Goal: Task Accomplishment & Management: Contribute content

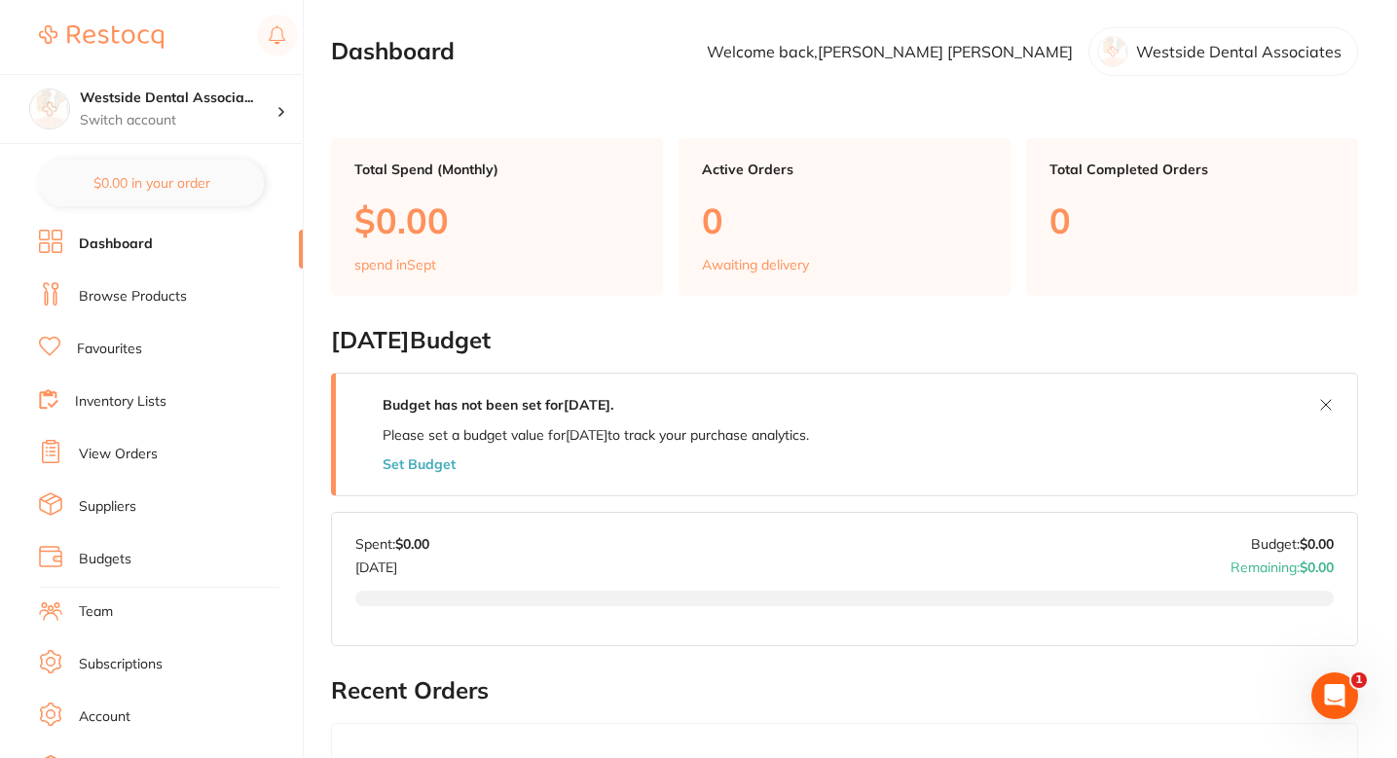
click at [172, 304] on link "Browse Products" at bounding box center [133, 296] width 108 height 19
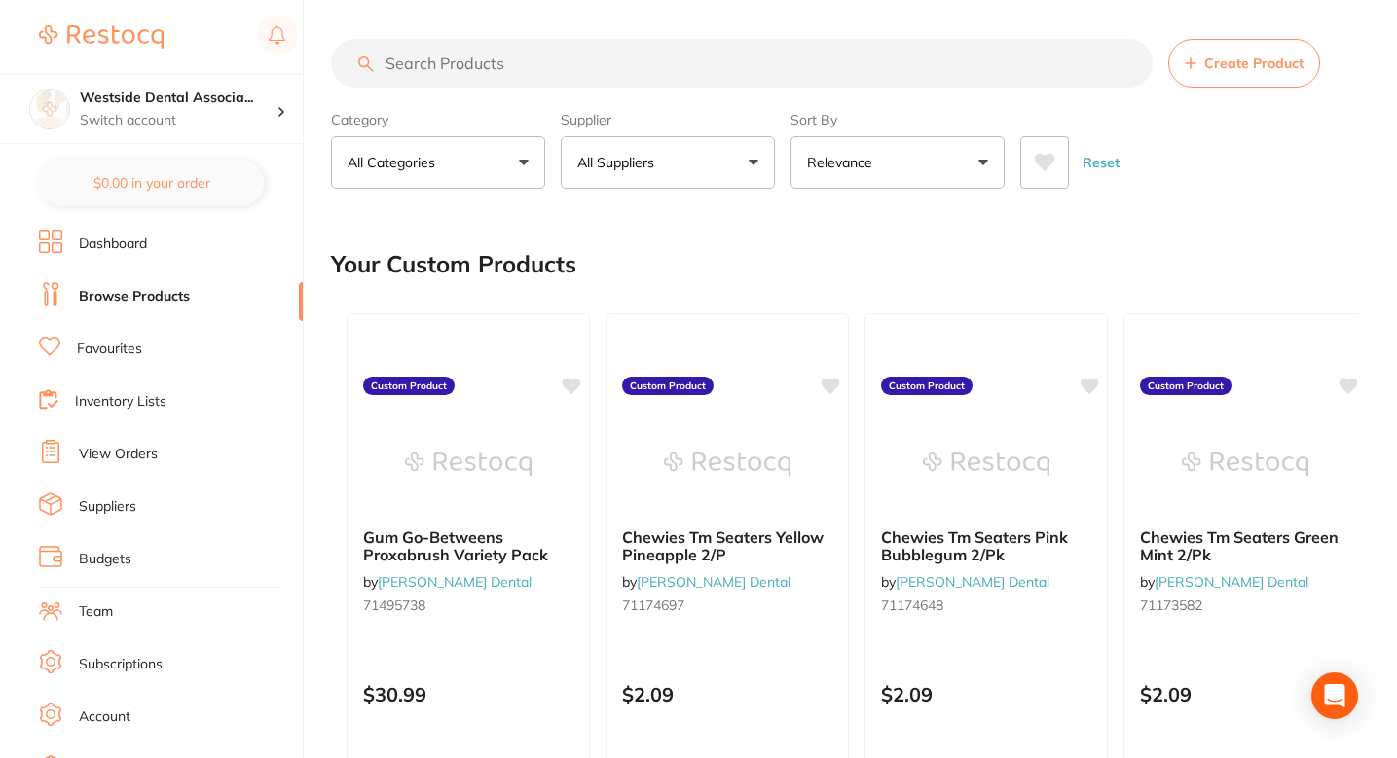
click at [675, 175] on button "All Suppliers" at bounding box center [668, 162] width 214 height 53
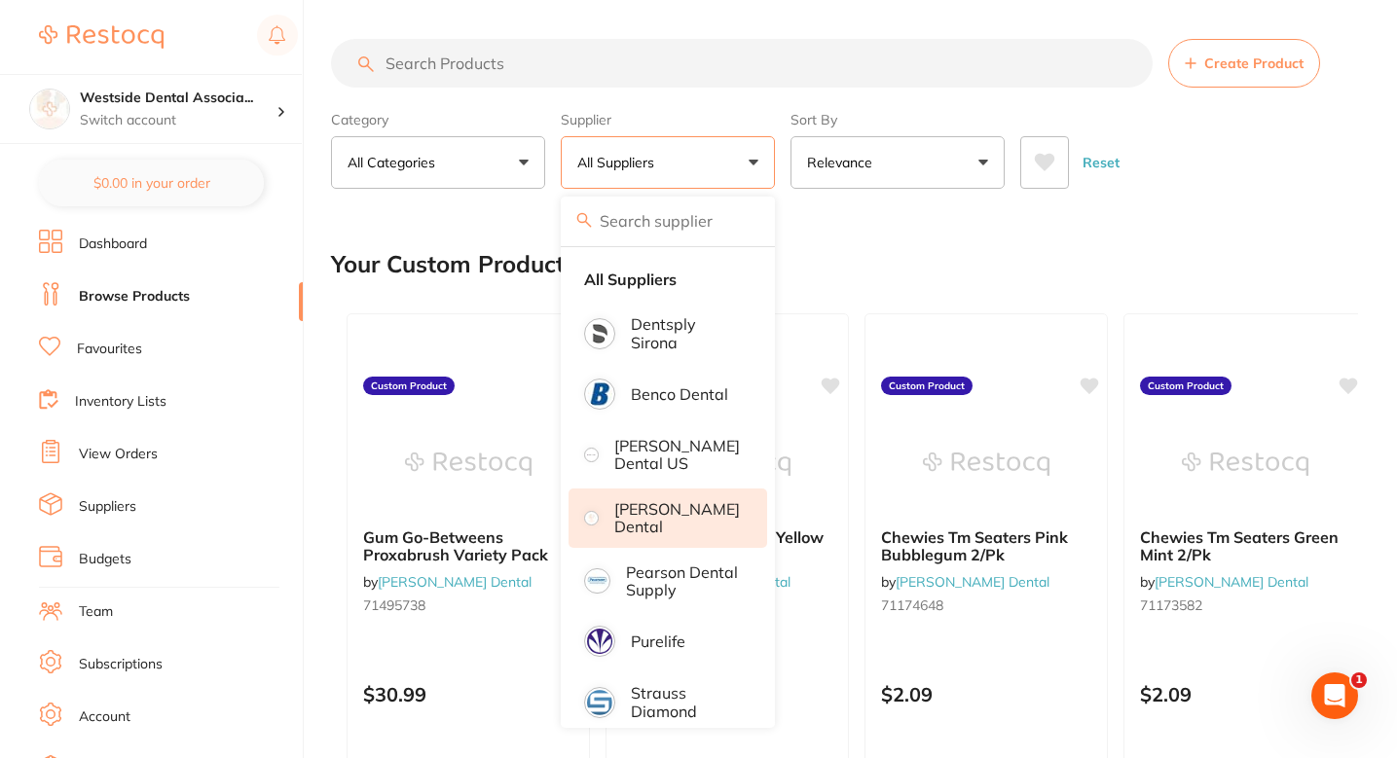
click at [654, 519] on p "[PERSON_NAME] Dental" at bounding box center [677, 518] width 126 height 36
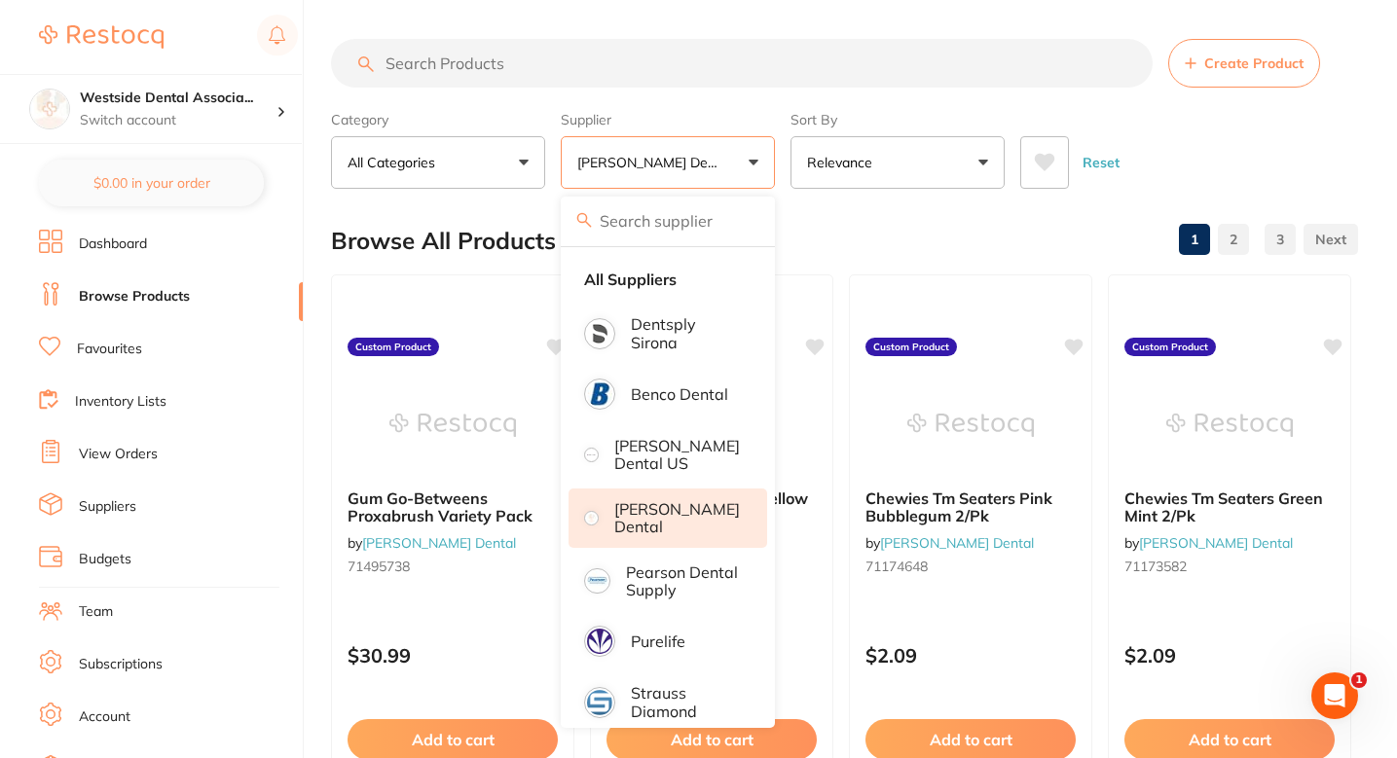
click at [692, 525] on p "[PERSON_NAME] Dental" at bounding box center [677, 518] width 126 height 36
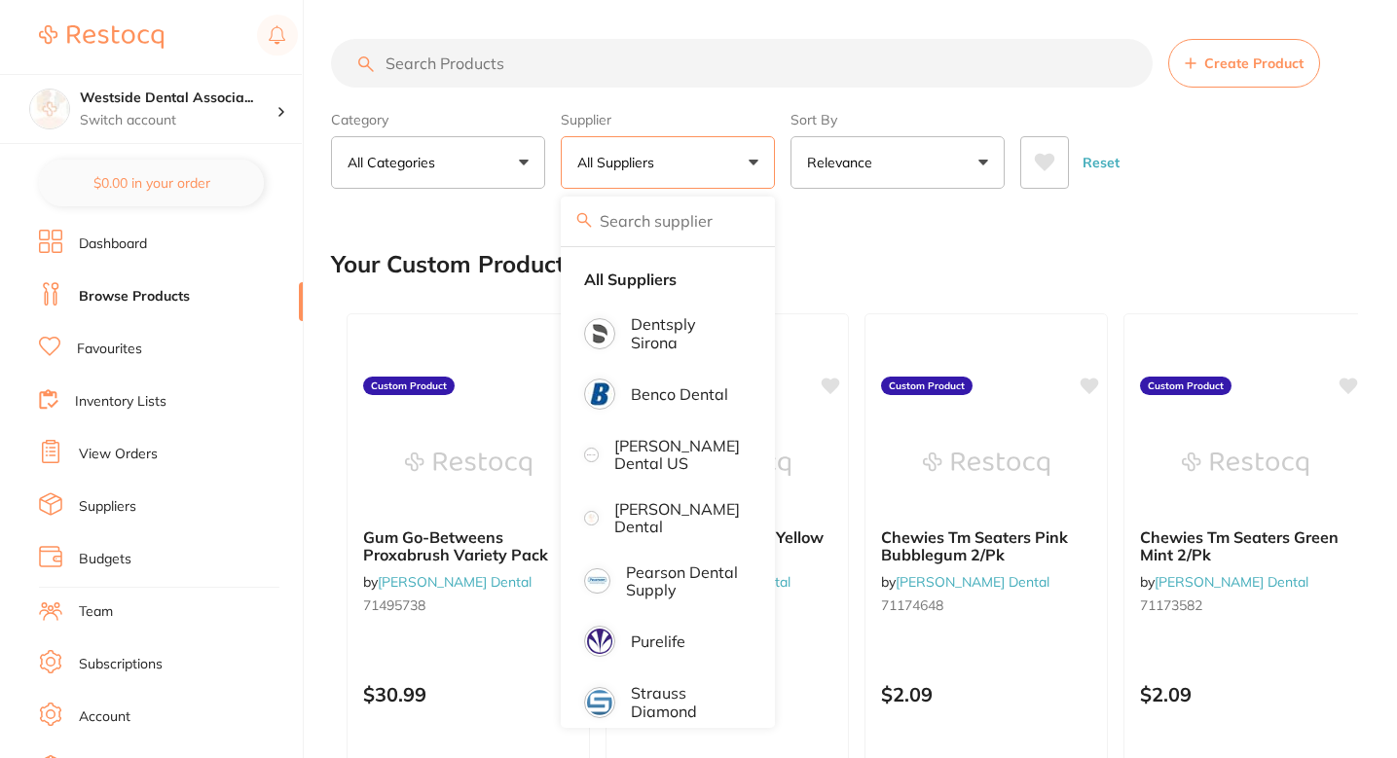
click at [864, 244] on div "Your Custom Products" at bounding box center [844, 264] width 1027 height 65
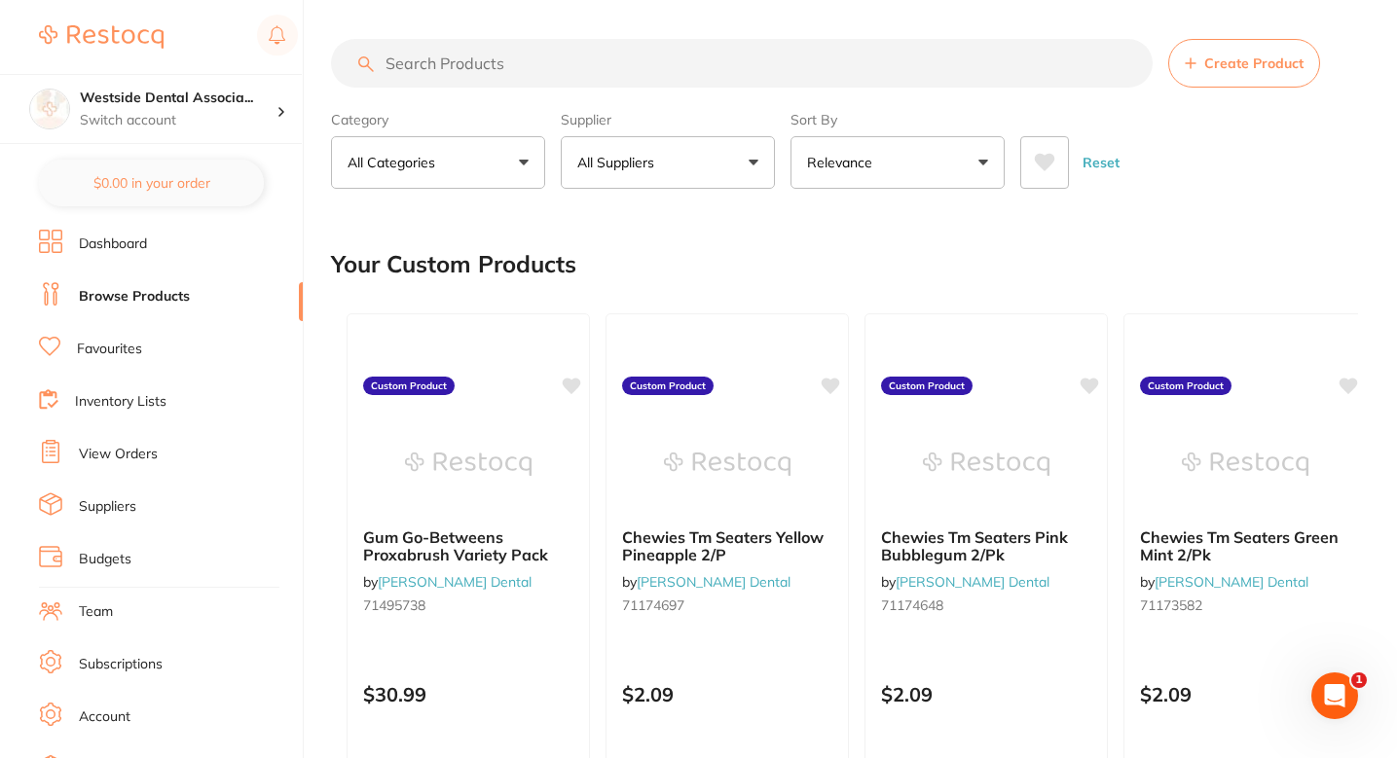
click at [562, 98] on section "Create Product Category All Categories All Categories 3D Printing articulating …" at bounding box center [844, 114] width 1027 height 150
click at [559, 85] on input "search" at bounding box center [742, 63] width 822 height 49
paste input "70473561"
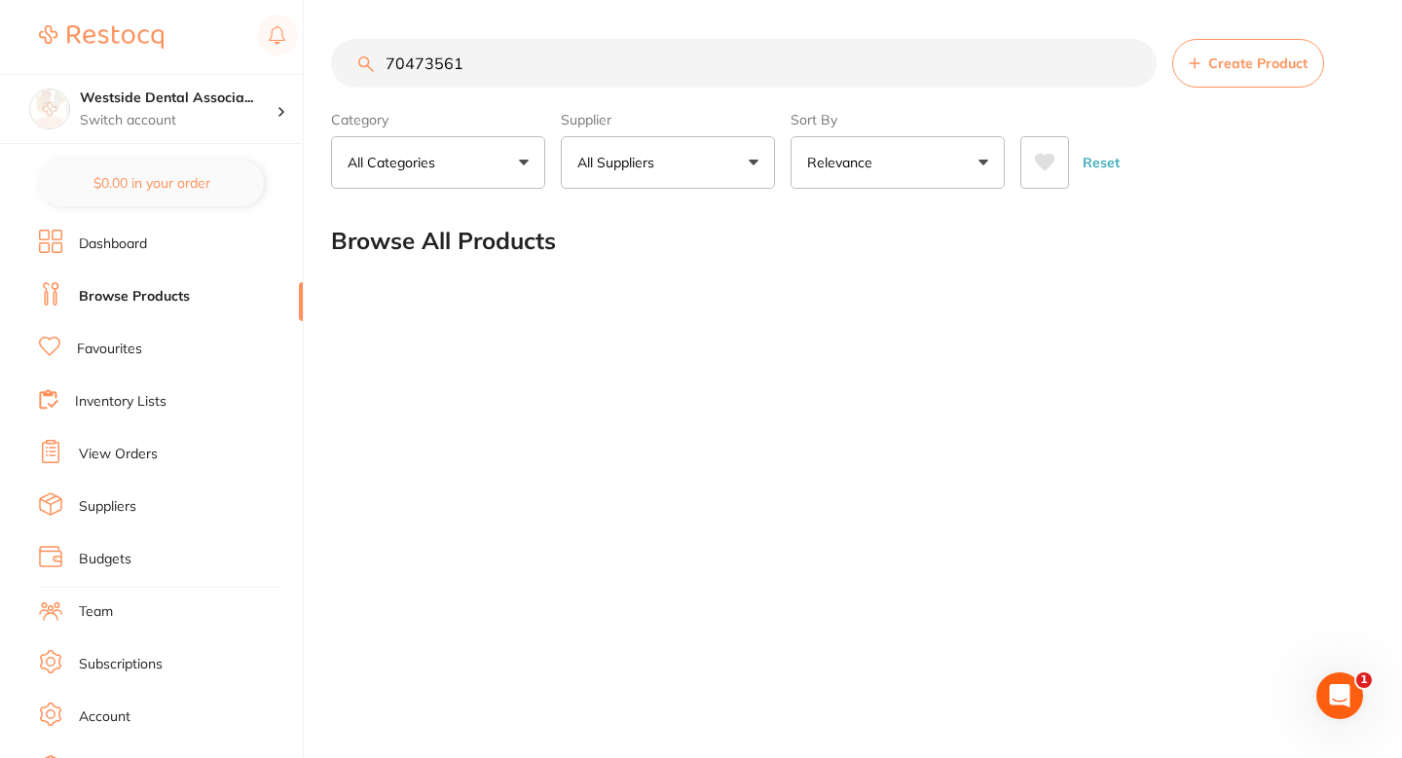
type input "70473561"
click at [687, 171] on button "All Suppliers" at bounding box center [668, 162] width 214 height 53
click at [562, 80] on input "70473561" at bounding box center [744, 63] width 826 height 49
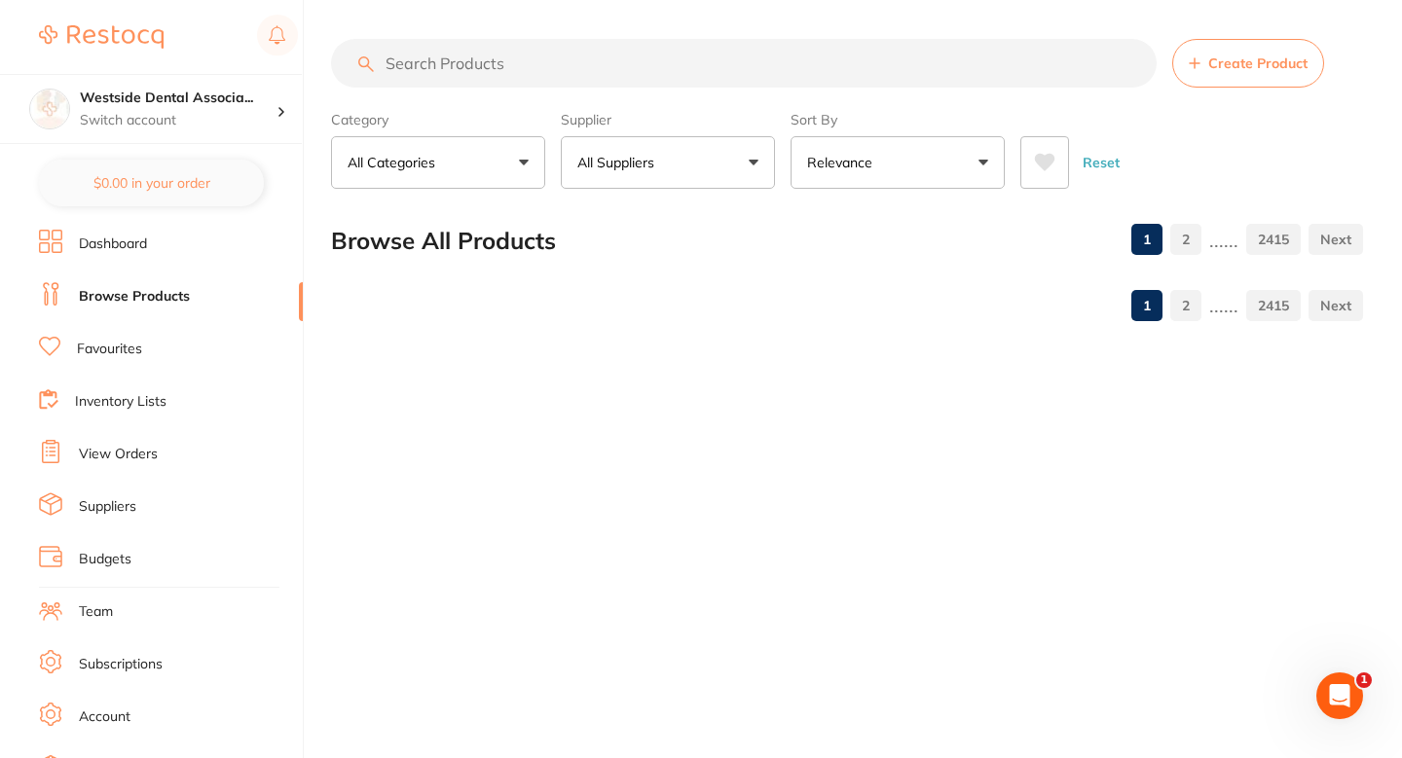
click at [631, 138] on button "All Suppliers" at bounding box center [668, 162] width 214 height 53
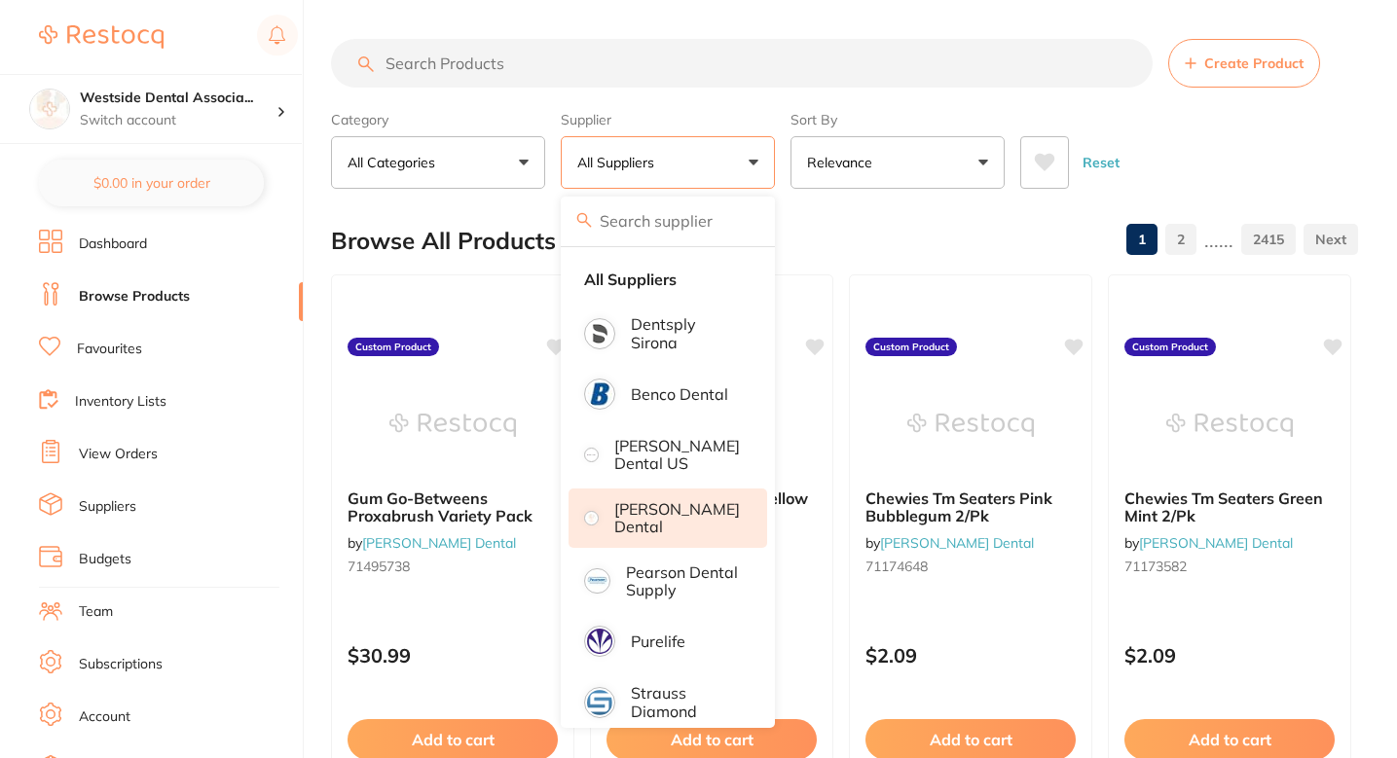
click at [676, 505] on p "[PERSON_NAME] Dental" at bounding box center [677, 518] width 126 height 36
click at [610, 89] on section "Create Product Category All Categories All Categories No categories found Clear…" at bounding box center [844, 114] width 1027 height 150
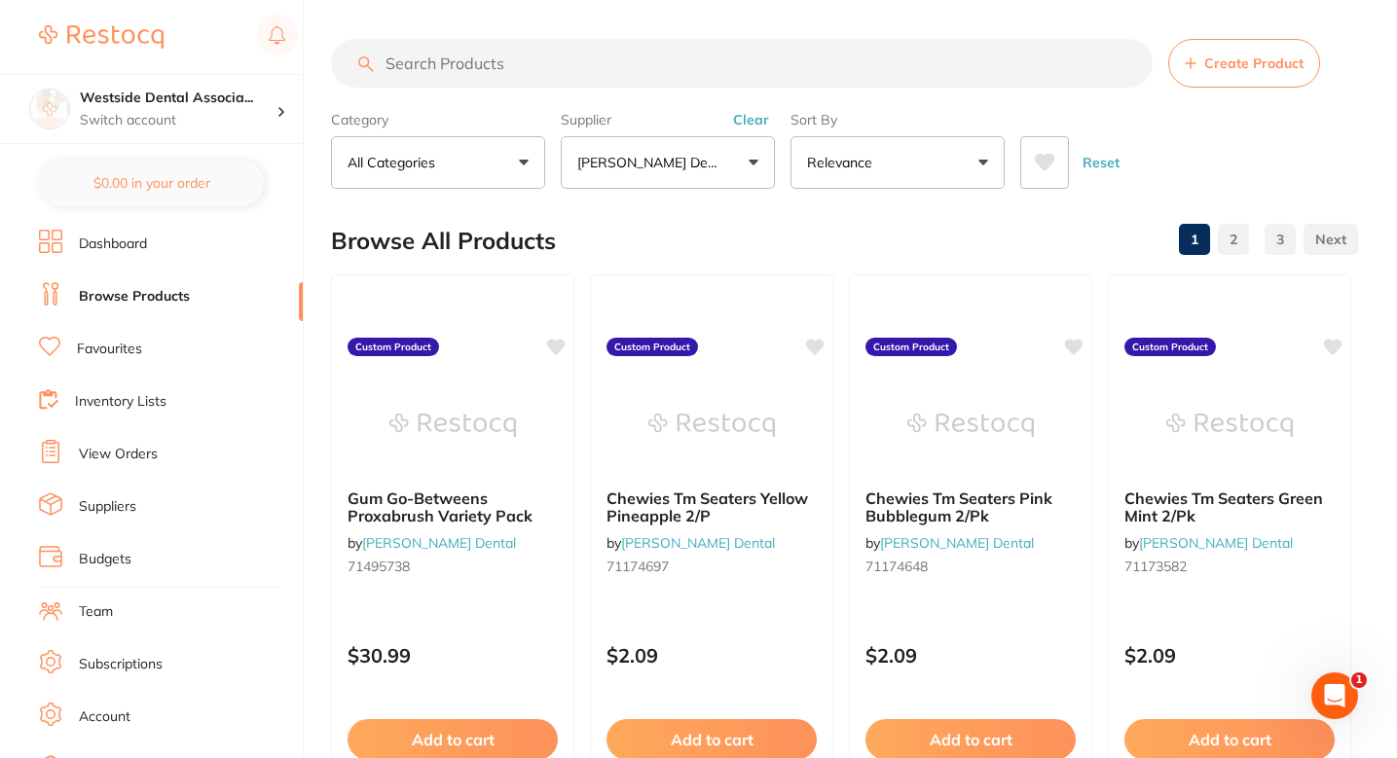
click at [610, 89] on section "Create Product Category All Categories All Categories No categories found Clear…" at bounding box center [844, 114] width 1027 height 150
click at [607, 81] on input "search" at bounding box center [742, 63] width 822 height 49
paste input "70473561"
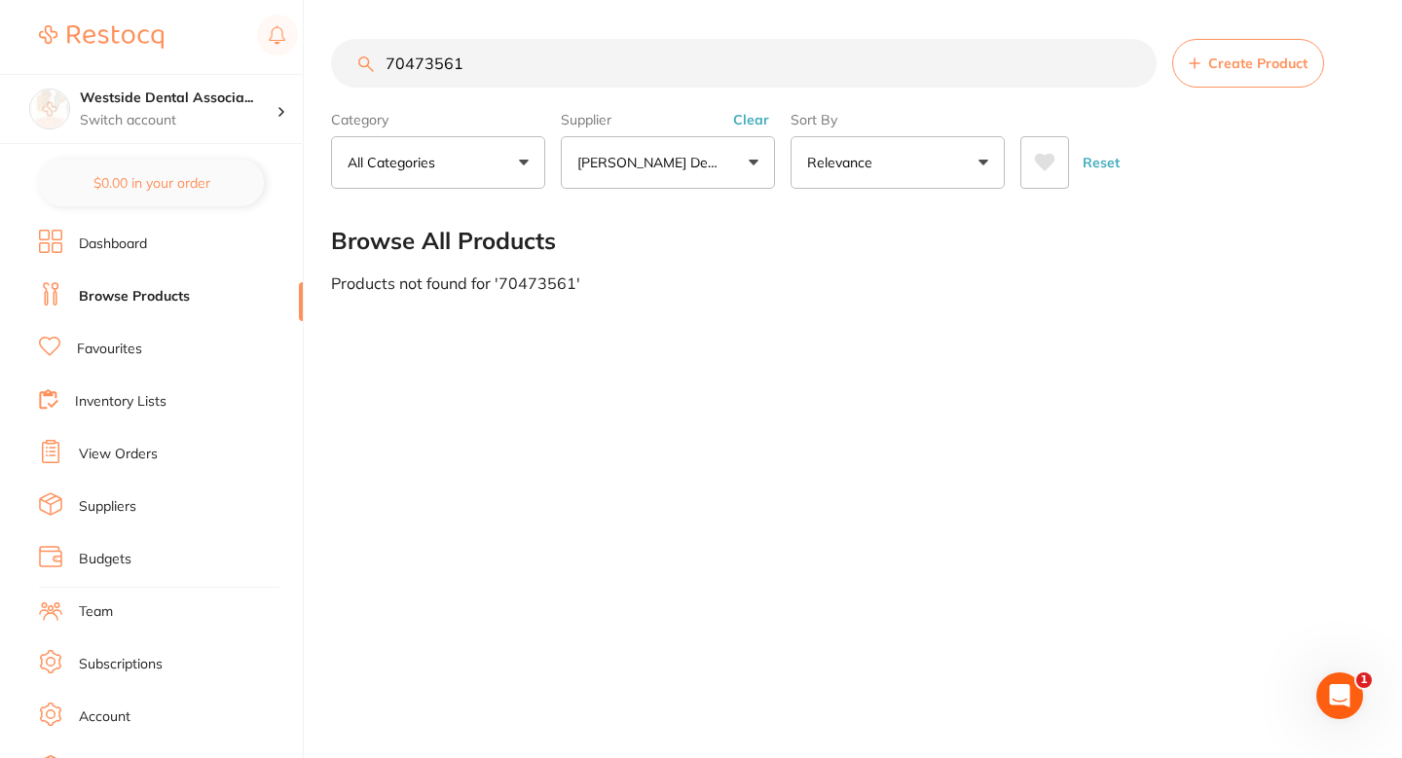
type input "70473561"
click at [1193, 76] on button "Create Product" at bounding box center [1248, 63] width 152 height 49
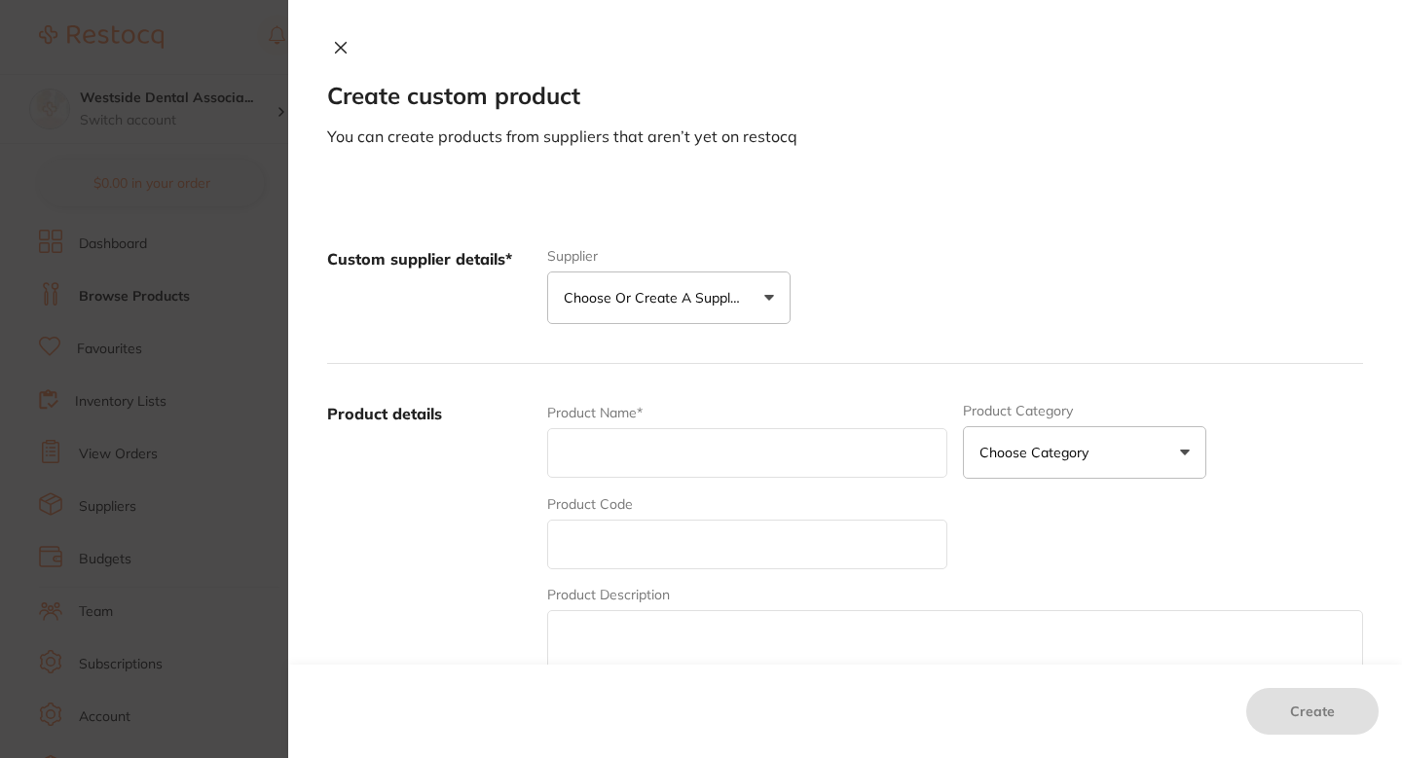
click at [747, 289] on button "Choose or create a supplier" at bounding box center [668, 298] width 243 height 53
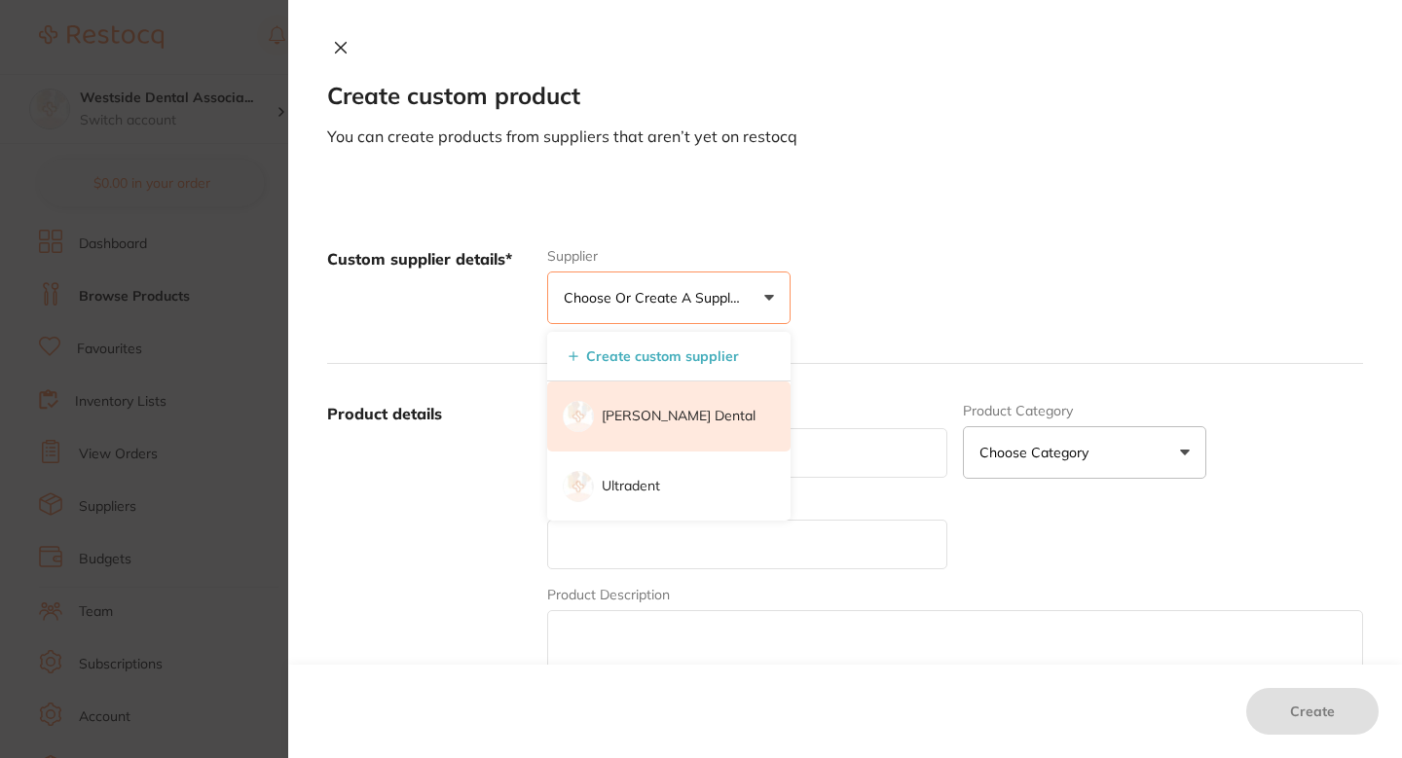
click at [678, 421] on p "[PERSON_NAME] Dental" at bounding box center [679, 416] width 154 height 19
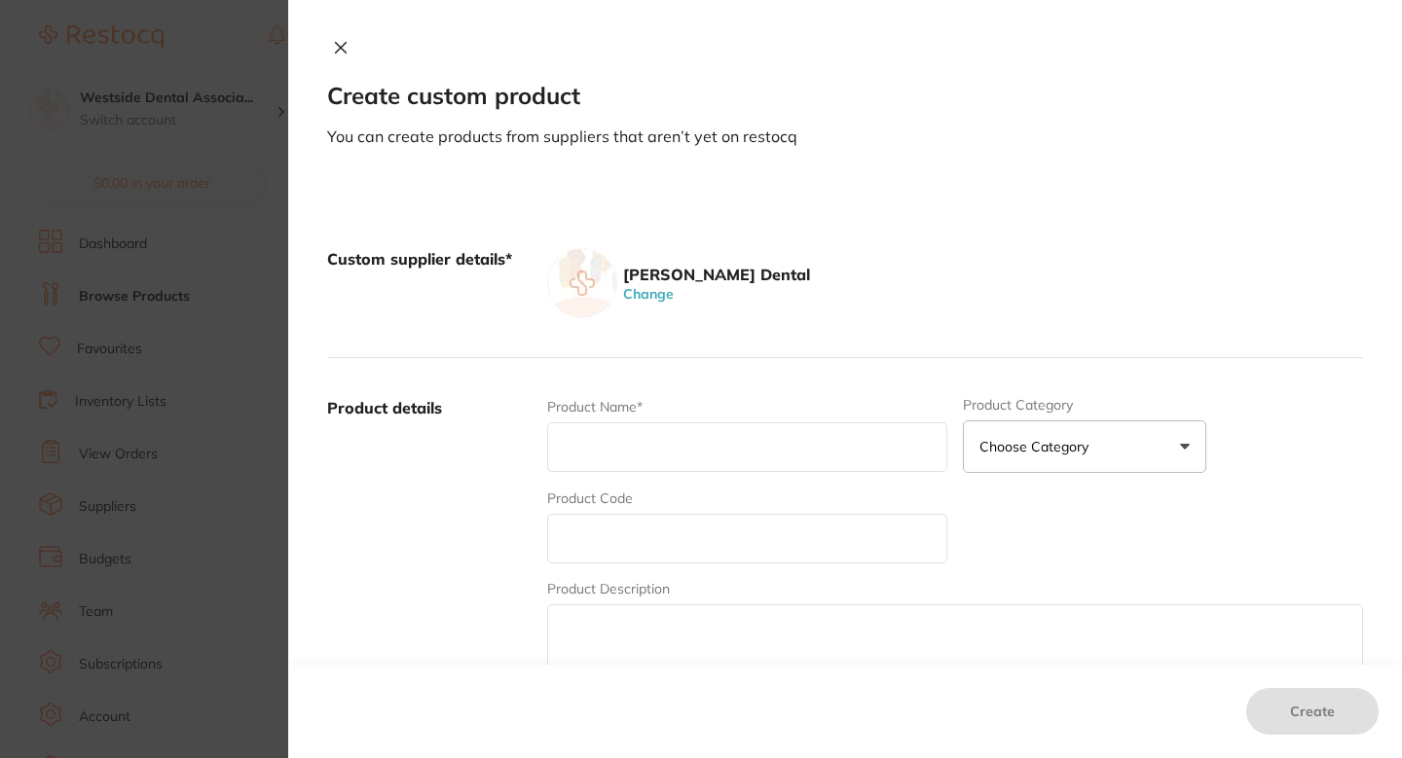
click at [673, 524] on input "text" at bounding box center [747, 539] width 400 height 50
paste input "70473561"
type input "70473561"
click at [687, 438] on input "text" at bounding box center [747, 448] width 400 height 50
click at [632, 461] on input "text" at bounding box center [747, 448] width 400 height 50
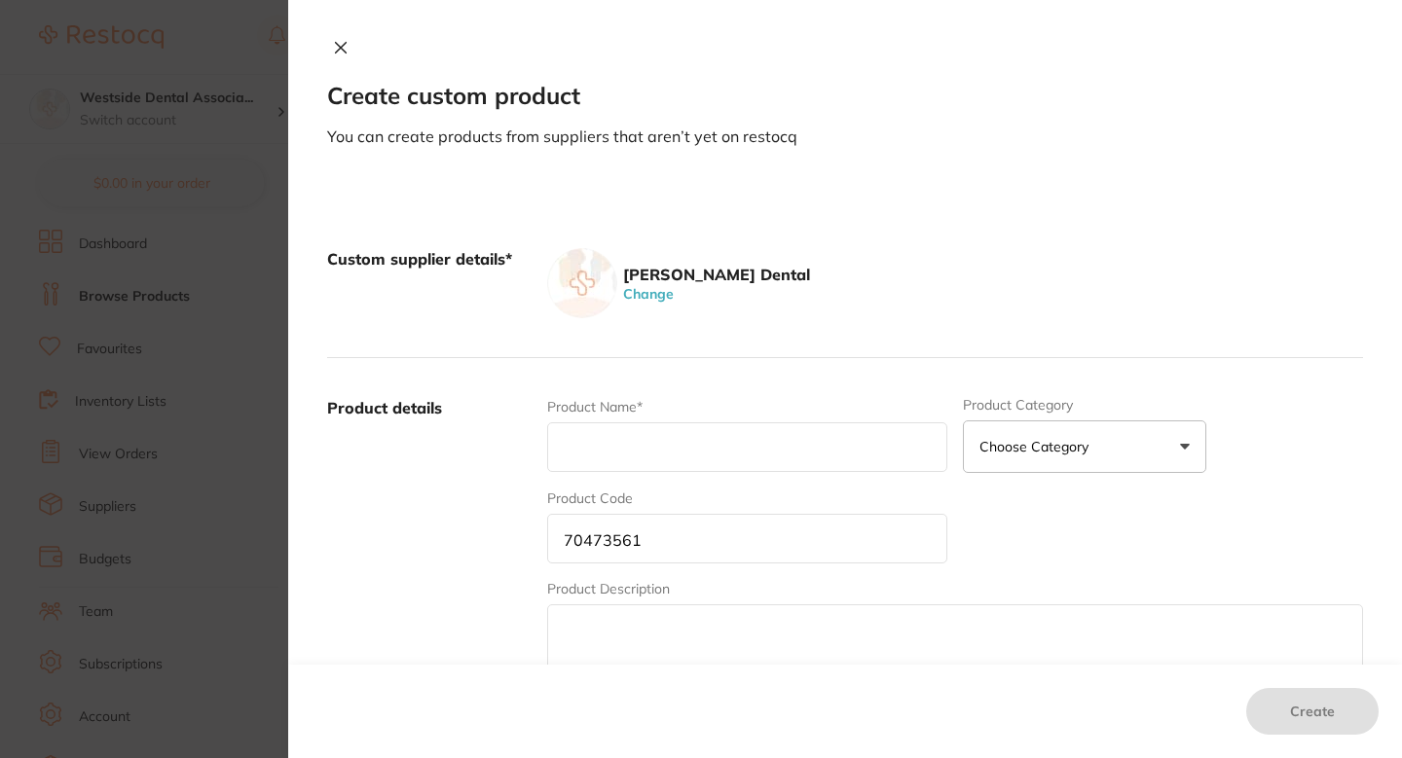
paste input "Ims A/W Clip Inf Series"
type input "Ims A/W Clip Inf Series"
click at [493, 531] on label "Product details" at bounding box center [429, 549] width 204 height 304
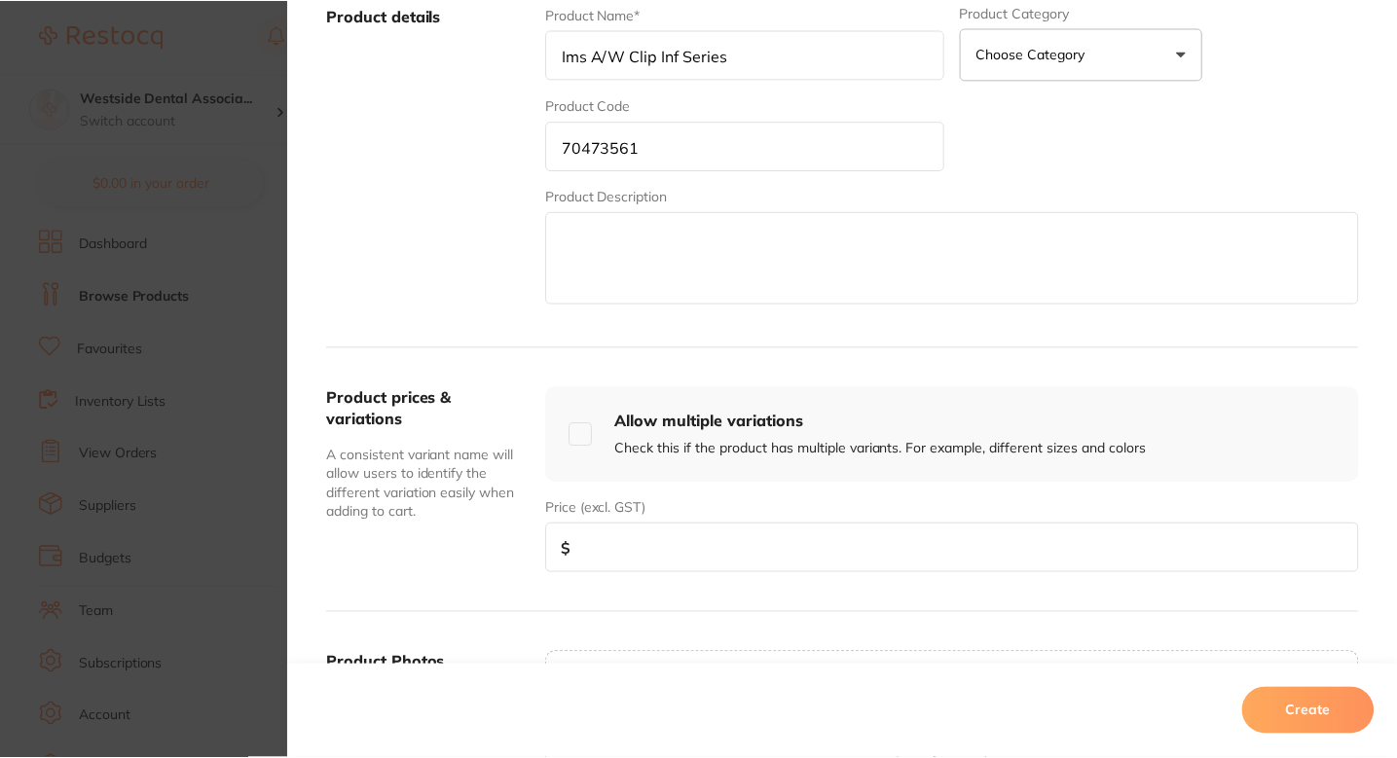
scroll to position [458, 0]
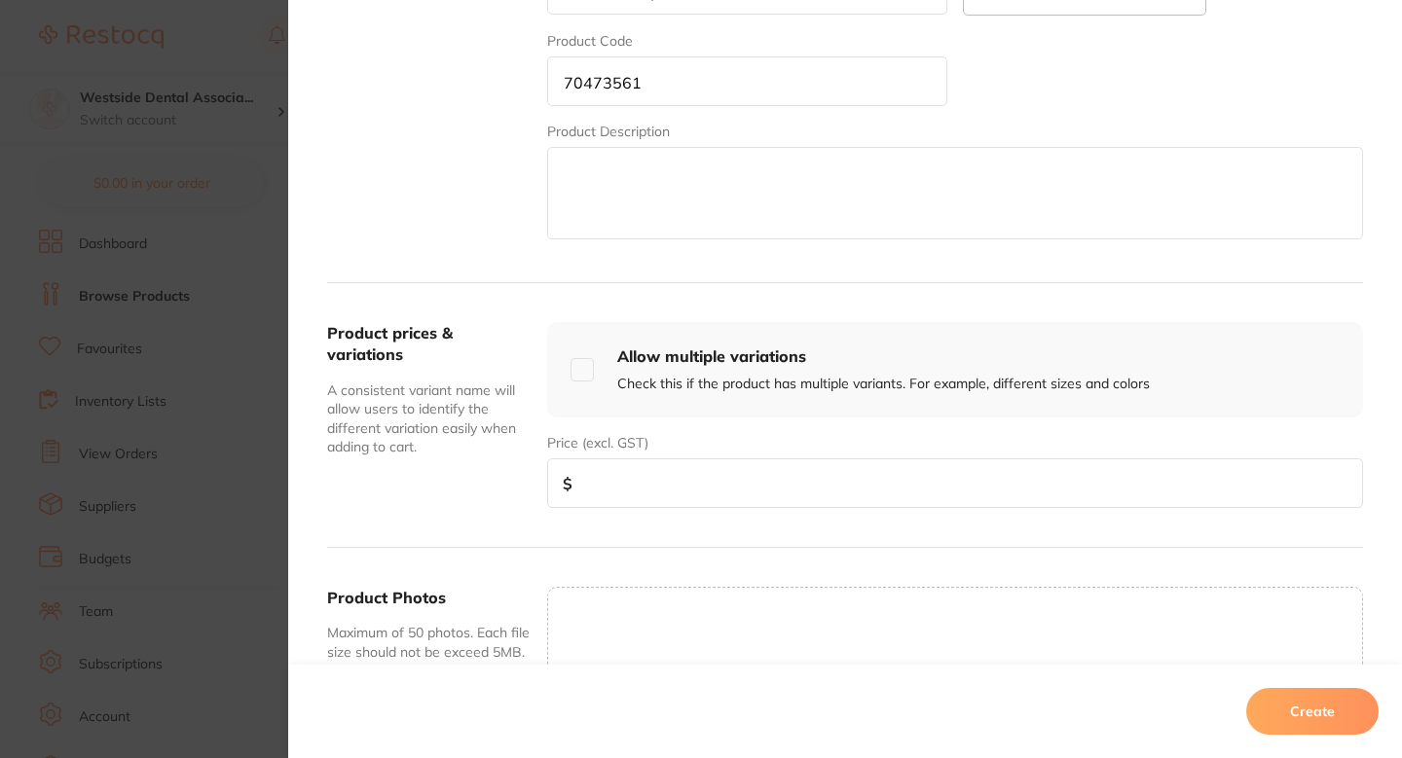
click at [666, 490] on input "number" at bounding box center [955, 484] width 816 height 50
paste input "12.99"
type input "12.99"
click at [1304, 709] on button "Create" at bounding box center [1312, 711] width 132 height 47
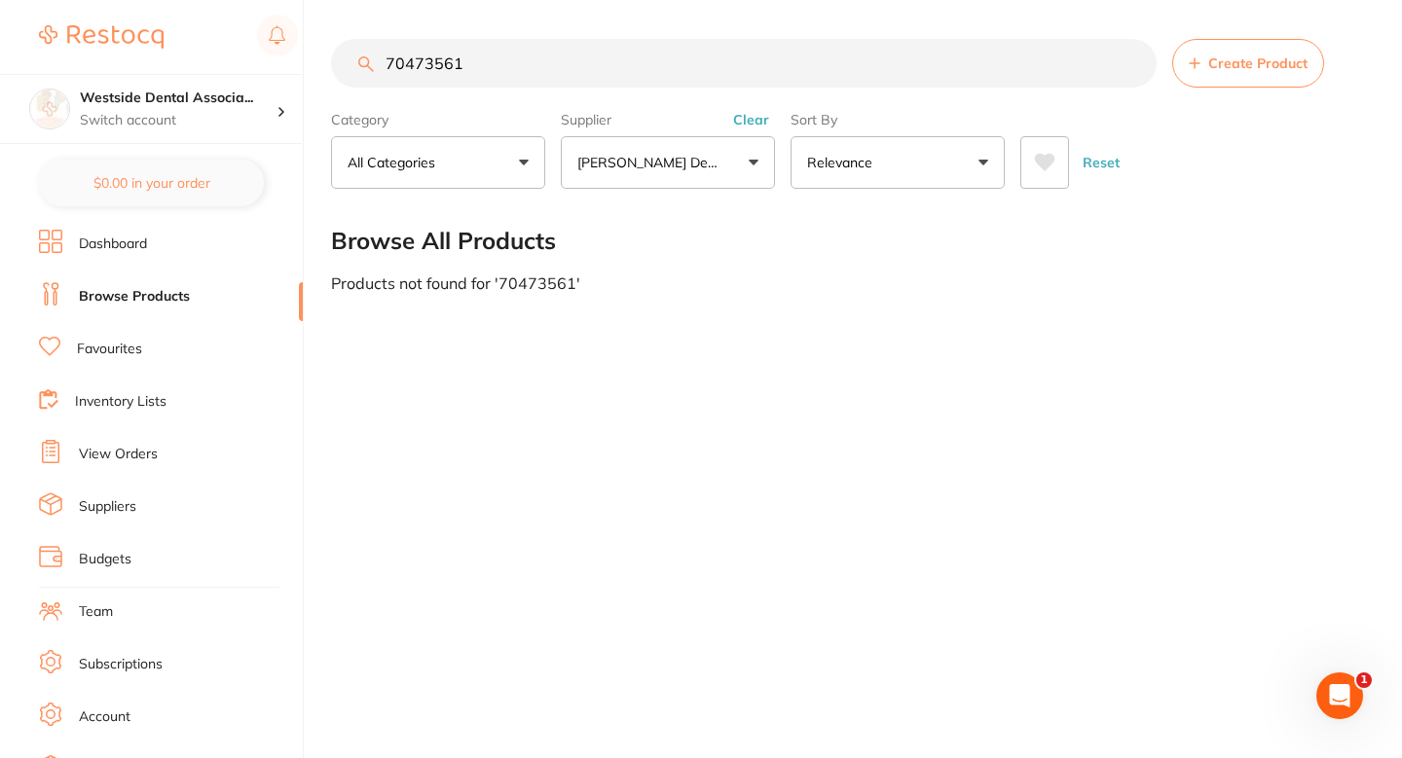
click at [596, 49] on input "70473561" at bounding box center [744, 63] width 826 height 49
paste input "842633"
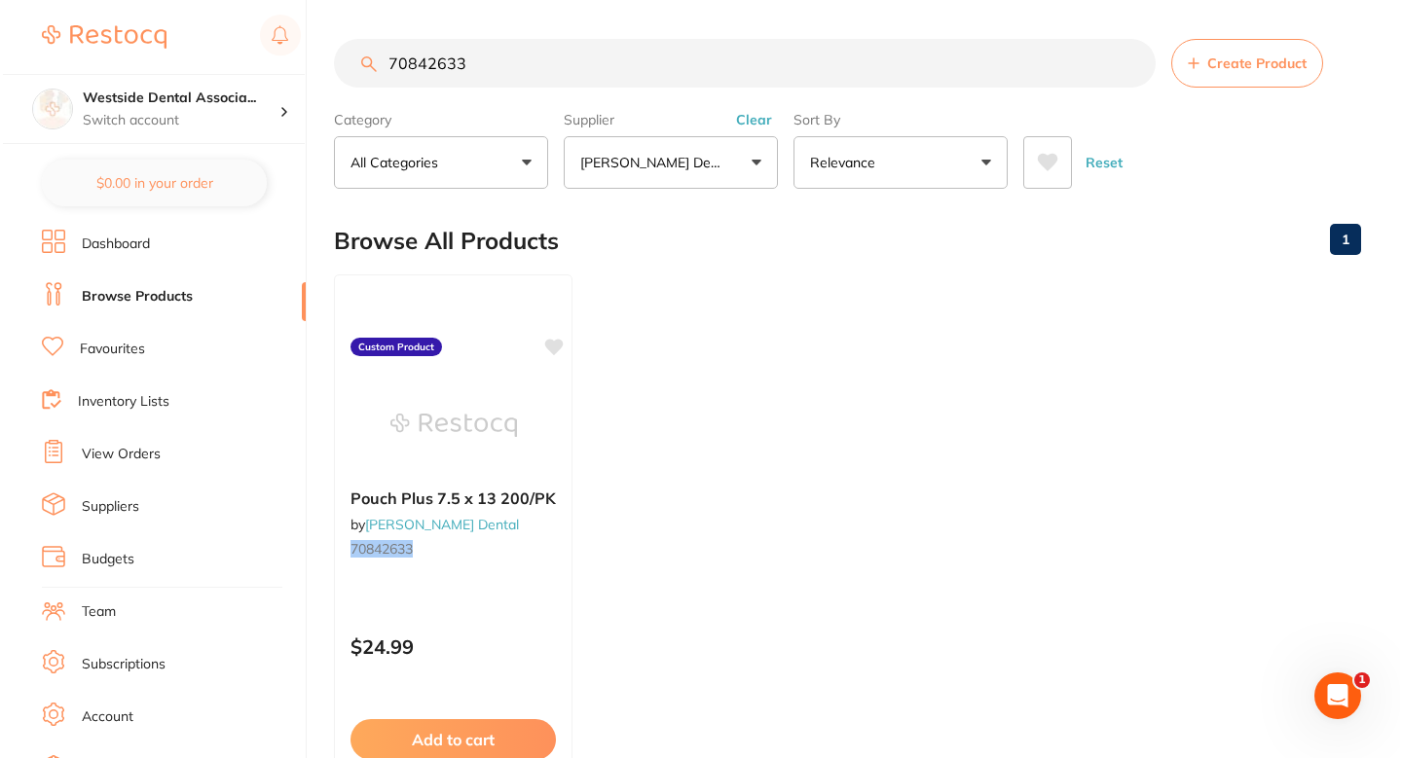
scroll to position [0, 0]
click at [760, 445] on ul "Pouch Plus 7.5 x 13 200/PK by Patterson Dental 70842633 Custom Product $24.99 A…" at bounding box center [844, 555] width 1027 height 560
click at [568, 84] on input "70842633" at bounding box center [742, 63] width 822 height 49
paste input "437574"
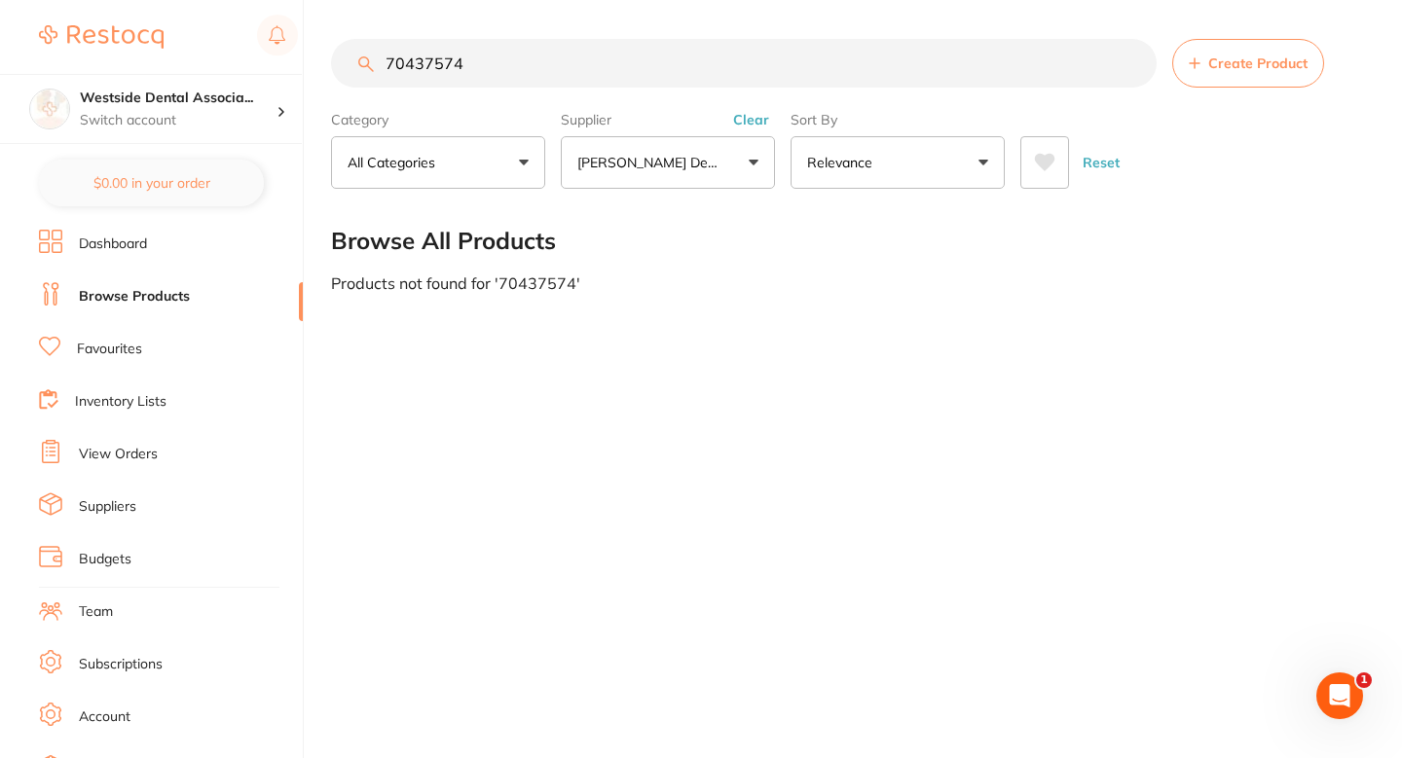
click at [744, 71] on input "70437574" at bounding box center [744, 63] width 826 height 49
type input "70437574"
click at [1236, 54] on button "Create Product" at bounding box center [1248, 63] width 152 height 49
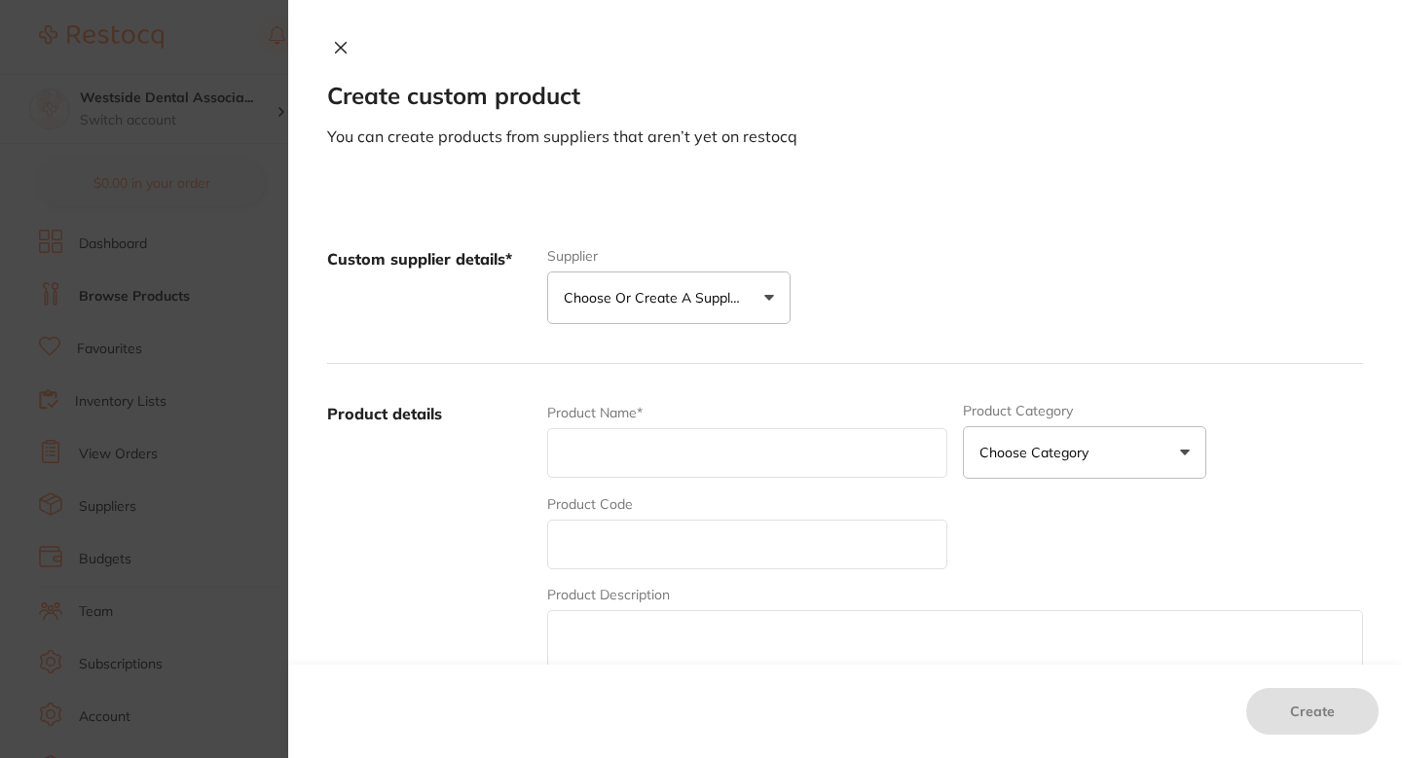
click at [646, 292] on p "Choose or create a supplier" at bounding box center [656, 297] width 185 height 19
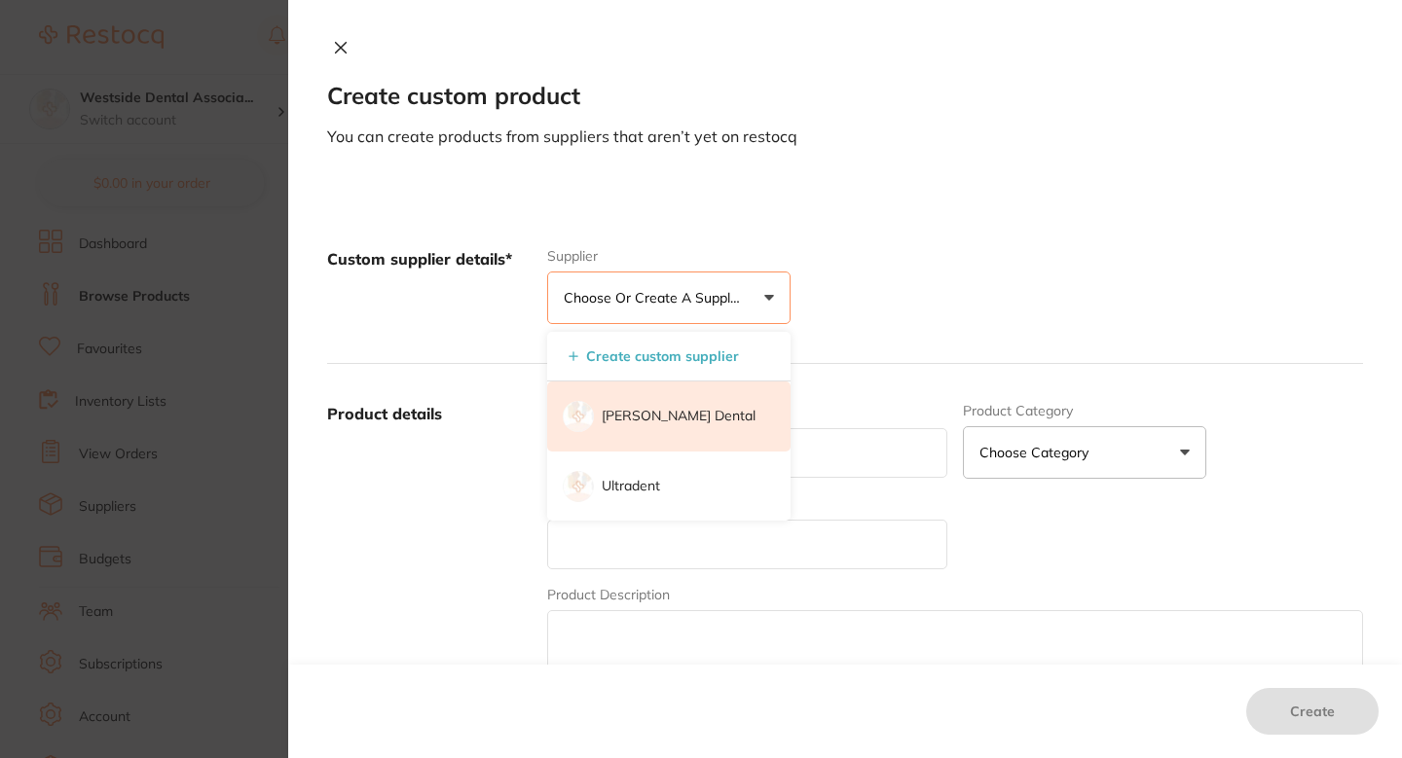
click at [631, 406] on li "[PERSON_NAME] Dental" at bounding box center [668, 417] width 243 height 70
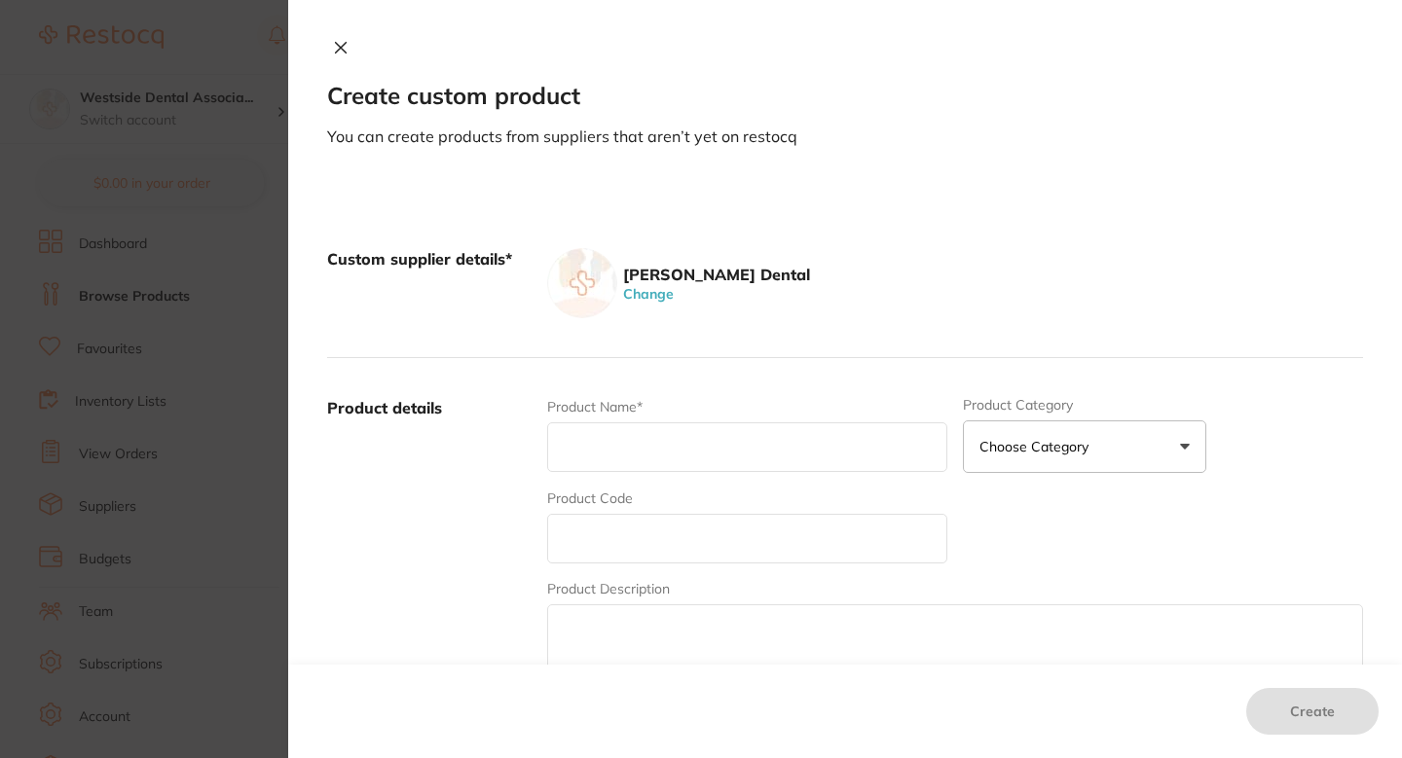
click at [626, 533] on input "text" at bounding box center [747, 539] width 400 height 50
paste input "70437574"
type input "70437574"
click at [641, 461] on input "text" at bounding box center [747, 448] width 400 height 50
paste input "Pouch Plus 12 X 17 100/BX"
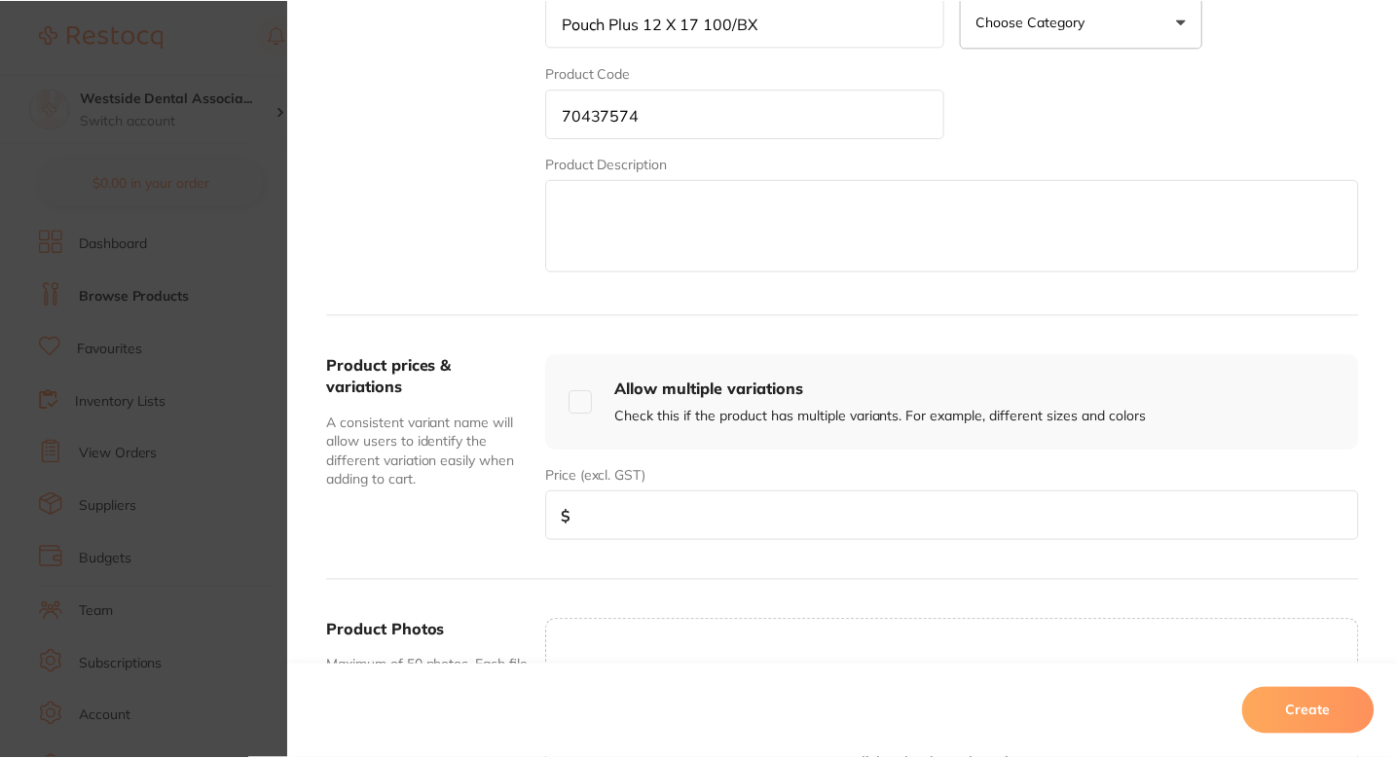
scroll to position [440, 0]
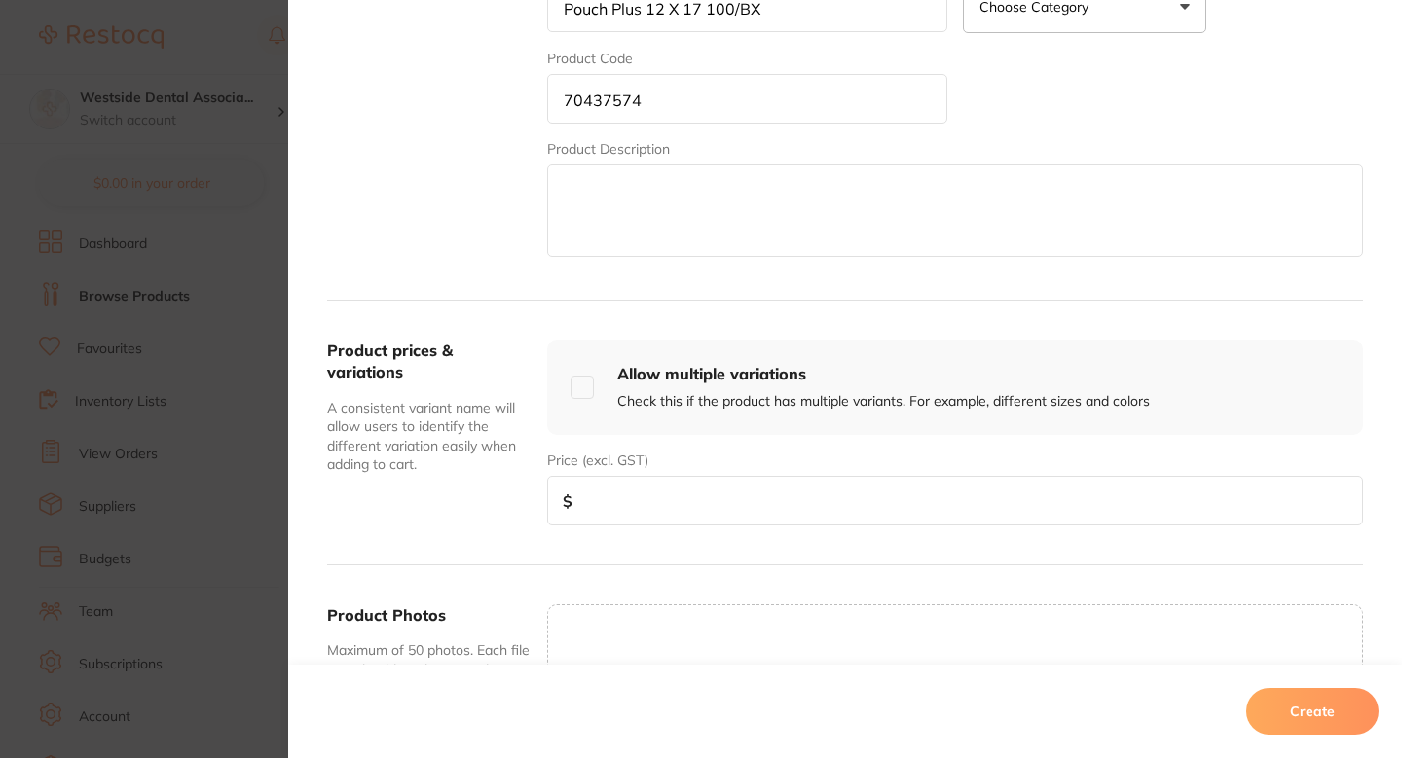
type input "Pouch Plus 12 X 17 100/BX"
click at [725, 541] on div "Product prices & variations A consistent variant name will allow users to ident…" at bounding box center [845, 433] width 1036 height 265
click at [741, 503] on input "number" at bounding box center [955, 501] width 816 height 50
paste input "54.99"
type input "54.99"
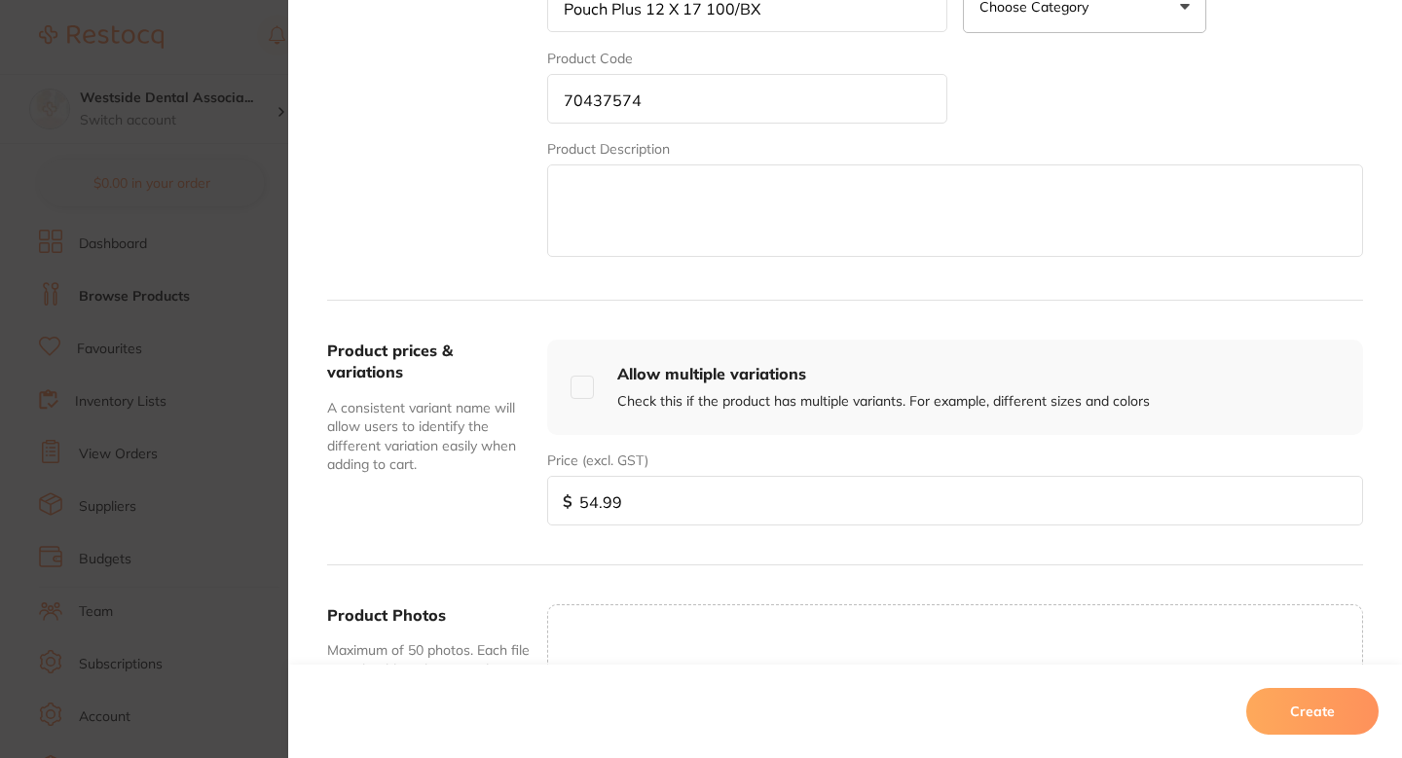
click at [1289, 694] on button "Create" at bounding box center [1312, 711] width 132 height 47
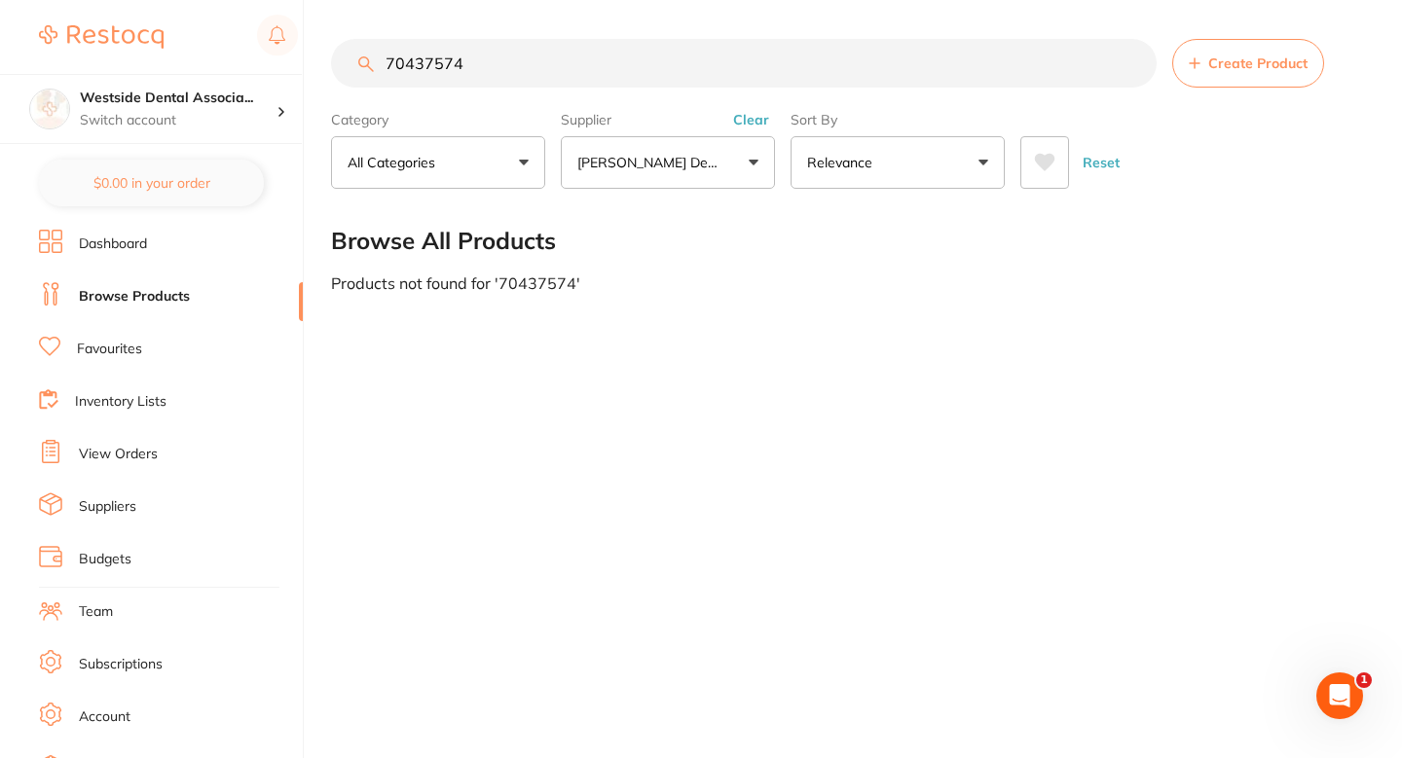
click at [821, 68] on input "70437574" at bounding box center [744, 63] width 826 height 49
paste input "828194"
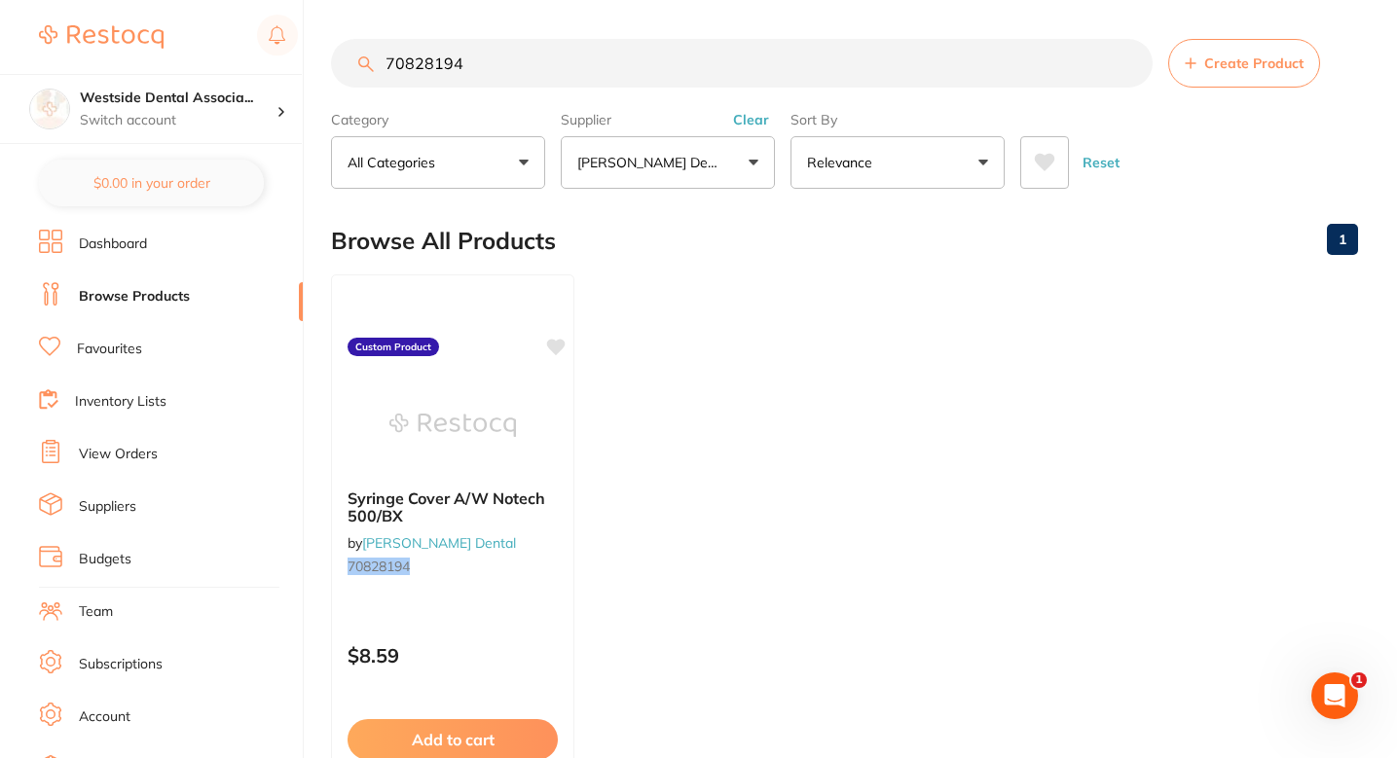
click at [436, 63] on input "70828194" at bounding box center [742, 63] width 822 height 49
type input "70828194"
click at [759, 372] on ul "Syringe Cover A/W Notech 500/BX by Patterson Dental 70828194 Custom Product $8.…" at bounding box center [844, 555] width 1027 height 560
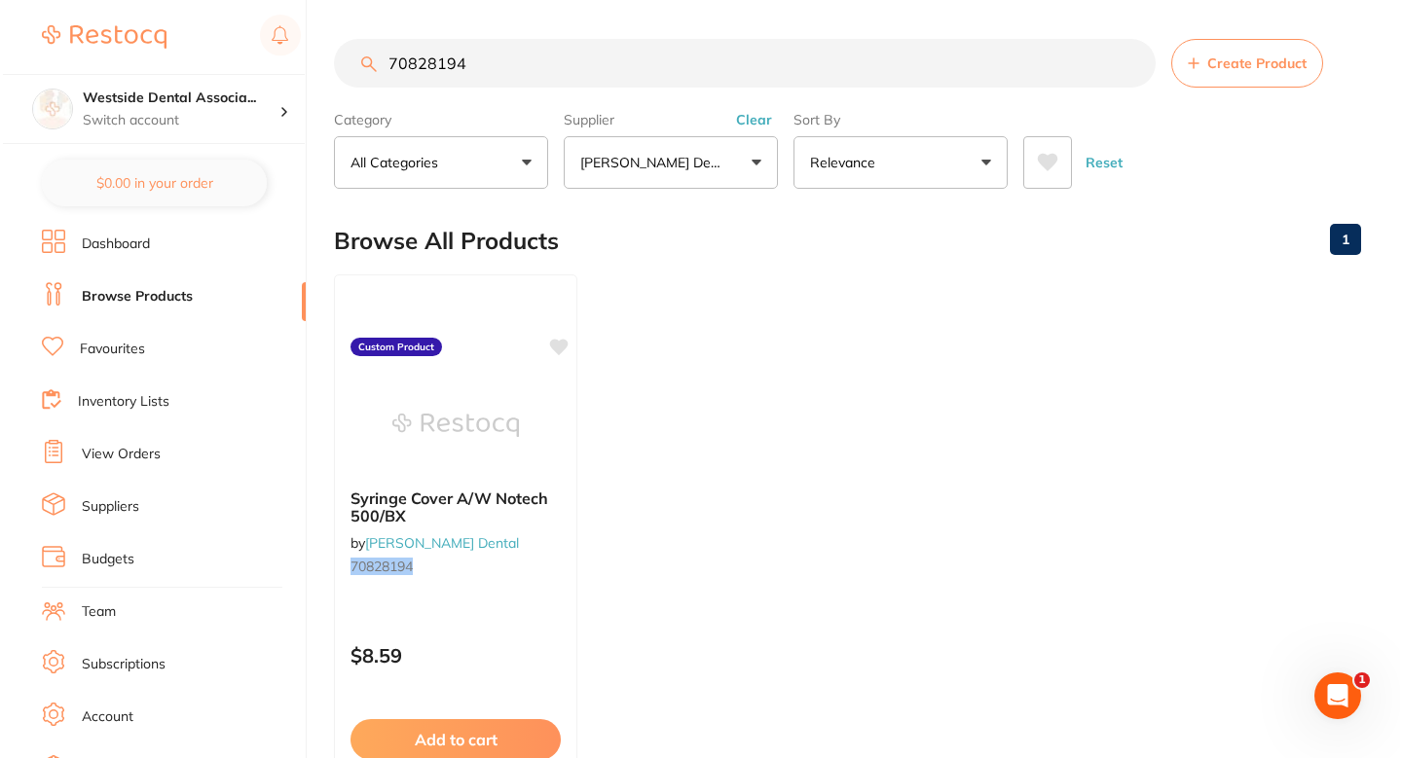
scroll to position [0, 0]
click at [509, 557] on div "Syringe Cover A/W Notech 500/BX by Patterson Dental 70828194" at bounding box center [452, 536] width 243 height 126
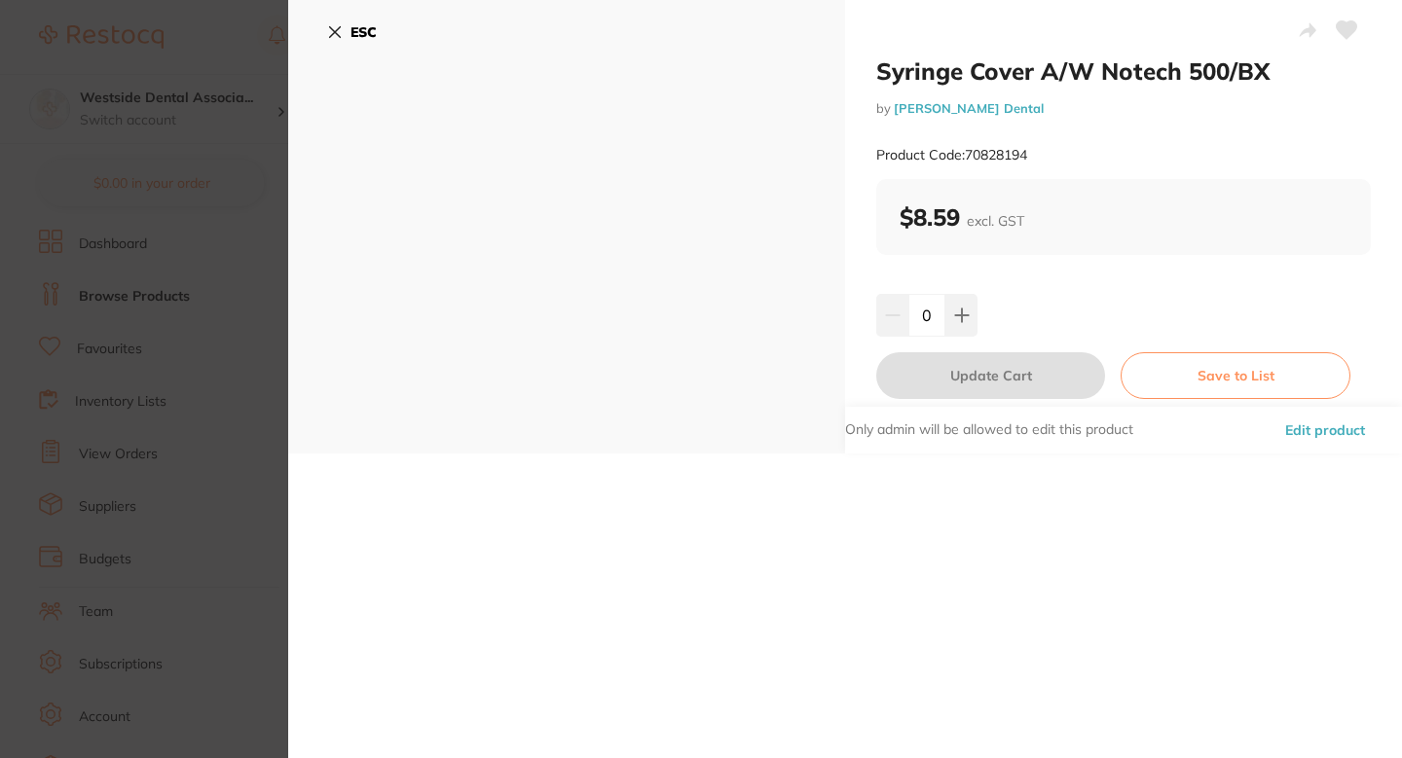
click at [1311, 444] on button "Edit product" at bounding box center [1325, 430] width 92 height 47
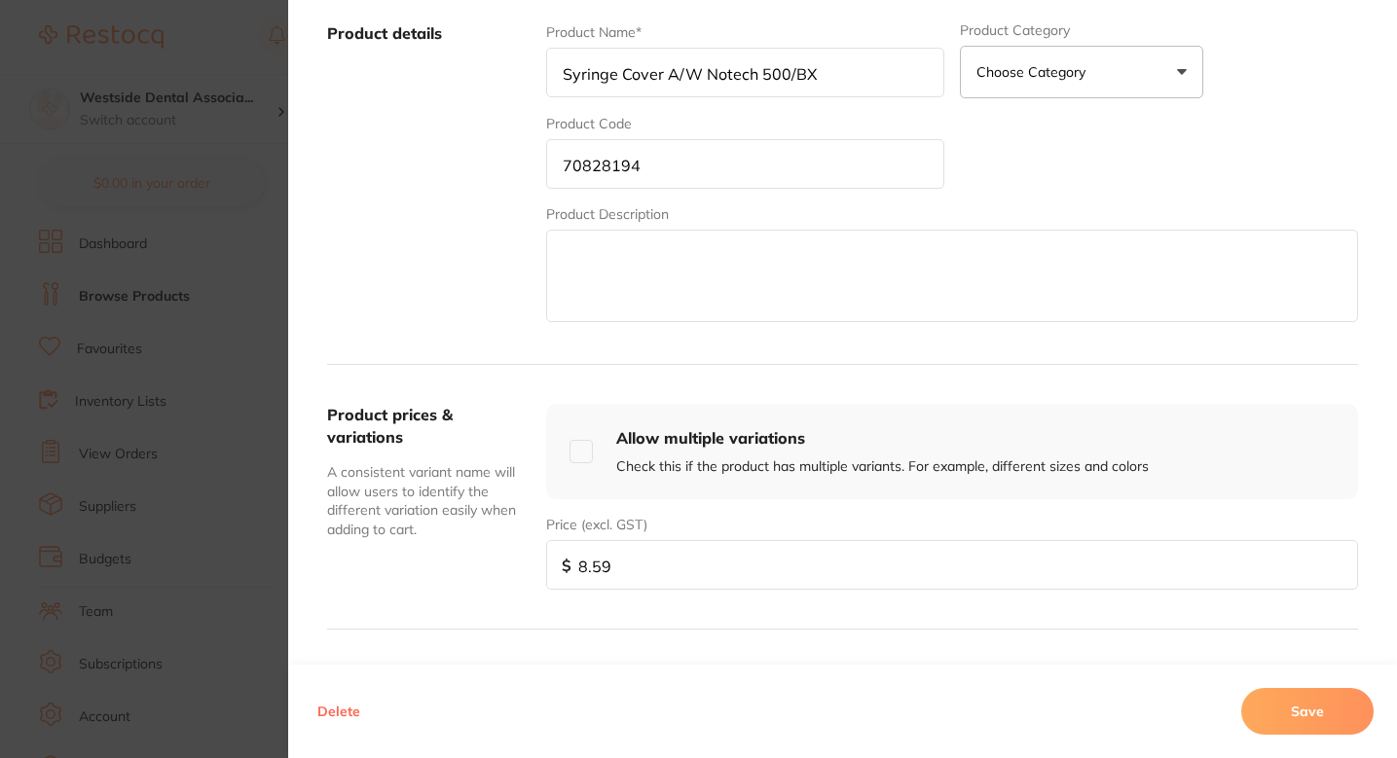
scroll to position [439, 0]
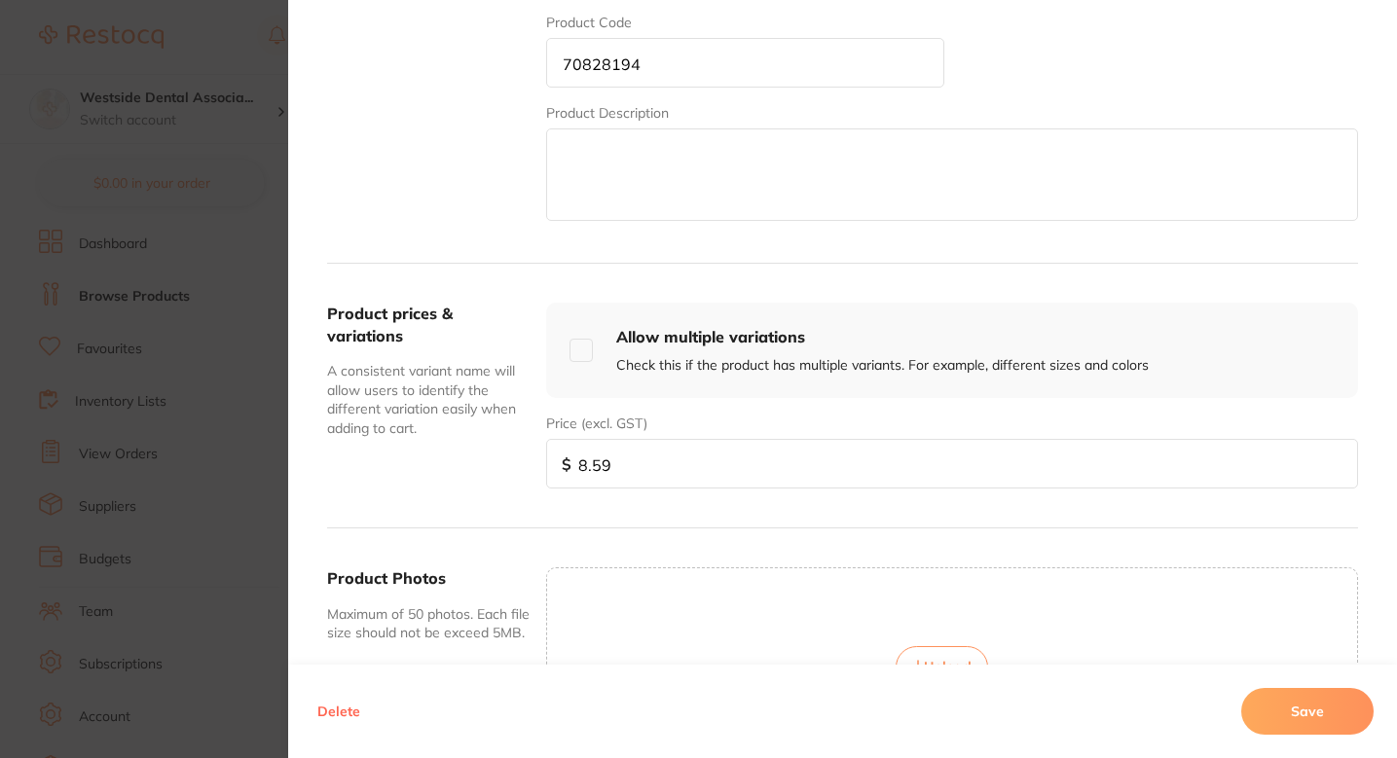
click at [710, 466] on input "8.59" at bounding box center [952, 464] width 812 height 50
paste input "7.9"
type input "7.99"
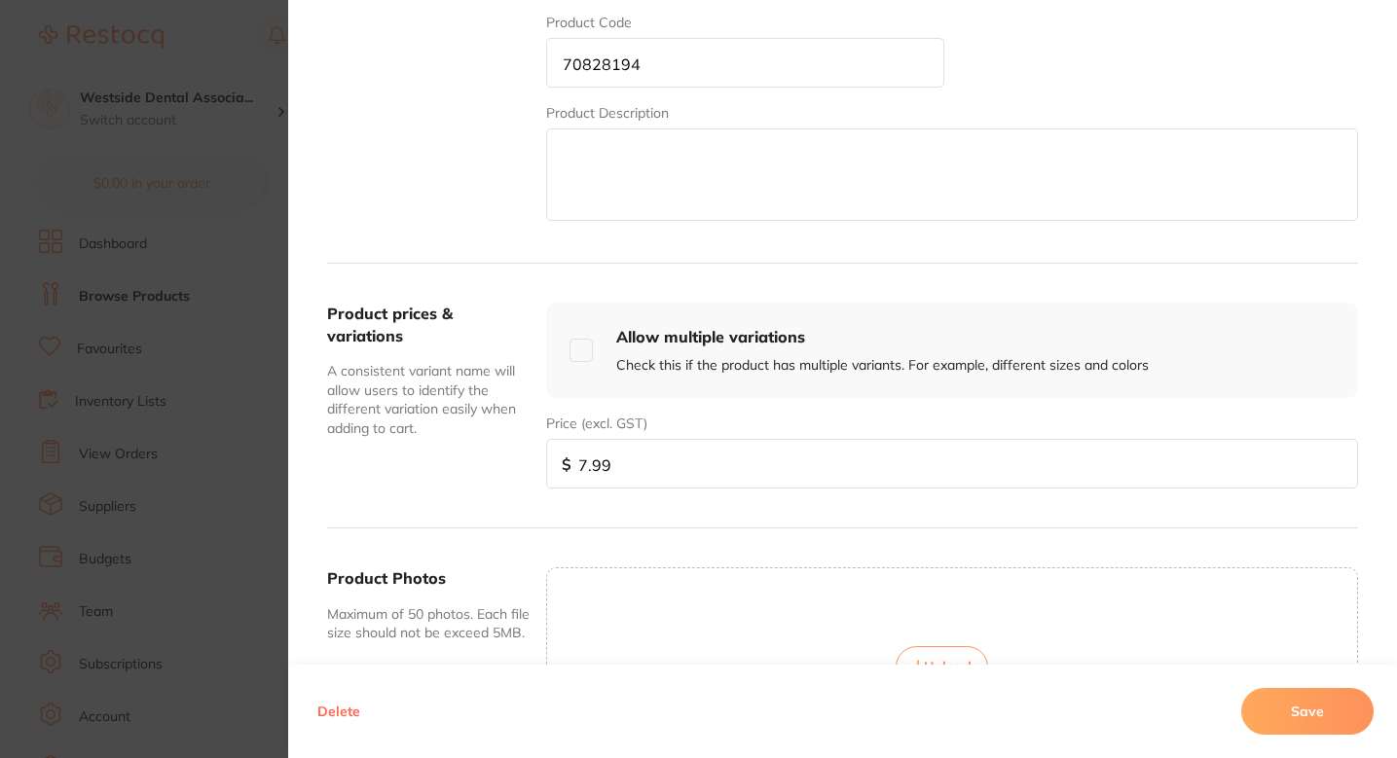
click at [1345, 717] on button "Save" at bounding box center [1307, 711] width 132 height 47
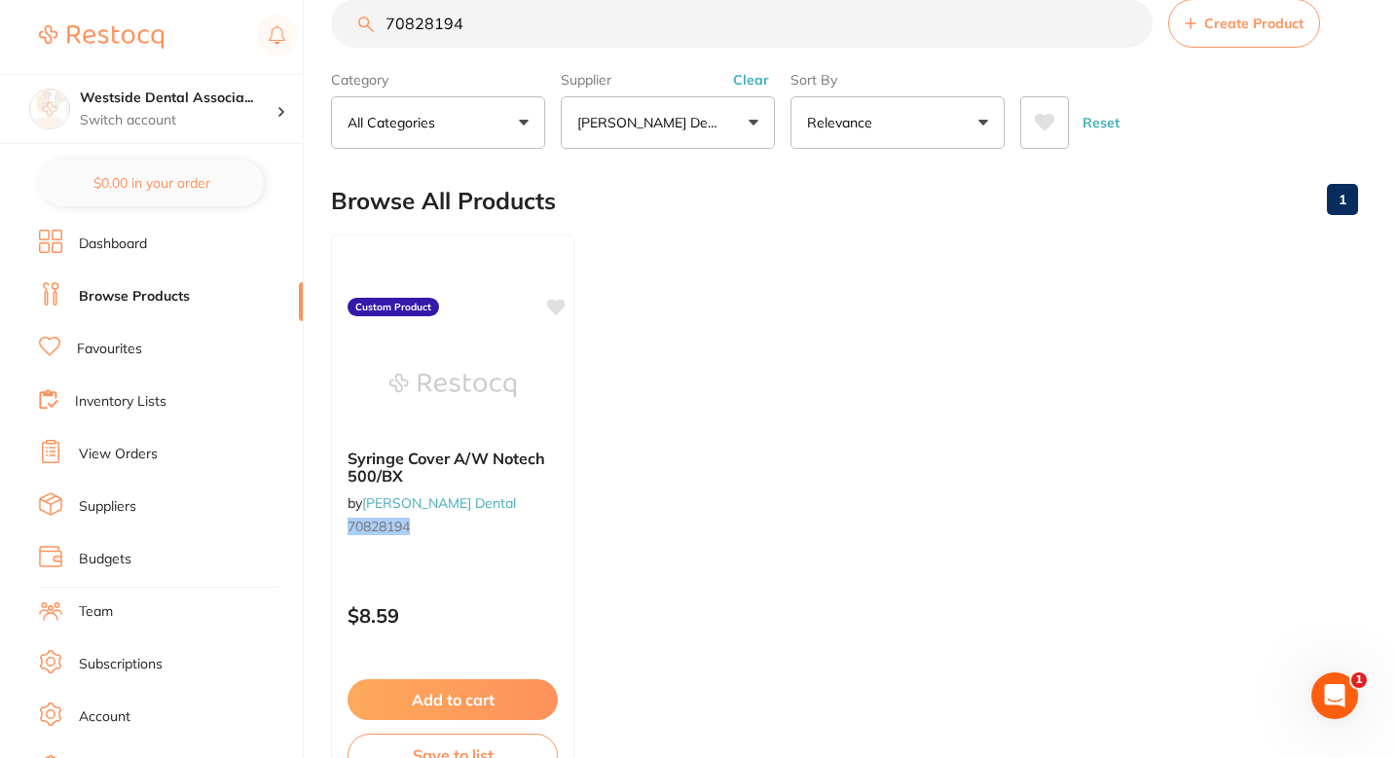
click at [899, 372] on ul "Syringe Cover A/W Notech 500/BX by Patterson Dental 70828194 Custom Product $8.…" at bounding box center [844, 515] width 1027 height 560
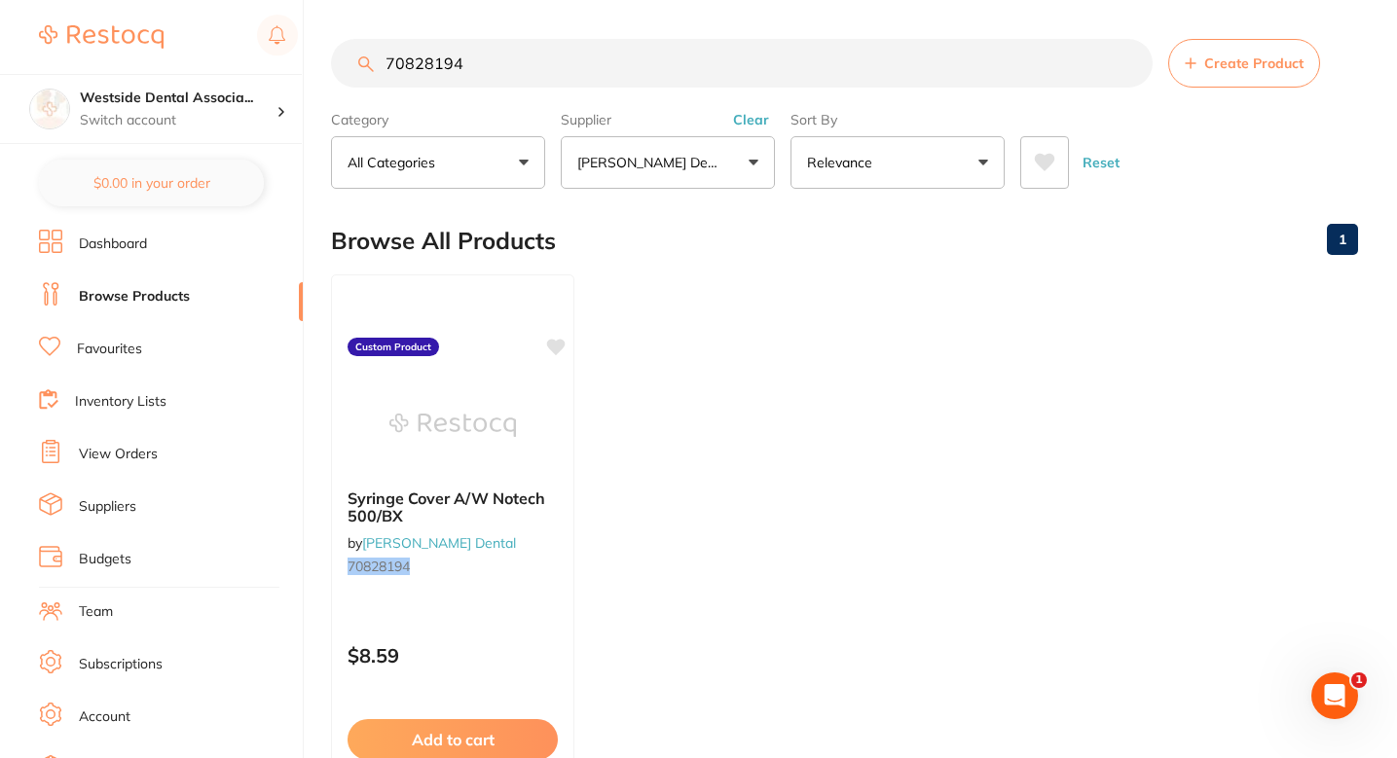
click at [660, 83] on input "70828194" at bounding box center [742, 63] width 822 height 49
paste input "5034475"
type input "75034475"
click at [499, 591] on div "Relyx Ultimate Ref Syr Transparent 8.5G by Patterson Dental 75034475" at bounding box center [452, 536] width 243 height 126
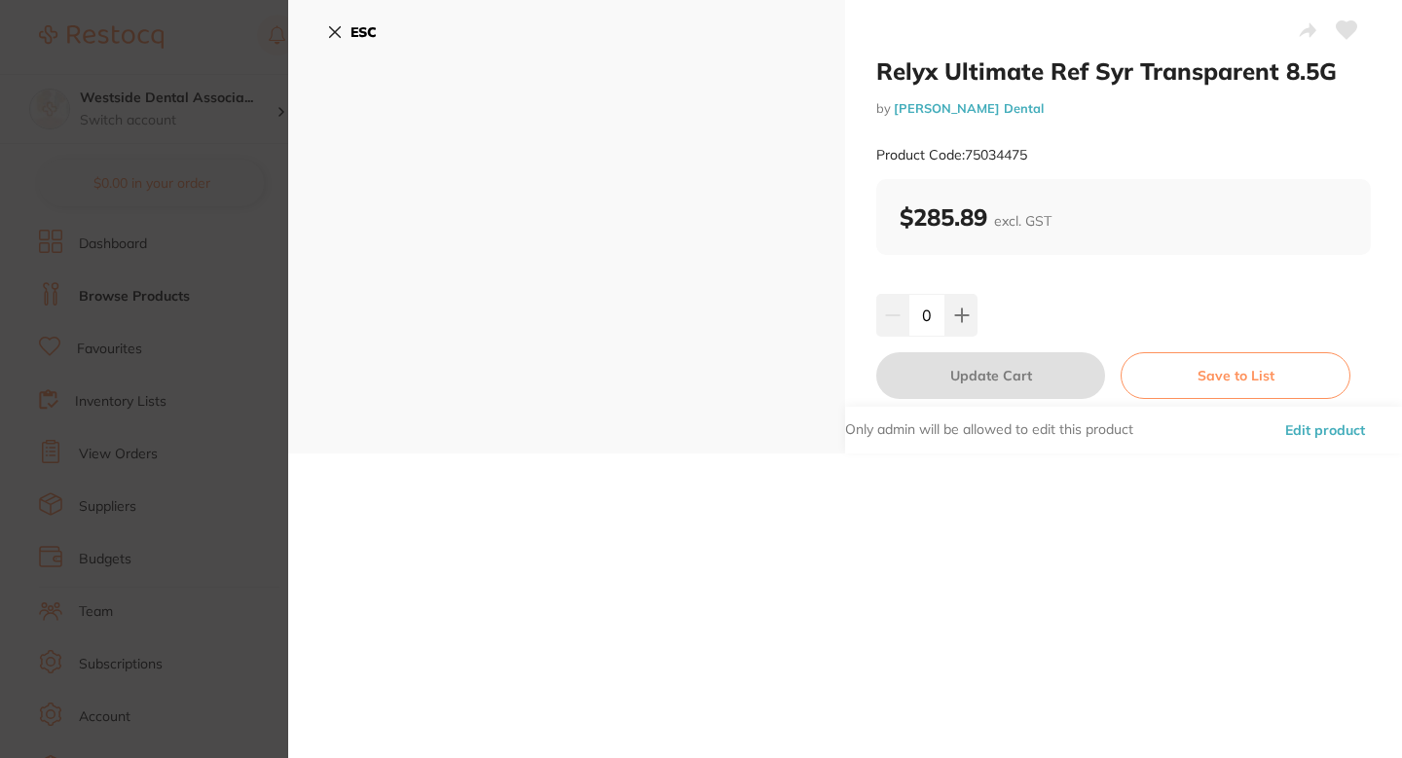
click at [1304, 422] on button "Edit product" at bounding box center [1325, 430] width 92 height 47
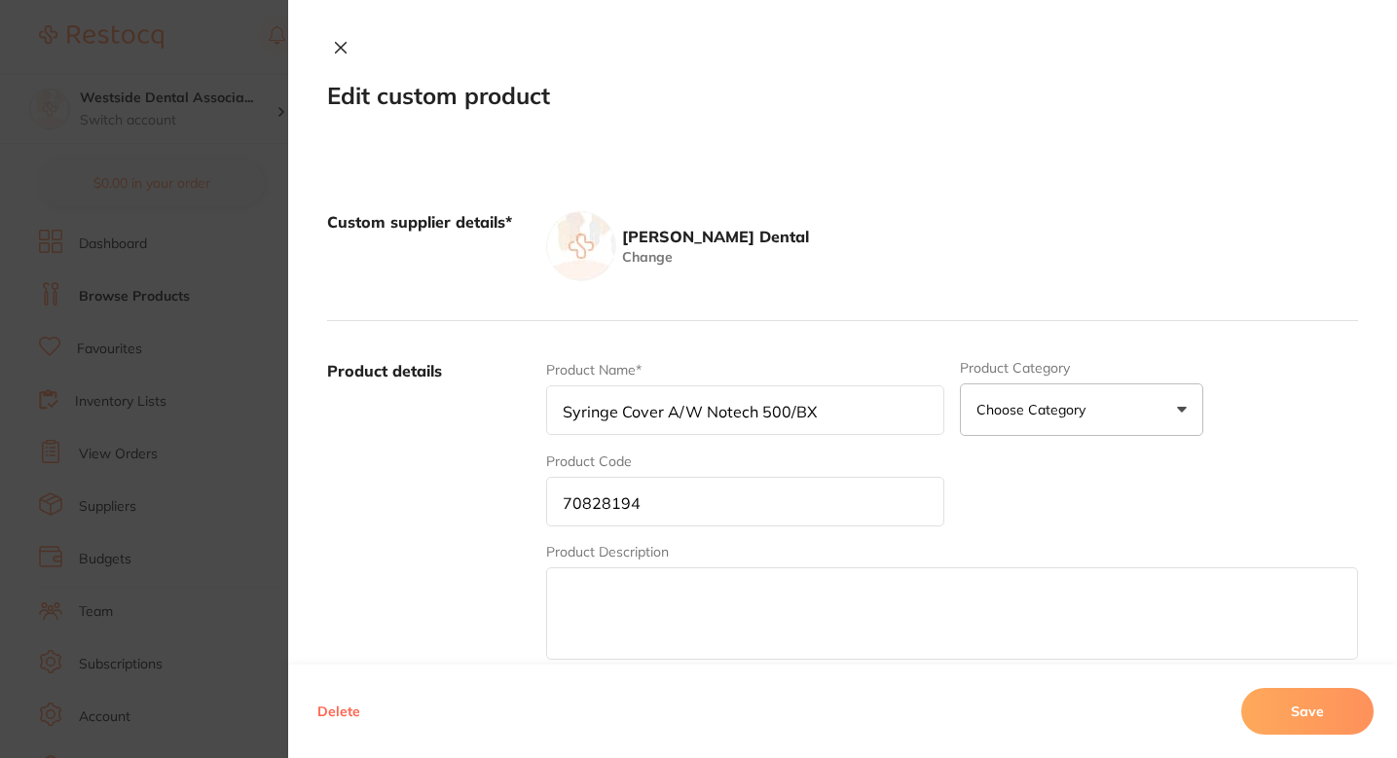
type input "Relyx Ultimate Ref Syr Transparent 8.5G"
type input "75034475"
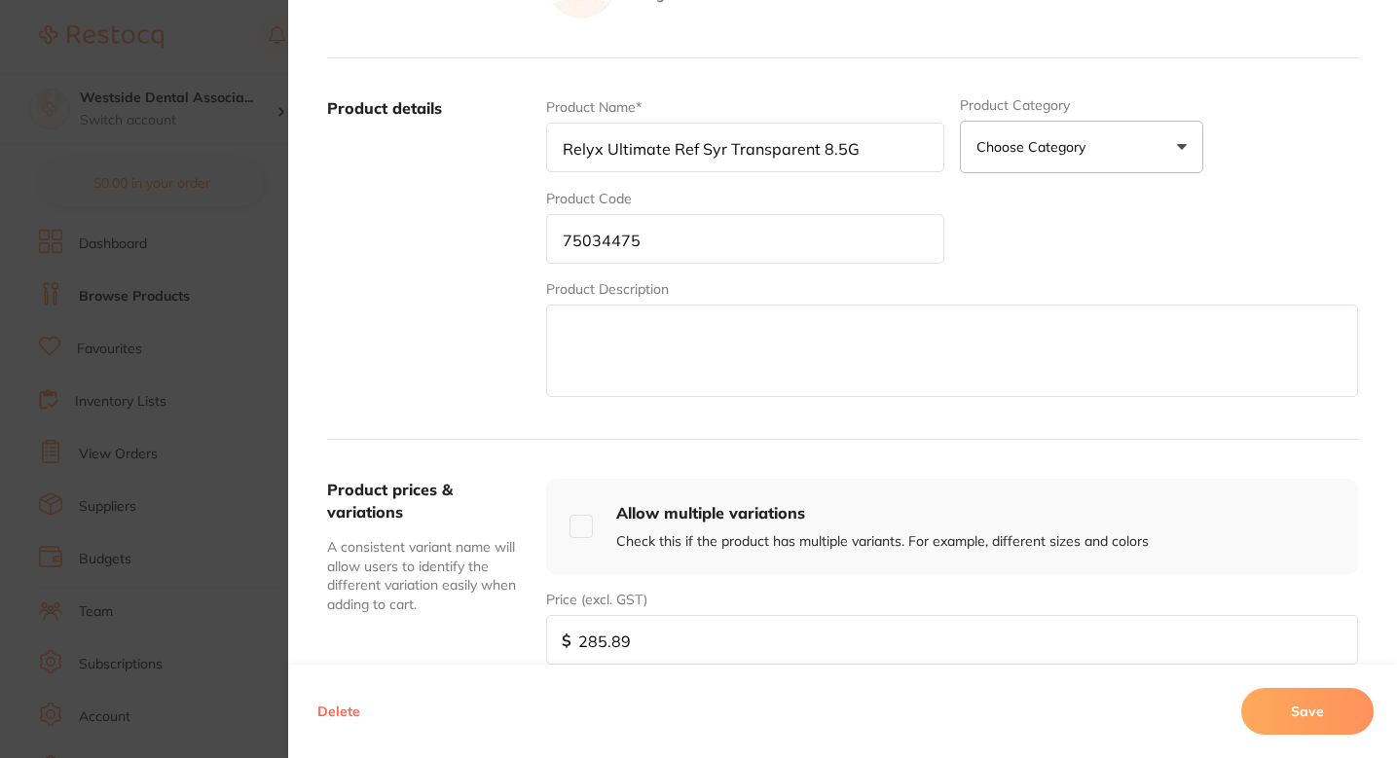
click at [670, 648] on input "285.89" at bounding box center [952, 640] width 812 height 50
paste input "50.9"
type input "250.99"
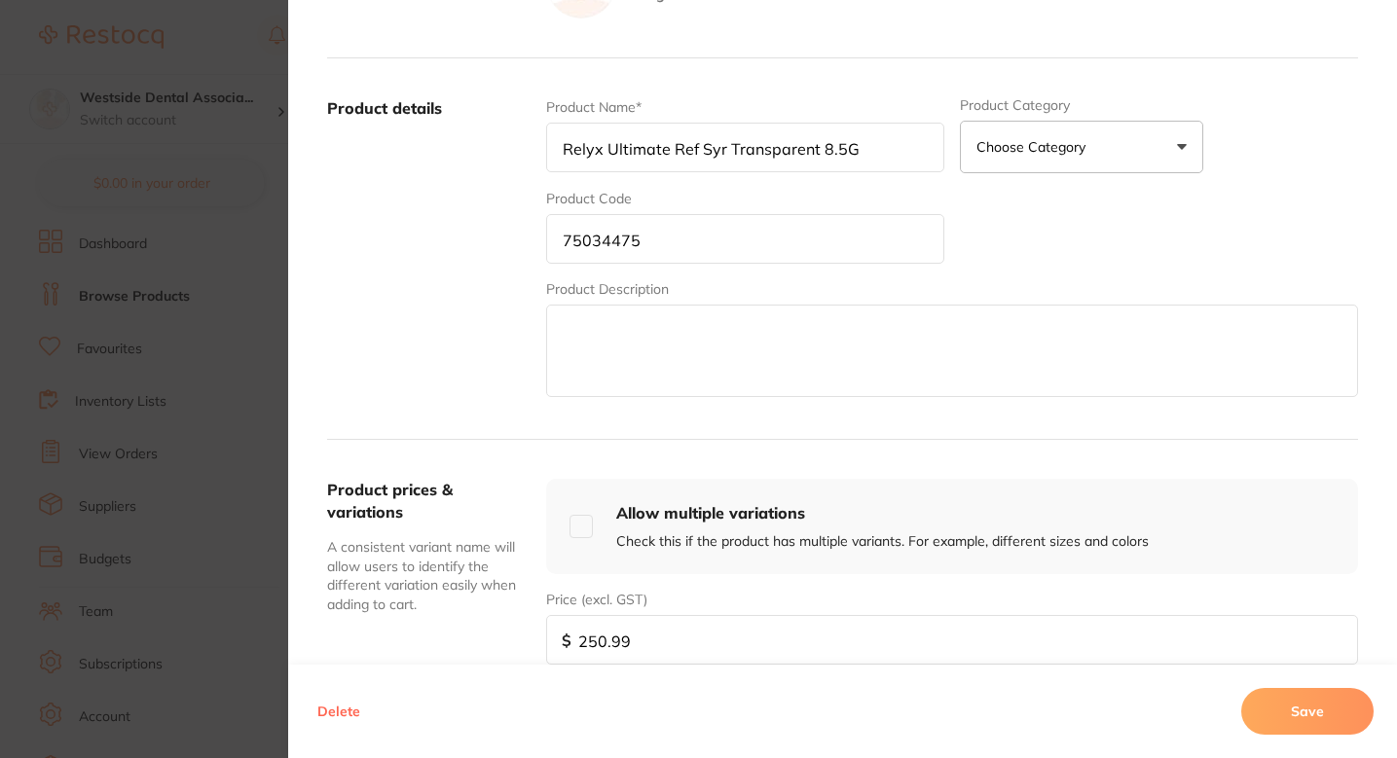
click at [1272, 704] on button "Save" at bounding box center [1307, 711] width 132 height 47
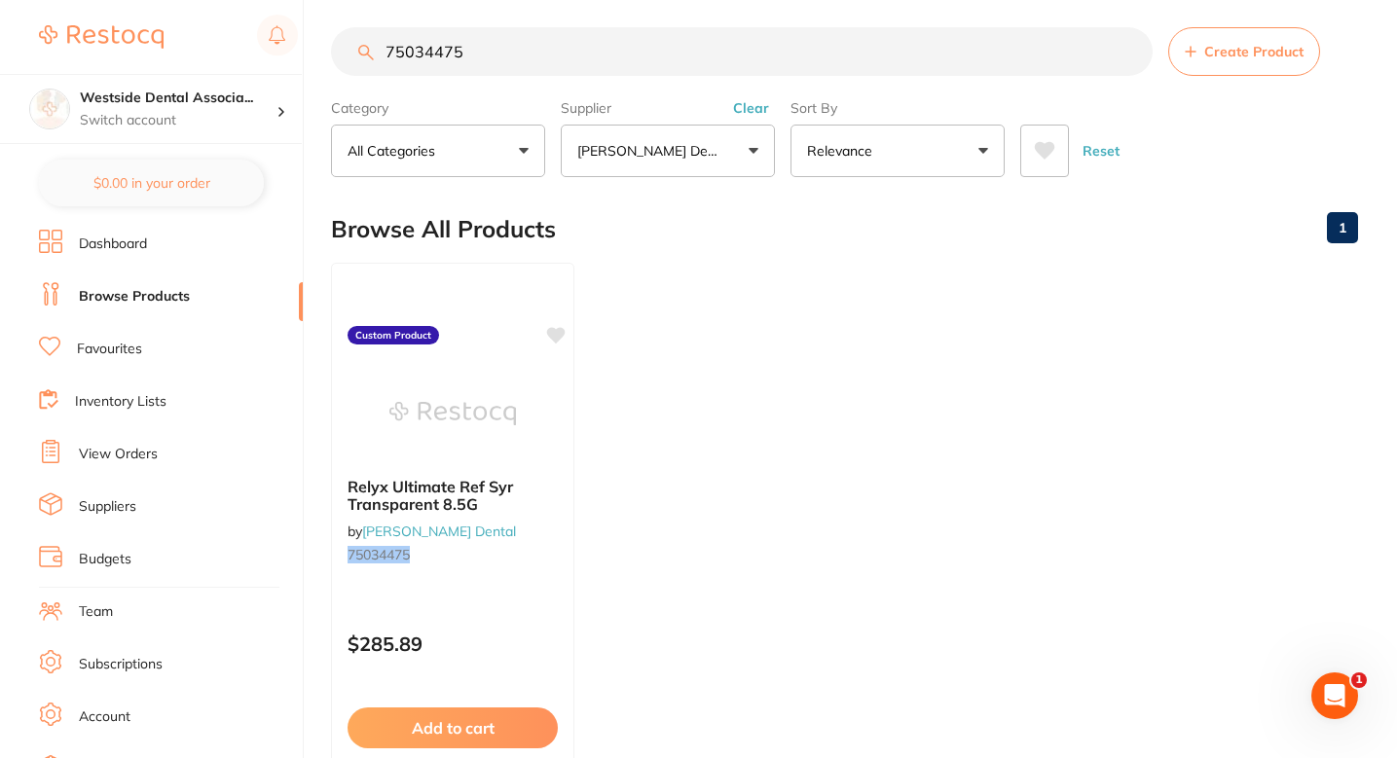
click at [848, 419] on ul "Relyx Ultimate Ref Syr Transparent 8.5G by Patterson Dental 75034475 Custom Pro…" at bounding box center [844, 543] width 1027 height 560
click at [567, 73] on input "75034475" at bounding box center [742, 51] width 822 height 49
paste input "0886473"
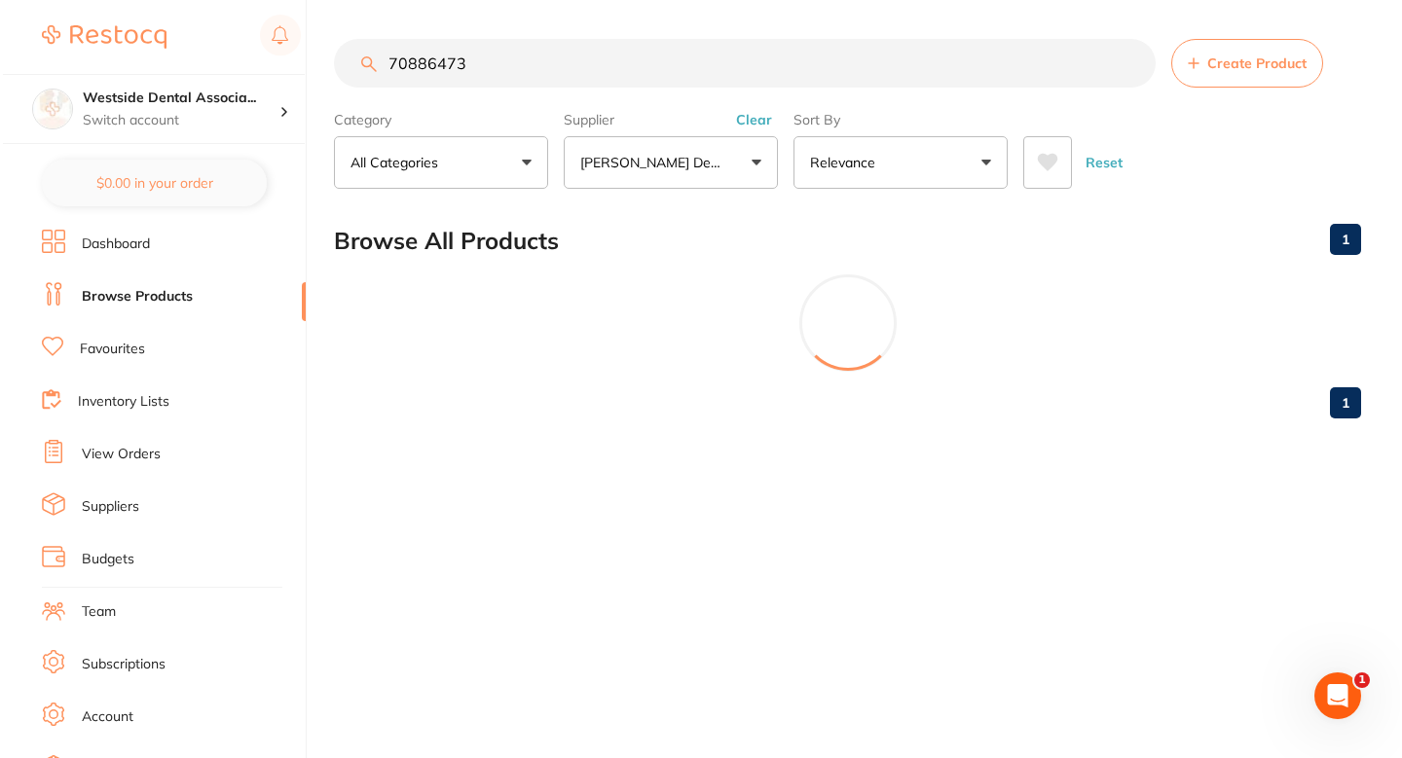
scroll to position [0, 0]
type input "70886473"
click at [1206, 72] on button "Create Product" at bounding box center [1248, 63] width 152 height 49
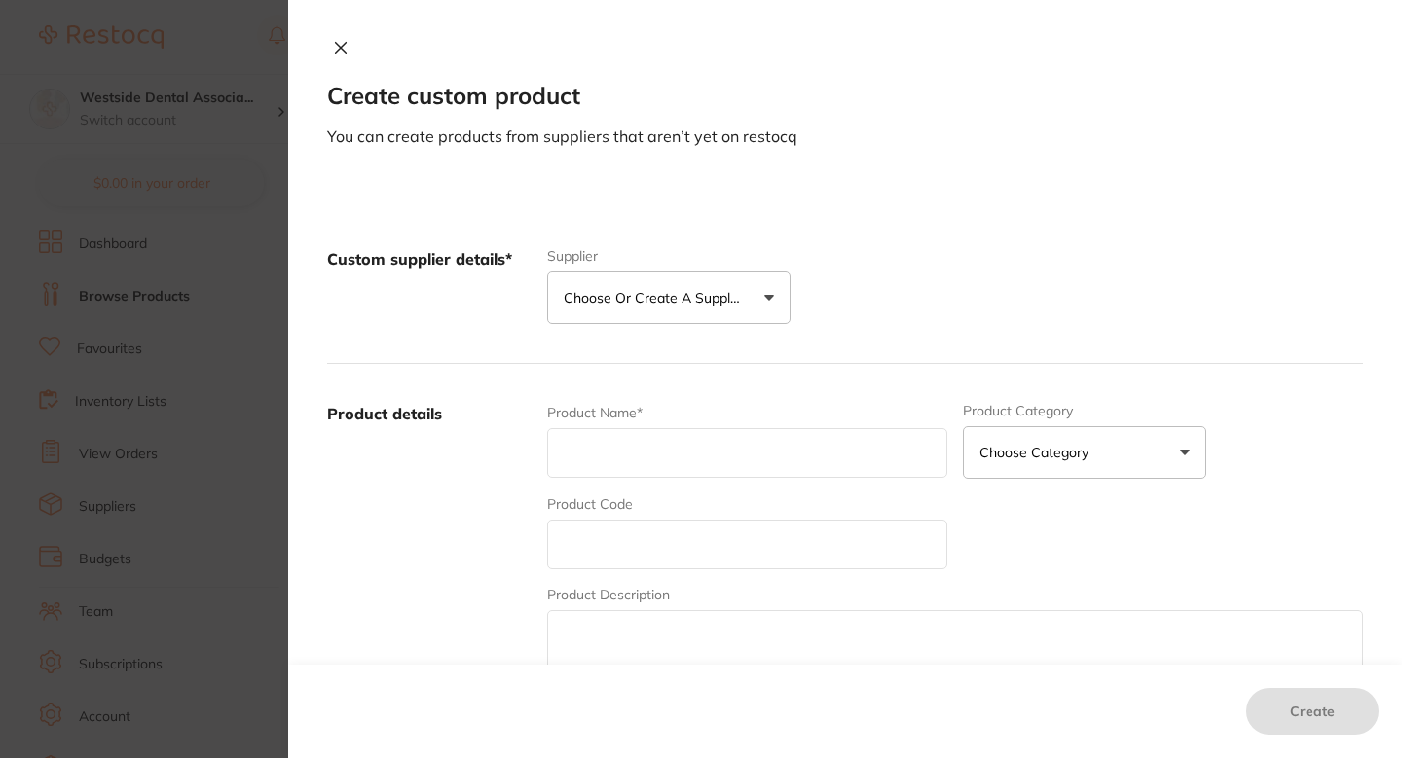
click at [693, 433] on input "text" at bounding box center [747, 453] width 400 height 50
click at [609, 544] on input "text" at bounding box center [747, 545] width 400 height 50
paste input "70886473"
type input "70886473"
click at [664, 447] on input "text" at bounding box center [747, 453] width 400 height 50
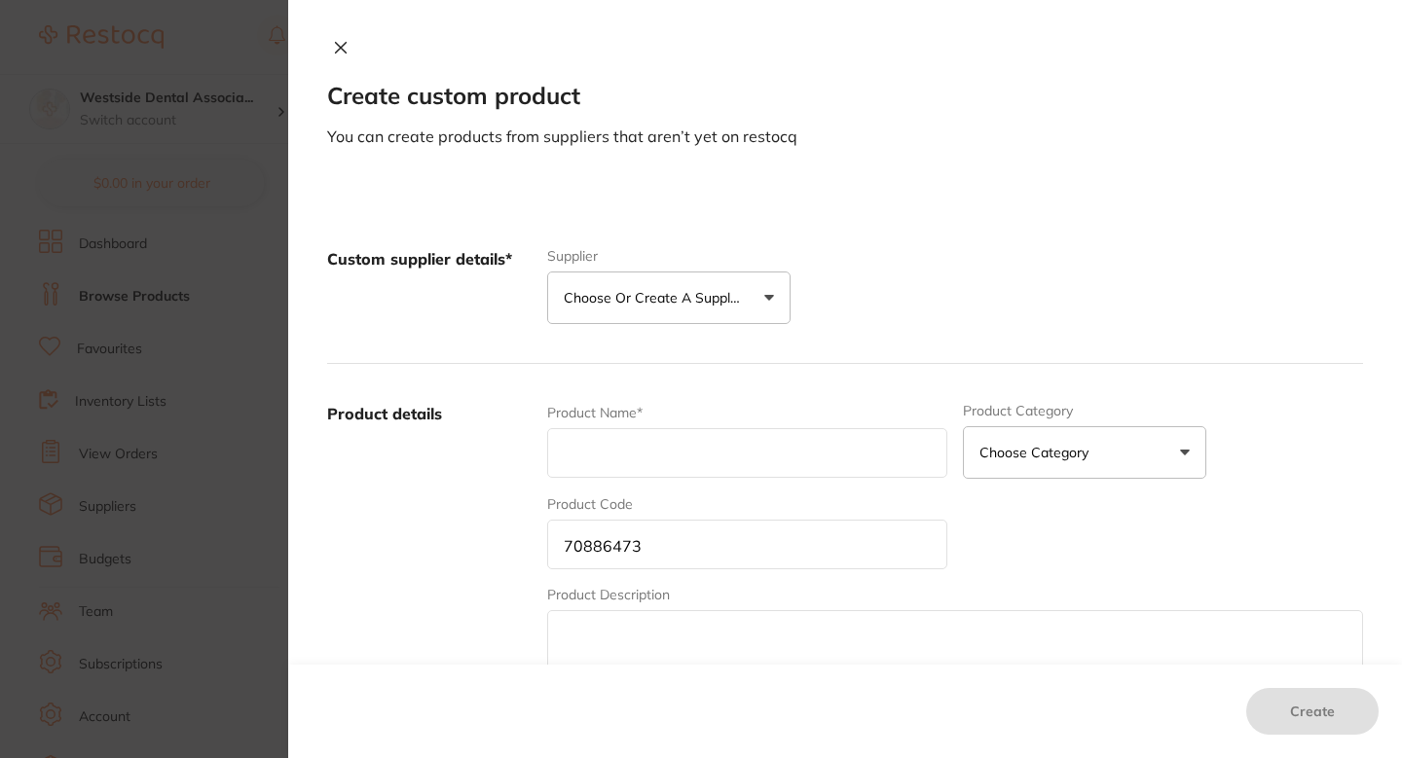
click at [673, 303] on p "Choose or create a supplier" at bounding box center [656, 297] width 185 height 19
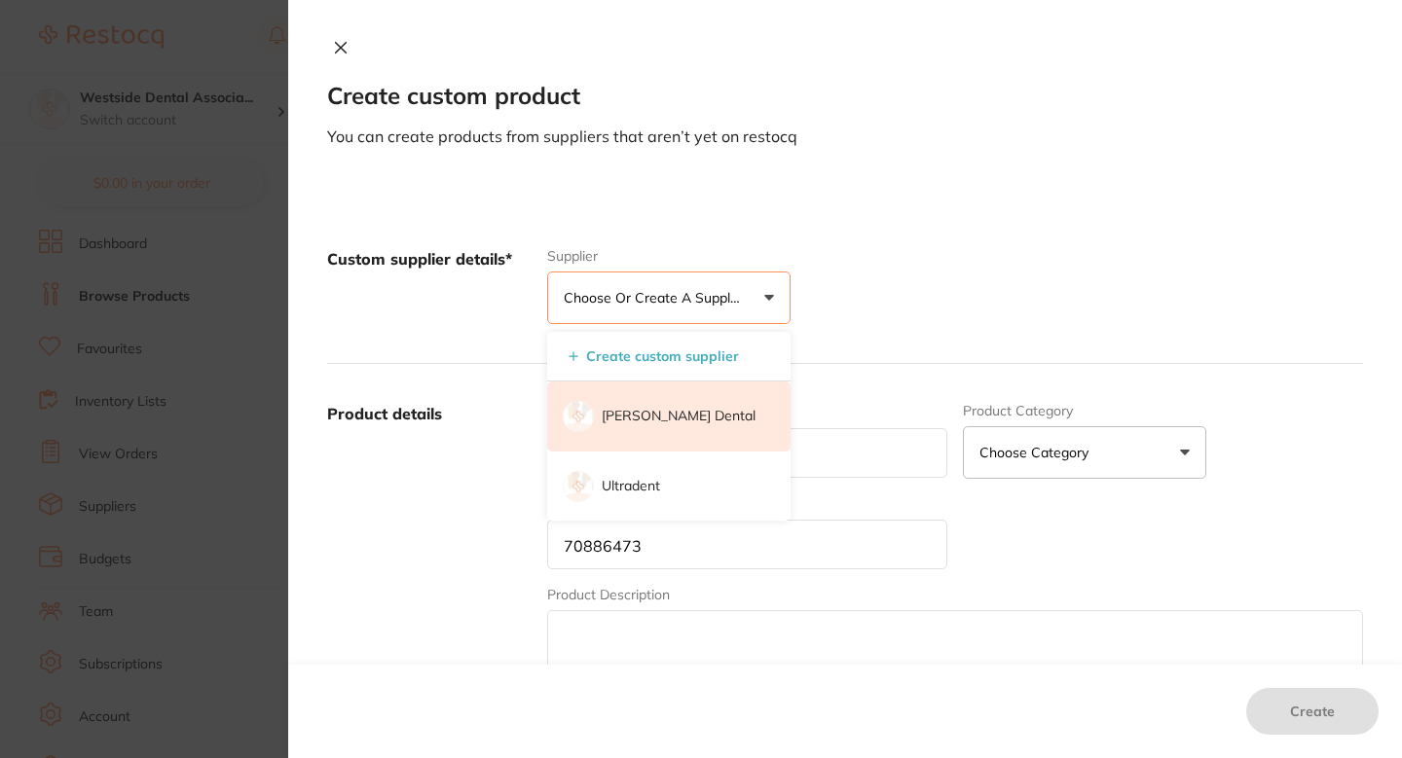
click at [653, 421] on p "[PERSON_NAME] Dental" at bounding box center [679, 416] width 154 height 19
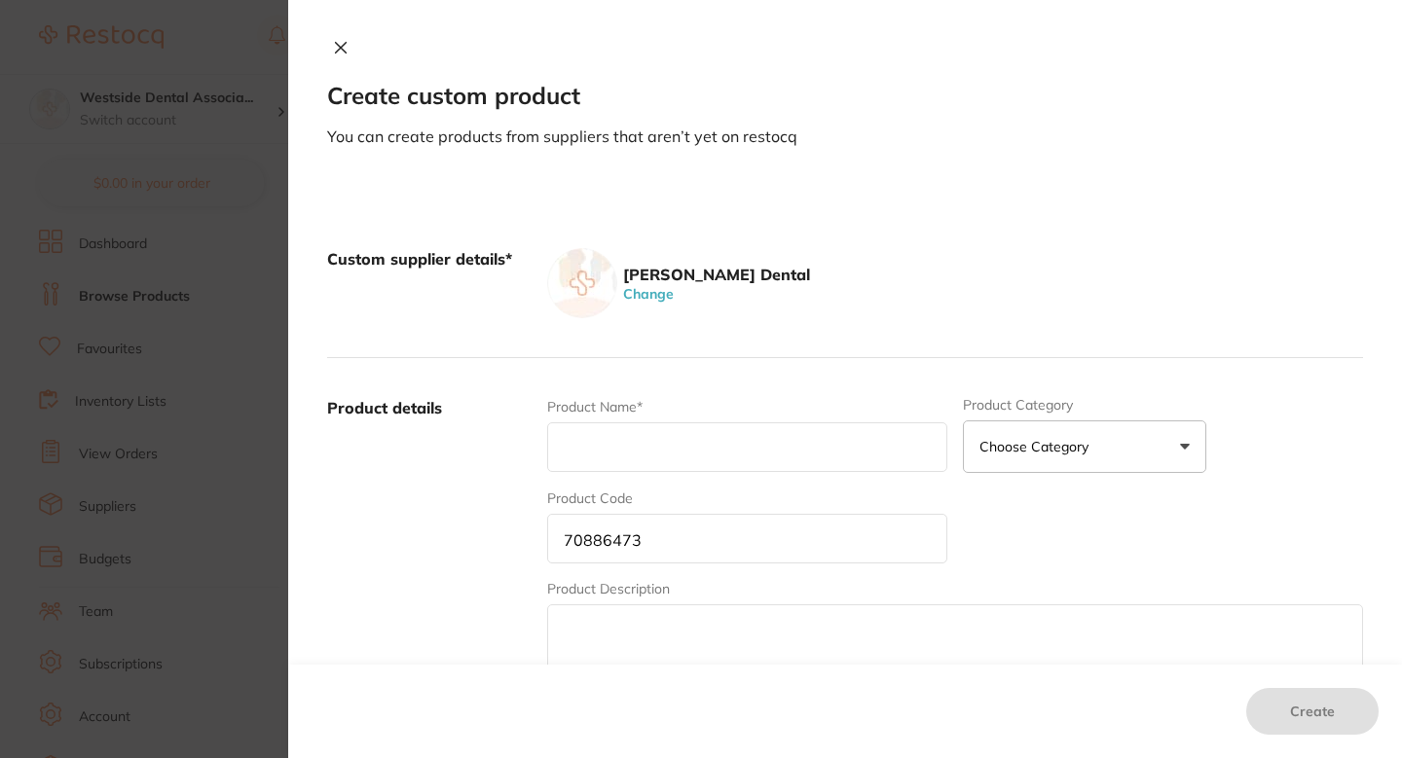
click at [659, 442] on input "text" at bounding box center [747, 448] width 400 height 50
click at [691, 461] on input "text" at bounding box center [747, 448] width 400 height 50
paste input "Mix Tip Hp 6.5 Green 48/PK"
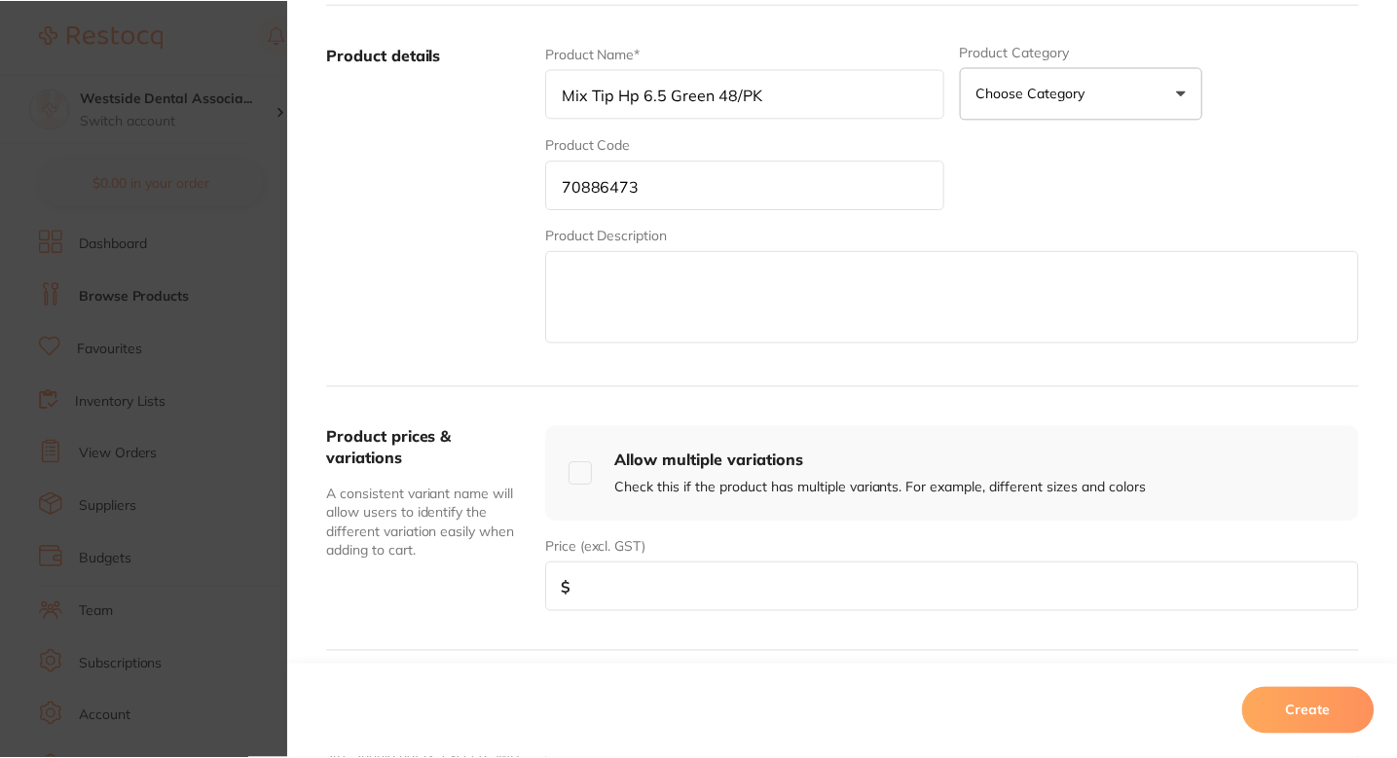
scroll to position [410, 0]
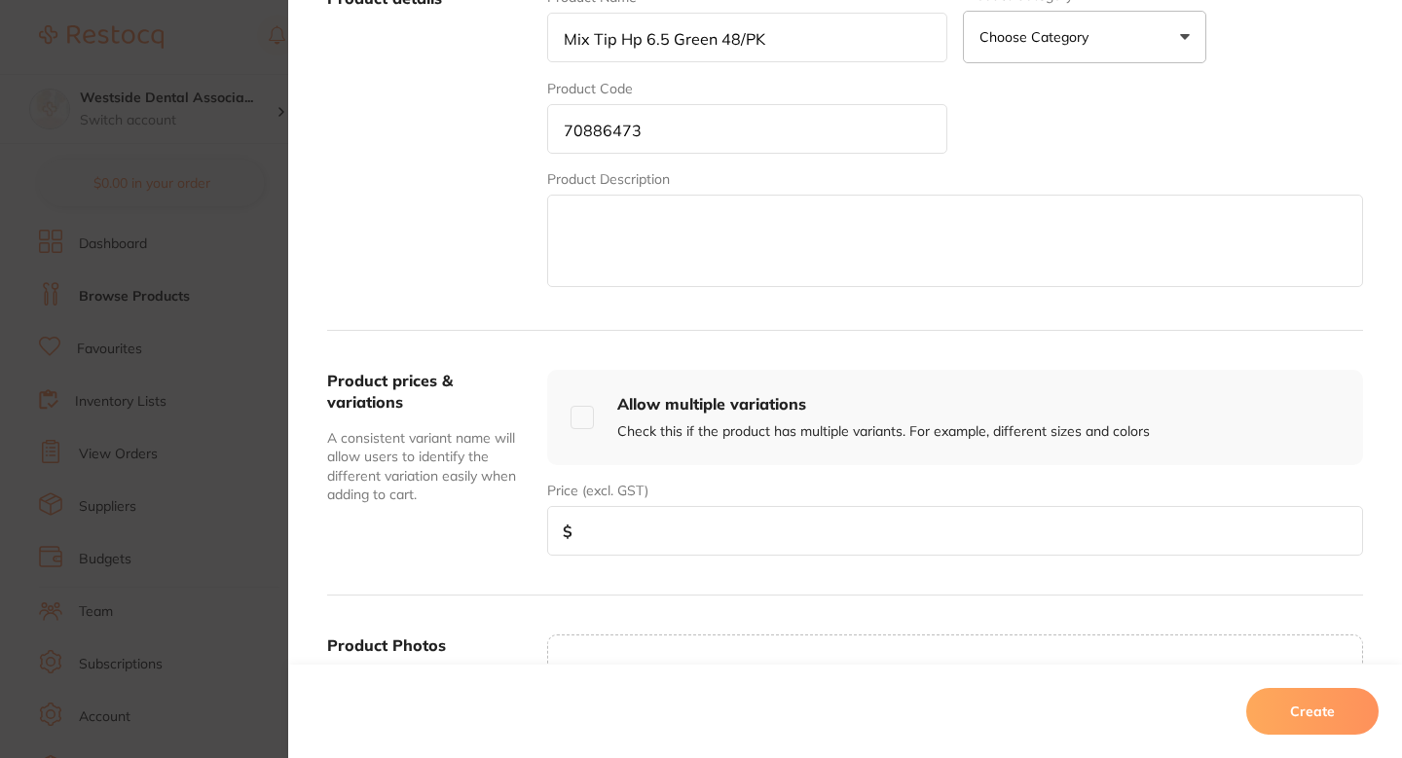
type input "Mix Tip Hp 6.5 Green 48/PK"
click at [745, 495] on div "Price (excl. GST) $" at bounding box center [955, 518] width 816 height 75
click at [745, 518] on input "number" at bounding box center [955, 531] width 816 height 50
click at [611, 527] on input "number" at bounding box center [955, 531] width 816 height 50
paste input "44.48"
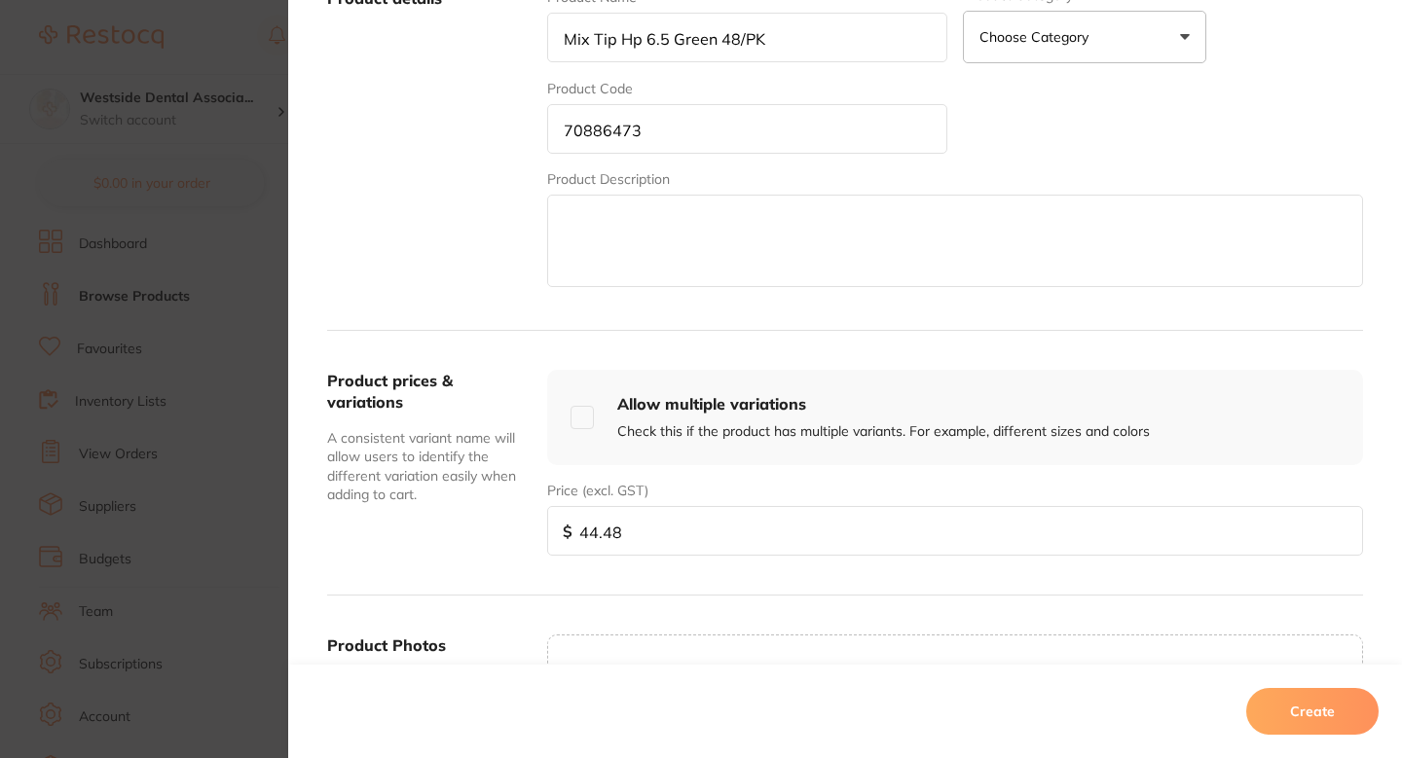
type input "44.48"
click at [1296, 697] on button "Create" at bounding box center [1312, 711] width 132 height 47
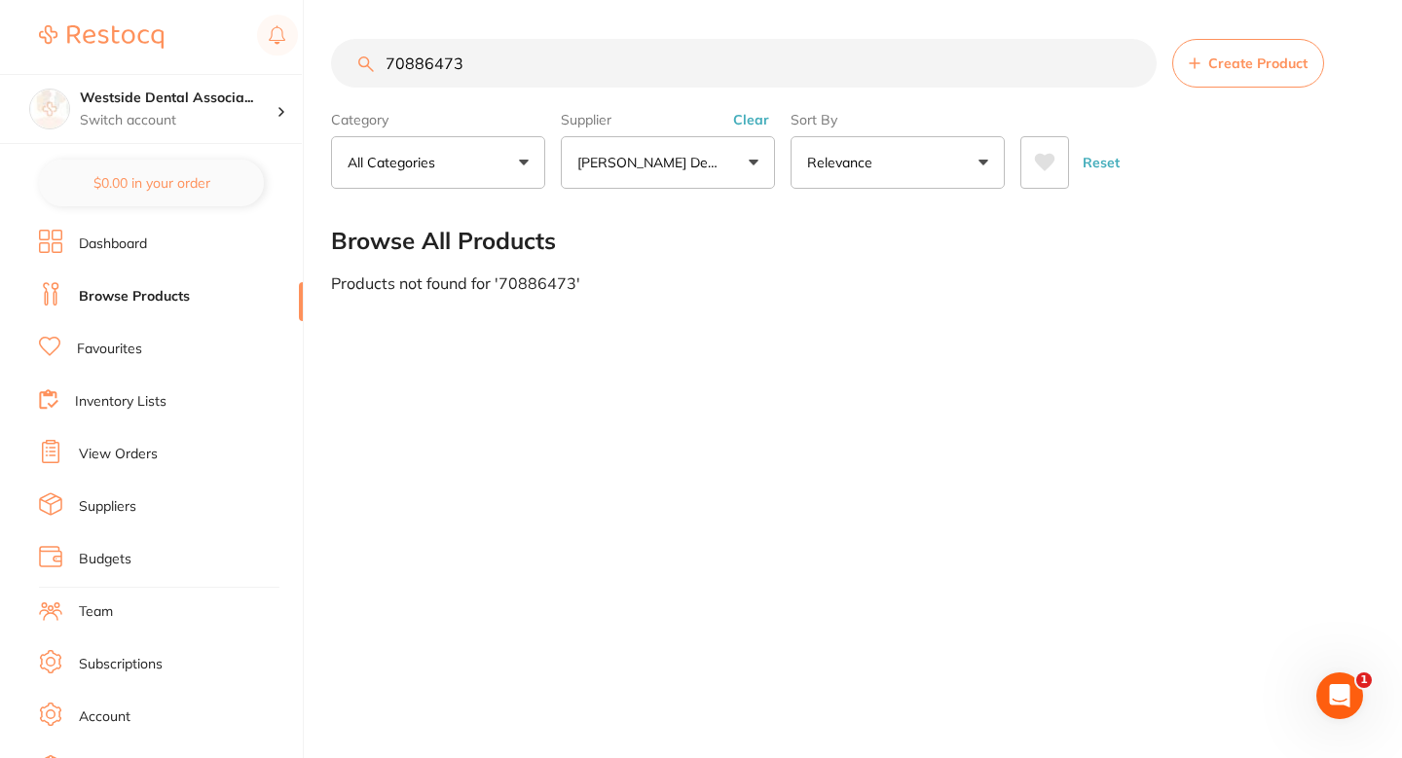
click at [832, 423] on div "70886473 Create Product Category All Categories All Categories No categories fo…" at bounding box center [866, 379] width 1071 height 758
click at [584, 91] on section "70886473 Create Product Category All Categories All Categories No categories fo…" at bounding box center [847, 114] width 1032 height 150
click at [581, 82] on input "70886473" at bounding box center [744, 63] width 826 height 49
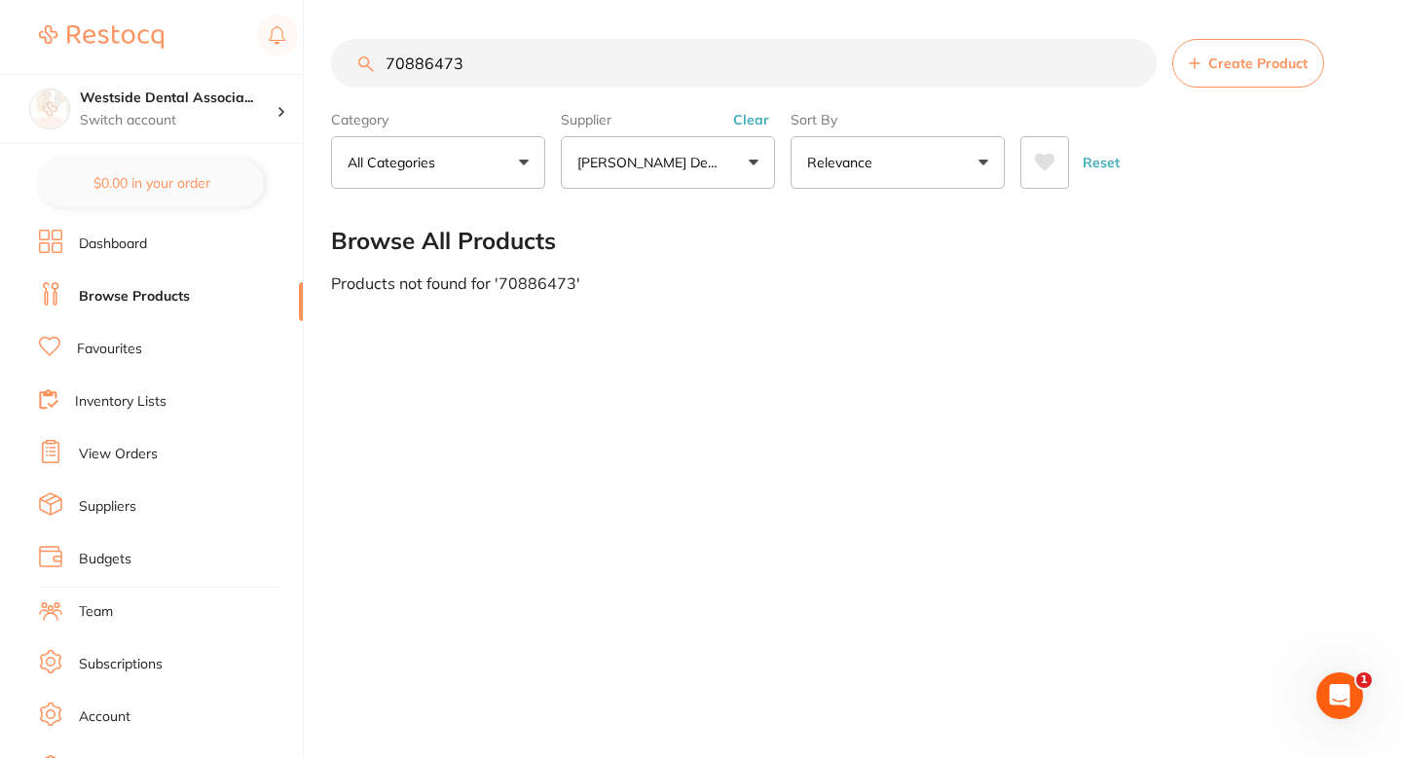
paste input "1152925"
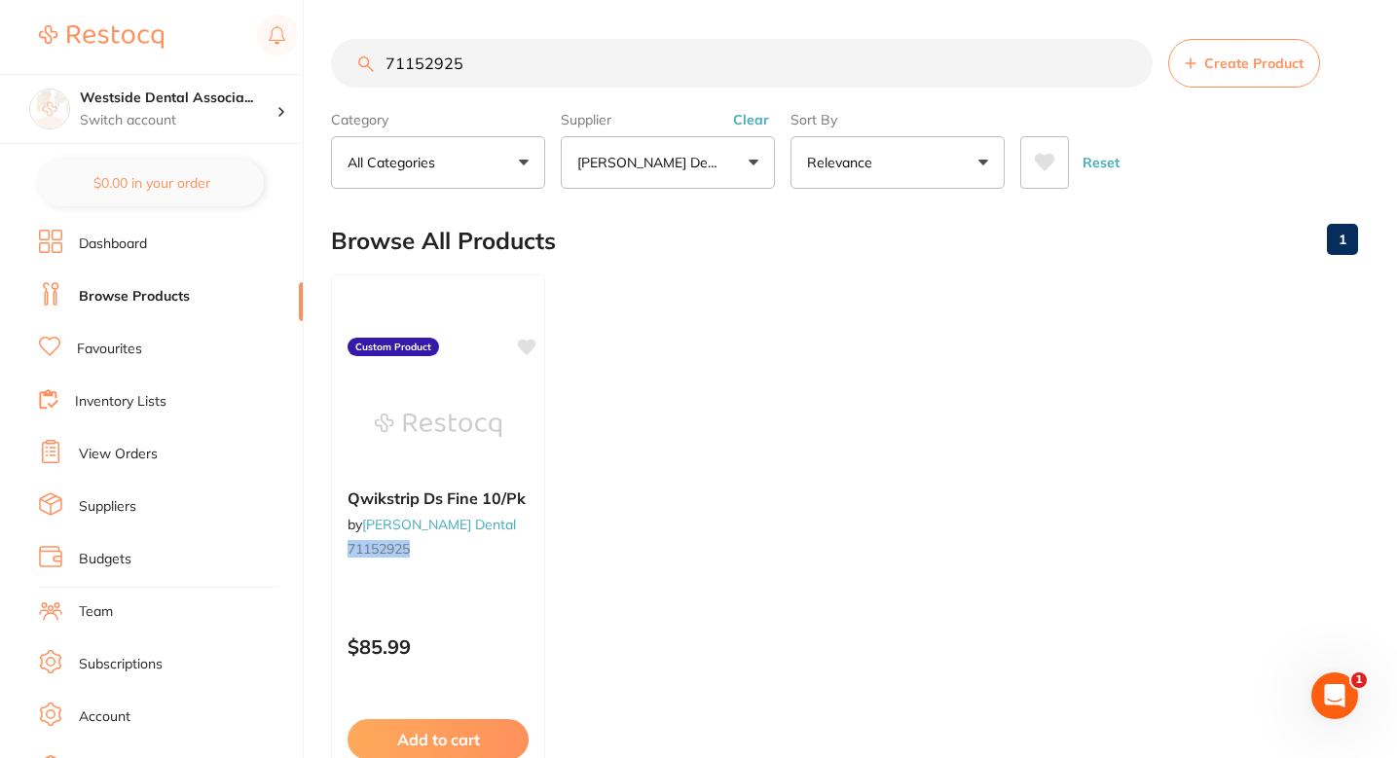
scroll to position [0, 0]
click at [578, 82] on input "71152925" at bounding box center [742, 63] width 822 height 49
paste input "17"
click at [637, 44] on input "71152917" at bounding box center [742, 63] width 822 height 49
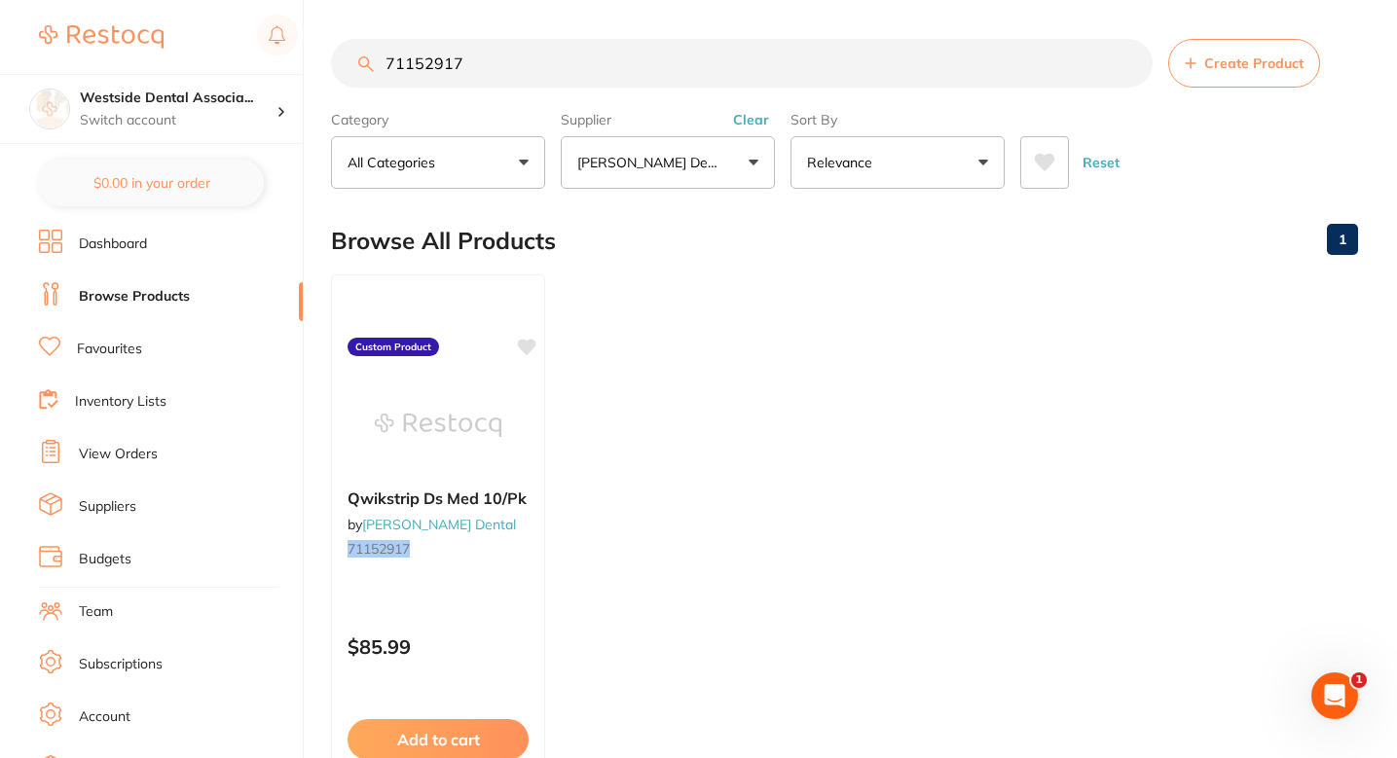
click at [637, 44] on input "71152917" at bounding box center [742, 63] width 822 height 49
paste input "33"
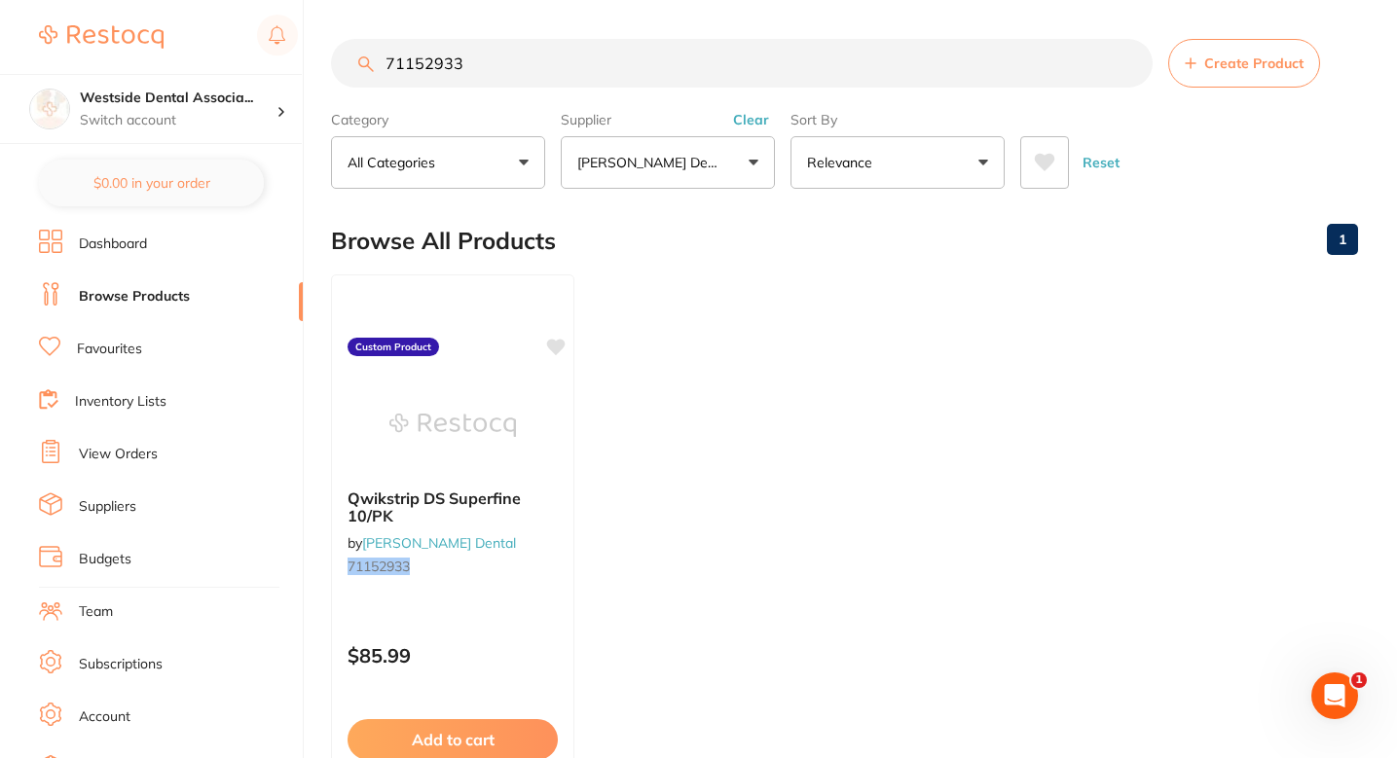
click at [650, 102] on section "71152933 Create Product Category All Categories All Categories No categories fo…" at bounding box center [844, 114] width 1027 height 150
click at [662, 86] on input "71152933" at bounding box center [742, 63] width 822 height 49
paste input "859"
click at [535, 81] on input "71152859" at bounding box center [742, 63] width 822 height 49
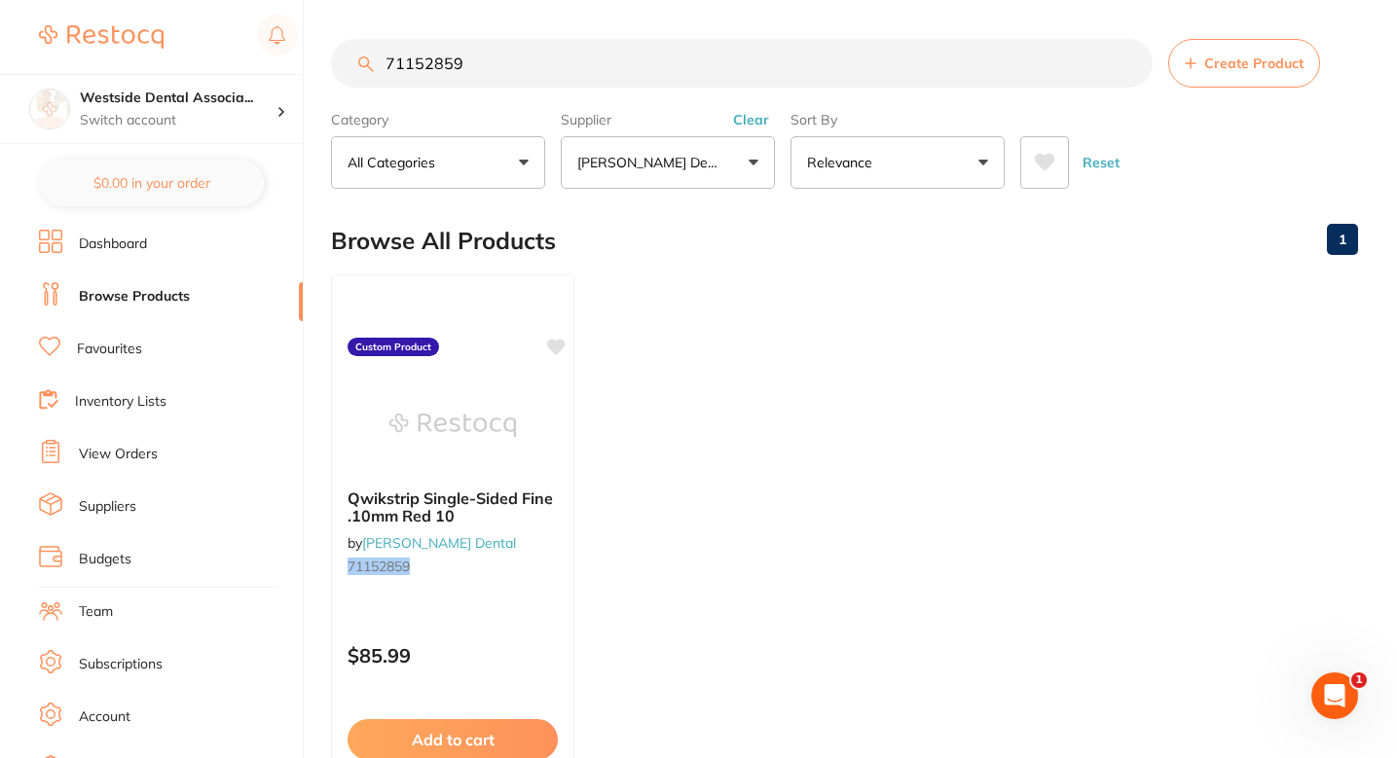
click at [535, 81] on input "71152859" at bounding box center [742, 63] width 822 height 49
paste input "42"
click at [637, 75] on input "71152842" at bounding box center [742, 63] width 822 height 49
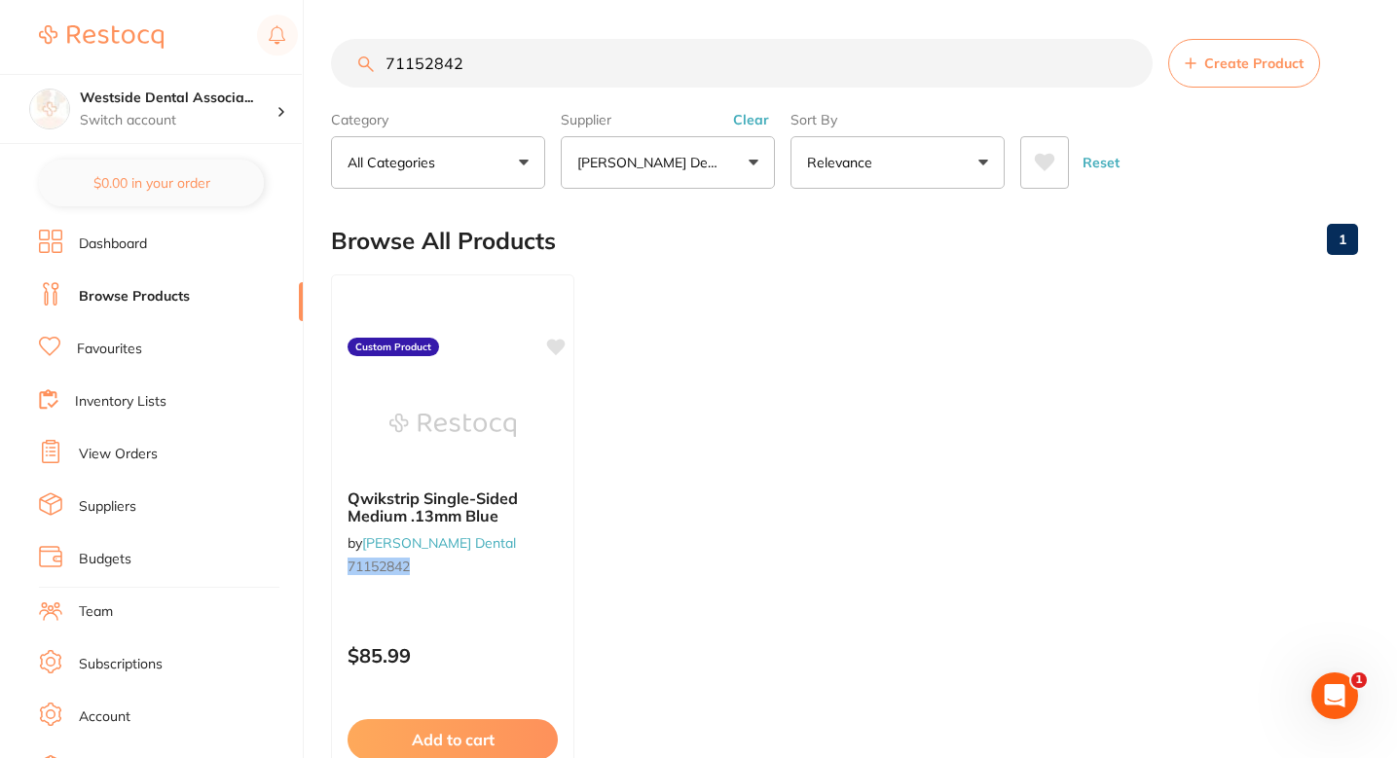
click at [637, 75] on input "71152842" at bounding box center [742, 63] width 822 height 49
paste input "67"
click at [583, 72] on input "71152867" at bounding box center [742, 63] width 822 height 49
paste input "76359616"
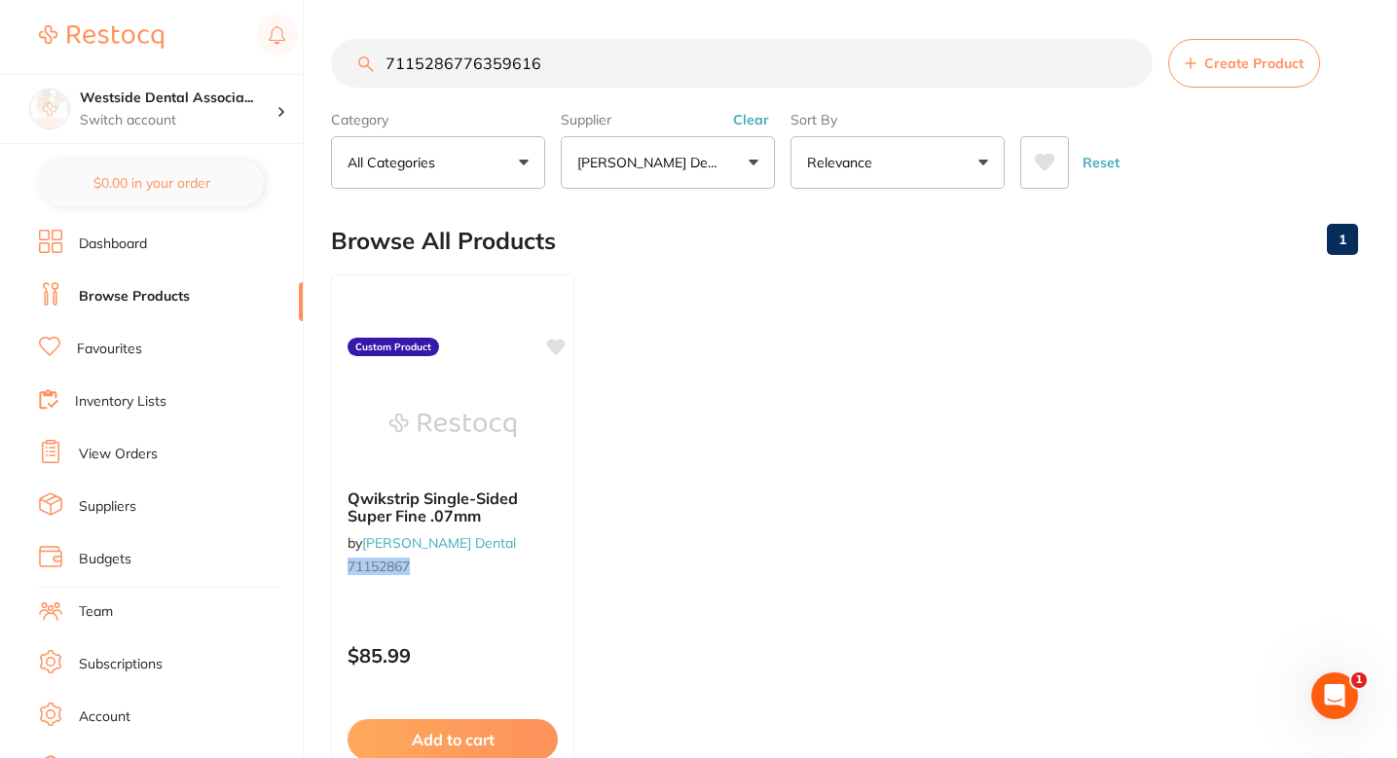
click at [583, 72] on input "7115286776359616" at bounding box center [742, 63] width 822 height 49
paste input "search"
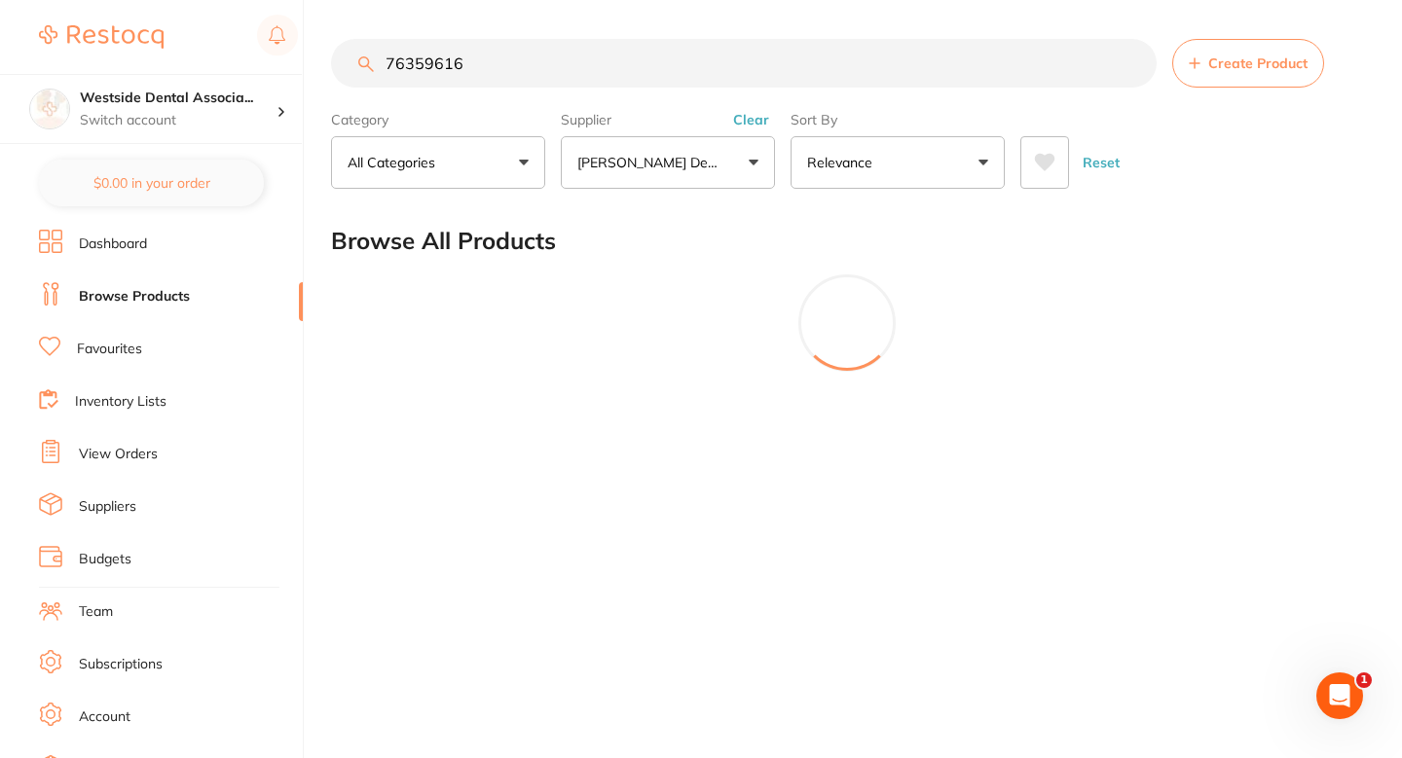
click at [573, 72] on input "76359616" at bounding box center [744, 63] width 826 height 49
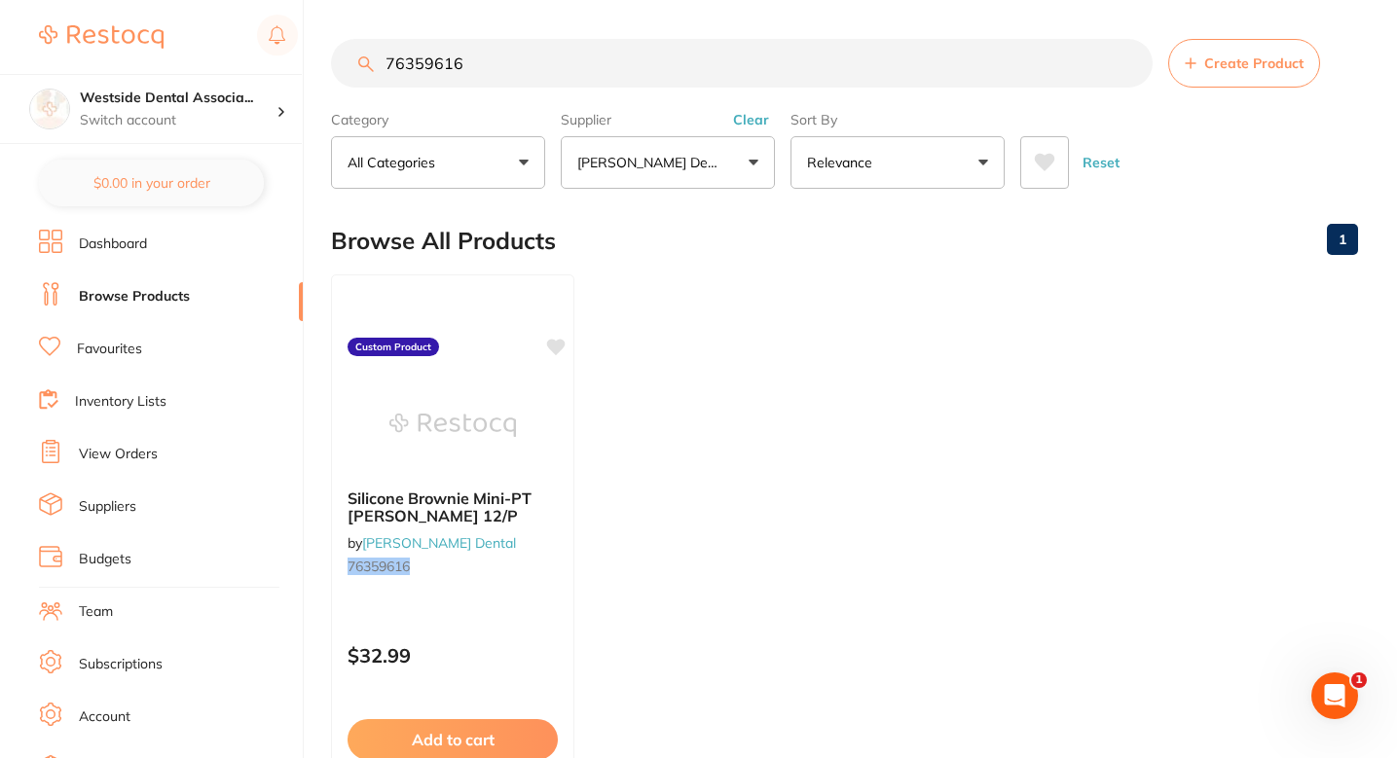
click at [638, 48] on input "76359616" at bounding box center [742, 63] width 822 height 49
paste input "1598051"
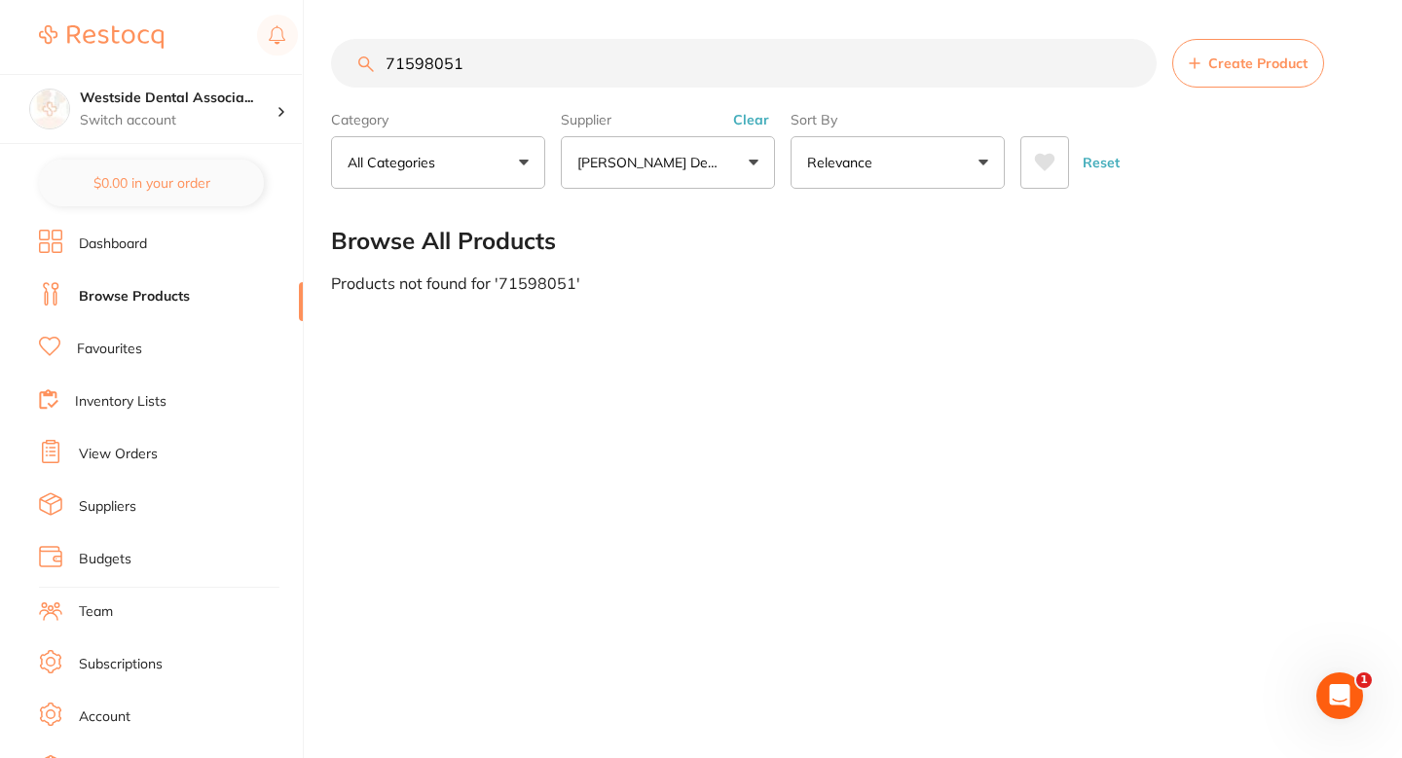
click at [416, 70] on input "71598051" at bounding box center [744, 63] width 826 height 49
type input "71598051"
click at [1238, 52] on button "Create Product" at bounding box center [1248, 63] width 152 height 49
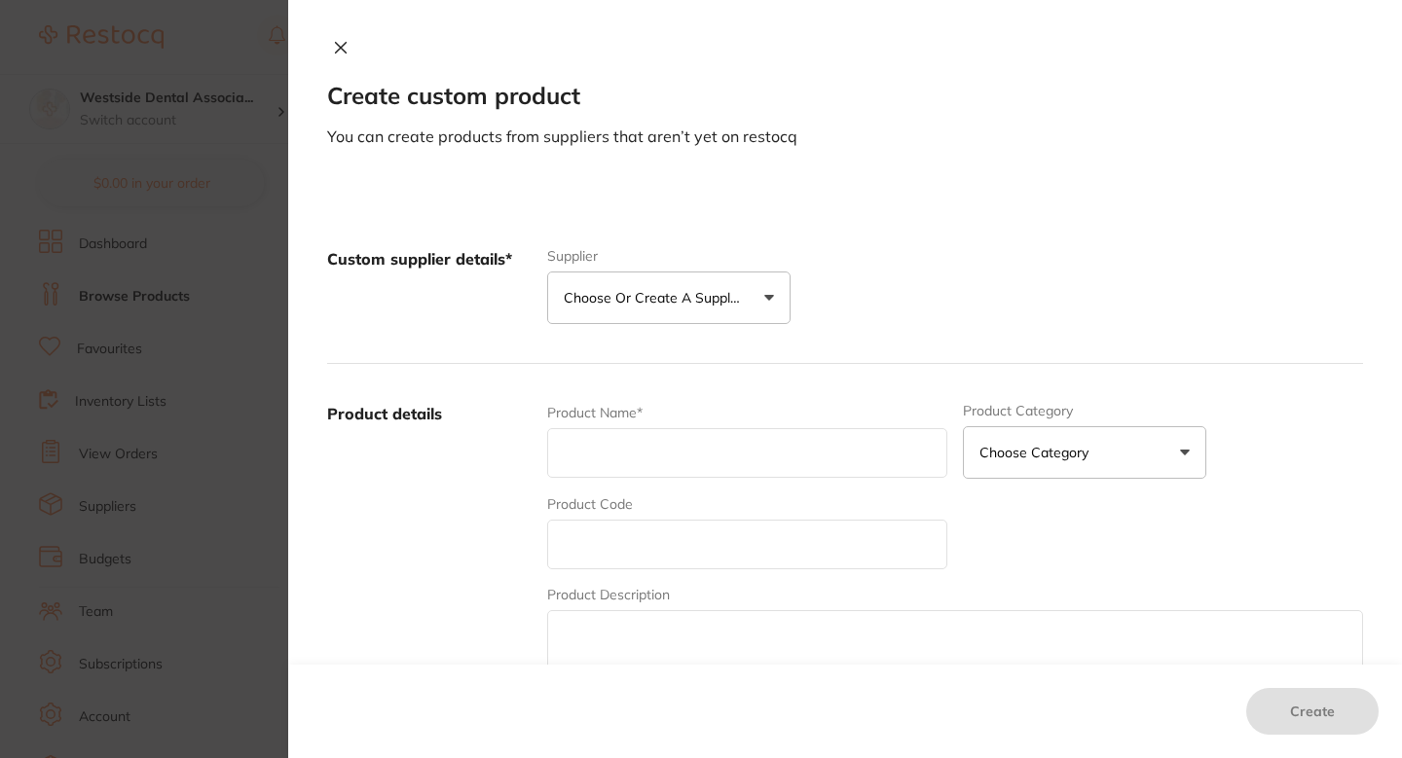
click at [715, 304] on p "Choose or create a supplier" at bounding box center [656, 297] width 185 height 19
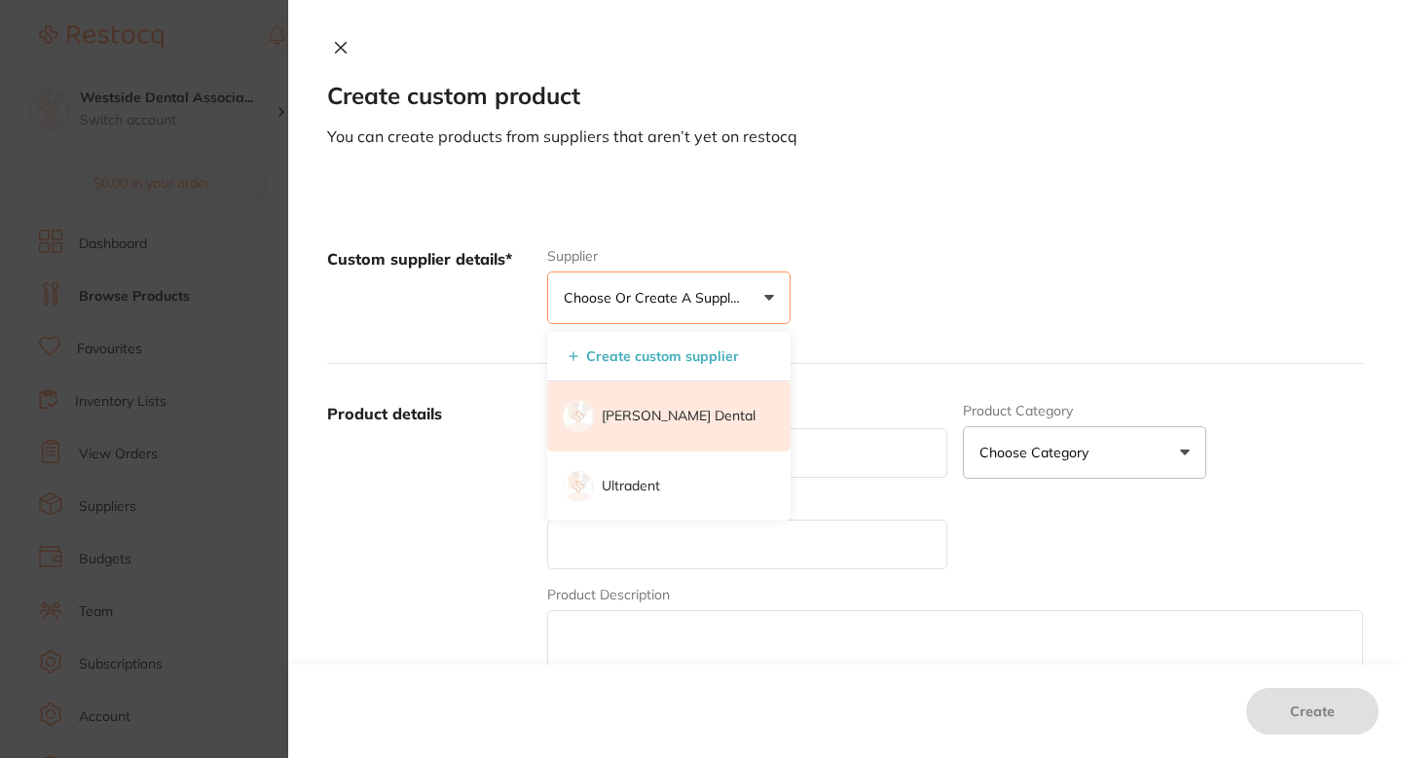
click at [679, 401] on li "[PERSON_NAME] Dental" at bounding box center [668, 417] width 243 height 70
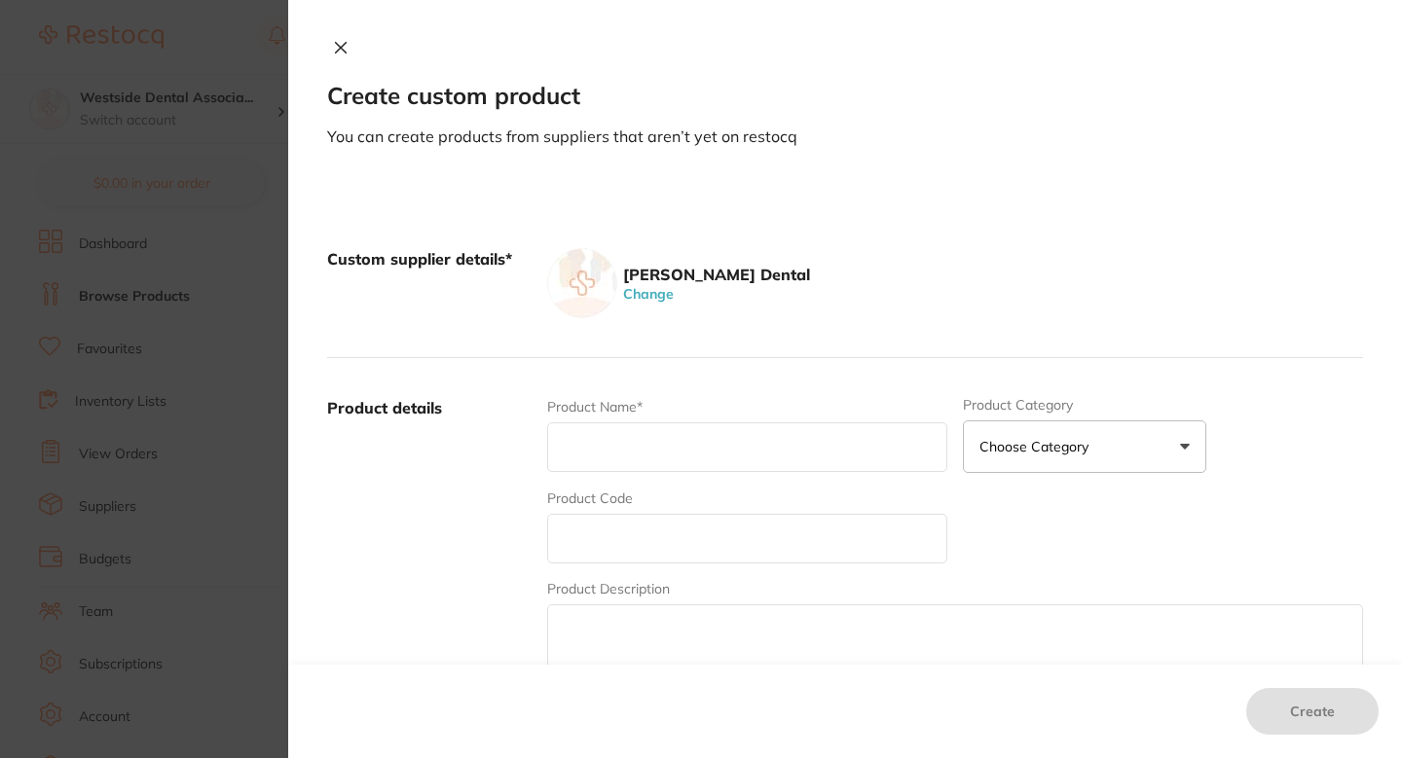
click at [659, 527] on input "text" at bounding box center [747, 539] width 400 height 50
paste input "71598051"
type input "71598051"
click at [665, 446] on input "text" at bounding box center [747, 448] width 400 height 50
click at [712, 436] on input "text" at bounding box center [747, 448] width 400 height 50
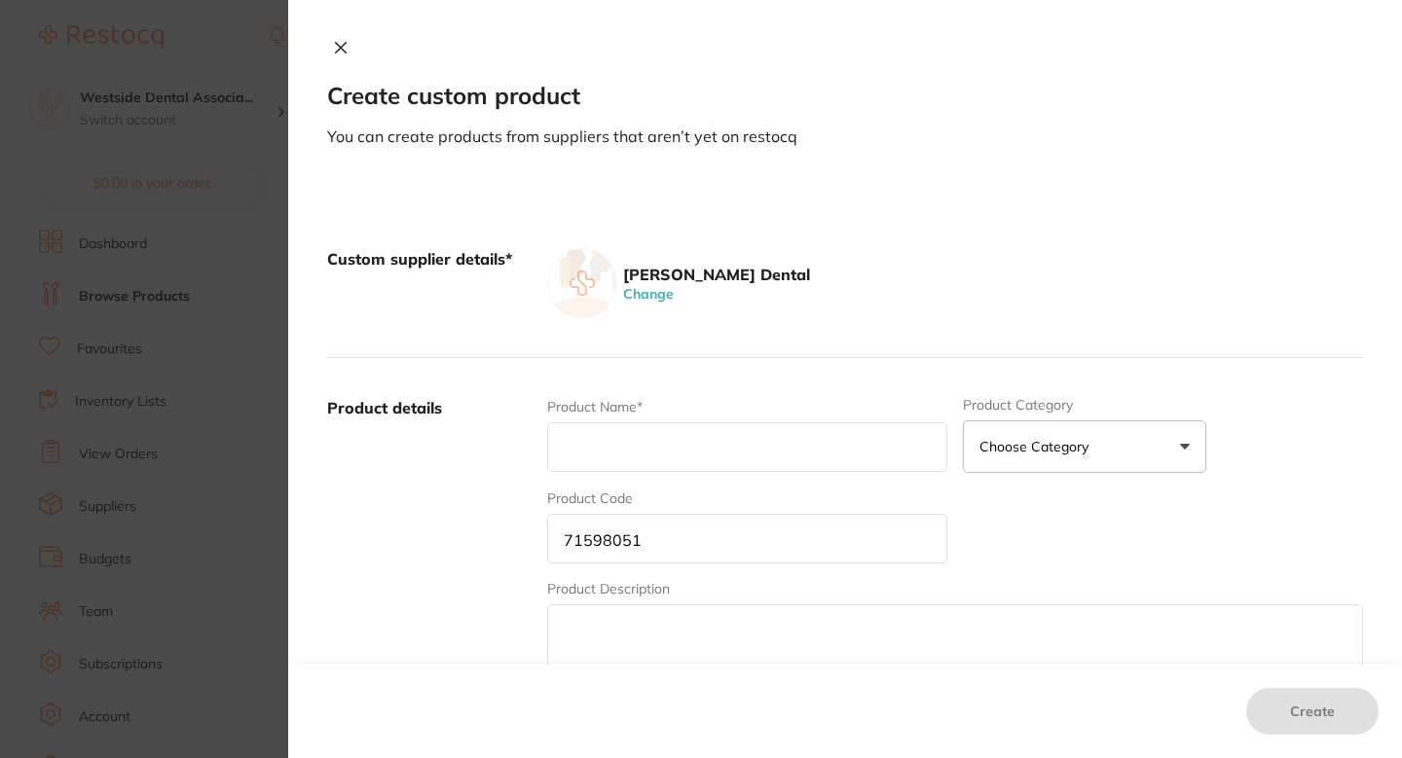
paste input "Go-Betweens Proxabrush New Moderate Tpr"
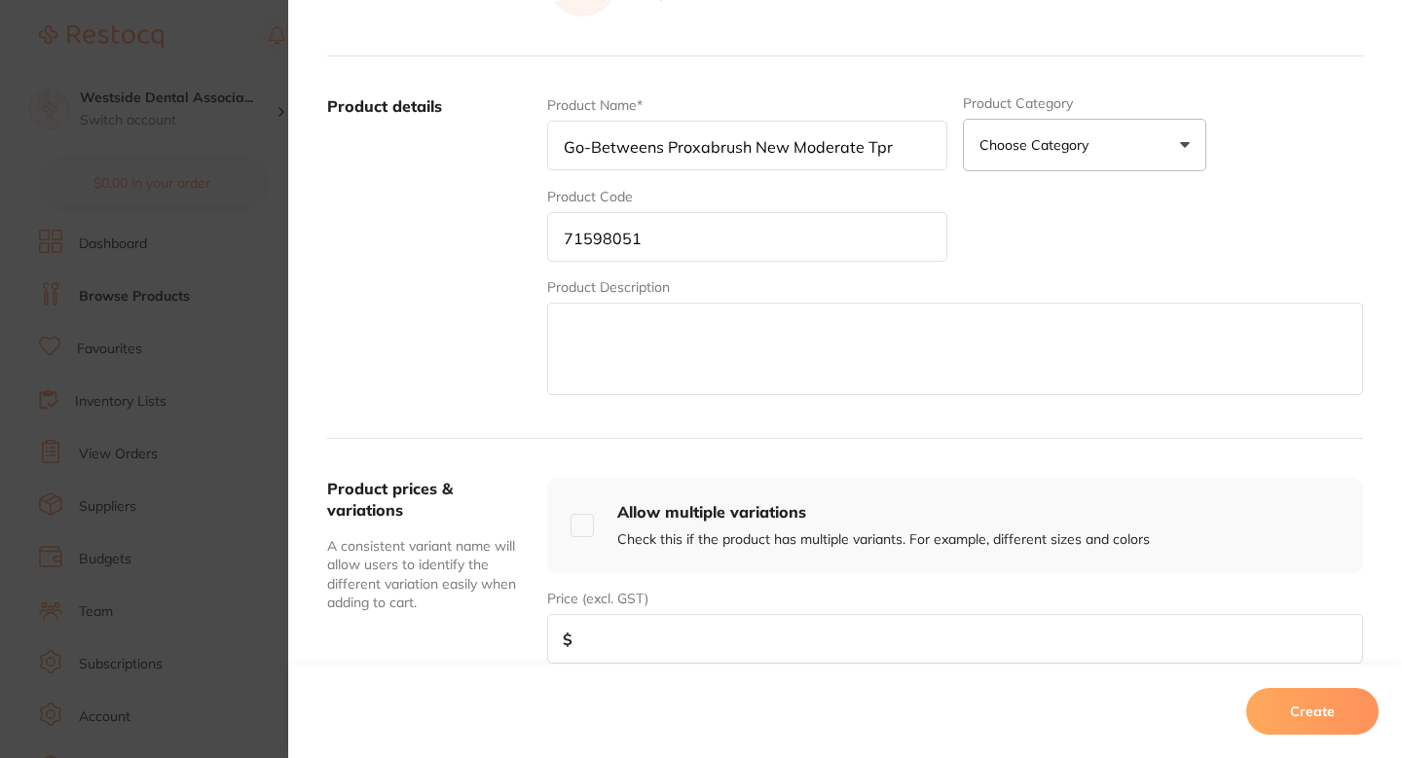
scroll to position [339, 0]
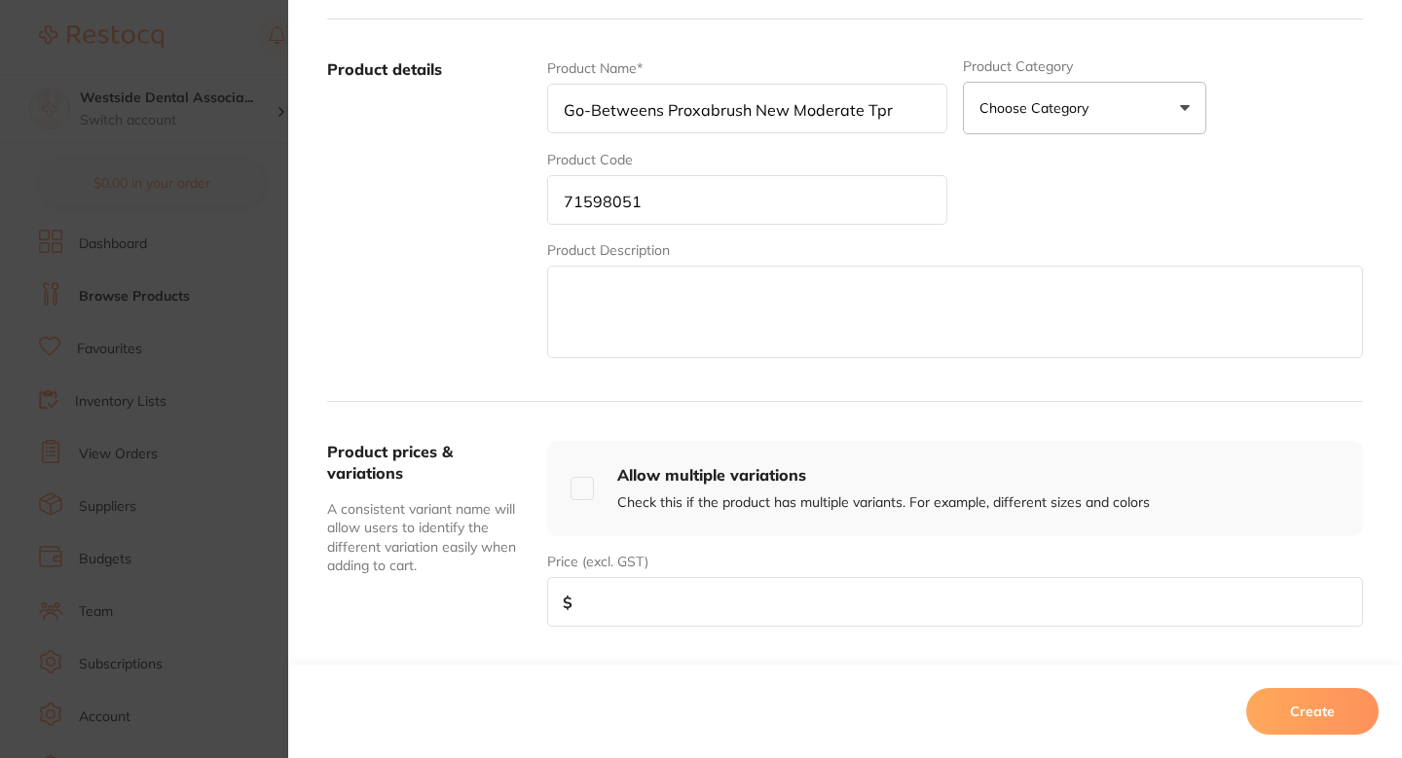
type input "Go-Betweens Proxabrush New Moderate Tpr"
click at [714, 621] on input "number" at bounding box center [955, 602] width 816 height 50
paste input "18.99"
type input "18.99"
click at [1273, 699] on button "Create" at bounding box center [1312, 711] width 132 height 47
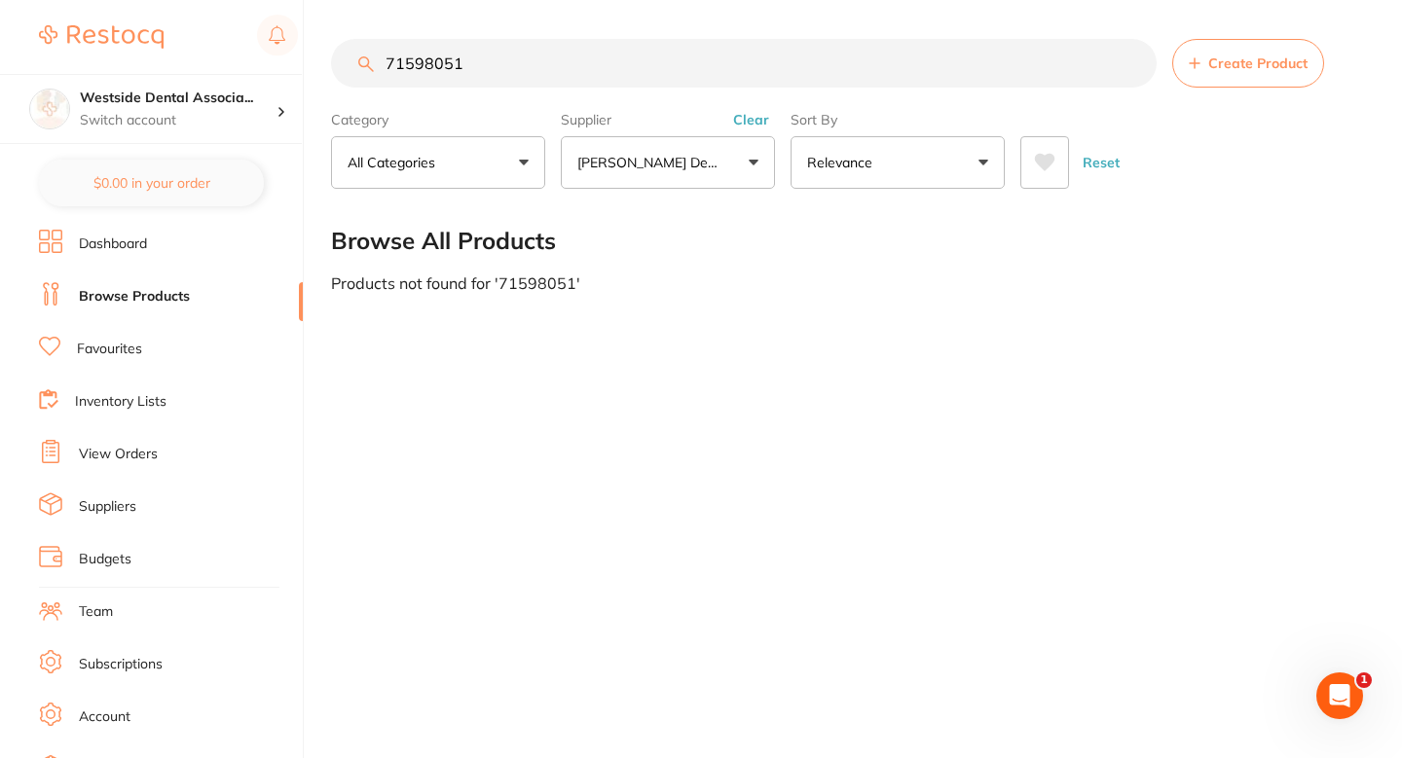
click at [690, 66] on input "71598051" at bounding box center [744, 63] width 826 height 49
paste input "44"
type input "71598044"
click at [1236, 78] on button "Create Product" at bounding box center [1248, 63] width 152 height 49
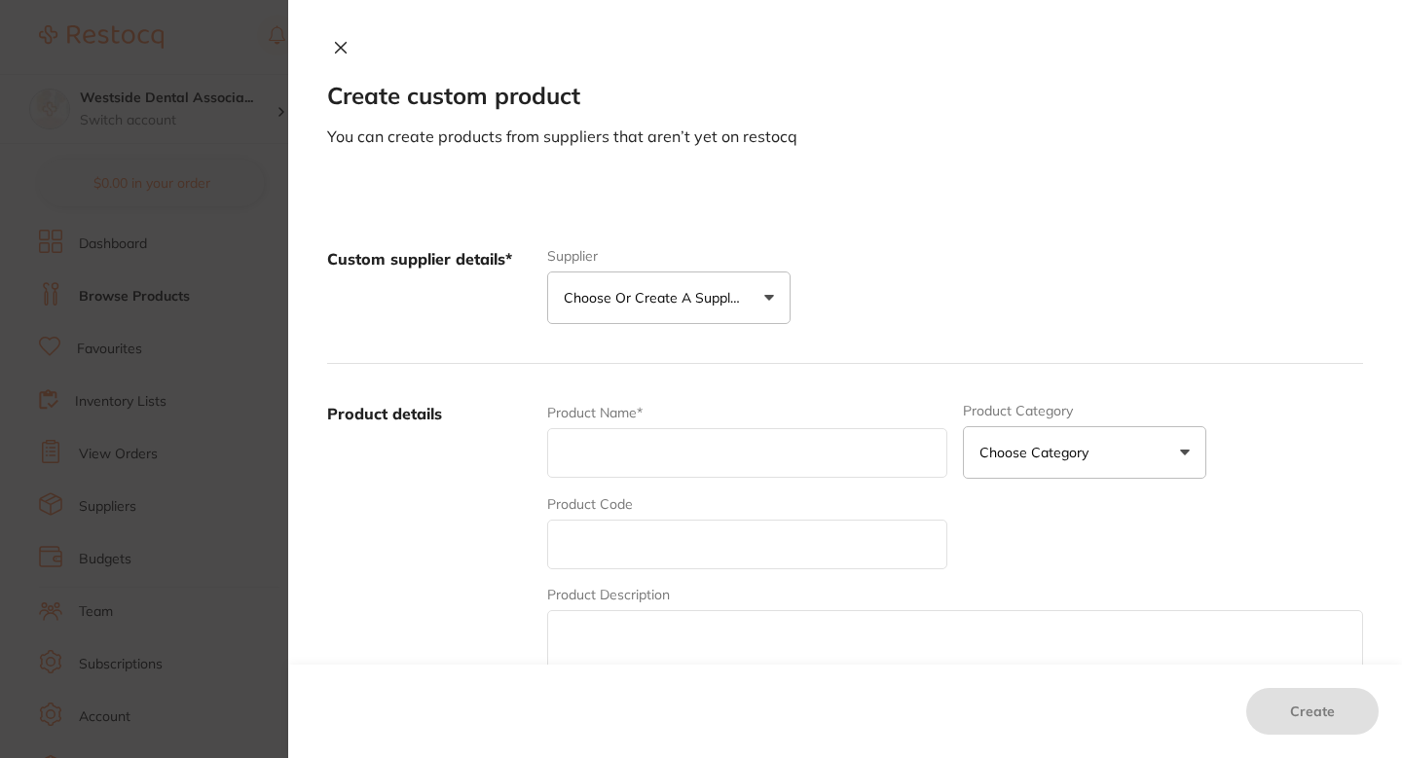
click at [699, 342] on div "Custom supplier details* Supplier Choose or create a supplier Create custom sup…" at bounding box center [845, 286] width 1036 height 155
click at [694, 326] on div "Custom supplier details* Supplier Choose or create a supplier Create custom sup…" at bounding box center [845, 286] width 1036 height 155
click at [658, 319] on button "Choose or create a supplier" at bounding box center [668, 298] width 243 height 53
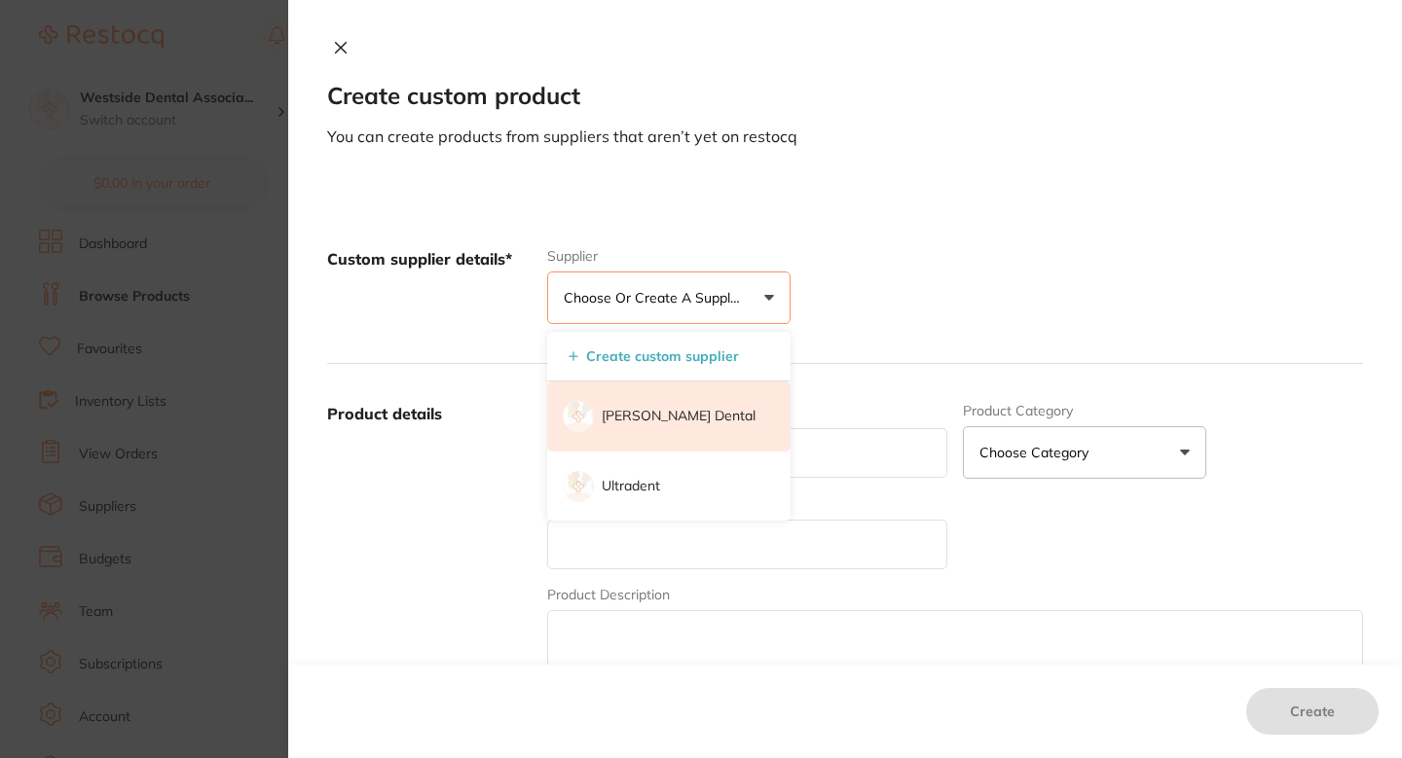
click at [653, 407] on p "[PERSON_NAME] Dental" at bounding box center [679, 416] width 154 height 19
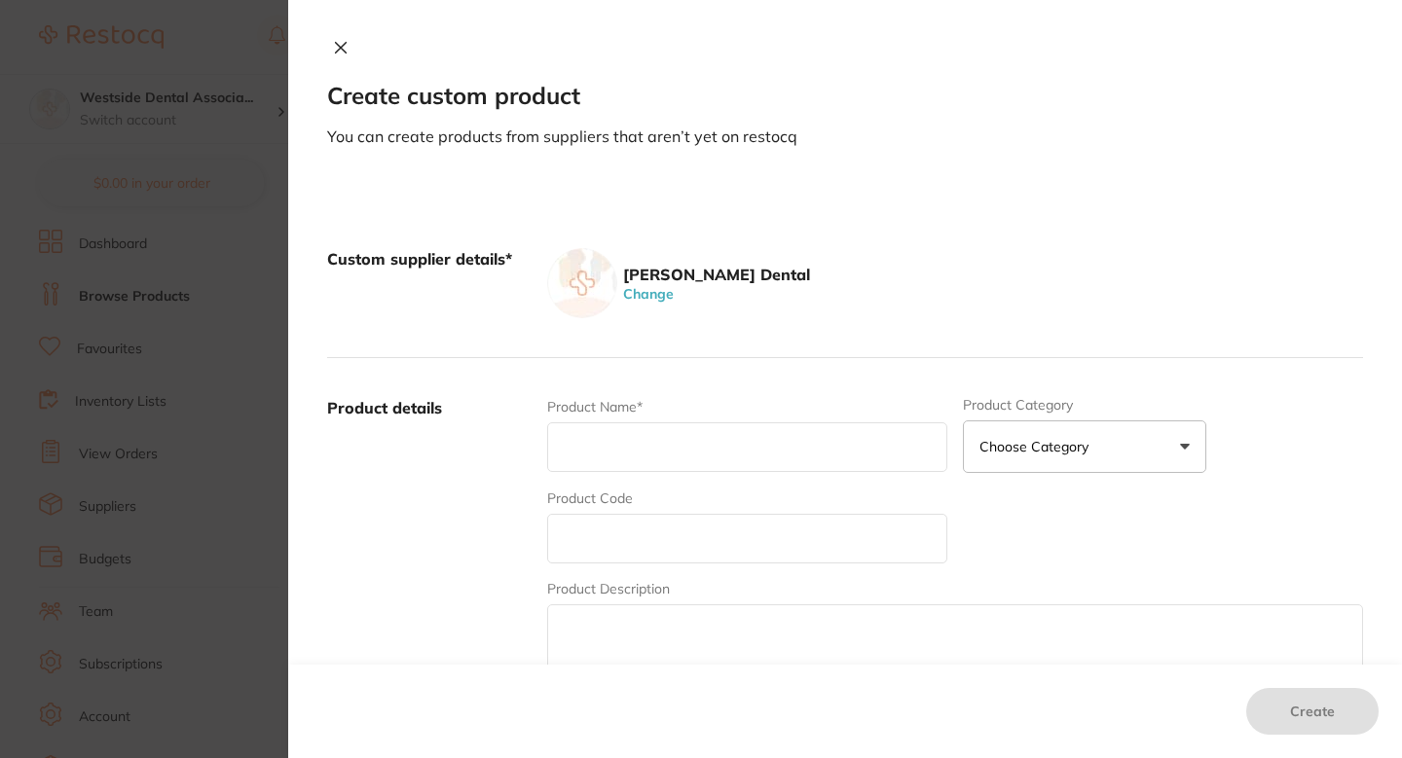
click at [653, 512] on div "Product Code" at bounding box center [747, 526] width 400 height 75
click at [653, 526] on input "text" at bounding box center [747, 539] width 400 height 50
paste input "71598044"
type input "71598044"
click at [668, 425] on input "text" at bounding box center [747, 448] width 400 height 50
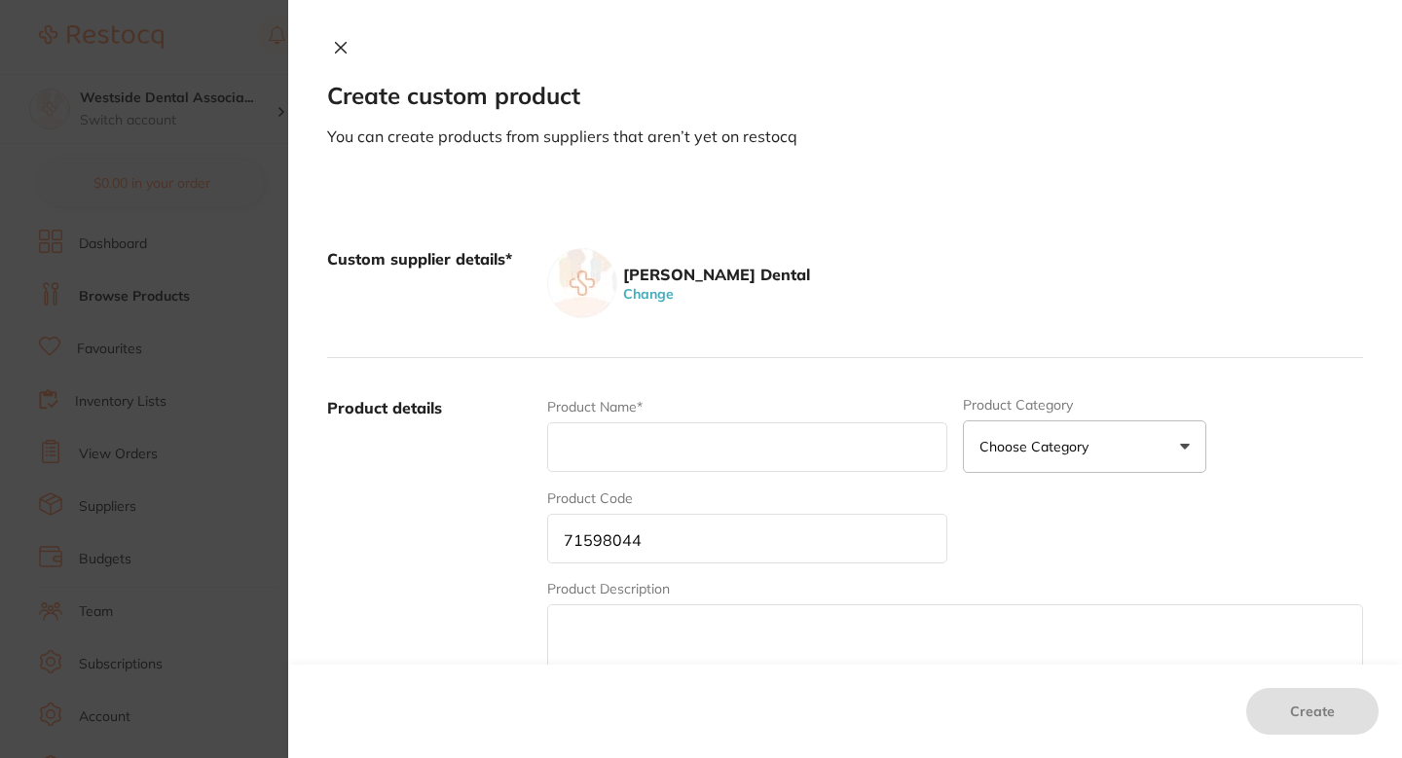
click at [644, 436] on input "text" at bounding box center [747, 448] width 400 height 50
paste input "Go-Betweens Proxabrush New Tight Tpr 2"
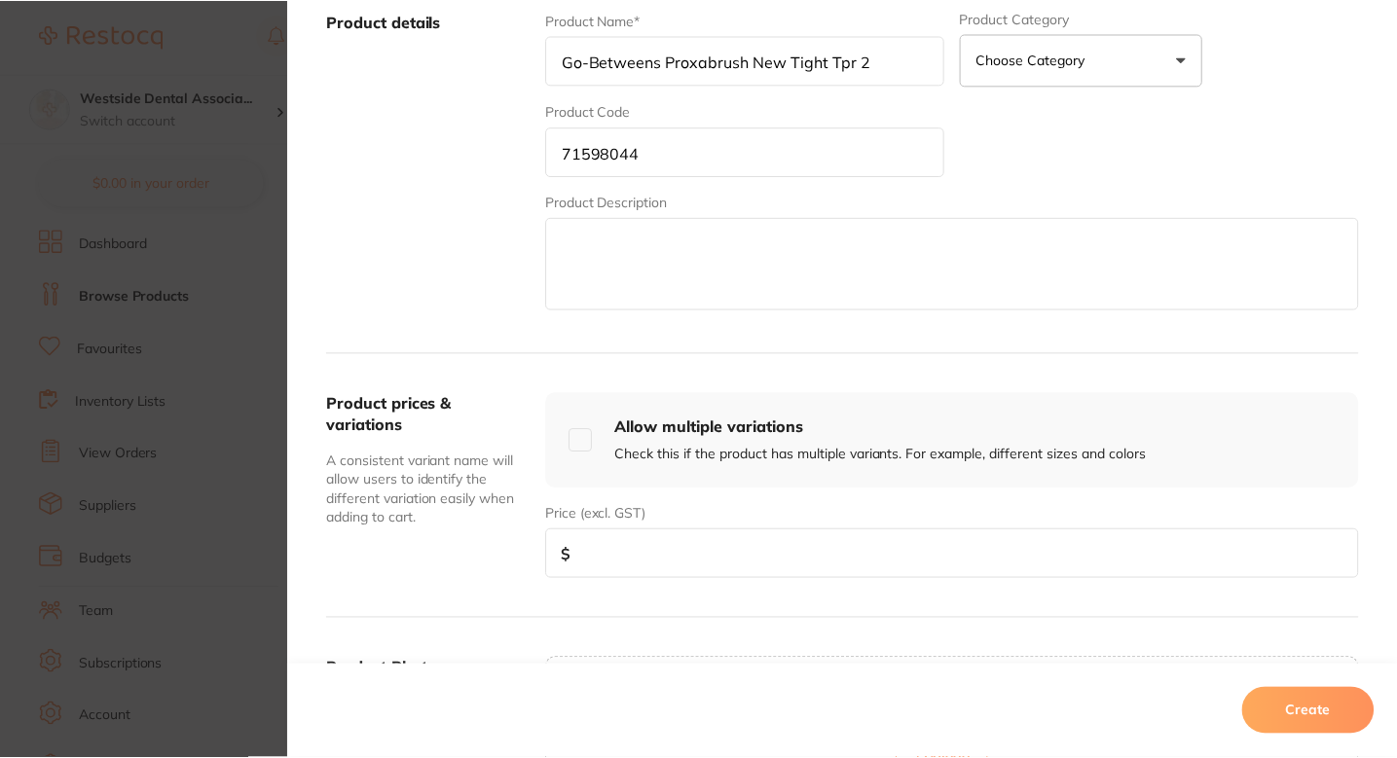
scroll to position [404, 0]
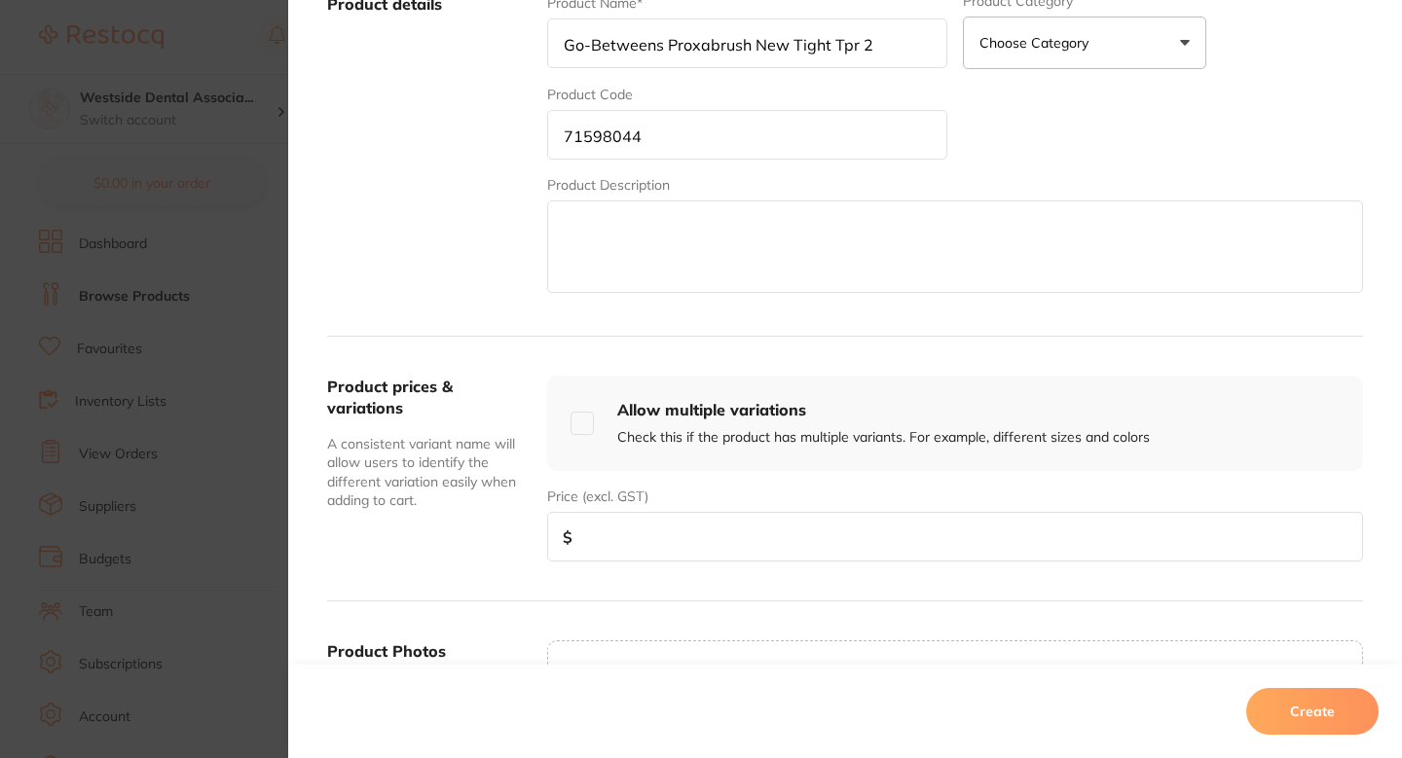
type input "Go-Betweens Proxabrush New Tight Tpr 2"
click at [735, 563] on div "Product prices & variations A consistent variant name will allow users to ident…" at bounding box center [845, 469] width 1036 height 265
click at [762, 540] on input "number" at bounding box center [955, 537] width 816 height 50
click at [716, 557] on input "number" at bounding box center [955, 537] width 816 height 50
paste input "18.99"
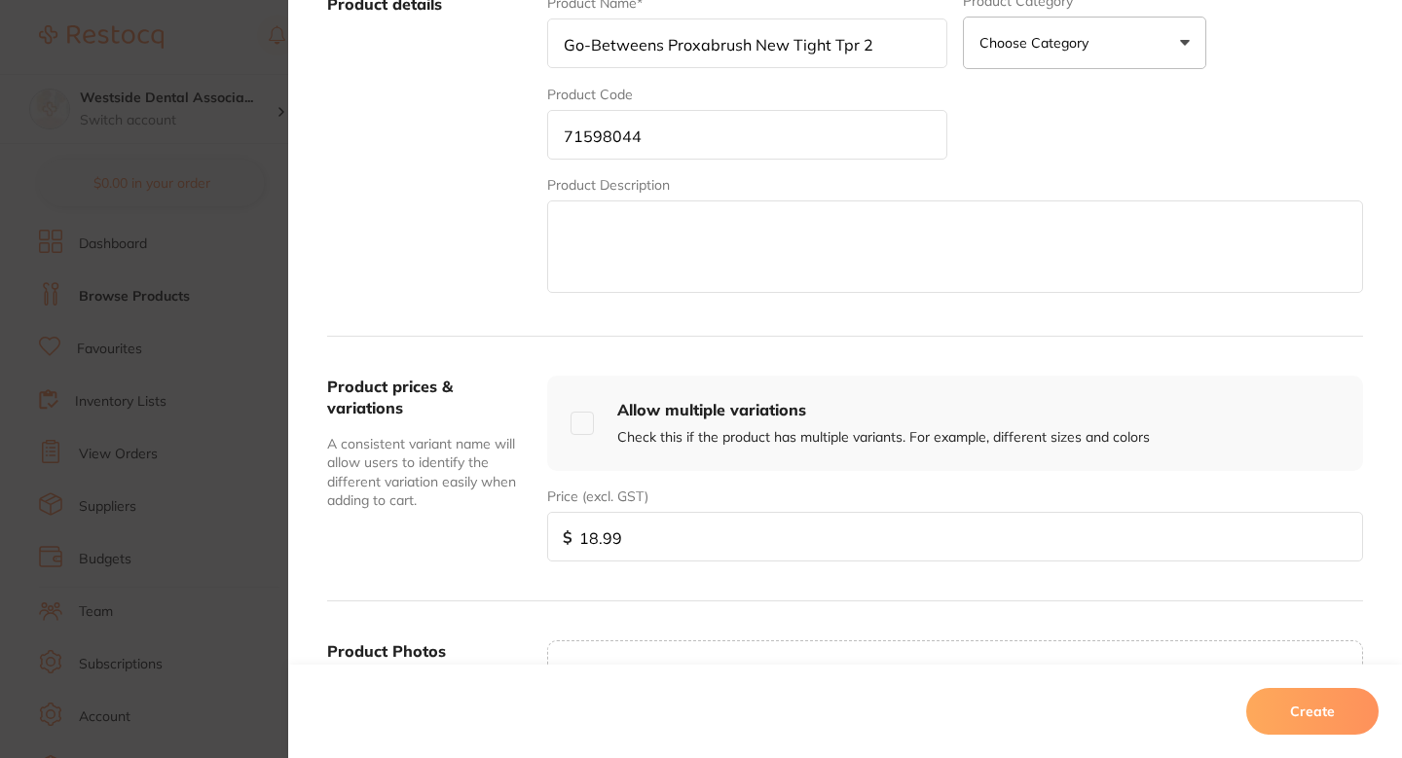
type input "18.99"
click at [1295, 717] on button "Create" at bounding box center [1312, 711] width 132 height 47
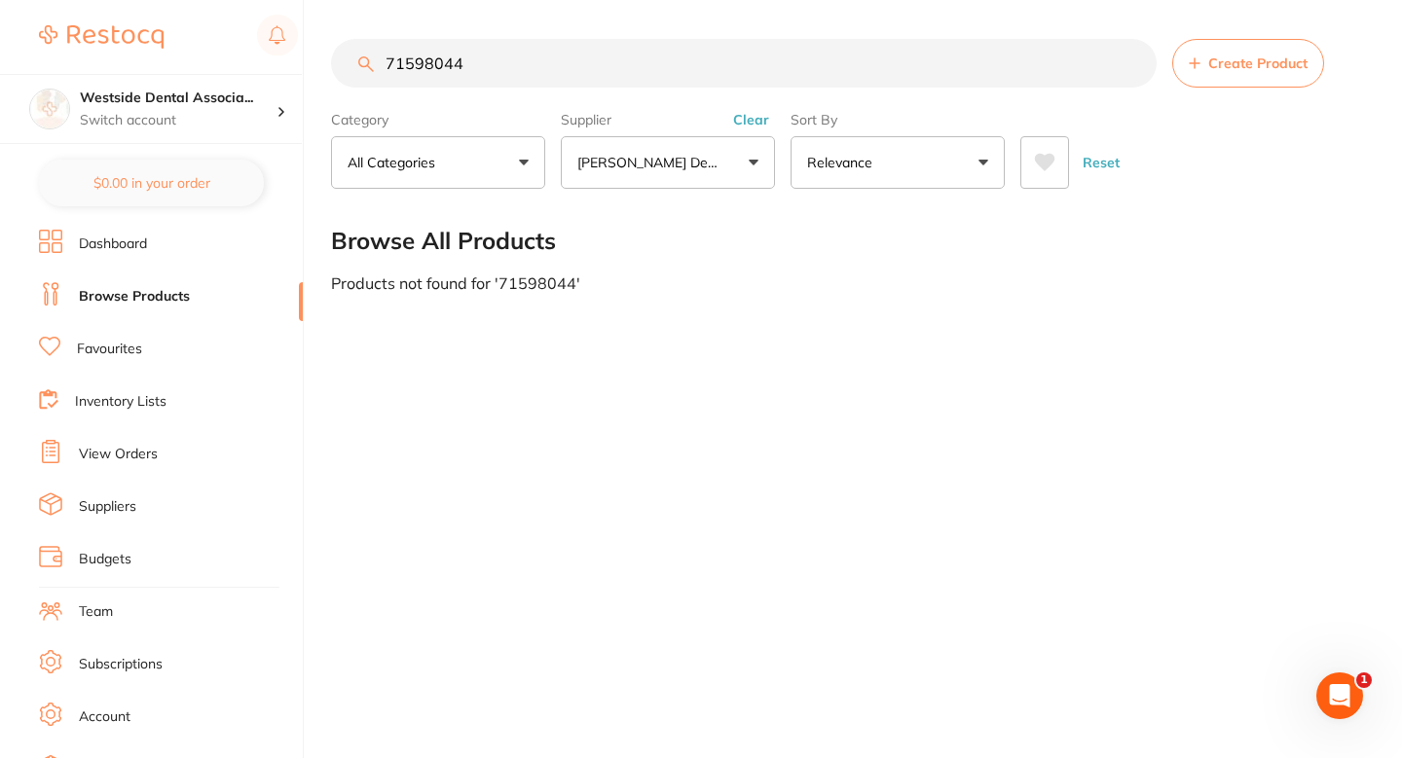
click at [637, 88] on input "71598044" at bounding box center [744, 63] width 826 height 49
paste input "5865076"
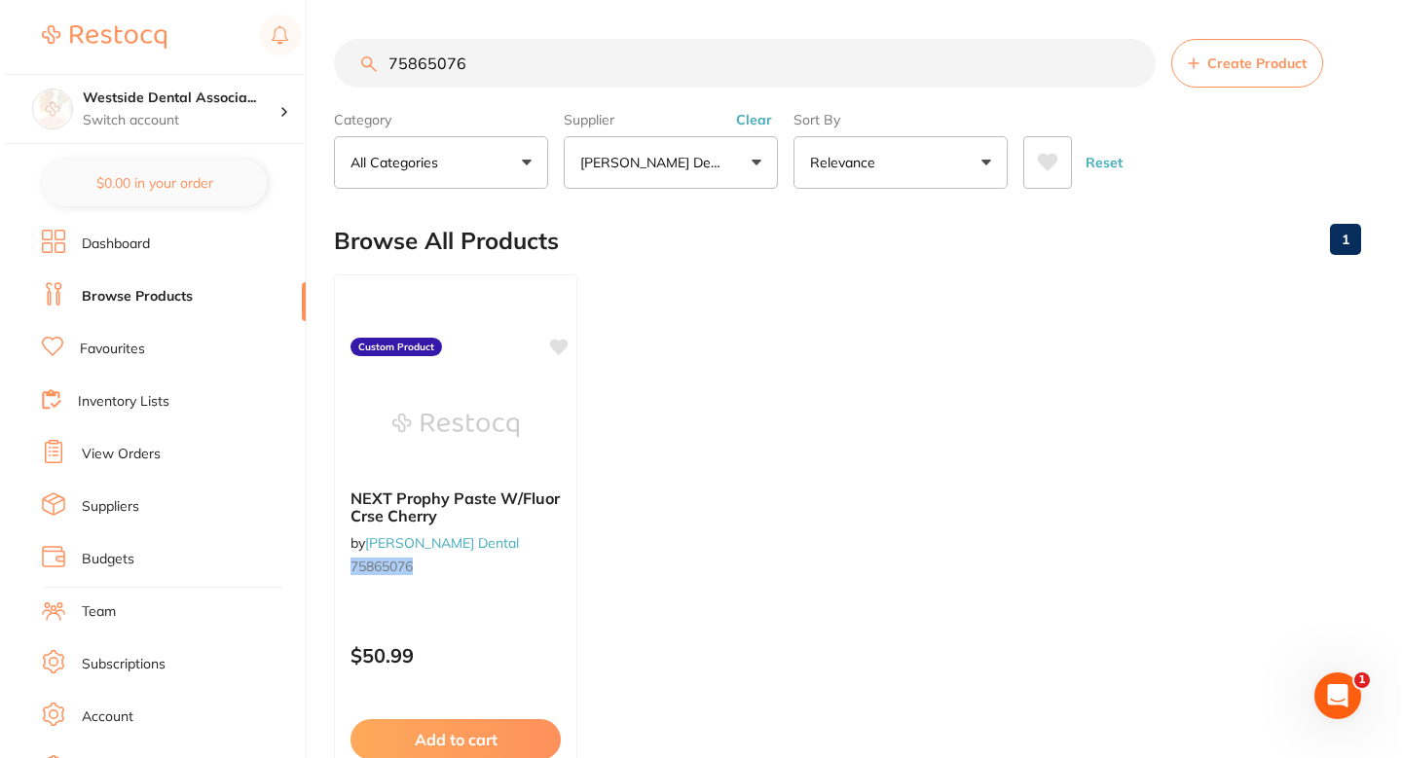
scroll to position [0, 0]
click at [654, 68] on input "75865076" at bounding box center [742, 63] width 822 height 49
paste input "0840538"
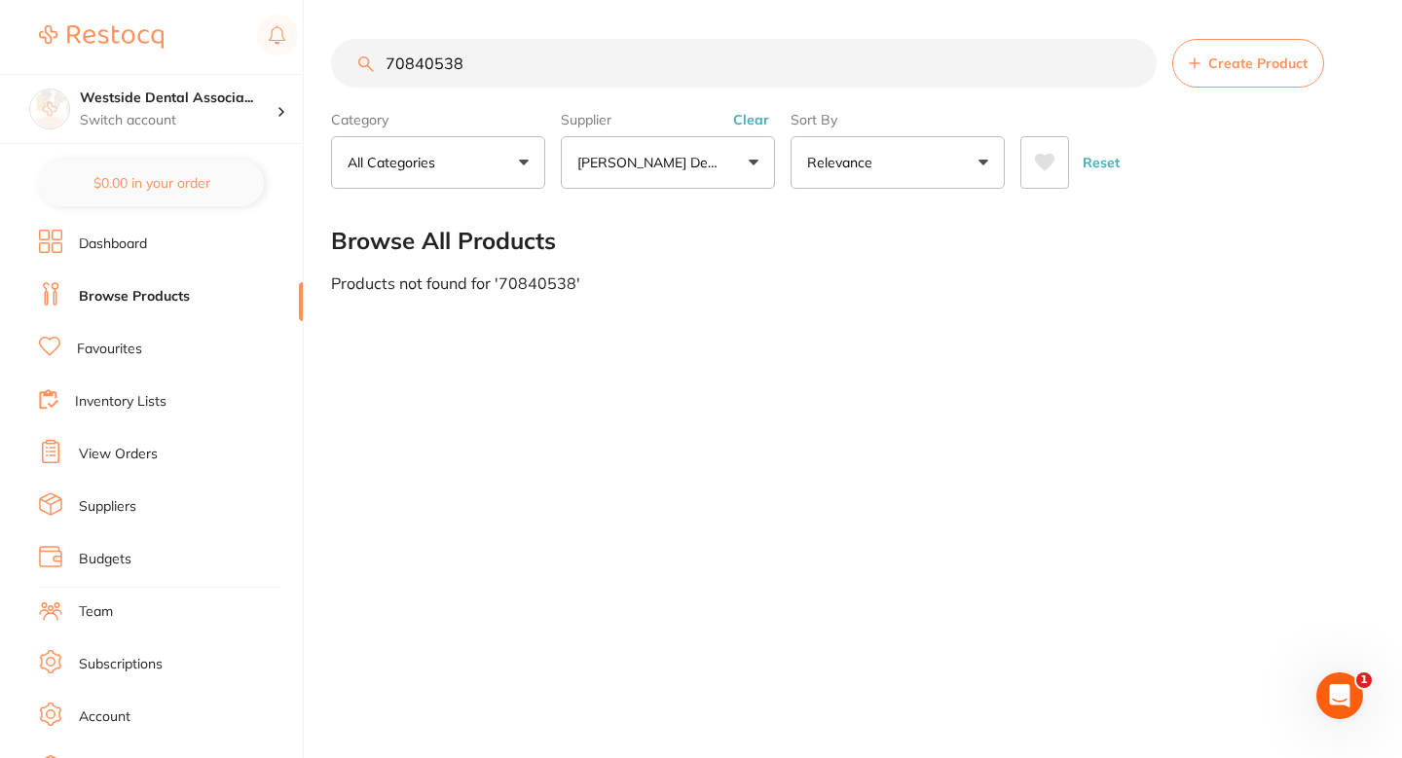
type input "70840538"
click at [1205, 65] on button "Create Product" at bounding box center [1248, 63] width 152 height 49
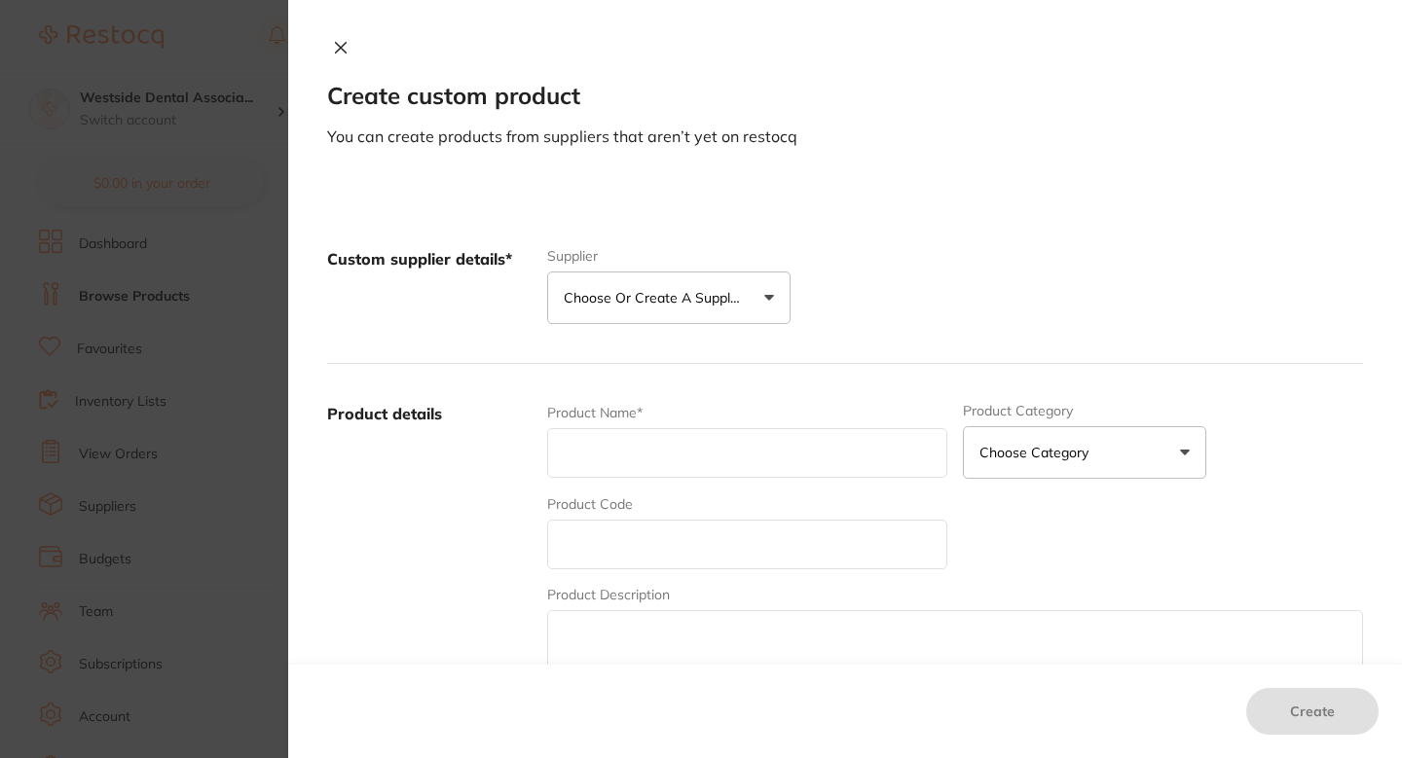
click at [691, 331] on div "Custom supplier details* Supplier Choose or create a supplier Create custom sup…" at bounding box center [845, 286] width 1036 height 155
click at [694, 309] on button "Choose or create a supplier" at bounding box center [668, 298] width 243 height 53
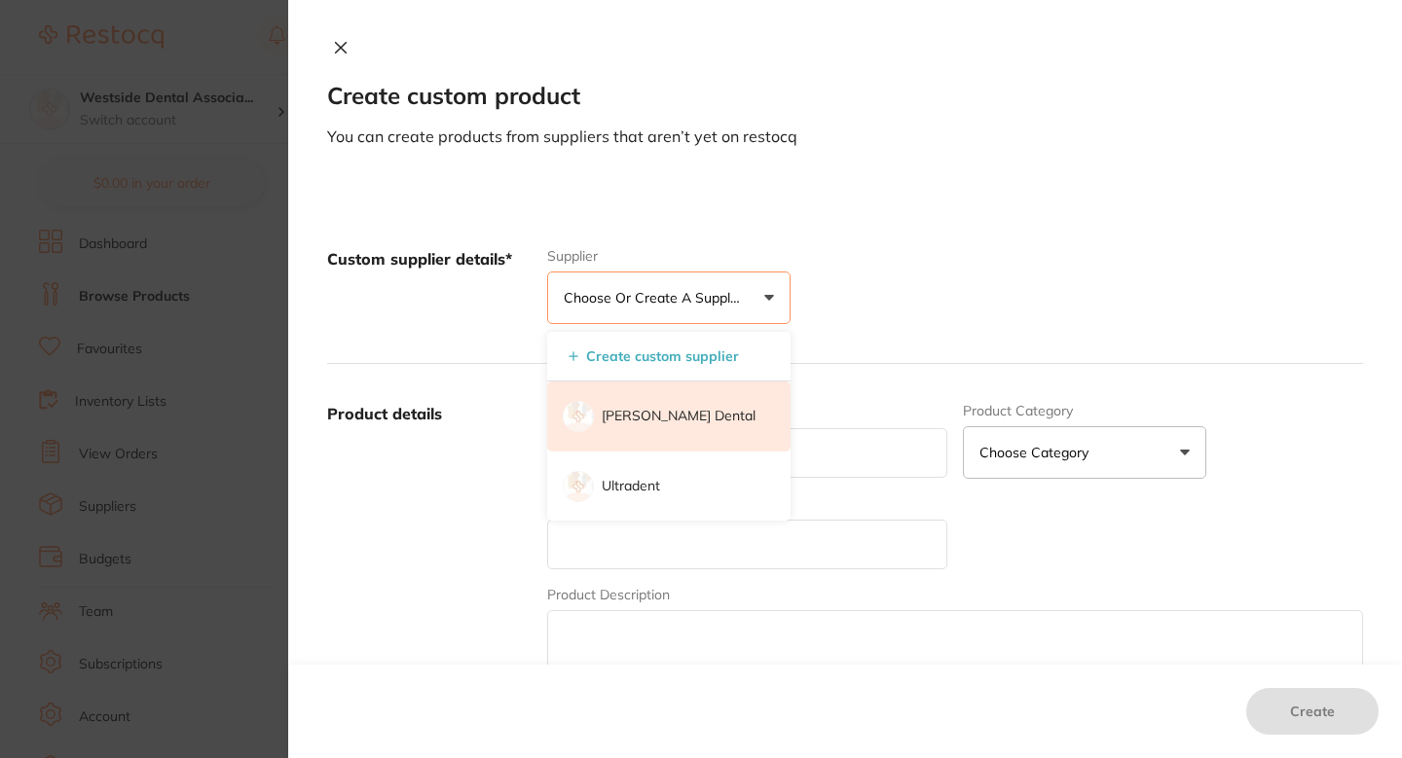
click at [680, 425] on p "[PERSON_NAME] Dental" at bounding box center [679, 416] width 154 height 19
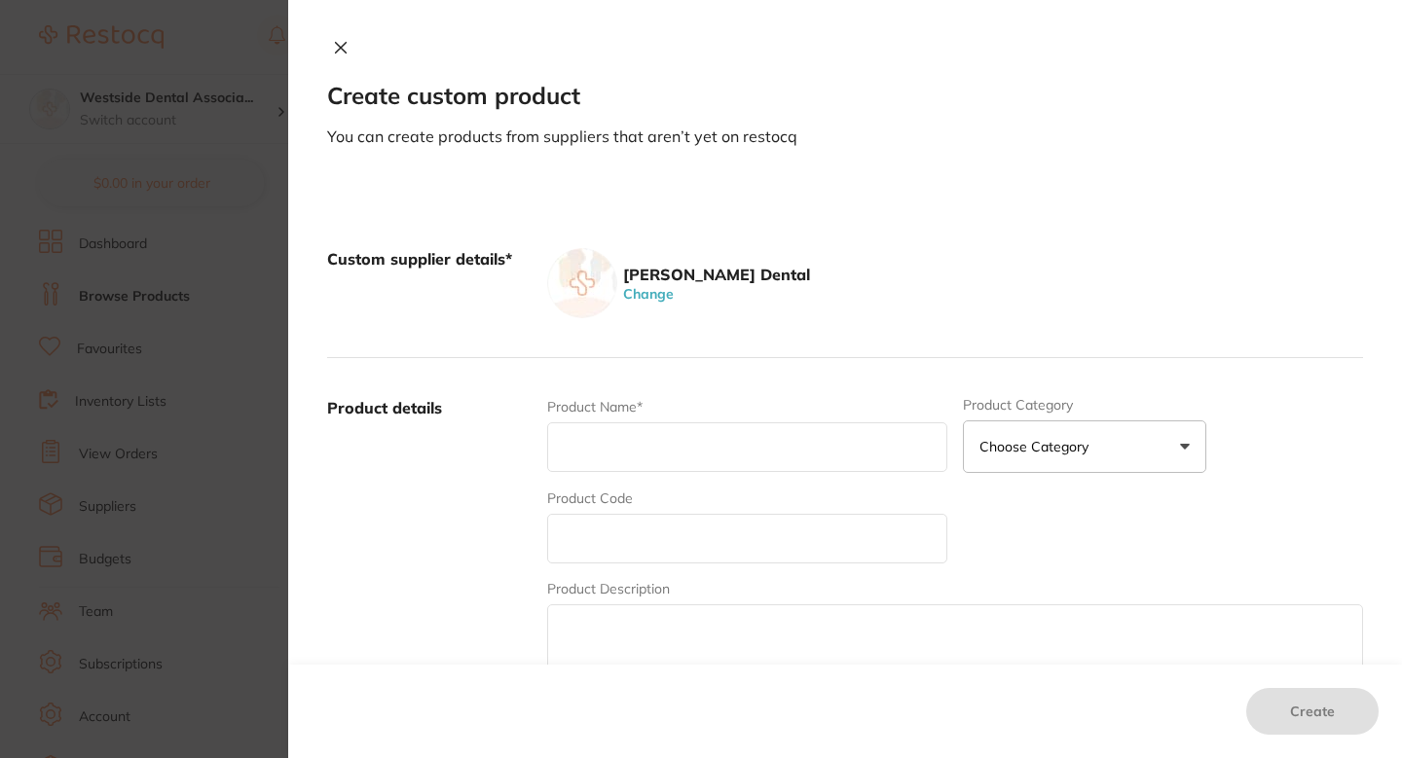
click at [677, 553] on input "text" at bounding box center [747, 539] width 400 height 50
paste input "70840538"
type input "70840538"
click at [685, 452] on input "text" at bounding box center [747, 448] width 400 height 50
click at [716, 433] on input "text" at bounding box center [747, 448] width 400 height 50
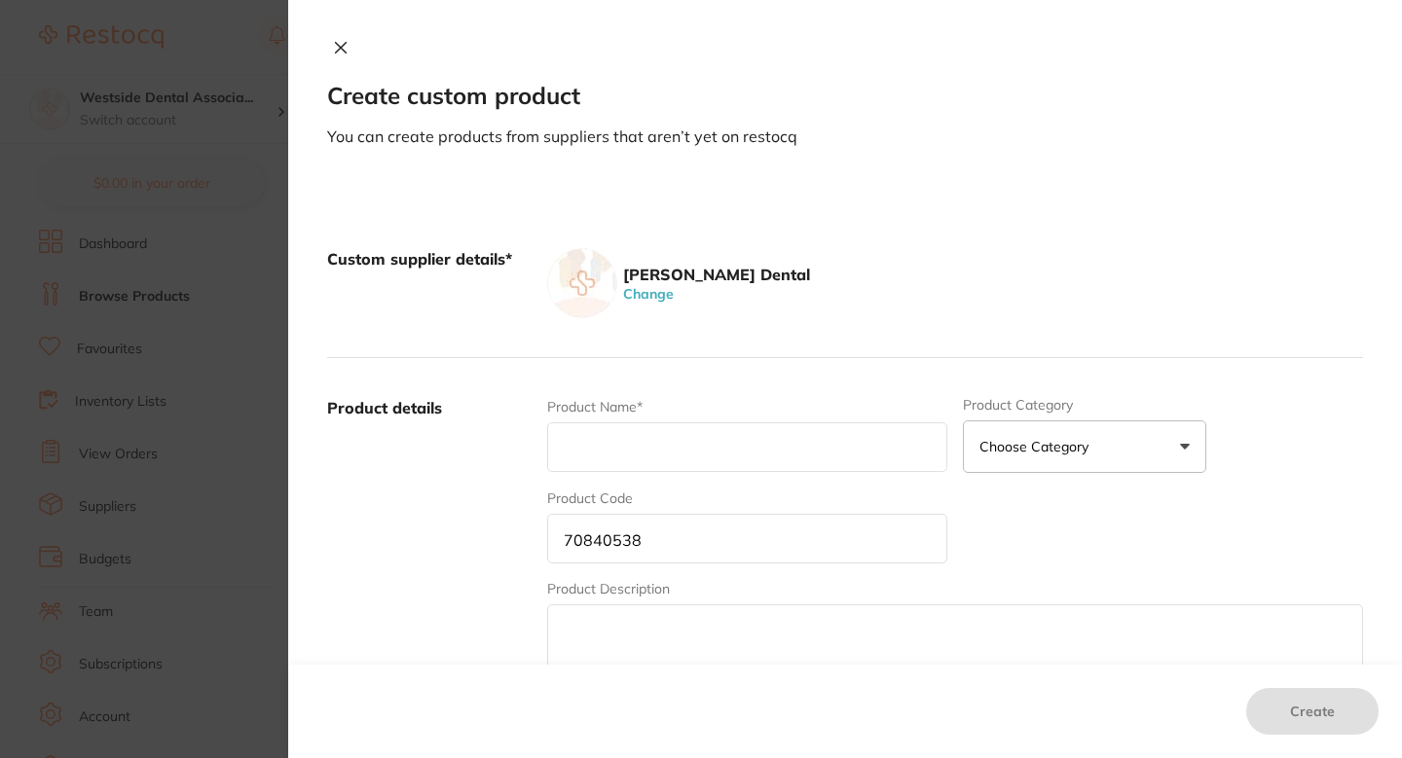
paste input "Bur Carb Surg Fg 2 Rd 5/PK"
type input "Bur Carb Surg Fg 2 Rd 5/PK"
click at [799, 364] on div "Product details Product Name* Bur Carb Surg Fg 2 Rd 5/PK Product Category Choos…" at bounding box center [845, 549] width 1036 height 383
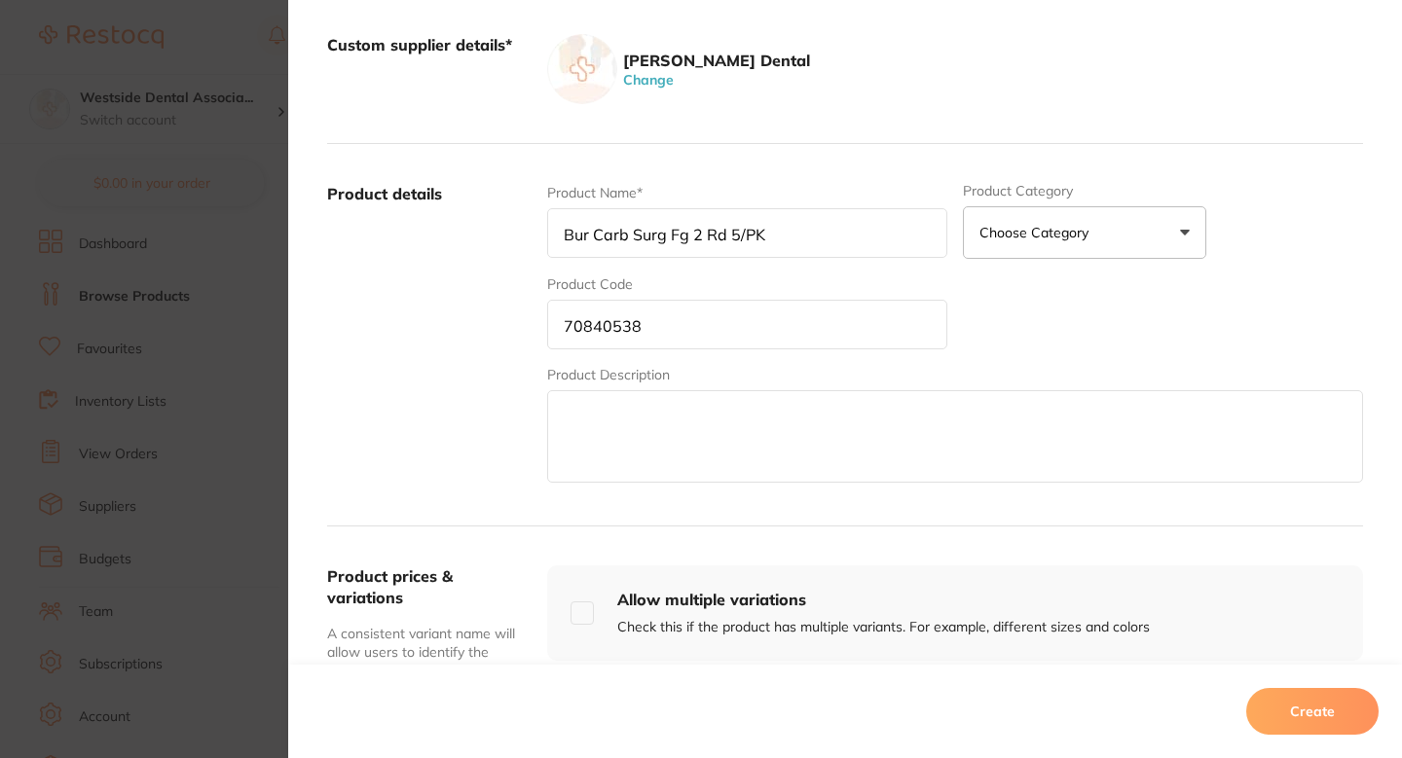
scroll to position [422, 0]
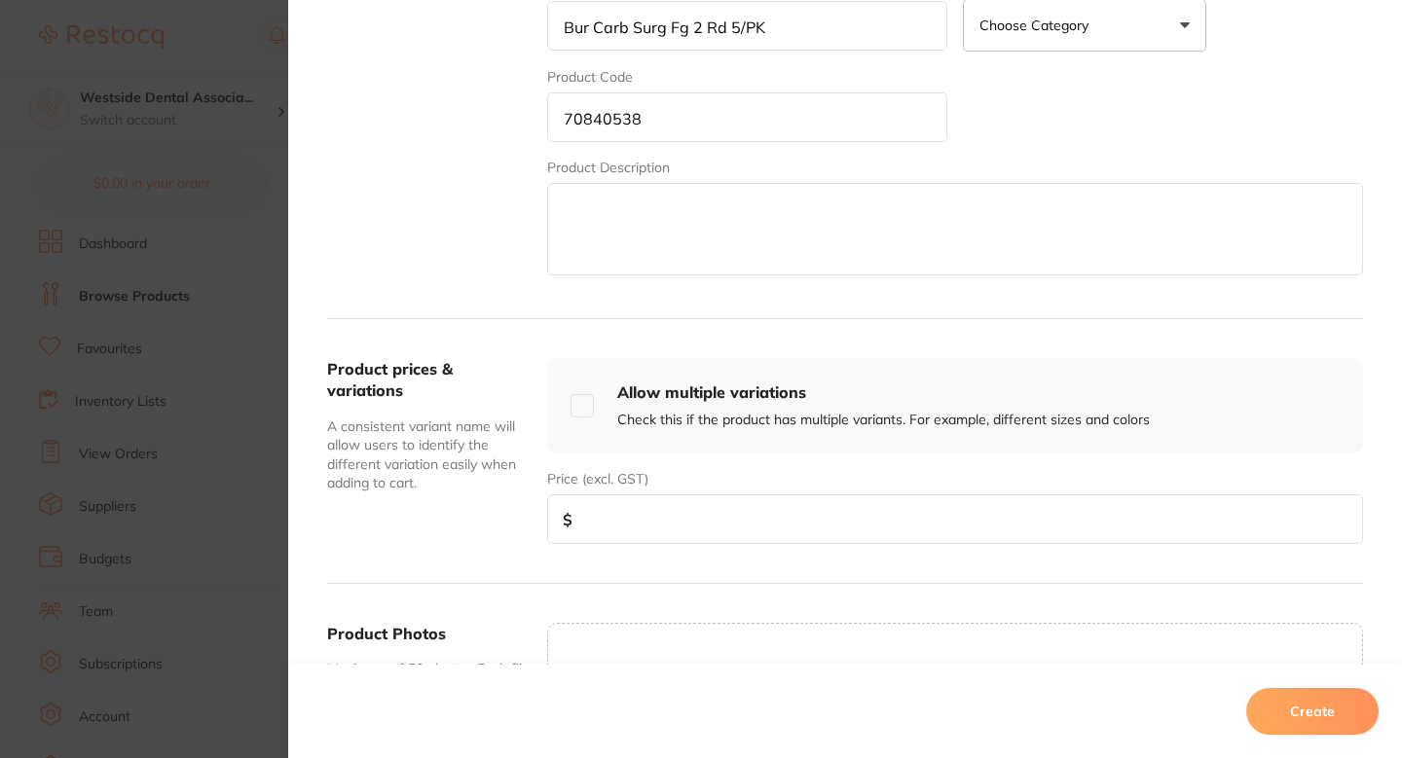
click at [712, 536] on input "number" at bounding box center [955, 520] width 816 height 50
paste input "15.99"
type input "15.99"
click at [1282, 704] on button "Create" at bounding box center [1312, 711] width 132 height 47
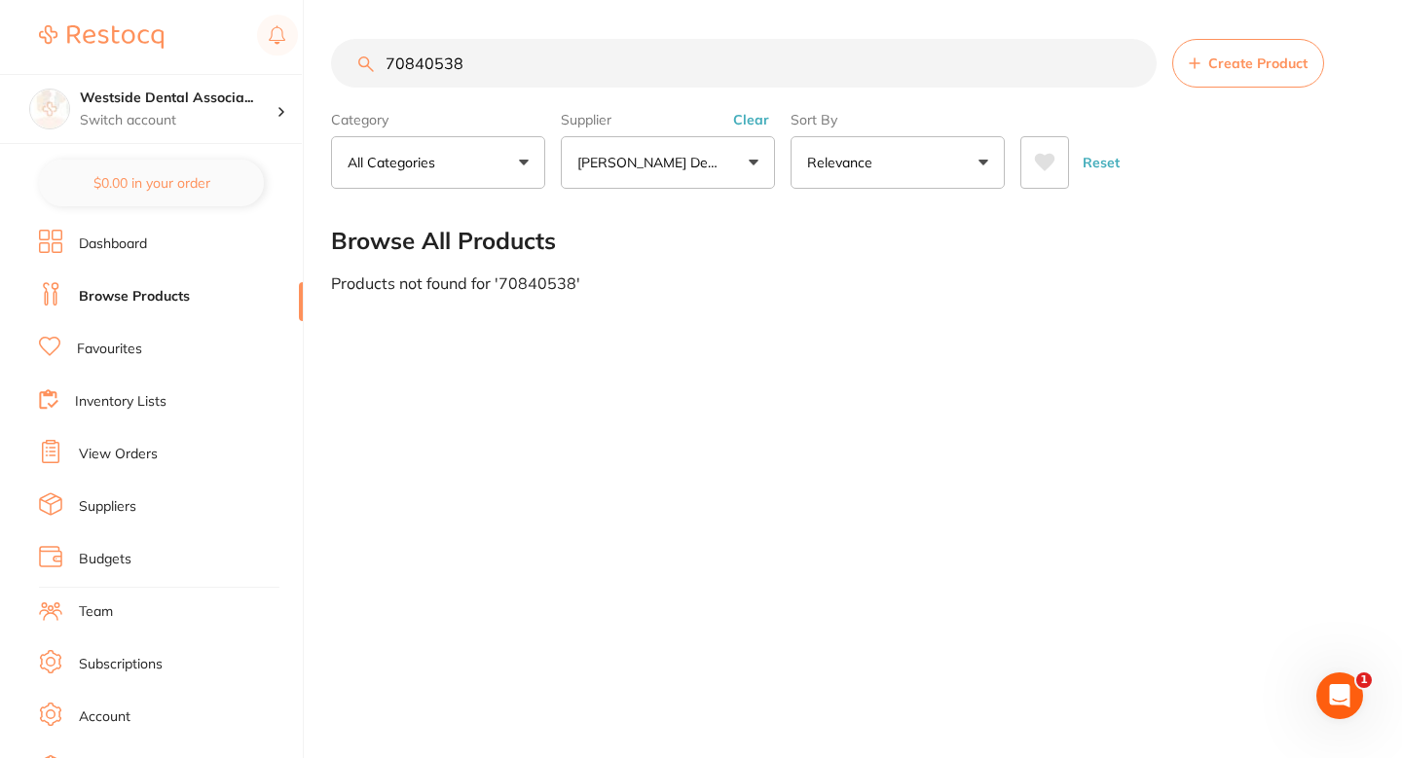
click at [809, 406] on div "70840538 Create Product Category All Categories All Categories No categories fo…" at bounding box center [866, 379] width 1071 height 758
click at [593, 72] on input "70840538" at bounding box center [744, 63] width 826 height 49
paste input "46"
type input "70840546"
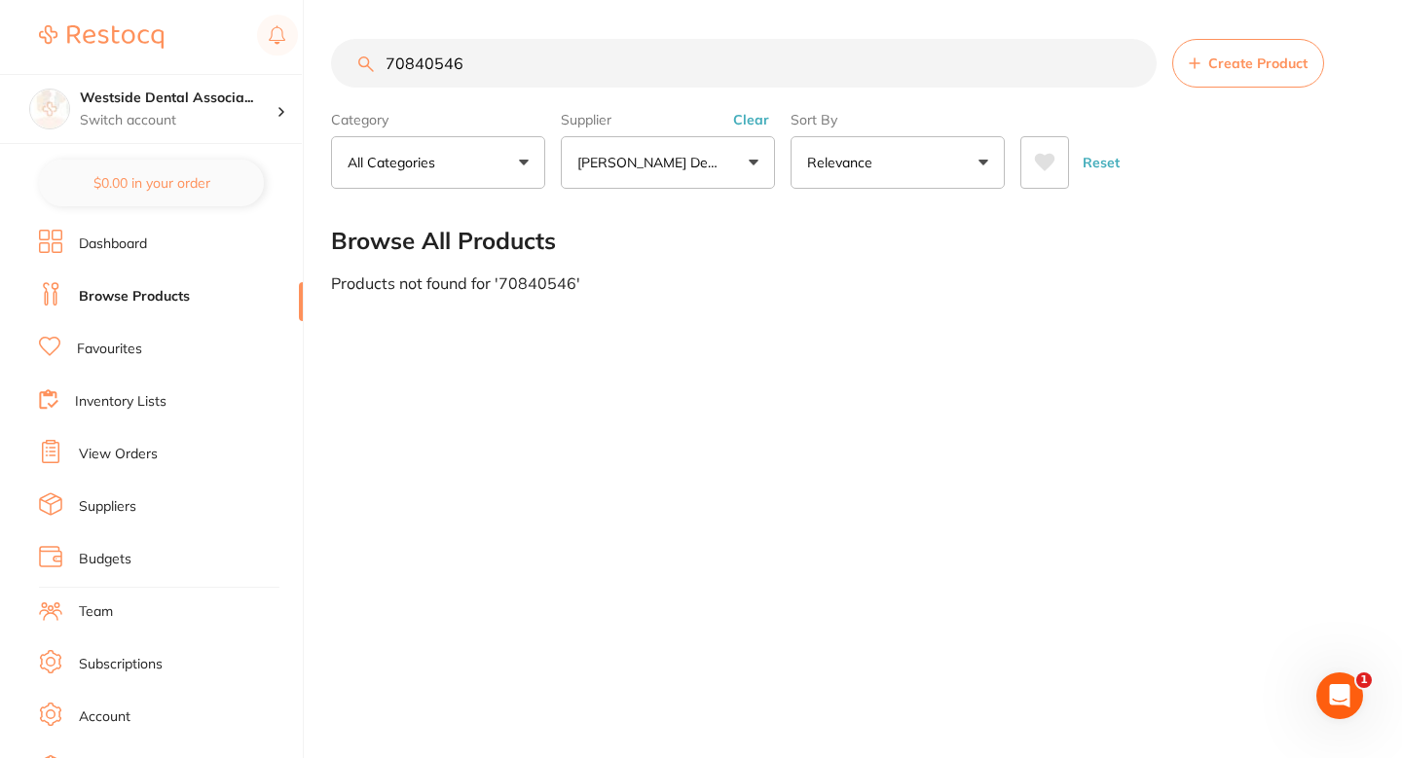
click at [1211, 32] on main "70840546 Create Product Category All Categories All Categories No categories fo…" at bounding box center [866, 165] width 1071 height 331
click at [1202, 66] on button "Create Product" at bounding box center [1248, 63] width 152 height 49
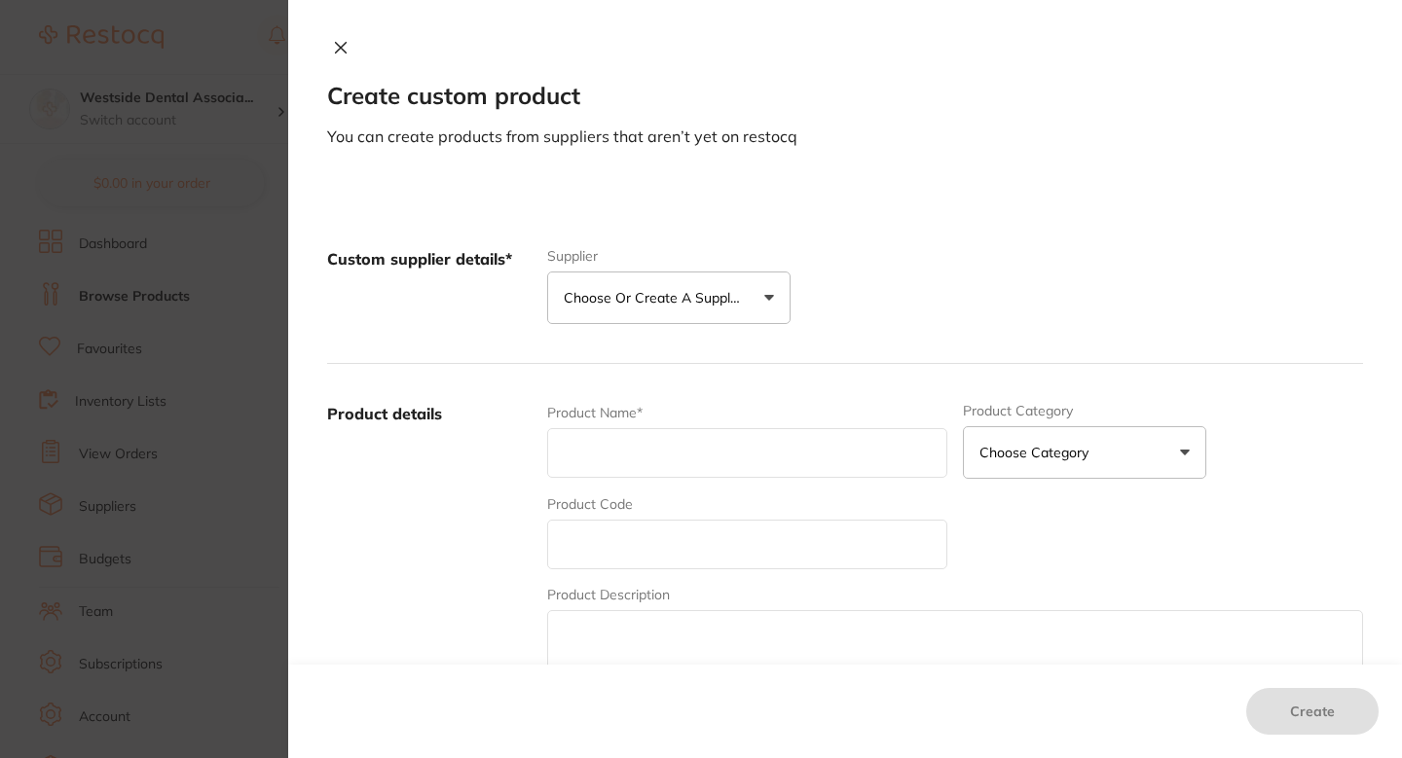
click at [655, 294] on p "Choose or create a supplier" at bounding box center [656, 297] width 185 height 19
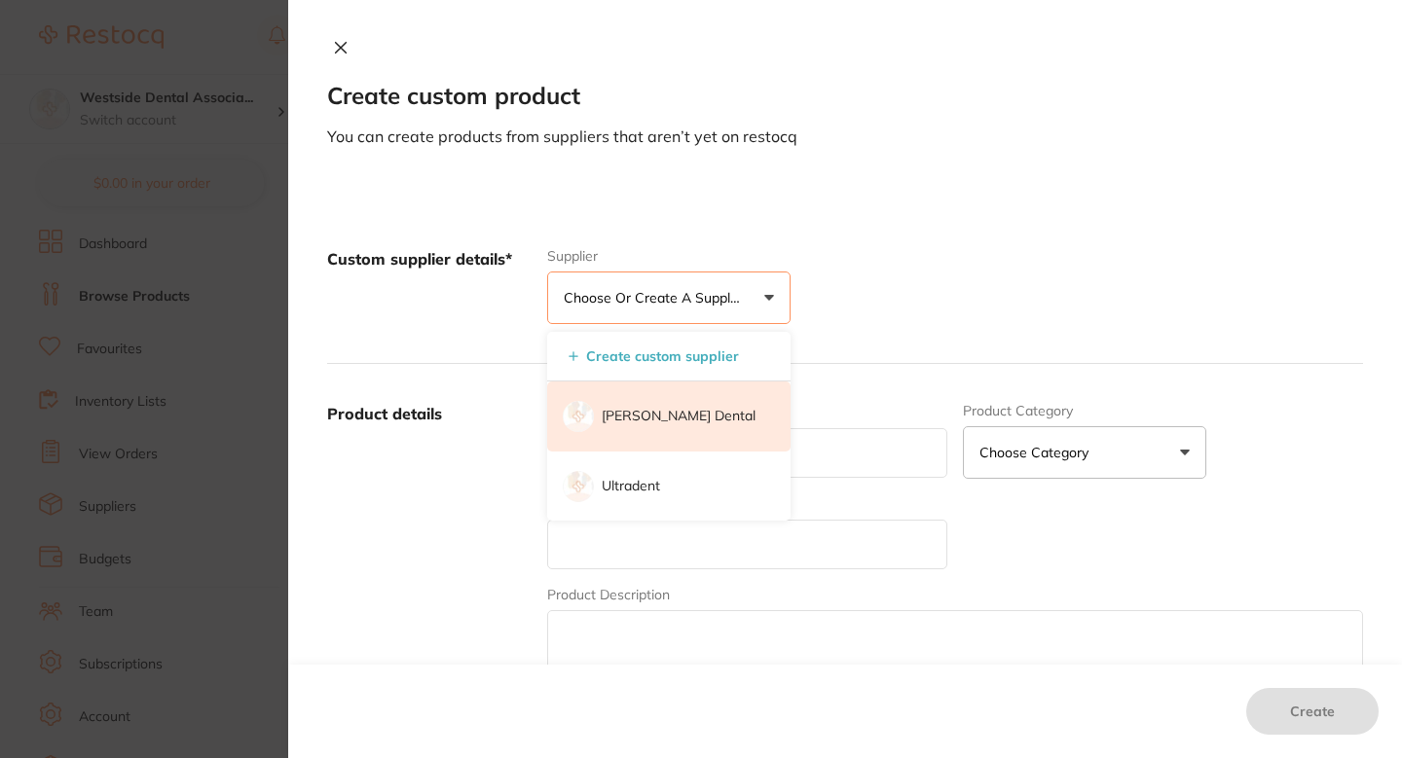
click at [629, 410] on p "[PERSON_NAME] Dental" at bounding box center [679, 416] width 154 height 19
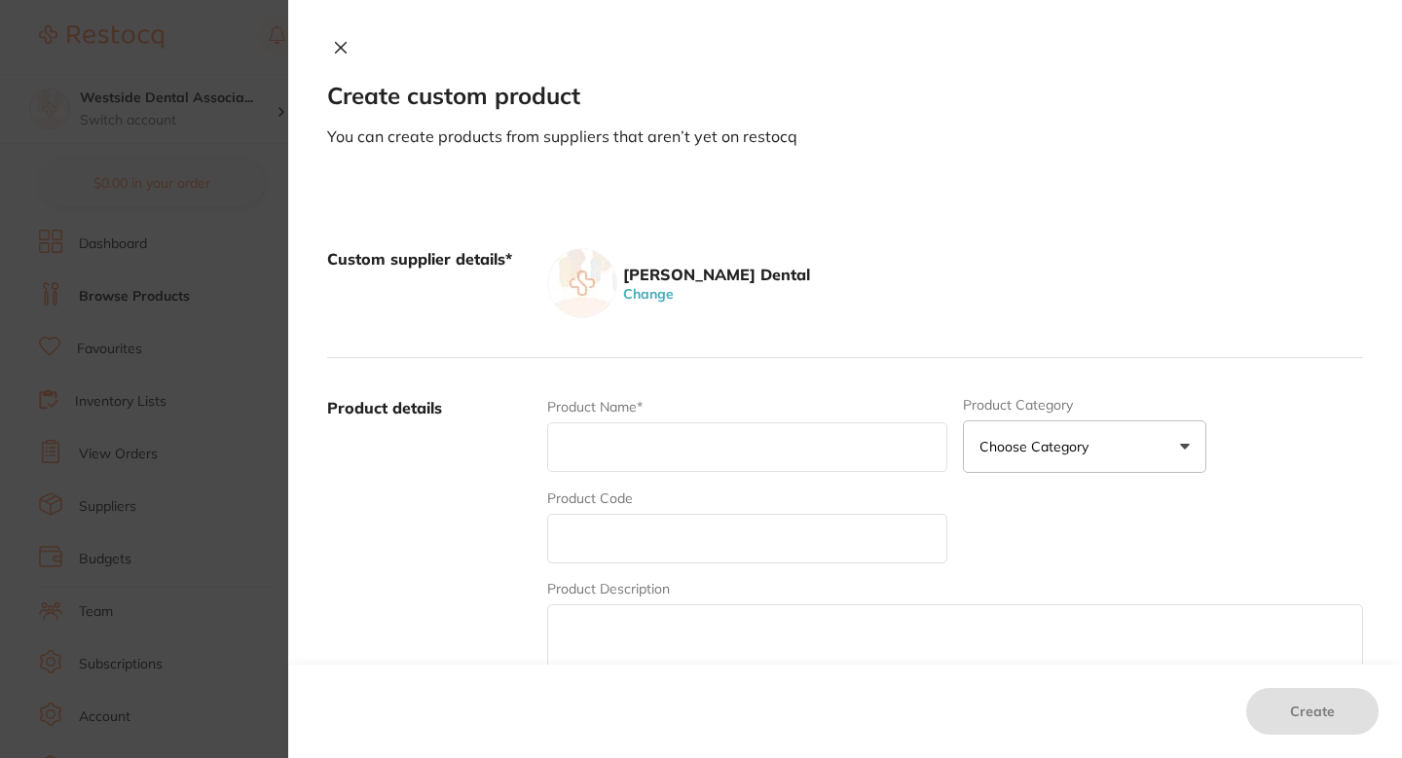
scroll to position [0, 0]
click at [633, 535] on input "text" at bounding box center [747, 539] width 400 height 50
paste input "70840546"
type input "70840546"
click at [647, 464] on input "text" at bounding box center [747, 448] width 400 height 50
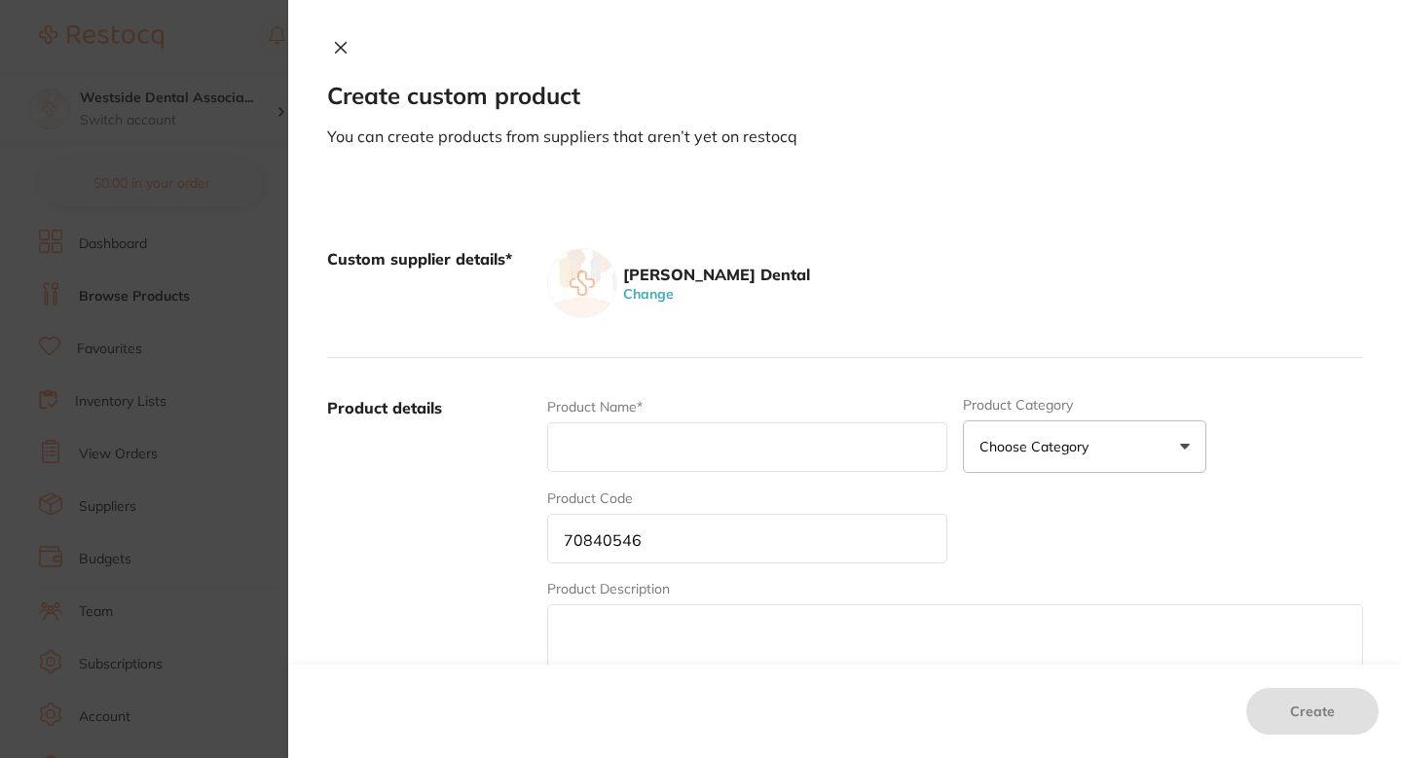
click at [720, 456] on input "text" at bounding box center [747, 448] width 400 height 50
paste input "Bur Carb Surg Fg 4 Rd 5/PK"
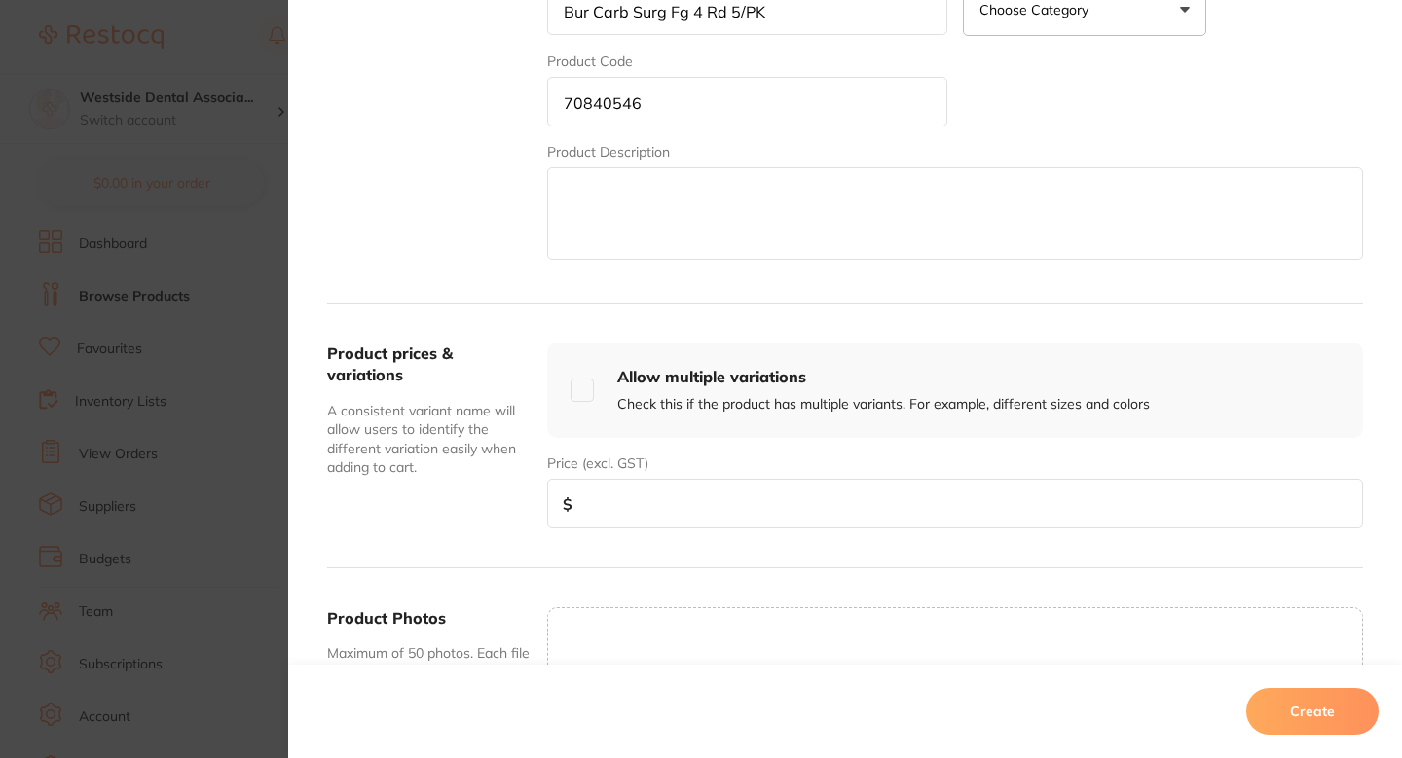
scroll to position [437, 0]
type input "Bur Carb Surg Fg 4 Rd 5/PK"
click at [707, 509] on input "number" at bounding box center [955, 504] width 816 height 50
paste input "15.99"
type input "15.99"
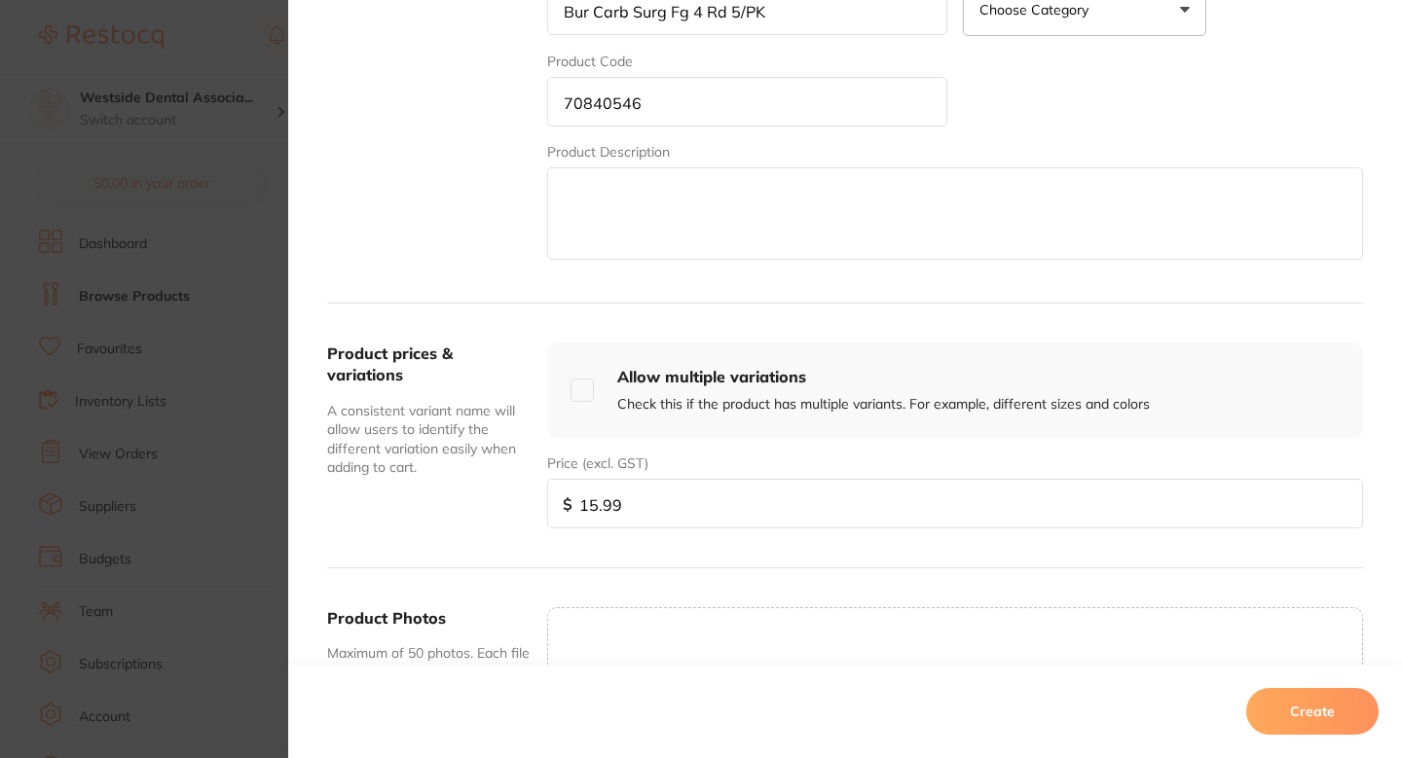
click at [1295, 701] on button "Create" at bounding box center [1312, 711] width 132 height 47
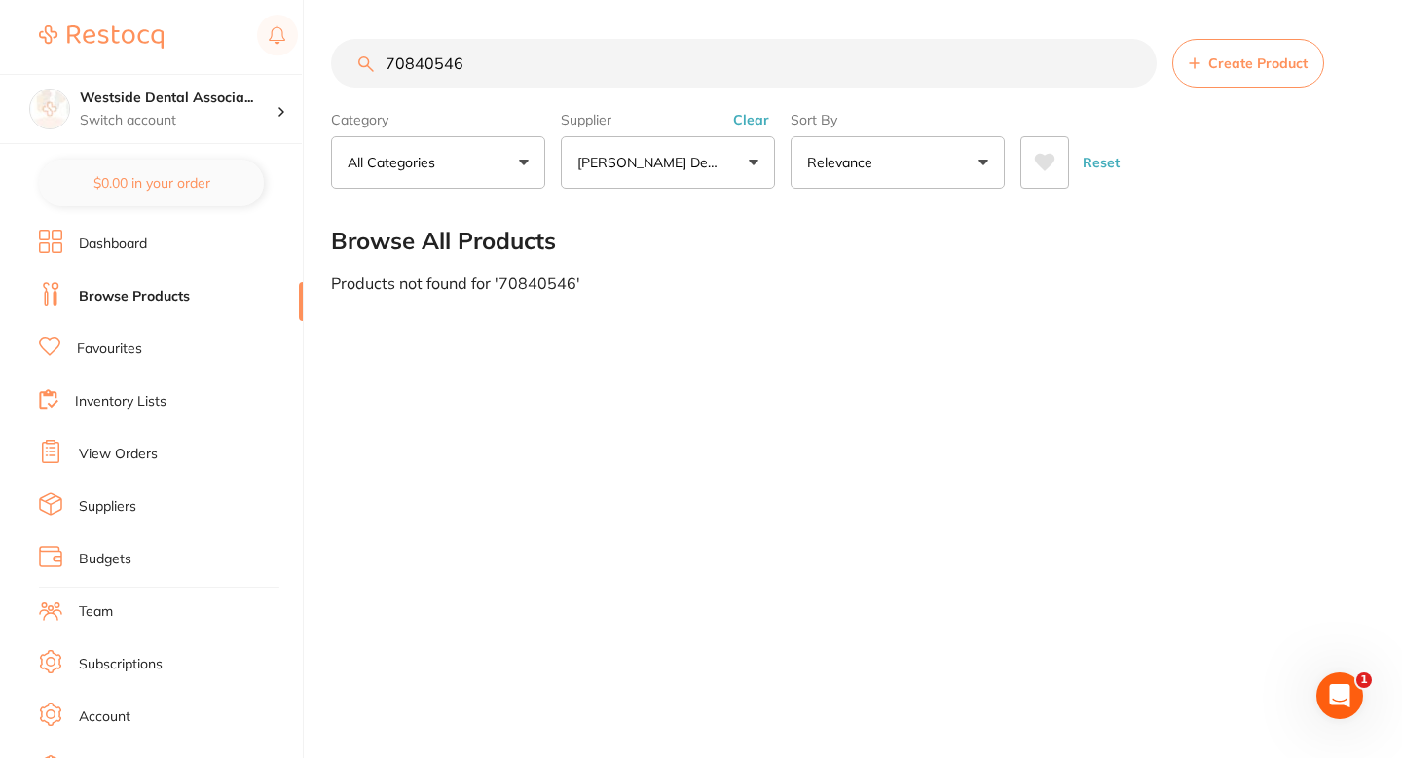
click at [622, 69] on input "70840546" at bounding box center [744, 63] width 826 height 49
paste input "53"
type input "70840553"
click at [1187, 77] on button "Create Product" at bounding box center [1248, 63] width 152 height 49
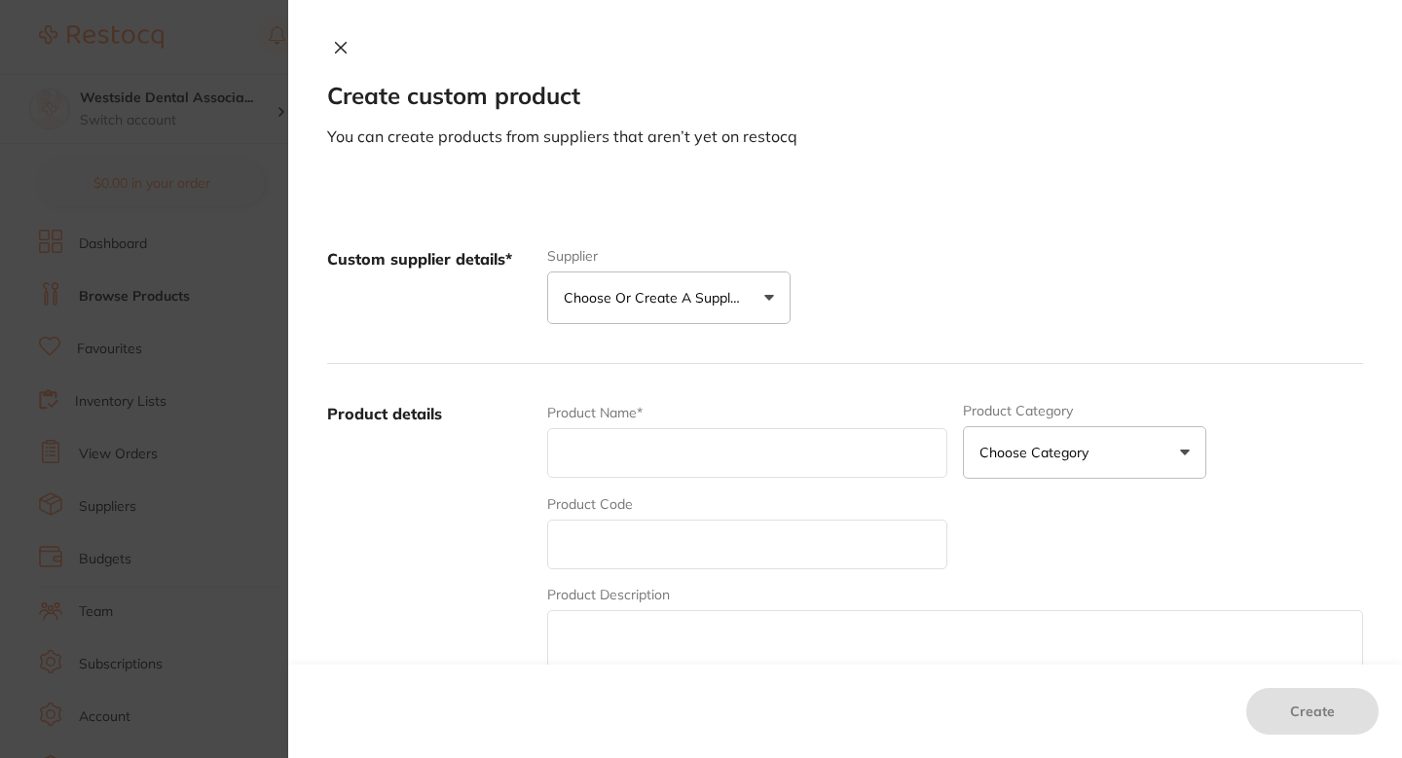
click at [719, 322] on button "Choose or create a supplier" at bounding box center [668, 298] width 243 height 53
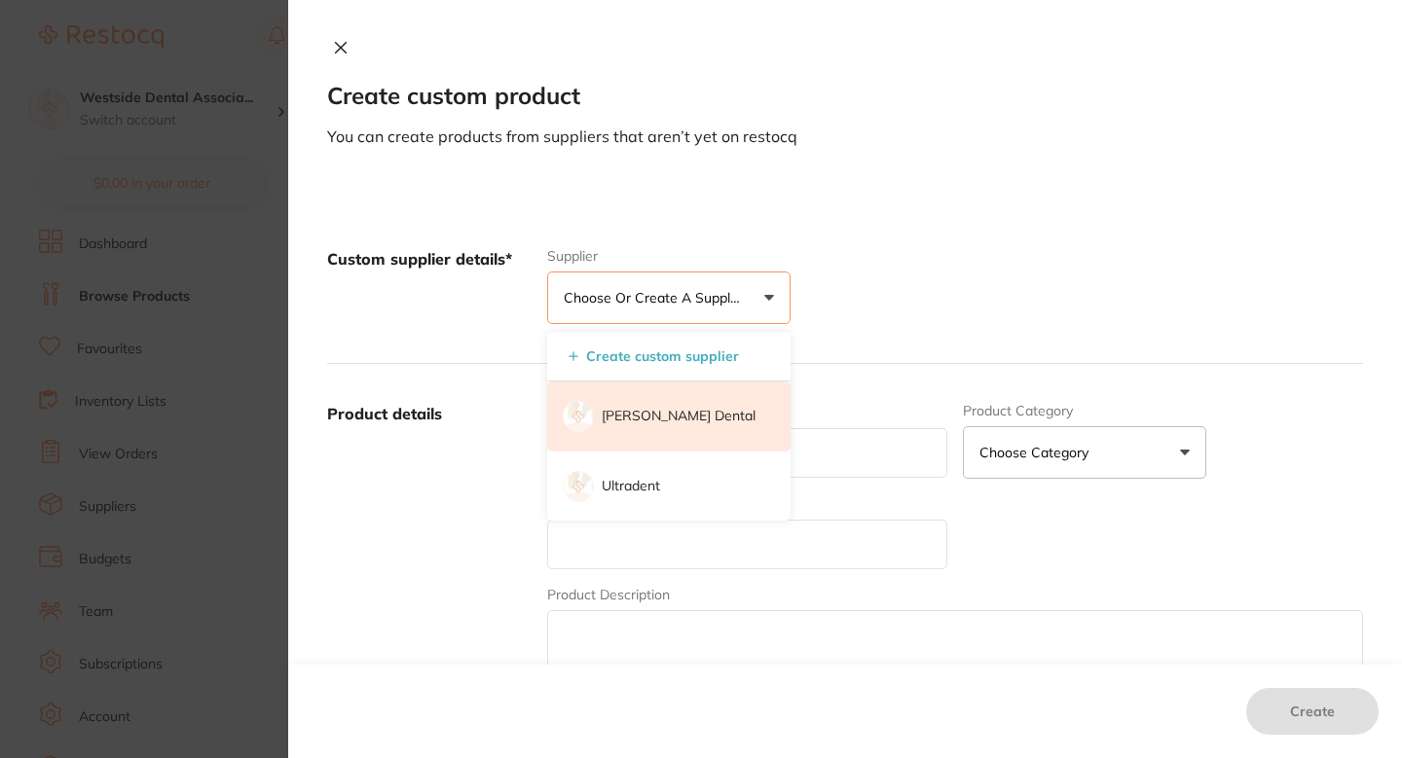
scroll to position [0, 0]
click at [680, 400] on li "[PERSON_NAME] Dental" at bounding box center [668, 417] width 243 height 70
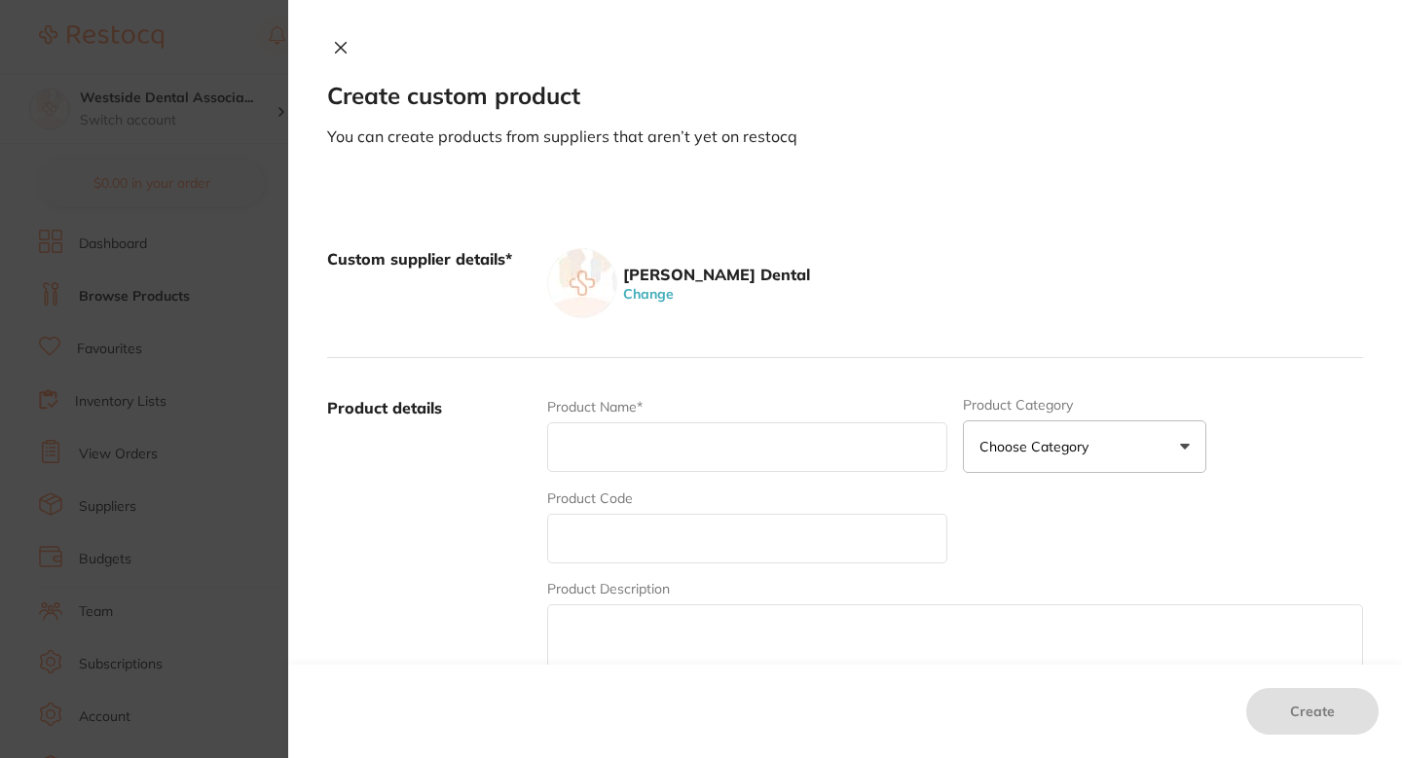
click at [656, 546] on input "text" at bounding box center [747, 539] width 400 height 50
paste input "70840553"
type input "70840553"
click at [673, 439] on input "text" at bounding box center [747, 448] width 400 height 50
click at [677, 465] on input "text" at bounding box center [747, 448] width 400 height 50
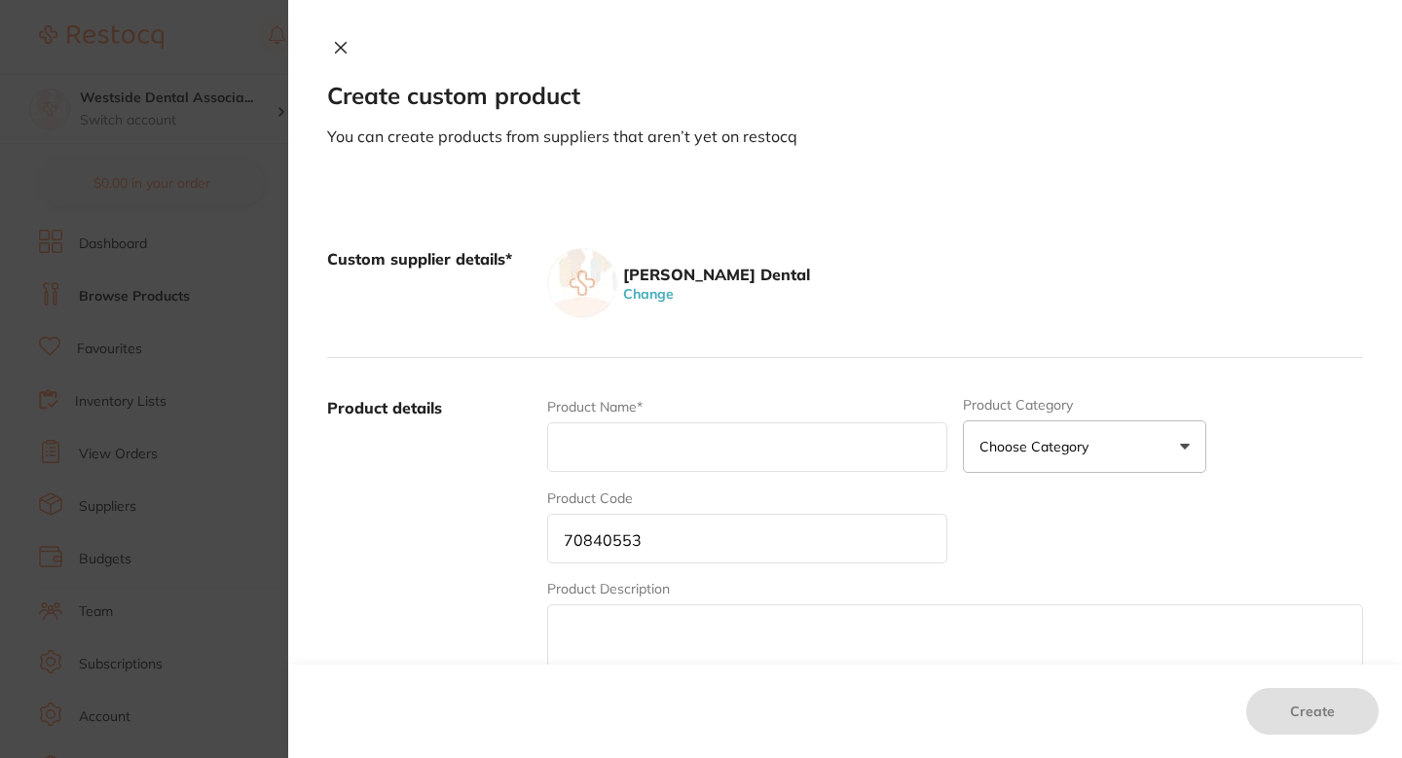
paste input "Bur Carb Surg Fg 6 Rd 5/PK"
type input "Bur Carb Surg Fg 6 Rd 5/PK"
click at [847, 374] on div "Product details Product Name* Bur Carb Surg Fg 6 Rd 5/PK Product Category Choos…" at bounding box center [845, 549] width 1036 height 383
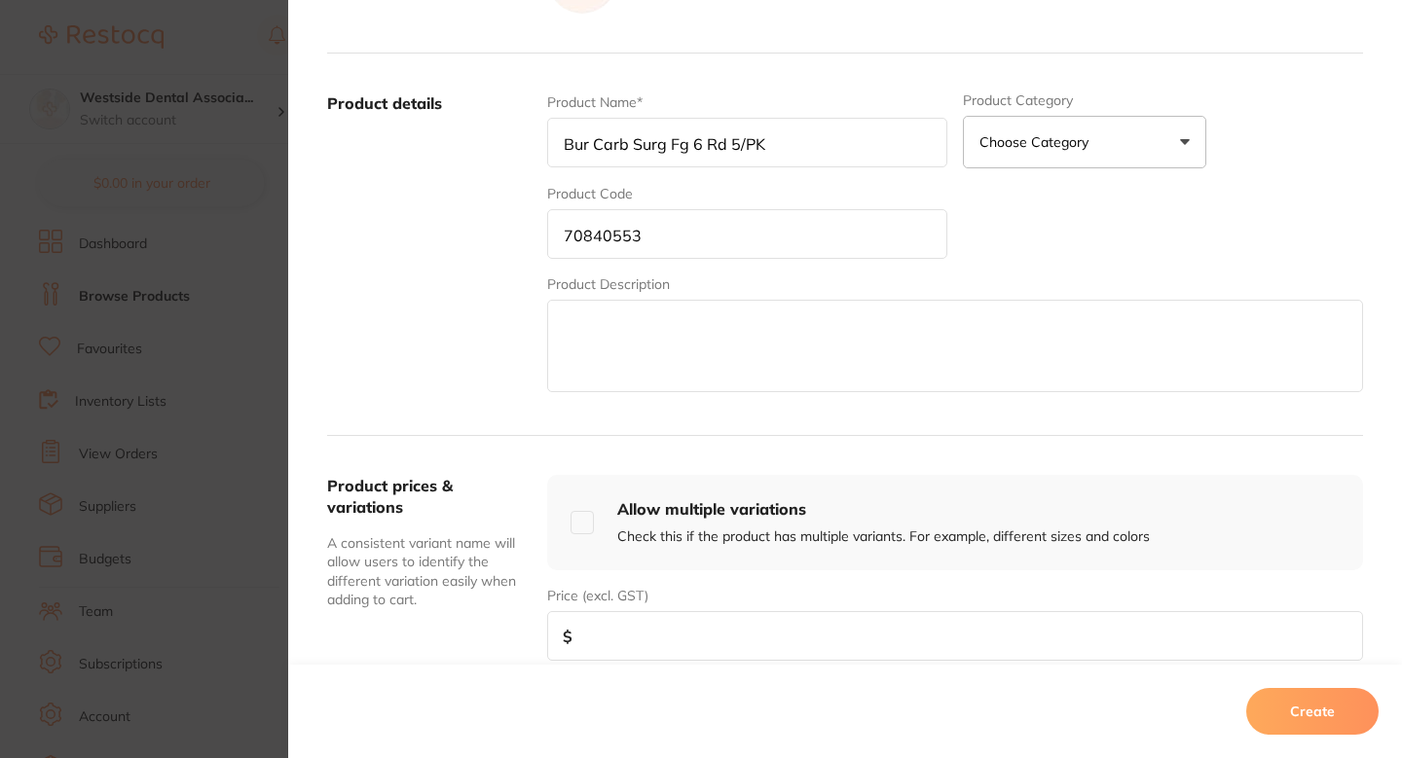
scroll to position [366, 0]
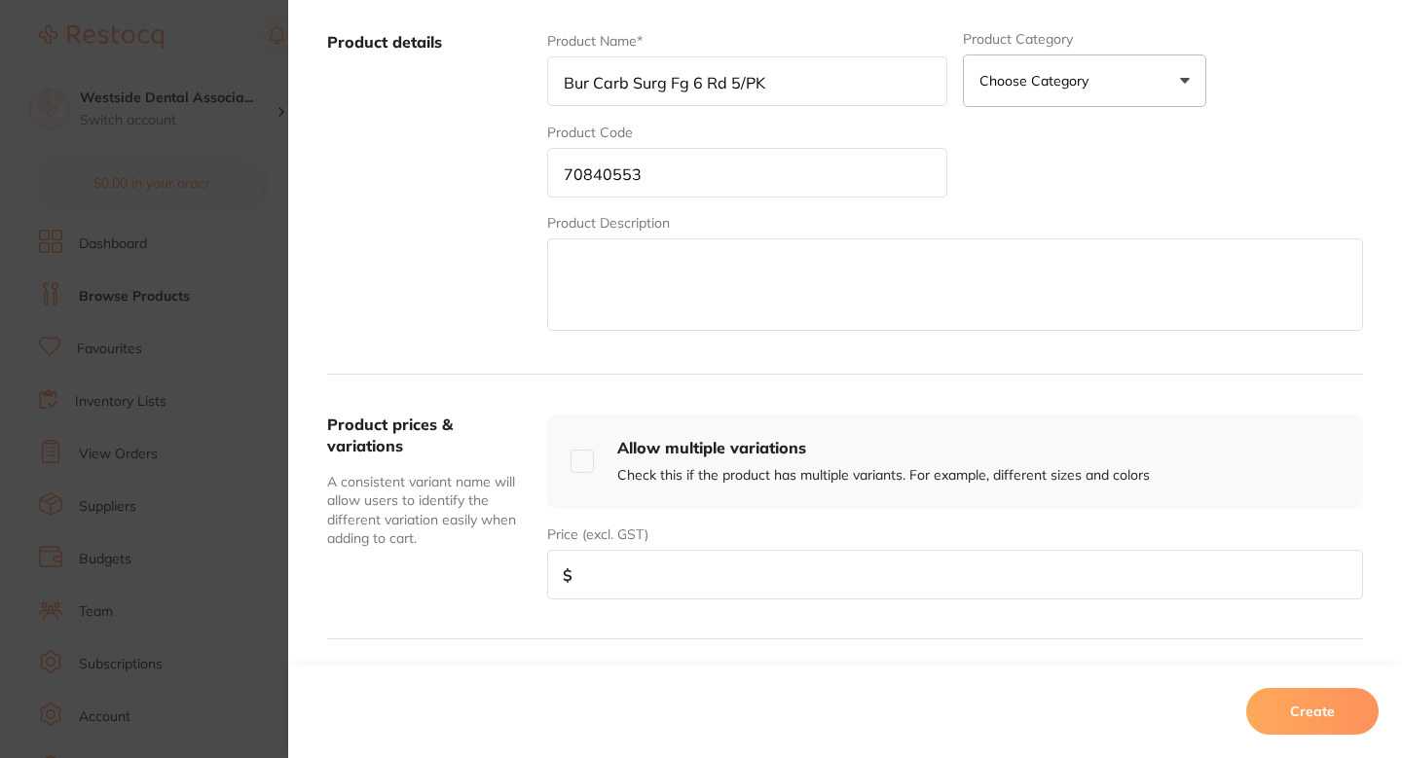
click at [684, 586] on input "number" at bounding box center [955, 575] width 816 height 50
paste input "15.99"
type input "15.99"
click at [1338, 719] on button "Create" at bounding box center [1312, 711] width 132 height 47
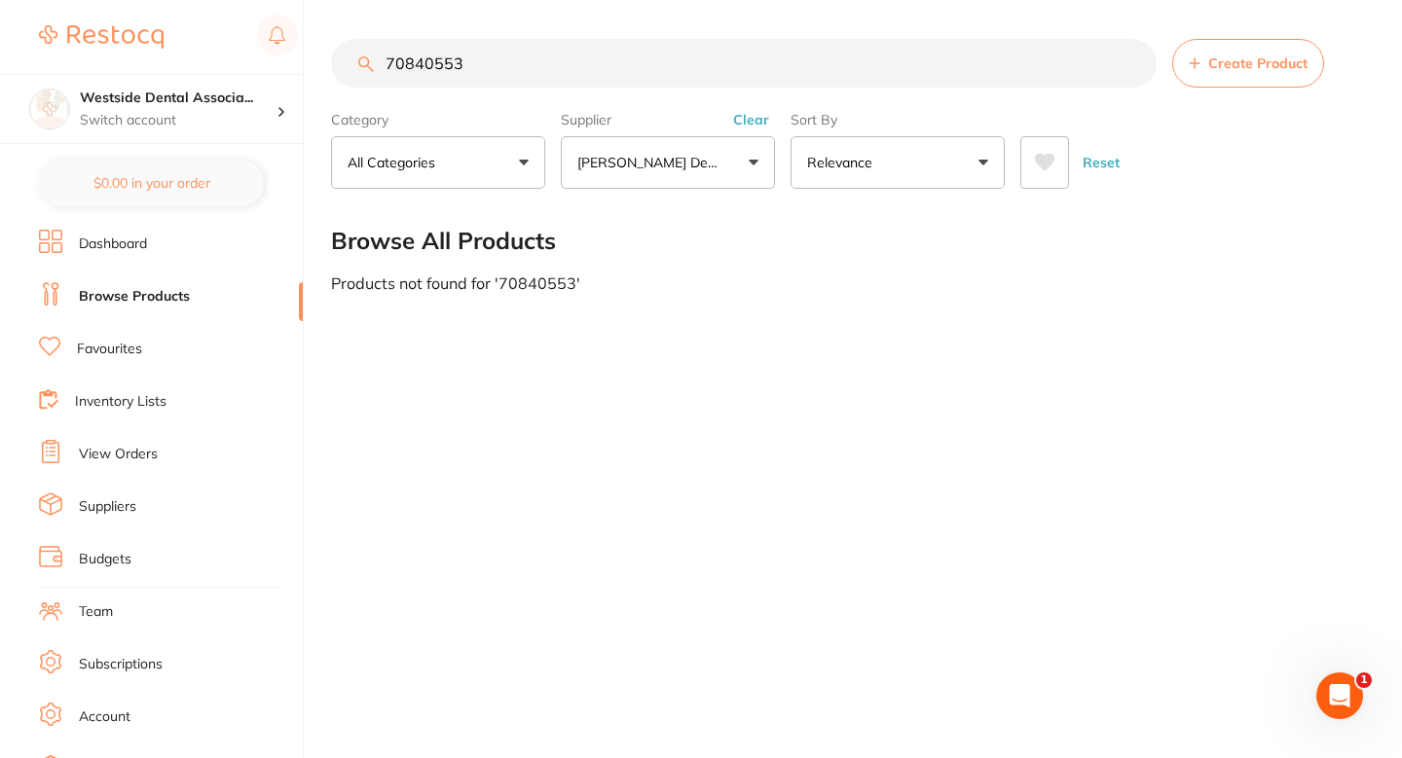
click at [673, 95] on section "70840553 Create Product Category All Categories All Categories No categories fo…" at bounding box center [847, 114] width 1032 height 150
click at [699, 61] on input "70840553" at bounding box center [744, 63] width 826 height 49
paste input "61"
type input "70840561"
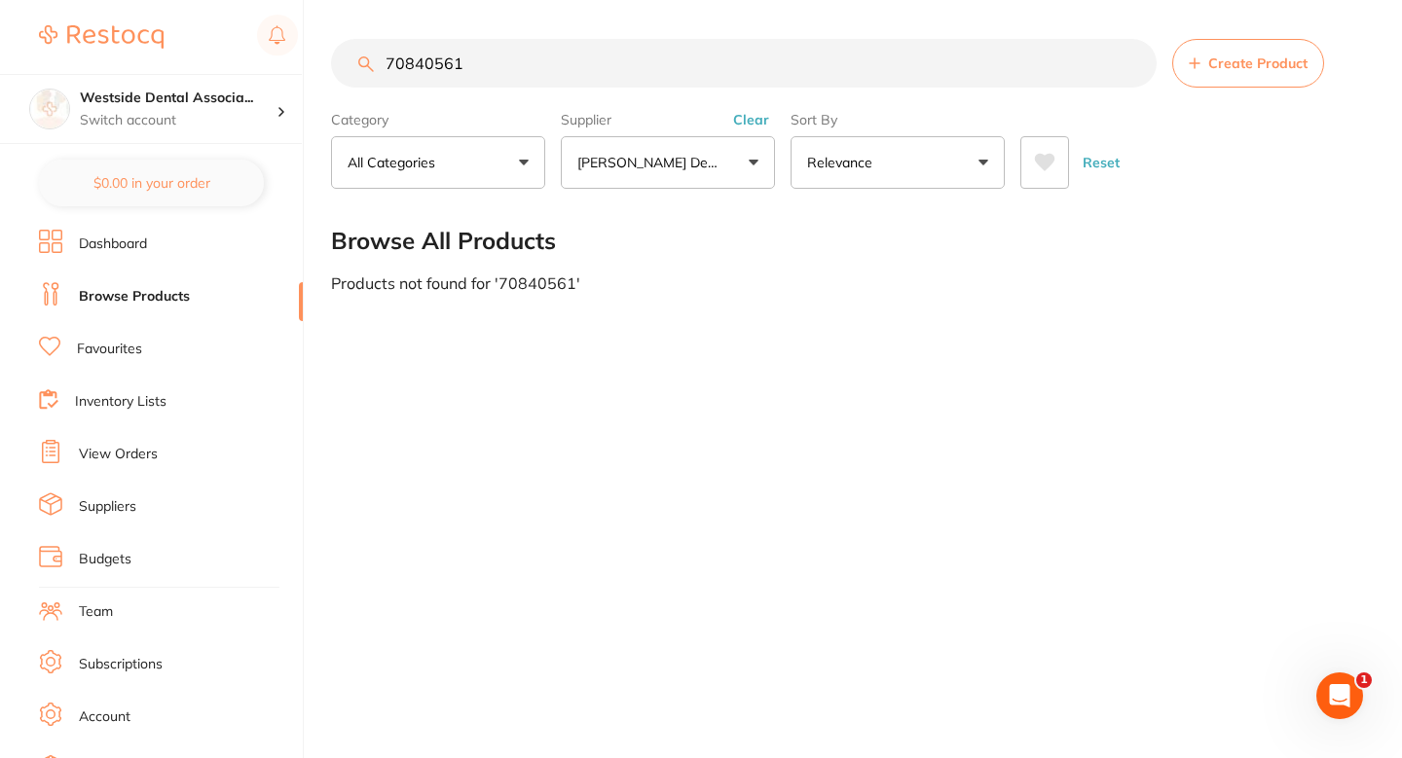
click at [1213, 67] on span "Create Product" at bounding box center [1257, 63] width 99 height 16
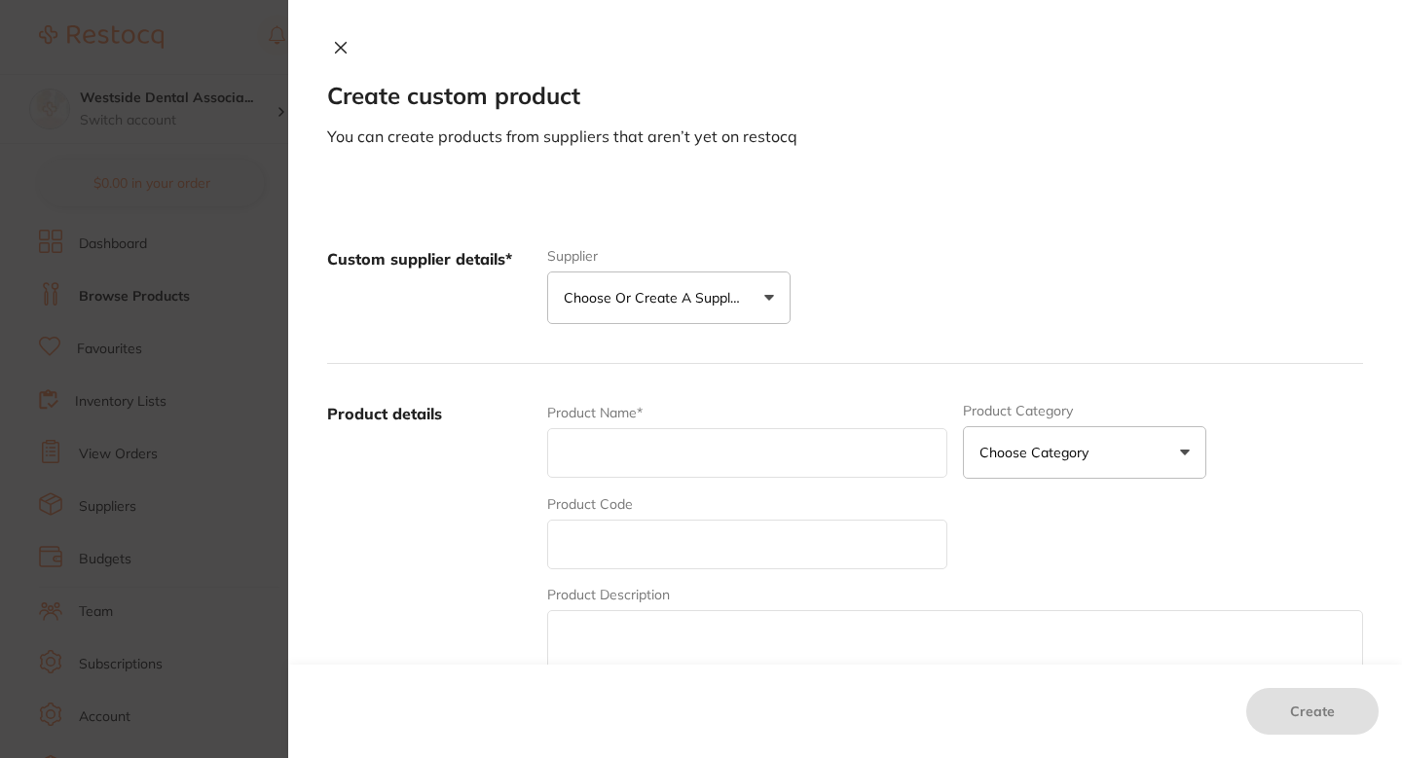
click at [699, 350] on div "Custom supplier details* Supplier Choose or create a supplier Create custom sup…" at bounding box center [845, 286] width 1036 height 155
click at [719, 322] on button "Choose or create a supplier" at bounding box center [668, 298] width 243 height 53
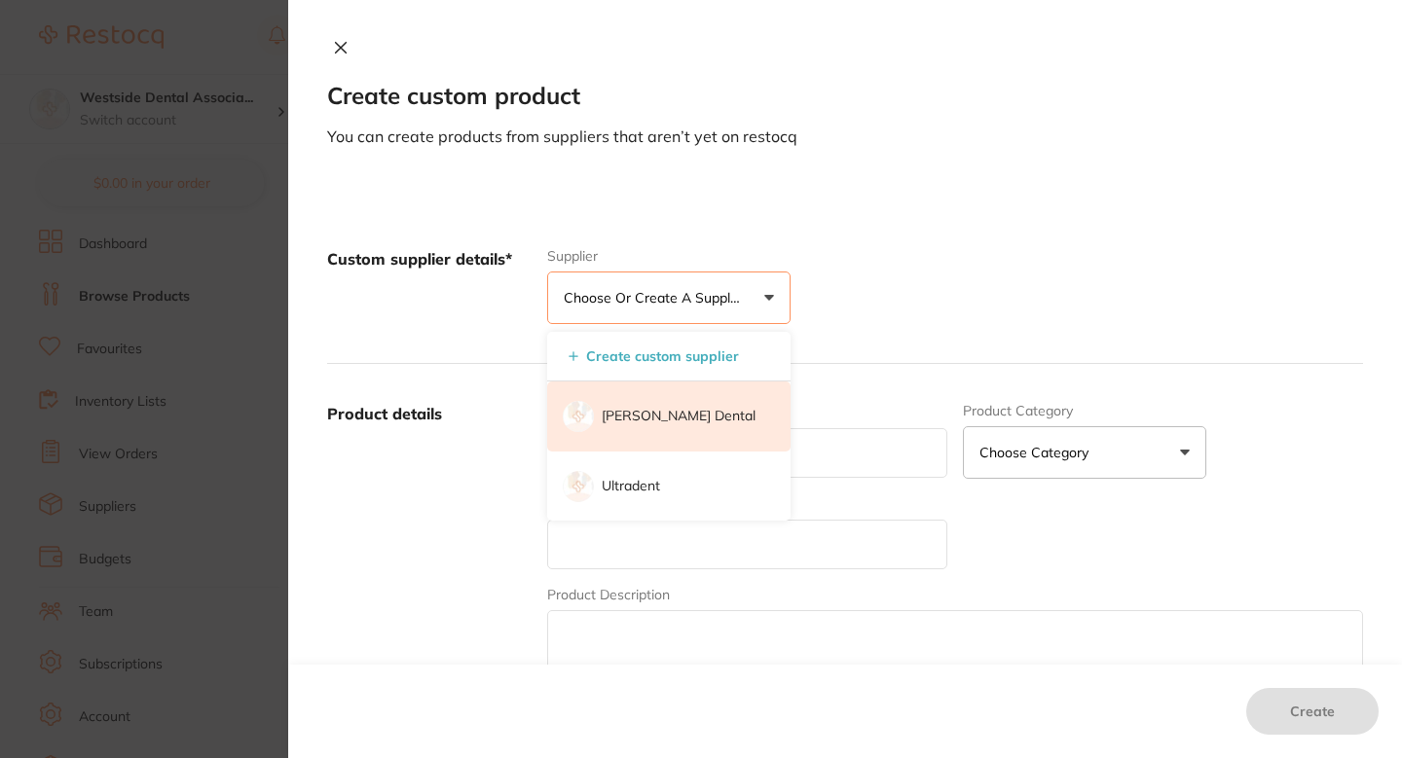
click at [664, 426] on li "[PERSON_NAME] Dental" at bounding box center [668, 417] width 243 height 70
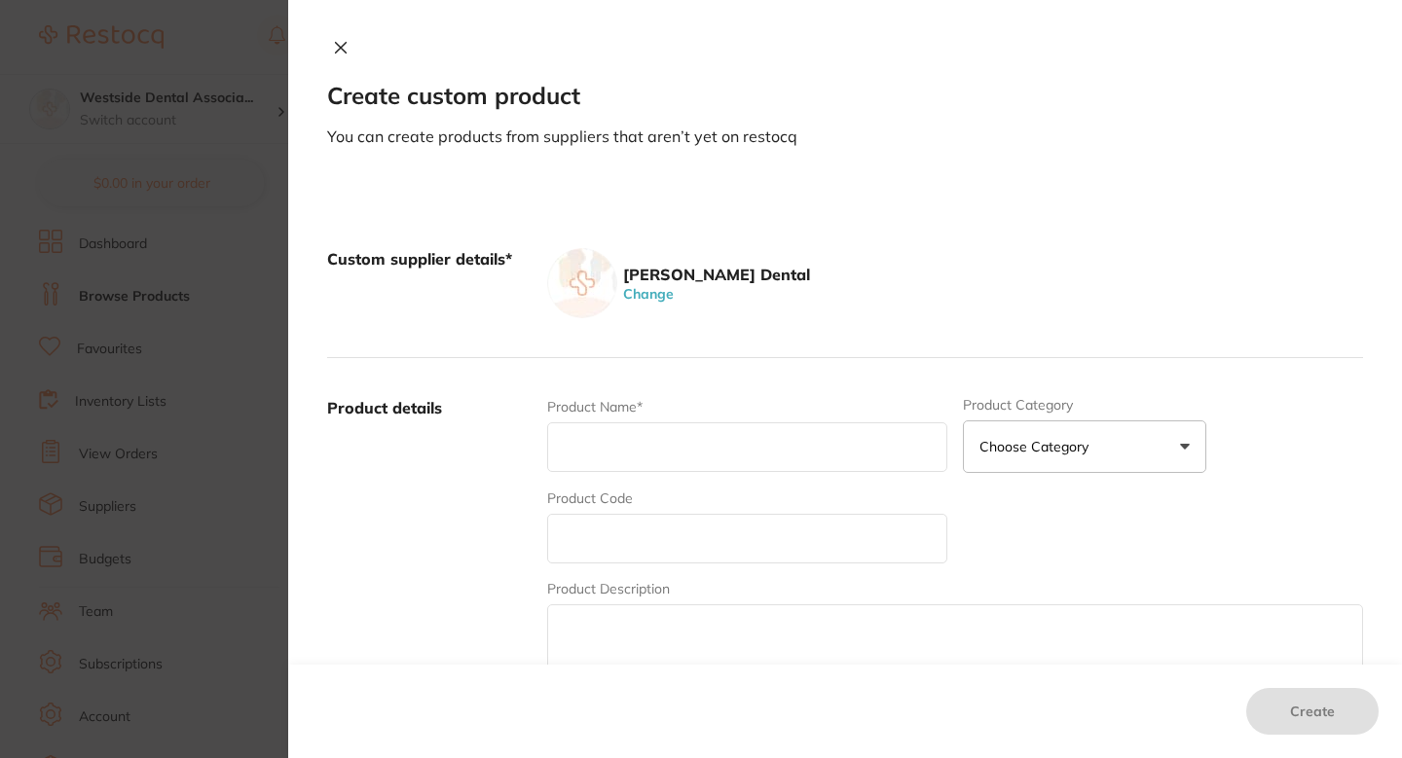
click at [662, 517] on input "text" at bounding box center [747, 539] width 400 height 50
paste input "70840561"
type input "70840561"
click at [657, 446] on input "text" at bounding box center [747, 448] width 400 height 50
paste input "Bur Carb Surg Fg 8 Rd 5/PK"
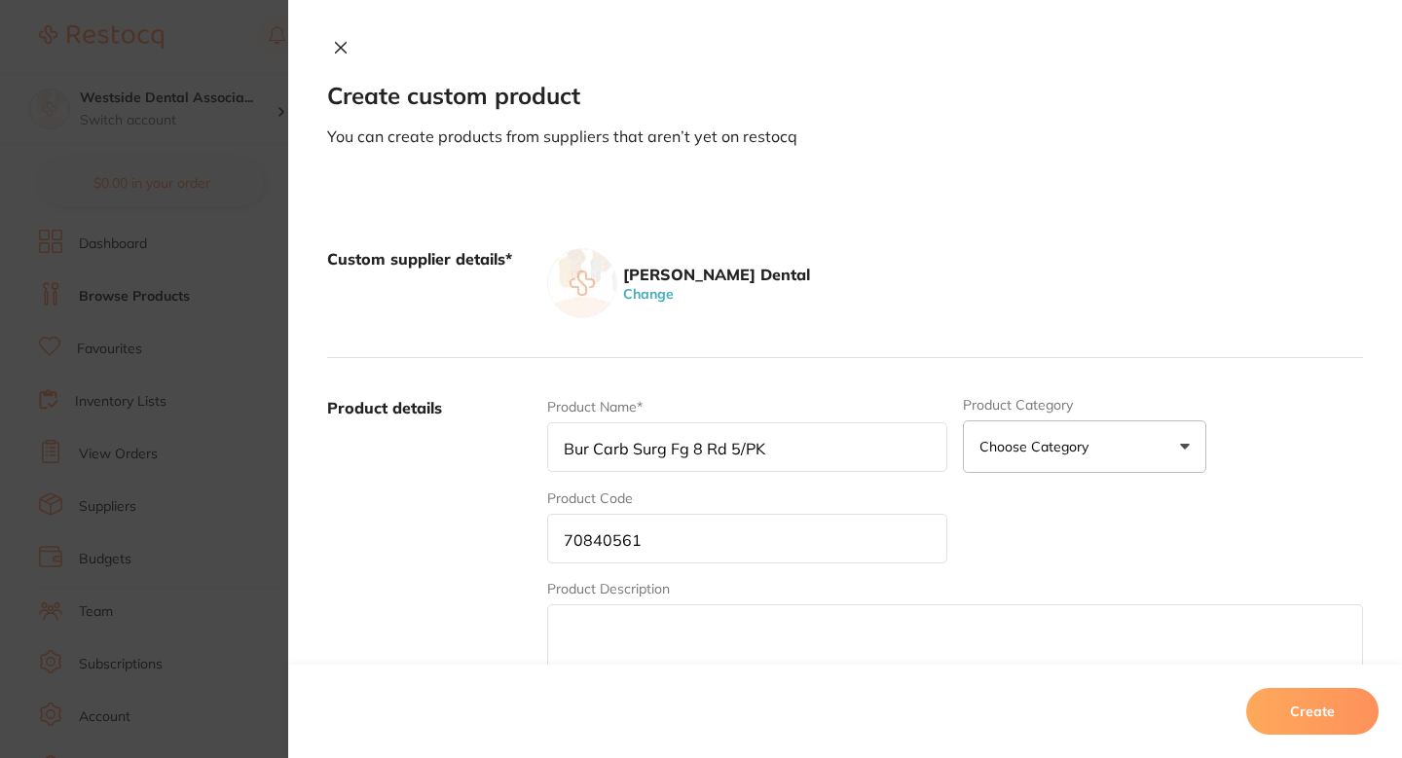
type input "Bur Carb Surg Fg 8 Rd 5/PK"
click at [499, 485] on label "Product details" at bounding box center [429, 549] width 204 height 304
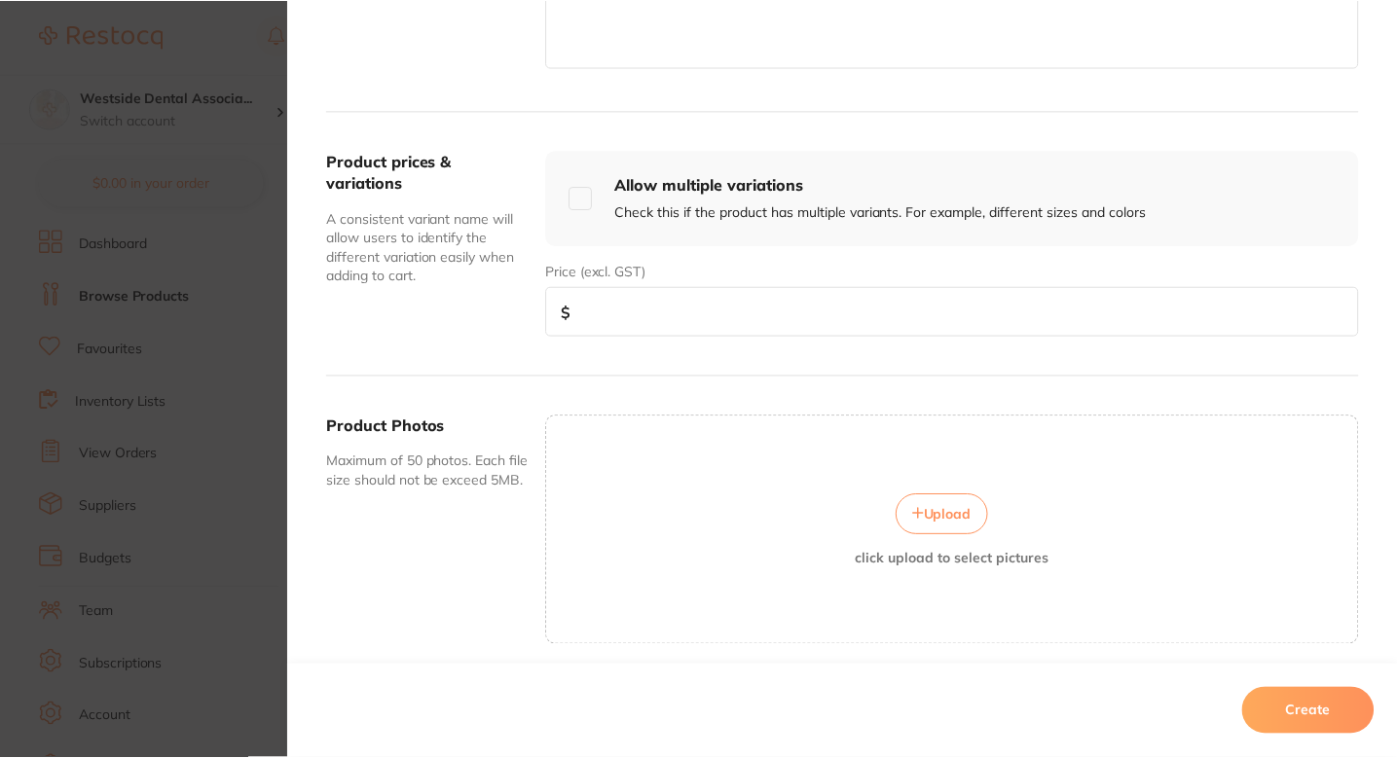
scroll to position [641, 0]
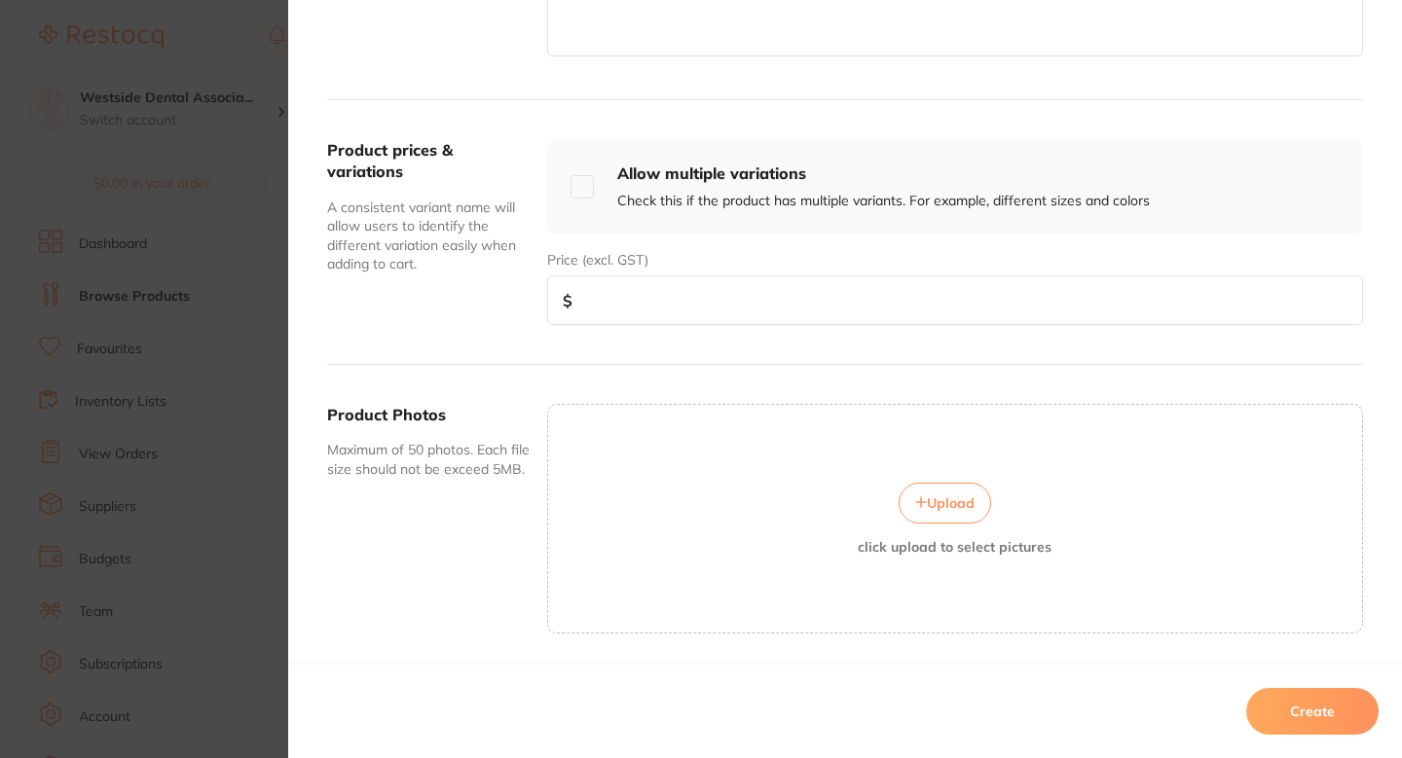
click at [719, 298] on input "number" at bounding box center [955, 301] width 816 height 50
click at [689, 289] on input "number" at bounding box center [955, 301] width 816 height 50
paste input "15.99"
type input "15.99"
click at [1282, 699] on button "Create" at bounding box center [1312, 711] width 132 height 47
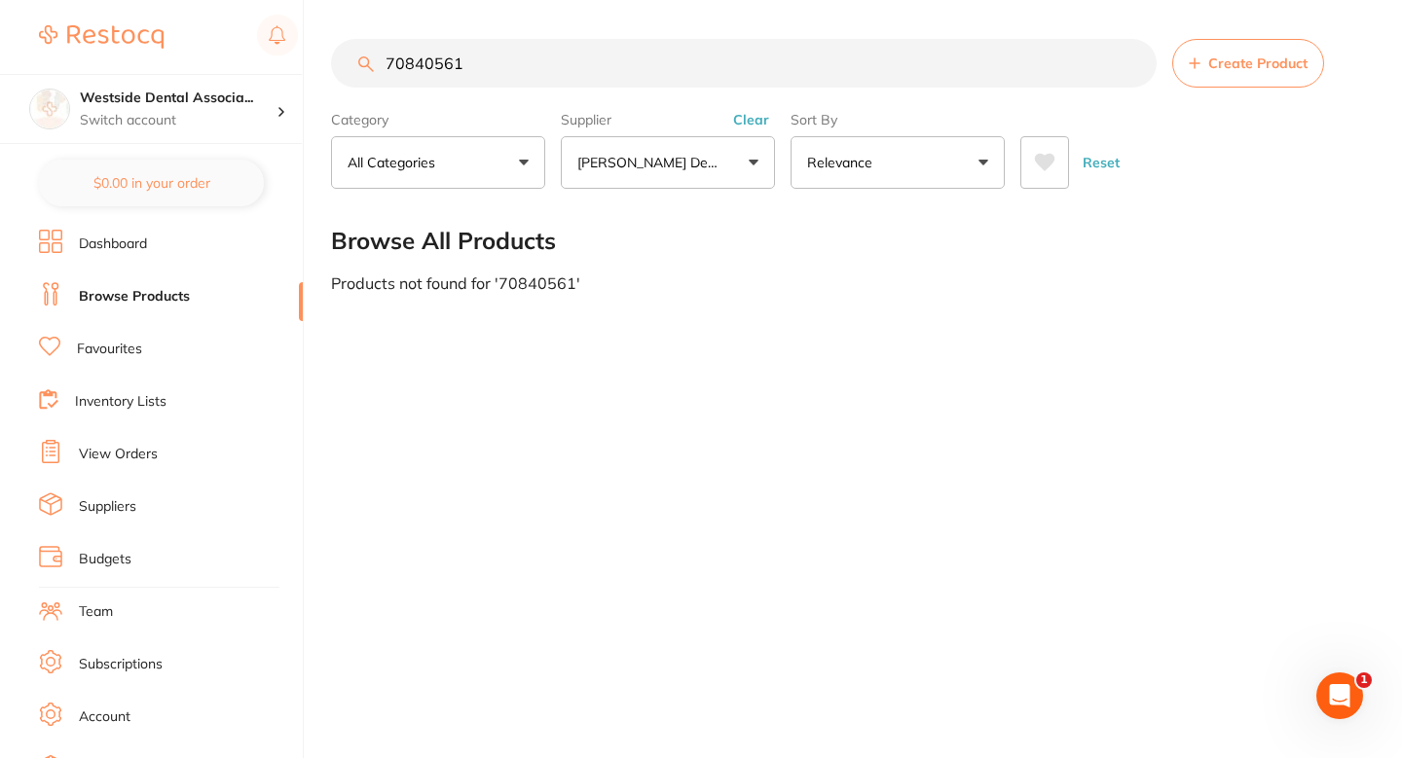
click at [842, 314] on main "70840561 Create Product Category All Categories All Categories No categories fo…" at bounding box center [866, 165] width 1071 height 331
click at [571, 73] on input "70840561" at bounding box center [744, 63] width 826 height 49
paste input "1495738"
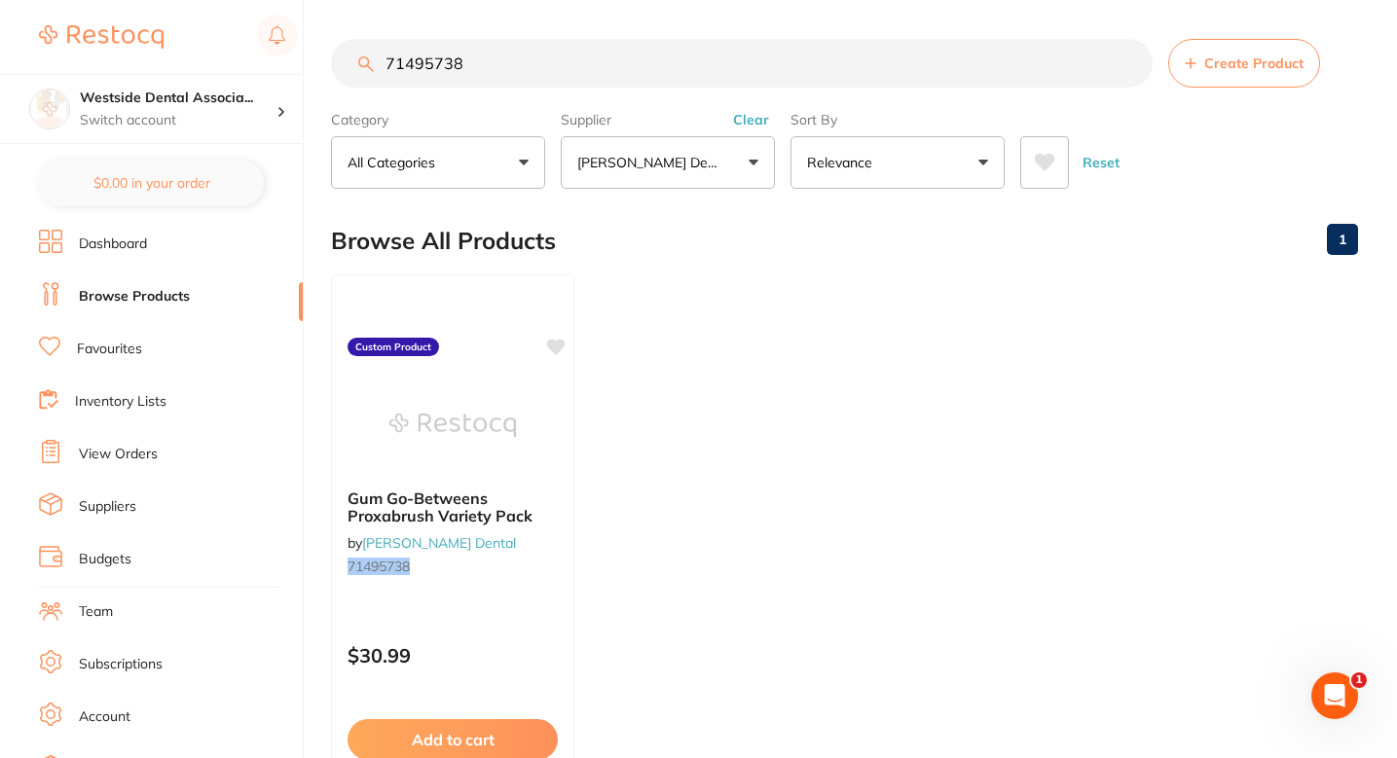
scroll to position [0, 0]
click at [794, 424] on ul "Gum Go-Betweens Proxabrush Variety Pack by Patterson Dental 71495738 Custom Pro…" at bounding box center [844, 555] width 1027 height 560
click at [785, 407] on ul "Gum Go-Betweens Proxabrush Variety Pack by Patterson Dental 71495738 Custom Pro…" at bounding box center [844, 555] width 1027 height 560
click at [660, 59] on input "71495738" at bounding box center [742, 63] width 822 height 49
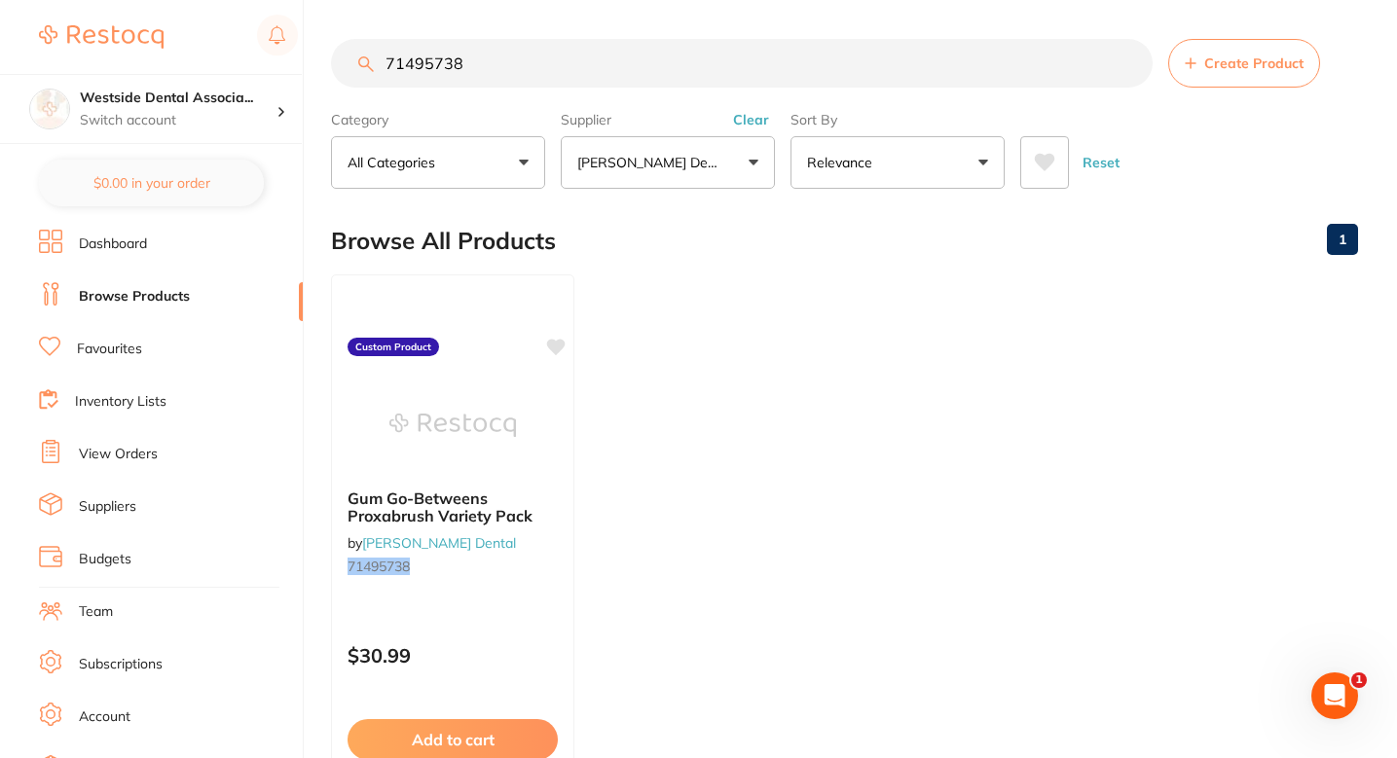
paste input "0886580"
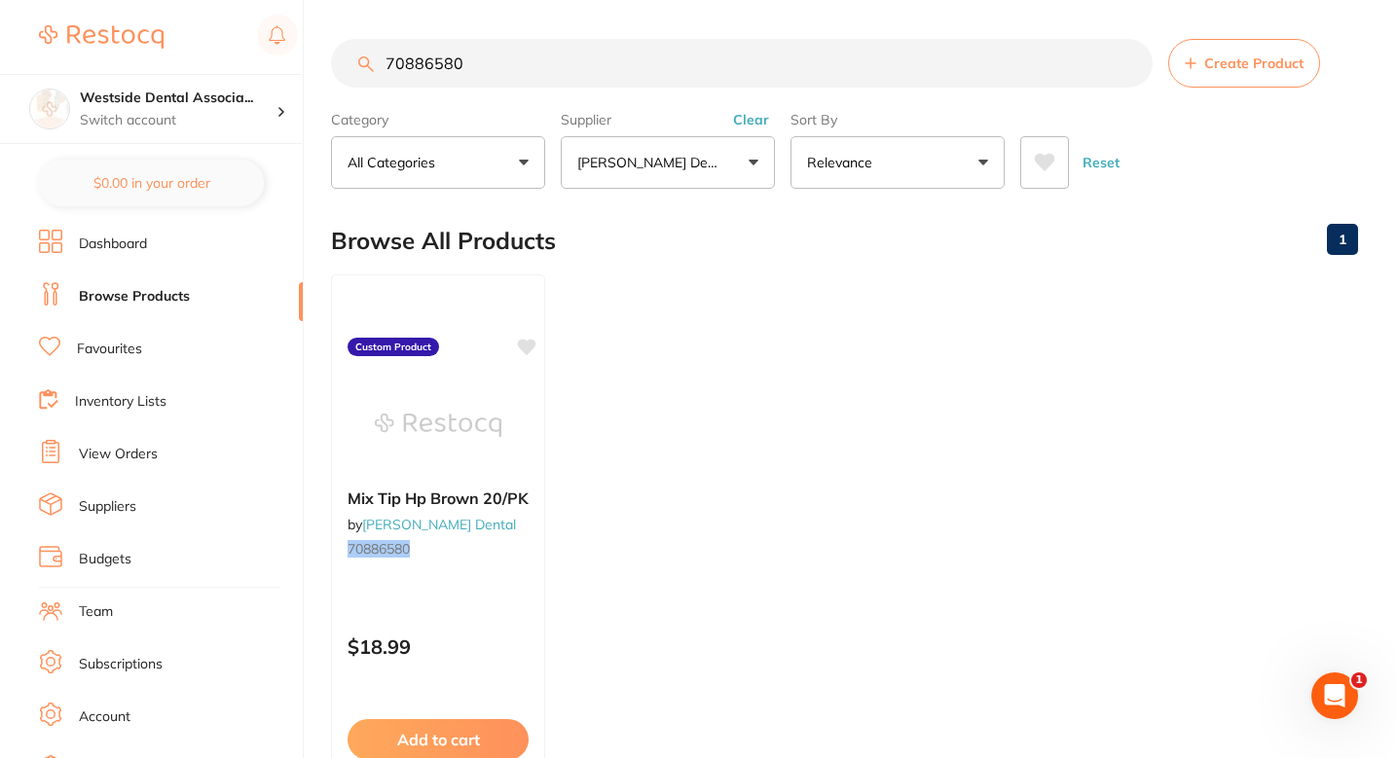
click at [684, 245] on div "Browse All Products 1" at bounding box center [844, 240] width 1027 height 65
click at [584, 76] on input "70886580" at bounding box center [742, 63] width 822 height 49
paste input "42609"
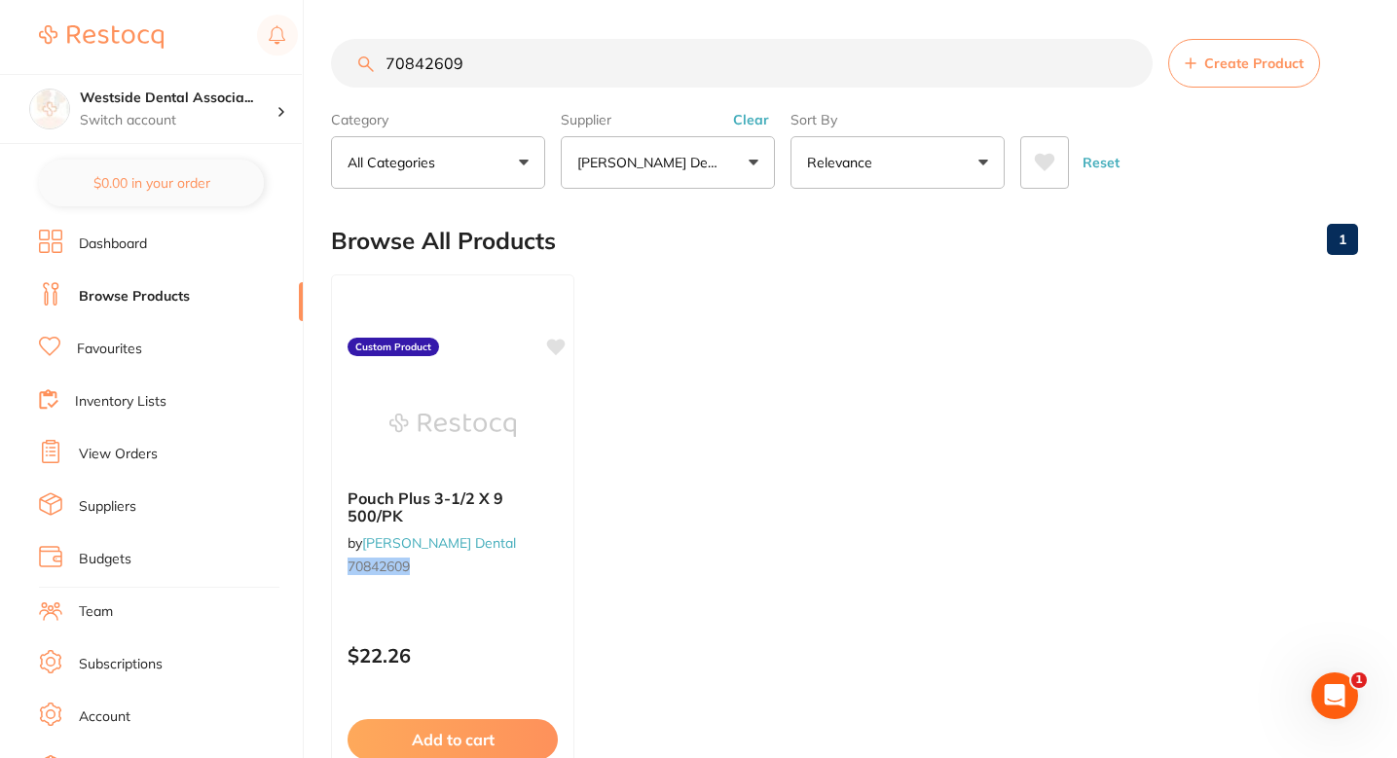
type input "70842609"
click at [634, 406] on ul "Pouch Plus 3-1/2 X 9 500/PK by Patterson Dental 70842609 Custom Product $22.26 …" at bounding box center [844, 555] width 1027 height 560
click at [776, 414] on ul "Pouch Plus 3-1/2 X 9 500/PK by Patterson Dental 70842609 Custom Product $22.26 …" at bounding box center [844, 555] width 1027 height 560
click at [541, 502] on b "Pouch Plus 3-1/2 X 9 500/PK" at bounding box center [453, 507] width 212 height 36
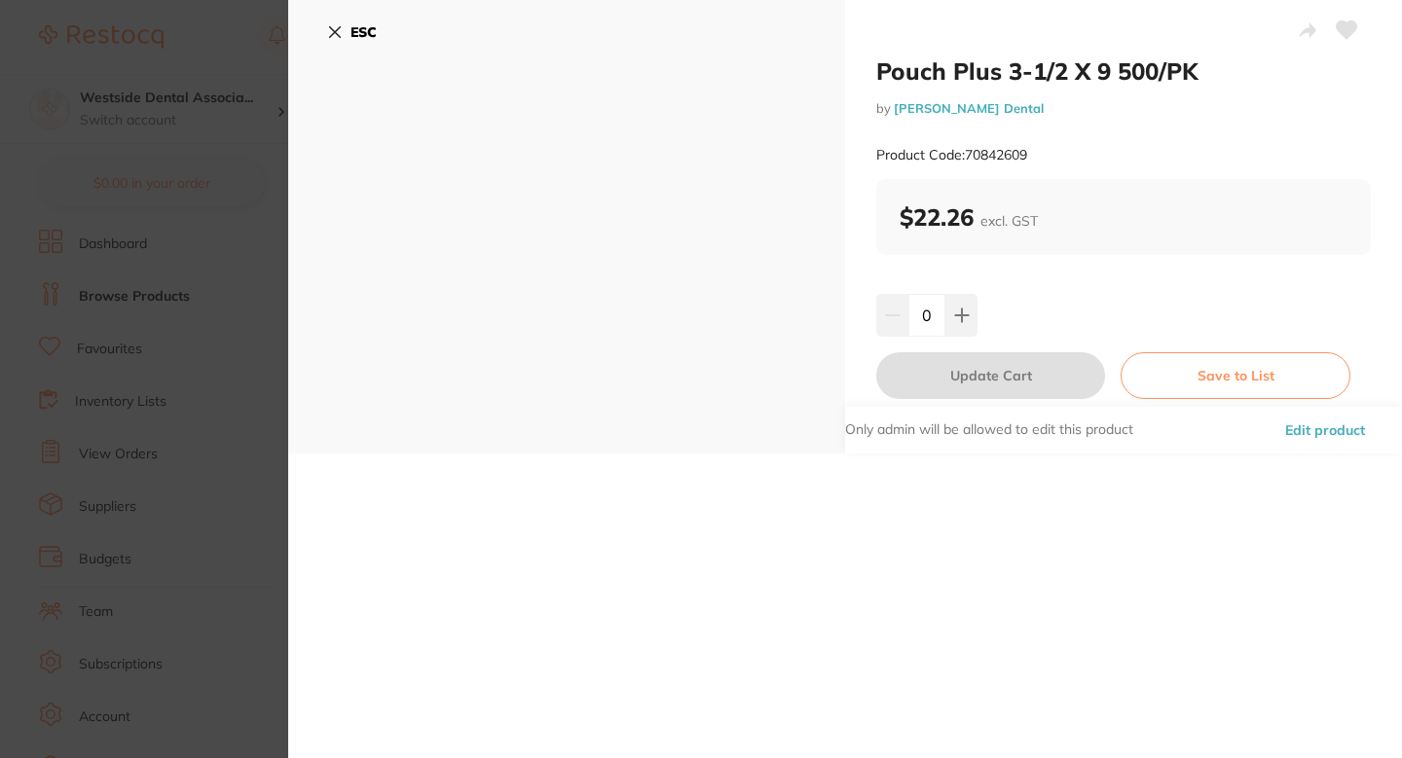
click at [1334, 441] on button "Edit product" at bounding box center [1325, 430] width 92 height 47
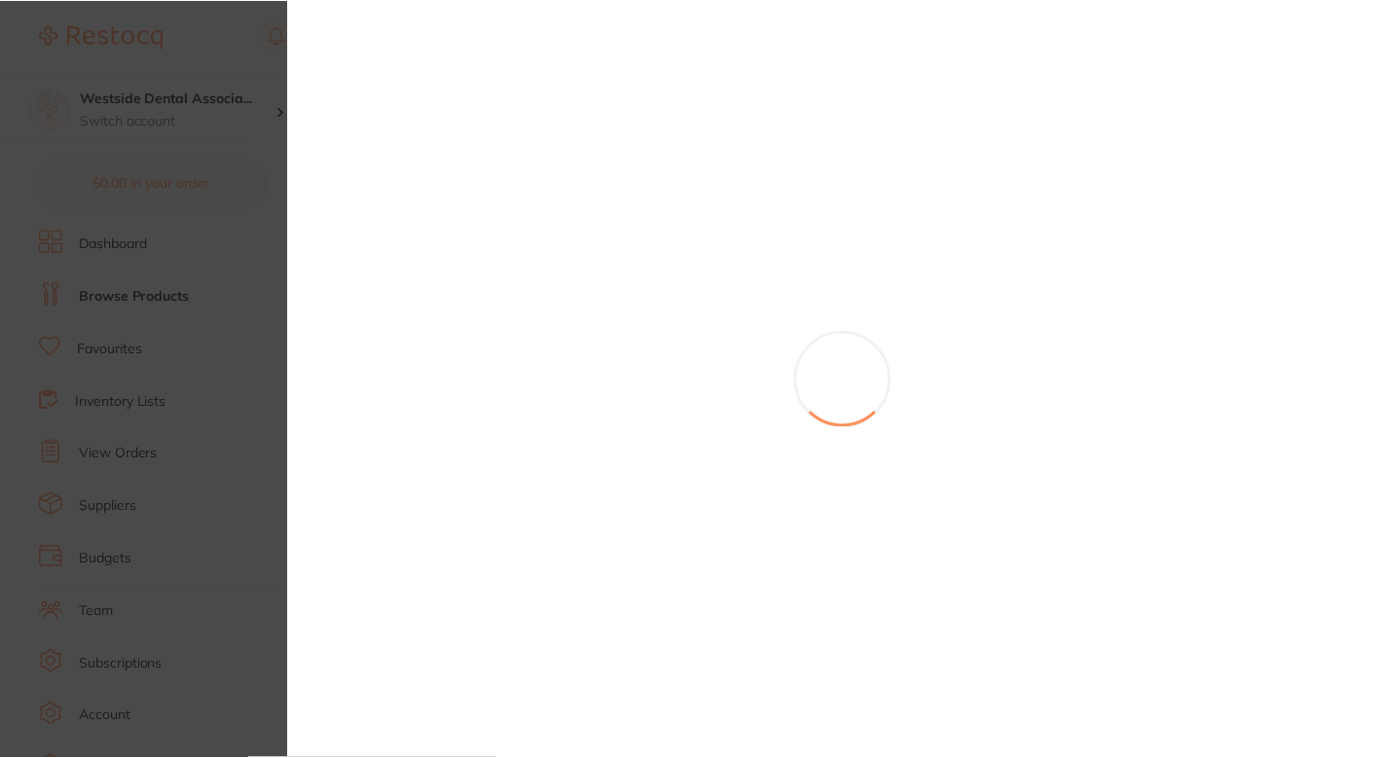
scroll to position [12, 0]
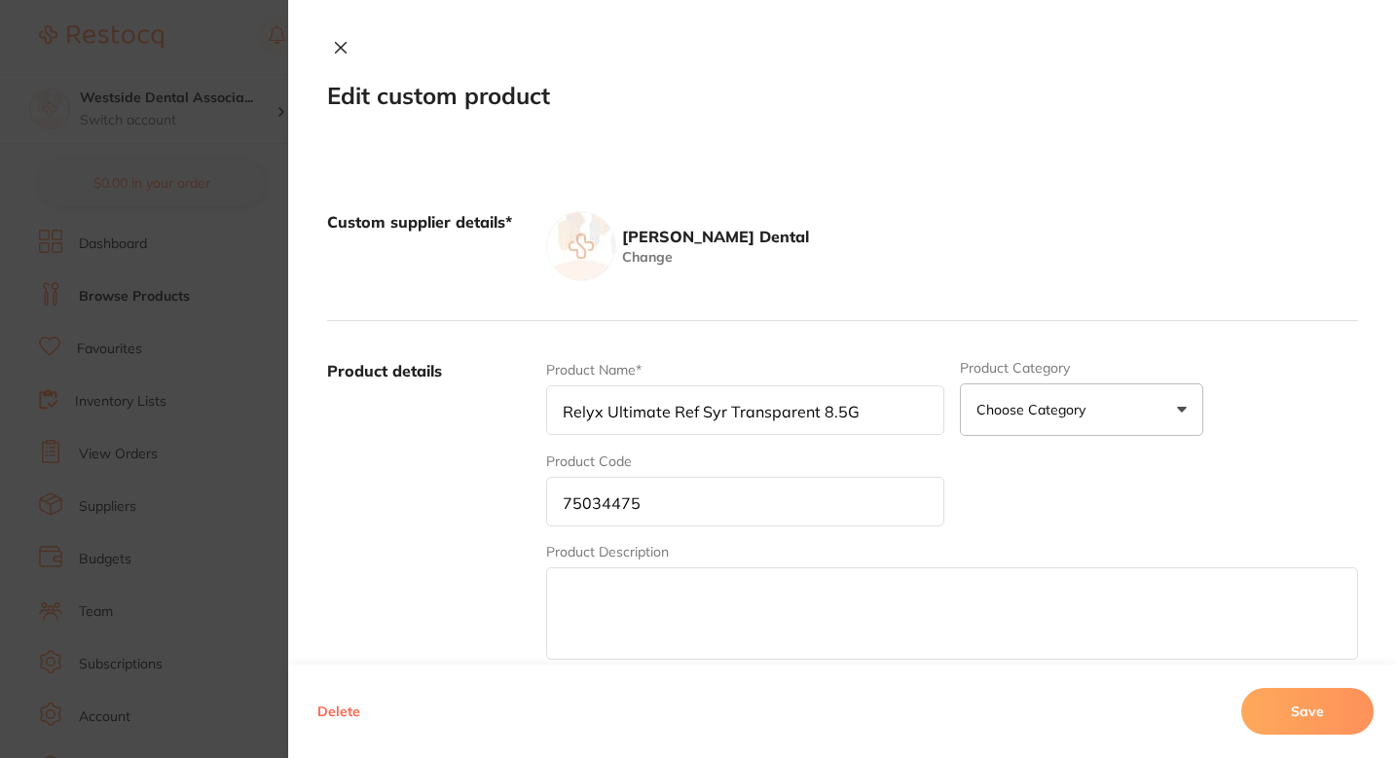
type input "Pouch Plus 3-1/2 X 9 500/PK"
type input "70842609"
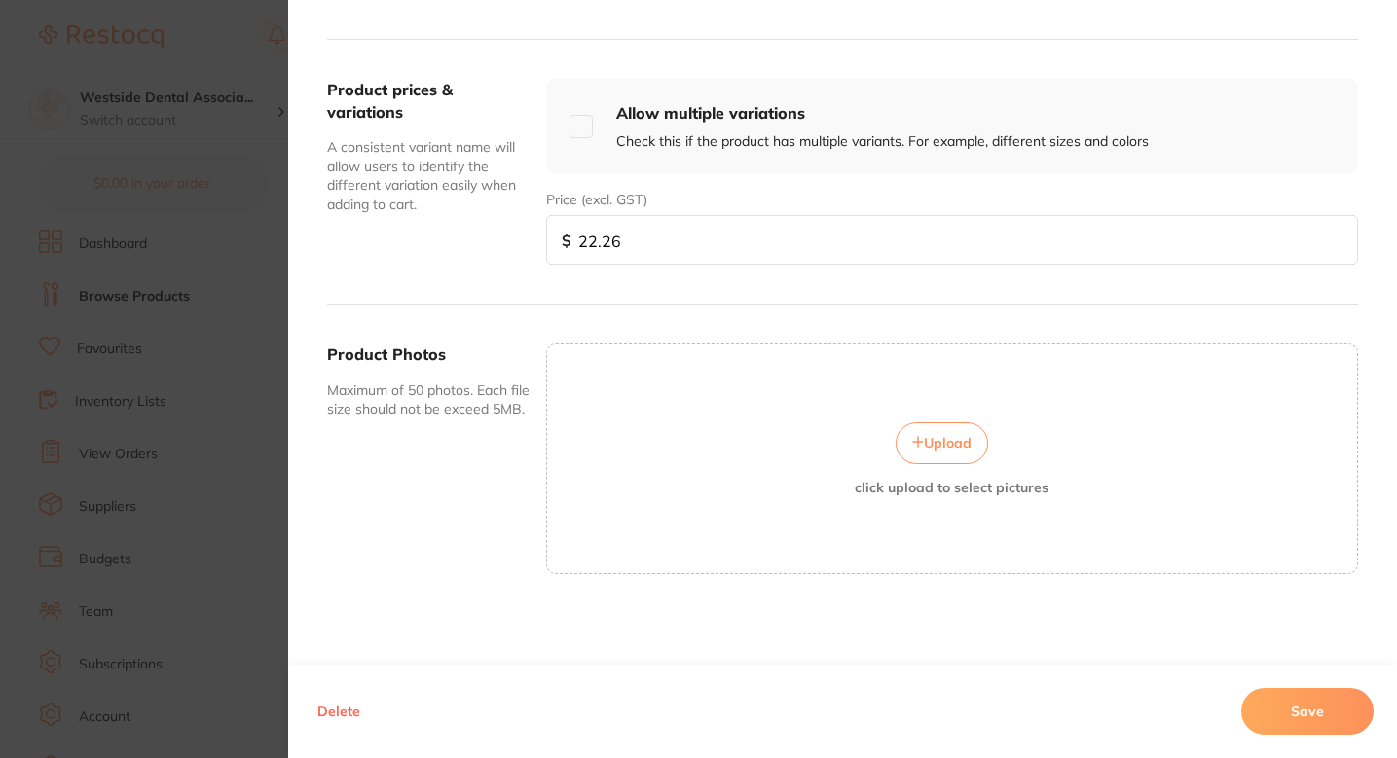
scroll to position [0, 0]
click at [727, 255] on input "22.26" at bounding box center [952, 240] width 812 height 50
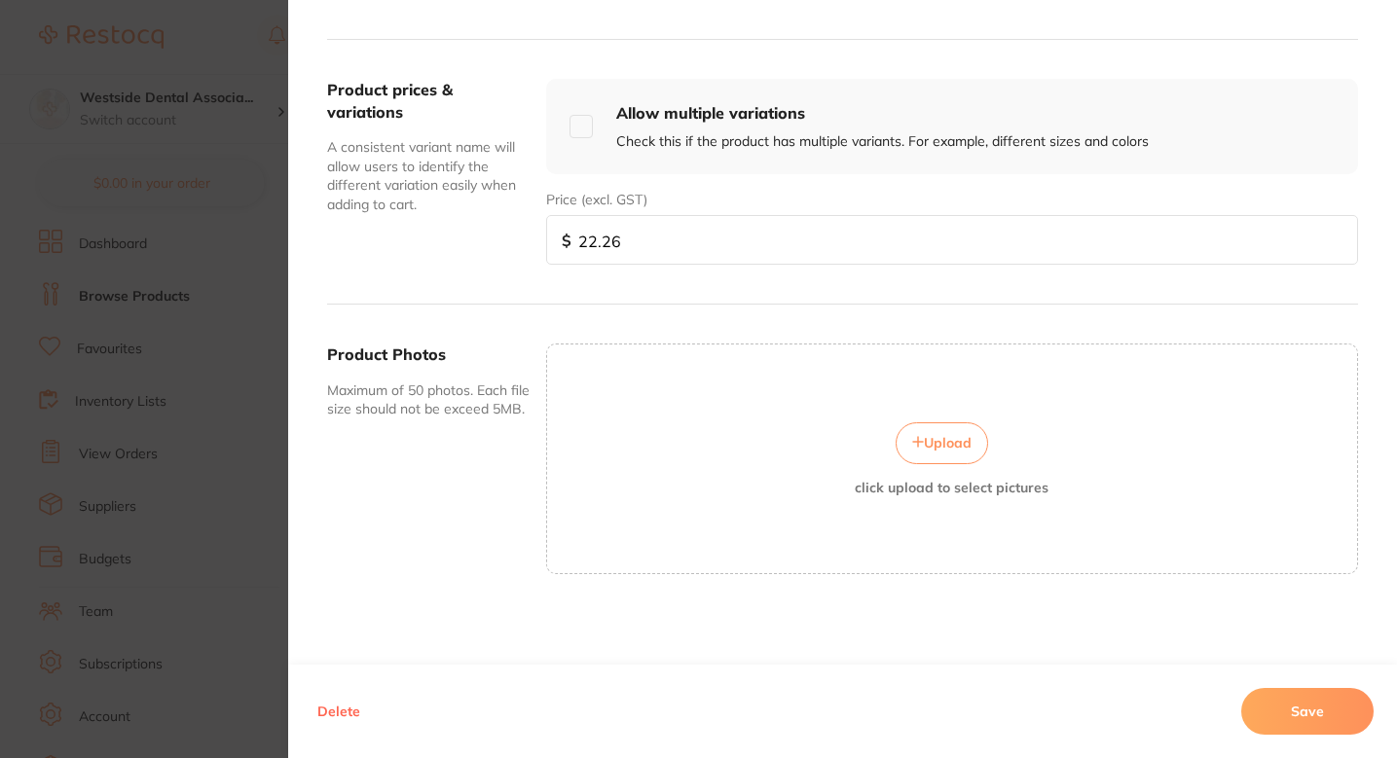
paste input "4.93"
type input "24.93"
click at [1282, 683] on div "Delete Save" at bounding box center [842, 711] width 1109 height 93
click at [1287, 693] on button "Save" at bounding box center [1307, 711] width 132 height 47
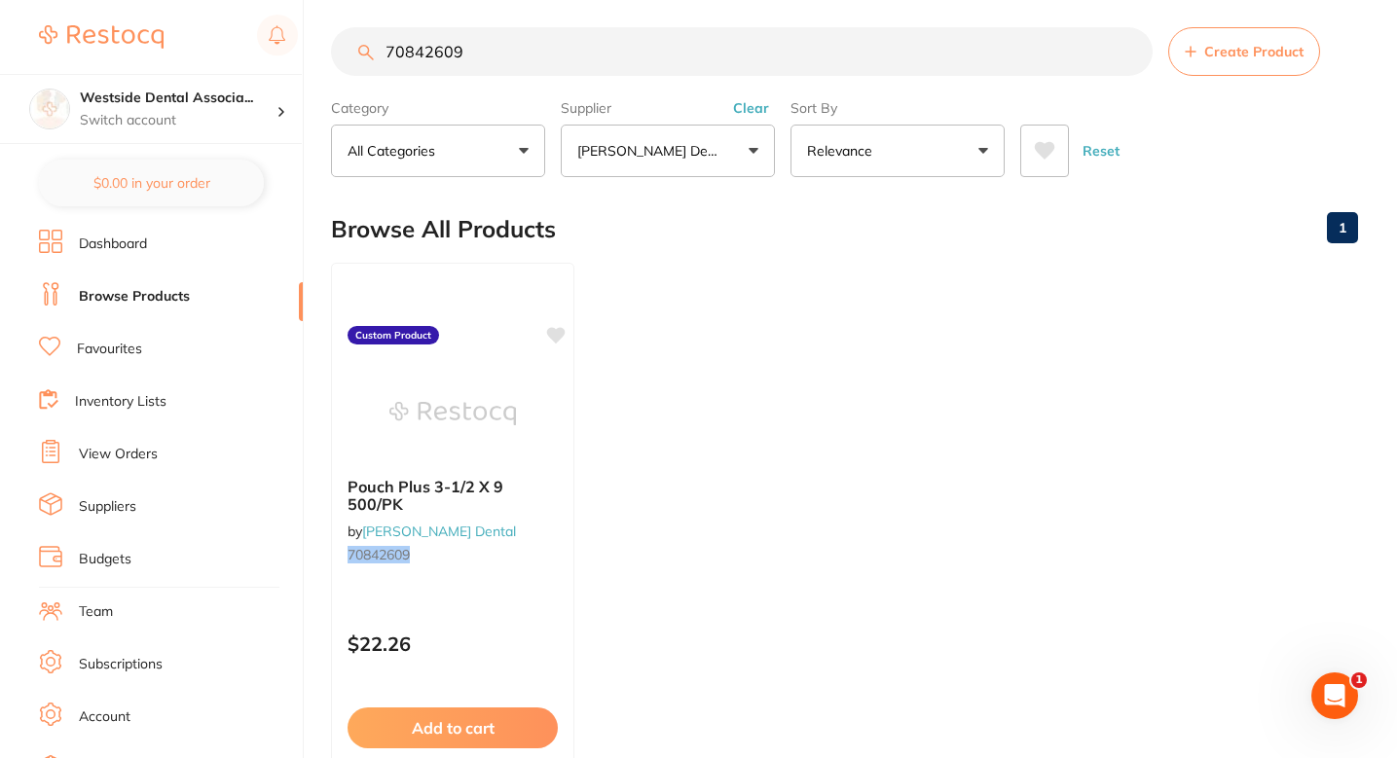
click at [530, 59] on input "70842609" at bounding box center [742, 51] width 822 height 49
paste input "437541"
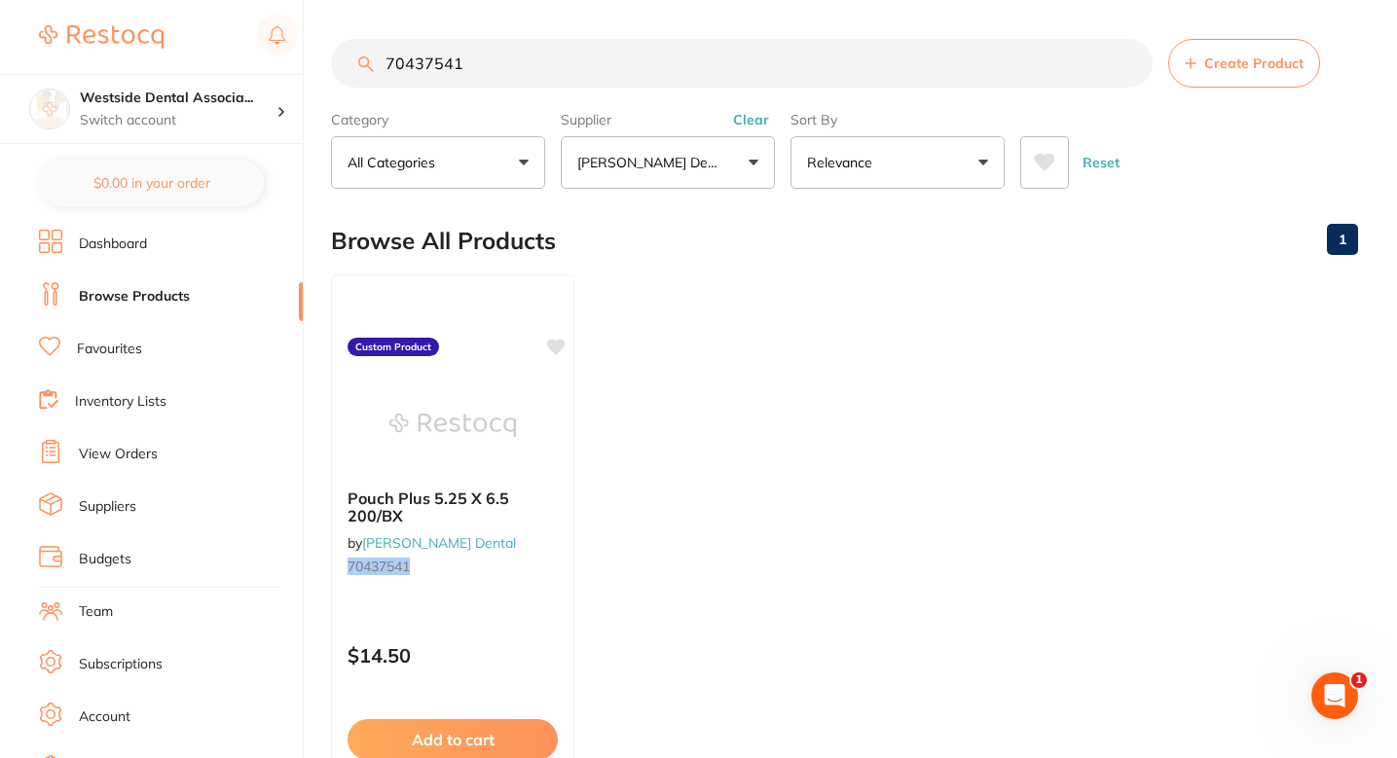
type input "70437541"
click at [563, 528] on div "Pouch Plus 5.25 X 6.5 200/BX by Patterson Dental 70437541" at bounding box center [452, 536] width 243 height 126
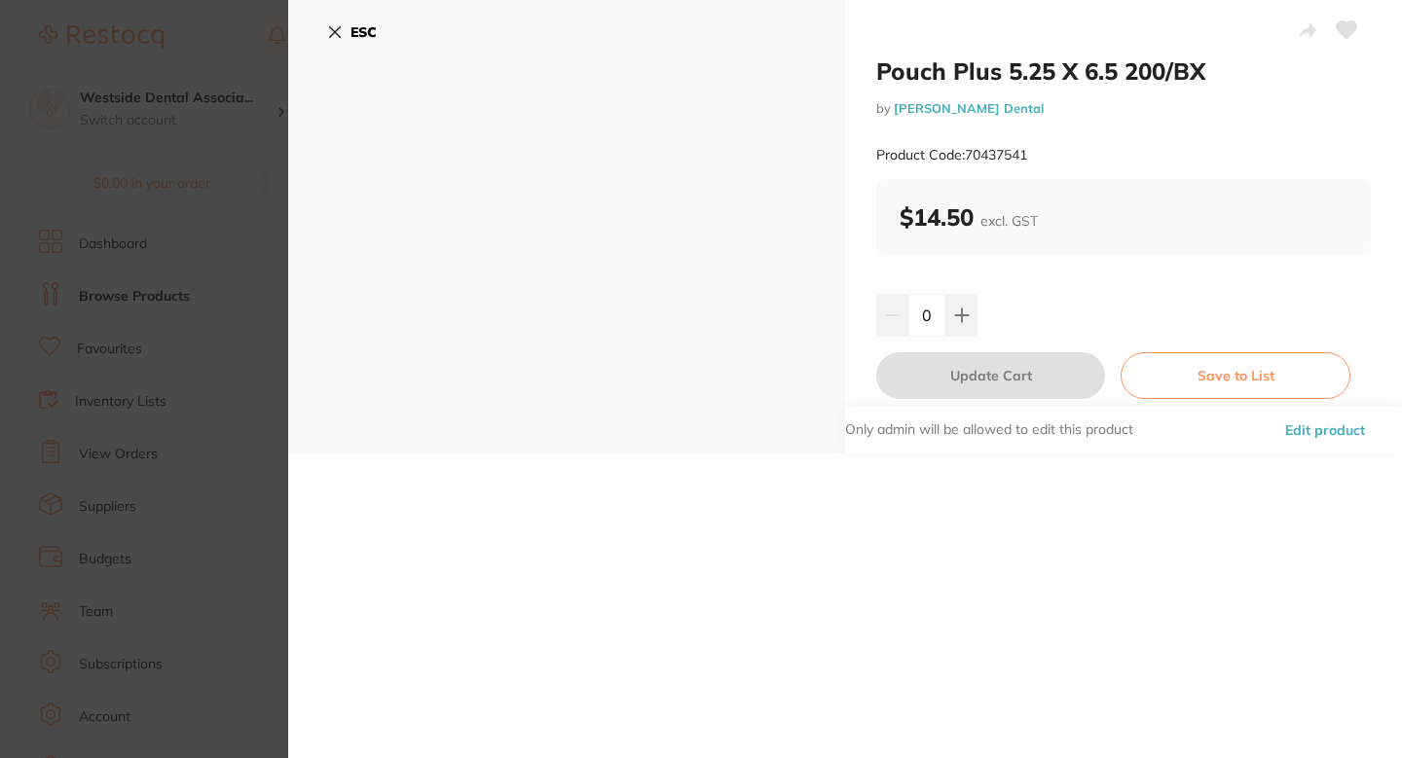
click at [1287, 418] on button "Edit product" at bounding box center [1325, 430] width 92 height 47
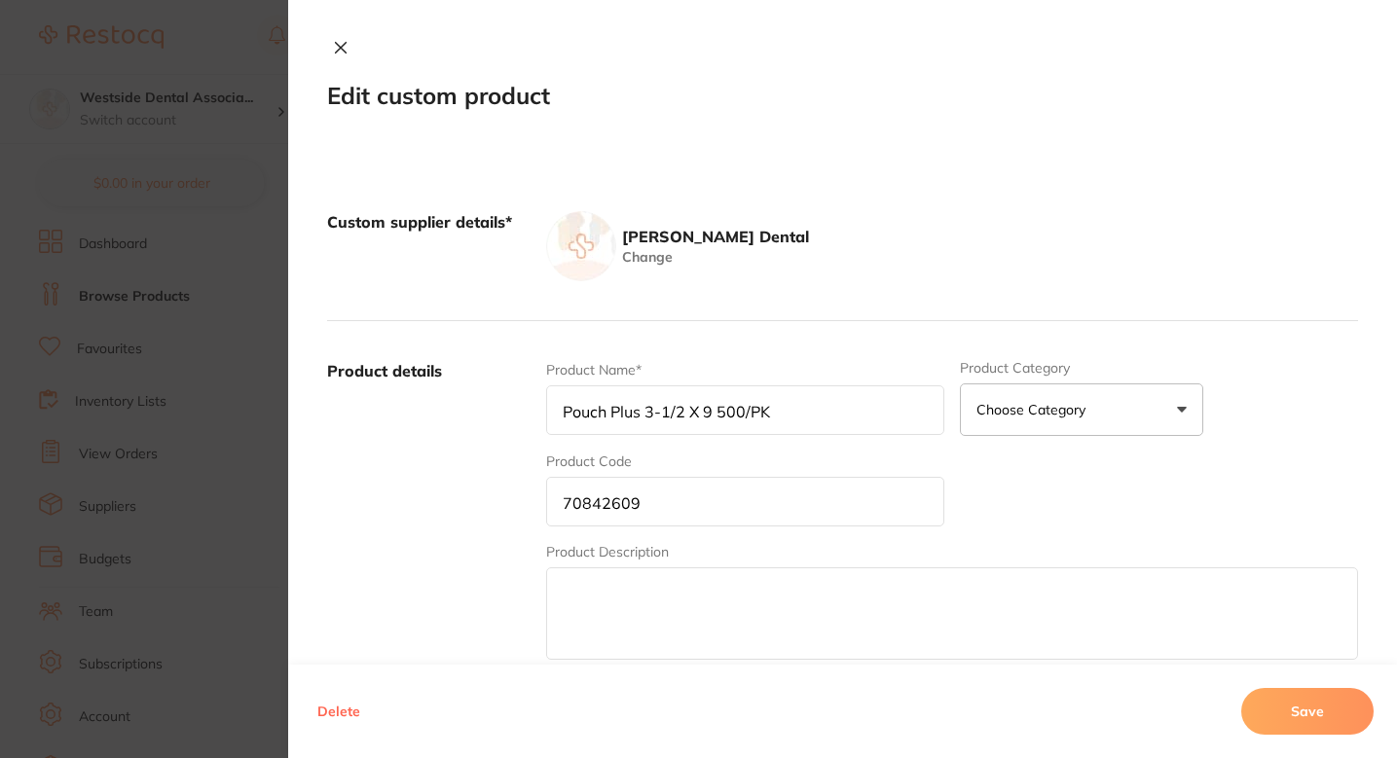
type input "Pouch Plus 5.25 X 6.5 200/BX"
type input "70437541"
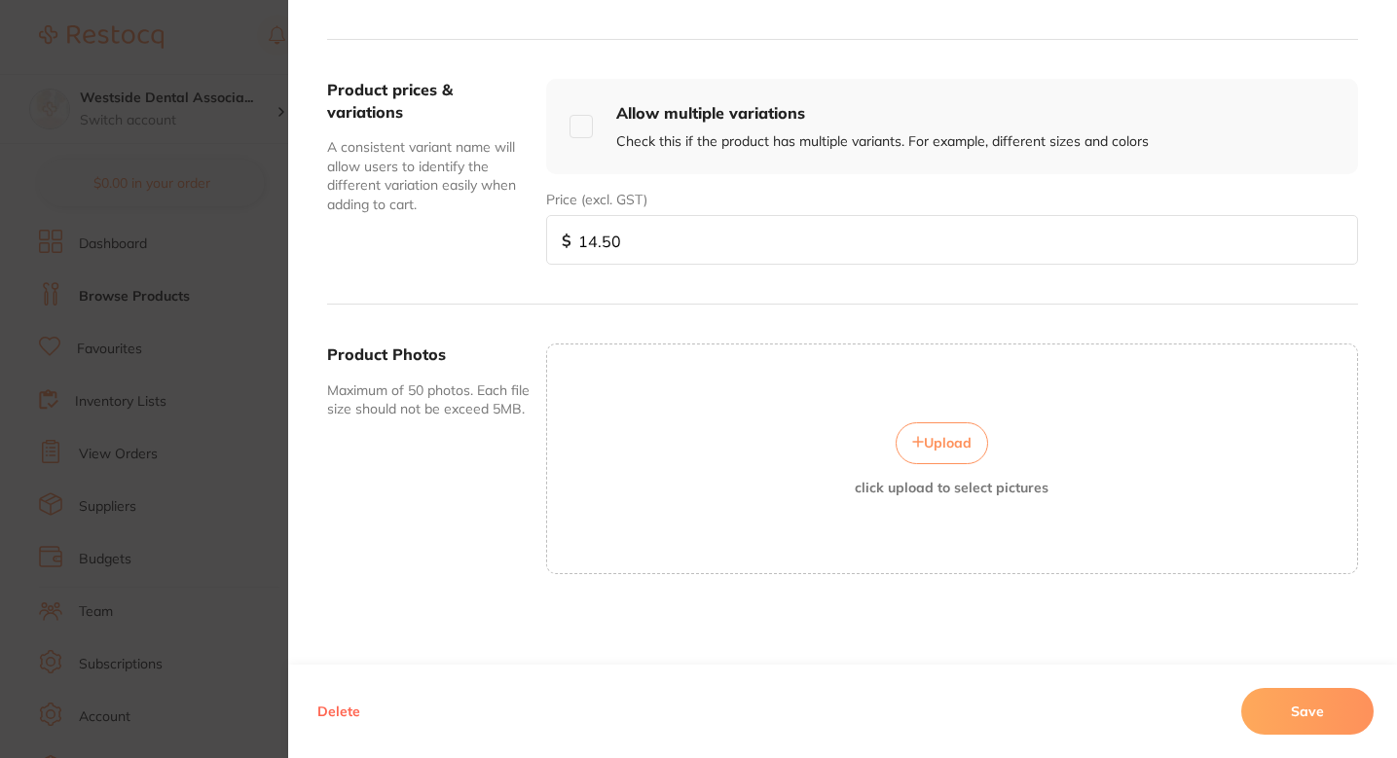
click at [725, 237] on input "14.50" at bounding box center [952, 240] width 812 height 50
paste input "22.29"
type input "22.29"
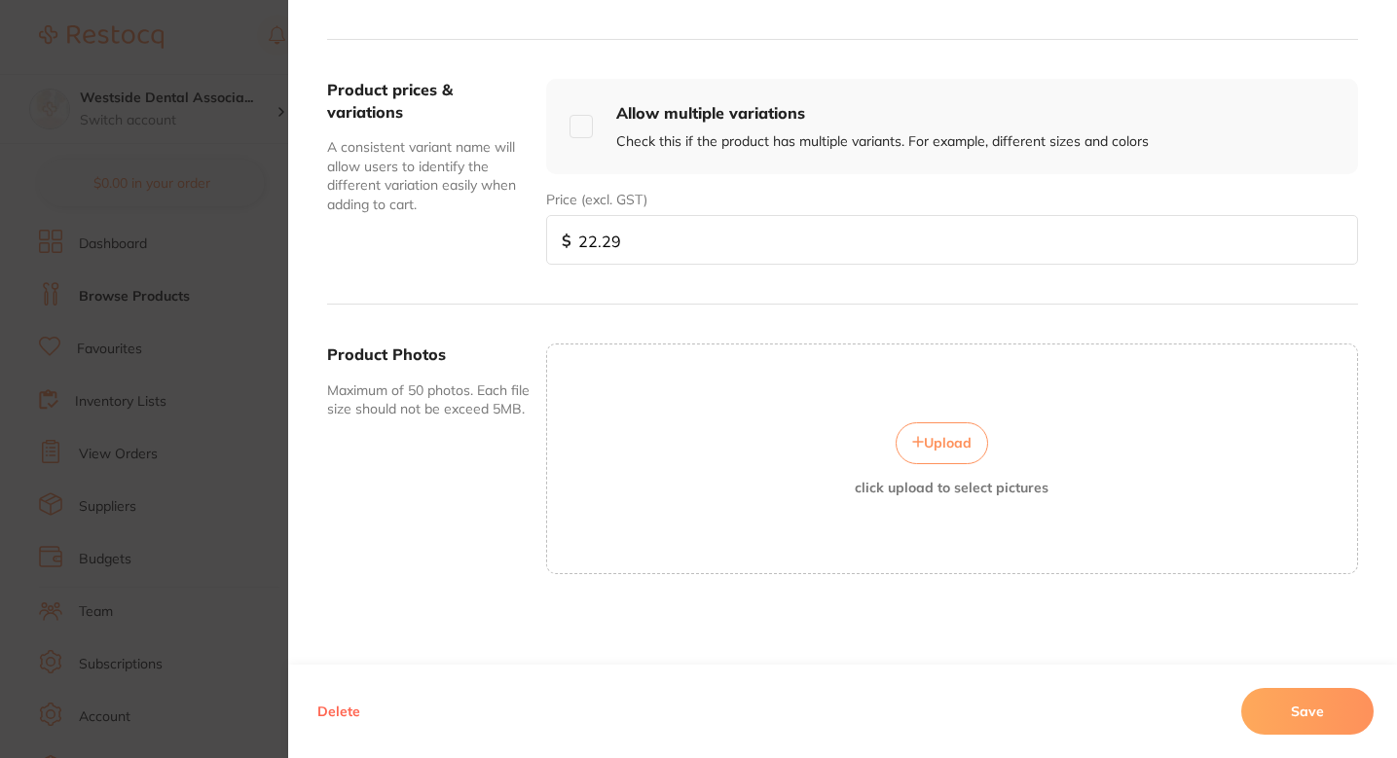
click at [1313, 707] on button "Save" at bounding box center [1307, 711] width 132 height 47
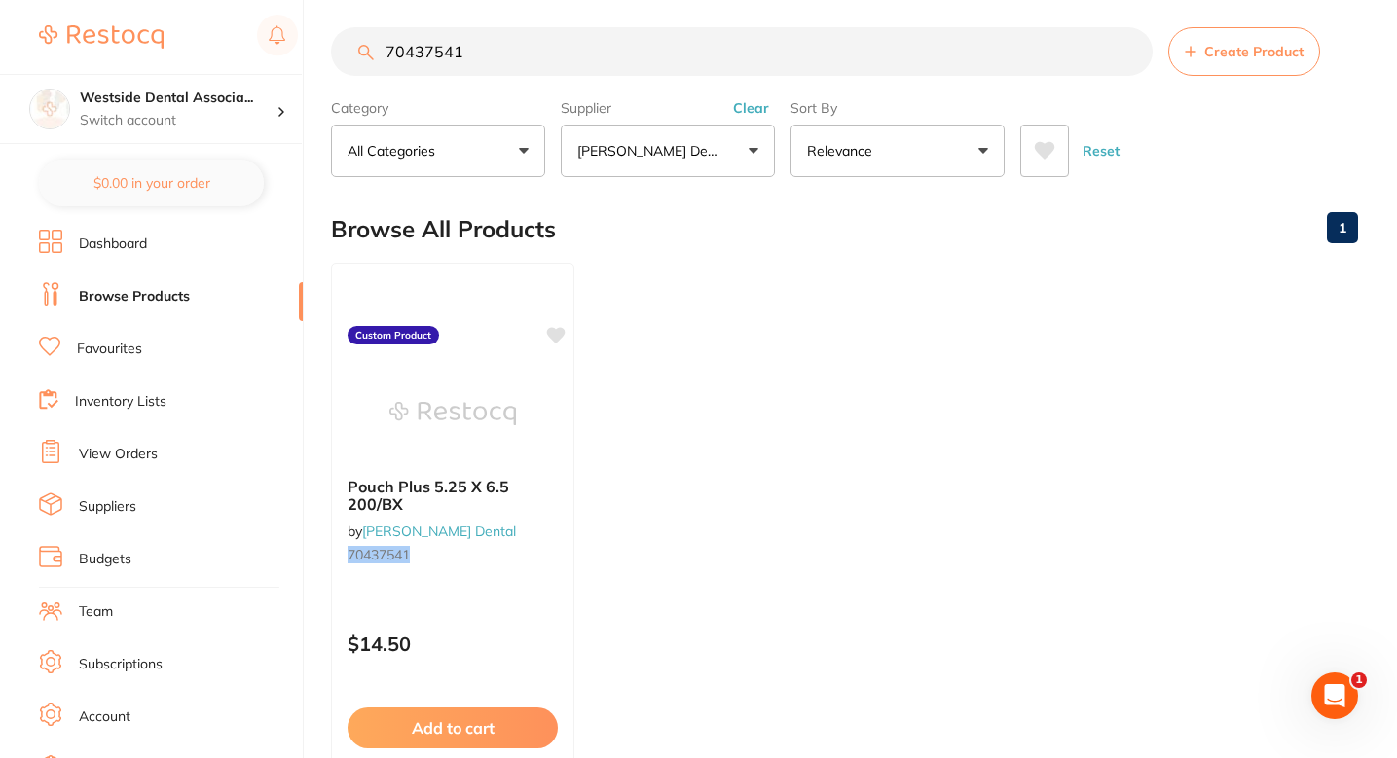
click at [859, 434] on ul "Pouch Plus 5.25 X 6.5 200/BX by Patterson Dental 70437541 Custom Product $14.50…" at bounding box center [844, 543] width 1027 height 560
click at [645, 59] on input "70437541" at bounding box center [742, 51] width 822 height 49
paste input "5858204"
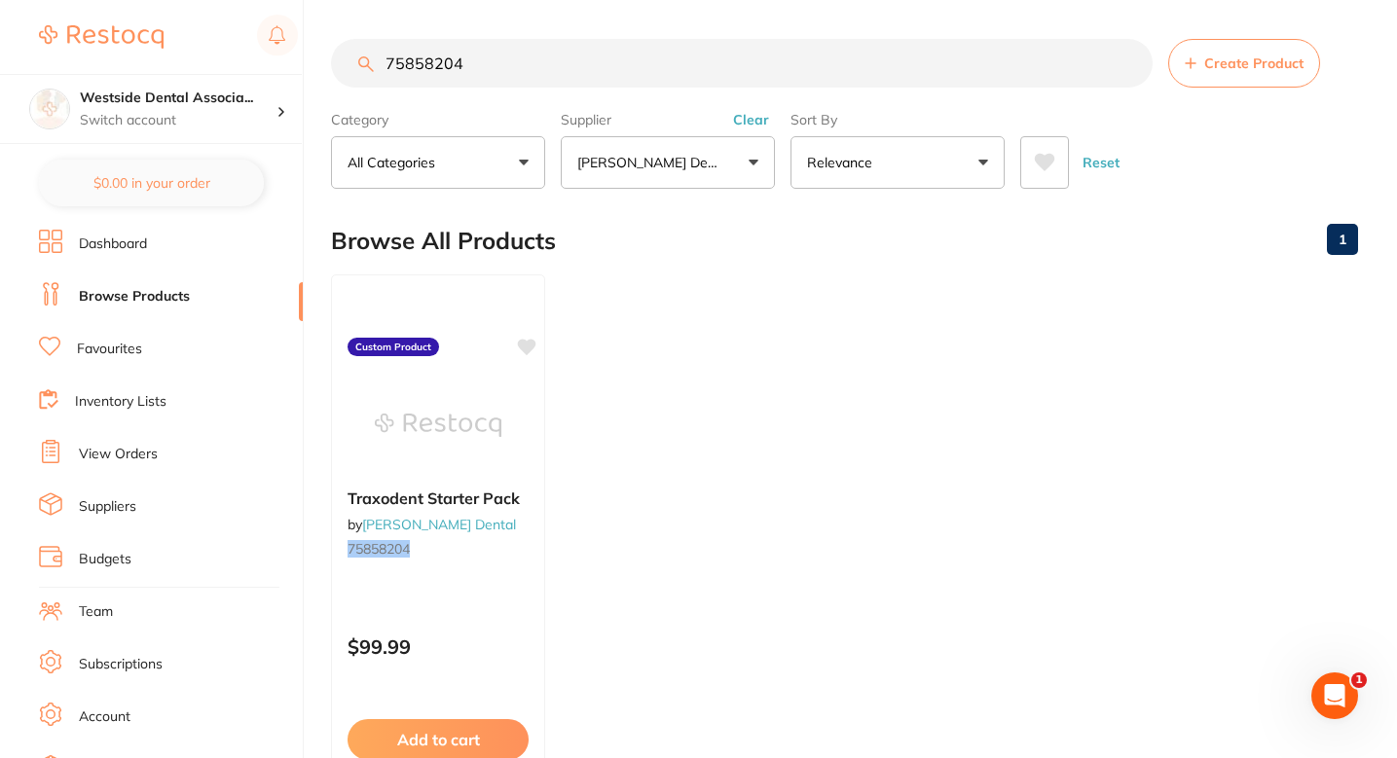
type input "75858204"
click at [535, 594] on div "Traxodent Starter Pack by Patterson Dental 75858204 Custom Product $99.99 Add t…" at bounding box center [438, 555] width 216 height 566
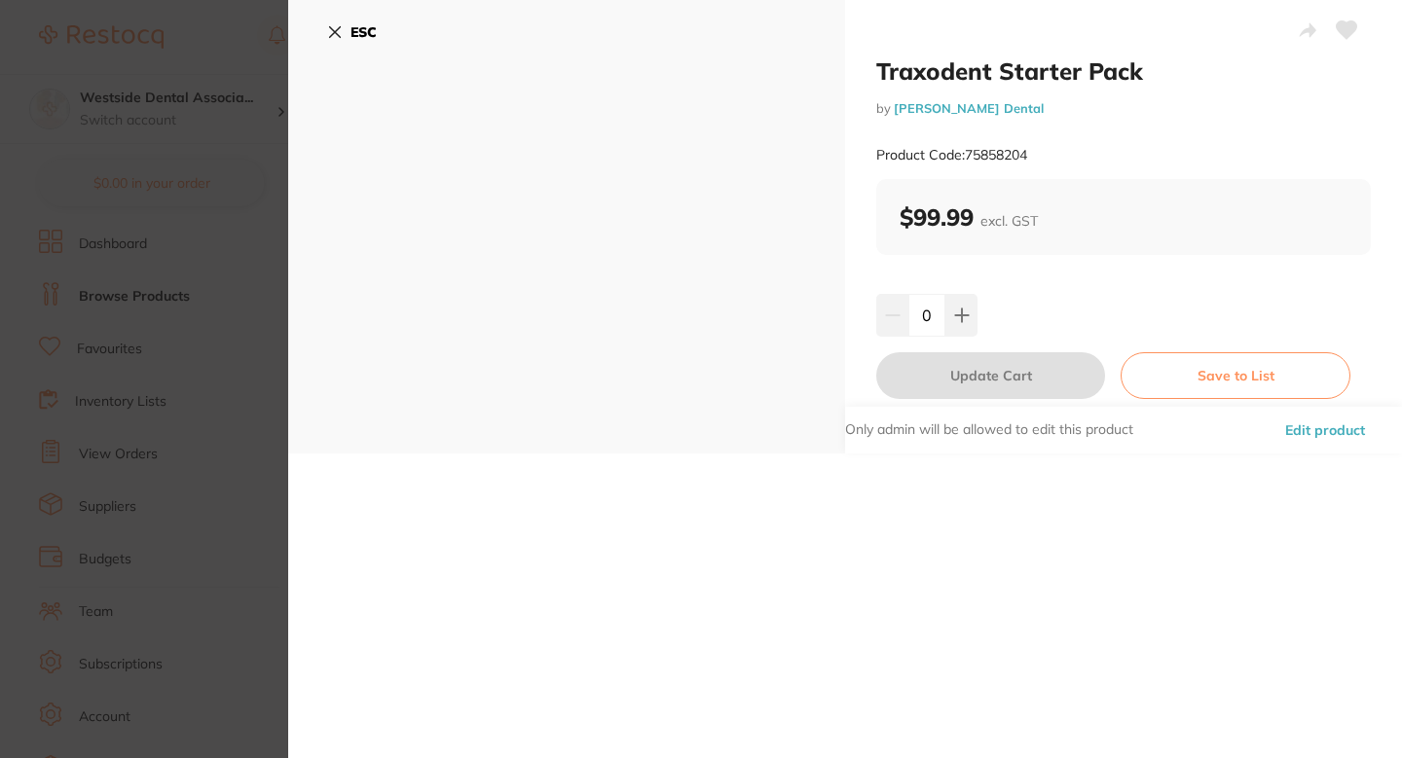
click at [1332, 412] on button "Edit product" at bounding box center [1325, 430] width 92 height 47
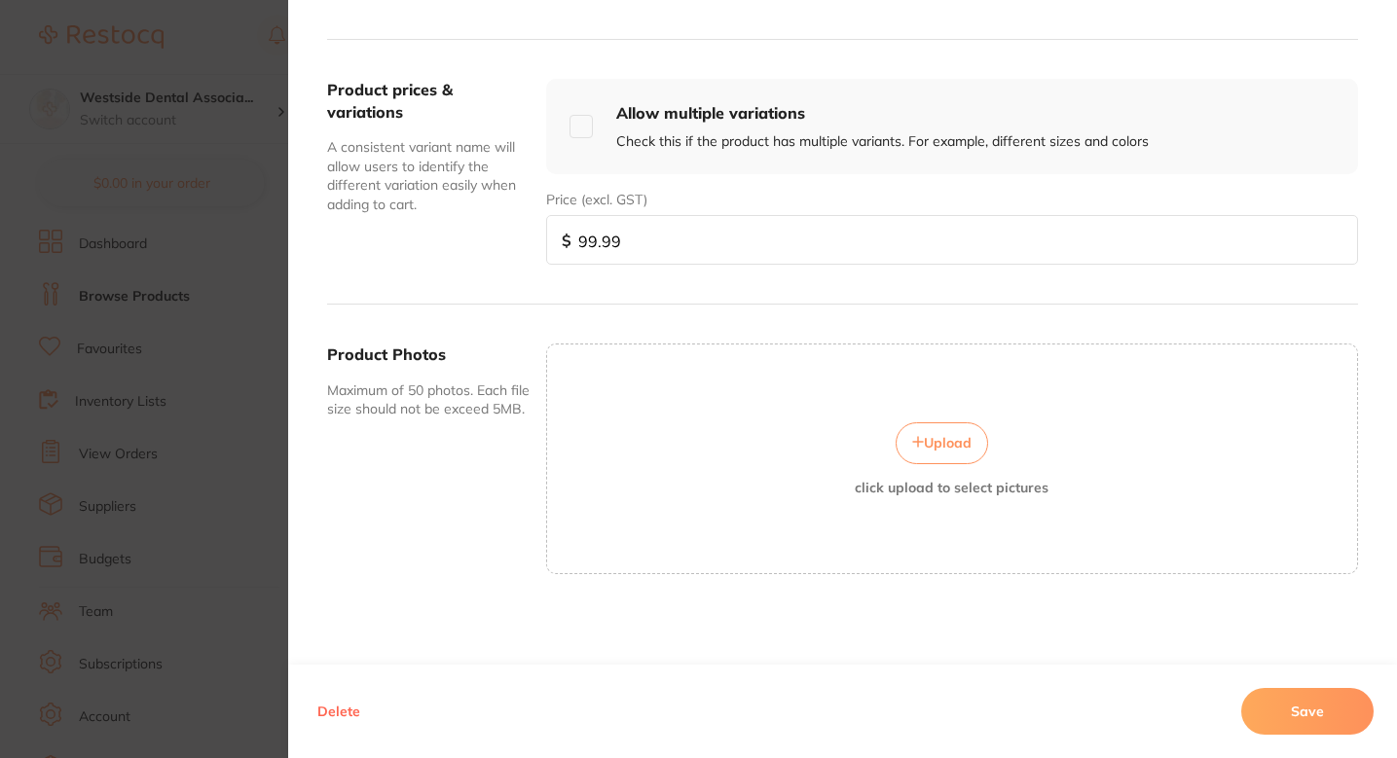
click at [765, 251] on input "99.99" at bounding box center [952, 240] width 812 height 50
paste input "118.6"
type input "118.69"
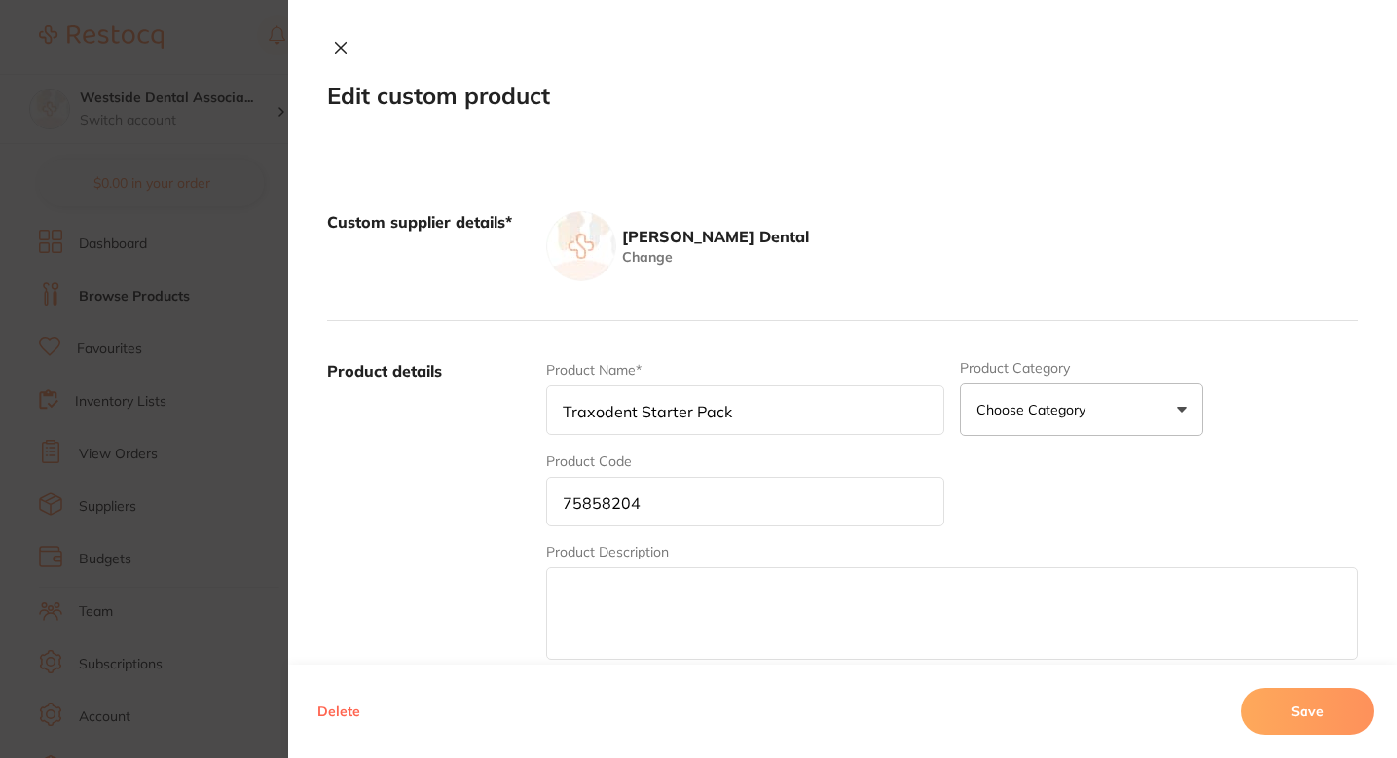
scroll to position [663, 0]
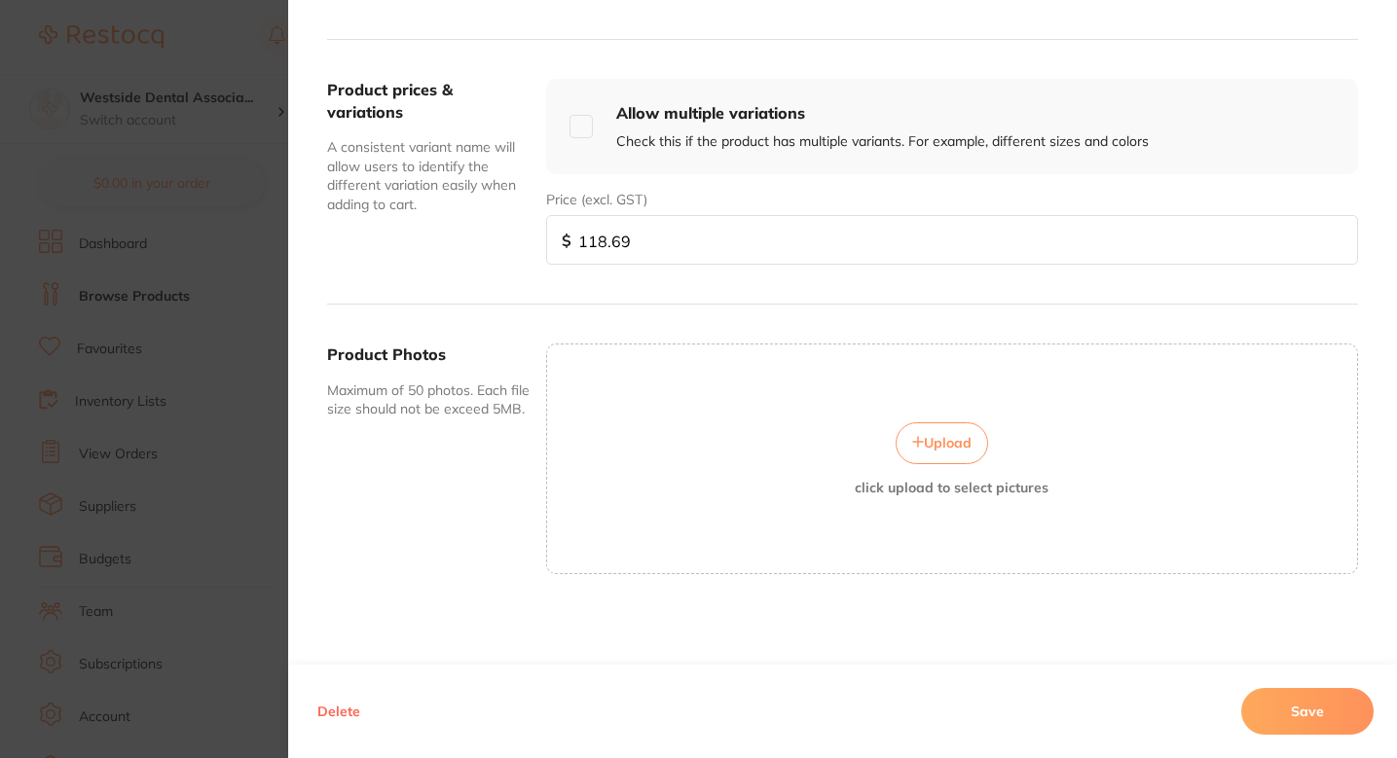
type input "118.69"
click at [1297, 710] on button "Save" at bounding box center [1307, 711] width 132 height 47
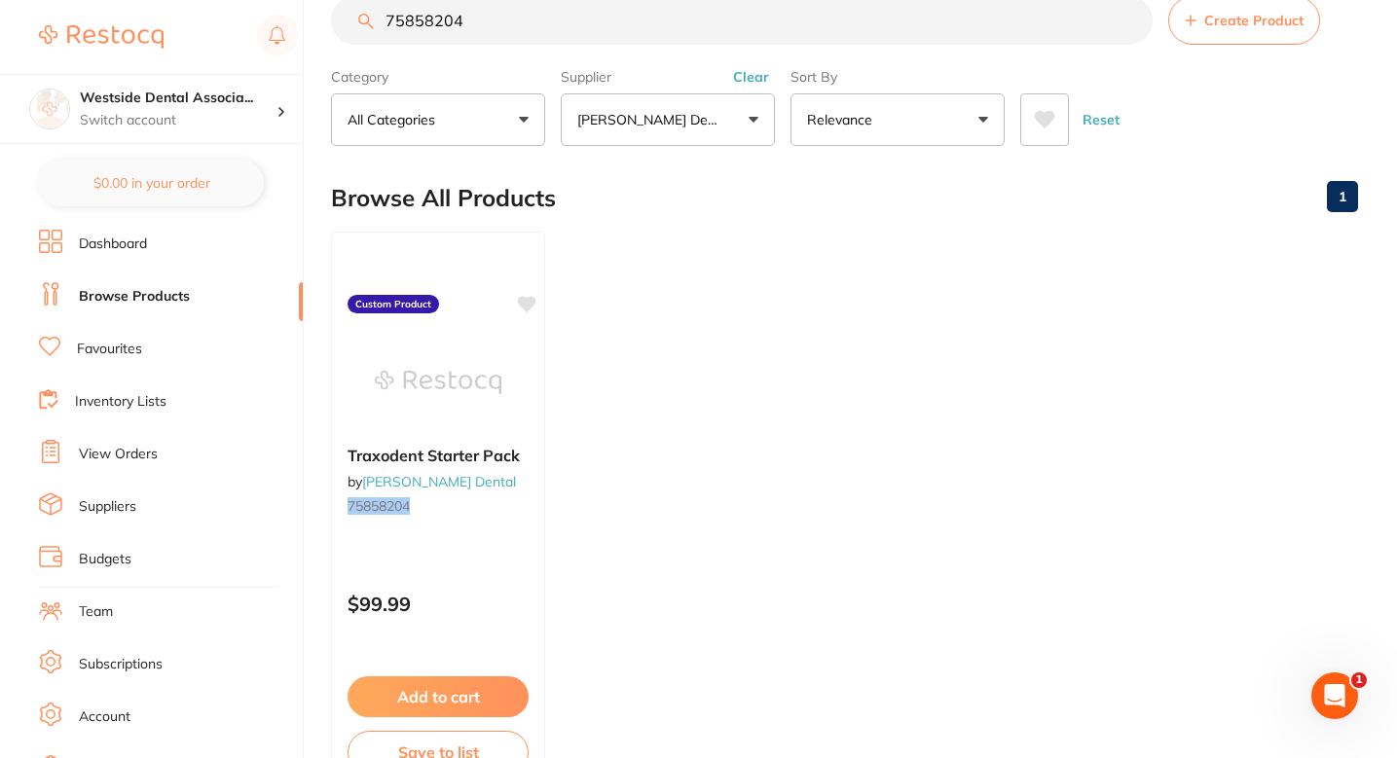
click at [884, 397] on ul "Traxodent Starter Pack by Patterson Dental 75858204 Custom Product $99.99 Add t…" at bounding box center [844, 512] width 1027 height 560
click at [729, 326] on ul "Traxodent Starter Pack by Patterson Dental 75858204 Custom Product $99.99 Add t…" at bounding box center [844, 512] width 1027 height 560
click at [759, 306] on ul "Traxodent Starter Pack by Patterson Dental 75858204 Custom Product $99.99 Add t…" at bounding box center [844, 512] width 1027 height 560
click at [638, 24] on input "75858204" at bounding box center [742, 20] width 822 height 49
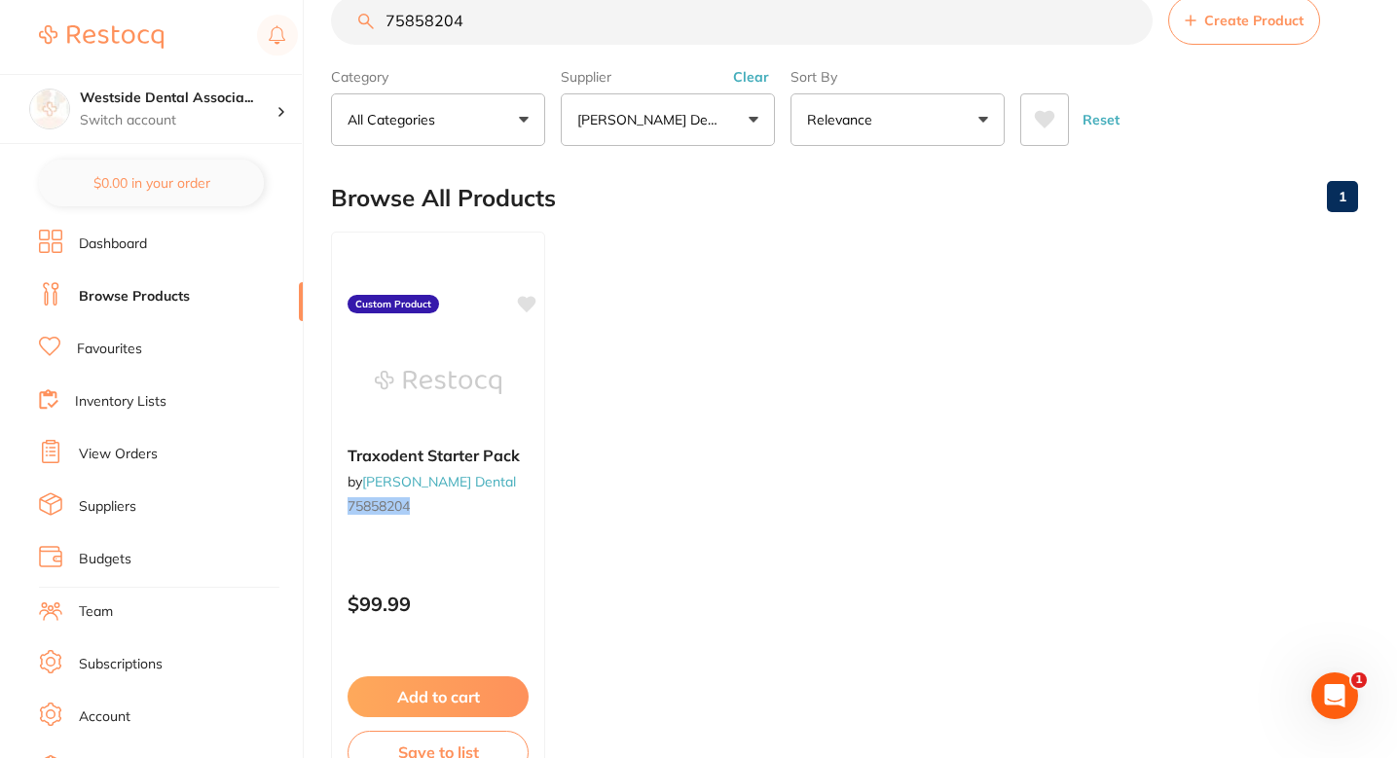
click at [638, 24] on input "75858204" at bounding box center [742, 20] width 822 height 49
paste input "0909796"
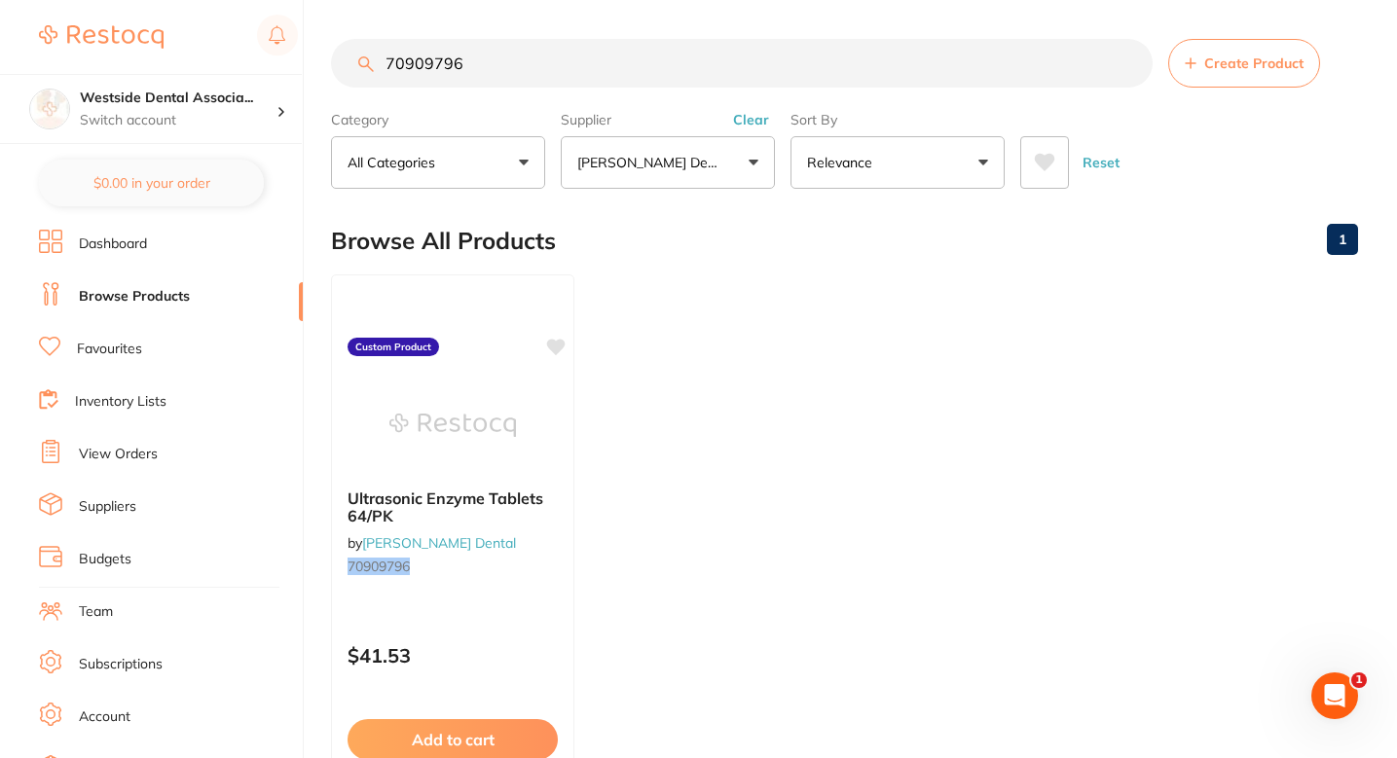
scroll to position [0, 0]
click at [695, 318] on ul "Ultrasonic Enzyme Tablets 64/PK by Patterson Dental 70909796 Custom Product $41…" at bounding box center [844, 555] width 1027 height 560
click at [707, 346] on ul "Ultrasonic Enzyme Tablets 64/PK by Patterson Dental 70909796 Custom Product $41…" at bounding box center [844, 555] width 1027 height 560
click at [848, 403] on ul "Ultrasonic Enzyme Tablets 64/PK by Patterson Dental 70909796 Custom Product $41…" at bounding box center [844, 555] width 1027 height 560
click at [748, 392] on ul "Ultrasonic Enzyme Tablets 64/PK by Patterson Dental 70909796 Custom Product $41…" at bounding box center [844, 555] width 1027 height 560
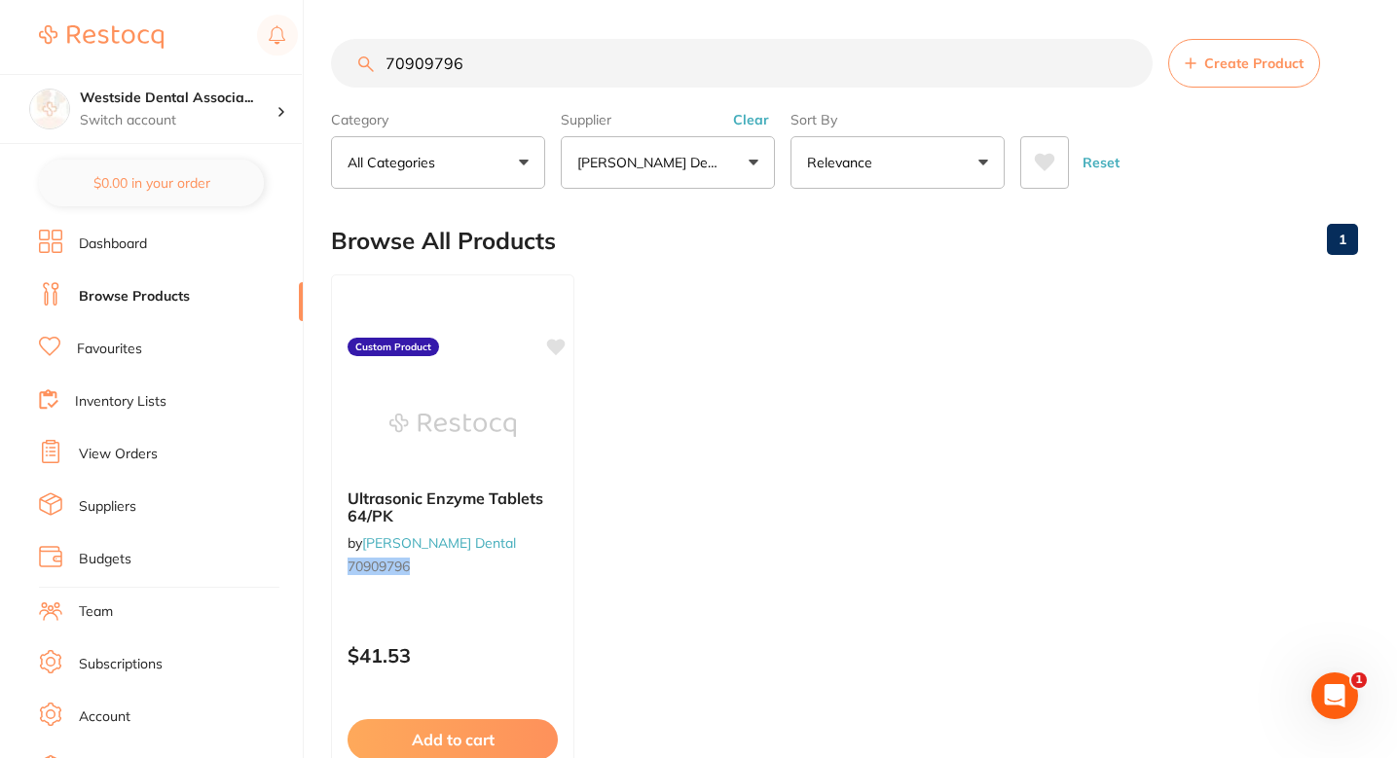
click at [600, 84] on input "70909796" at bounding box center [742, 63] width 822 height 49
click at [496, 63] on input "70909796" at bounding box center [742, 63] width 822 height 49
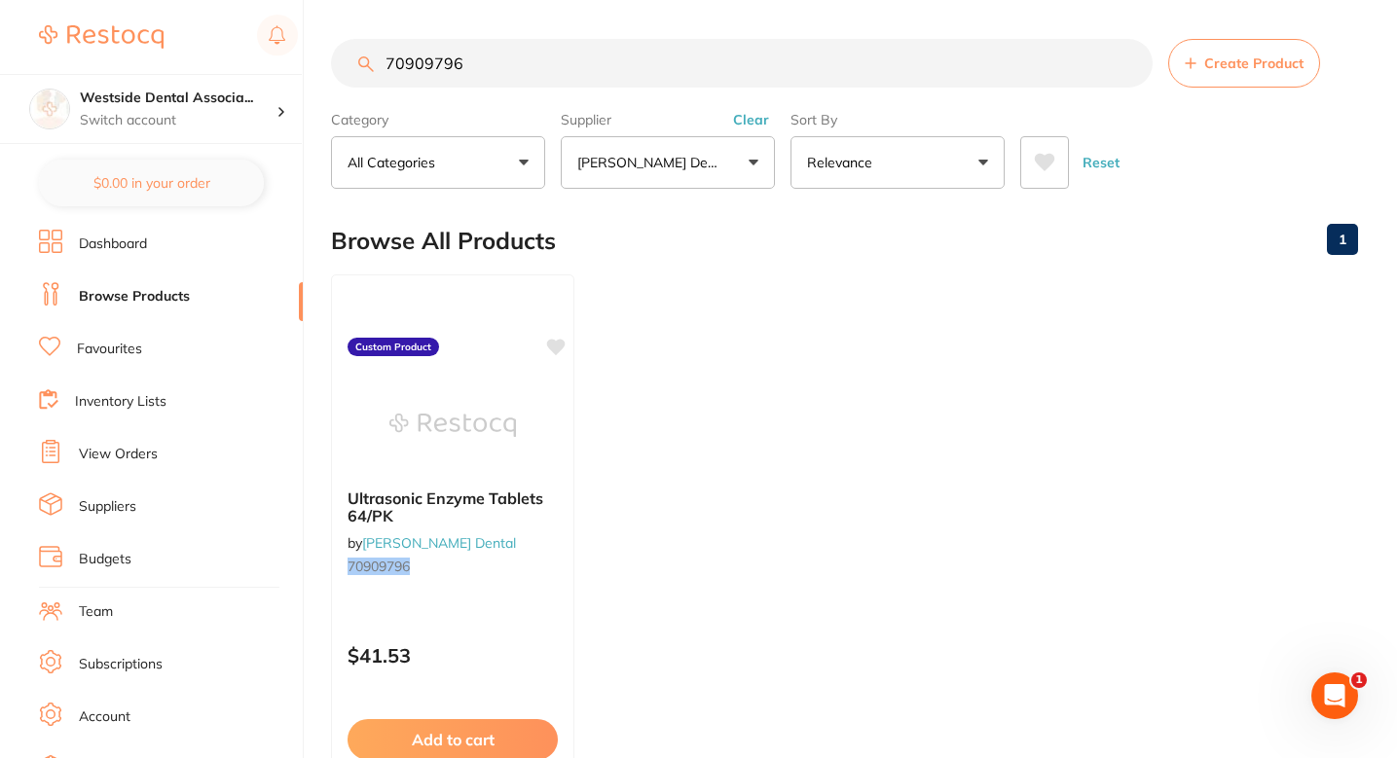
paste input "1437730"
click at [730, 415] on ul "Patient Bib Premium Poly-Backed 3-Ply L by Patterson Dental 71437730 Custom Pro…" at bounding box center [844, 555] width 1027 height 560
click at [572, 55] on input "71437730" at bounding box center [742, 63] width 822 height 49
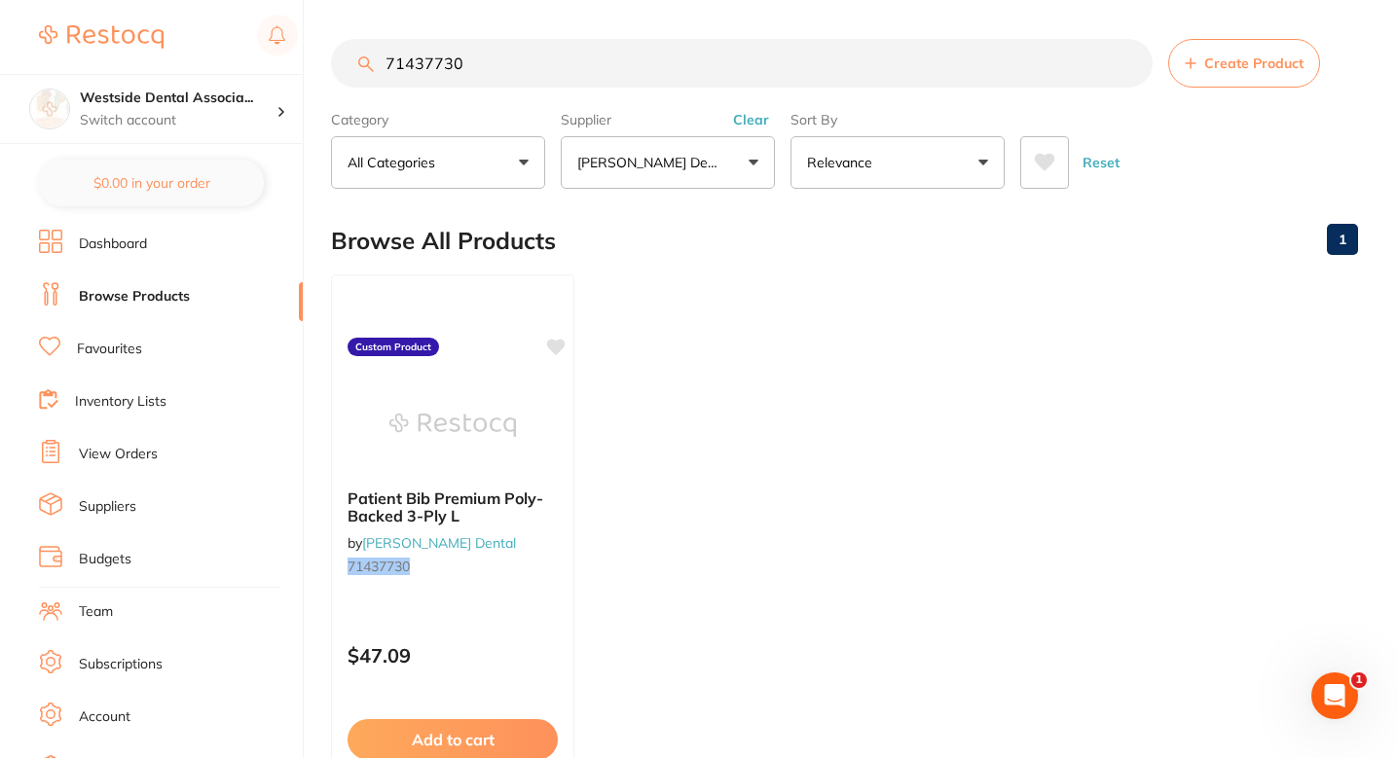
paste input "0877209"
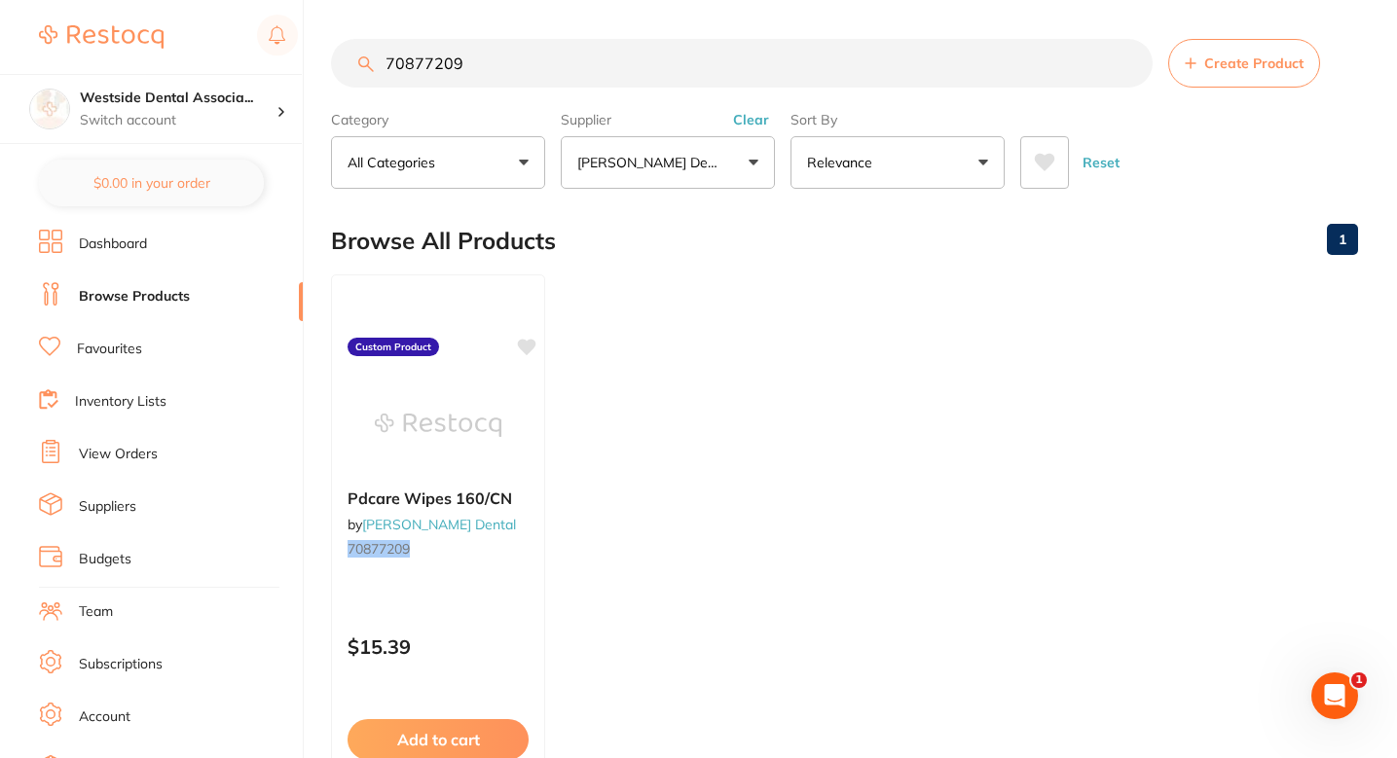
type input "70877209"
click at [735, 277] on ul "Pdcare Wipes 160/CN by Patterson Dental 70877209 Custom Product $15.39 Add to c…" at bounding box center [844, 555] width 1027 height 560
click at [518, 548] on small "70877209" at bounding box center [438, 548] width 183 height 16
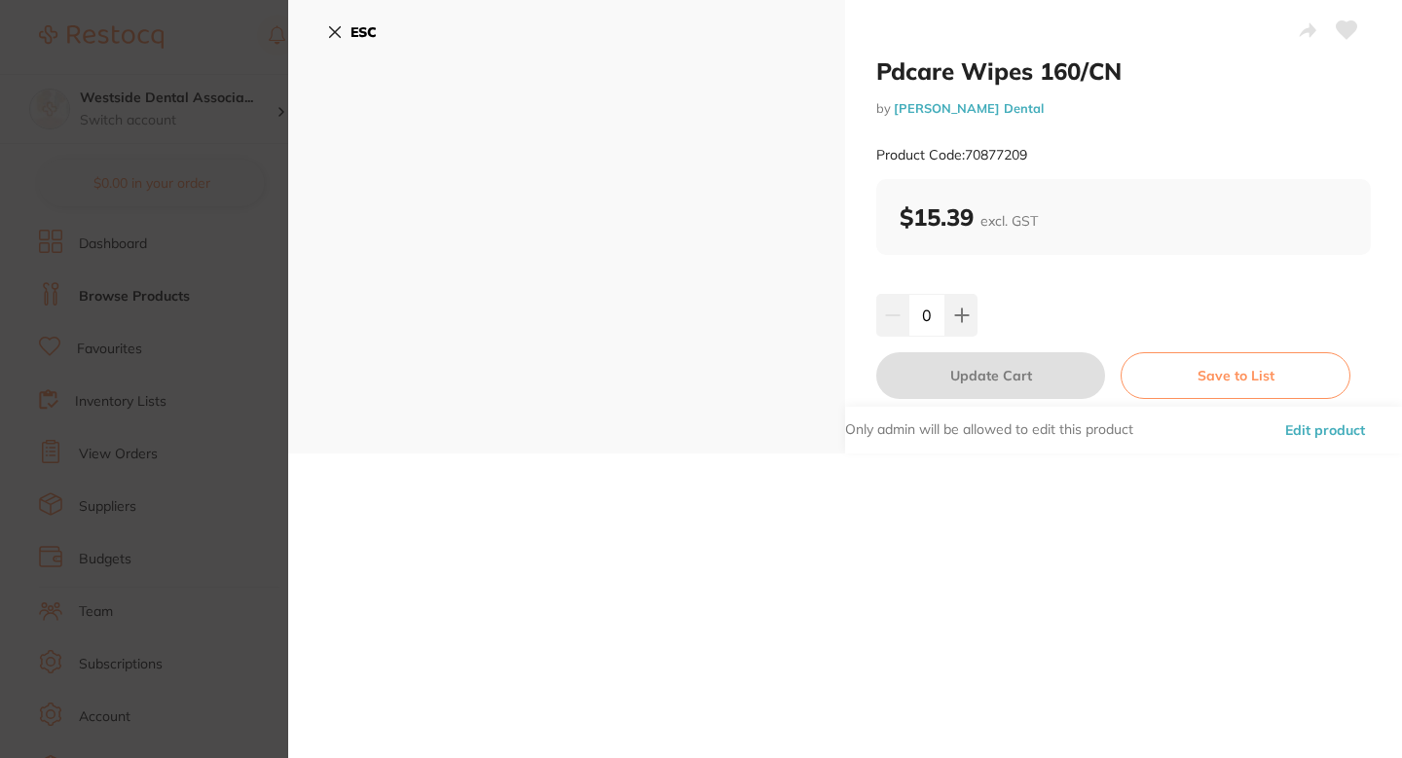
click at [1299, 424] on button "Edit product" at bounding box center [1325, 430] width 92 height 47
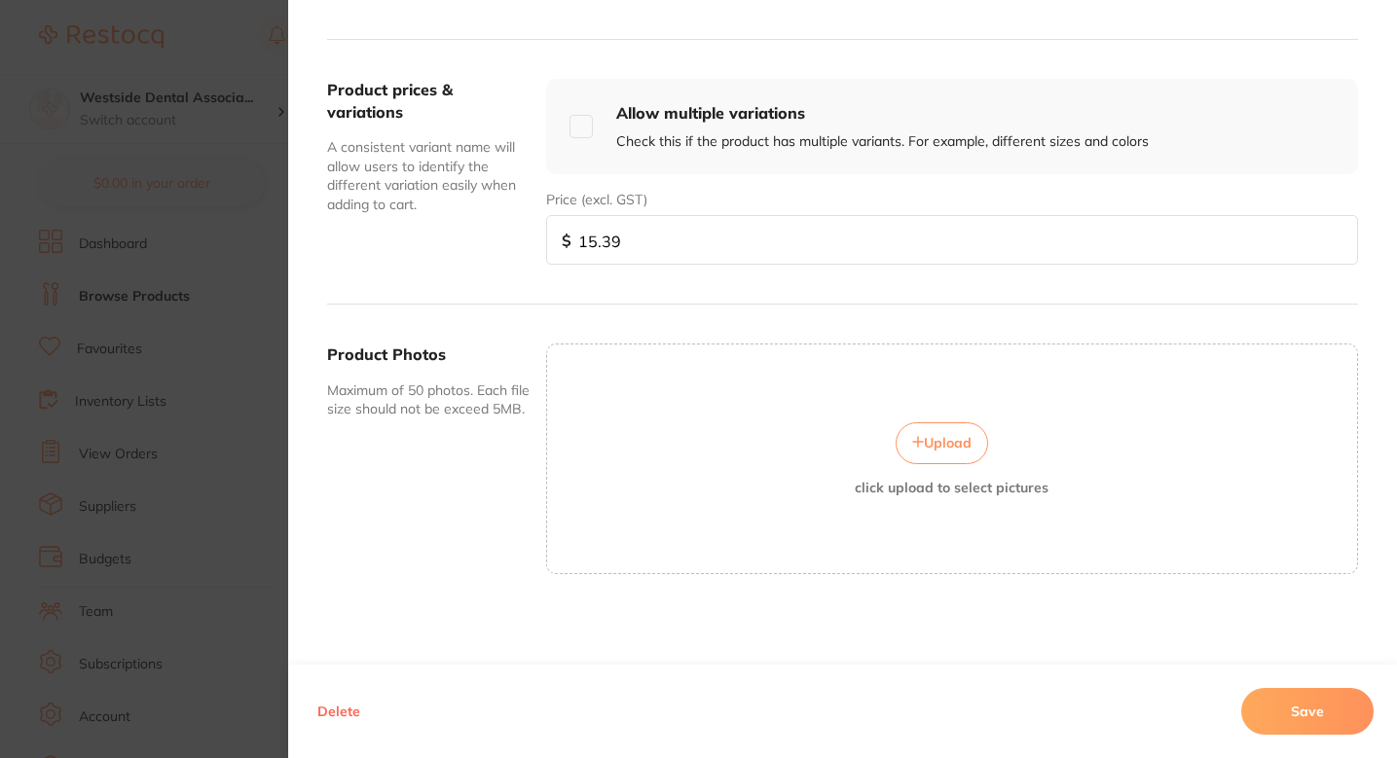
click at [648, 219] on input "15.39" at bounding box center [952, 240] width 812 height 50
paste input "2.9"
type input "12.99"
click at [1287, 704] on button "Save" at bounding box center [1307, 711] width 132 height 47
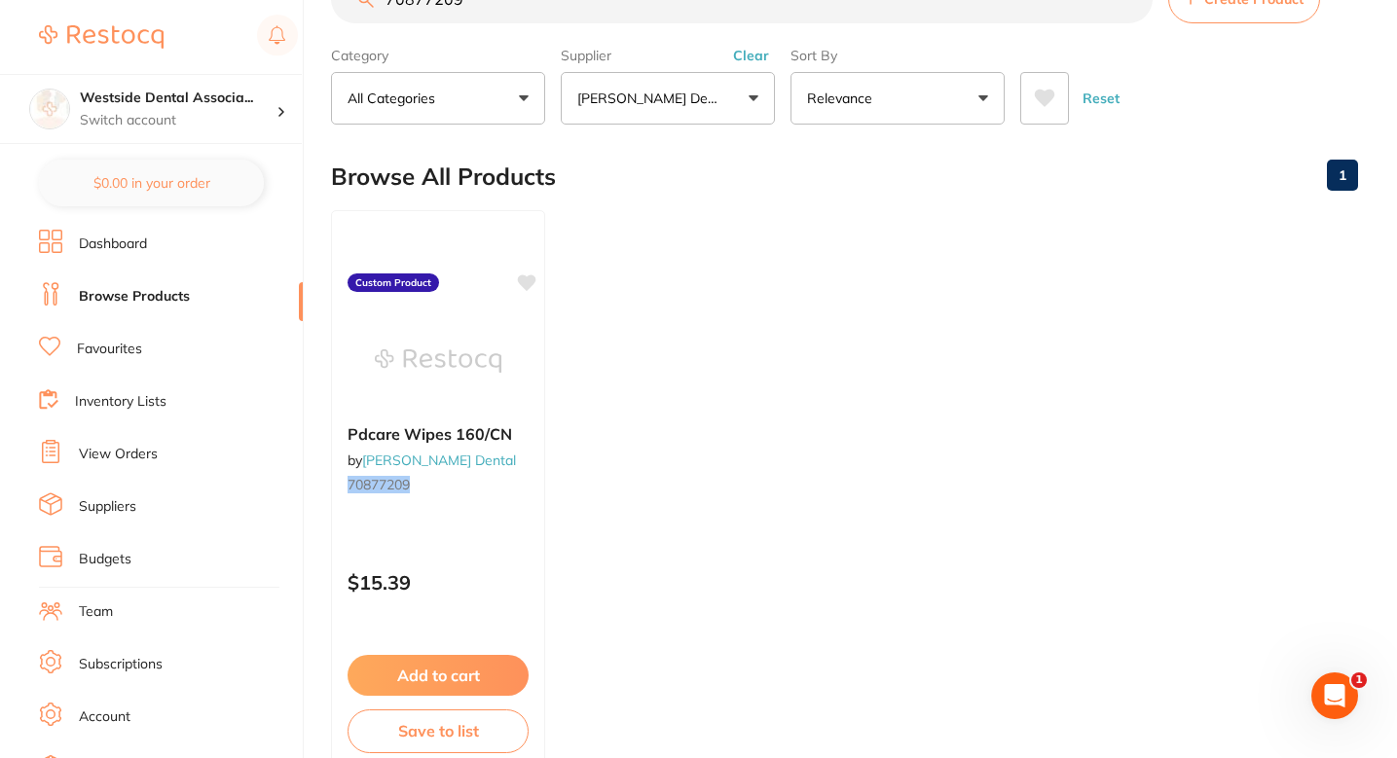
click at [845, 369] on ul "Pdcare Wipes 160/CN by Patterson Dental 70877209 Custom Product $15.39 Add to c…" at bounding box center [844, 490] width 1027 height 560
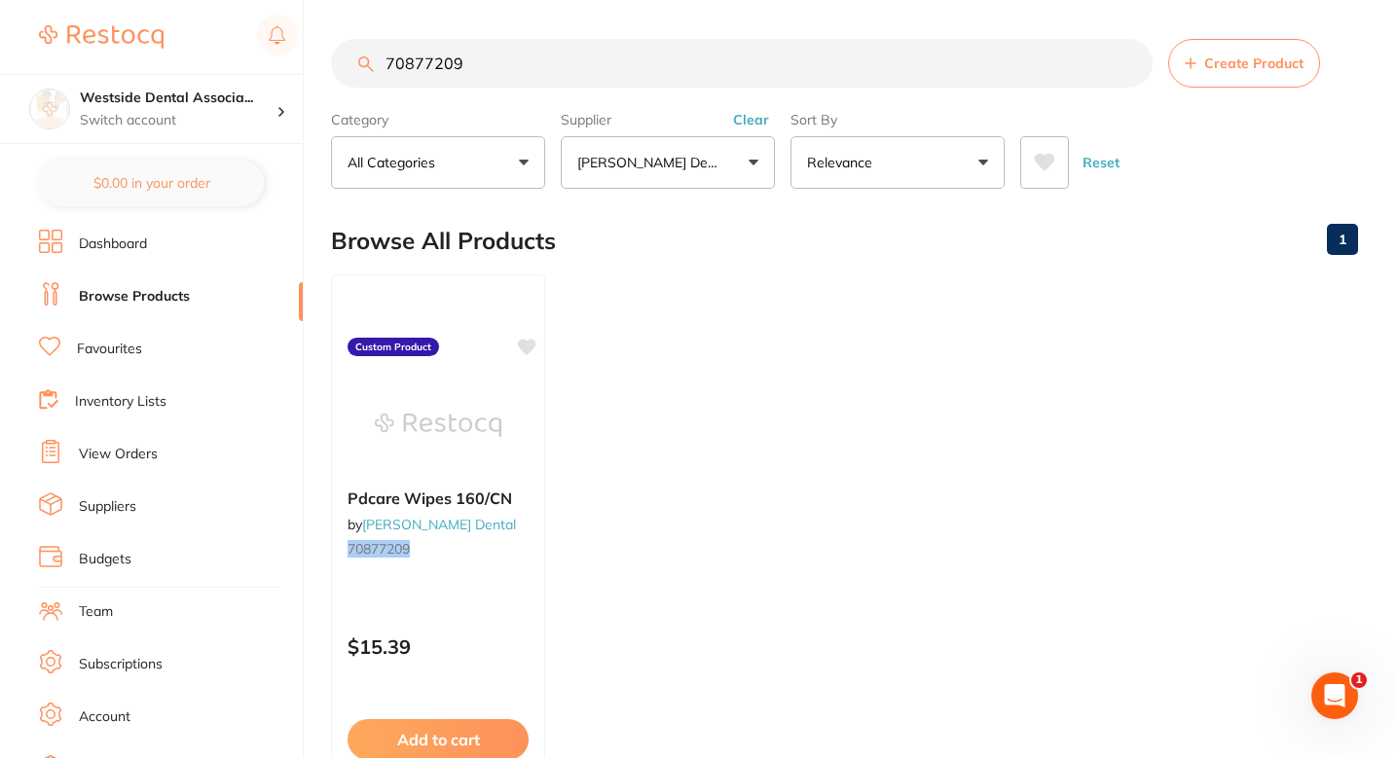
click at [568, 65] on input "70877209" at bounding box center [742, 63] width 822 height 49
click at [568, 66] on input "70877209" at bounding box center [742, 63] width 822 height 49
paste input "7805047"
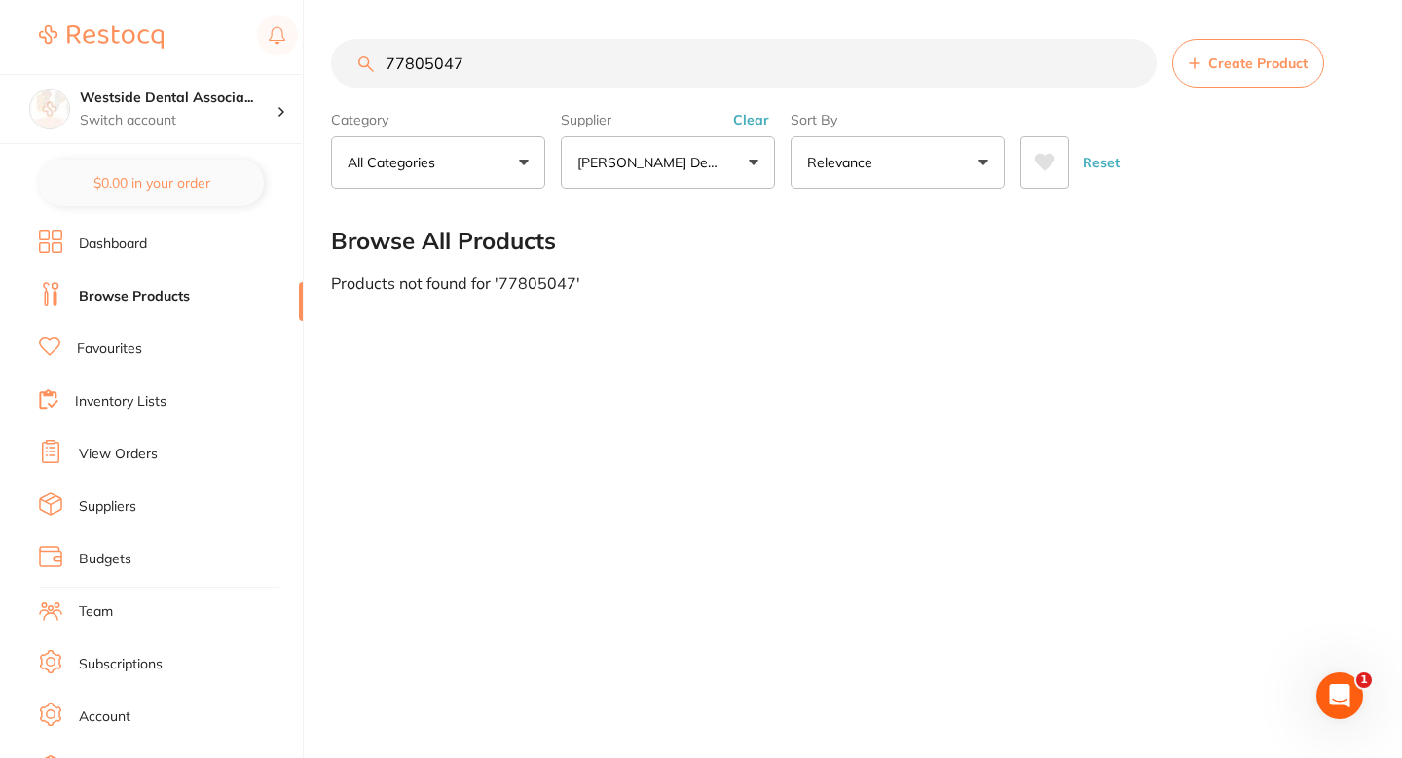
type input "77805047"
click at [1216, 66] on span "Create Product" at bounding box center [1257, 63] width 99 height 16
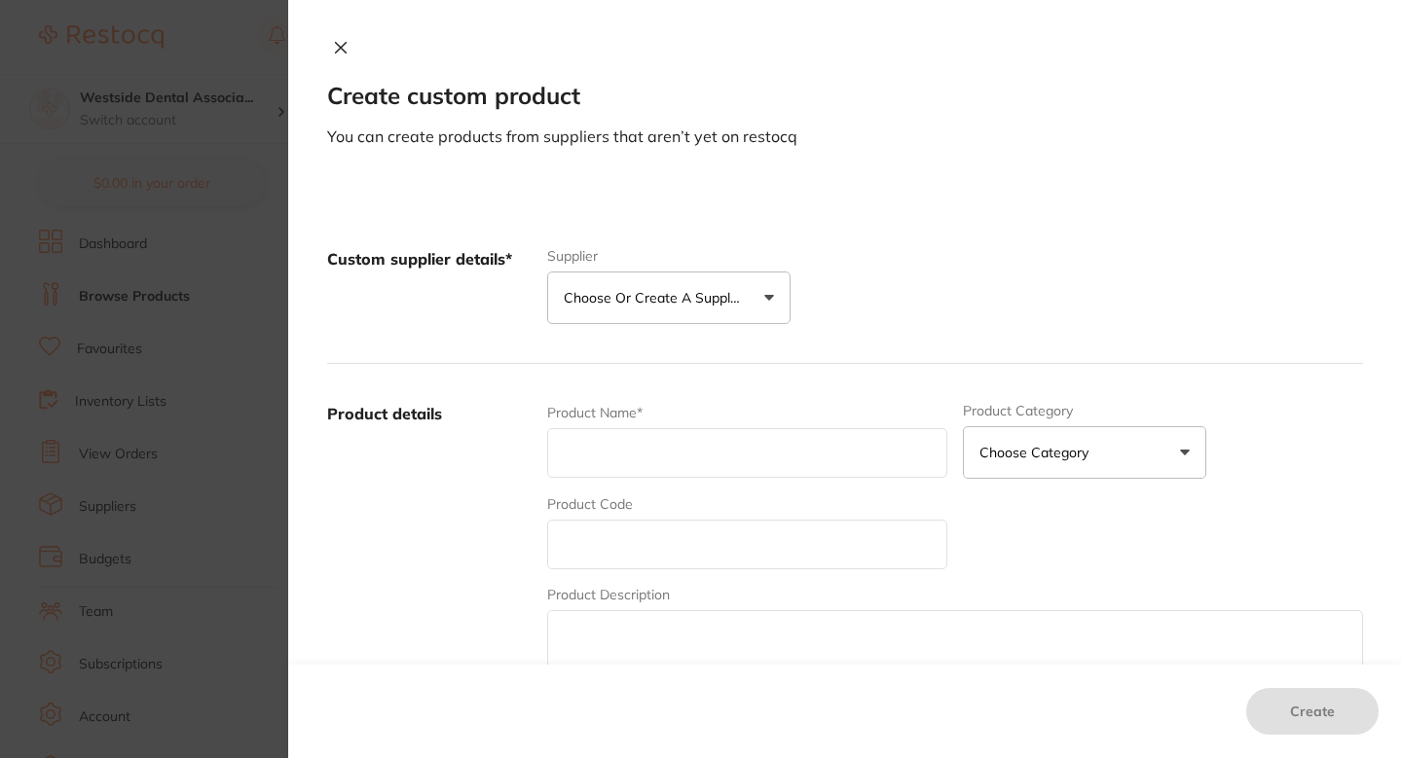
click at [681, 288] on p "Choose or create a supplier" at bounding box center [656, 297] width 185 height 19
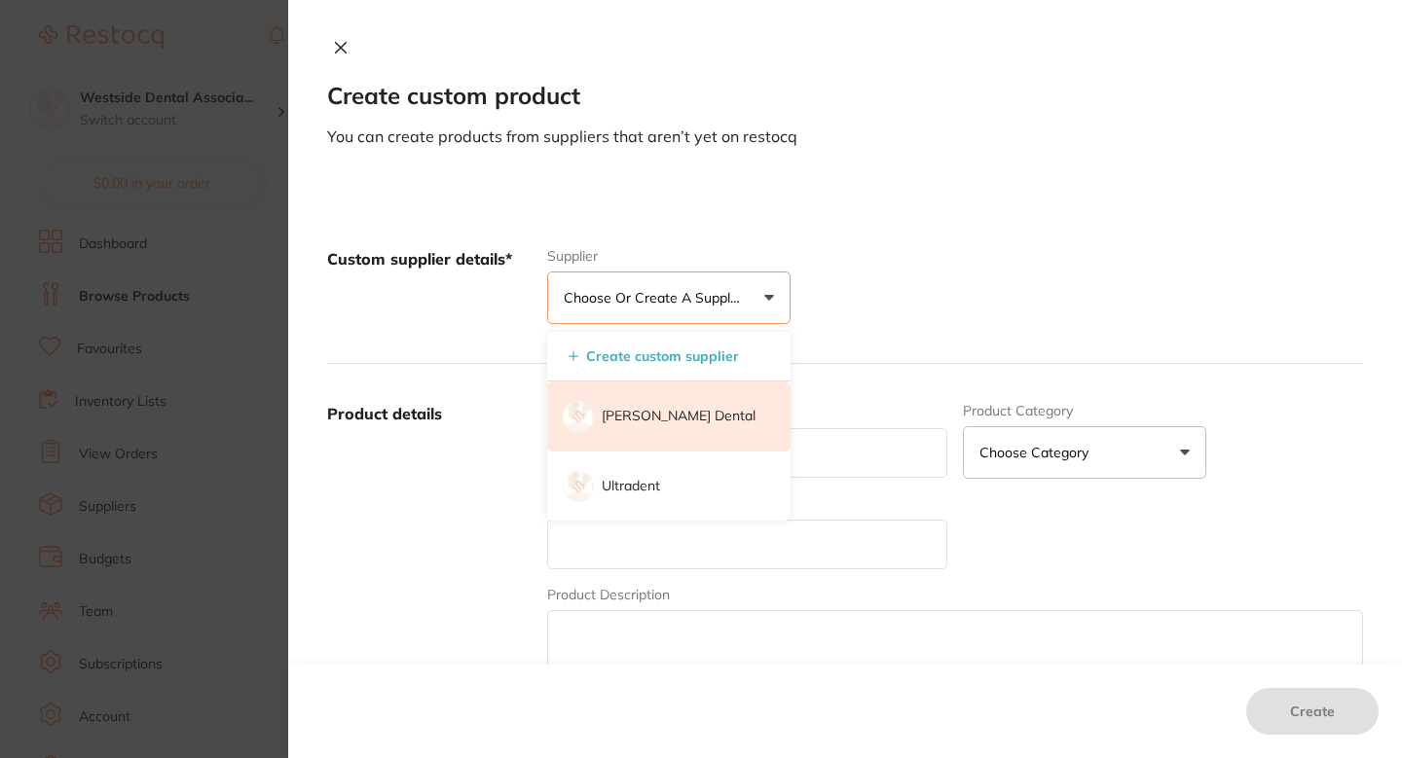
click at [639, 403] on li "[PERSON_NAME] Dental" at bounding box center [668, 417] width 243 height 70
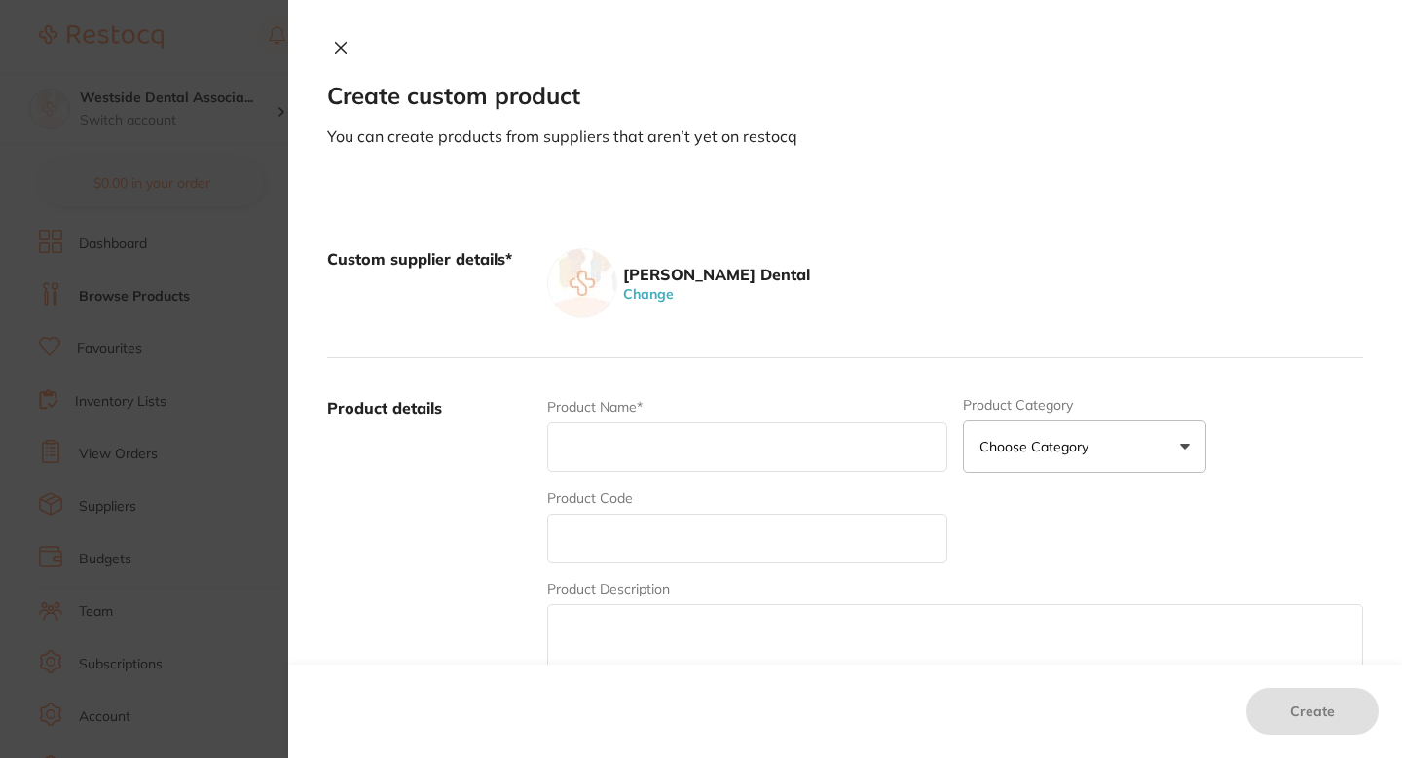
click at [641, 533] on input "text" at bounding box center [747, 539] width 400 height 50
paste input "77805047"
type input "77805047"
click at [643, 455] on input "text" at bounding box center [747, 448] width 400 height 50
click at [635, 434] on input "text" at bounding box center [747, 448] width 400 height 50
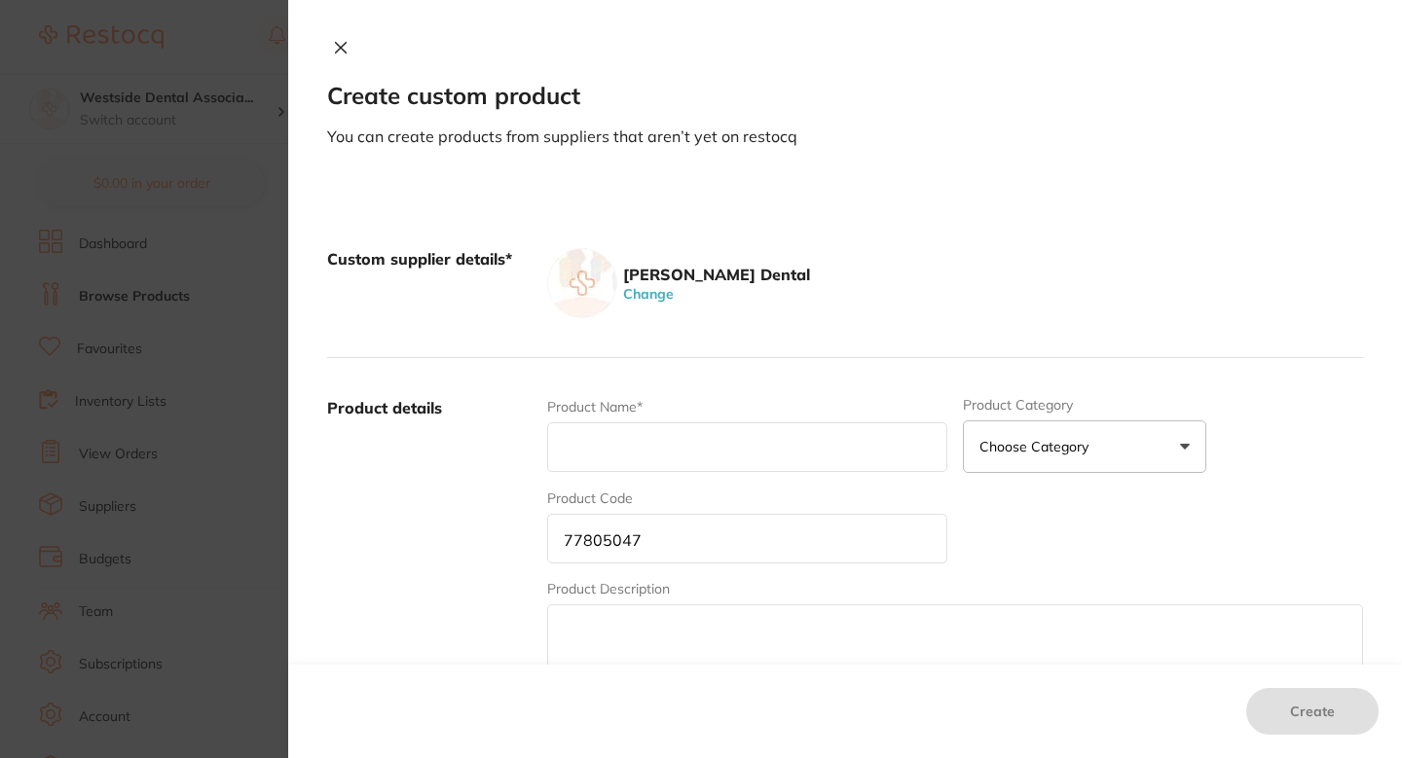
paste input "Kolorz Topical Anes Gel Blue Raspberry 1"
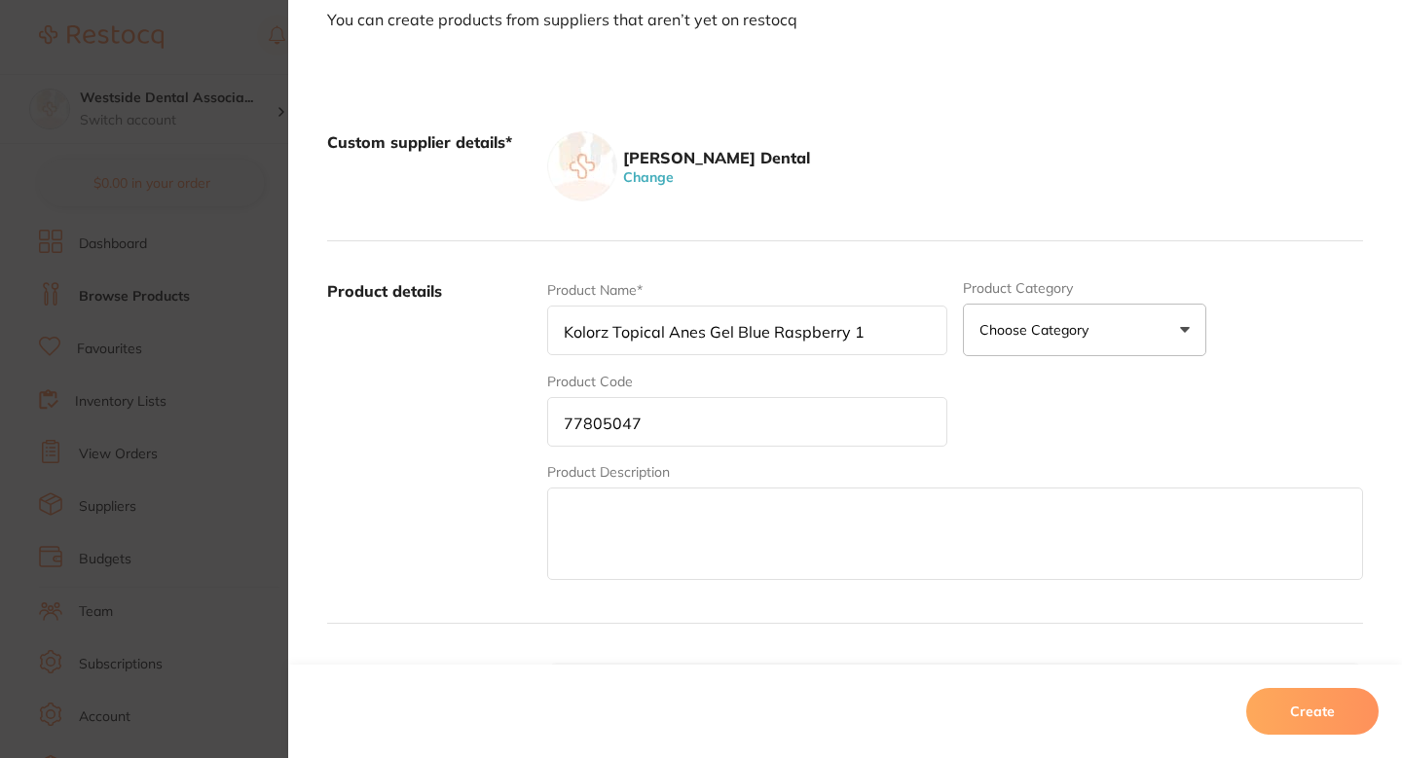
scroll to position [346, 0]
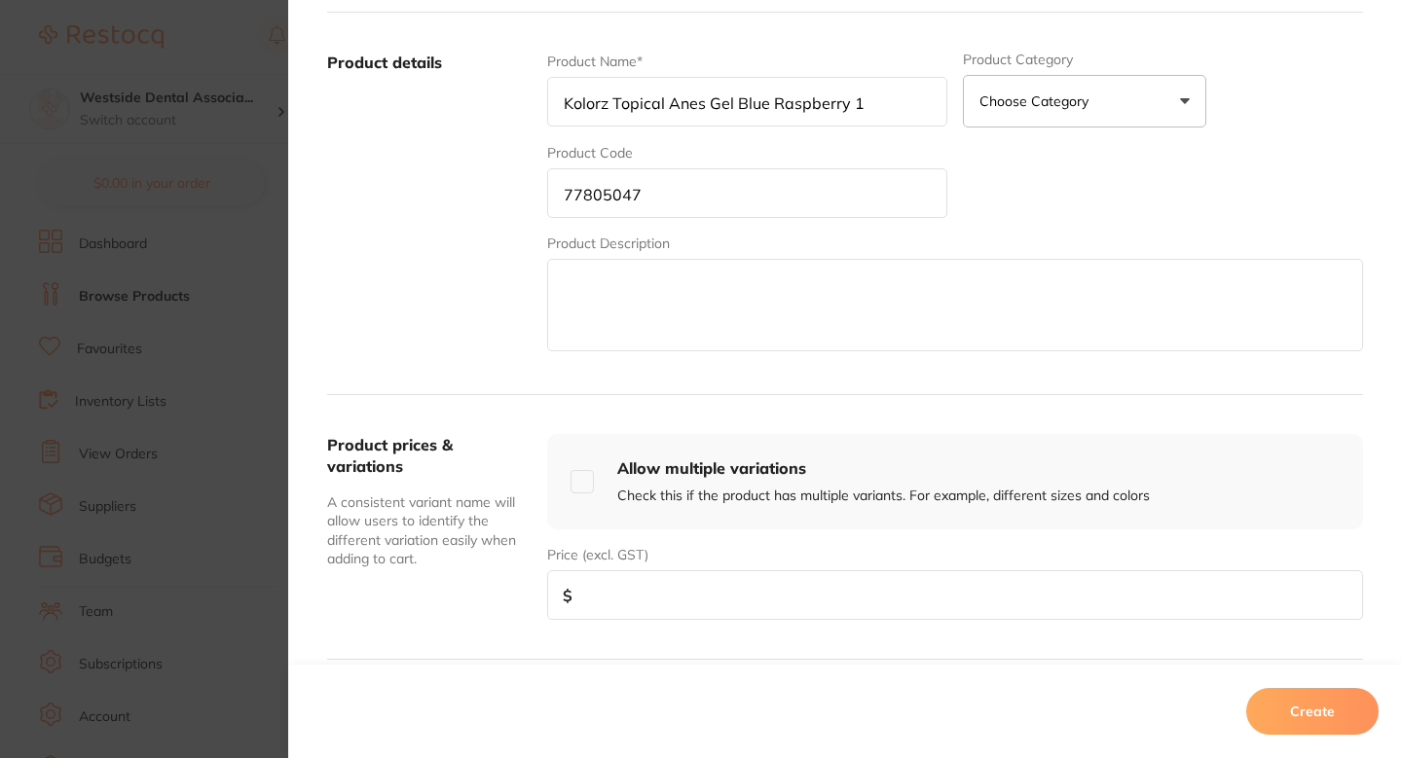
type input "Kolorz Topical Anes Gel Blue Raspberry 1"
click at [632, 601] on input "number" at bounding box center [955, 596] width 816 height 50
click at [625, 583] on input "number" at bounding box center [955, 596] width 816 height 50
paste input "9.99"
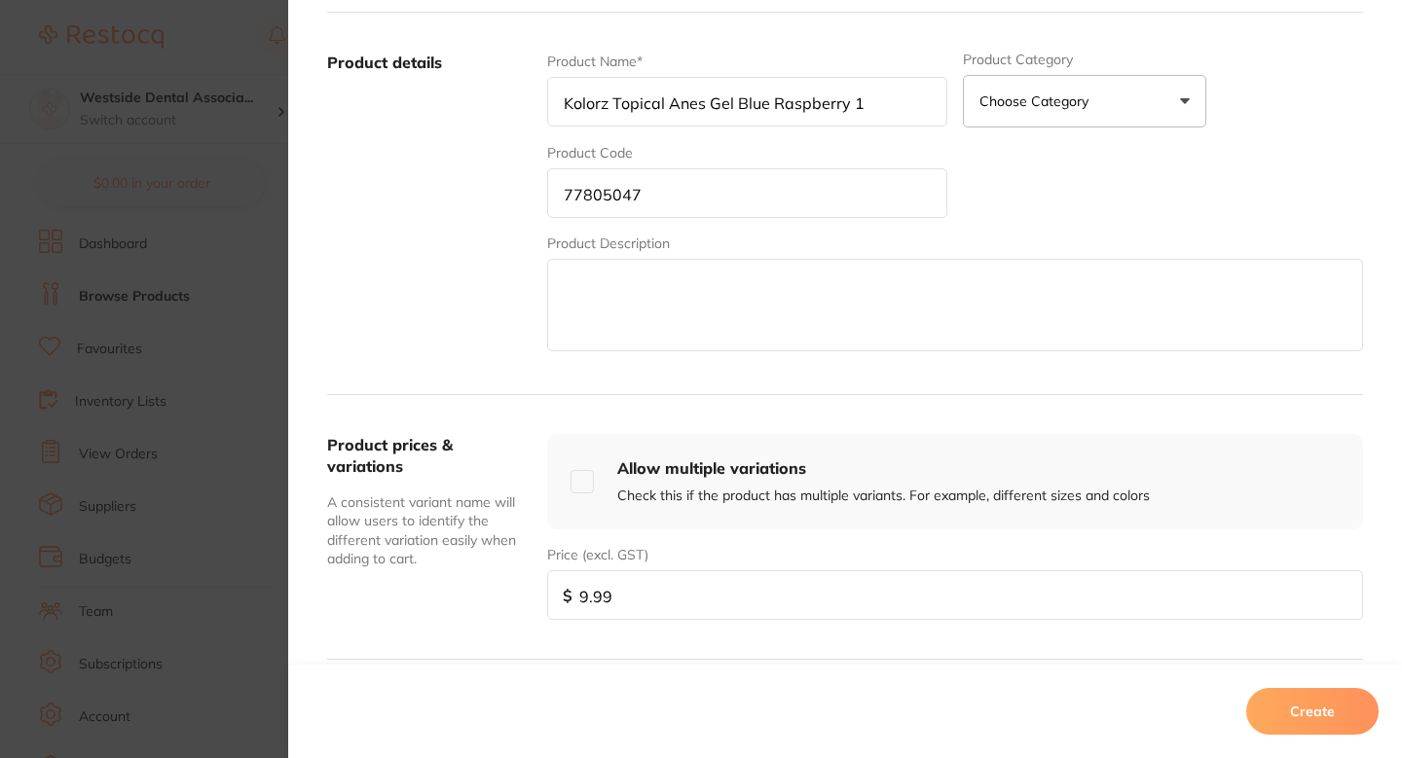
type input "9.99"
click at [1287, 725] on button "Create" at bounding box center [1312, 711] width 132 height 47
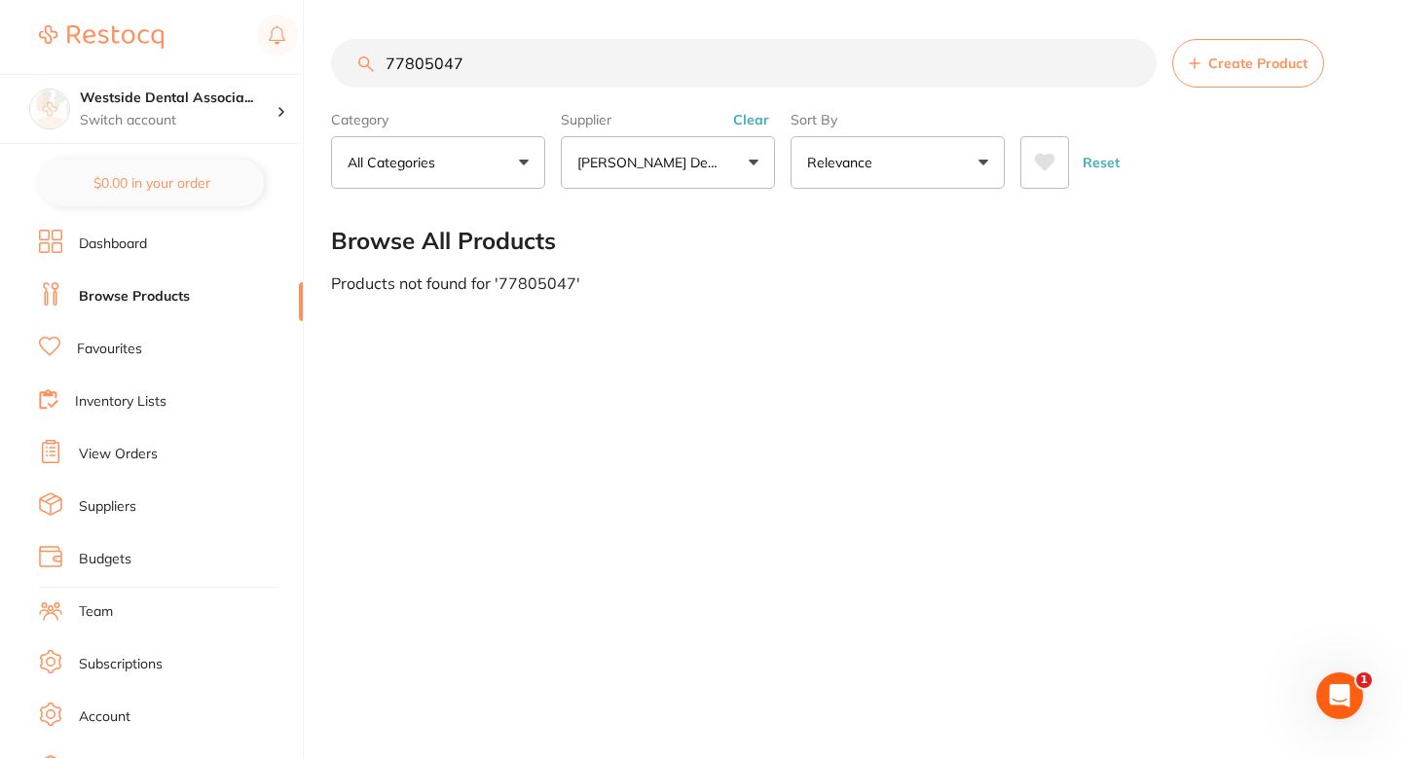
click at [537, 71] on input "77805047" at bounding box center [744, 63] width 826 height 49
paste input "21"
type input "77805021"
click at [1238, 57] on span "Create Product" at bounding box center [1257, 63] width 99 height 16
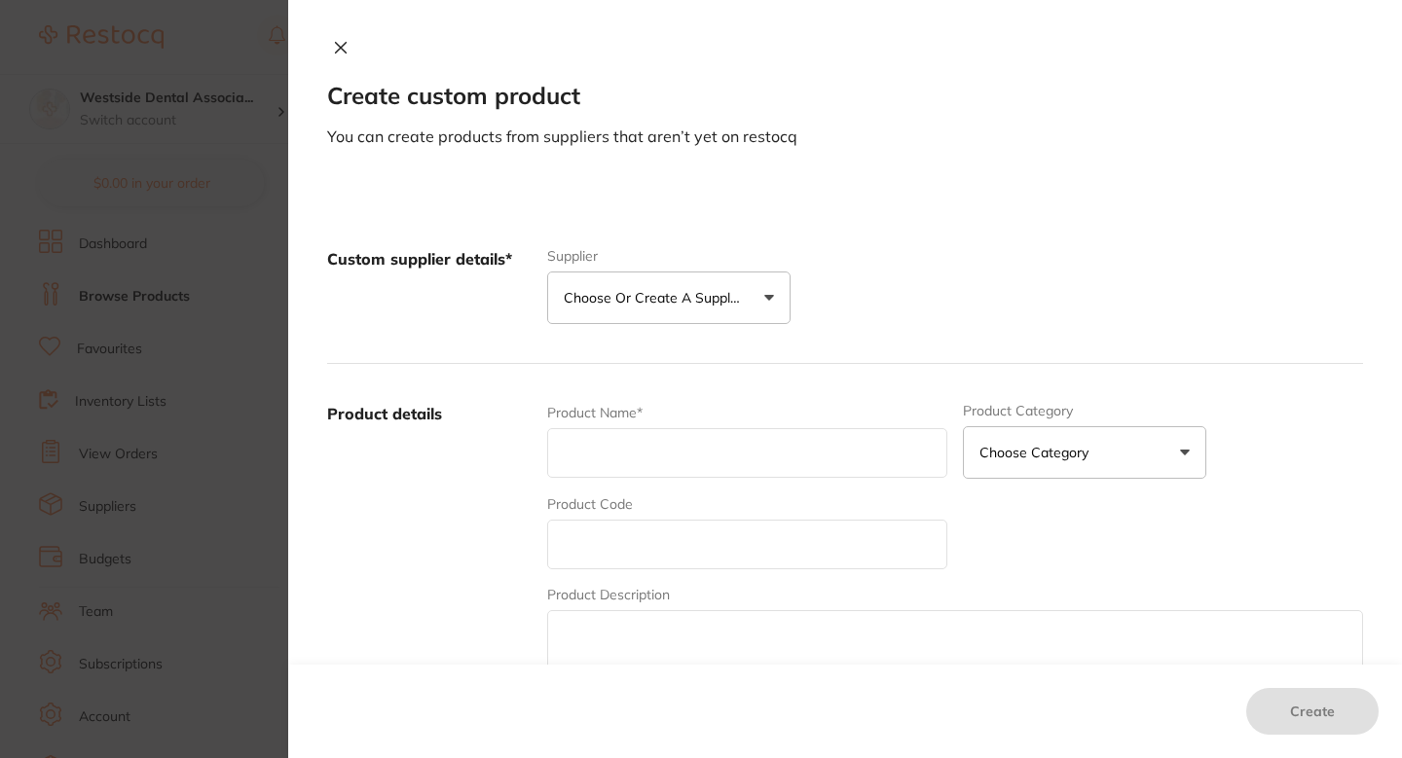
scroll to position [0, 0]
click at [706, 473] on input "text" at bounding box center [747, 453] width 400 height 50
click at [610, 538] on input "text" at bounding box center [747, 545] width 400 height 50
paste input "77805021"
type input "77805021"
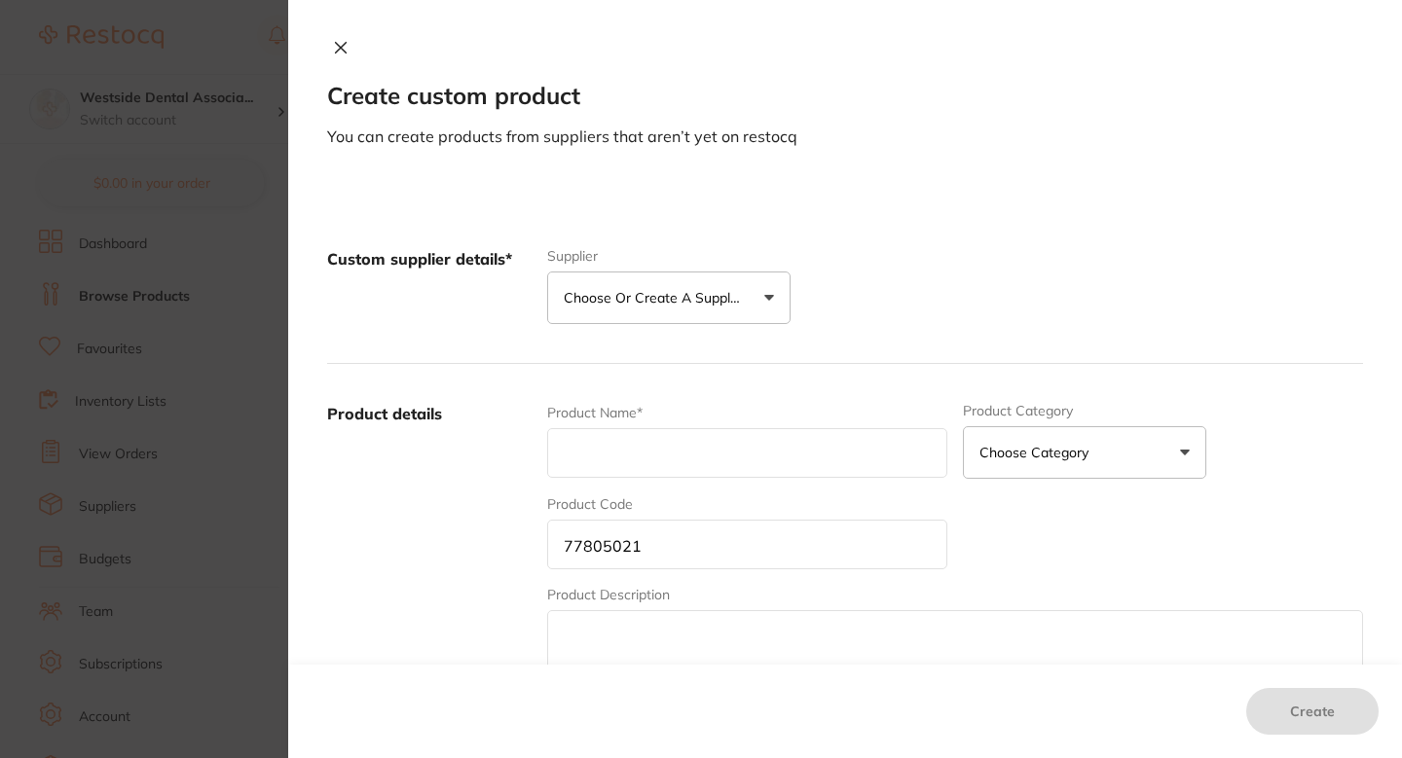
click at [623, 479] on div "Product Name*" at bounding box center [747, 441] width 400 height 76
click at [641, 461] on input "text" at bounding box center [747, 453] width 400 height 50
paste input "Kolorz Topical Anes Gel Cherry Burst 1 O"
type input "Kolorz Topical Anes Gel Cherry Burst 1 O"
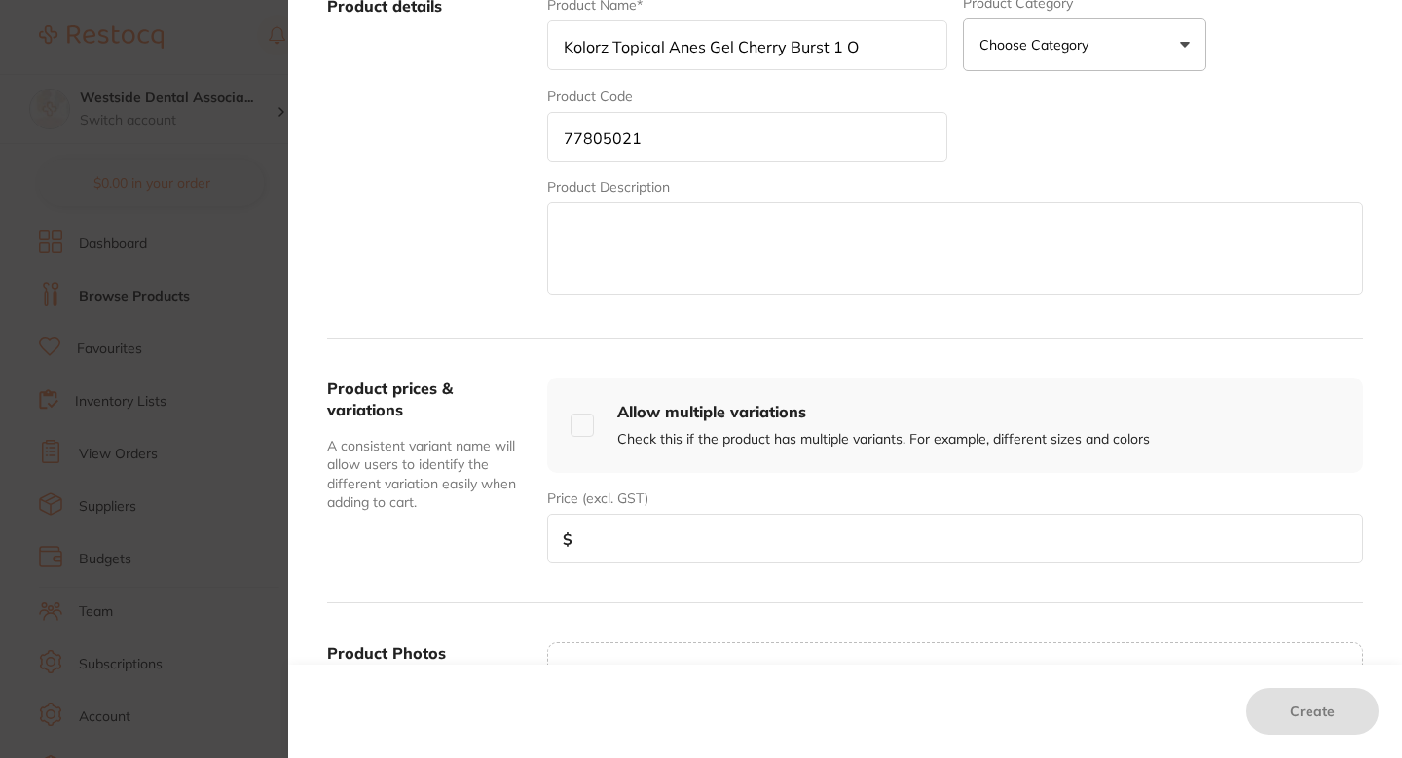
scroll to position [483, 0]
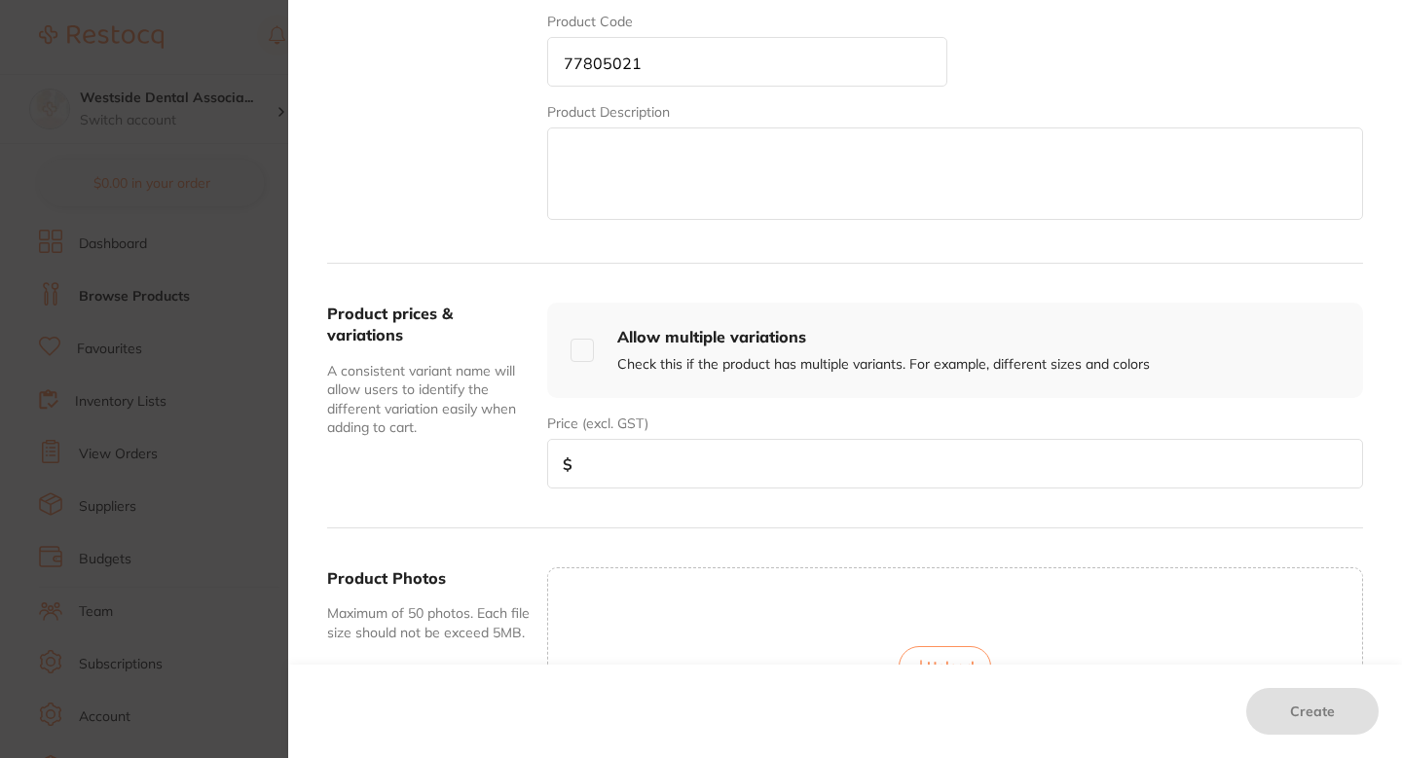
click at [753, 450] on input "number" at bounding box center [955, 464] width 816 height 50
paste input "9.99"
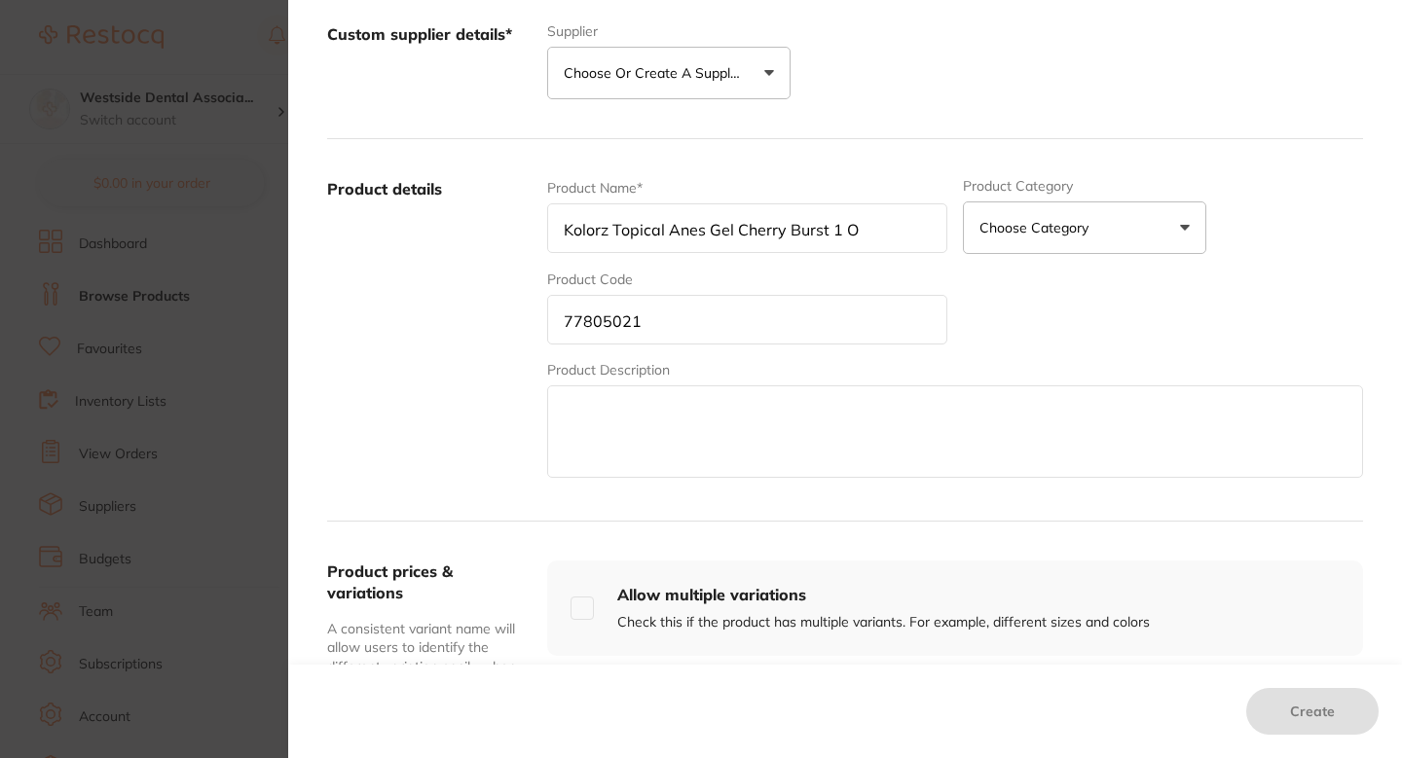
scroll to position [129, 0]
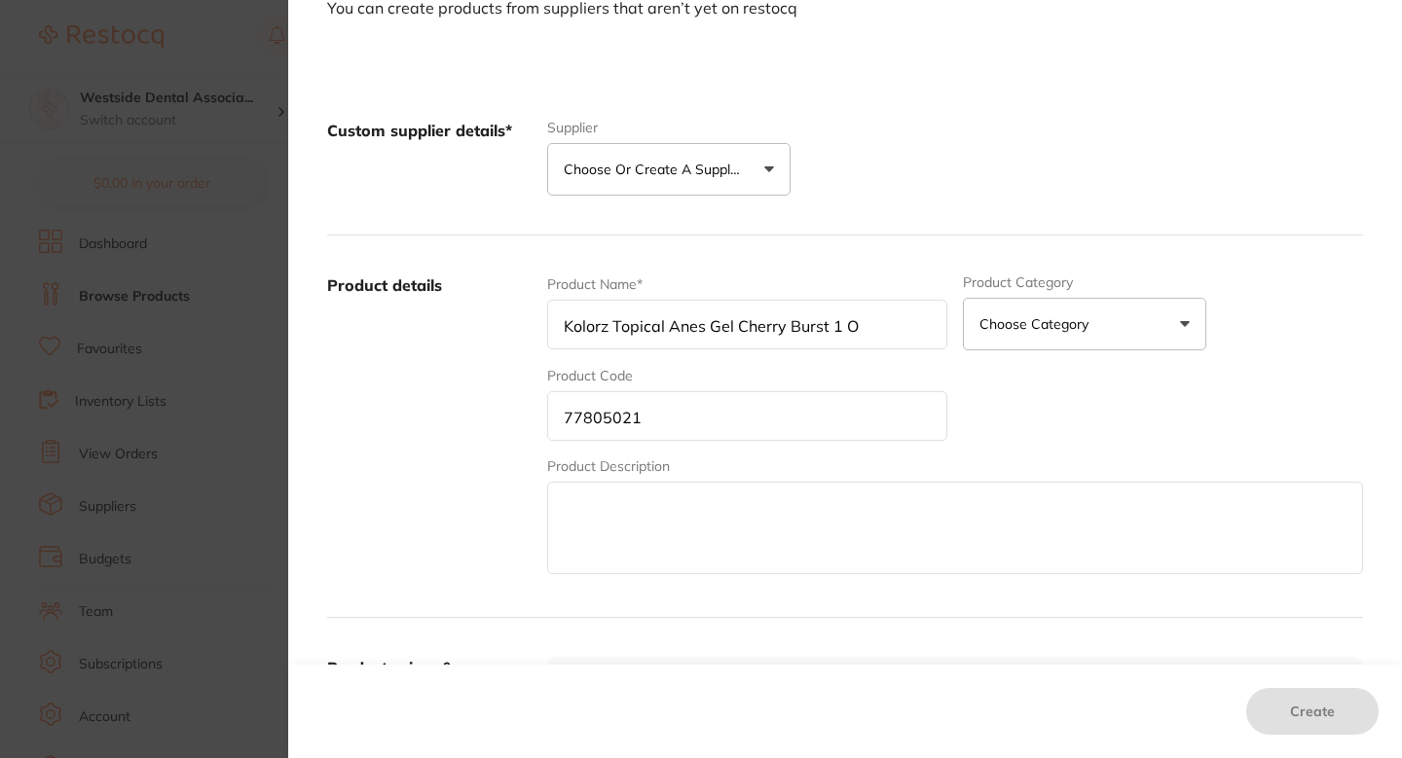
type input "9.99"
click at [733, 198] on div "Custom supplier details* Supplier Choose or create a supplier Create custom sup…" at bounding box center [845, 158] width 1036 height 155
click at [716, 188] on button "Choose or create a supplier" at bounding box center [668, 169] width 243 height 53
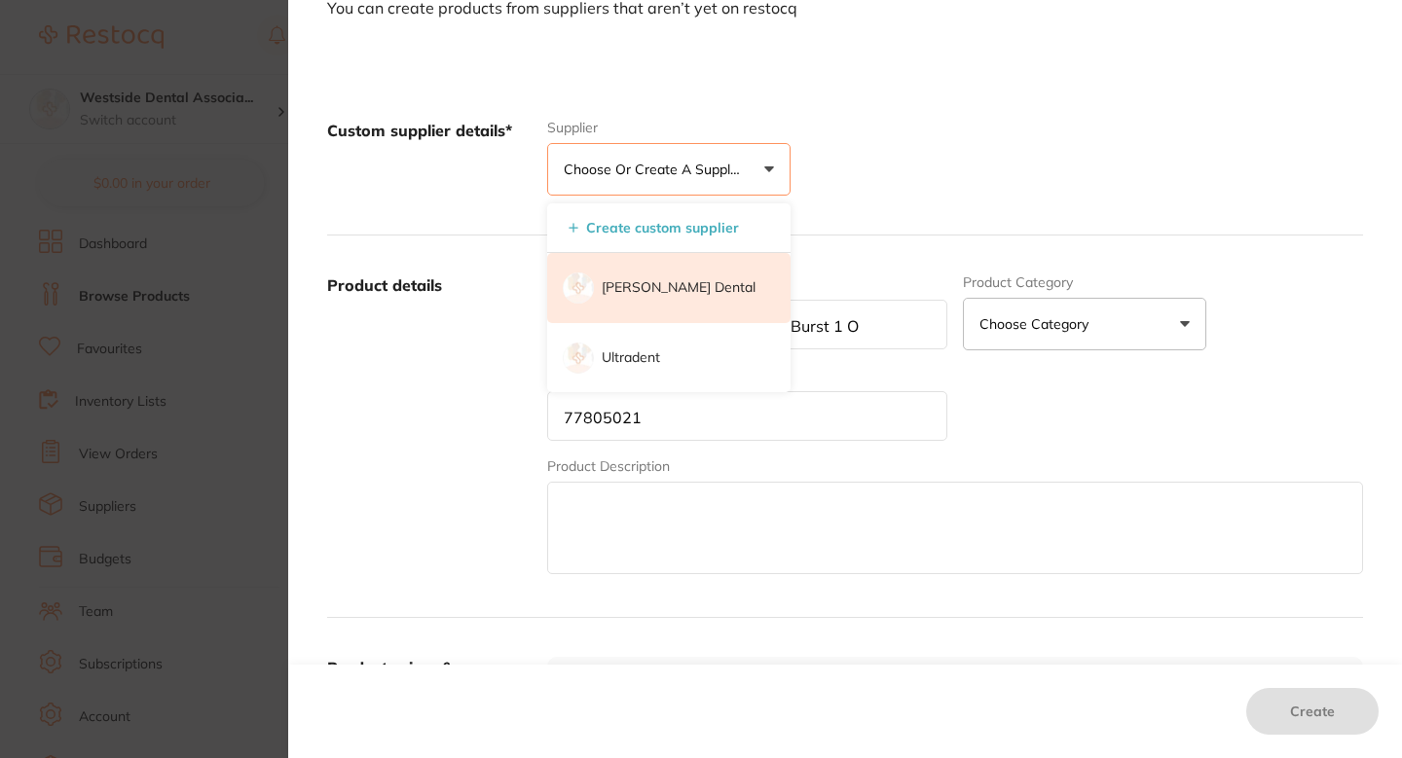
click at [683, 272] on li "[PERSON_NAME] Dental" at bounding box center [668, 288] width 243 height 70
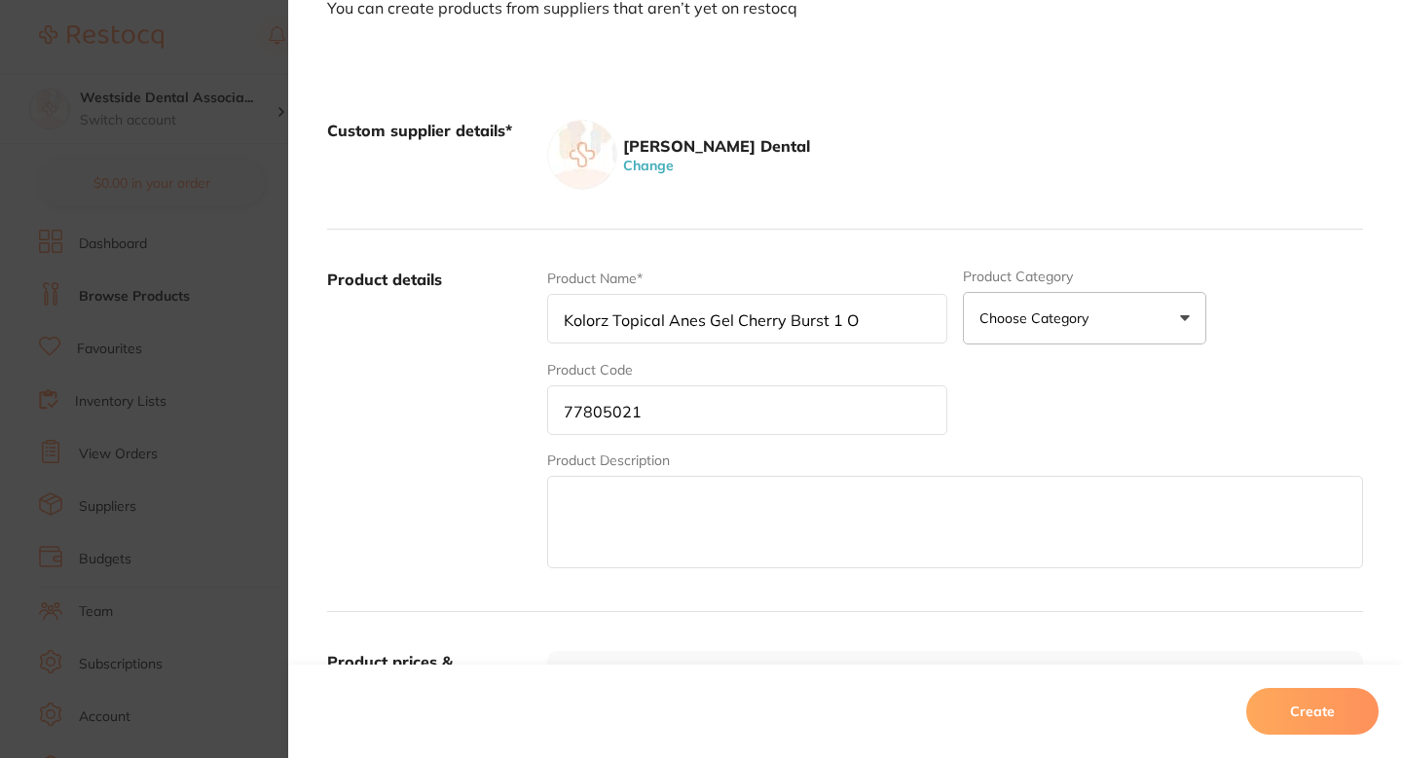
click at [1301, 725] on button "Create" at bounding box center [1312, 711] width 132 height 47
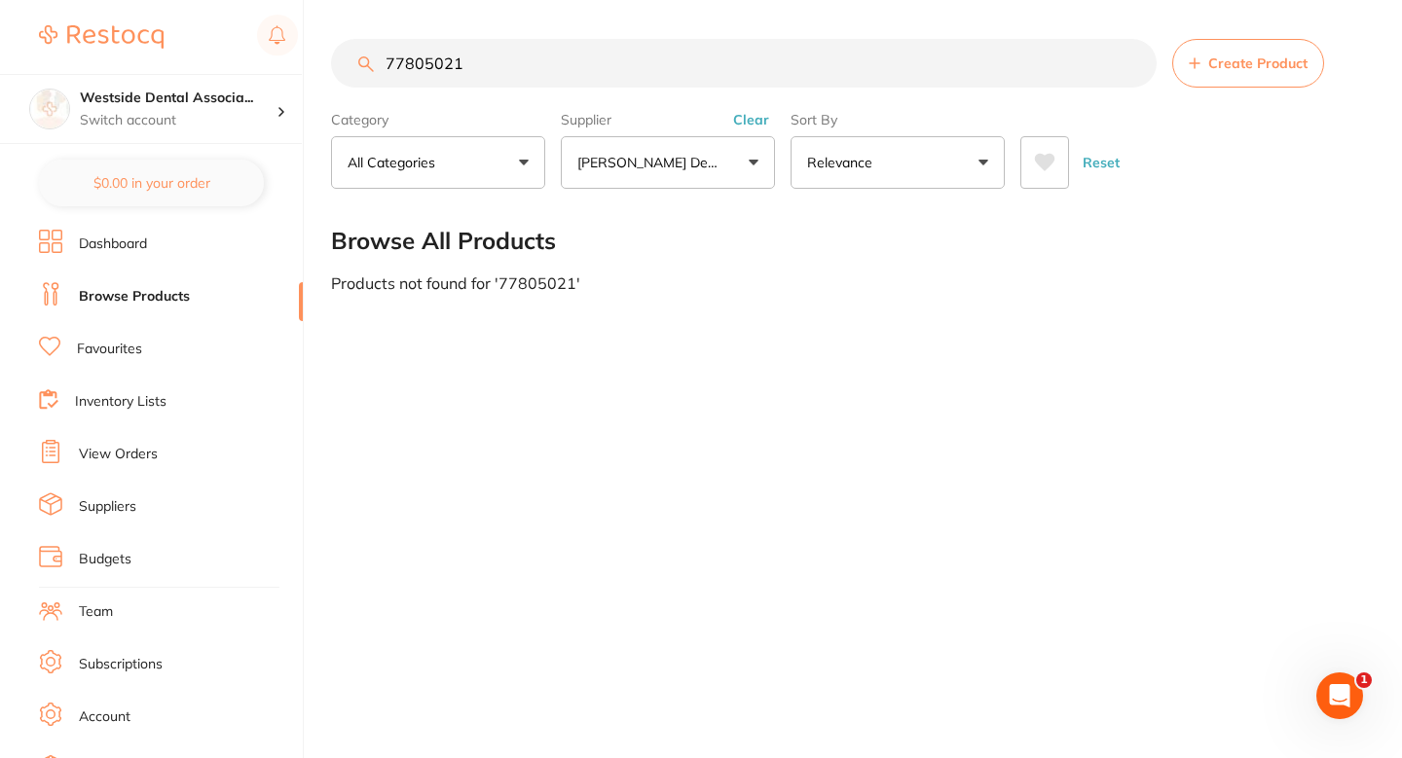
click at [969, 72] on input "77805021" at bounding box center [744, 63] width 826 height 49
click at [1006, 297] on main "77805021 Create Product Category All Categories All Categories No categories fo…" at bounding box center [866, 165] width 1071 height 331
click at [523, 75] on input "77805021" at bounding box center [744, 63] width 826 height 49
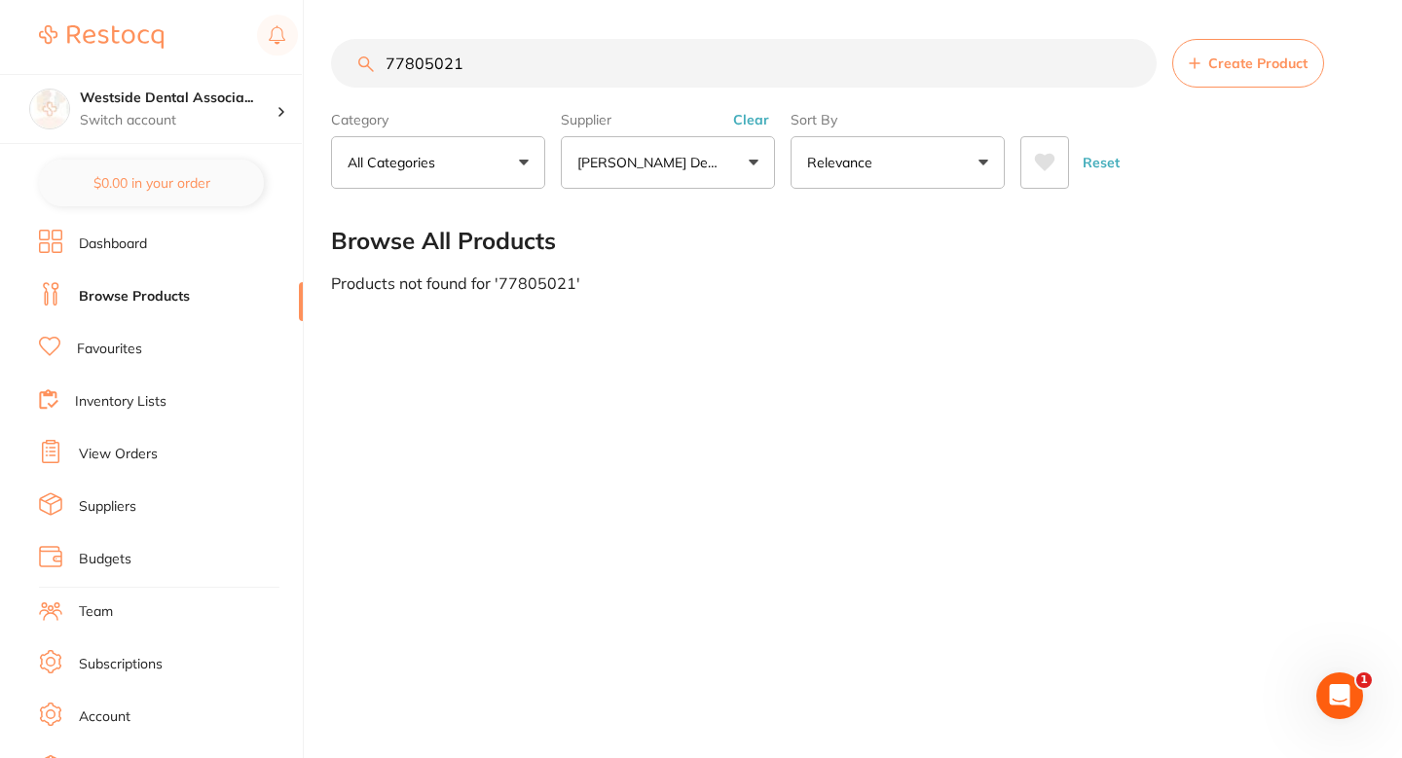
click at [523, 75] on input "77805021" at bounding box center [744, 63] width 826 height 49
paste input "39"
type input "77805039"
click at [1229, 72] on button "Create Product" at bounding box center [1248, 63] width 152 height 49
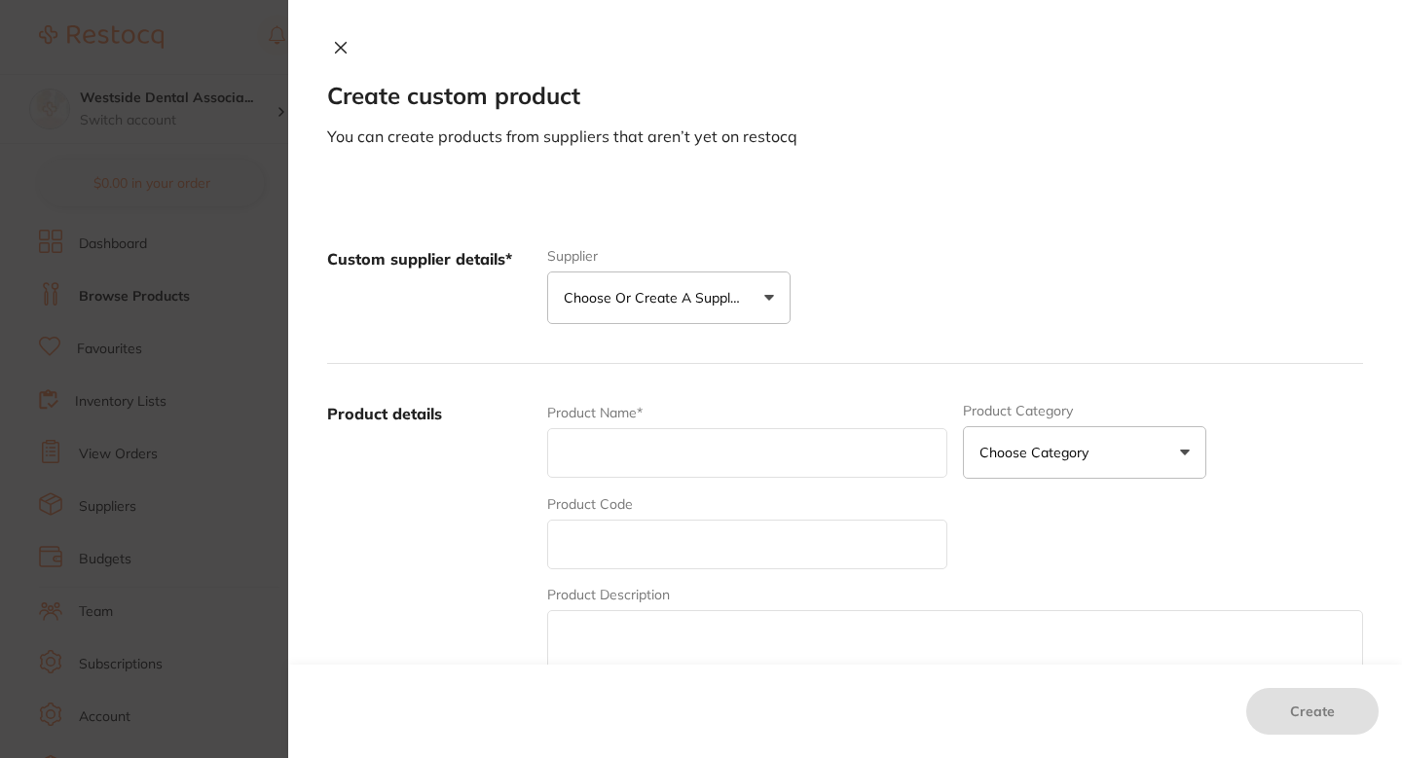
click at [636, 288] on p "Choose or create a supplier" at bounding box center [656, 297] width 185 height 19
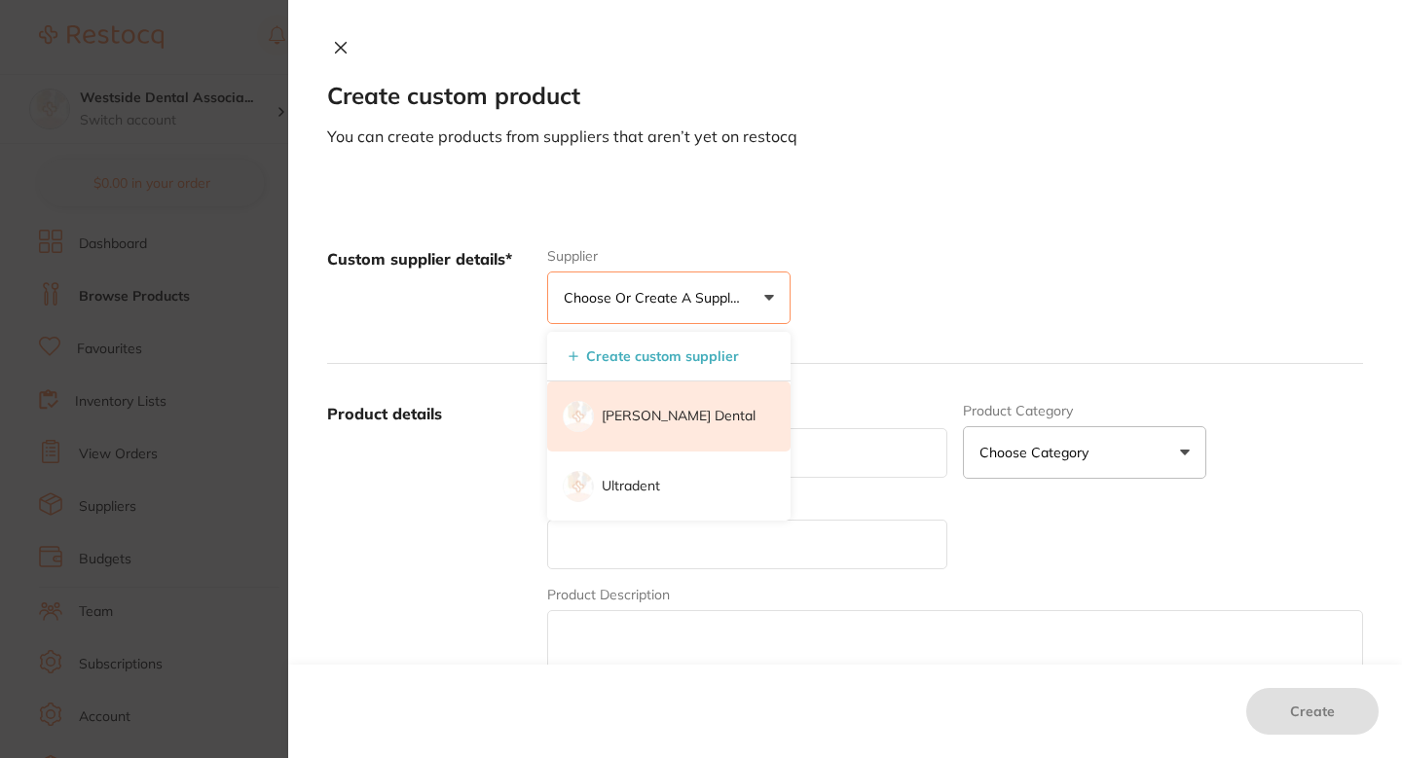
click at [641, 398] on li "[PERSON_NAME] Dental" at bounding box center [668, 417] width 243 height 70
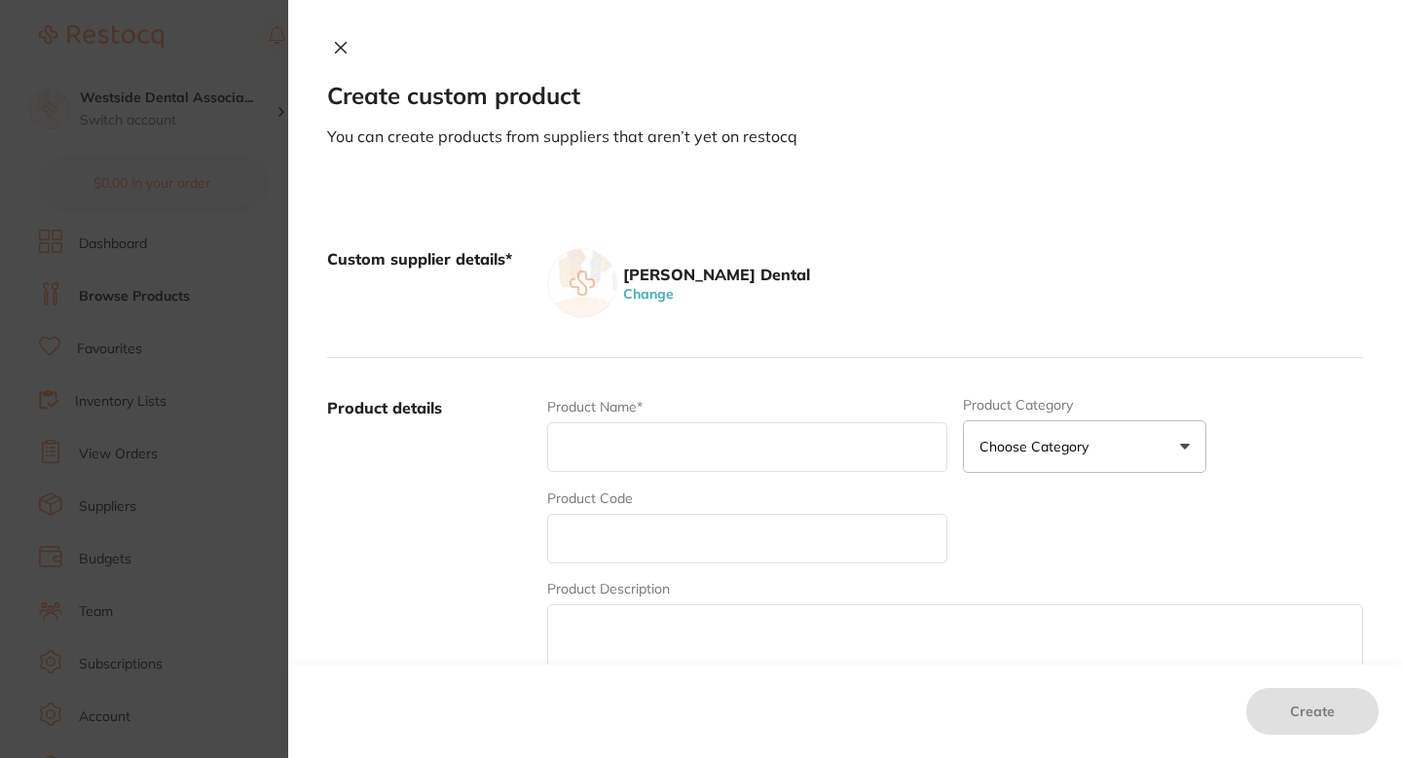
scroll to position [0, 0]
click at [634, 534] on input "text" at bounding box center [747, 539] width 400 height 50
paste input "77805039"
type input "77805039"
click at [644, 460] on input "text" at bounding box center [747, 448] width 400 height 50
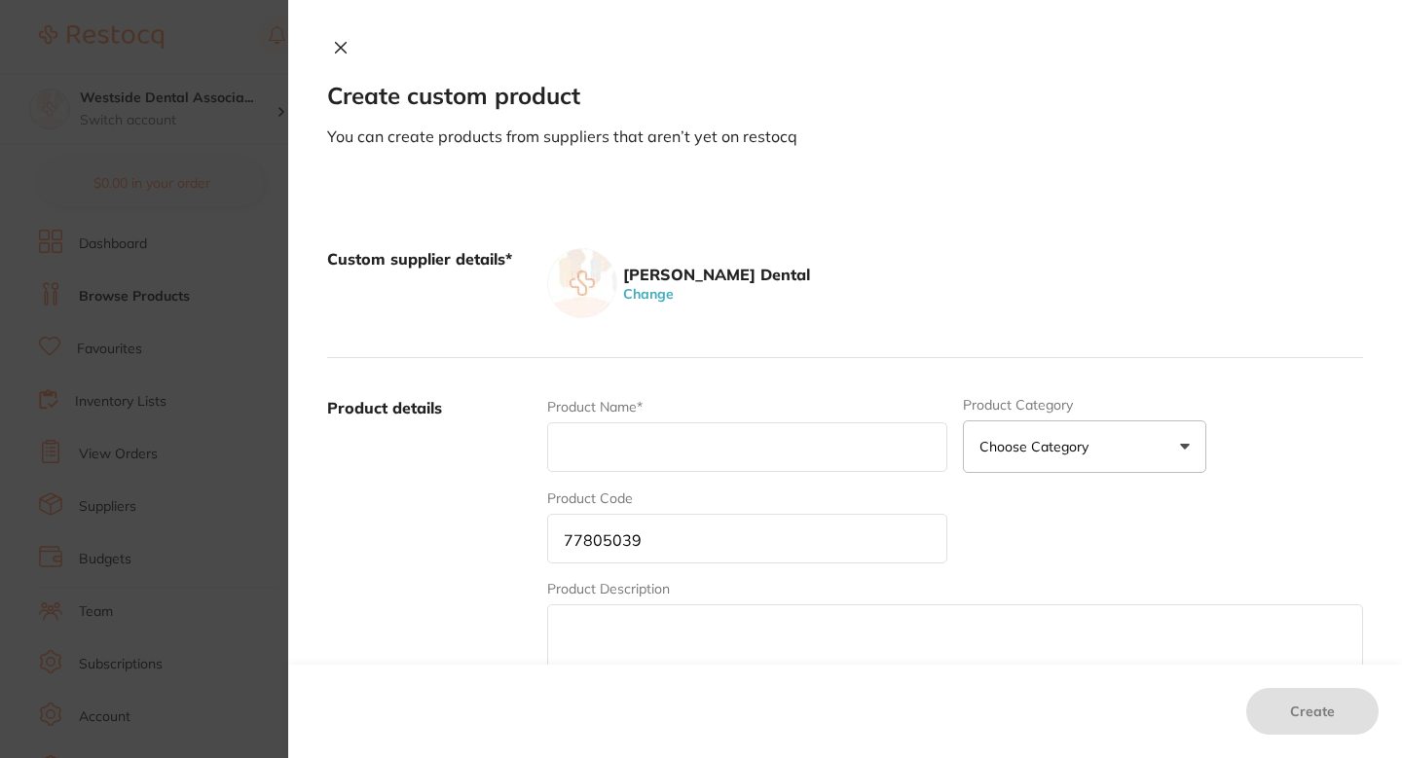
paste input "Kolorz Topical Anes Gel Cotton Candy 1 O"
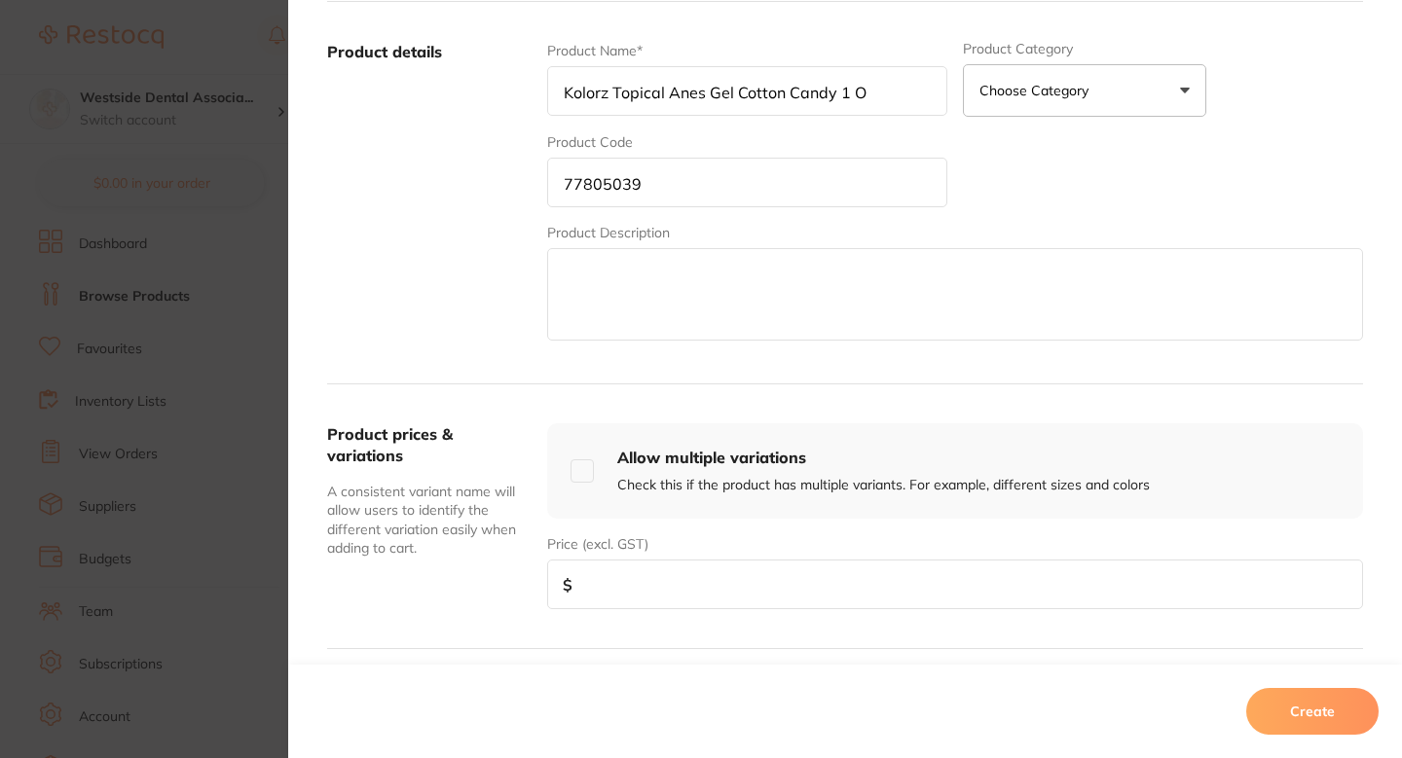
scroll to position [380, 0]
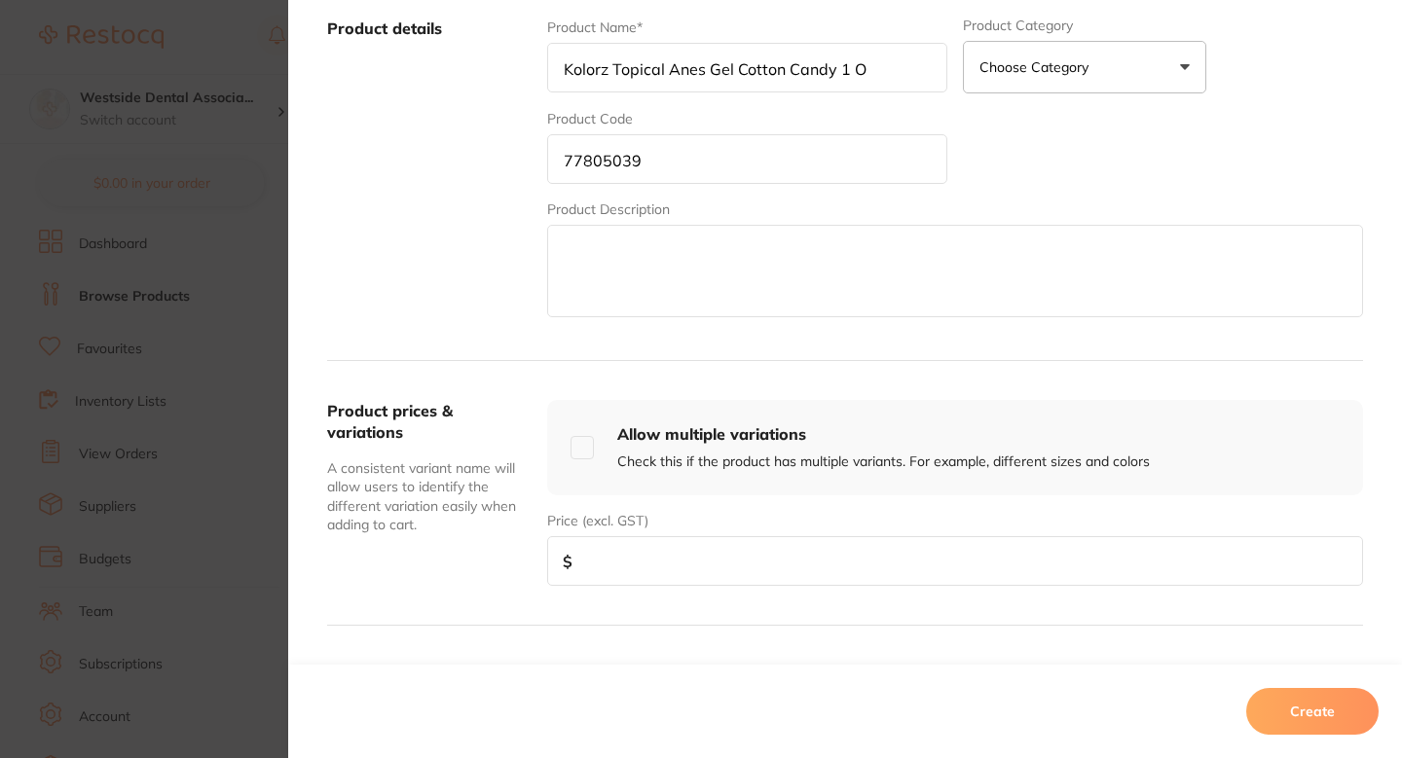
type input "Kolorz Topical Anes Gel Cotton Candy 1 O"
click at [704, 575] on input "number" at bounding box center [955, 561] width 816 height 50
type input "9.99"
click at [1295, 704] on button "Create" at bounding box center [1312, 711] width 132 height 47
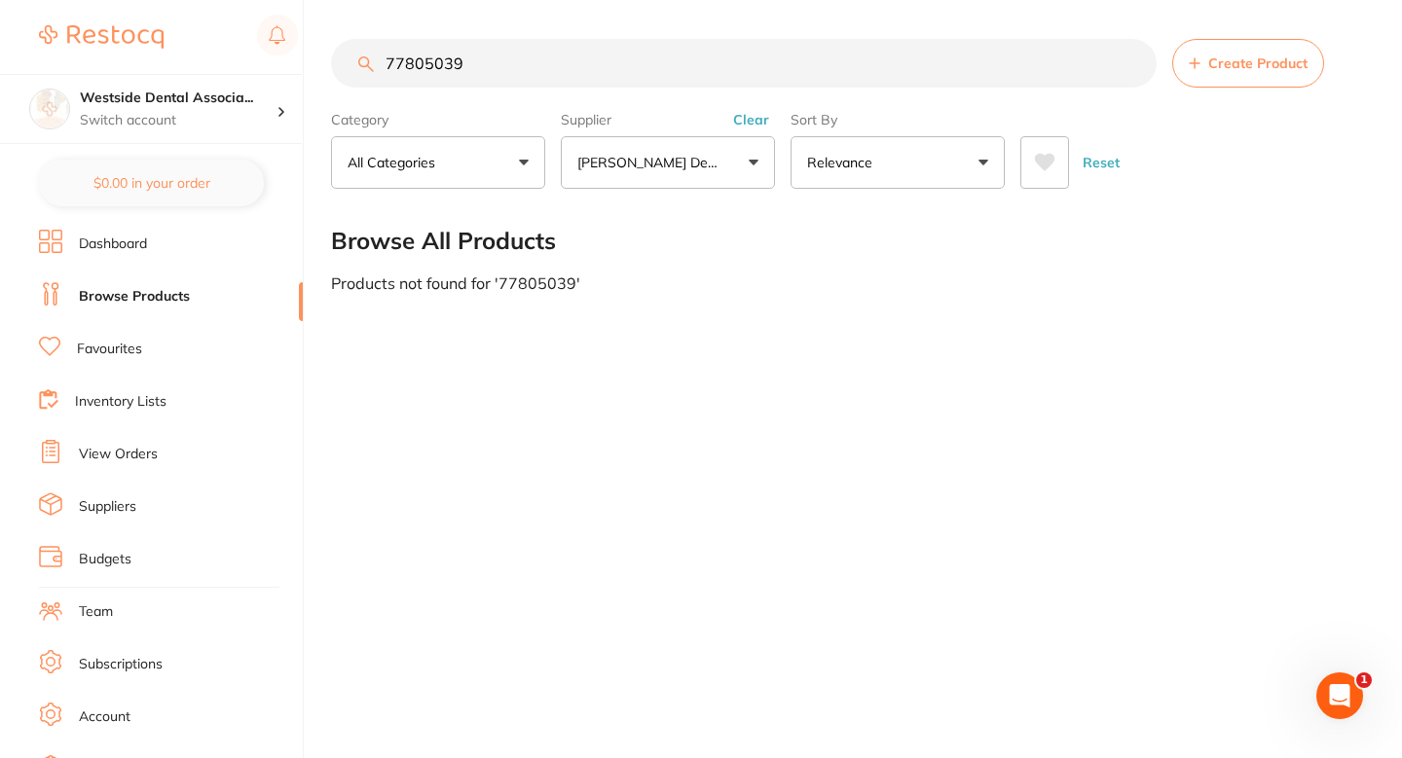
click at [565, 52] on input "77805039" at bounding box center [744, 63] width 826 height 49
paste input "54"
click at [565, 52] on input "77805054" at bounding box center [744, 63] width 826 height 49
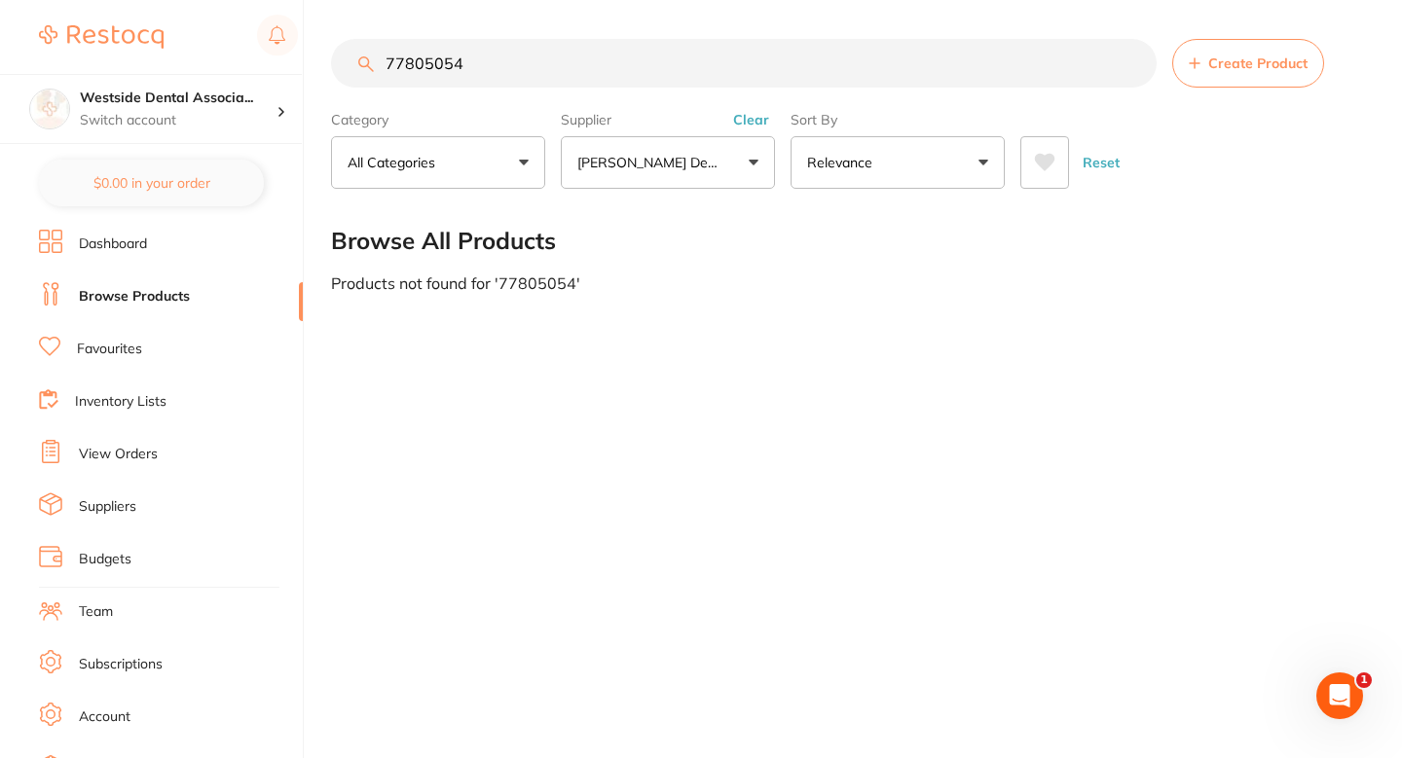
click at [565, 52] on input "77805054" at bounding box center [744, 63] width 826 height 49
type input "77805054"
click at [1244, 92] on section "77805054 Create Product Category All Categories All Categories No categories fo…" at bounding box center [847, 114] width 1032 height 150
click at [1230, 70] on span "Create Product" at bounding box center [1257, 63] width 99 height 16
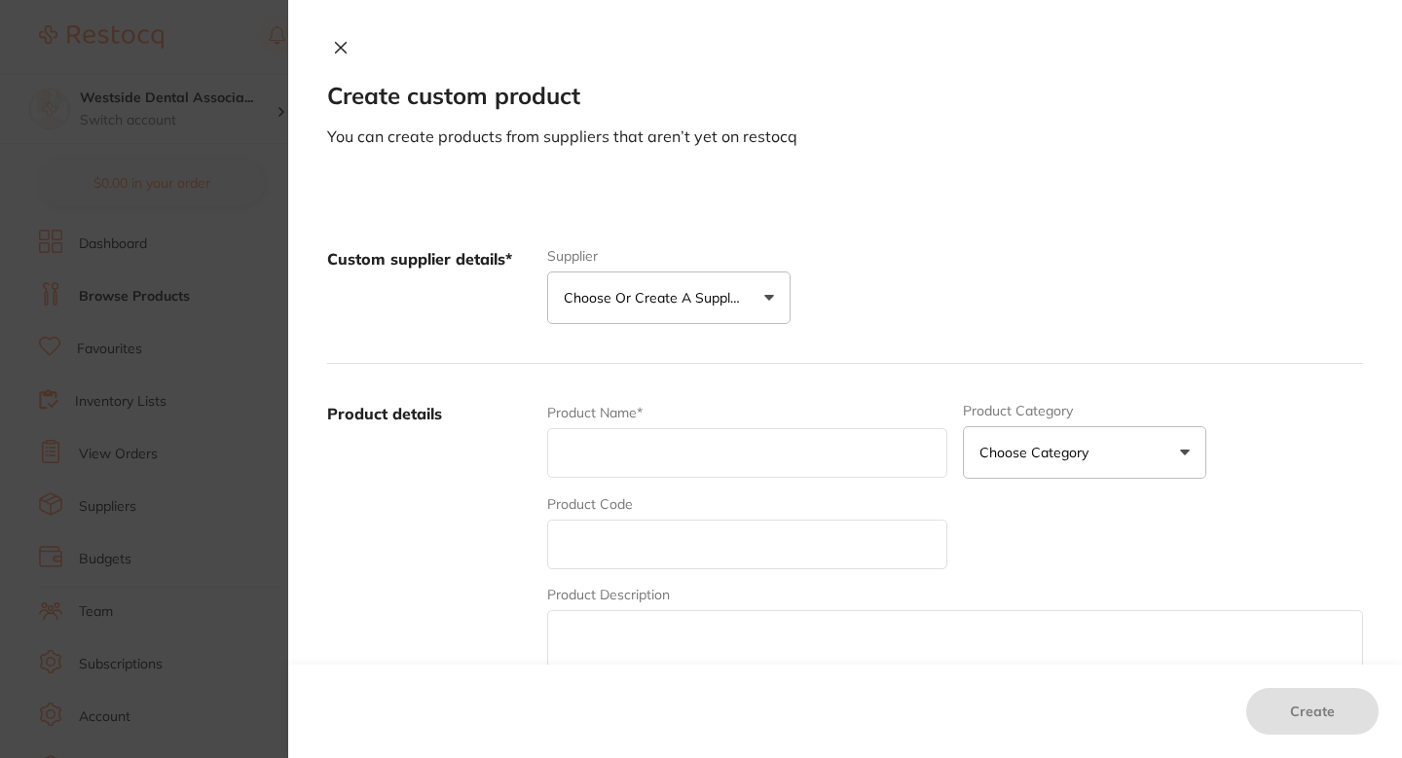
click at [682, 305] on p "Choose or create a supplier" at bounding box center [656, 297] width 185 height 19
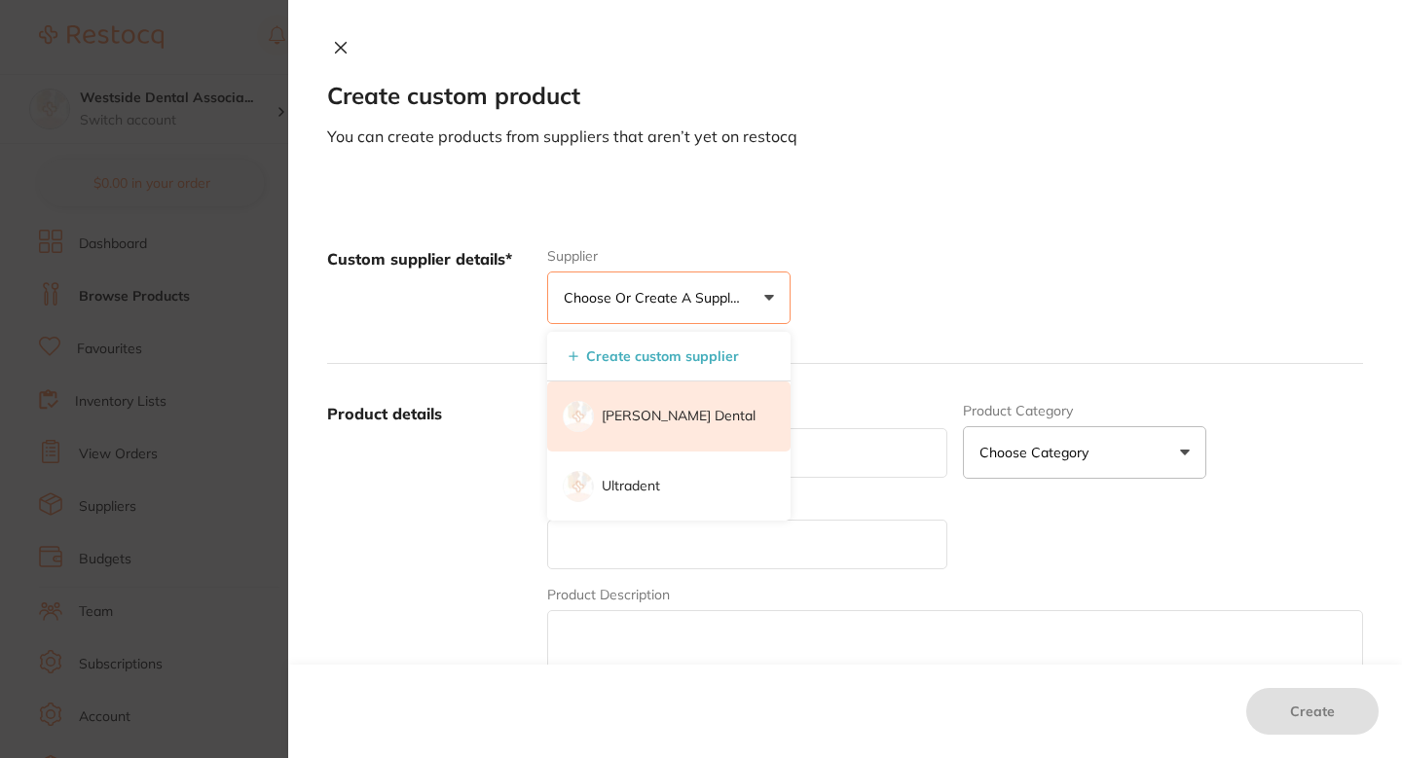
click at [669, 425] on p "[PERSON_NAME] Dental" at bounding box center [679, 416] width 154 height 19
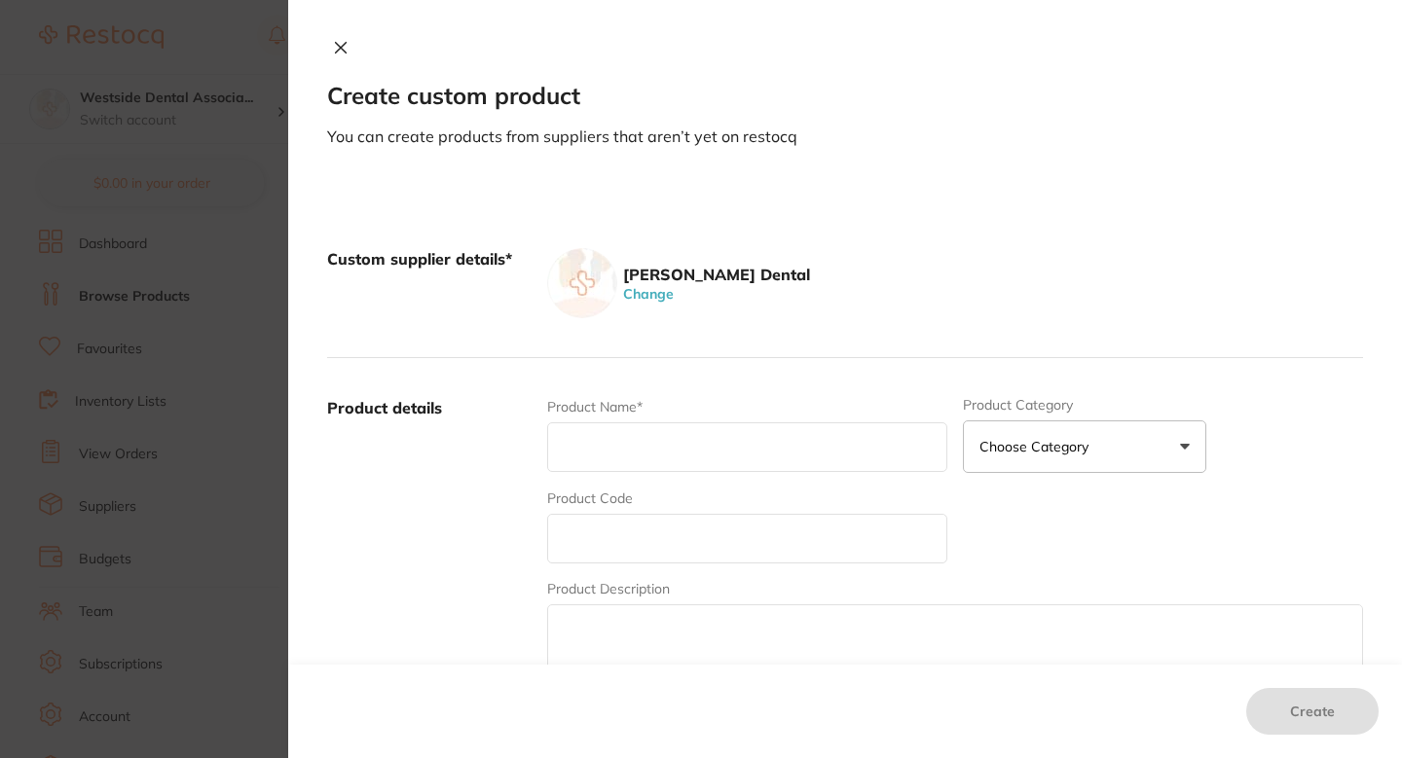
click at [674, 536] on input "text" at bounding box center [747, 539] width 400 height 50
paste input "77805054"
type input "77805054"
click at [676, 451] on input "text" at bounding box center [747, 448] width 400 height 50
click at [625, 435] on input "text" at bounding box center [747, 448] width 400 height 50
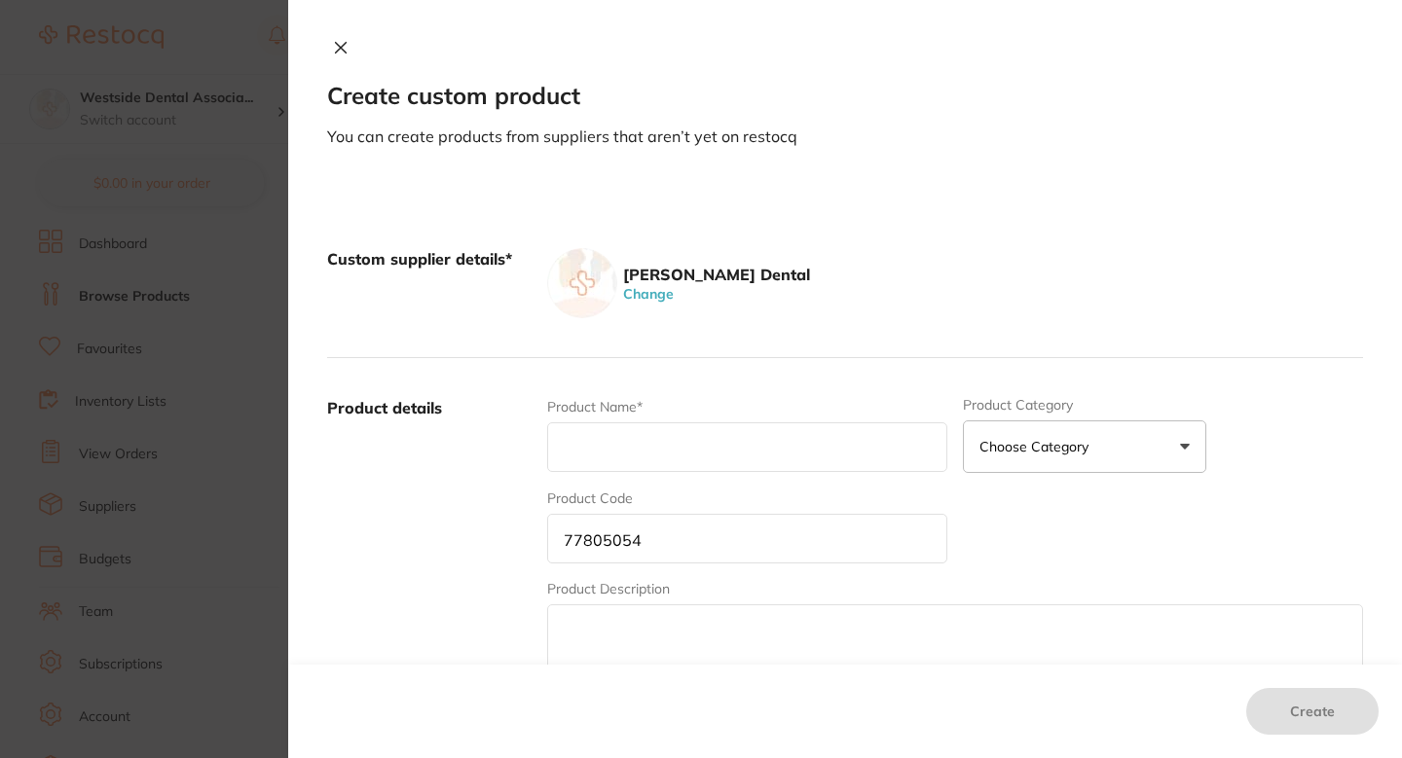
paste input "Kolorz Topical Anes Gel Pina Colada 1 Oz"
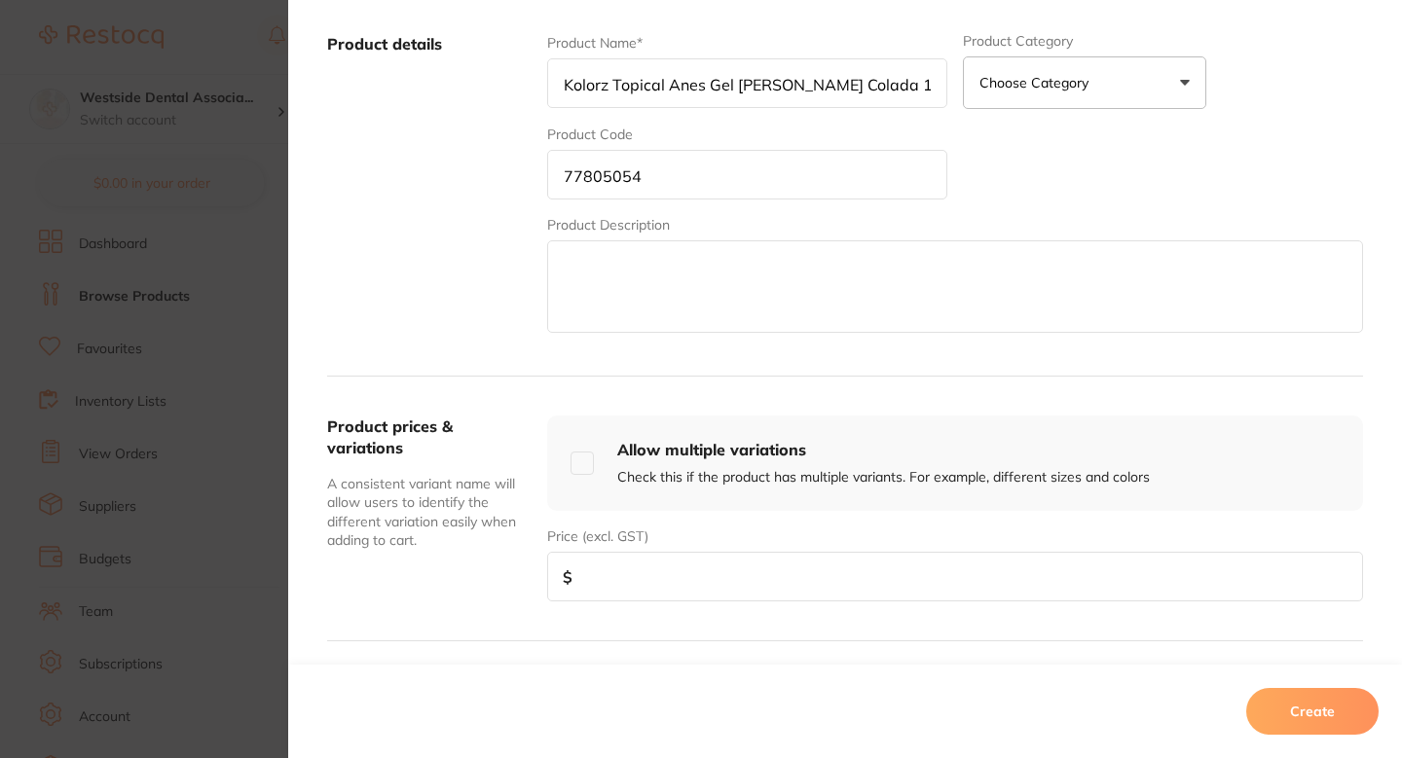
scroll to position [416, 0]
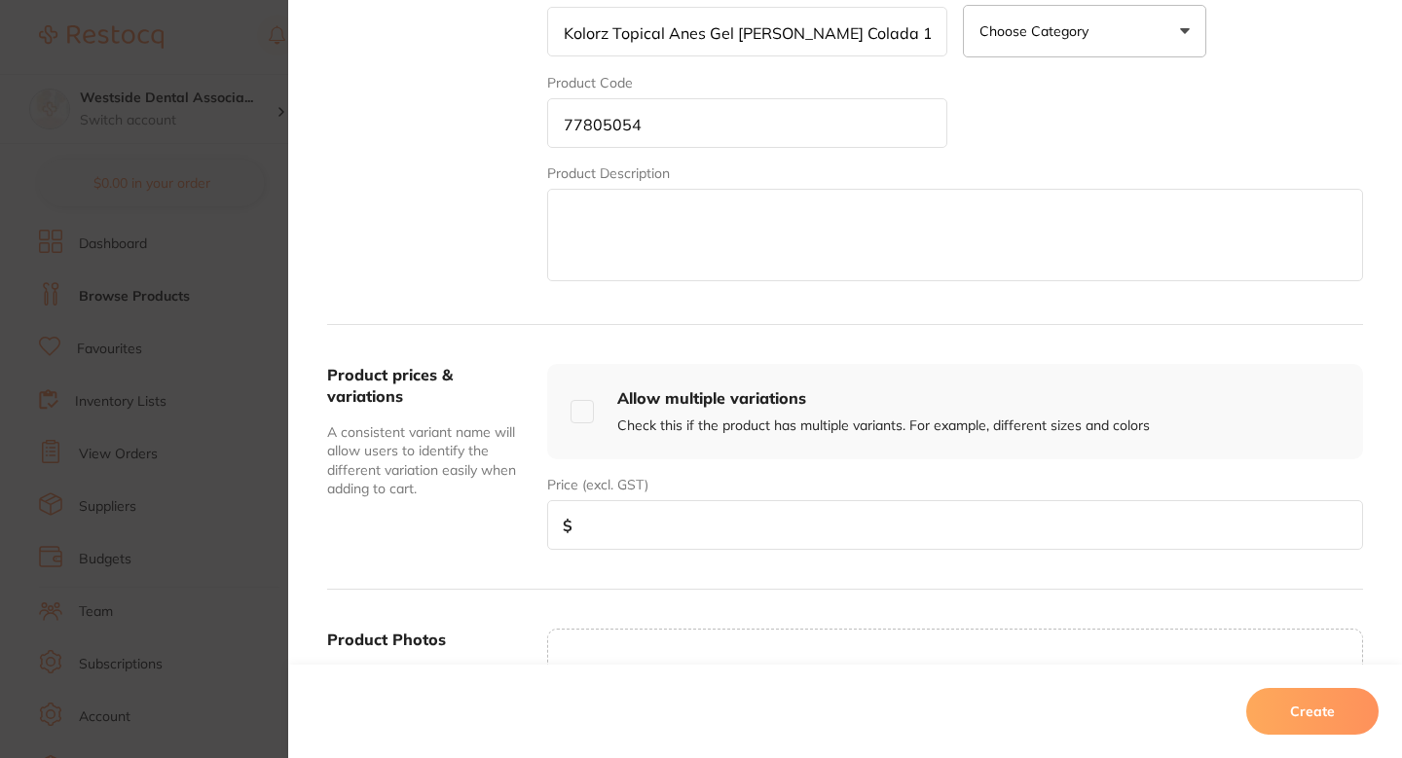
type input "Kolorz Topical Anes Gel Pina Colada 1 Oz"
click at [680, 500] on input "number" at bounding box center [955, 525] width 816 height 50
paste input "9.99"
type input "9.99"
click at [1262, 708] on button "Create" at bounding box center [1312, 711] width 132 height 47
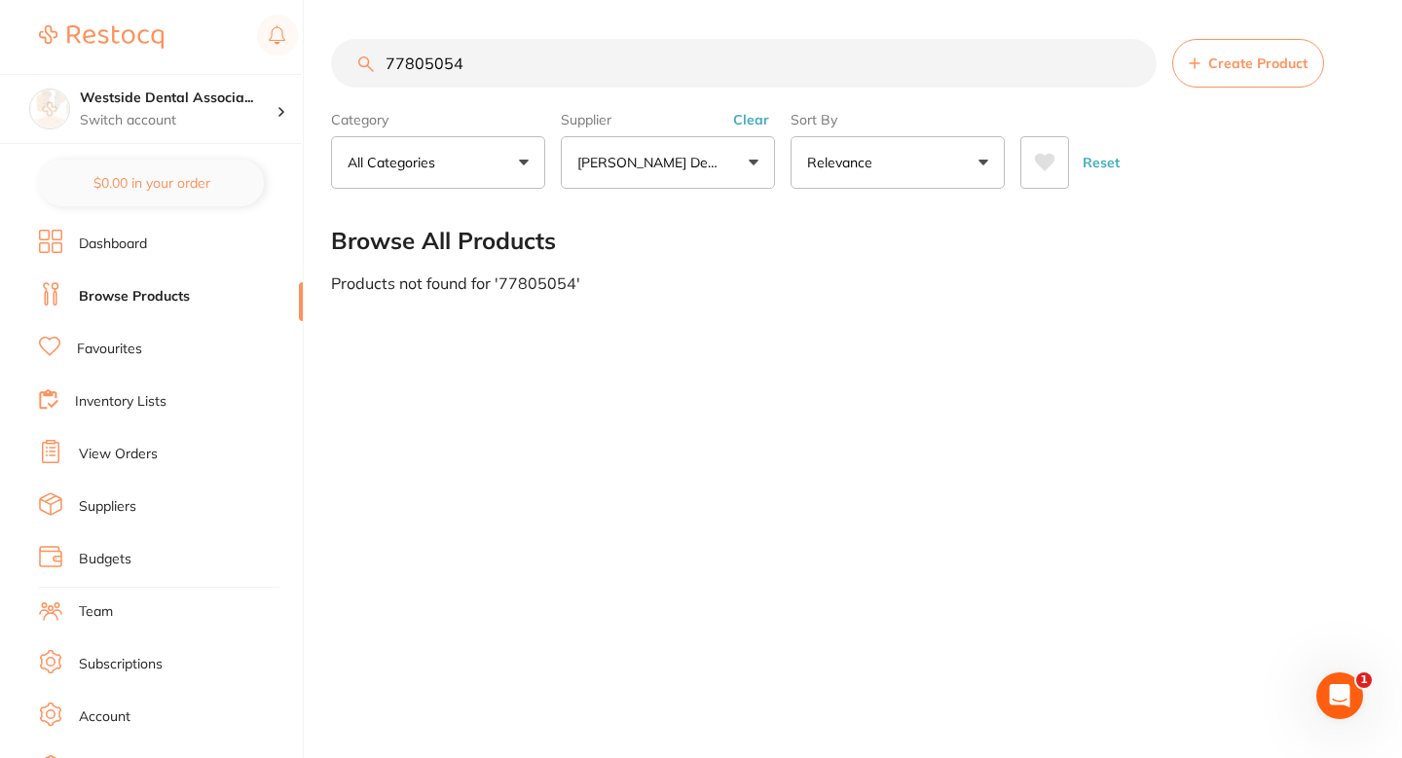
click at [629, 48] on input "77805054" at bounding box center [744, 63] width 826 height 49
paste input "5678313"
type input "75678313"
click at [1248, 49] on button "Create Product" at bounding box center [1248, 63] width 152 height 49
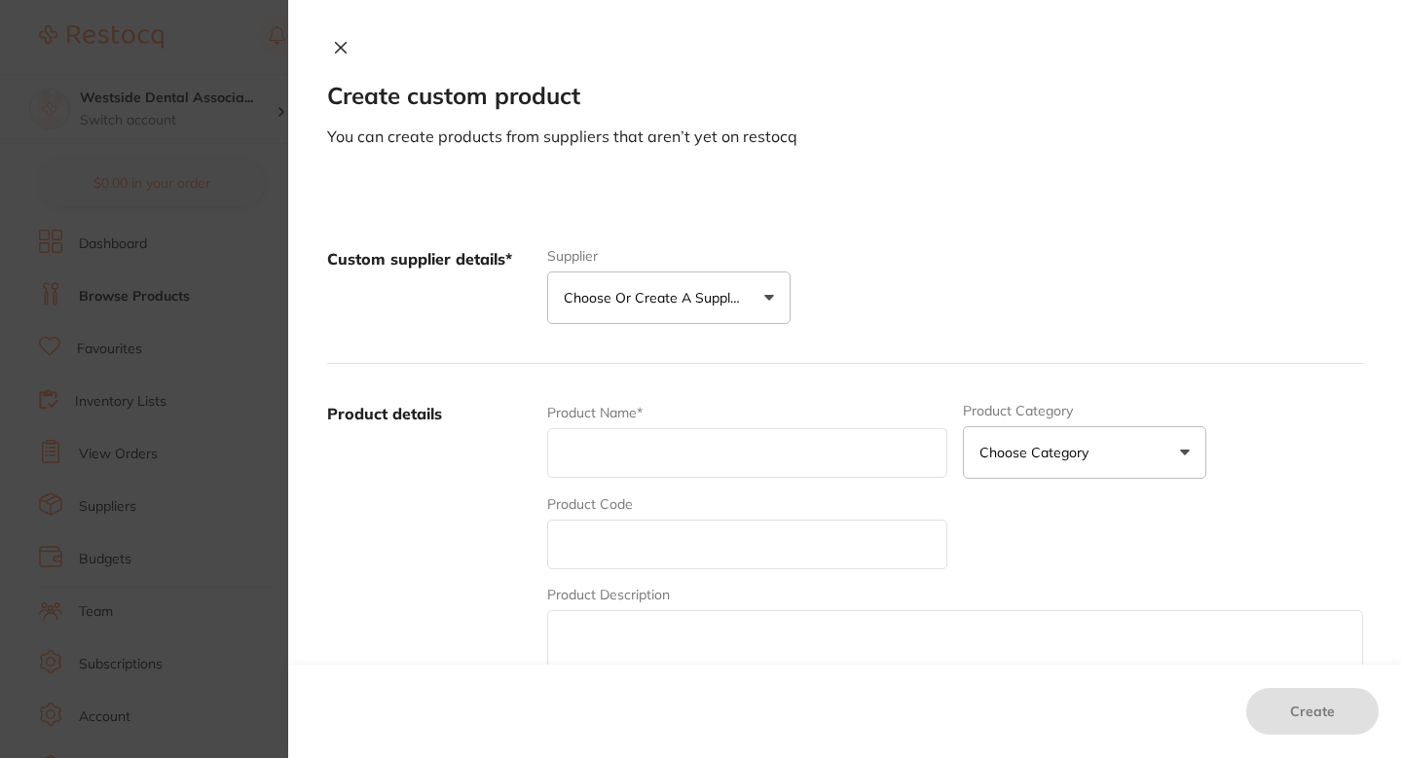
click at [696, 307] on p "Choose or create a supplier" at bounding box center [656, 297] width 185 height 19
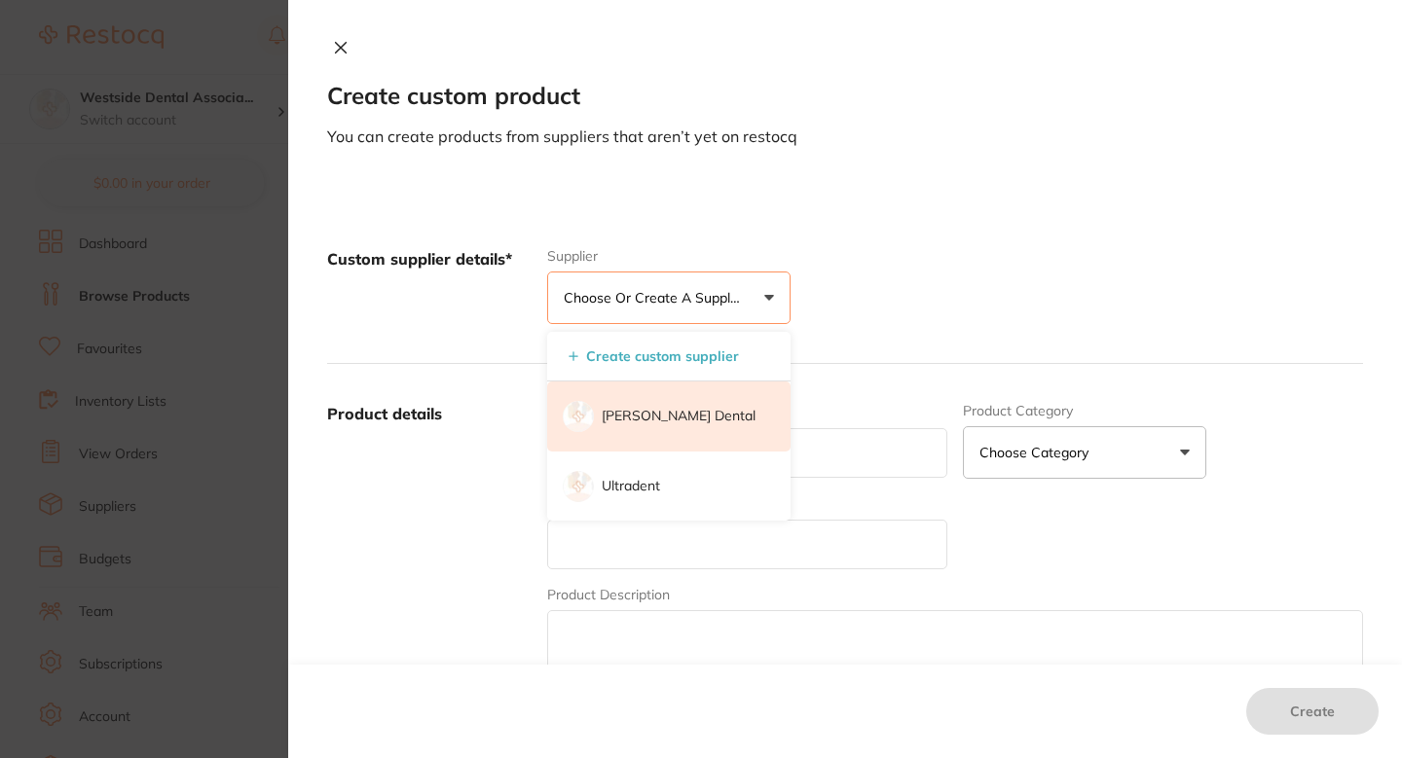
scroll to position [0, 0]
click at [667, 429] on li "[PERSON_NAME] Dental" at bounding box center [668, 417] width 243 height 70
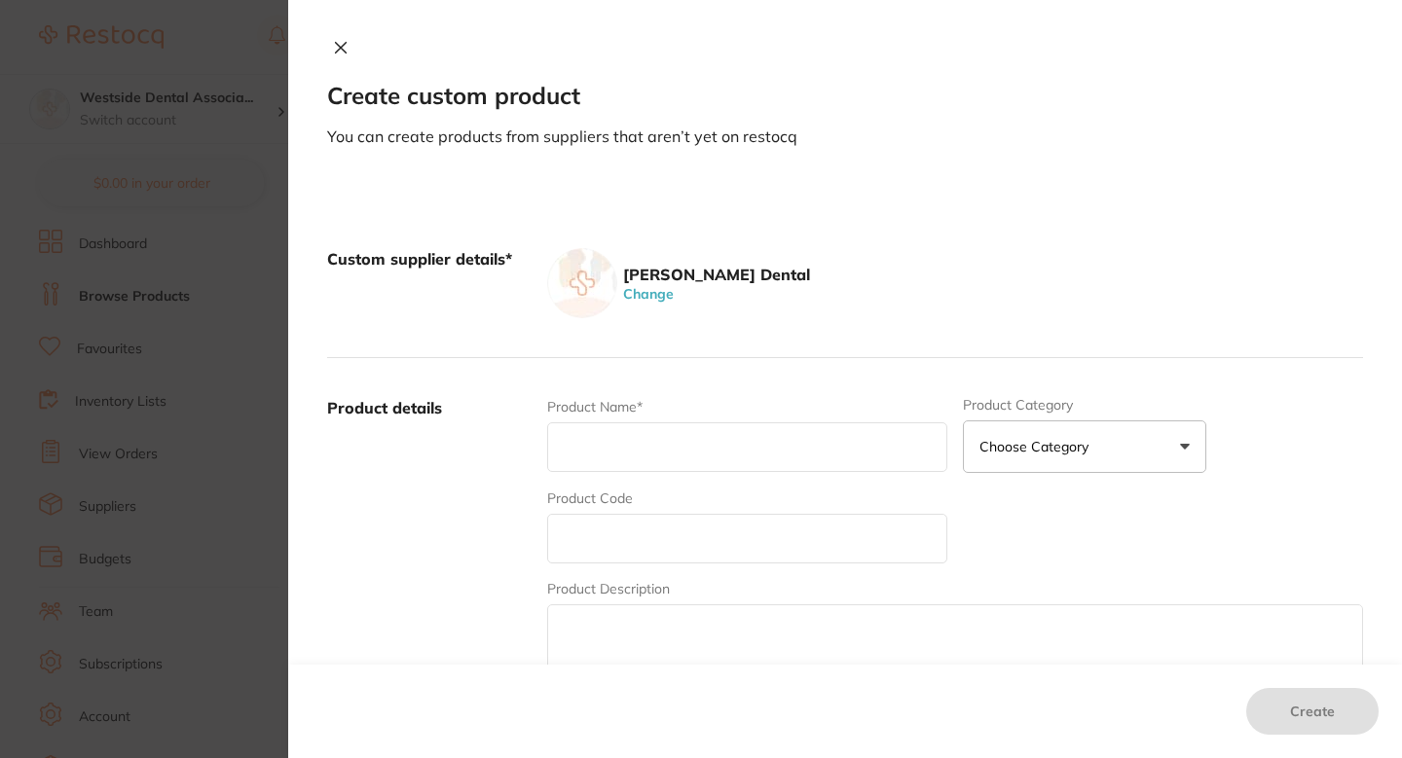
click at [668, 519] on input "text" at bounding box center [747, 539] width 400 height 50
paste input "75678313"
type input "75678313"
click at [660, 460] on input "text" at bounding box center [747, 448] width 400 height 50
paste input "Instrument-Steri Cont Spectr Neon Blue"
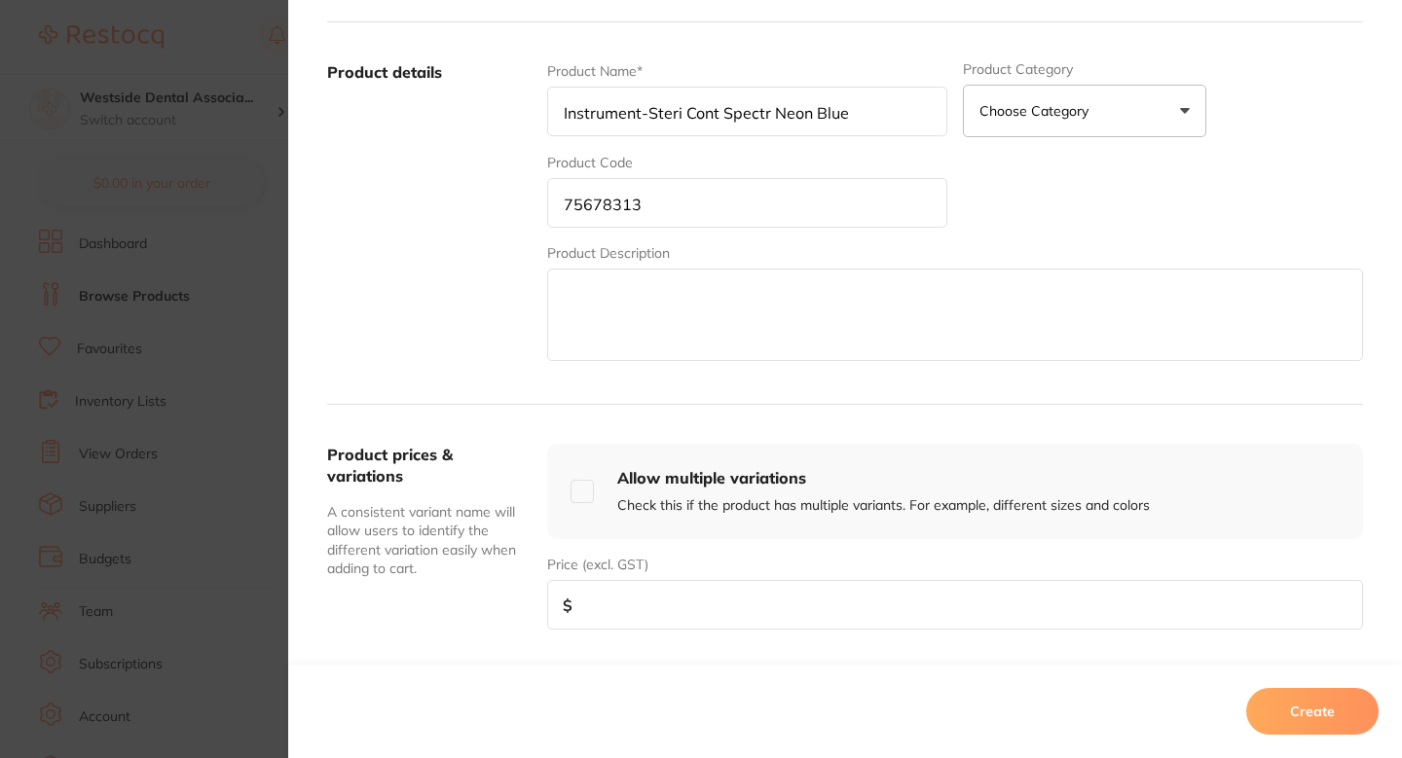
scroll to position [360, 0]
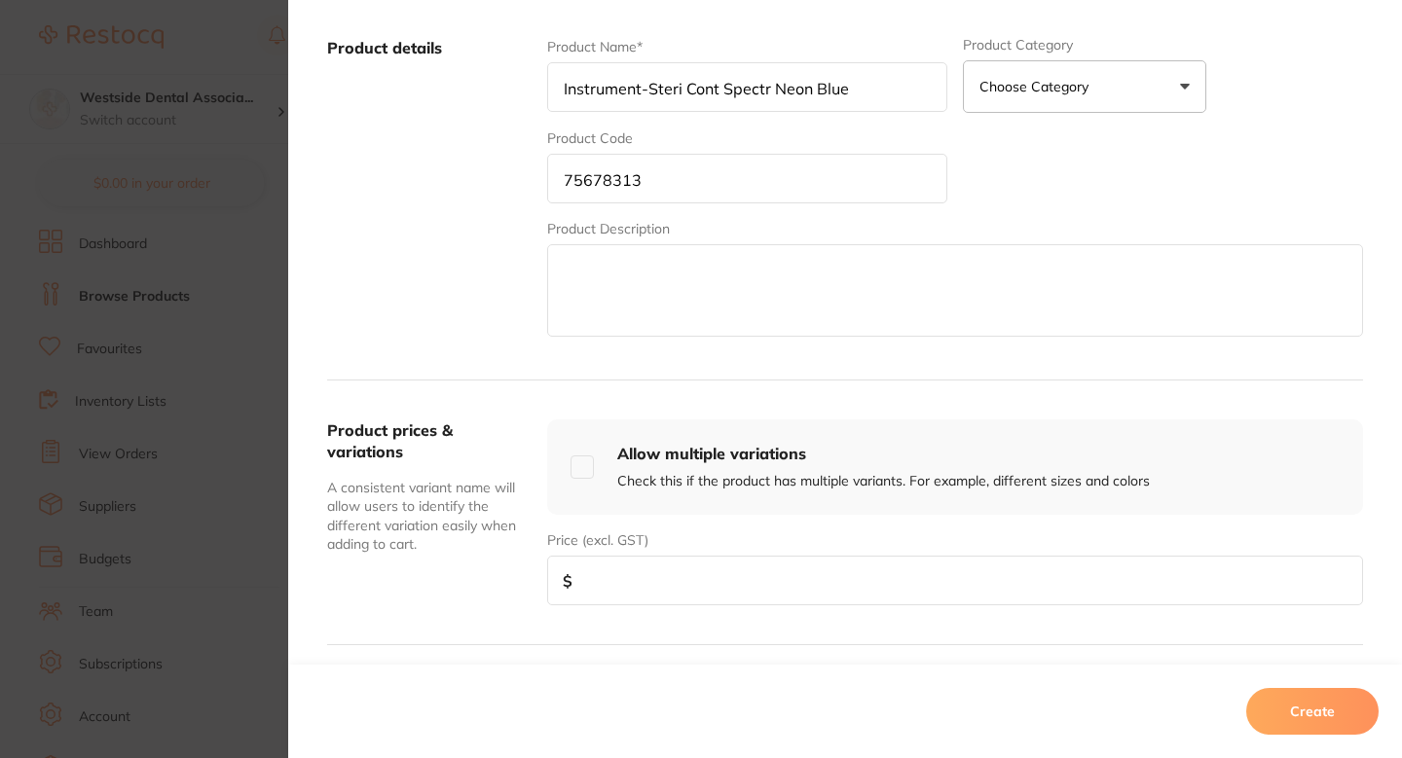
type input "Instrument-Steri Cont Spectr Neon Blue"
click at [691, 587] on input "number" at bounding box center [955, 581] width 816 height 50
paste input "5.99"
type input "5.99"
click at [1055, 190] on div "Product Name* Instrument-Steri Cont Spectr Neon Blue Product Category Choose Ca…" at bounding box center [955, 189] width 816 height 304
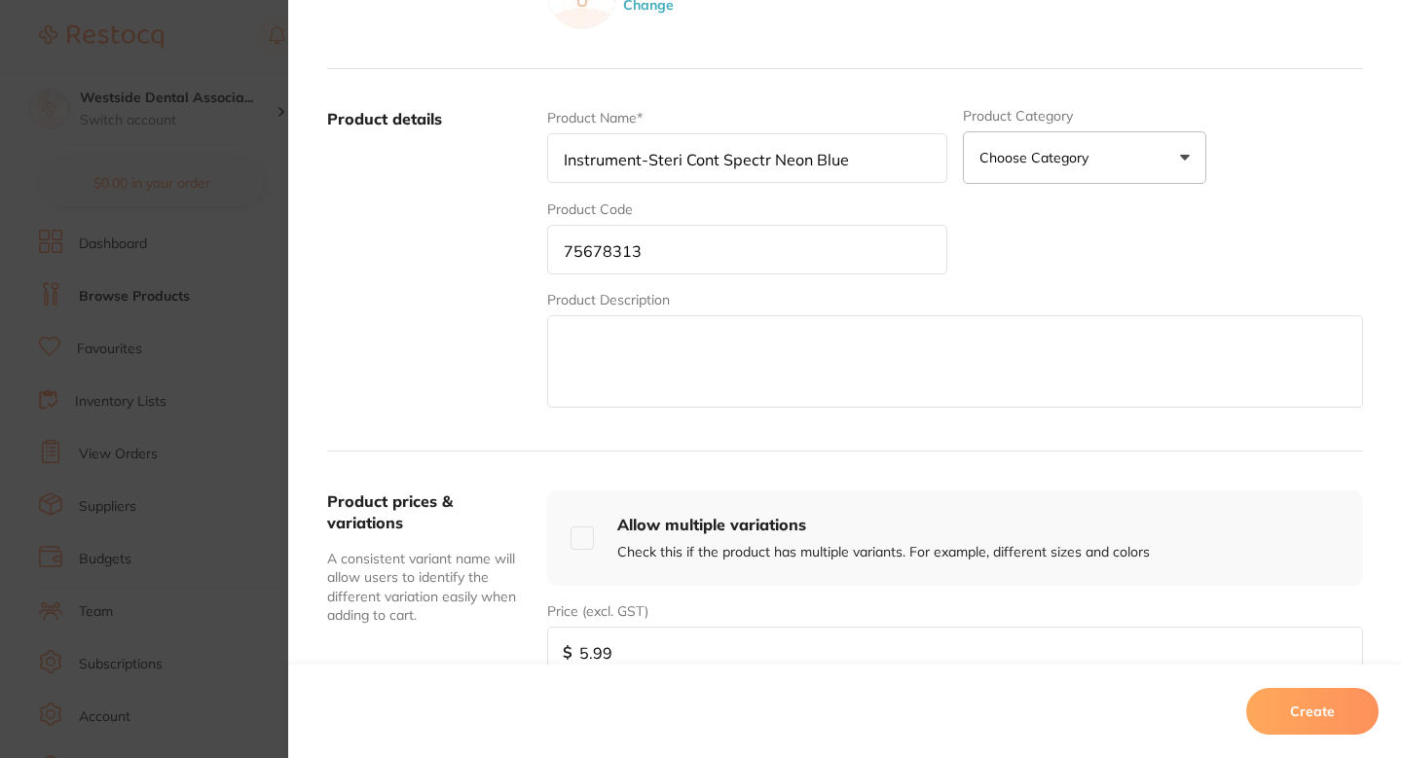
scroll to position [284, 0]
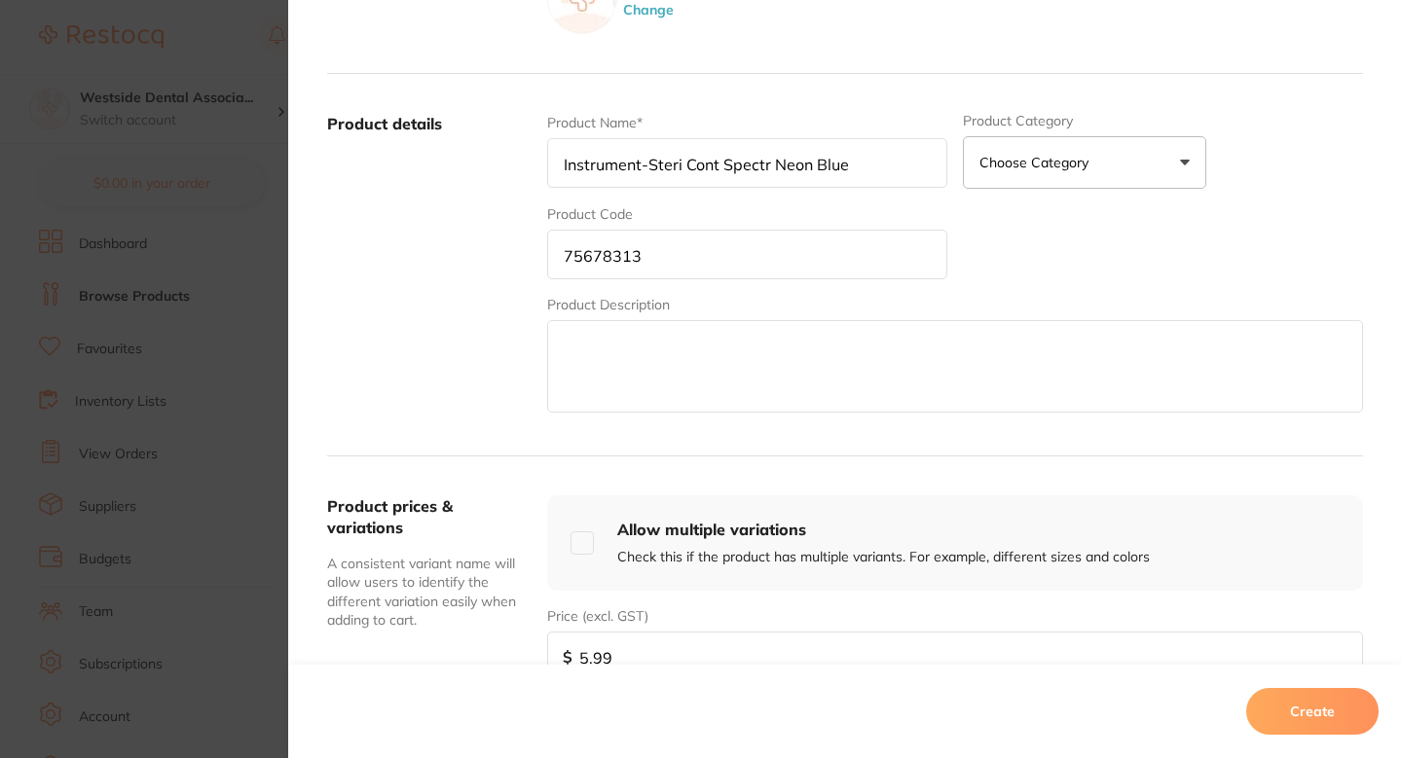
click at [1298, 718] on button "Create" at bounding box center [1312, 711] width 132 height 47
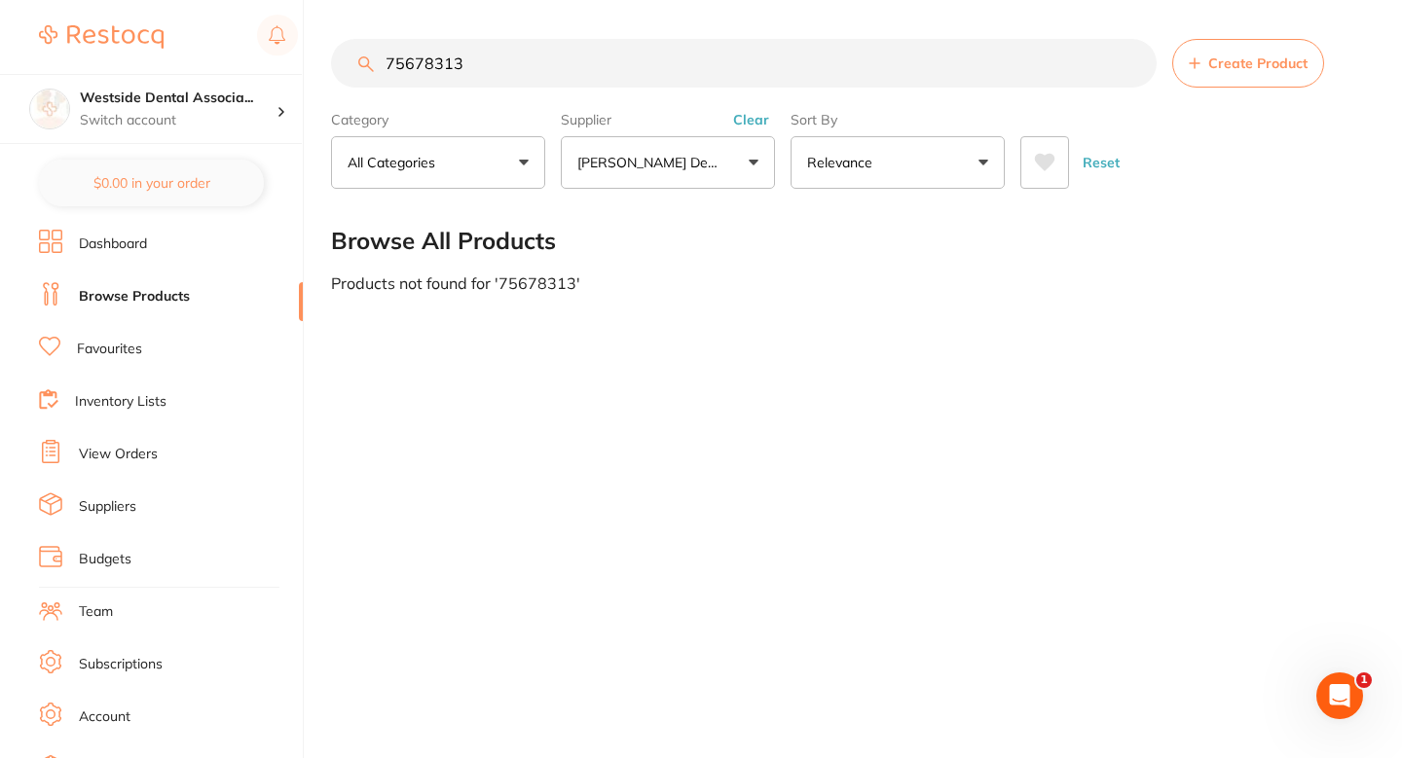
click at [626, 57] on input "75678313" at bounding box center [744, 63] width 826 height 49
paste input "47"
click at [445, 56] on input "75678347" at bounding box center [744, 63] width 826 height 49
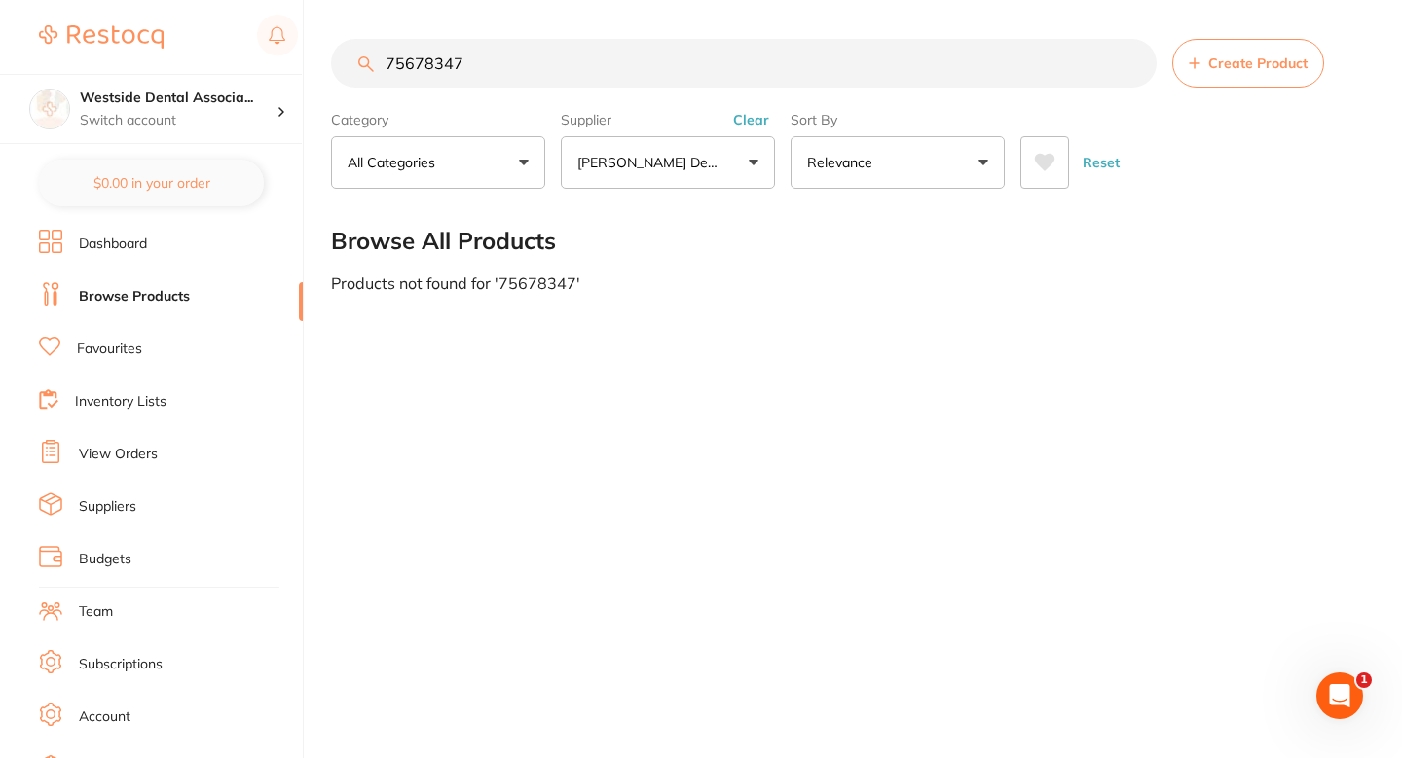
type input "75678347"
click at [1200, 75] on button "Create Product" at bounding box center [1248, 63] width 152 height 49
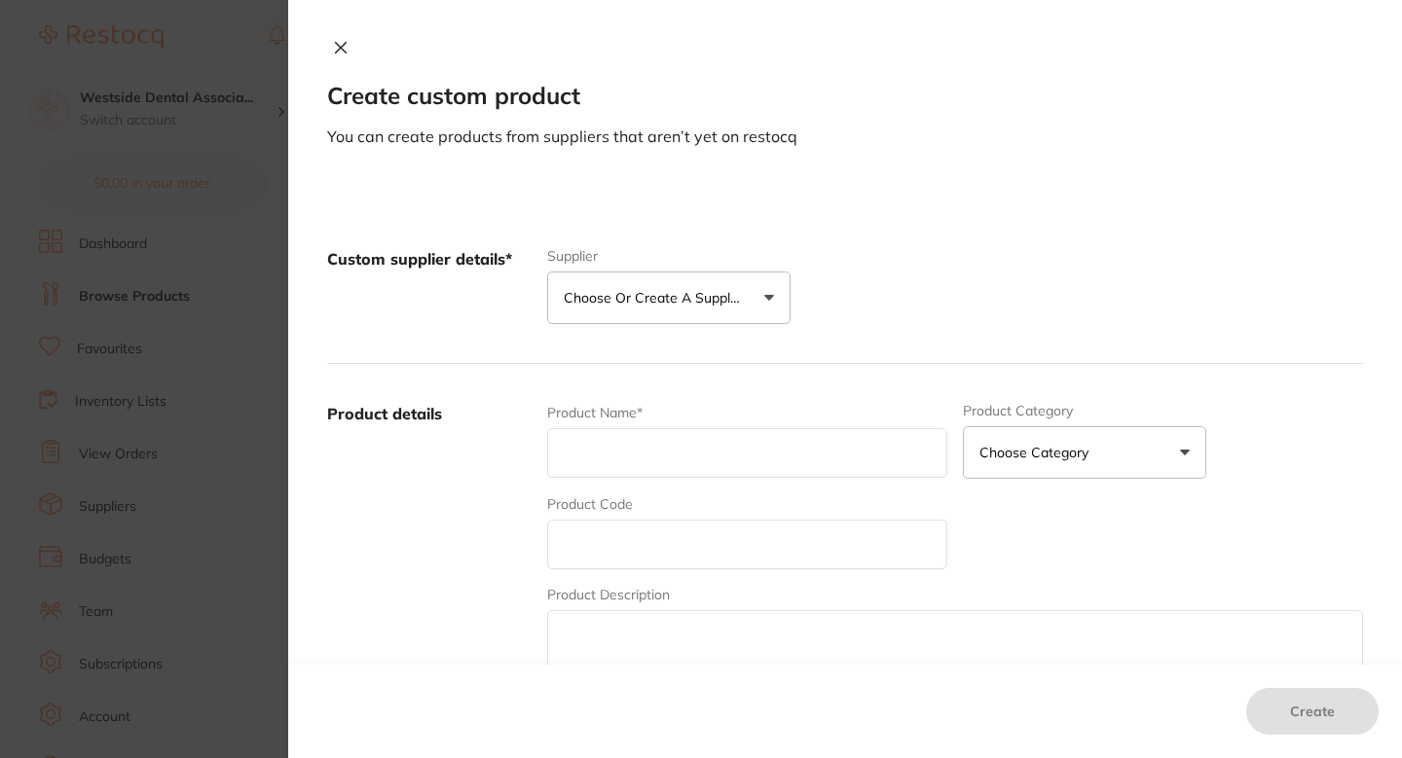
click at [720, 321] on button "Choose or create a supplier" at bounding box center [668, 298] width 243 height 53
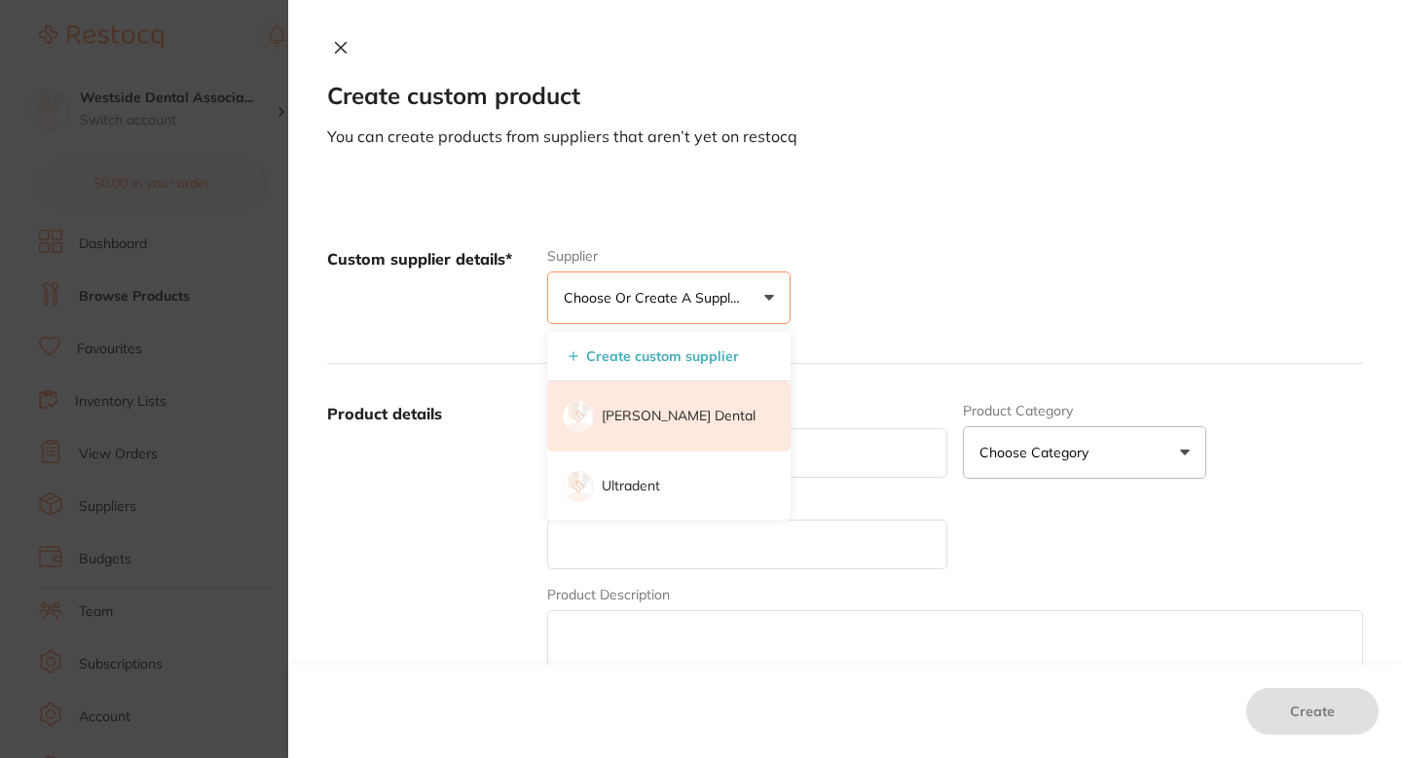
scroll to position [0, 0]
click at [673, 428] on li "[PERSON_NAME] Dental" at bounding box center [668, 417] width 243 height 70
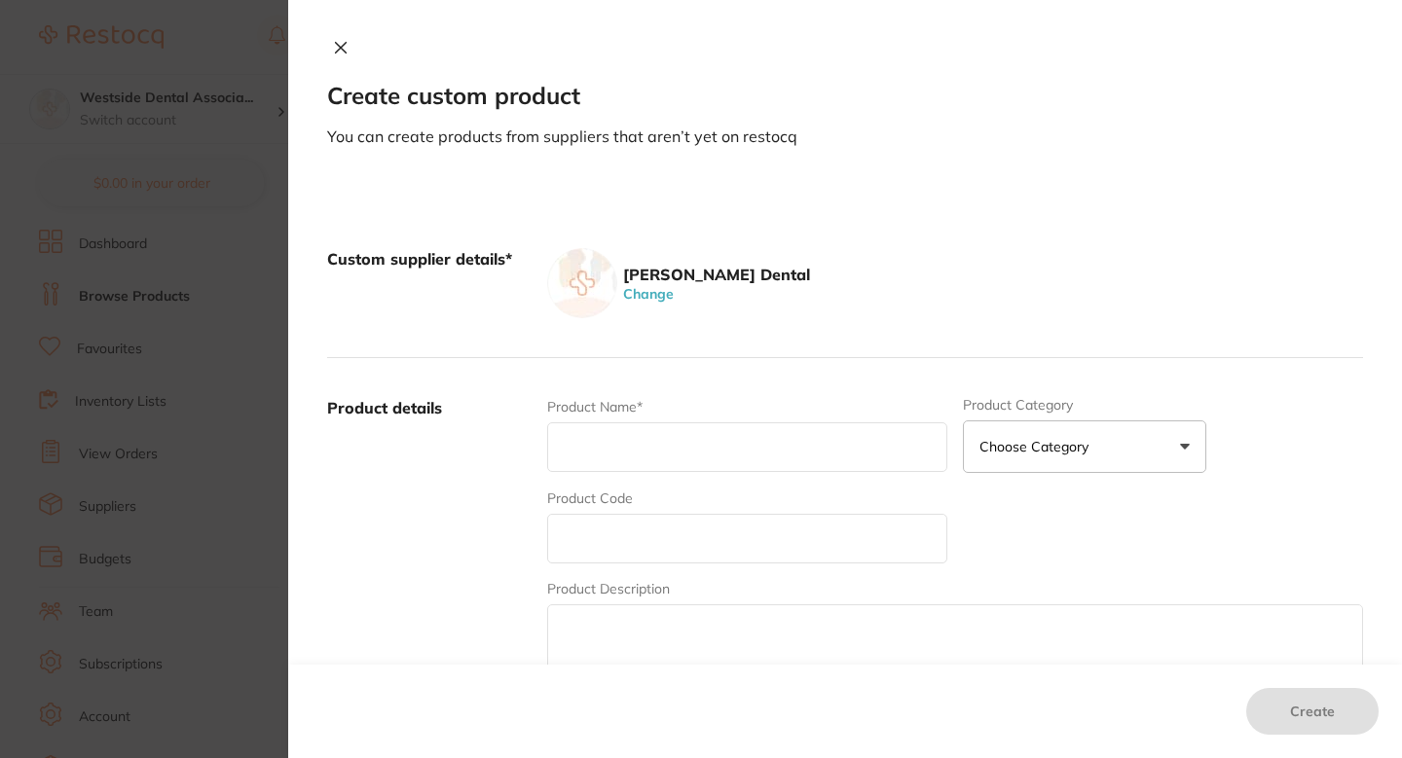
click at [673, 544] on input "text" at bounding box center [747, 539] width 400 height 50
paste input "75678347"
type input "75678347"
click at [674, 456] on input "text" at bounding box center [747, 448] width 400 height 50
paste input "Instrument-Steri Cont Spectr Neon Pink"
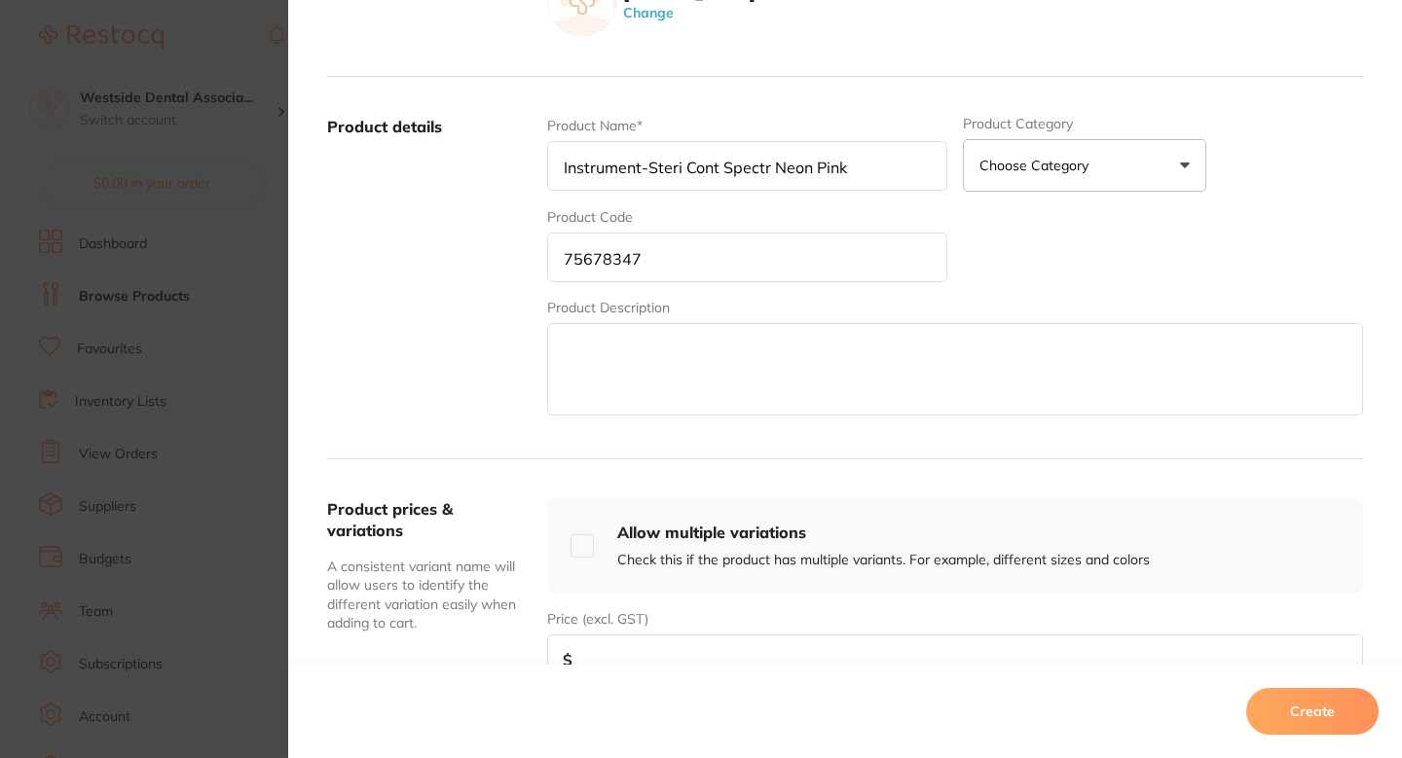
scroll to position [482, 0]
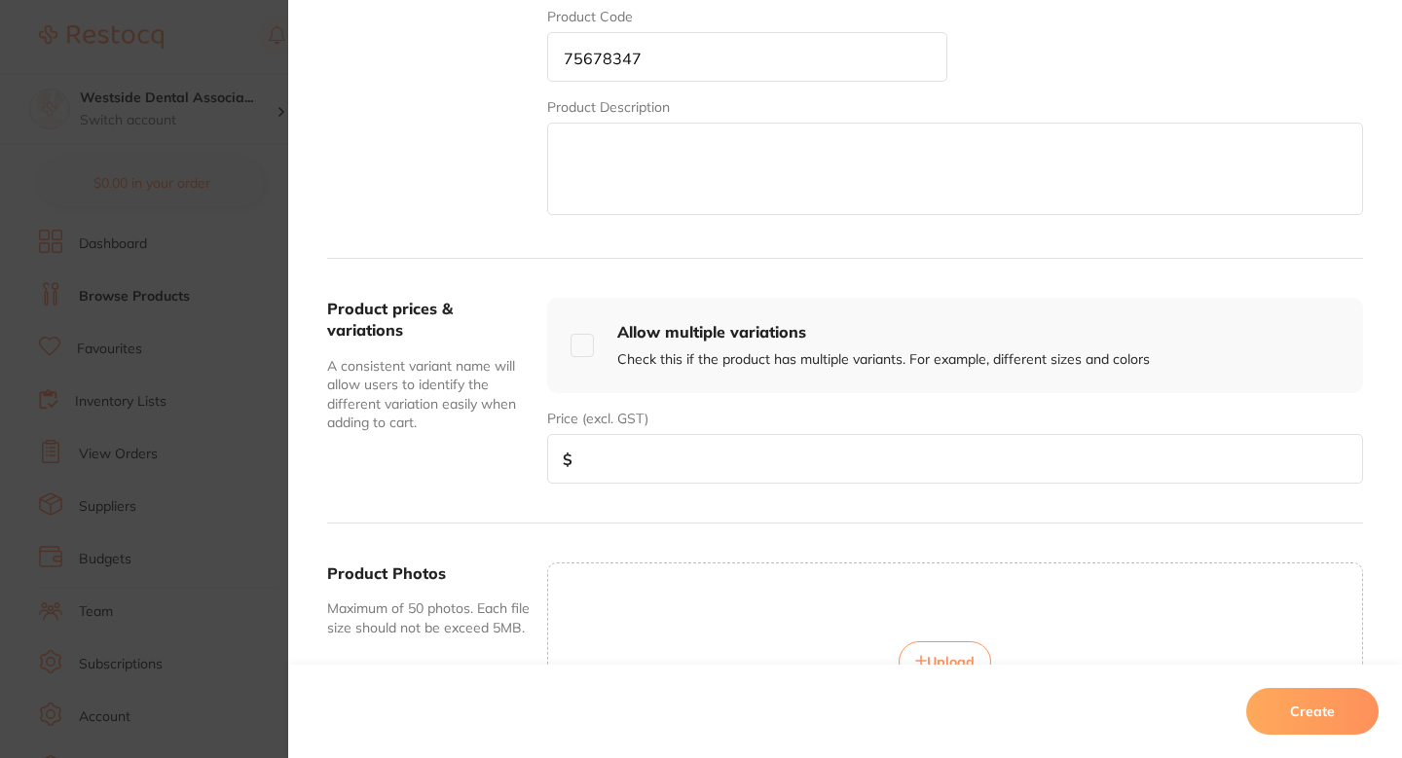
type input "Instrument-Steri Cont Spectr Neon Pink"
click at [804, 450] on input "number" at bounding box center [955, 459] width 816 height 50
paste input "5.99"
type input "5.99"
click at [1264, 686] on div "Create" at bounding box center [845, 711] width 1114 height 93
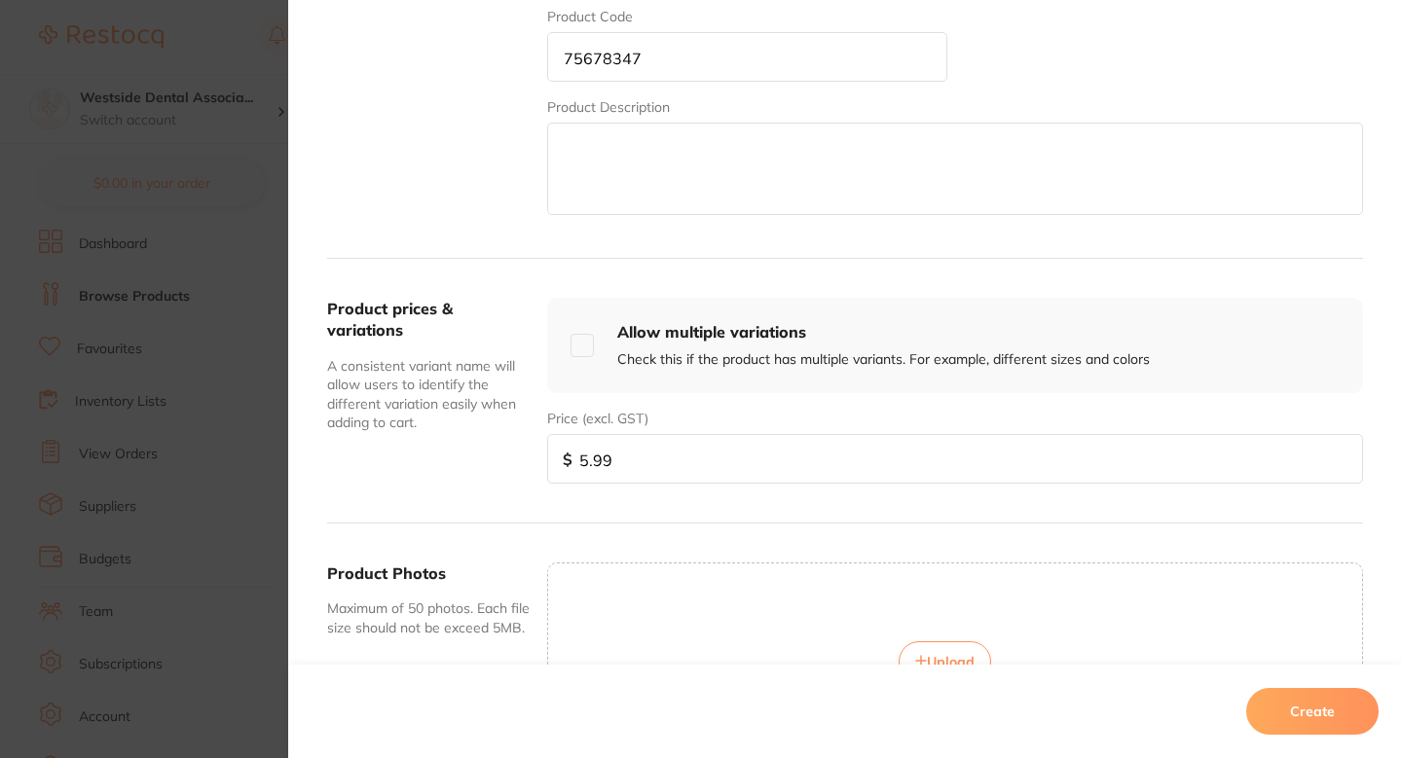
click at [1278, 698] on button "Create" at bounding box center [1312, 711] width 132 height 47
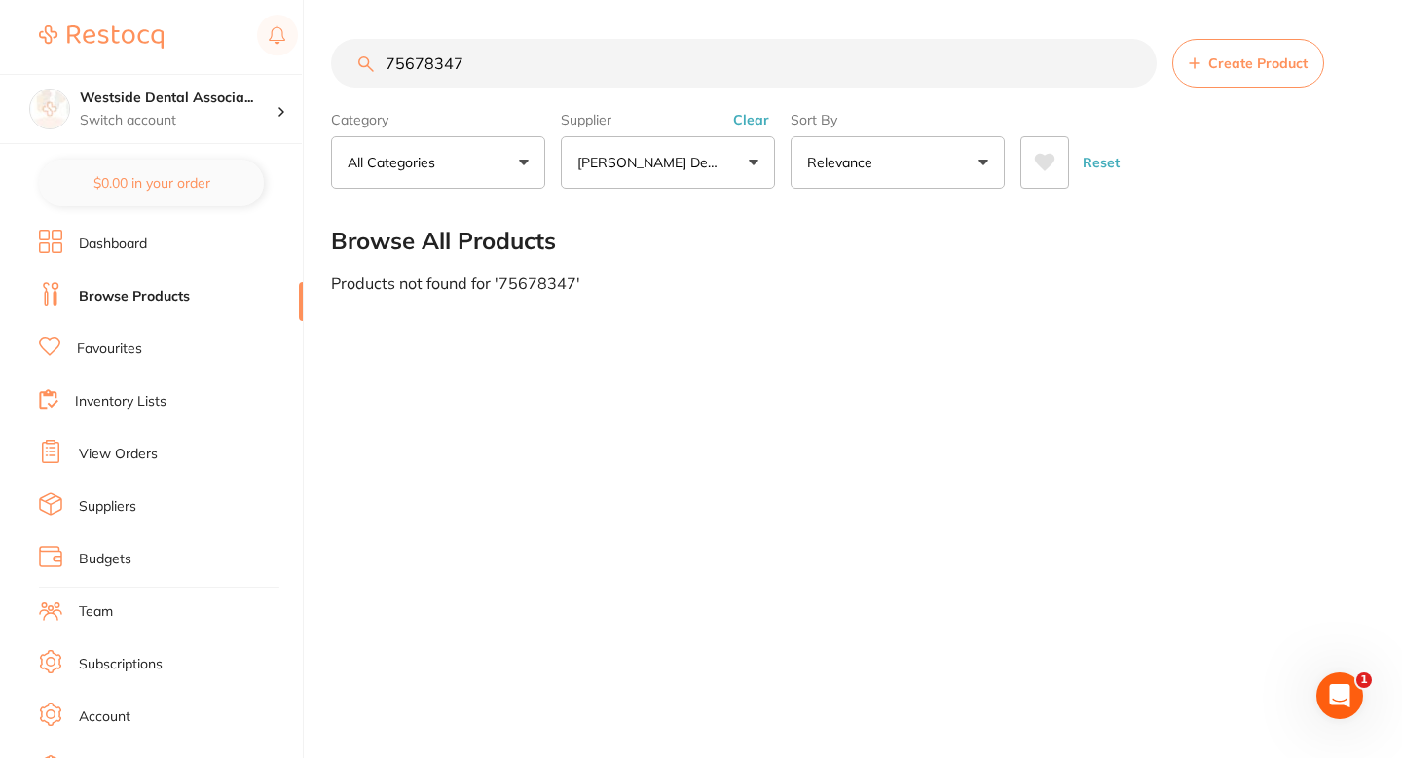
click at [625, 89] on section "75678347 Create Product Category All Categories All Categories No categories fo…" at bounding box center [847, 114] width 1032 height 150
click at [628, 79] on input "75678347" at bounding box center [744, 63] width 826 height 49
paste input "54"
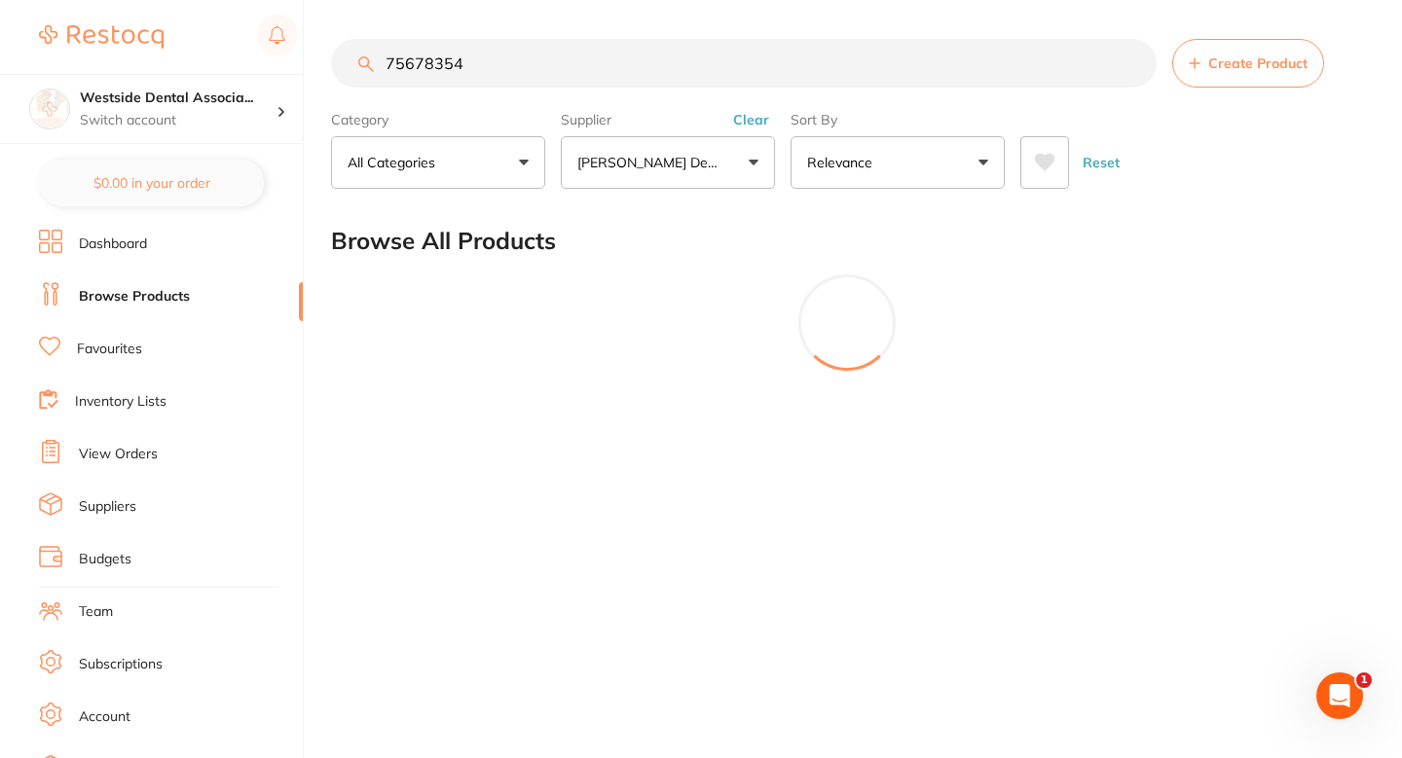
type input "75678354"
click at [1212, 70] on span "Create Product" at bounding box center [1257, 63] width 99 height 16
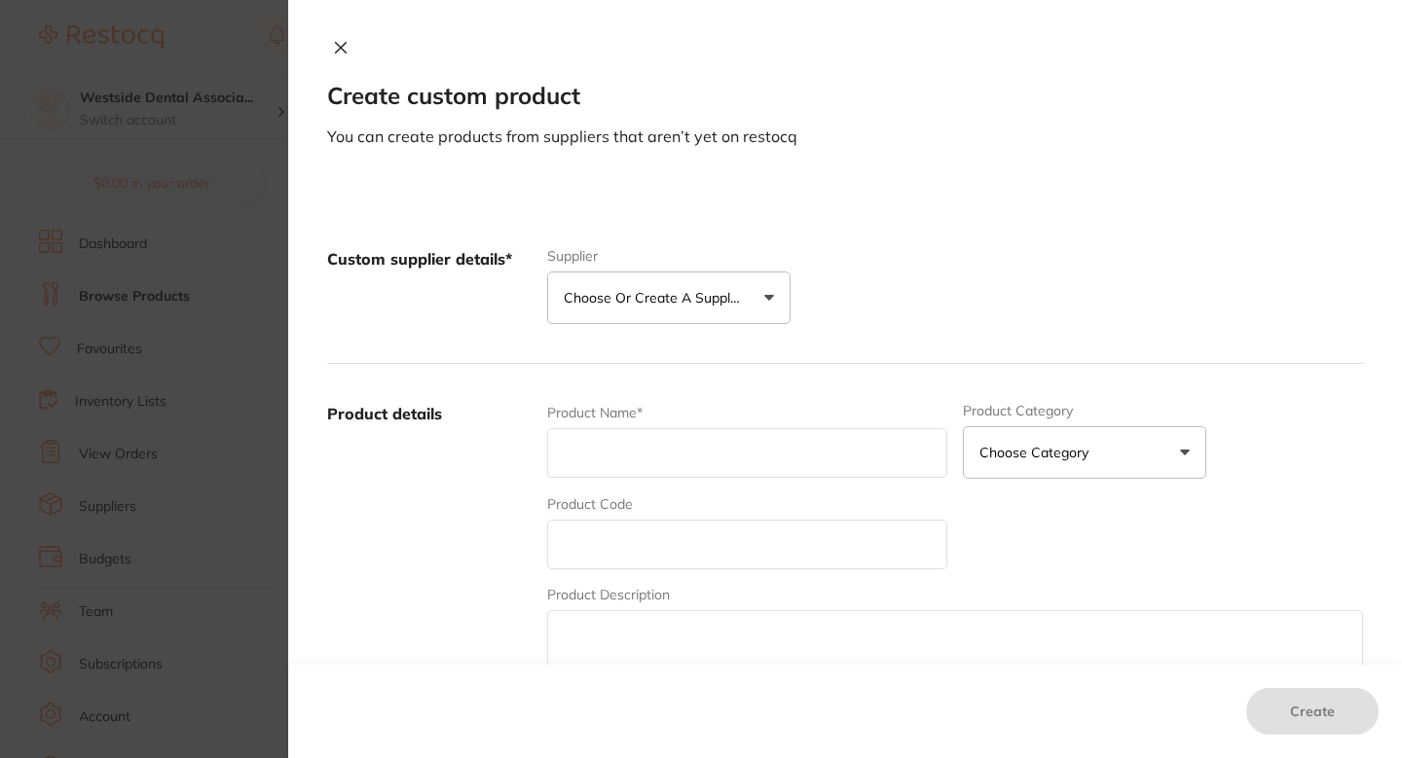
click at [551, 314] on button "Choose or create a supplier" at bounding box center [668, 298] width 243 height 53
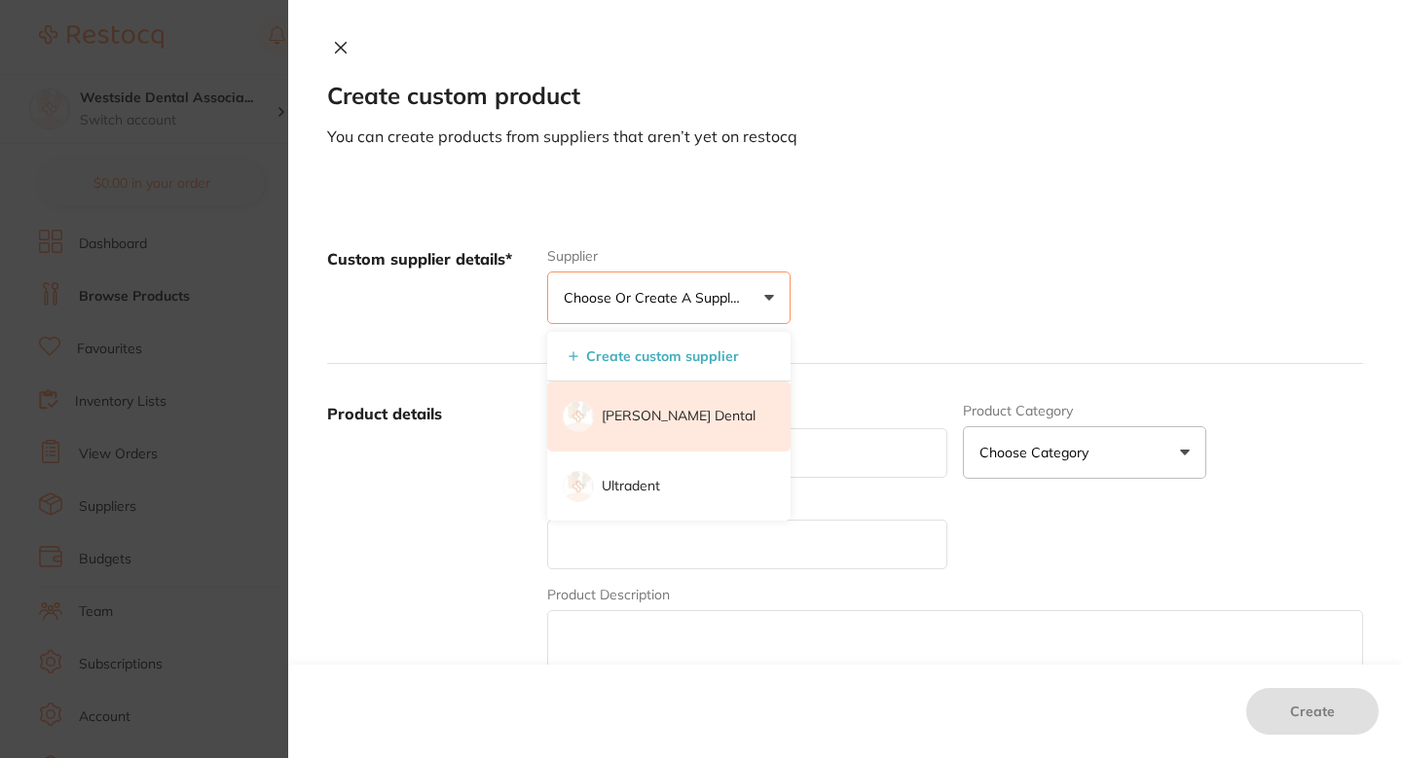
scroll to position [0, 0]
click at [616, 401] on li "[PERSON_NAME] Dental" at bounding box center [668, 417] width 243 height 70
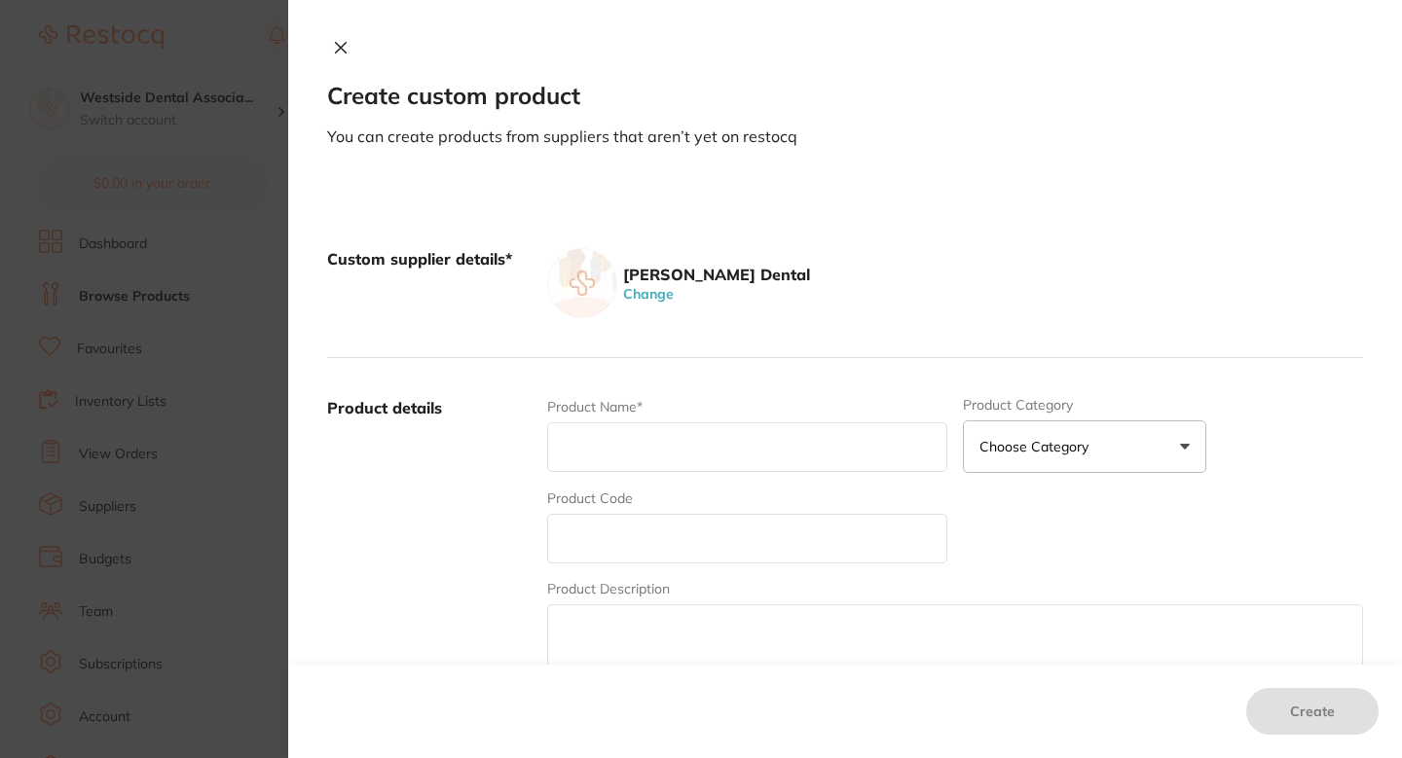
click at [658, 540] on input "text" at bounding box center [747, 539] width 400 height 50
paste input "75678354"
click at [671, 463] on input "text" at bounding box center [747, 448] width 400 height 50
click at [594, 550] on input "75678354" at bounding box center [747, 539] width 400 height 50
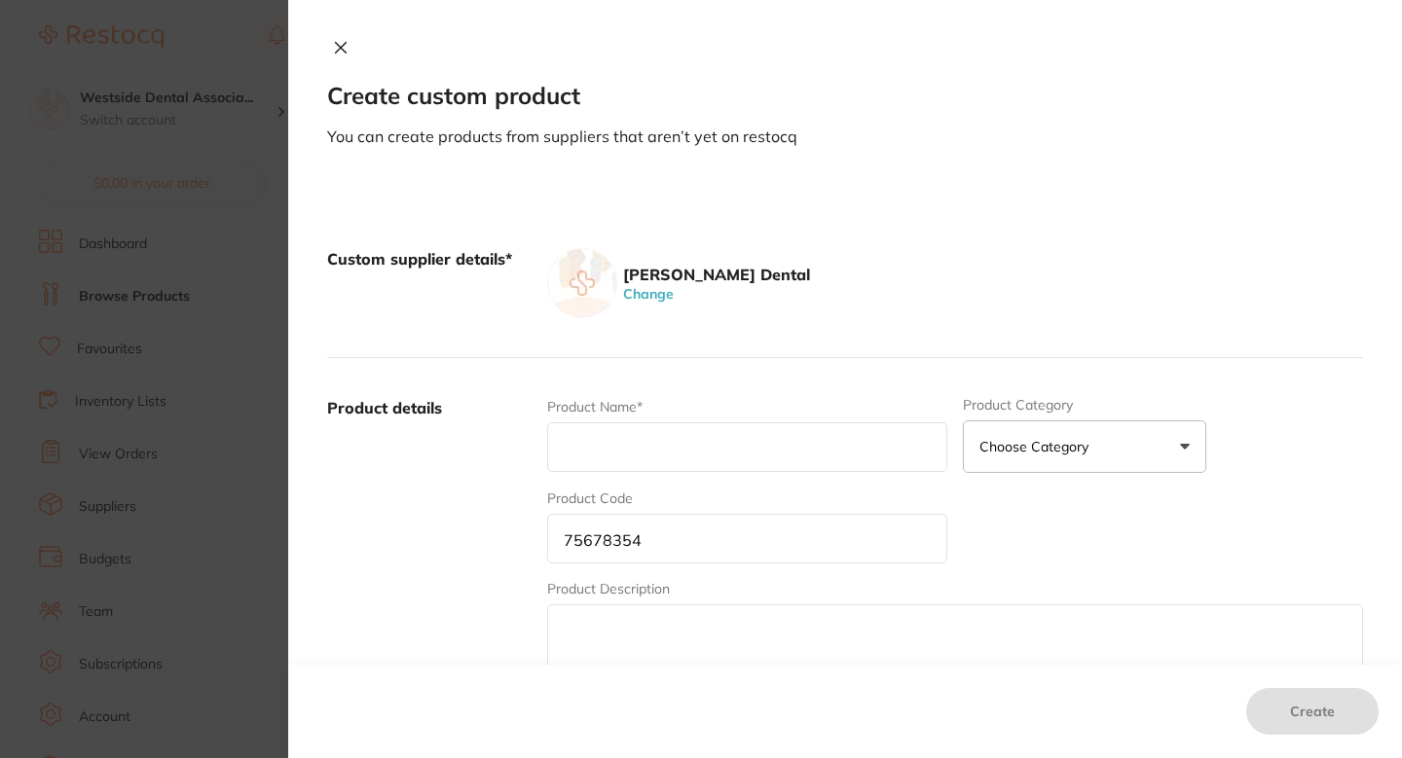
click at [594, 550] on input "75678354" at bounding box center [747, 539] width 400 height 50
paste input "text"
type input "75678354"
click at [636, 413] on label "Product Name*" at bounding box center [594, 407] width 95 height 16
click at [639, 431] on input "text" at bounding box center [747, 448] width 400 height 50
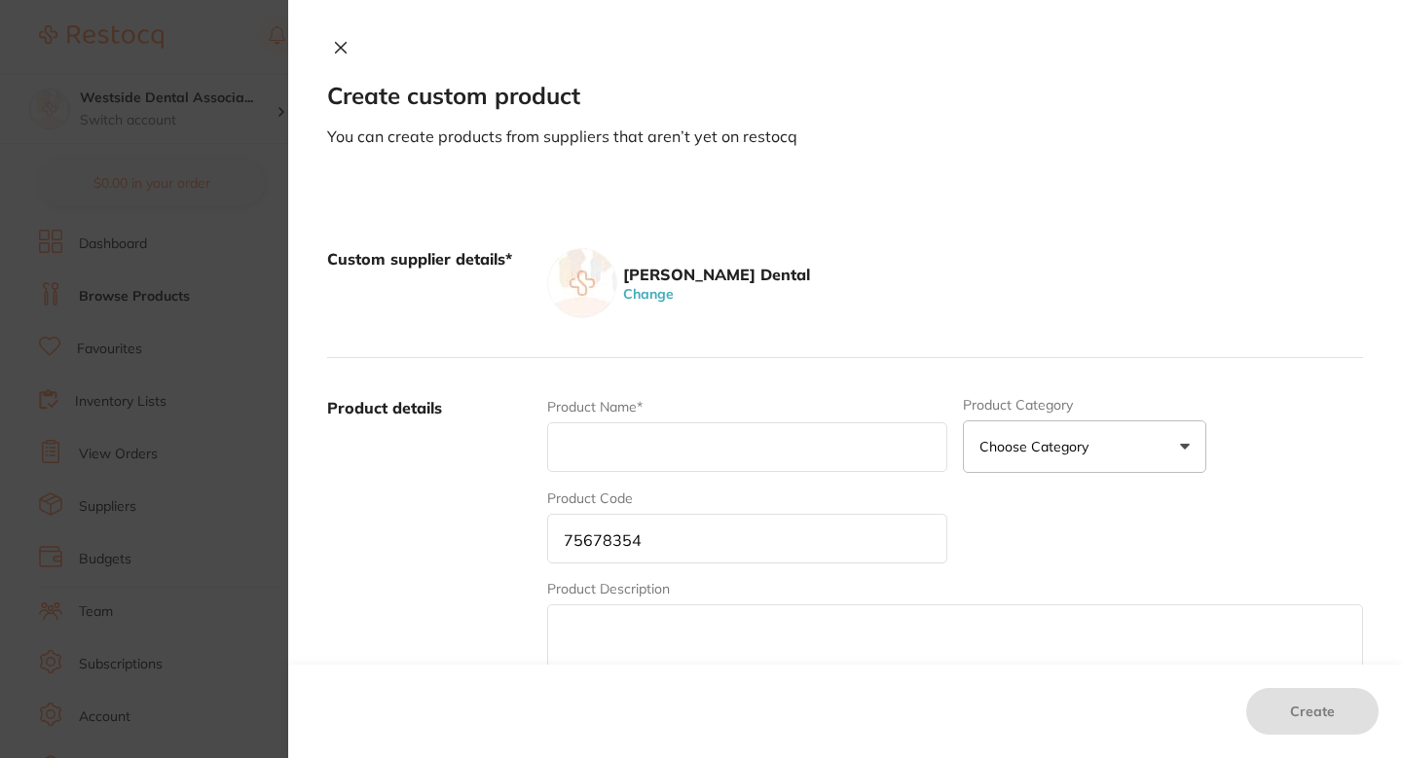
paste input "Instrument-Steri Cont Spectr Neon Purpl"
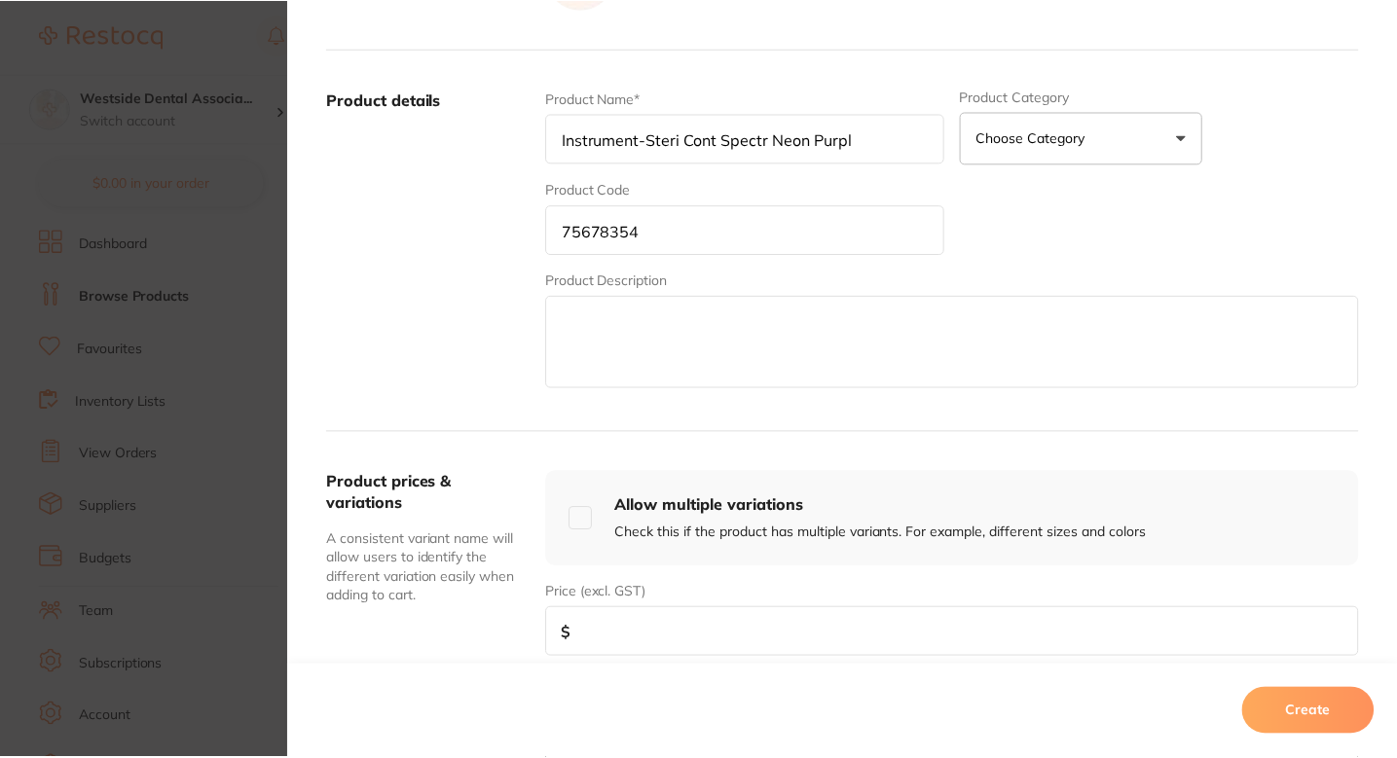
scroll to position [438, 0]
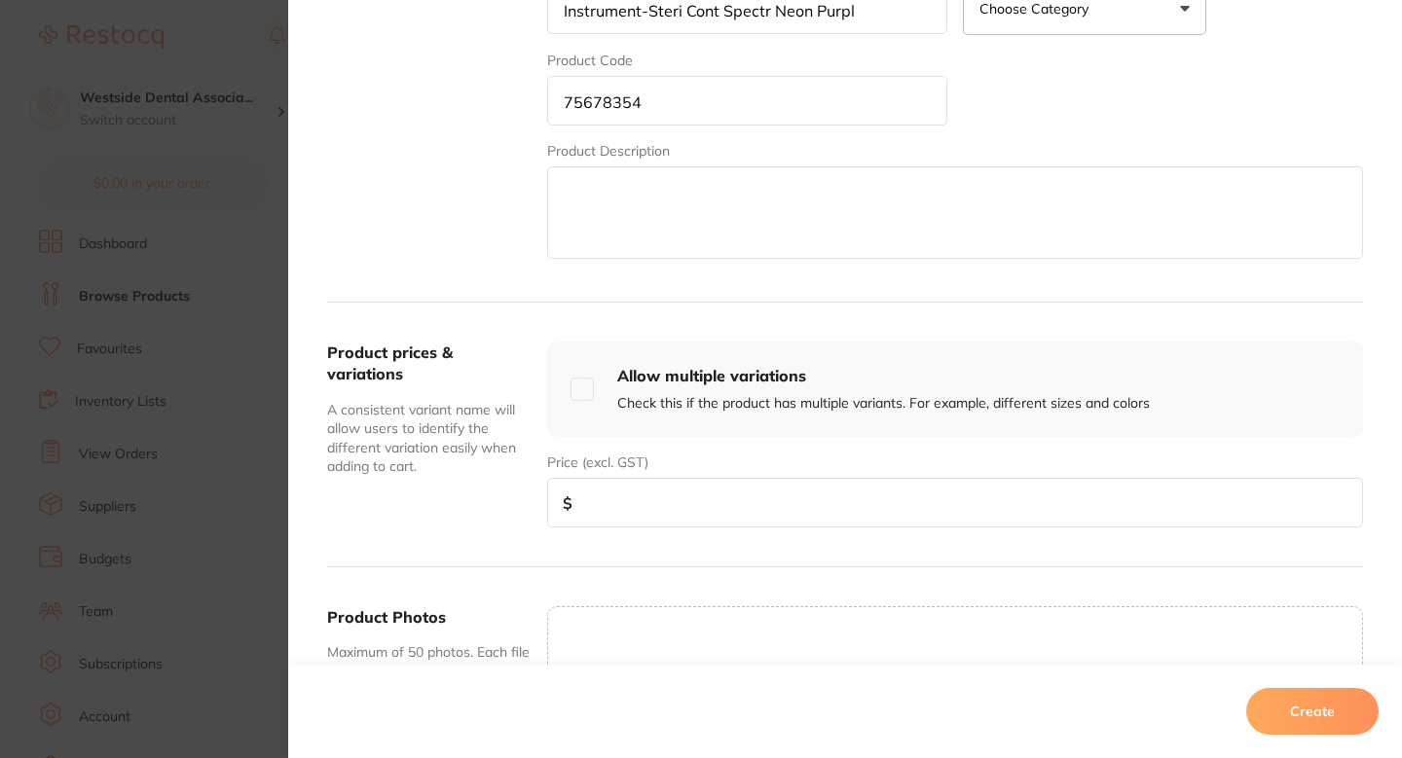
type input "Instrument-Steri Cont Spectr Neon Purpl"
click at [685, 509] on input "number" at bounding box center [955, 503] width 816 height 50
paste input "5.99"
type input "5.99"
click at [1335, 710] on button "Create" at bounding box center [1312, 711] width 132 height 47
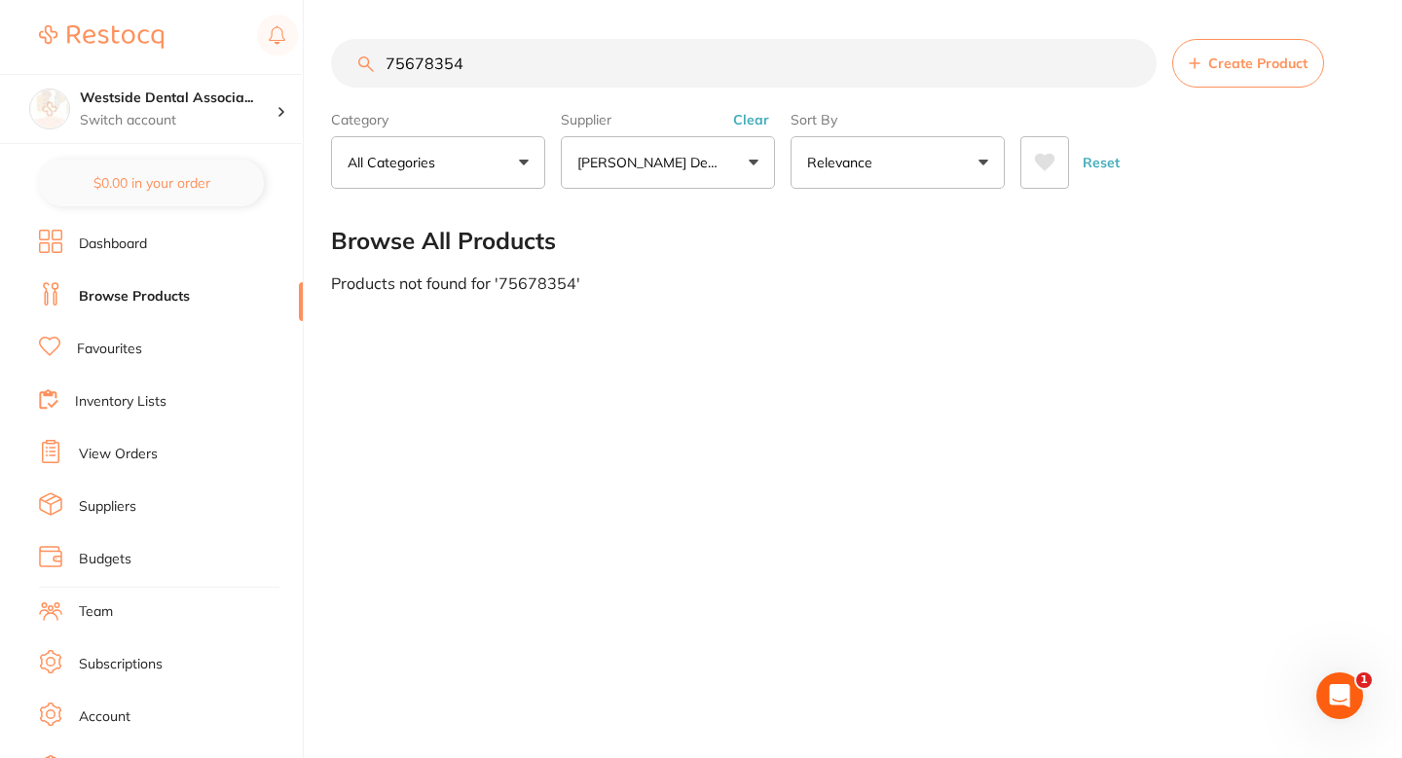
click at [665, 96] on section "75678354 Create Product Category All Categories All Categories No categories fo…" at bounding box center [847, 114] width 1032 height 150
click at [671, 66] on input "75678354" at bounding box center [744, 63] width 826 height 49
paste input "034475"
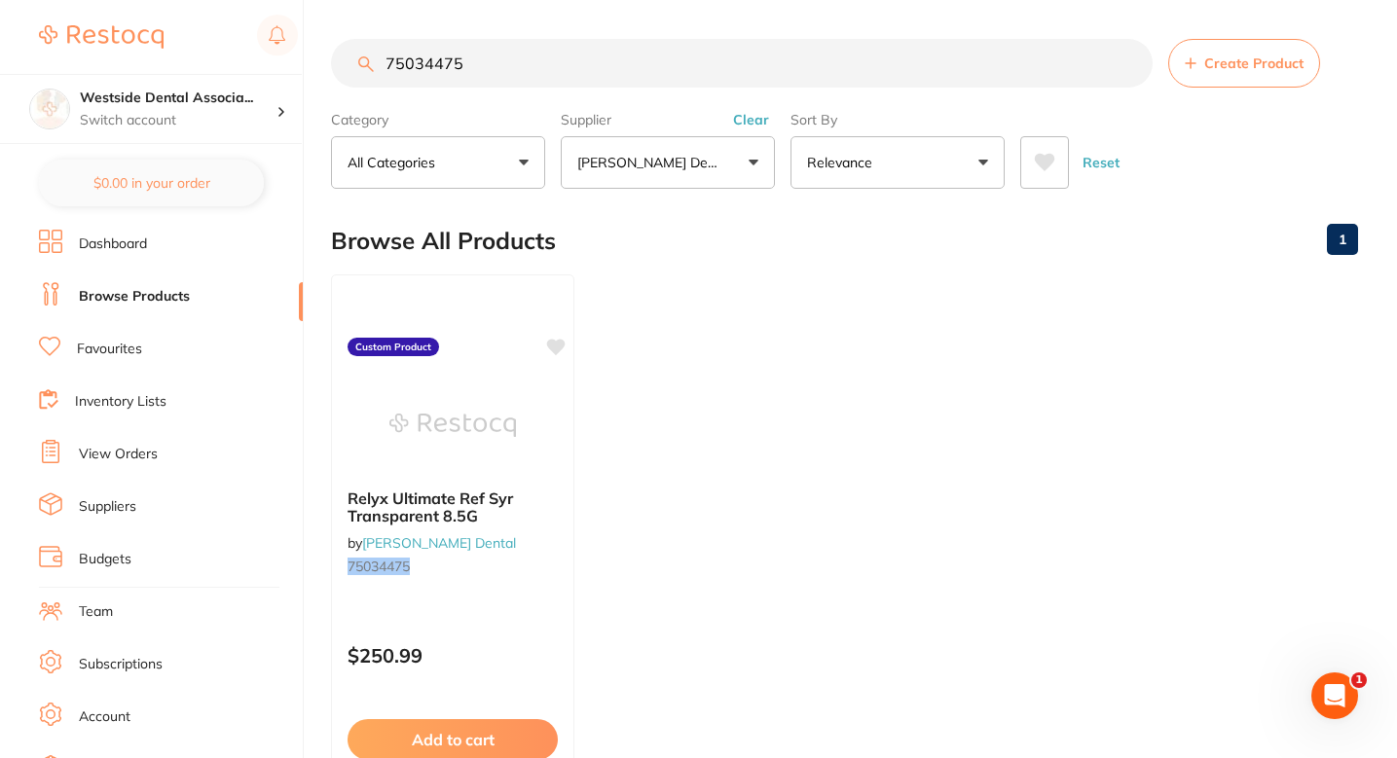
scroll to position [0, 0]
click at [635, 67] on input "75034475" at bounding box center [742, 63] width 822 height 49
paste input "2157501"
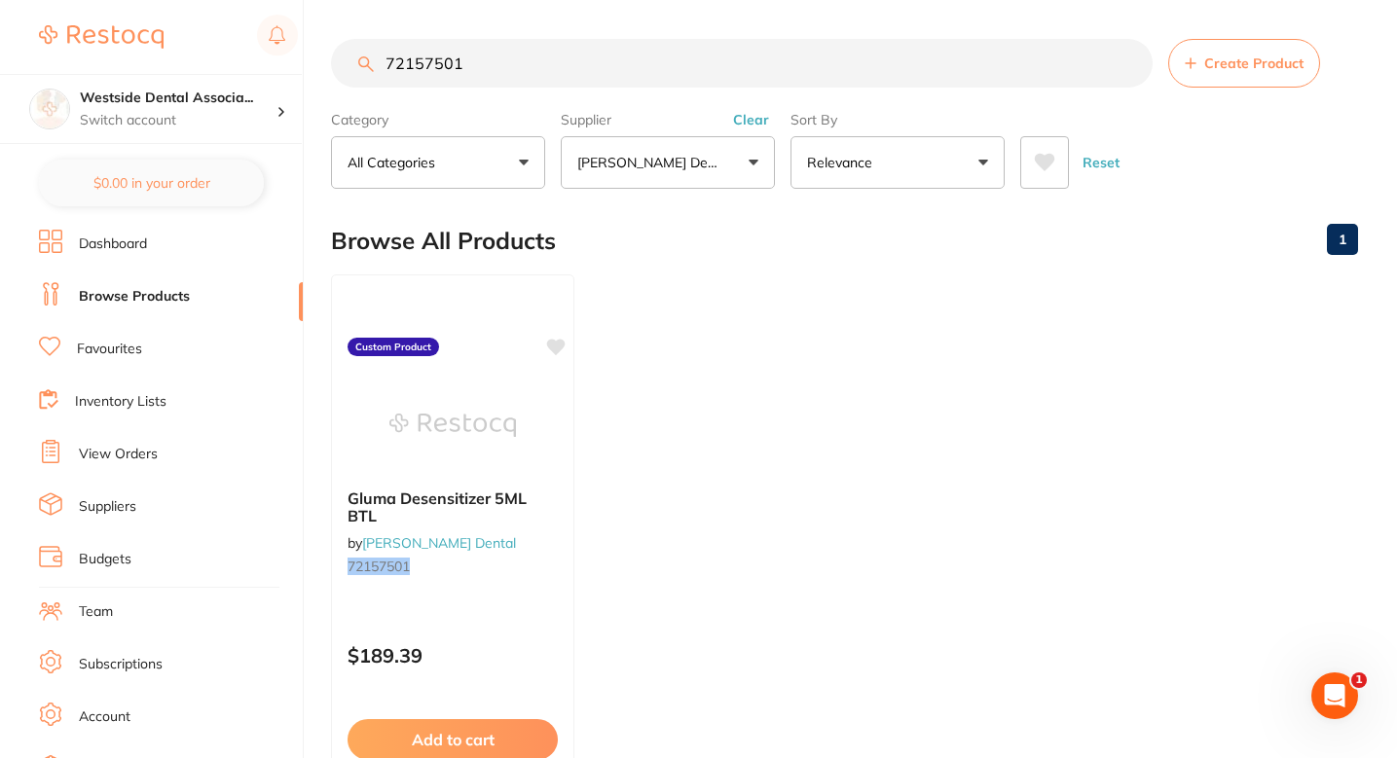
type input "72157501"
click at [546, 460] on div at bounding box center [452, 424] width 243 height 98
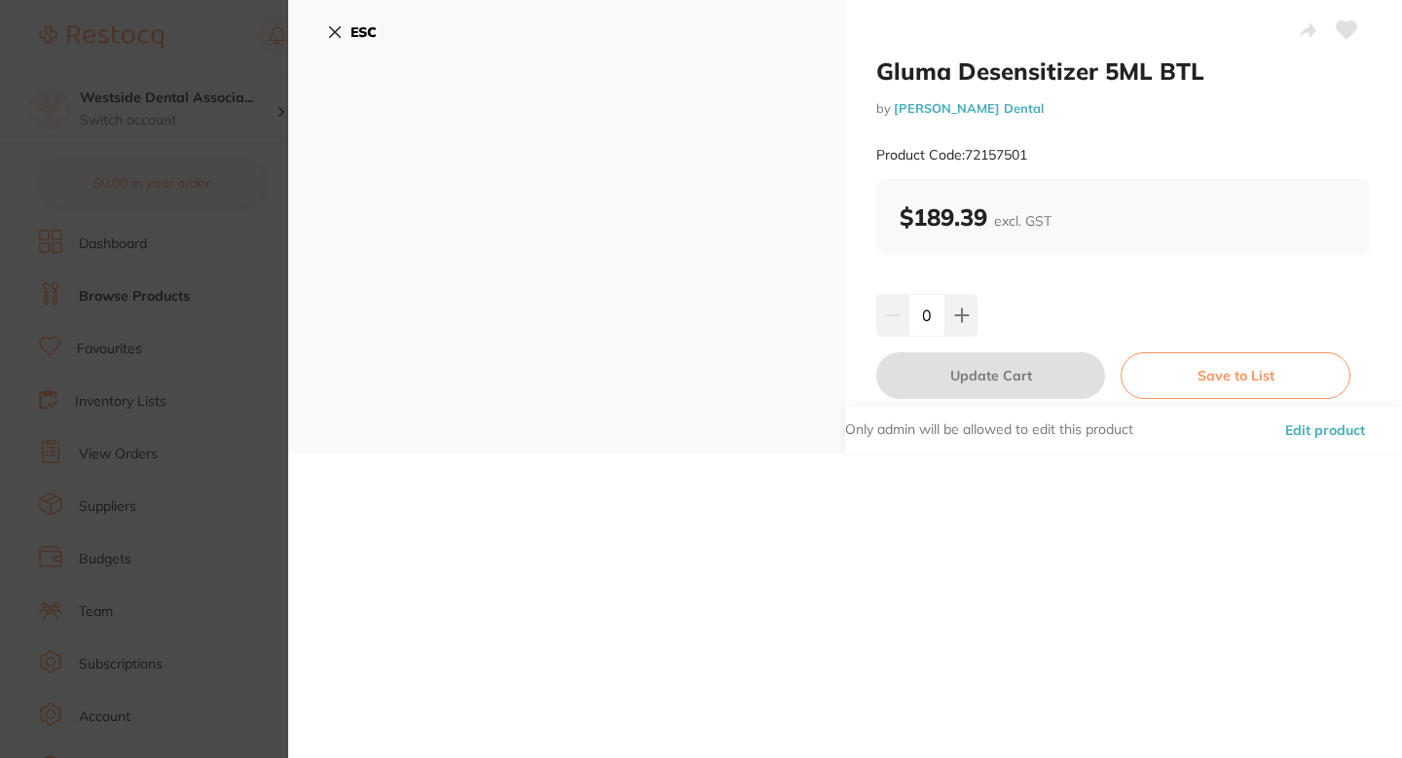
click at [1294, 422] on button "Edit product" at bounding box center [1325, 430] width 92 height 47
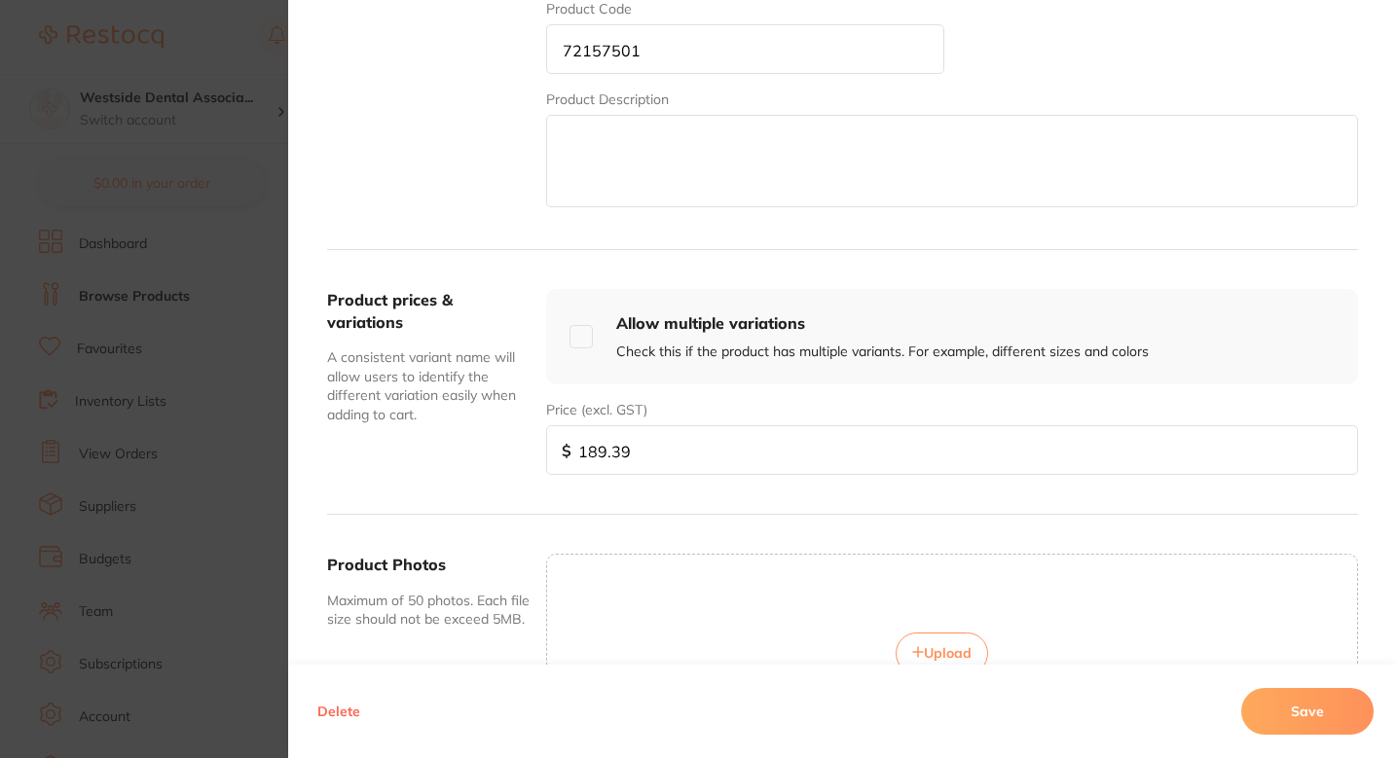
click at [696, 466] on input "189.39" at bounding box center [952, 450] width 812 height 50
paste input "65.9"
type input "165.99"
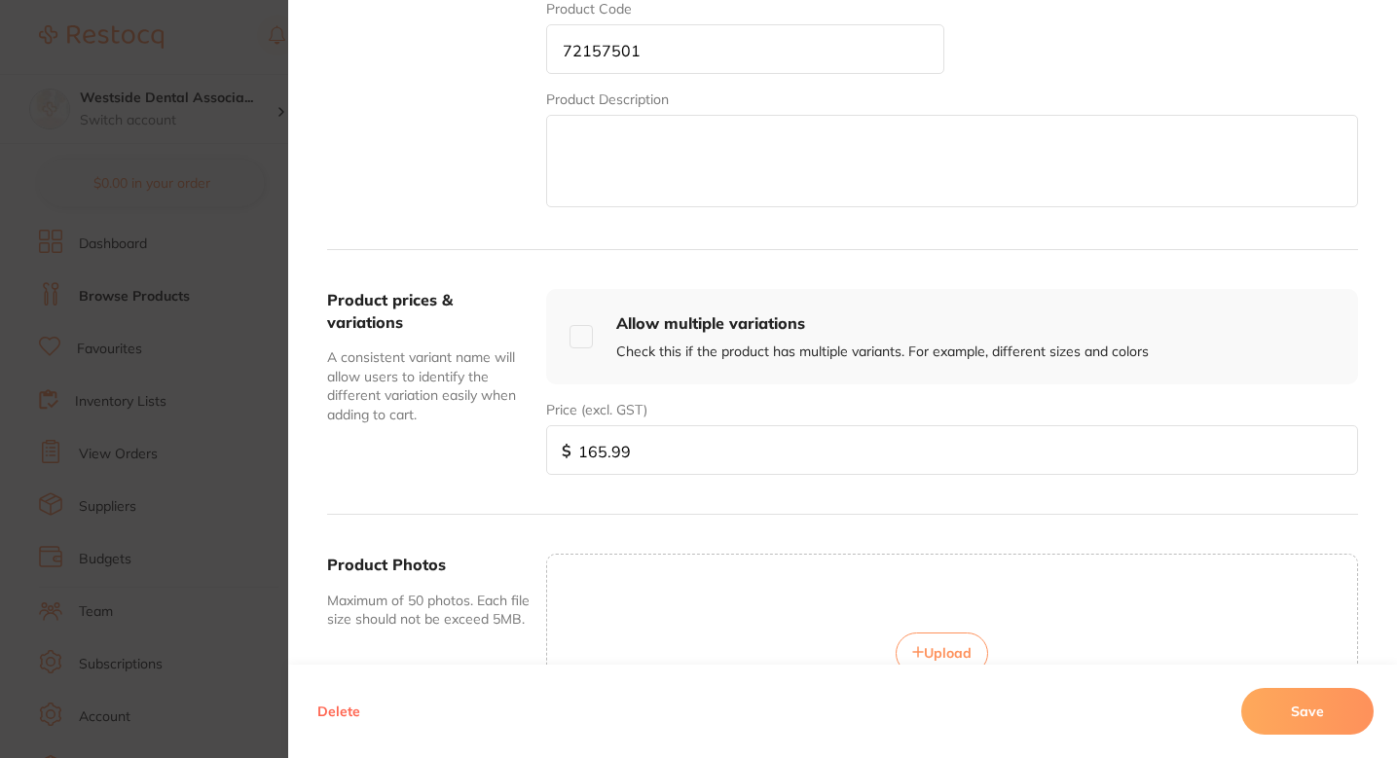
click at [1320, 727] on button "Save" at bounding box center [1307, 711] width 132 height 47
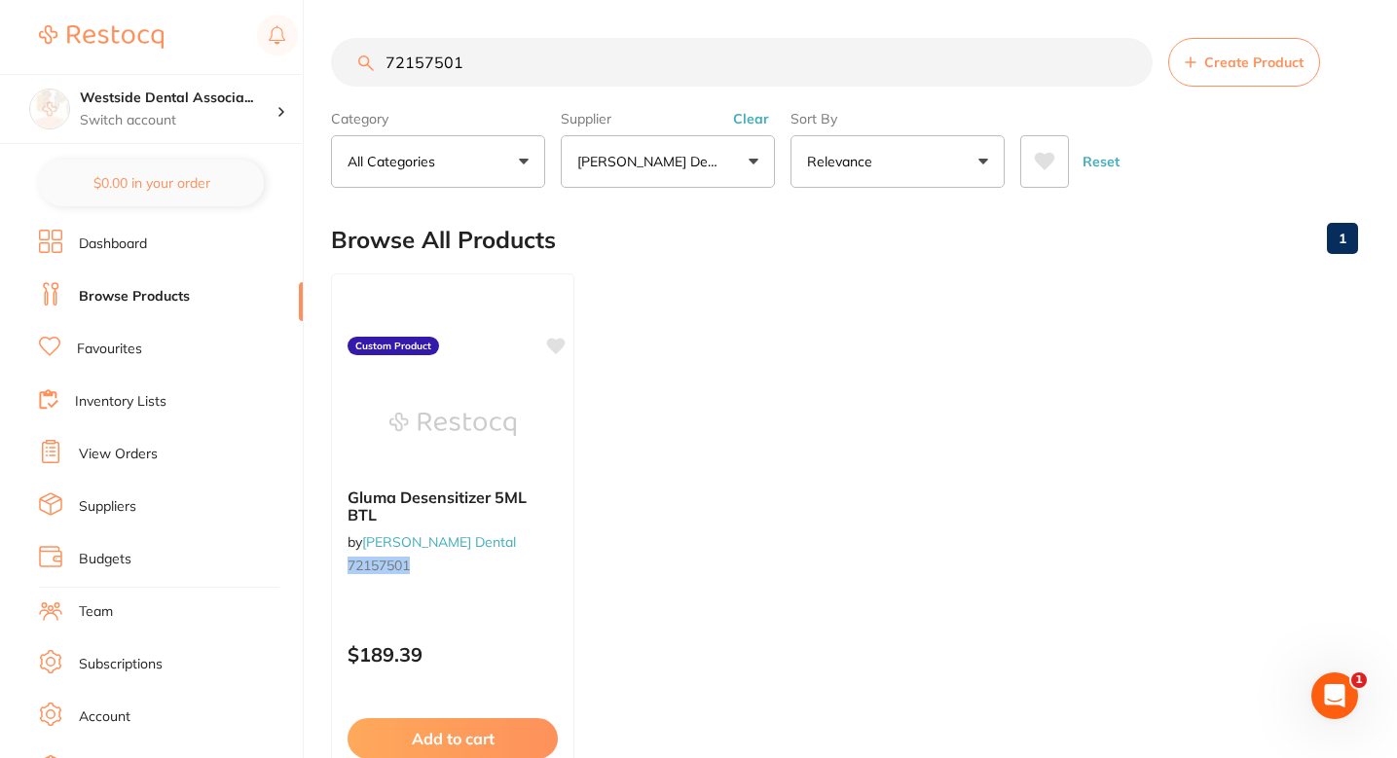
click at [797, 356] on ul "Gluma Desensitizer 5ML BTL by Patterson Dental 72157501 Custom Product $189.39 …" at bounding box center [844, 554] width 1027 height 560
click at [648, 43] on input "72157501" at bounding box center [742, 62] width 822 height 49
paste input "4870218"
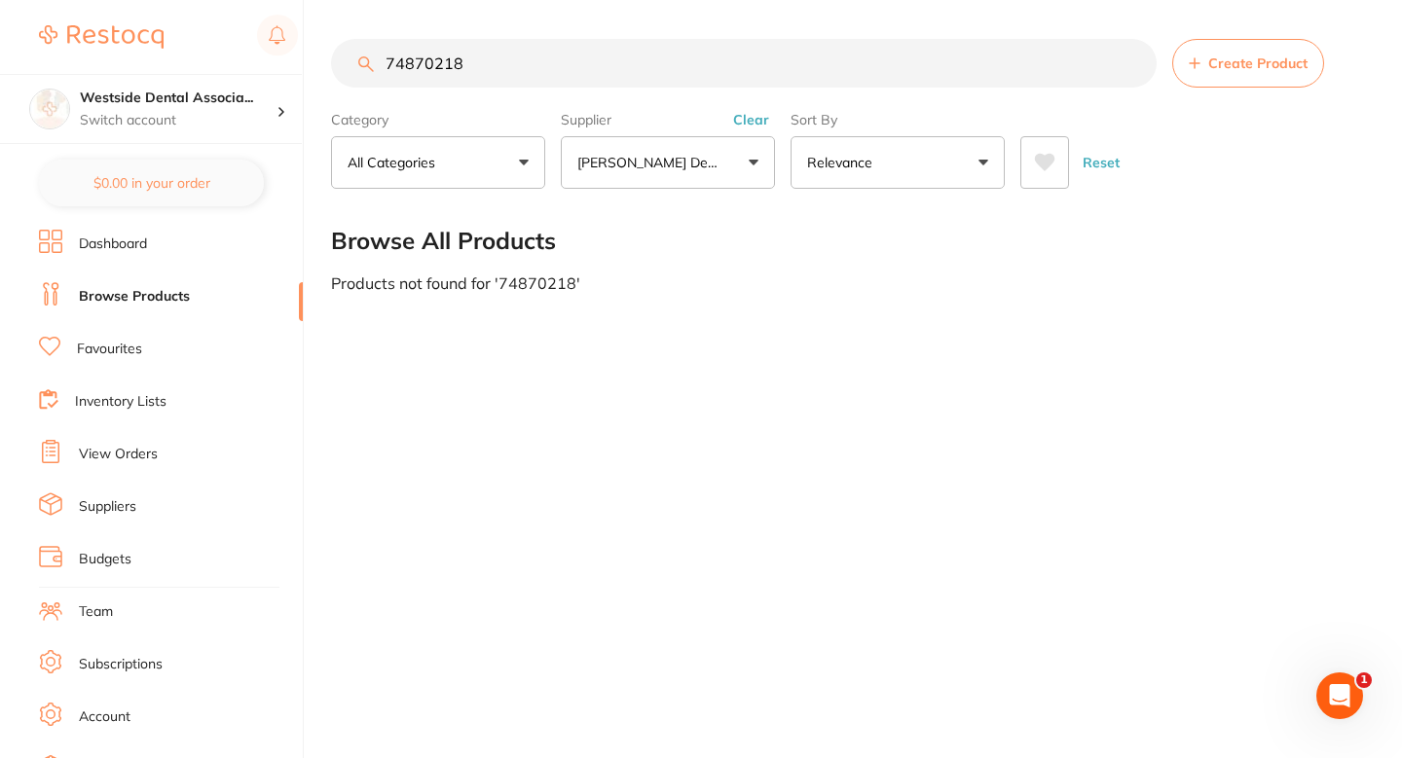
type input "74870218"
click at [777, 384] on div "74870218 Create Product Category All Categories All Categories No categories fo…" at bounding box center [866, 379] width 1071 height 758
click at [1039, 324] on main "74870218 Create Product Category All Categories All Categories No categories fo…" at bounding box center [866, 165] width 1071 height 331
click at [874, 363] on div "74870218 Create Product Category All Categories All Categories No categories fo…" at bounding box center [866, 379] width 1071 height 758
click at [921, 255] on div "Browse All Products" at bounding box center [847, 240] width 1032 height 65
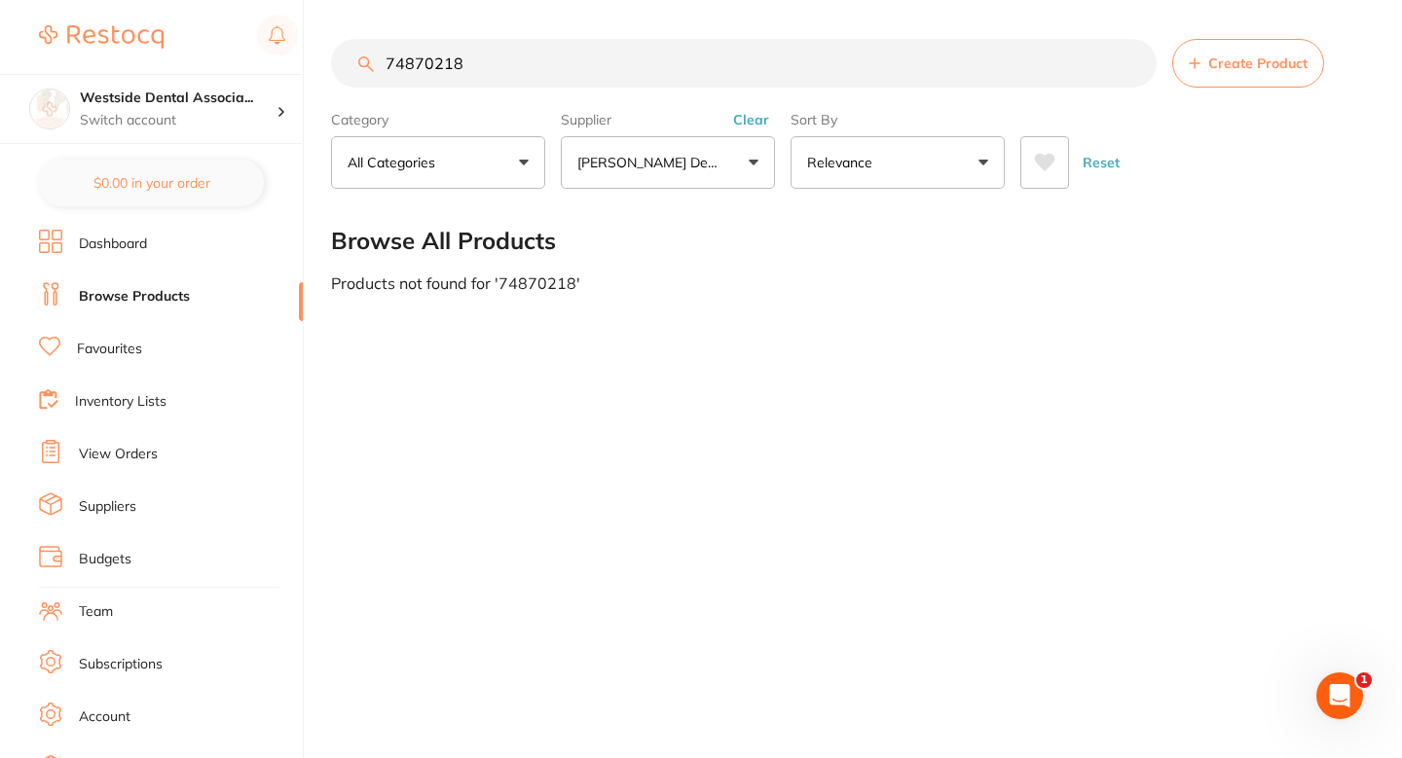
click at [809, 346] on div "74870218 Create Product Category All Categories All Categories No categories fo…" at bounding box center [866, 379] width 1071 height 758
click at [747, 392] on div "74870218 Create Product Category All Categories All Categories No categories fo…" at bounding box center [866, 379] width 1071 height 758
click at [765, 281] on div "Products not found for ' 74870218 '" at bounding box center [847, 284] width 1032 height 18
click at [705, 341] on div "74870218 Create Product Category All Categories All Categories No categories fo…" at bounding box center [866, 379] width 1071 height 758
click at [704, 341] on div "74870218 Create Product Category All Categories All Categories No categories fo…" at bounding box center [866, 379] width 1071 height 758
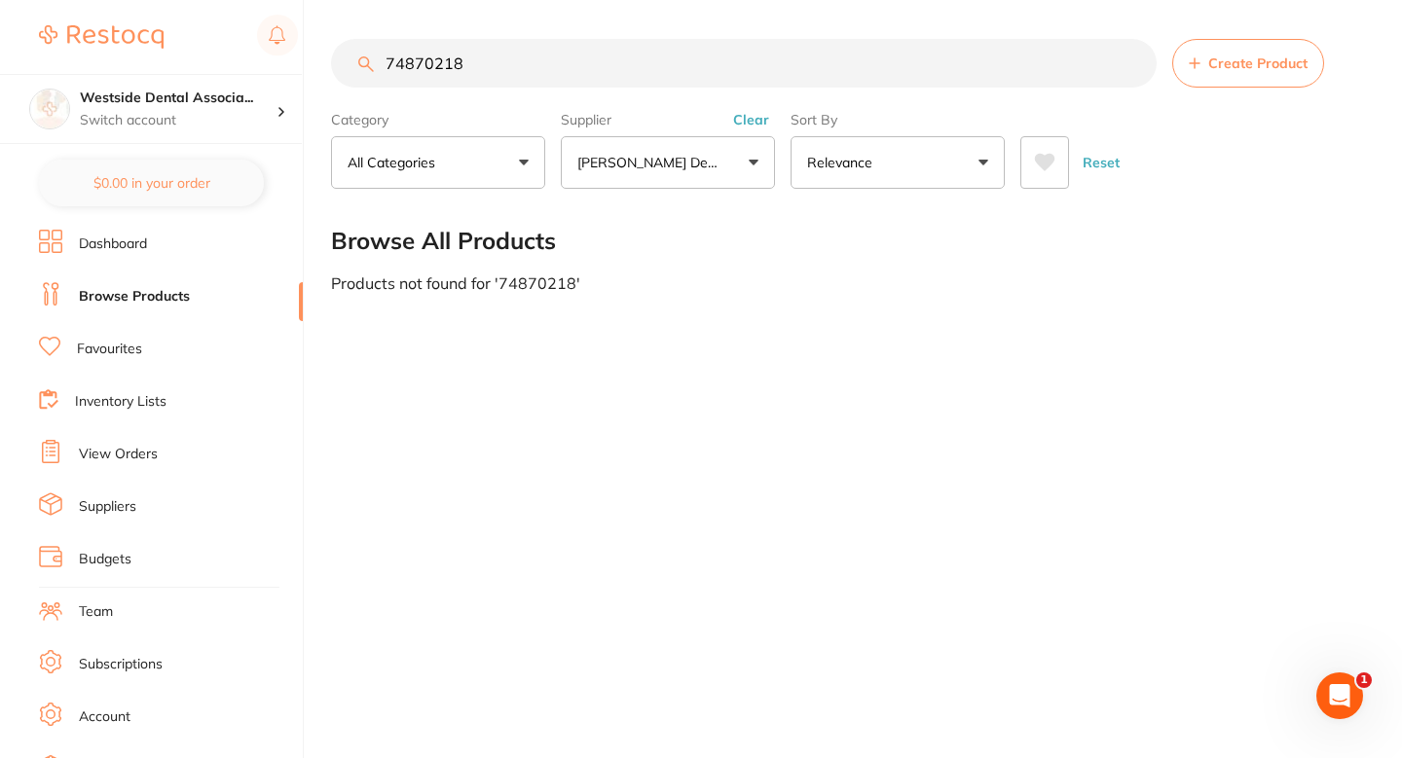
click at [783, 357] on div "74870218 Create Product Category All Categories All Categories No categories fo…" at bounding box center [866, 379] width 1071 height 758
click at [1259, 71] on button "Create Product" at bounding box center [1248, 63] width 152 height 49
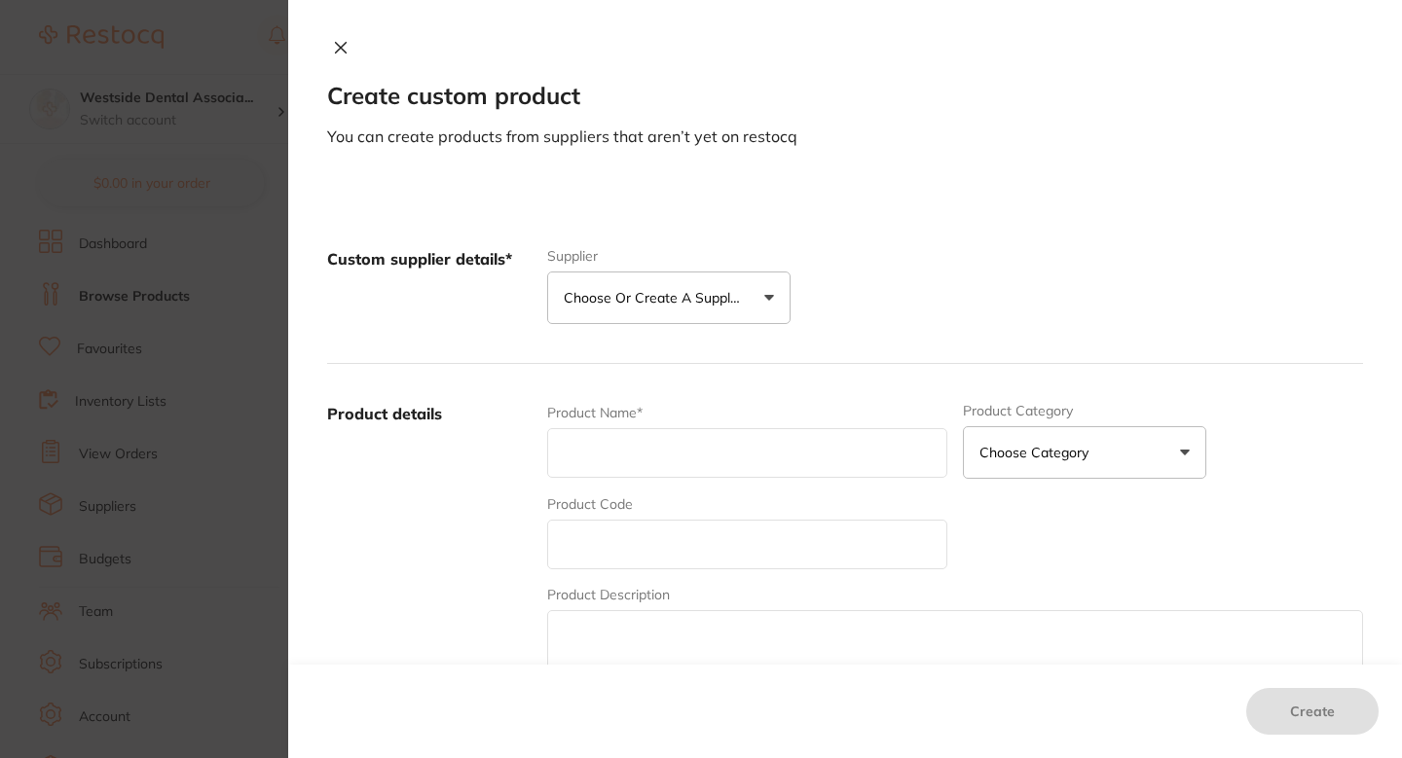
click at [648, 536] on input "text" at bounding box center [747, 545] width 400 height 50
paste input "74870218"
type input "74870218"
click at [732, 426] on div "Product Name*" at bounding box center [747, 441] width 400 height 76
click at [730, 432] on input "text" at bounding box center [747, 453] width 400 height 50
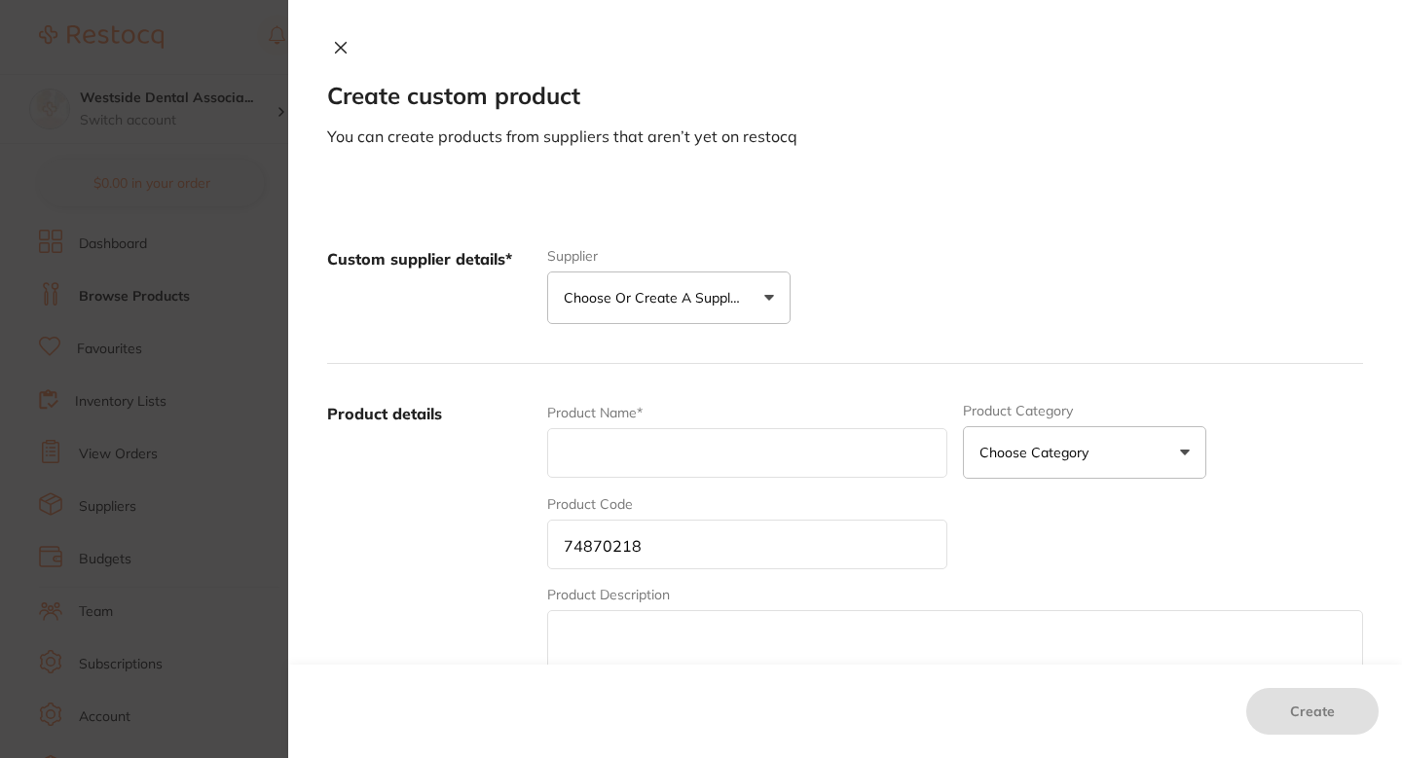
paste input "Microbrush X Ref 100/Pk"
type input "Microbrush X Ref 100/Pk"
click at [1008, 571] on div "Product Name* Microbrush X Ref 100/Pk Product Category Choose Category 3d Print…" at bounding box center [955, 555] width 816 height 304
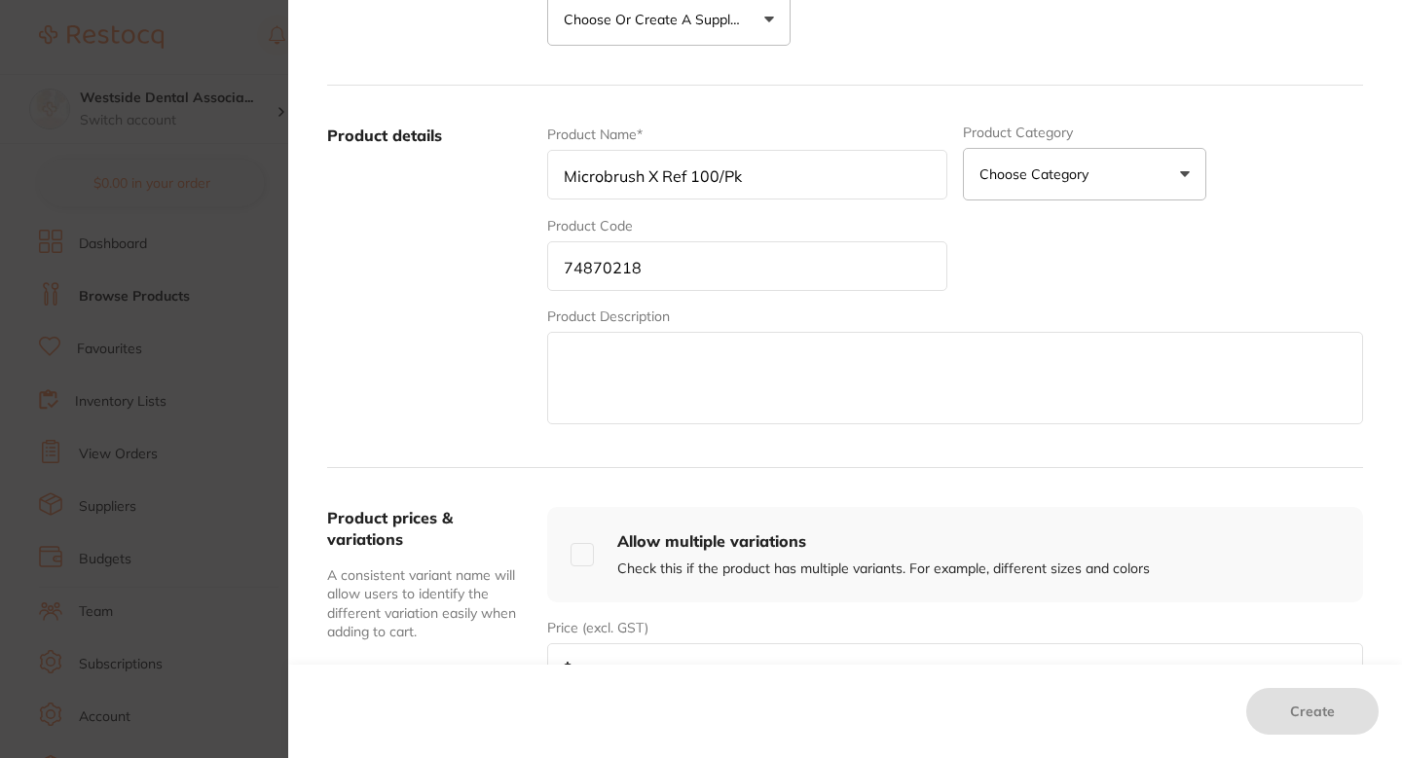
scroll to position [312, 0]
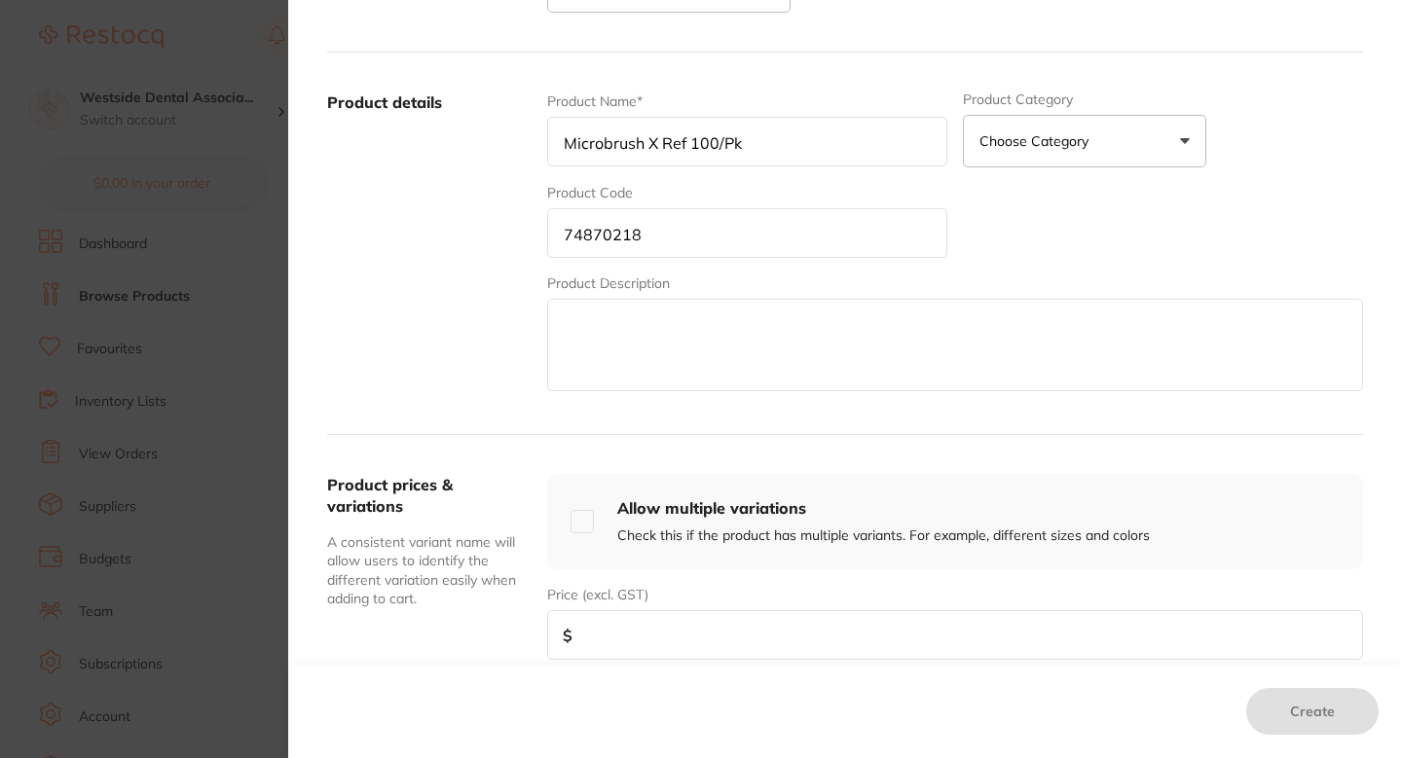
click at [803, 619] on input "number" at bounding box center [955, 635] width 816 height 50
paste input "29.99"
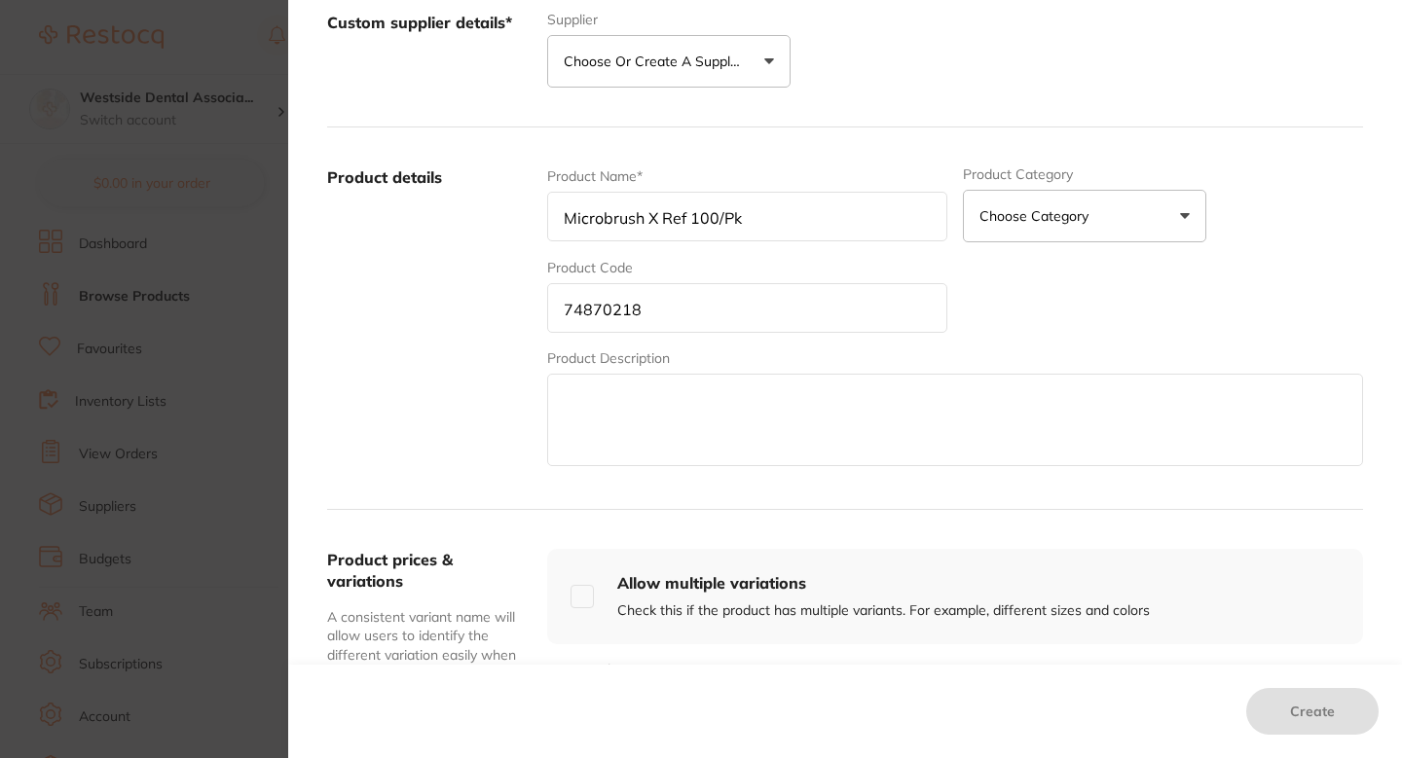
scroll to position [166, 0]
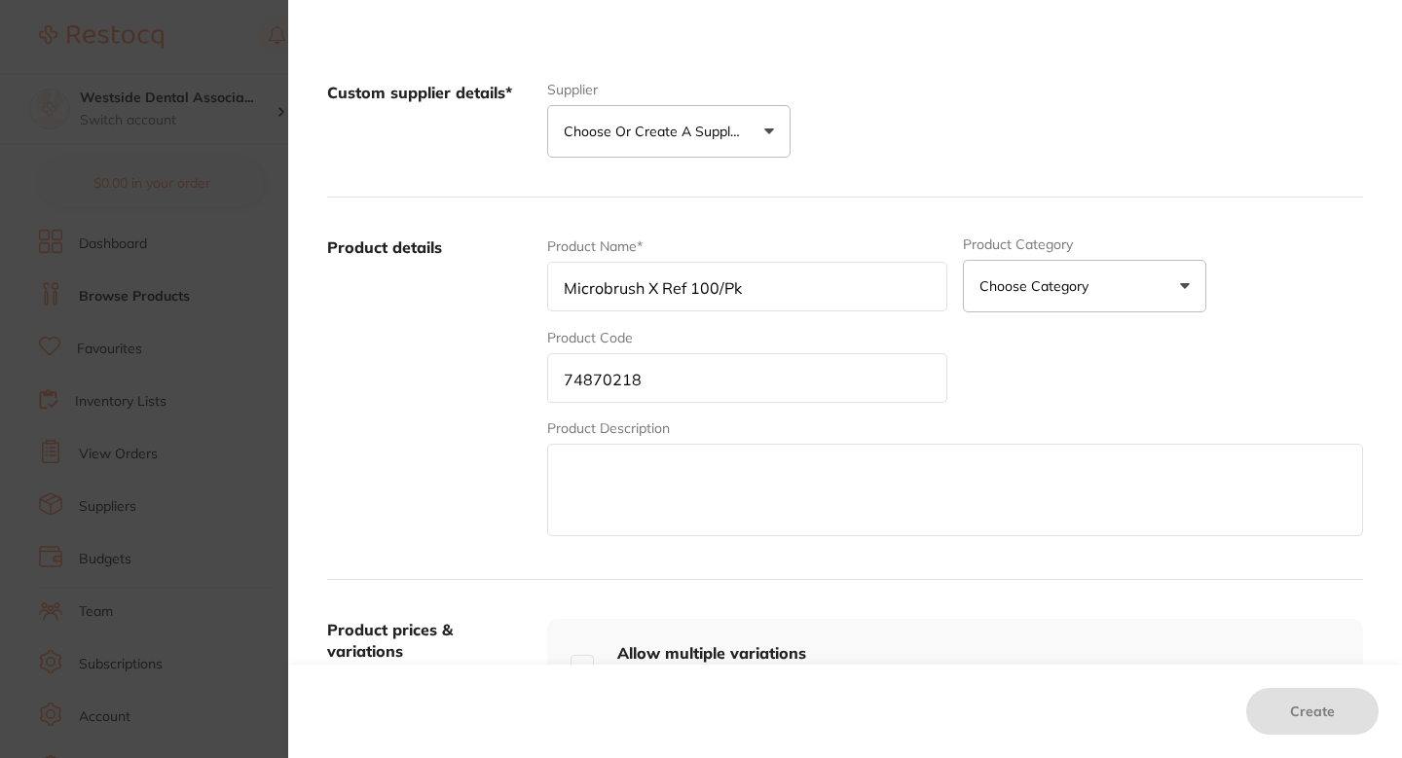
type input "29.99"
click at [730, 129] on p "Choose or create a supplier" at bounding box center [656, 131] width 185 height 19
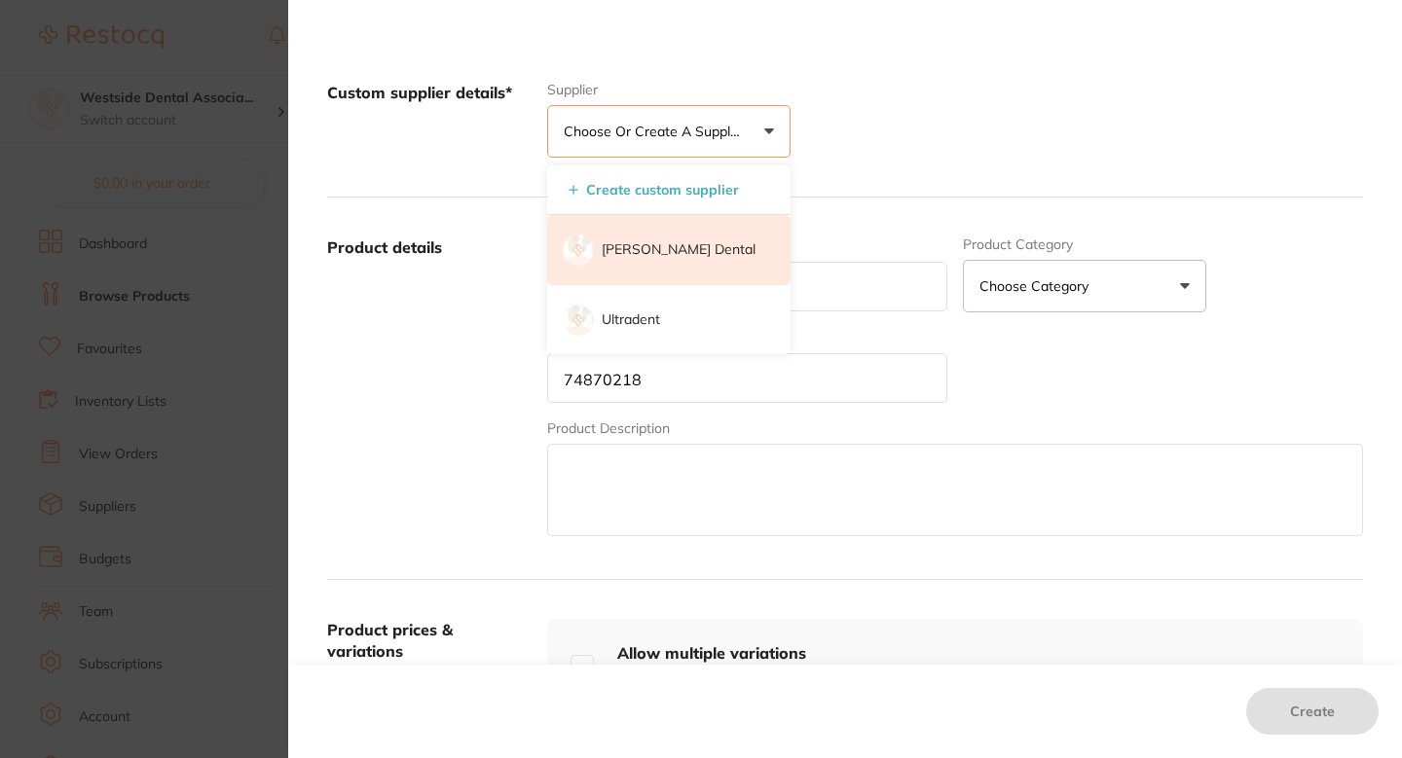
click at [685, 262] on li "[PERSON_NAME] Dental" at bounding box center [668, 250] width 243 height 70
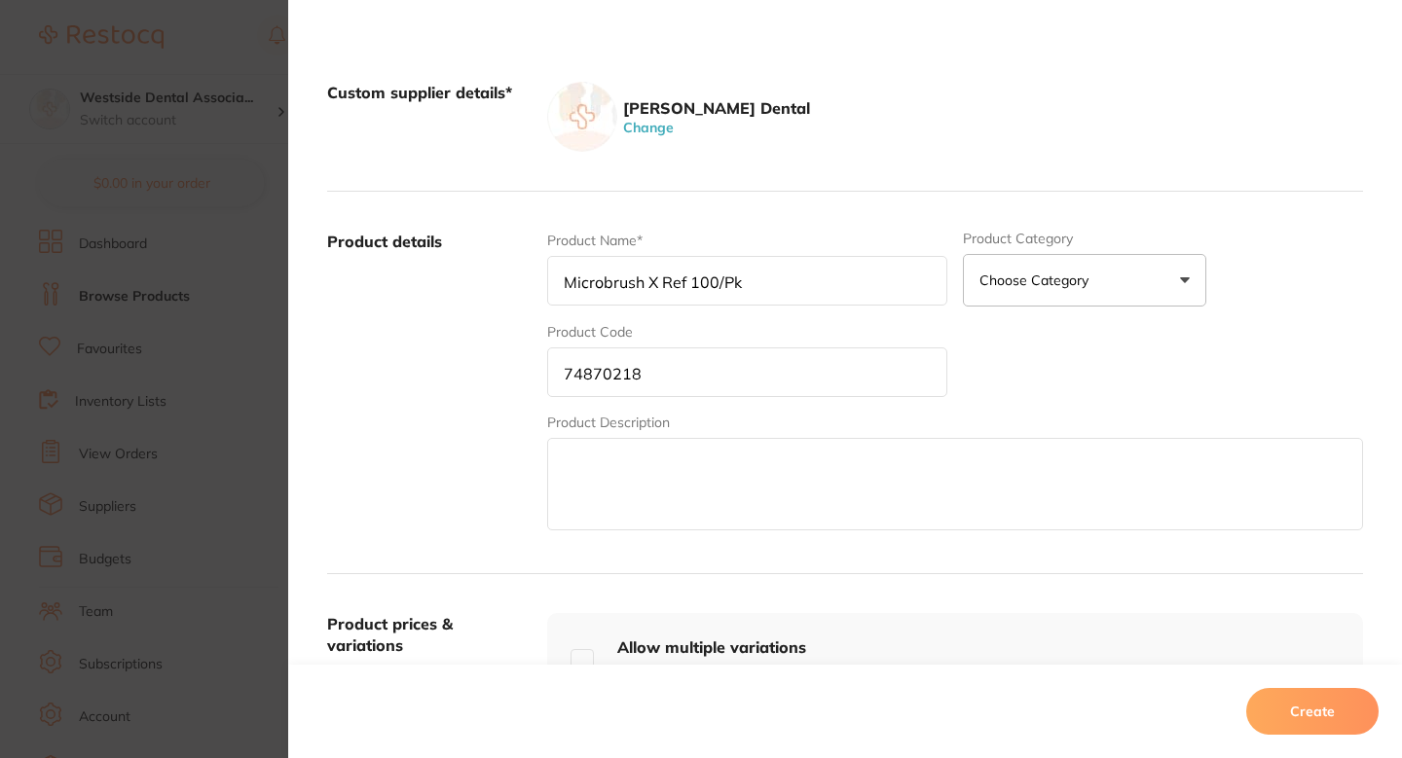
click at [1094, 399] on div "Product Name* Microbrush X Ref 100/Pk Product Category Choose Category 3d Print…" at bounding box center [955, 383] width 816 height 304
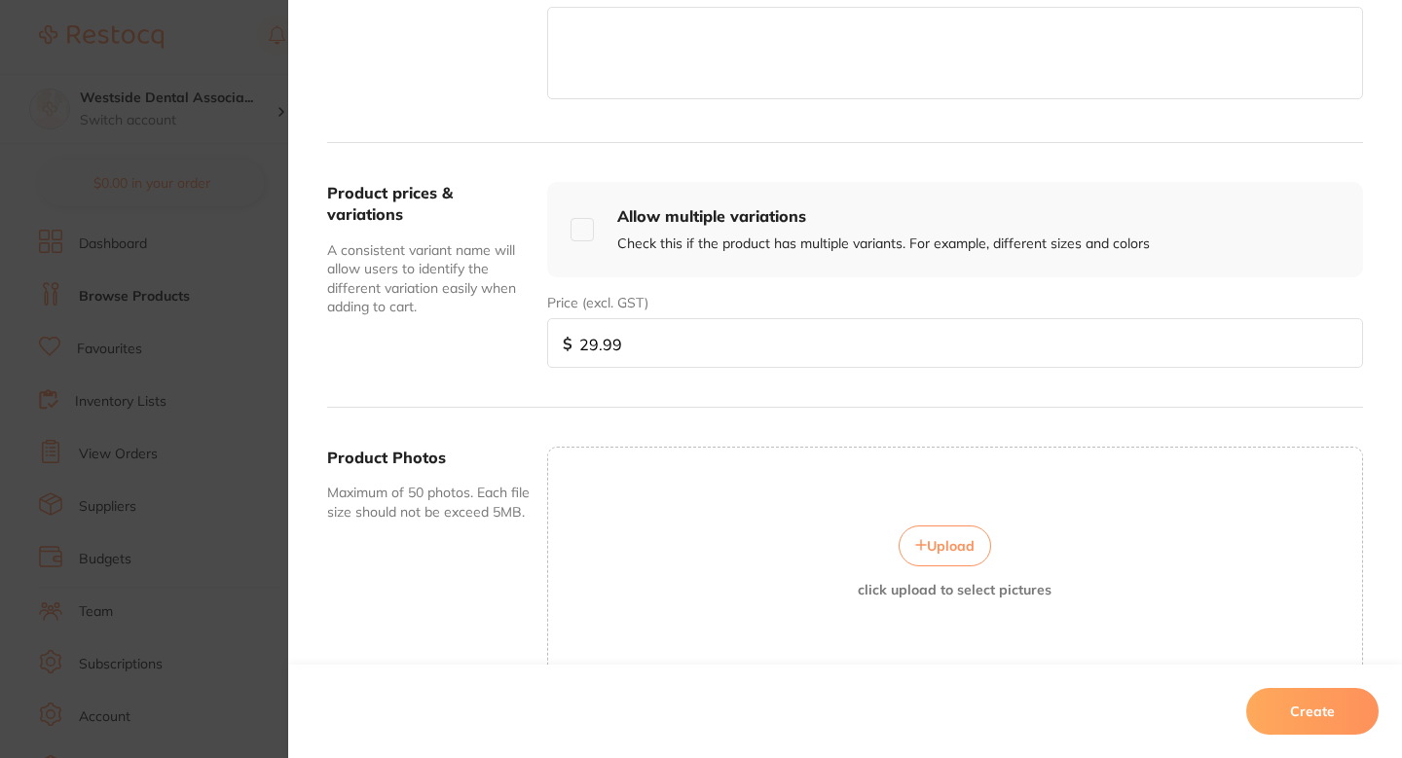
click at [1336, 726] on button "Create" at bounding box center [1312, 711] width 132 height 47
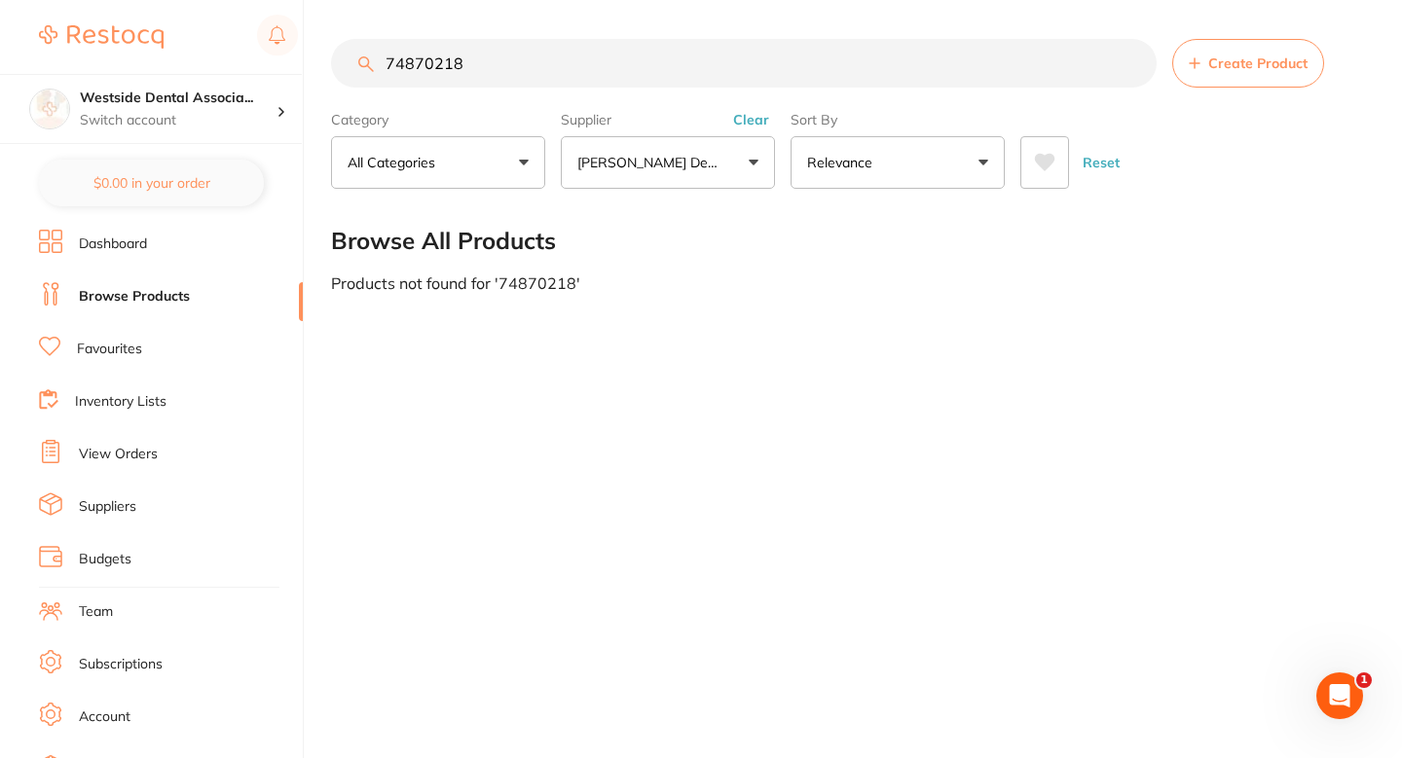
click at [646, 81] on input "74870218" at bounding box center [744, 63] width 826 height 49
paste input "2349363"
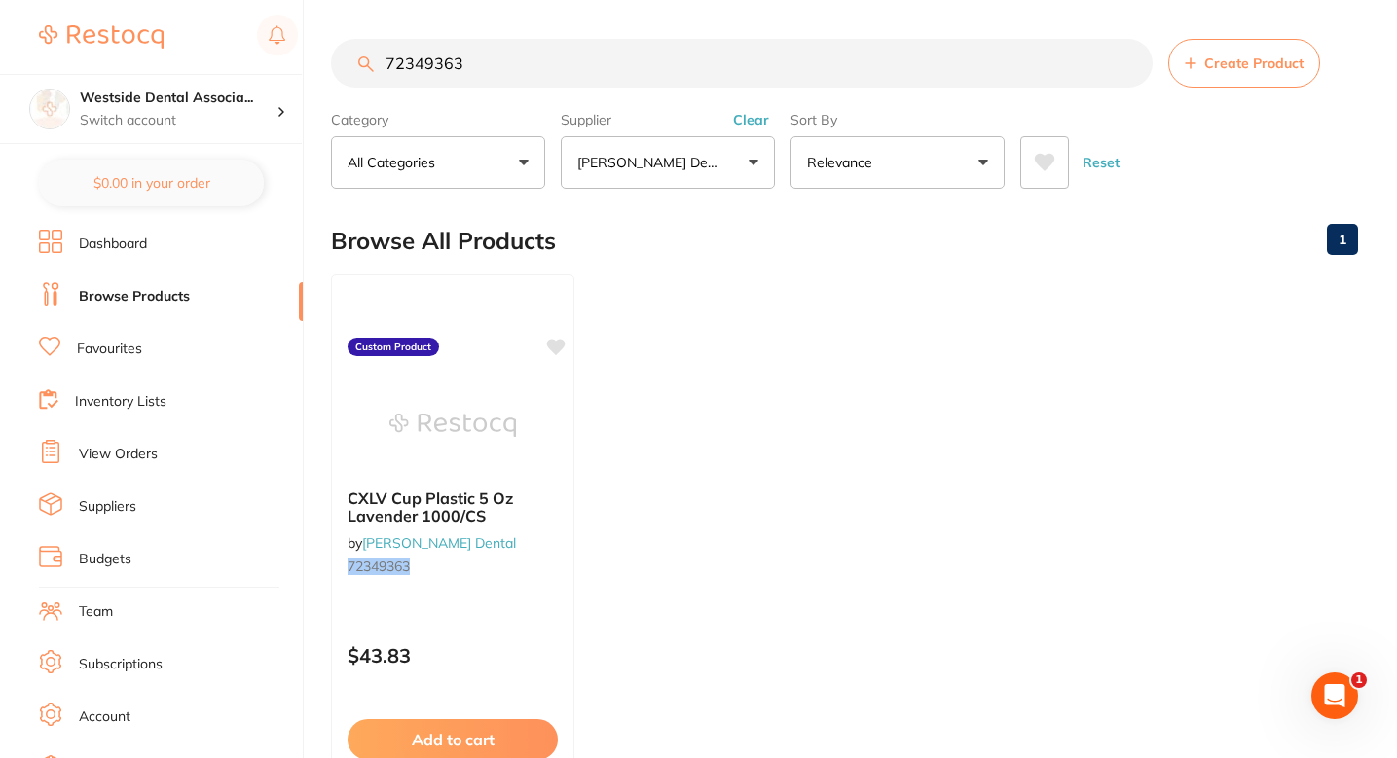
scroll to position [0, 0]
click at [813, 426] on ul "CXLV Cup Plastic 5 Oz Lavender 1000/CS by Patterson Dental 72349363 Custom Prod…" at bounding box center [844, 555] width 1027 height 560
click at [803, 381] on ul "CXLV Cup Plastic 5 Oz Lavender 1000/CS by Patterson Dental 72349363 Custom Prod…" at bounding box center [844, 555] width 1027 height 560
click at [599, 89] on section "72349363 Create Product Category All Categories All Categories No categories fo…" at bounding box center [844, 114] width 1027 height 150
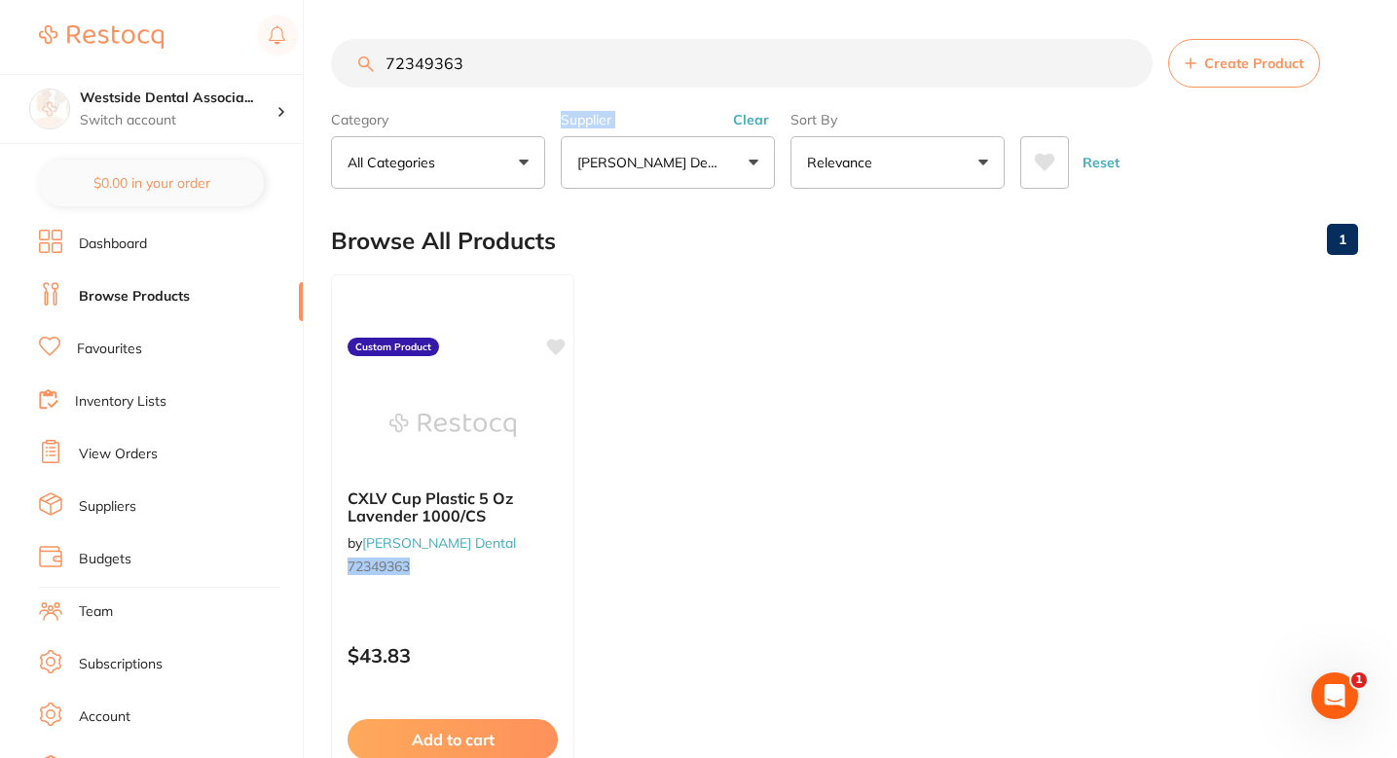
click at [599, 89] on section "72349363 Create Product Category All Categories All Categories No categories fo…" at bounding box center [844, 114] width 1027 height 150
click at [572, 71] on input "72349363" at bounding box center [742, 63] width 822 height 49
paste input "0894303"
type input "70894303"
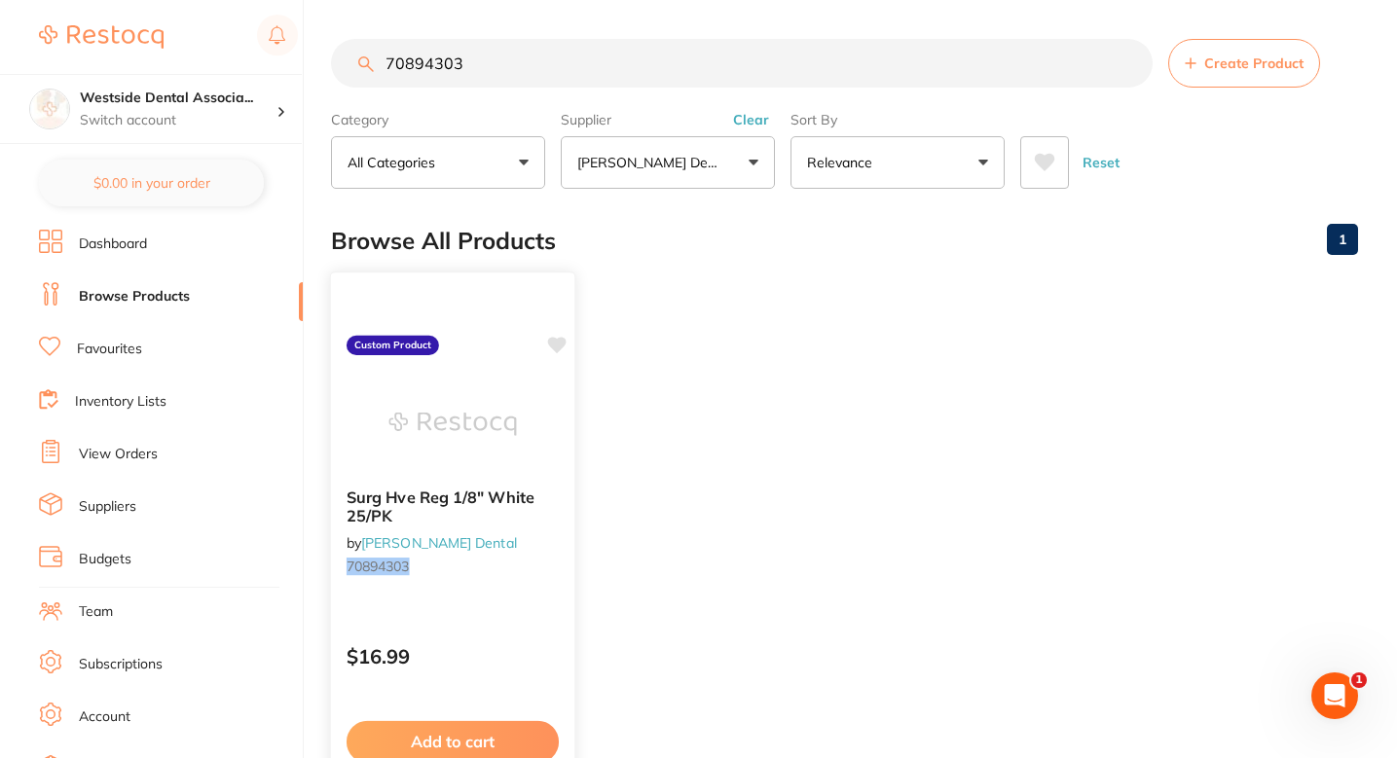
click at [548, 546] on div "Surg Hve Reg 1/8" White 25/PK by Patterson Dental 70894303" at bounding box center [452, 536] width 243 height 126
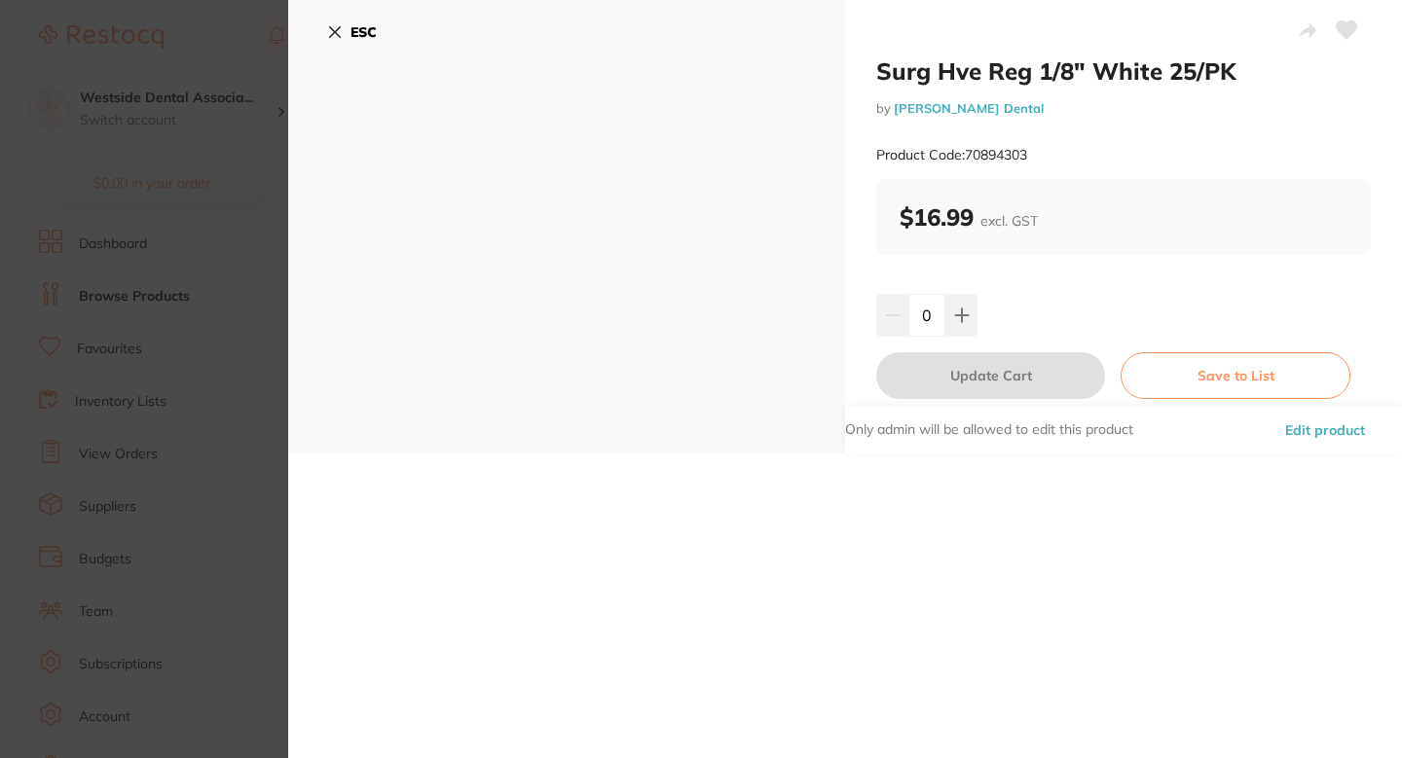
click at [1279, 423] on button "Edit product" at bounding box center [1325, 430] width 92 height 47
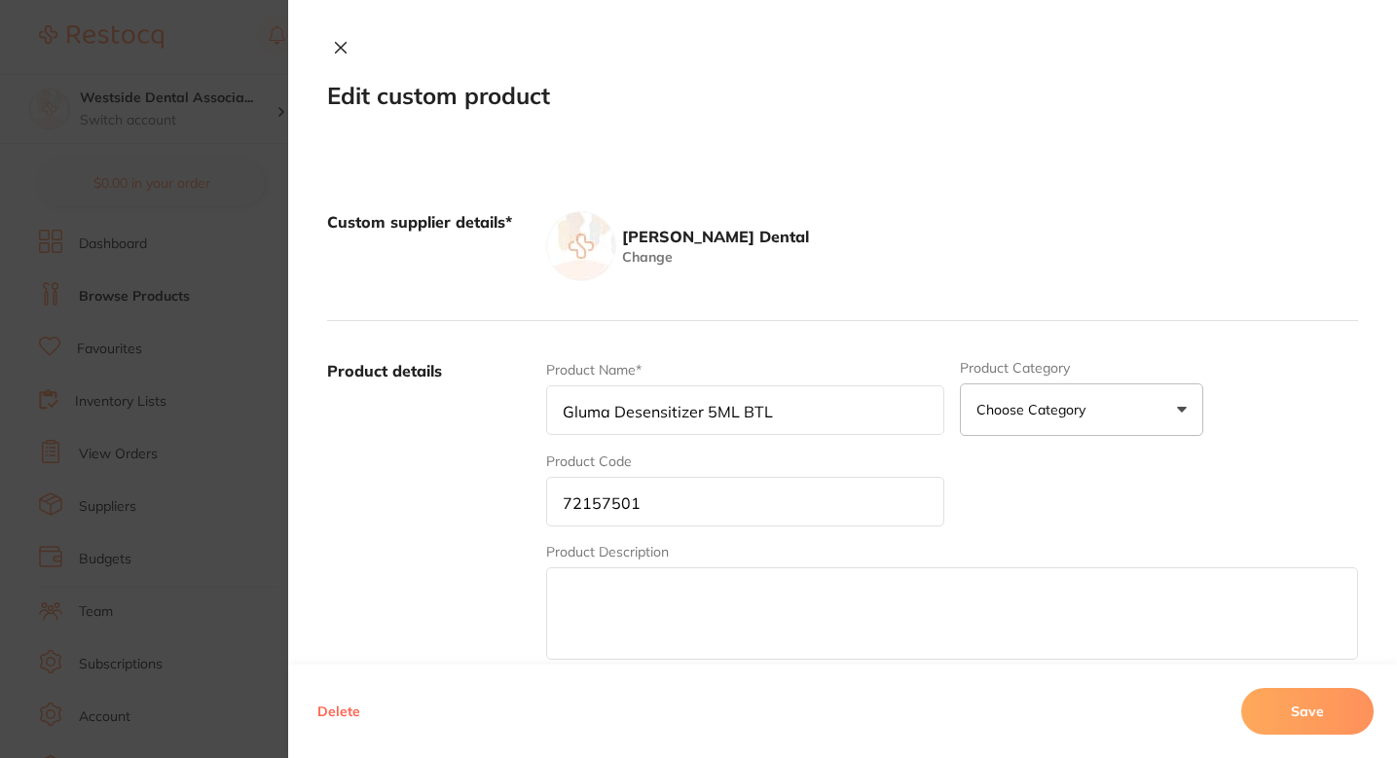
type input "Surg Hve Reg 1/8" White 25/PK"
type input "70894303"
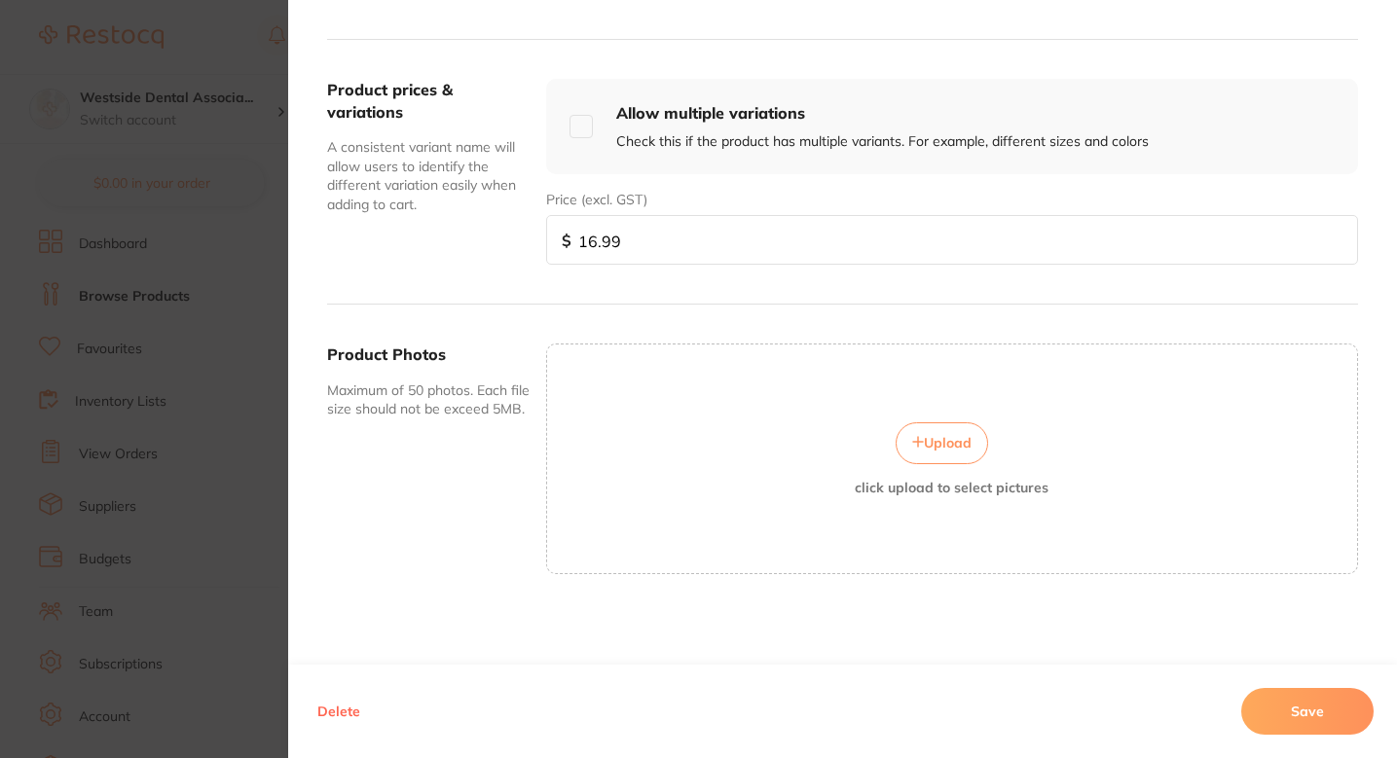
scroll to position [112, 0]
click at [710, 254] on input "16.99" at bounding box center [952, 240] width 812 height 50
paste input "8"
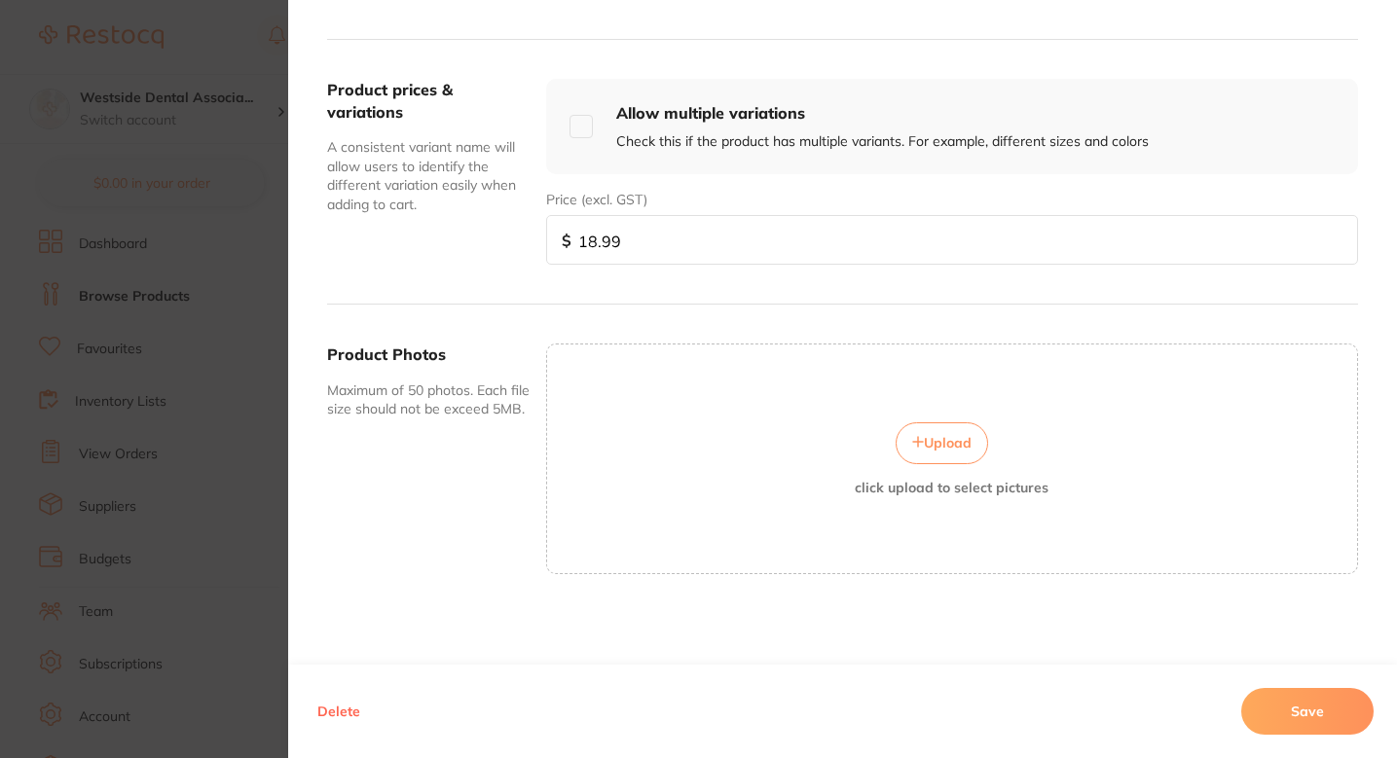
type input "18.99"
click at [1337, 711] on button "Save" at bounding box center [1307, 711] width 132 height 47
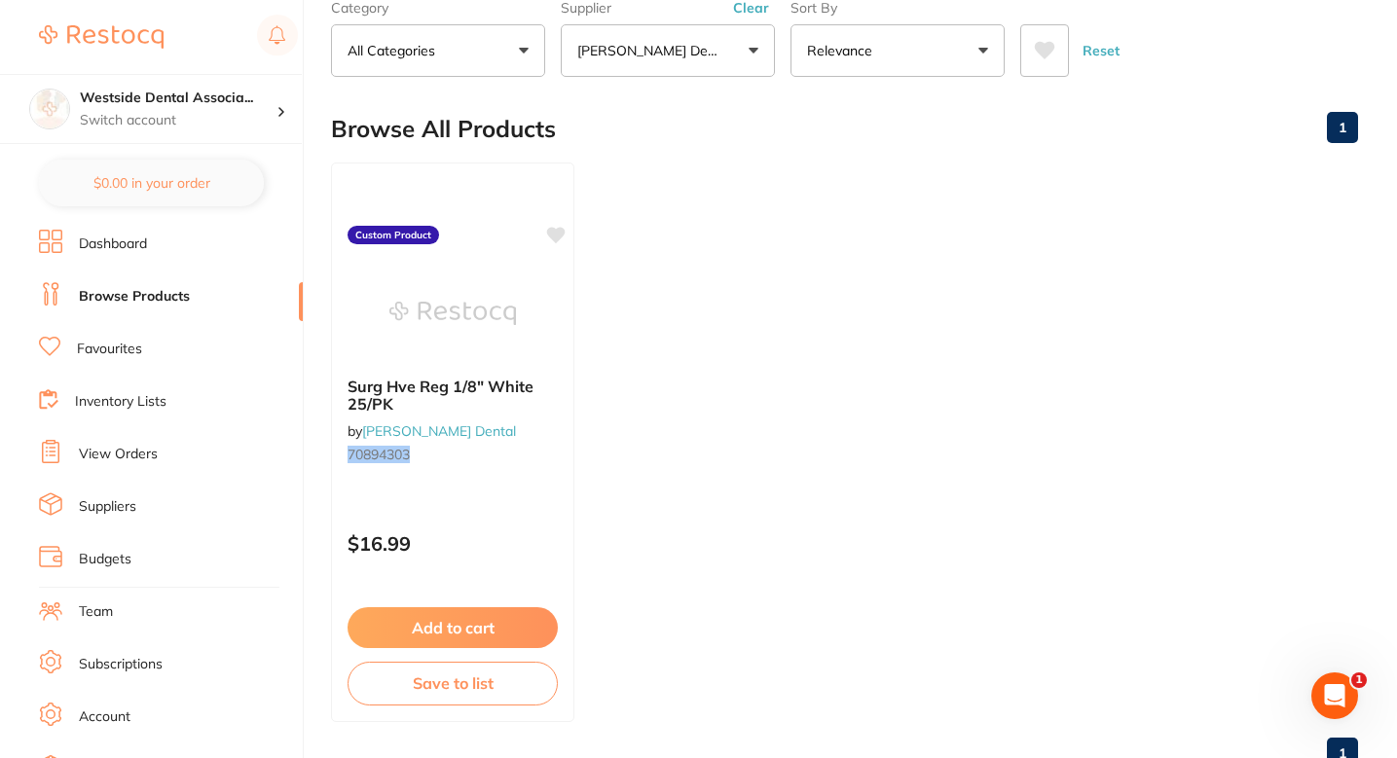
click at [851, 402] on ul "Surg Hve Reg 1/8" White 25/PK by Patterson Dental 70894303 Custom Product $16.9…" at bounding box center [844, 443] width 1027 height 560
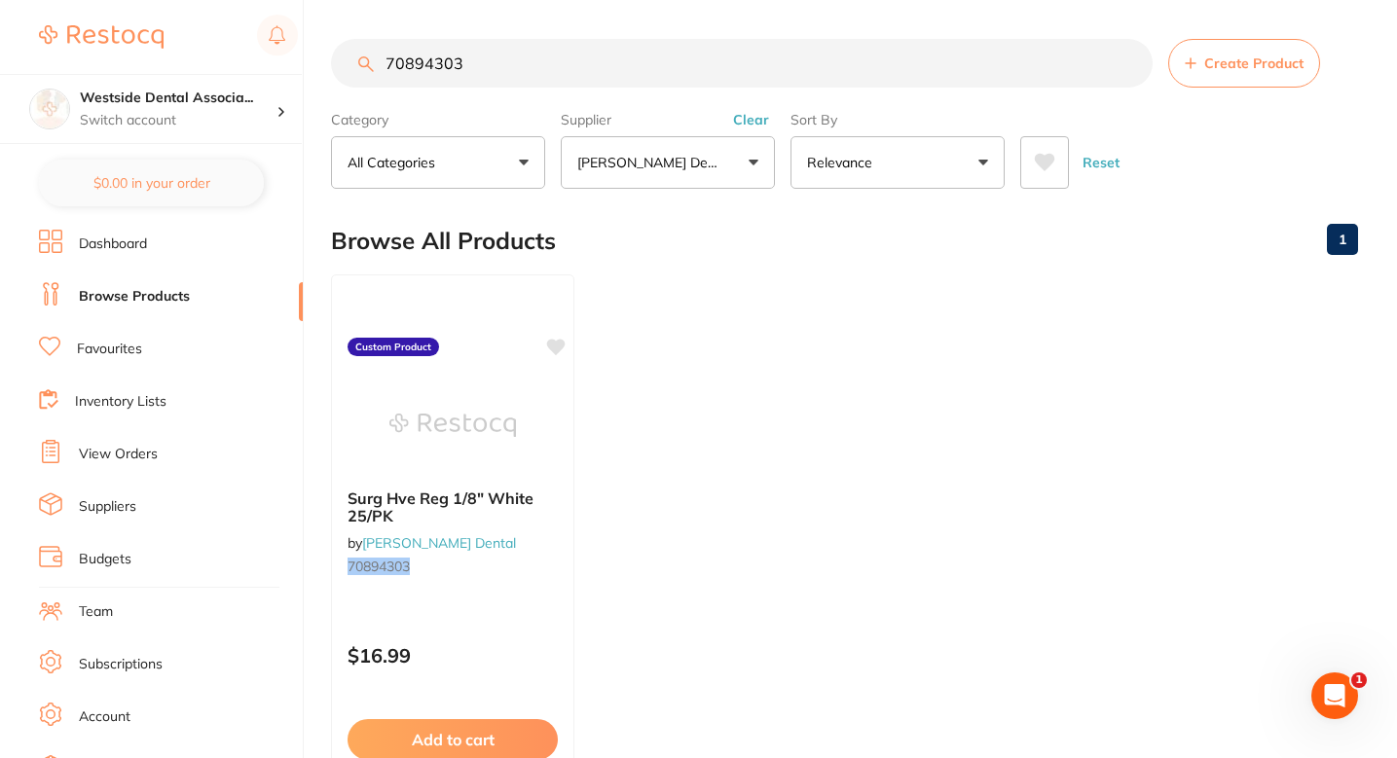
click at [610, 69] on input "70894303" at bounding box center [742, 63] width 822 height 49
type input "v"
paste input "71073972"
click at [622, 47] on input "71073972" at bounding box center [742, 63] width 822 height 49
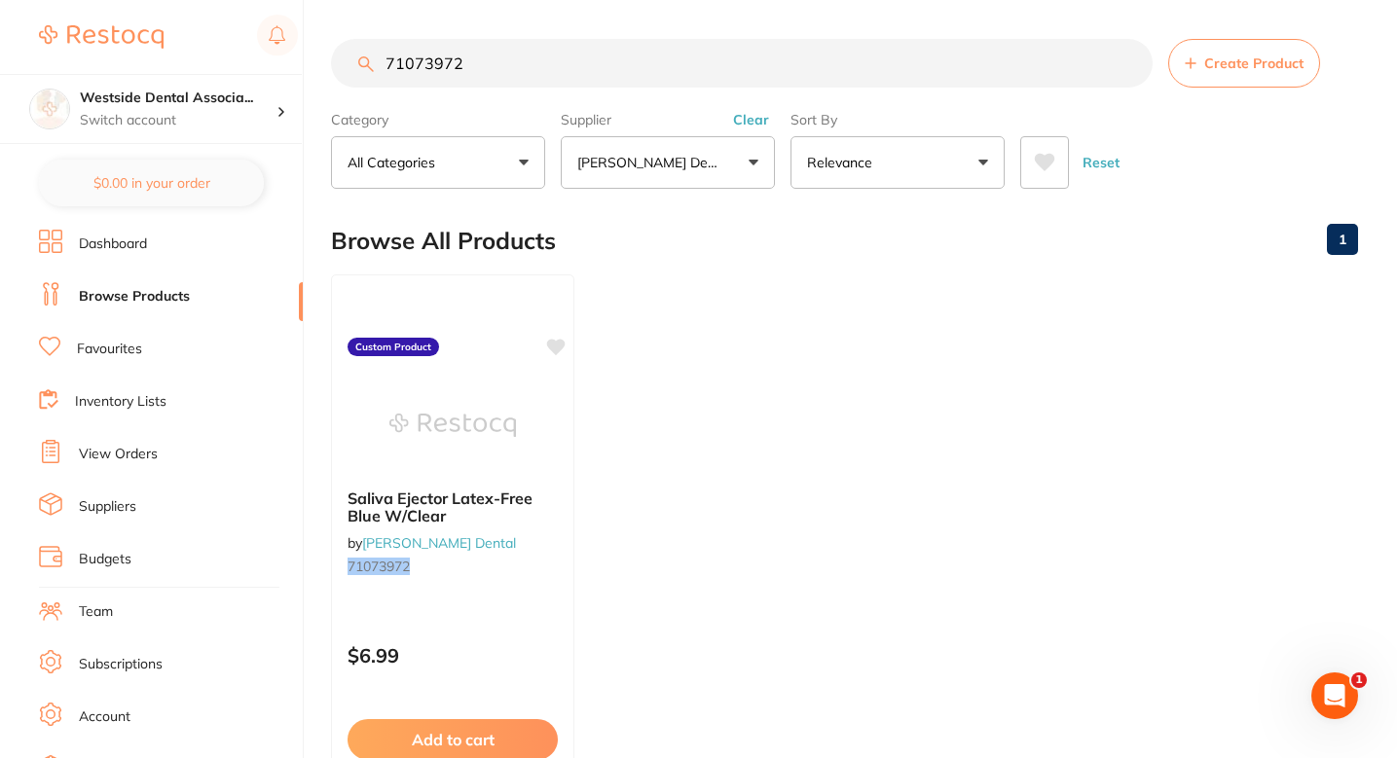
click at [622, 47] on input "71073972" at bounding box center [742, 63] width 822 height 49
paste input "7094691"
type input "77094691"
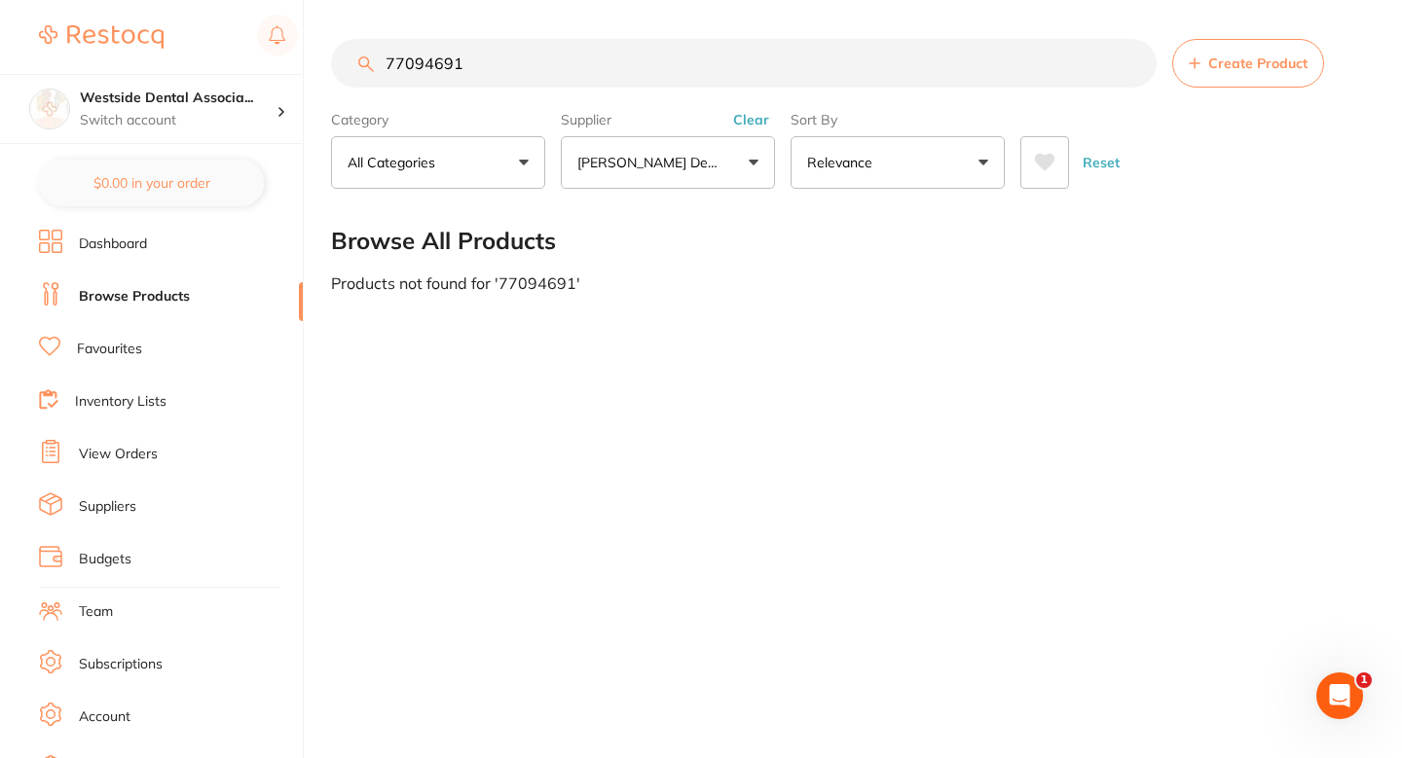
click at [1215, 73] on button "Create Product" at bounding box center [1248, 63] width 152 height 49
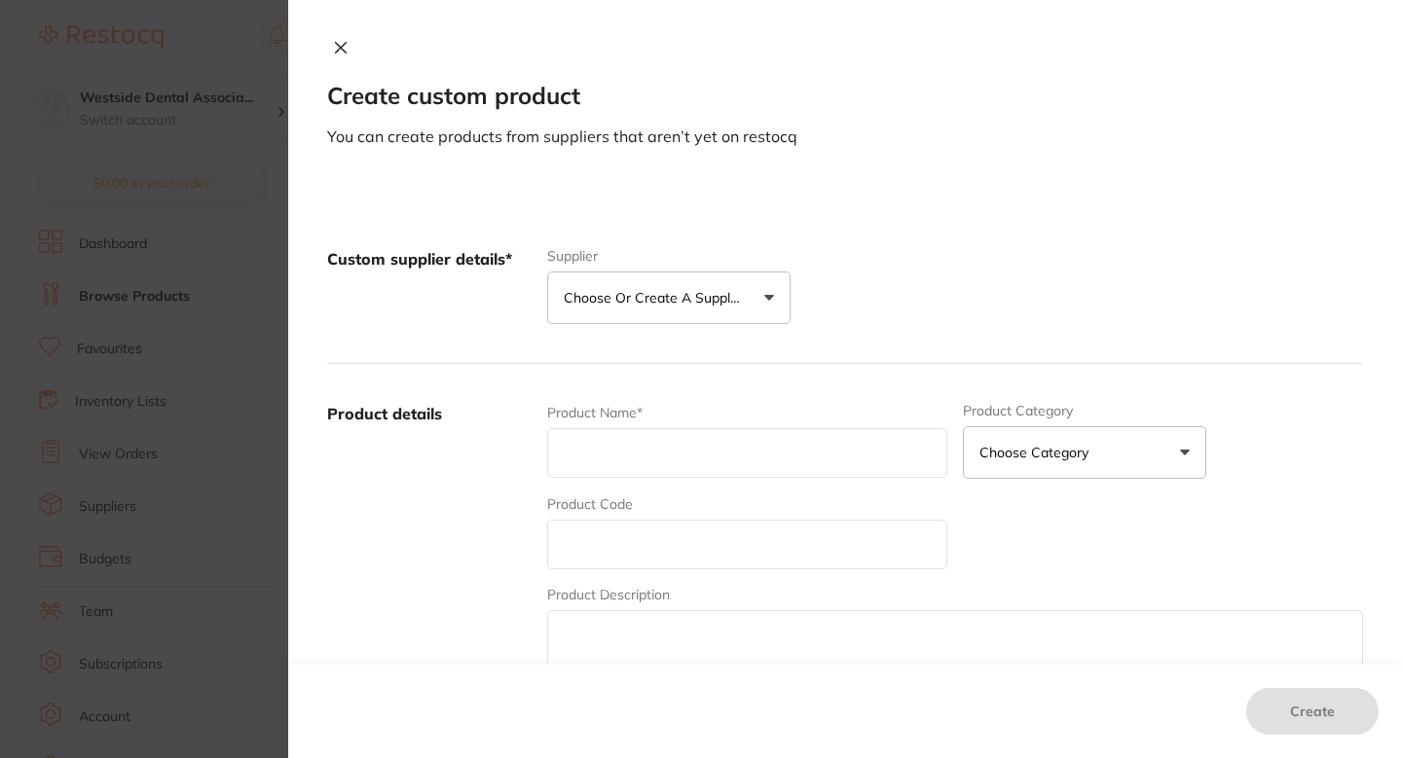
click at [762, 302] on button "Choose or create a supplier" at bounding box center [668, 298] width 243 height 53
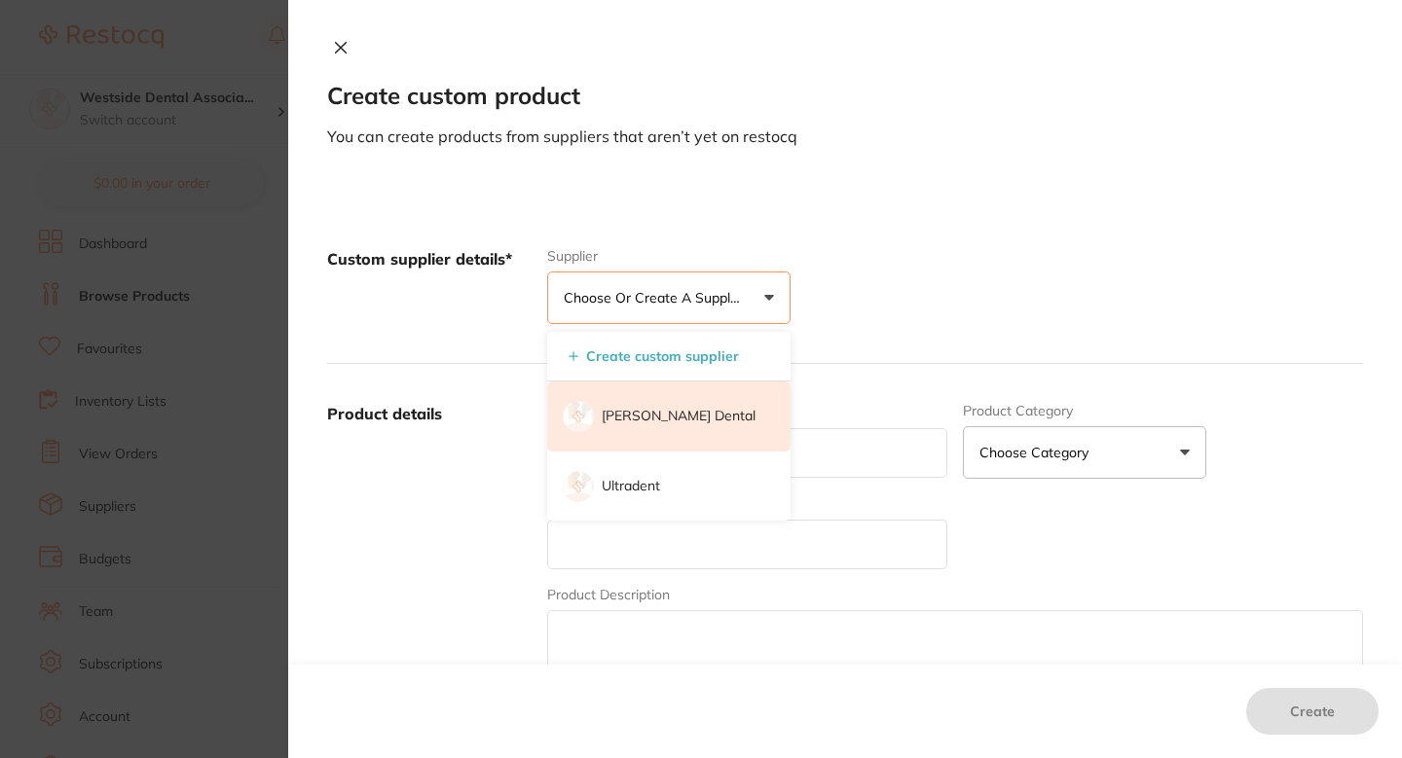
click at [689, 415] on p "[PERSON_NAME] Dental" at bounding box center [679, 416] width 154 height 19
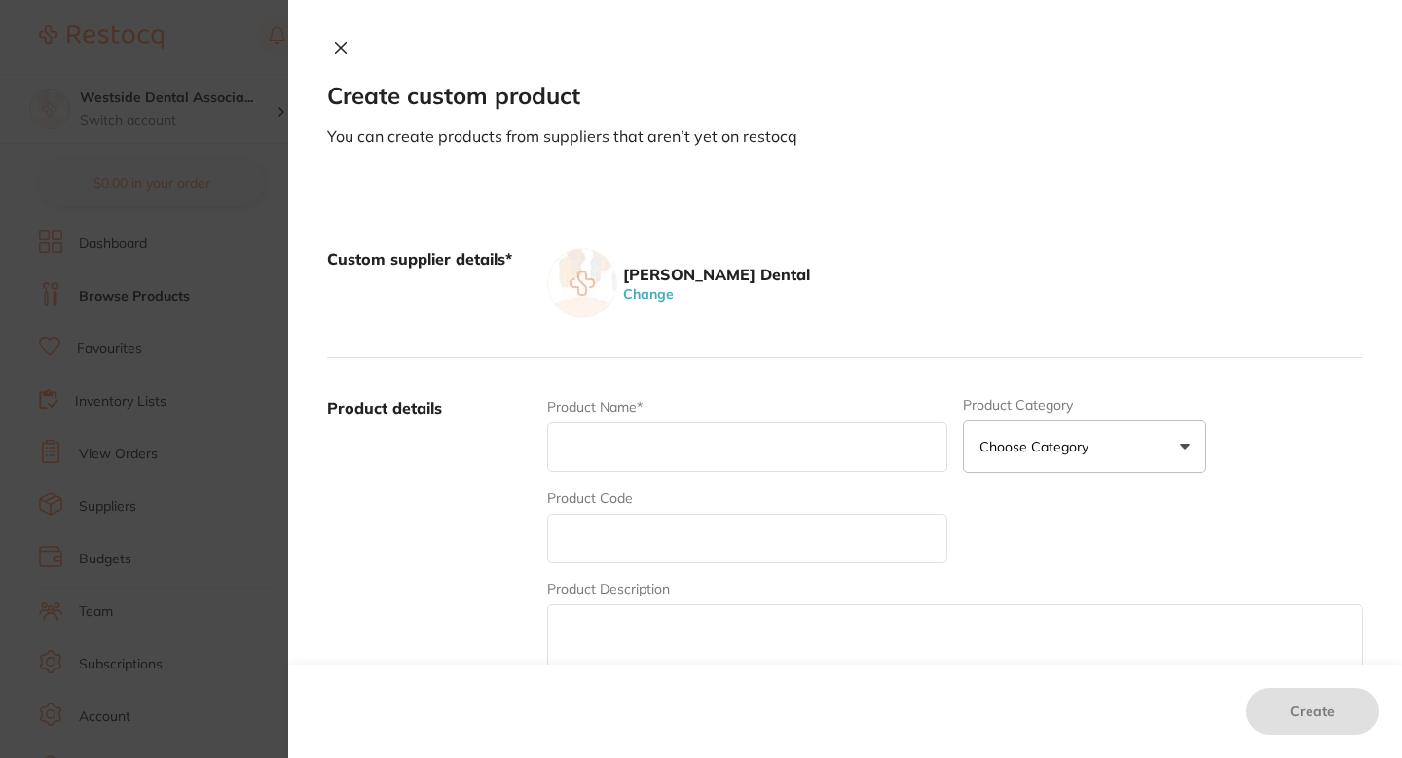
click at [670, 556] on input "text" at bounding box center [747, 539] width 400 height 50
paste input "77094691"
type input "77094691"
click at [650, 461] on input "text" at bounding box center [747, 448] width 400 height 50
click at [655, 451] on input "text" at bounding box center [747, 448] width 400 height 50
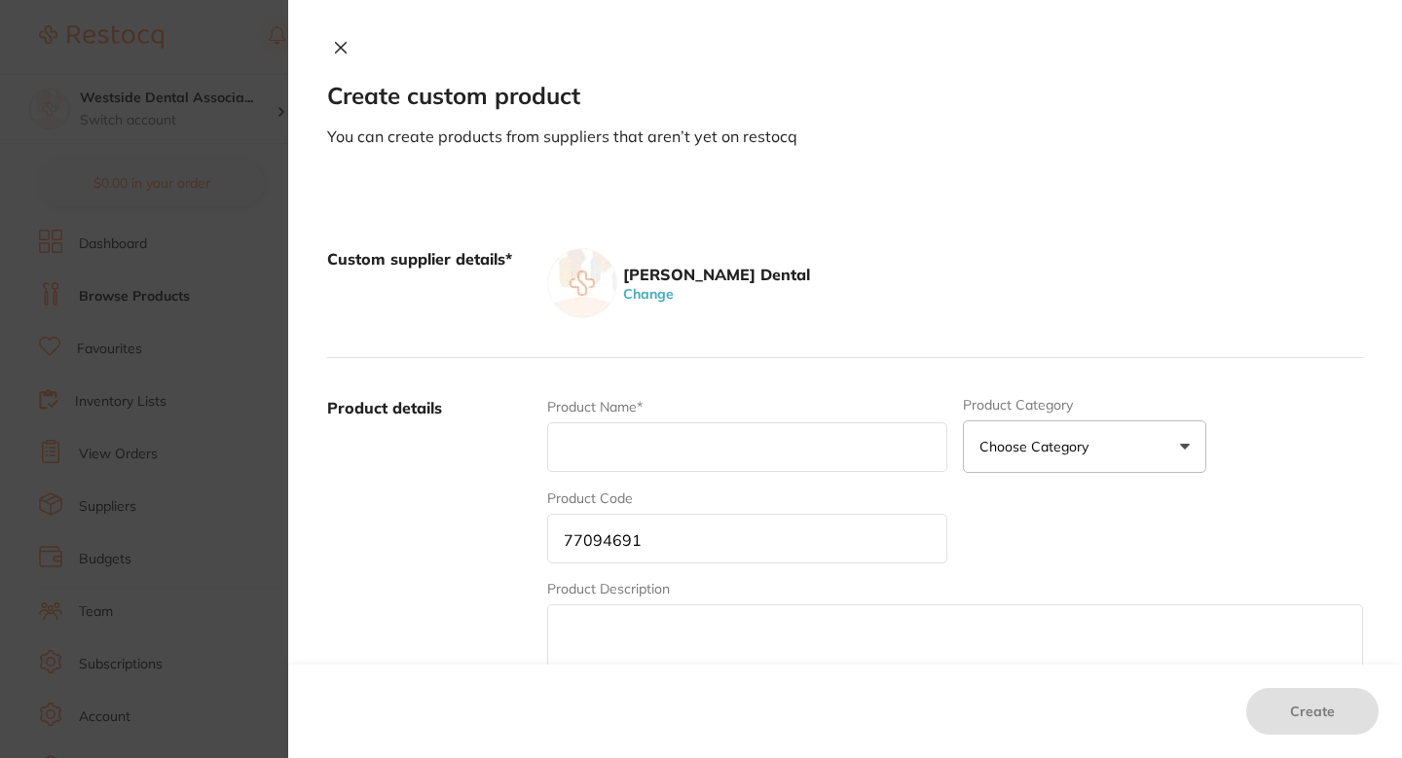
paste input "Lenk Butane Fuel Ref F/Lab Burner 5.5Oz"
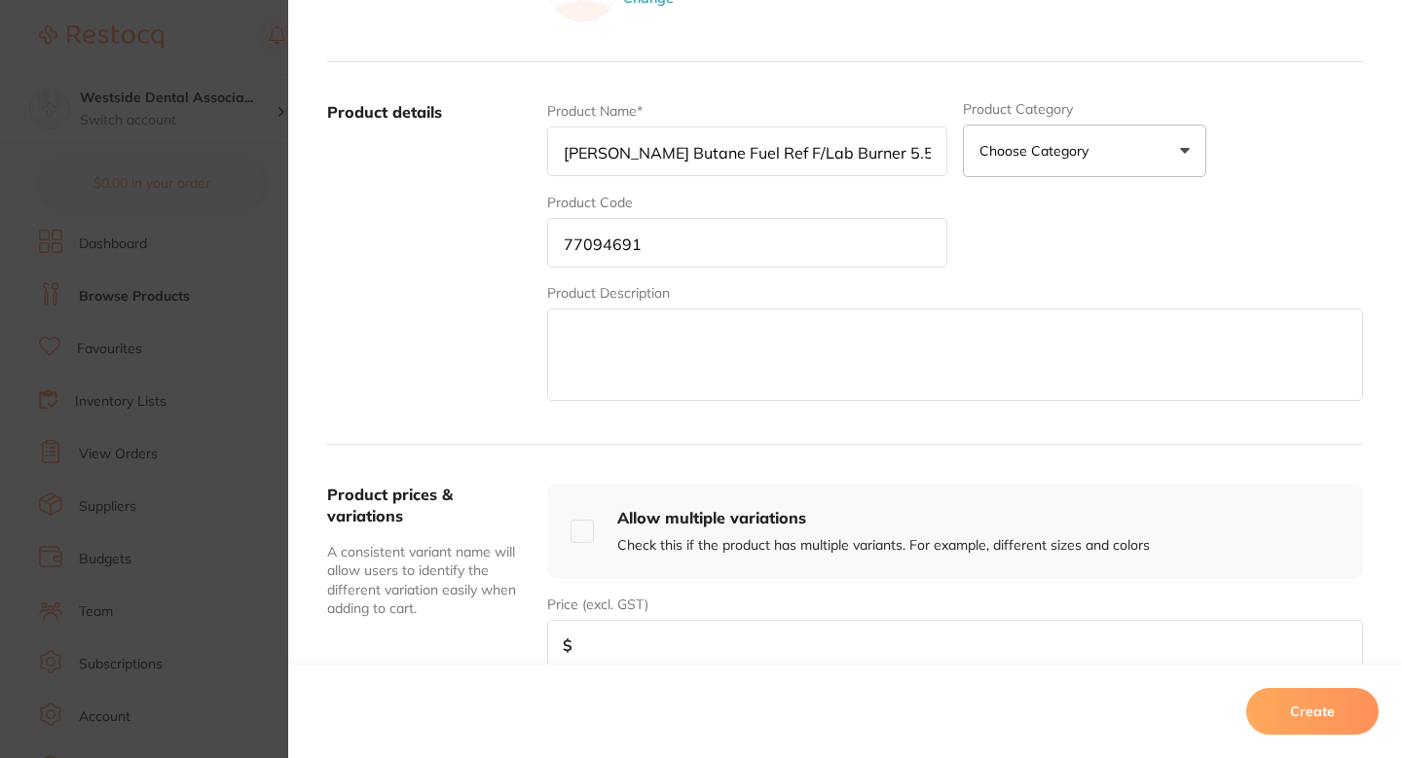
scroll to position [448, 0]
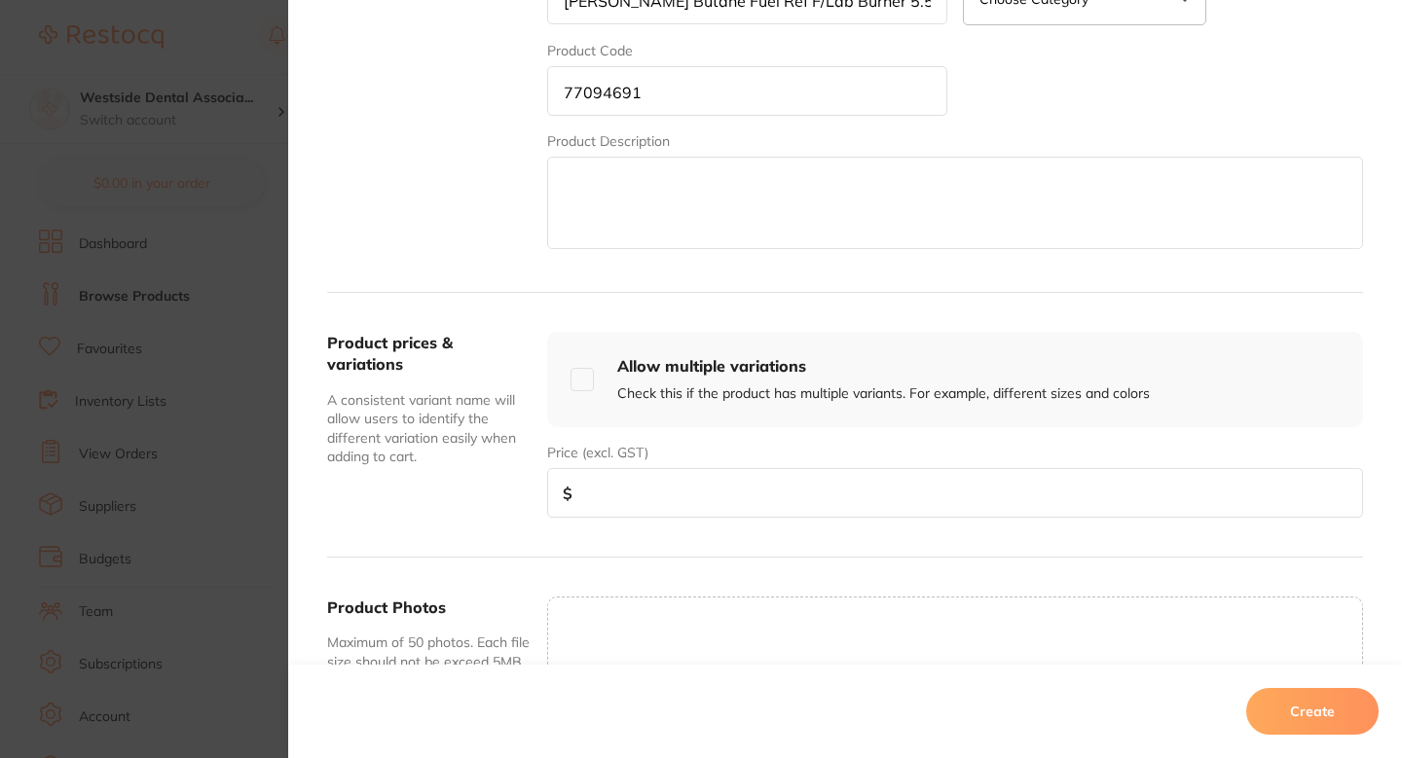
type input "Lenk Butane Fuel Ref F/Lab Burner 5.5Oz"
click at [635, 508] on input "number" at bounding box center [955, 493] width 816 height 50
paste input "10.99"
type input "10.99"
click at [1282, 697] on button "Create" at bounding box center [1312, 711] width 132 height 47
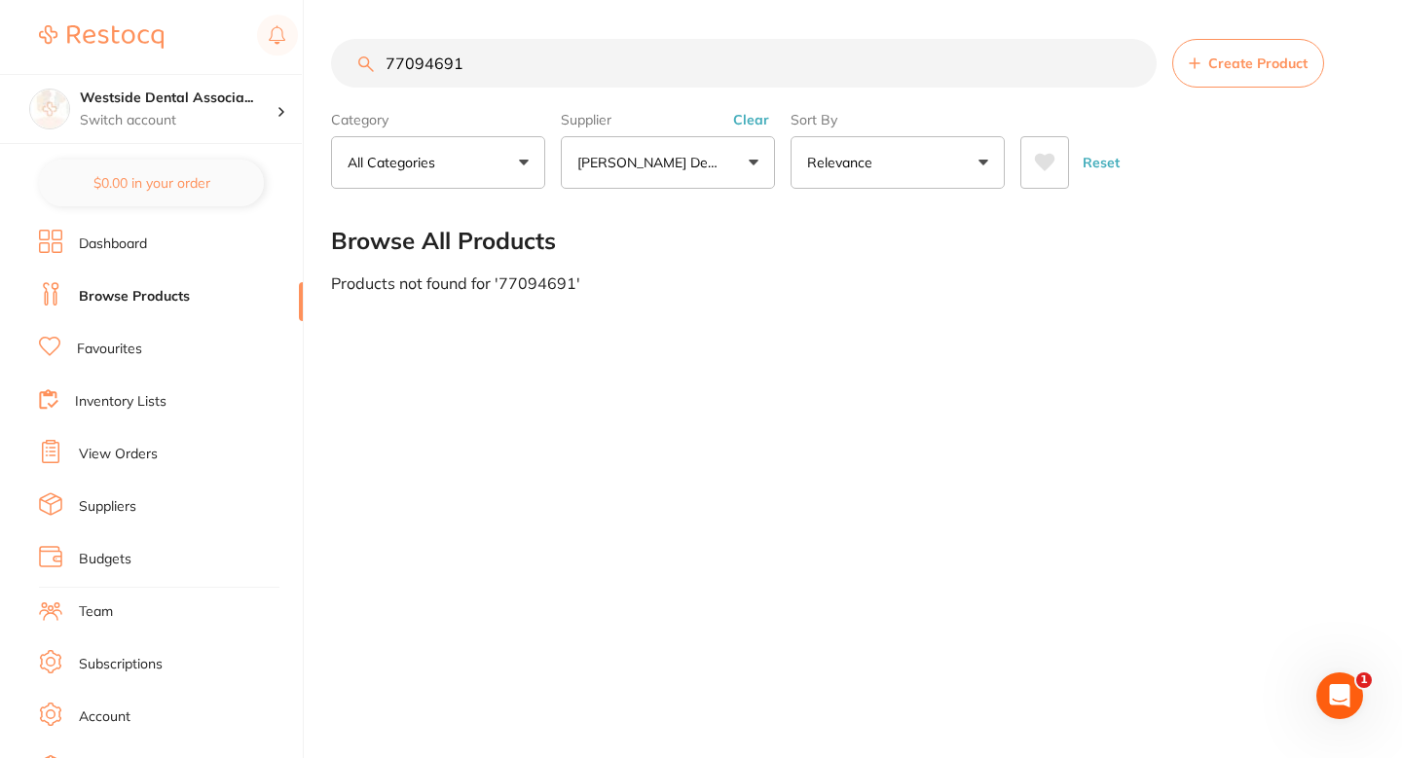
click at [734, 83] on input "77094691" at bounding box center [744, 63] width 826 height 49
paste input "0888800"
type input "70888800"
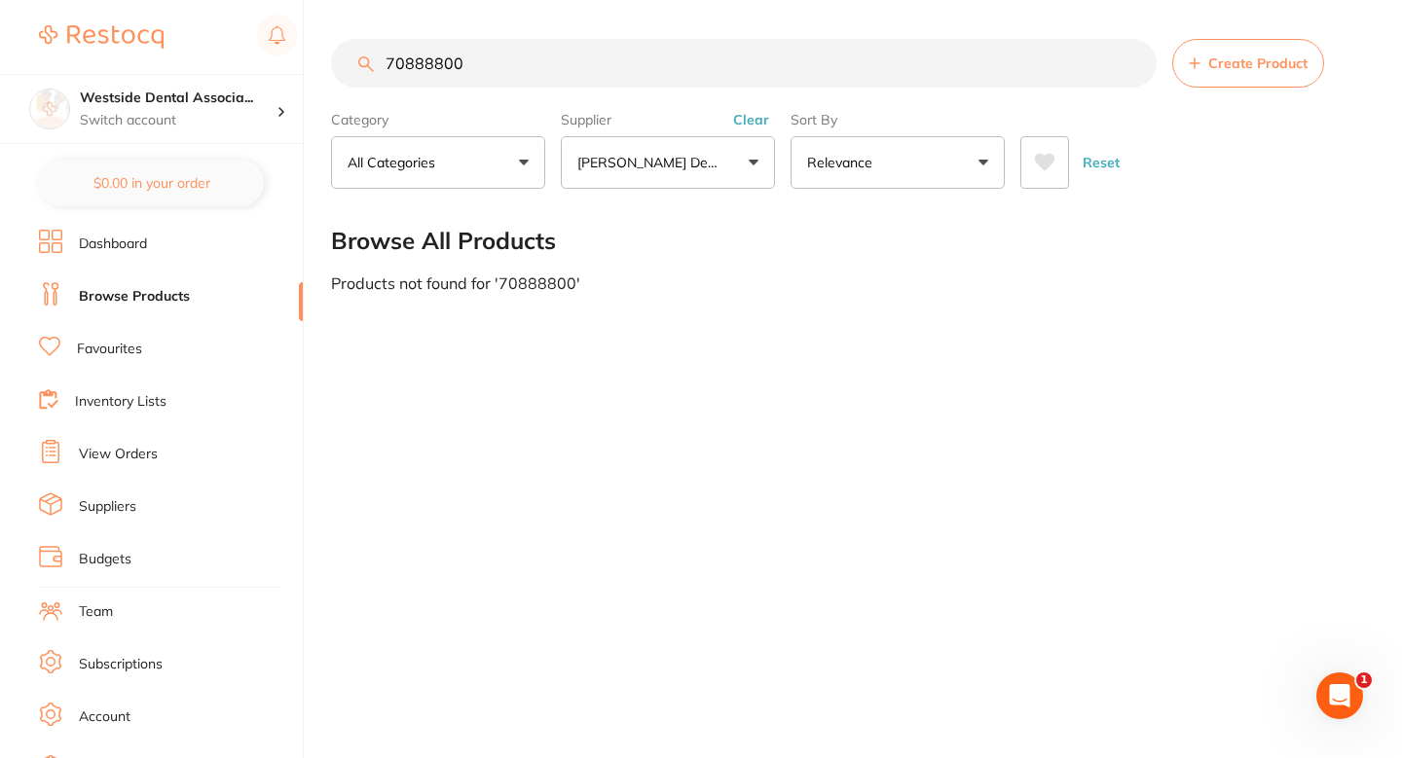
click at [1226, 70] on span "Create Product" at bounding box center [1257, 63] width 99 height 16
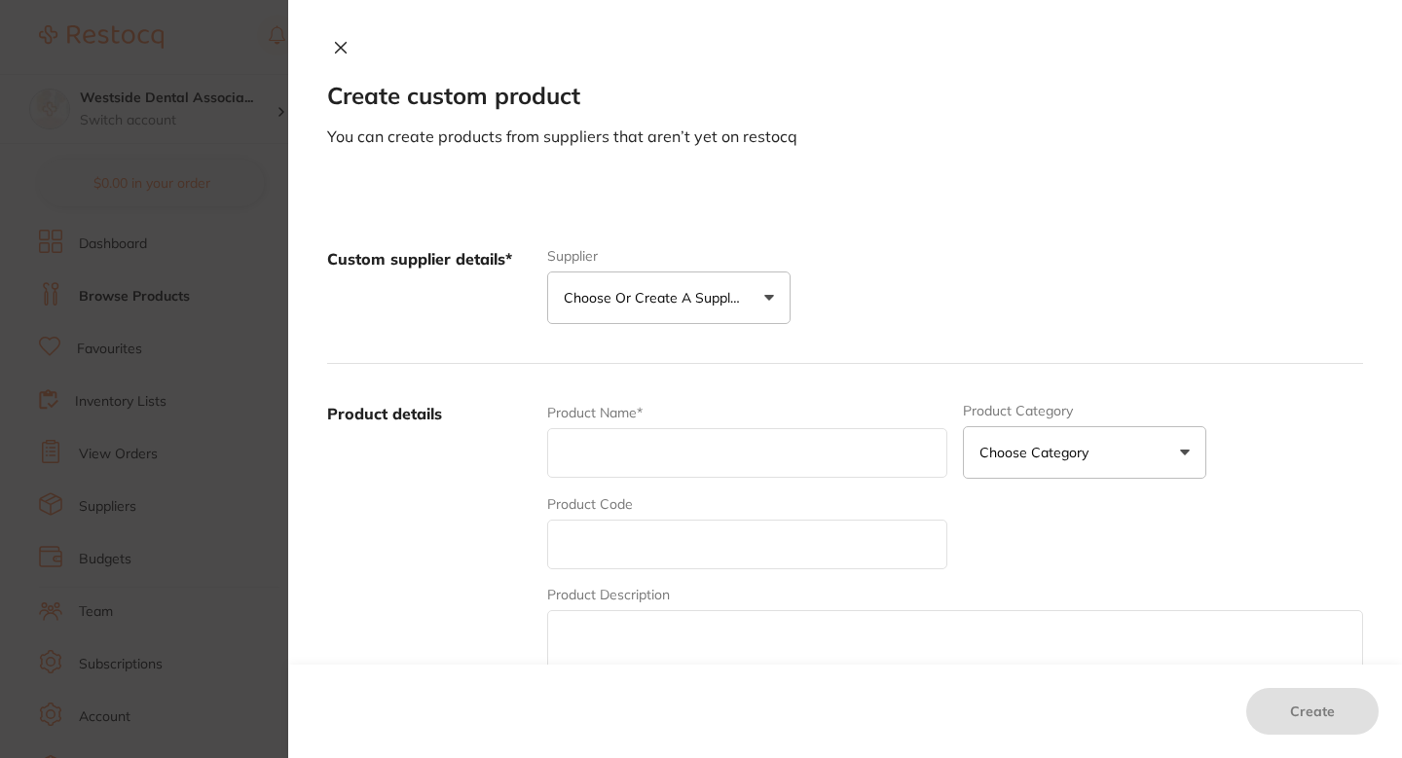
click at [727, 303] on p "Choose or create a supplier" at bounding box center [656, 297] width 185 height 19
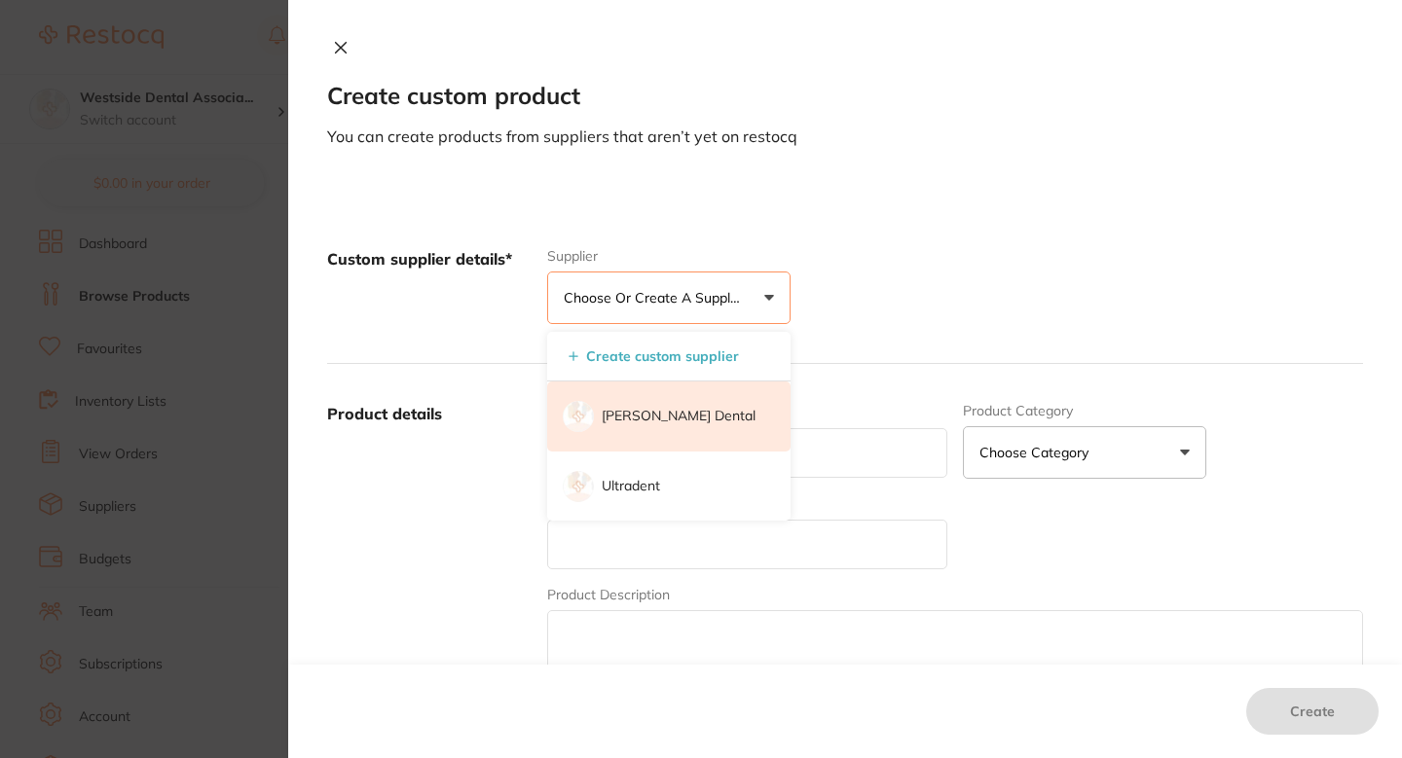
scroll to position [0, 0]
click at [643, 427] on li "[PERSON_NAME] Dental" at bounding box center [668, 417] width 243 height 70
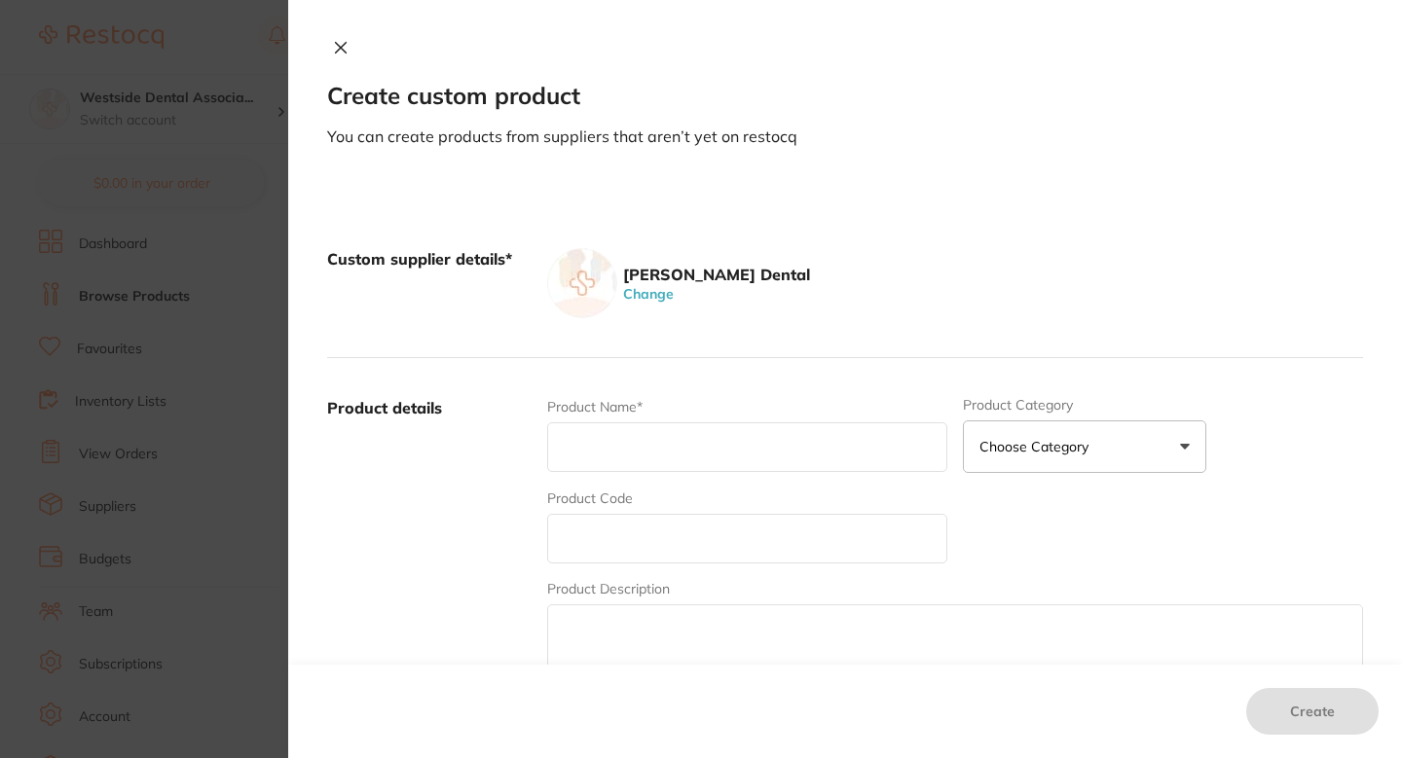
click at [619, 542] on input "text" at bounding box center [747, 539] width 400 height 50
paste input "70888800"
type input "70888800"
click at [624, 417] on div "Product Name*" at bounding box center [747, 435] width 400 height 76
click at [665, 390] on div "Product details Product Name* Product Category Choose Category 3d Printing Anae…" at bounding box center [845, 549] width 1036 height 383
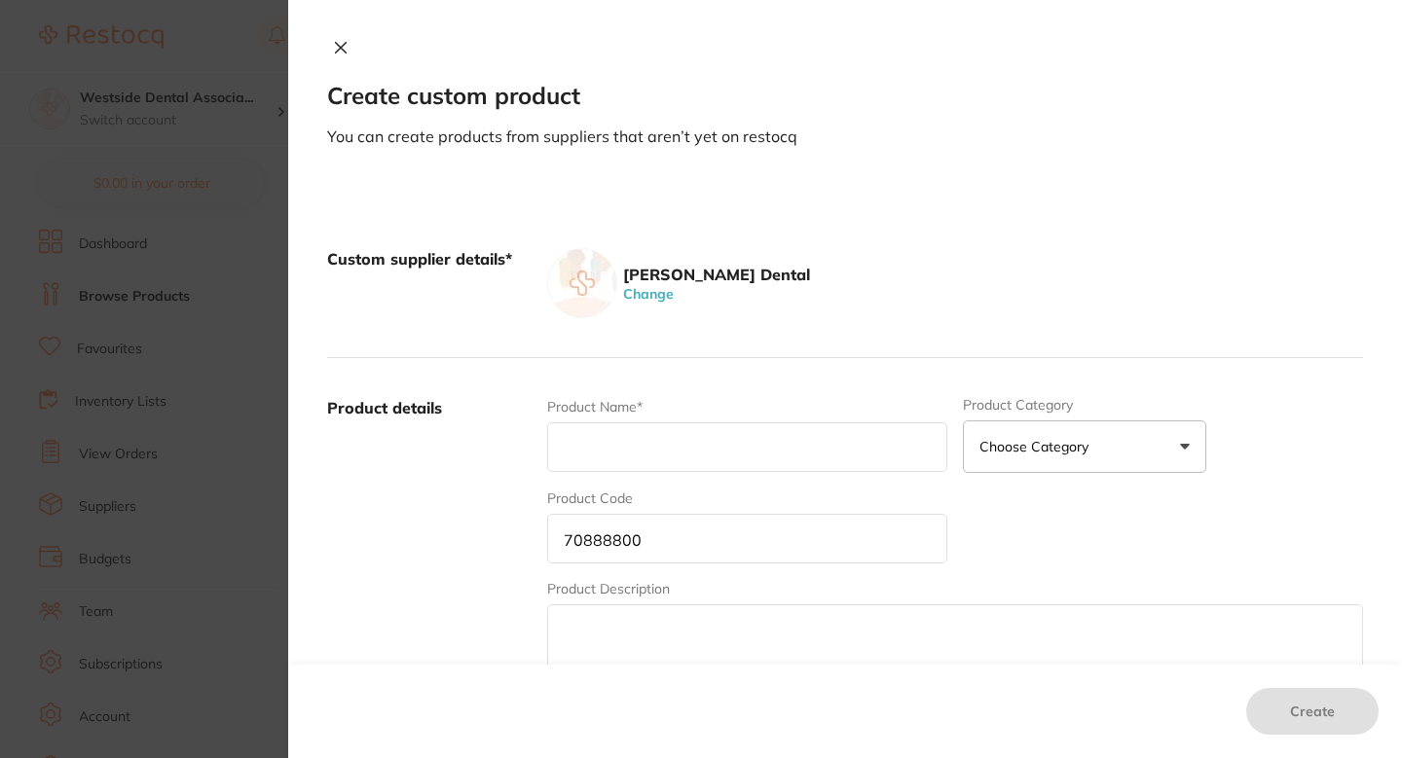
click at [660, 473] on div "Product Name*" at bounding box center [747, 435] width 400 height 76
paste input "Mix Pad Poly 3 X 3"
click at [563, 456] on input "Mix Pad Poly 3 X 3" at bounding box center [747, 448] width 400 height 50
type input "Mix Pad Poly 3 X 3"
click at [520, 481] on label "Product details" at bounding box center [429, 549] width 204 height 304
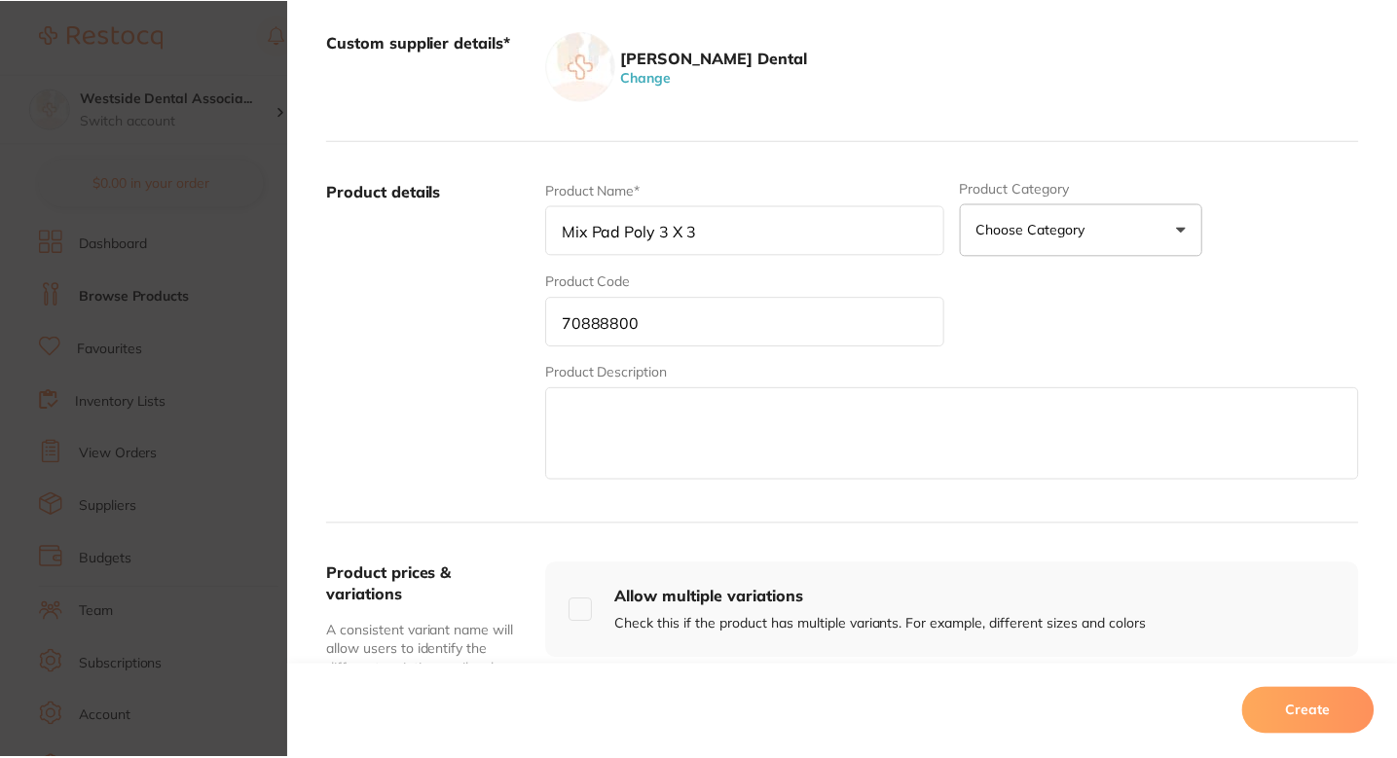
scroll to position [333, 0]
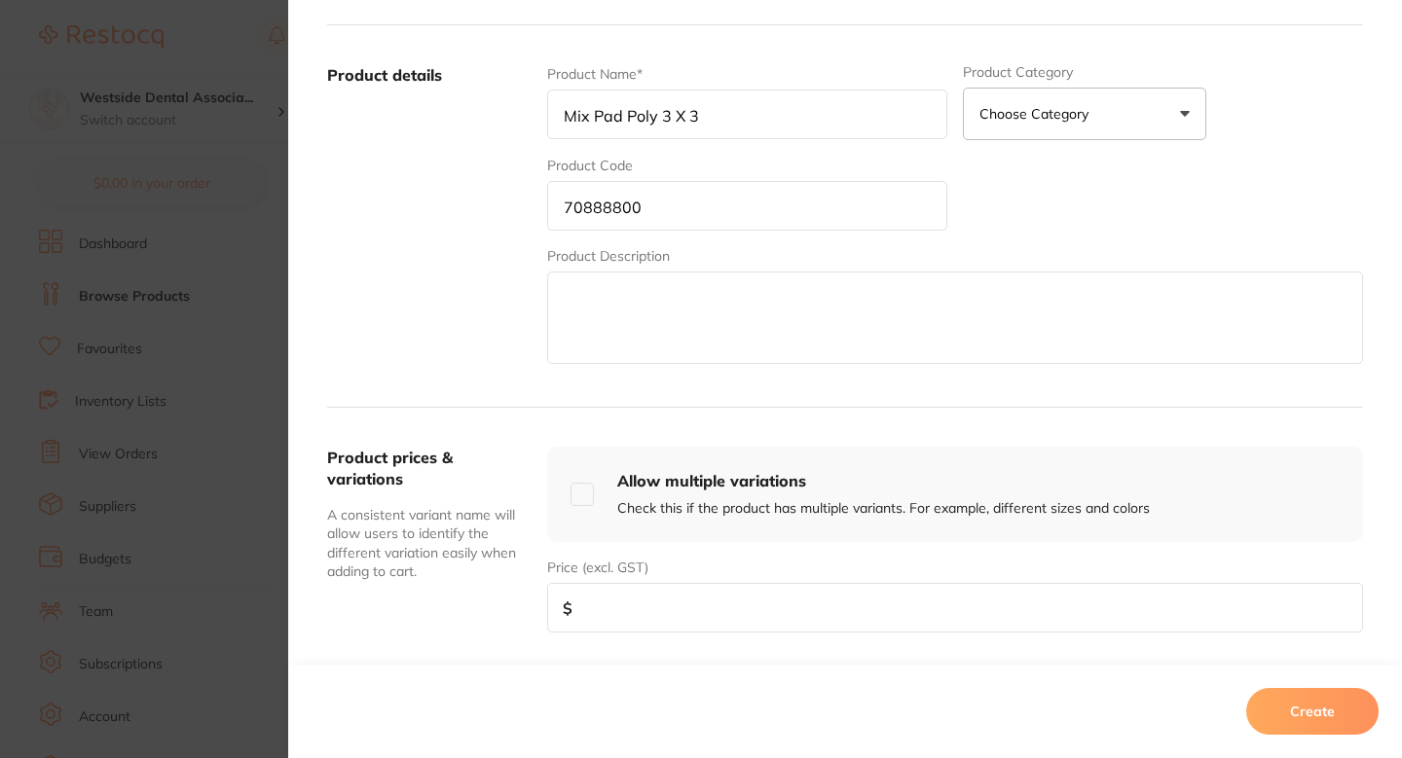
click at [624, 612] on input "number" at bounding box center [955, 608] width 816 height 50
paste input "5.99"
type input "5.99"
click at [1302, 710] on button "Create" at bounding box center [1312, 711] width 132 height 47
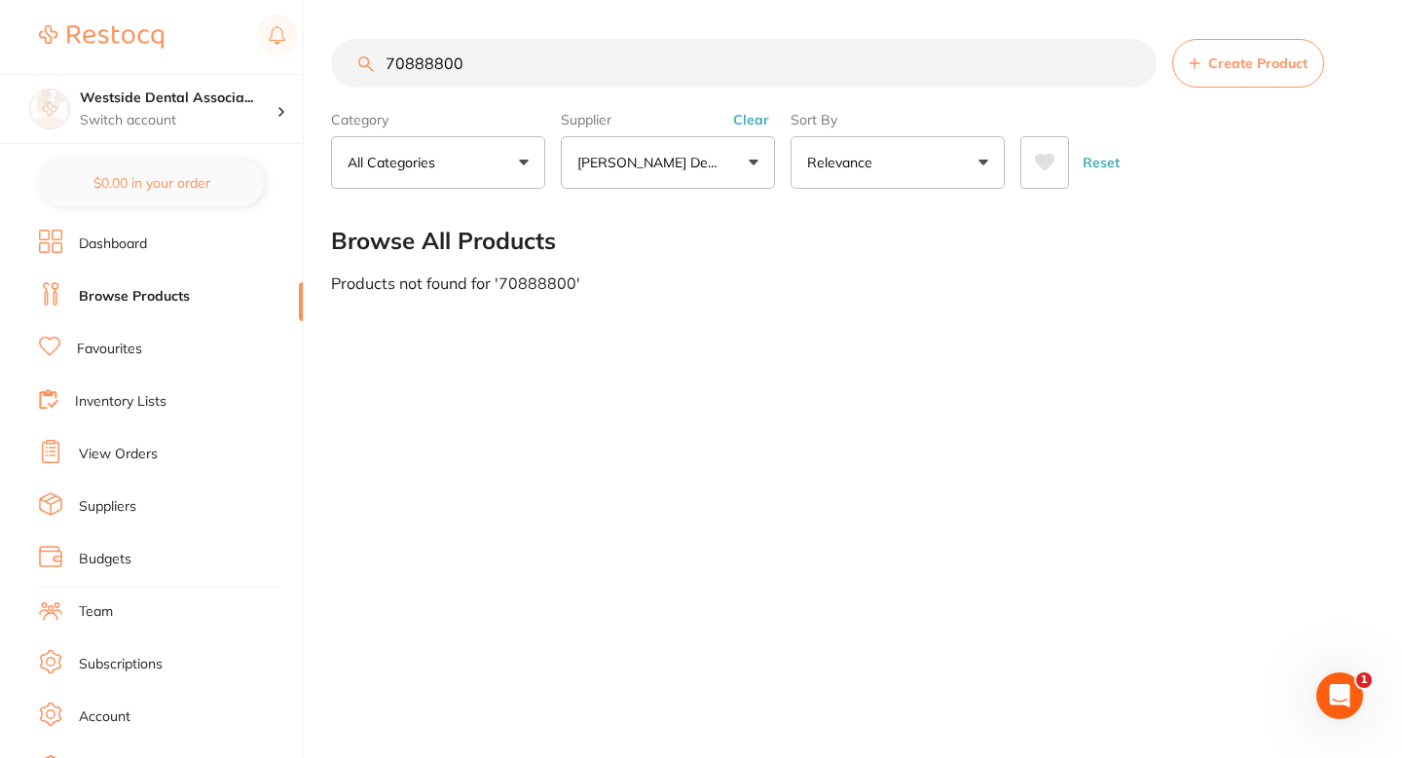
click at [578, 79] on input "70888800" at bounding box center [744, 63] width 826 height 49
paste input "5046214"
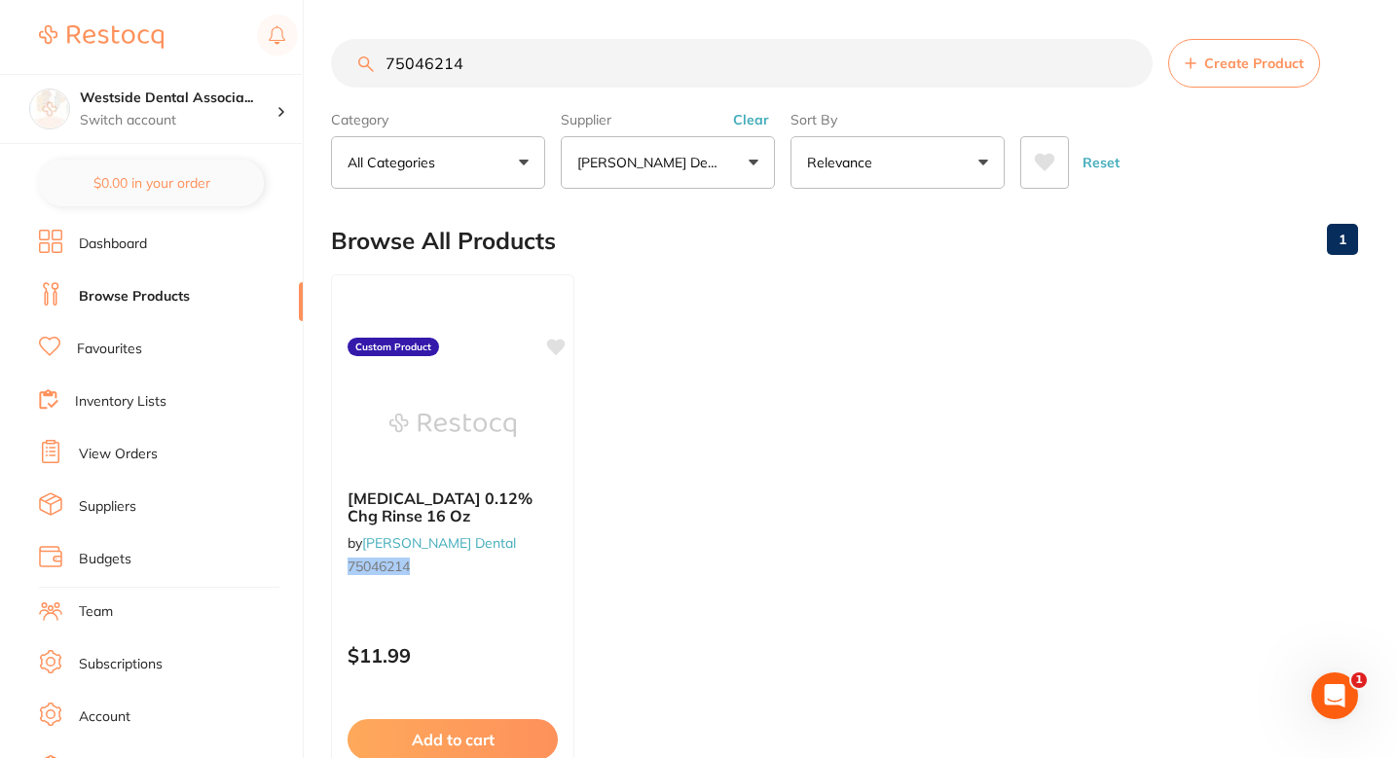
click at [416, 67] on input "75046214" at bounding box center [742, 63] width 822 height 49
click at [799, 424] on ul "Peridex 0.12% Chg Rinse 16 Oz by Patterson Dental 75046214 Custom Product $11.9…" at bounding box center [844, 555] width 1027 height 560
click at [696, 322] on ul "Peridex 0.12% Chg Rinse 16 Oz by Patterson Dental 75046214 Custom Product $11.9…" at bounding box center [844, 555] width 1027 height 560
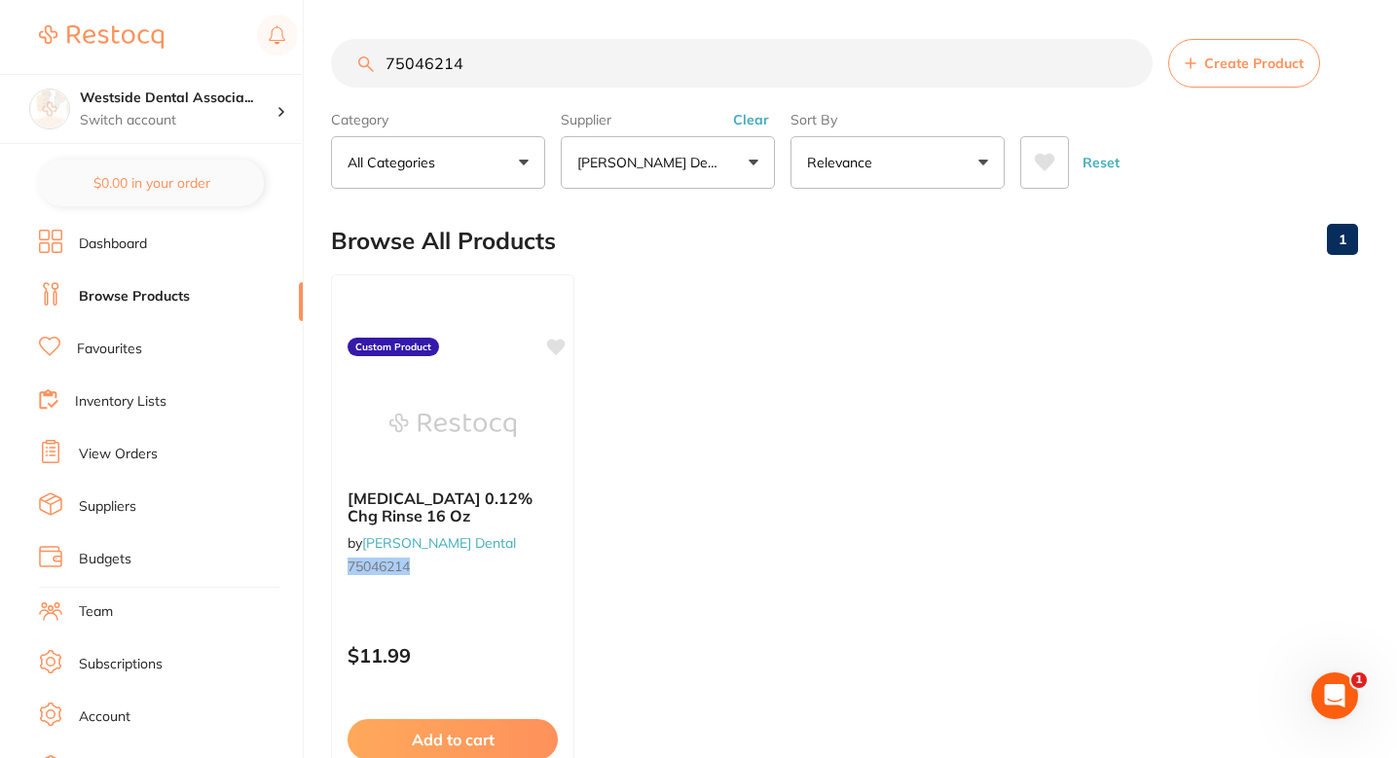
click at [608, 50] on input "75046214" at bounding box center [742, 63] width 822 height 49
paste input "865076"
click at [573, 74] on input "75865076" at bounding box center [742, 63] width 822 height 49
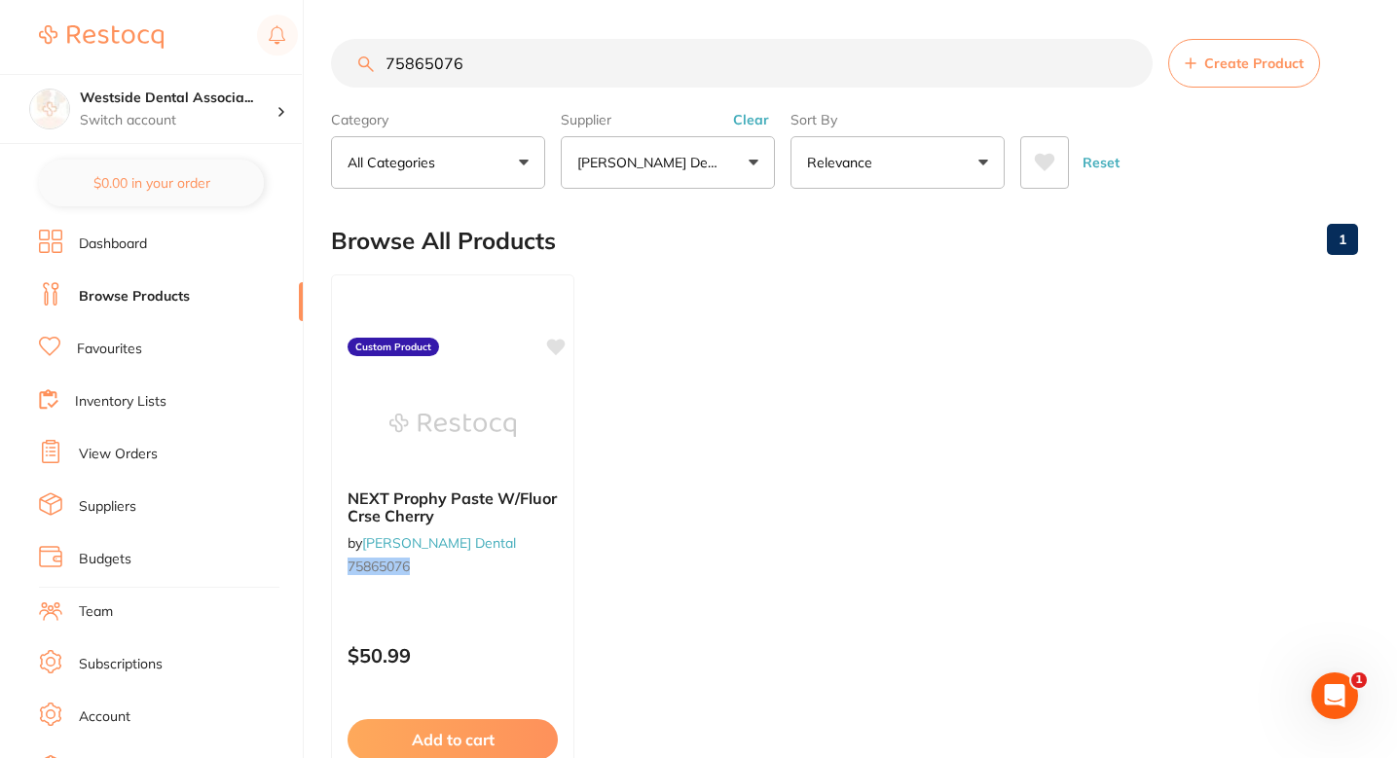
click at [573, 74] on input "75865076" at bounding box center [742, 63] width 822 height 49
paste input "0855650"
click at [424, 55] on input "70855650" at bounding box center [744, 63] width 826 height 49
click at [424, 55] on input "70855650" at bounding box center [742, 63] width 822 height 49
type input "70855650"
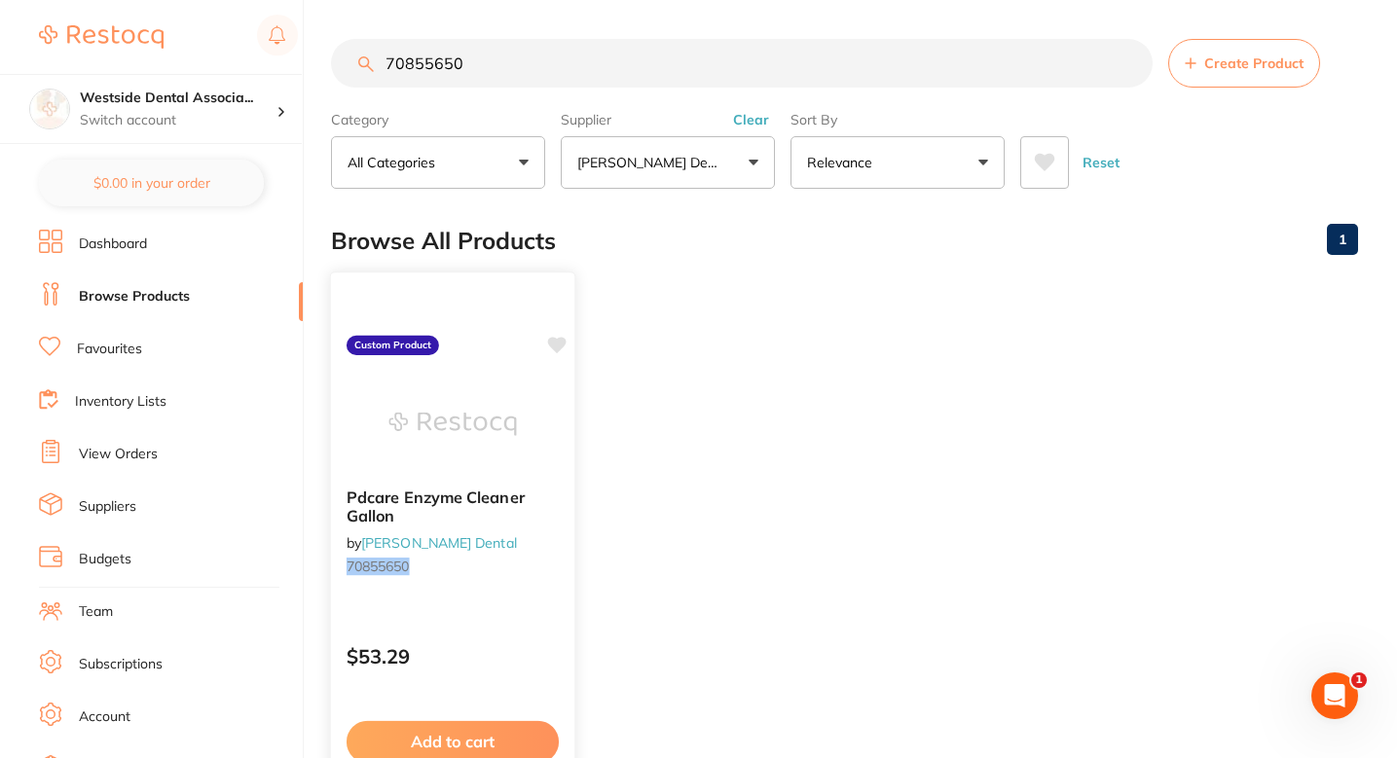
click at [551, 564] on small "70855650" at bounding box center [453, 567] width 212 height 16
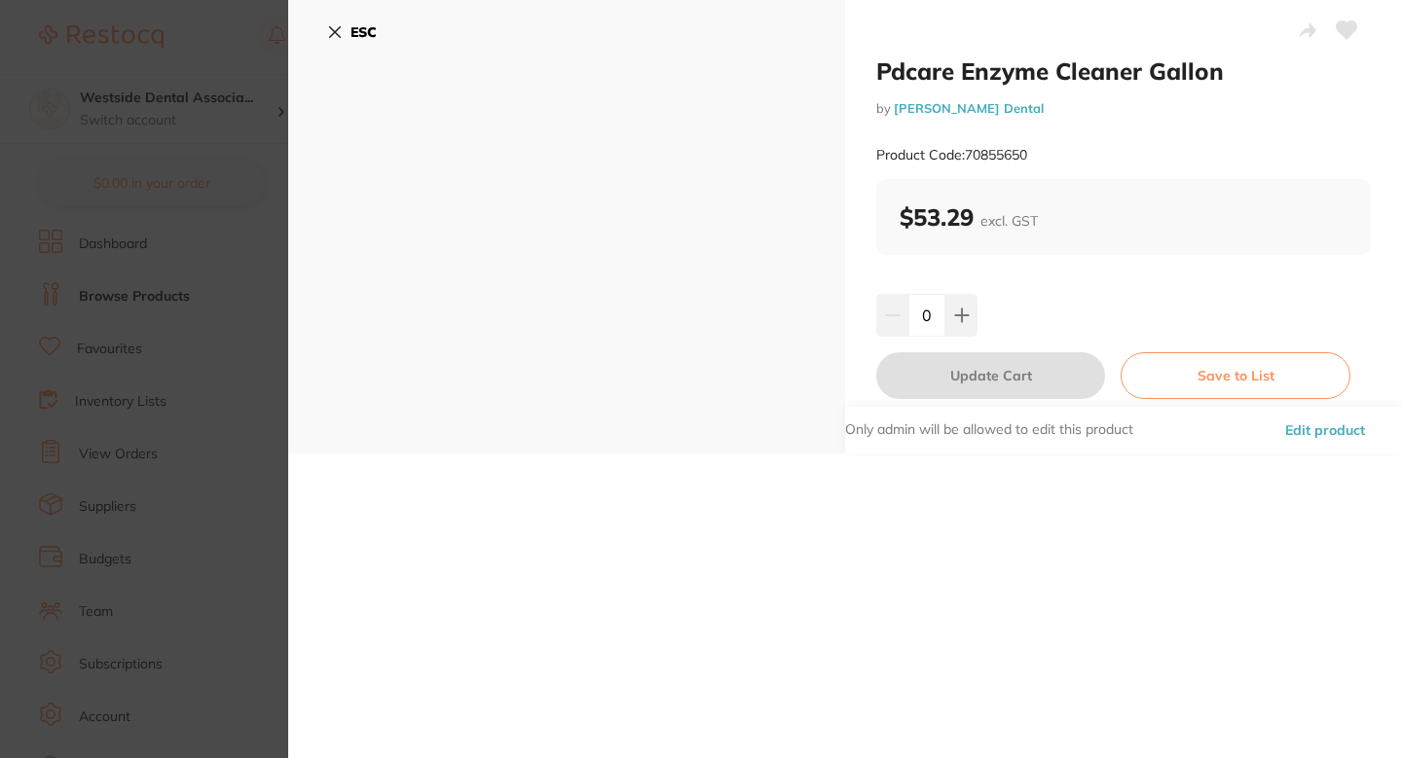
click at [1315, 436] on button "Edit product" at bounding box center [1325, 430] width 92 height 47
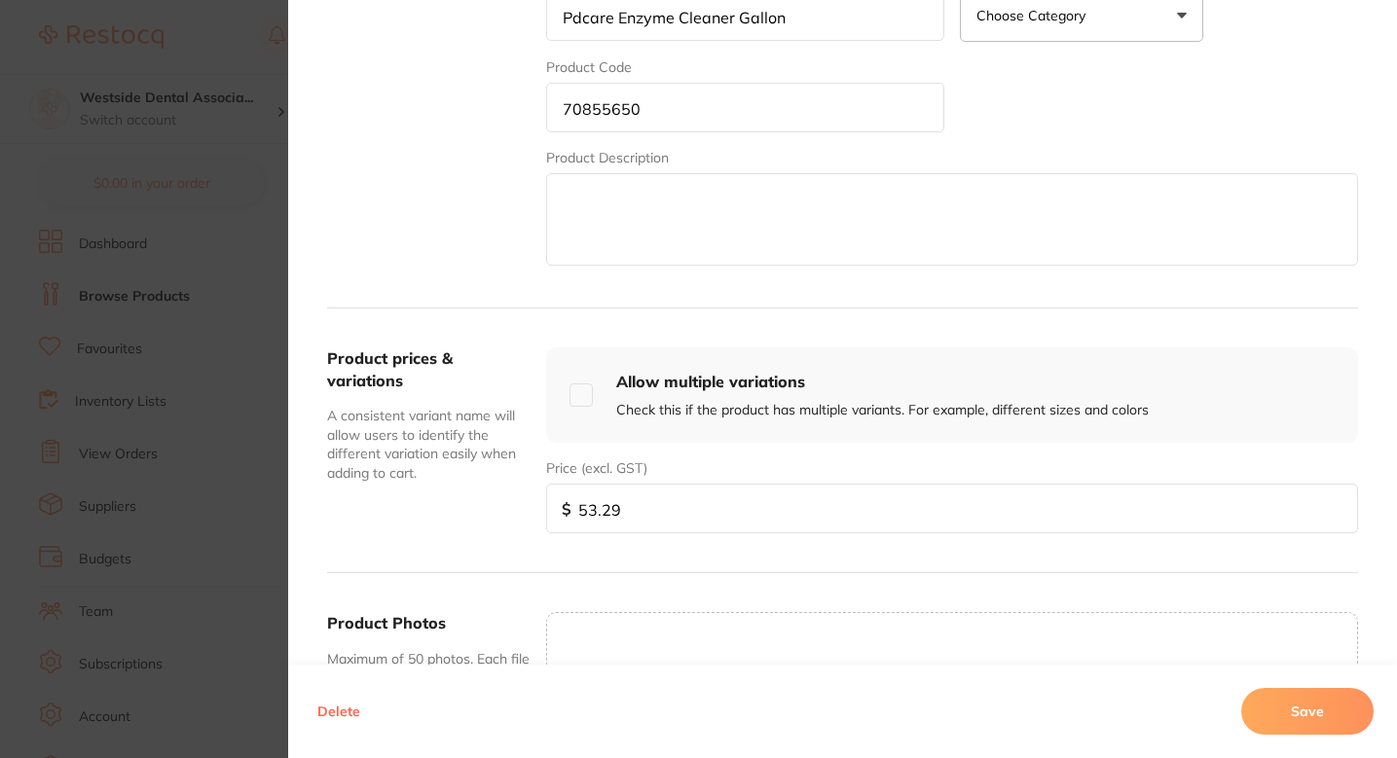
scroll to position [621, 0]
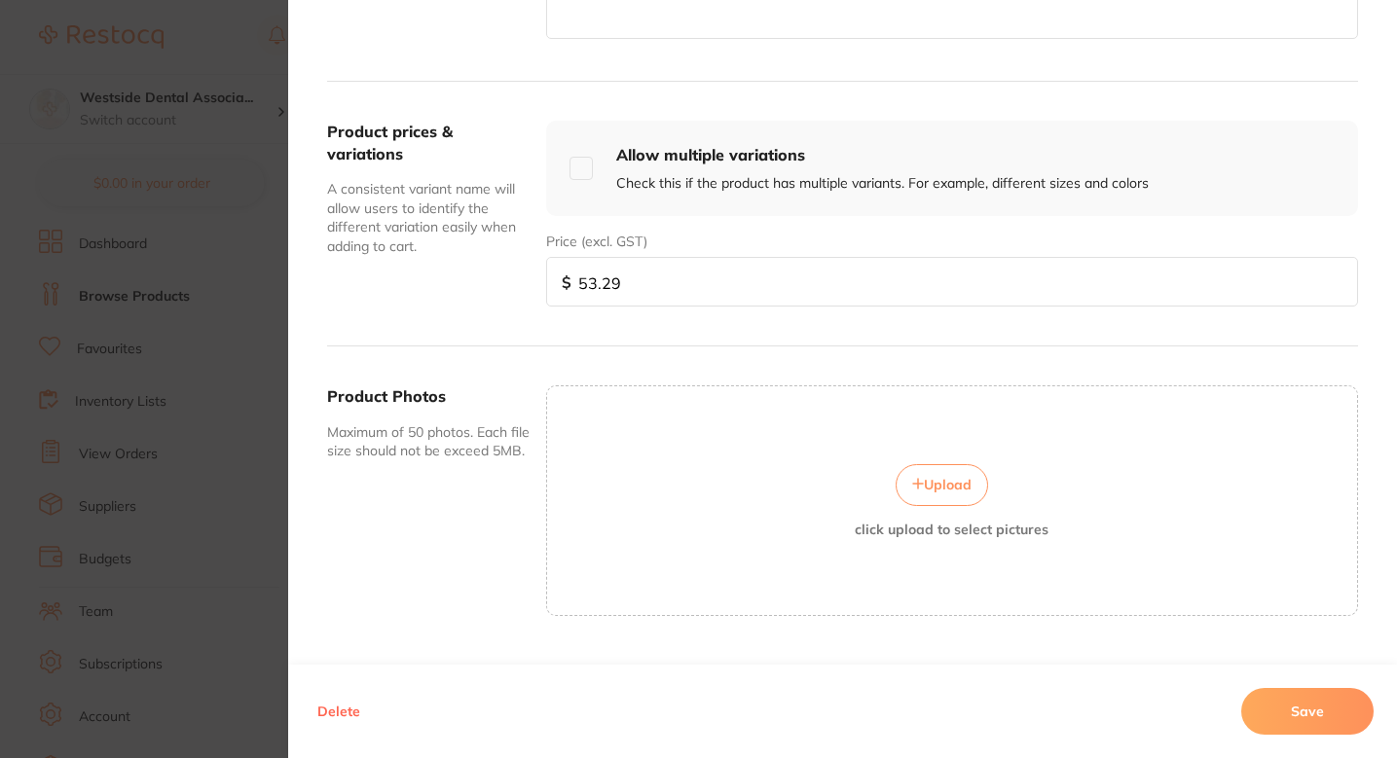
click at [666, 281] on input "53.29" at bounding box center [952, 282] width 812 height 50
click at [667, 281] on input "53.29" at bounding box center [952, 282] width 812 height 50
click at [667, 282] on input "53.29" at bounding box center [952, 282] width 812 height 50
paste input "39.9"
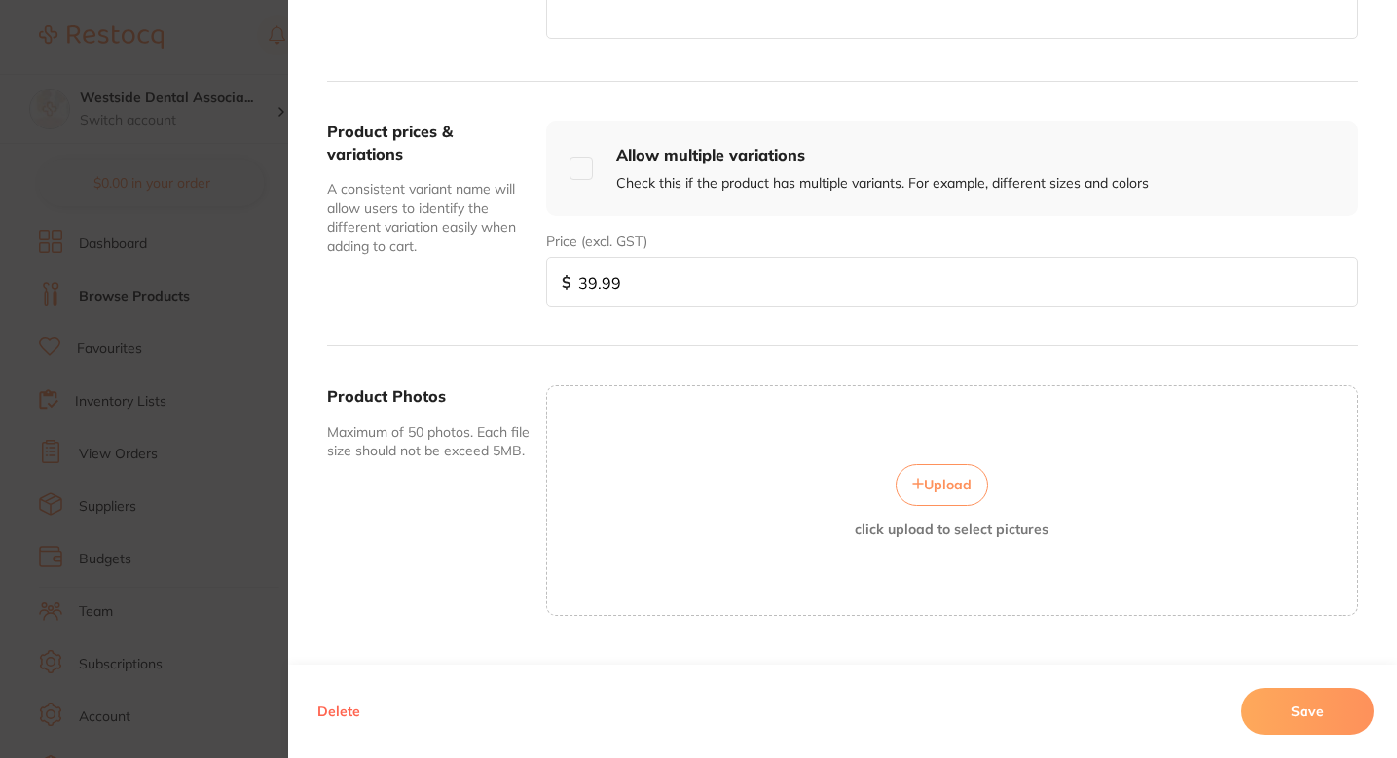
type input "39.99"
click at [1299, 693] on button "Save" at bounding box center [1307, 711] width 132 height 47
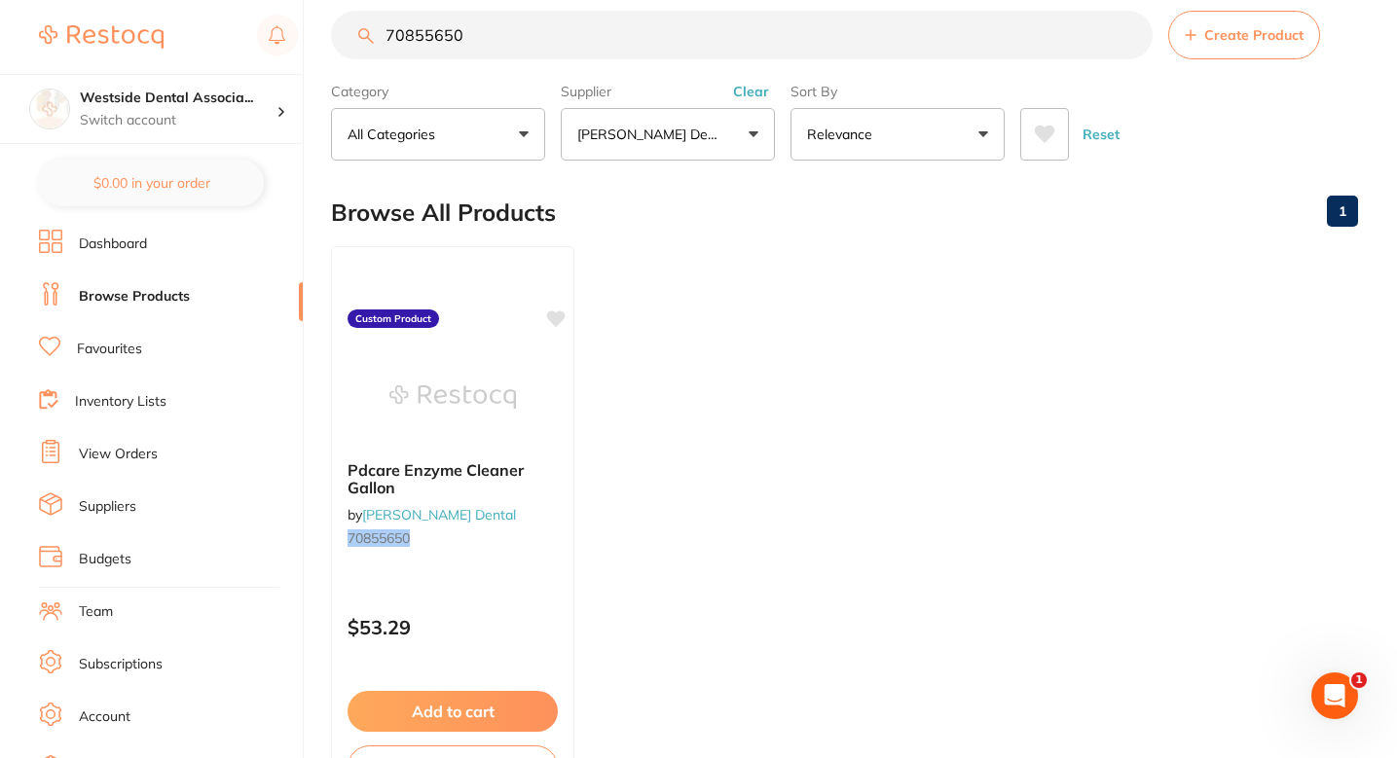
click at [737, 418] on ul "Pdcare Enzyme Cleaner Gallon by Patterson Dental 70855650 Custom Product $53.29…" at bounding box center [844, 526] width 1027 height 560
click at [564, 43] on input "70855650" at bounding box center [742, 35] width 822 height 49
paste input "6616742"
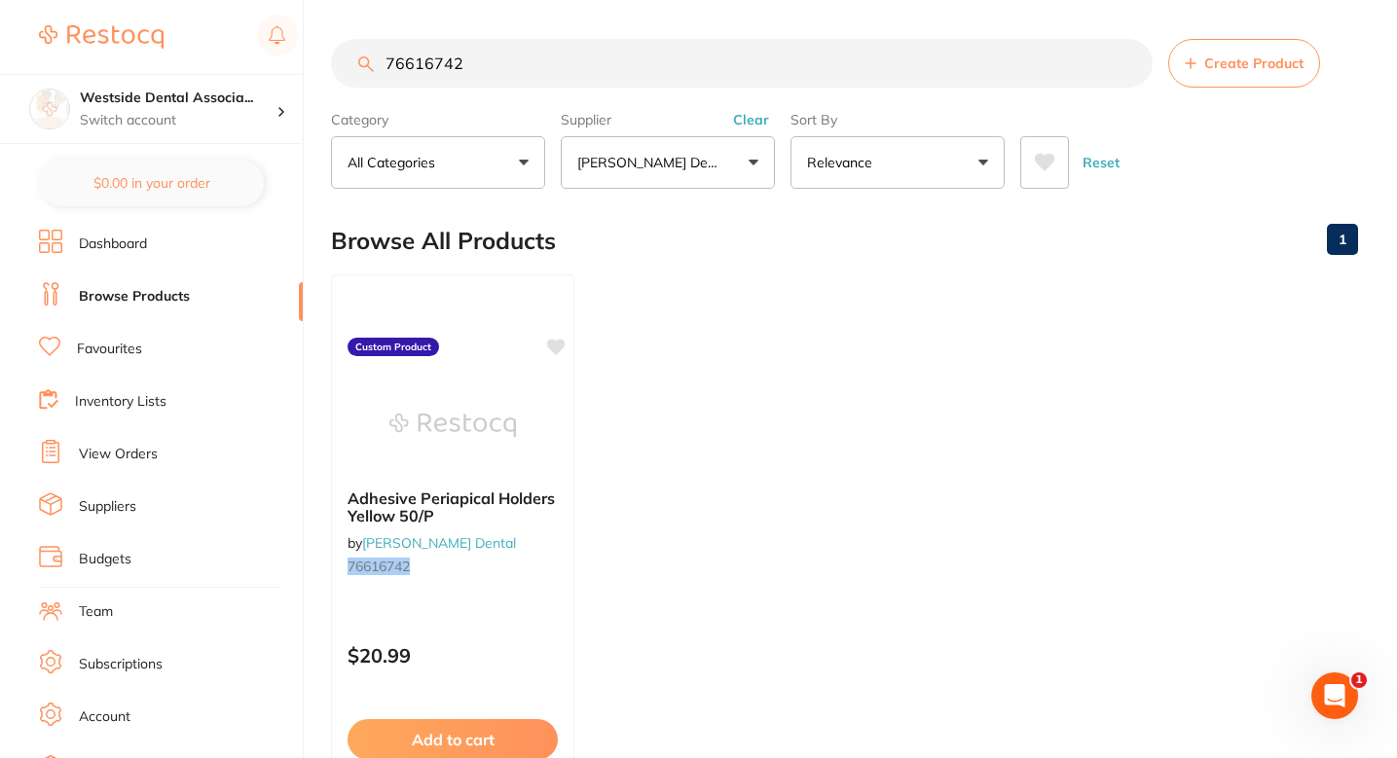
scroll to position [0, 0]
type input "76616742"
click at [530, 75] on input "76616742" at bounding box center [742, 63] width 822 height 49
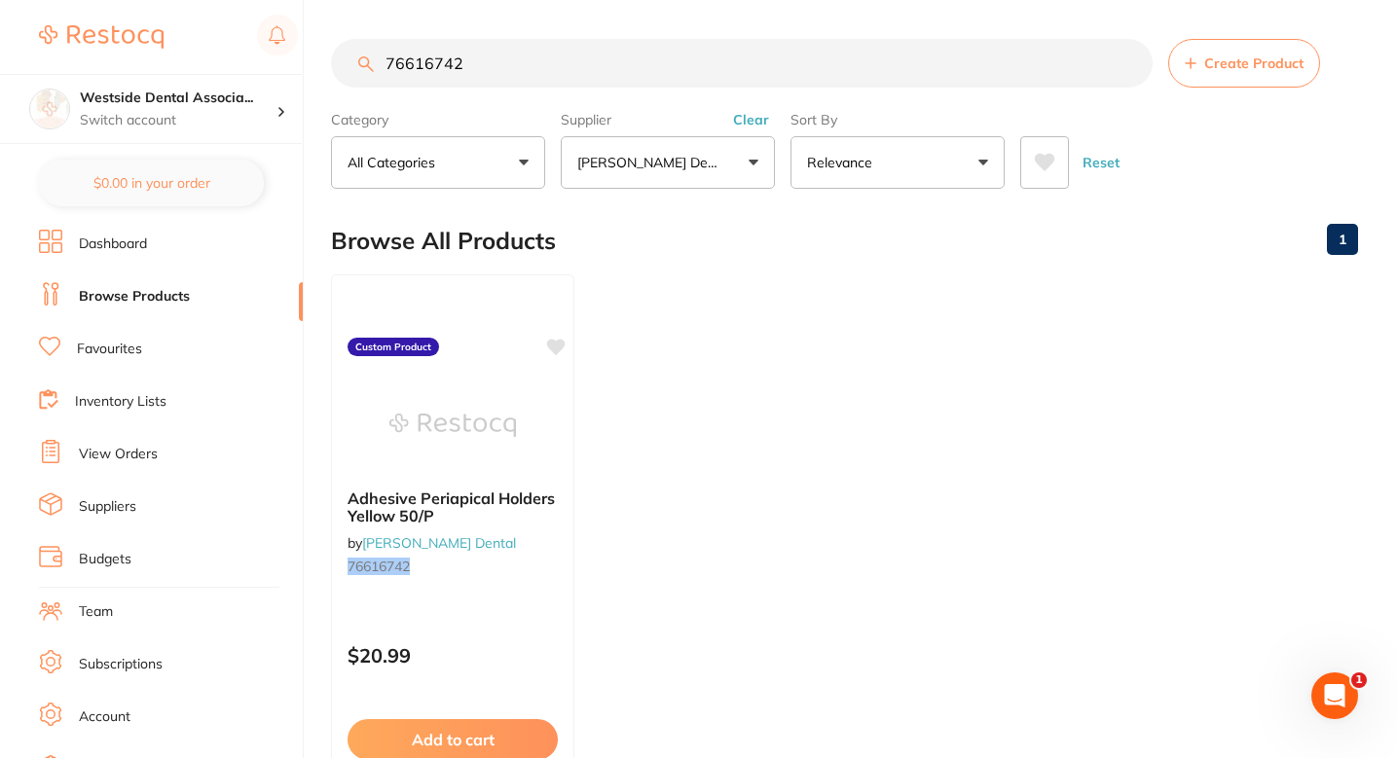
paste input "18"
type input "76616718"
click at [524, 549] on div "Adhesive Bitewing Holder Blue 50/Pk by Patterson Dental 76616718" at bounding box center [452, 536] width 243 height 126
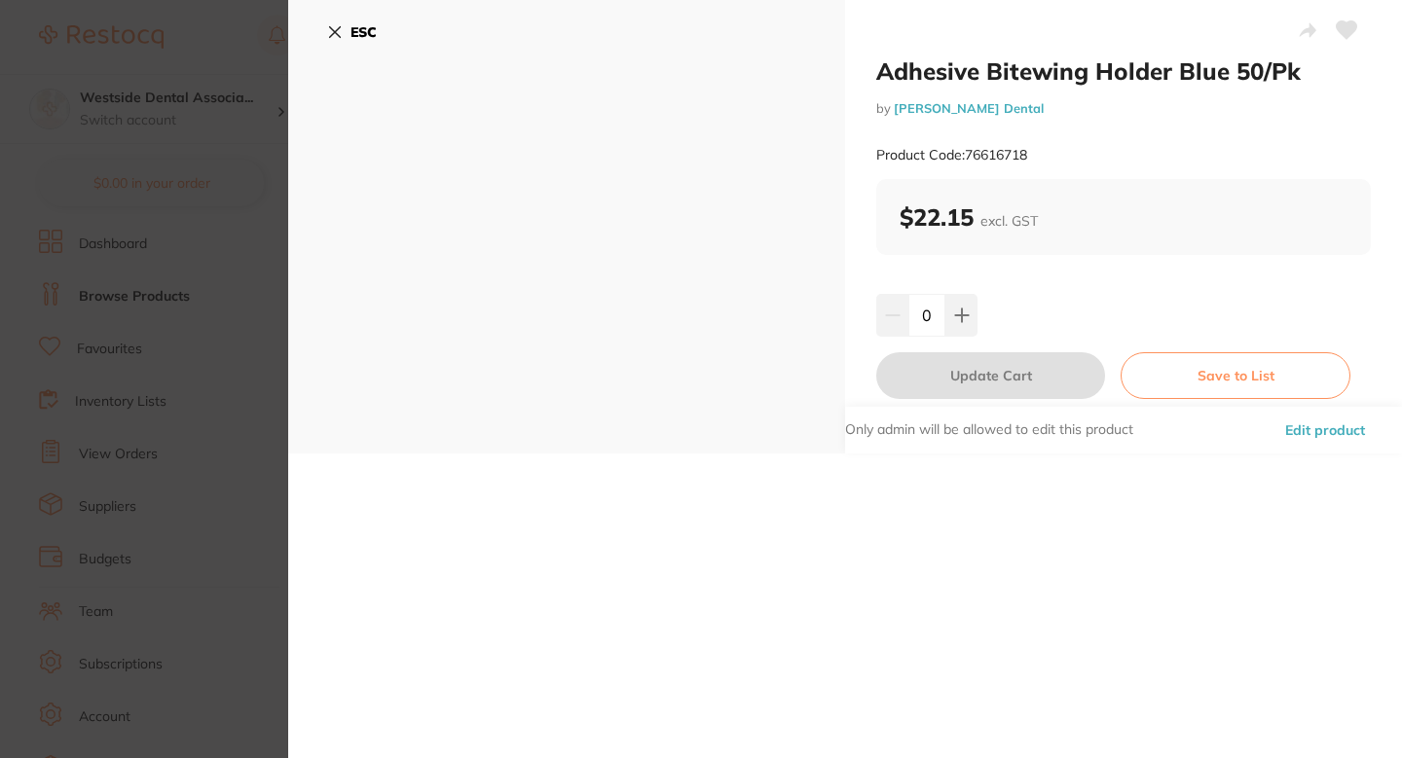
click at [1346, 440] on button "Edit product" at bounding box center [1325, 430] width 92 height 47
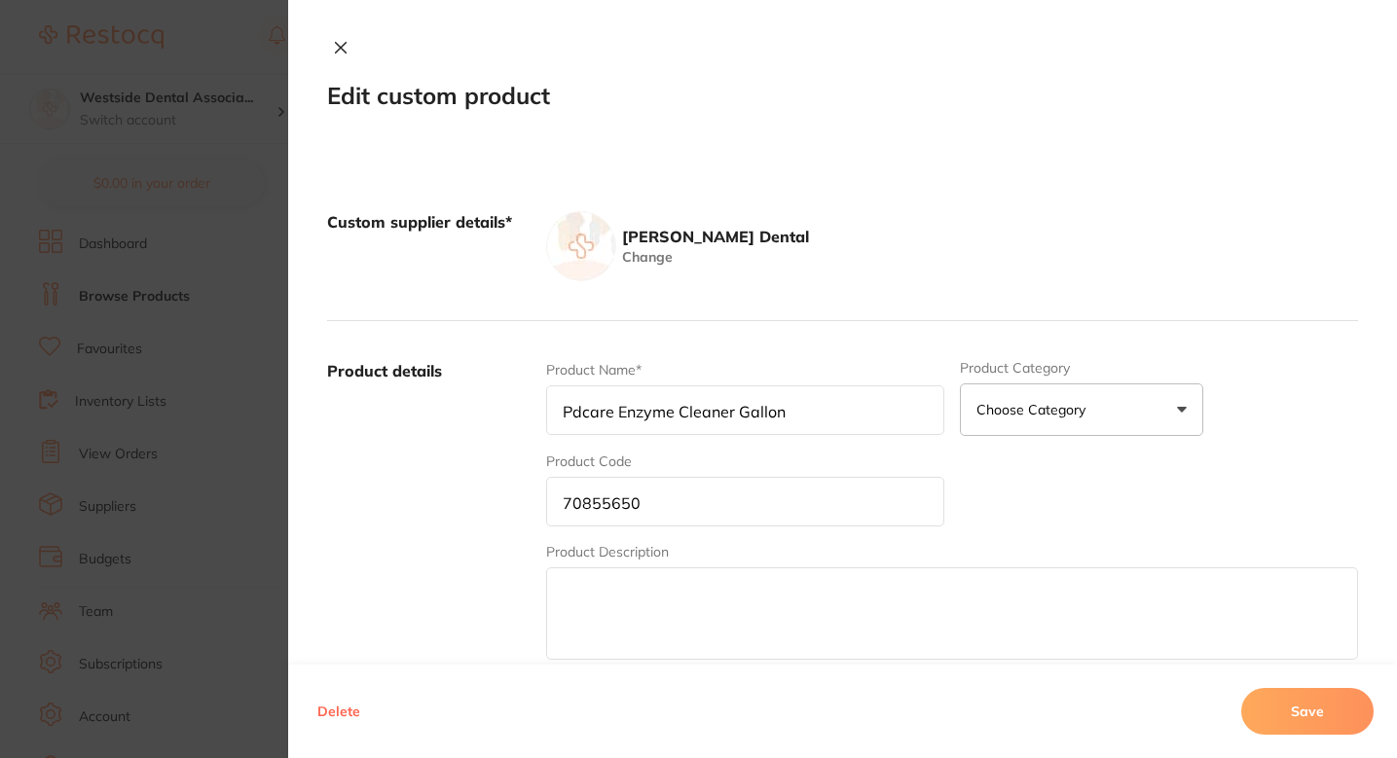
type input "Adhesive Bitewing Holder Blue 50/Pk"
type input "76616718"
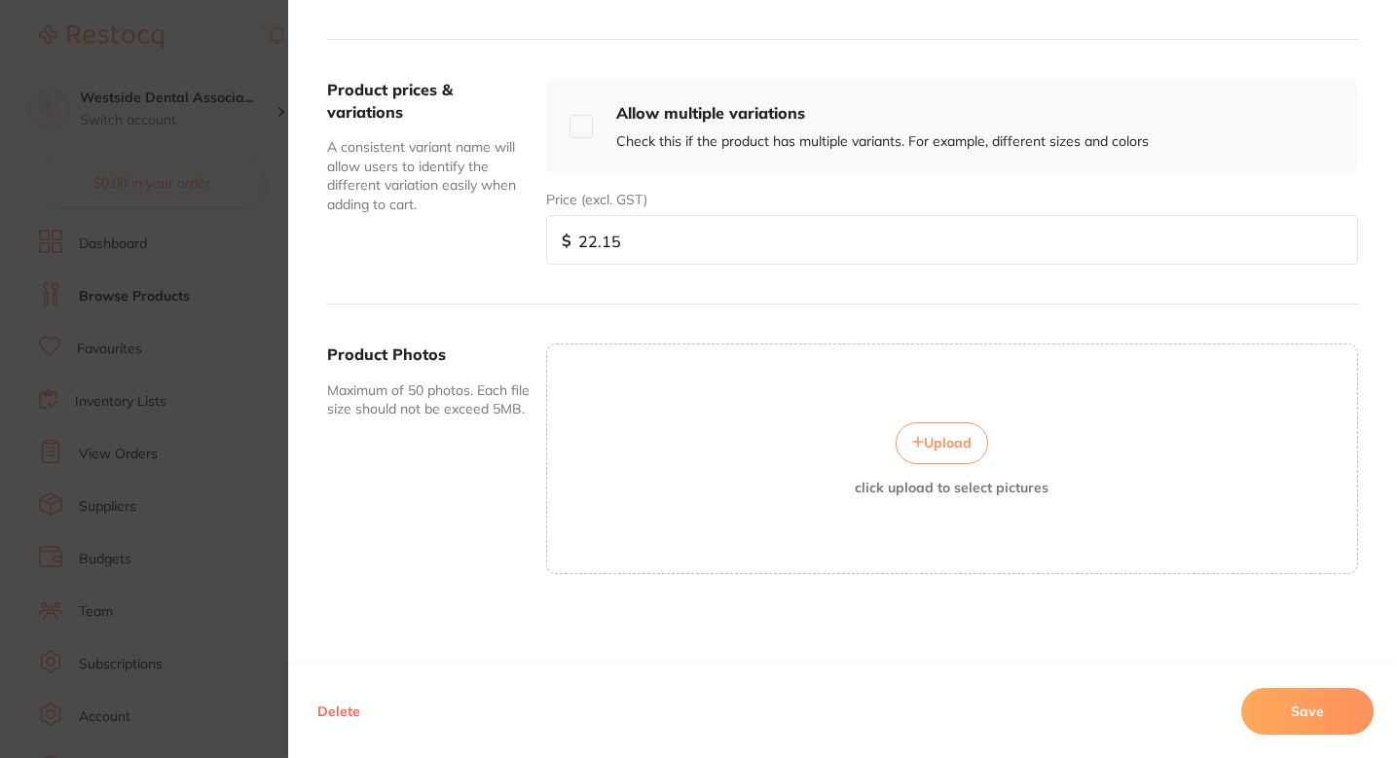
click at [704, 241] on input "22.15" at bounding box center [952, 240] width 812 height 50
paste input "0.99"
type input "20.99"
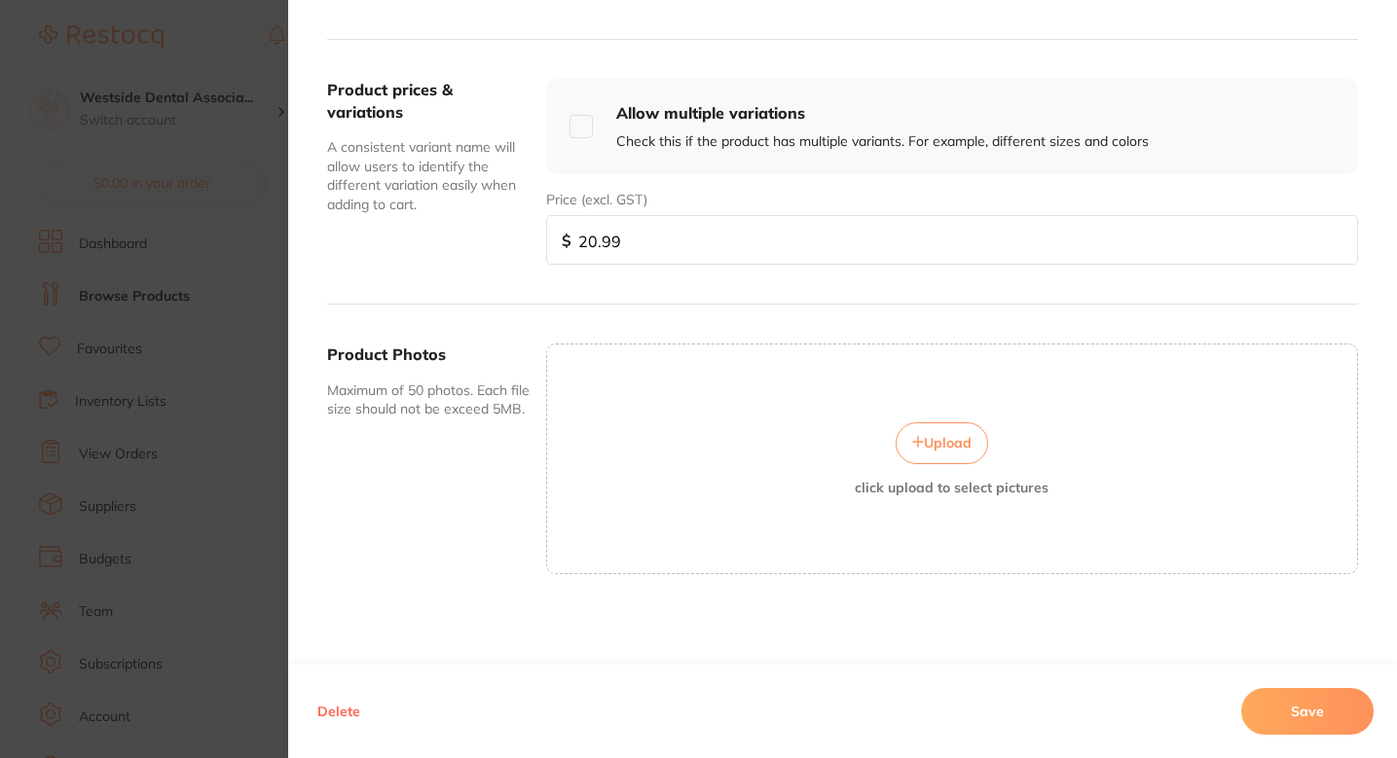
click at [1279, 703] on button "Save" at bounding box center [1307, 711] width 132 height 47
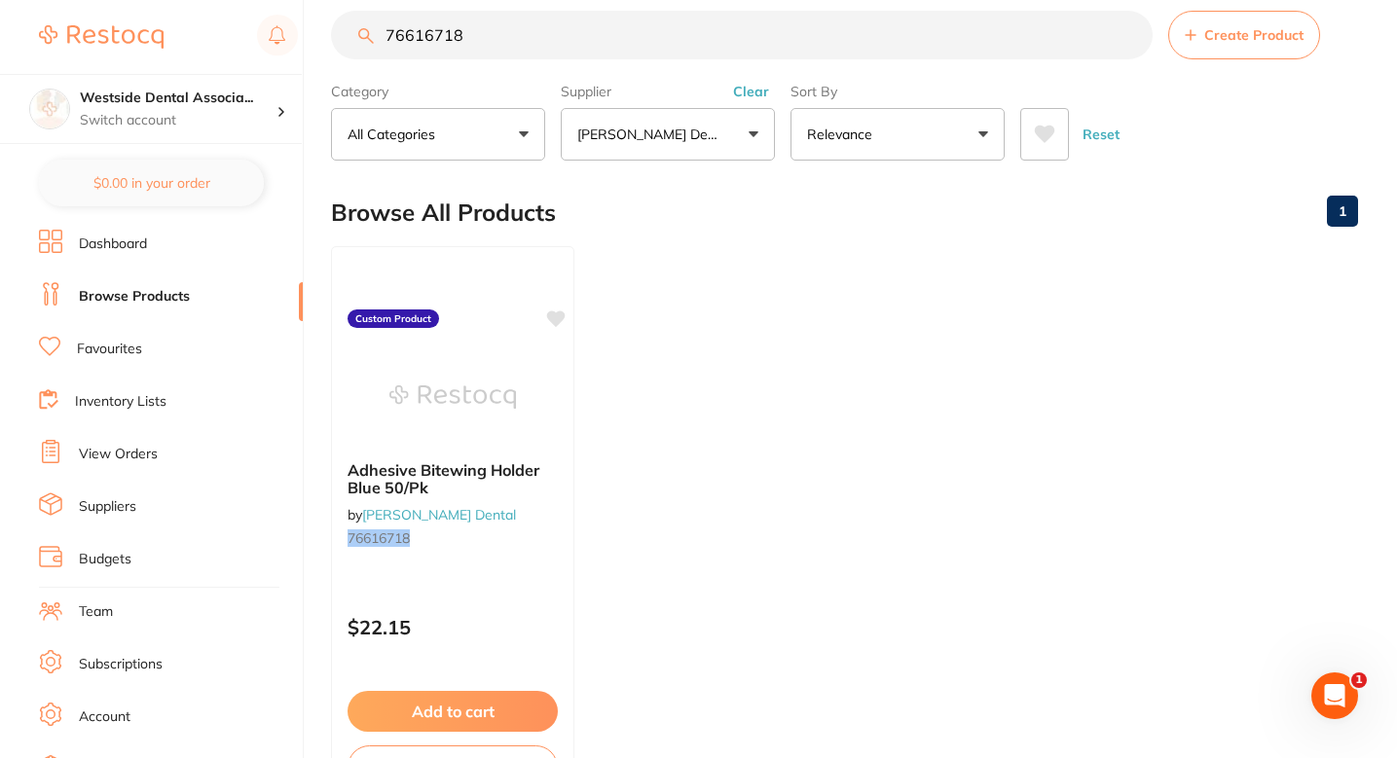
click at [508, 49] on input "76616718" at bounding box center [742, 35] width 822 height 49
paste input "34"
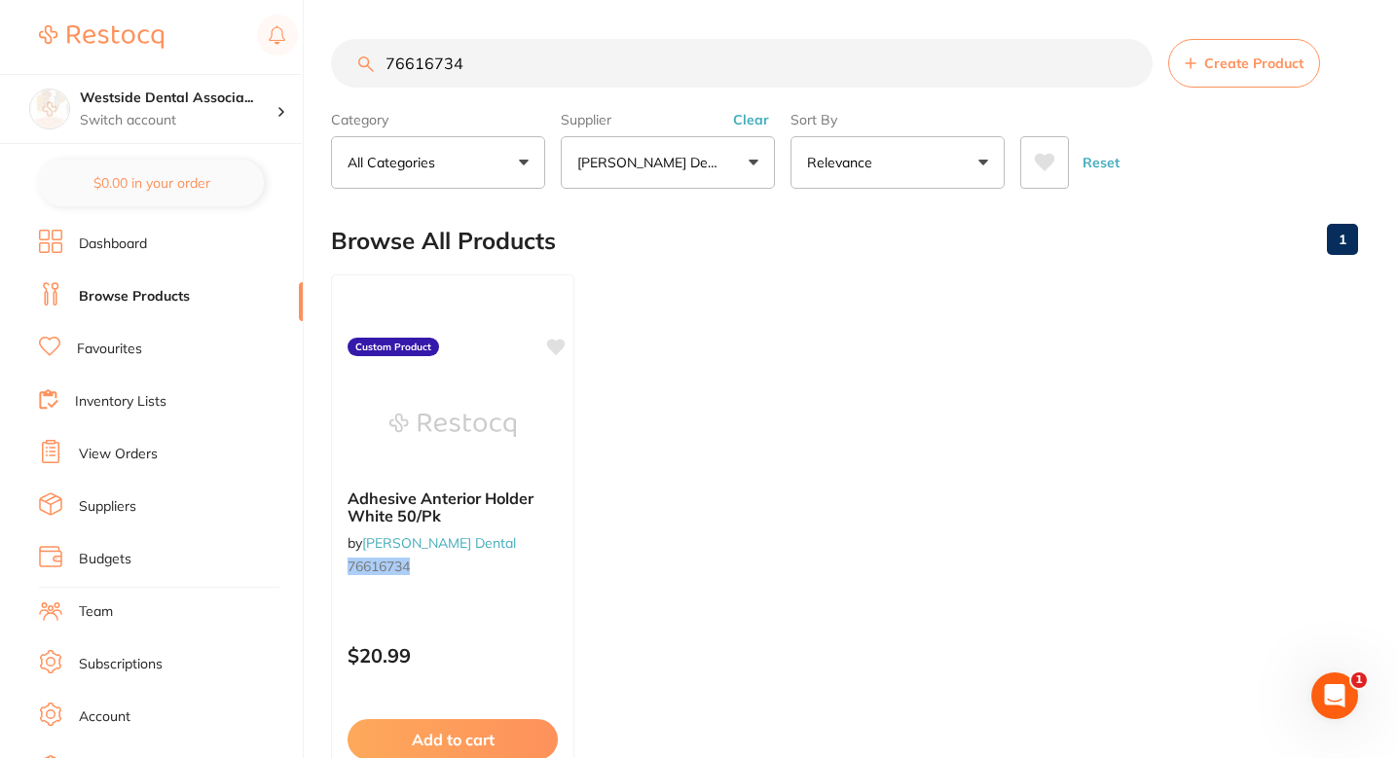
click at [880, 394] on ul "Adhesive Anterior Holder White 50/Pk by Patterson Dental 76616734 Custom Produc…" at bounding box center [844, 555] width 1027 height 560
click at [874, 333] on ul "Adhesive Anterior Holder White 50/Pk by Patterson Dental 76616734 Custom Produc…" at bounding box center [844, 555] width 1027 height 560
click at [529, 93] on section "76616734 Create Product Category All Categories All Categories No categories fo…" at bounding box center [844, 114] width 1027 height 150
click at [535, 71] on input "76616734" at bounding box center [742, 63] width 822 height 49
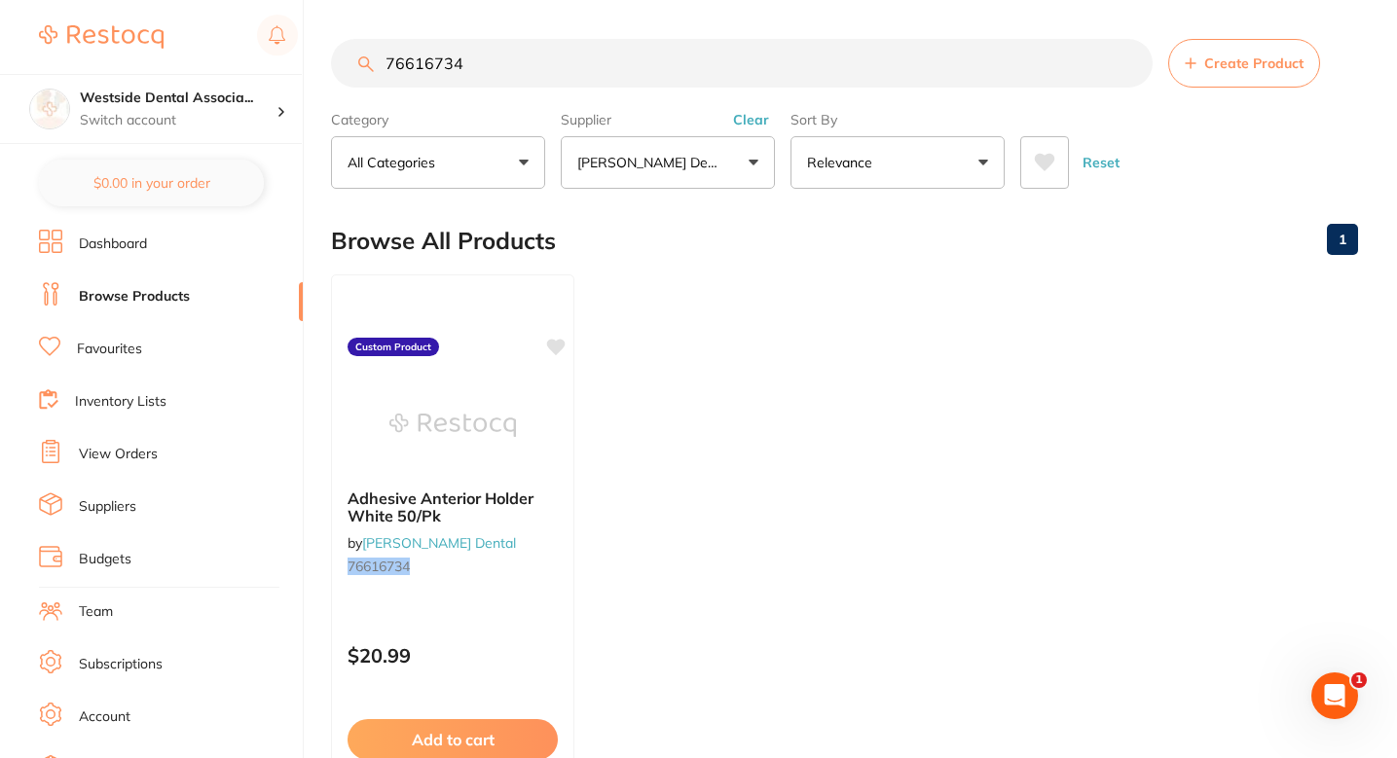
paste input "0850602"
type input "70850602"
click at [529, 585] on div "Pdcare Surface Disinfectant 1 Gal by Patterson Dental 70850602" at bounding box center [452, 536] width 243 height 126
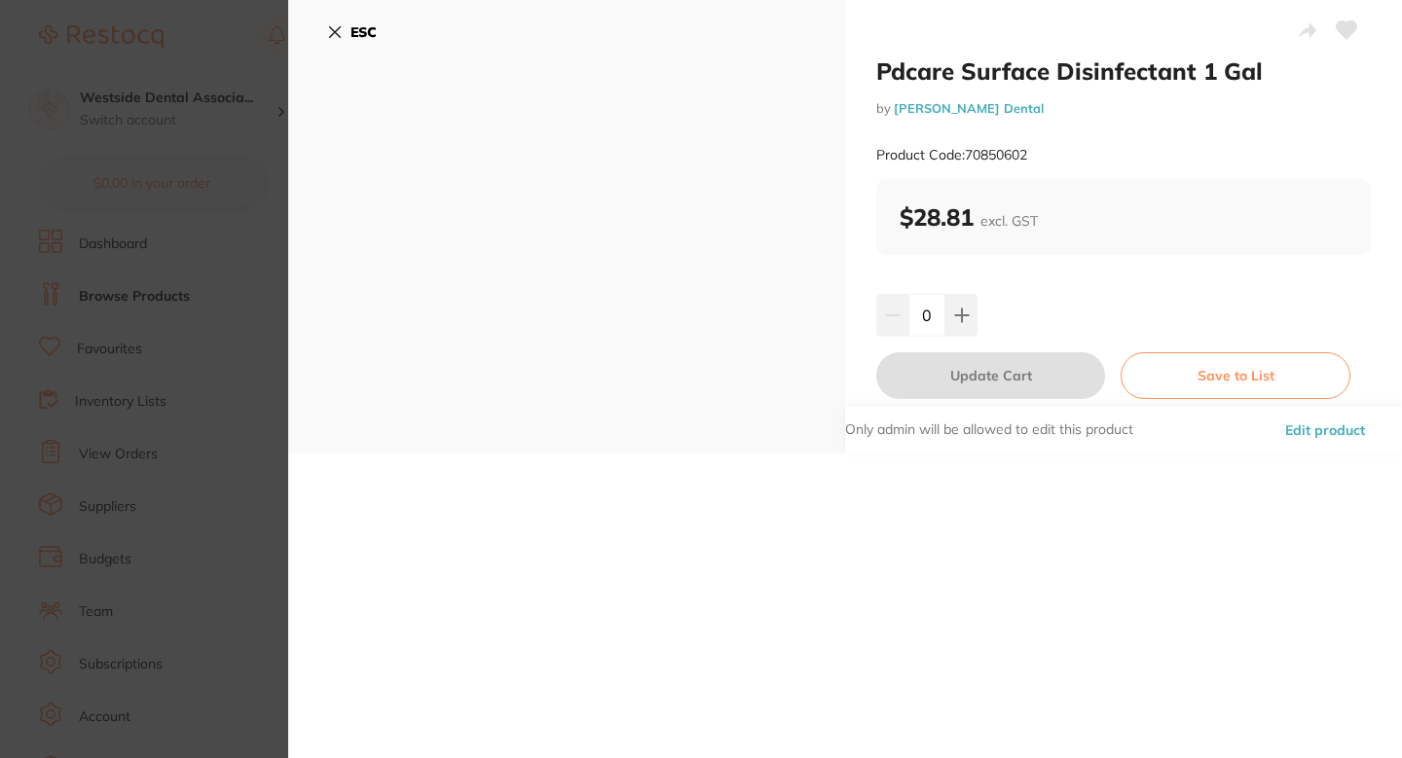
click at [1310, 415] on button "Edit product" at bounding box center [1325, 430] width 92 height 47
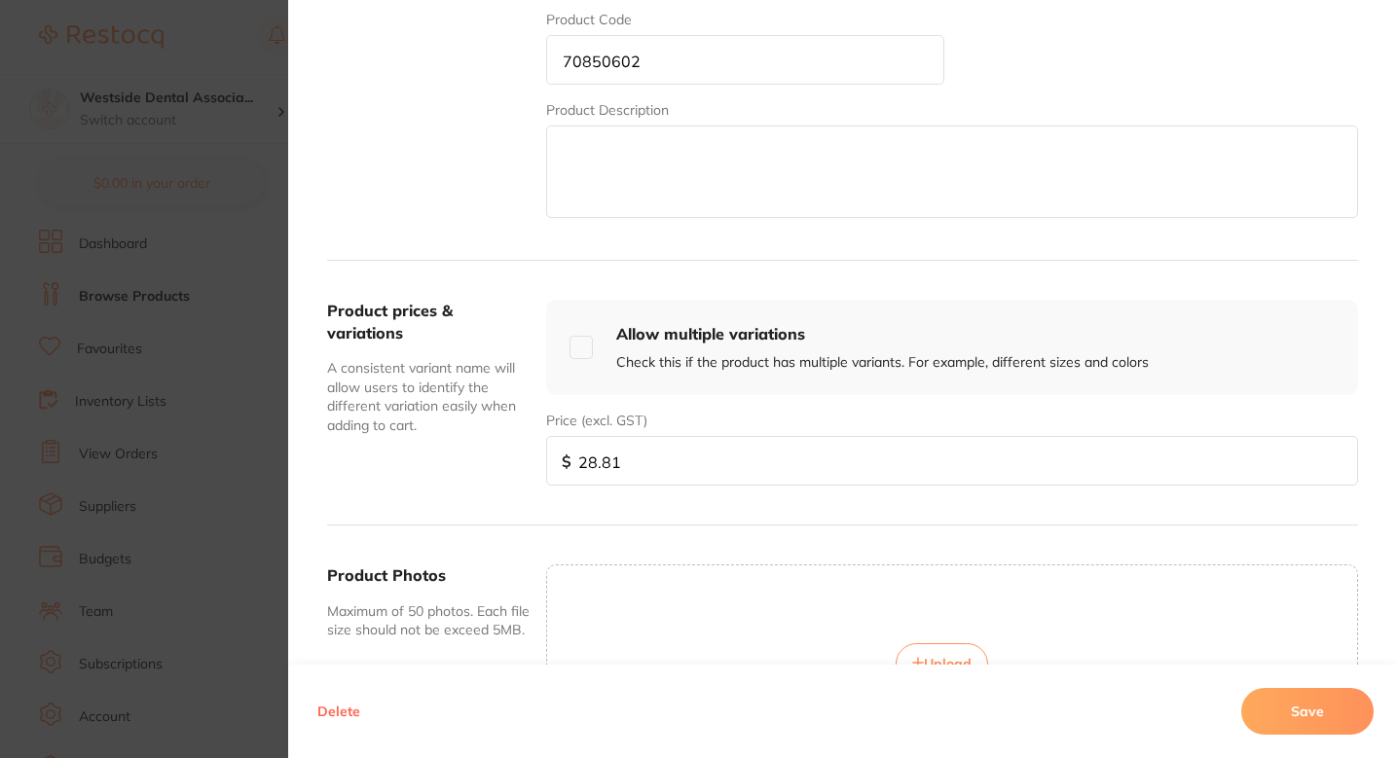
scroll to position [487, 0]
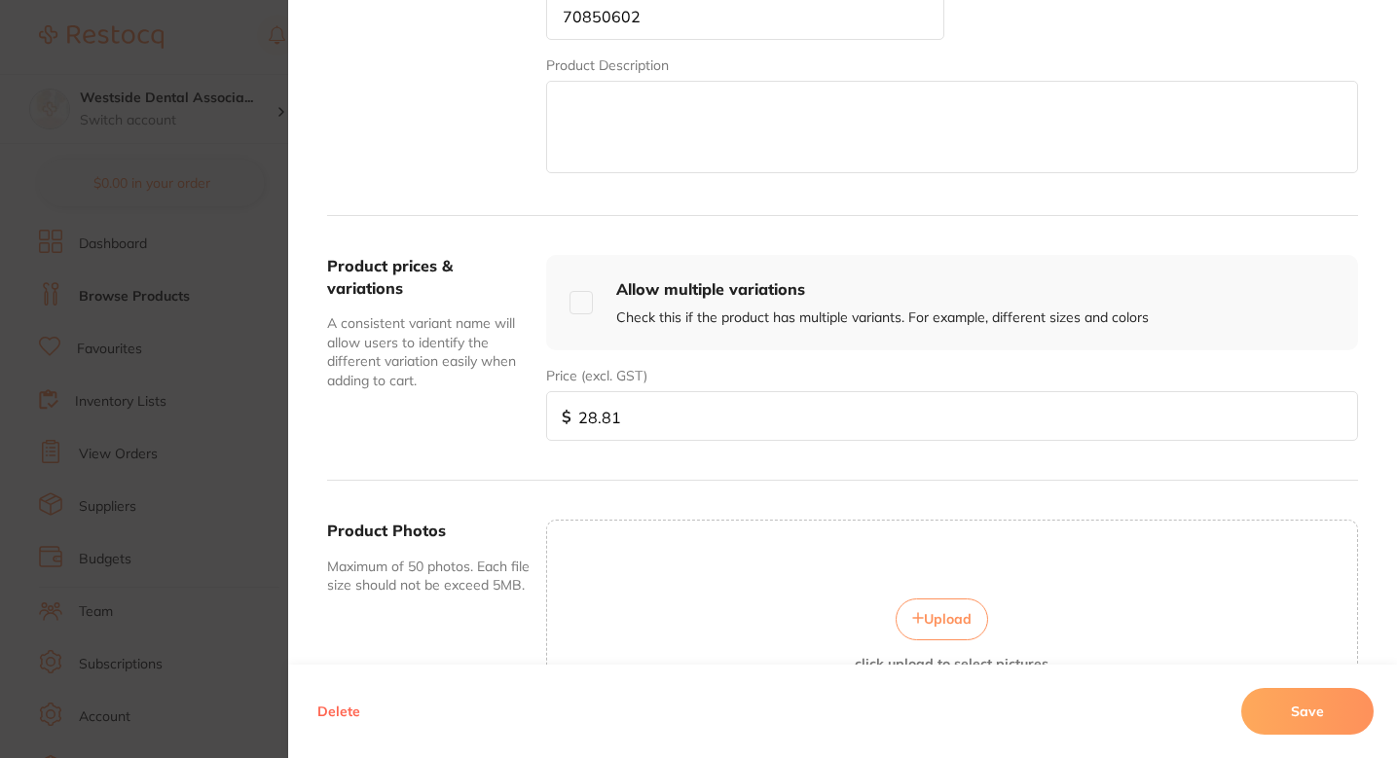
click at [674, 418] on input "28.81" at bounding box center [952, 416] width 812 height 50
paste input "9.69"
type input "29.69"
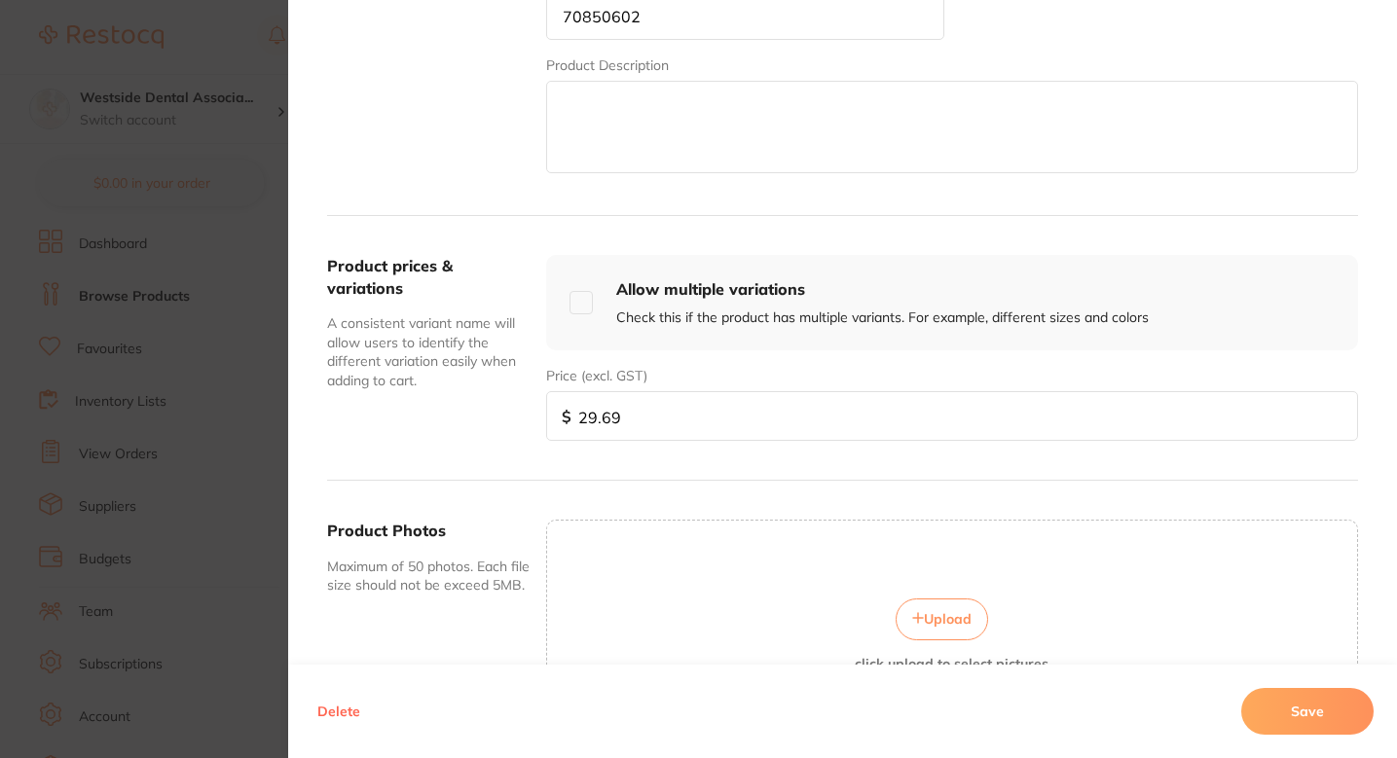
click at [1271, 723] on button "Save" at bounding box center [1307, 711] width 132 height 47
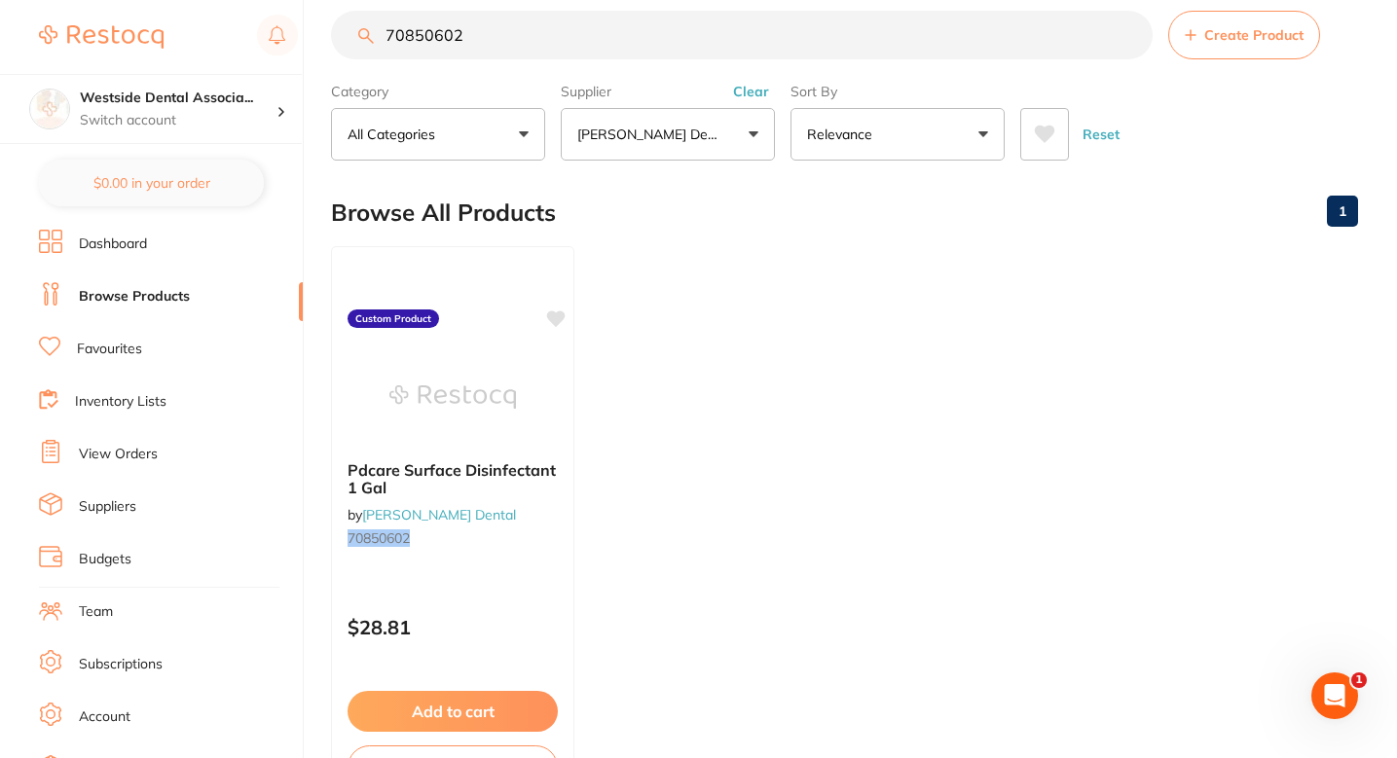
click at [772, 402] on ul "Pdcare Surface Disinfectant 1 Gal by Patterson Dental 70850602 Custom Product $…" at bounding box center [844, 526] width 1027 height 560
click at [647, 47] on input "70850602" at bounding box center [742, 35] width 822 height 49
paste input "8657"
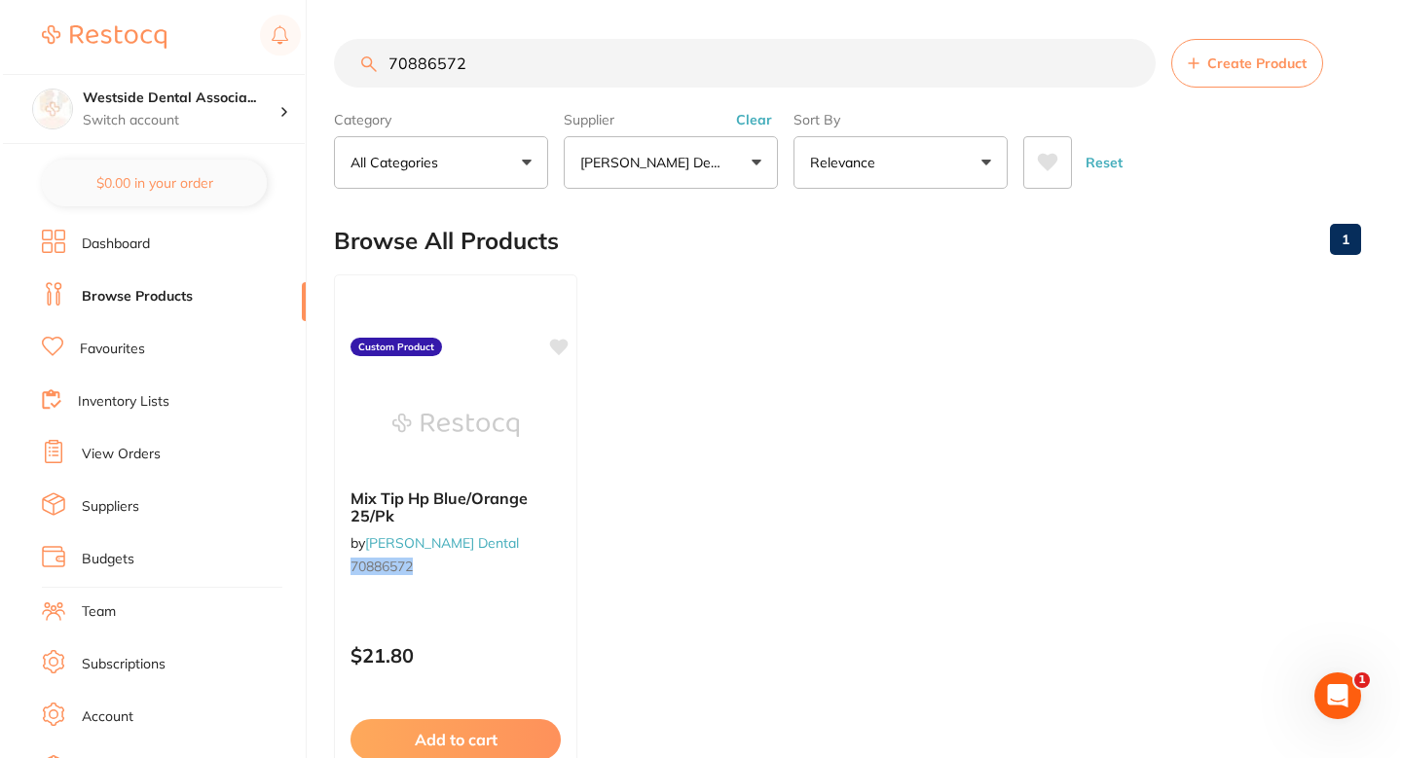
scroll to position [0, 0]
type input "70886572"
click at [548, 441] on div at bounding box center [452, 424] width 243 height 98
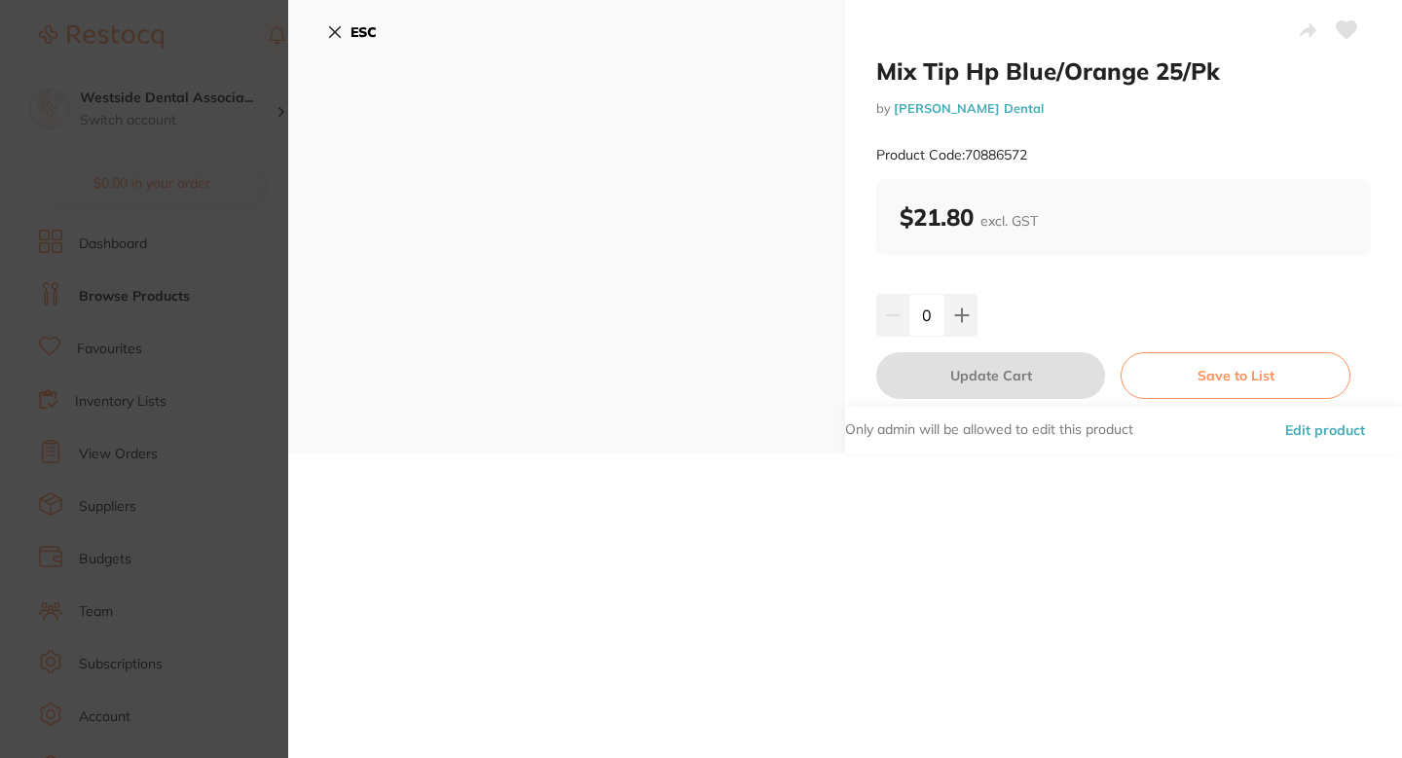
click at [1346, 429] on button "Edit product" at bounding box center [1325, 430] width 92 height 47
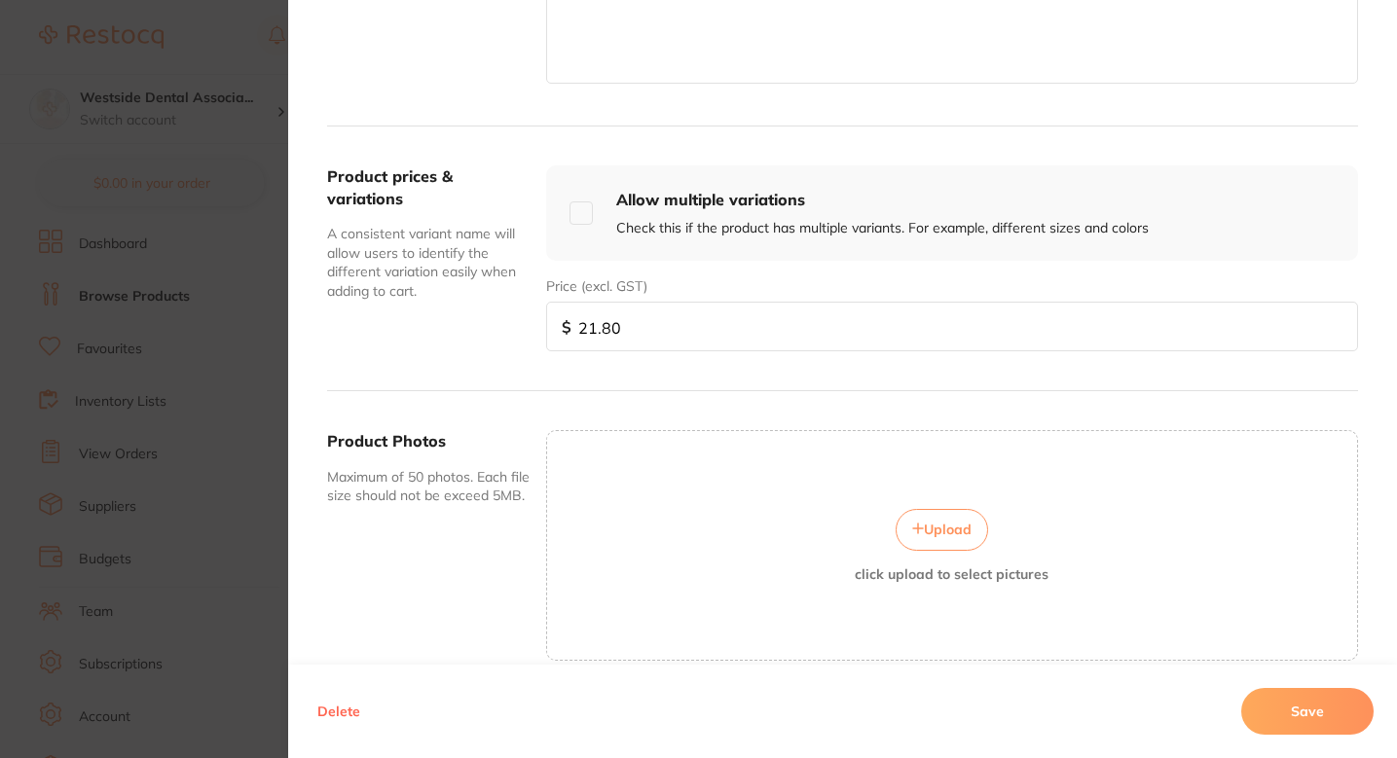
click at [665, 328] on input "21.80" at bounding box center [952, 327] width 812 height 50
paste input "2.45"
type input "22.45"
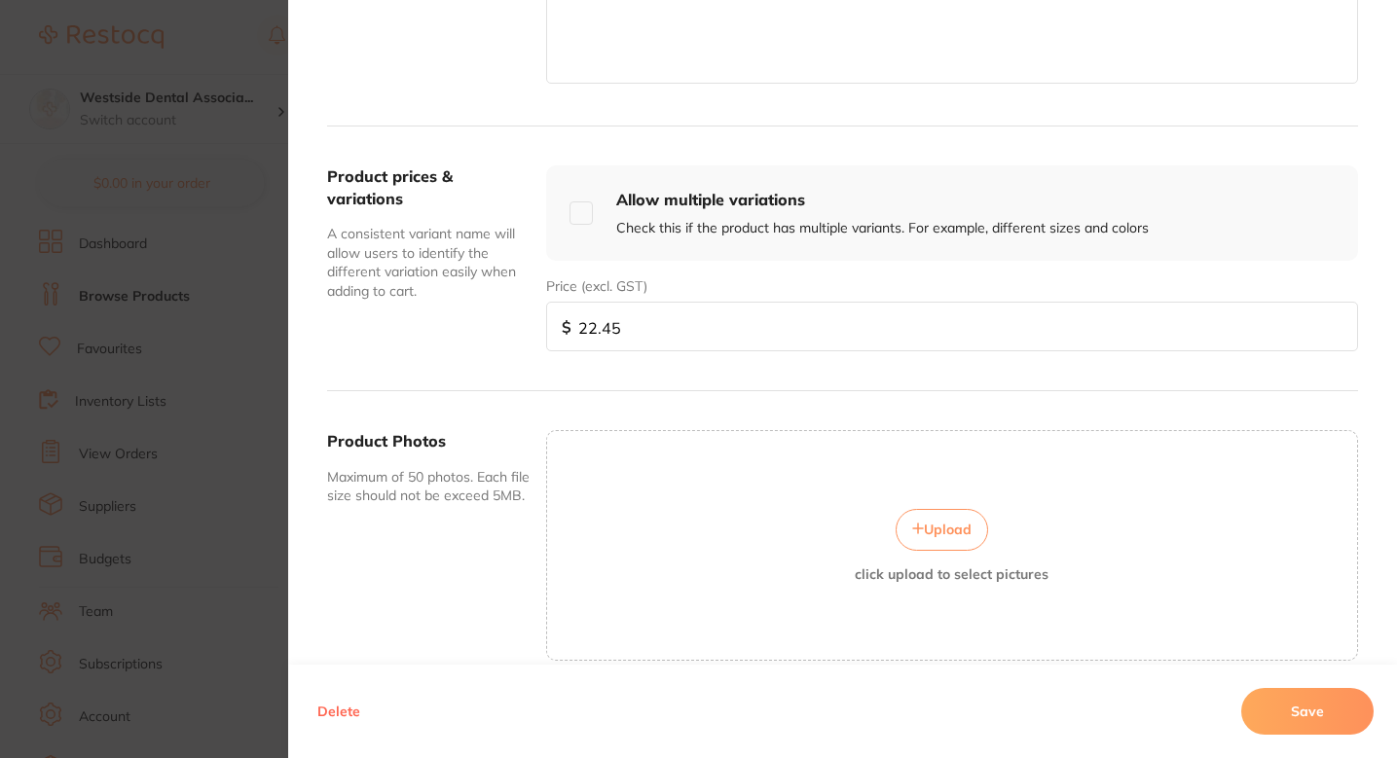
click at [1270, 711] on button "Save" at bounding box center [1307, 711] width 132 height 47
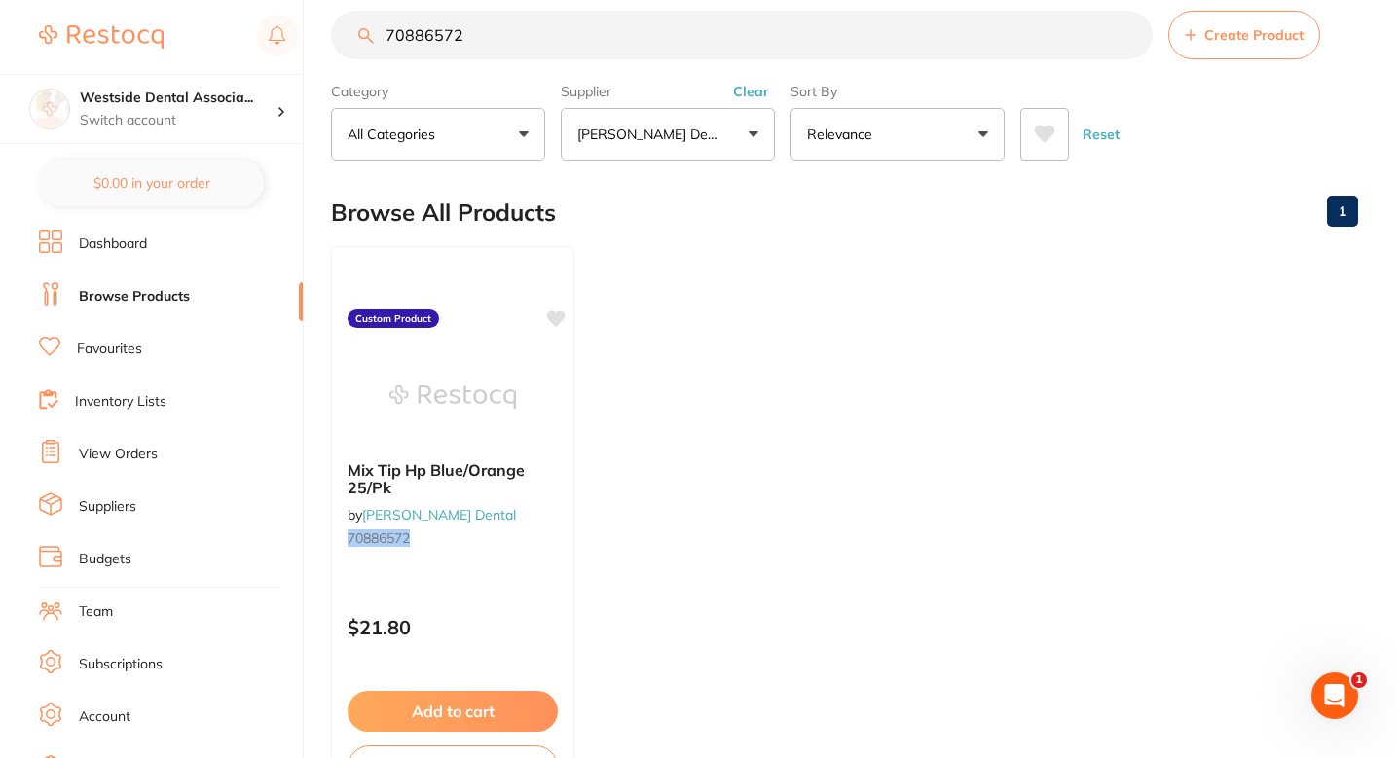
click at [830, 373] on ul "Mix Tip Hp Blue/Orange 25/Pk by Patterson Dental 70886572 Custom Product $21.80…" at bounding box center [844, 526] width 1027 height 560
click at [714, 29] on input "70886572" at bounding box center [742, 35] width 822 height 49
paste input "437574"
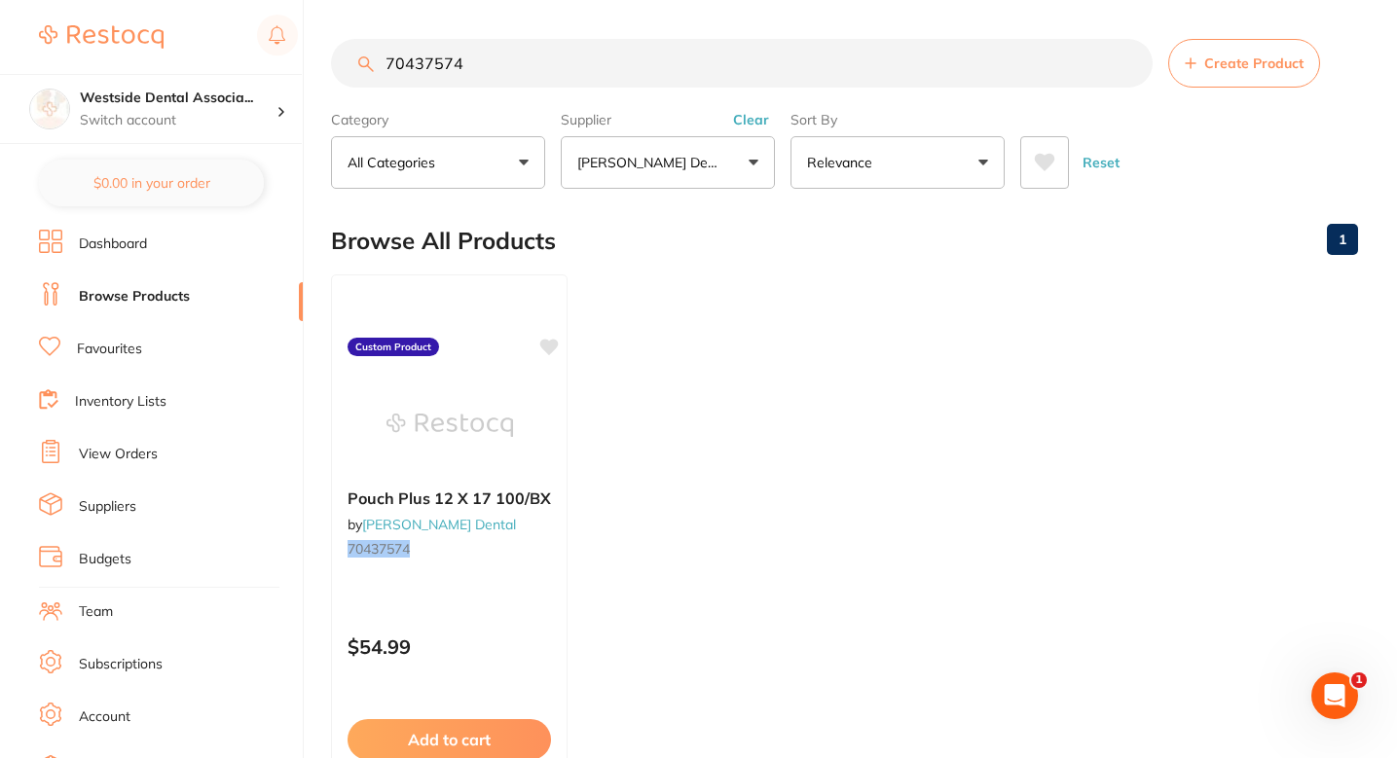
click at [634, 399] on ul "Pouch Plus 12 X 17 100/BX by Patterson Dental 70437574 Custom Product $54.99 Ad…" at bounding box center [844, 555] width 1027 height 560
click at [569, 63] on input "70437574" at bounding box center [742, 63] width 822 height 49
paste input "5034475"
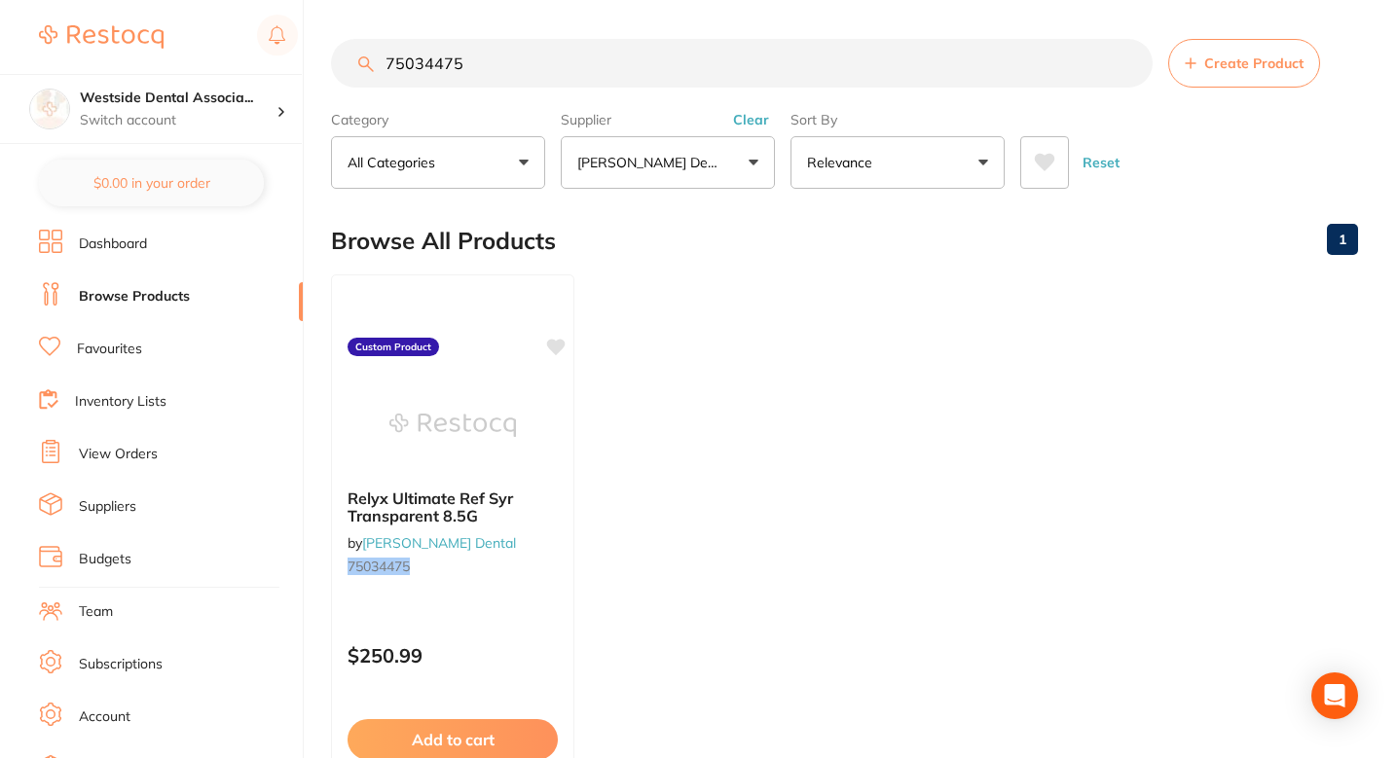
type input "75034475"
click at [548, 462] on div at bounding box center [452, 424] width 243 height 98
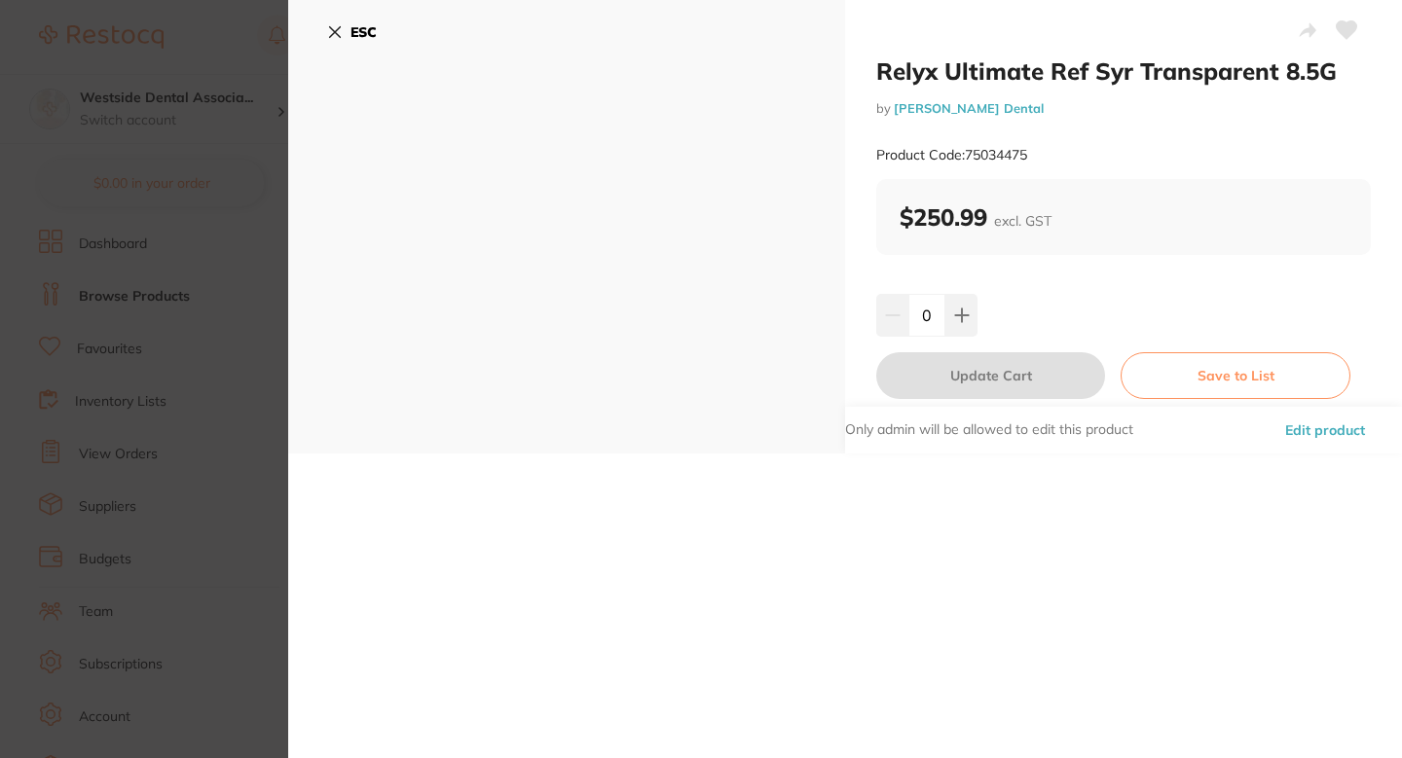
click at [1297, 435] on button "Edit product" at bounding box center [1325, 430] width 92 height 47
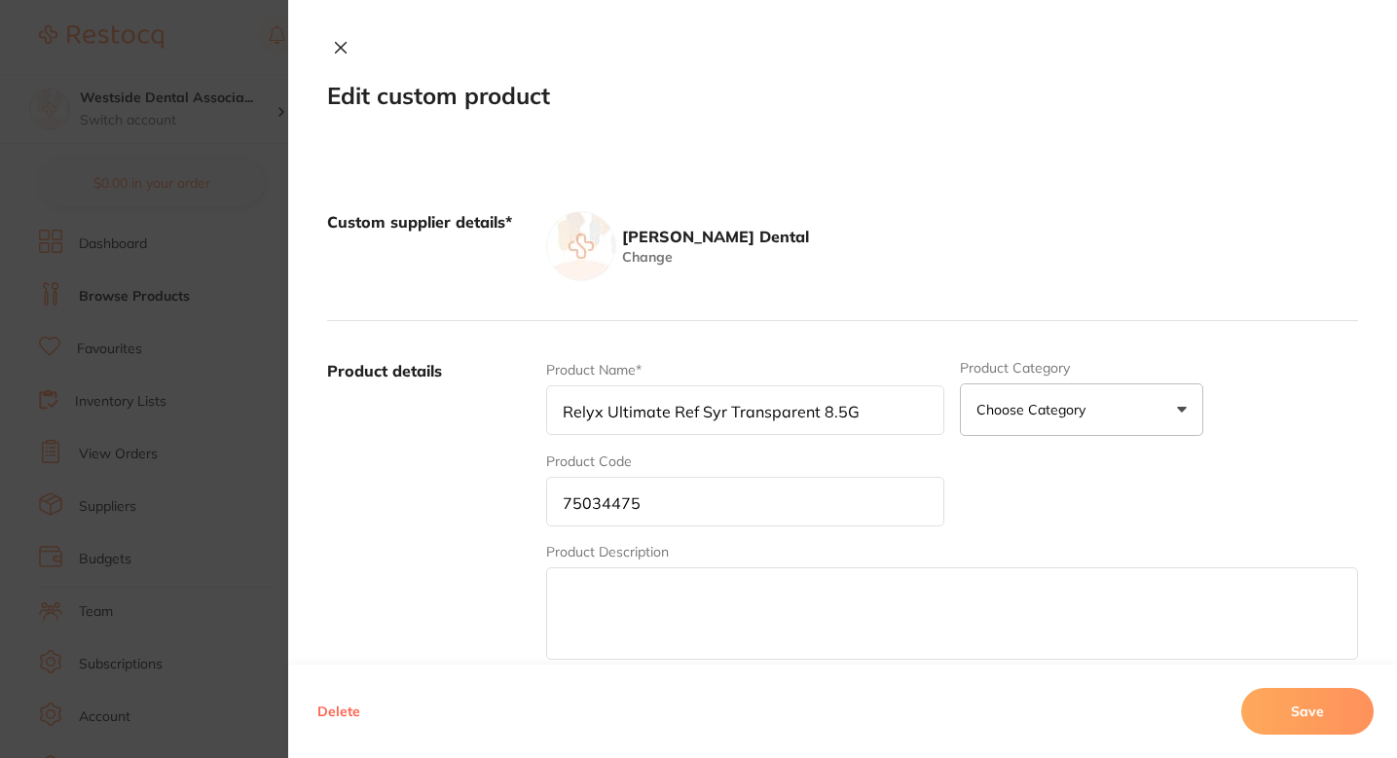
click at [733, 489] on input "75034475" at bounding box center [745, 502] width 398 height 50
click at [435, 499] on label "Product details" at bounding box center [428, 512] width 203 height 304
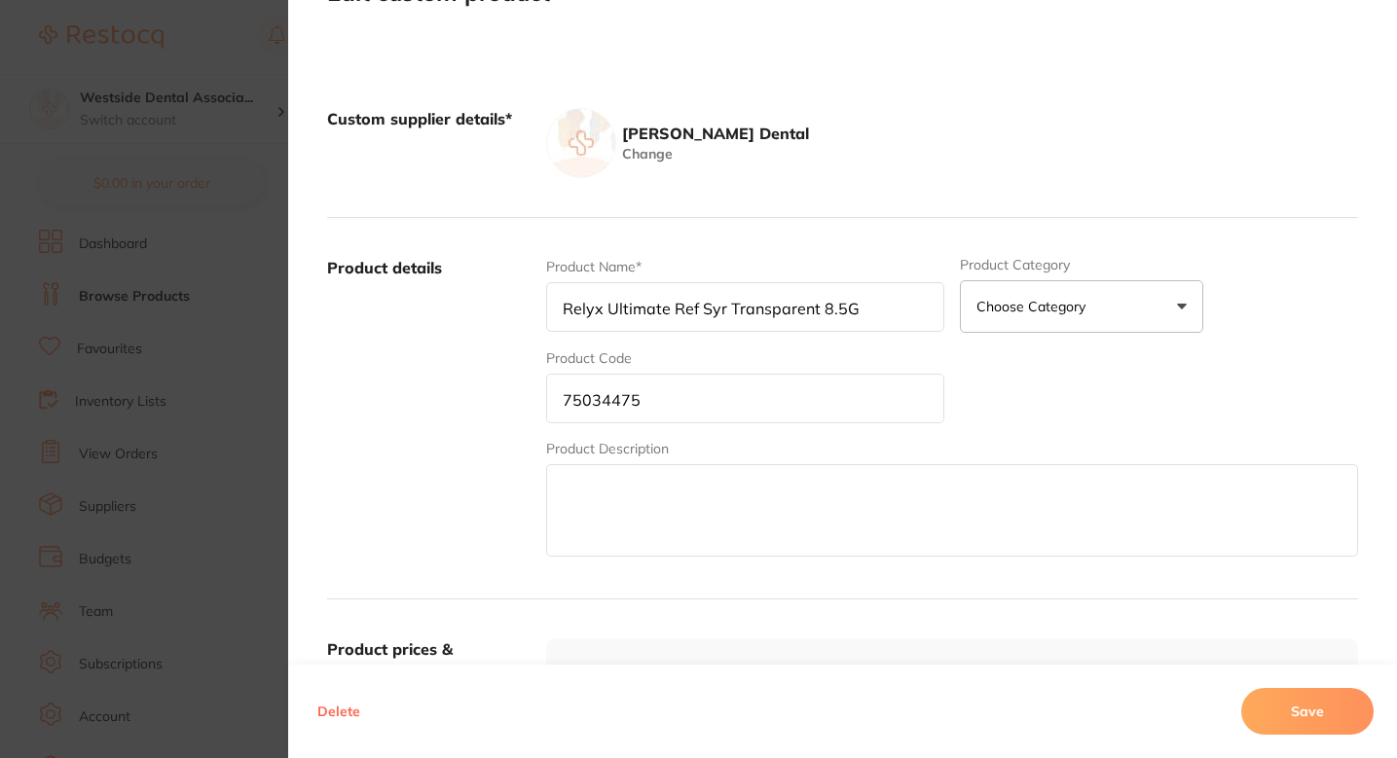
scroll to position [352, 0]
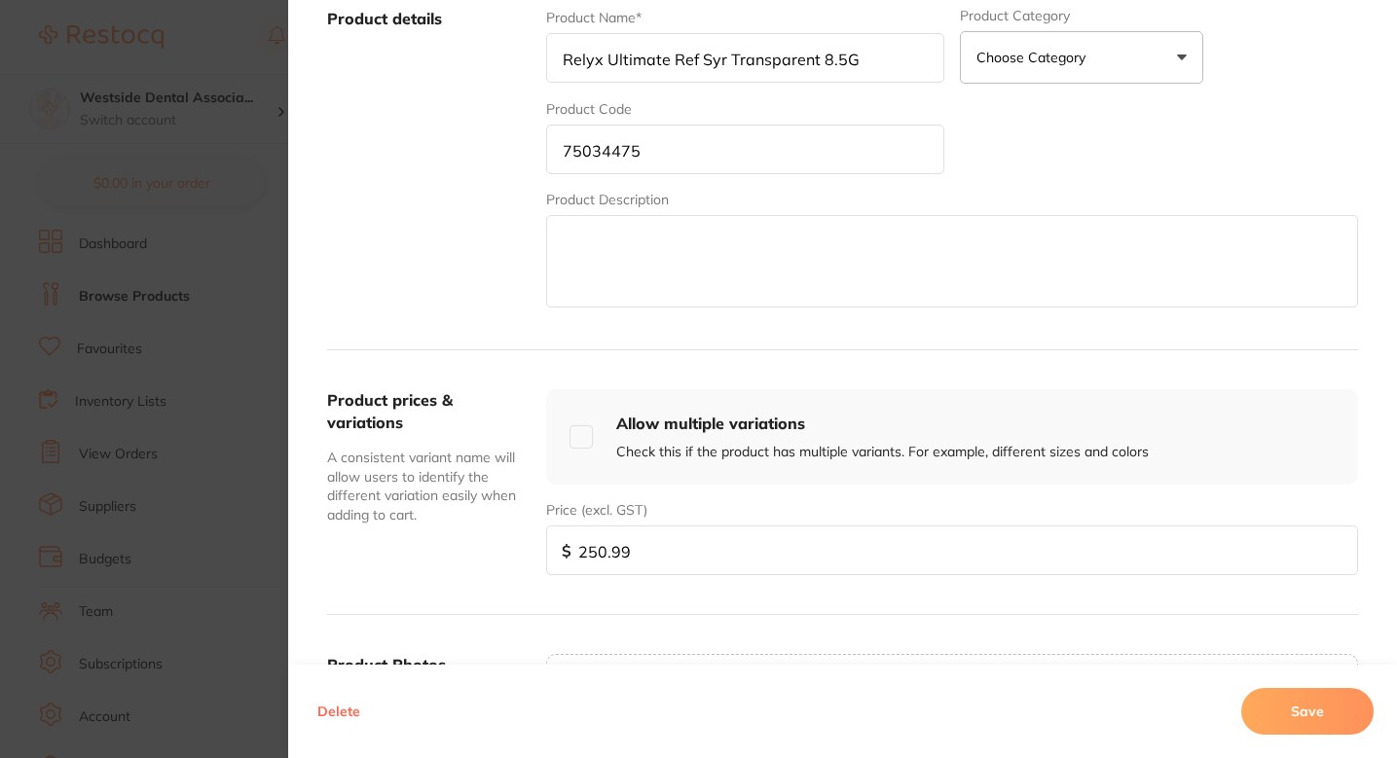
click at [651, 521] on div "Price (excl. GST) $ 250.99" at bounding box center [952, 537] width 812 height 75
click at [641, 545] on input "250.99" at bounding box center [952, 551] width 812 height 50
paste input "85.8"
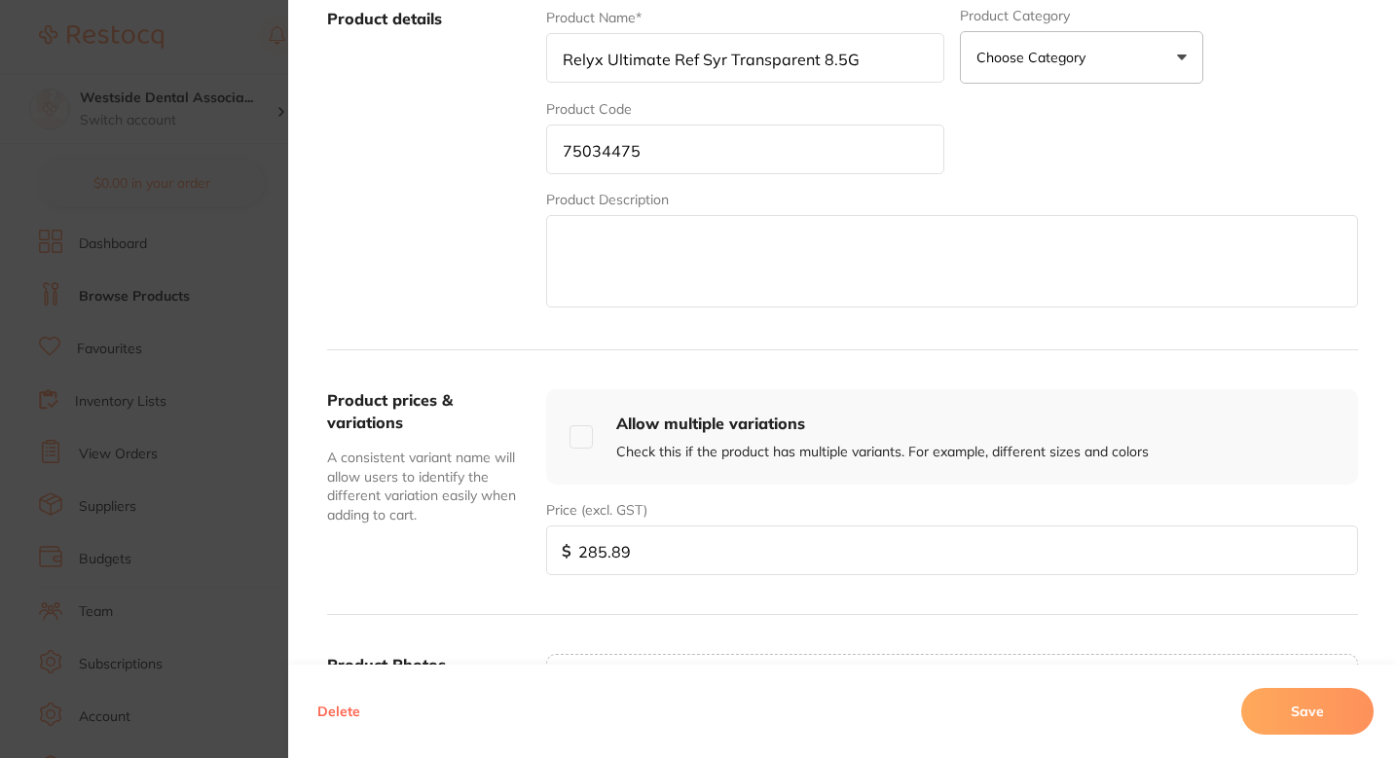
type input "285.89"
click at [1340, 714] on button "Save" at bounding box center [1307, 711] width 132 height 47
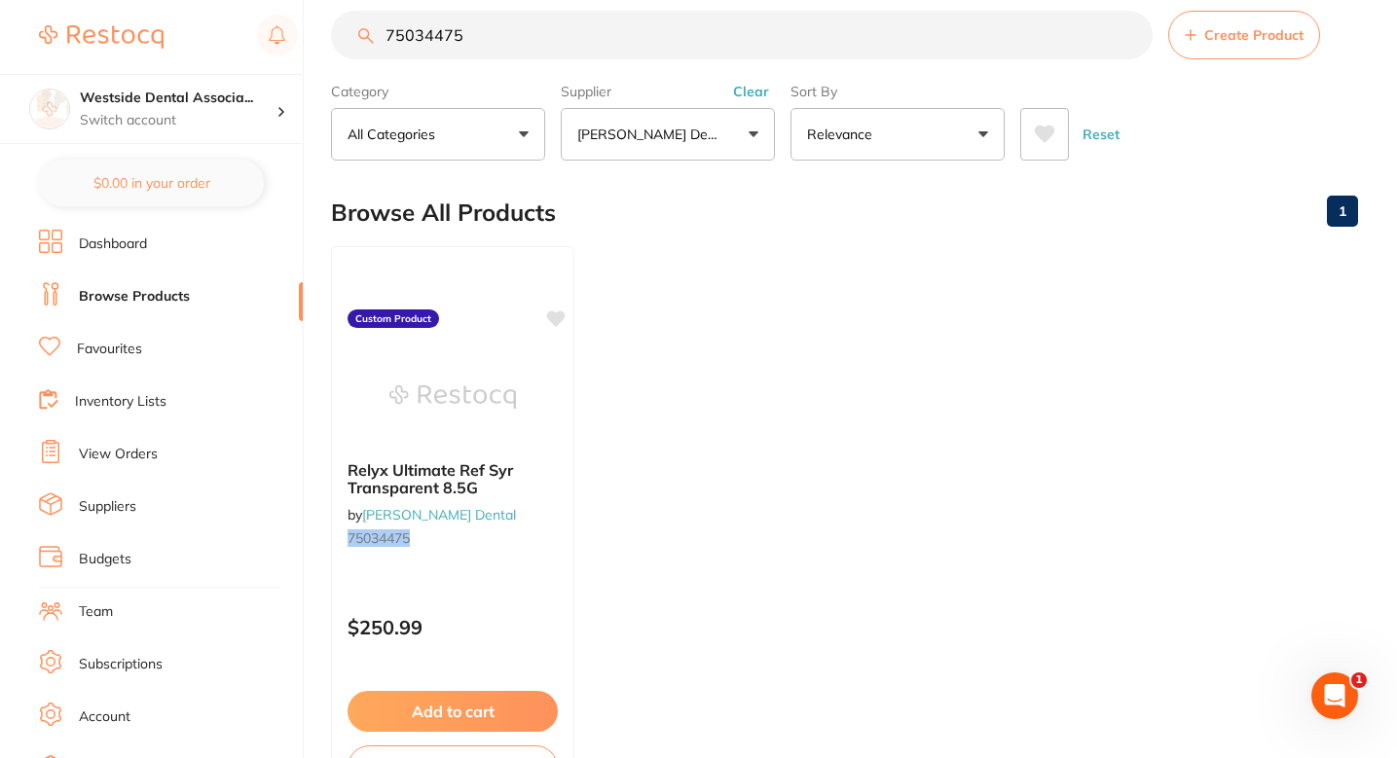
click at [868, 348] on ul "Relyx Ultimate Ref Syr Transparent 8.5G by Patterson Dental 75034475 Custom Pro…" at bounding box center [844, 526] width 1027 height 560
click at [603, 40] on input "75034475" at bounding box center [742, 35] width 822 height 49
paste input "1596402 6.000 6.000 DZ BUTLER 308PD TOOTHBRUSH END TUFT TAPERED $ 12.88 $ 77.28…"
type input "71596402 6.000 6.000 DZ BUTLER 308PD TOOTHBRUSH END TUFT TAPERED $ 12.88 $ 77.2…"
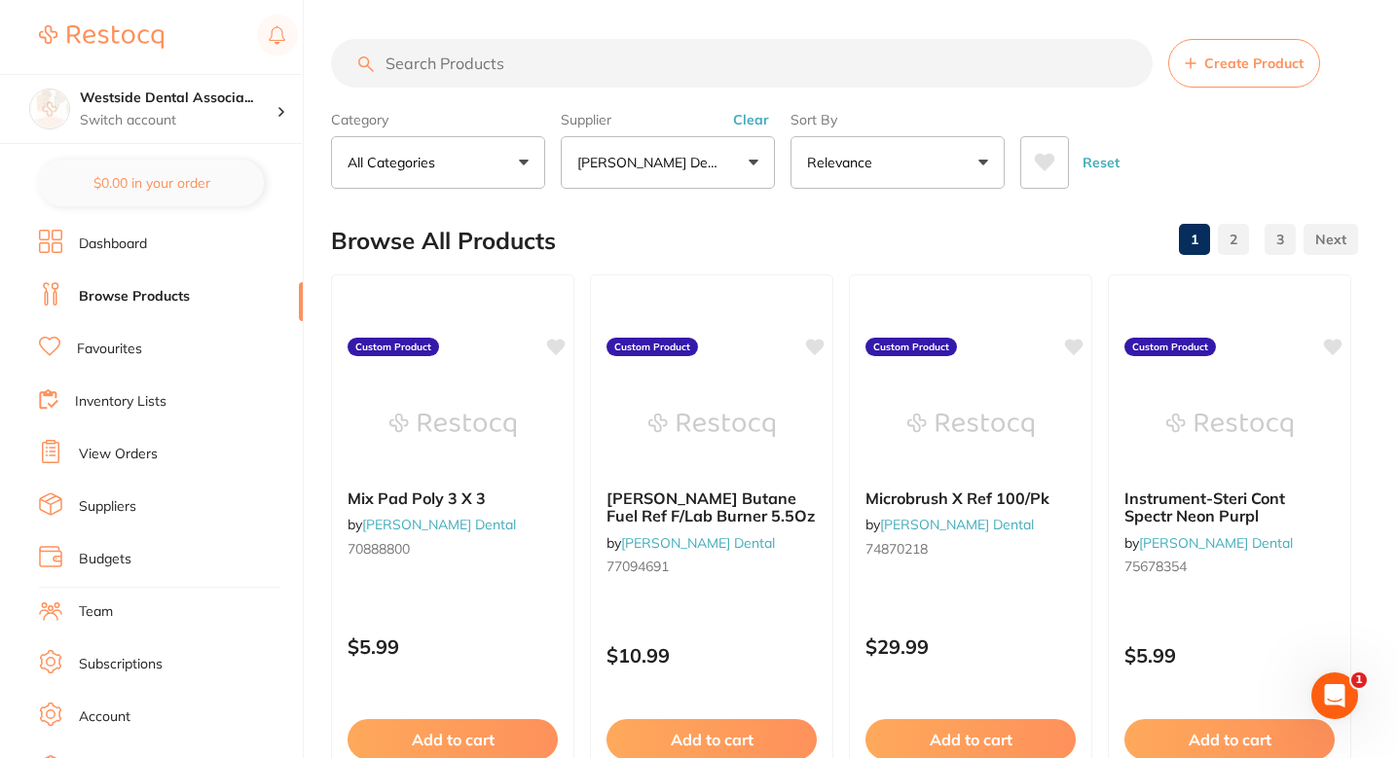
scroll to position [0, 0]
click at [577, 41] on input "search" at bounding box center [742, 63] width 822 height 49
paste input "71596402"
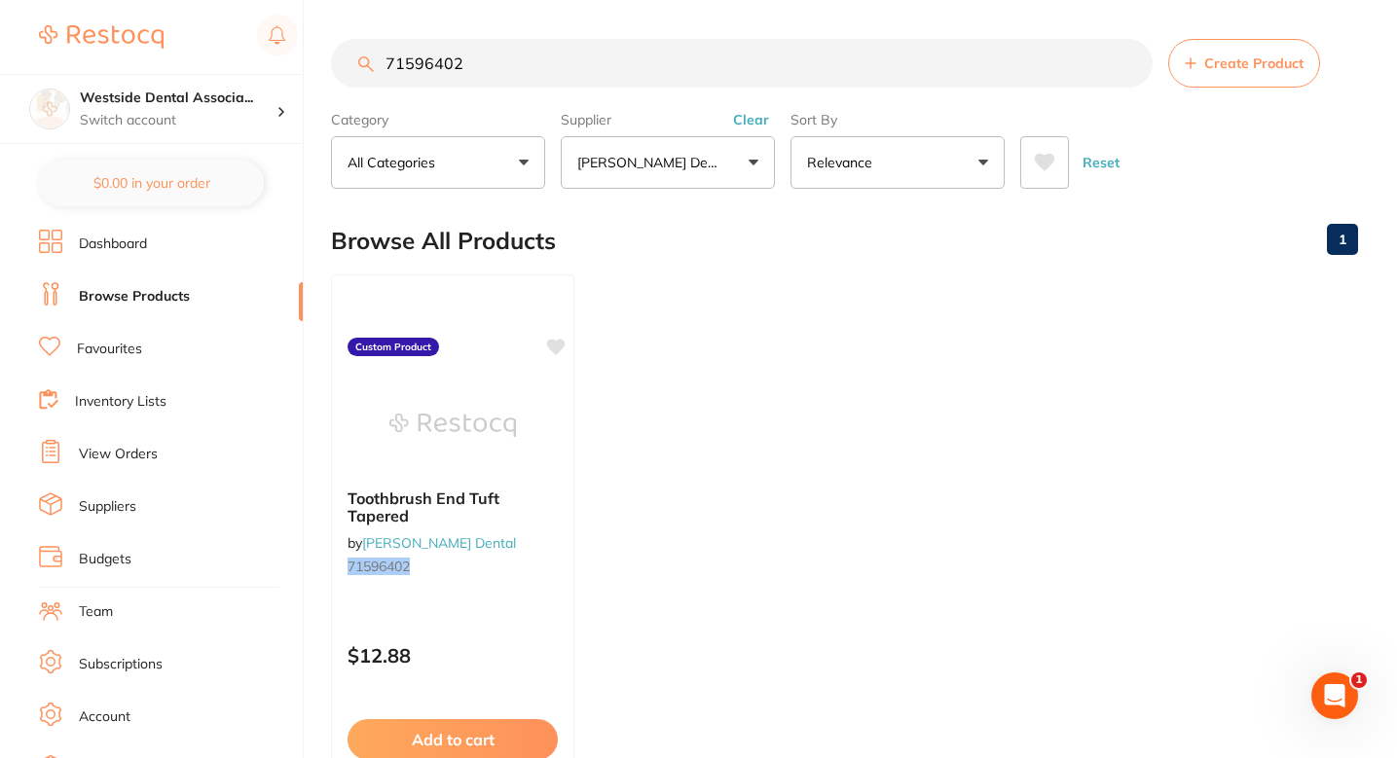
click at [656, 44] on input "71596402" at bounding box center [742, 63] width 822 height 49
paste input "0481671"
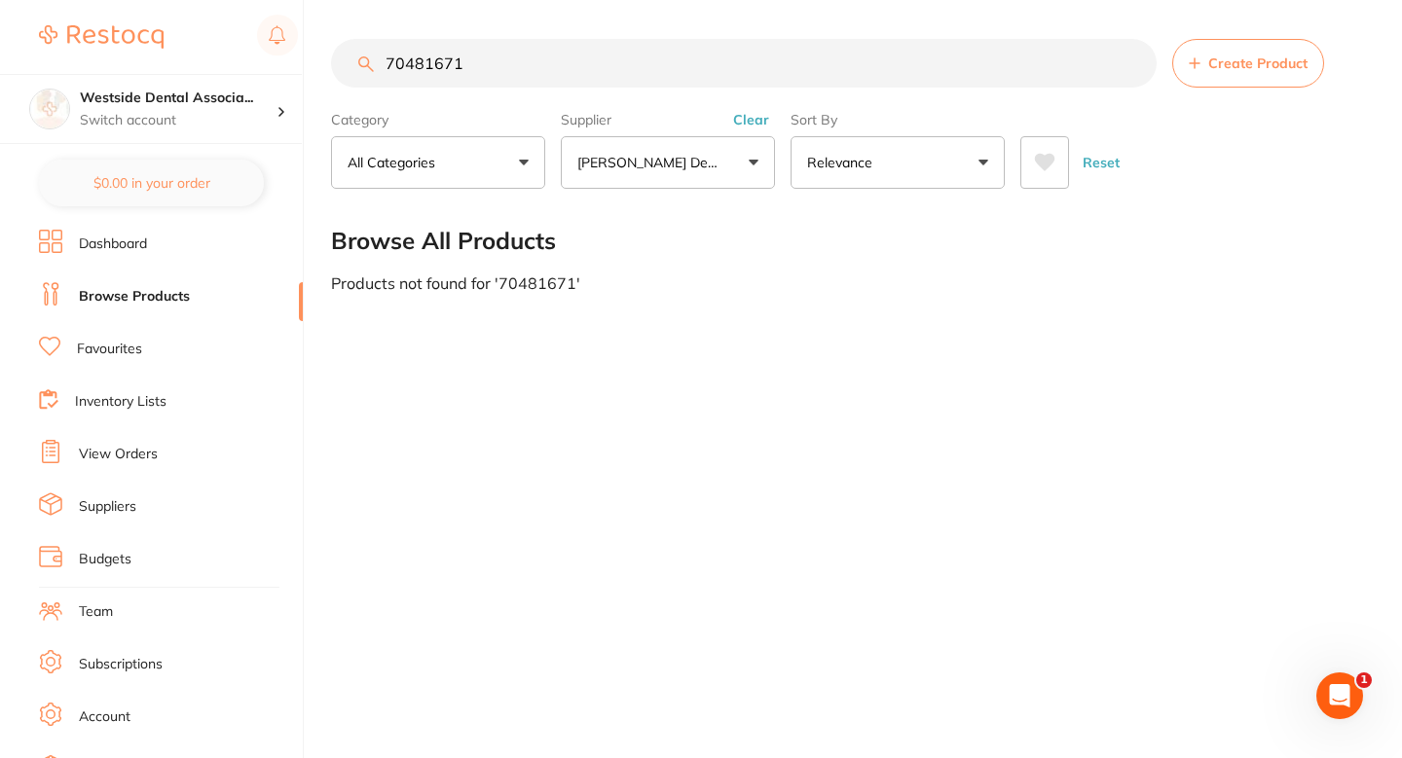
type input "70481671"
click at [1265, 13] on main "70481671 Create Product Category All Categories All Categories No categories fo…" at bounding box center [866, 165] width 1071 height 331
click at [1250, 30] on main "70481671 Create Product Category All Categories All Categories No categories fo…" at bounding box center [866, 165] width 1071 height 331
click at [1201, 60] on button "Create Product" at bounding box center [1248, 63] width 152 height 49
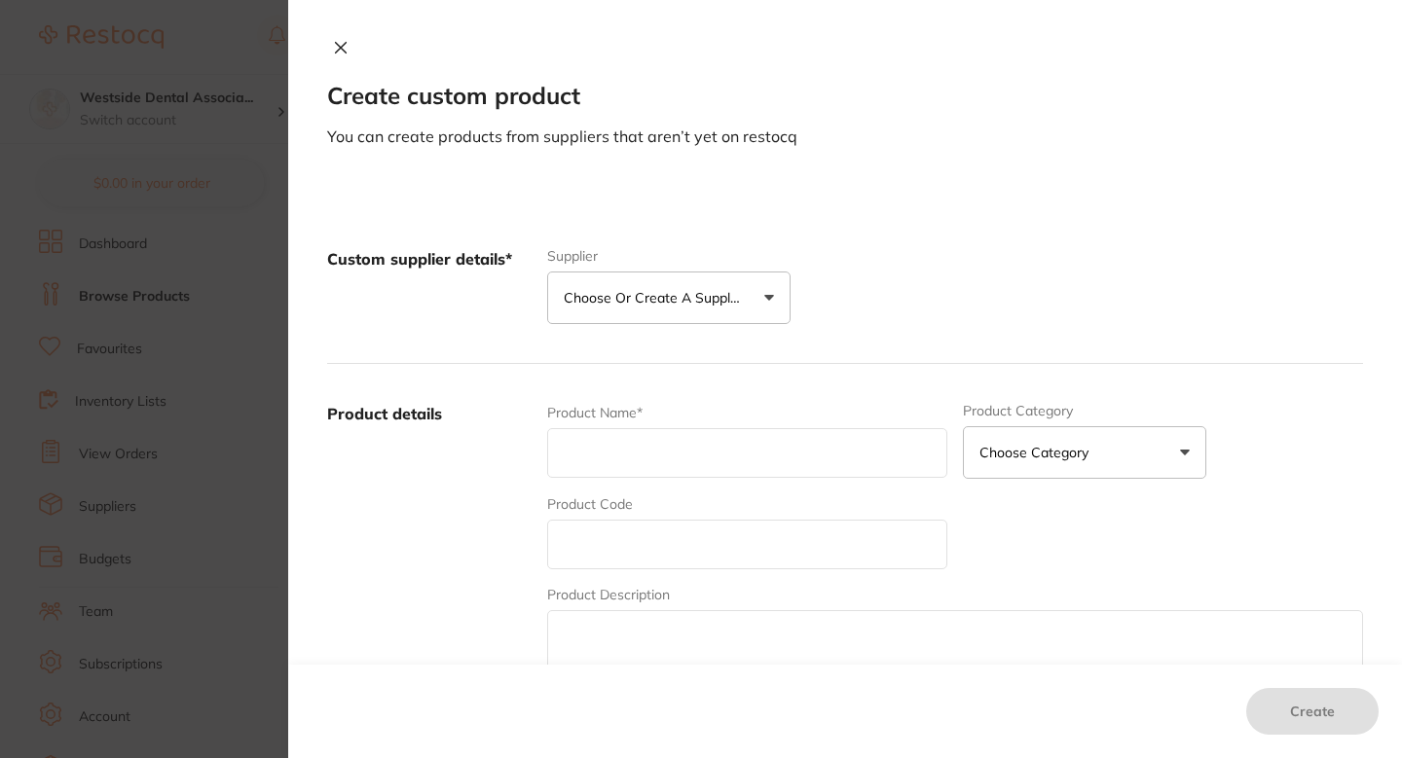
click at [680, 326] on div "Custom supplier details* Supplier Choose or create a supplier Create custom sup…" at bounding box center [845, 286] width 1036 height 155
click at [686, 314] on button "Choose or create a supplier" at bounding box center [668, 298] width 243 height 53
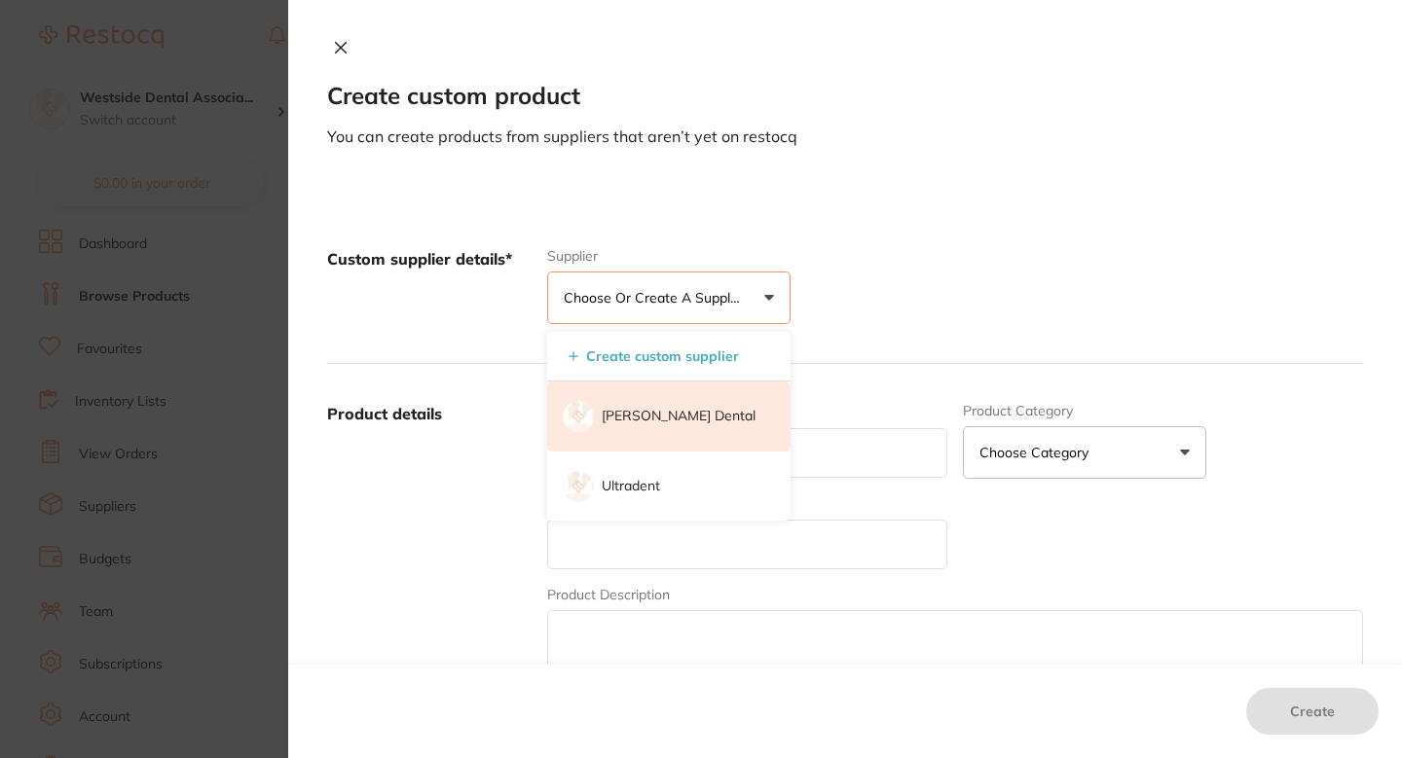
click at [659, 423] on p "[PERSON_NAME] Dental" at bounding box center [679, 416] width 154 height 19
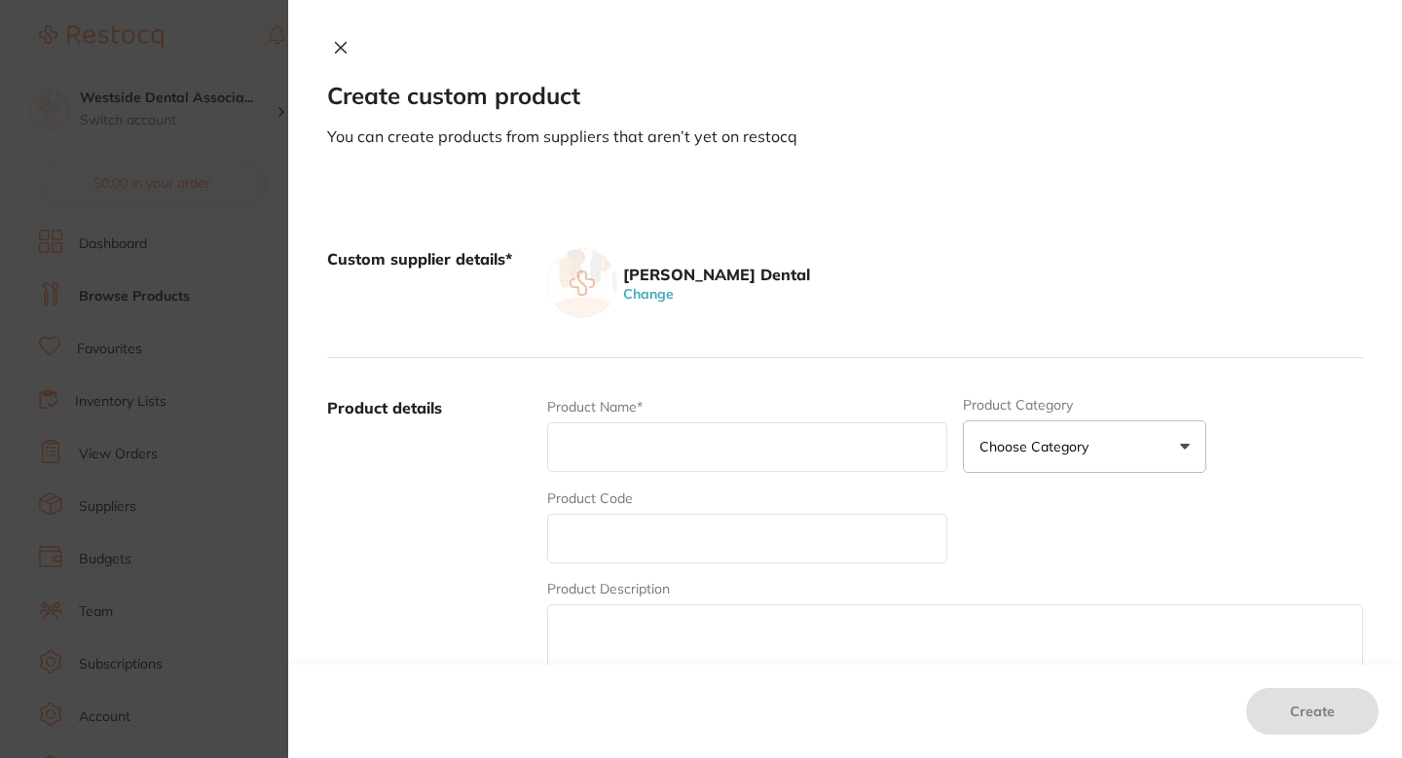
click at [644, 554] on input "text" at bounding box center [747, 539] width 400 height 50
paste input "70481671"
type input "70481671"
click at [678, 445] on input "text" at bounding box center [747, 448] width 400 height 50
click at [616, 443] on input "text" at bounding box center [747, 448] width 400 height 50
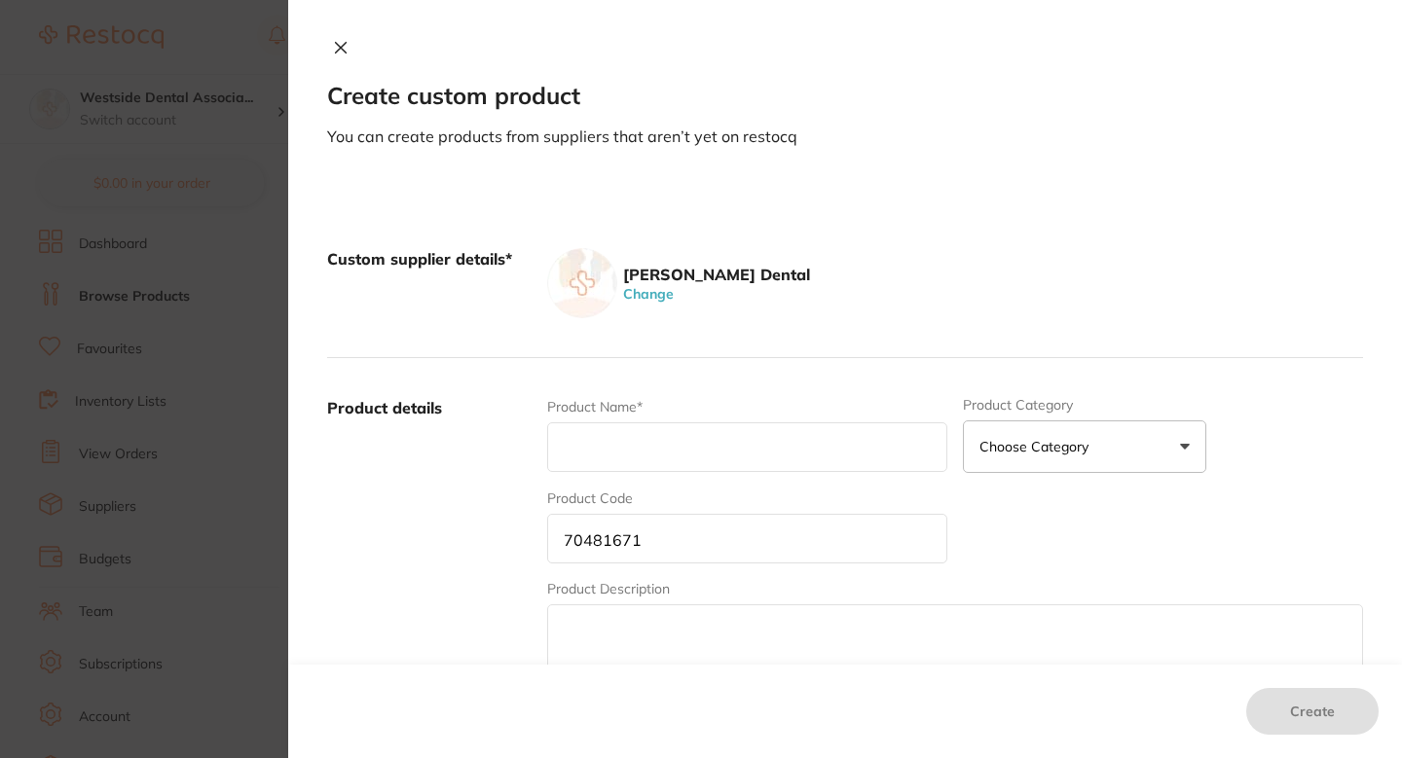
paste input "Soft Picks Advanced 110 X 2/Pk"
type input "Soft Picks Advanced 110 X 2/Pk"
click at [477, 544] on label "Product details" at bounding box center [429, 549] width 204 height 304
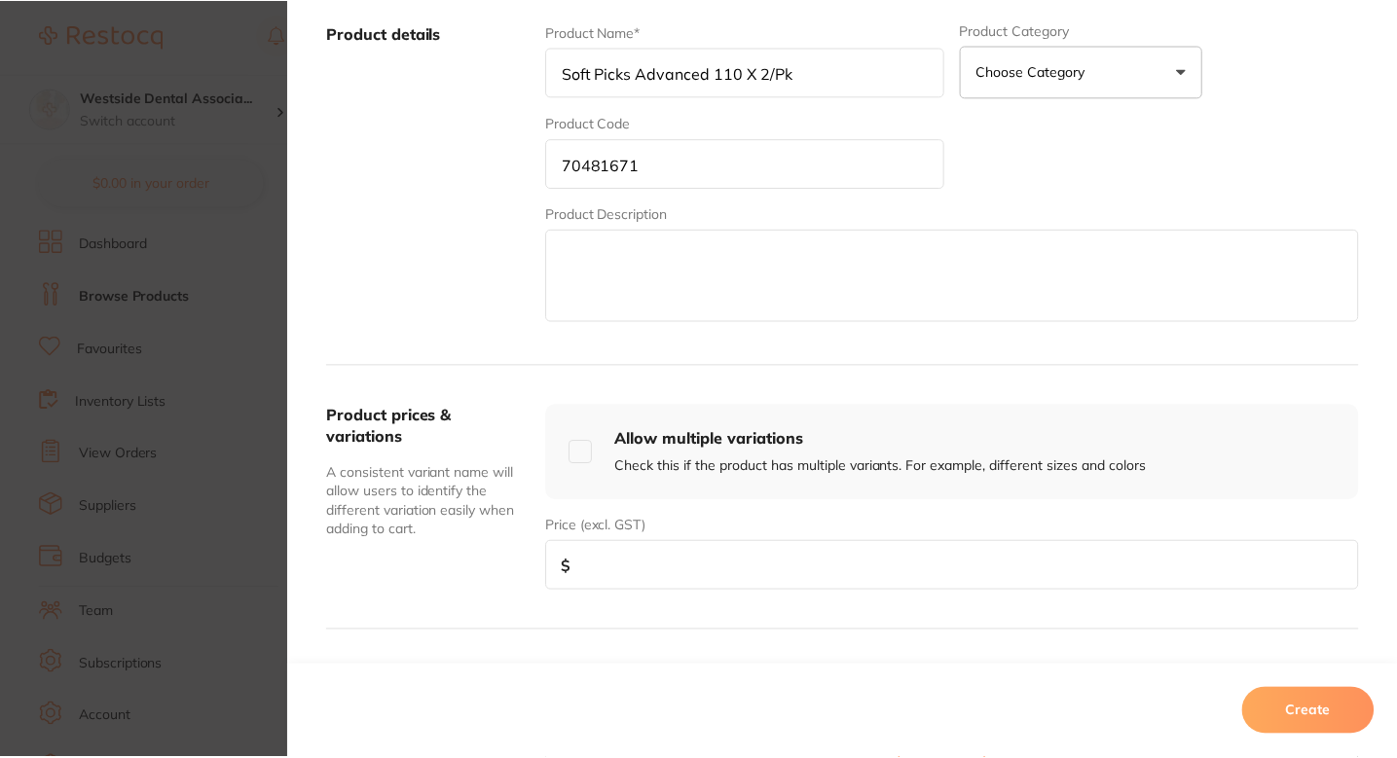
scroll to position [458, 0]
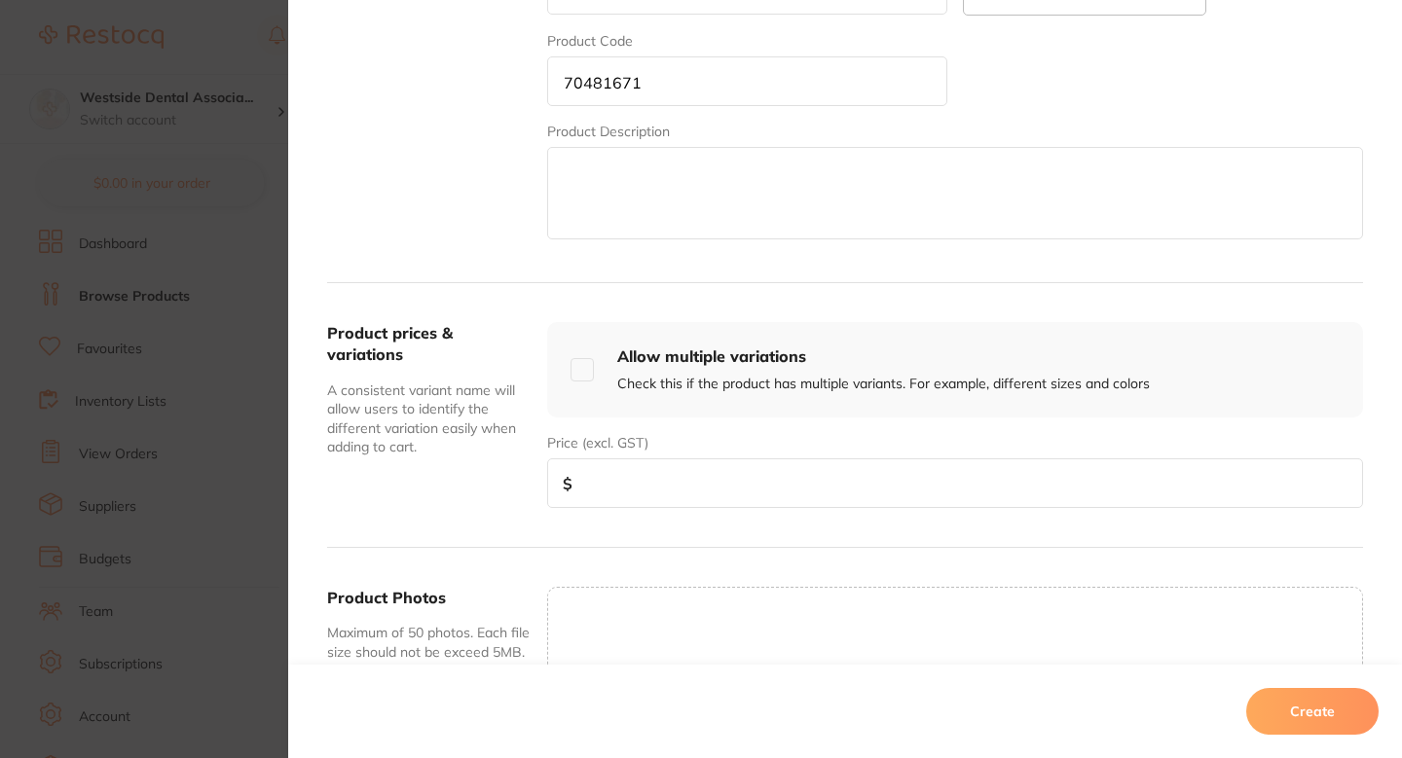
click at [658, 480] on input "number" at bounding box center [955, 484] width 816 height 50
paste input "58.69"
type input "58.69"
click at [1294, 719] on button "Create" at bounding box center [1312, 711] width 132 height 47
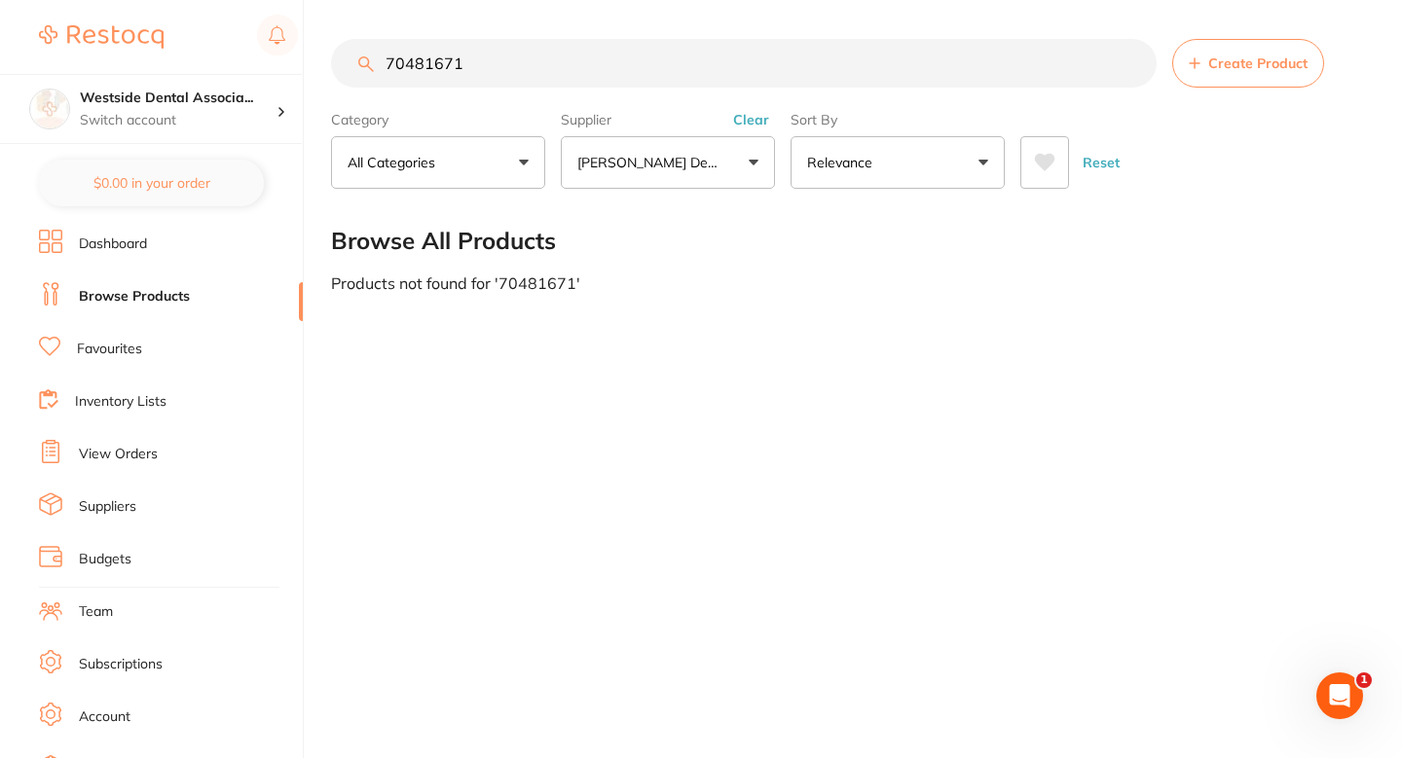
click at [609, 55] on input "70481671" at bounding box center [744, 63] width 826 height 49
paste input "103559"
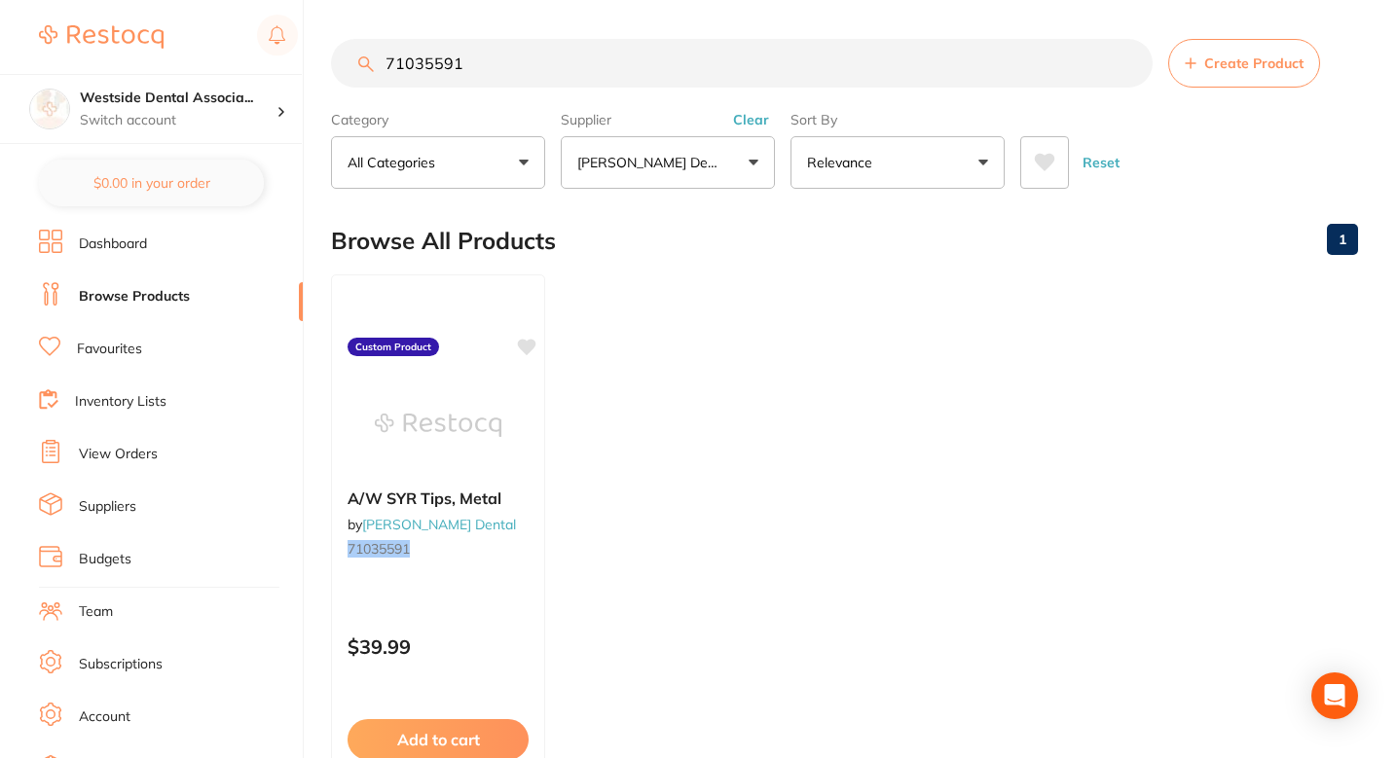
type input "71035591"
click at [680, 444] on ul "A/W SYR Tips, Metal by Patterson Dental 71035591 Custom Product $39.99 Add to c…" at bounding box center [844, 555] width 1027 height 560
click at [524, 550] on small "71035591" at bounding box center [438, 548] width 183 height 16
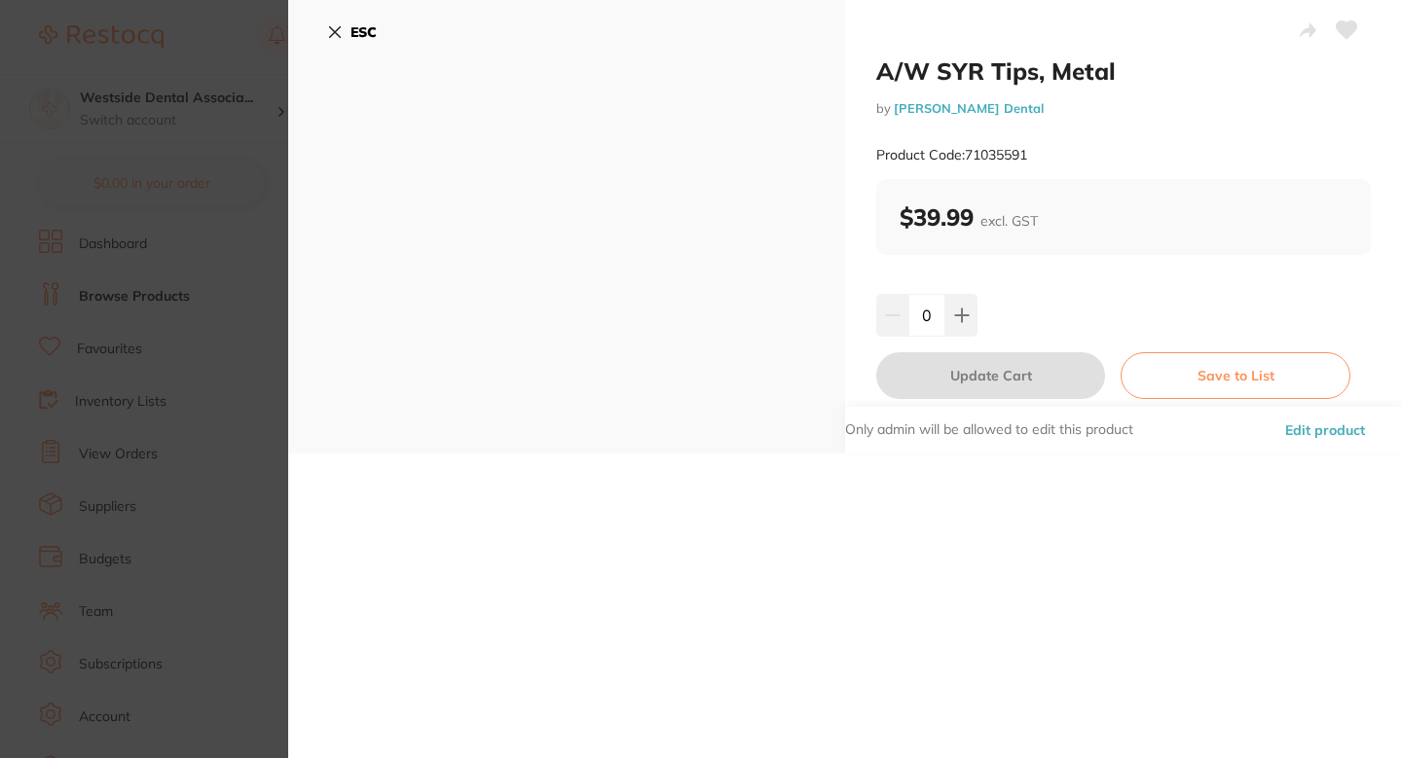
click at [1287, 423] on button "Edit product" at bounding box center [1325, 430] width 92 height 47
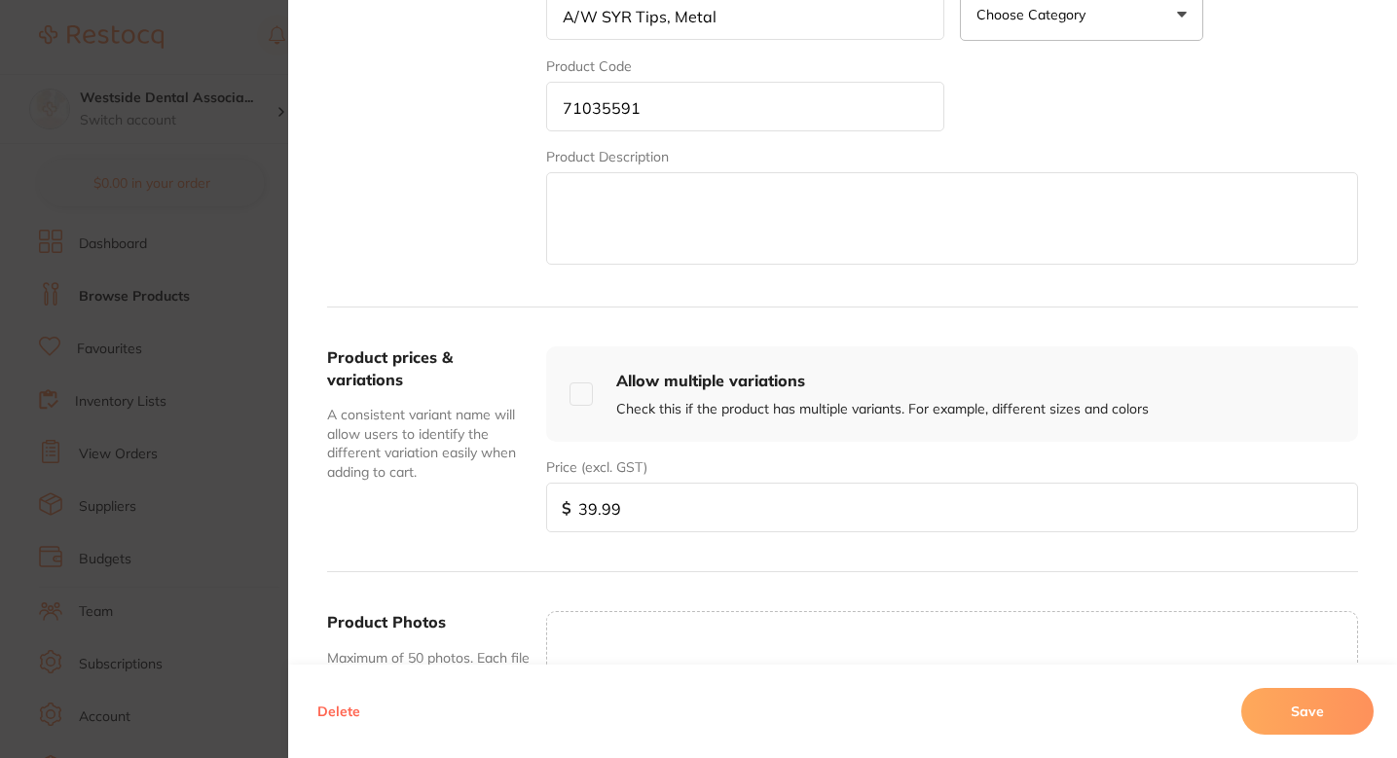
scroll to position [405, 0]
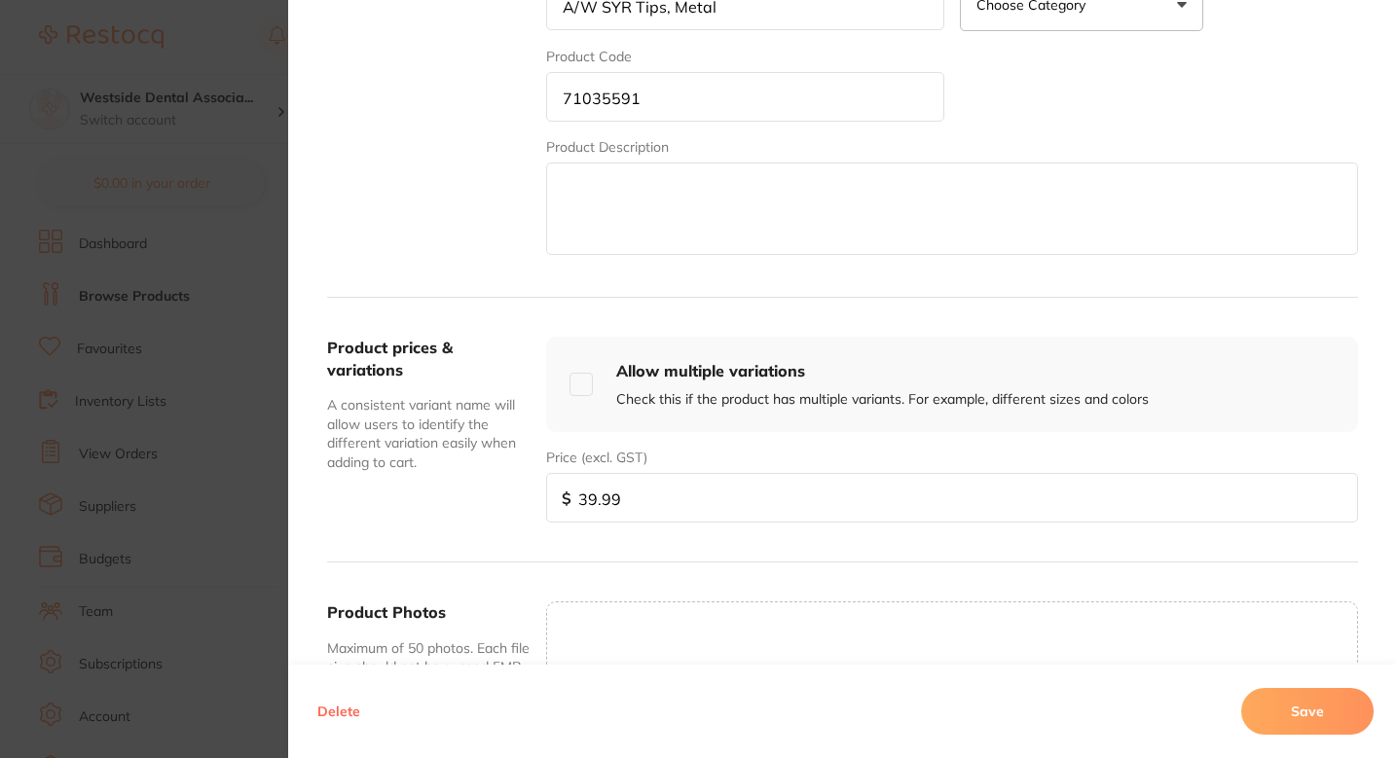
click at [632, 525] on div "Product prices & variations A consistent variant name will allow users to ident…" at bounding box center [842, 430] width 1031 height 265
click at [632, 510] on input "39.99" at bounding box center [952, 498] width 812 height 50
paste input "8"
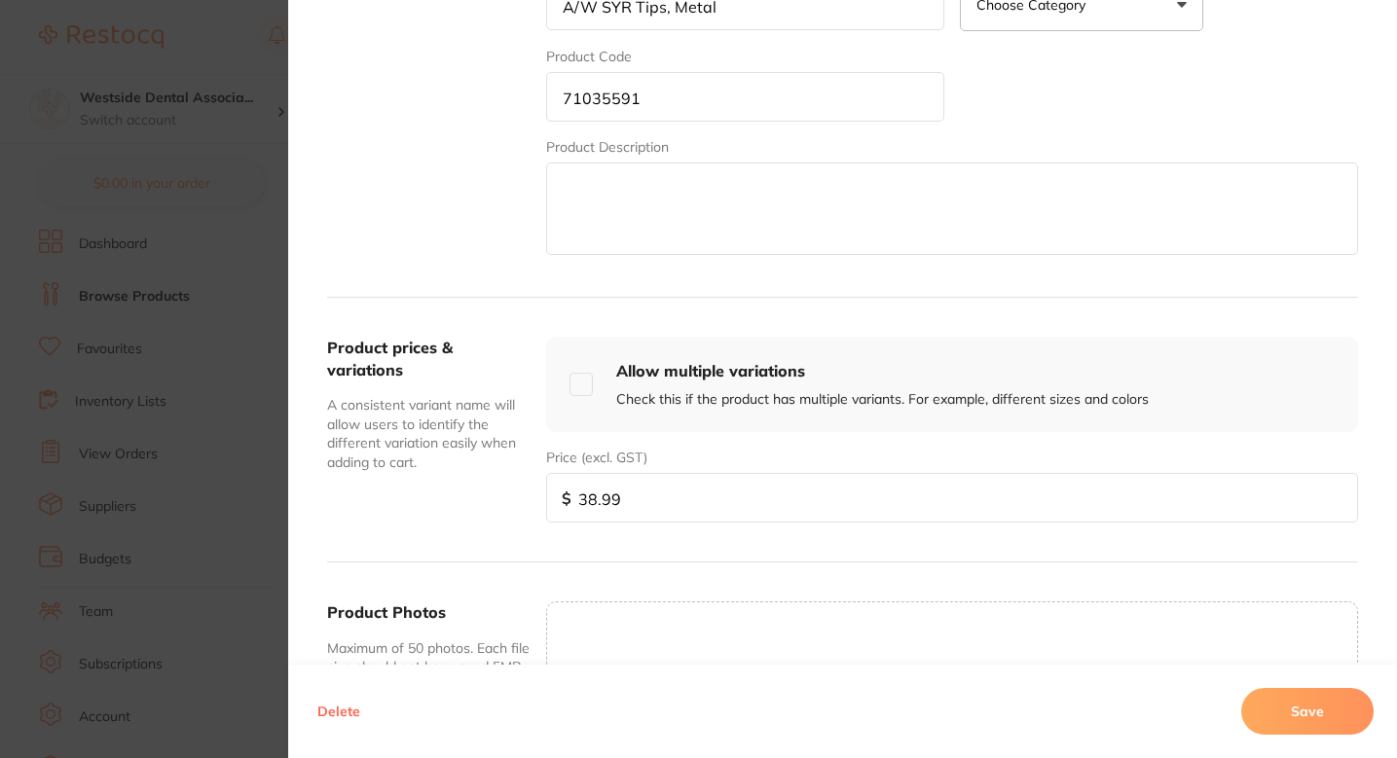
type input "38.99"
click at [721, 298] on div "Product prices & variations A consistent variant name will allow users to ident…" at bounding box center [842, 430] width 1031 height 265
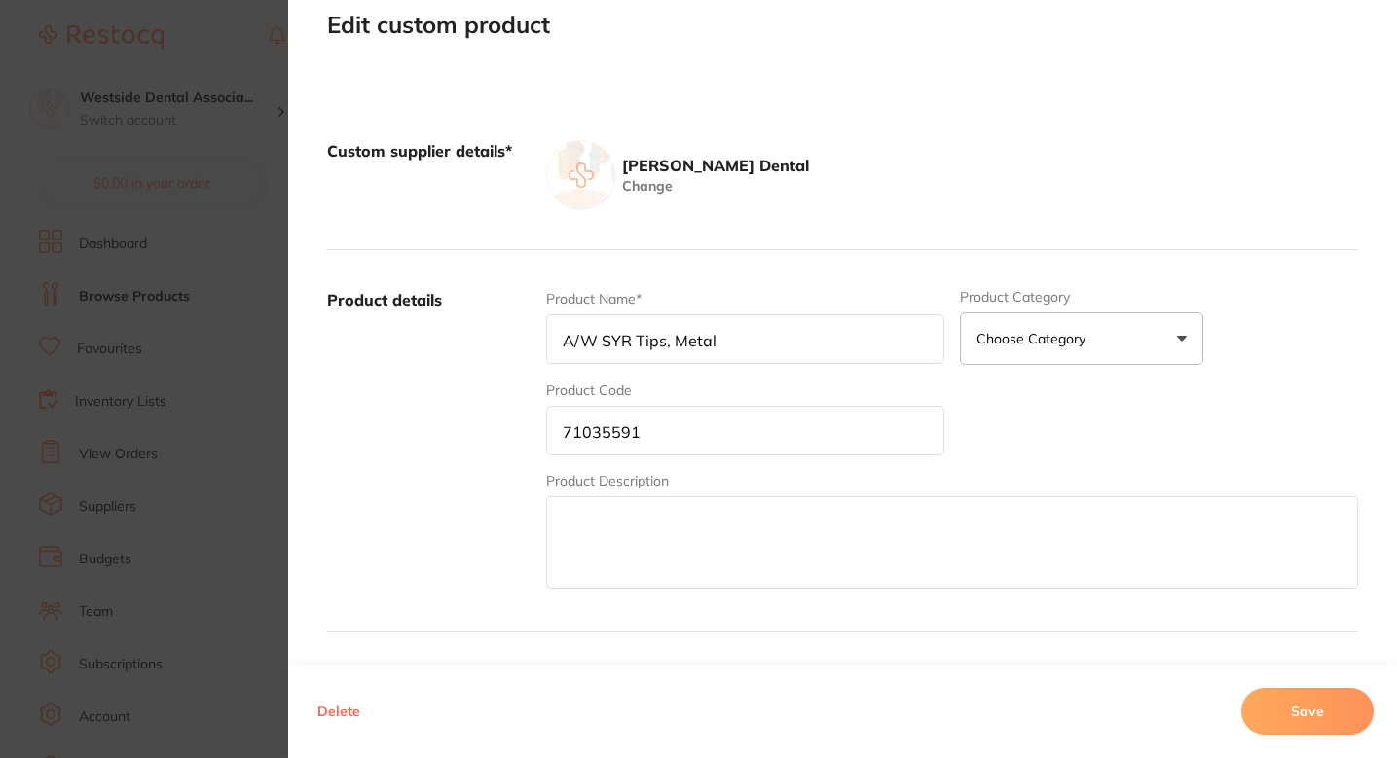
scroll to position [65, 0]
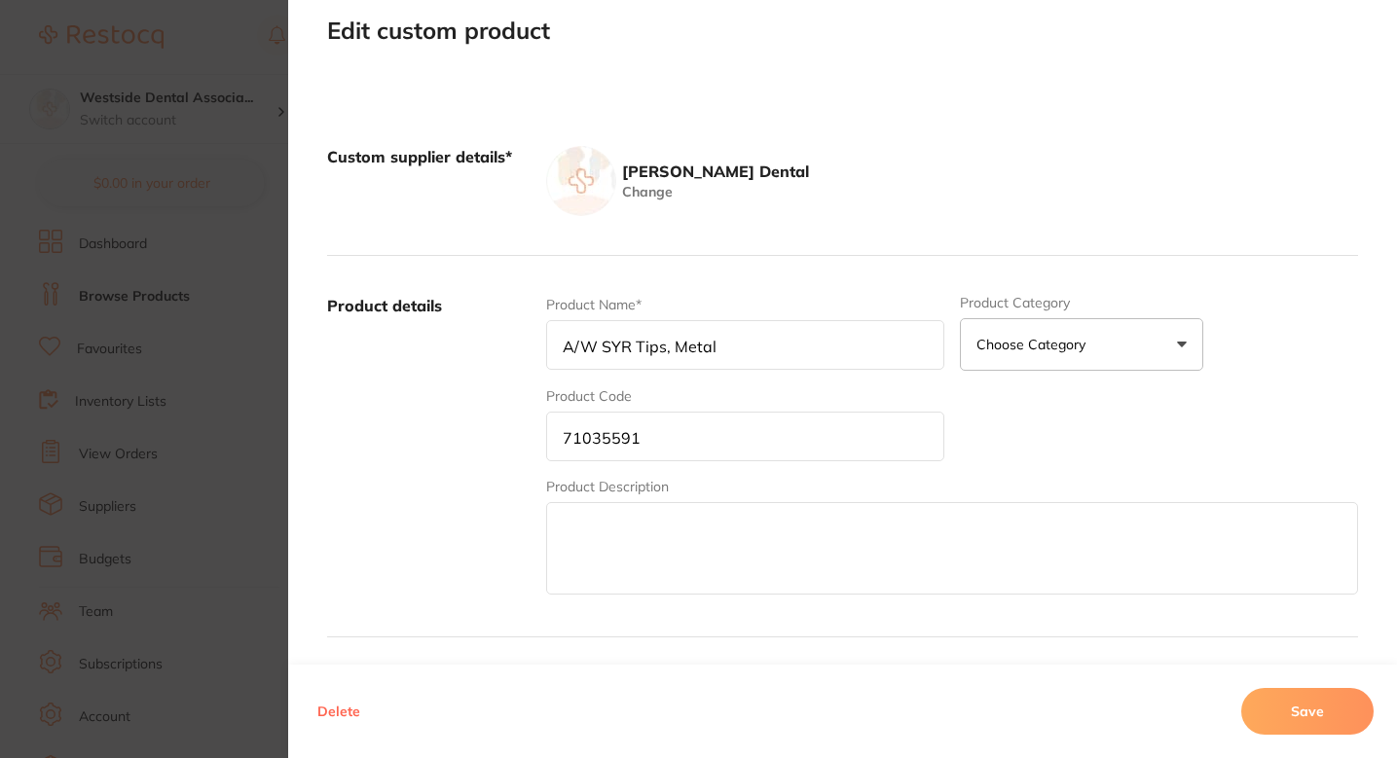
click at [646, 337] on input "A/W SYR Tips, Metal" at bounding box center [745, 345] width 398 height 50
paste input "yr Tips Metal 5/Pkg"
type input "A/W Syr Tips Metal 5/Pkg"
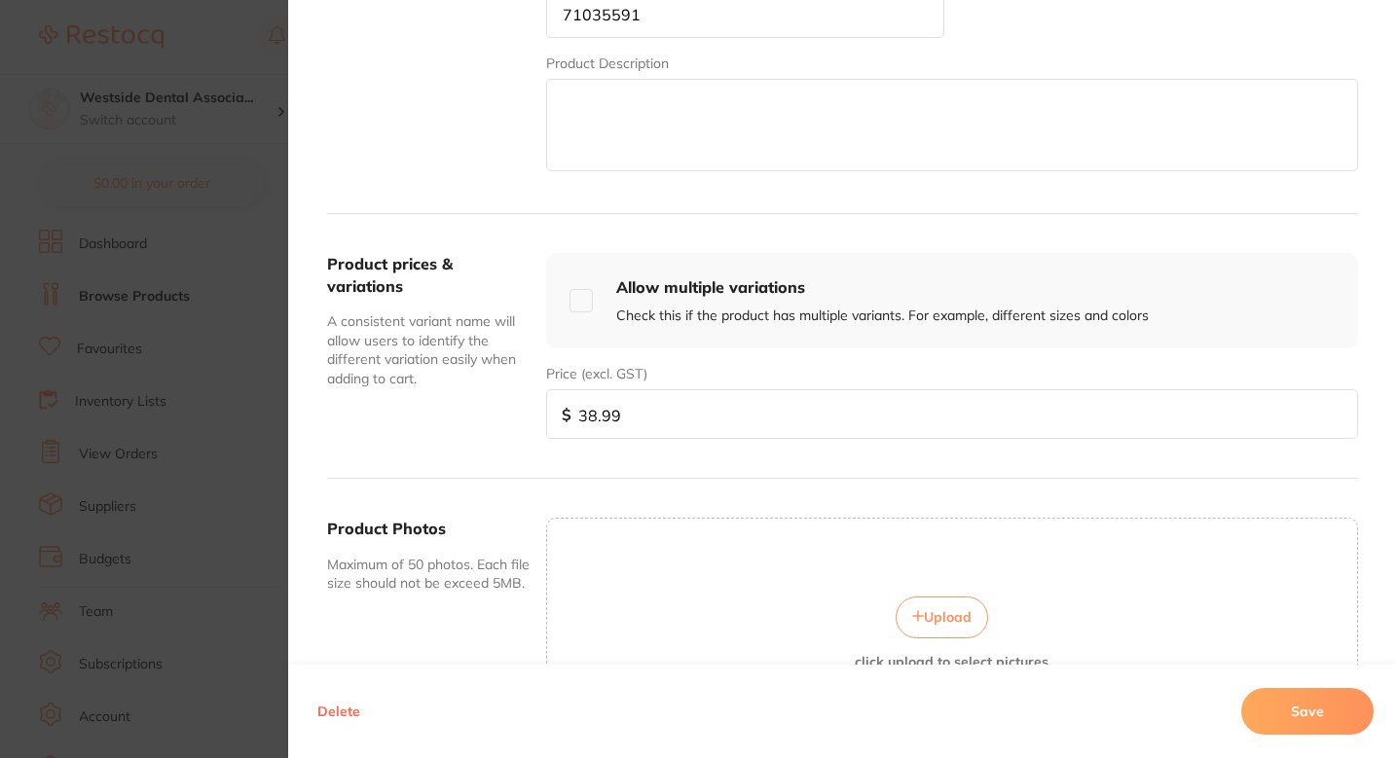
scroll to position [495, 0]
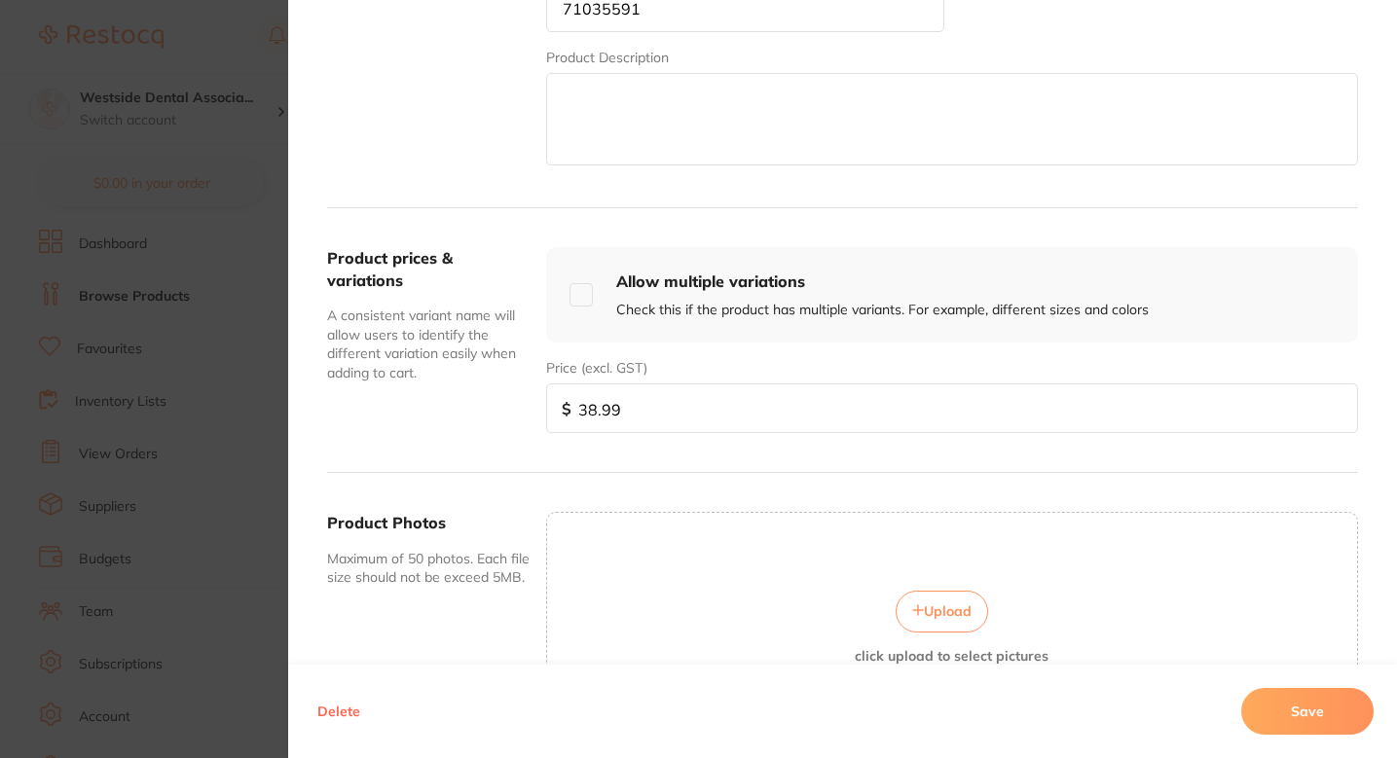
type input "A/W Syr Tips Metal 5/Pkg"
click at [1302, 736] on div "Delete Save" at bounding box center [842, 711] width 1109 height 93
click at [1302, 721] on button "Save" at bounding box center [1307, 711] width 132 height 47
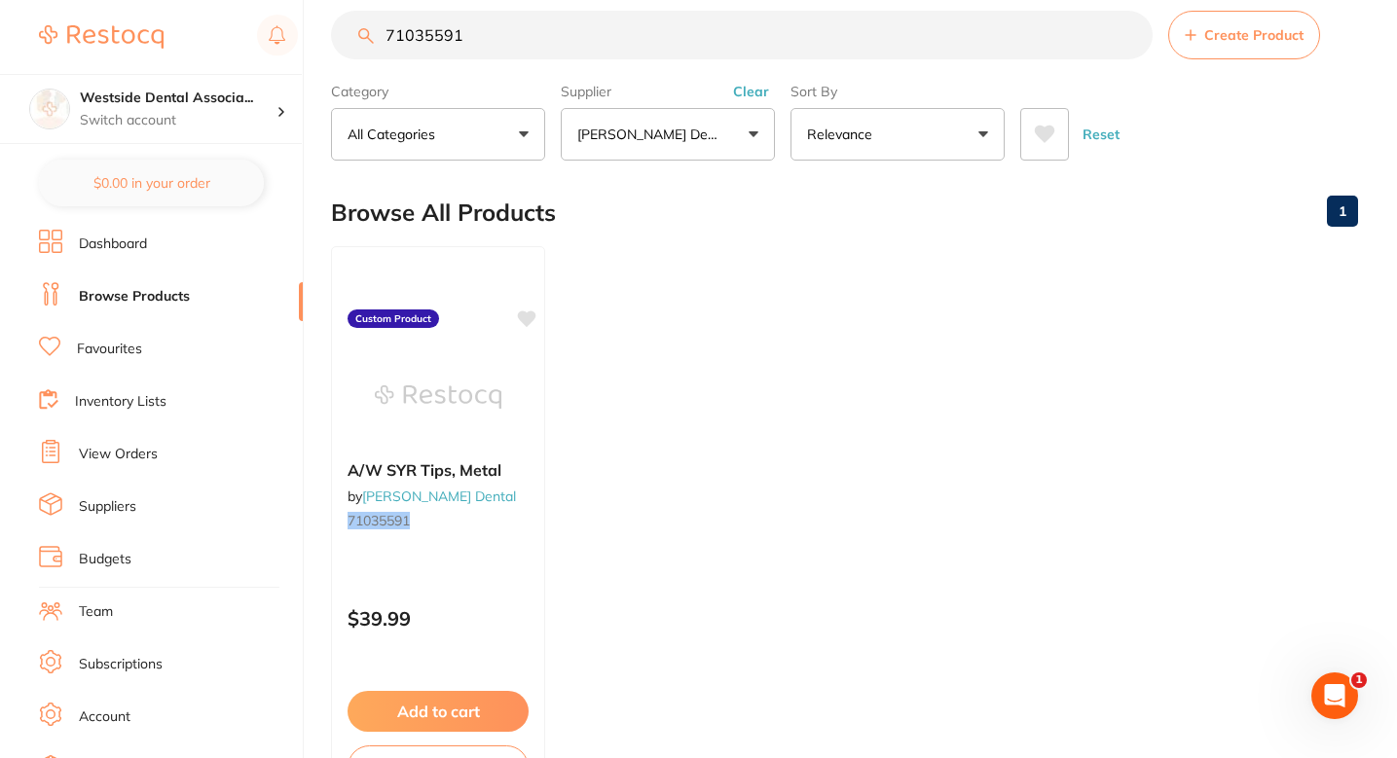
click at [597, 53] on input "71035591" at bounding box center [742, 35] width 822 height 49
paste input "7469935"
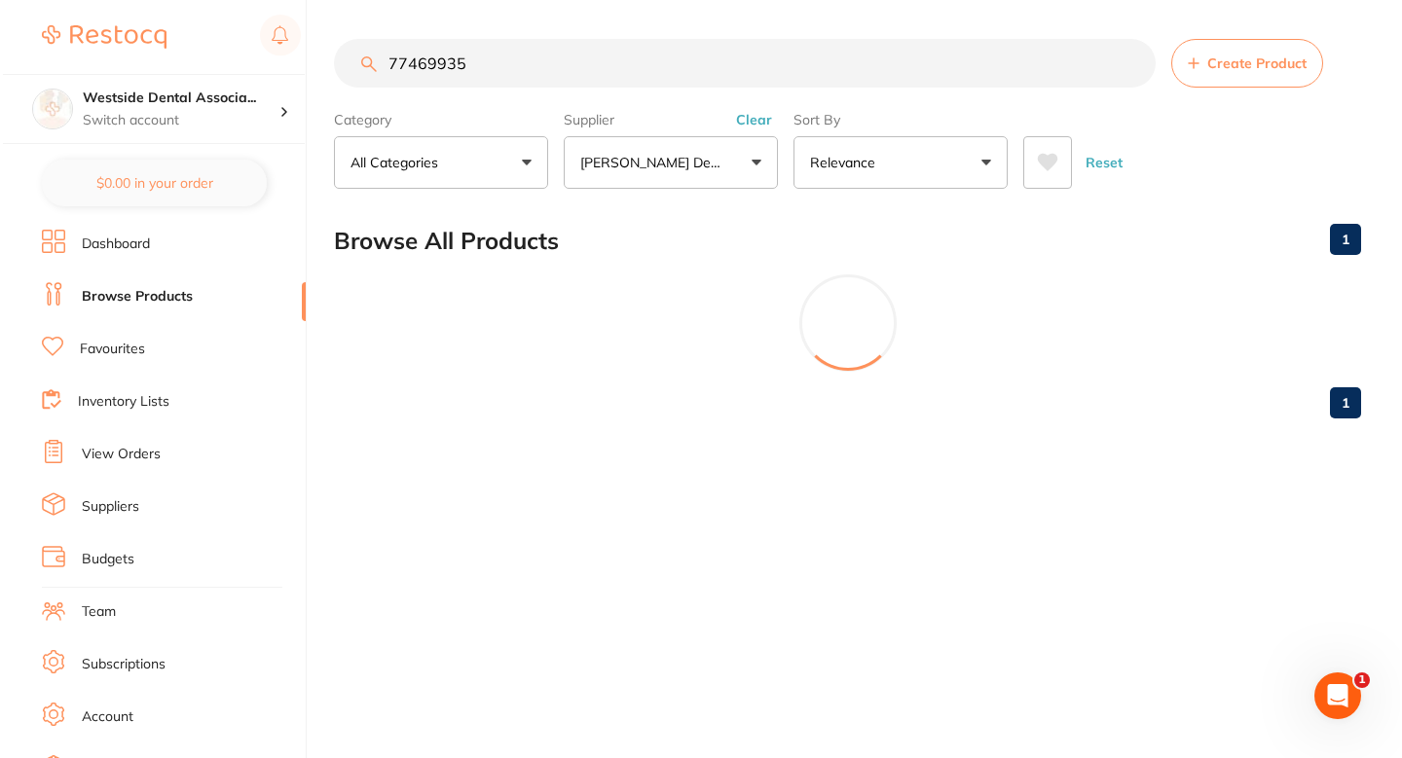
scroll to position [0, 0]
type input "77469935"
click at [1213, 55] on span "Create Product" at bounding box center [1257, 63] width 99 height 16
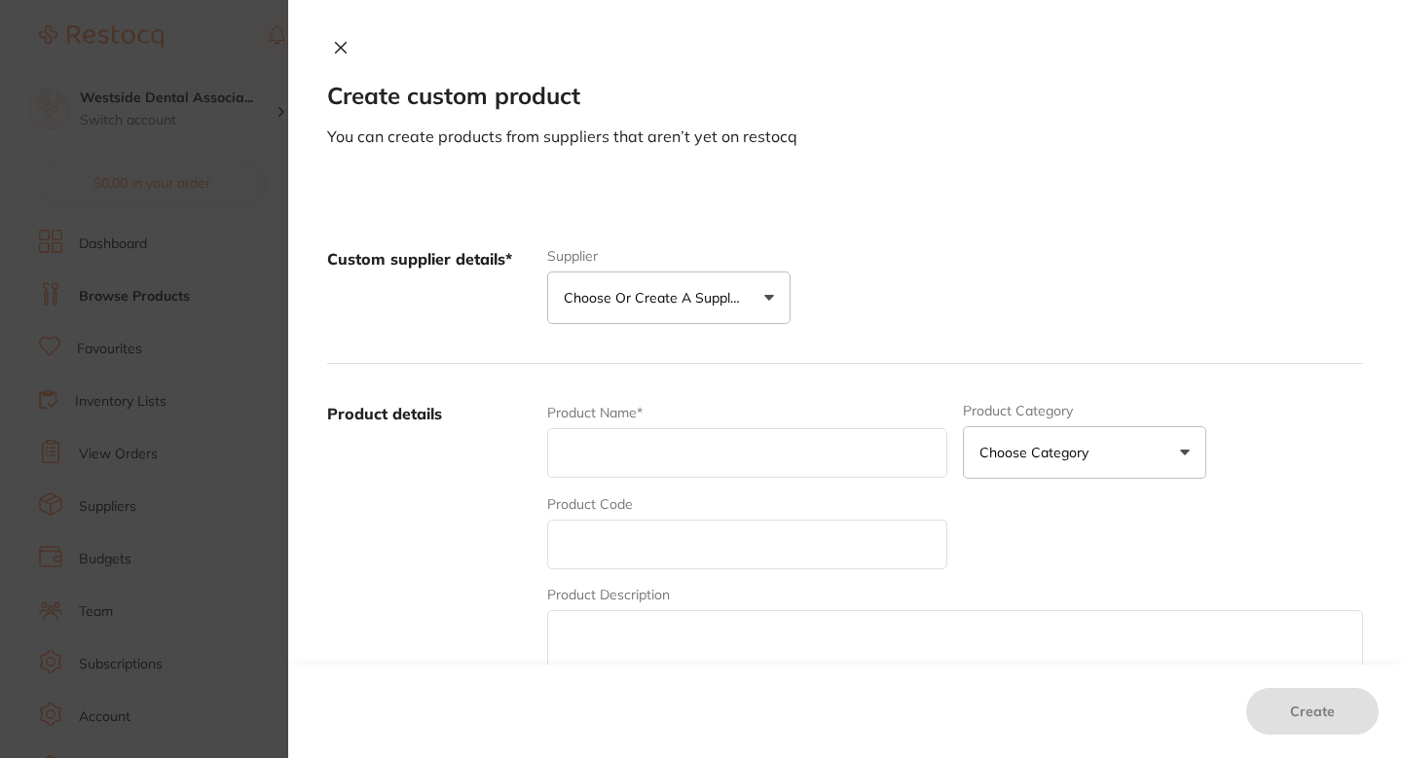
click at [720, 257] on label "Supplier" at bounding box center [668, 256] width 243 height 16
click at [667, 319] on button "Choose or create a supplier" at bounding box center [668, 298] width 243 height 53
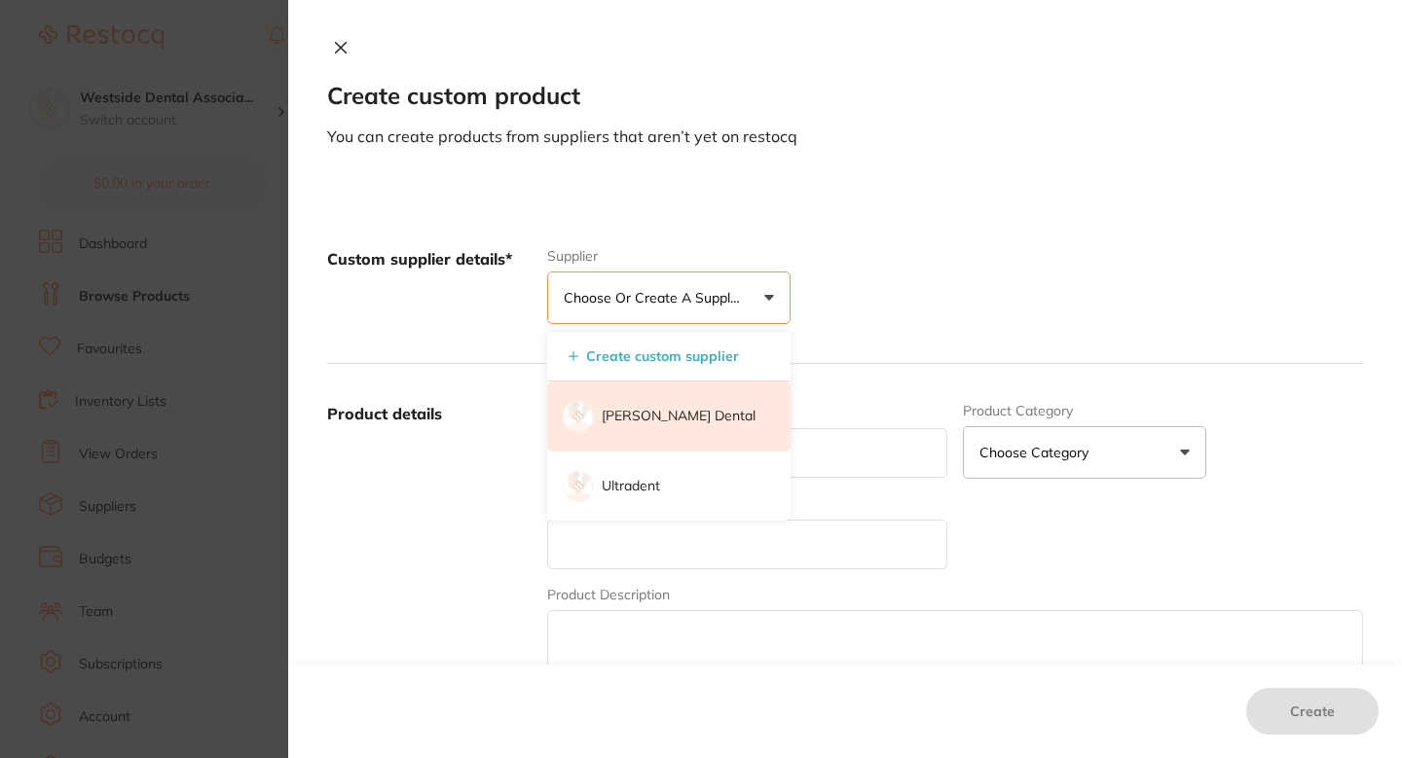
click at [646, 400] on li "[PERSON_NAME] Dental" at bounding box center [668, 417] width 243 height 70
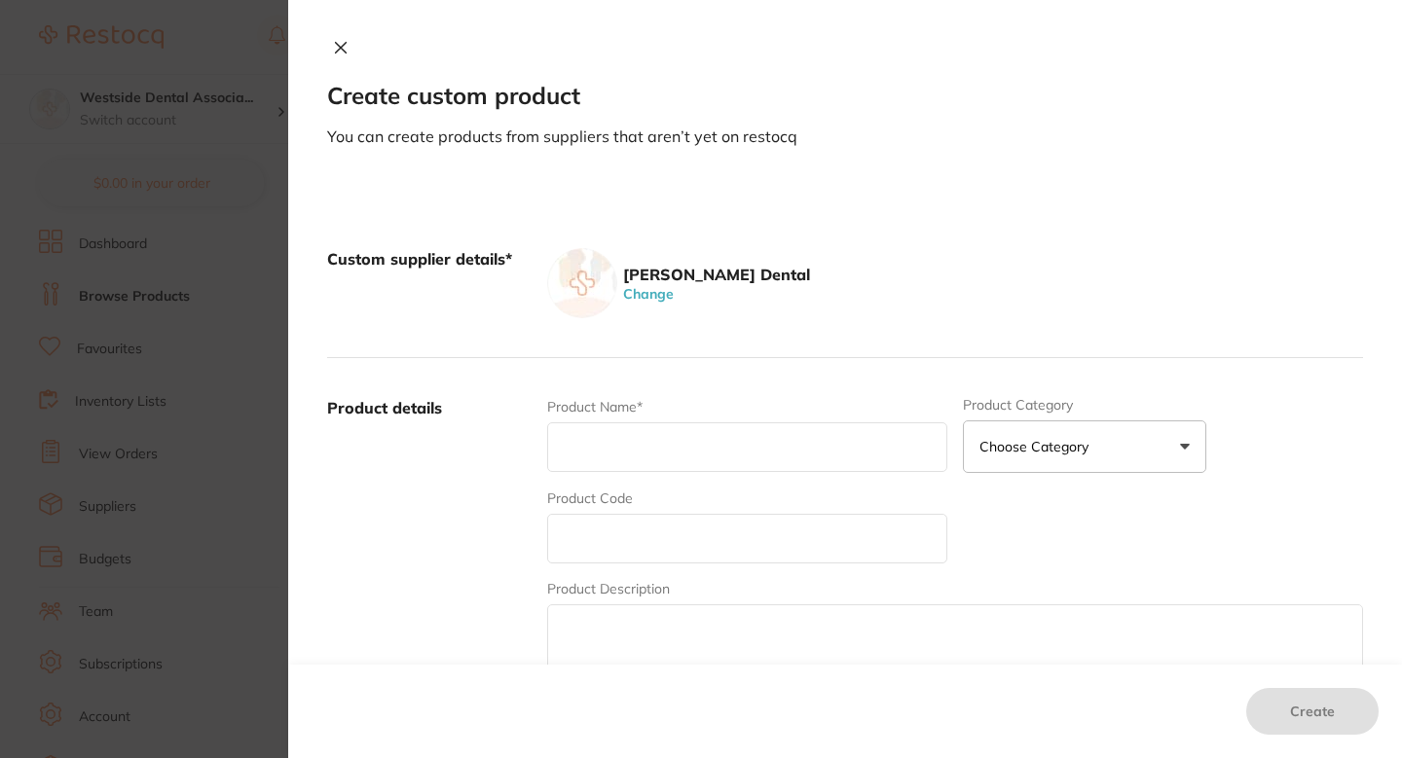
click at [636, 522] on input "text" at bounding box center [747, 539] width 400 height 50
paste input "77469935"
type input "77469935"
click at [652, 445] on input "text" at bounding box center [747, 448] width 400 height 50
click at [704, 435] on input "text" at bounding box center [747, 448] width 400 height 50
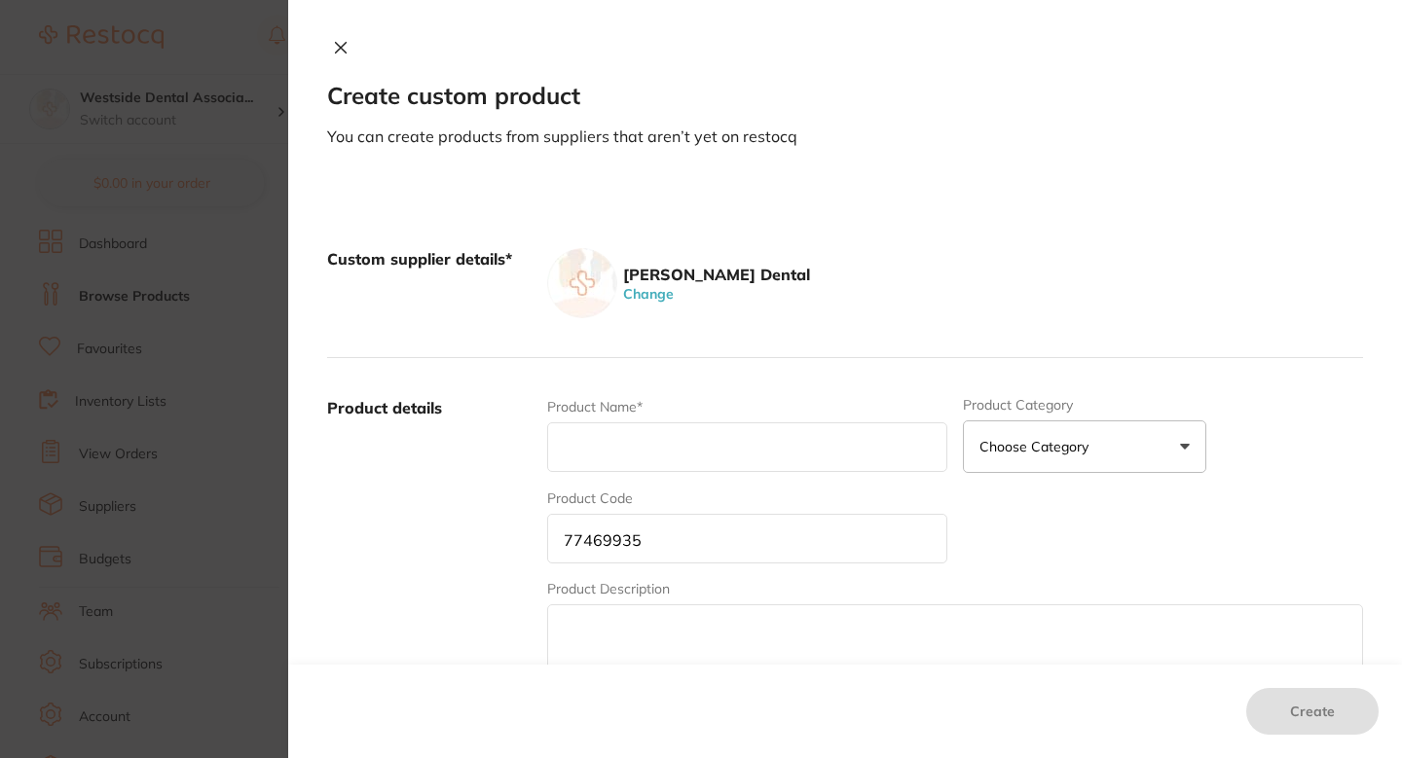
paste input "Diamond Alpnx1 Sngluse 859-012F Pt Cone"
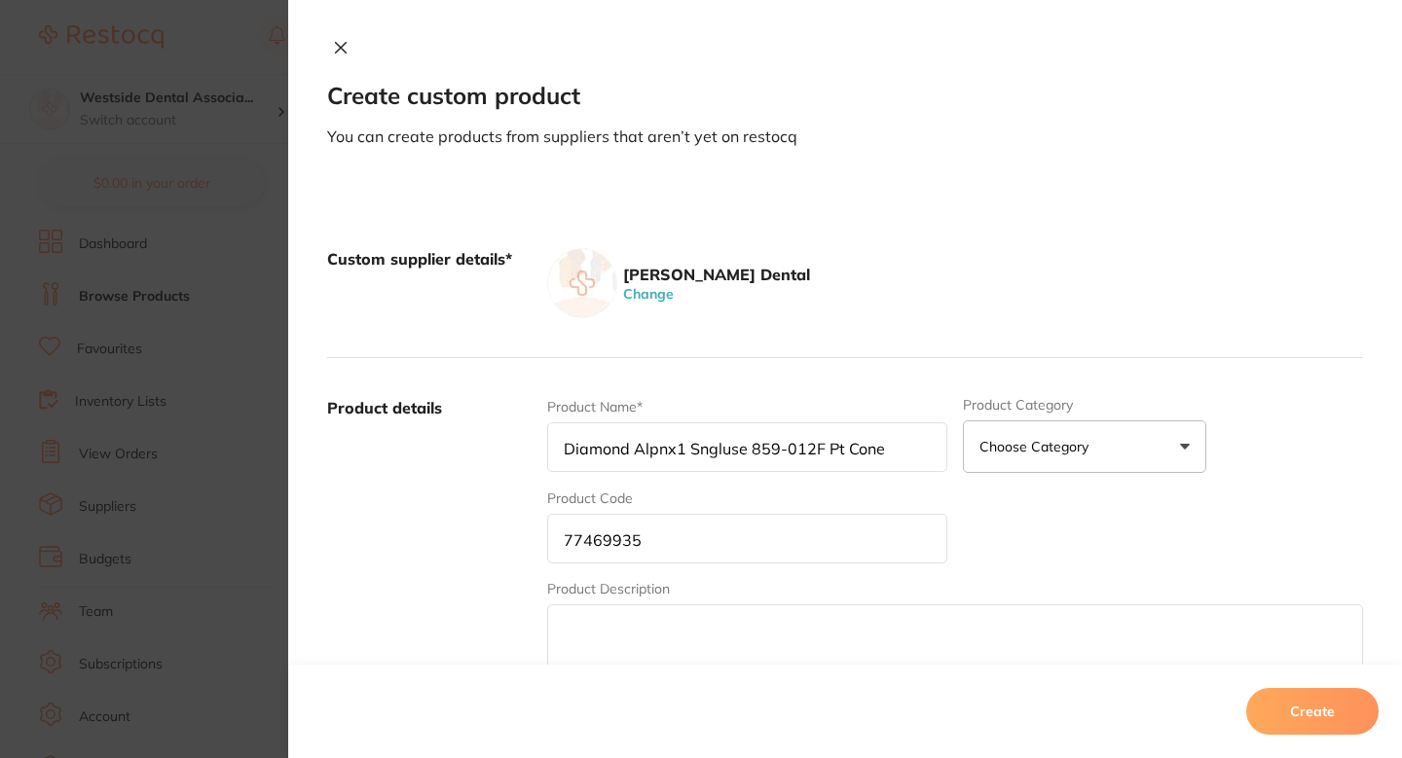
type input "Diamond Alpnx1 Sngluse 859-012F Pt Cone"
click at [903, 305] on div "Patterson Dental Change" at bounding box center [955, 283] width 816 height 70
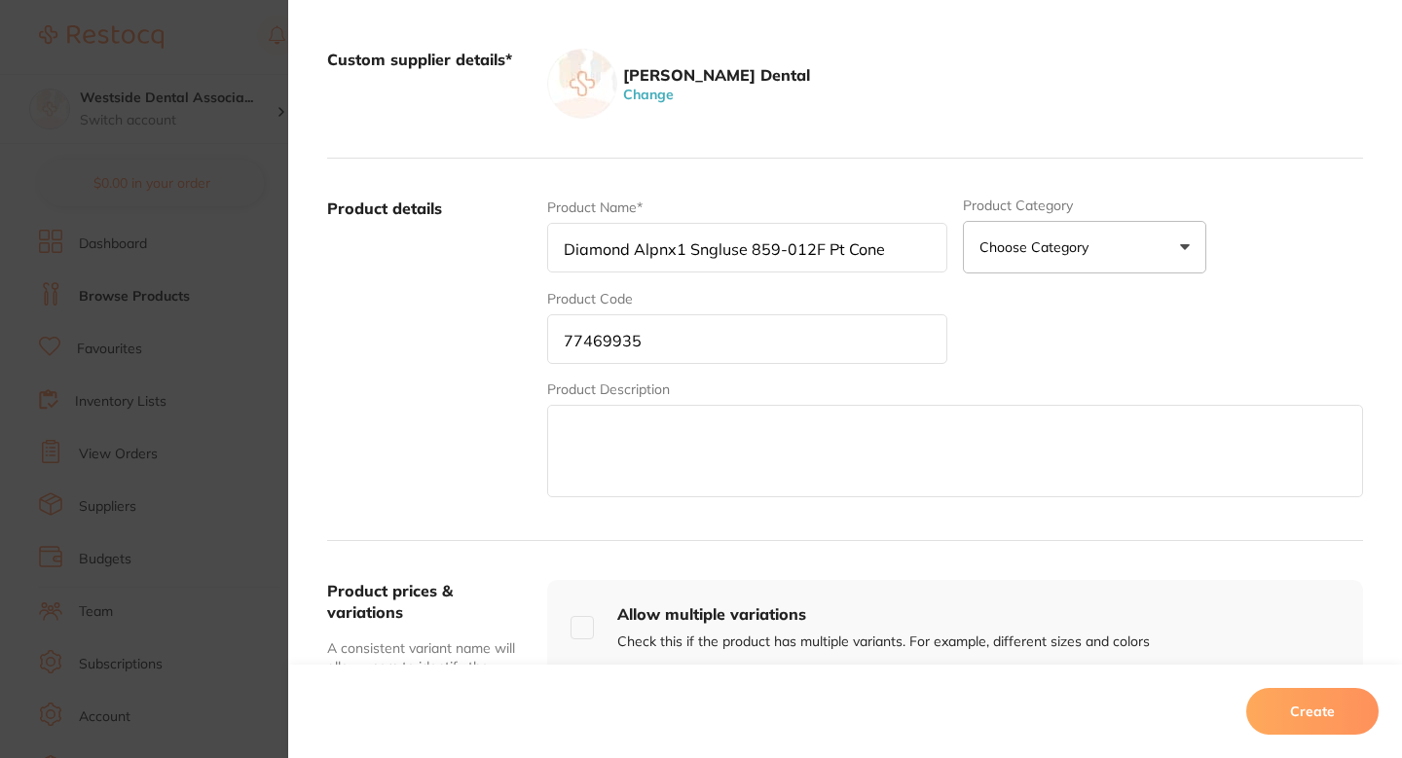
scroll to position [261, 0]
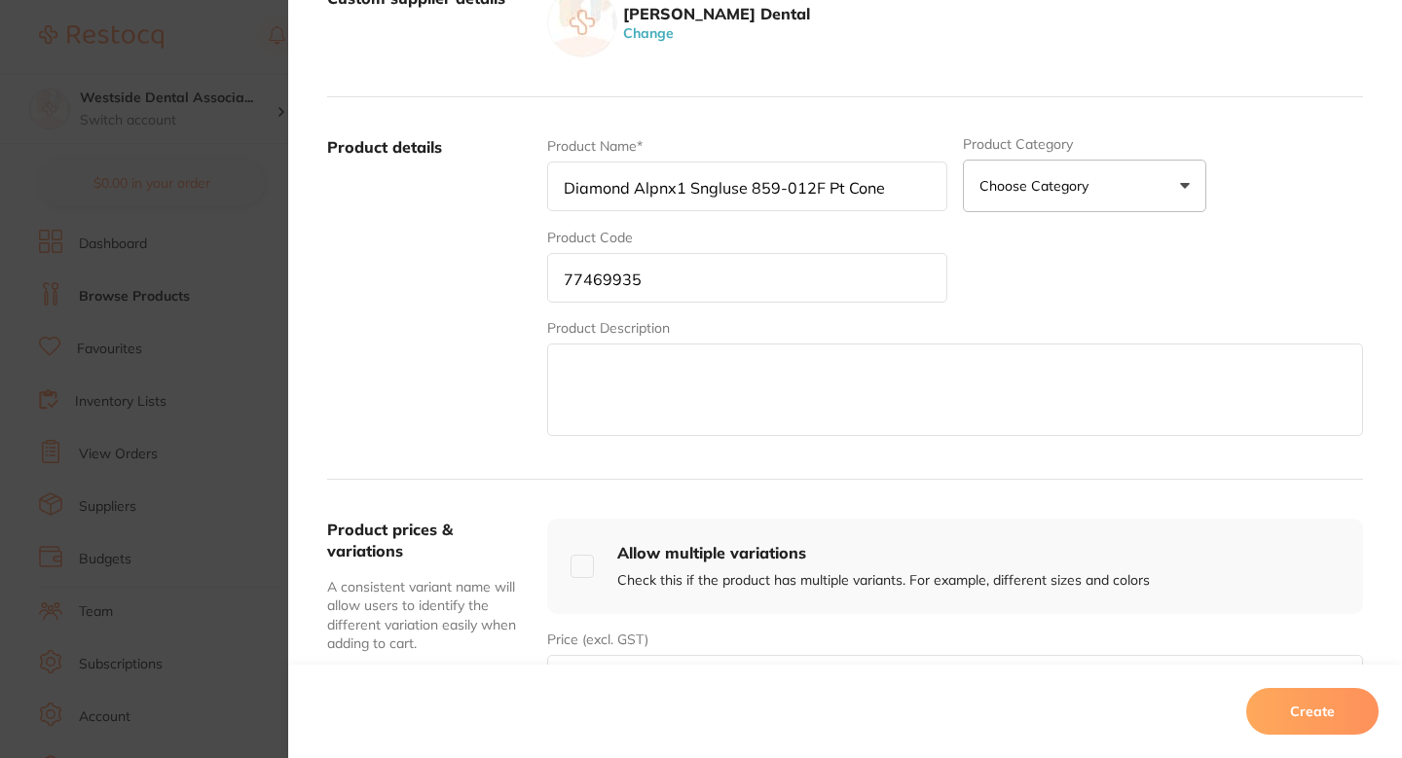
click at [509, 253] on label "Product details" at bounding box center [429, 288] width 204 height 304
click at [875, 82] on div "Custom supplier details* Patterson Dental Change" at bounding box center [845, 22] width 1036 height 149
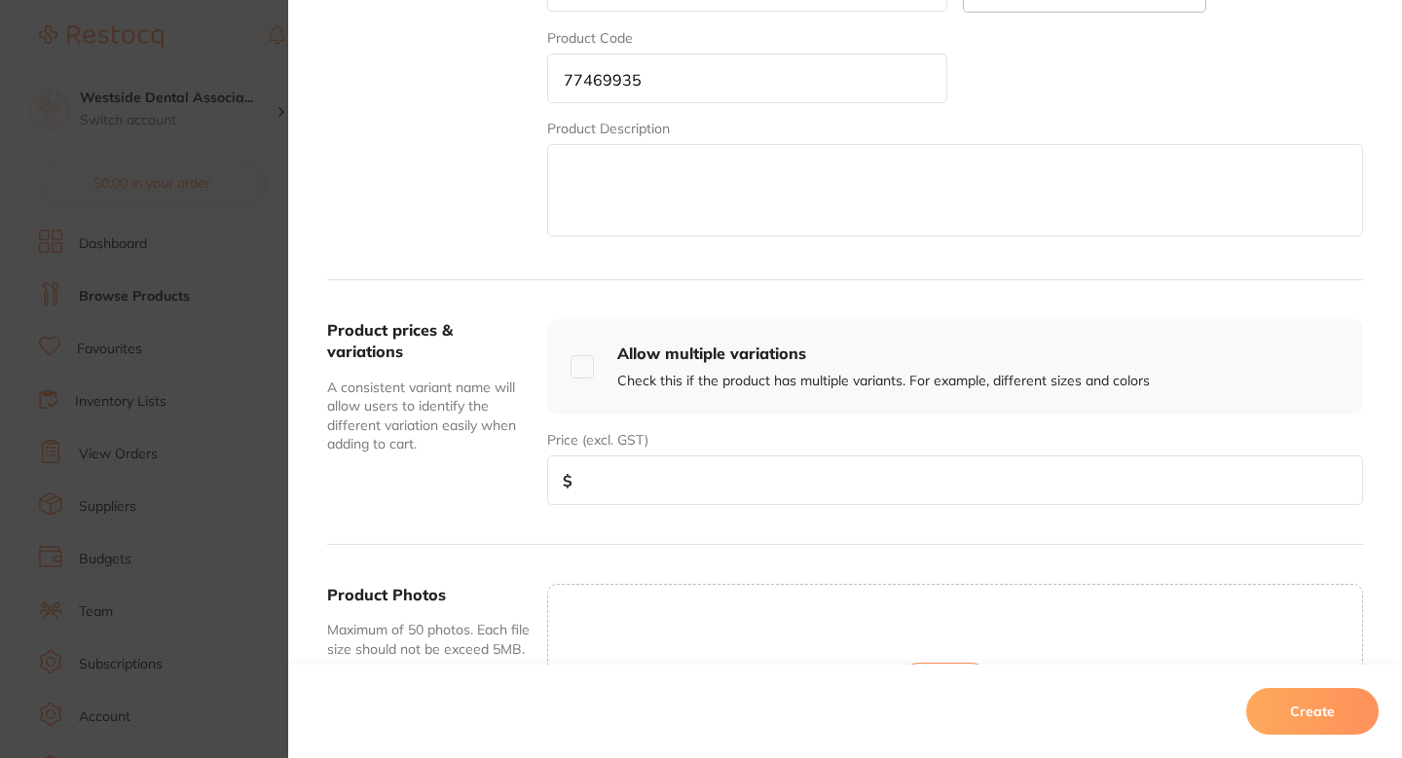
scroll to position [586, 0]
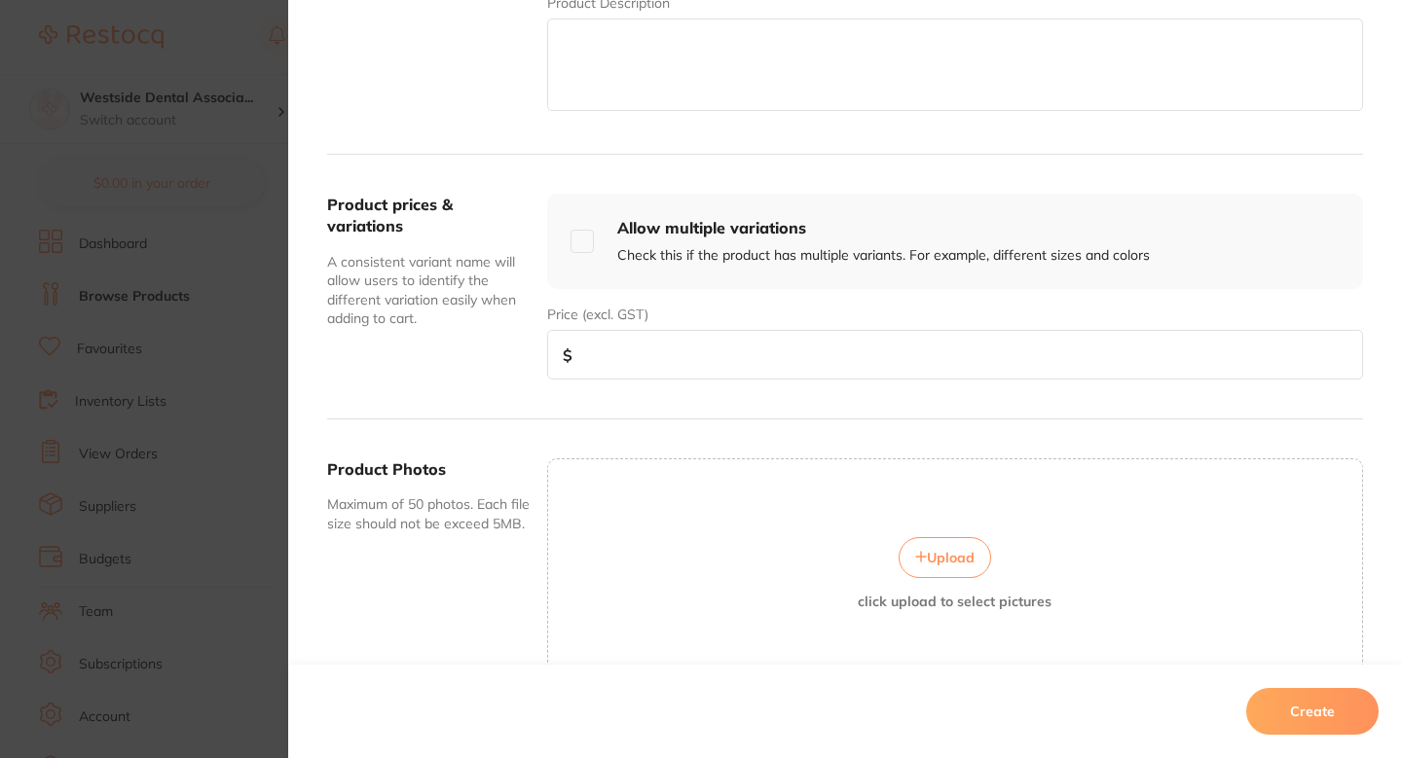
click at [727, 349] on input "number" at bounding box center [955, 355] width 816 height 50
click at [675, 352] on input "number" at bounding box center [955, 355] width 816 height 50
paste input "45.99"
type input "45.99"
click at [1383, 724] on div "Create" at bounding box center [845, 711] width 1114 height 93
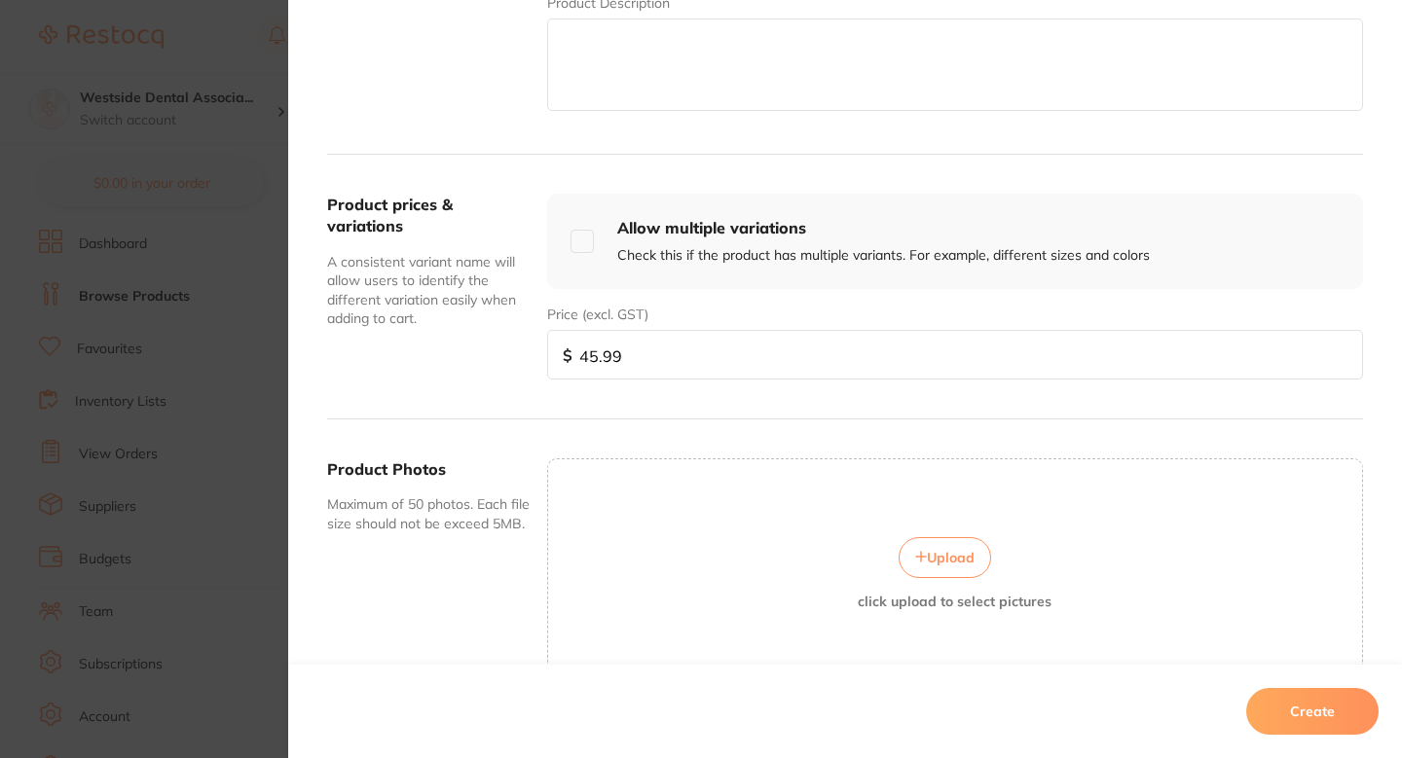
click at [1347, 714] on button "Create" at bounding box center [1312, 711] width 132 height 47
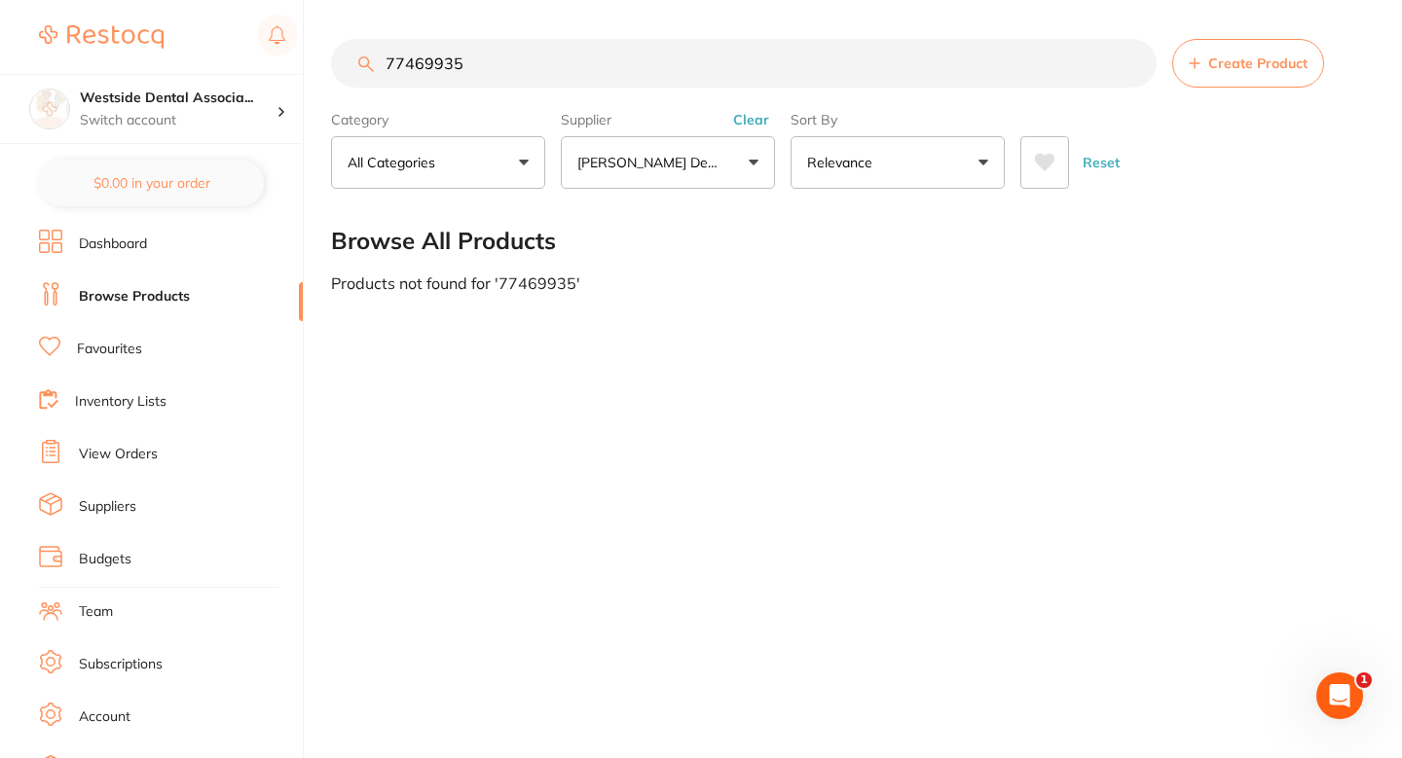
click at [672, 55] on input "77469935" at bounding box center [744, 63] width 826 height 49
paste input "5028386"
type input "75028386"
click at [1207, 80] on button "Create Product" at bounding box center [1248, 63] width 152 height 49
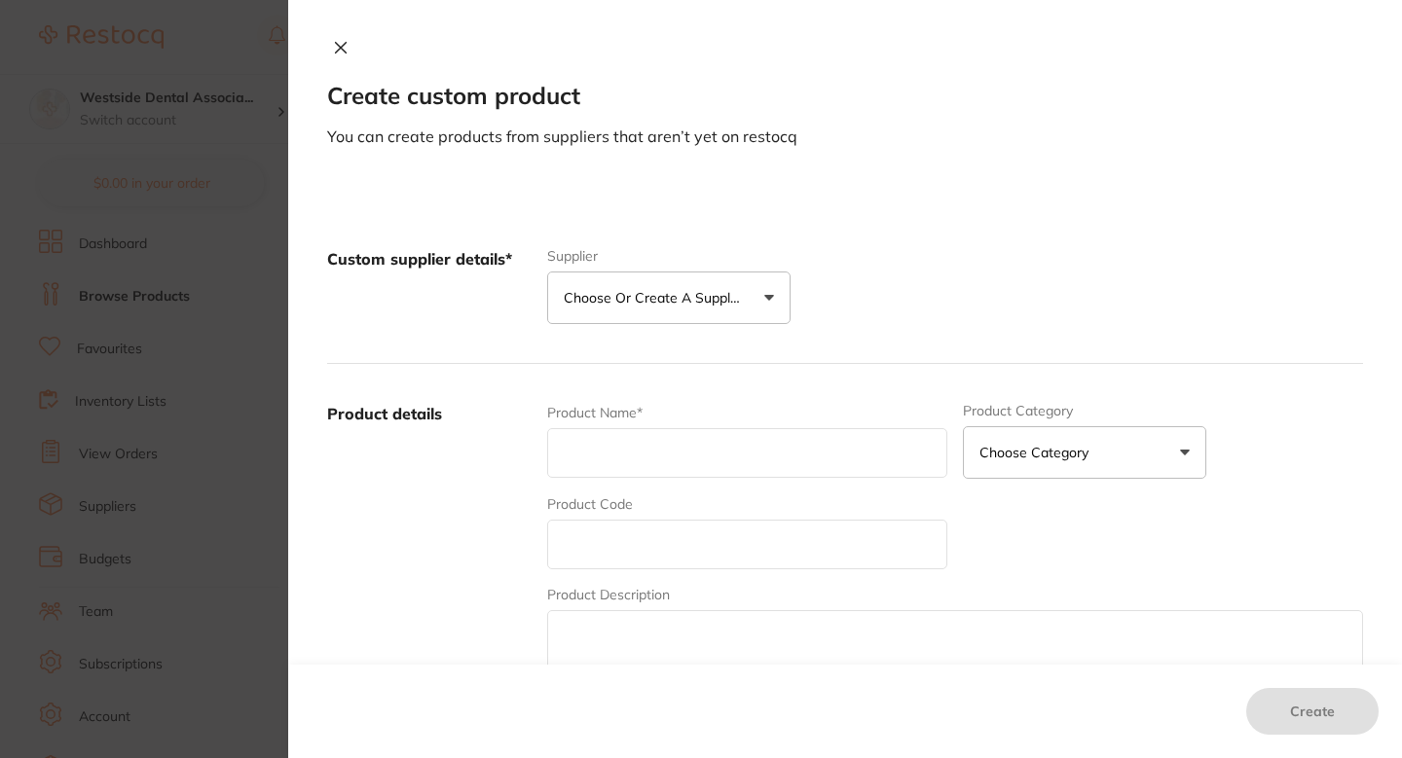
click at [777, 310] on button "Choose or create a supplier" at bounding box center [668, 298] width 243 height 53
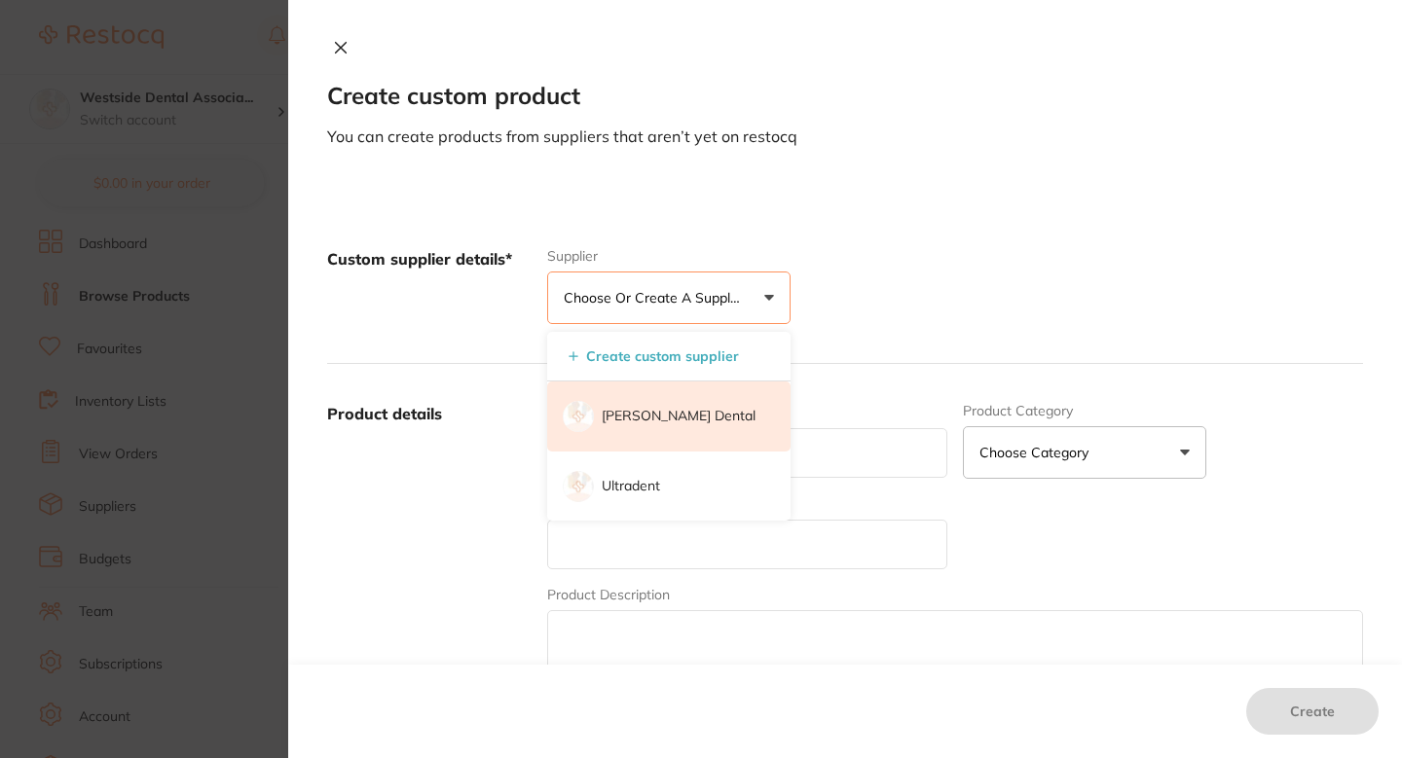
scroll to position [0, 0]
click at [684, 427] on li "[PERSON_NAME] Dental" at bounding box center [668, 417] width 243 height 70
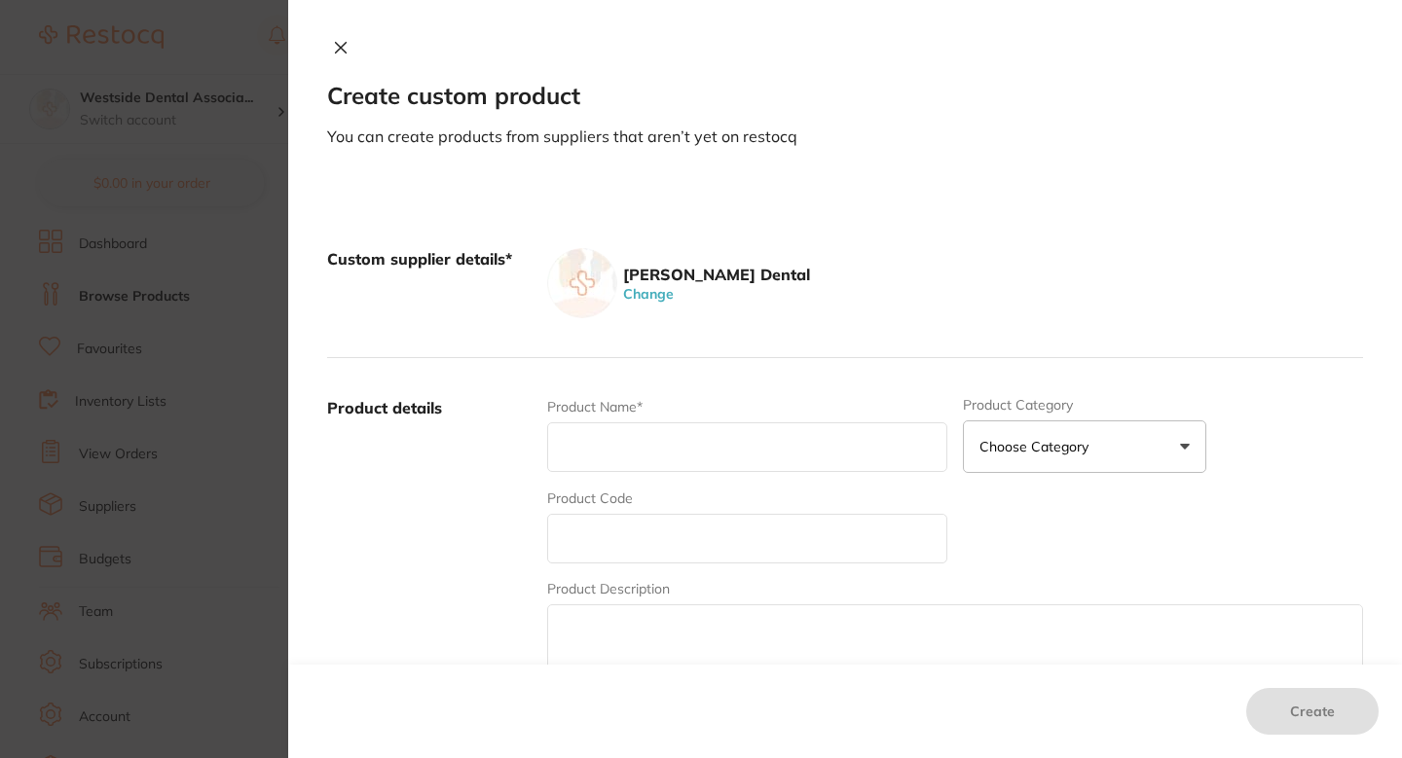
click at [656, 558] on input "text" at bounding box center [747, 539] width 400 height 50
paste input "75028386"
type input "75028386"
click at [679, 473] on div "Product Name*" at bounding box center [747, 435] width 400 height 76
click at [689, 443] on input "text" at bounding box center [747, 448] width 400 height 50
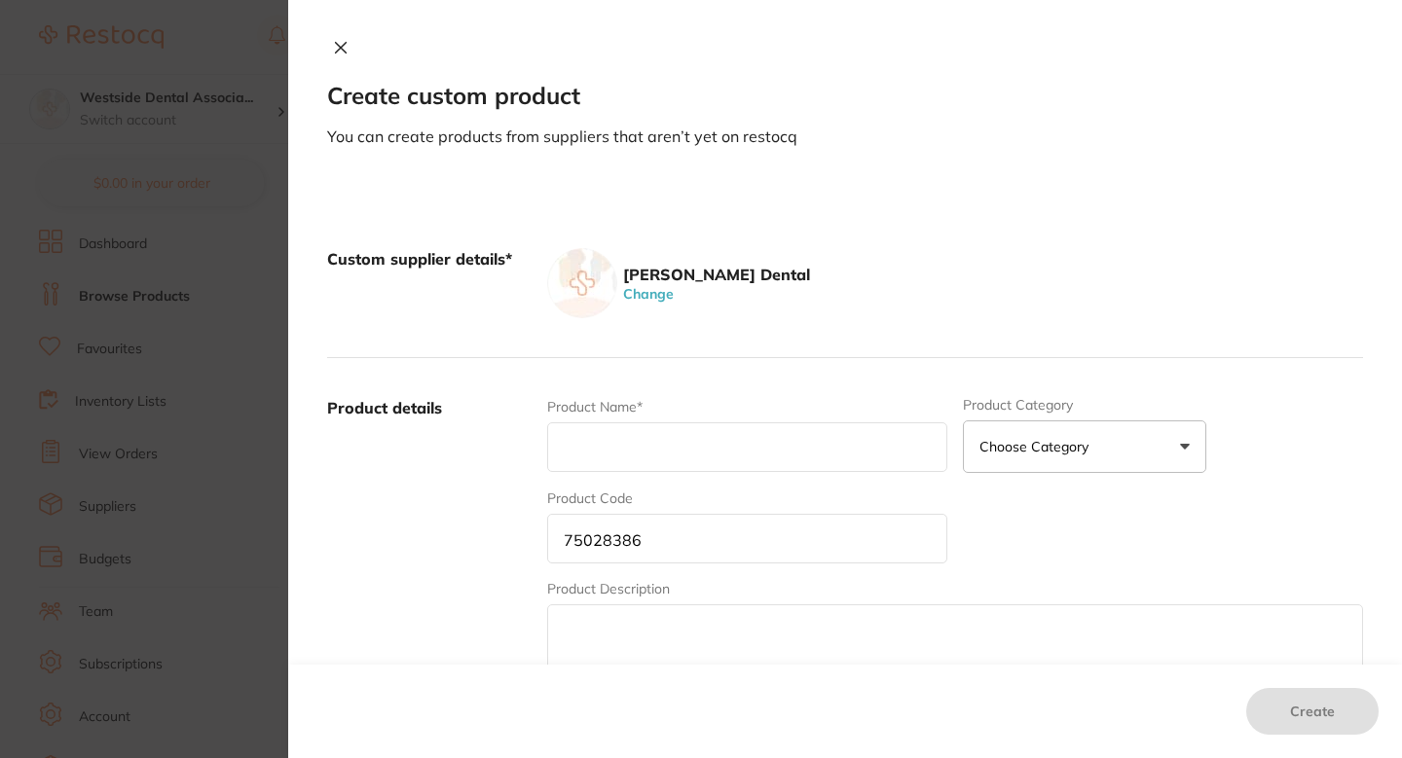
click at [661, 473] on div "Product Name*" at bounding box center [747, 435] width 400 height 76
click at [680, 455] on input "text" at bounding box center [747, 448] width 400 height 50
paste input "Imprint 4 Ref Cart Light 50Ml 4/Pk"
click at [481, 483] on label "Product details" at bounding box center [429, 549] width 204 height 304
click at [928, 280] on div "Patterson Dental Change" at bounding box center [955, 283] width 816 height 70
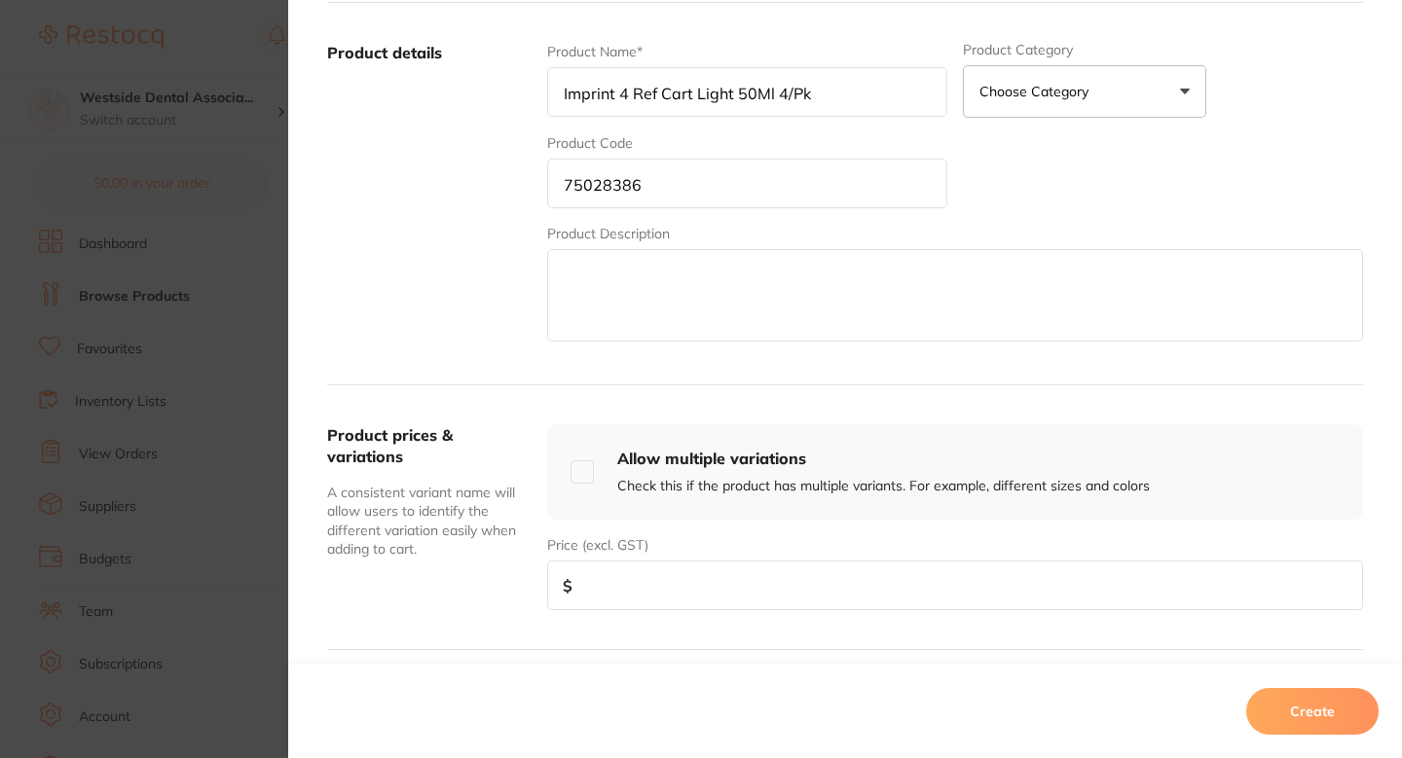
scroll to position [322, 0]
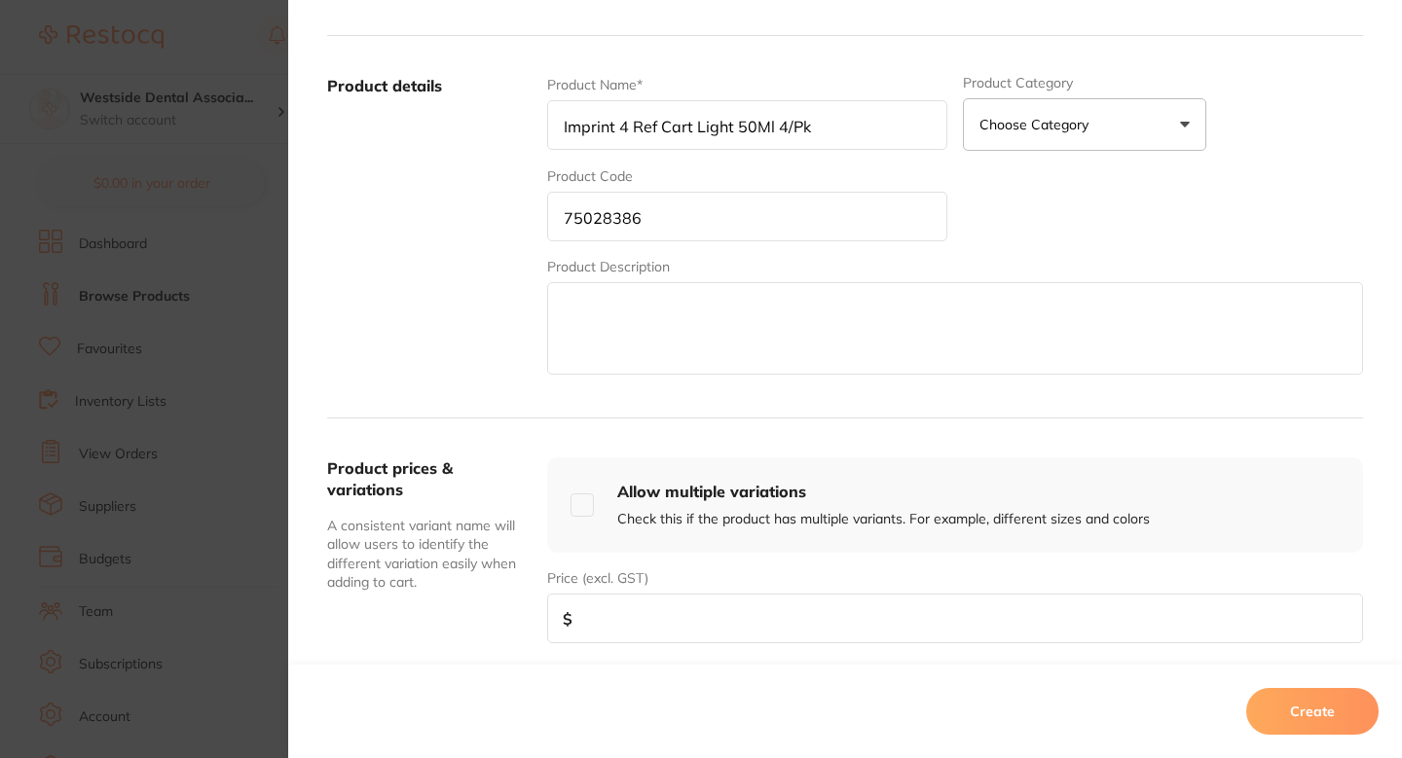
click at [772, 124] on input "Imprint 4 Ref Cart Light 50Ml 4/Pk" at bounding box center [747, 125] width 400 height 50
type input "Imprint 4 Ref Cart Light 50ML 4/Pk"
click at [993, 186] on div "Product Name* Imprint 4 Ref Cart Light 50ML 4/Pk Product Category Choose Catego…" at bounding box center [955, 227] width 816 height 304
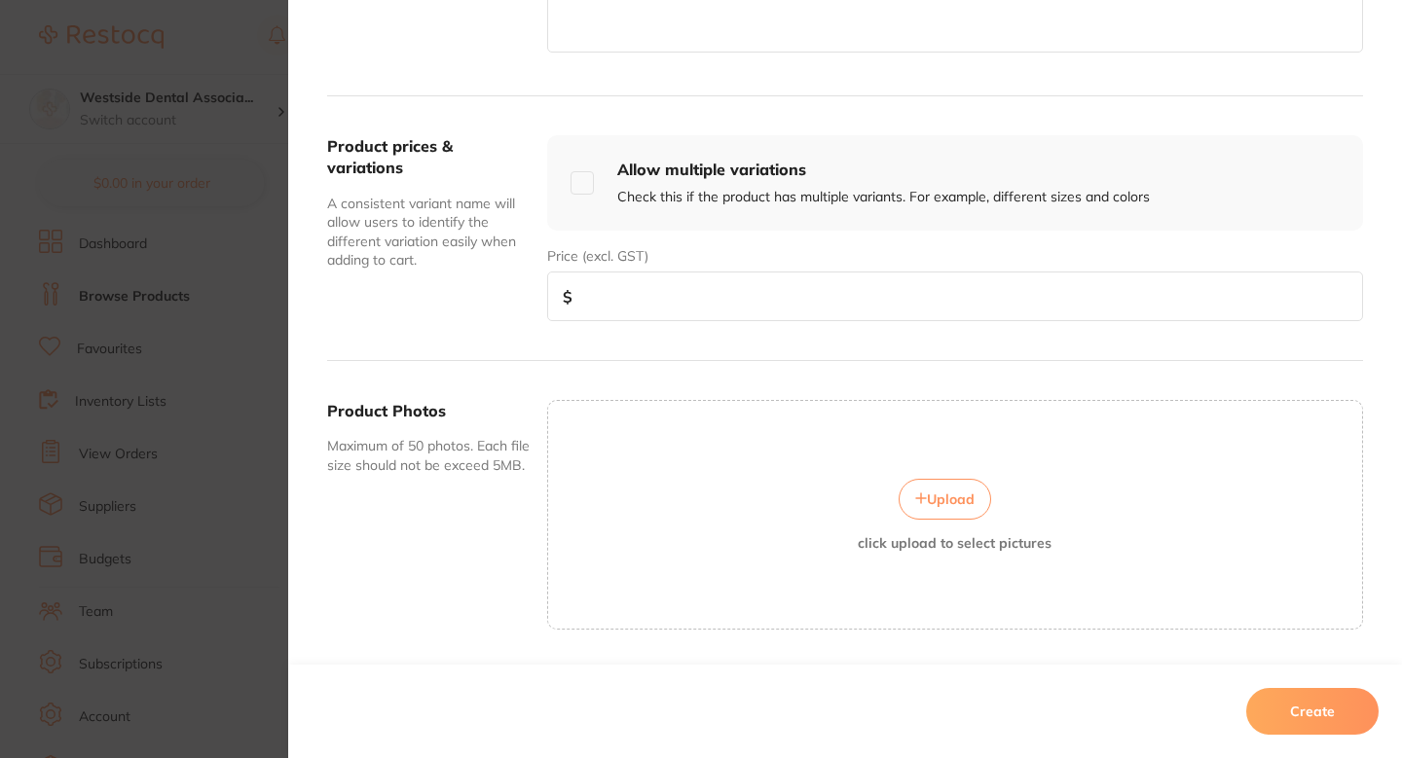
click at [854, 308] on input "number" at bounding box center [955, 297] width 816 height 50
click at [822, 308] on input "number" at bounding box center [955, 297] width 816 height 50
paste input "150.99"
type input "150.99"
click at [1297, 705] on button "Create" at bounding box center [1312, 711] width 132 height 47
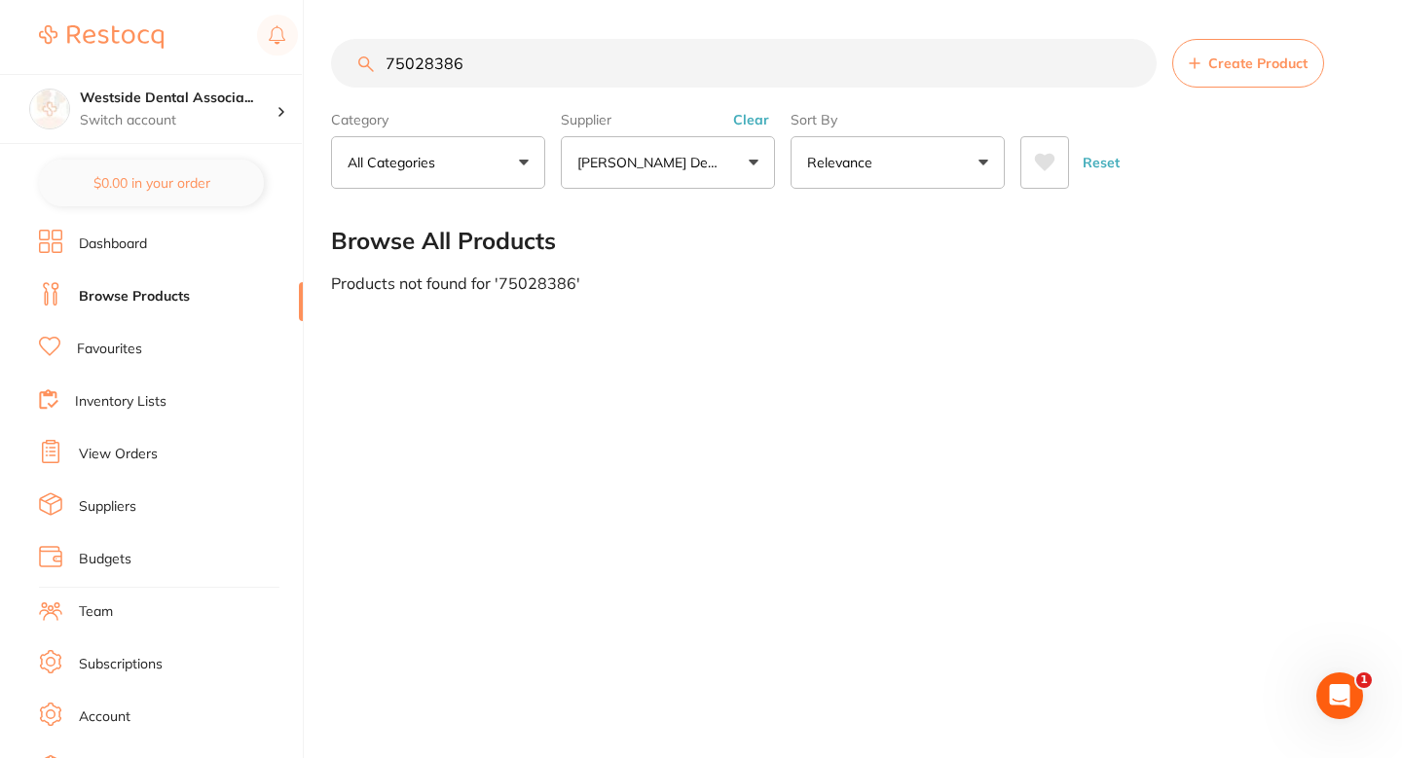
click at [647, 40] on input "75028386" at bounding box center [744, 63] width 826 height 49
paste input "1105048"
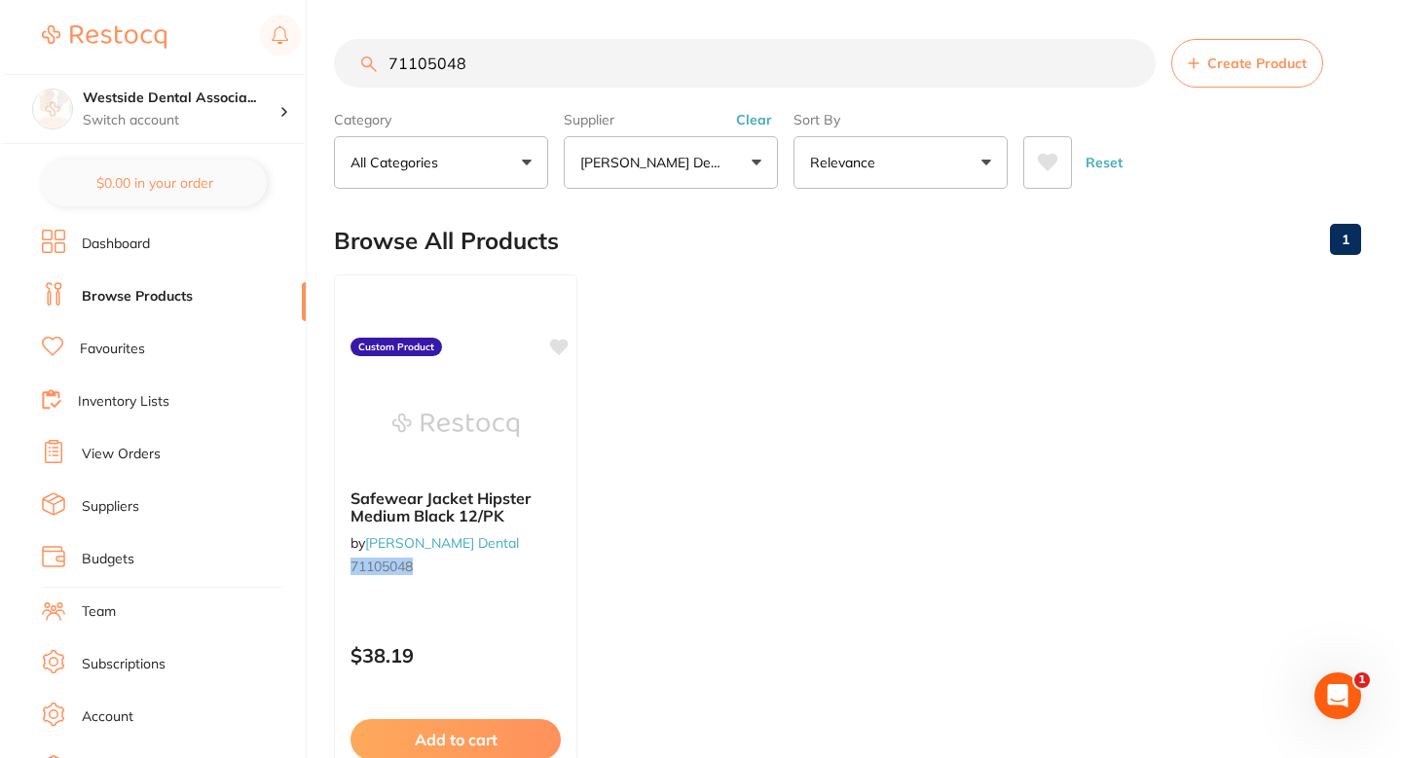
scroll to position [0, 0]
type input "71105048"
click at [572, 547] on div "Safewear Jacket Hipster Medium Black 12/PK by Patterson Dental 71105048" at bounding box center [452, 536] width 243 height 126
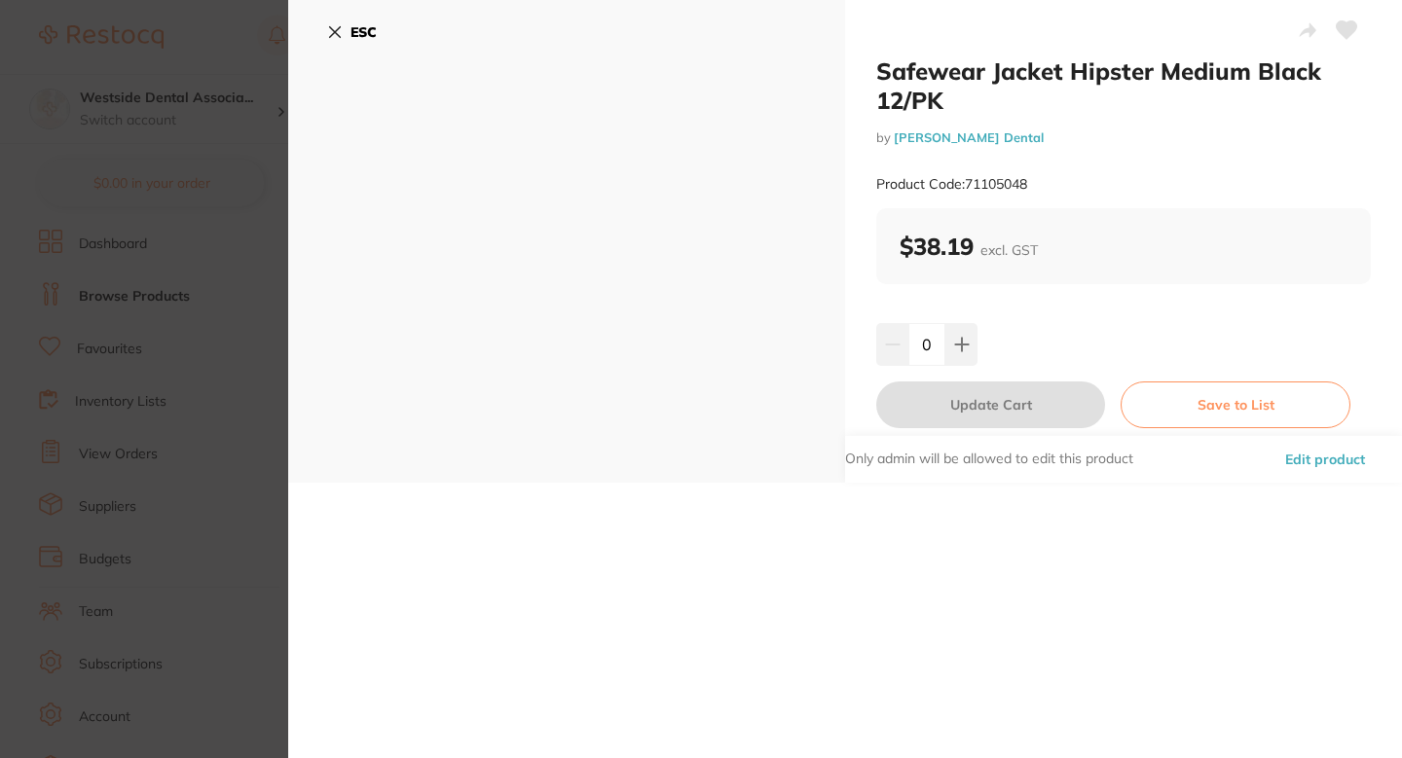
click at [1316, 457] on button "Edit product" at bounding box center [1325, 459] width 92 height 47
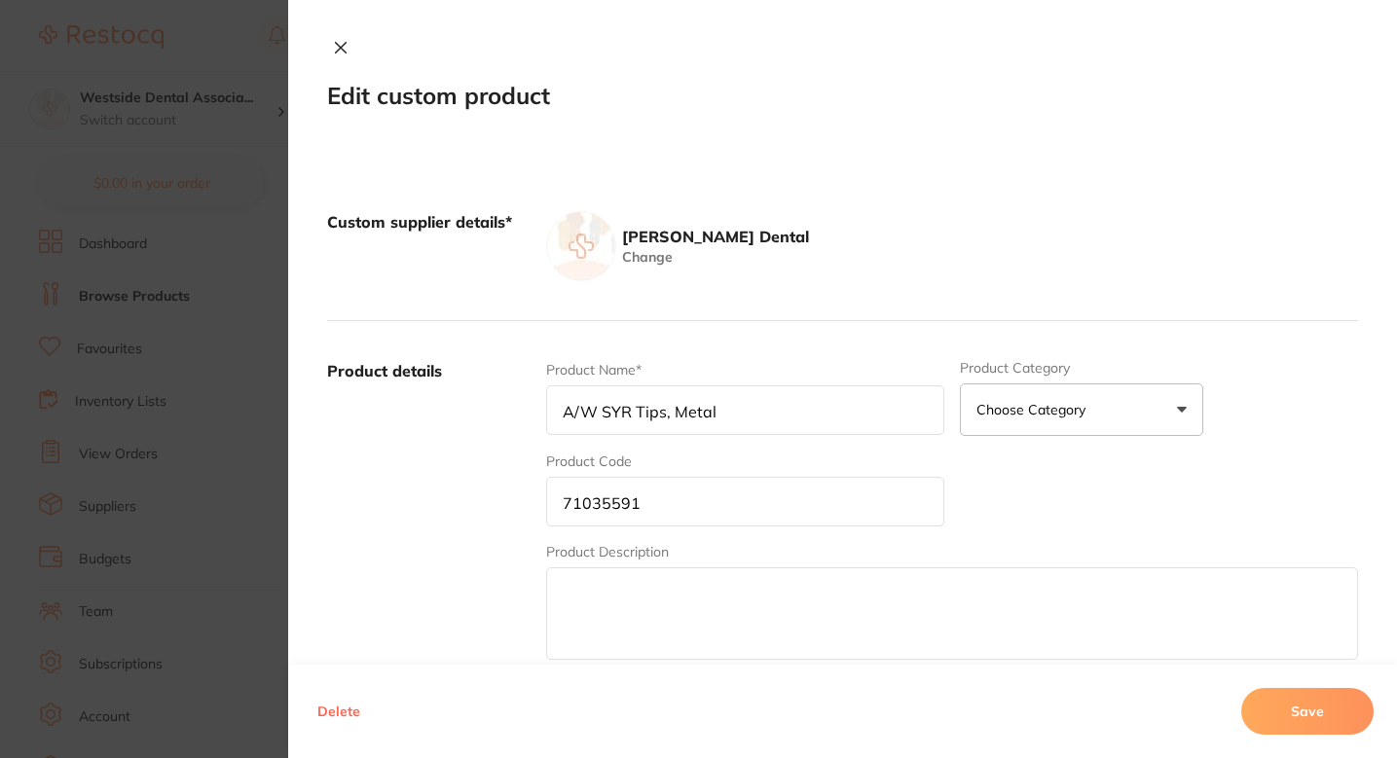
type input "Safewear Jacket Hipster Medium Black 12/PK"
type input "71105048"
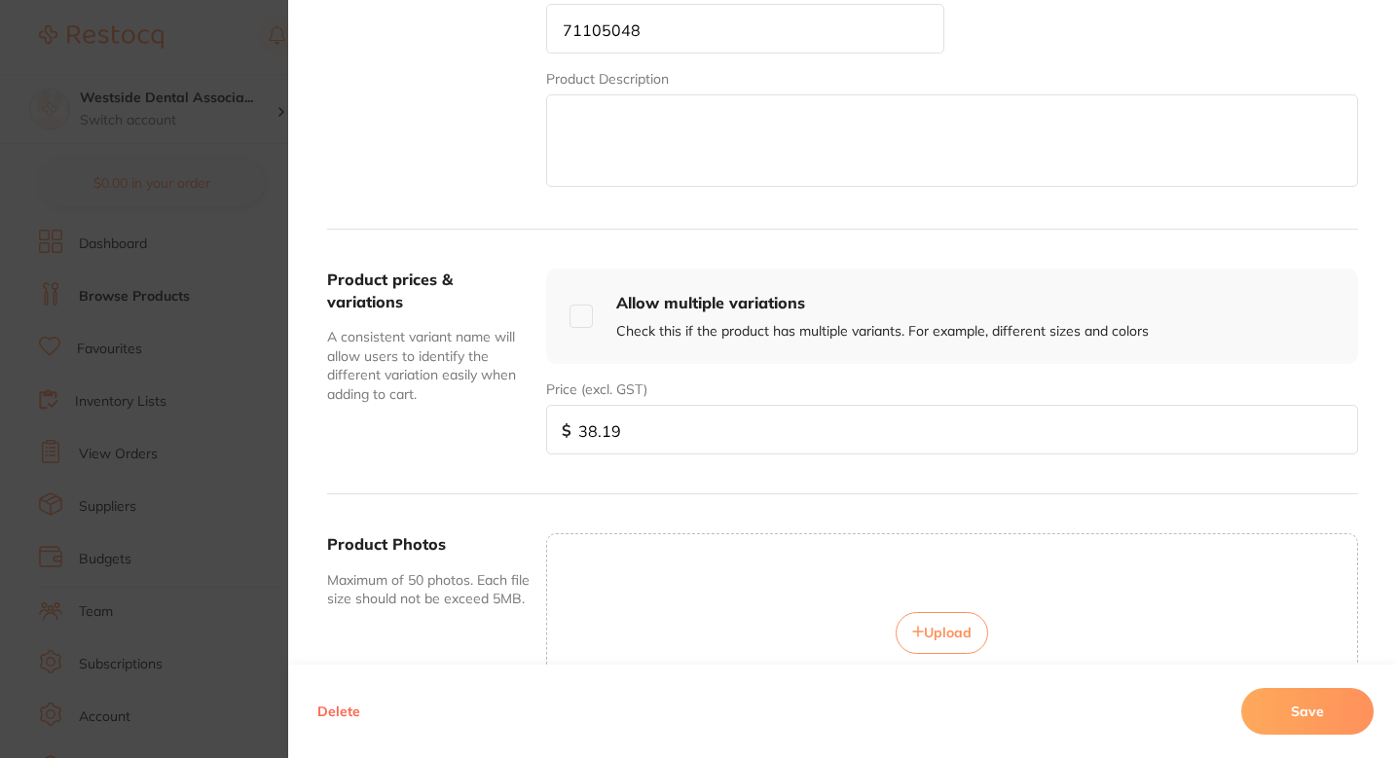
scroll to position [477, 0]
click at [756, 432] on input "38.19" at bounding box center [952, 426] width 812 height 50
paste input "29.9"
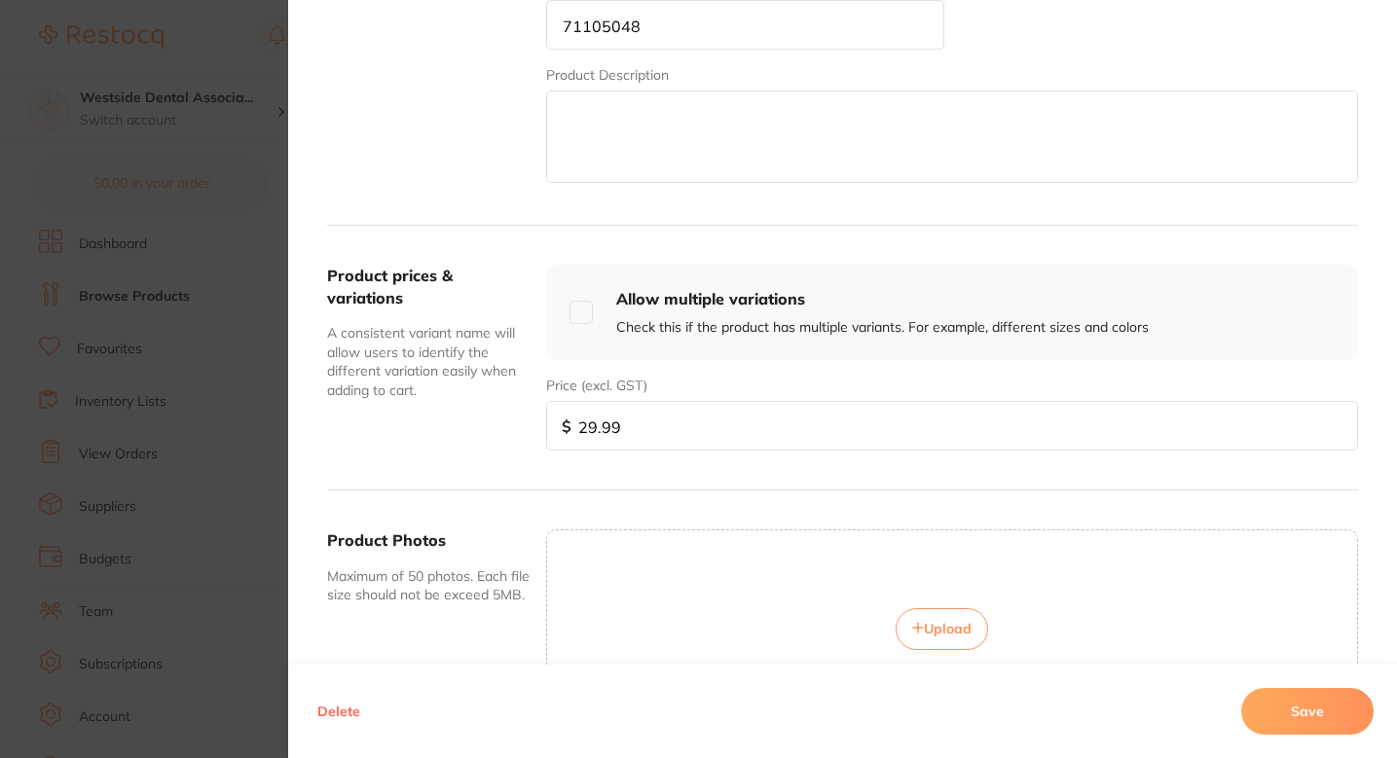
type input "29.99"
click at [1298, 712] on button "Save" at bounding box center [1307, 711] width 132 height 47
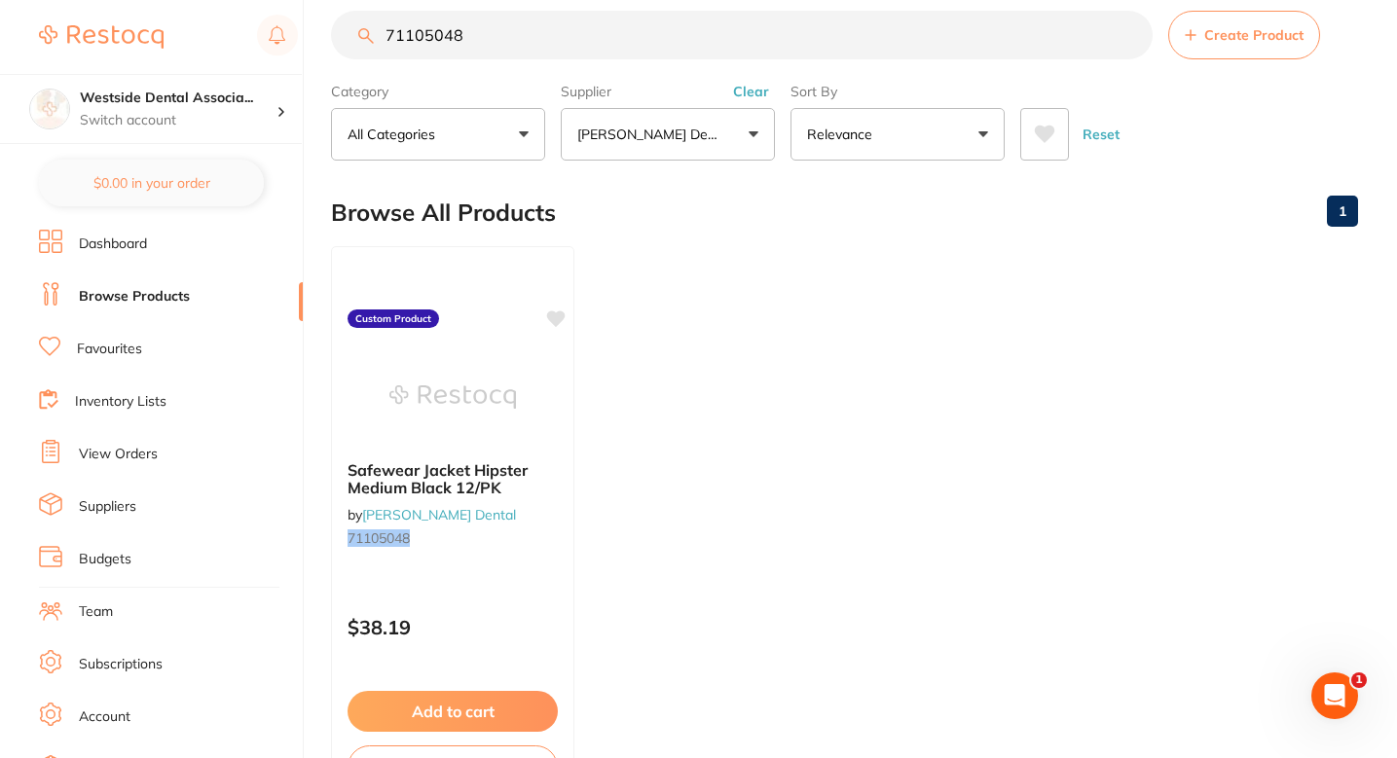
click at [940, 314] on ul "Safewear Jacket Hipster Medium Black 12/PK by Patterson Dental 71105048 Custom …" at bounding box center [844, 526] width 1027 height 560
click at [565, 52] on input "71105048" at bounding box center [742, 35] width 822 height 49
paste input "4651675"
type input "74651675"
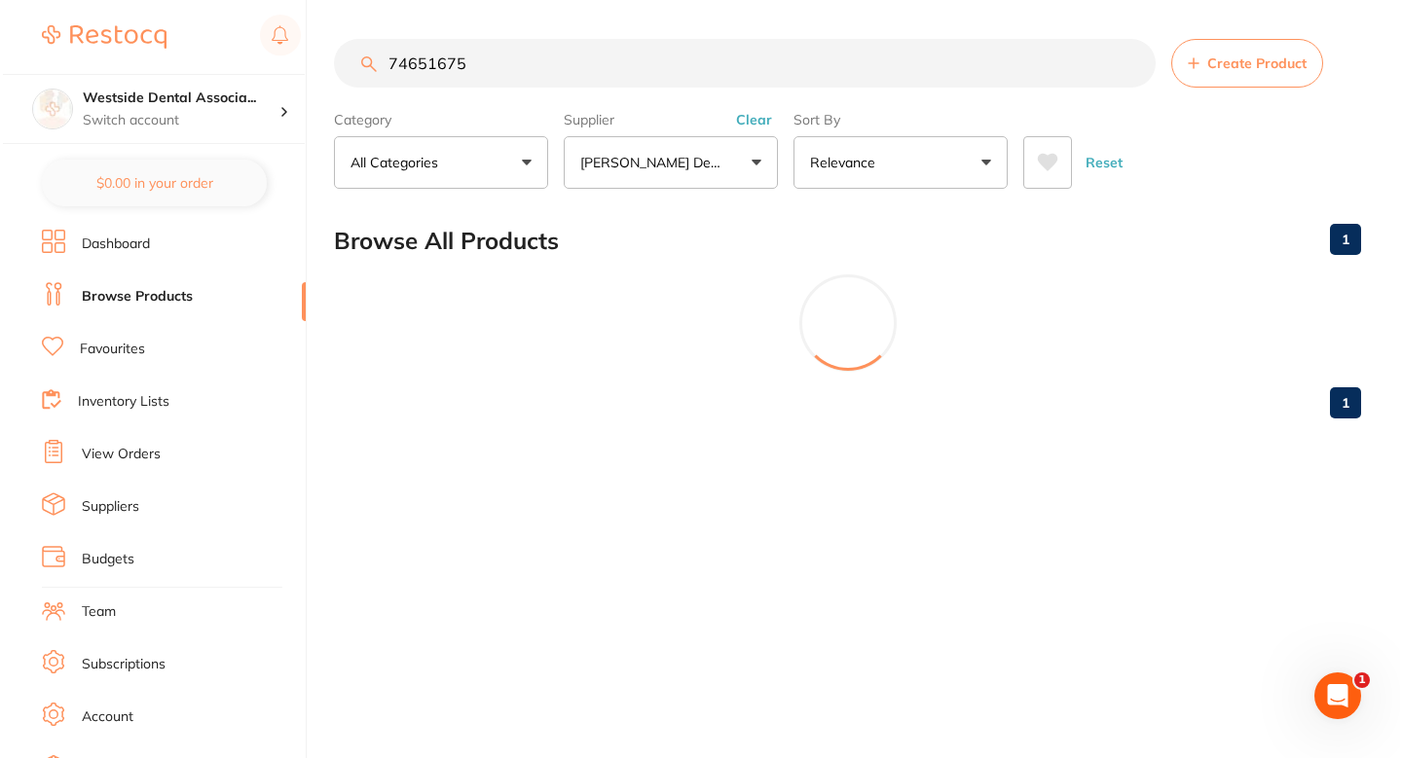
scroll to position [0, 0]
click at [1233, 71] on span "Create Product" at bounding box center [1257, 63] width 99 height 16
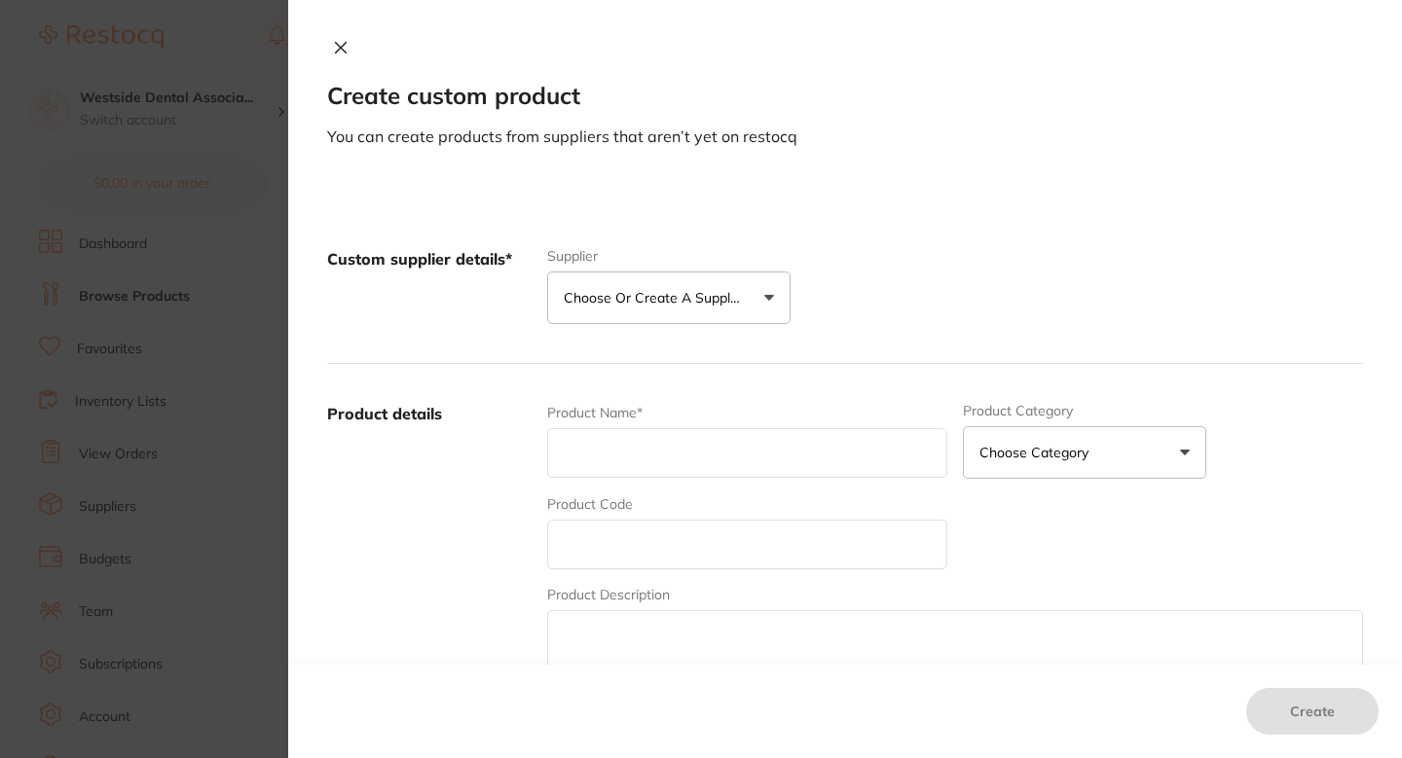
click at [717, 449] on input "text" at bounding box center [747, 453] width 400 height 50
click at [615, 541] on input "text" at bounding box center [747, 545] width 400 height 50
paste input "74651675"
type input "74651675"
click at [656, 315] on button "Choose or create a supplier" at bounding box center [668, 298] width 243 height 53
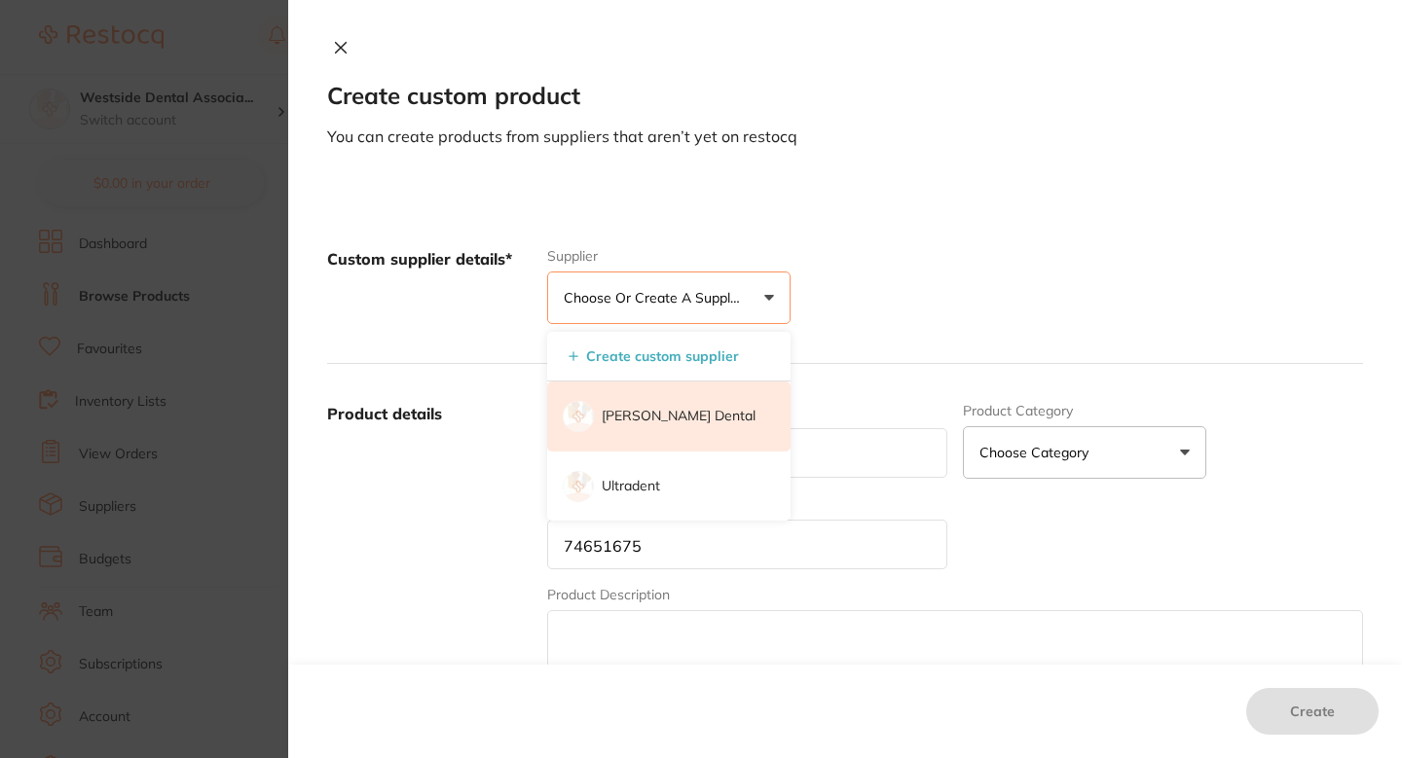
click at [656, 422] on p "[PERSON_NAME] Dental" at bounding box center [679, 416] width 154 height 19
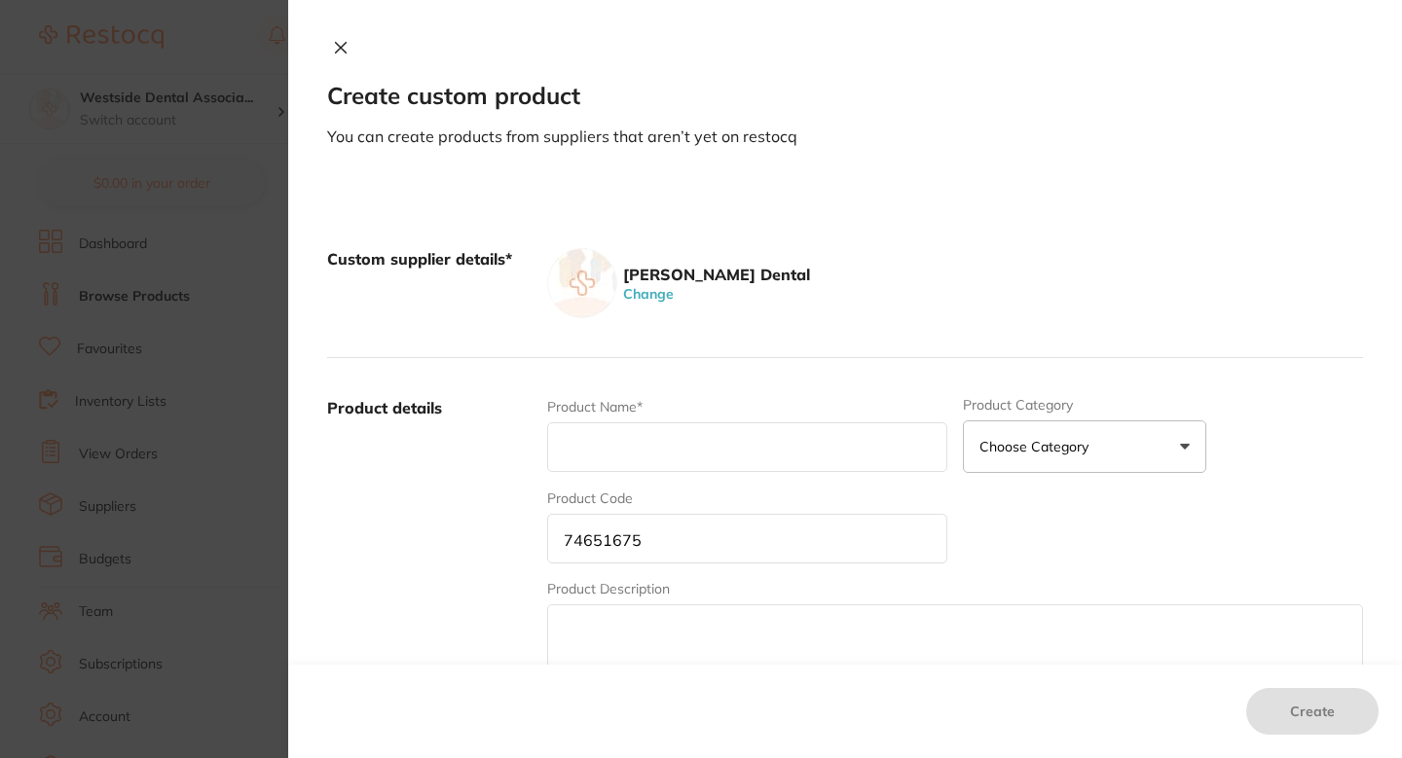
click at [652, 442] on input "text" at bounding box center [747, 448] width 400 height 50
click at [682, 449] on input "text" at bounding box center [747, 448] width 400 height 50
paste input "Diamond Fg 859Lf-010 5/Pk"
type input "Diamond Fg 859Lf-010 5/Pk"
click at [888, 334] on div "Custom supplier details* Patterson Dental Change" at bounding box center [845, 283] width 1036 height 149
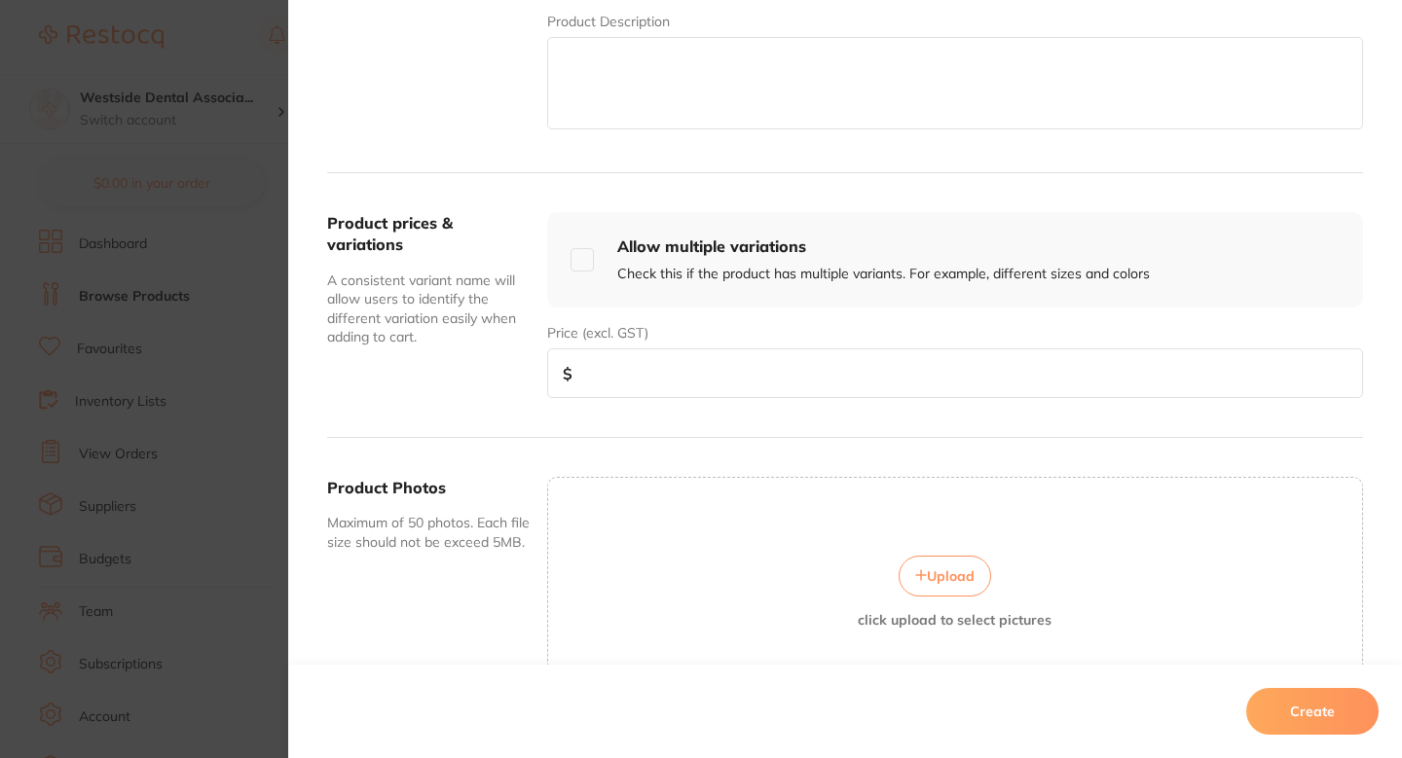
scroll to position [588, 0]
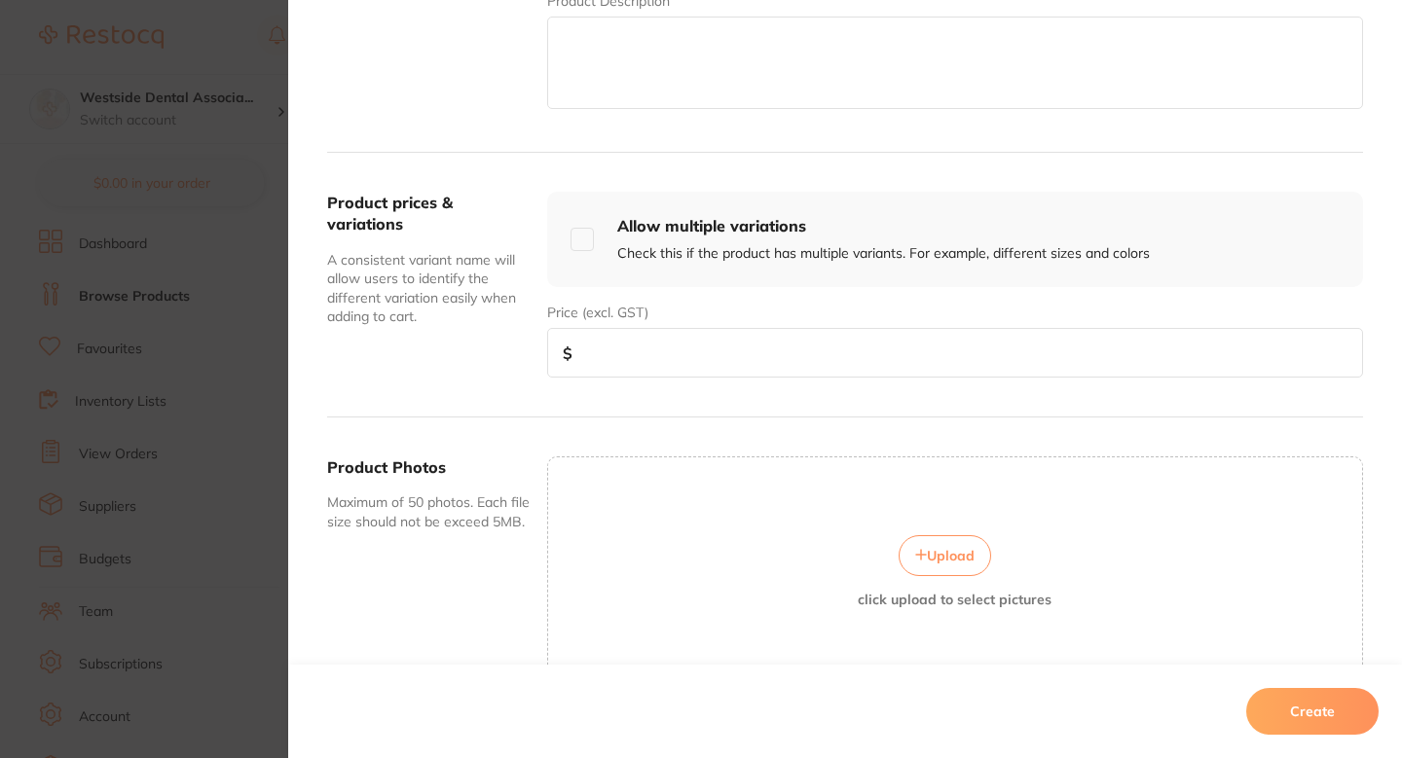
click at [806, 324] on div "Price (excl. GST) $" at bounding box center [955, 340] width 816 height 75
click at [808, 330] on input "number" at bounding box center [955, 353] width 816 height 50
paste input "45.99"
type input "45.99"
click at [1273, 696] on button "Create" at bounding box center [1312, 711] width 132 height 47
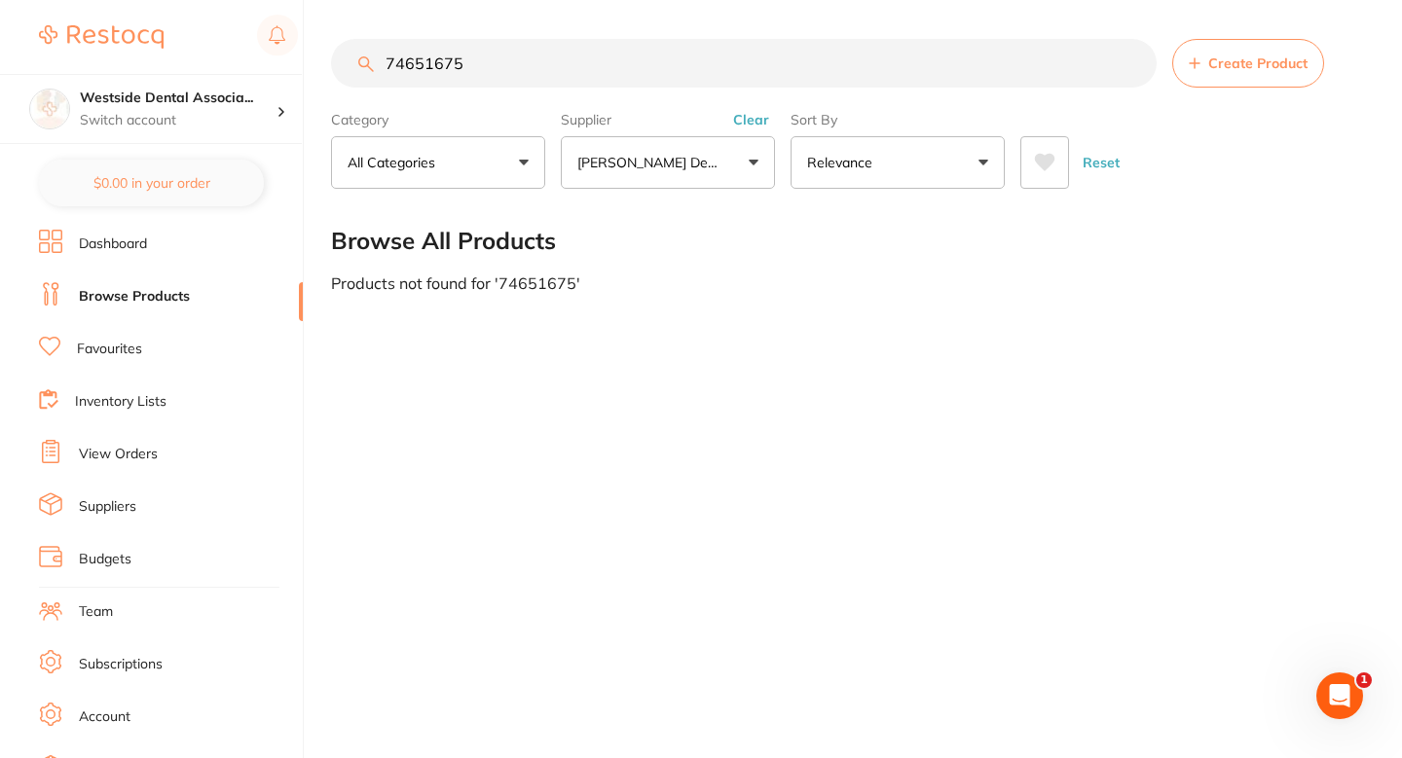
click at [543, 65] on input "74651675" at bounding box center [744, 63] width 826 height 49
paste input "2764413"
type input "72764413"
click at [1218, 69] on span "Create Product" at bounding box center [1257, 63] width 99 height 16
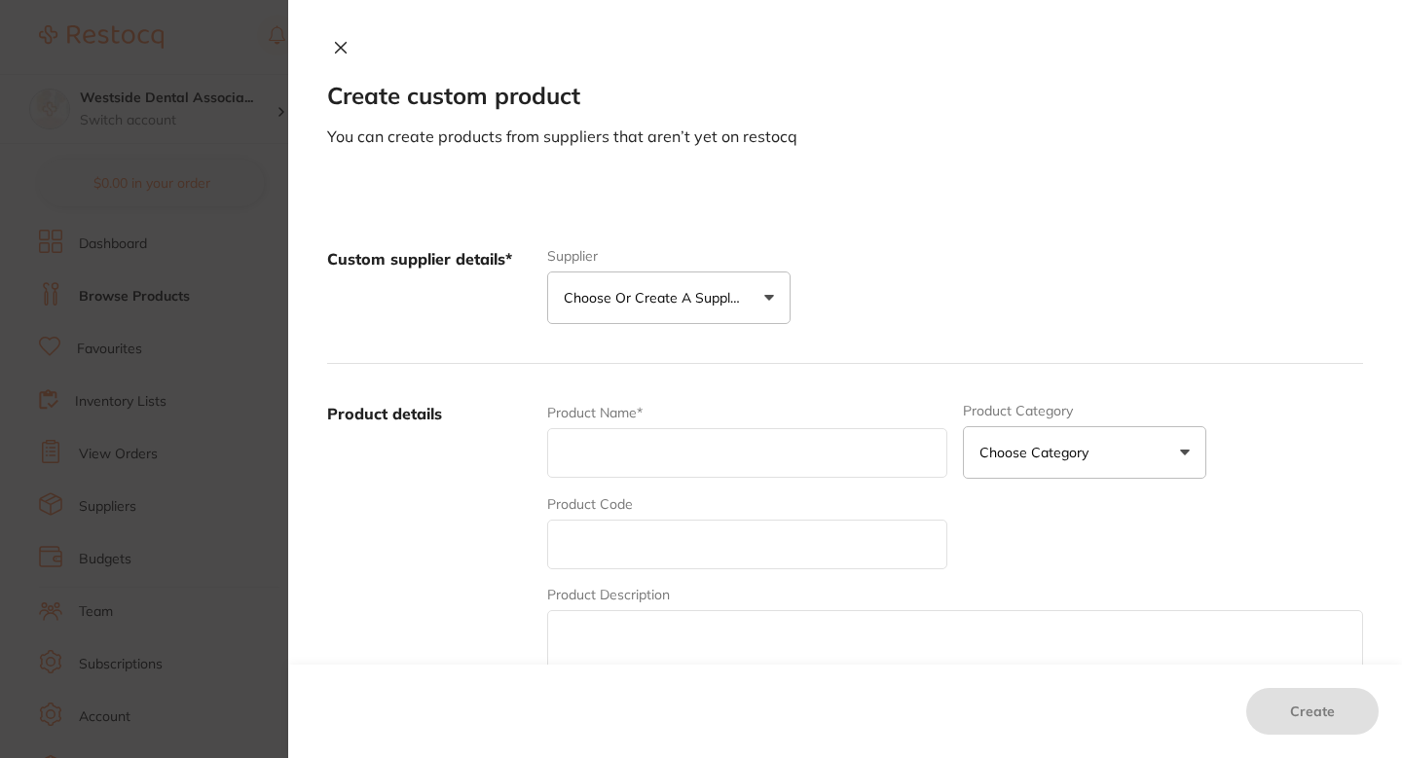
click at [634, 305] on p "Choose or create a supplier" at bounding box center [656, 297] width 185 height 19
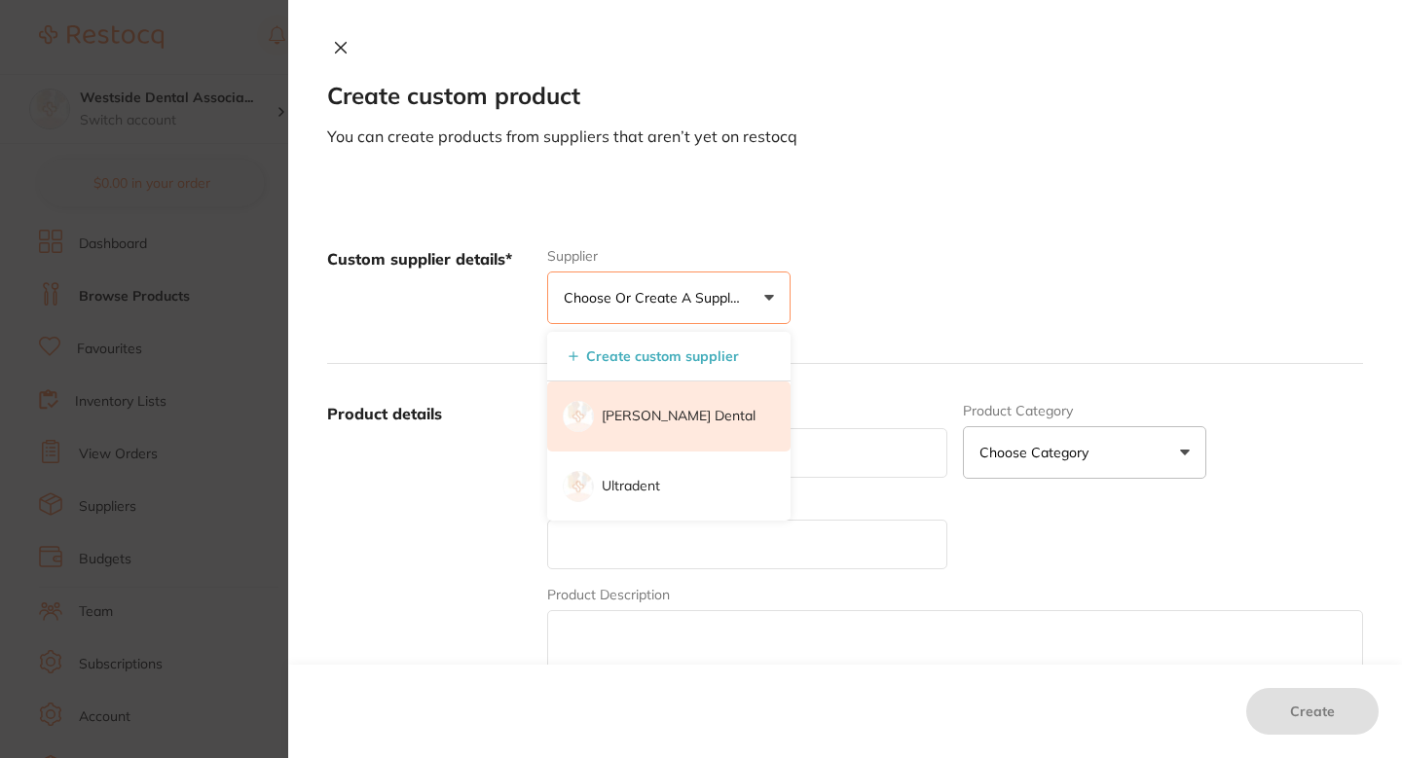
scroll to position [0, 0]
click at [639, 398] on li "[PERSON_NAME] Dental" at bounding box center [668, 417] width 243 height 70
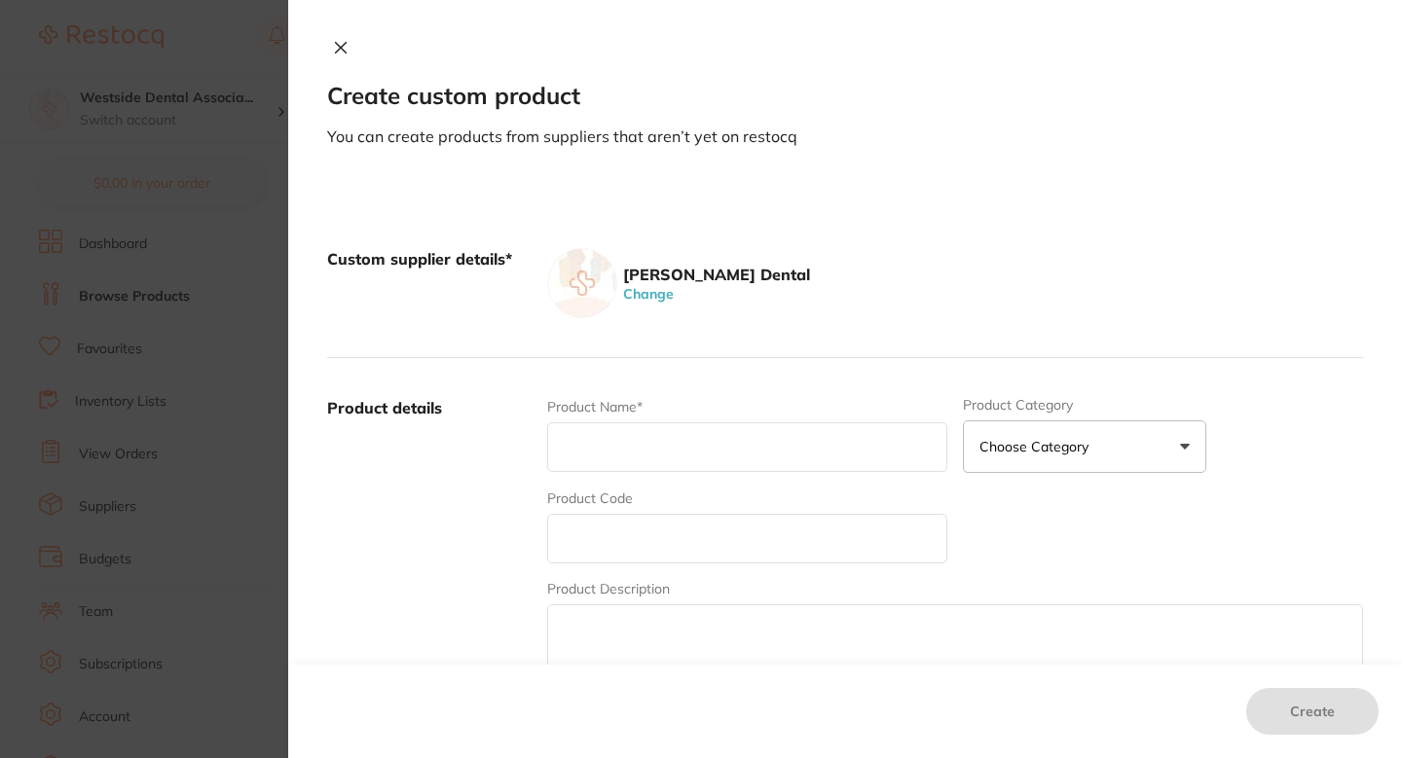
click at [641, 515] on input "text" at bounding box center [747, 539] width 400 height 50
paste input "72764413"
type input "72764413"
click at [636, 446] on input "text" at bounding box center [747, 448] width 400 height 50
click at [638, 455] on input "text" at bounding box center [747, 448] width 400 height 50
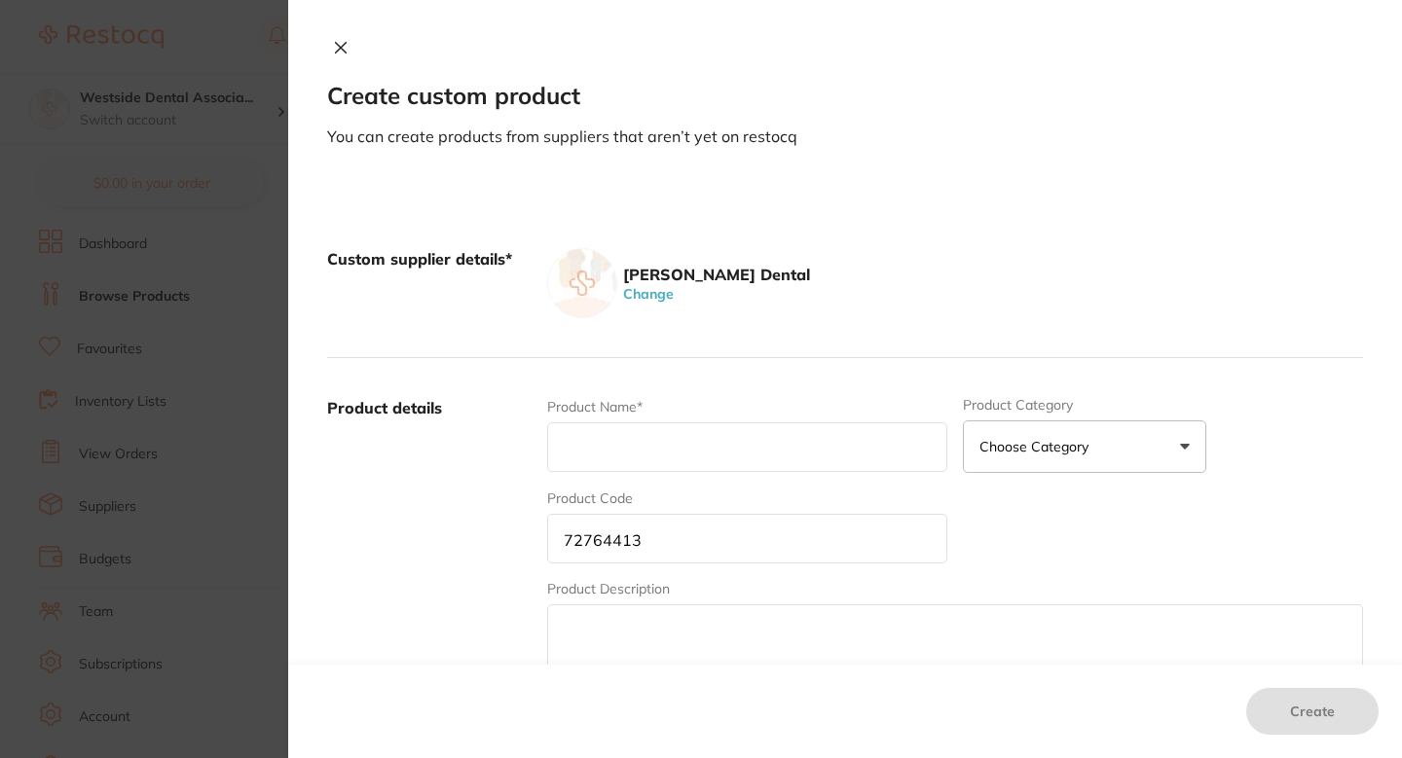
paste input "Prophy Jet Powder Btl 13Oz Btl"
type input "Prophy Jet Powder Btl 13Oz Btl"
click at [453, 516] on label "Product details" at bounding box center [429, 549] width 204 height 304
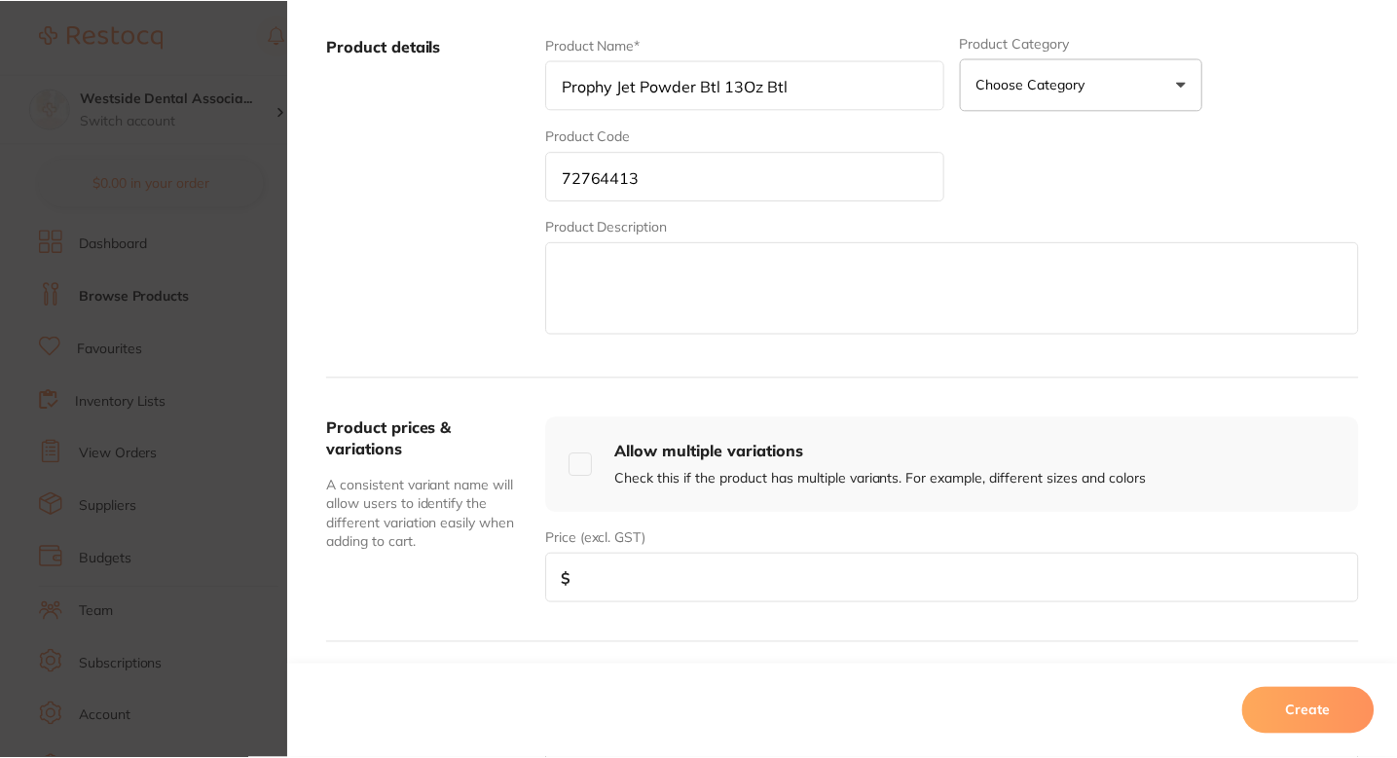
scroll to position [404, 0]
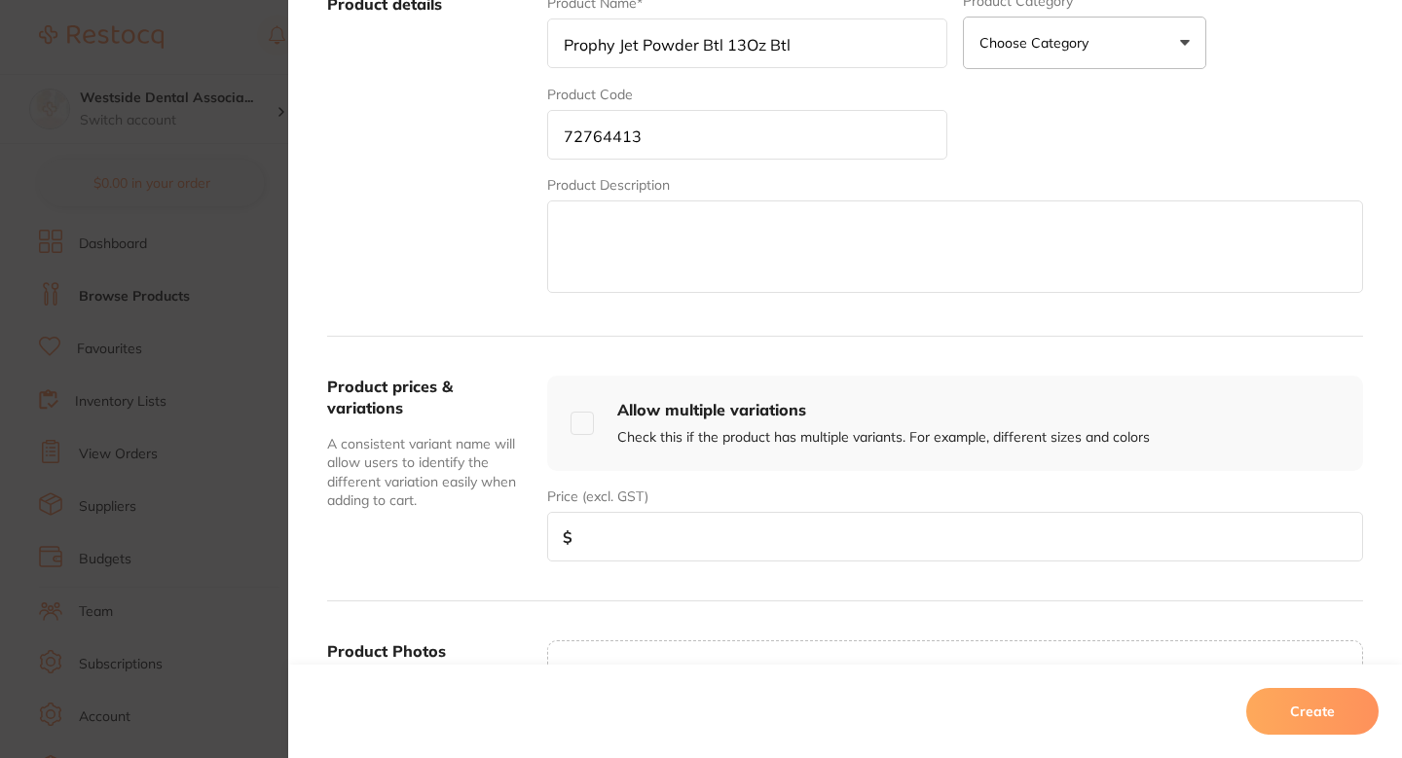
click at [664, 527] on input "number" at bounding box center [955, 537] width 816 height 50
paste input "34.79"
type input "34.79"
click at [1353, 710] on button "Create" at bounding box center [1312, 711] width 132 height 47
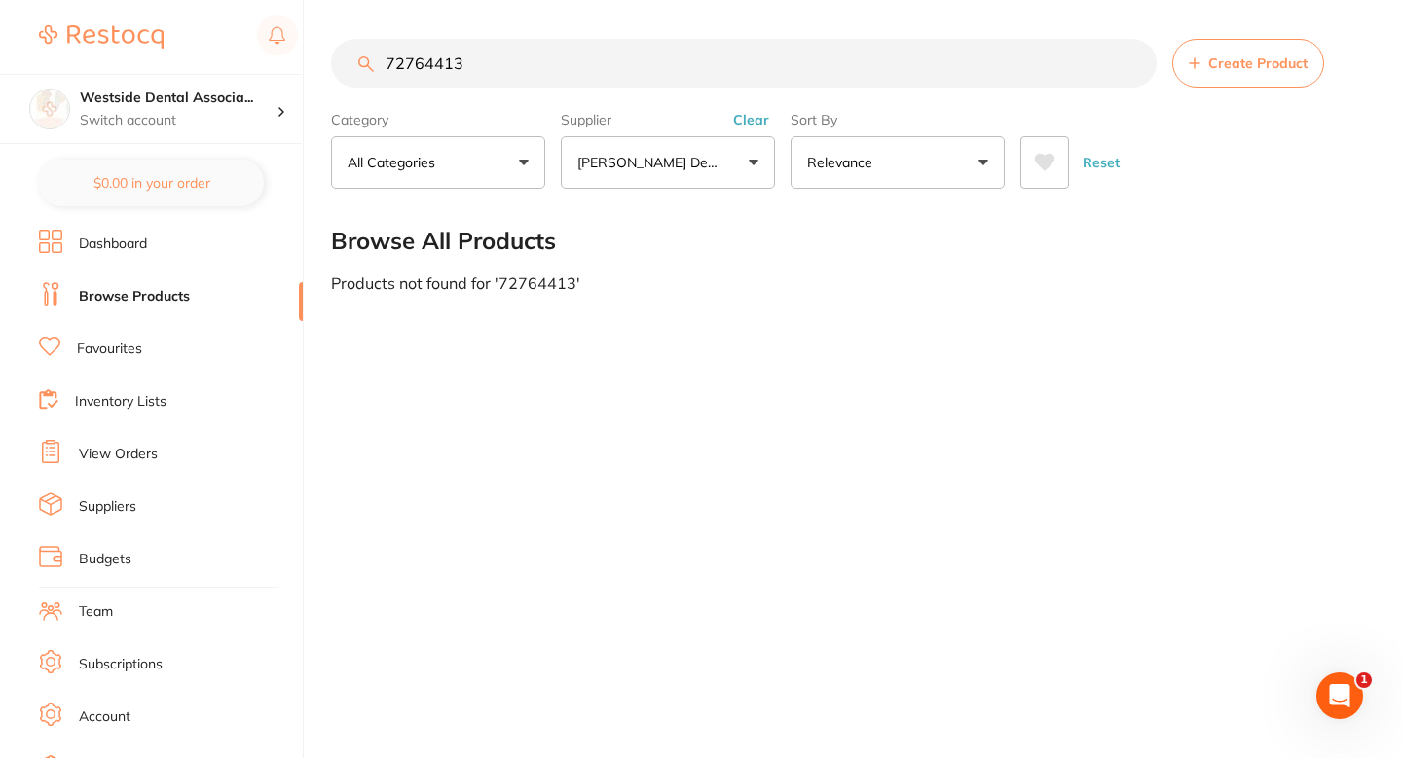
click at [656, 80] on input "72764413" at bounding box center [744, 63] width 826 height 49
paste input "084258"
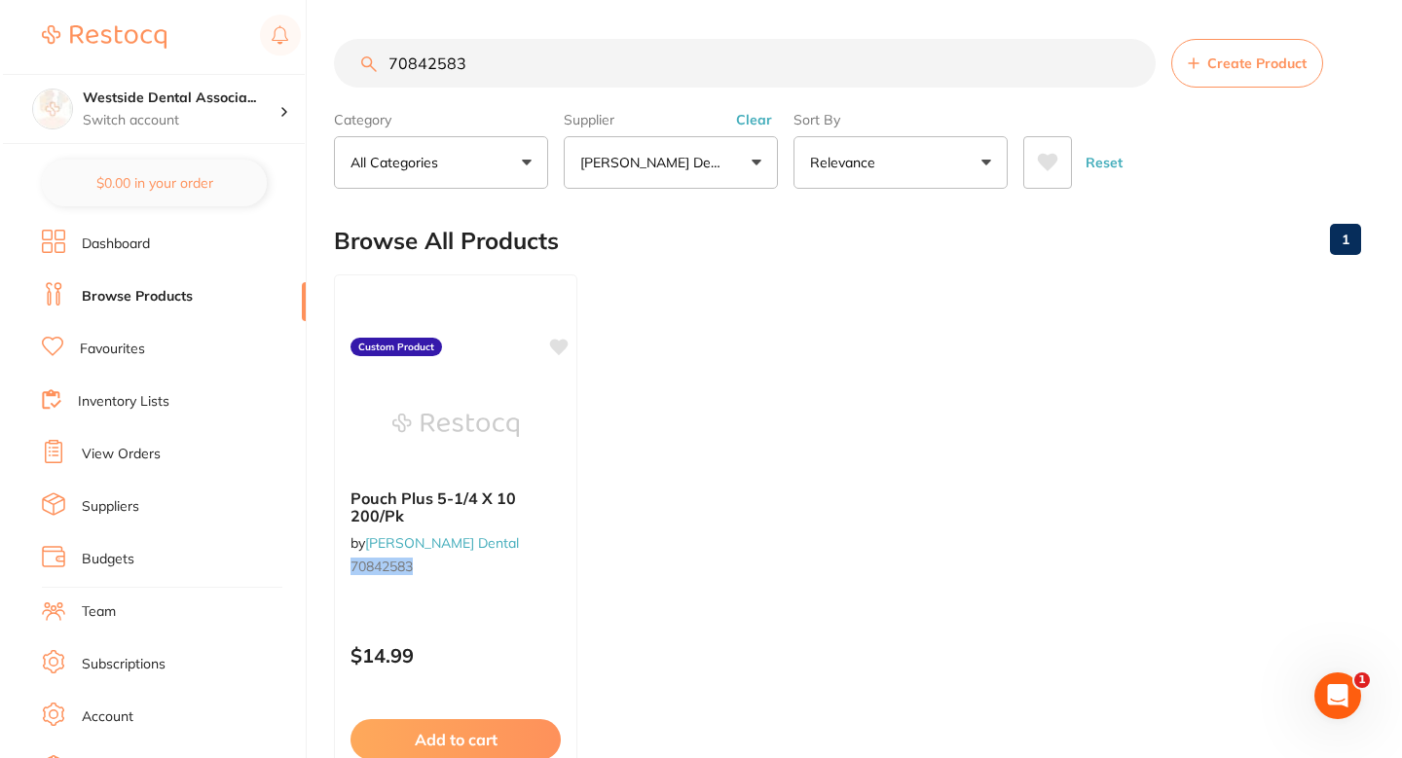
scroll to position [0, 0]
type input "70842583"
click at [562, 436] on div at bounding box center [452, 424] width 243 height 98
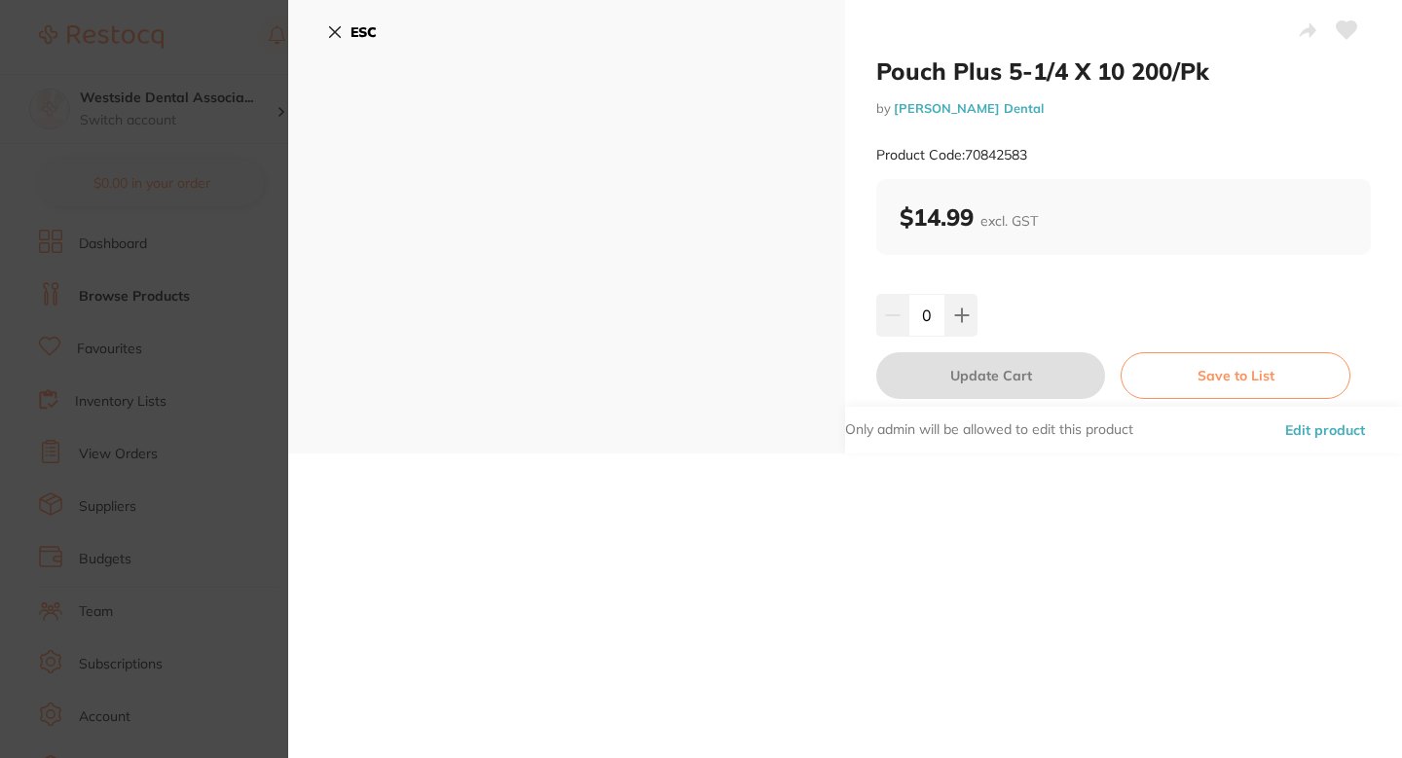
click at [1317, 435] on button "Edit product" at bounding box center [1325, 430] width 92 height 47
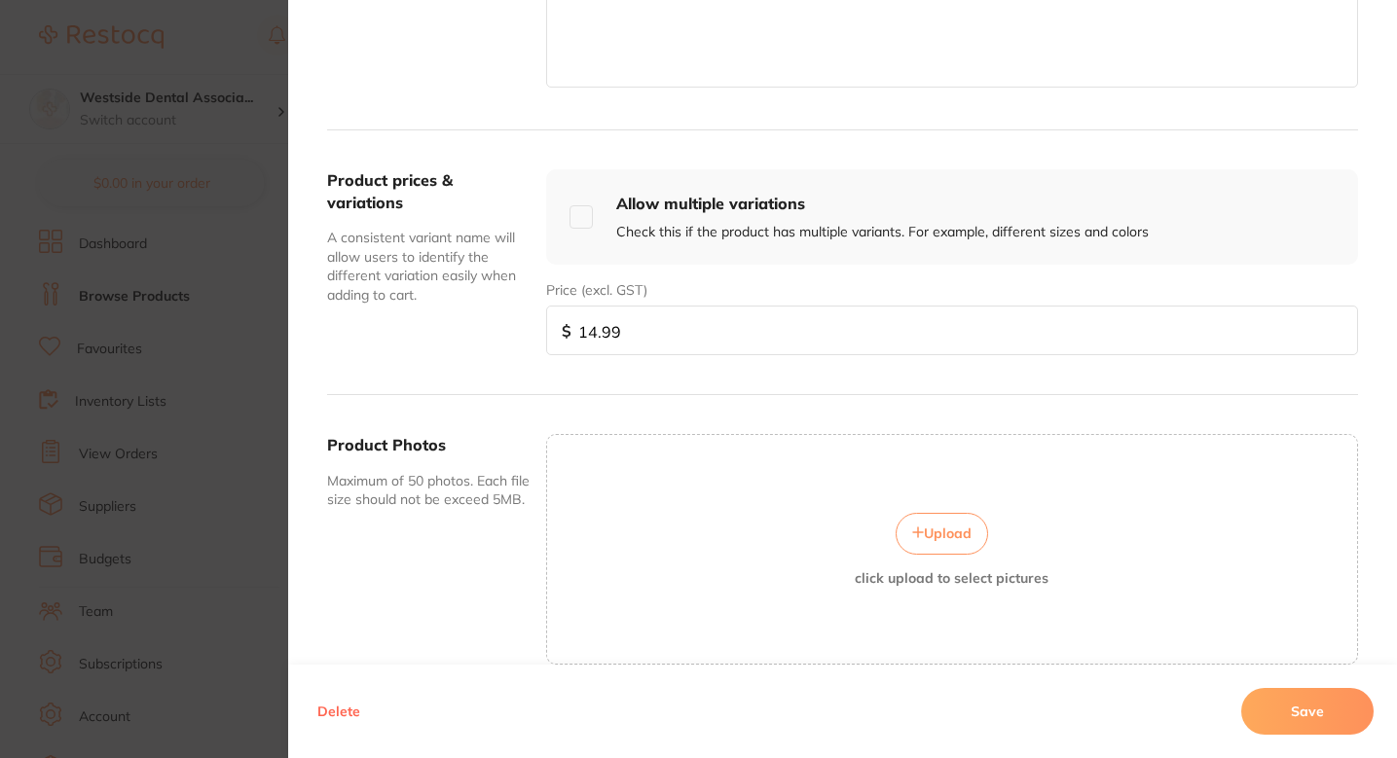
click at [830, 333] on input "14.99" at bounding box center [952, 331] width 812 height 50
paste input "02"
type input "14.02"
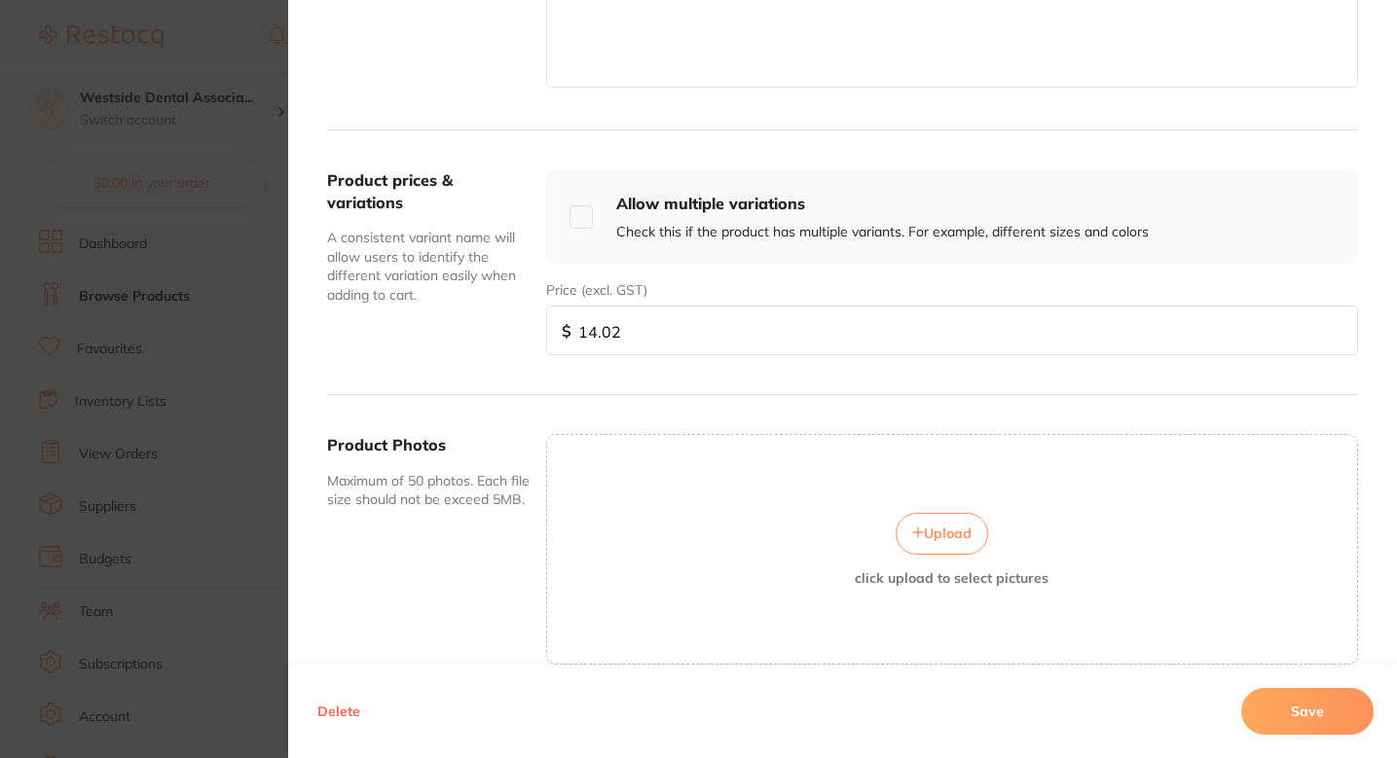
click at [1284, 705] on button "Save" at bounding box center [1307, 711] width 132 height 47
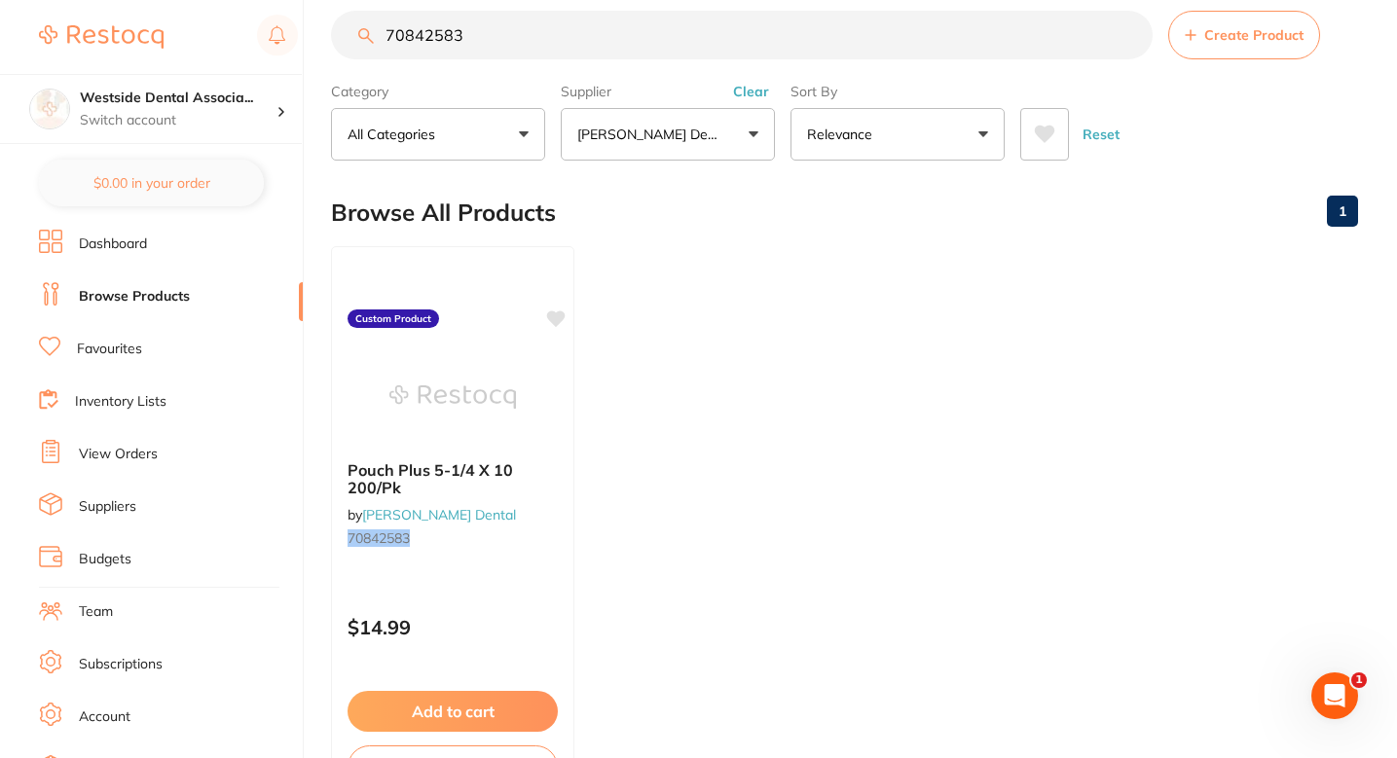
click at [652, 31] on input "70842583" at bounding box center [742, 35] width 822 height 49
paste input "1200385"
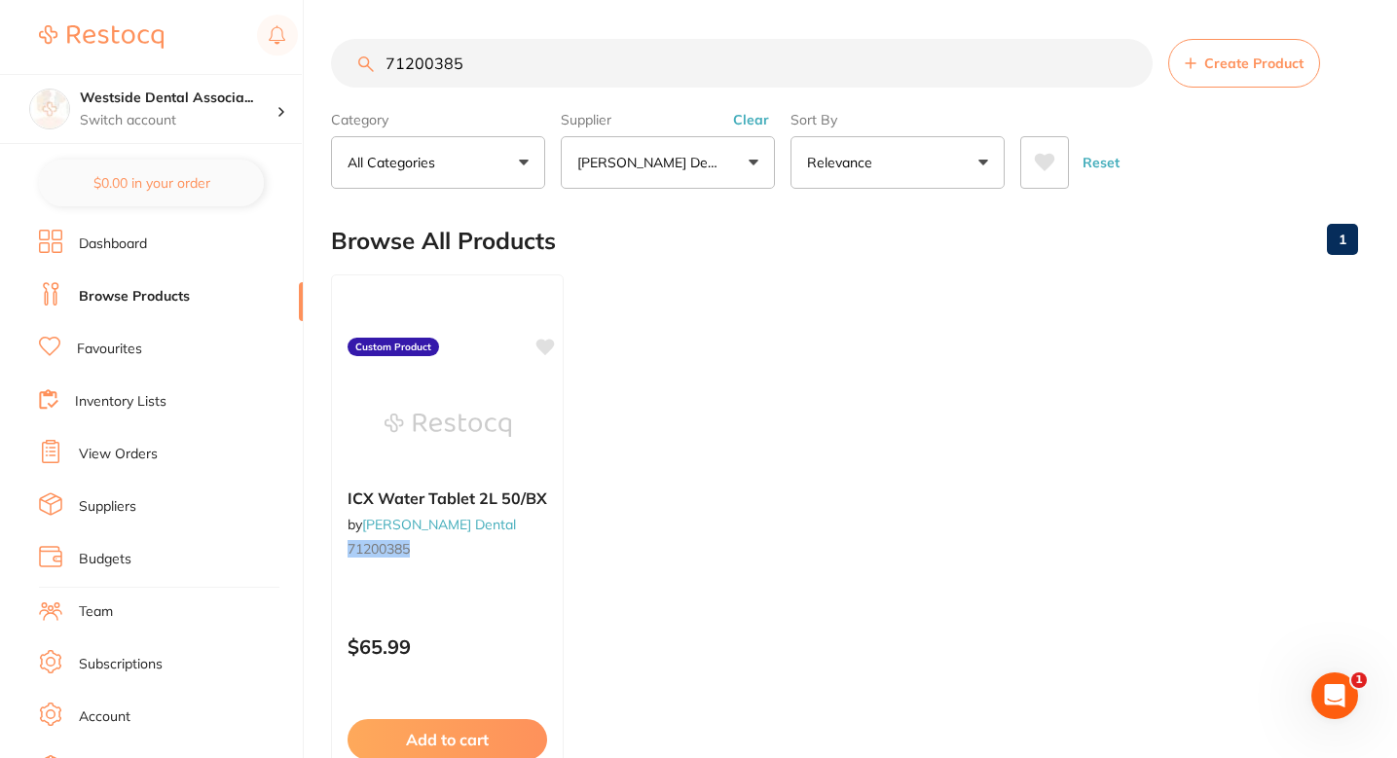
type input "71200385"
click at [539, 531] on div "ICX Water Tablet 2L 50/BX by Patterson Dental 71200385" at bounding box center [447, 526] width 233 height 107
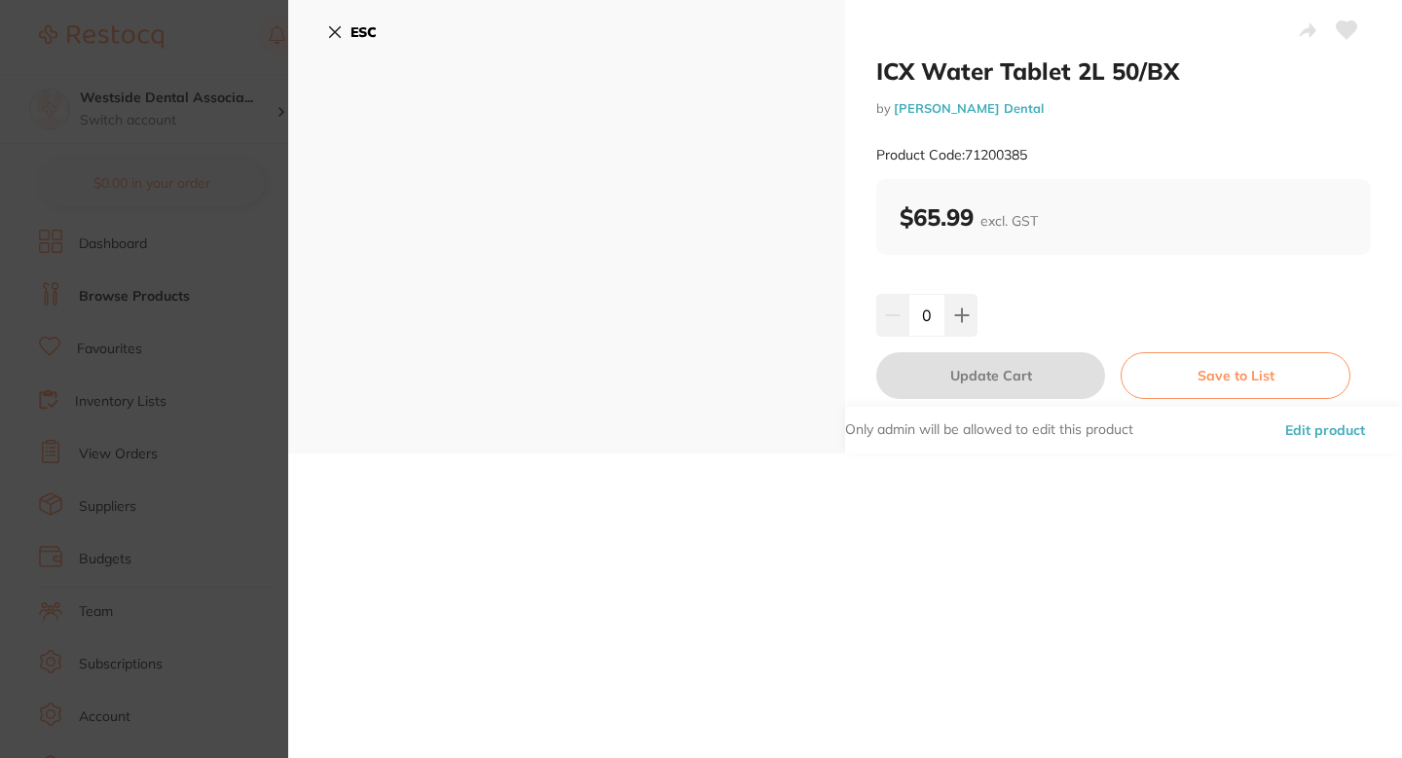
click at [1296, 432] on button "Edit product" at bounding box center [1325, 430] width 92 height 47
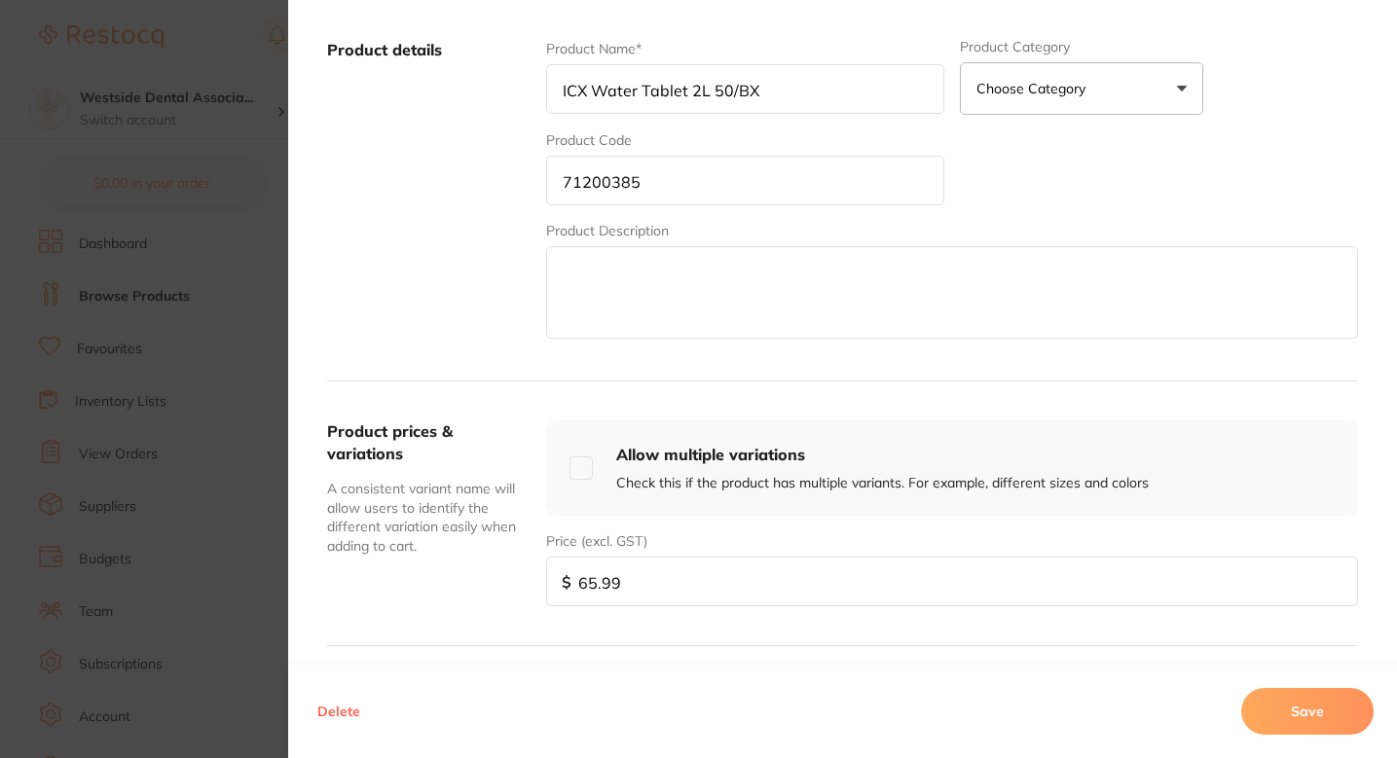
click at [714, 572] on input "65.99" at bounding box center [952, 582] width 812 height 50
paste input "74.2"
type input "74.29"
click at [1326, 699] on button "Save" at bounding box center [1307, 711] width 132 height 47
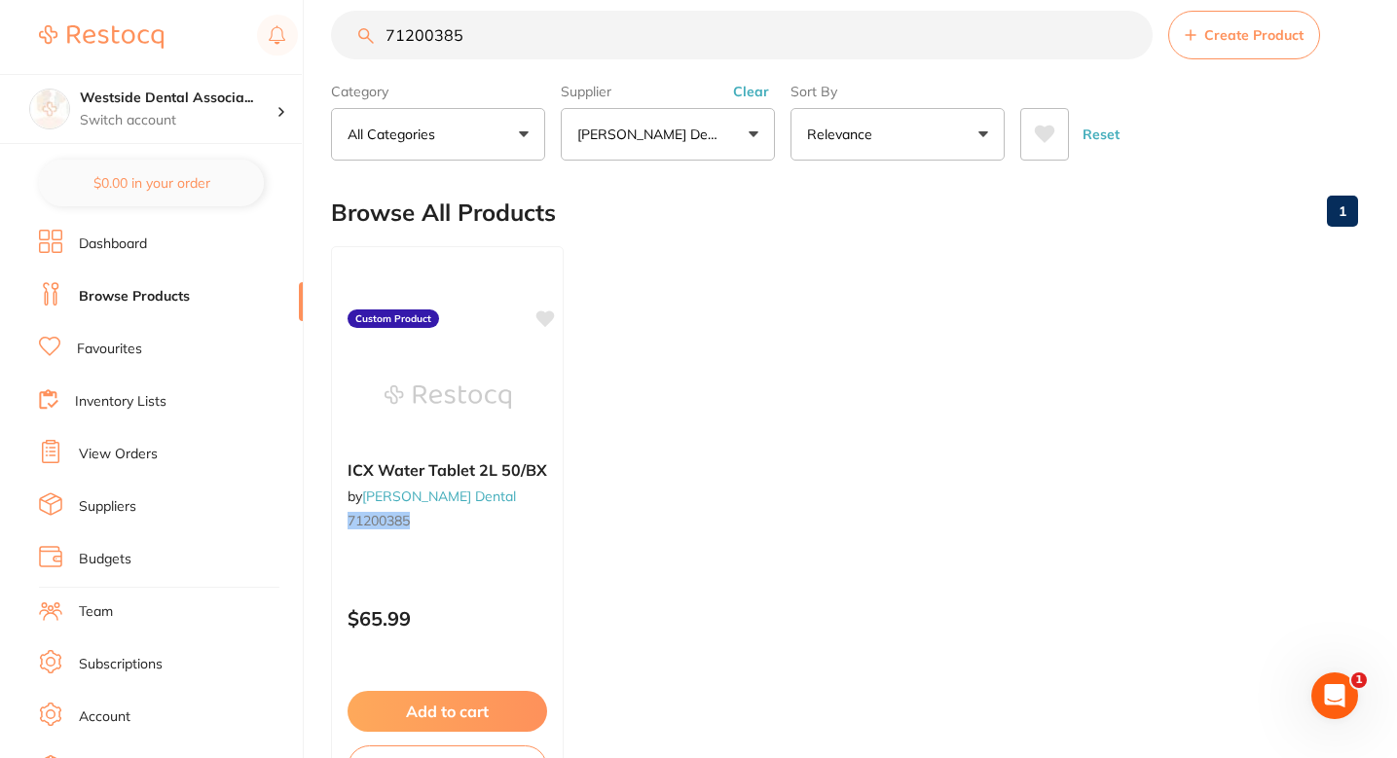
click at [773, 333] on ul "ICX Water Tablet 2L 50/BX by Patterson Dental 71200385 Custom Product $65.99 Ad…" at bounding box center [844, 526] width 1027 height 560
click at [517, 50] on input "71200385" at bounding box center [742, 35] width 822 height 49
paste input "0909713"
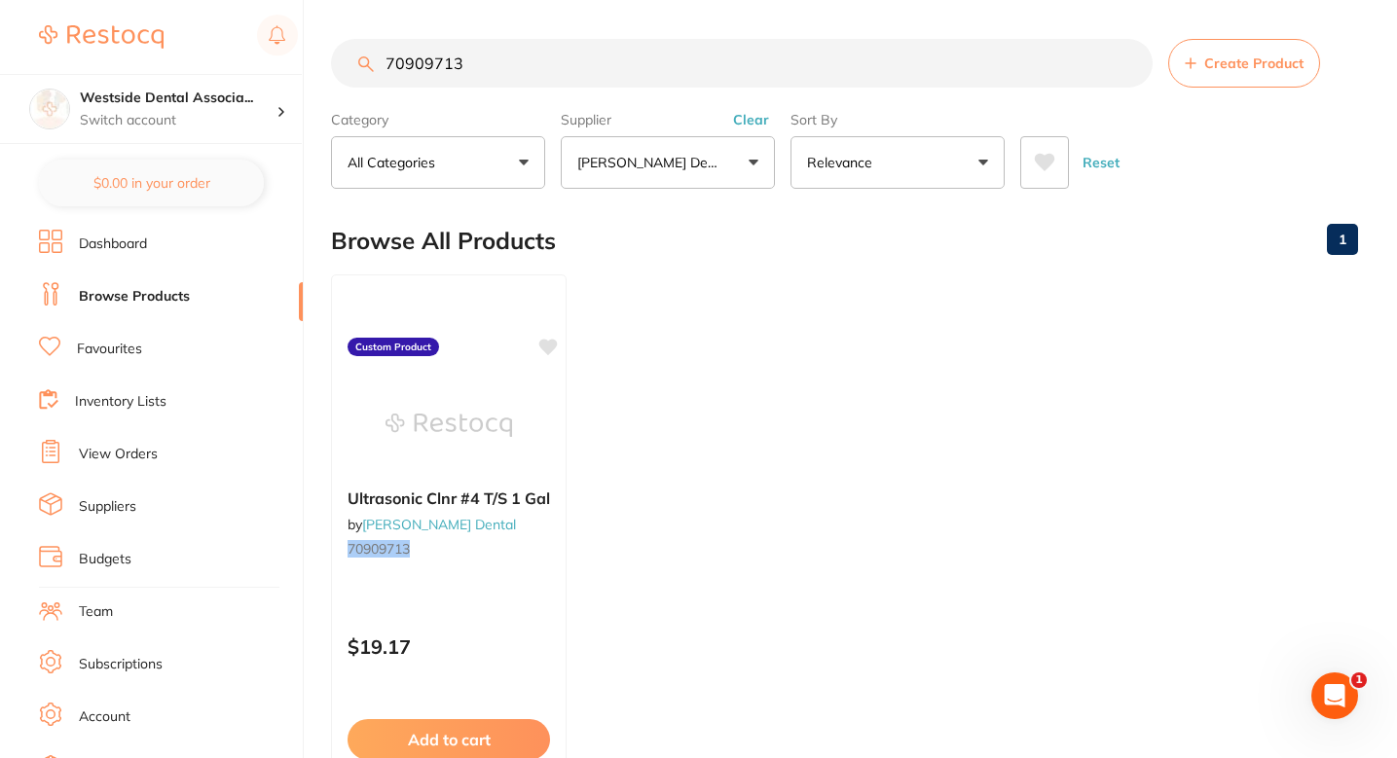
click at [555, 71] on input "70909713" at bounding box center [742, 63] width 822 height 49
paste input "7106461"
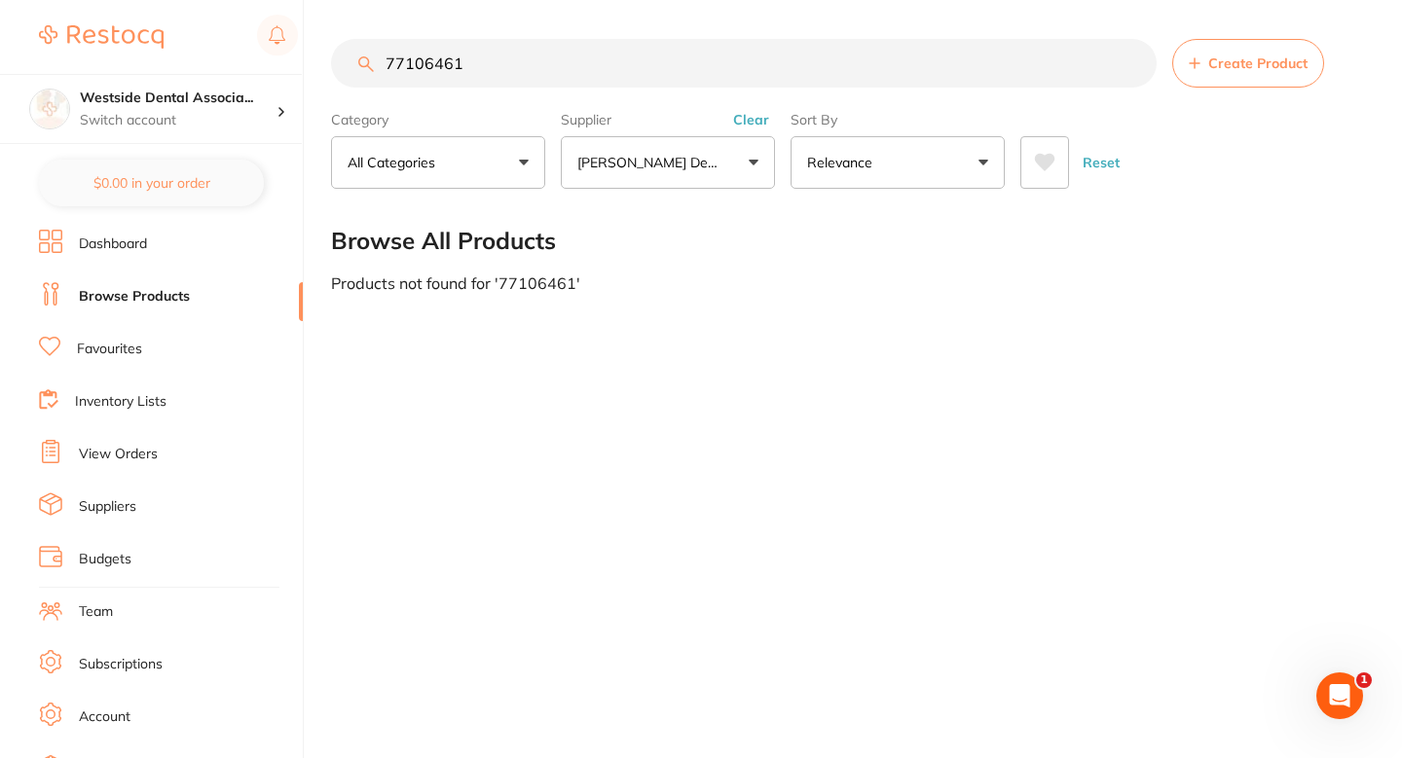
type input "77106461"
click at [1192, 57] on icon at bounding box center [1195, 63] width 12 height 12
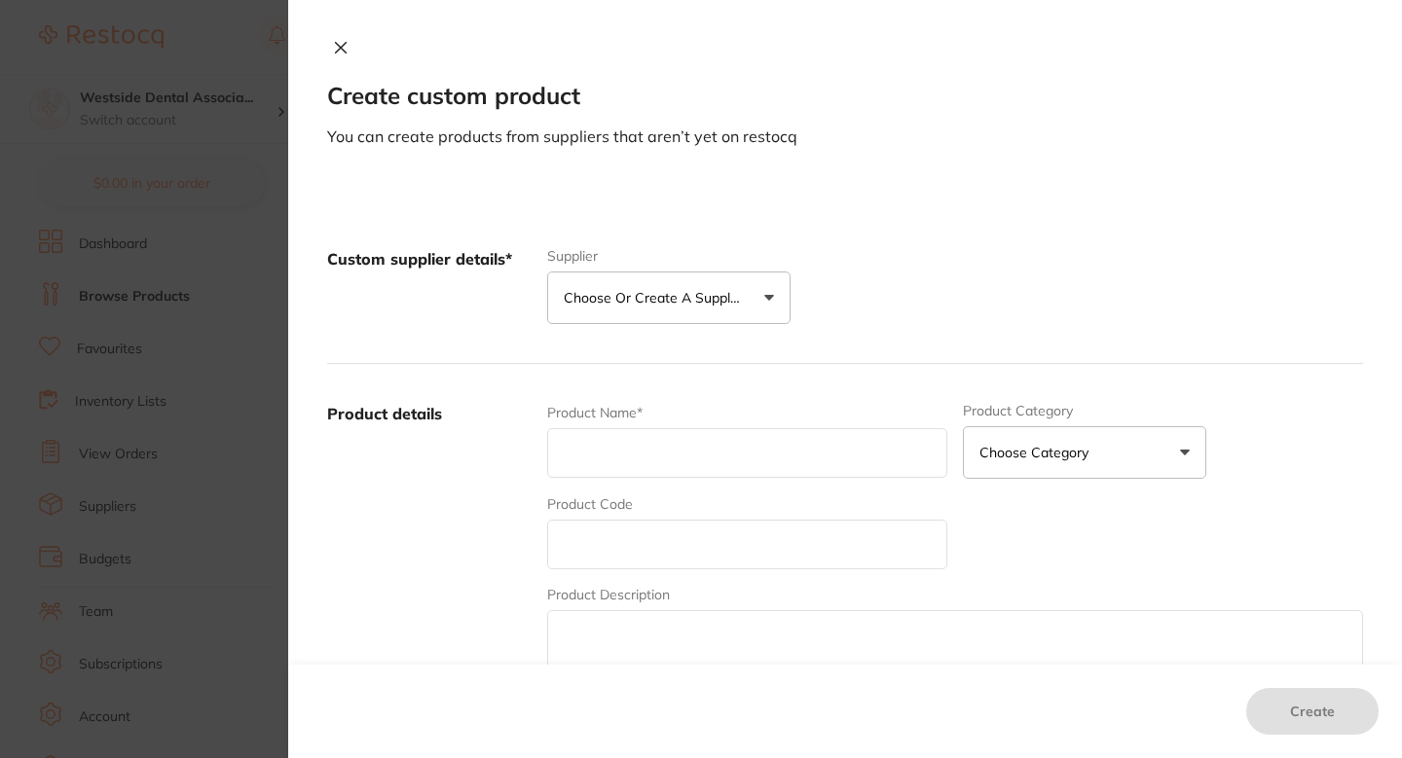
click at [650, 295] on p "Choose or create a supplier" at bounding box center [656, 297] width 185 height 19
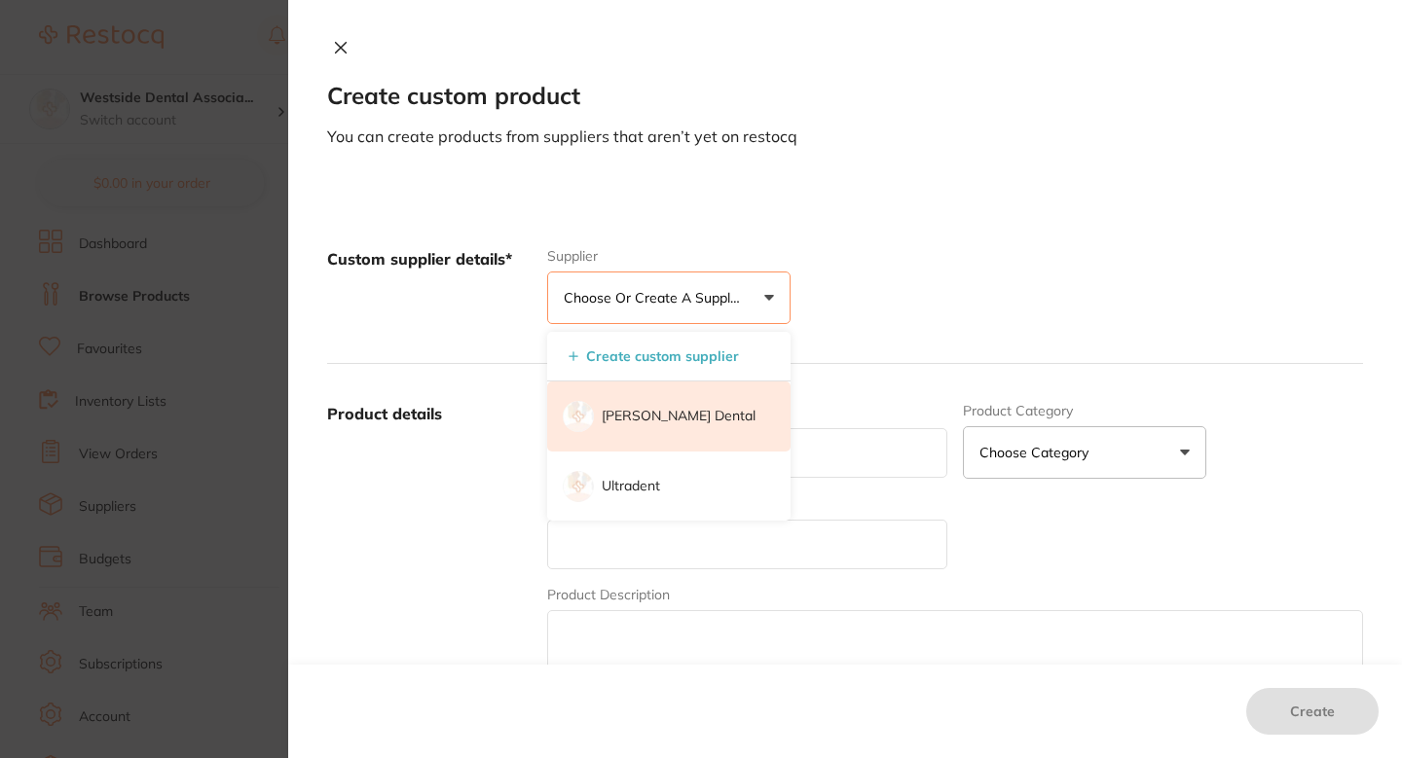
click at [636, 400] on li "[PERSON_NAME] Dental" at bounding box center [668, 417] width 243 height 70
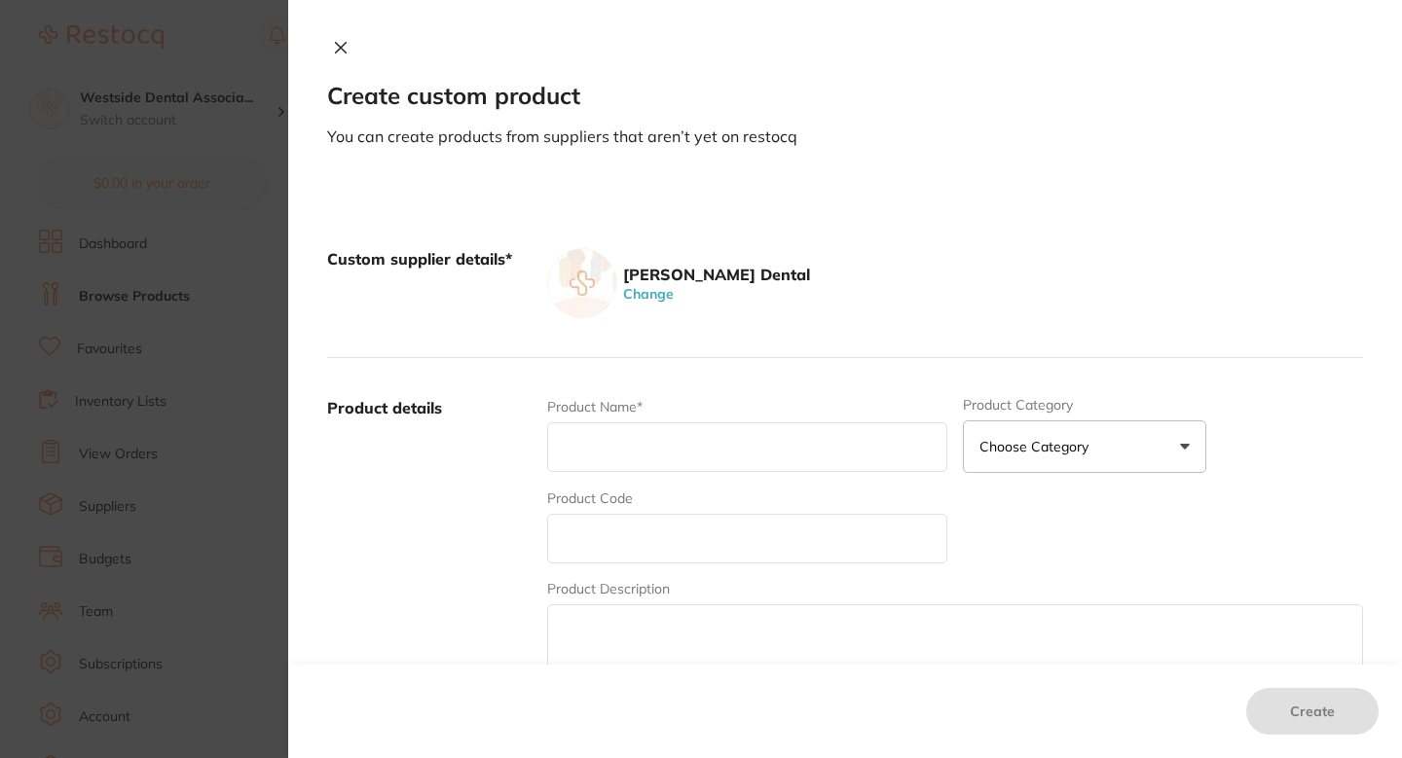
click at [630, 533] on input "text" at bounding box center [747, 539] width 400 height 50
paste input "77106461"
type input "77106461"
click at [623, 462] on input "text" at bounding box center [747, 448] width 400 height 50
click at [646, 453] on input "text" at bounding box center [747, 448] width 400 height 50
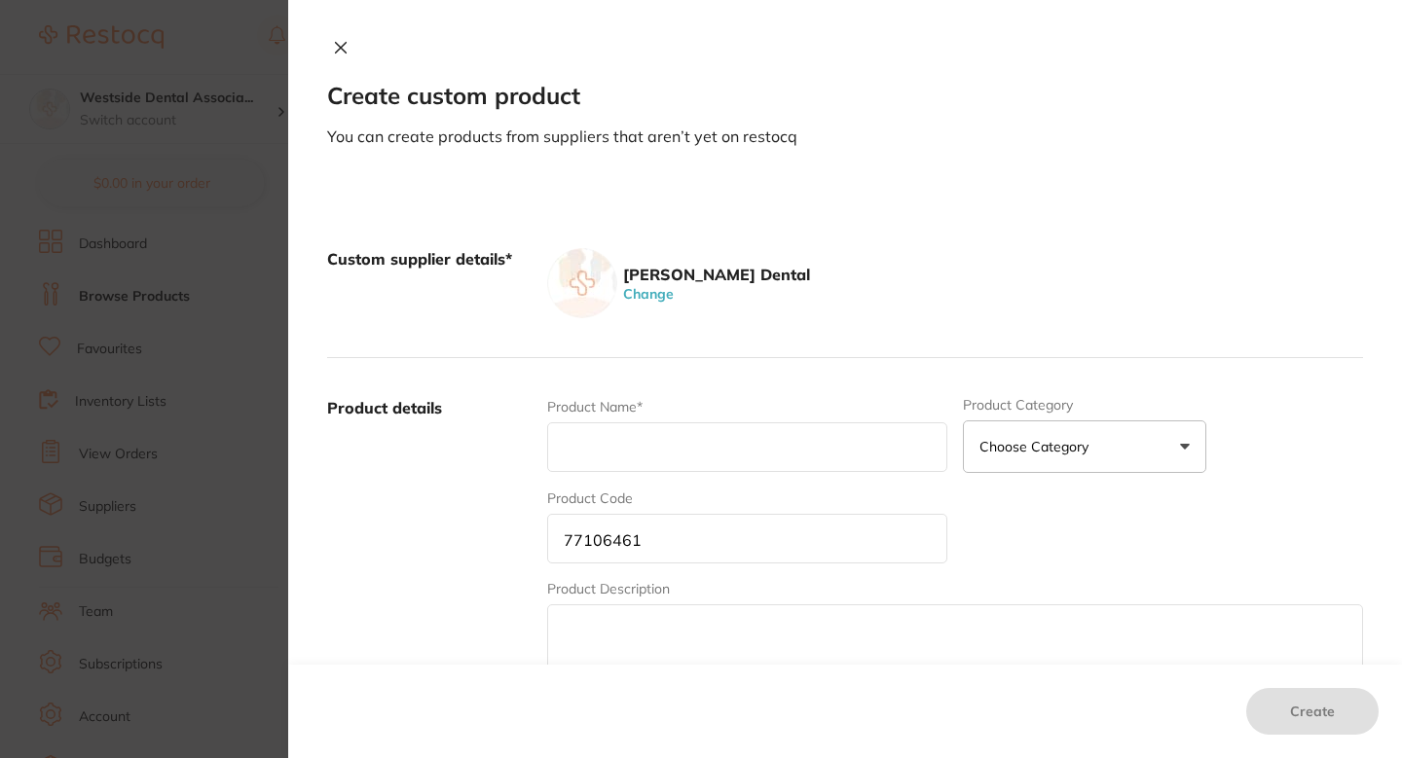
paste input "Multilink Automix Primer B 3G"
type input "Multilink Automix Primer B 3G"
click at [805, 381] on div "Product details Product Name* Multilink Automix Primer B 3G Product Category Ch…" at bounding box center [845, 549] width 1036 height 383
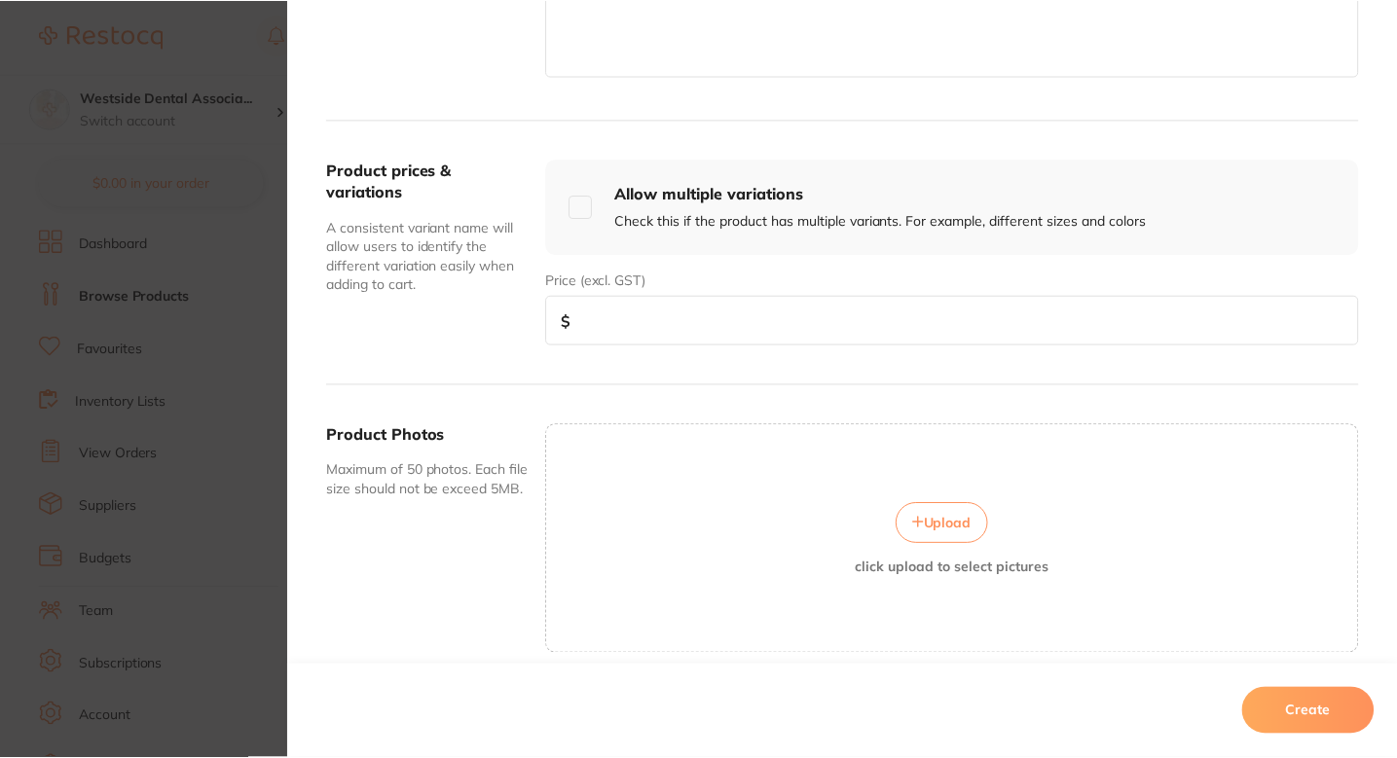
scroll to position [670, 0]
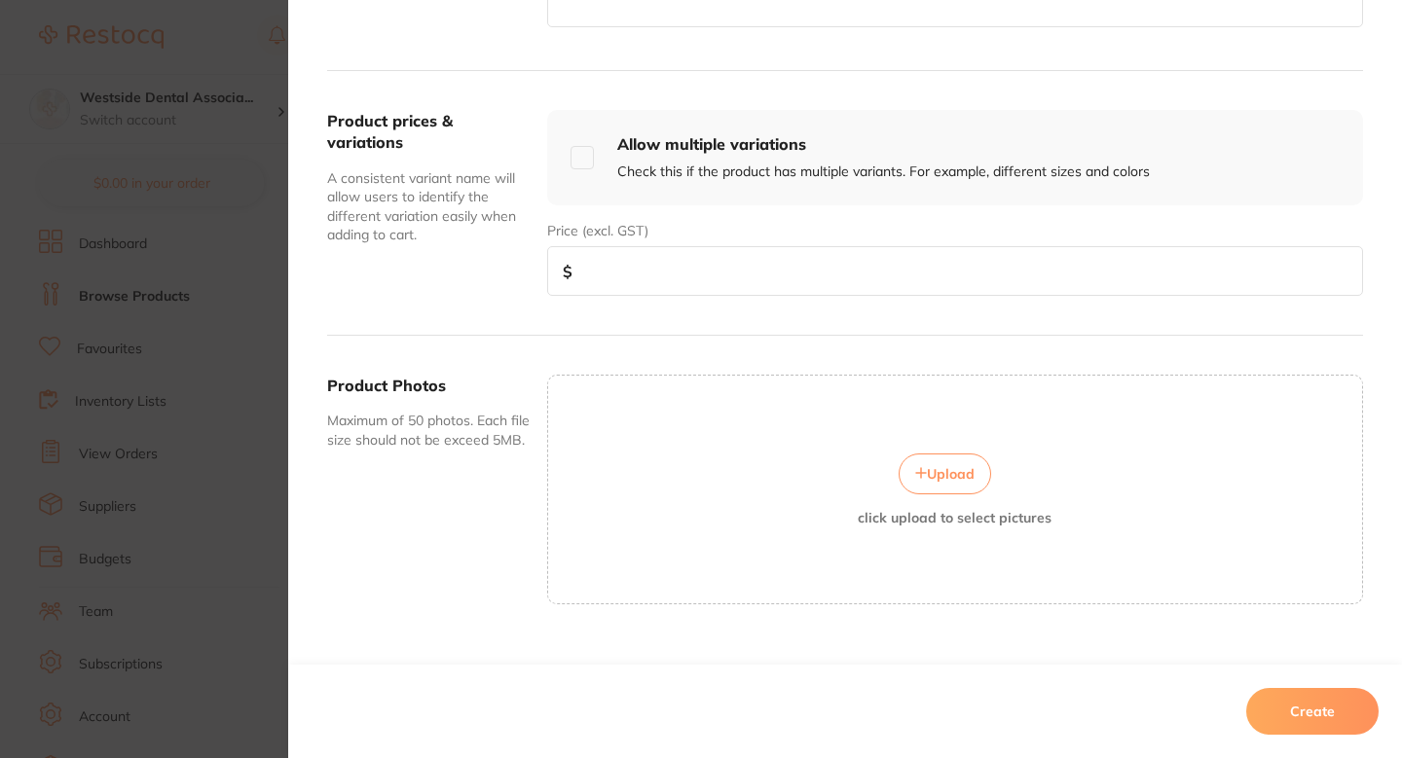
click at [732, 278] on input "number" at bounding box center [955, 271] width 816 height 50
paste input "74.19"
type input "74.19"
click at [1308, 708] on button "Create" at bounding box center [1312, 711] width 132 height 47
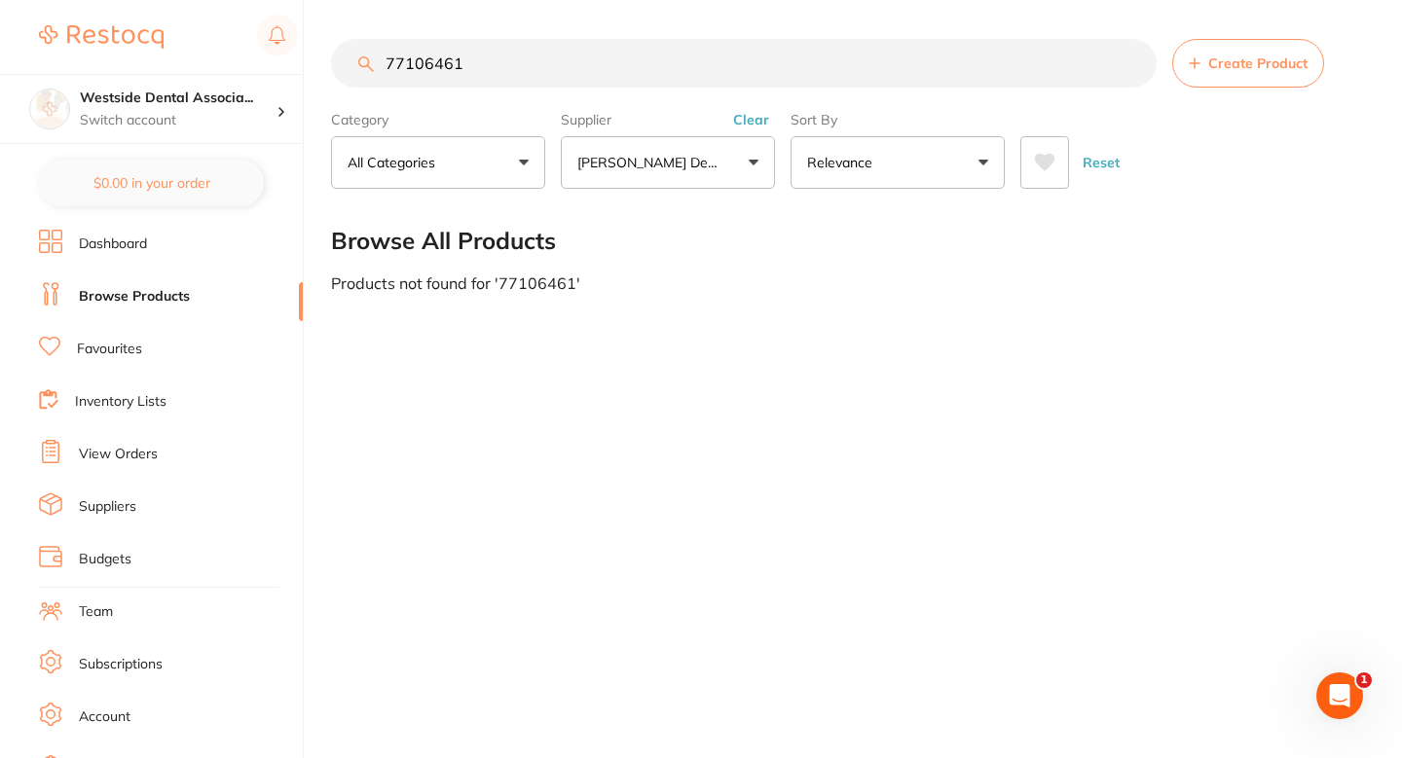
click at [999, 415] on div "77106461 Create Product Category All Categories All Categories No categories fo…" at bounding box center [866, 379] width 1071 height 758
click at [569, 53] on input "77106461" at bounding box center [744, 63] width 826 height 49
paste input "107053"
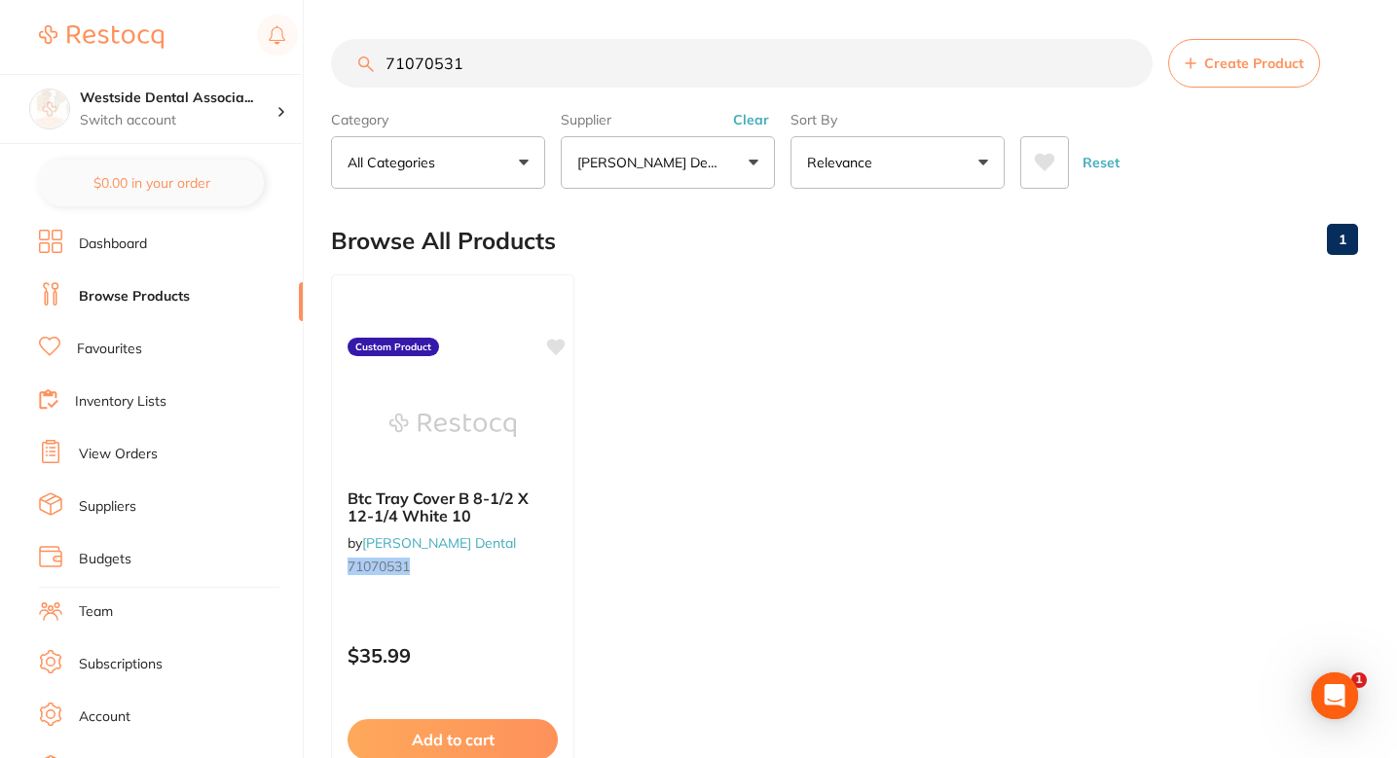
scroll to position [0, 0]
click at [582, 90] on section "71070531 Create Product Category All Categories All Categories No categories fo…" at bounding box center [844, 114] width 1027 height 150
click at [589, 82] on input "71070531" at bounding box center [742, 63] width 822 height 49
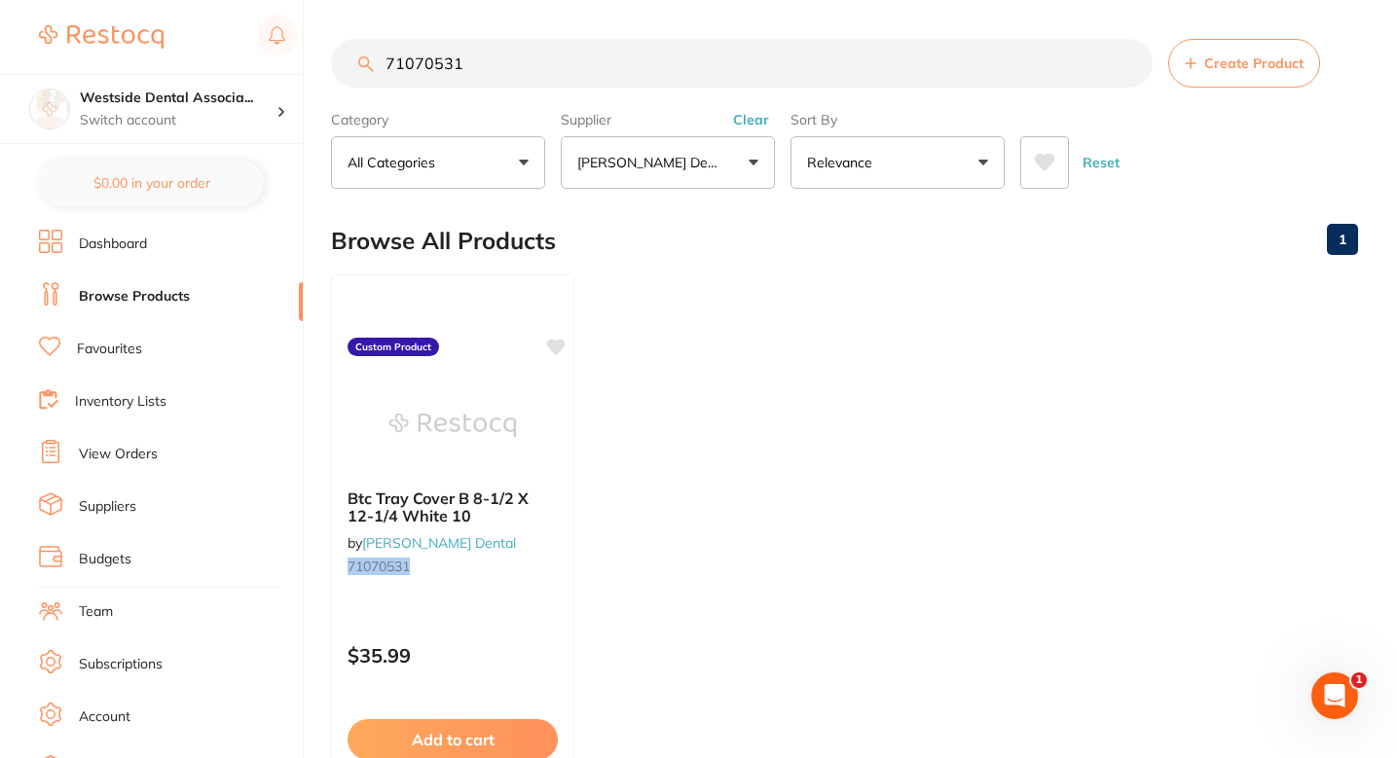
paste input "6615652"
click at [647, 81] on input "76615652" at bounding box center [742, 63] width 822 height 49
paste input "1477041"
type input "71477041"
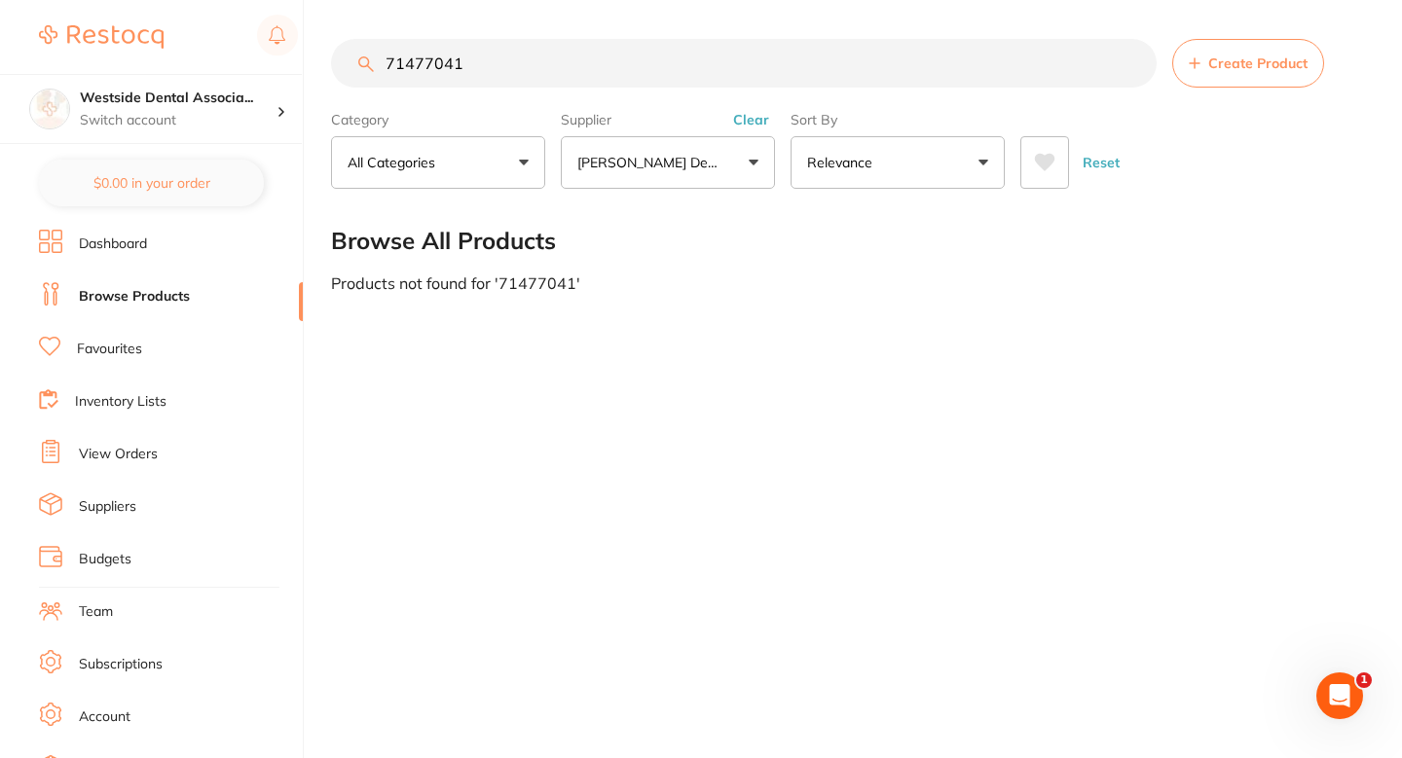
click at [610, 63] on input "71477041" at bounding box center [744, 63] width 826 height 49
click at [1212, 72] on button "Create Product" at bounding box center [1248, 63] width 152 height 49
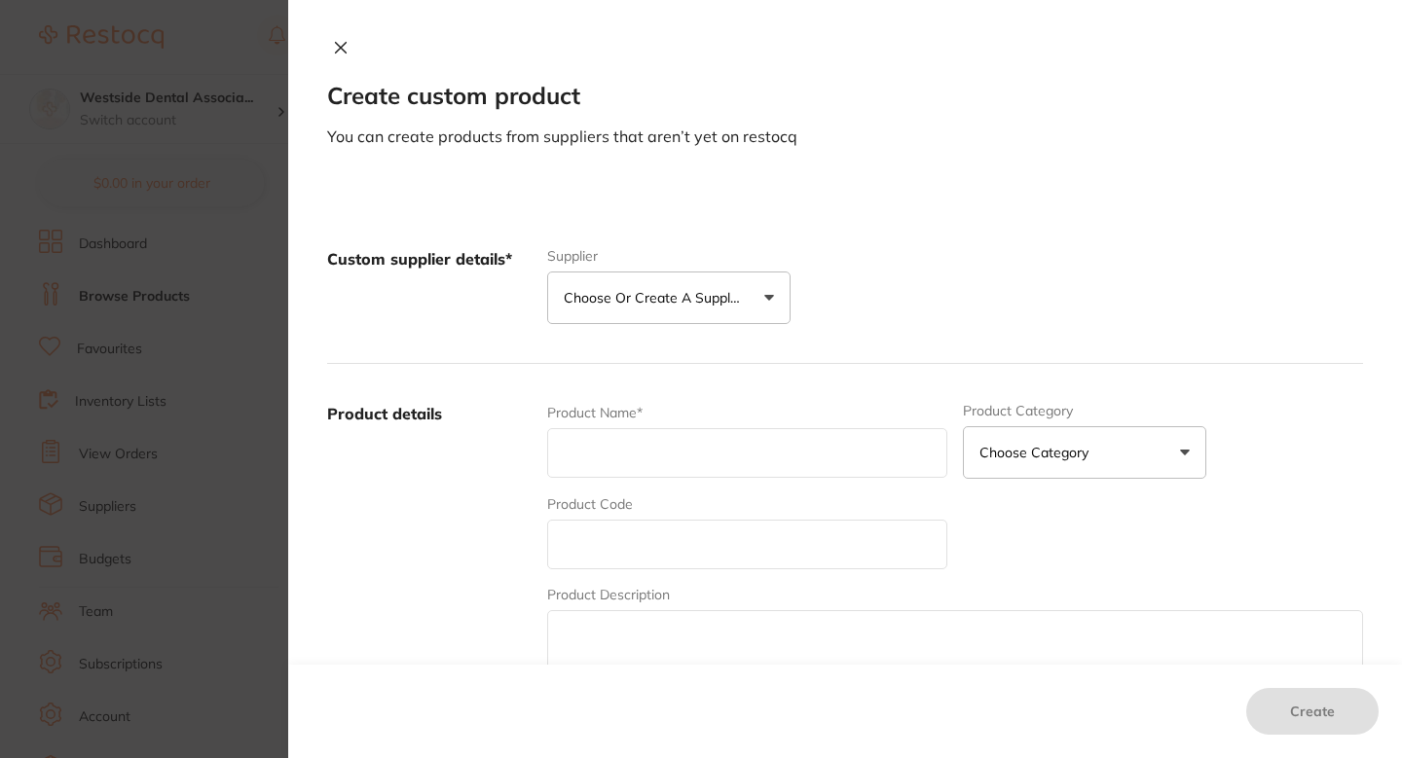
click at [740, 328] on div "Custom supplier details* Supplier Choose or create a supplier Create custom sup…" at bounding box center [845, 286] width 1036 height 155
click at [720, 309] on button "Choose or create a supplier" at bounding box center [668, 298] width 243 height 53
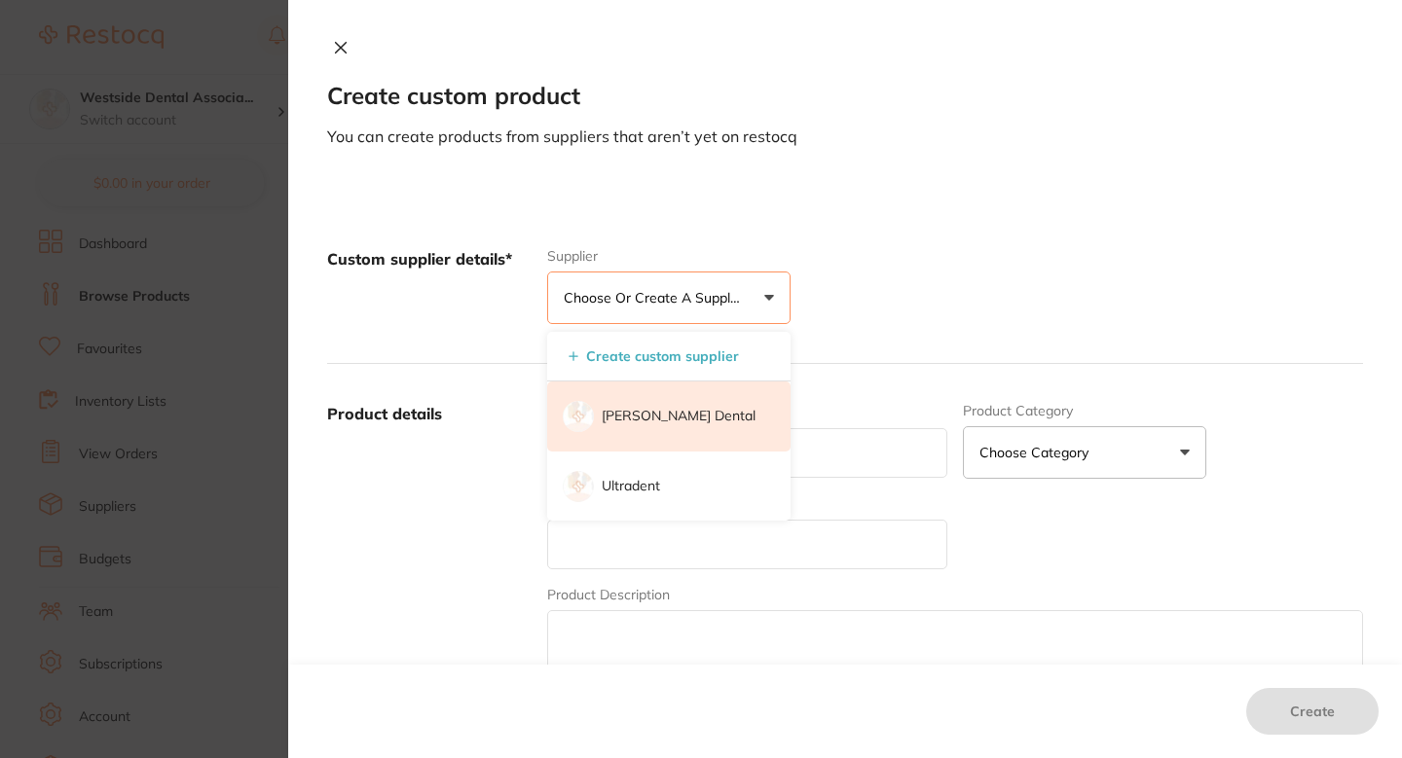
click at [694, 412] on p "[PERSON_NAME] Dental" at bounding box center [679, 416] width 154 height 19
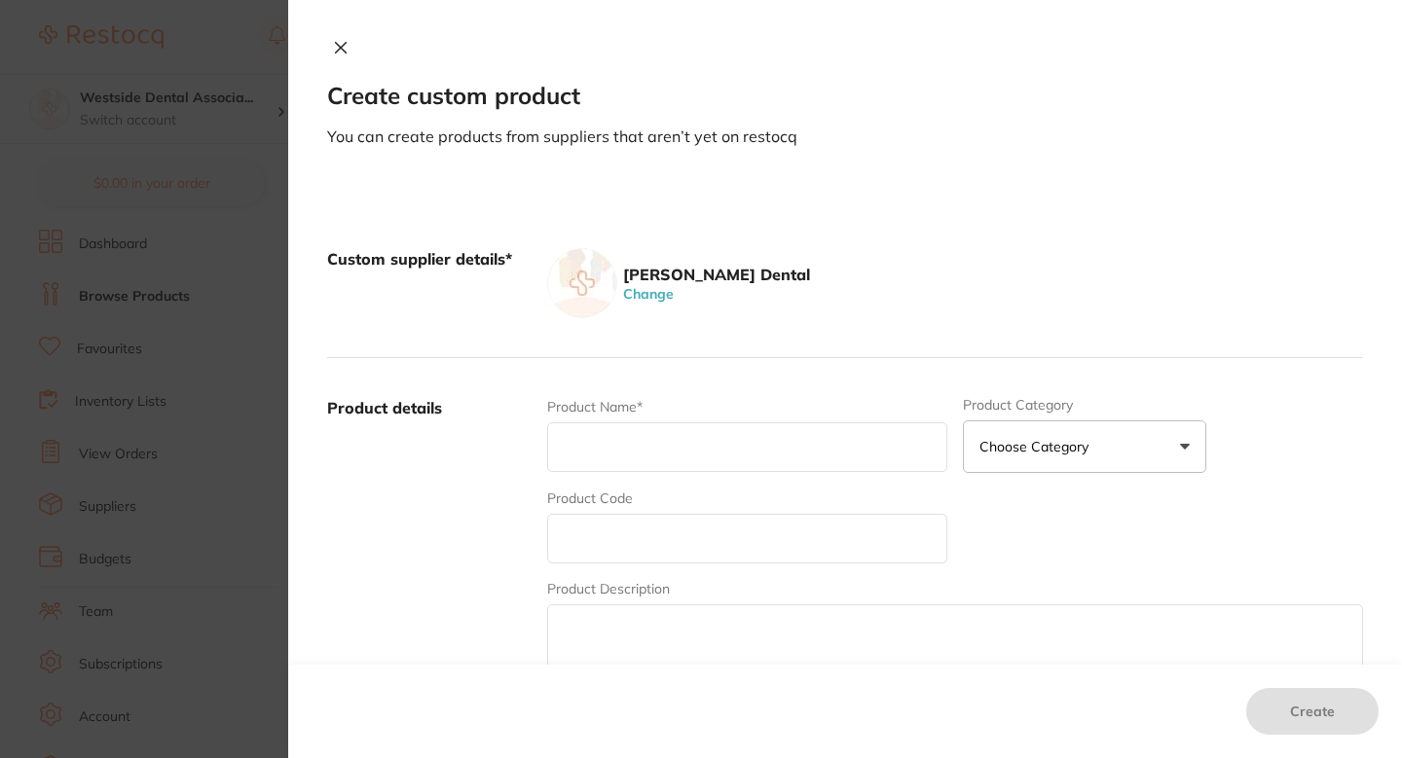
click at [670, 544] on input "text" at bounding box center [747, 539] width 400 height 50
paste input "71477041"
type input "71477041"
click at [659, 454] on input "text" at bounding box center [747, 448] width 400 height 50
paste input "Prime&Bond Active Ref 4Ml"
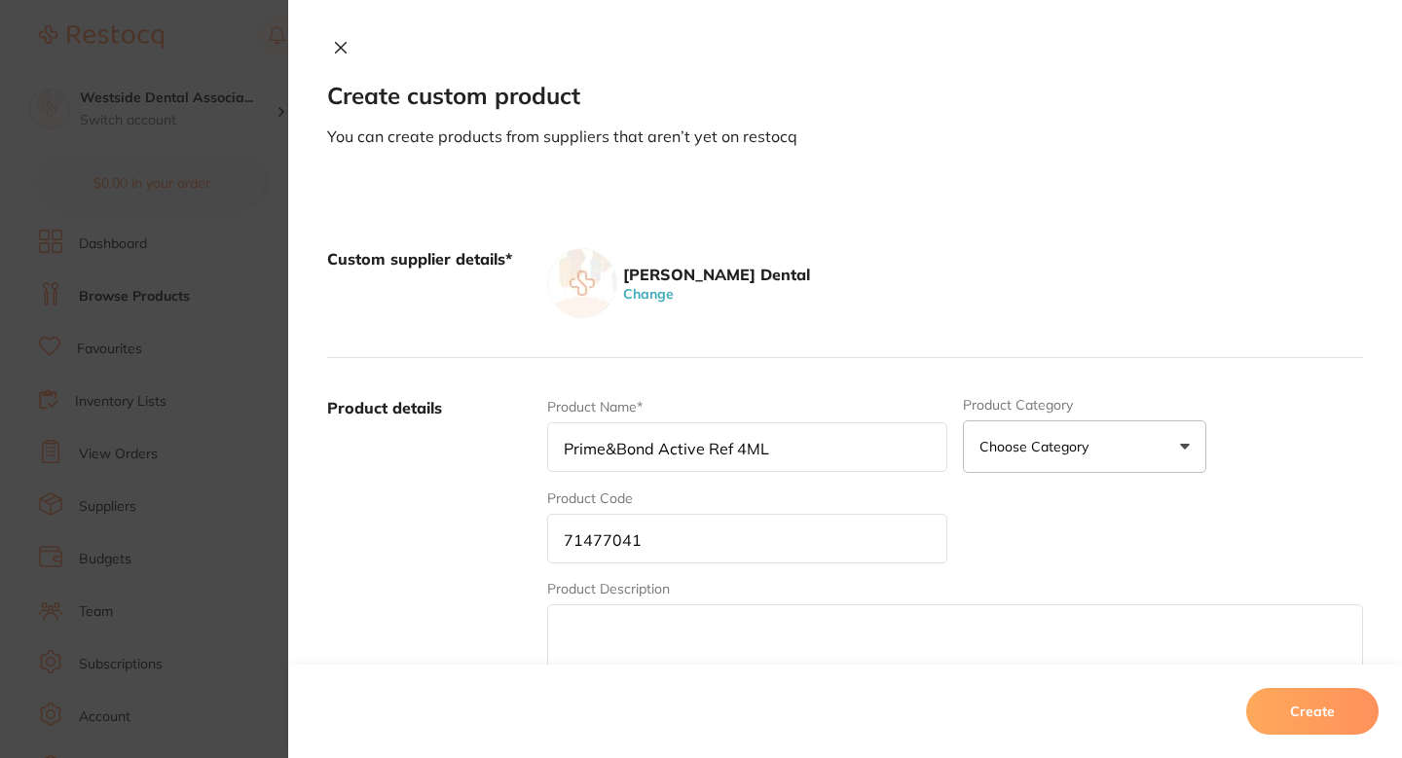
type input "Prime&Bond Active Ref 4ML"
click at [830, 296] on div "Patterson Dental Change" at bounding box center [955, 283] width 816 height 70
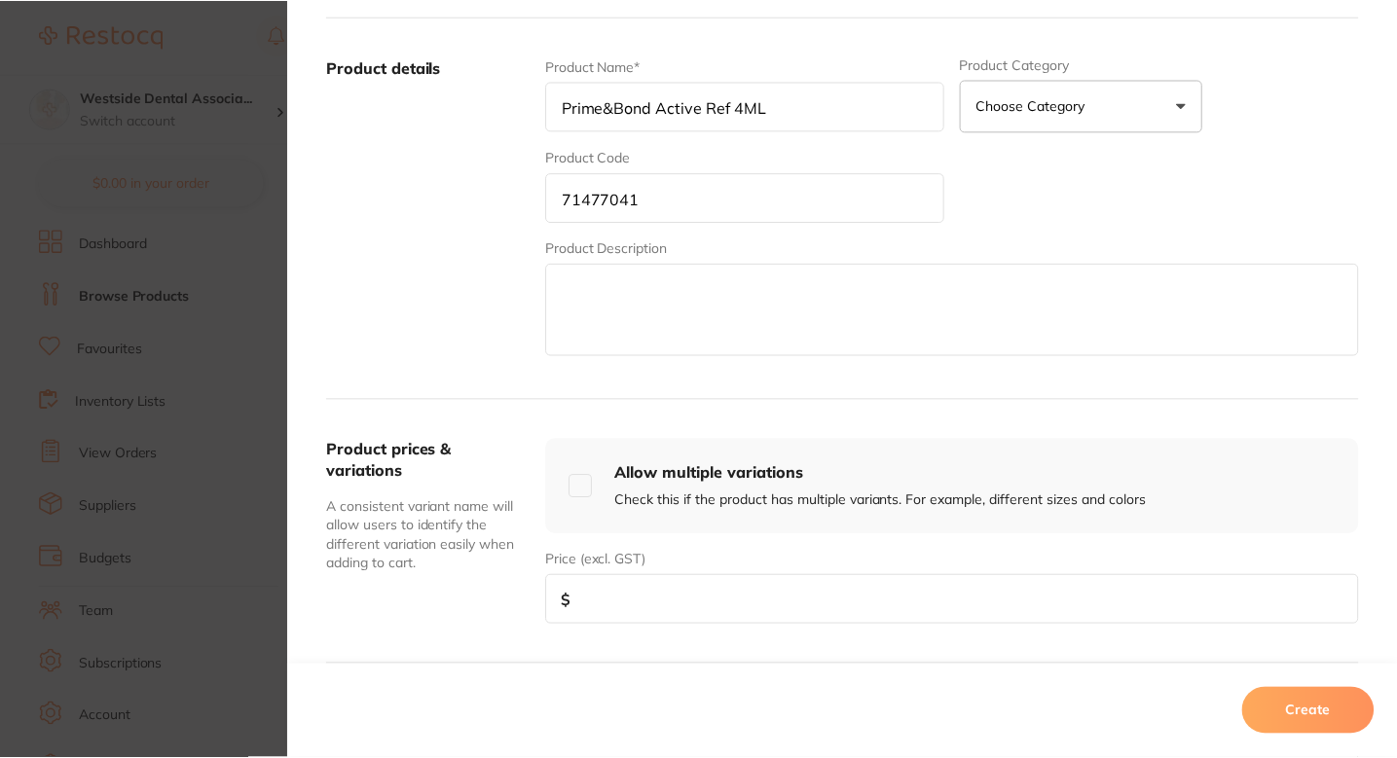
scroll to position [401, 0]
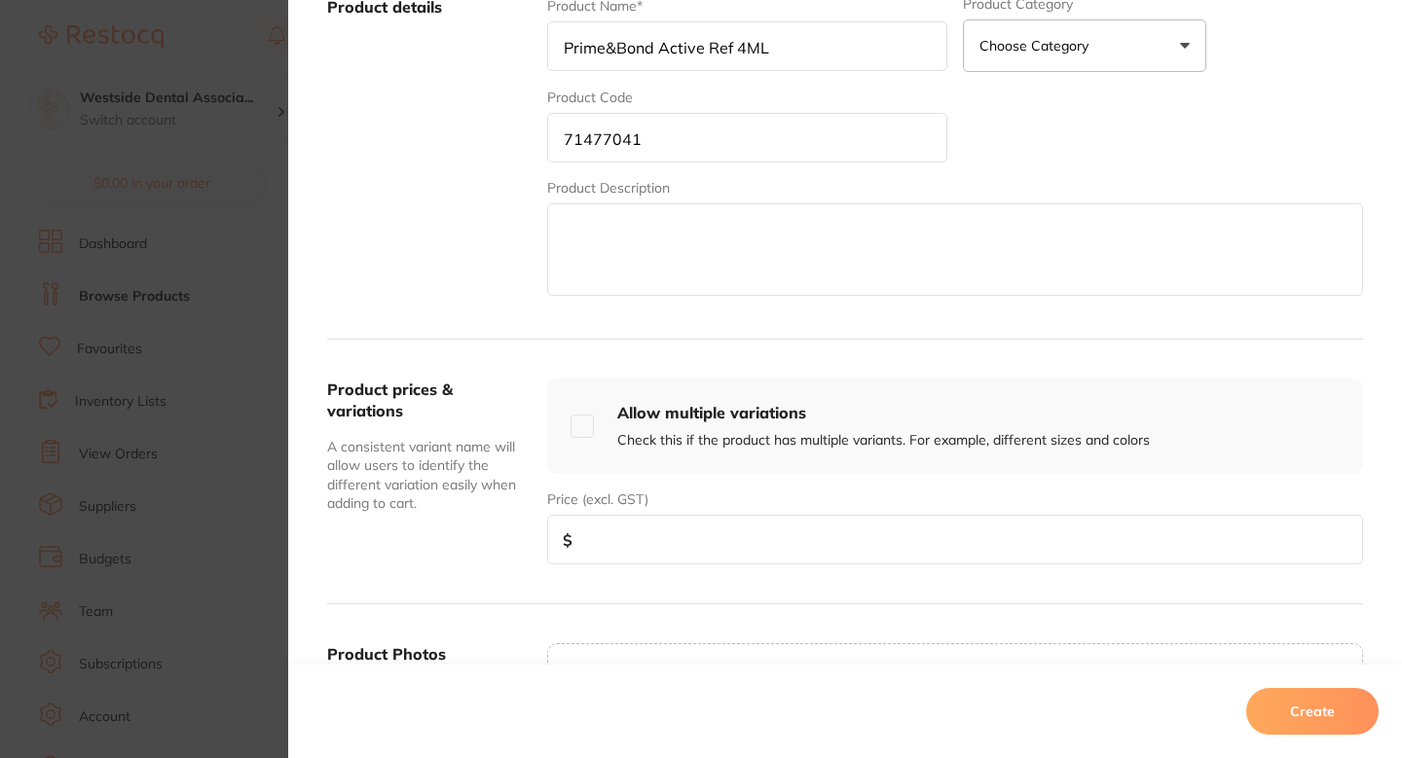
click at [687, 525] on input "number" at bounding box center [955, 540] width 816 height 50
paste input "170.99"
type input "170.99"
click at [1316, 702] on button "Create" at bounding box center [1312, 711] width 132 height 47
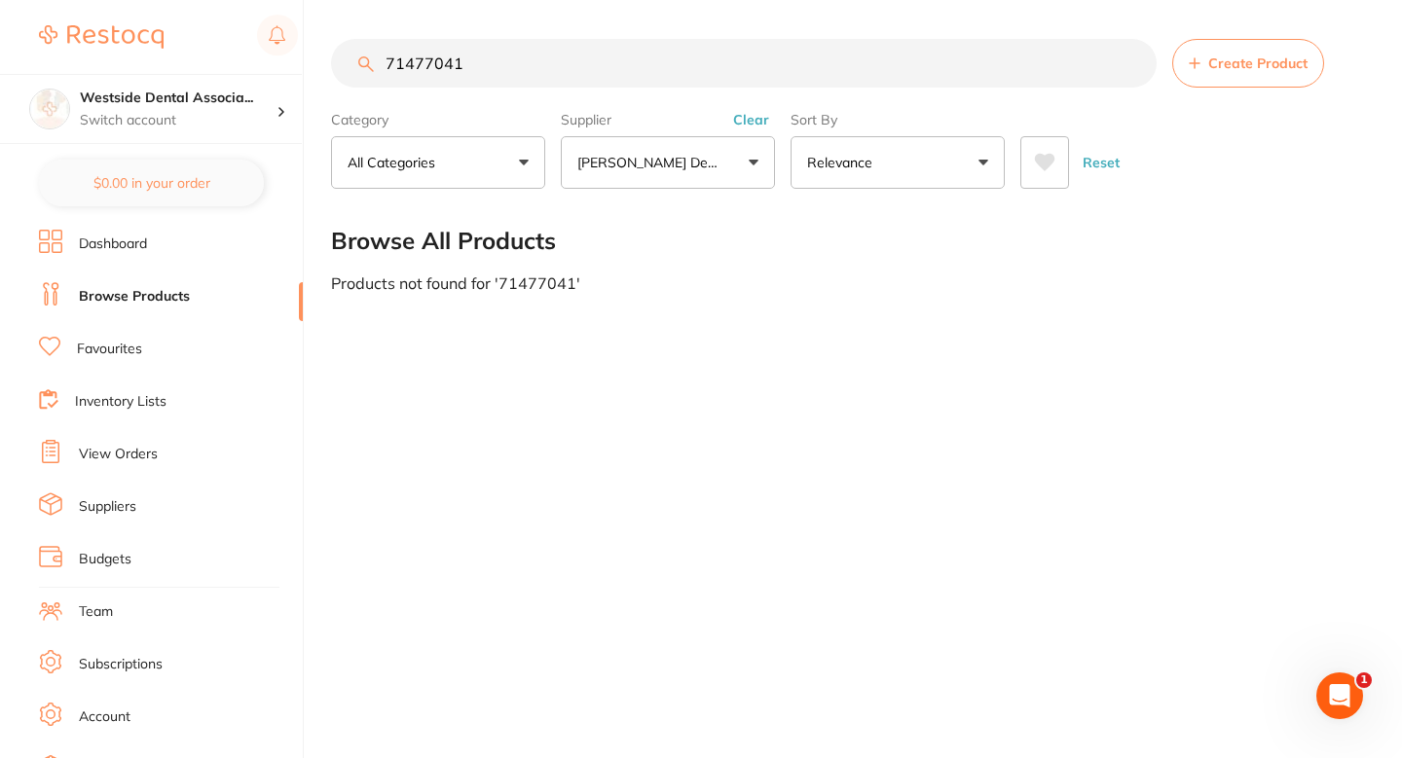
click at [516, 85] on input "71477041" at bounding box center [744, 63] width 826 height 49
paste input "5034475"
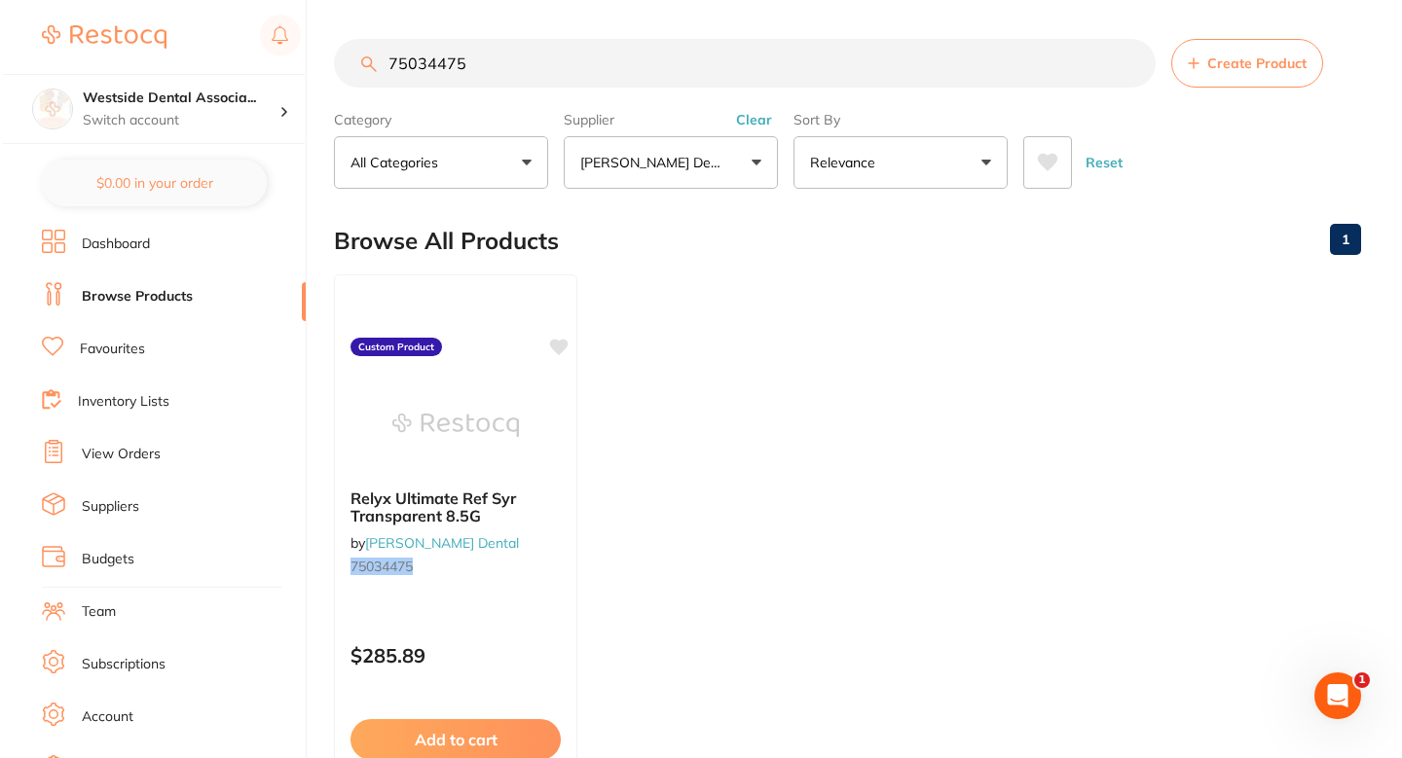
scroll to position [0, 0]
type input "75034475"
click at [777, 381] on ul "Relyx Ultimate Ref Syr Transparent 8.5G by [PERSON_NAME] Dental 75034475 Custom…" at bounding box center [844, 555] width 1027 height 560
click at [548, 572] on small "75034475" at bounding box center [453, 567] width 212 height 16
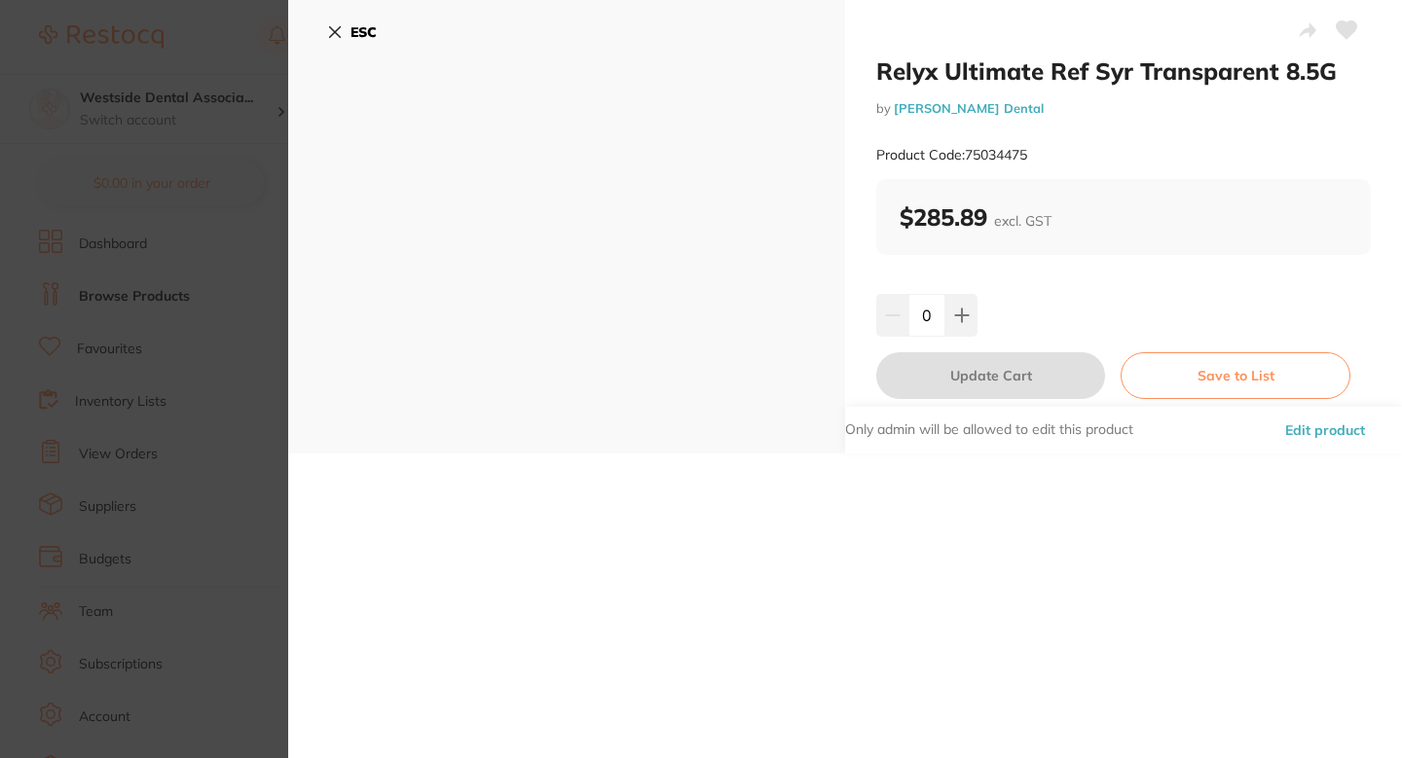
click at [1323, 425] on button "Edit product" at bounding box center [1325, 430] width 92 height 47
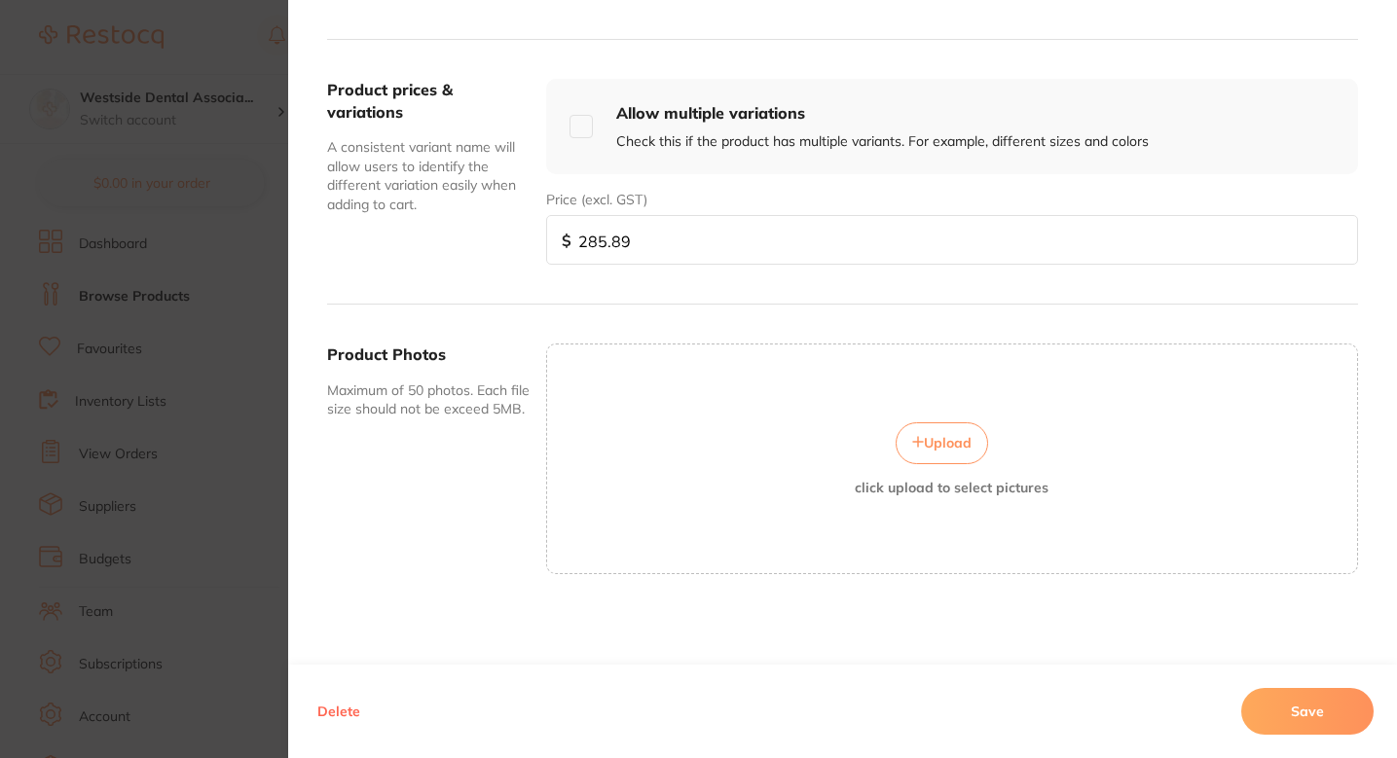
click at [662, 243] on input "285.89" at bounding box center [952, 240] width 812 height 50
paste input "45.9"
type input "245.99"
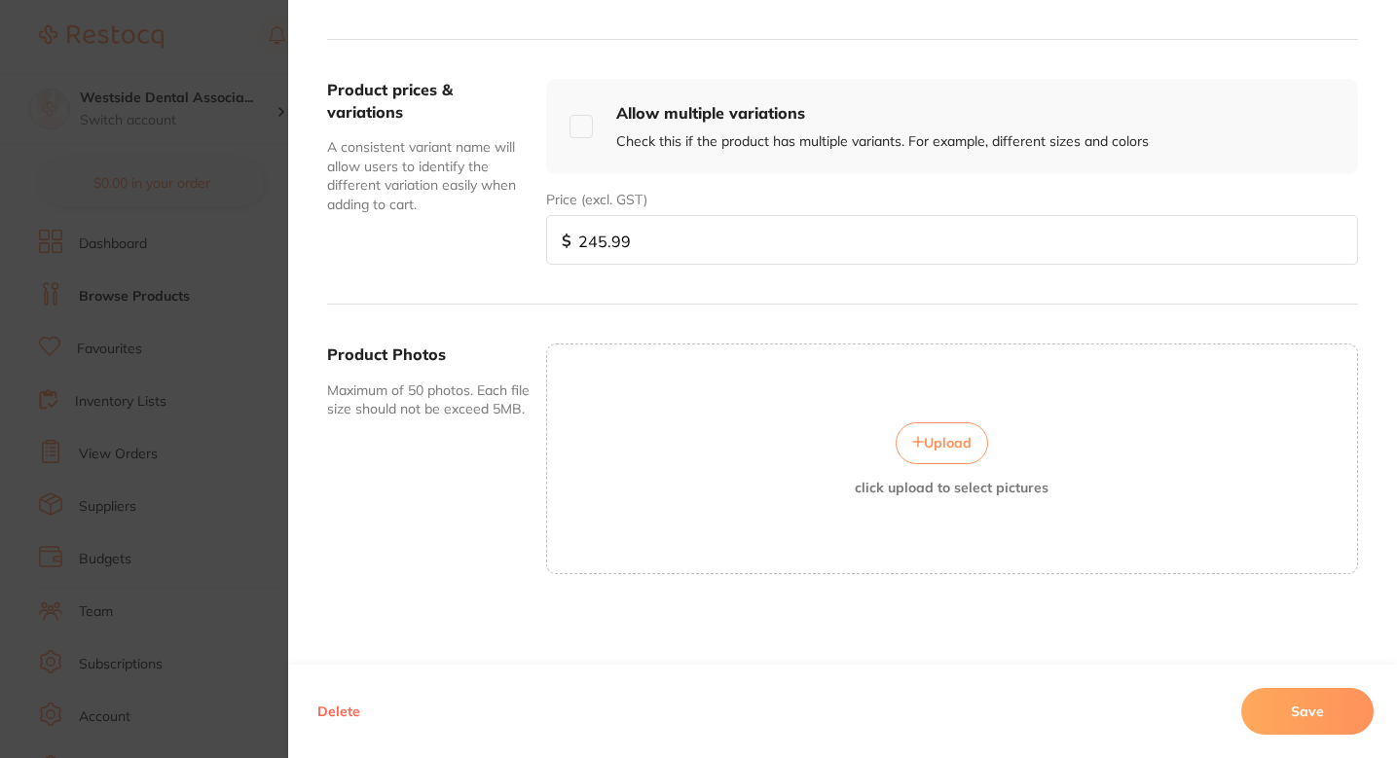
click at [1283, 698] on button "Save" at bounding box center [1307, 711] width 132 height 47
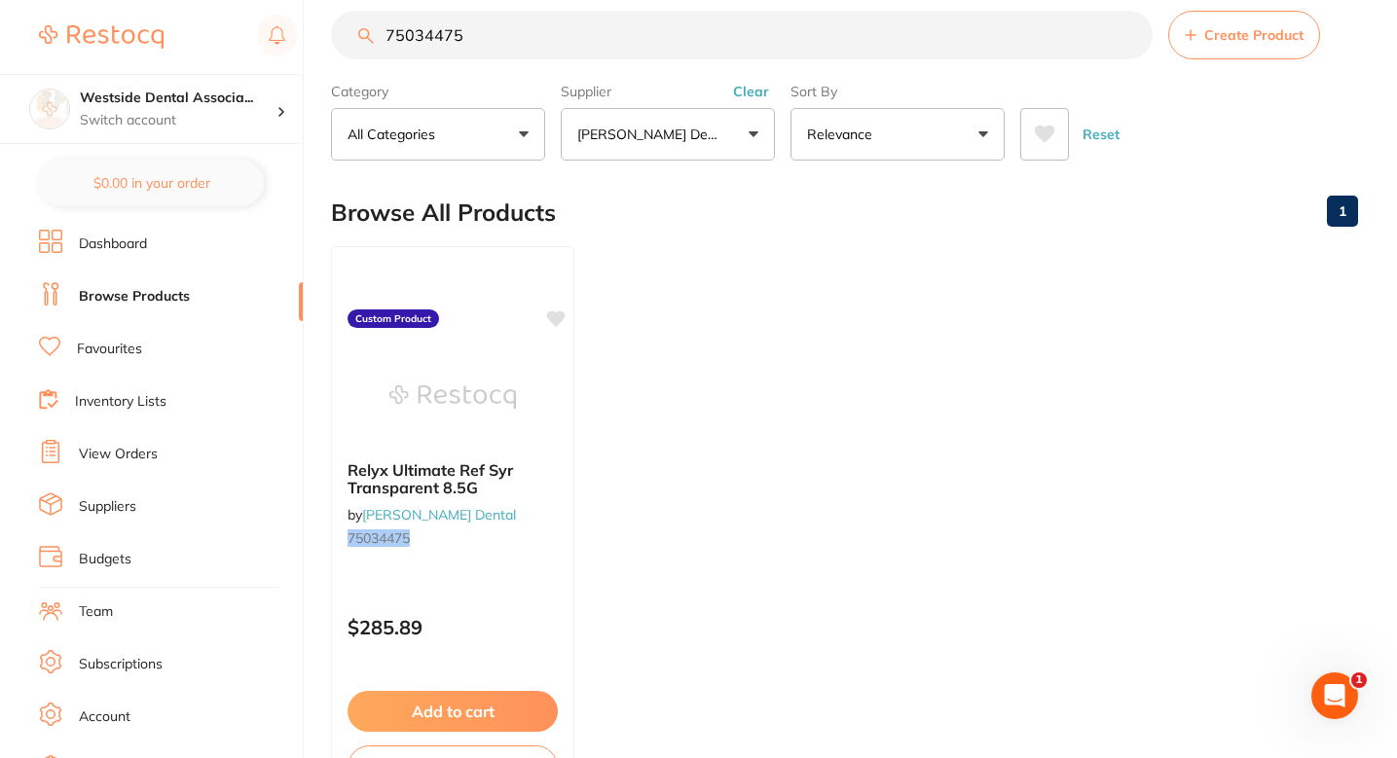
click at [833, 318] on ul "Relyx Ultimate Ref Syr Transparent 8.5G by [PERSON_NAME] Dental 75034475 Custom…" at bounding box center [844, 526] width 1027 height 560
click at [556, 42] on input "75034475" at bounding box center [742, 35] width 822 height 49
paste input "0893511"
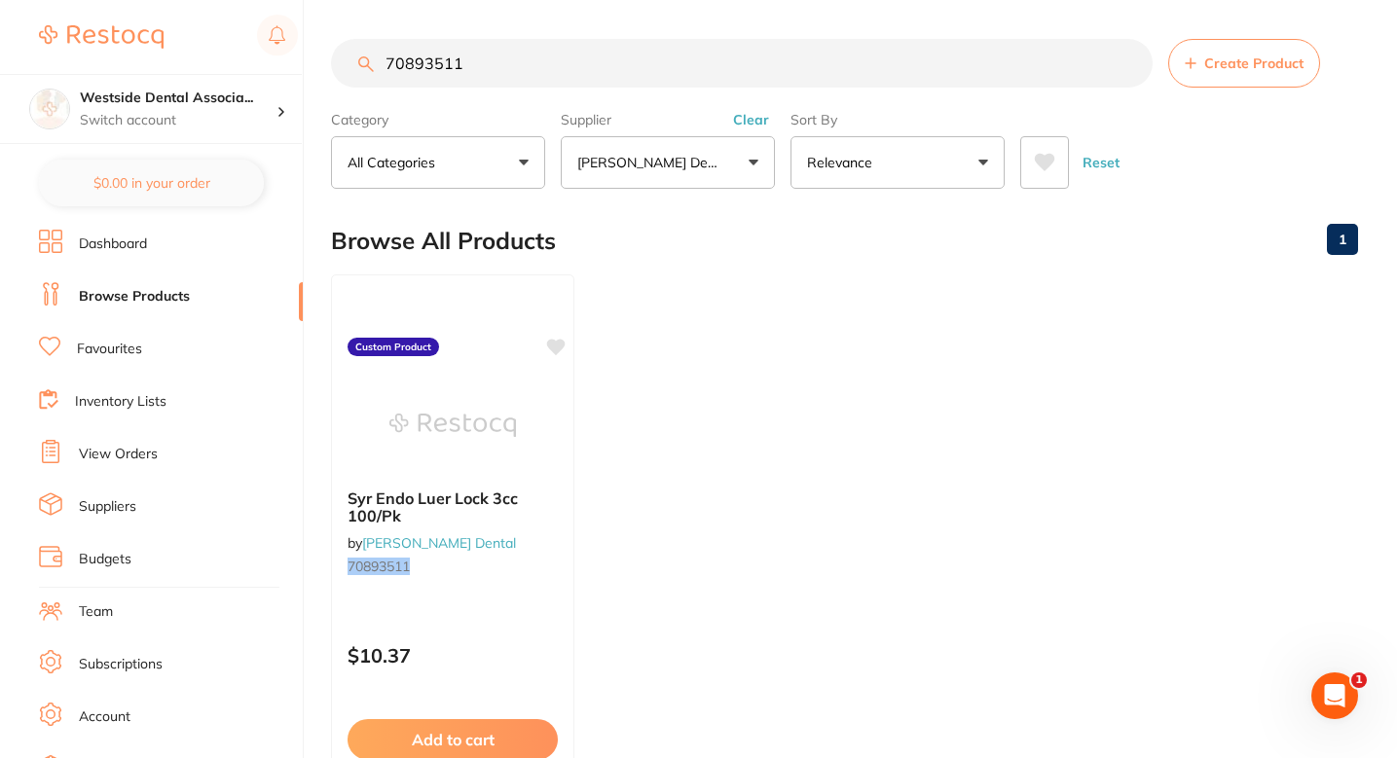
click at [543, 78] on input "70893511" at bounding box center [742, 63] width 822 height 49
paste input "707743"
click at [593, 56] on input "77077431" at bounding box center [742, 63] width 822 height 49
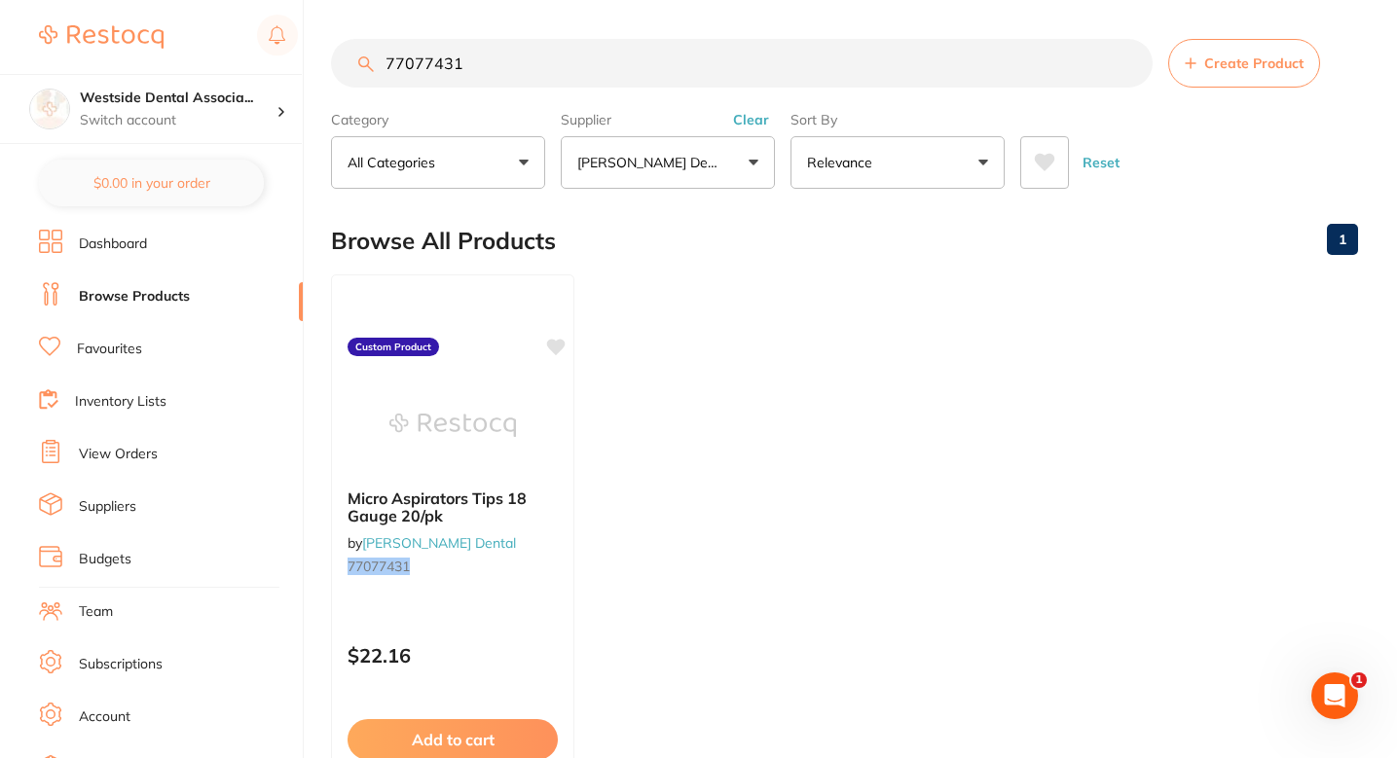
paste input "1073667"
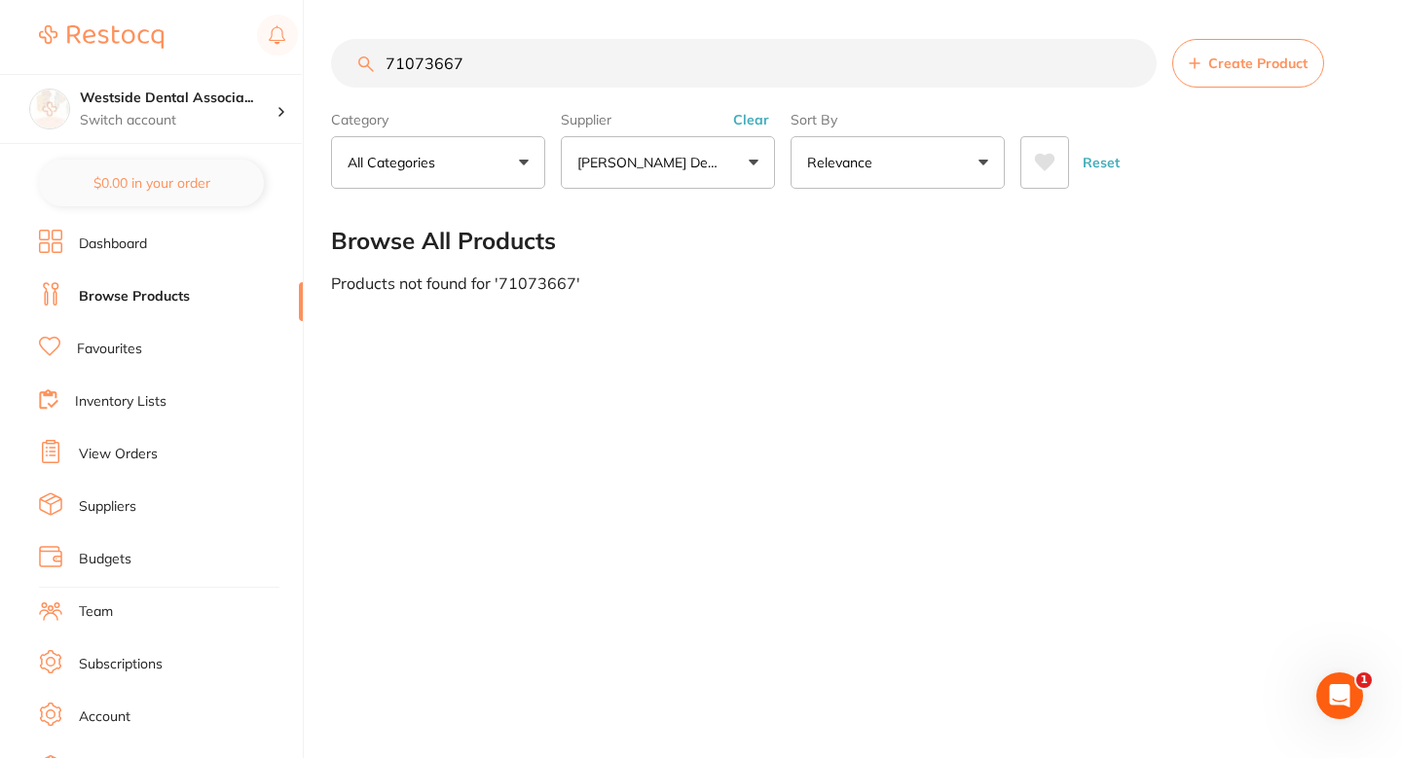
click at [738, 78] on input "71073667" at bounding box center [744, 63] width 826 height 49
type input "71073667"
paste input "71073667"
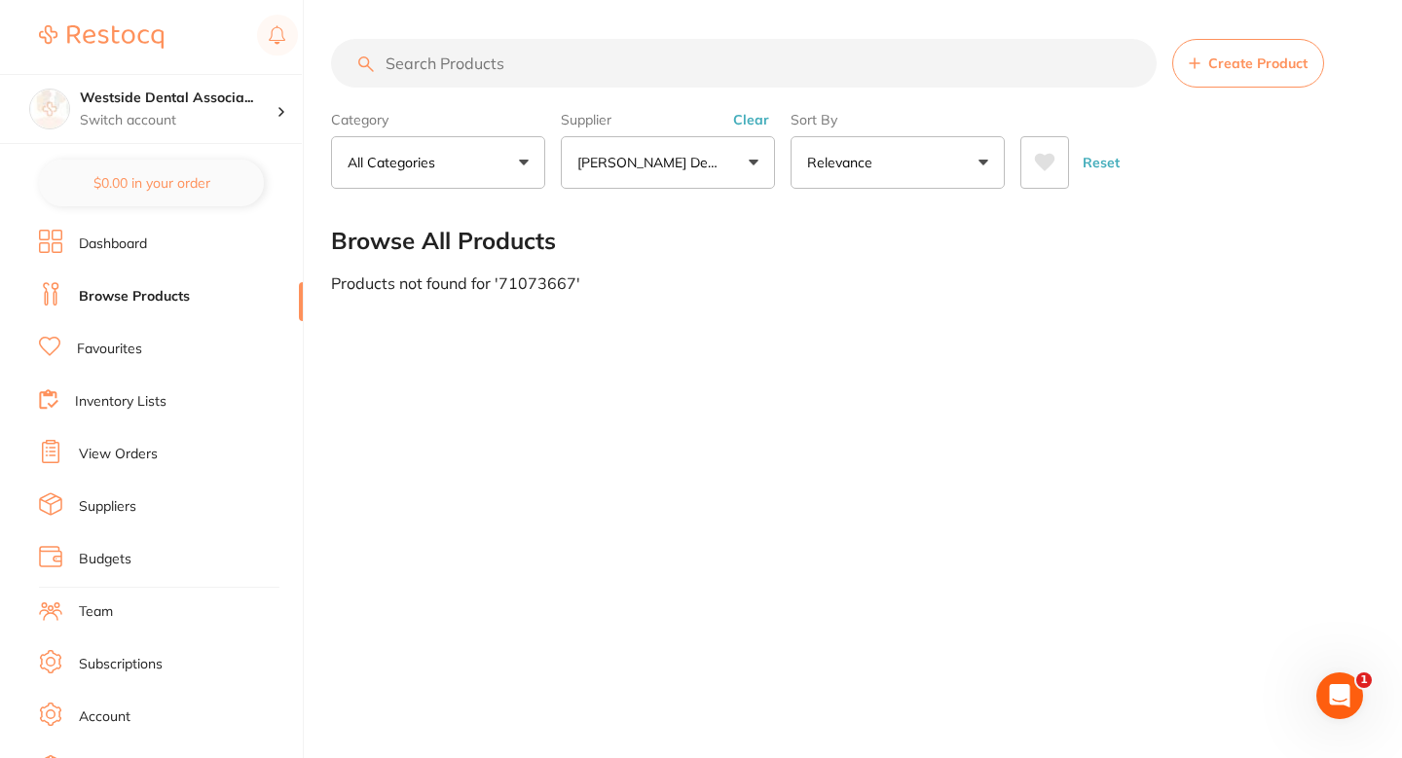
type input "71073667"
click at [1208, 73] on button "Create Product" at bounding box center [1248, 63] width 152 height 49
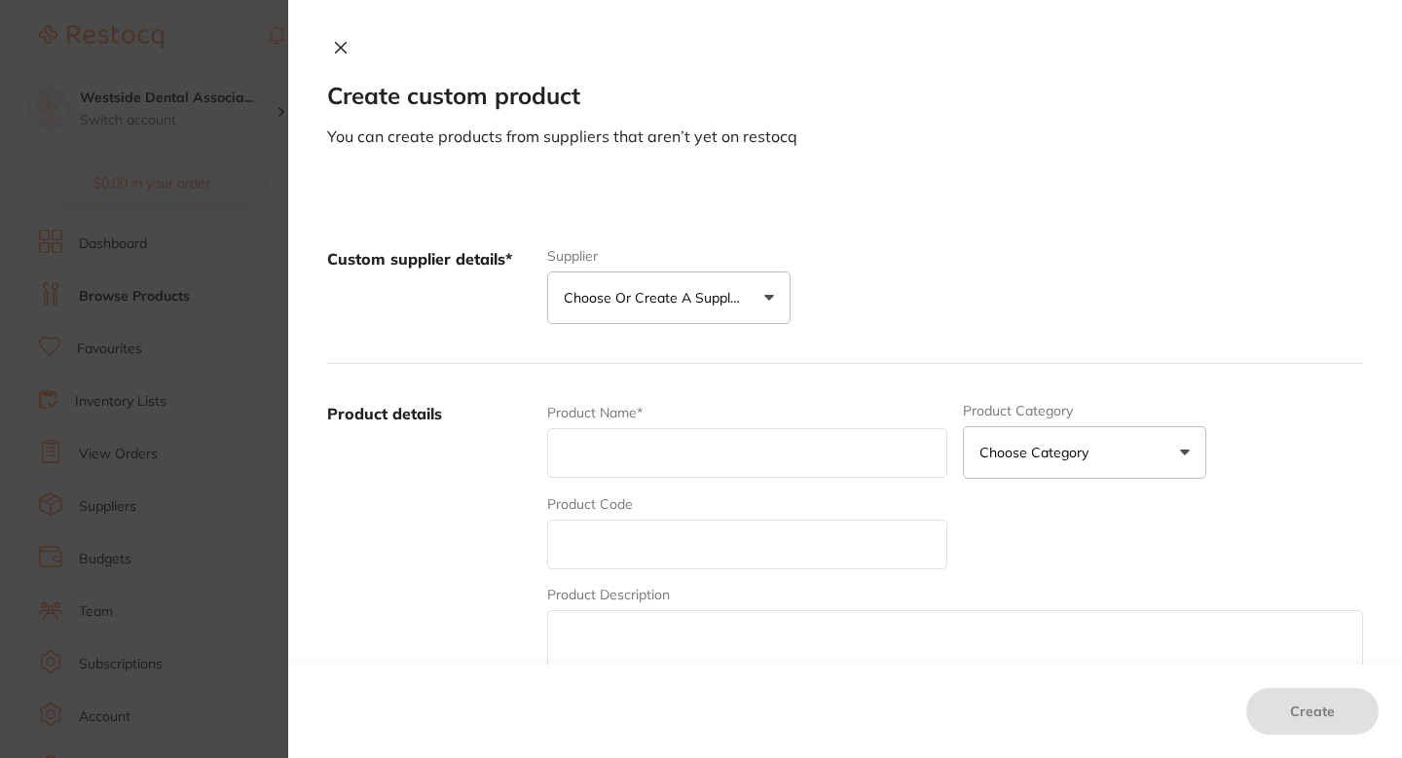
click at [734, 285] on button "Choose or create a supplier" at bounding box center [668, 298] width 243 height 53
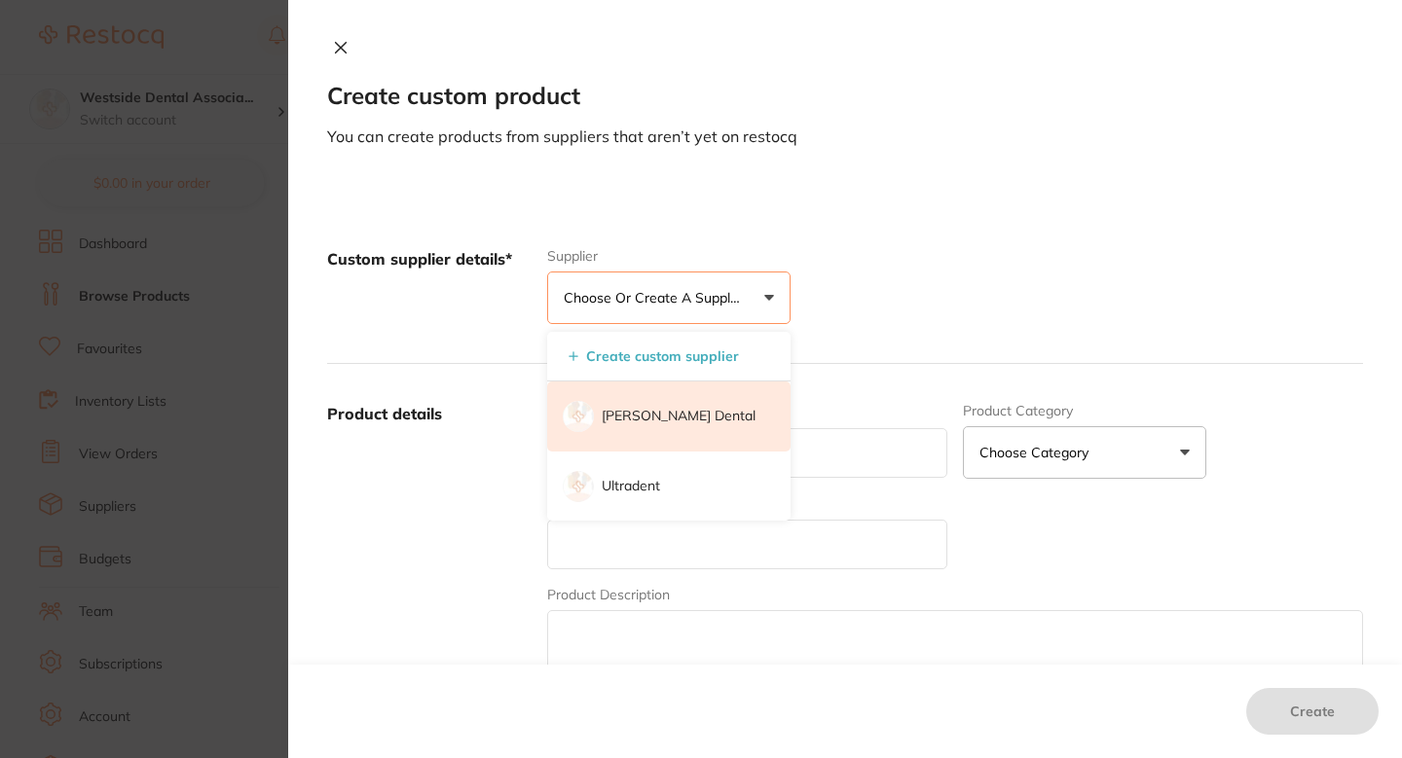
click at [674, 408] on p "[PERSON_NAME] Dental" at bounding box center [679, 416] width 154 height 19
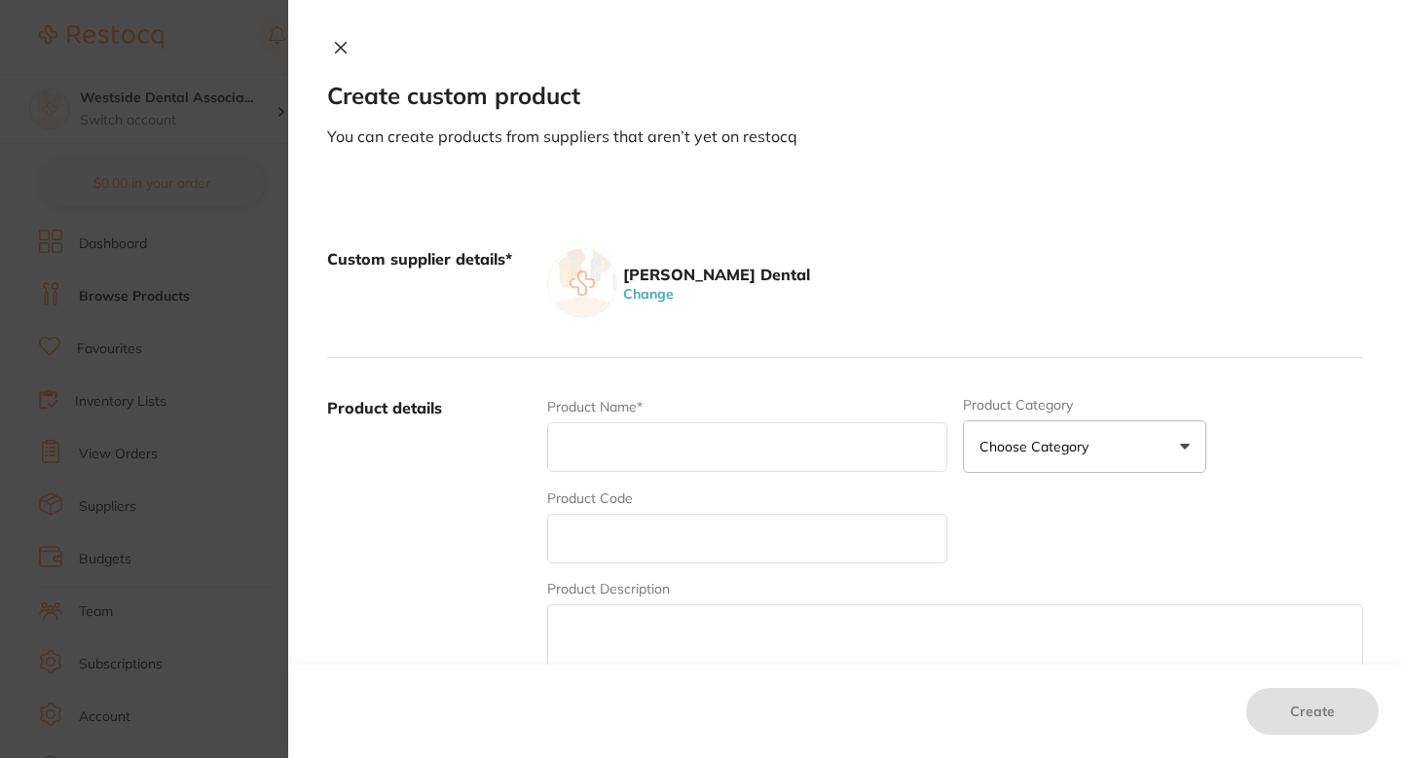
click at [640, 533] on input "text" at bounding box center [747, 539] width 400 height 50
paste input "71073667"
type input "71073667"
click at [646, 461] on input "text" at bounding box center [747, 448] width 400 height 50
click at [667, 431] on input "text" at bounding box center [747, 448] width 400 height 50
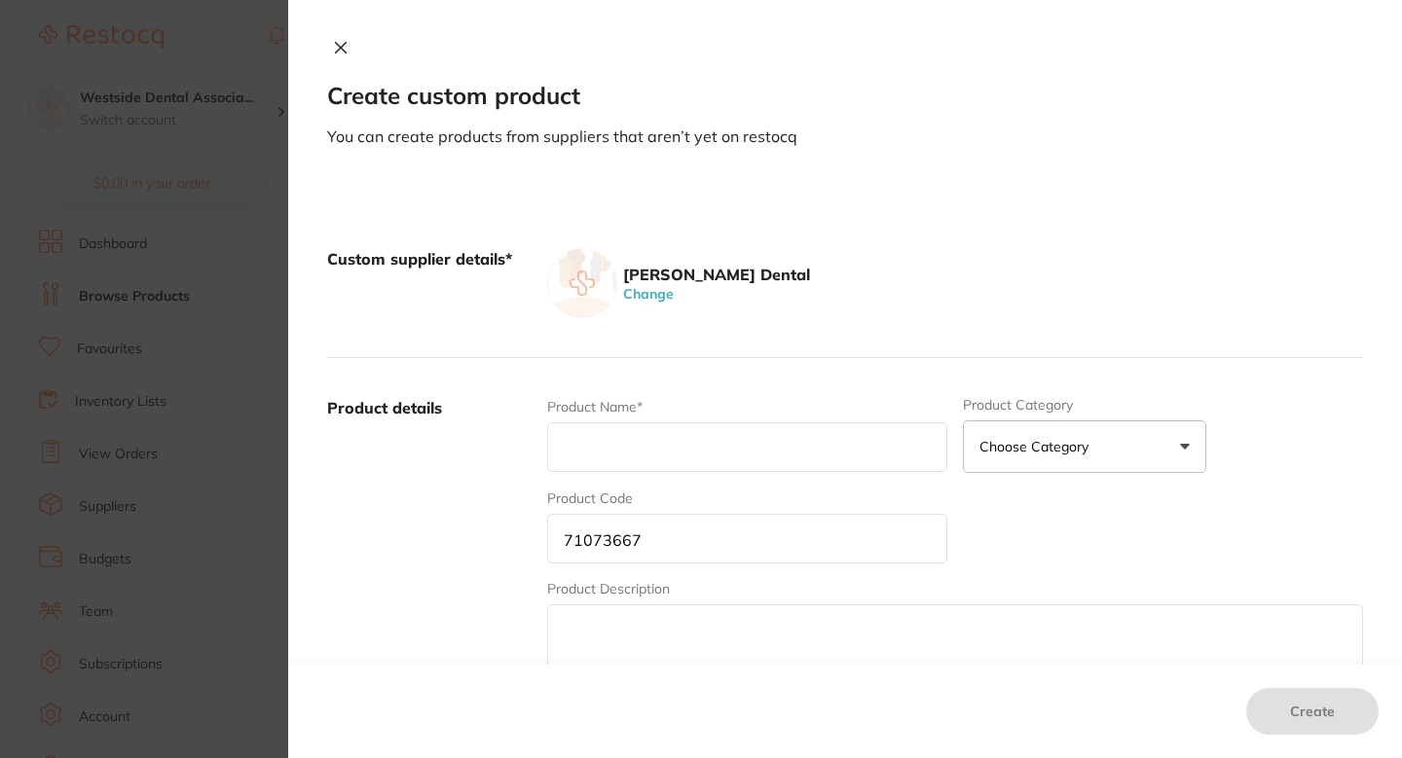
paste input "Pivot Plus Prophy Angle Soft 144/Box"
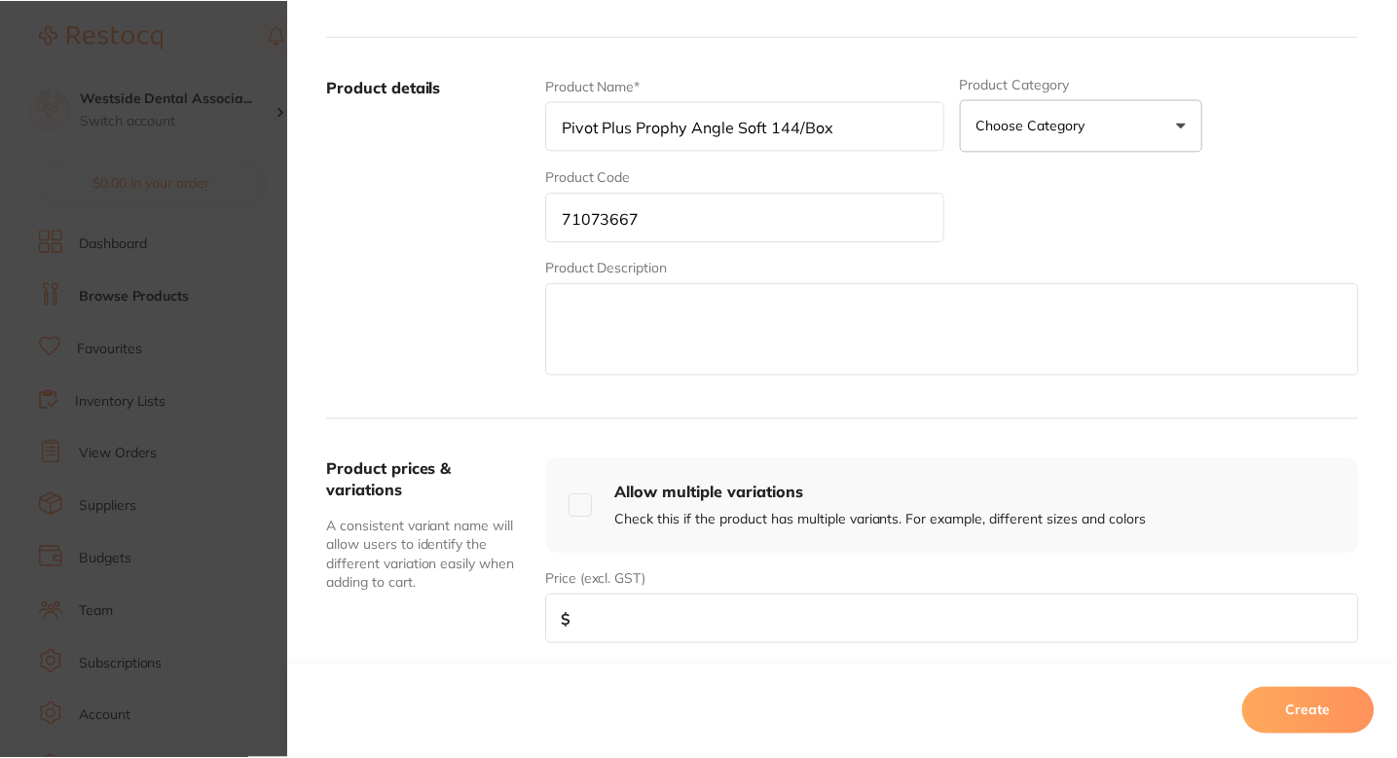
scroll to position [350, 0]
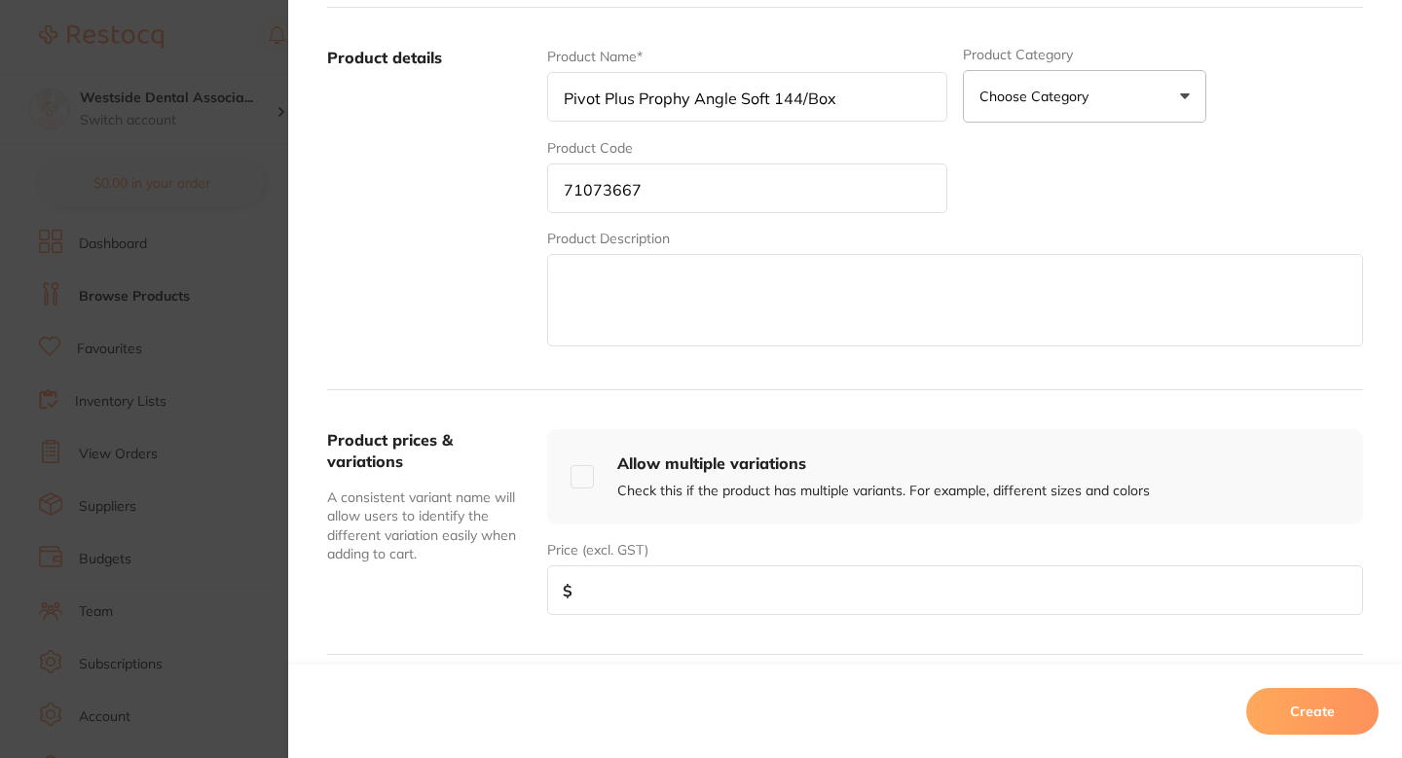
type input "Pivot Plus Prophy Angle Soft 144/Box"
click at [700, 630] on div "Product prices & variations A consistent variant name will allow users to ident…" at bounding box center [845, 522] width 1036 height 265
click at [701, 617] on div "Product prices & variations A consistent variant name will allow users to ident…" at bounding box center [845, 522] width 1036 height 265
click at [701, 615] on div "Product prices & variations A consistent variant name will allow users to ident…" at bounding box center [845, 522] width 1036 height 265
click at [709, 598] on input "number" at bounding box center [955, 591] width 816 height 50
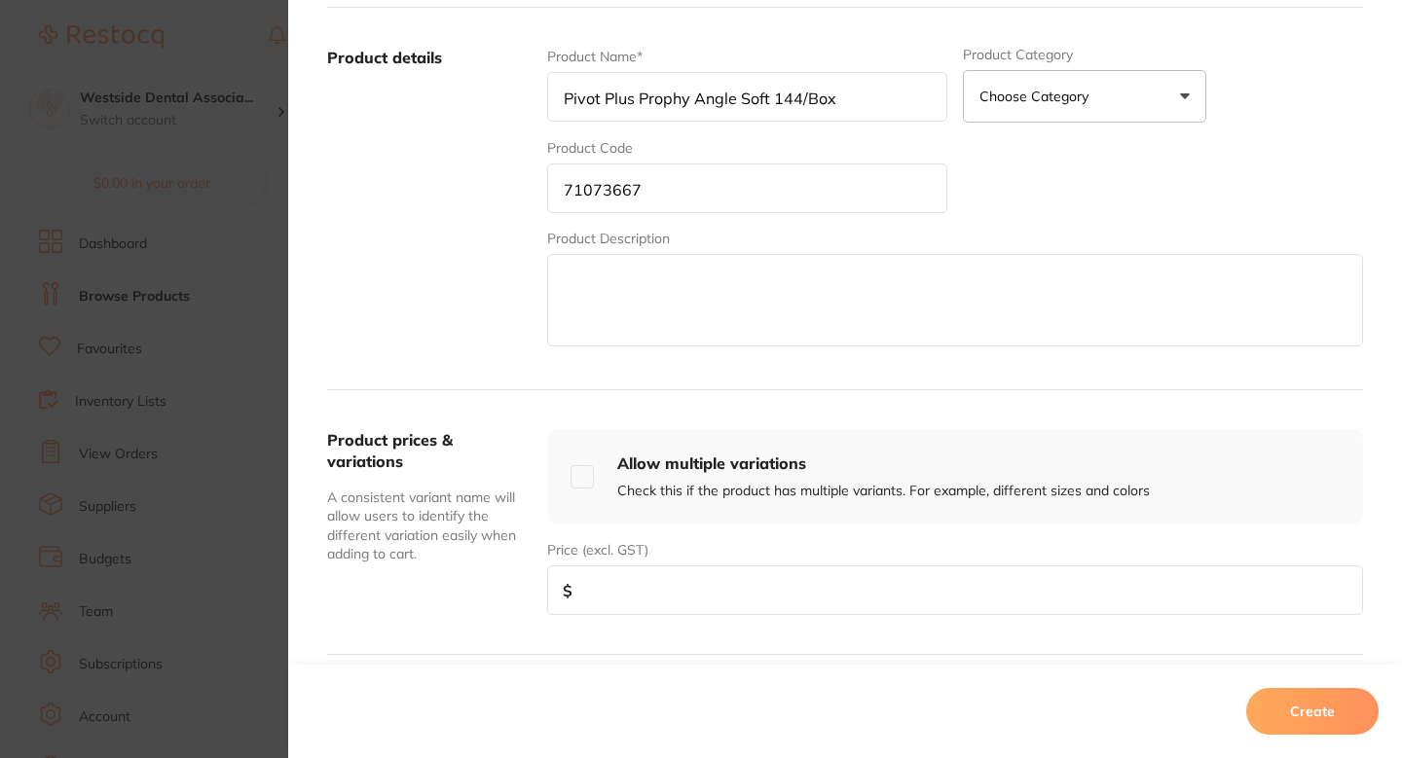
paste input "85.99"
type input "85.99"
click at [1285, 731] on button "Create" at bounding box center [1312, 711] width 132 height 47
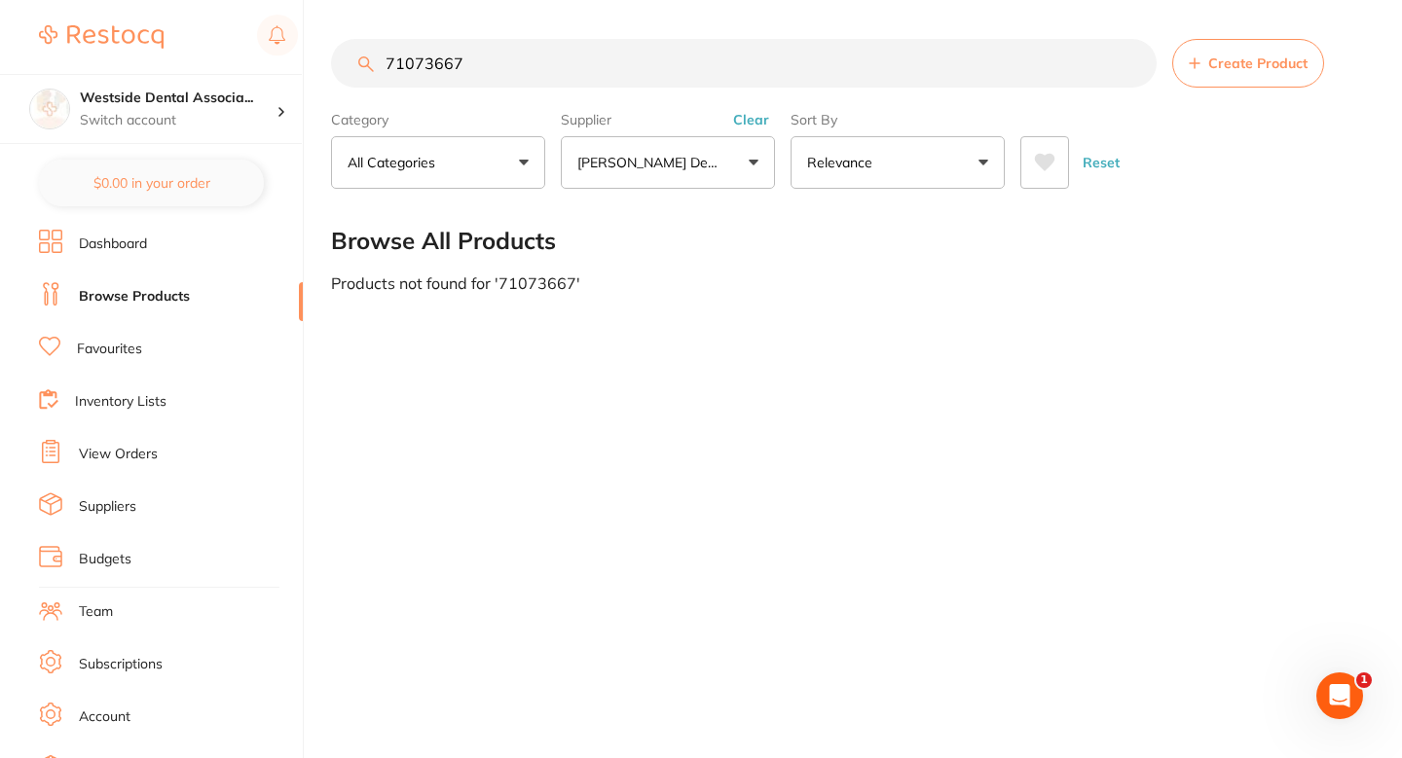
click at [595, 44] on input "71073667" at bounding box center [744, 63] width 826 height 49
paste input "0877191"
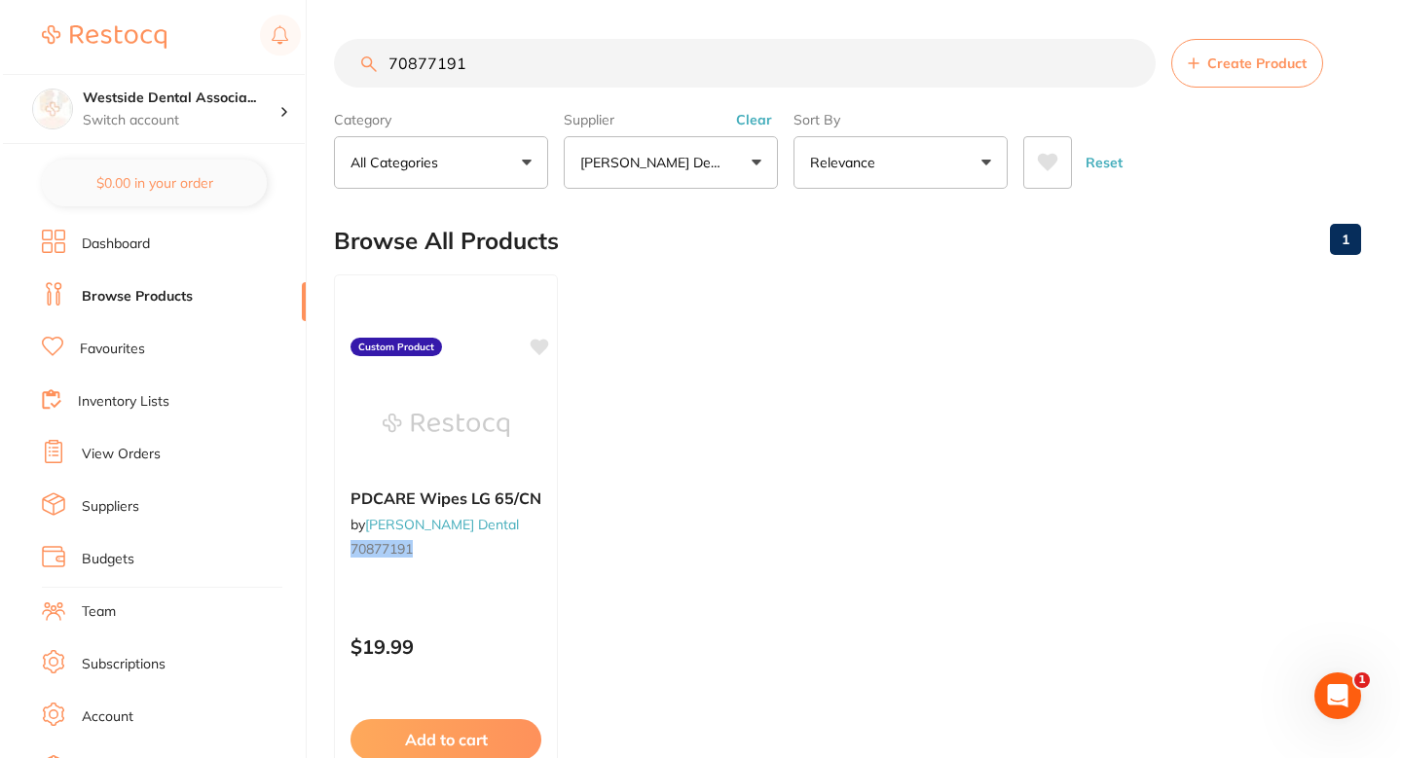
scroll to position [0, 0]
type input "70877191"
click at [519, 574] on div "PDCARE Wipes LG 65/CN by Patterson Dental 70877191" at bounding box center [443, 526] width 224 height 107
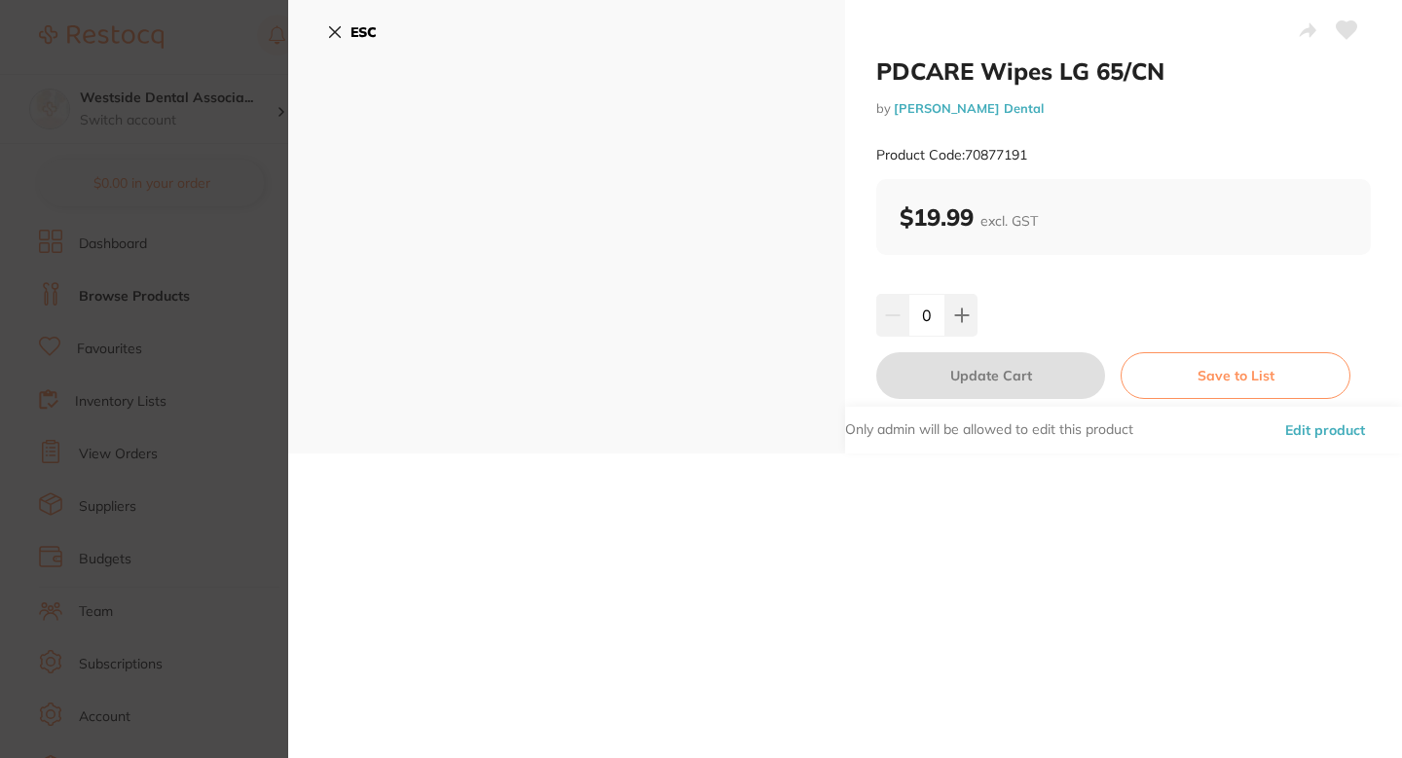
click at [1319, 432] on button "Edit product" at bounding box center [1325, 430] width 92 height 47
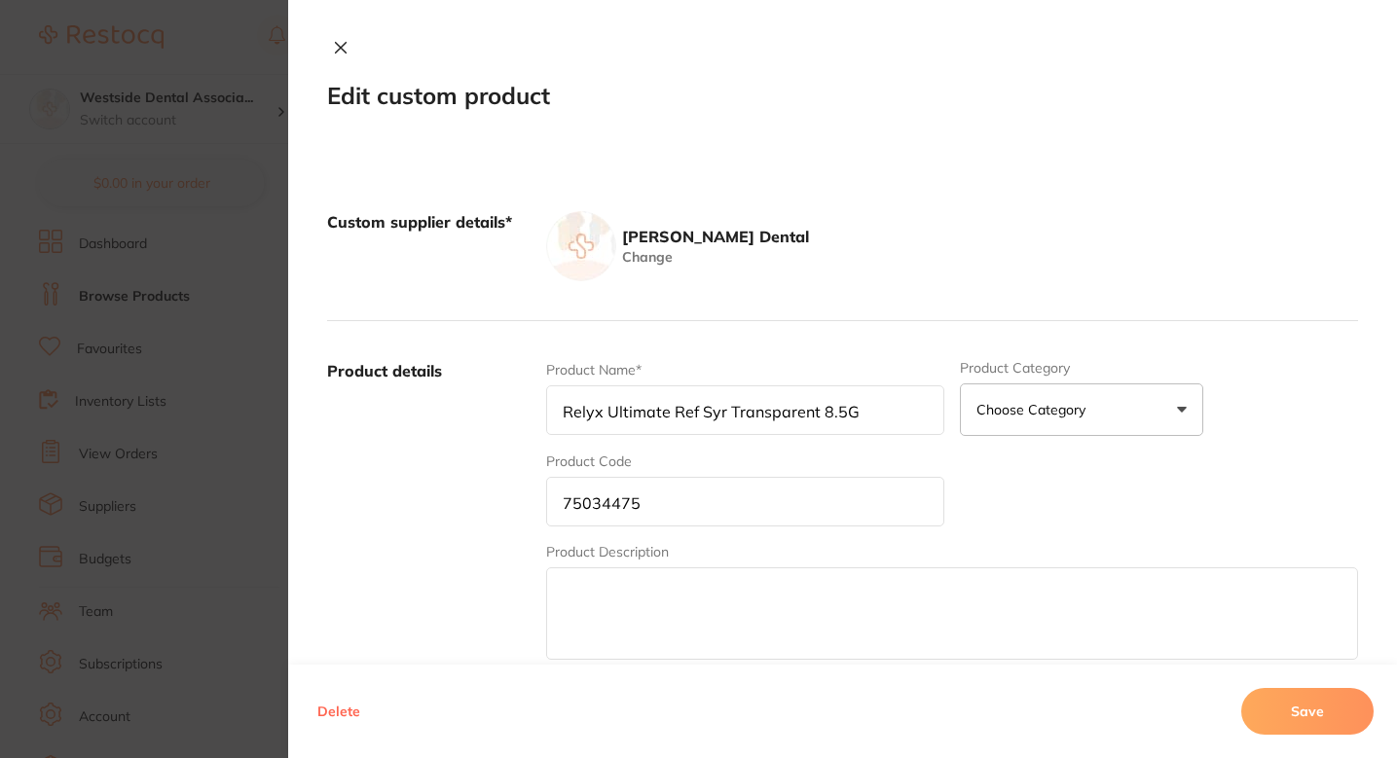
type input "PDCARE Wipes LG 65/CN"
type input "70877191"
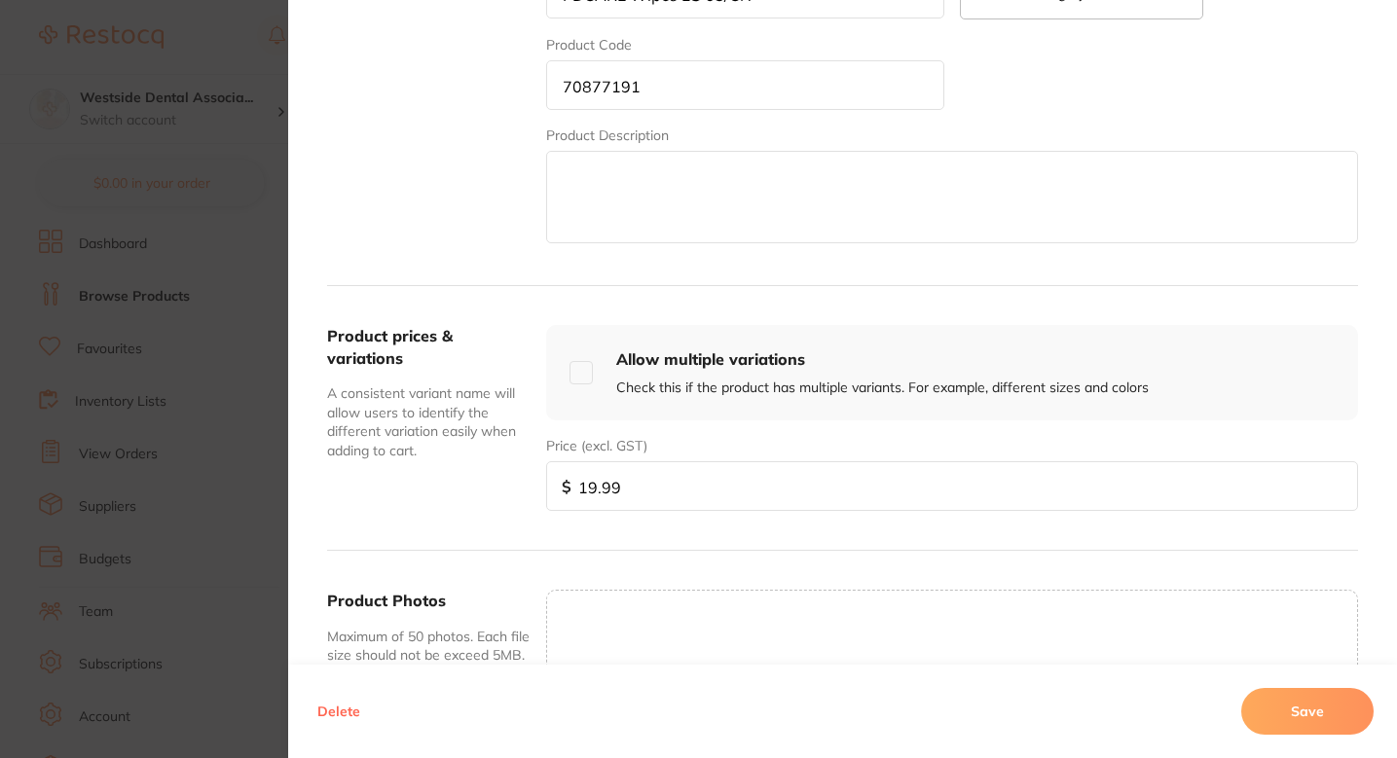
scroll to position [495, 0]
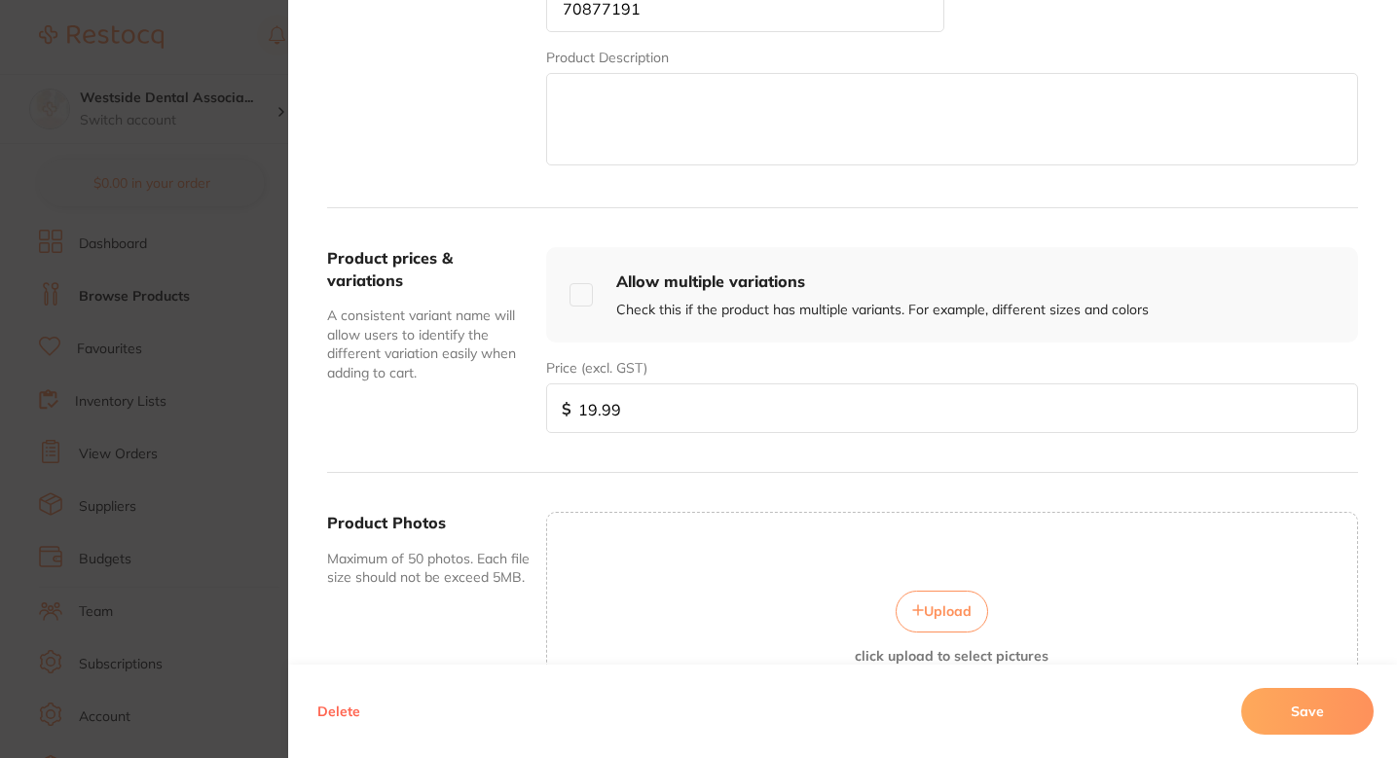
click at [719, 415] on input "19.99" at bounding box center [952, 409] width 812 height 50
paste input "4"
type input "14.99"
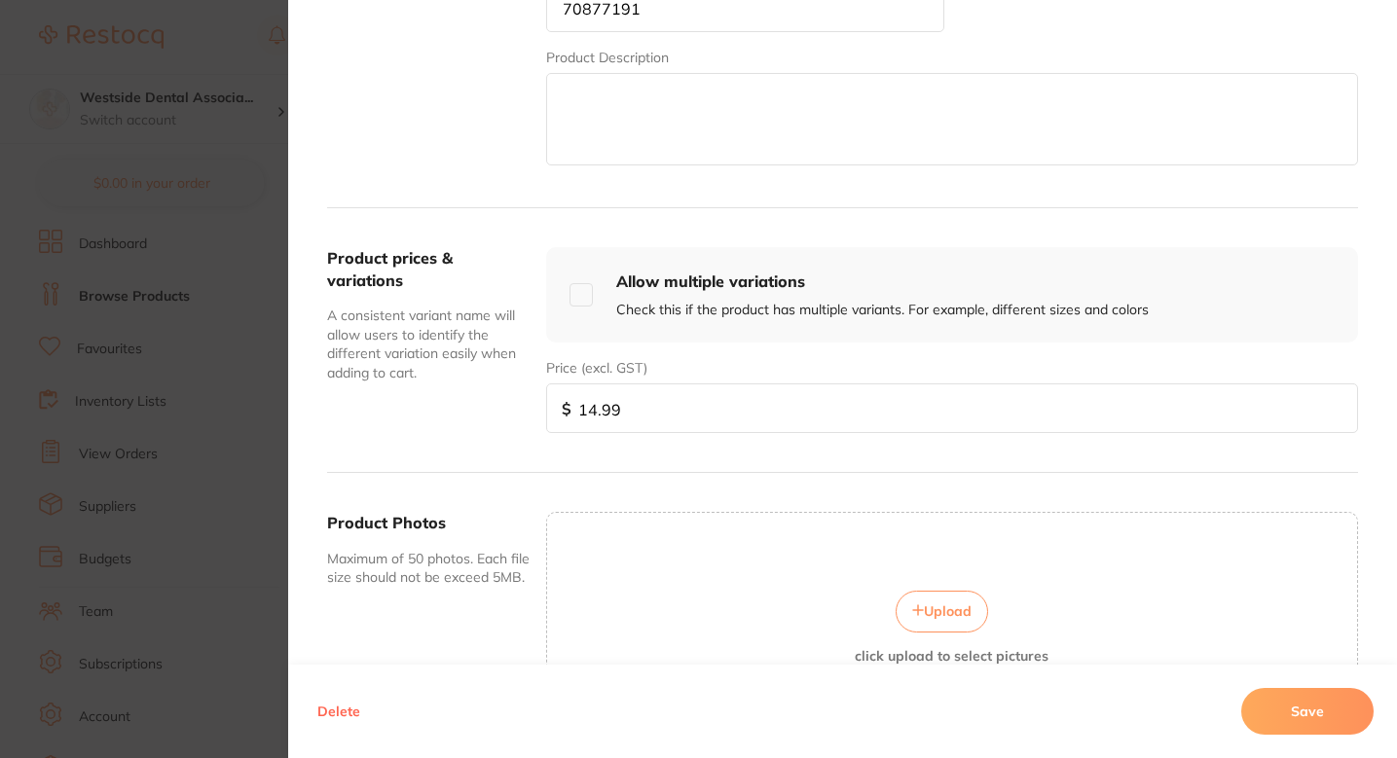
click at [1265, 696] on button "Save" at bounding box center [1307, 711] width 132 height 47
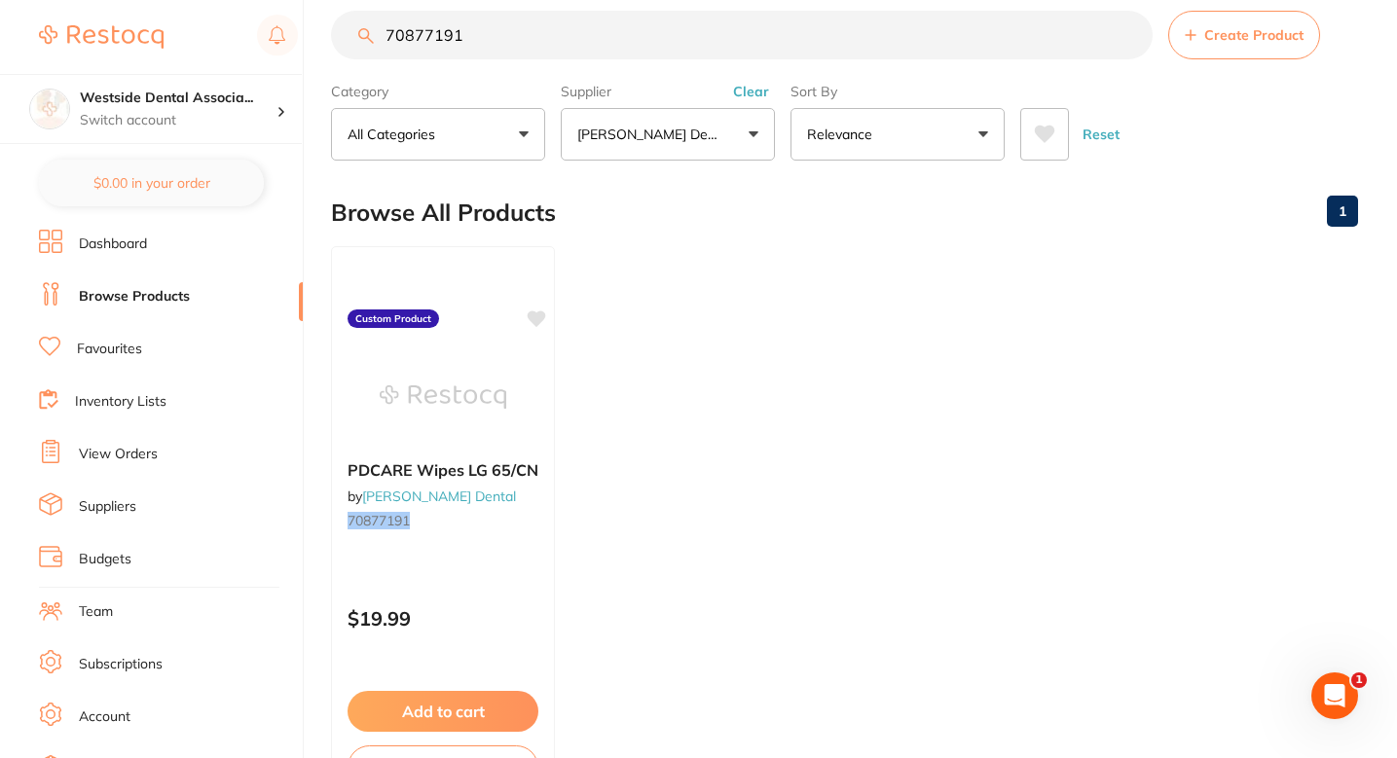
click at [587, 7] on main "70877191 Create Product Category All Categories All Categories No categories fo…" at bounding box center [864, 440] width 1066 height 936
click at [585, 23] on input "70877191" at bounding box center [742, 35] width 822 height 49
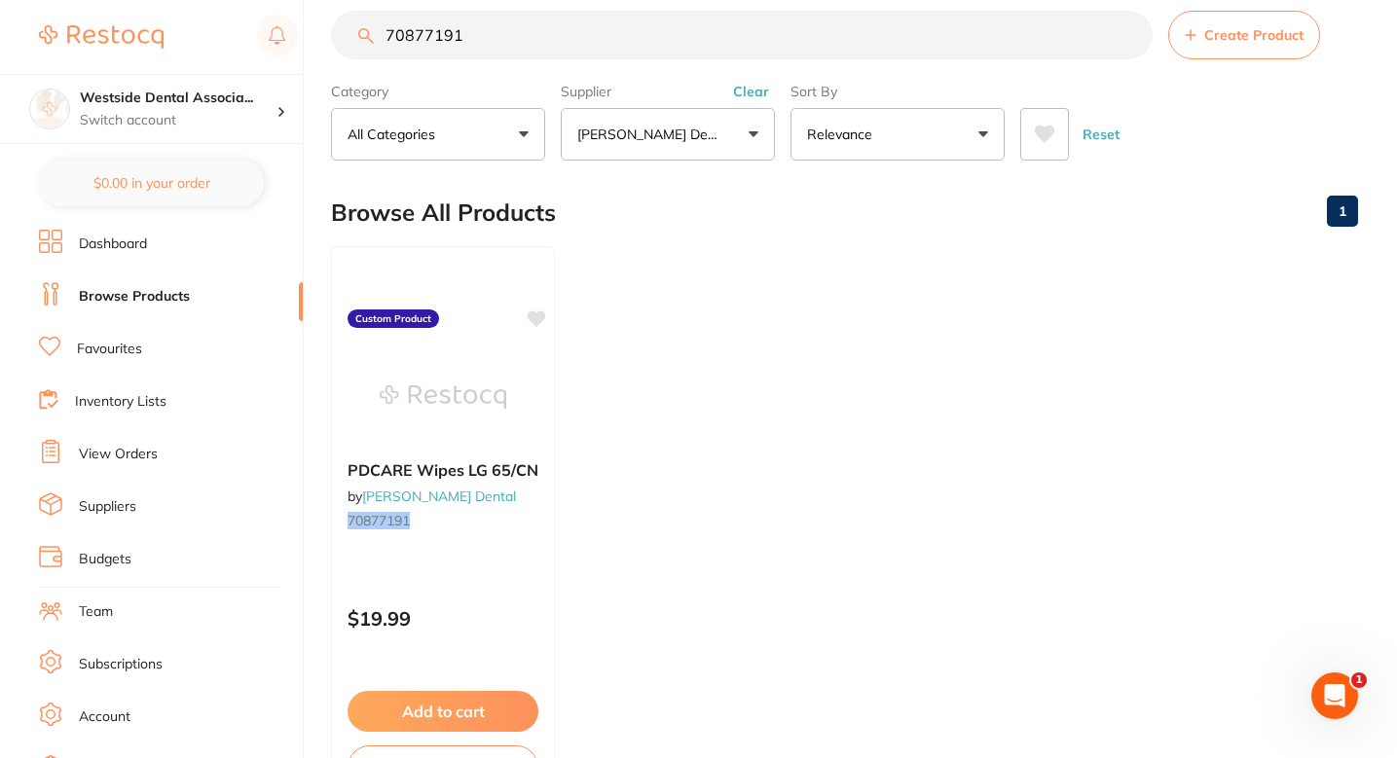
paste input "209"
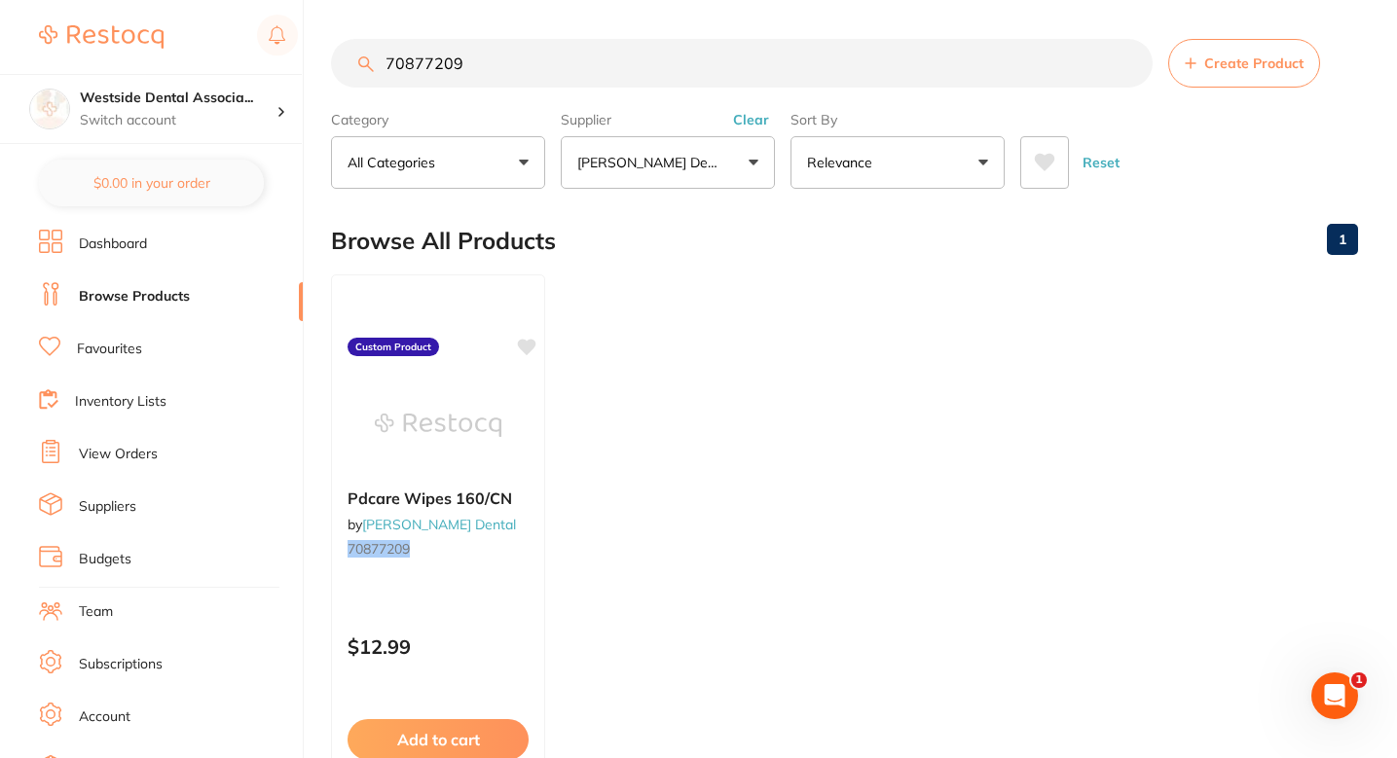
type input "70877209"
click at [500, 619] on div "$12.99" at bounding box center [438, 642] width 214 height 53
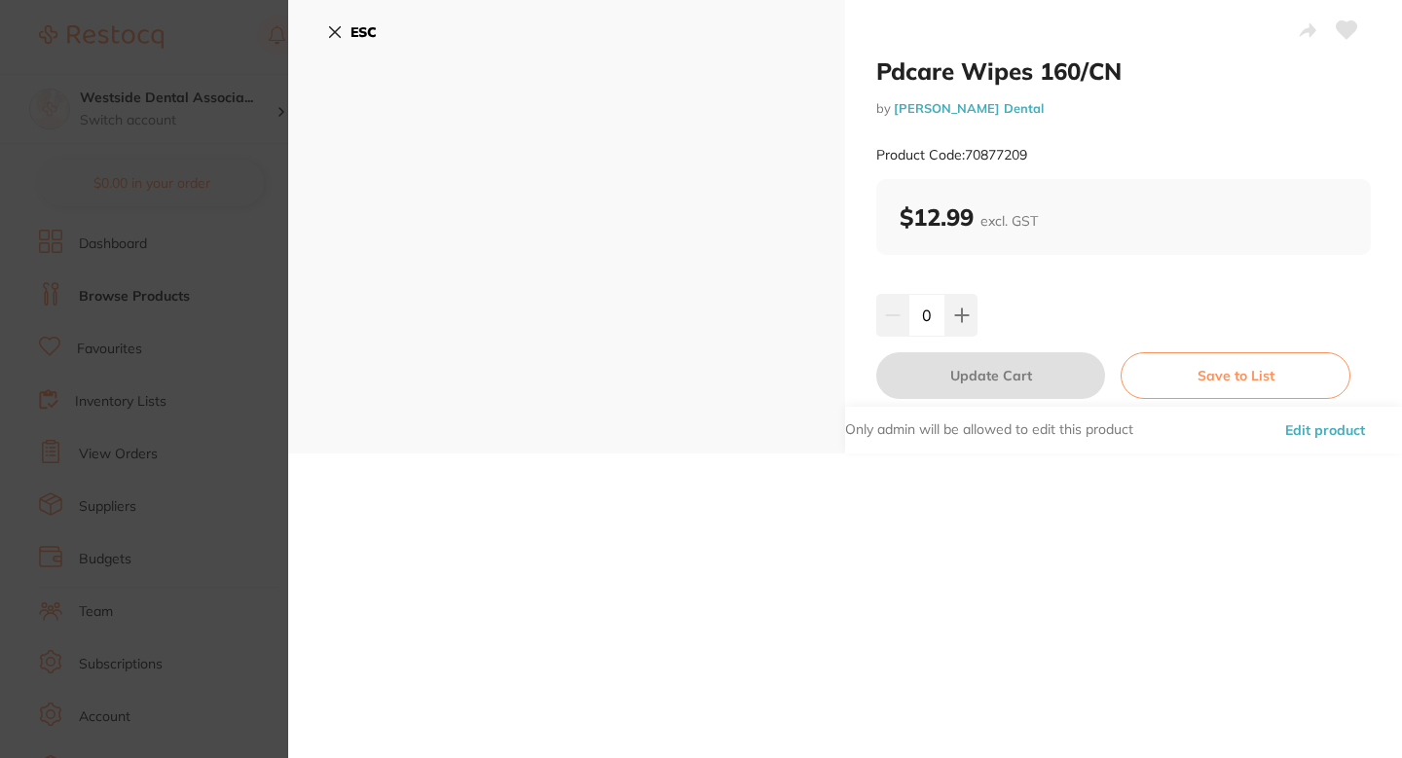
click at [1311, 438] on button "Edit product" at bounding box center [1325, 430] width 92 height 47
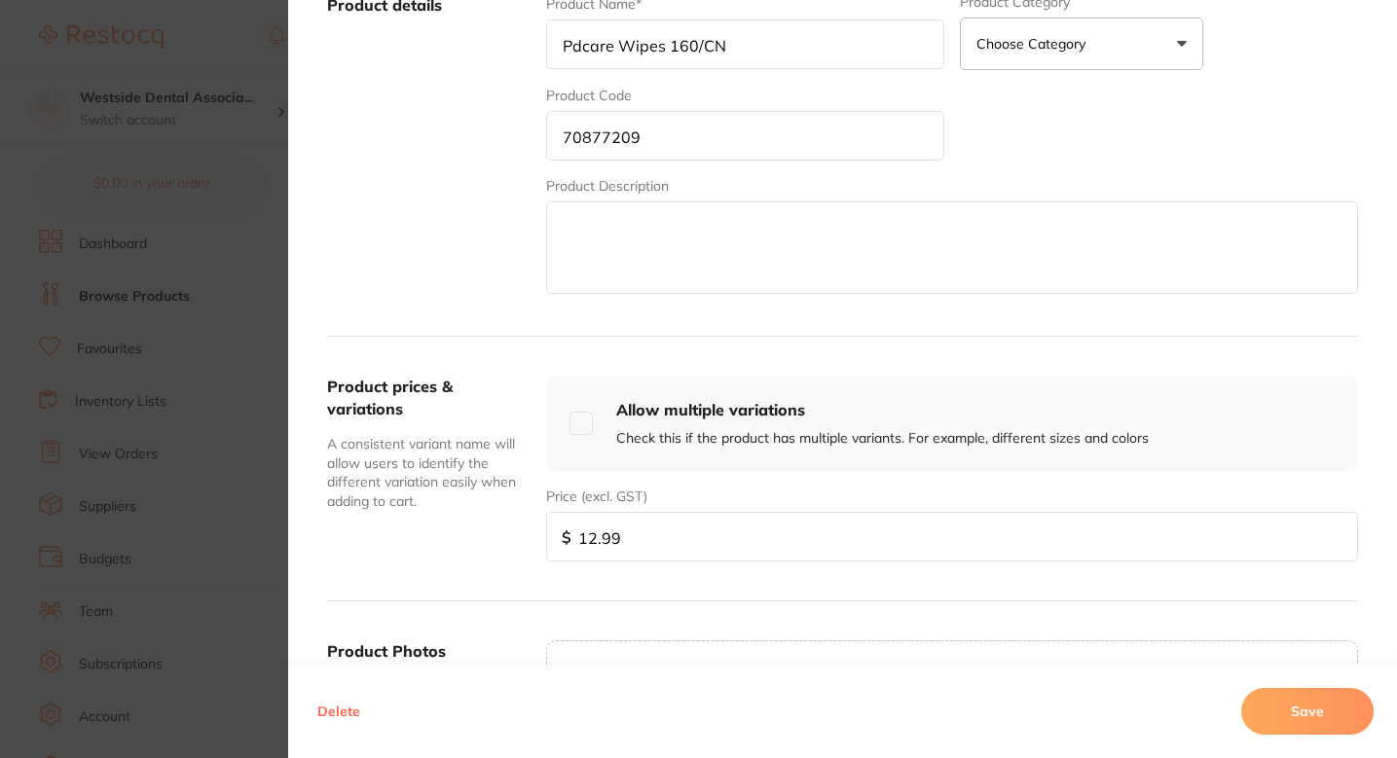
click at [628, 528] on input "12.99" at bounding box center [952, 537] width 812 height 50
paste input "0"
type input "10.99"
click at [1276, 719] on button "Save" at bounding box center [1307, 711] width 132 height 47
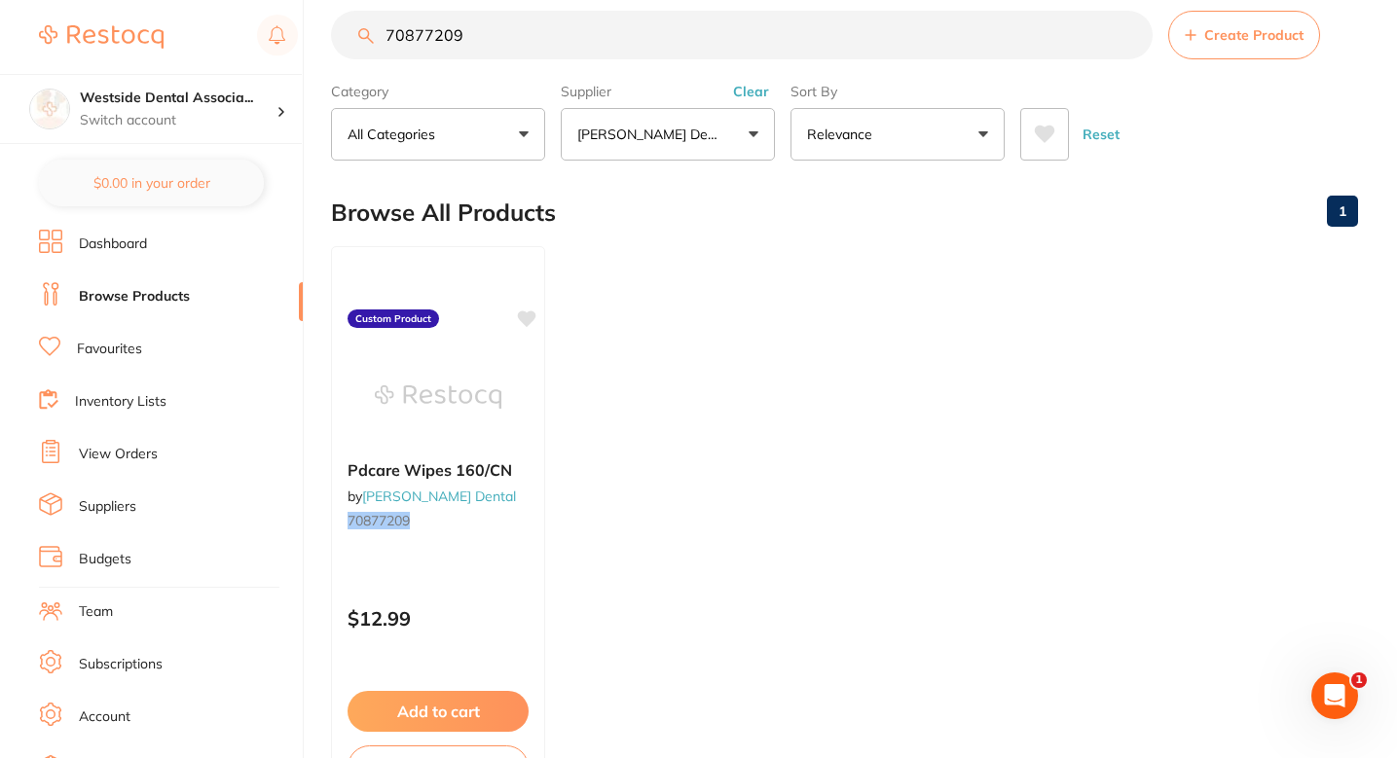
click at [684, 334] on ul "Pdcare Wipes 160/CN by Patterson Dental 70877209 Custom Product $12.99 Add to c…" at bounding box center [844, 526] width 1027 height 560
click at [608, 477] on ul "Pdcare Wipes 160/CN by Patterson Dental 70877209 Custom Product $12.99 Add to c…" at bounding box center [844, 526] width 1027 height 560
click at [513, 542] on div "Pdcare Wipes 160/CN by Patterson Dental 70877209" at bounding box center [438, 498] width 214 height 107
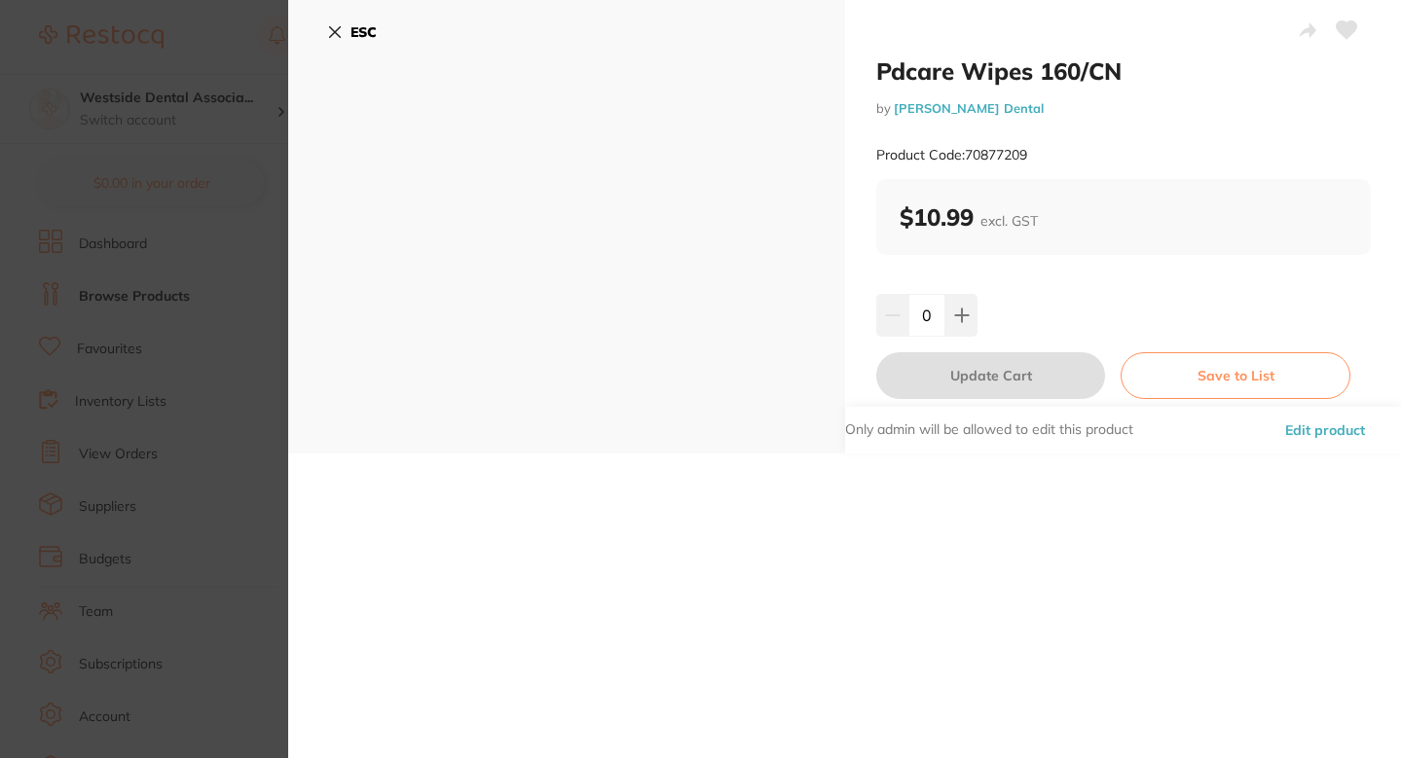
click at [265, 466] on section "Pdcare Wipes 160/CN by Patterson Dental Product Code: 70877209 ESC Pdcare Wipes…" at bounding box center [701, 379] width 1402 height 758
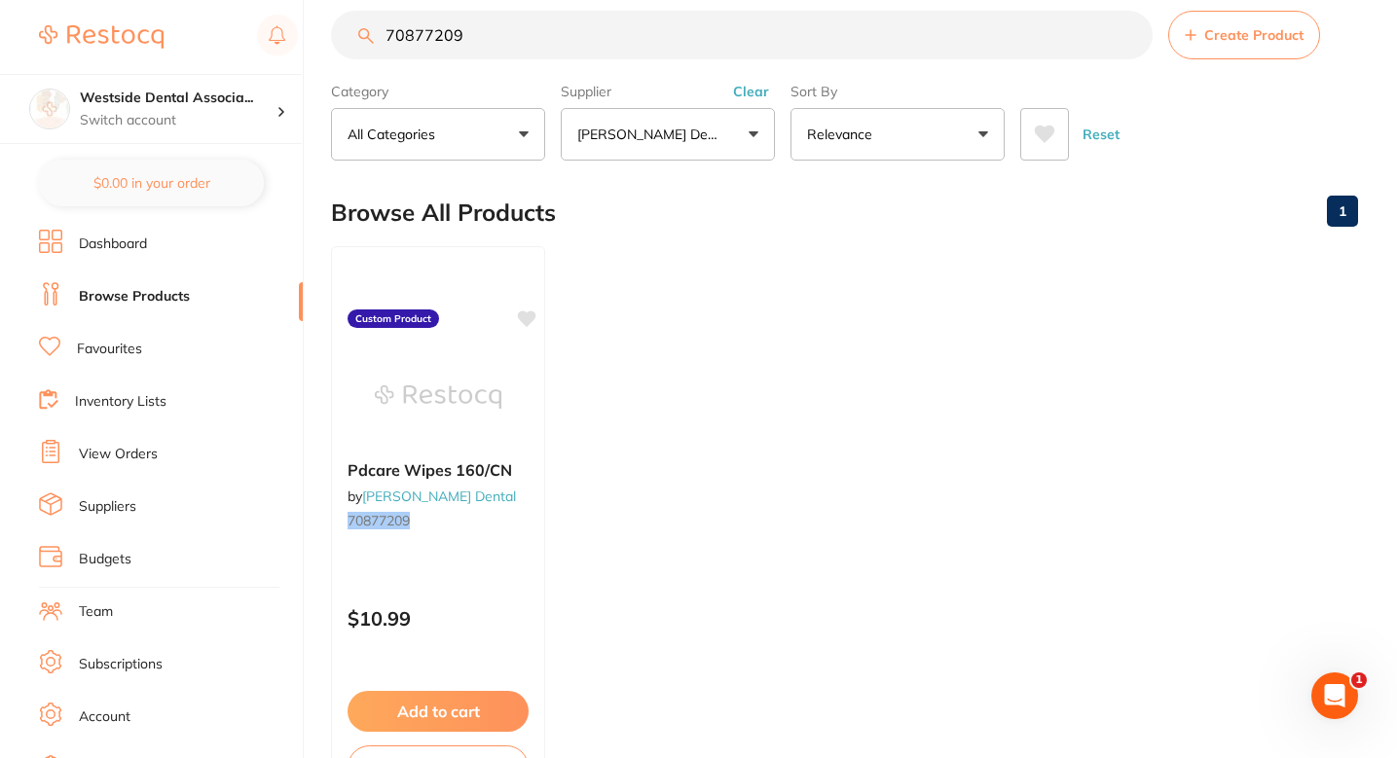
click at [645, 40] on input "70877209" at bounding box center [742, 35] width 822 height 49
paste input "6616718"
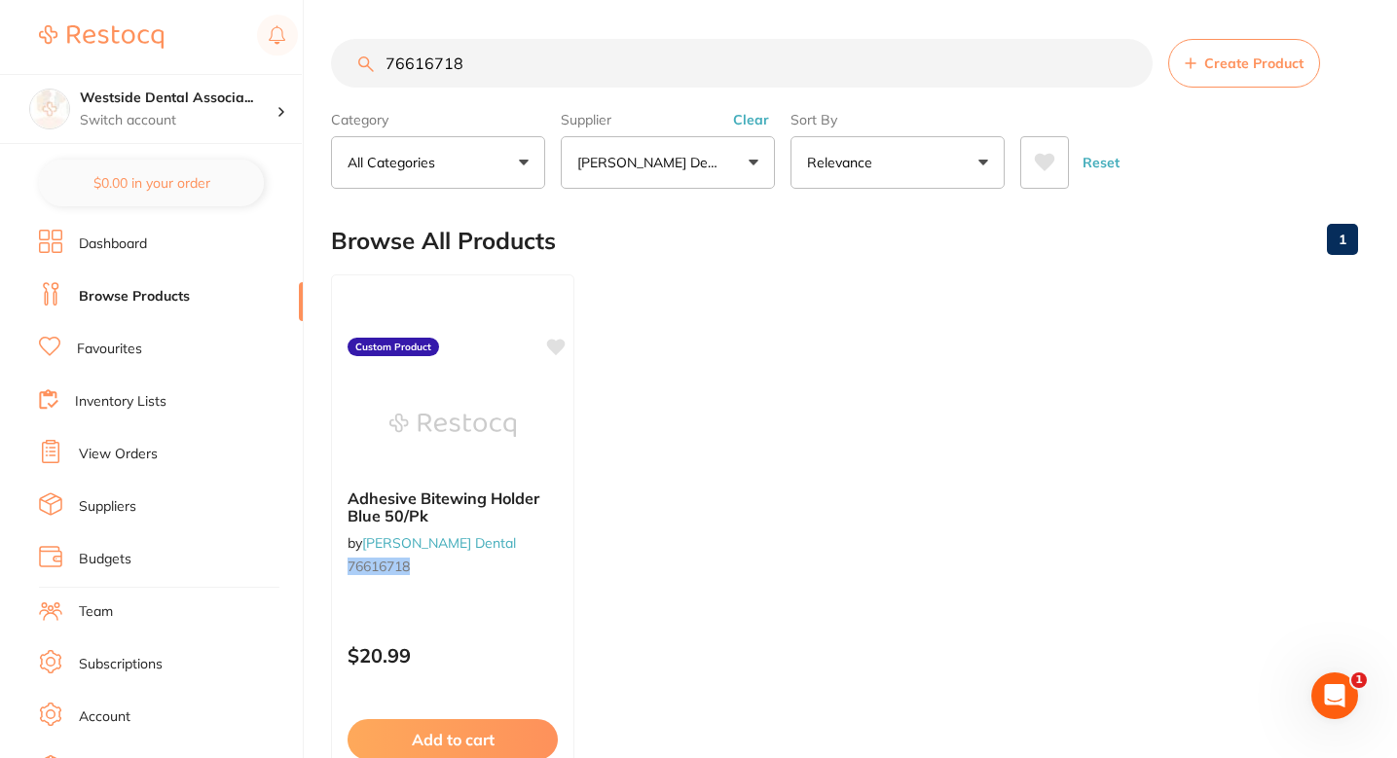
type input "76616718"
click at [527, 582] on div "Adhesive Bitewing Holder Blue 50/Pk by Patterson Dental 76616718" at bounding box center [452, 536] width 243 height 126
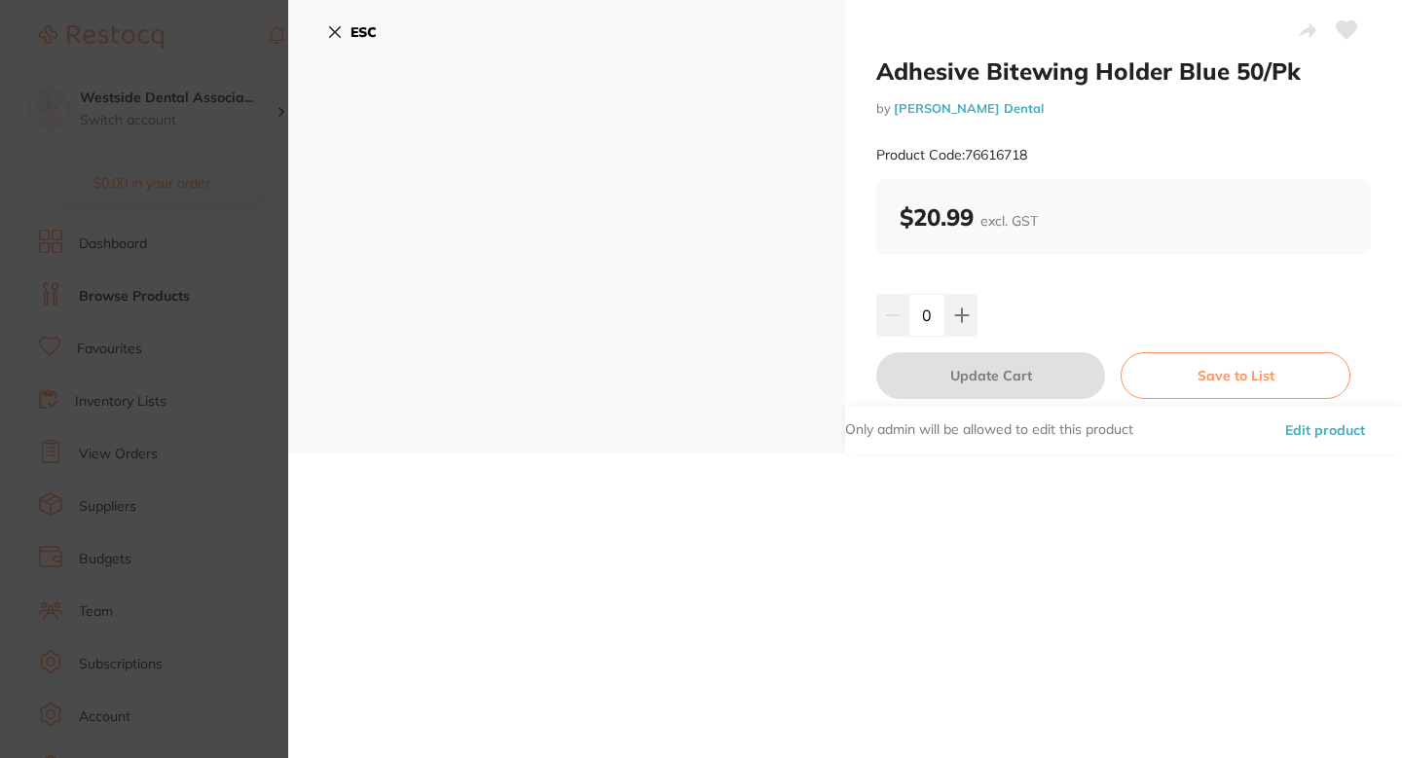
click at [1295, 418] on button "Edit product" at bounding box center [1325, 430] width 92 height 47
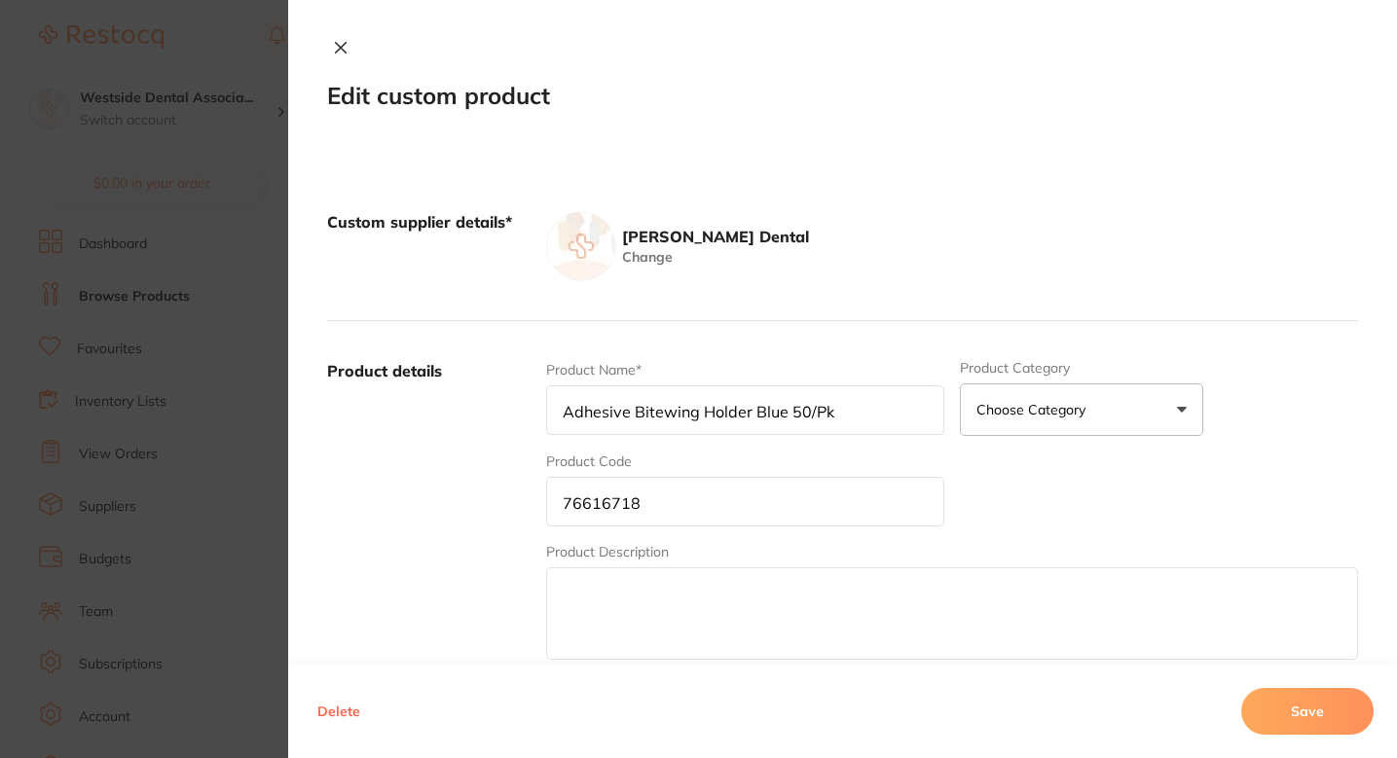
scroll to position [481, 0]
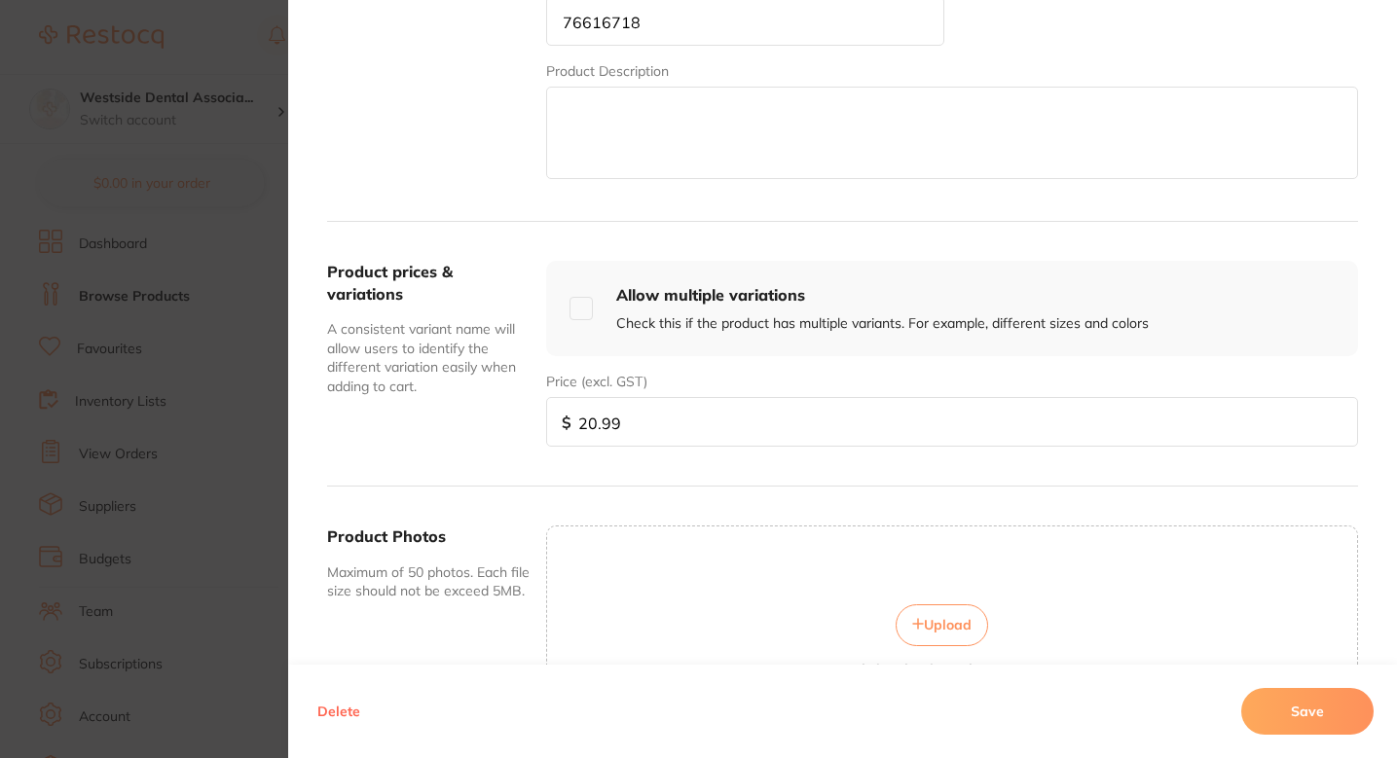
click at [662, 457] on div "Product prices & variations A consistent variant name will allow users to ident…" at bounding box center [842, 354] width 1031 height 265
click at [678, 446] on input "20.99" at bounding box center [952, 422] width 812 height 50
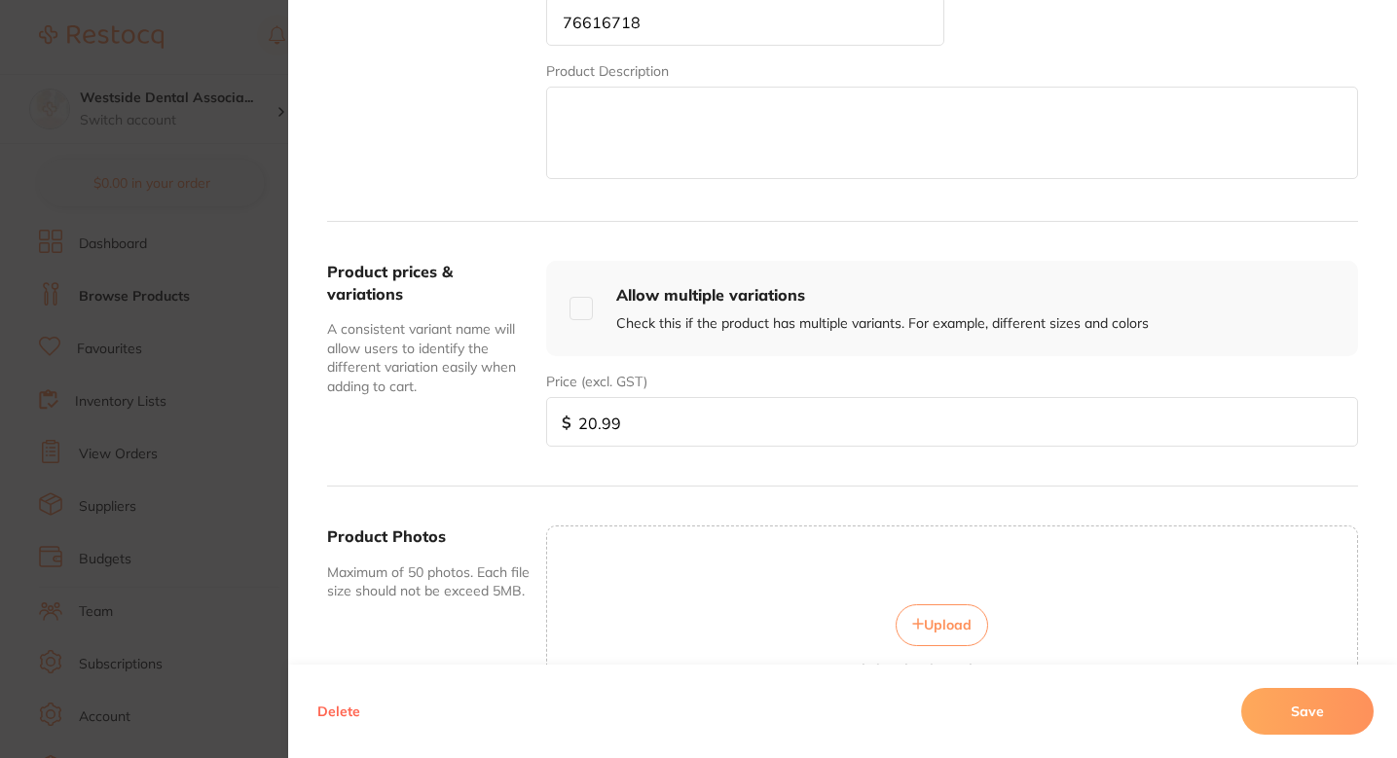
paste input "1"
type input "21.99"
click at [1312, 713] on button "Save" at bounding box center [1307, 711] width 132 height 47
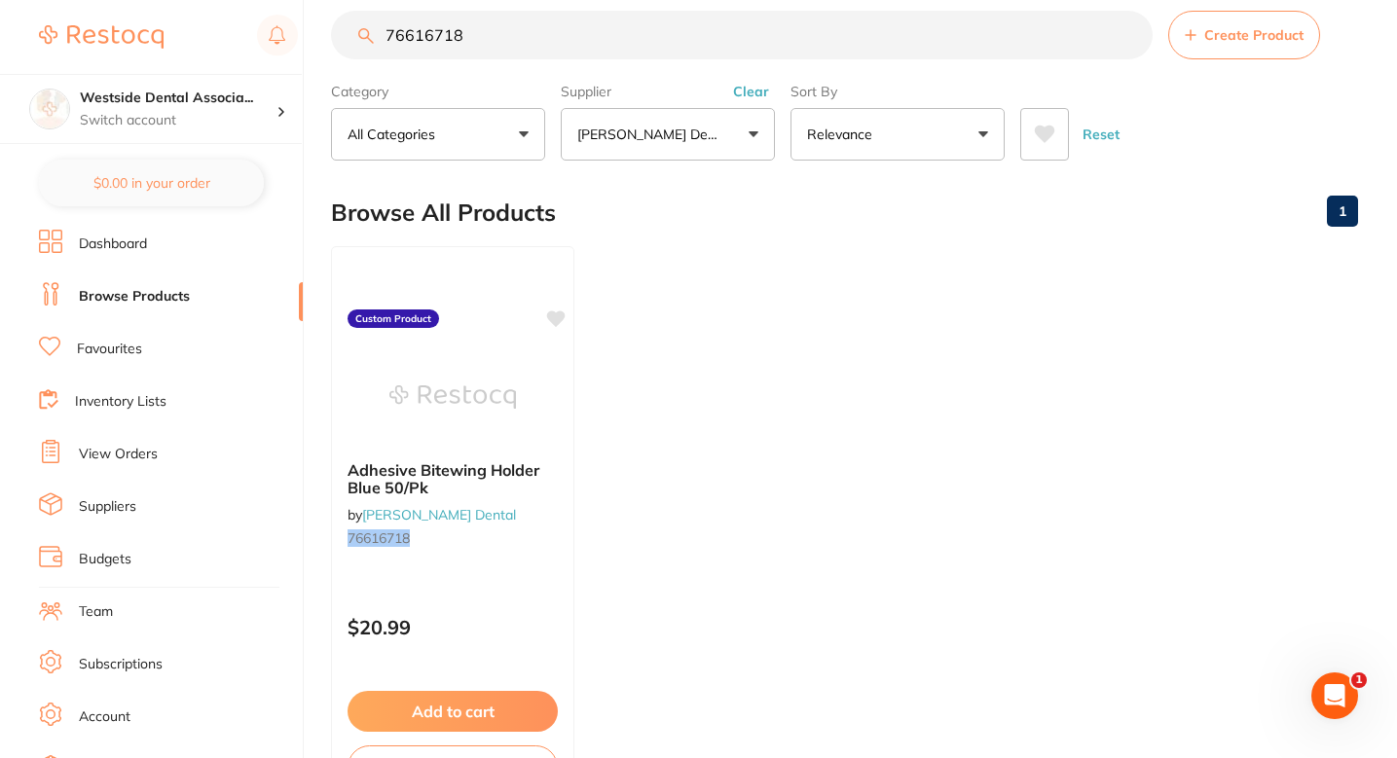
click at [627, 34] on input "76616718" at bounding box center [742, 35] width 822 height 49
paste input "42"
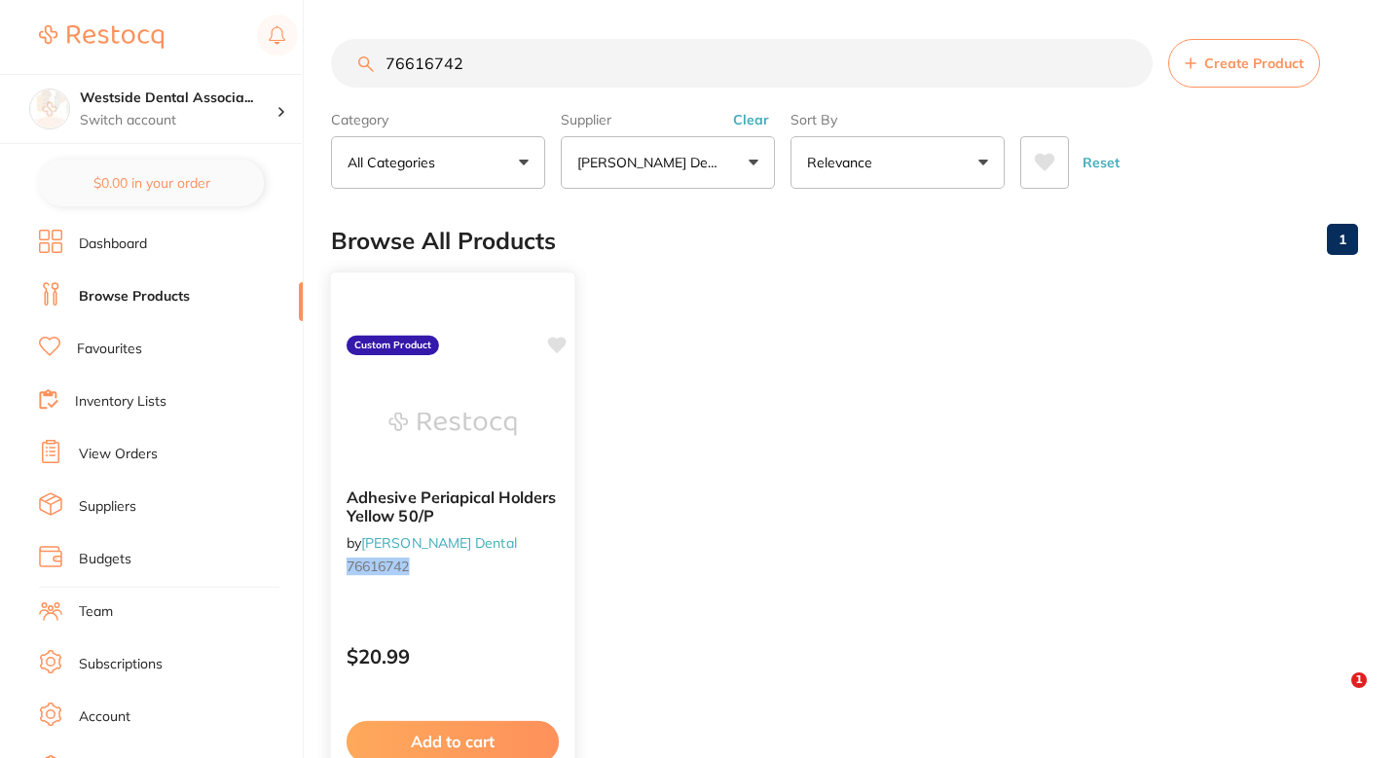
type input "76616742"
click at [498, 612] on div "Adhesive Periapical Holders Yellow 50/P by Patterson Dental 76616742 Custom Pro…" at bounding box center [453, 555] width 246 height 566
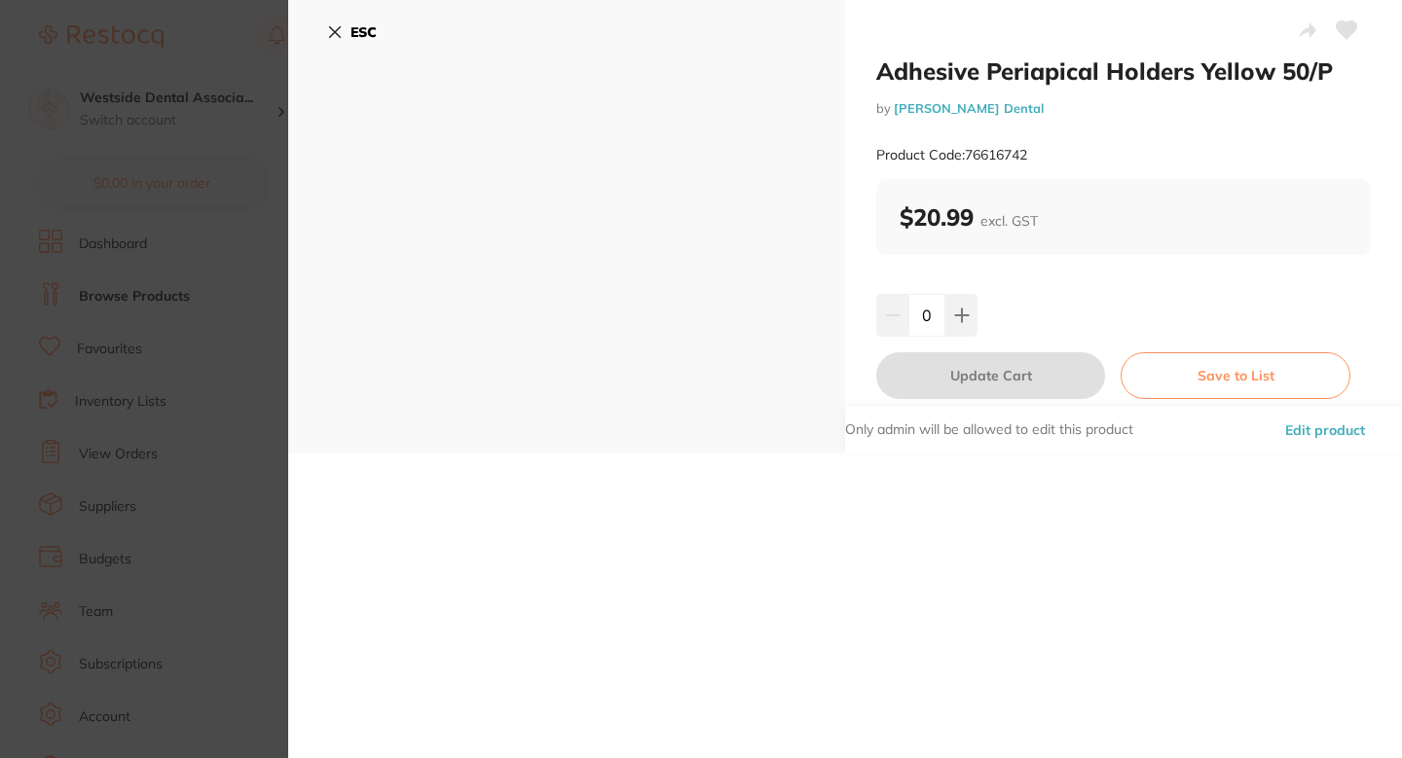
click at [1309, 424] on button "Edit product" at bounding box center [1325, 430] width 92 height 47
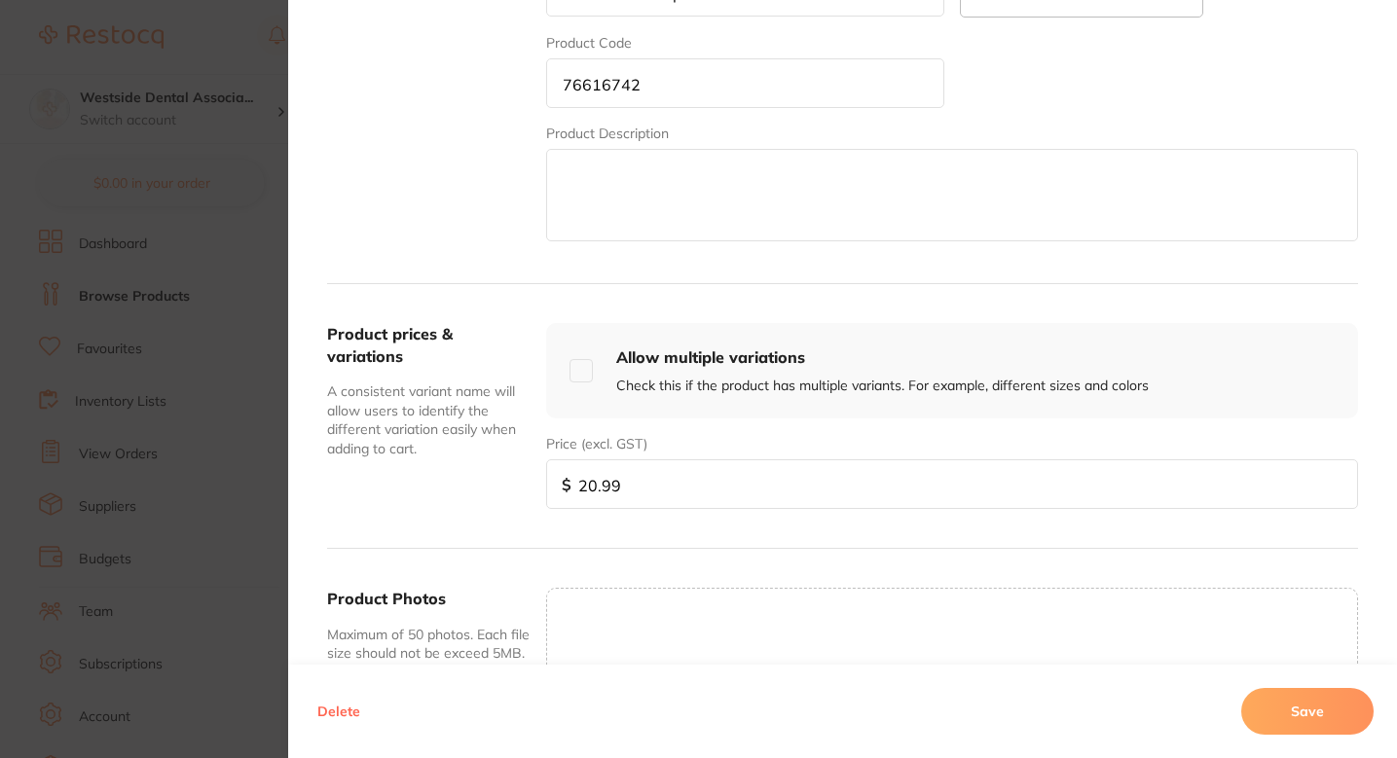
scroll to position [493, 0]
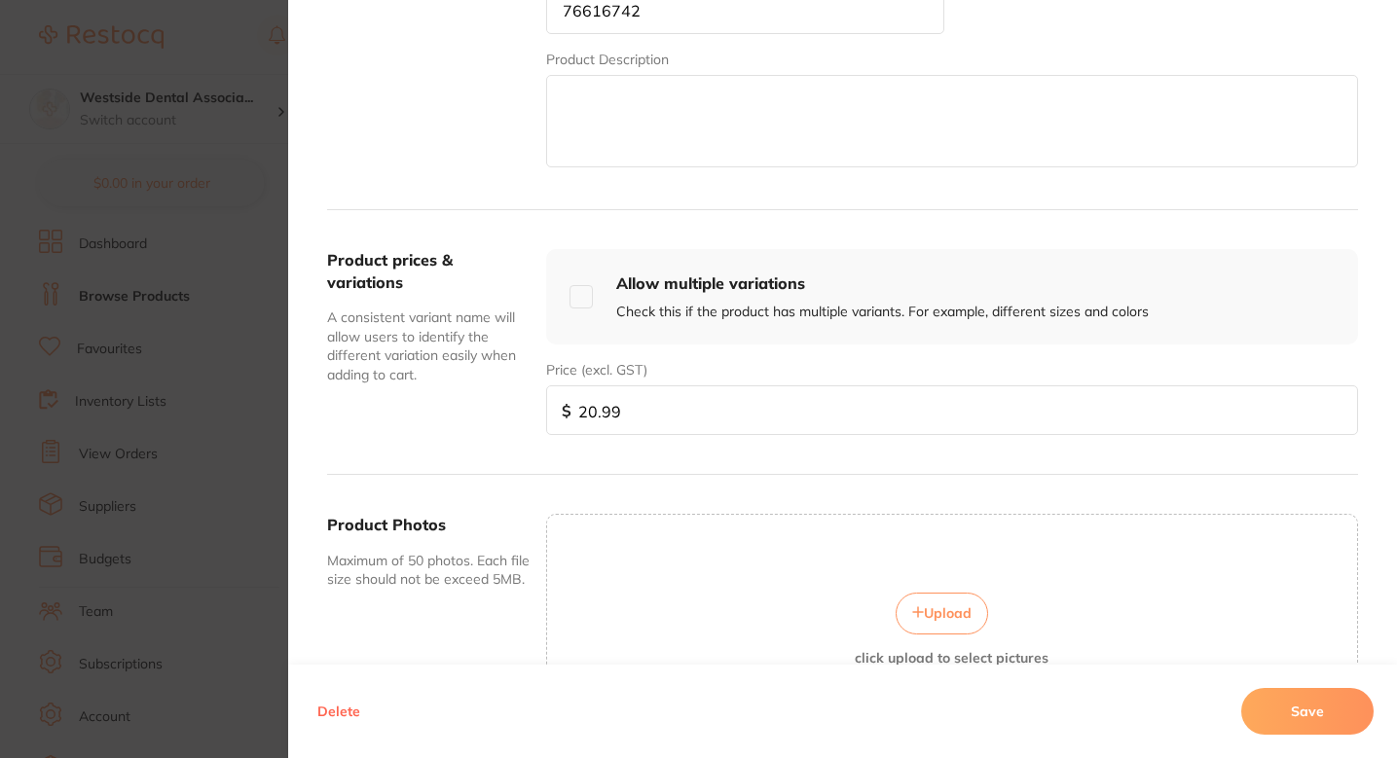
click at [586, 414] on input "20.99" at bounding box center [952, 411] width 812 height 50
type input "21.99"
click at [1278, 692] on button "Save" at bounding box center [1307, 711] width 132 height 47
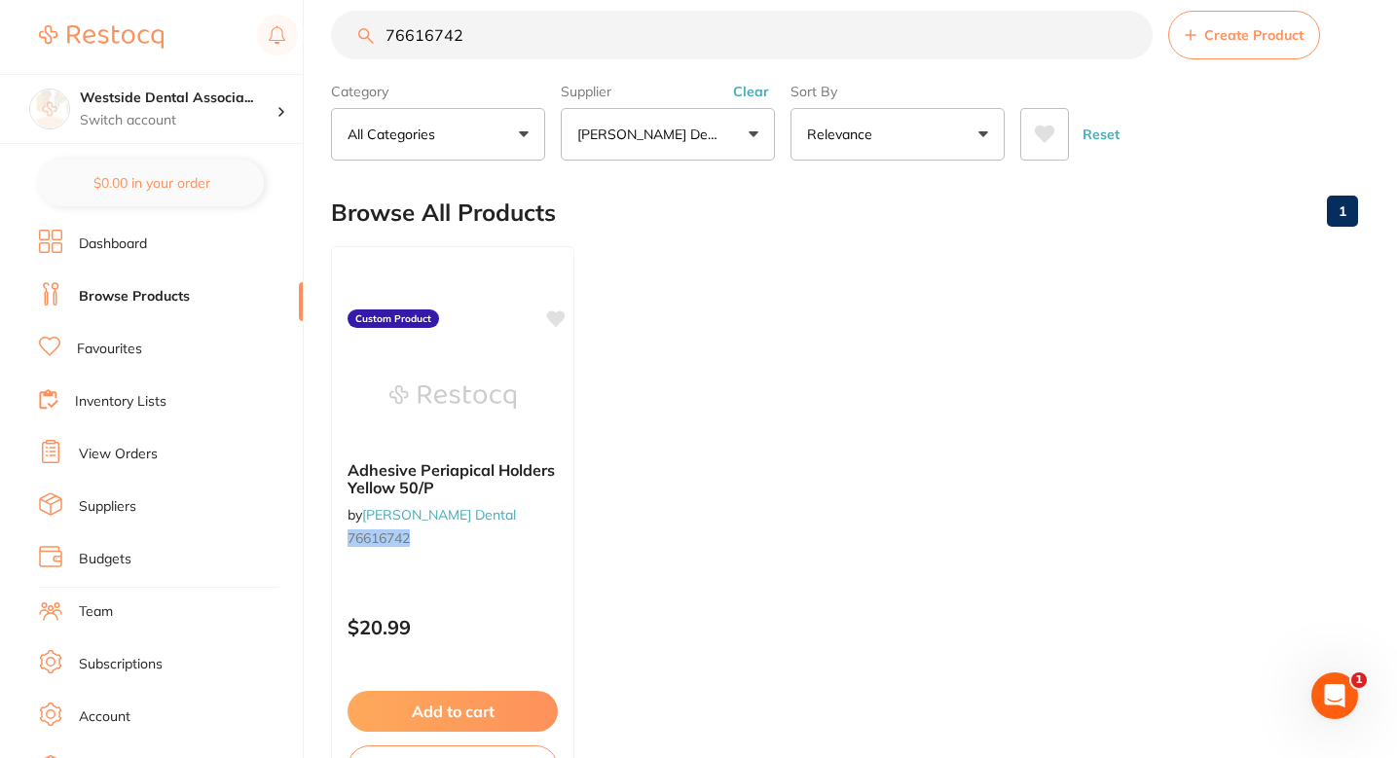
click at [658, 68] on section "76616742 Create Product Category All Categories All Categories No categories fo…" at bounding box center [844, 86] width 1027 height 150
click at [667, 51] on input "76616742" at bounding box center [742, 35] width 822 height 49
paste input "34"
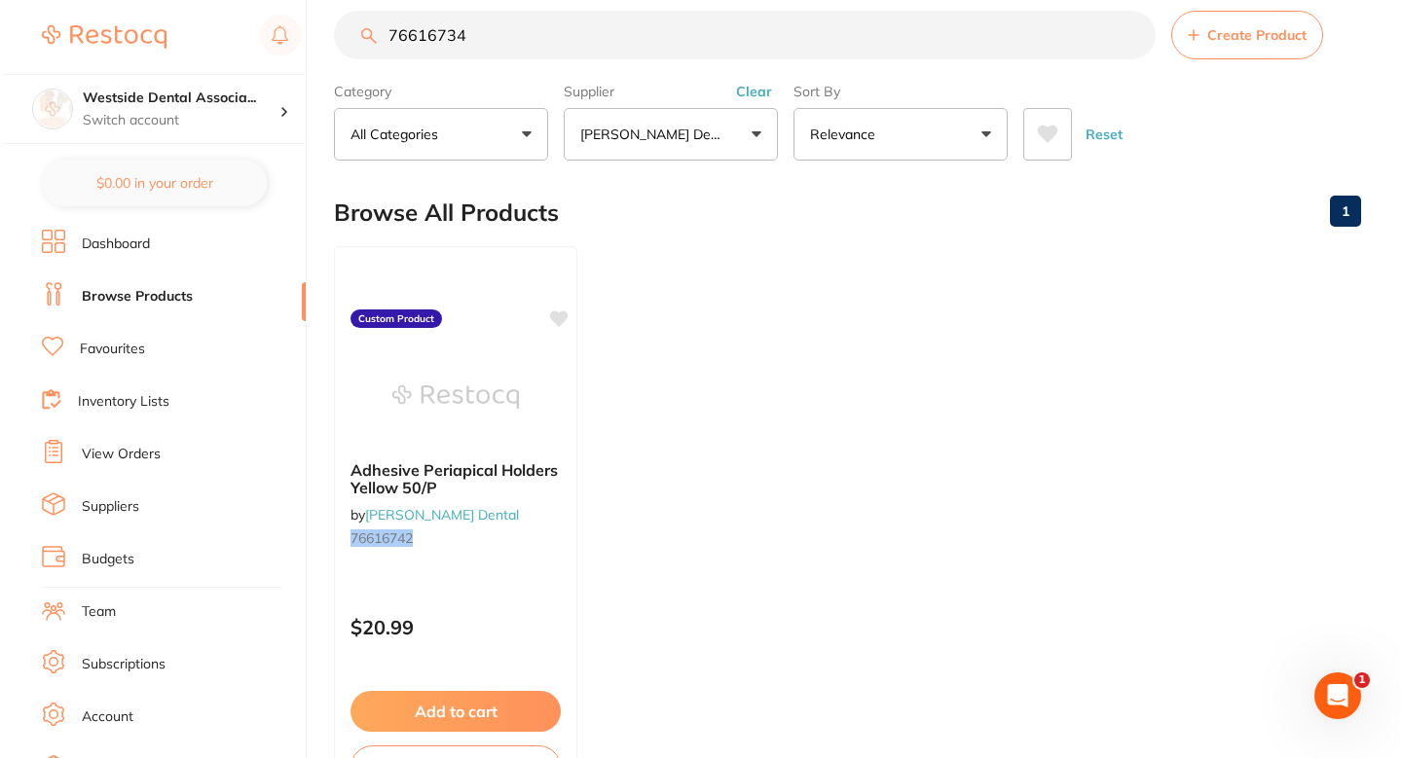
scroll to position [0, 0]
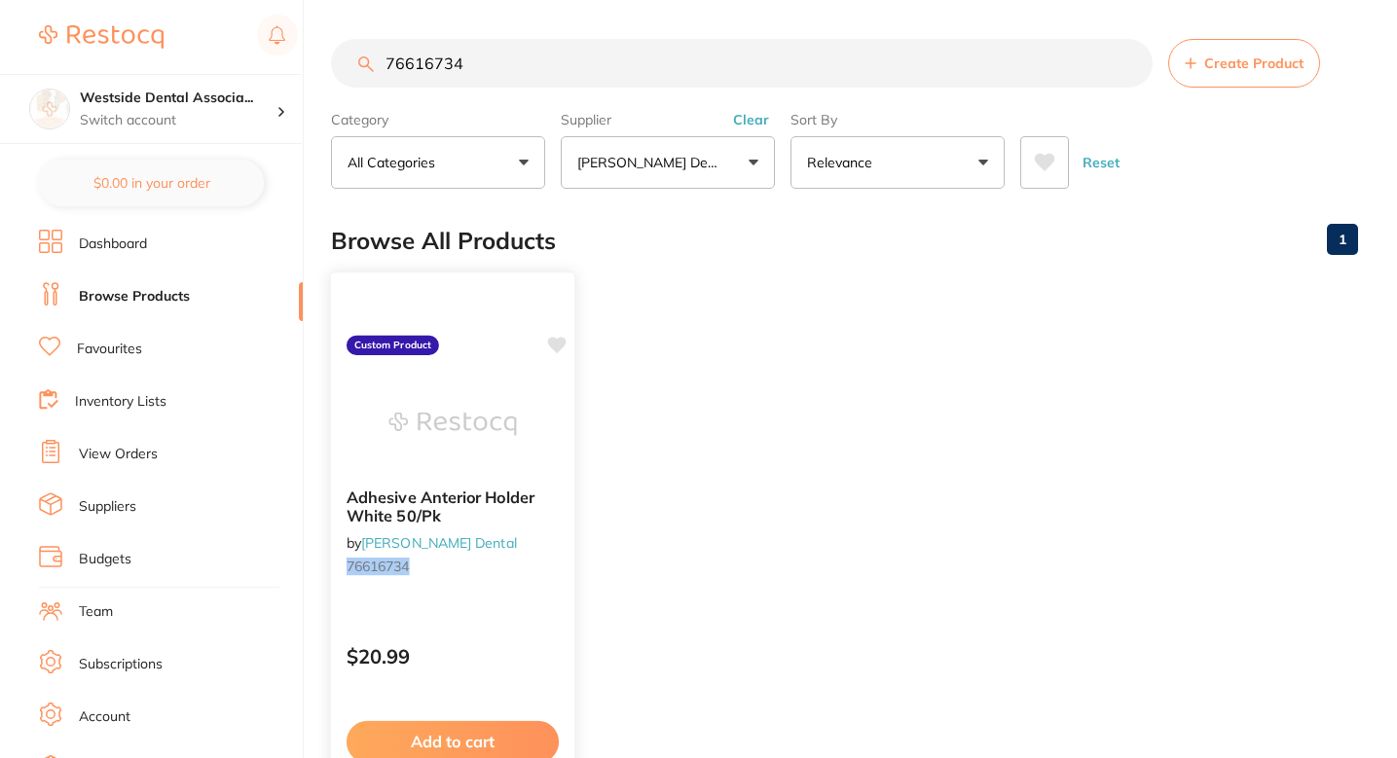
type input "76616734"
click at [504, 597] on div "Adhesive Anterior Holder White 50/Pk by Patterson Dental 76616734" at bounding box center [452, 536] width 243 height 126
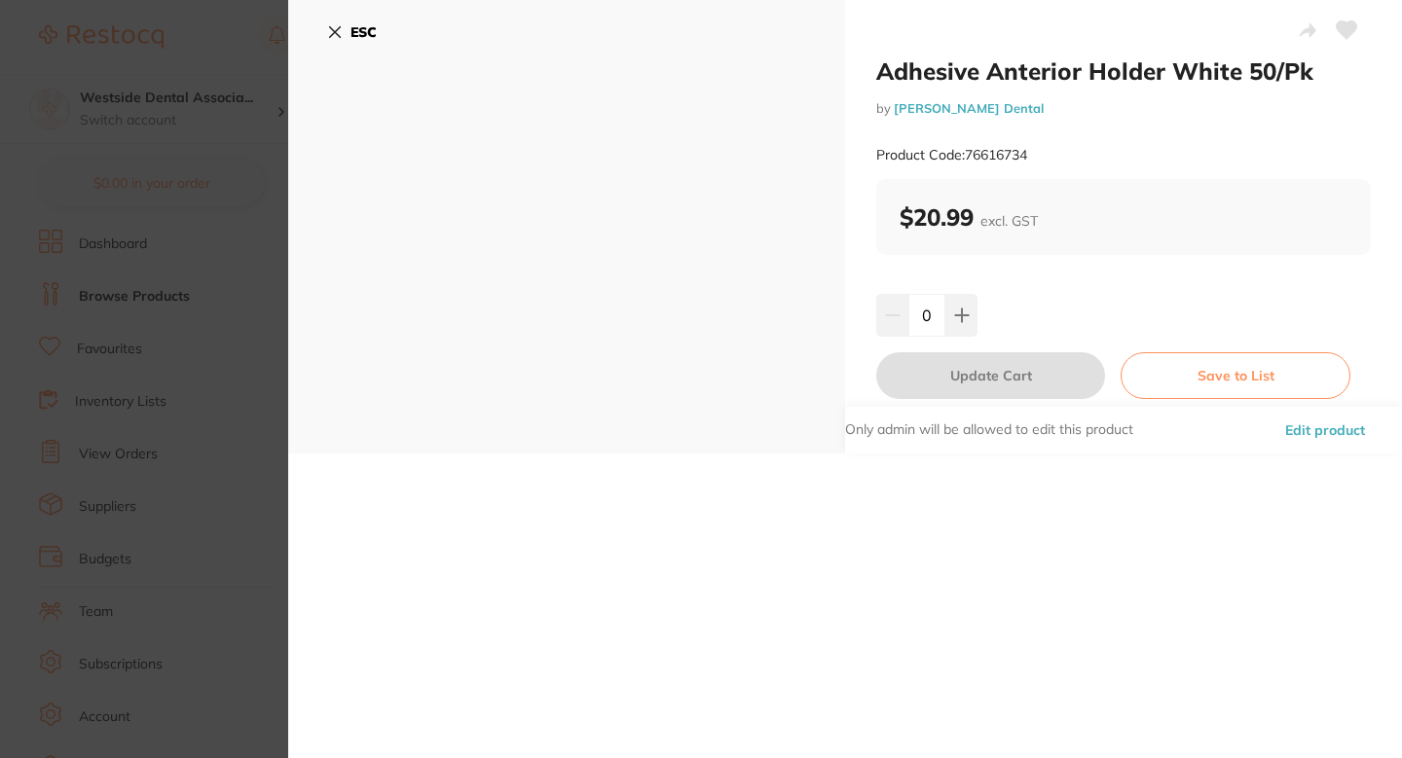
click at [1322, 433] on button "Edit product" at bounding box center [1325, 430] width 92 height 47
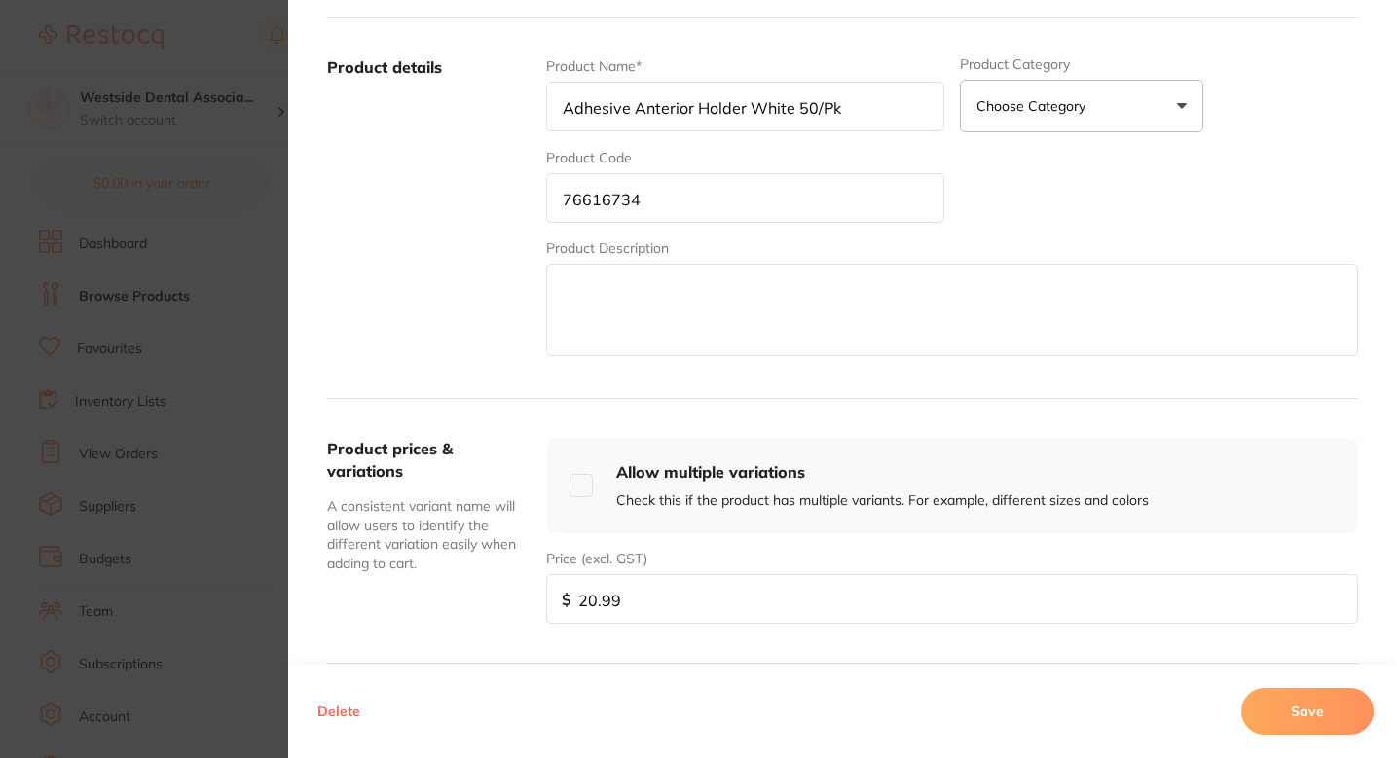
click at [588, 595] on input "20.99" at bounding box center [952, 599] width 812 height 50
type input "21.99"
click at [1340, 719] on button "Save" at bounding box center [1307, 711] width 132 height 47
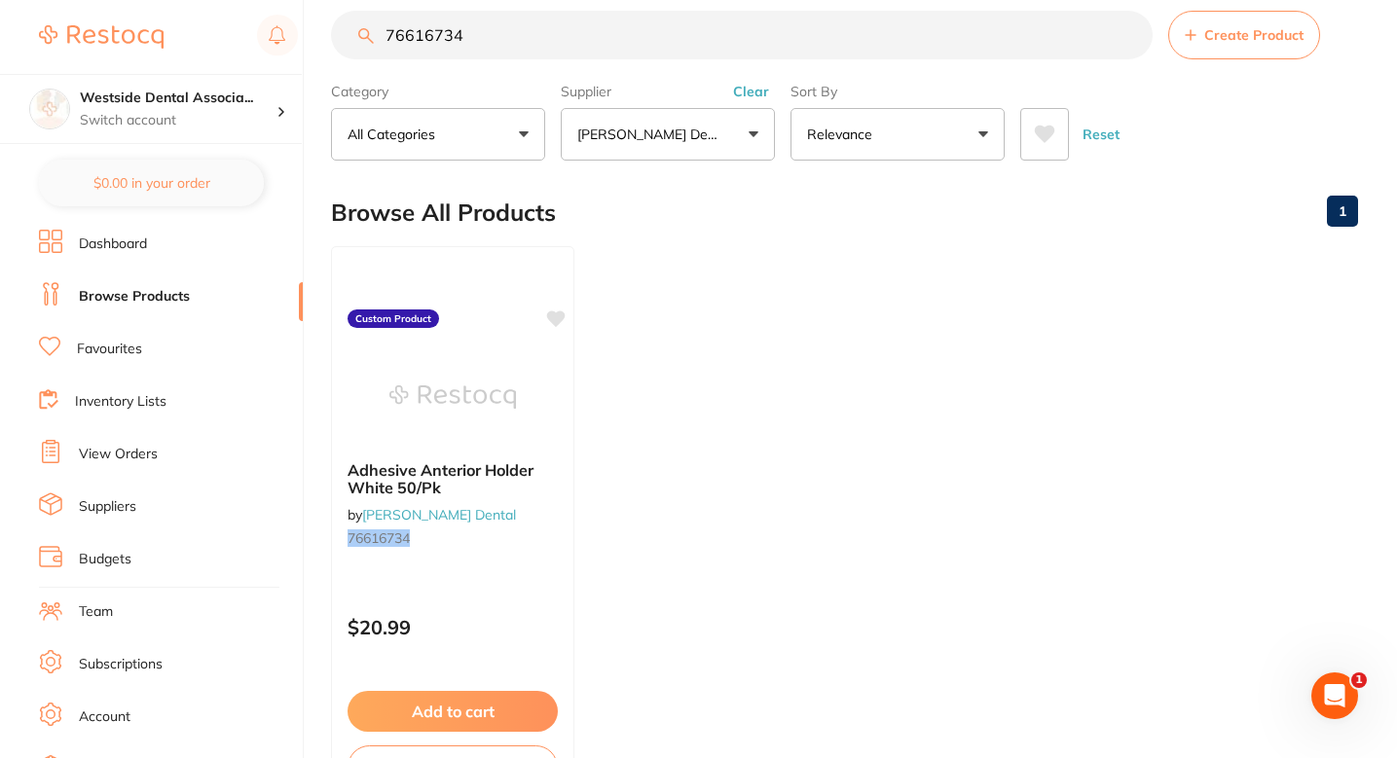
click at [730, 315] on ul "Adhesive Anterior Holder White 50/Pk by Patterson Dental 76616734 Custom Produc…" at bounding box center [844, 526] width 1027 height 560
click at [588, 55] on input "76616734" at bounding box center [742, 35] width 822 height 49
paste input "00"
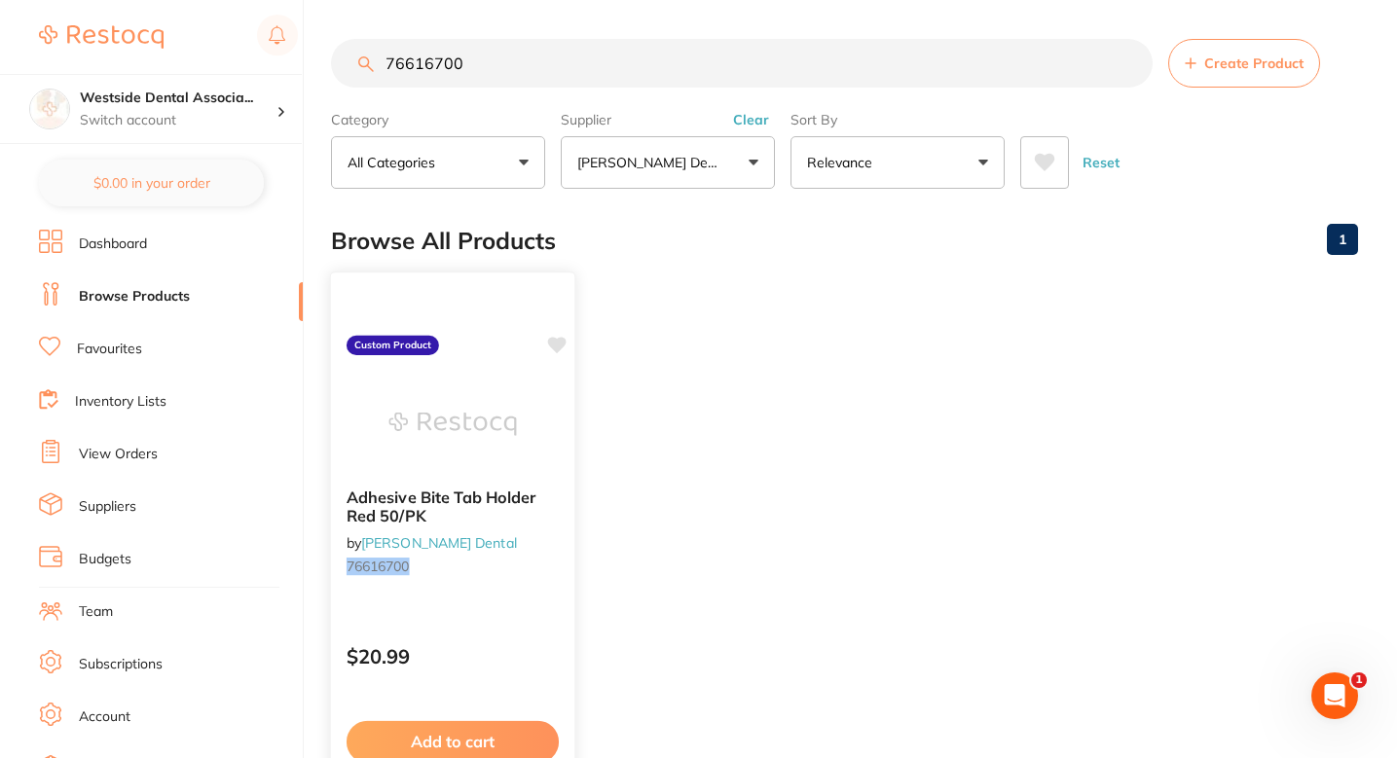
type input "76616700"
click at [529, 545] on div "Adhesive Bite Tab Holder Red 50/PK by Patterson Dental 76616700" at bounding box center [452, 536] width 243 height 126
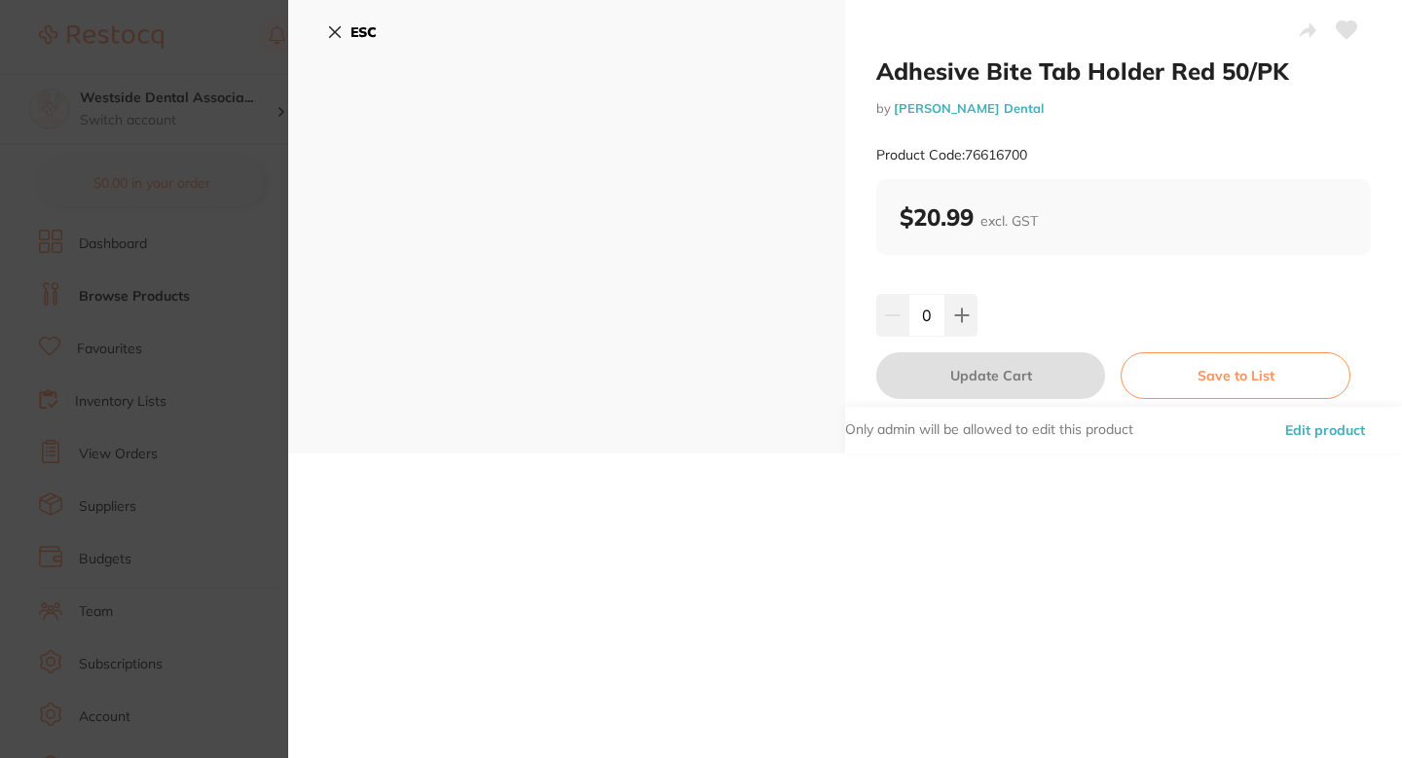
click at [1314, 442] on button "Edit product" at bounding box center [1325, 430] width 92 height 47
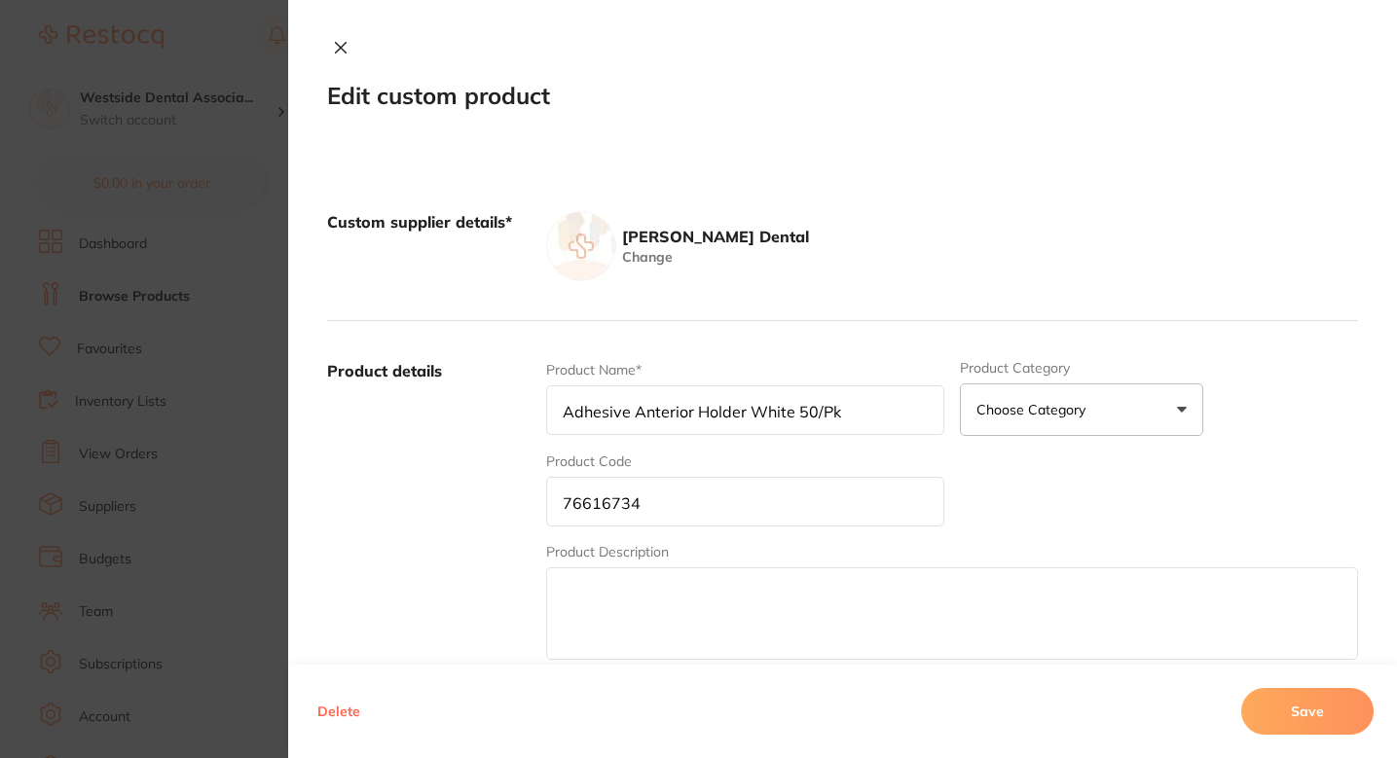
type input "Adhesive Bite Tab Holder Red 50/PK"
type input "76616700"
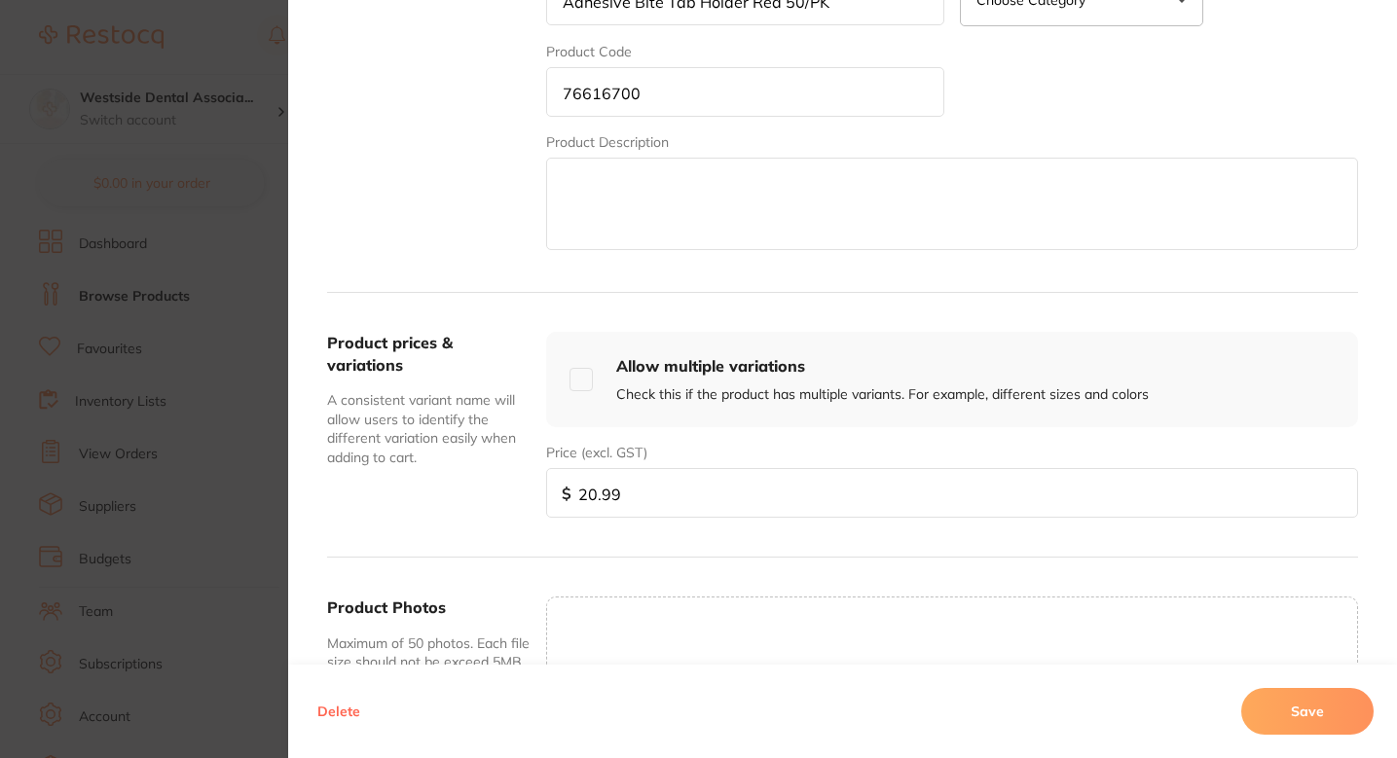
scroll to position [417, 0]
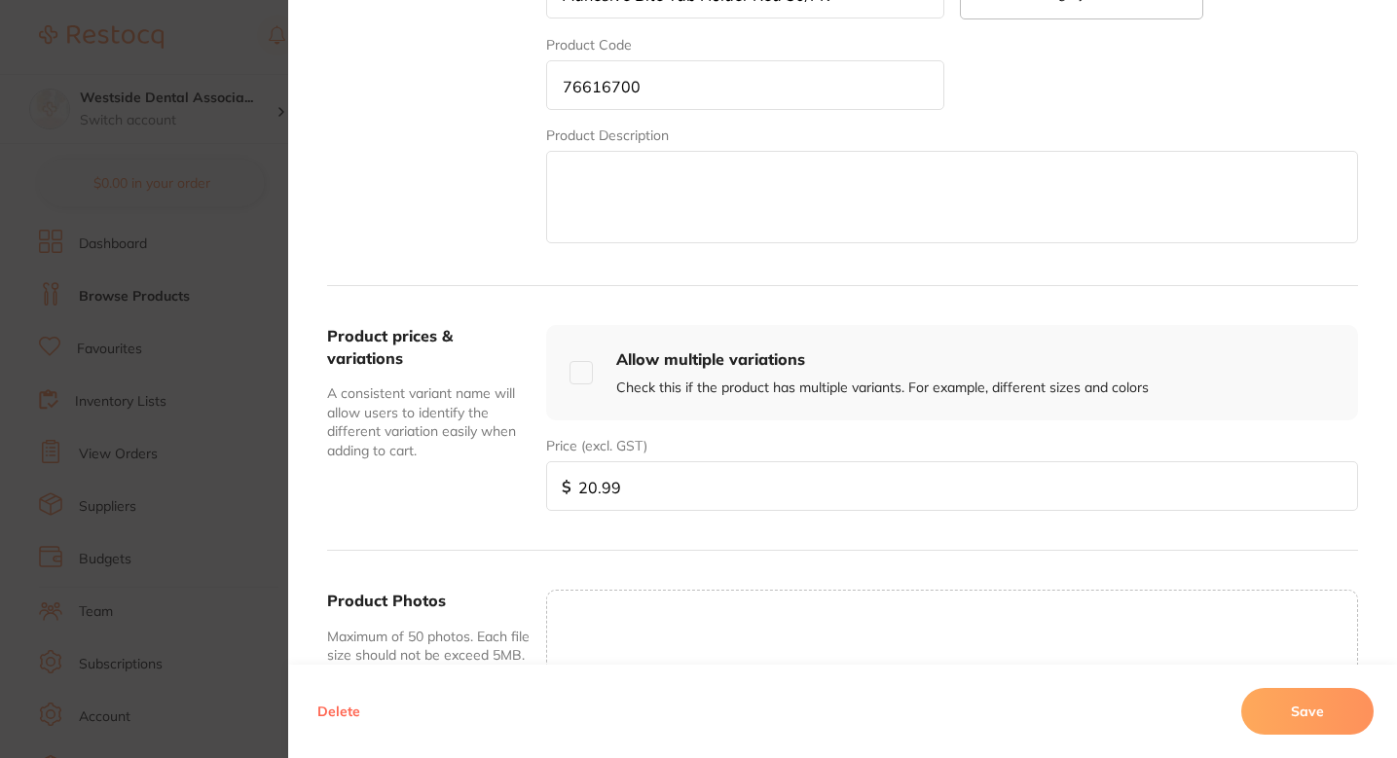
click at [591, 494] on input "20.99" at bounding box center [952, 486] width 812 height 50
click at [589, 490] on input "20.99" at bounding box center [952, 486] width 812 height 50
type input "21.99"
click at [1281, 709] on button "Save" at bounding box center [1307, 711] width 132 height 47
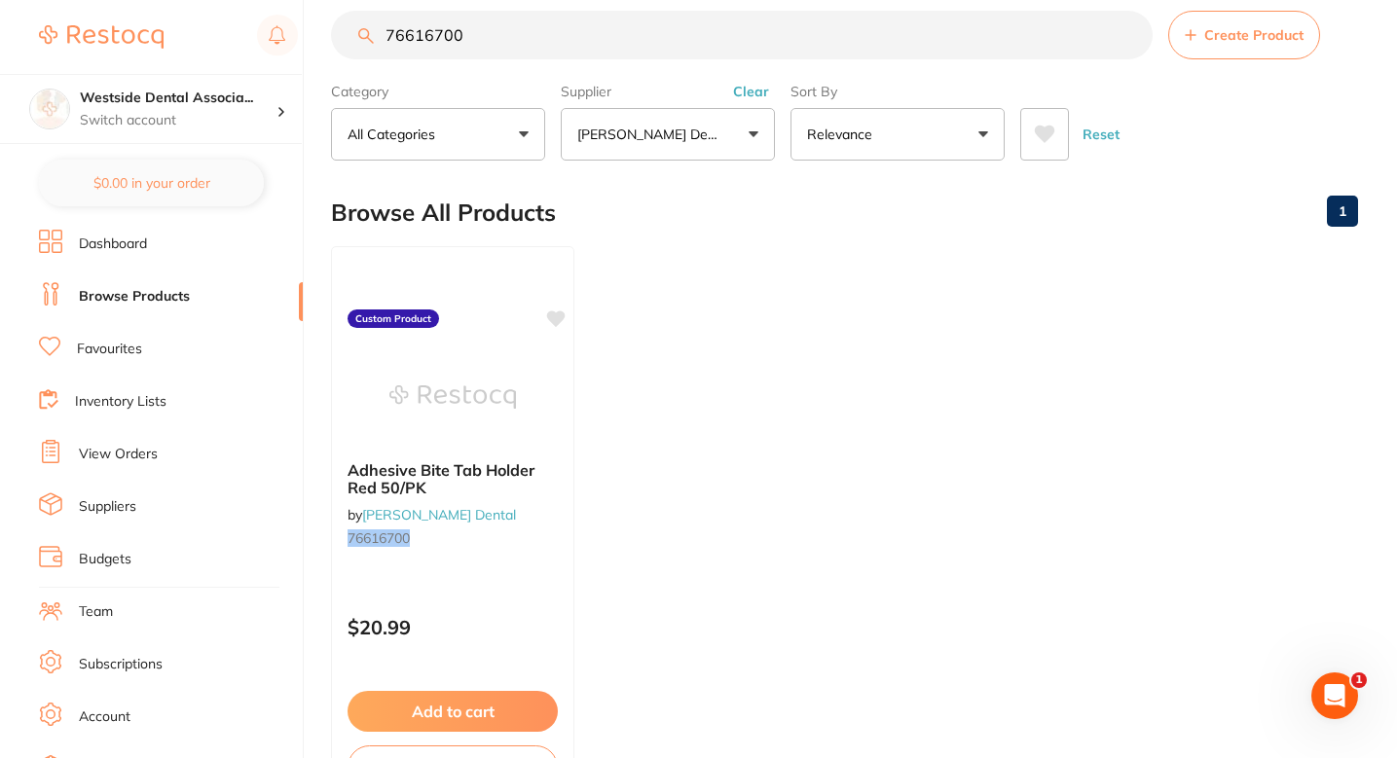
click at [579, 44] on input "76616700" at bounding box center [742, 35] width 822 height 49
paste input "0391003"
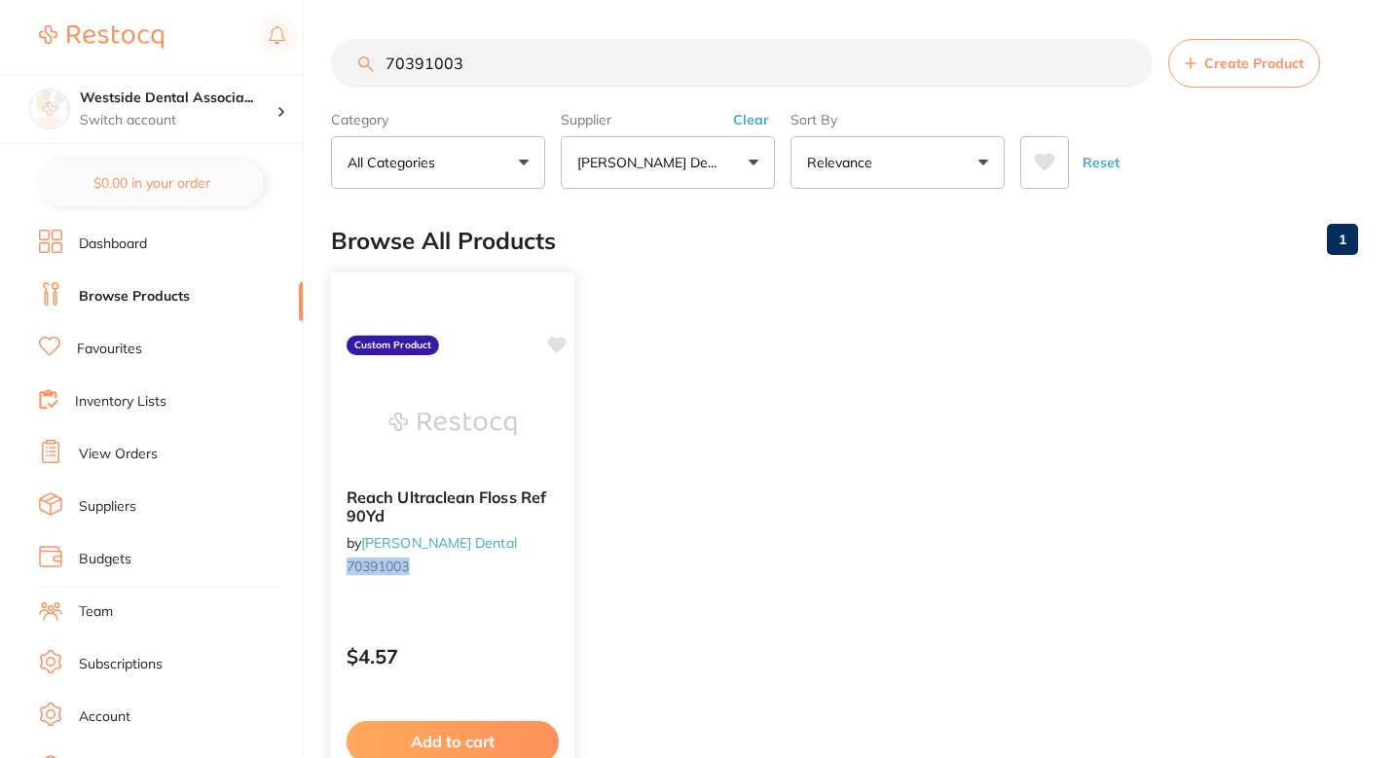
type input "70391003"
click at [484, 587] on div "Reach Ultraclean Floss Ref 90Yd by [PERSON_NAME] Dental 70391003" at bounding box center [452, 536] width 243 height 126
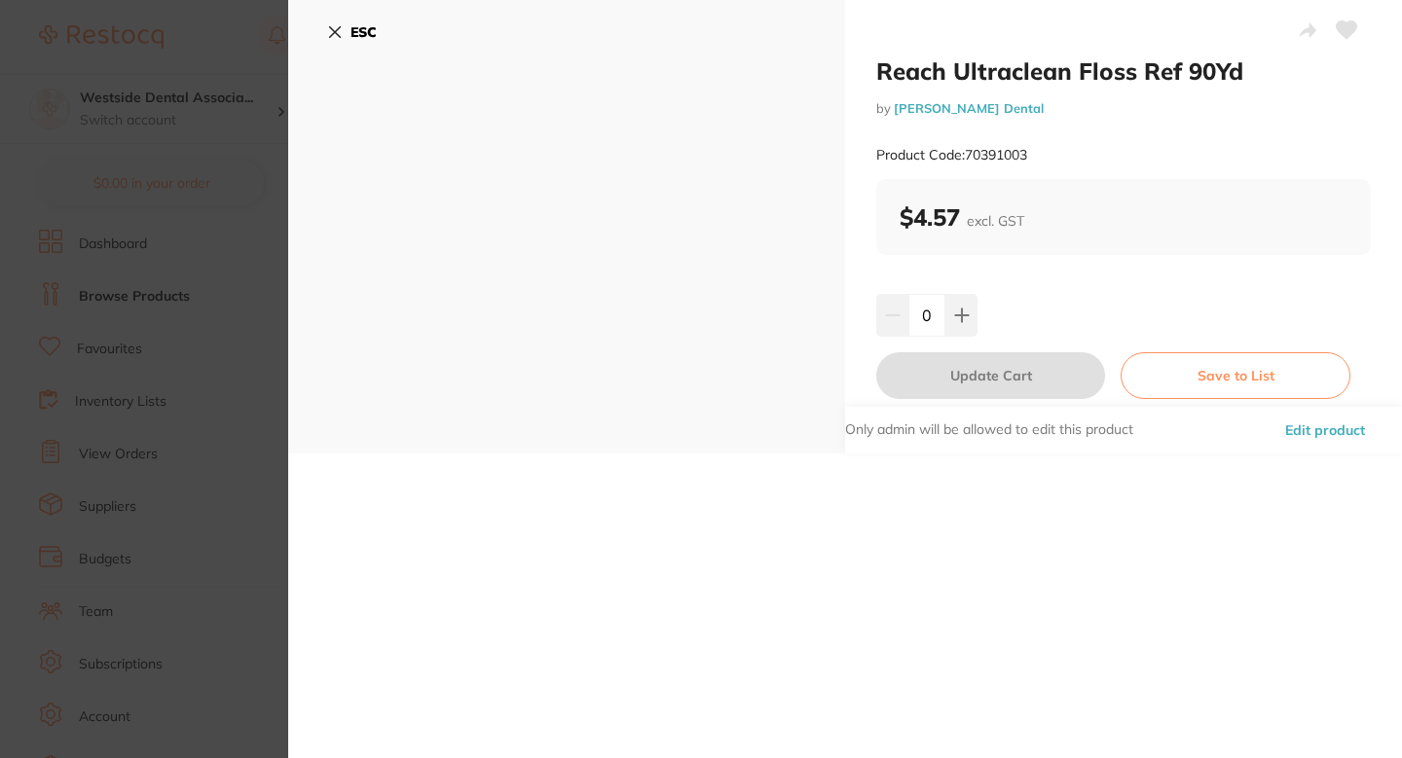
click at [1331, 430] on button "Edit product" at bounding box center [1325, 430] width 92 height 47
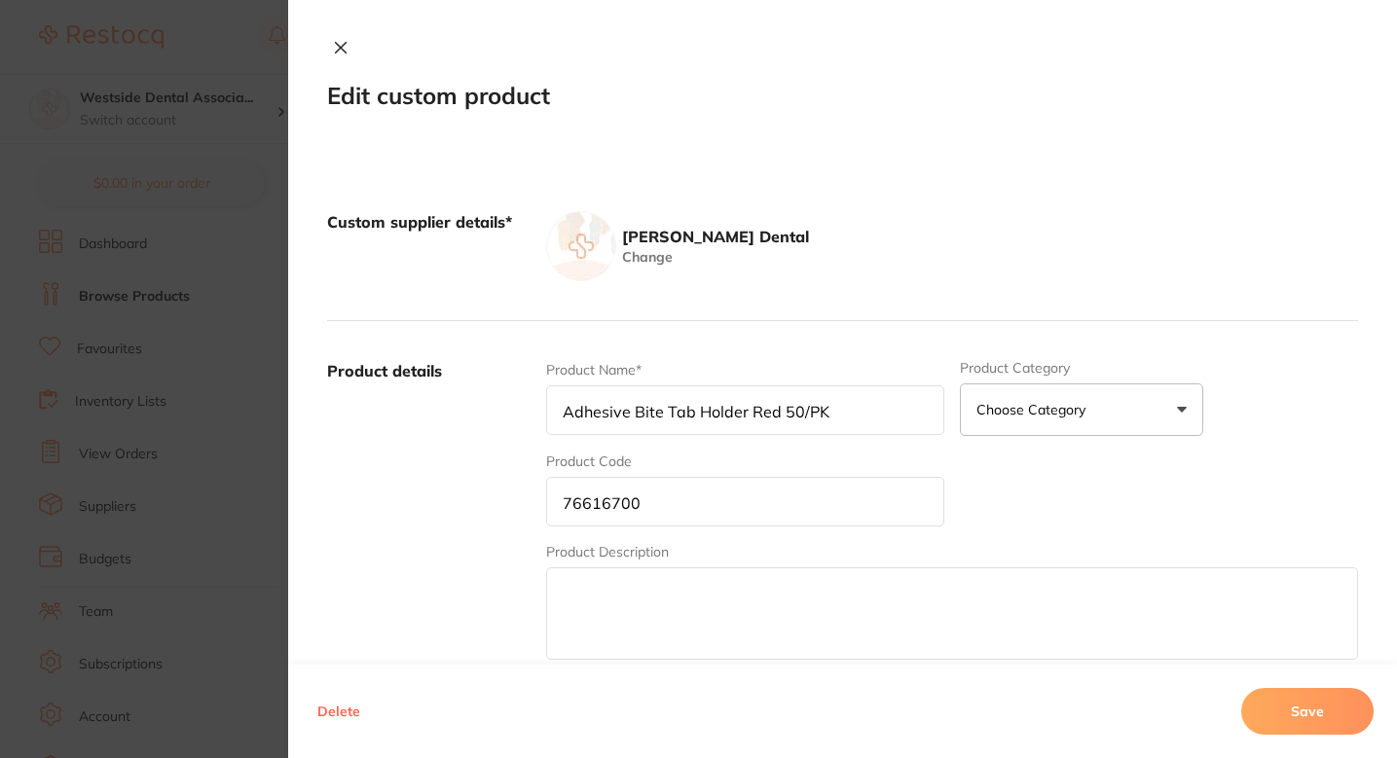
type input "Reach Ultraclean Floss Ref 90Yd"
type input "70391003"
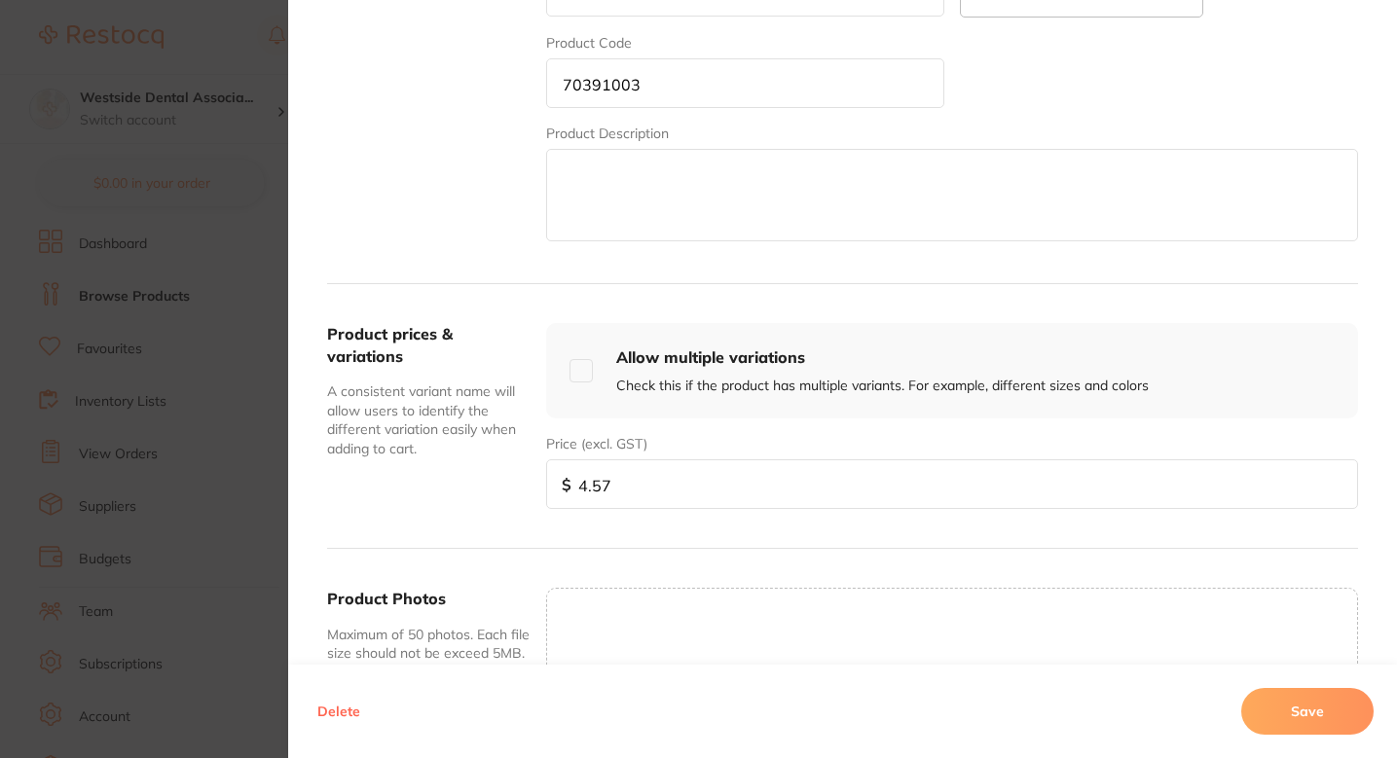
click at [619, 484] on input "4.57" at bounding box center [952, 485] width 812 height 50
type input "4.99"
click at [1297, 693] on button "Save" at bounding box center [1307, 711] width 132 height 47
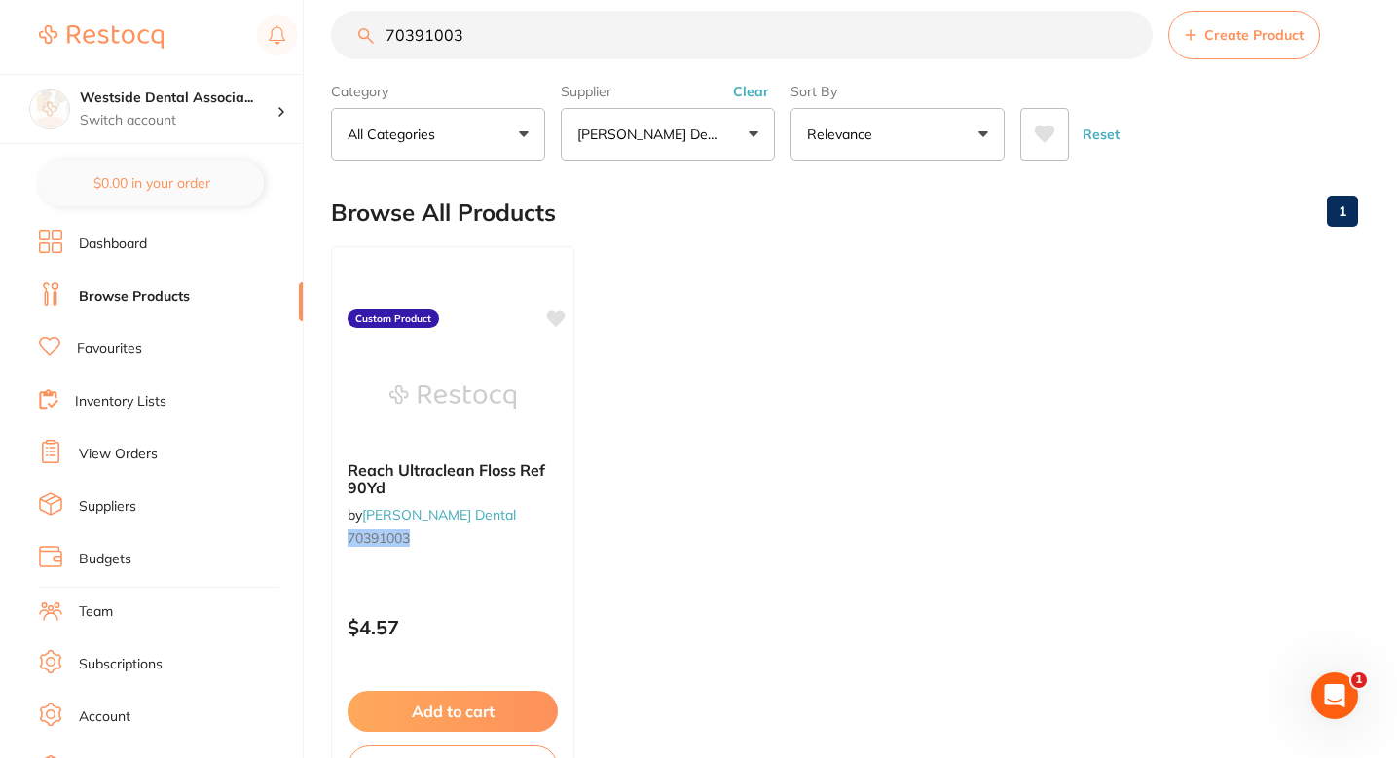
click at [649, 42] on input "70391003" at bounding box center [742, 35] width 822 height 49
paste input "1341692"
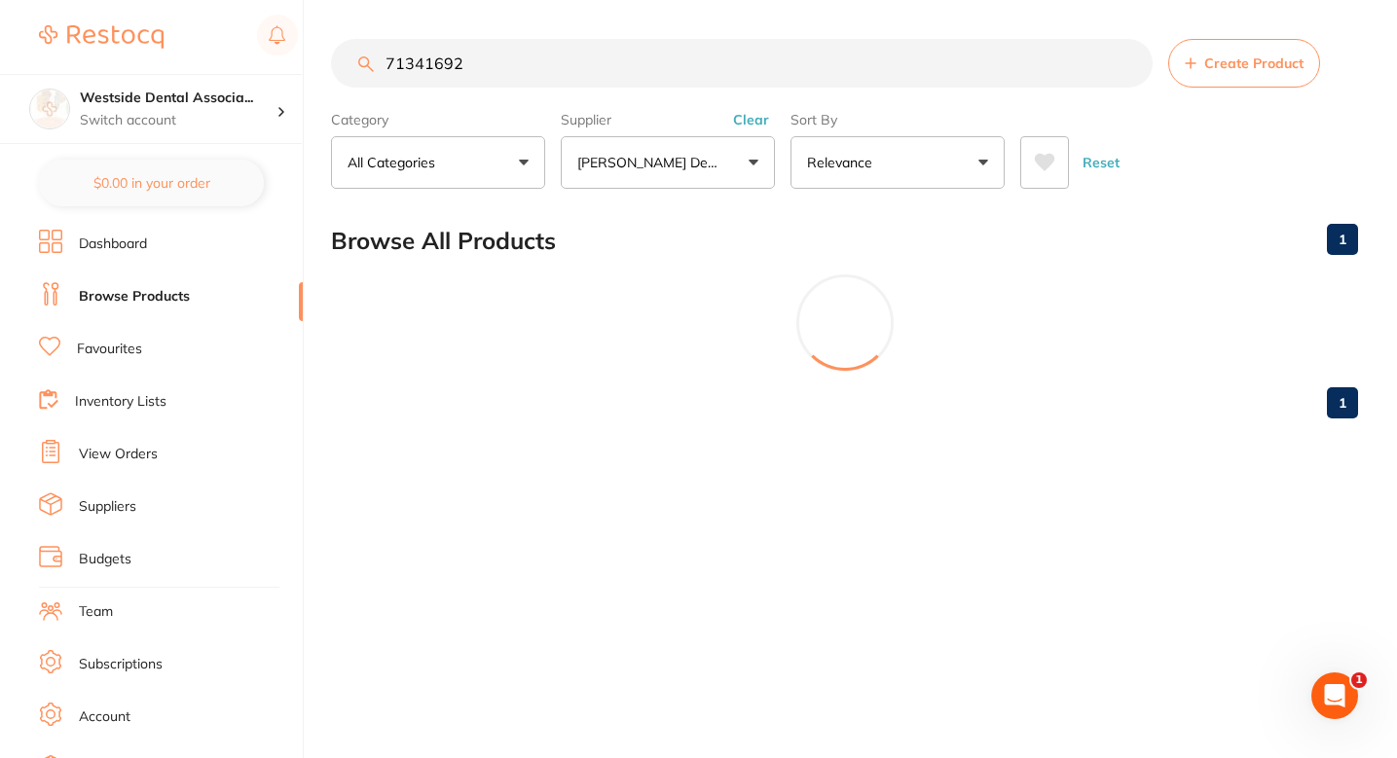
scroll to position [0, 0]
type input "71341692"
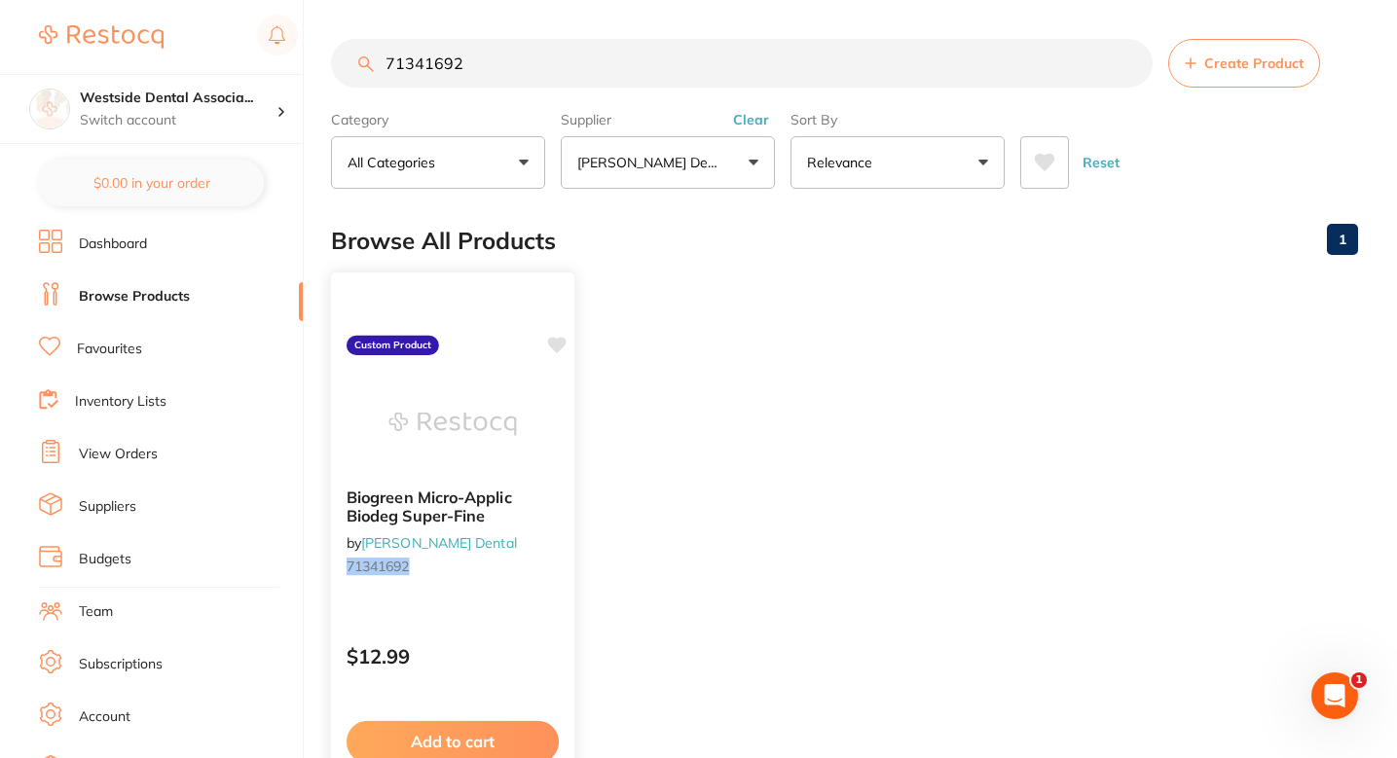
click at [543, 560] on small "71341692" at bounding box center [453, 567] width 212 height 16
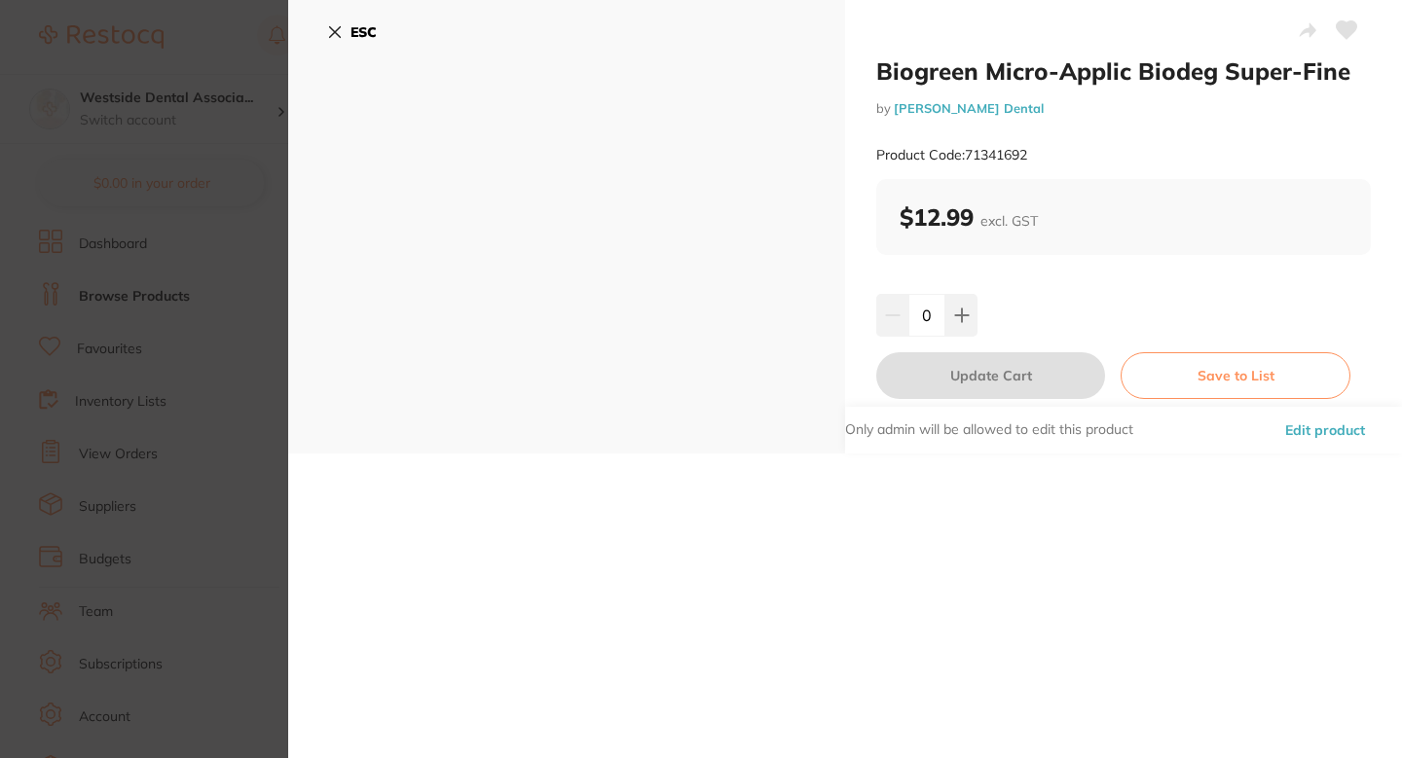
click at [1304, 439] on button "Edit product" at bounding box center [1325, 430] width 92 height 47
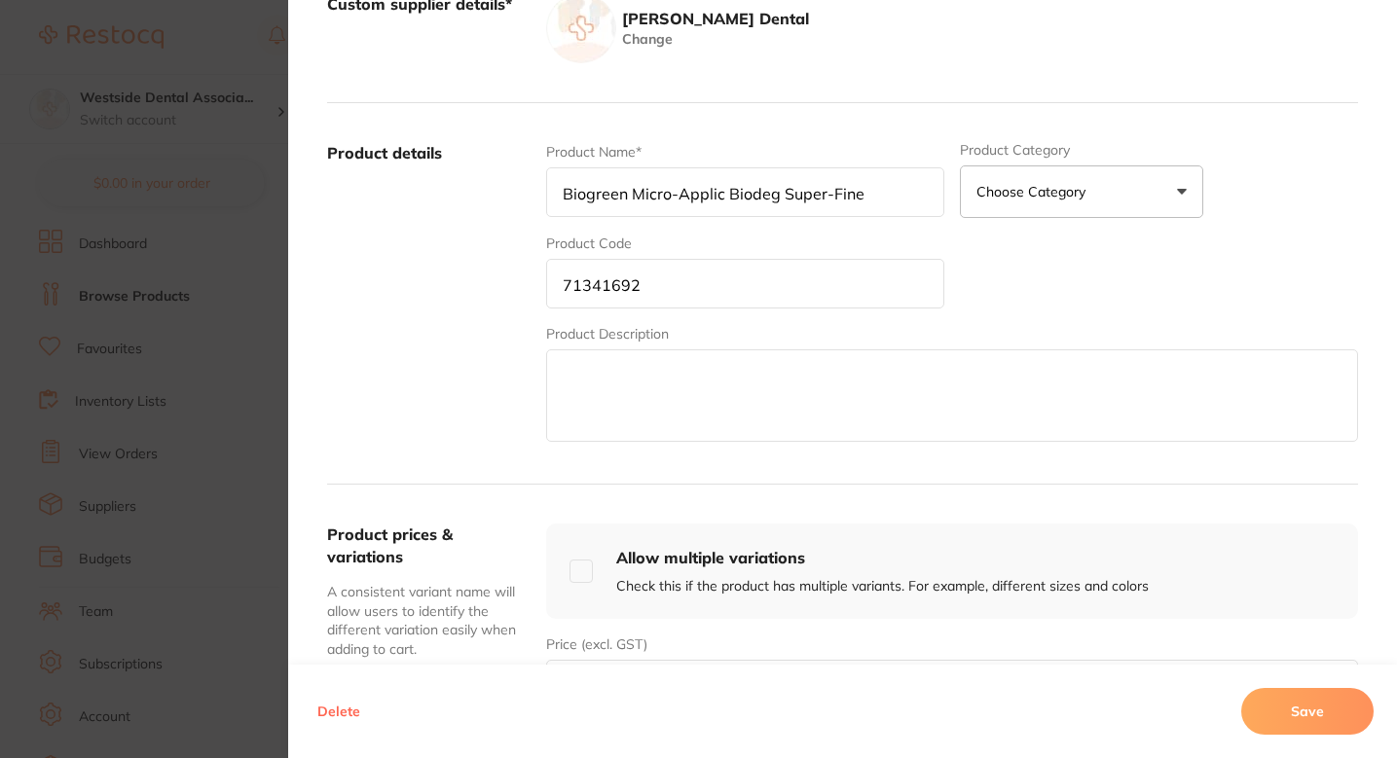
scroll to position [611, 0]
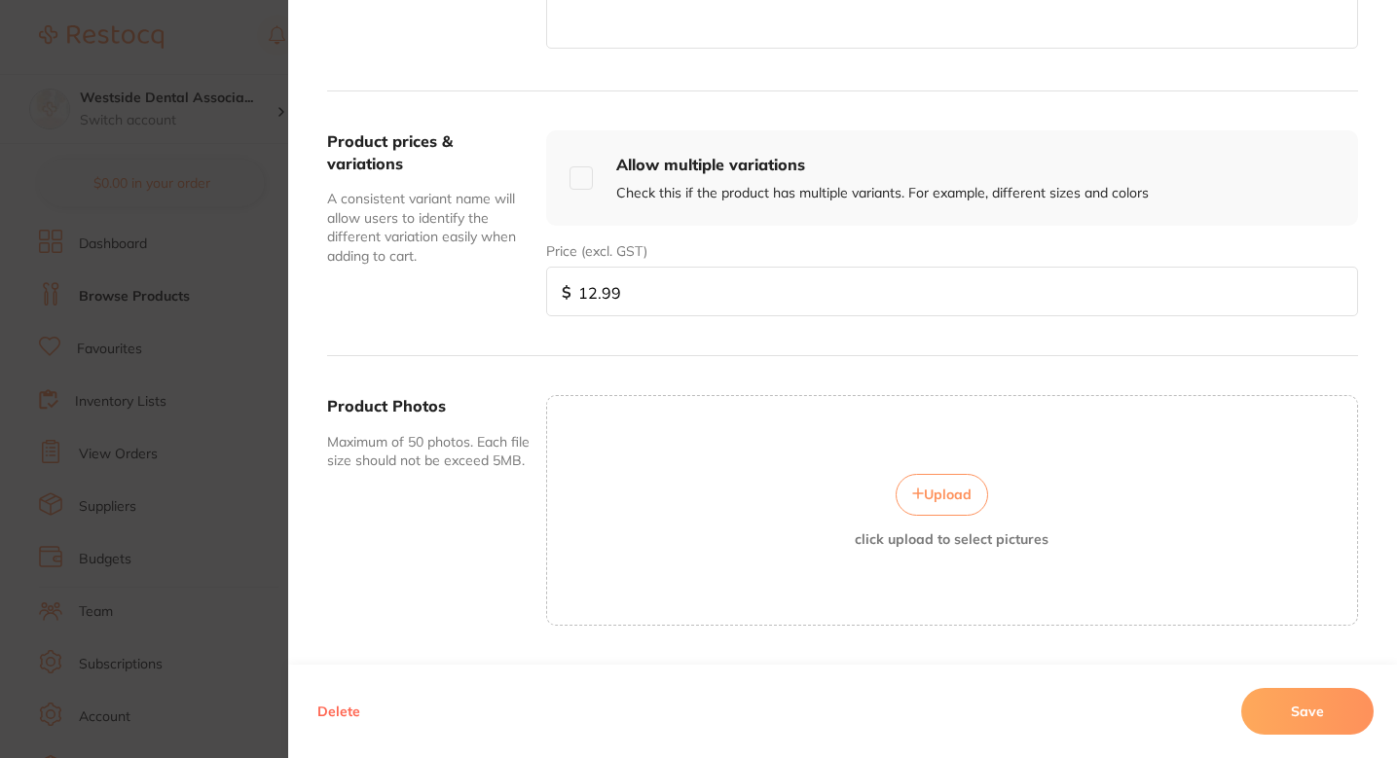
click at [688, 290] on input "12.99" at bounding box center [952, 292] width 812 height 50
paste input "4.7"
type input "14.79"
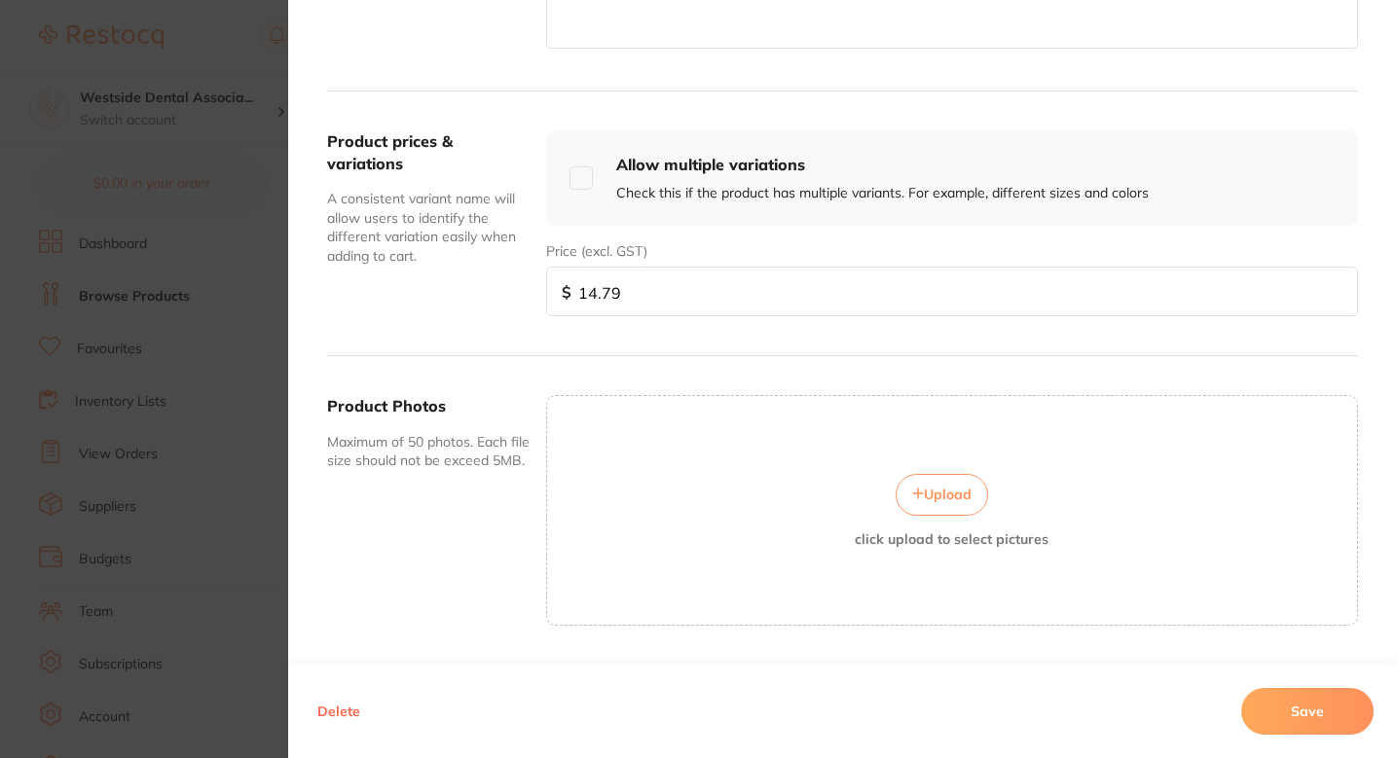
click at [1324, 710] on button "Save" at bounding box center [1307, 711] width 132 height 47
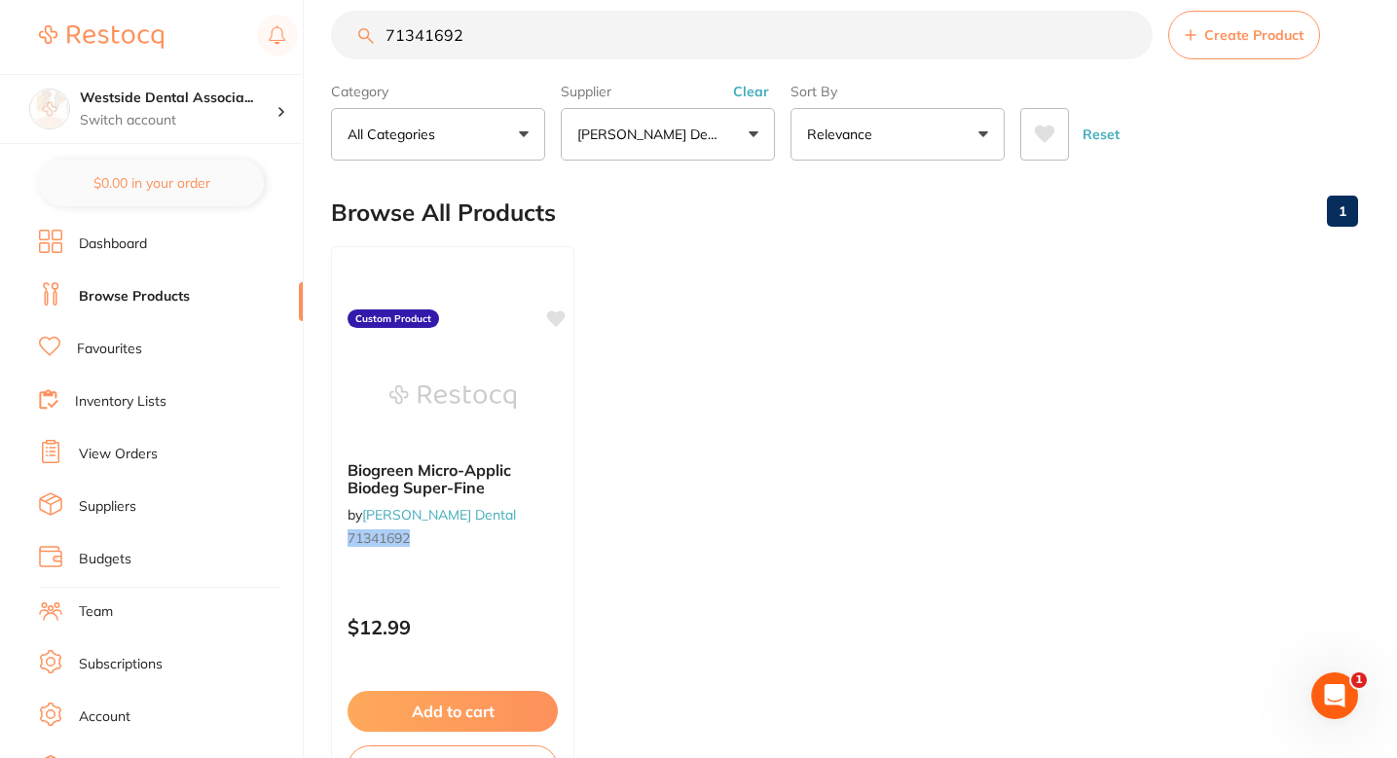
click at [668, 359] on ul "Biogreen Micro-Applic Biodeg Super-Fine by Patterson Dental 71341692 Custom Pro…" at bounding box center [844, 526] width 1027 height 560
click at [523, 29] on input "71341692" at bounding box center [742, 35] width 822 height 49
paste input "84"
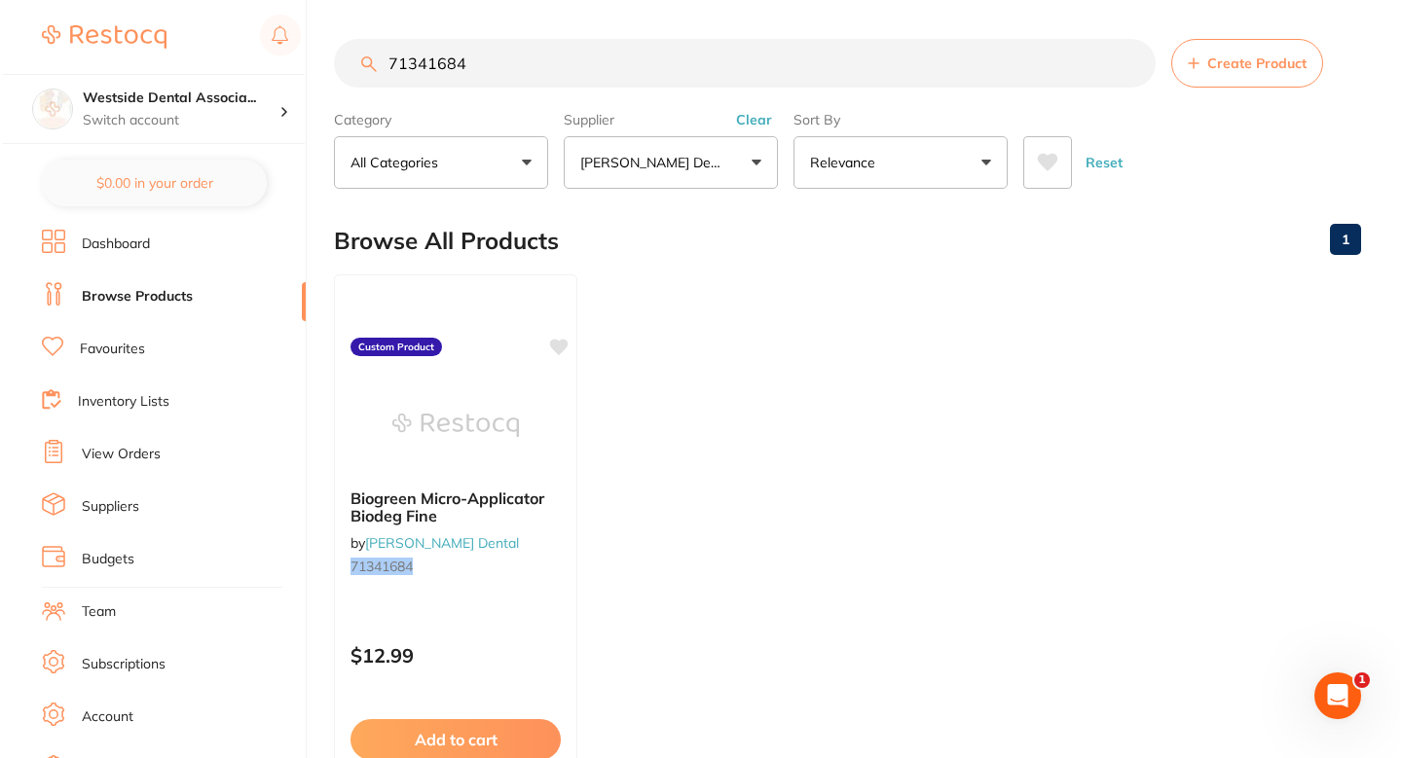
scroll to position [0, 0]
type input "71341684"
click at [540, 605] on div "Biogreen Micro-Applicator Biodeg Fine by Patterson Dental 71341684 Custom Produ…" at bounding box center [453, 555] width 246 height 566
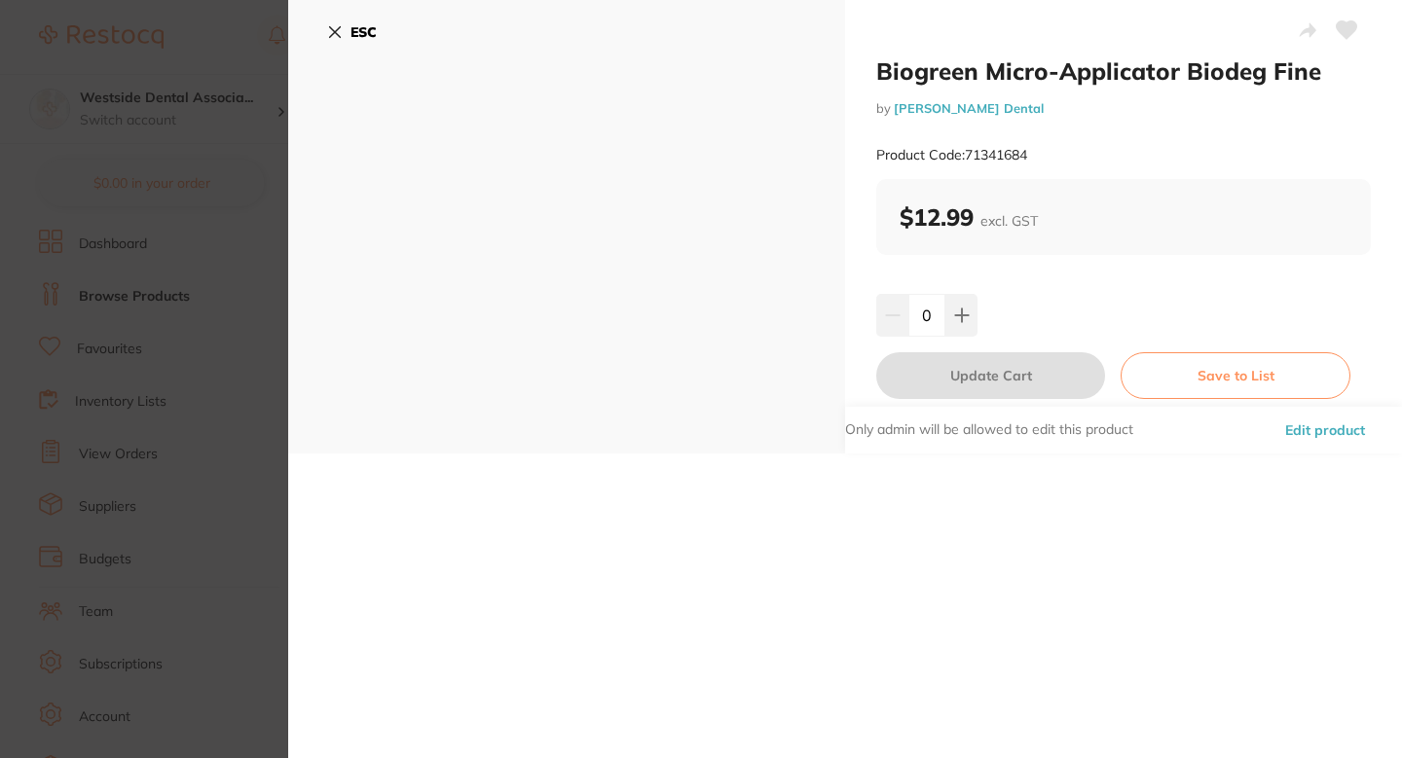
click at [1294, 416] on button "Edit product" at bounding box center [1325, 430] width 92 height 47
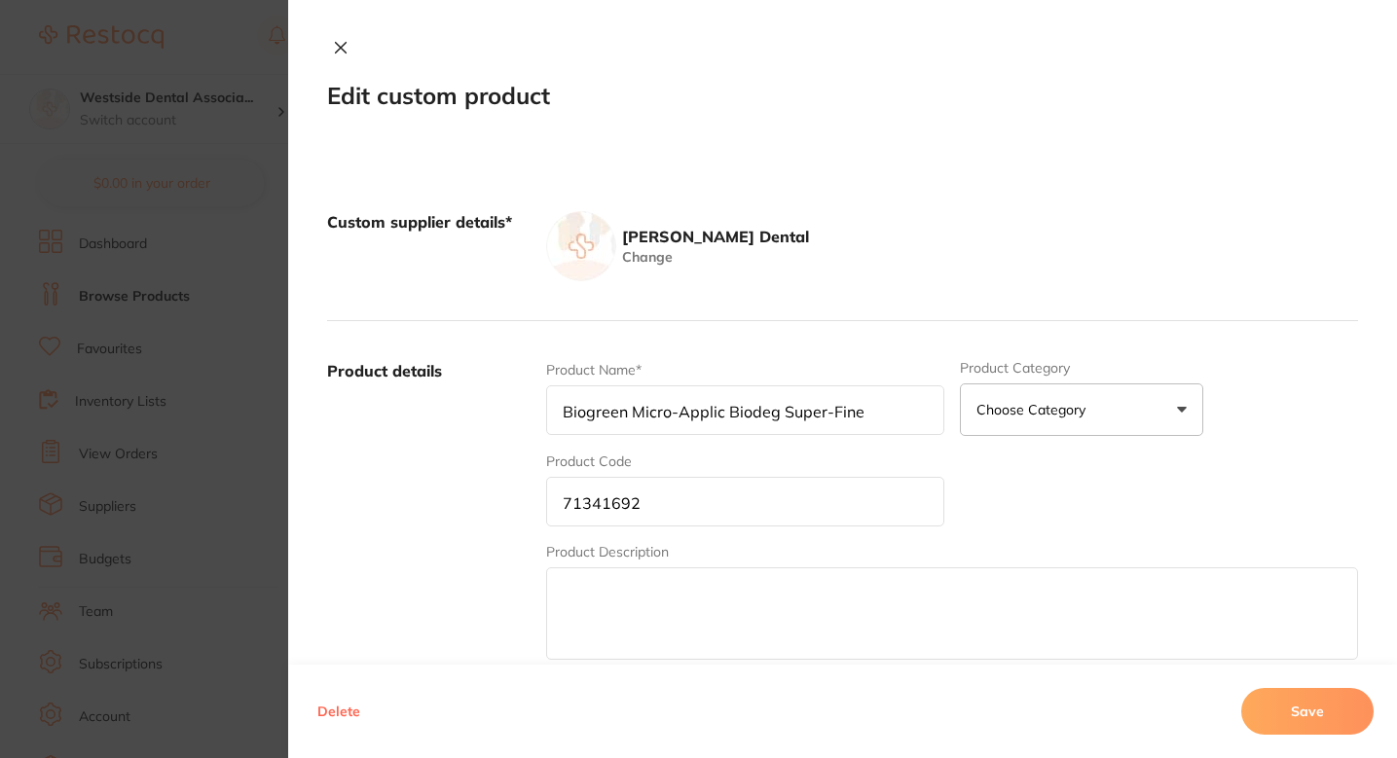
type input "Biogreen Micro-Applicator Biodeg Fine"
type input "71341684"
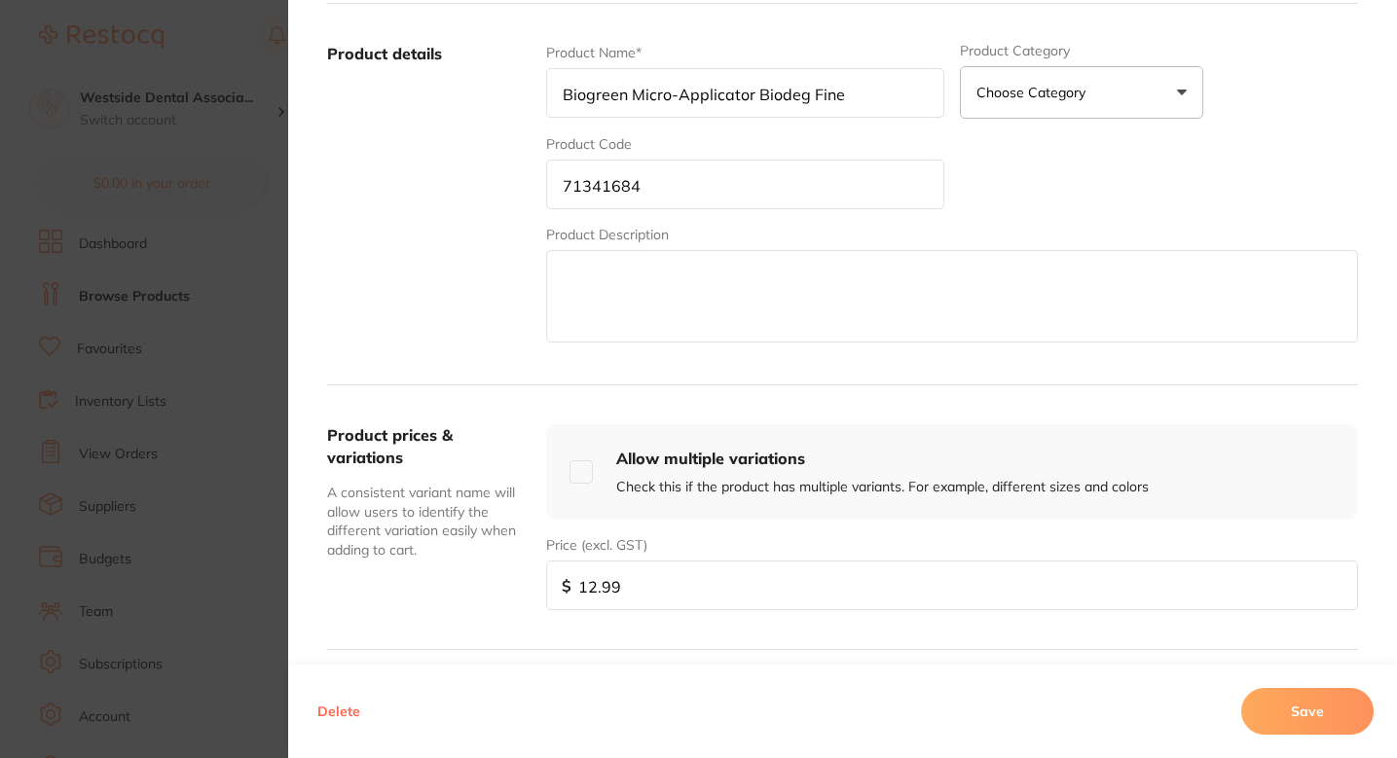
scroll to position [483, 0]
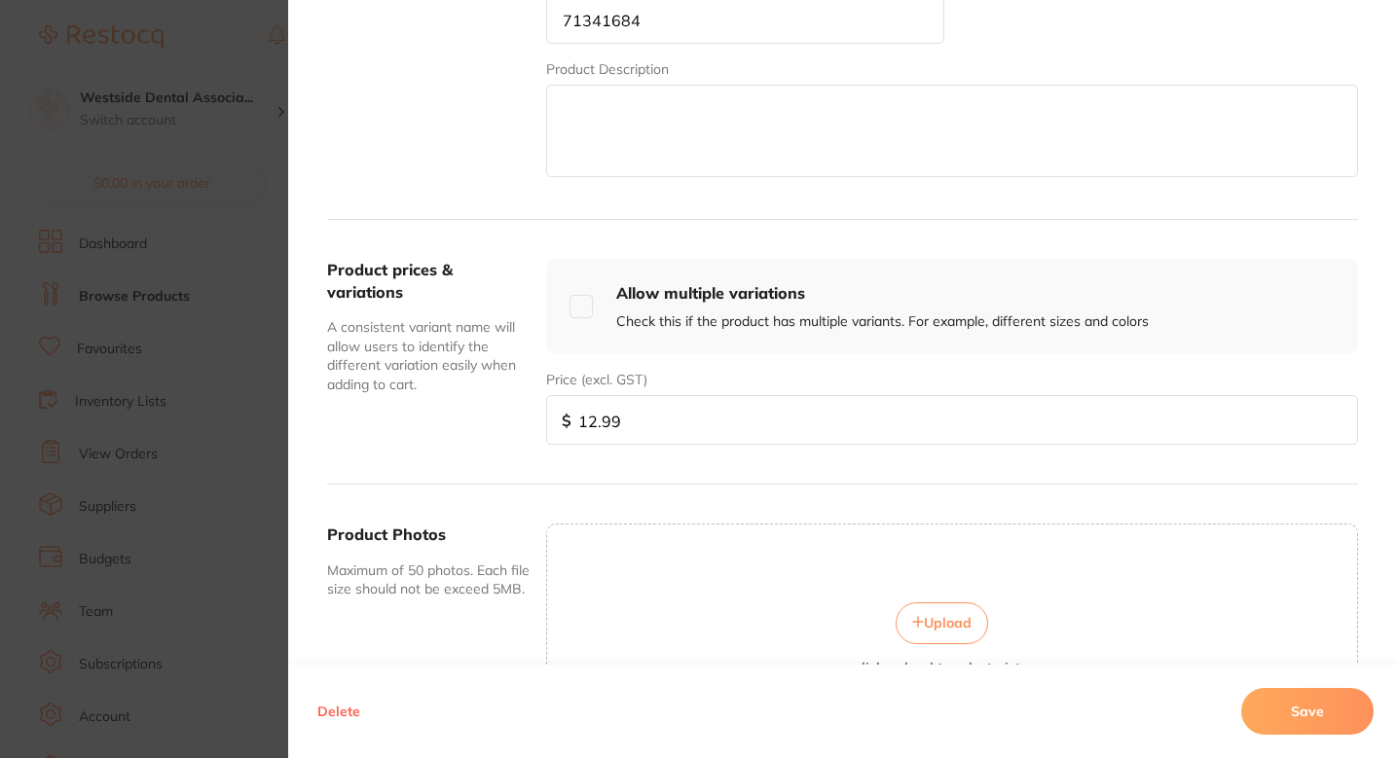
click at [669, 411] on input "12.99" at bounding box center [952, 420] width 812 height 50
paste input "4.7"
type input "14.79"
click at [1287, 692] on button "Save" at bounding box center [1307, 711] width 132 height 47
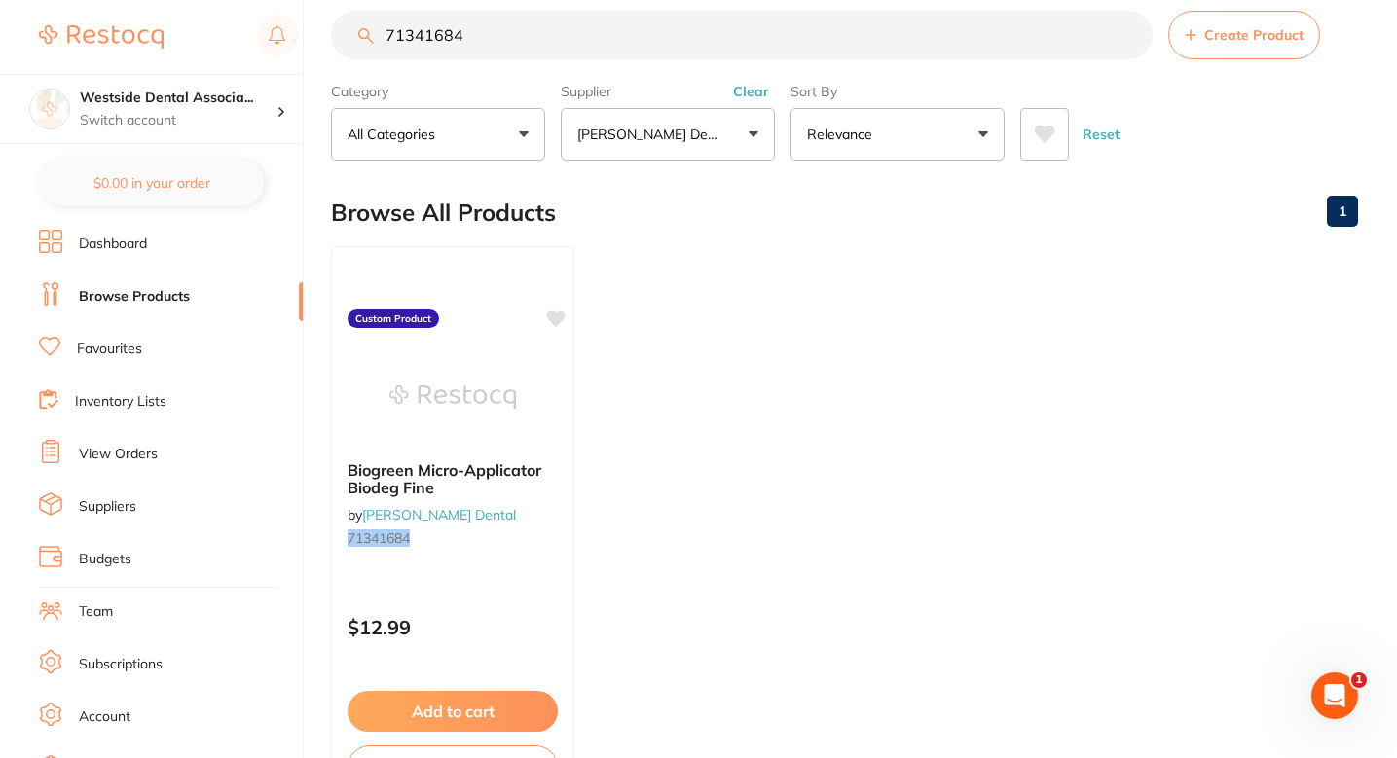
click at [666, 26] on input "71341684" at bounding box center [742, 35] width 822 height 49
paste input "437730"
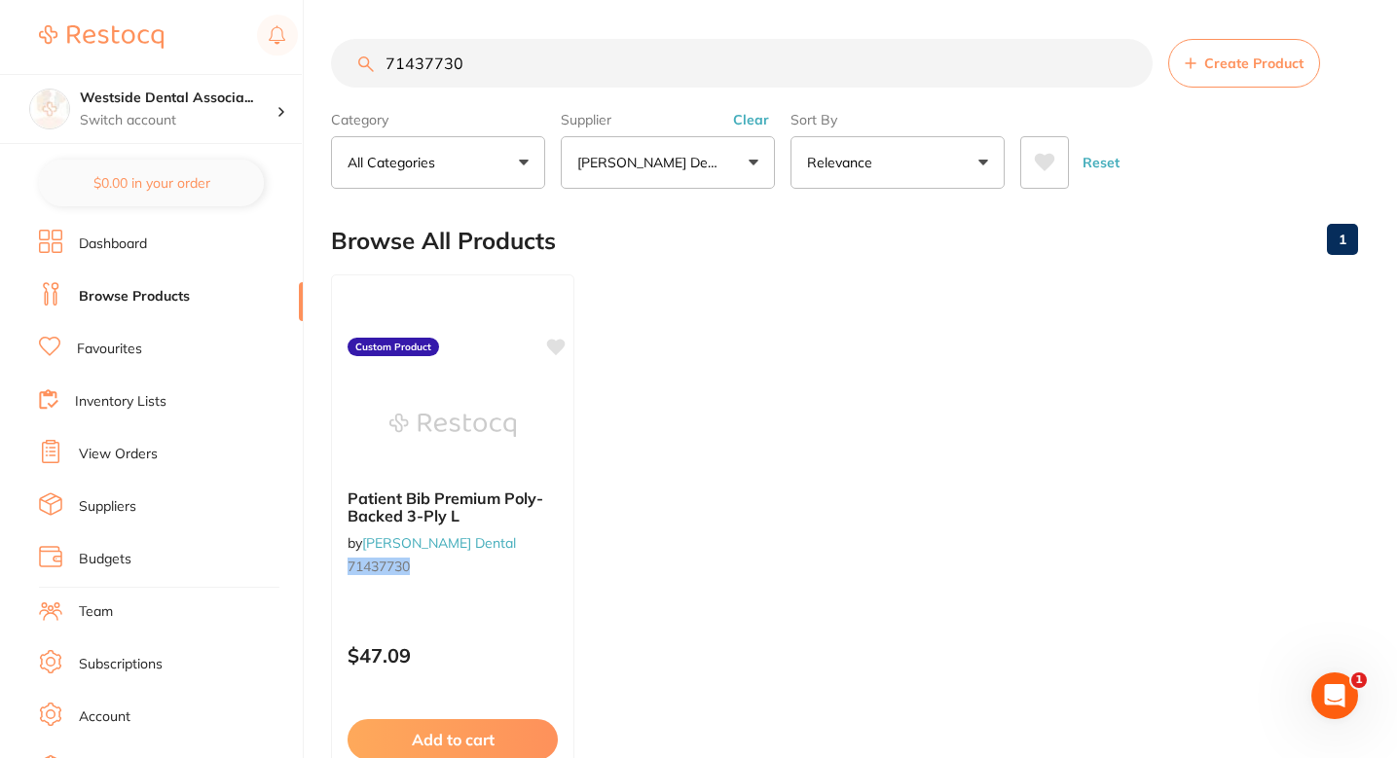
scroll to position [0, 0]
click at [628, 393] on ul "Patient Bib Premium Poly-Backed 3-Ply L by Patterson Dental 71437730 Custom Pro…" at bounding box center [844, 555] width 1027 height 560
click at [624, 41] on input "71437730" at bounding box center [742, 63] width 822 height 49
paste input "5034475"
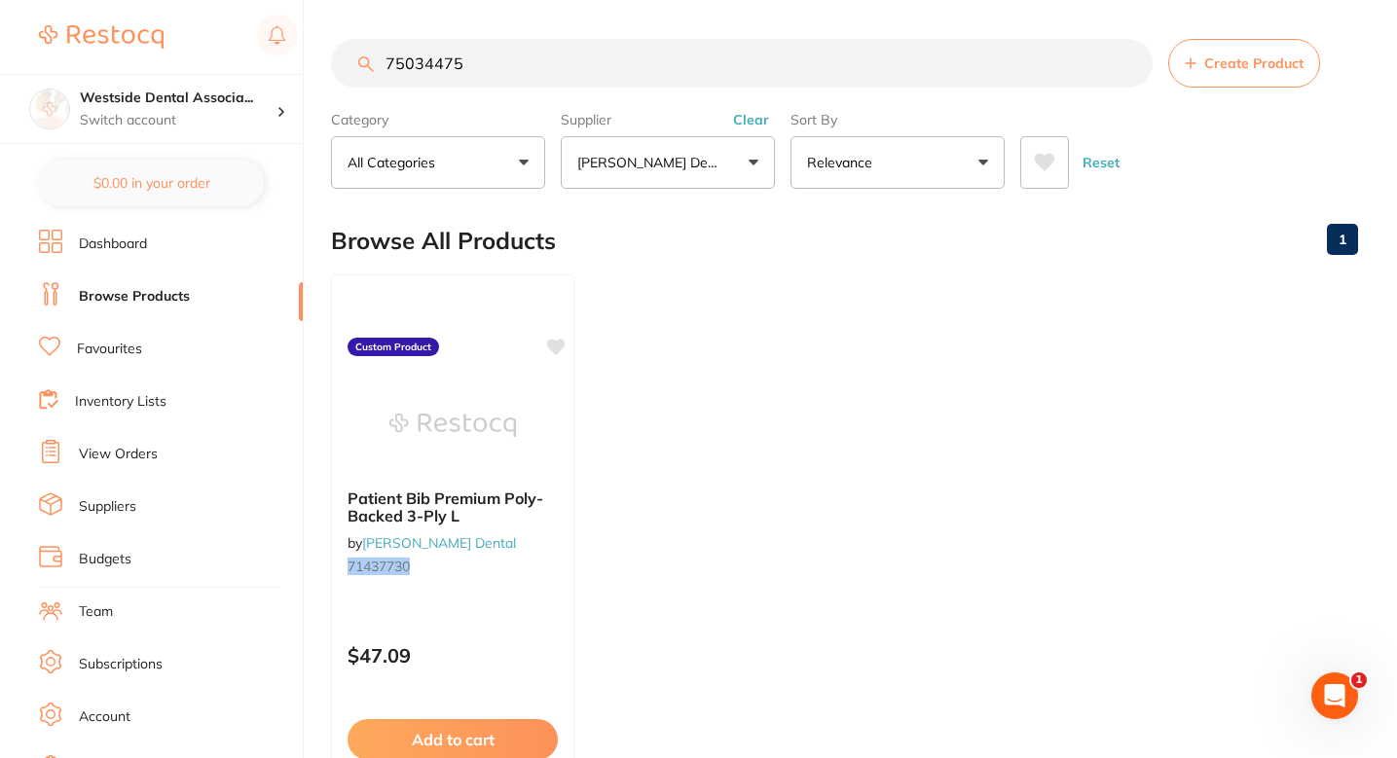
click at [631, 37] on main "75034475 Create Product Category All Categories All Categories No categories fo…" at bounding box center [864, 468] width 1066 height 936
click at [516, 113] on label "Category" at bounding box center [438, 120] width 214 height 18
click at [541, 97] on section "75034475 Create Product Category All Categories All Categories No categories fo…" at bounding box center [844, 114] width 1027 height 150
click at [565, 81] on input "75034475" at bounding box center [742, 63] width 822 height 49
type input "75034475"
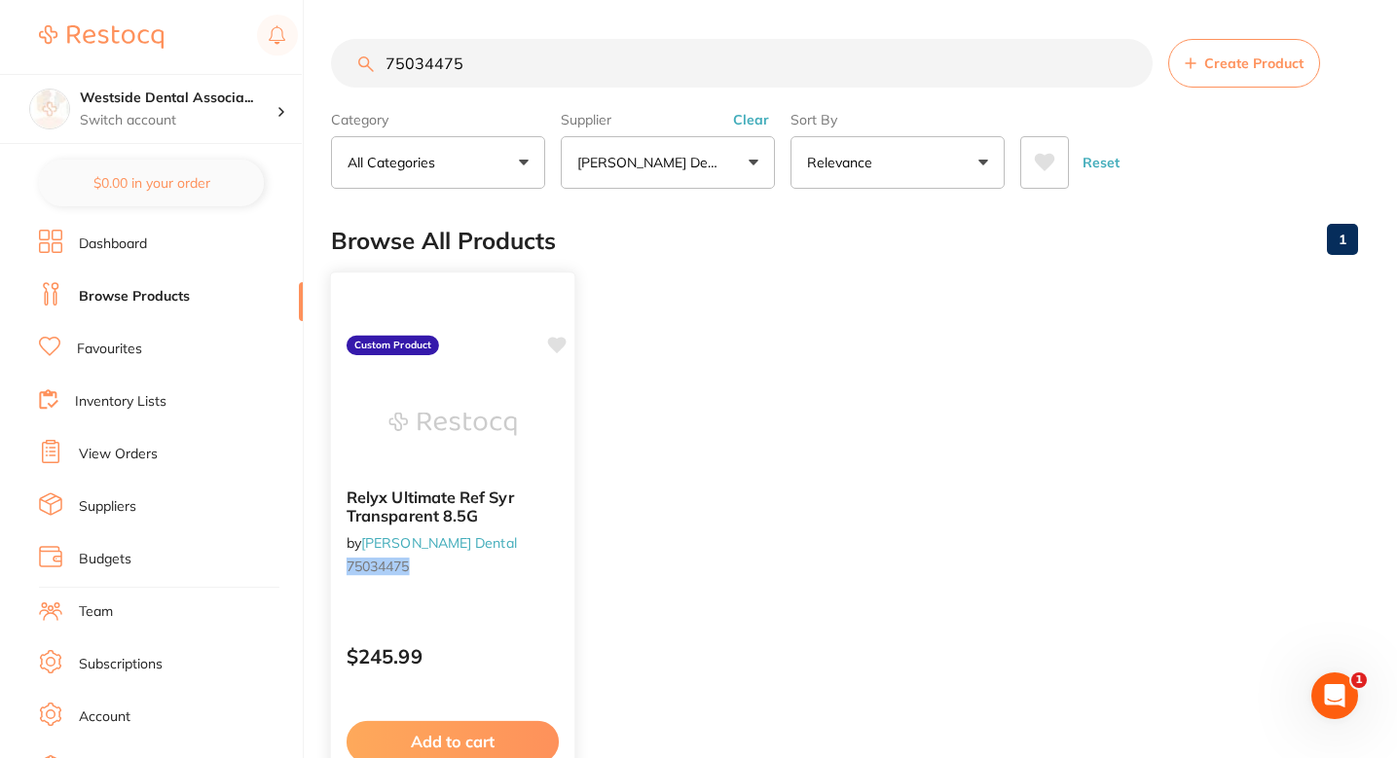
click at [569, 538] on div "Relyx Ultimate Ref Syr Transparent 8.5G by Patterson Dental 75034475" at bounding box center [452, 536] width 243 height 126
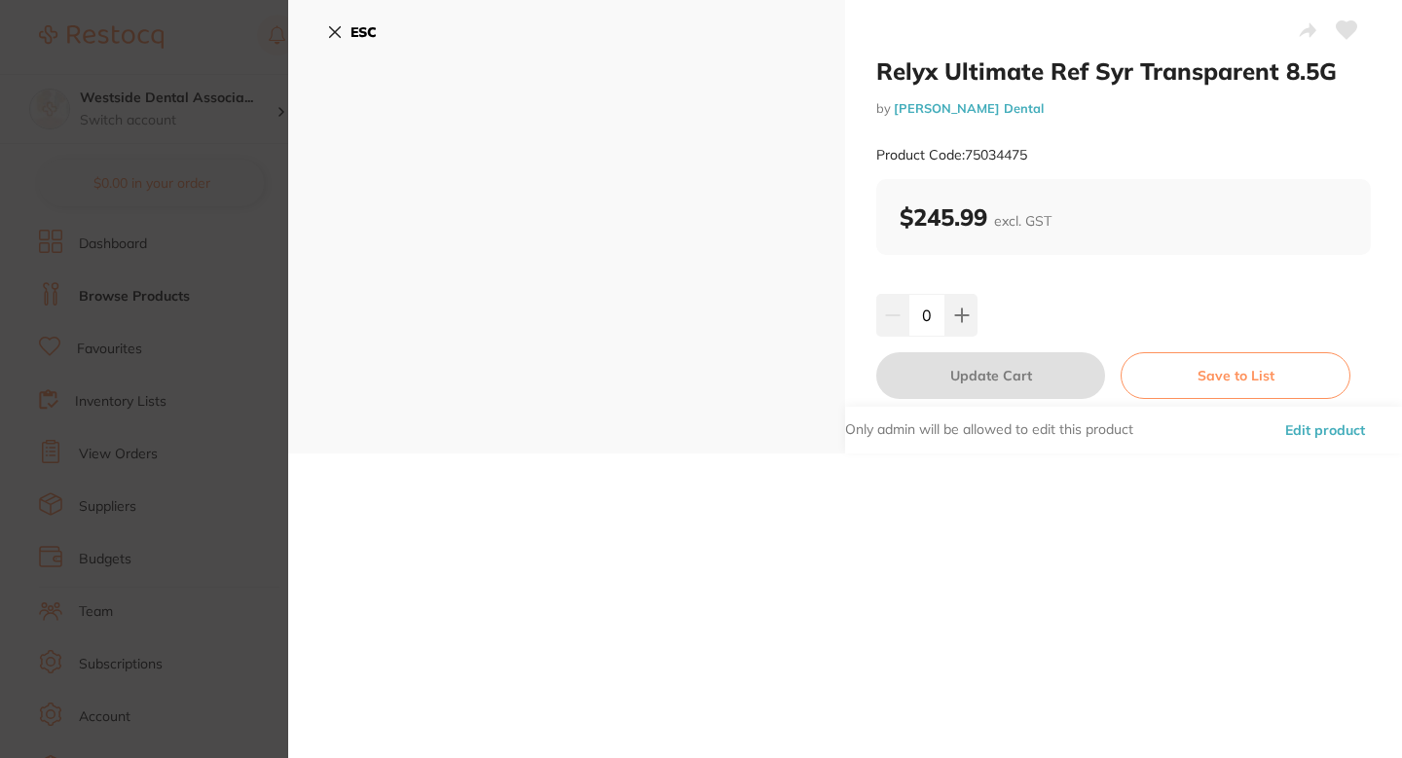
click at [1341, 434] on button "Edit product" at bounding box center [1325, 430] width 92 height 47
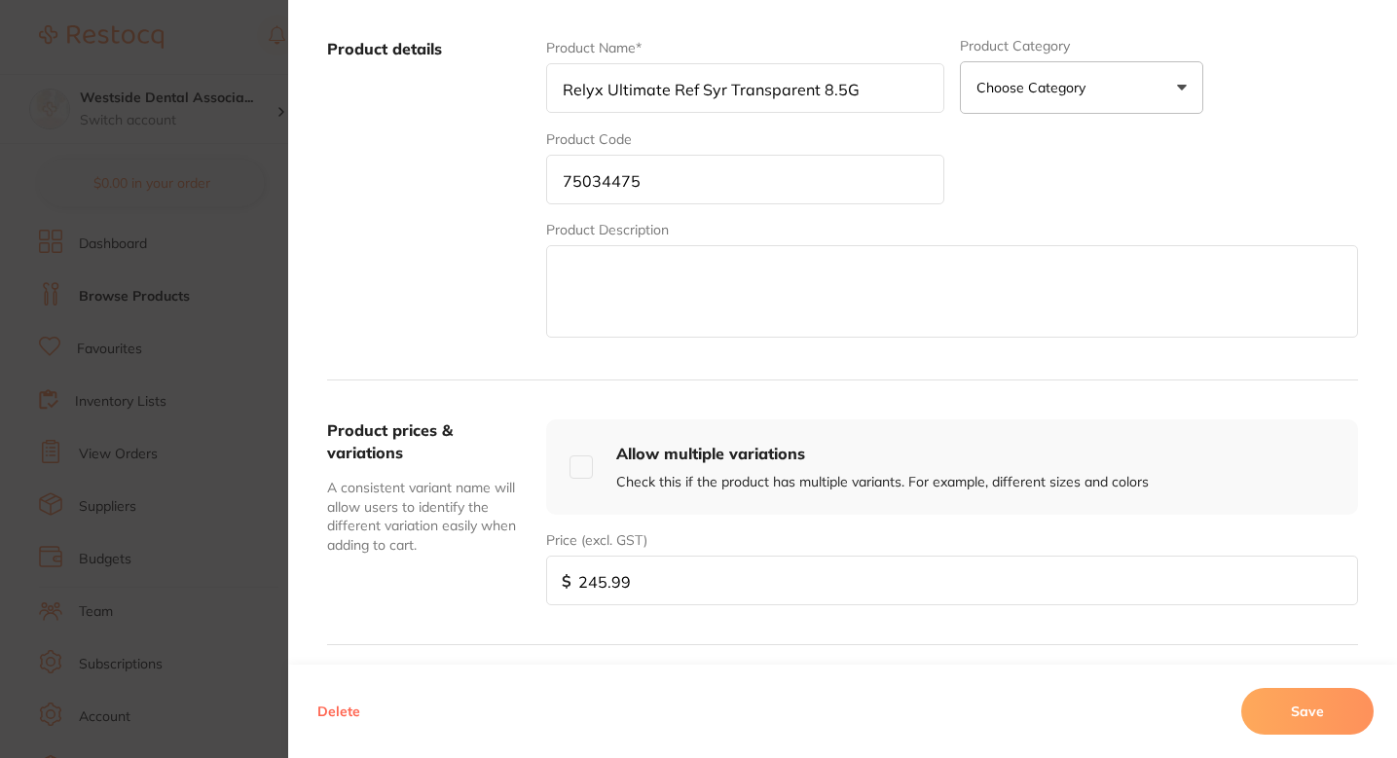
click at [643, 577] on input "245.99" at bounding box center [952, 581] width 812 height 50
paste input "27599"
click at [643, 577] on input "245.9927599" at bounding box center [952, 581] width 812 height 50
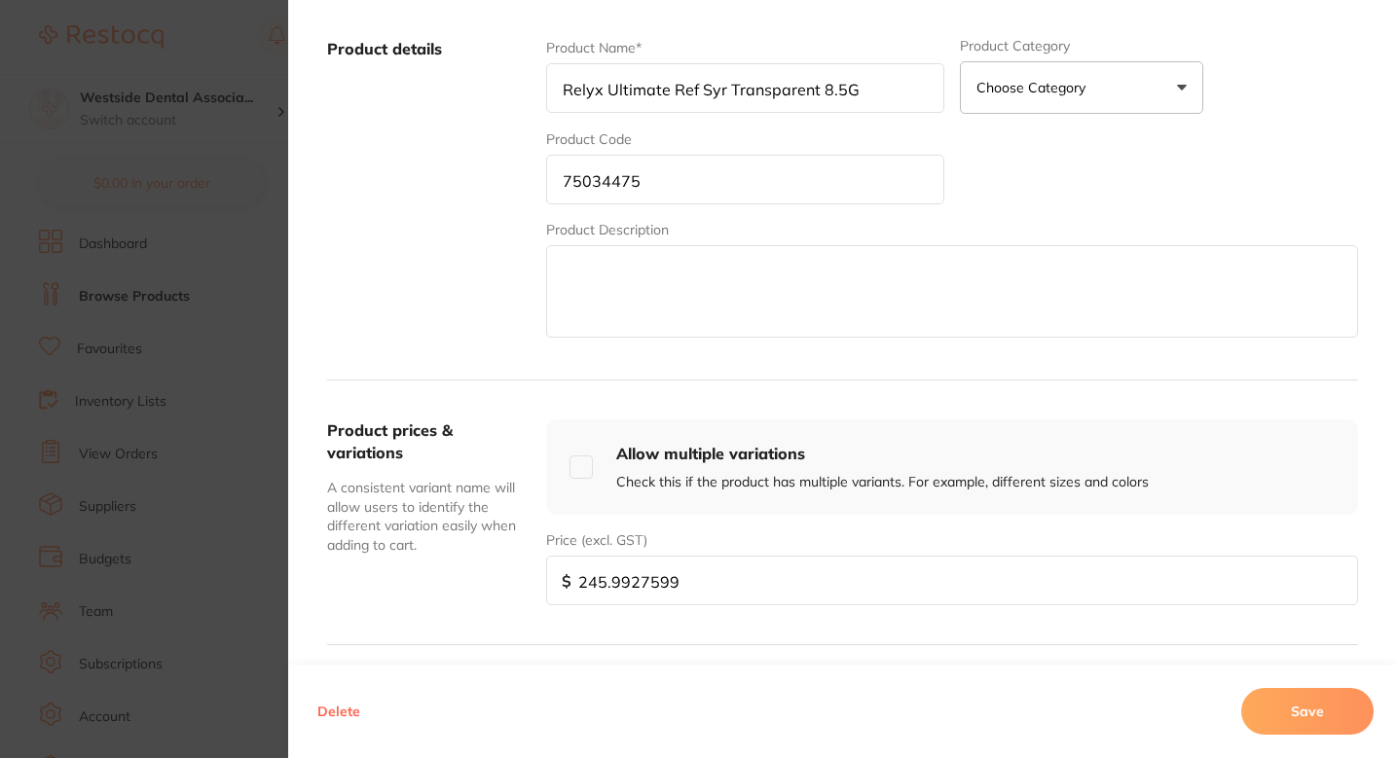
paste input "75."
type input "275.99"
click at [1273, 714] on button "Save" at bounding box center [1307, 711] width 132 height 47
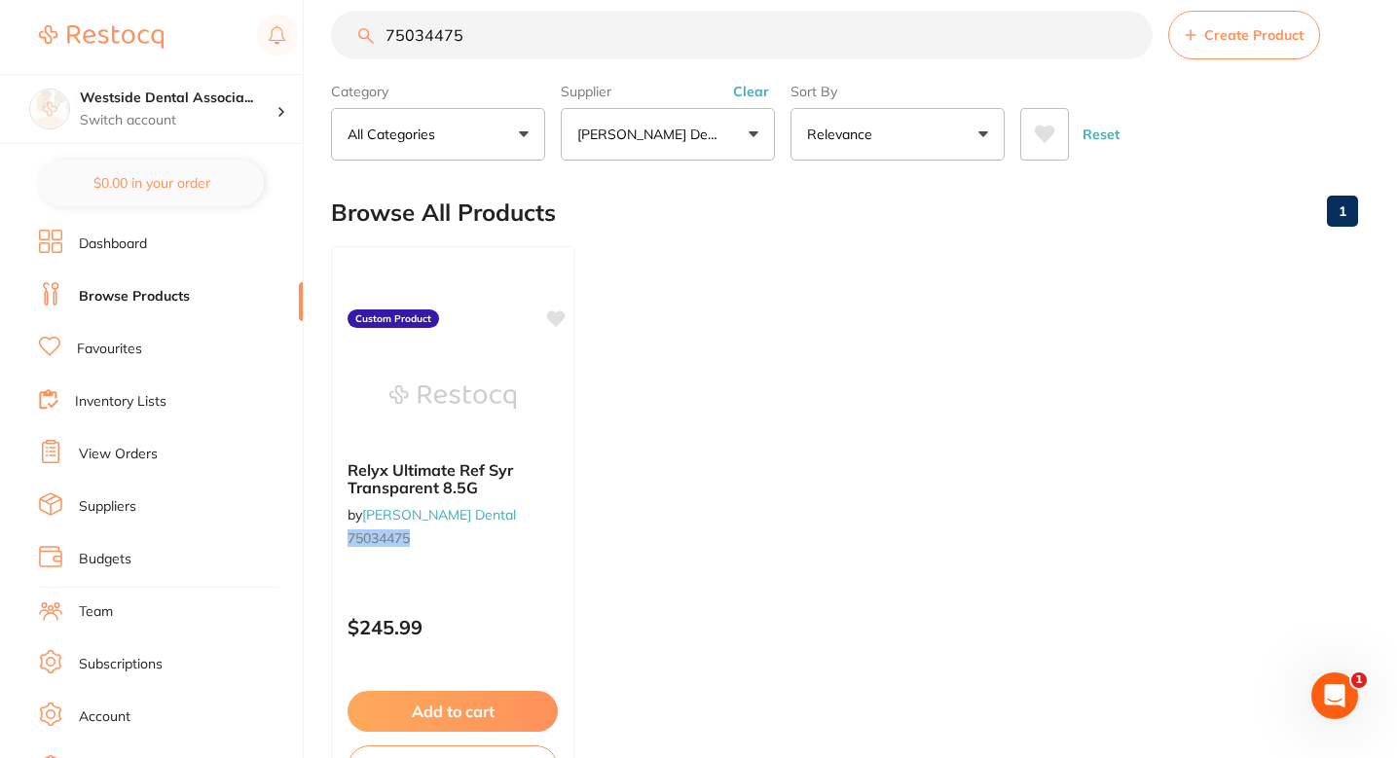
click at [665, 32] on input "75034475" at bounding box center [742, 35] width 822 height 49
paste input "1074004"
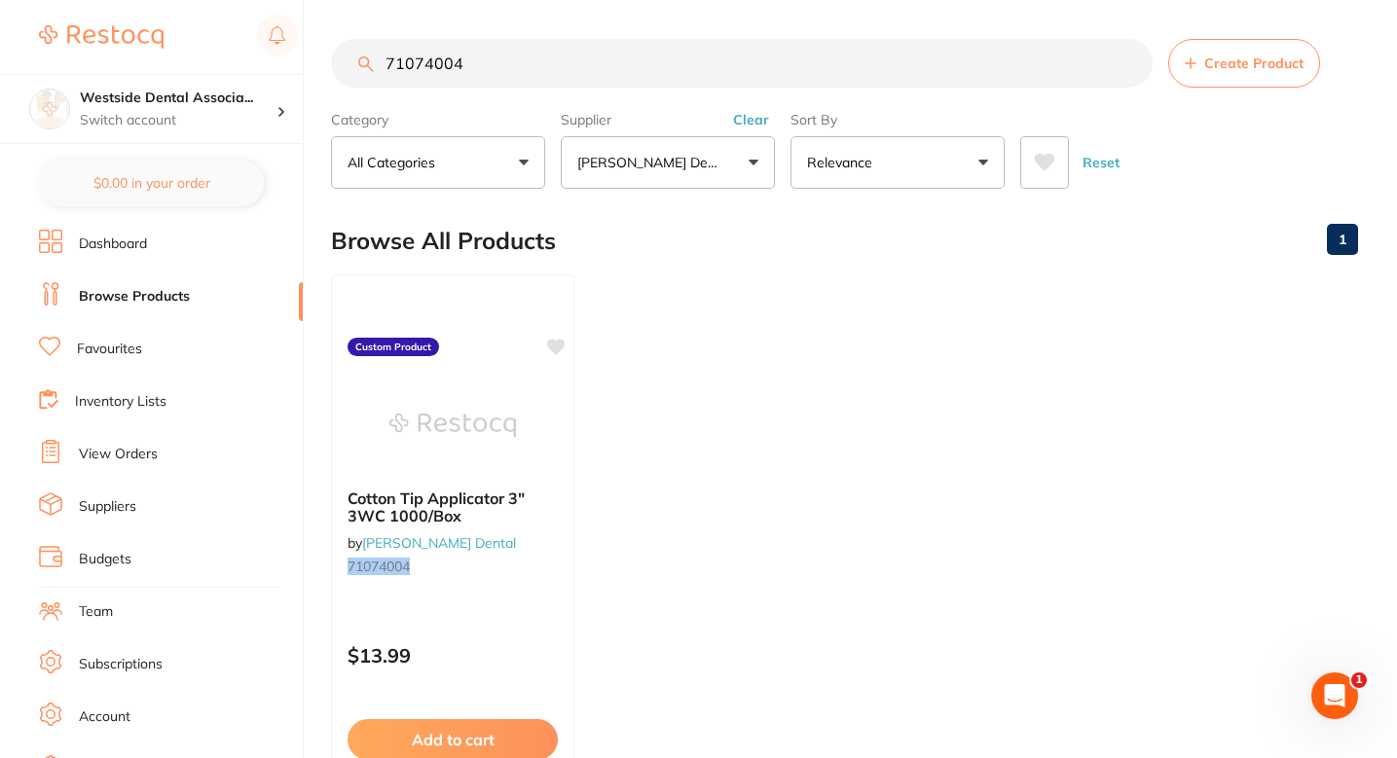
type input "71074004"
click at [515, 620] on div "Cotton Tip Applicator 3" 3WC 1000/Box by Patterson Dental 71074004 Custom Produ…" at bounding box center [453, 555] width 246 height 566
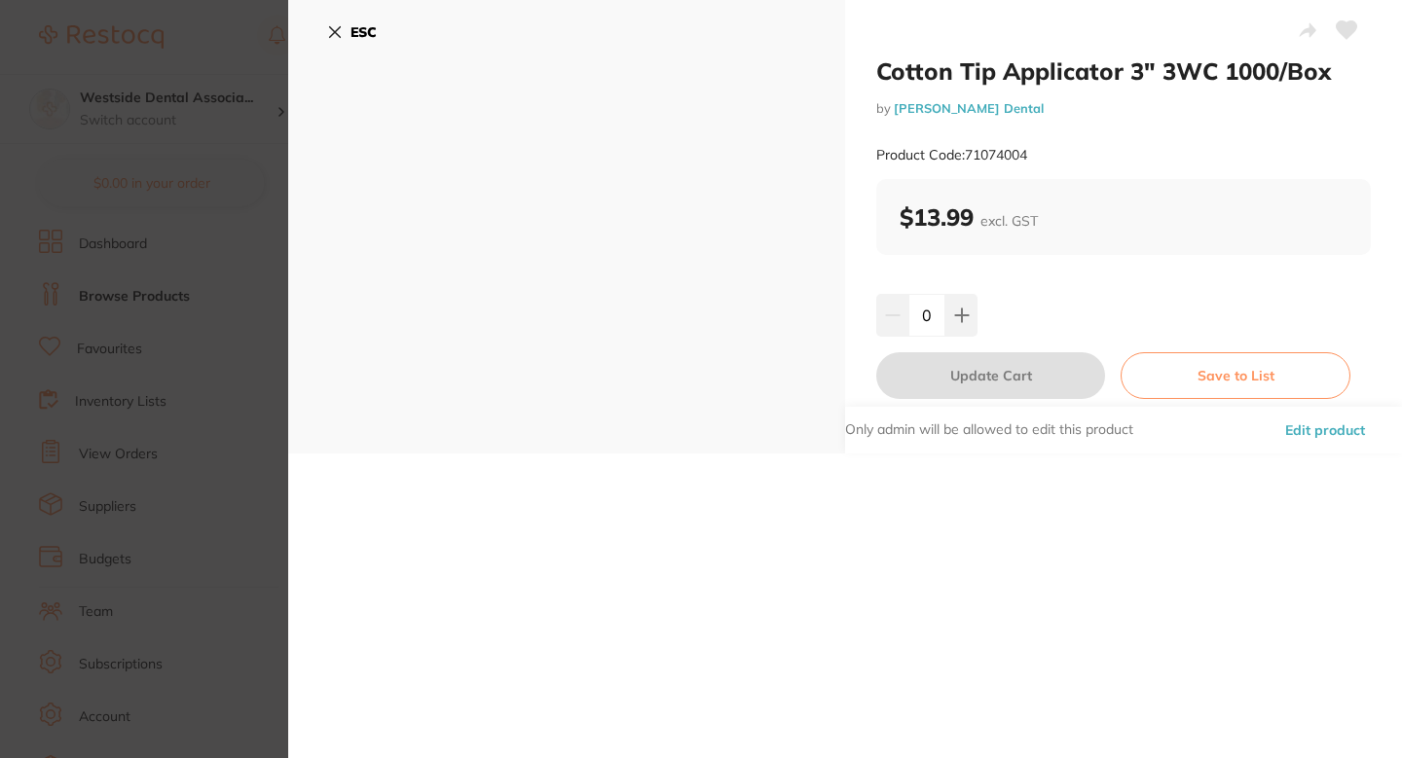
click at [1319, 424] on button "Edit product" at bounding box center [1325, 430] width 92 height 47
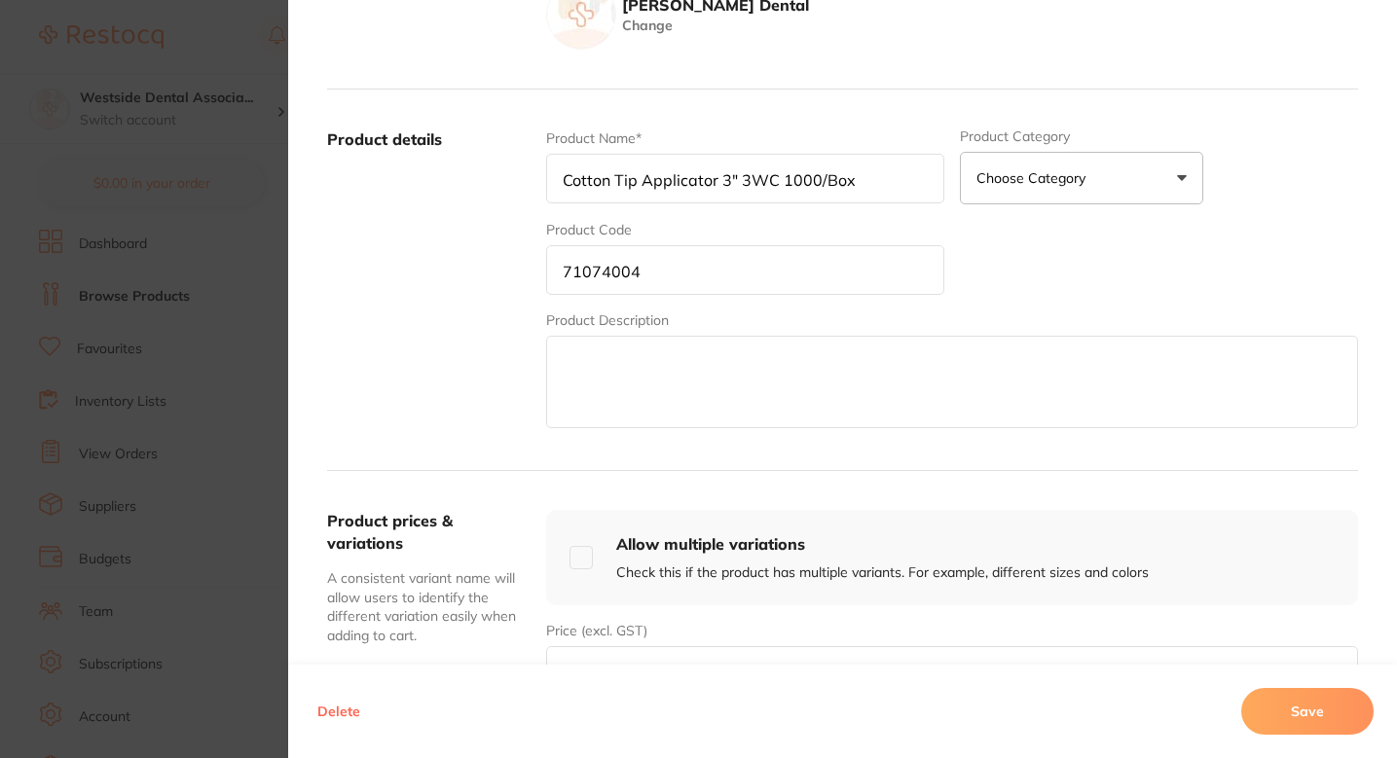
scroll to position [387, 0]
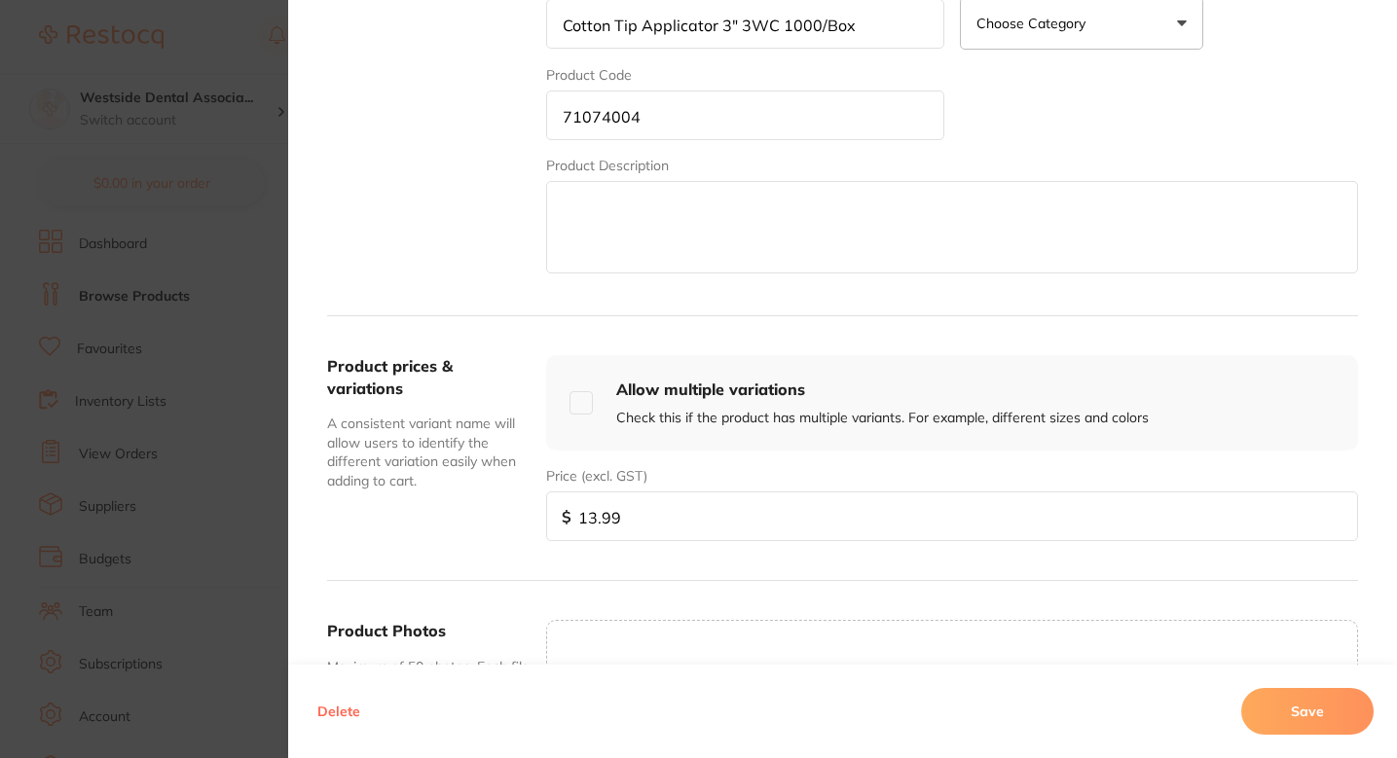
click at [588, 519] on input "13.99" at bounding box center [952, 517] width 812 height 50
type input "12.99"
click at [1280, 693] on button "Save" at bounding box center [1307, 711] width 132 height 47
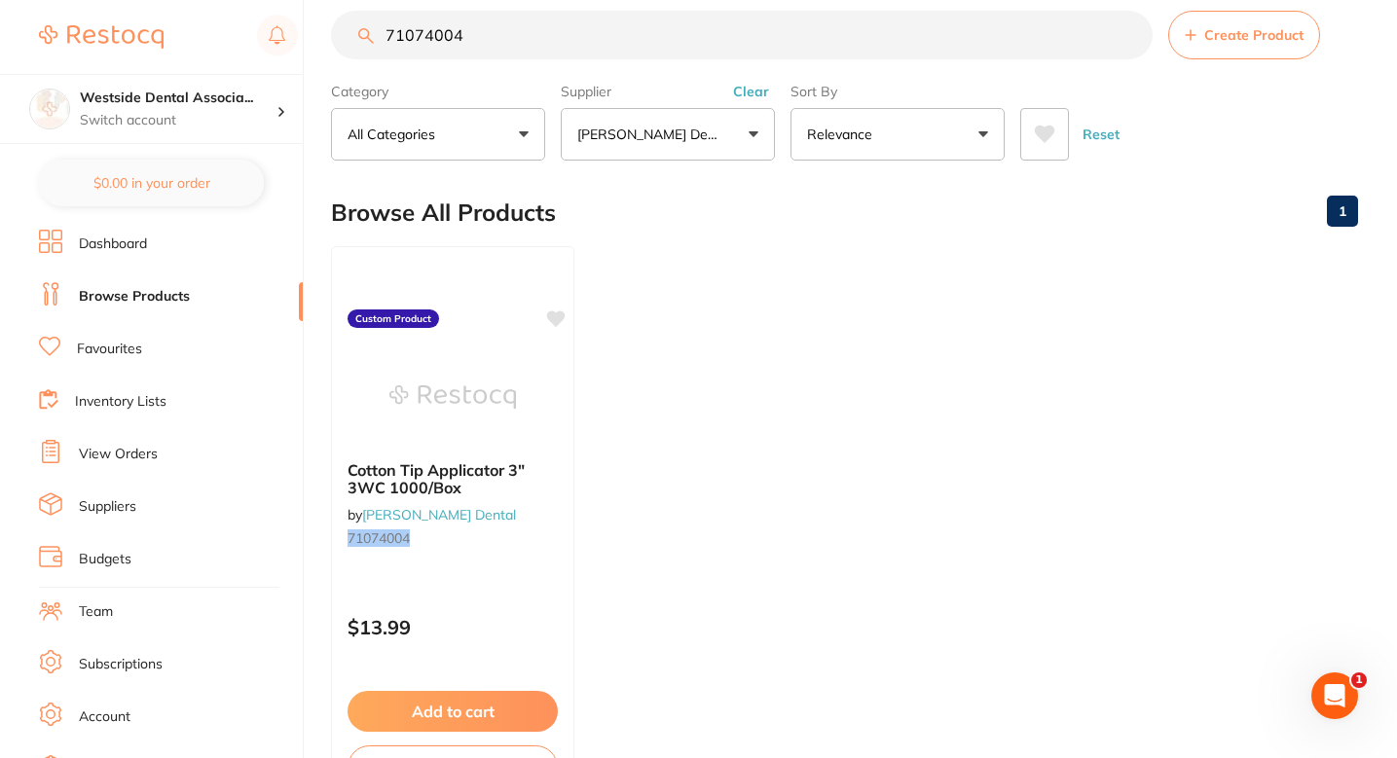
click at [634, 31] on input "71074004" at bounding box center [742, 35] width 822 height 49
paste input "4098117"
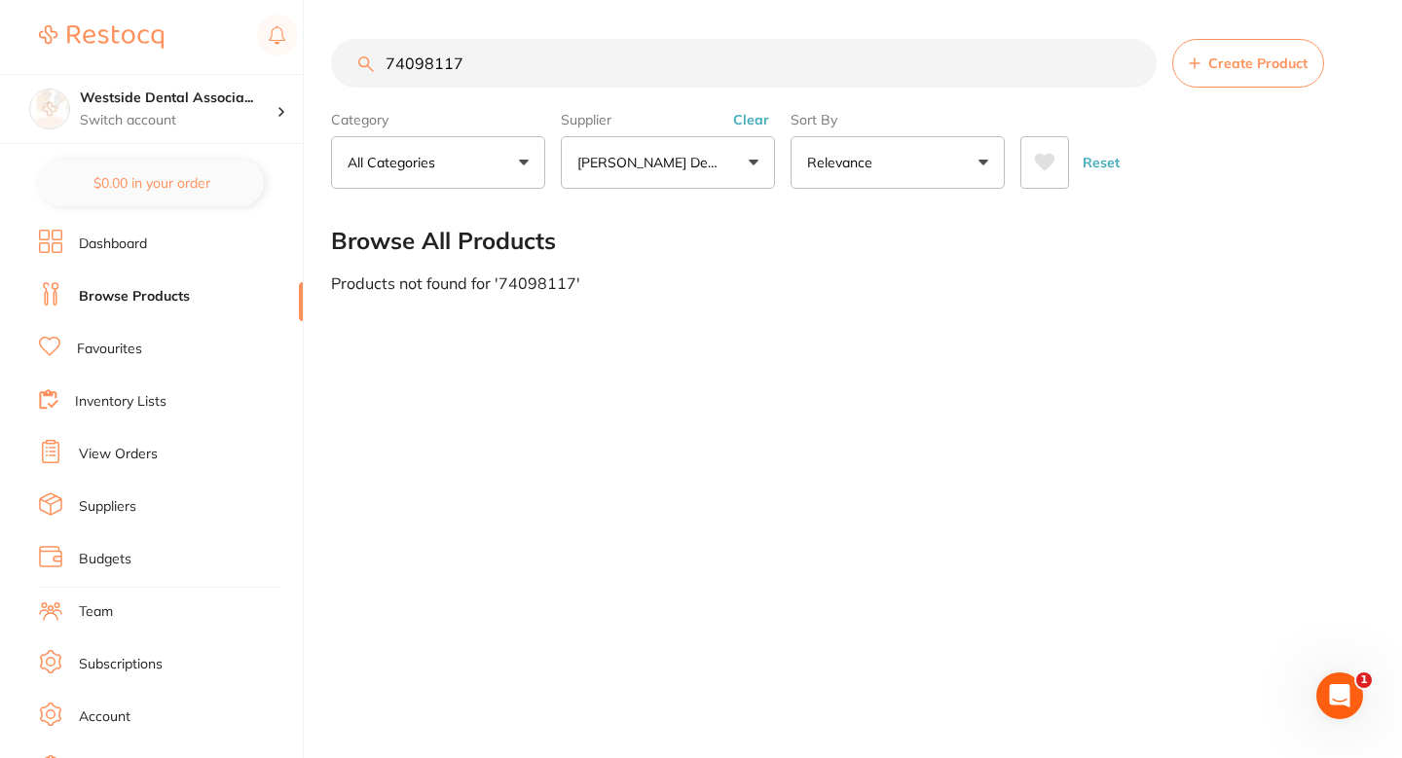
type input "74098117"
click at [1251, 42] on button "Create Product" at bounding box center [1248, 63] width 152 height 49
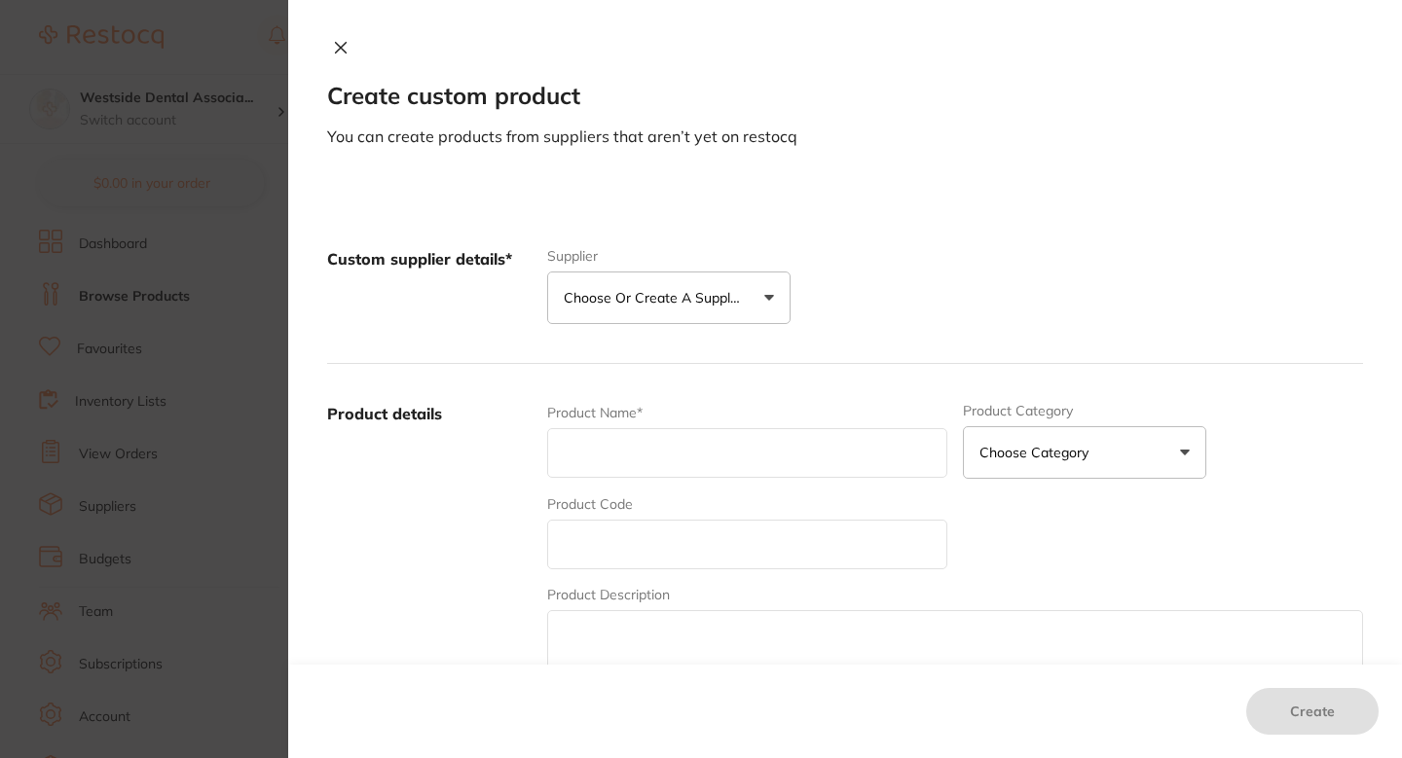
click at [736, 302] on p "Choose or create a supplier" at bounding box center [656, 297] width 185 height 19
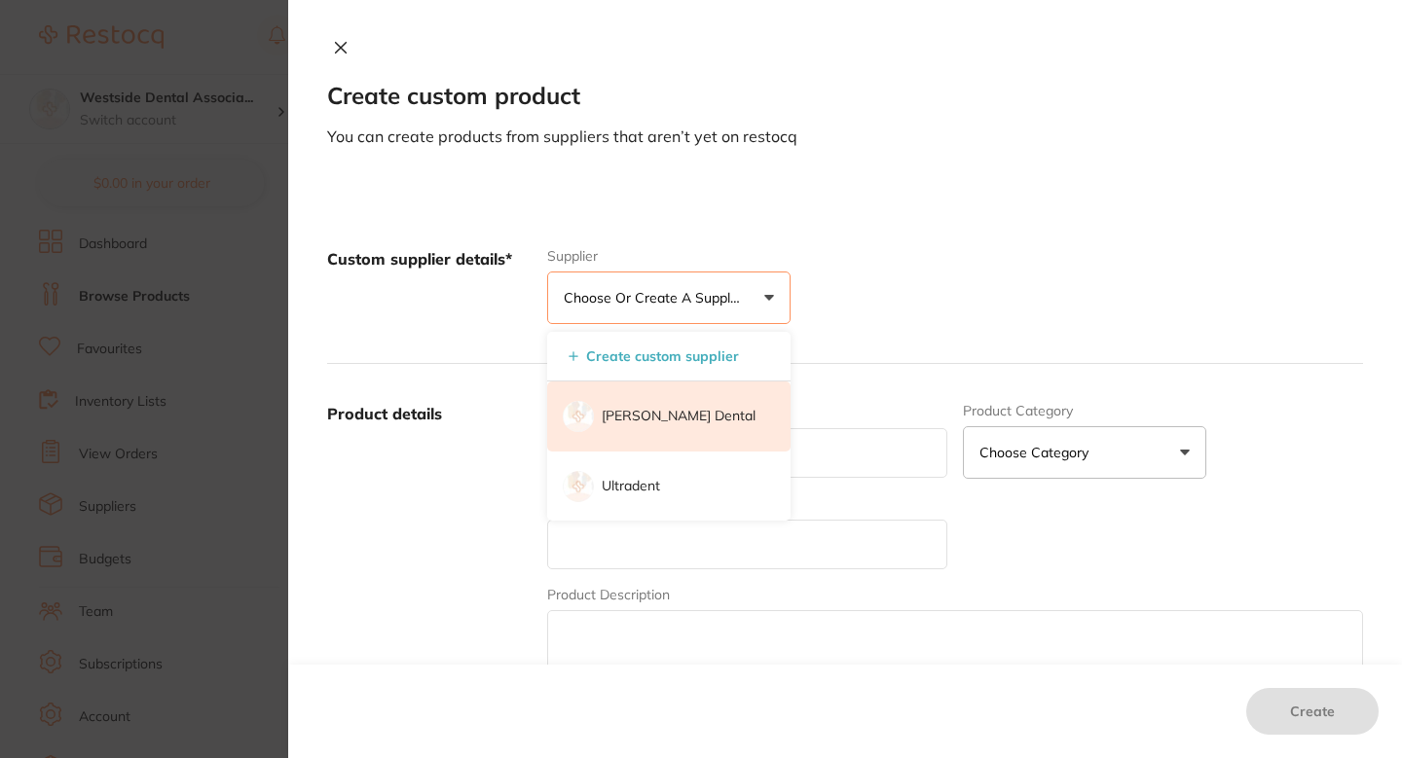
click at [687, 398] on li "[PERSON_NAME] Dental" at bounding box center [668, 417] width 243 height 70
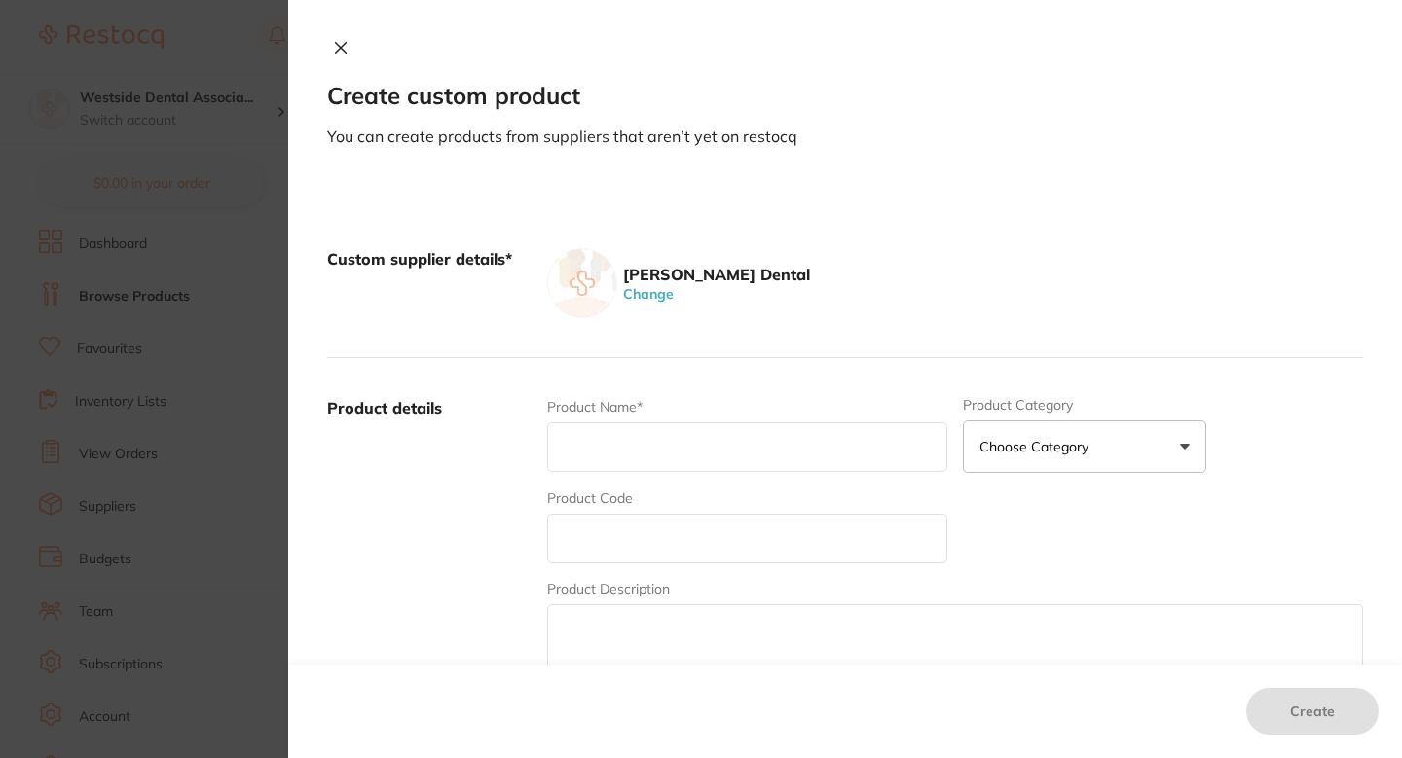
click at [661, 536] on input "text" at bounding box center [747, 539] width 400 height 50
paste input "74098117"
type input "74098117"
click at [665, 448] on input "text" at bounding box center [747, 448] width 400 height 50
paste input "Endo Ring Foam Blue 48/Pk"
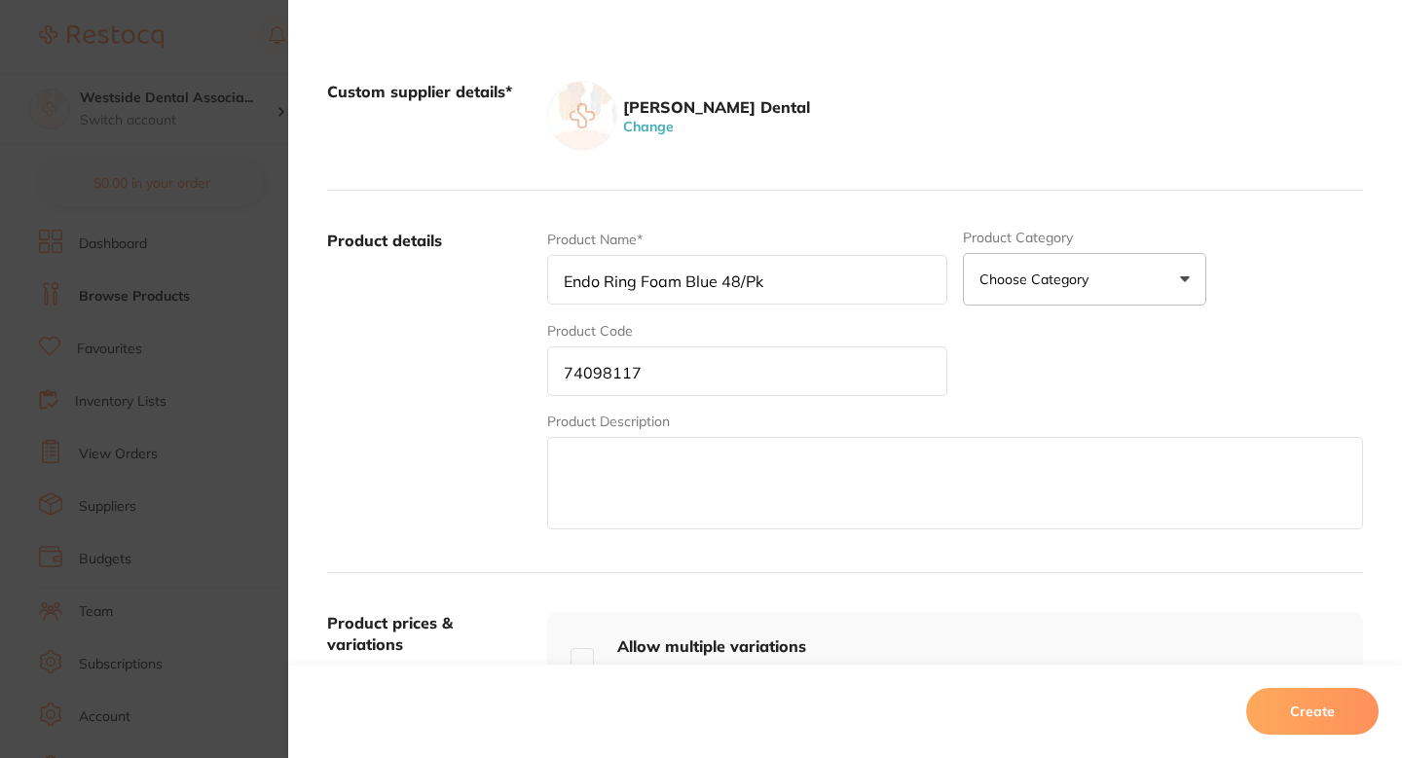
scroll to position [513, 0]
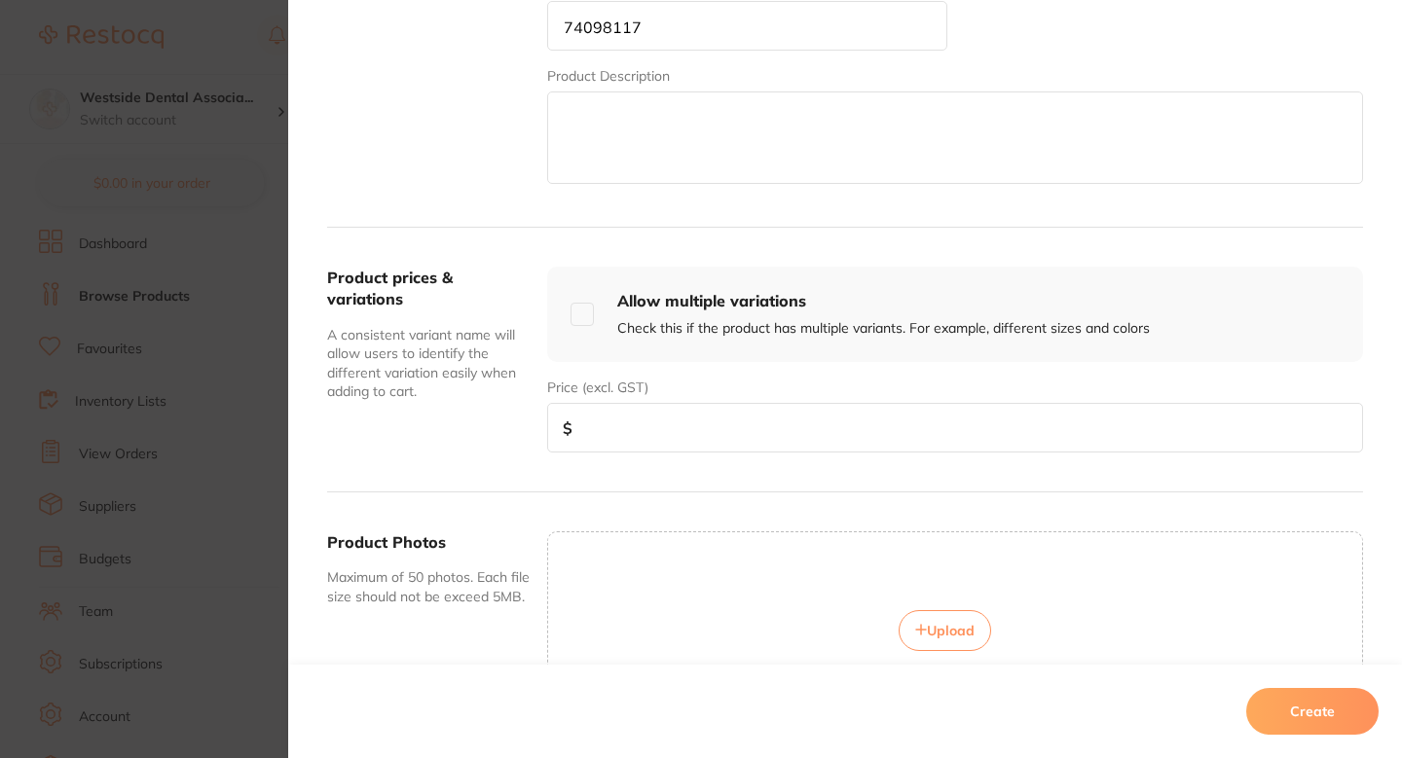
type input "Endo Ring Foam Blue 48/Pk"
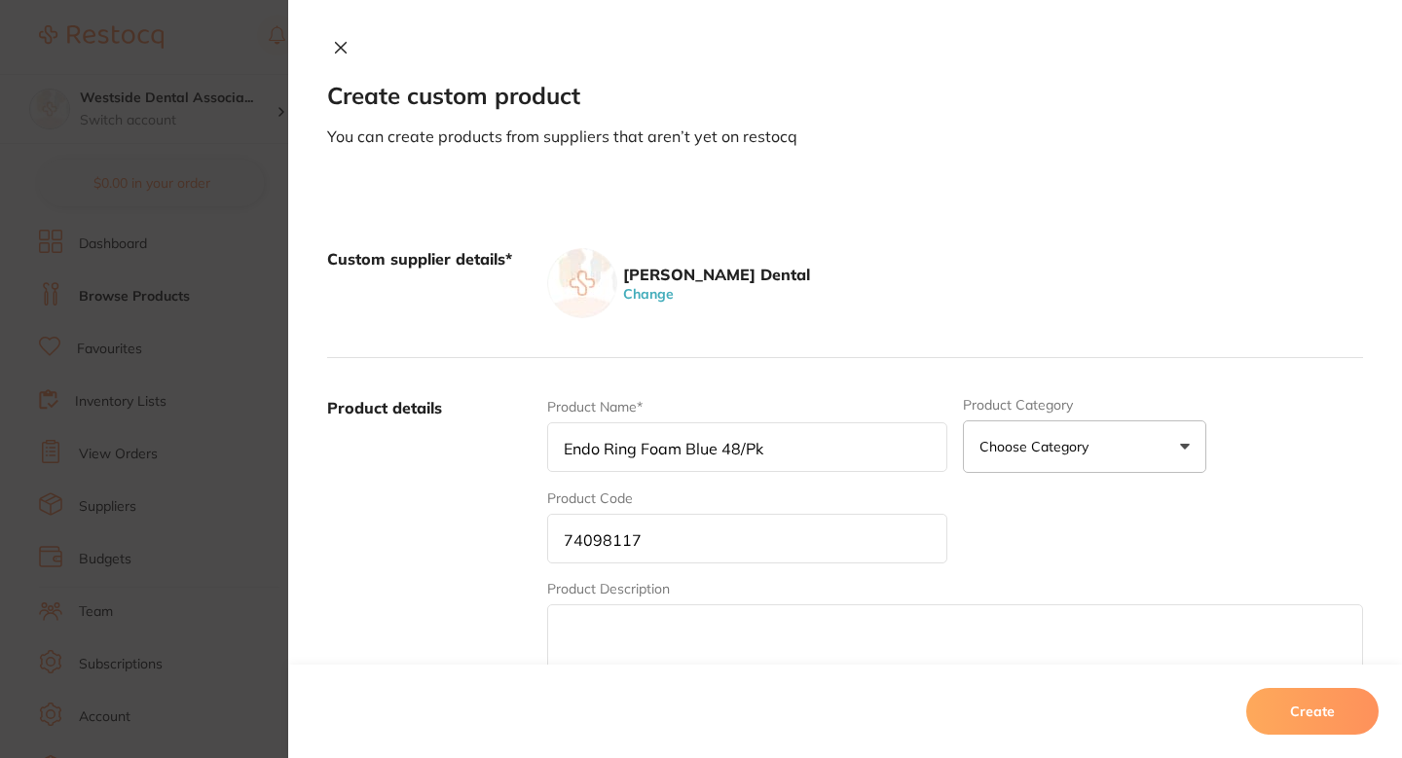
scroll to position [513, 0]
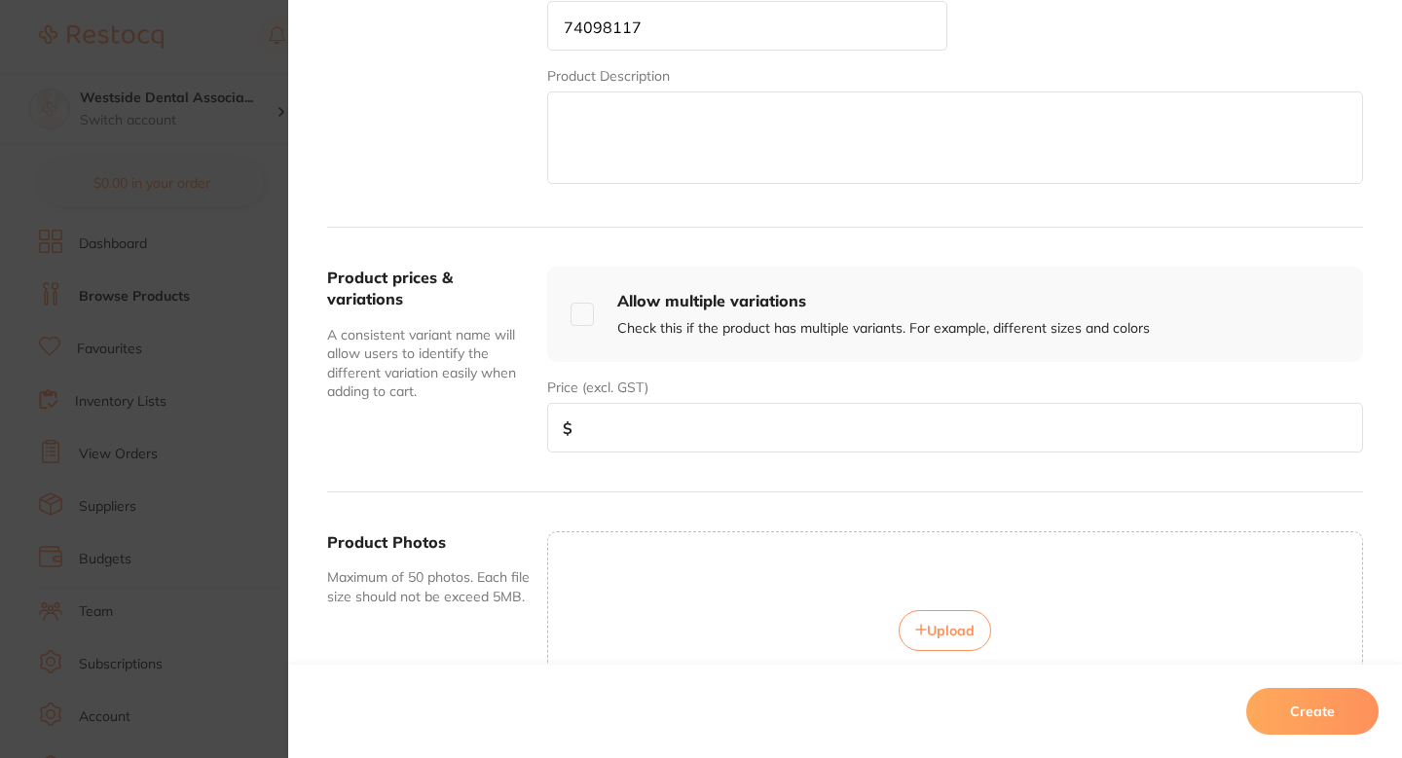
click at [658, 469] on div "Product prices & variations A consistent variant name will allow users to ident…" at bounding box center [845, 360] width 1036 height 265
click at [675, 442] on input "number" at bounding box center [955, 428] width 816 height 50
paste input "31.81"
type input "31.81"
click at [1288, 703] on button "Create" at bounding box center [1312, 711] width 132 height 47
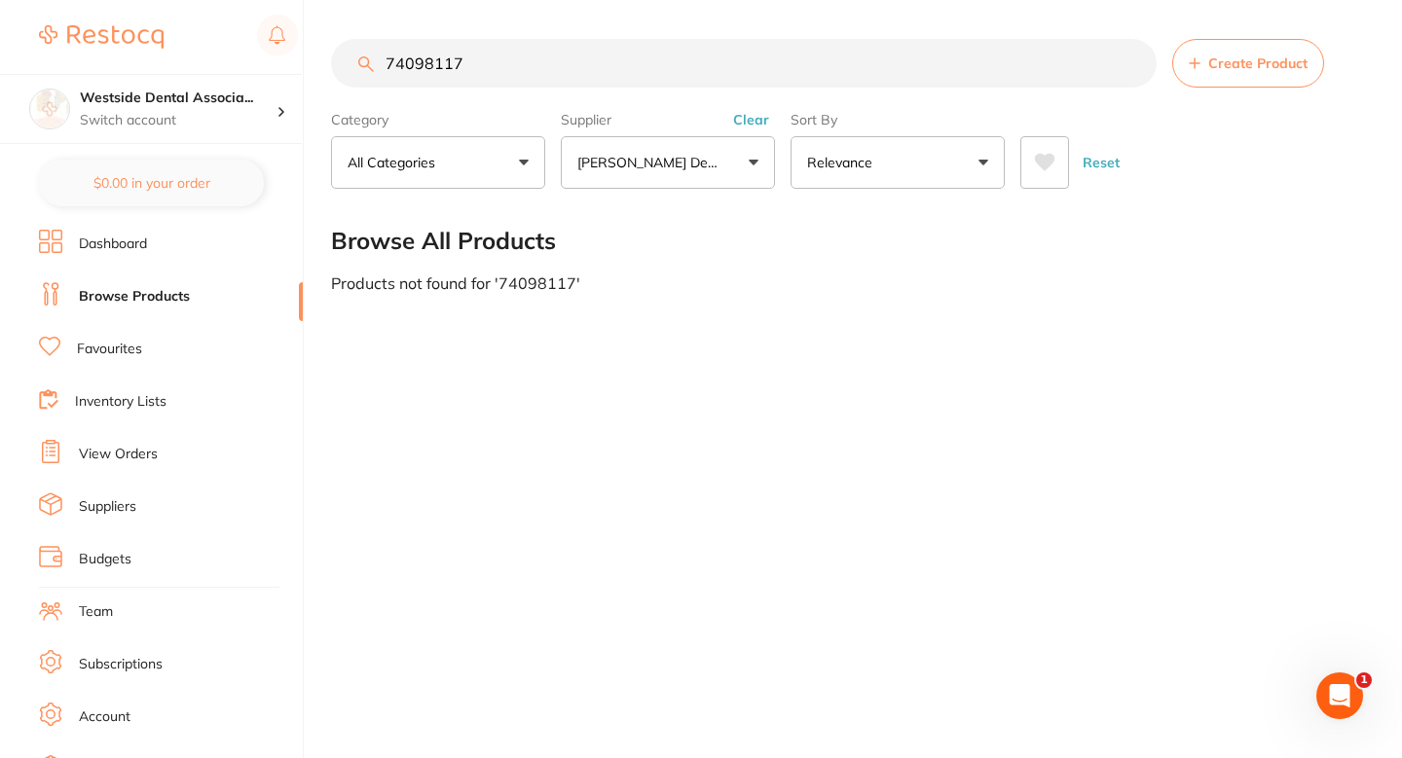
click at [601, 58] on input "74098117" at bounding box center [744, 63] width 826 height 49
paste input "0894220"
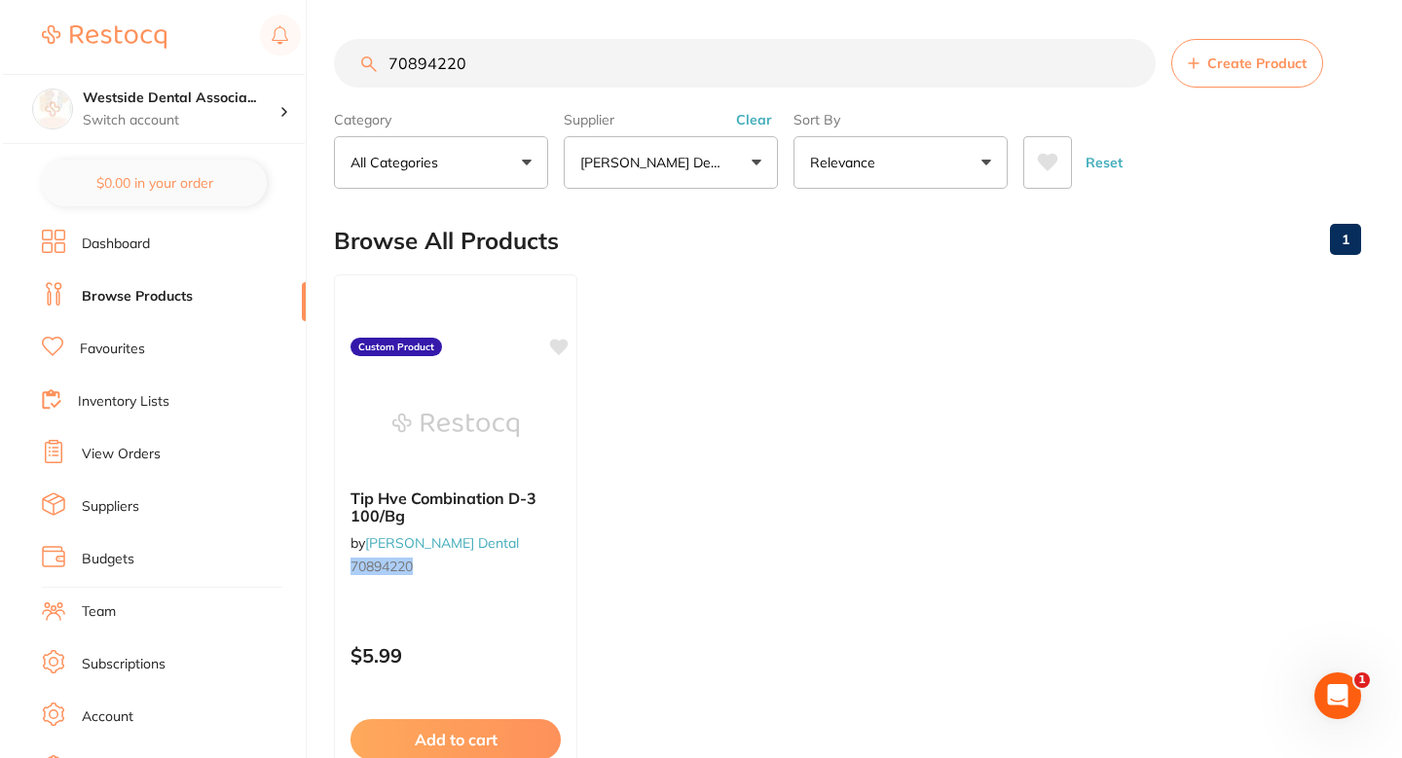
scroll to position [0, 0]
type input "70894220"
click at [568, 539] on div "Tip Hve Combination D-3 100/Bg by Patterson Dental 70894220" at bounding box center [452, 536] width 243 height 126
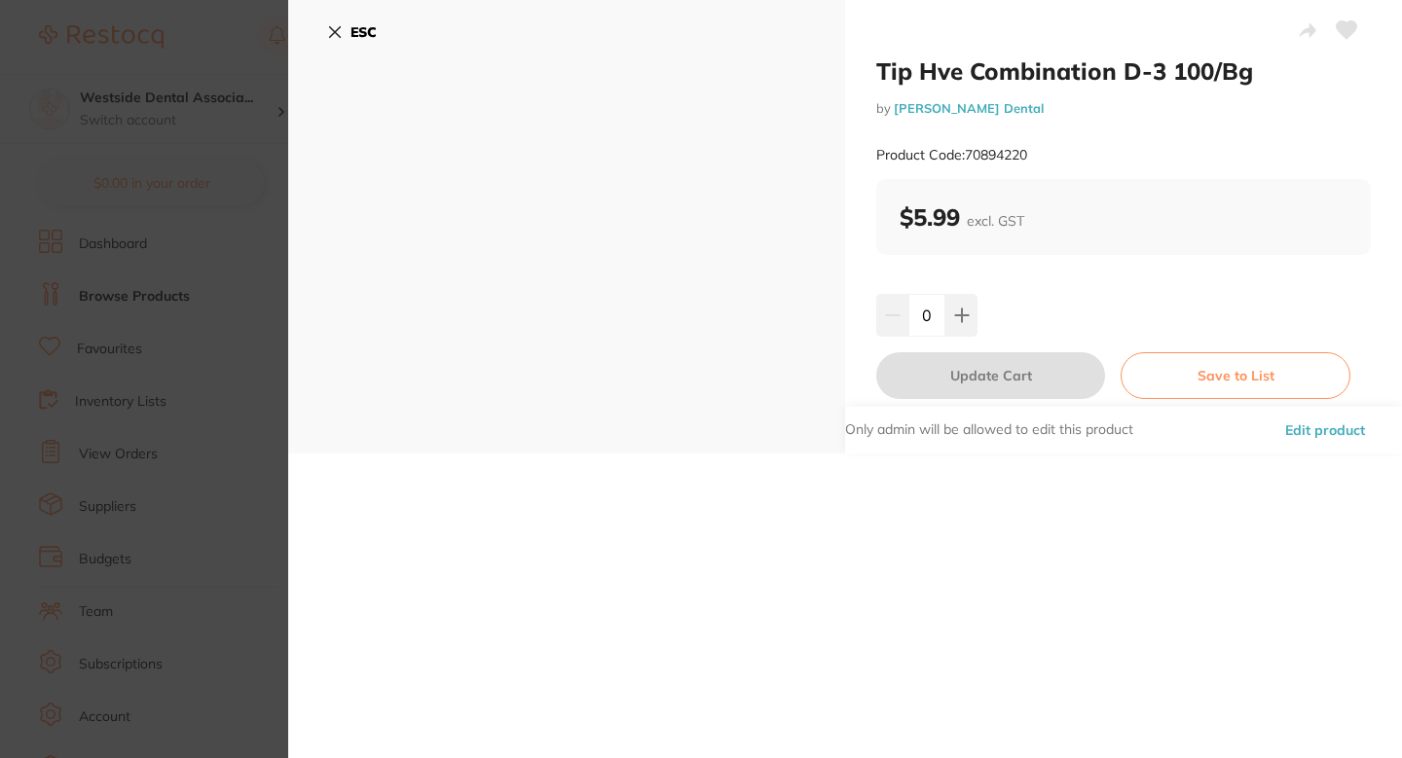
click at [1313, 413] on button "Edit product" at bounding box center [1325, 430] width 92 height 47
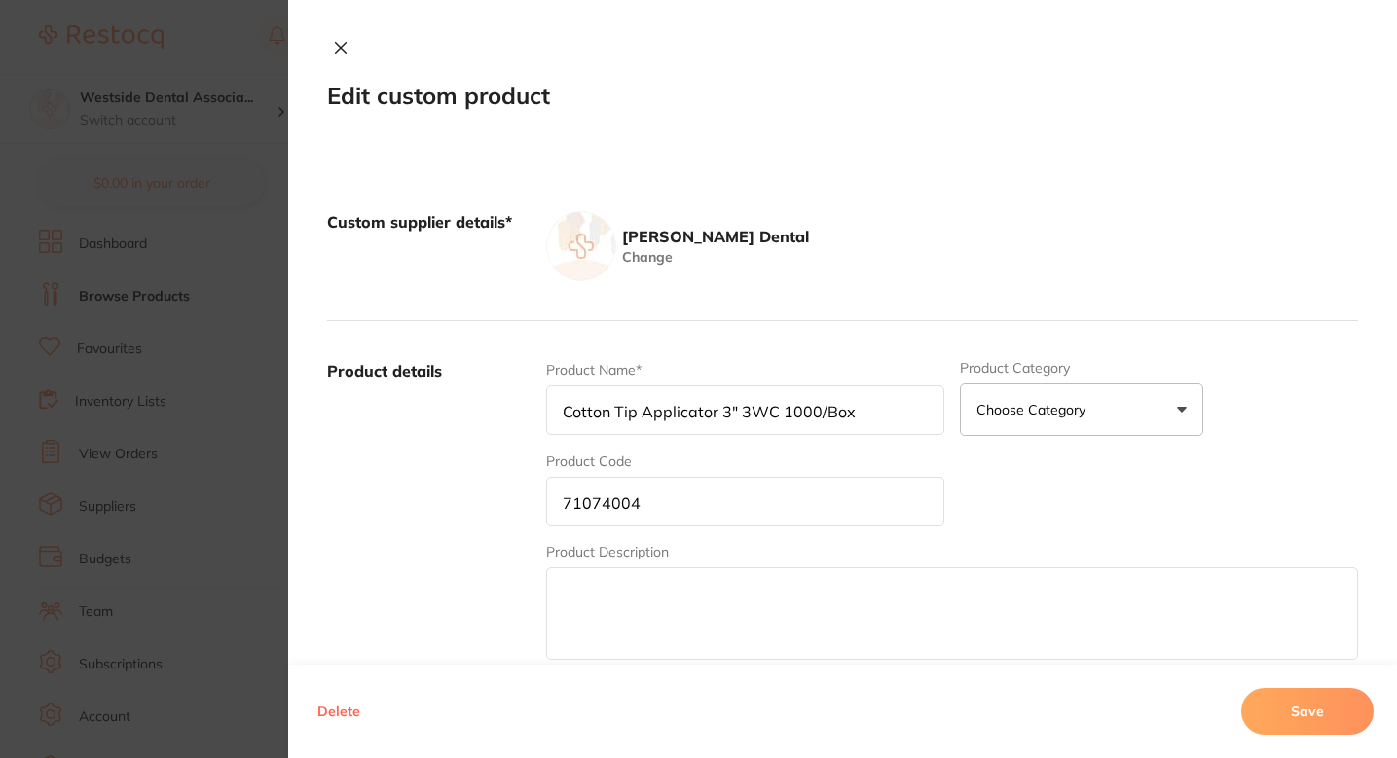
type input "Tip Hve Combination D-3 100/Bg"
type input "70894220"
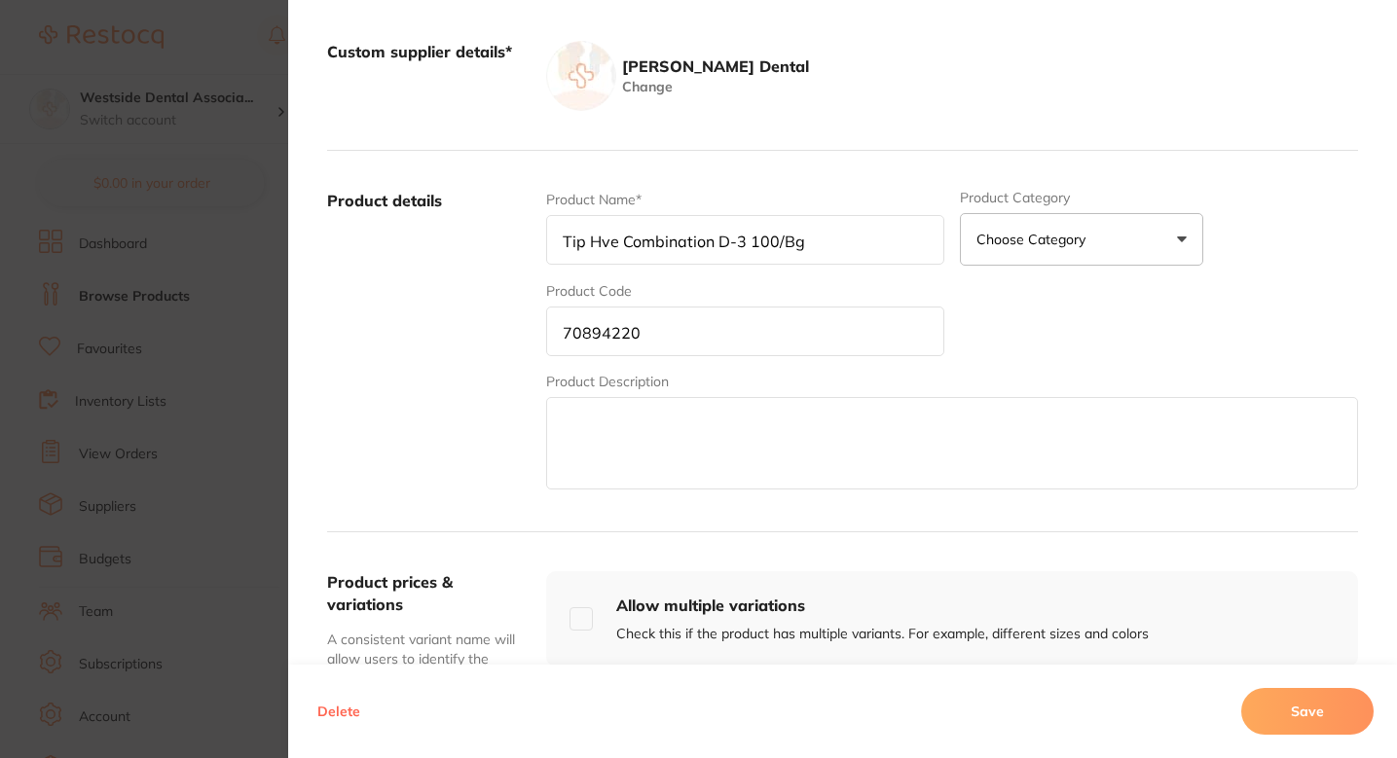
scroll to position [394, 0]
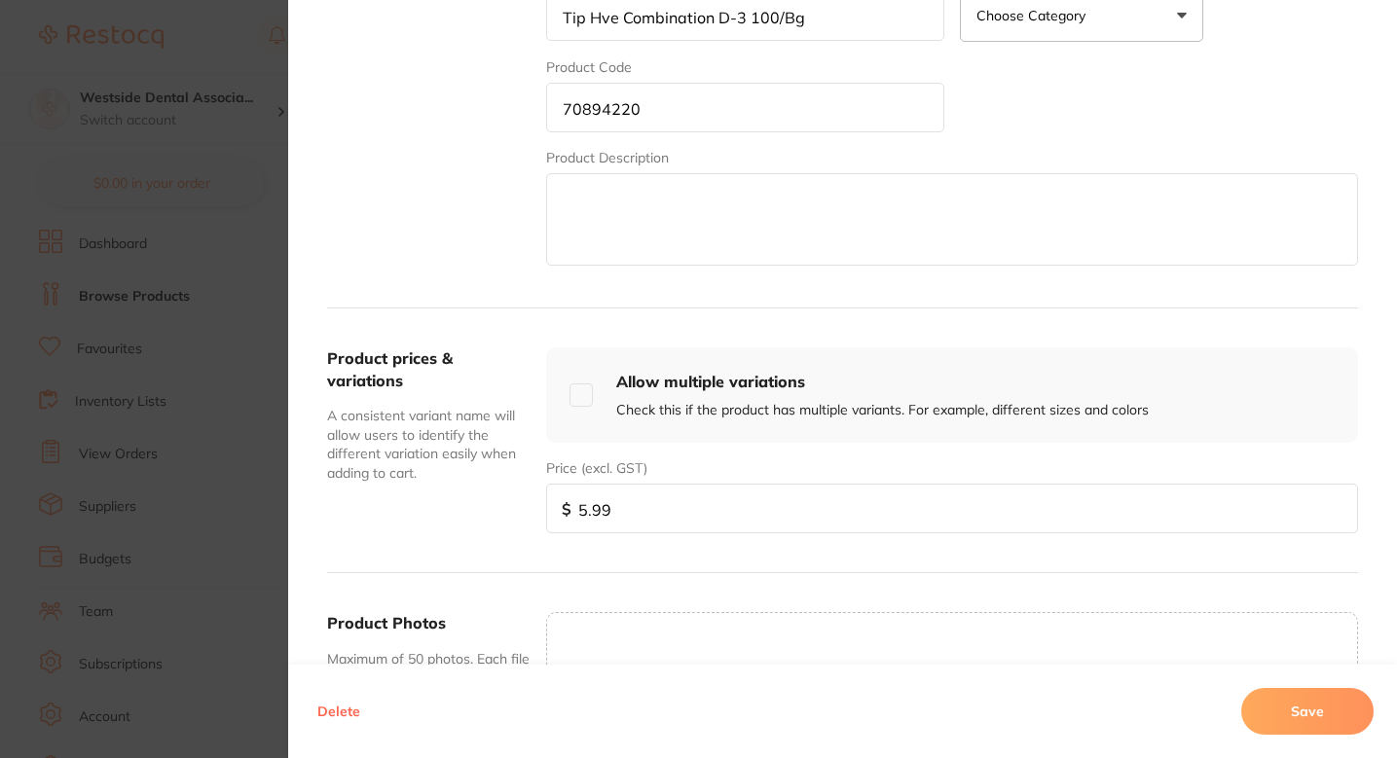
click at [690, 535] on div "Product prices & variations A consistent variant name will allow users to ident…" at bounding box center [842, 441] width 1031 height 265
click at [712, 519] on input "5.99" at bounding box center [952, 509] width 812 height 50
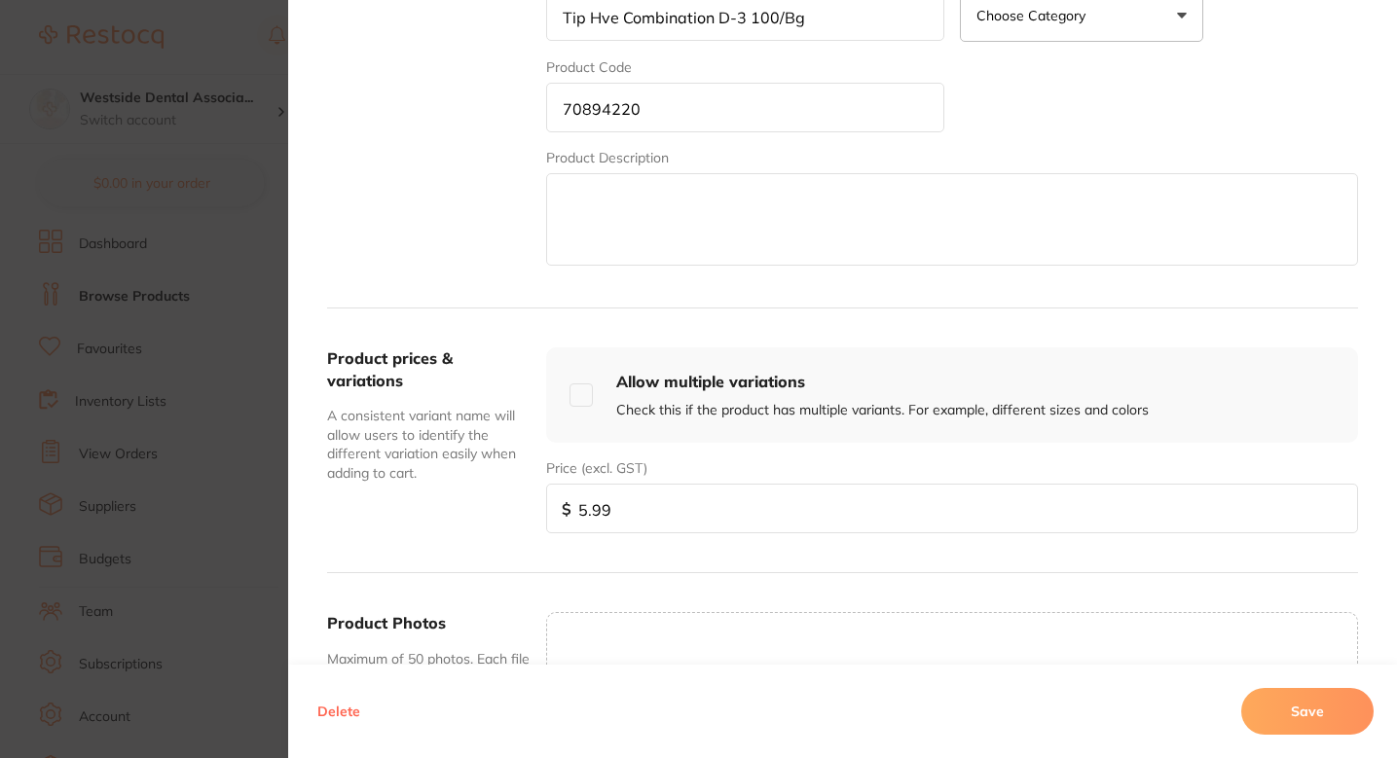
paste input "6.25"
type input "6.25"
click at [1301, 709] on button "Save" at bounding box center [1307, 711] width 132 height 47
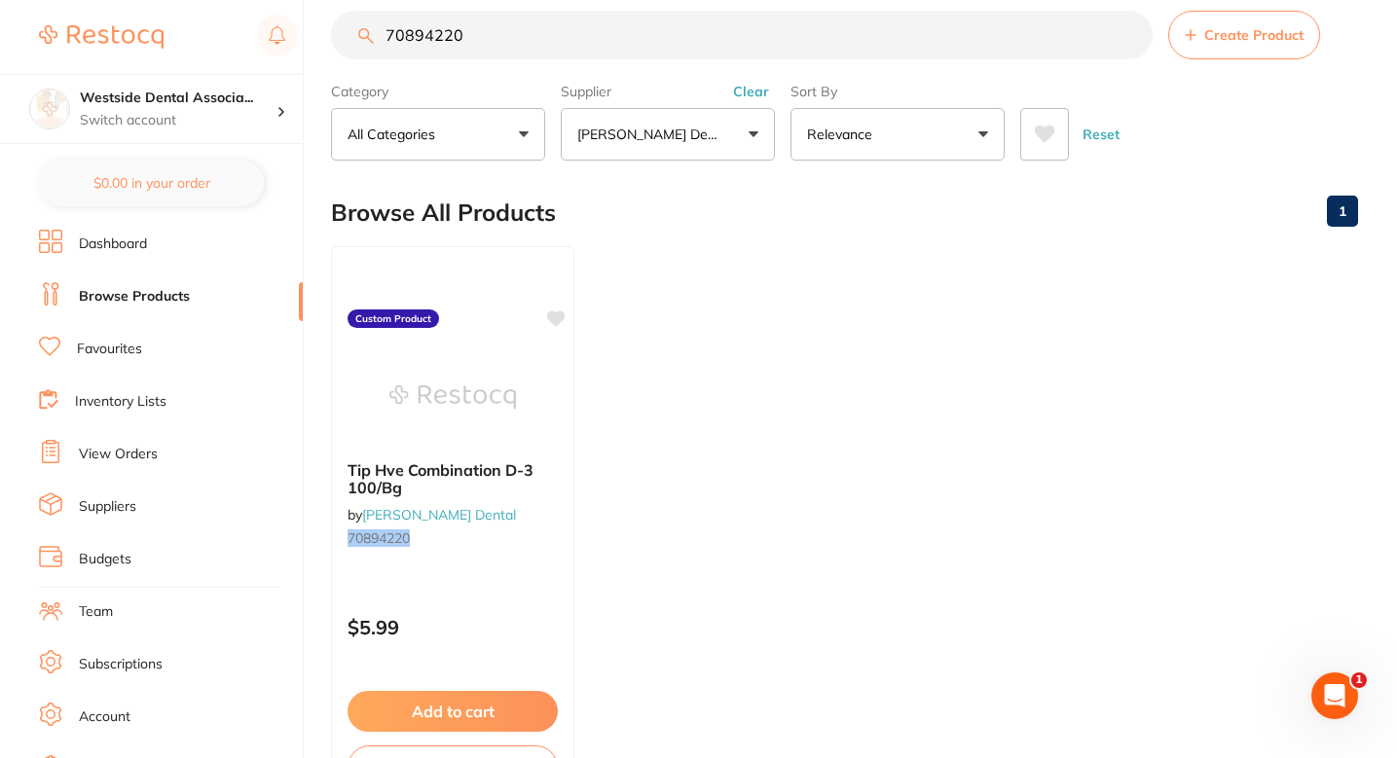
click at [992, 405] on ul "Tip Hve Combination D-3 100/Bg by Patterson Dental 70894220 Custom Product $5.9…" at bounding box center [844, 526] width 1027 height 560
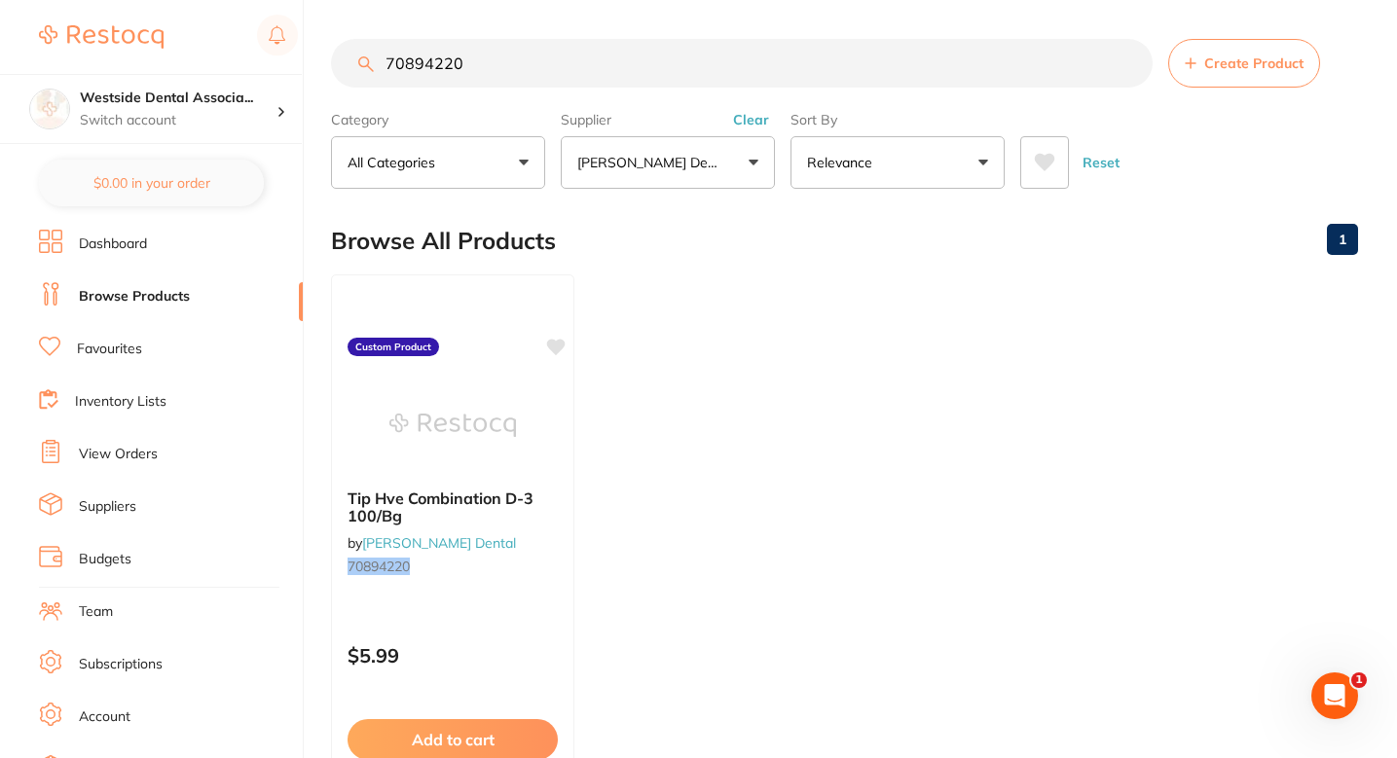
click at [685, 34] on main "70894220 Create Product Category All Categories All Categories No categories fo…" at bounding box center [864, 468] width 1066 height 936
click at [685, 35] on main "70894220 Create Product Category All Categories All Categories No categories fo…" at bounding box center [864, 468] width 1066 height 936
click at [674, 54] on input "70894220" at bounding box center [742, 63] width 822 height 49
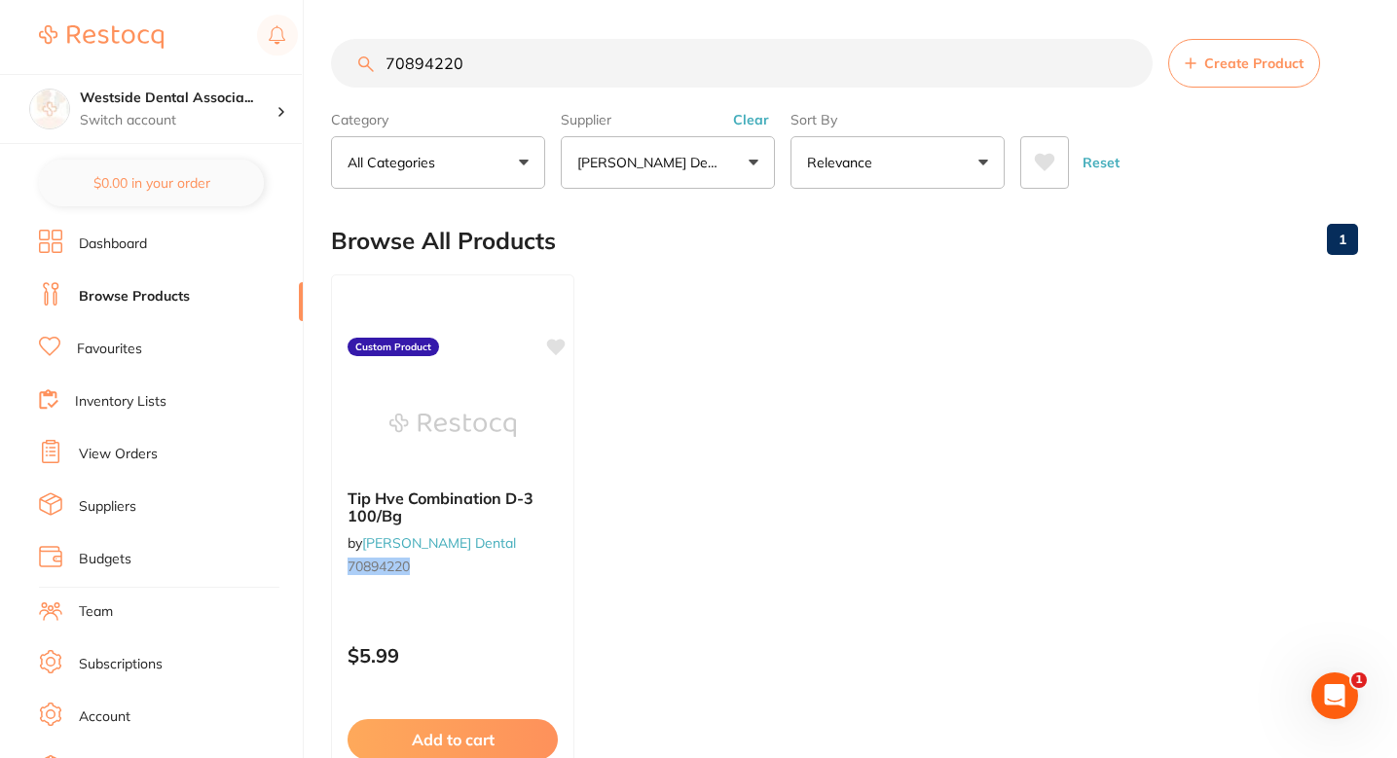
click at [674, 54] on input "70894220" at bounding box center [742, 63] width 822 height 49
paste input "1073972"
click at [504, 69] on input "71073972" at bounding box center [742, 63] width 822 height 49
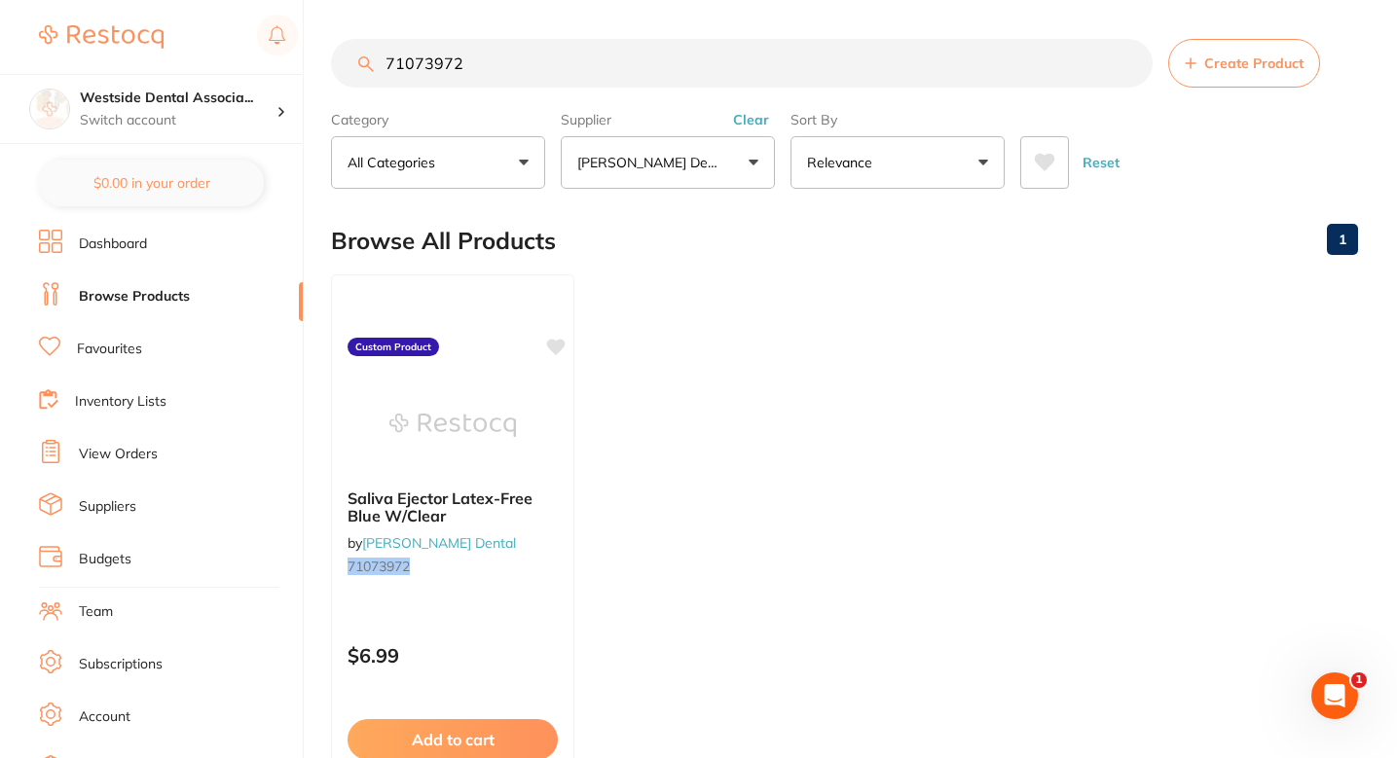
paste input "152867"
click at [603, 57] on input "71152867" at bounding box center [742, 63] width 822 height 49
paste input "974"
click at [633, 38] on main "71152974 Create Product Category All Categories All Categories No categories fo…" at bounding box center [864, 468] width 1066 height 936
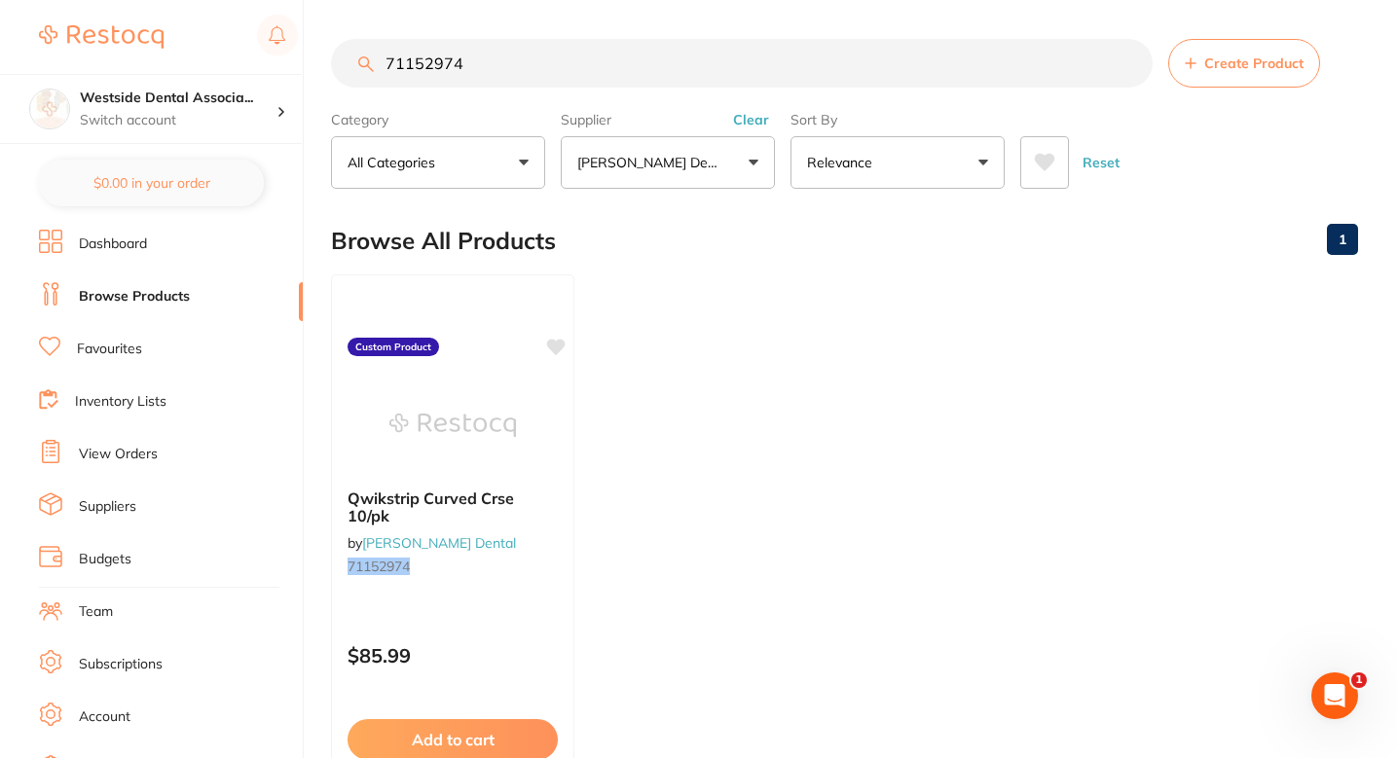
click at [633, 38] on main "71152974 Create Product Category All Categories All Categories No categories fo…" at bounding box center [864, 468] width 1066 height 936
click at [630, 70] on input "71152974" at bounding box center [742, 63] width 822 height 49
paste input "17"
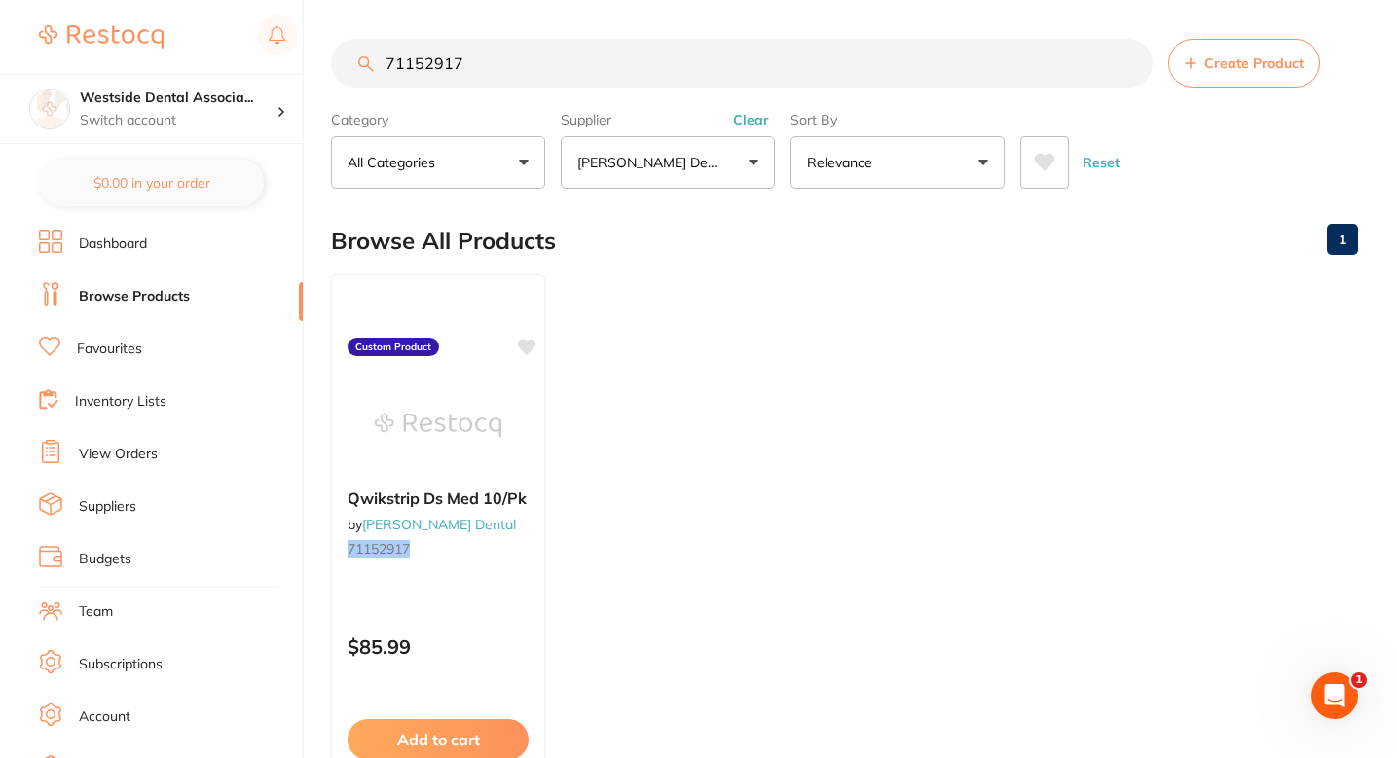
click at [644, 55] on input "71152917" at bounding box center [742, 63] width 822 height 49
paste input "4066783"
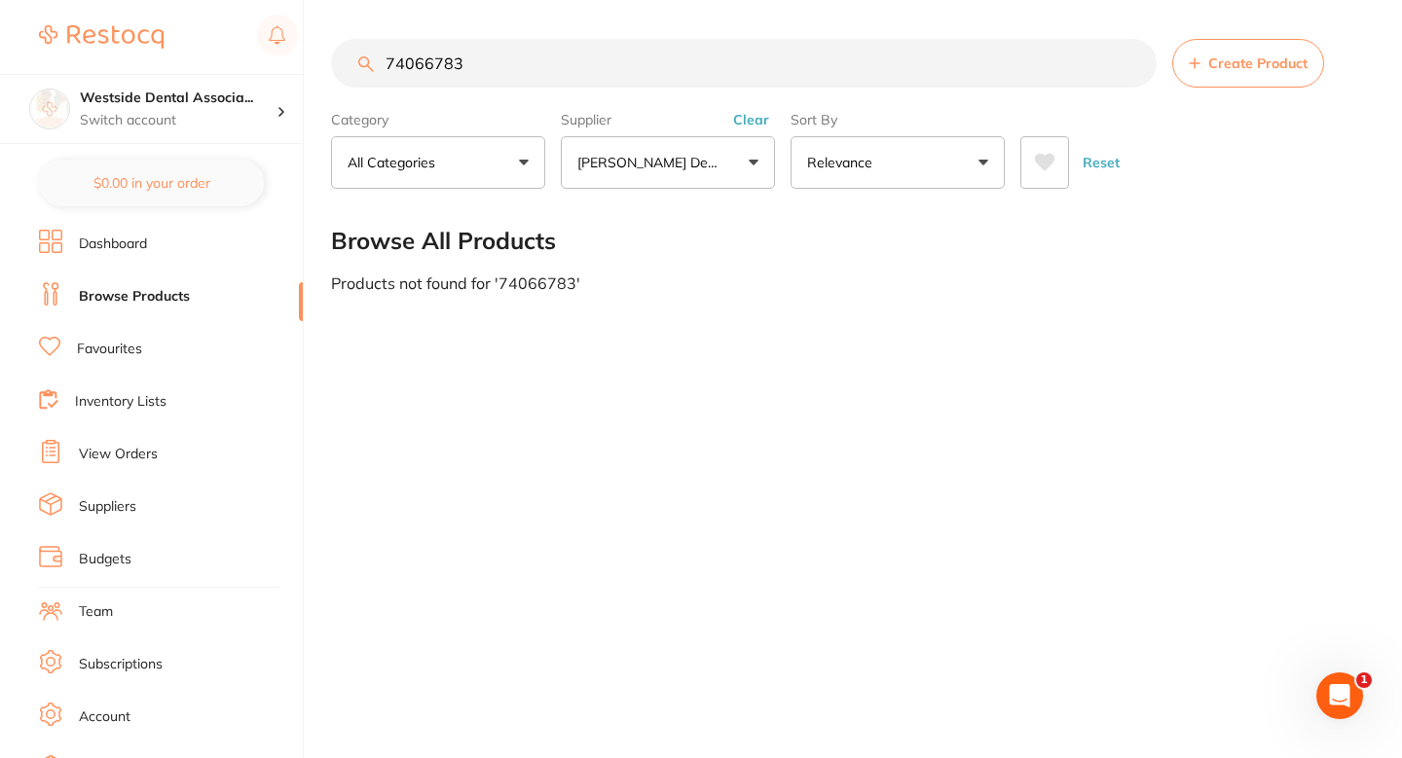
type input "74066783"
click at [1233, 30] on main "74066783 Create Product Category All Categories All Categories No categories fo…" at bounding box center [866, 165] width 1071 height 331
click at [1231, 35] on main "74066783 Create Product Category All Categories All Categories No categories fo…" at bounding box center [866, 165] width 1071 height 331
click at [1215, 55] on span "Create Product" at bounding box center [1257, 63] width 99 height 16
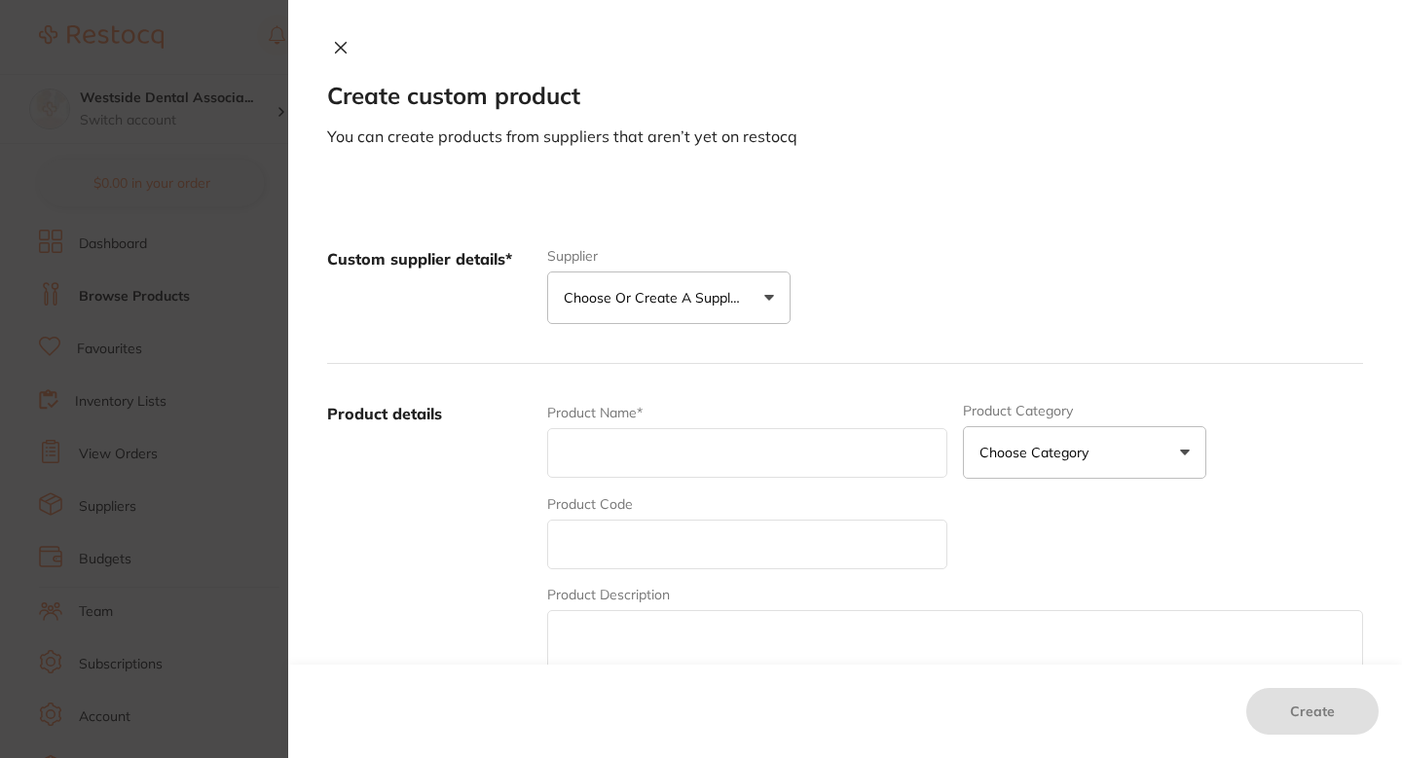
click at [694, 299] on p "Choose or create a supplier" at bounding box center [656, 297] width 185 height 19
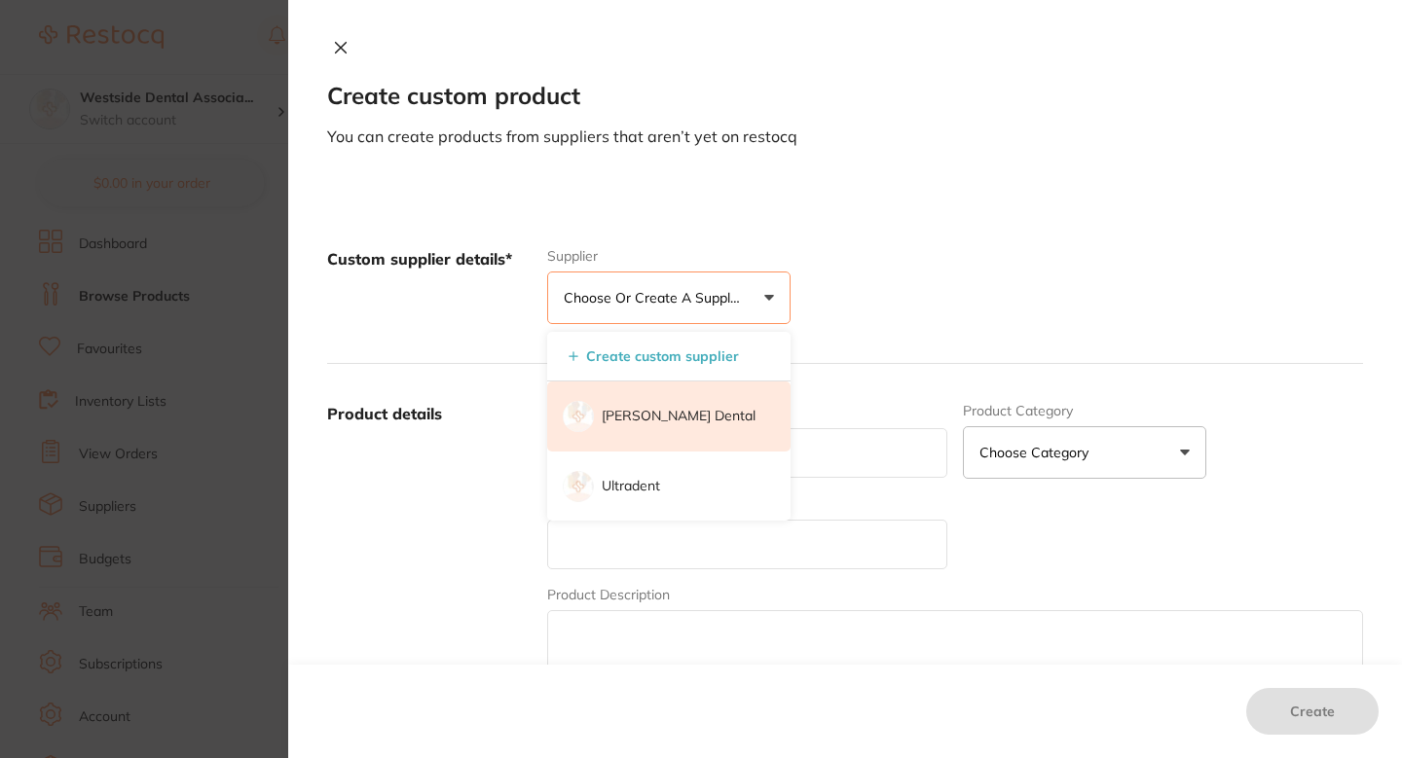
click at [643, 420] on p "[PERSON_NAME] Dental" at bounding box center [679, 416] width 154 height 19
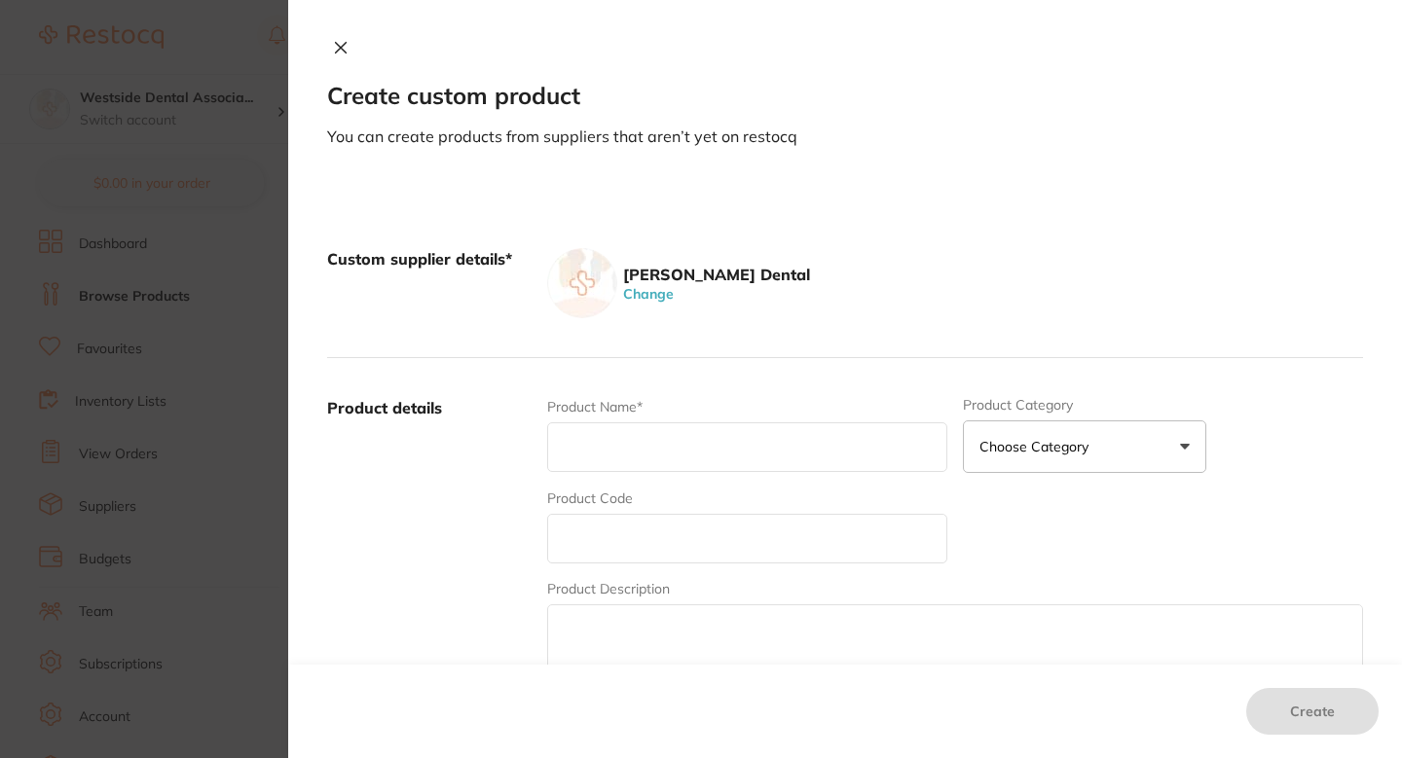
click at [633, 508] on div "Product Code" at bounding box center [747, 526] width 400 height 75
click at [612, 551] on input "text" at bounding box center [747, 539] width 400 height 50
paste input "74066783"
type input "74066783"
click at [639, 462] on input "text" at bounding box center [747, 448] width 400 height 50
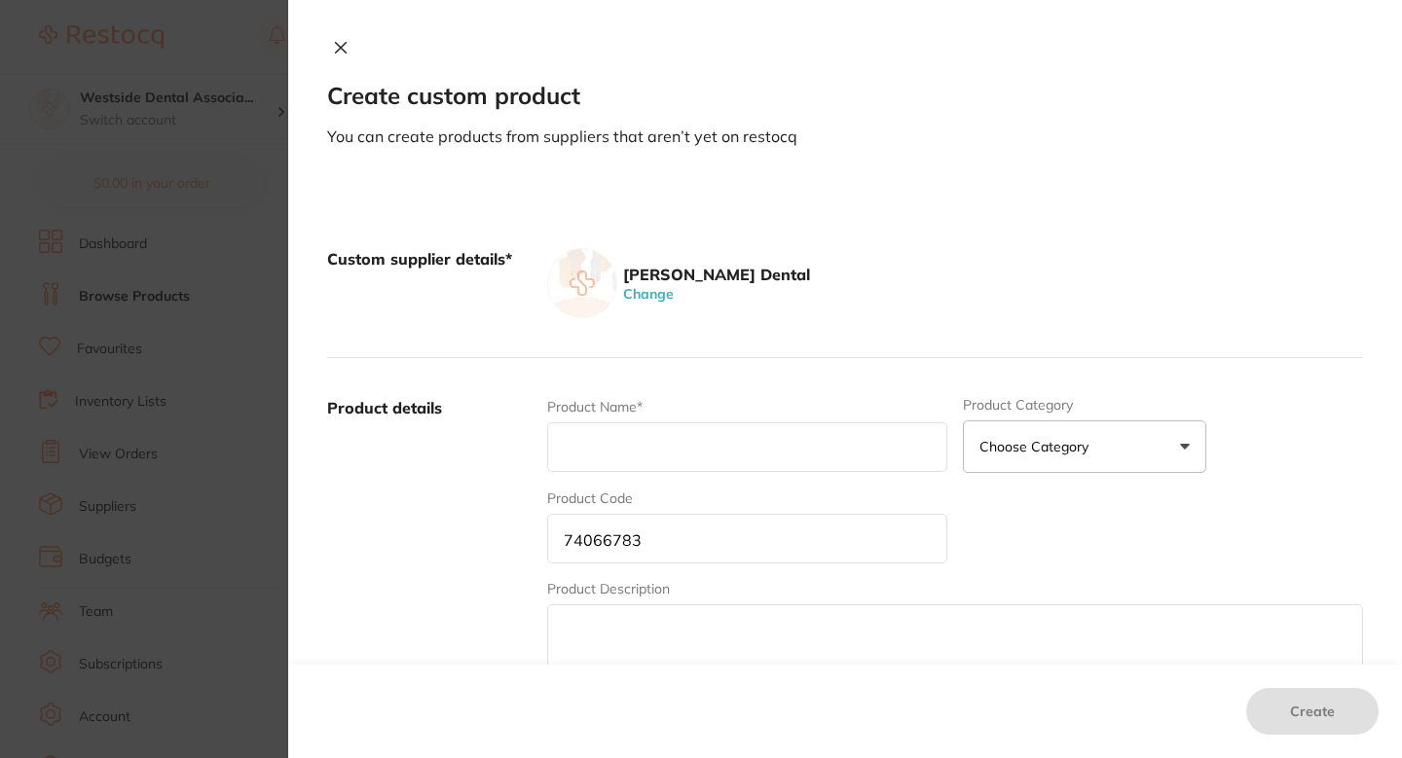
paste input "Listerine Totalcare Zero 1 L"
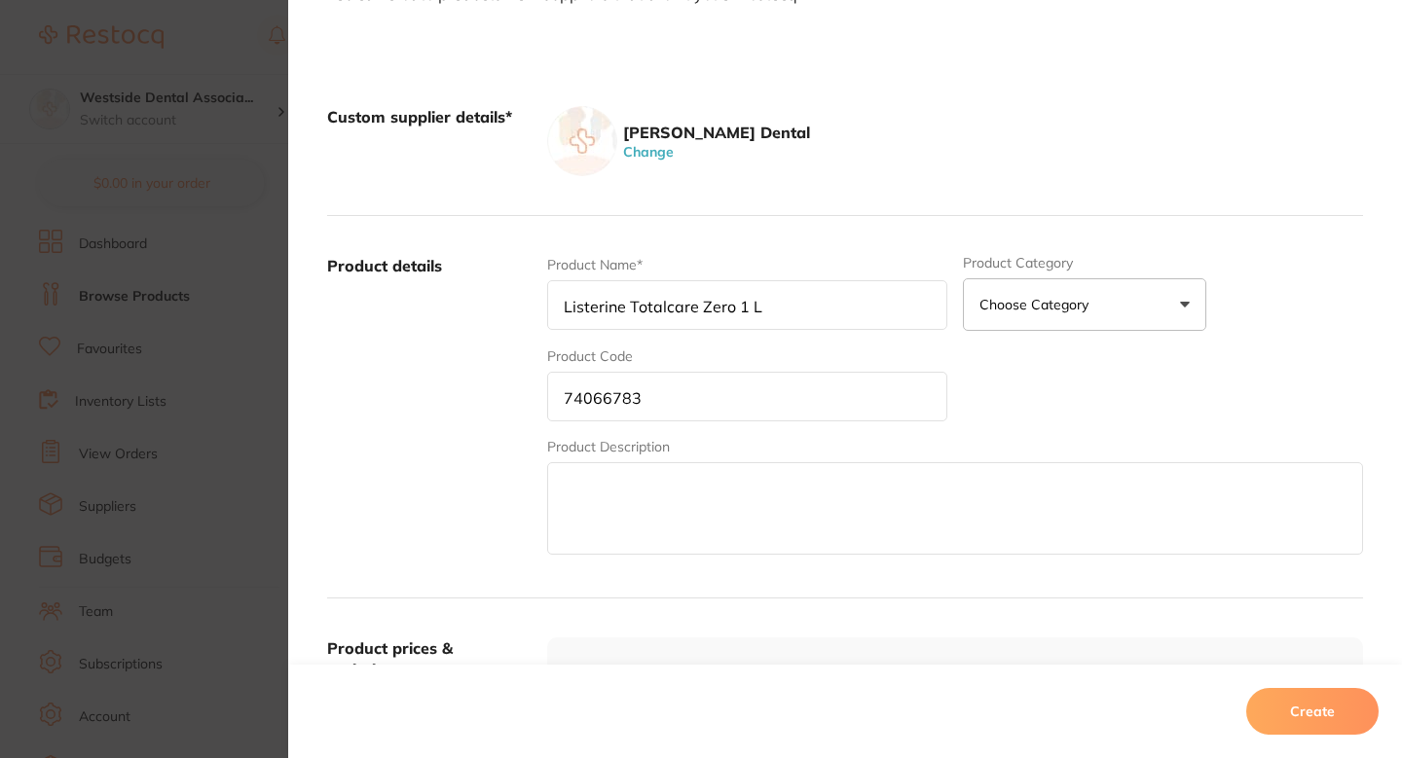
scroll to position [387, 0]
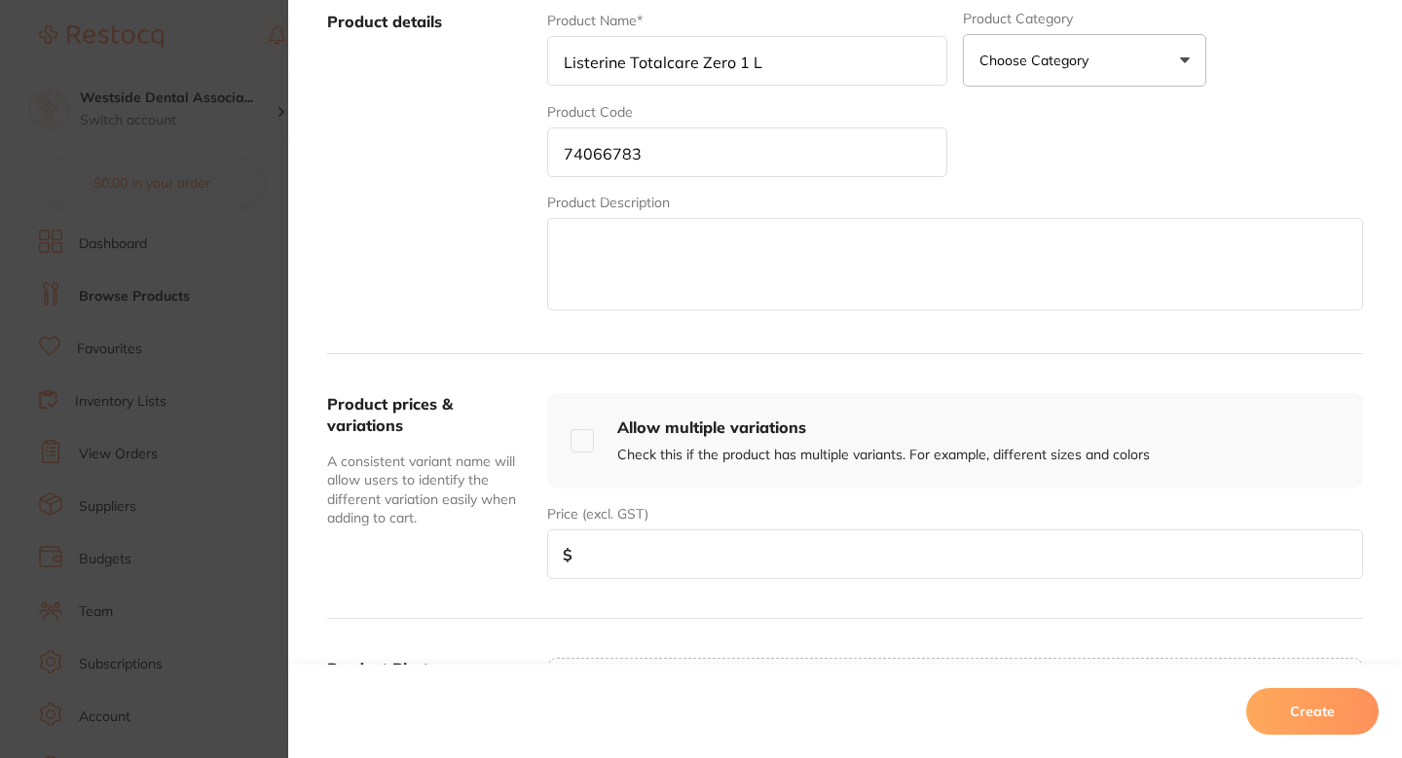
type input "Listerine Totalcare Zero 1 L"
click at [682, 576] on input "number" at bounding box center [955, 555] width 816 height 50
paste input "10.99"
type input "10.99"
click at [1309, 706] on button "Create" at bounding box center [1312, 711] width 132 height 47
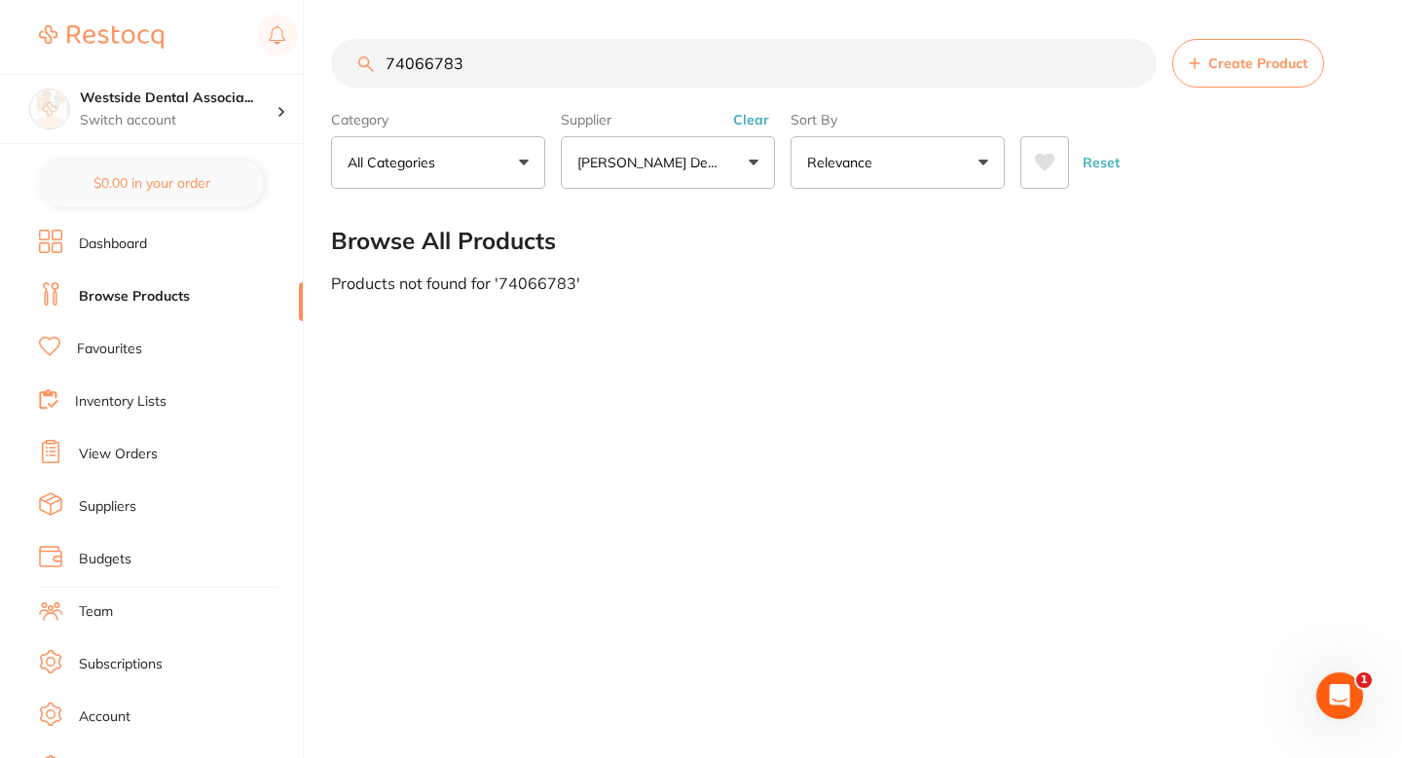
click at [634, 47] on input "74066783" at bounding box center [744, 63] width 826 height 49
paste input "0937706"
type input "70937706"
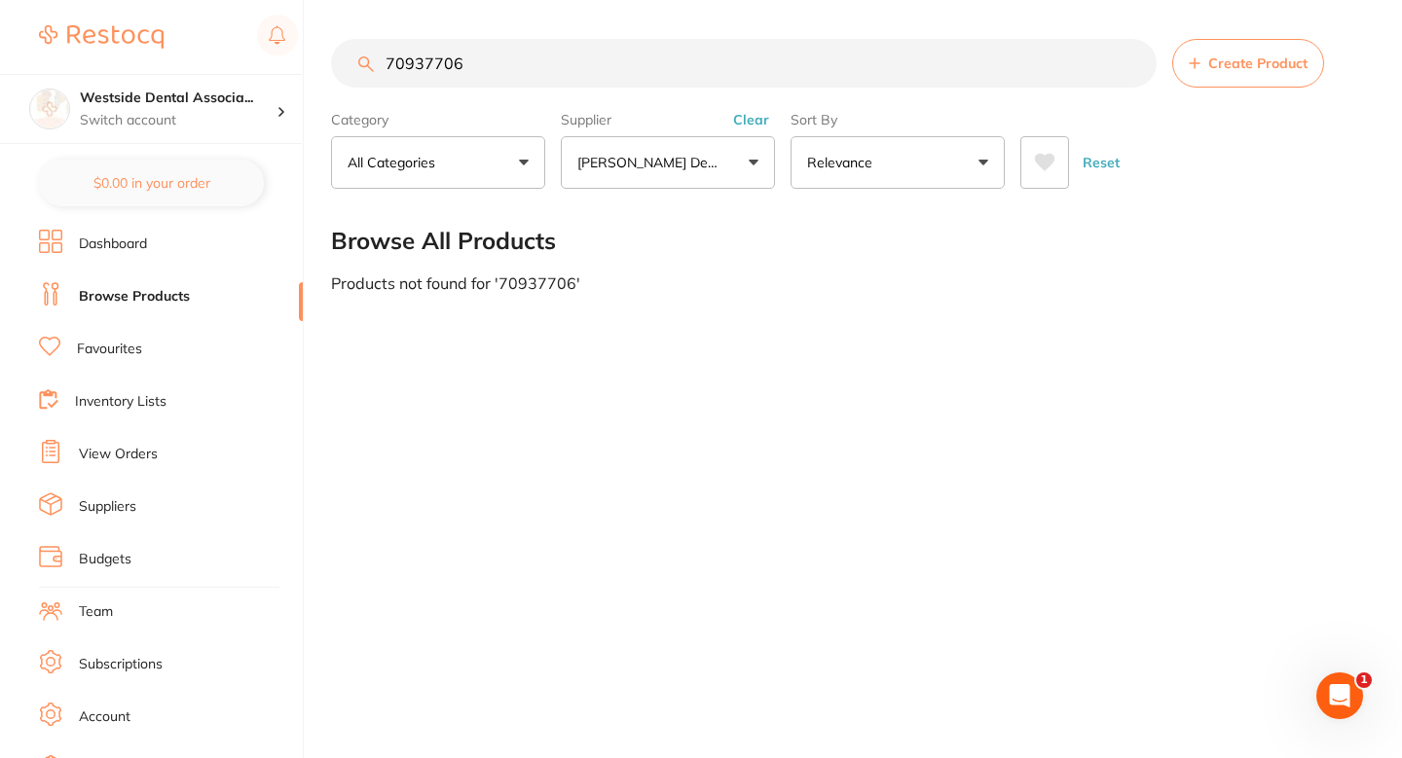
click at [1215, 64] on span "Create Product" at bounding box center [1257, 63] width 99 height 16
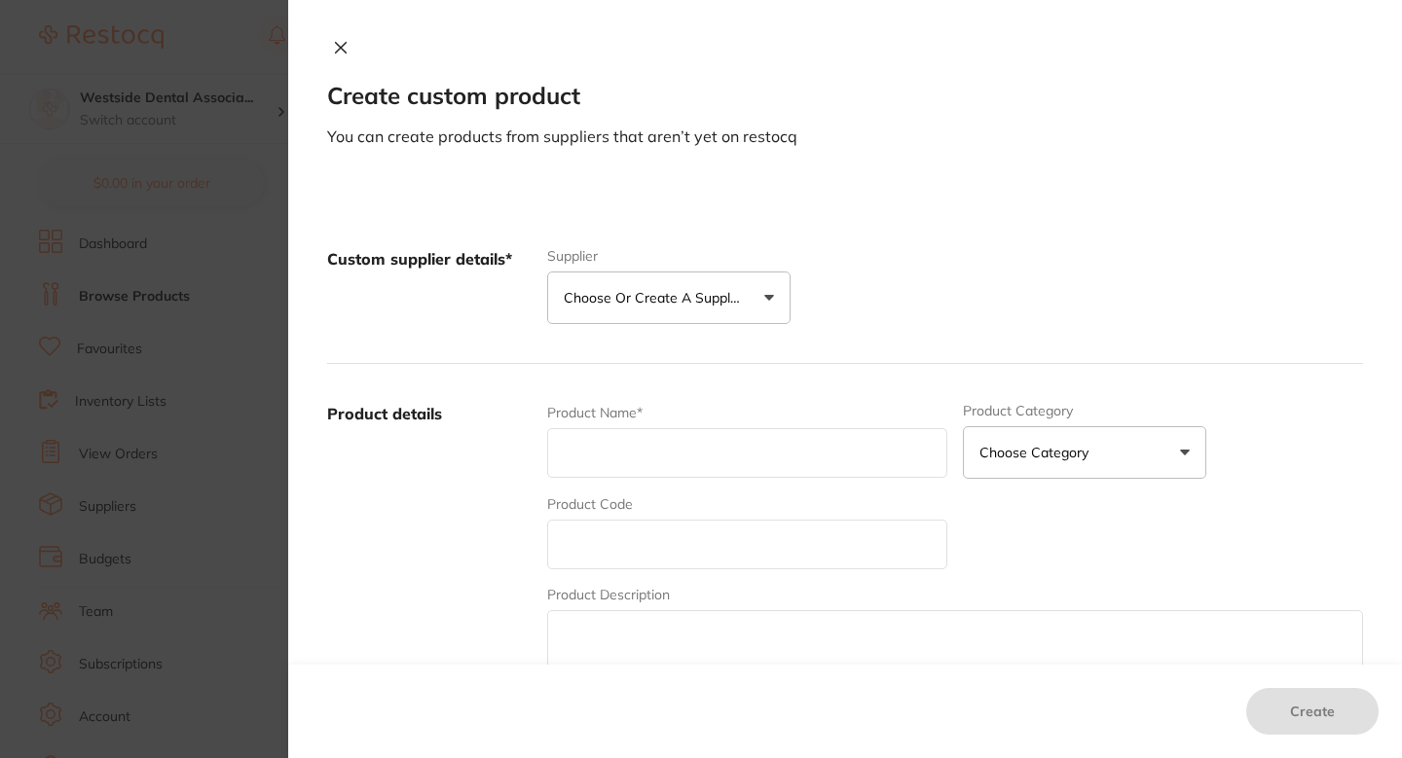
click at [739, 298] on p "Choose or create a supplier" at bounding box center [656, 297] width 185 height 19
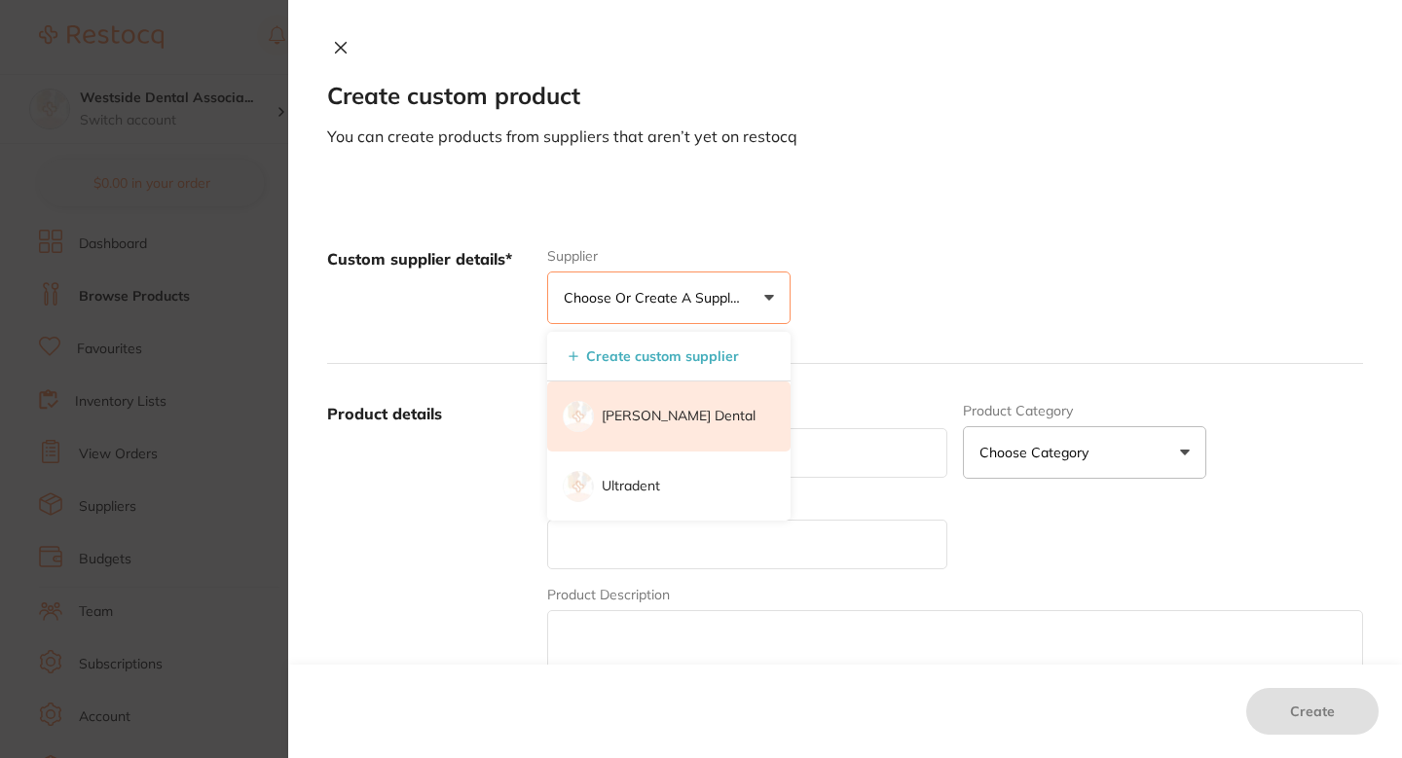
scroll to position [0, 0]
click at [655, 434] on li "[PERSON_NAME] Dental" at bounding box center [668, 417] width 243 height 70
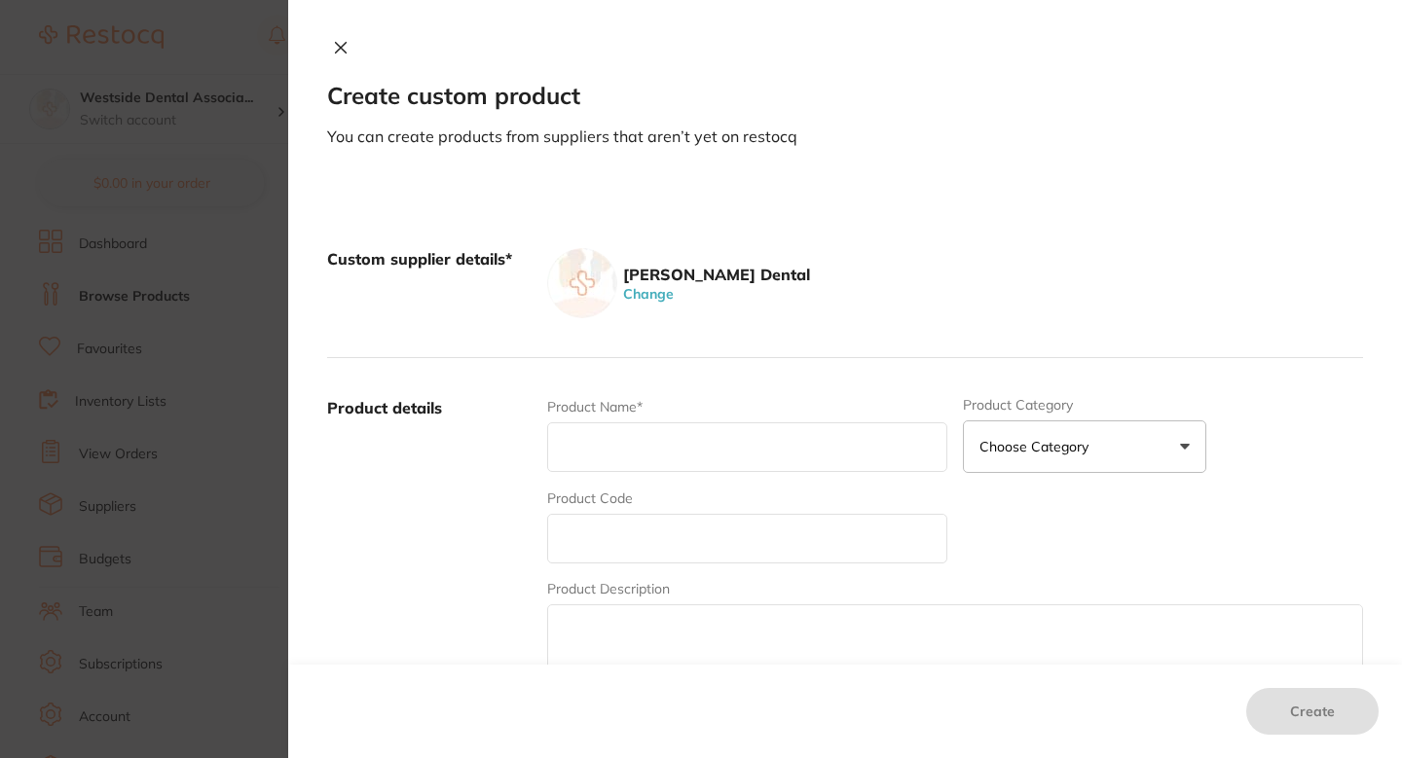
click at [654, 559] on input "text" at bounding box center [747, 539] width 400 height 50
paste input "70937706"
type input "70937706"
click at [686, 406] on div "Product Name*" at bounding box center [747, 435] width 400 height 76
click at [686, 454] on input "text" at bounding box center [747, 448] width 400 height 50
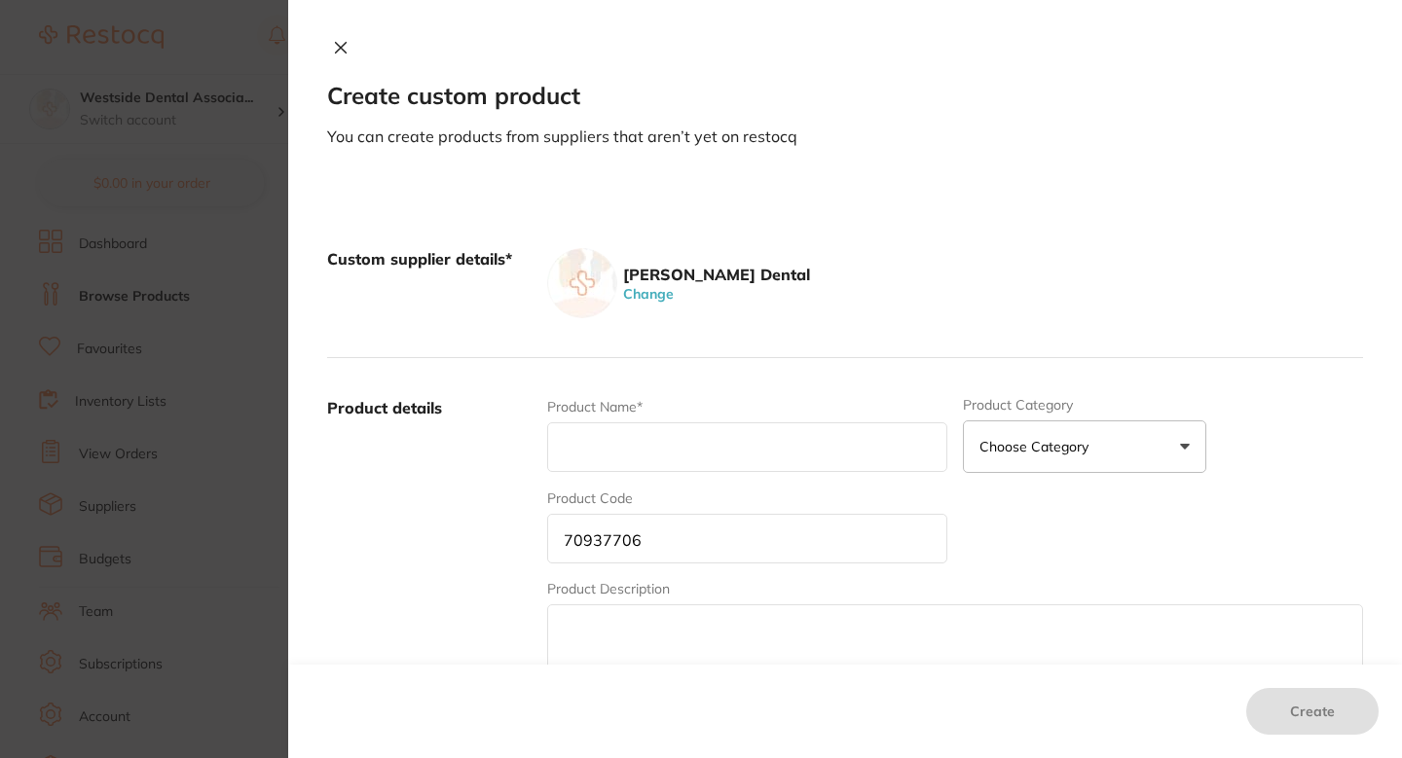
paste input "Denture Brush Asstd 12/Pac 12/Pk"
type input "Denture Brush Asstd 12/Pac 12/Pk"
click at [907, 311] on div "Patterson Dental Change" at bounding box center [955, 283] width 816 height 70
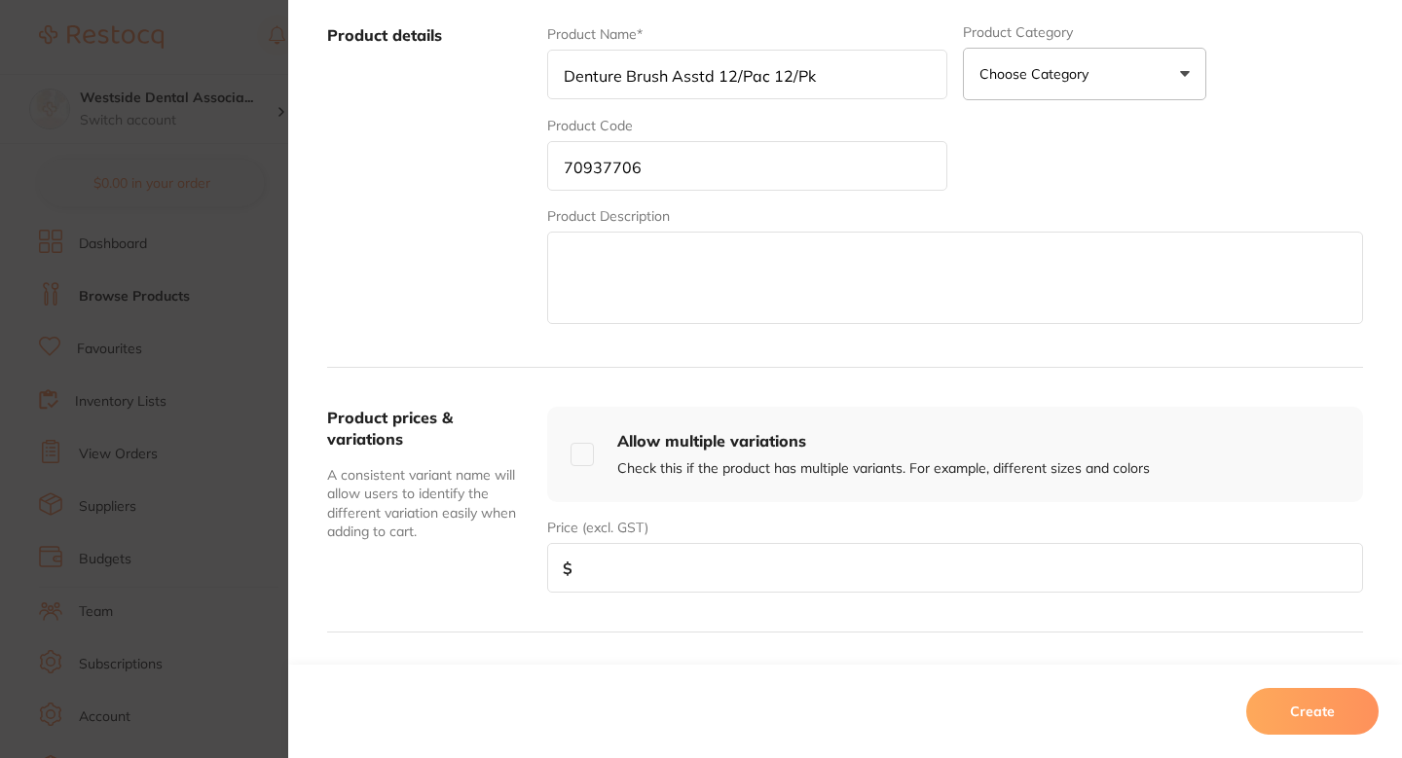
scroll to position [388, 0]
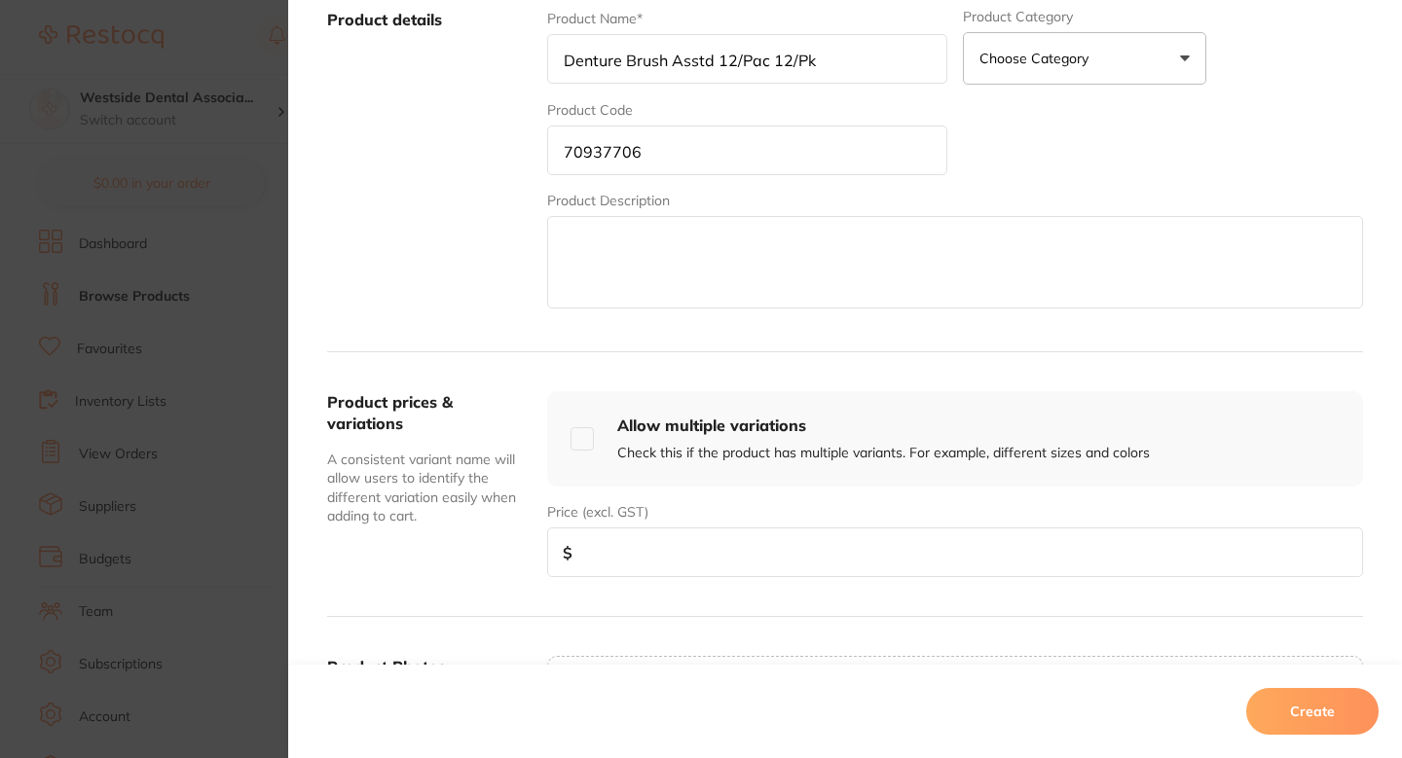
click at [623, 561] on input "number" at bounding box center [955, 553] width 816 height 50
paste input "15.99"
type input "15.99"
click at [473, 303] on label "Product details" at bounding box center [429, 161] width 204 height 304
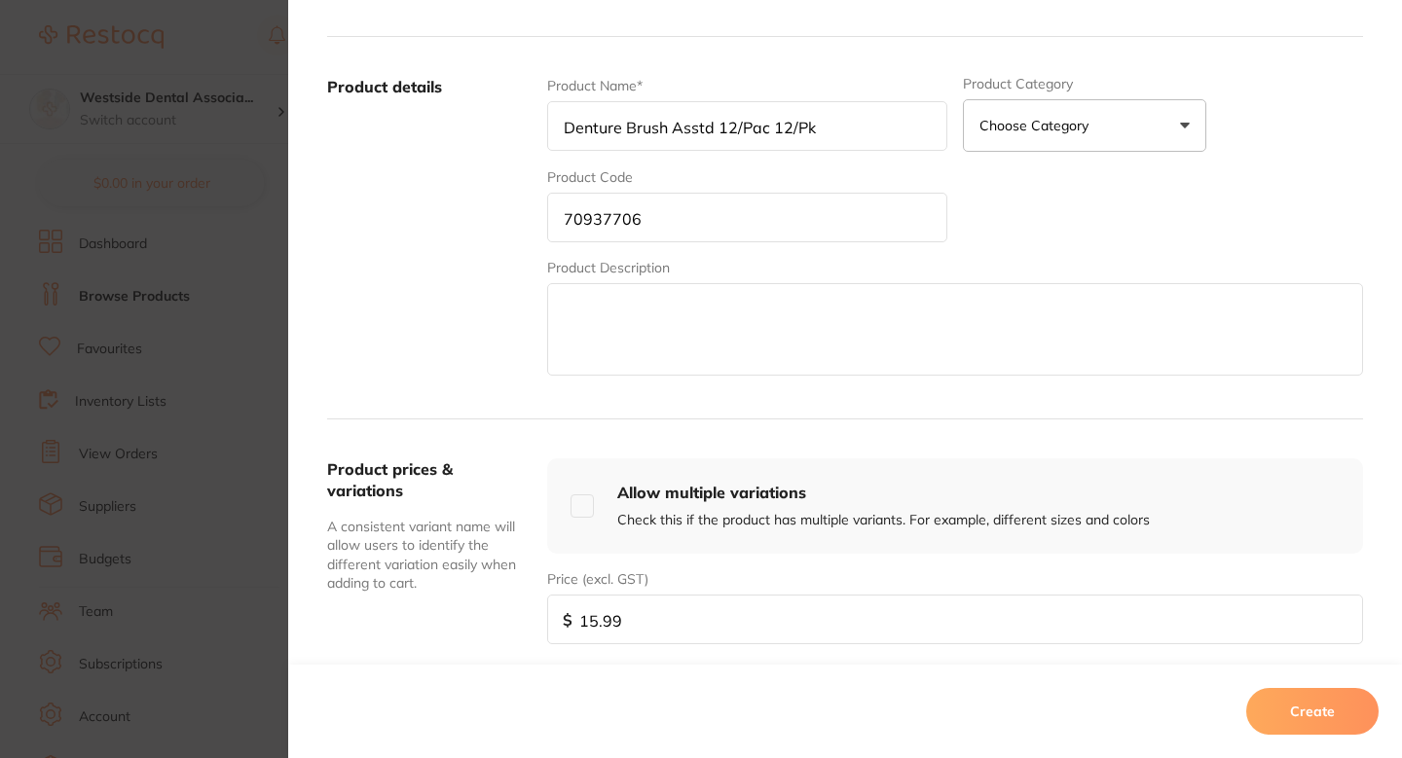
scroll to position [241, 0]
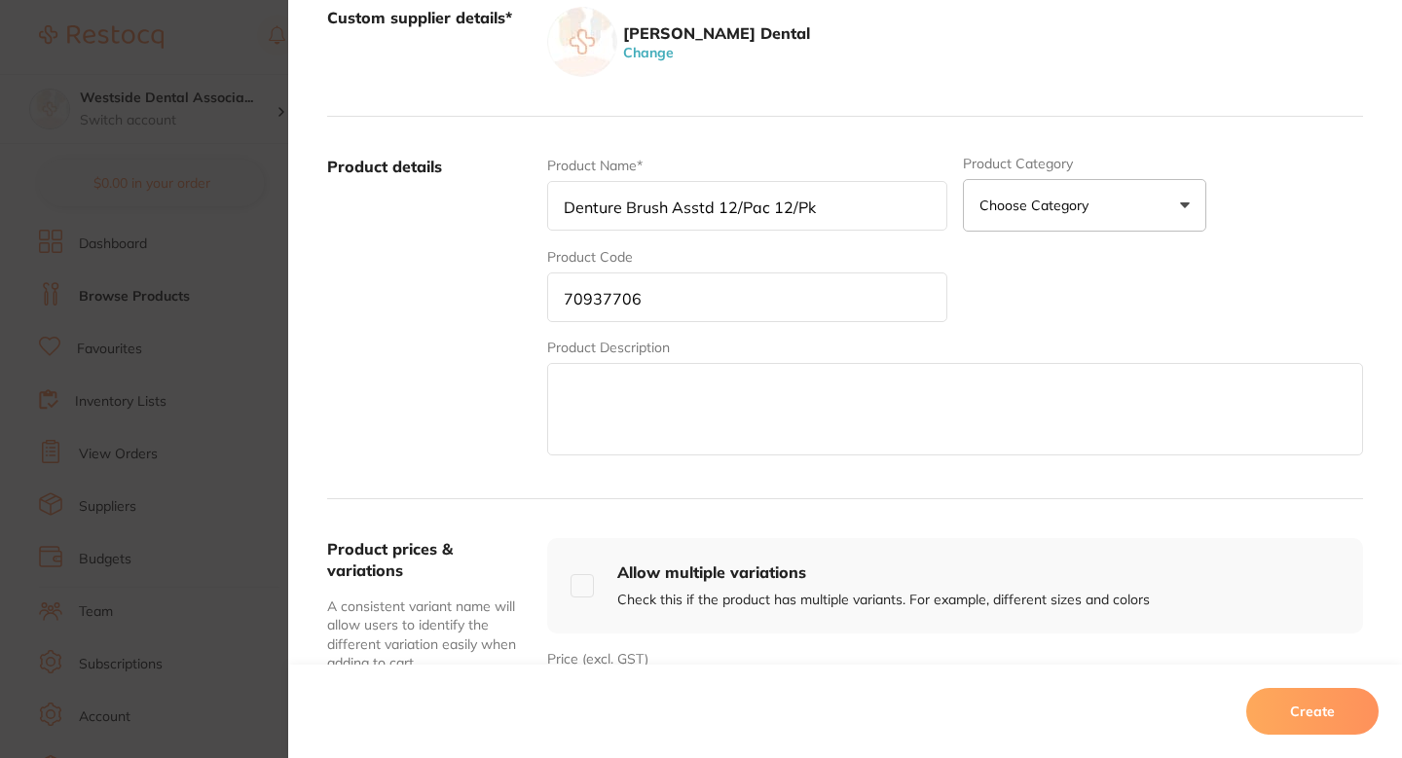
click at [1319, 718] on button "Create" at bounding box center [1312, 711] width 132 height 47
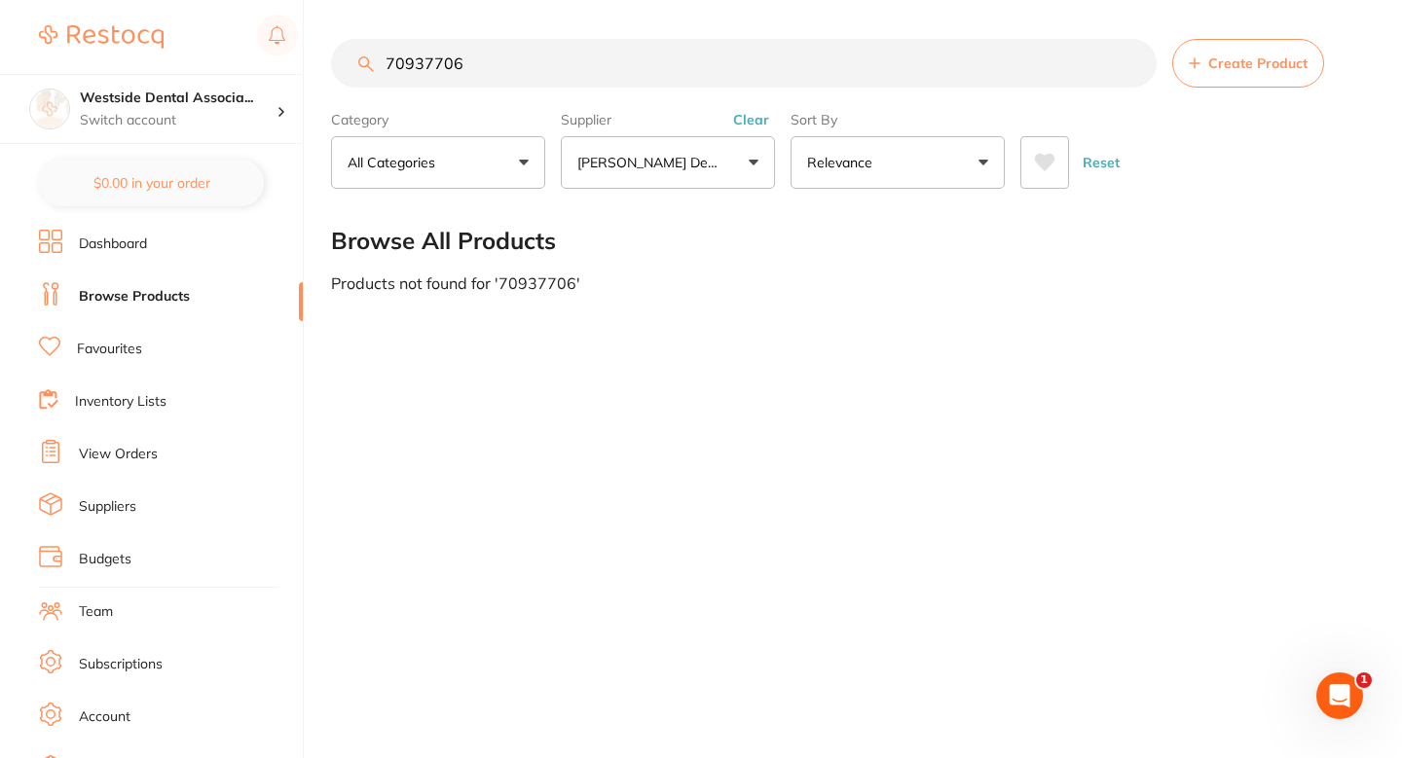
click at [568, 83] on input "70937706" at bounding box center [744, 63] width 826 height 49
paste input "57574"
type input "75757406"
click at [1251, 52] on button "Create Product" at bounding box center [1248, 63] width 152 height 49
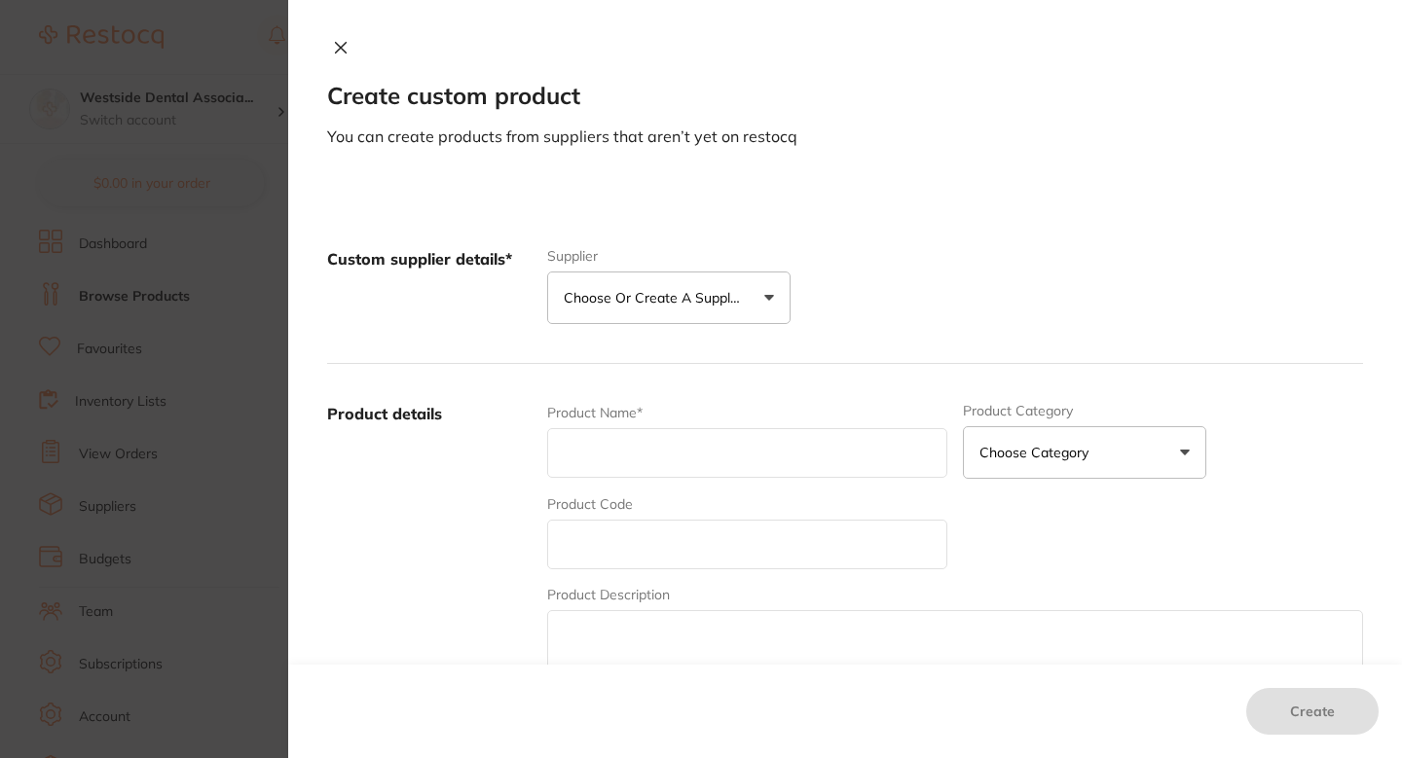
click at [685, 293] on p "Choose or create a supplier" at bounding box center [656, 297] width 185 height 19
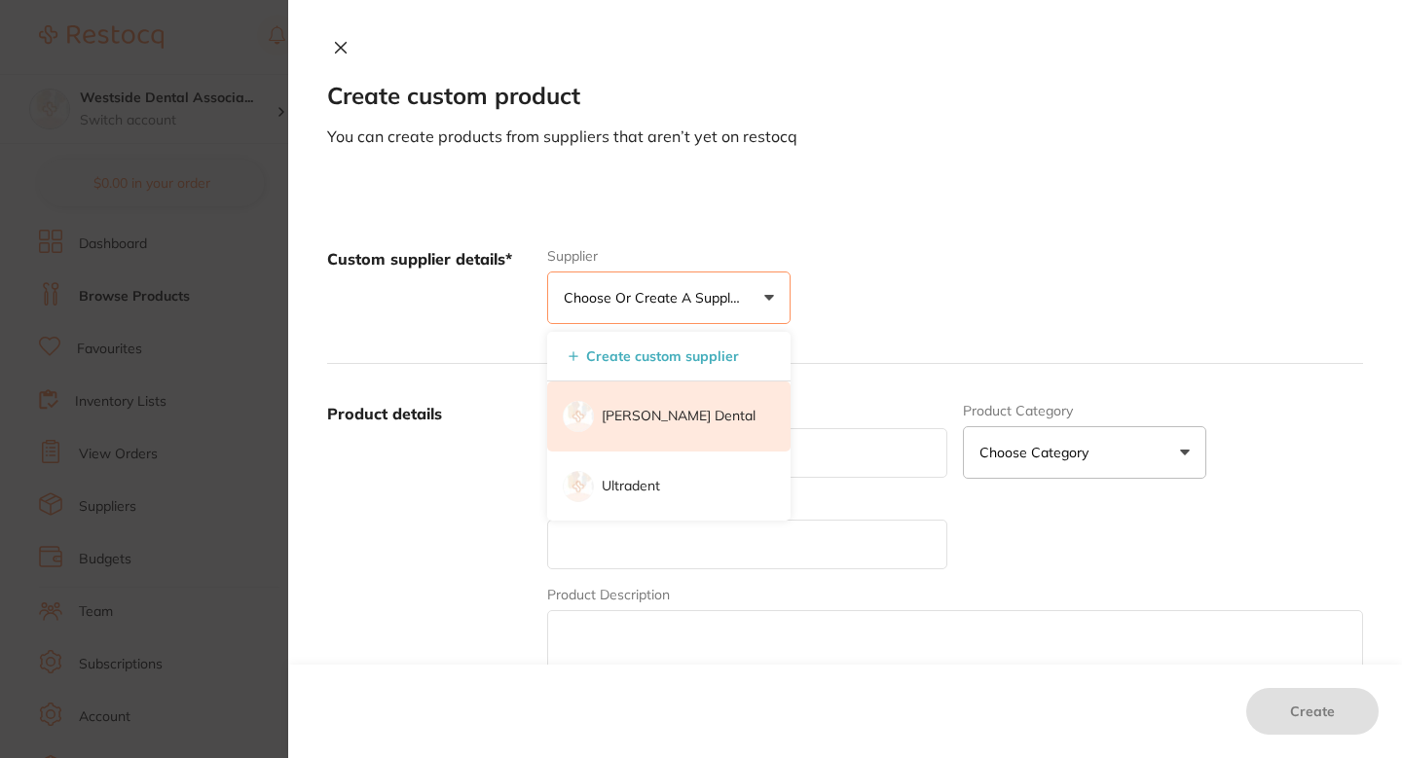
scroll to position [0, 0]
click at [623, 437] on li "[PERSON_NAME] Dental" at bounding box center [668, 417] width 243 height 70
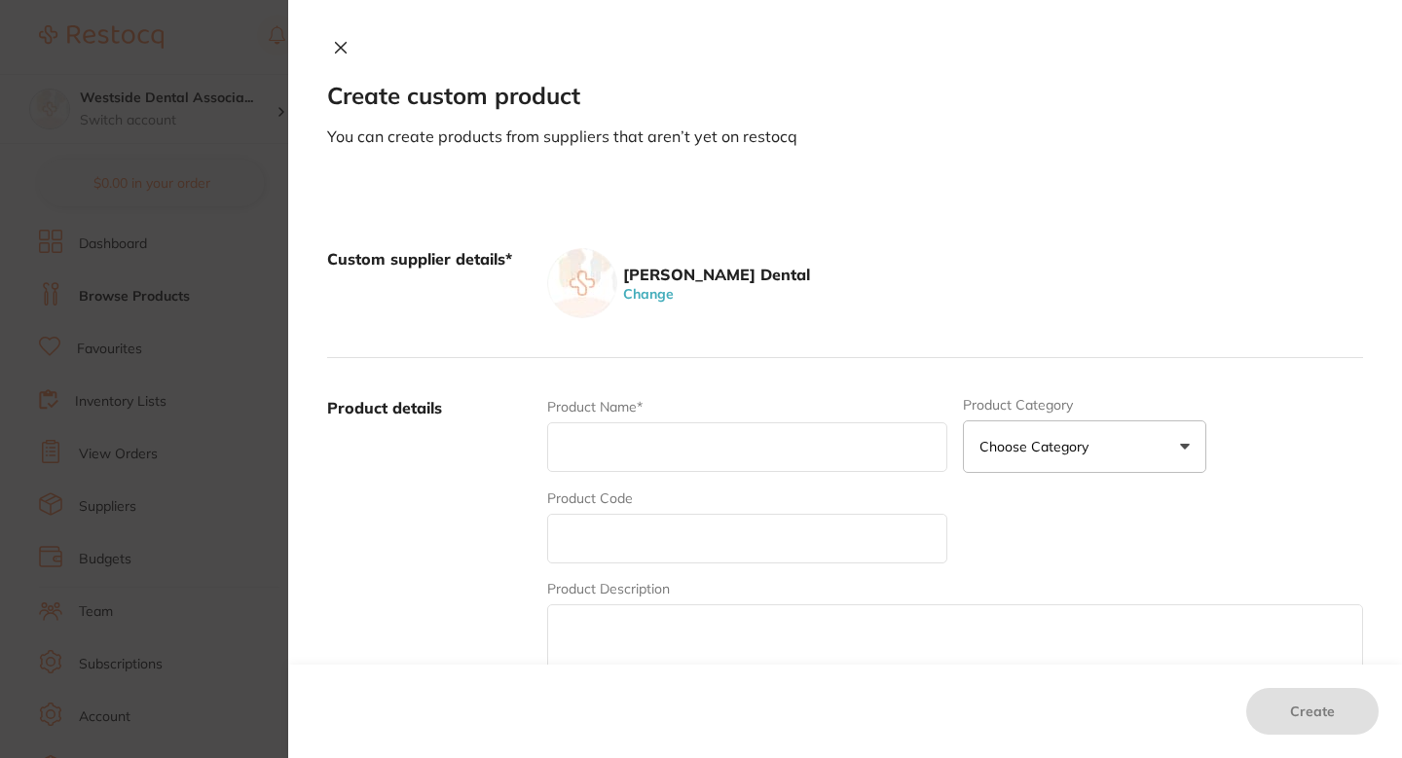
click at [620, 504] on label "Product Code" at bounding box center [590, 499] width 86 height 16
click at [616, 535] on input "text" at bounding box center [747, 539] width 400 height 50
paste input "75757406"
type input "75757406"
click at [651, 424] on input "text" at bounding box center [747, 448] width 400 height 50
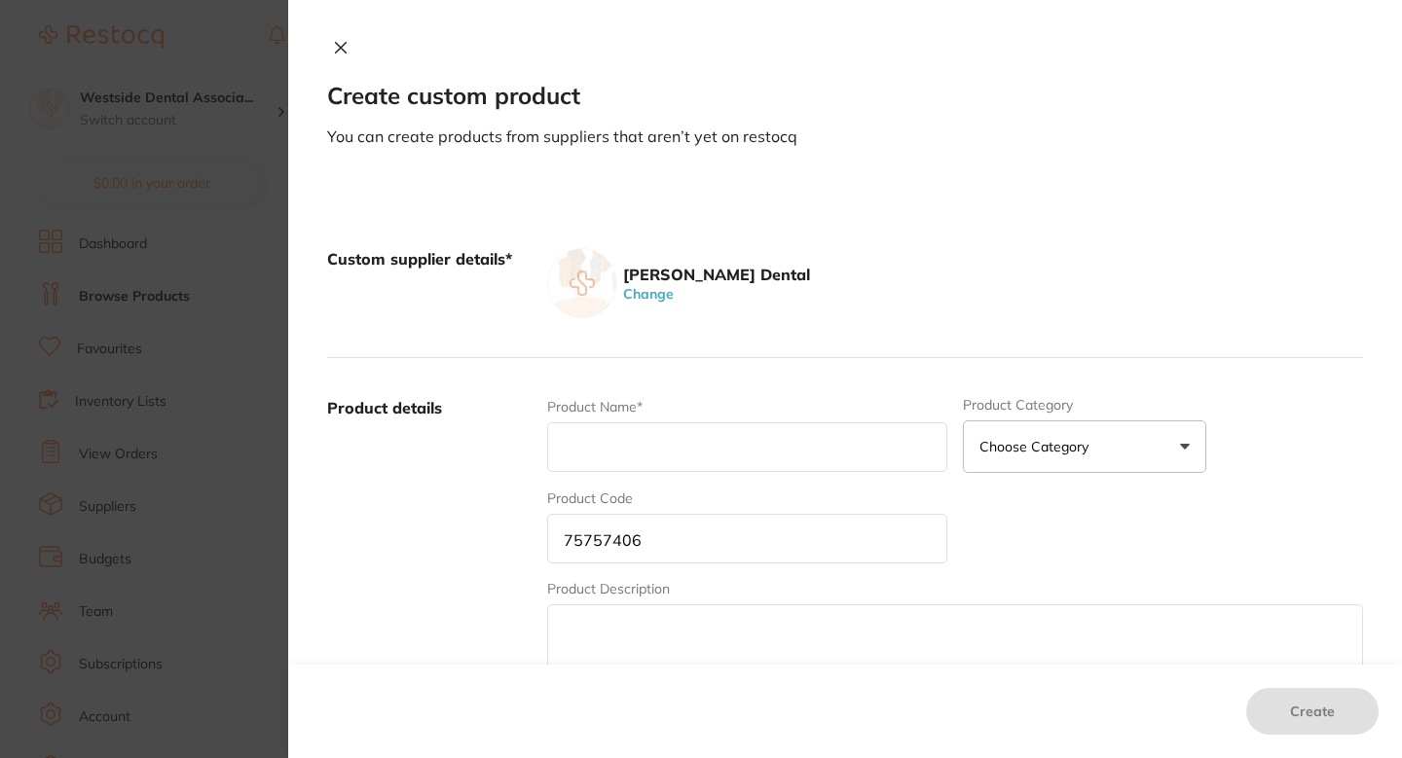
paste input "Comfy-Grip Prophy Grip 3/Pk"
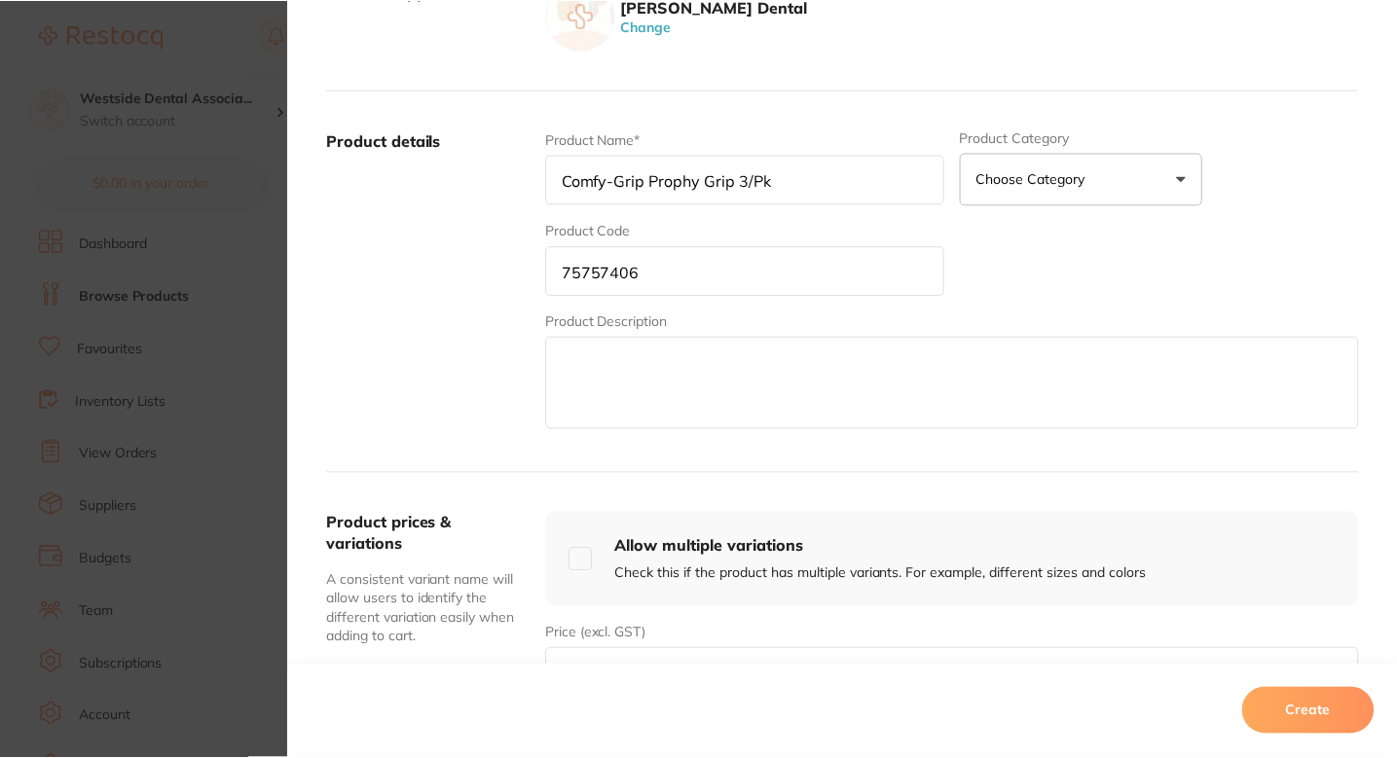
scroll to position [304, 0]
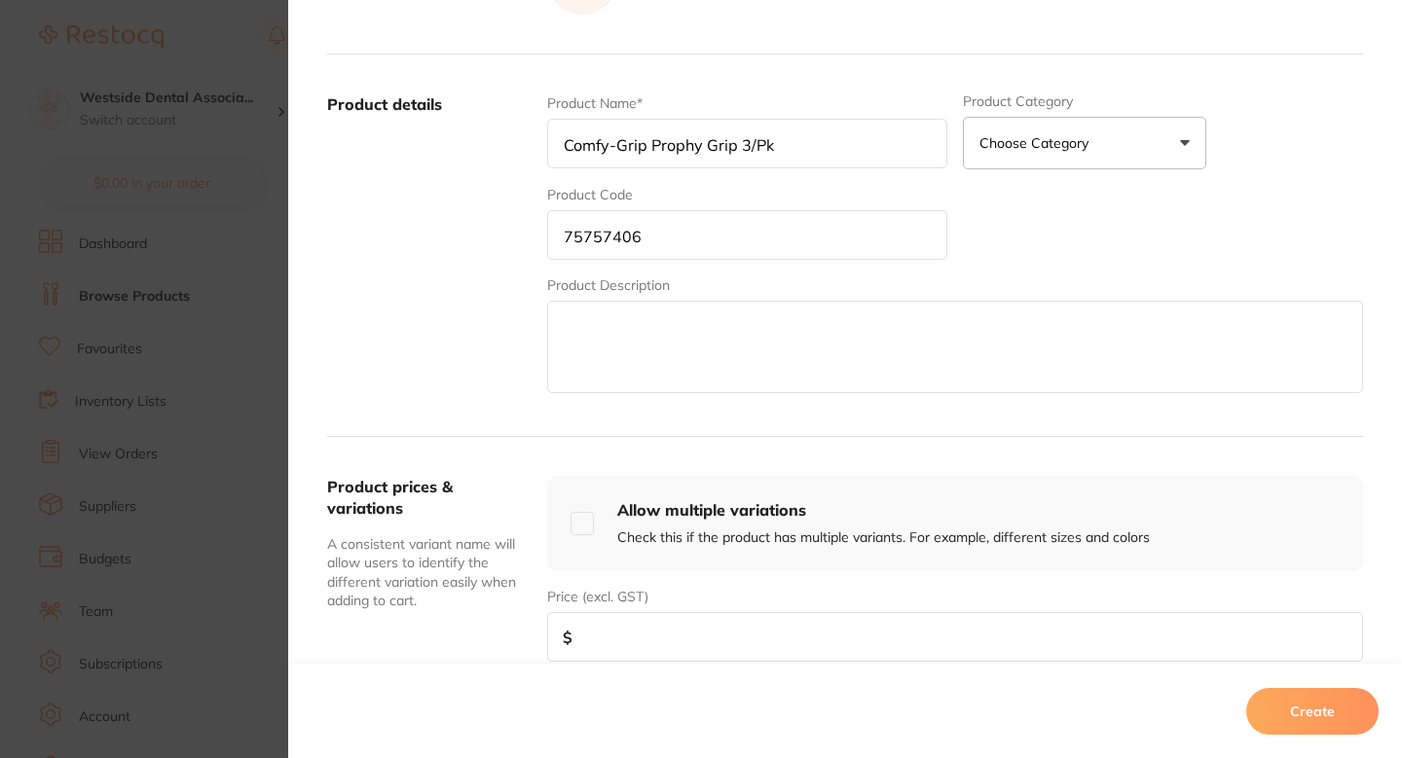
type input "Comfy-Grip Prophy Grip 3/Pk"
click at [634, 649] on input "number" at bounding box center [955, 637] width 816 height 50
paste input "9.99"
type input "9.99"
click at [1307, 730] on button "Create" at bounding box center [1312, 711] width 132 height 47
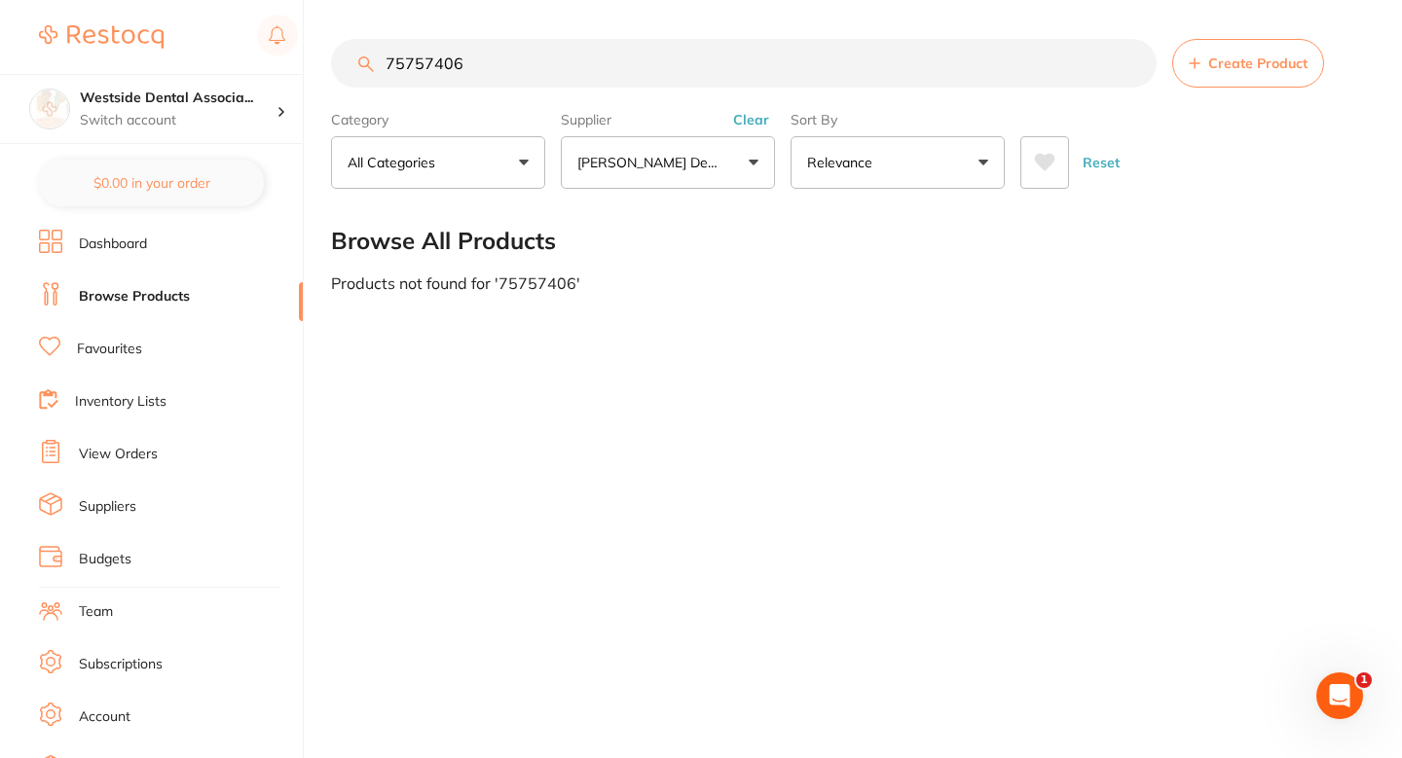
click at [609, 72] on input "75757406" at bounding box center [744, 63] width 826 height 49
type input "v"
paste input "70877209"
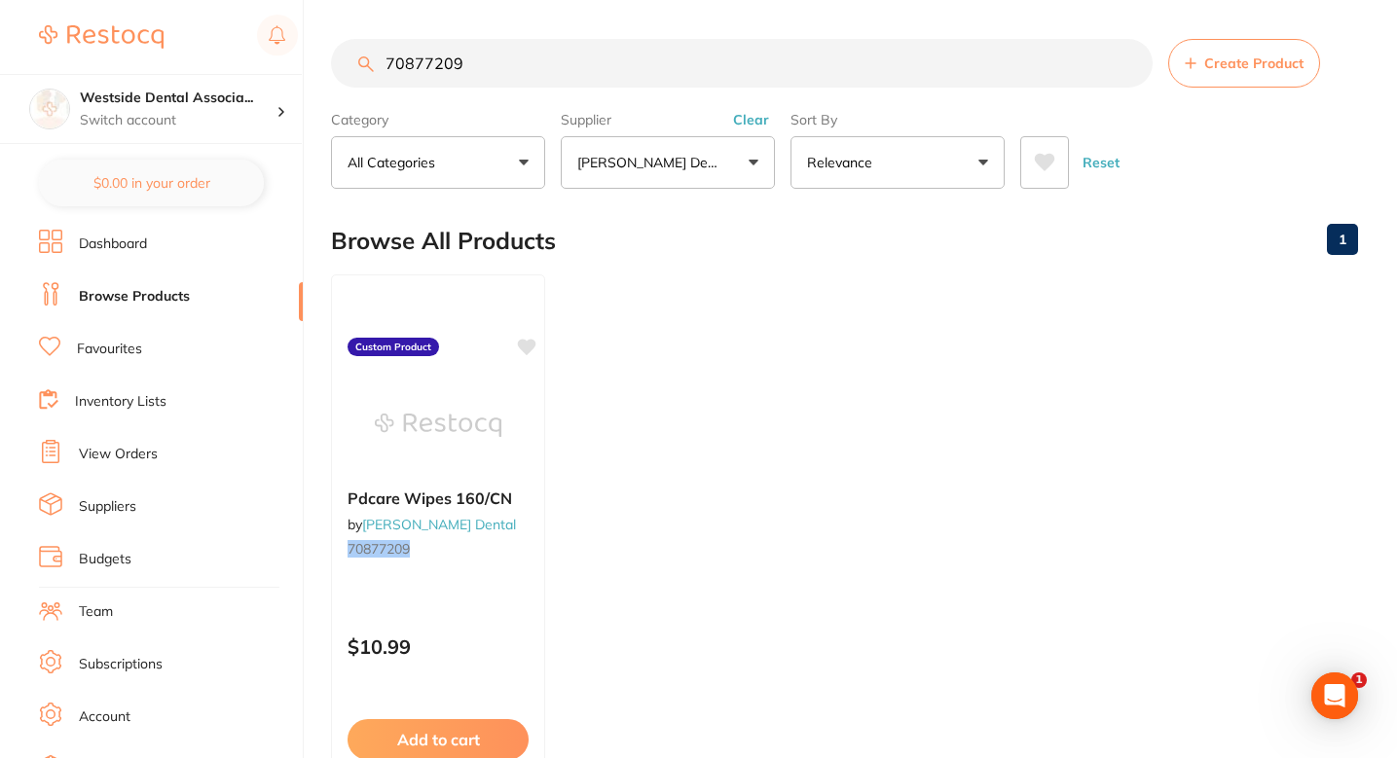
scroll to position [0, 0]
click at [623, 59] on input "70877209" at bounding box center [742, 63] width 822 height 49
paste input "909796"
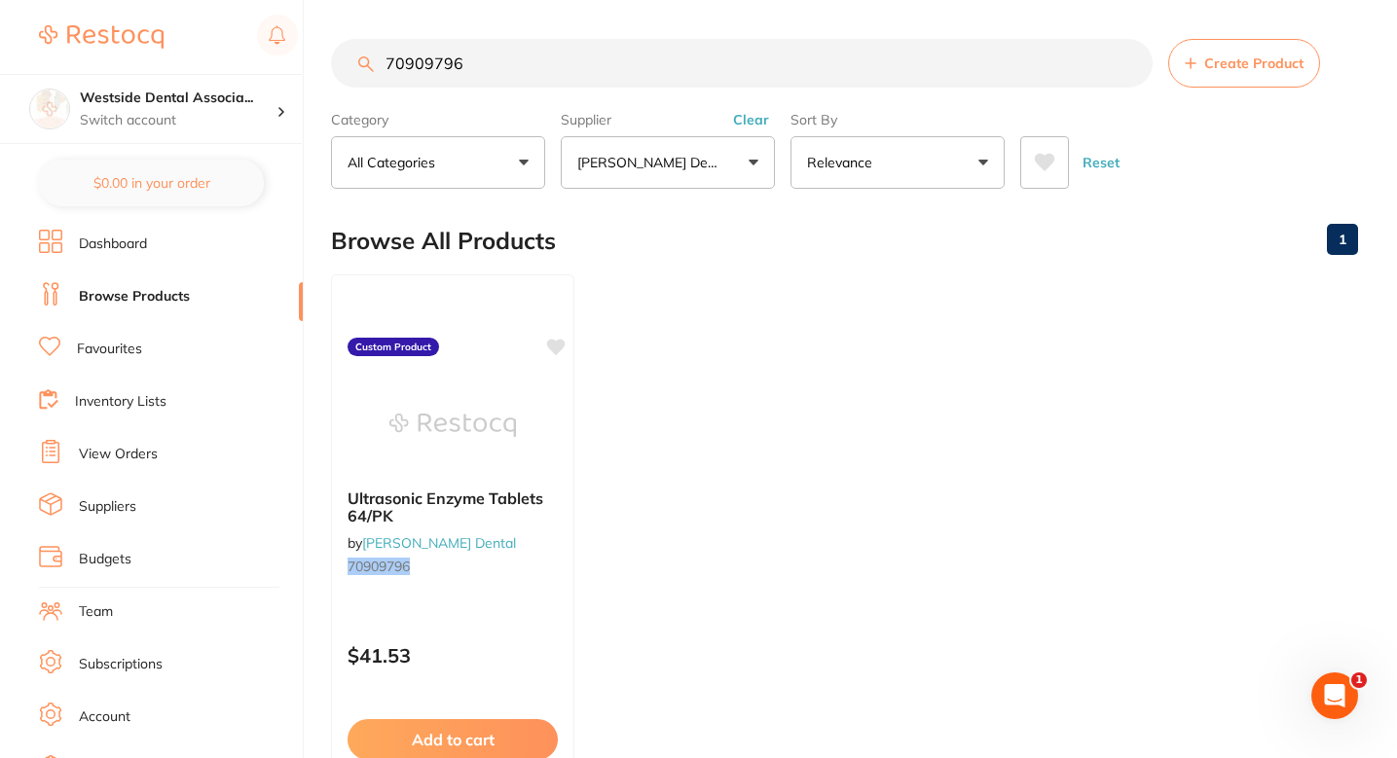
click at [588, 85] on input "70909796" at bounding box center [742, 63] width 822 height 49
paste input "877209"
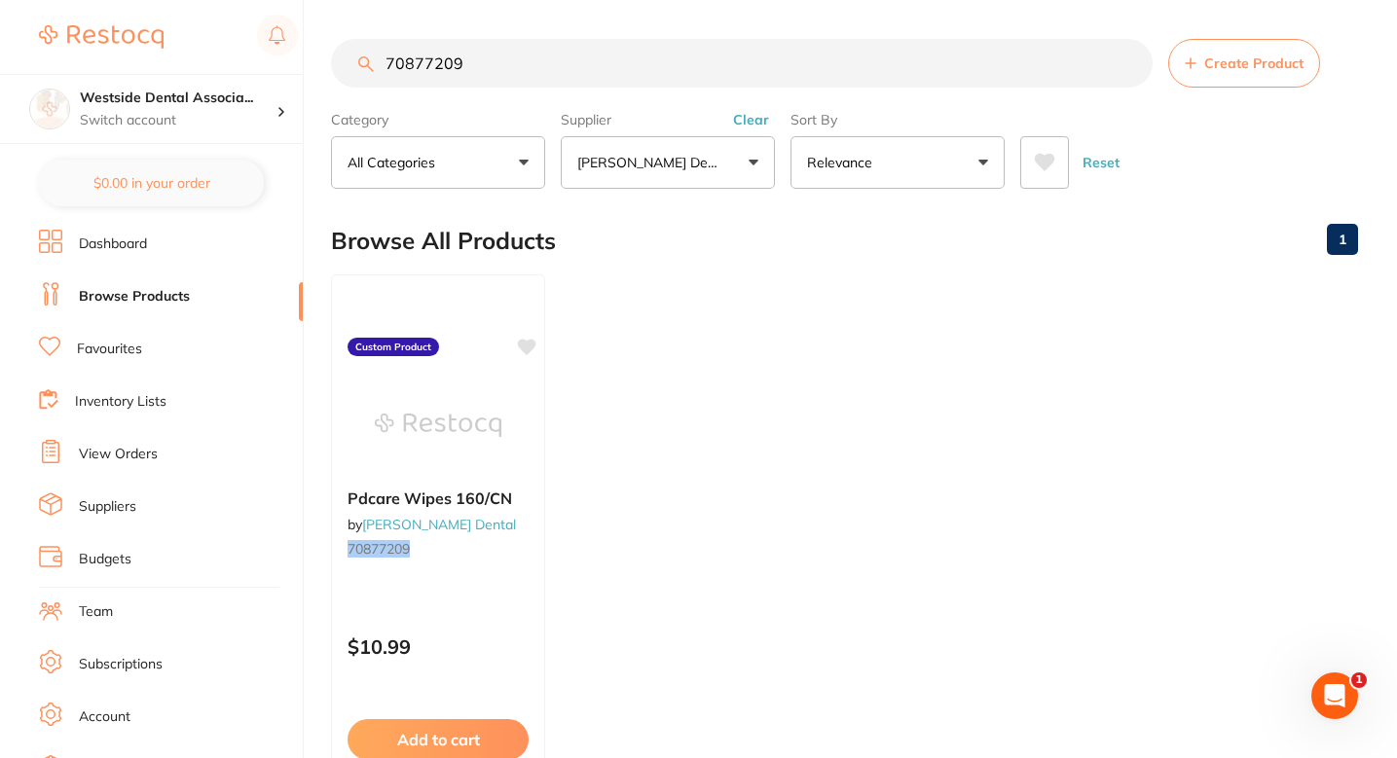
click at [614, 46] on input "70877209" at bounding box center [742, 63] width 822 height 49
paste input "1105048"
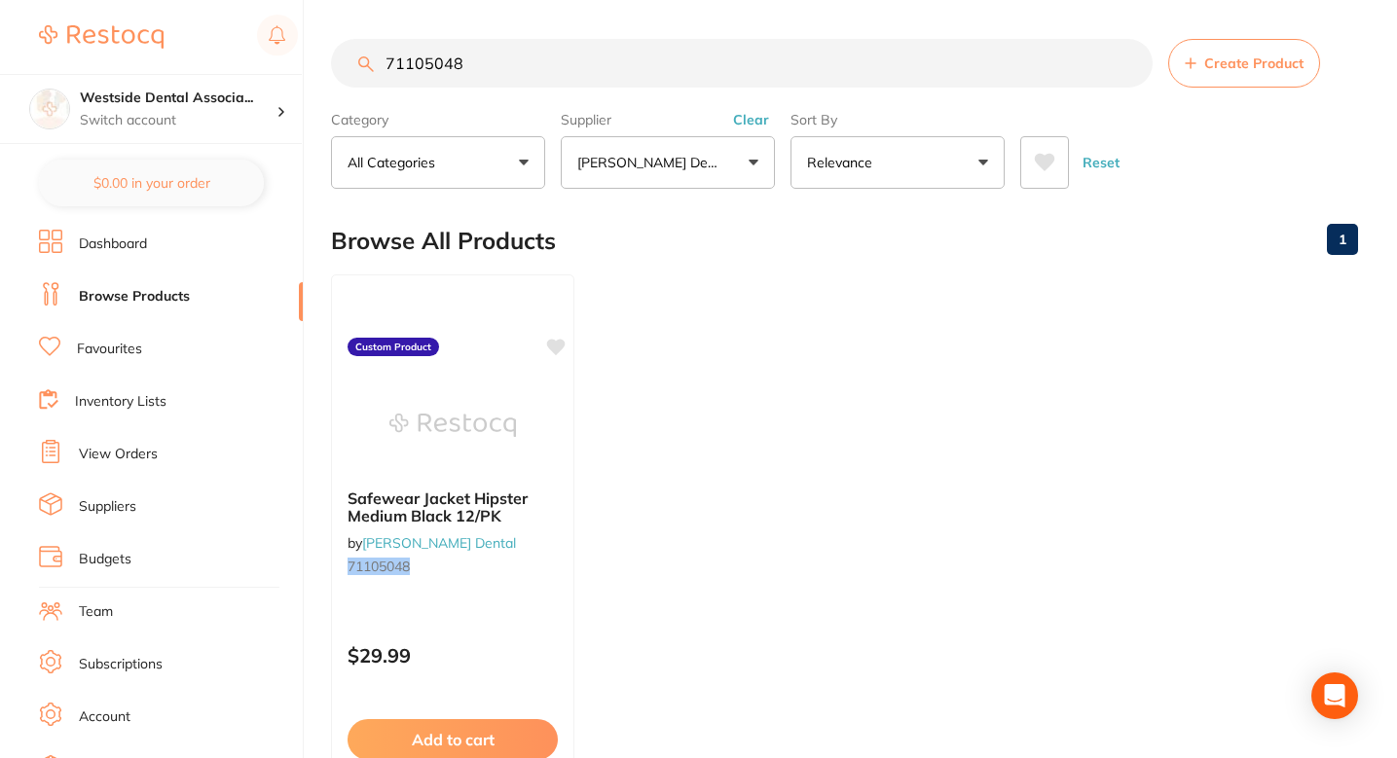
click at [713, 427] on ul "Safewear Jacket Hipster Medium Black 12/PK by Patterson Dental 71105048 Custom …" at bounding box center [844, 555] width 1027 height 560
click at [646, 51] on input "71105048" at bounding box center [742, 63] width 822 height 49
paste input "5491295"
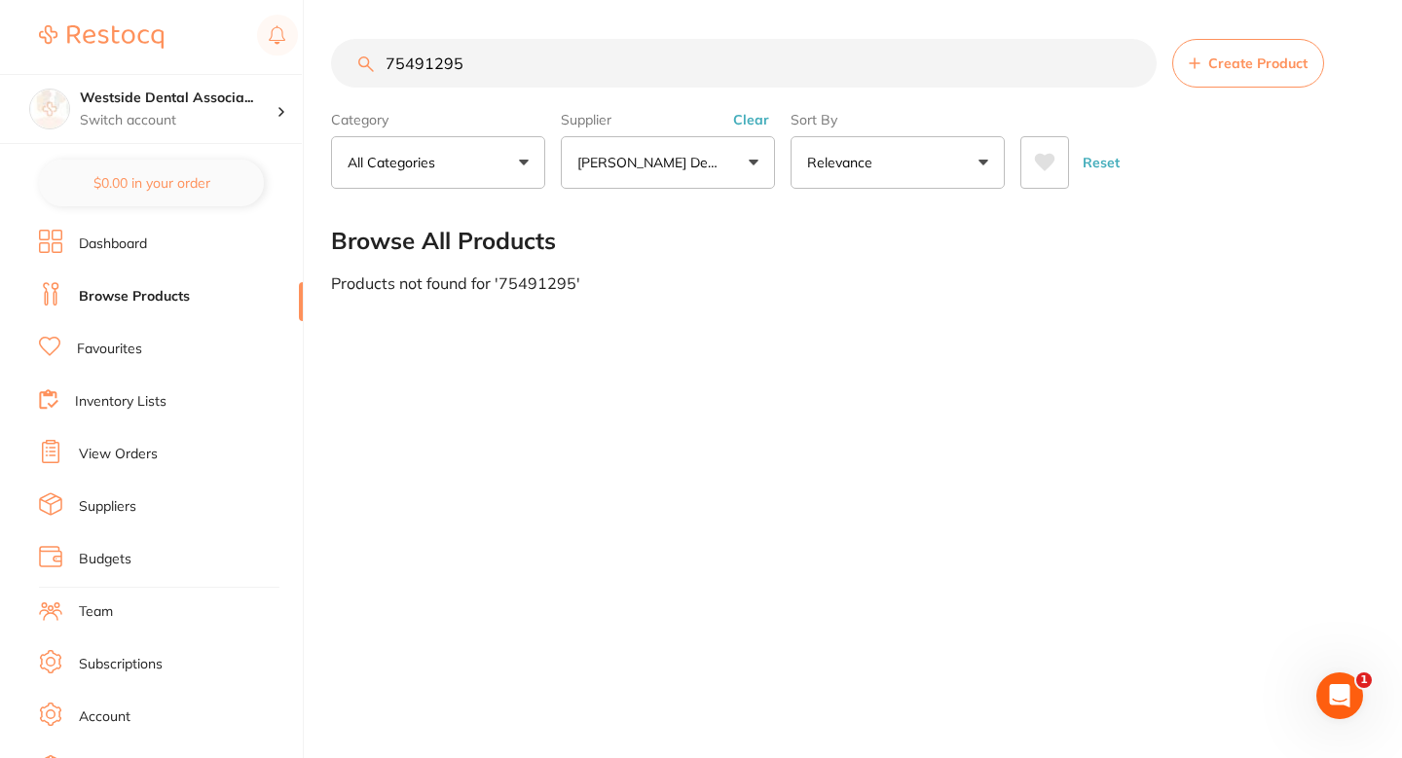
type input "75491295"
click at [1232, 55] on span "Create Product" at bounding box center [1257, 63] width 99 height 16
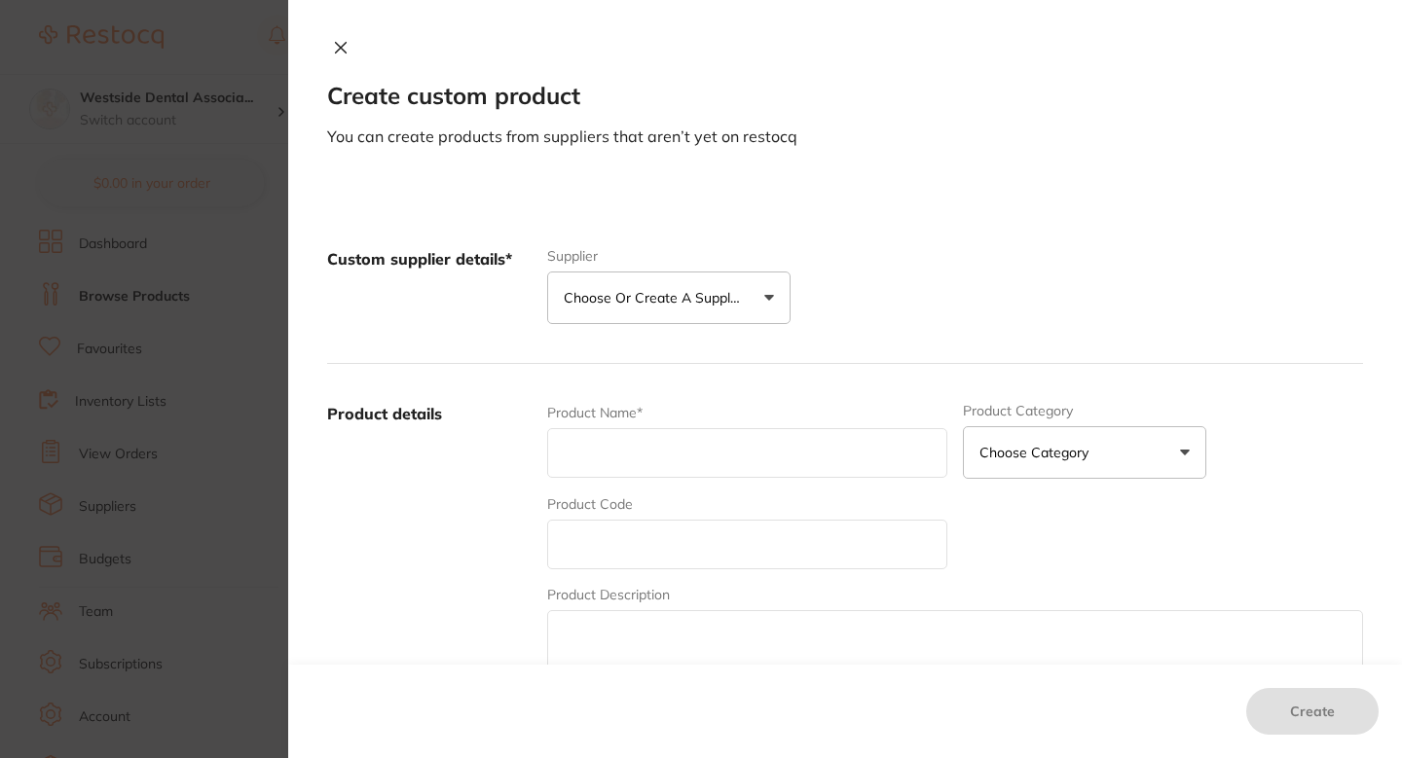
click at [670, 441] on input "text" at bounding box center [747, 453] width 400 height 50
click at [626, 543] on input "text" at bounding box center [747, 545] width 400 height 50
paste input "75491295"
type input "75491295"
click at [647, 472] on input "text" at bounding box center [747, 453] width 400 height 50
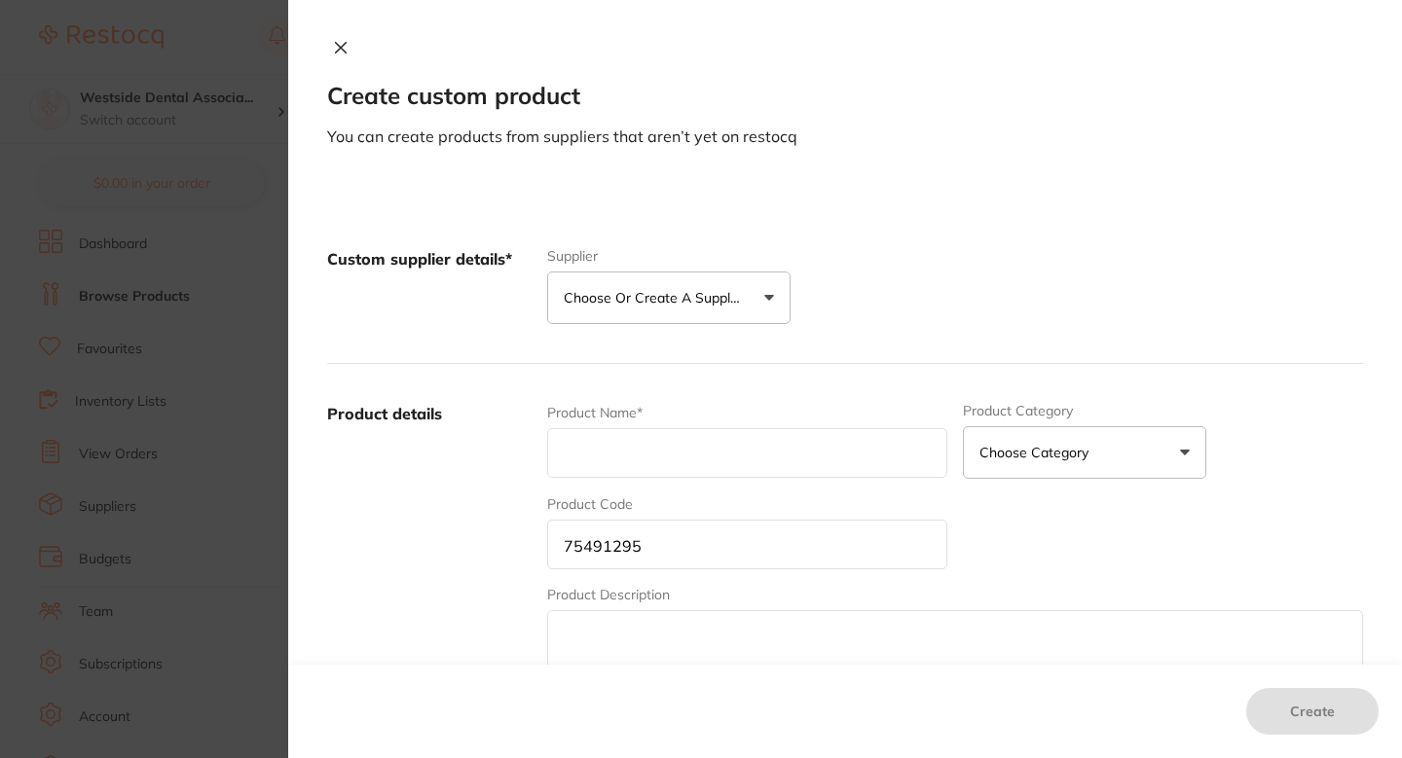
paste input "PRO-VISION Bifocal 3.0 Diopter"
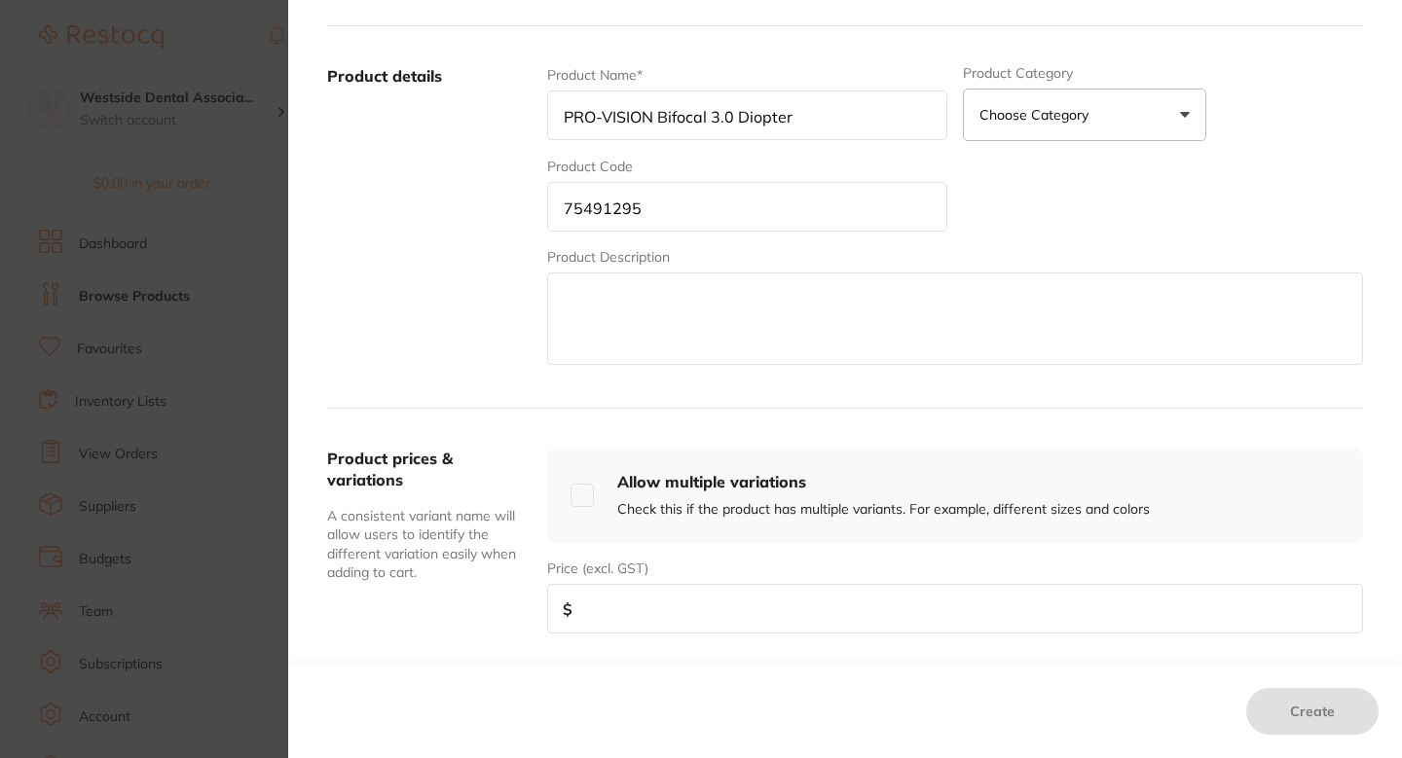
scroll to position [383, 0]
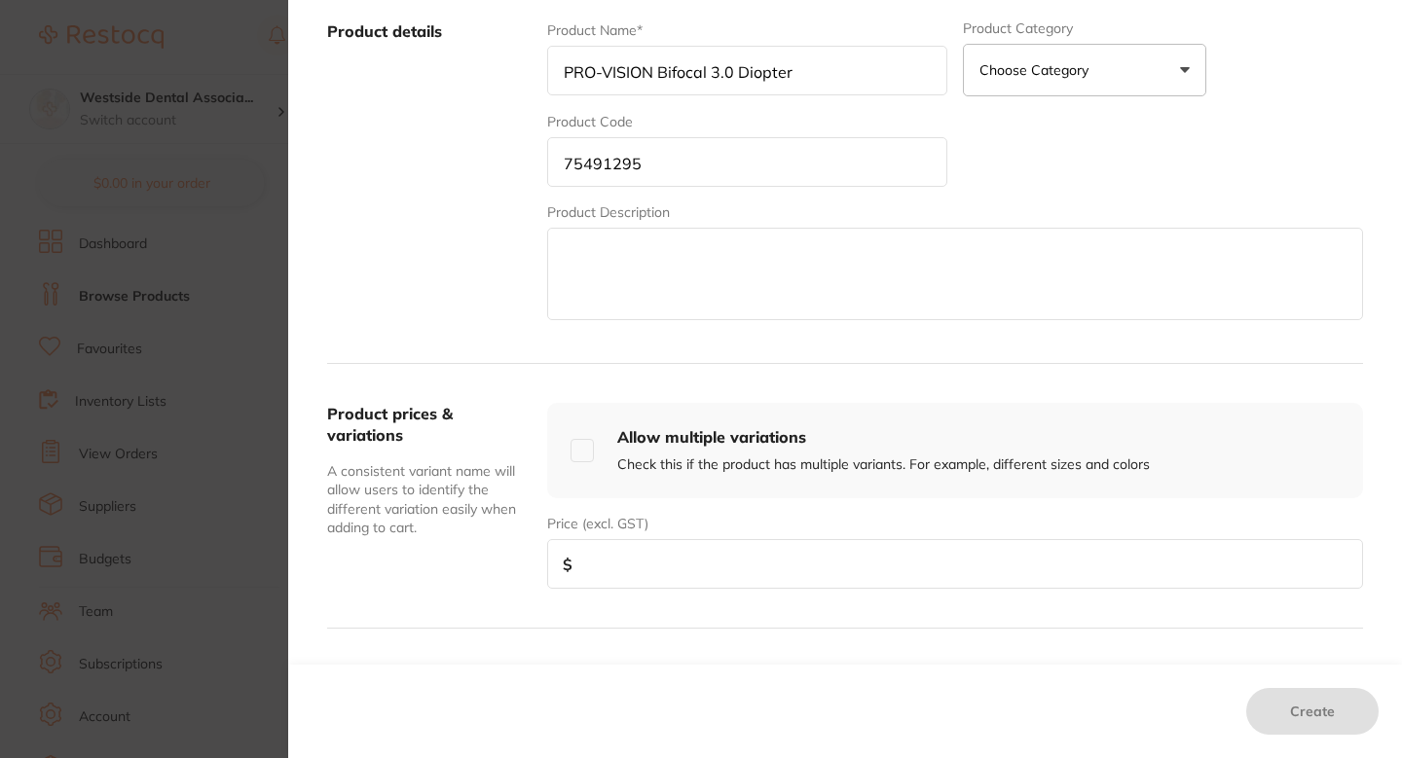
type input "PRO-VISION Bifocal 3.0 Diopter"
click at [724, 543] on input "number" at bounding box center [955, 564] width 816 height 50
click at [731, 532] on div "Price (excl. GST) $" at bounding box center [955, 551] width 816 height 75
click at [731, 572] on input "number" at bounding box center [955, 564] width 816 height 50
paste input "29.99"
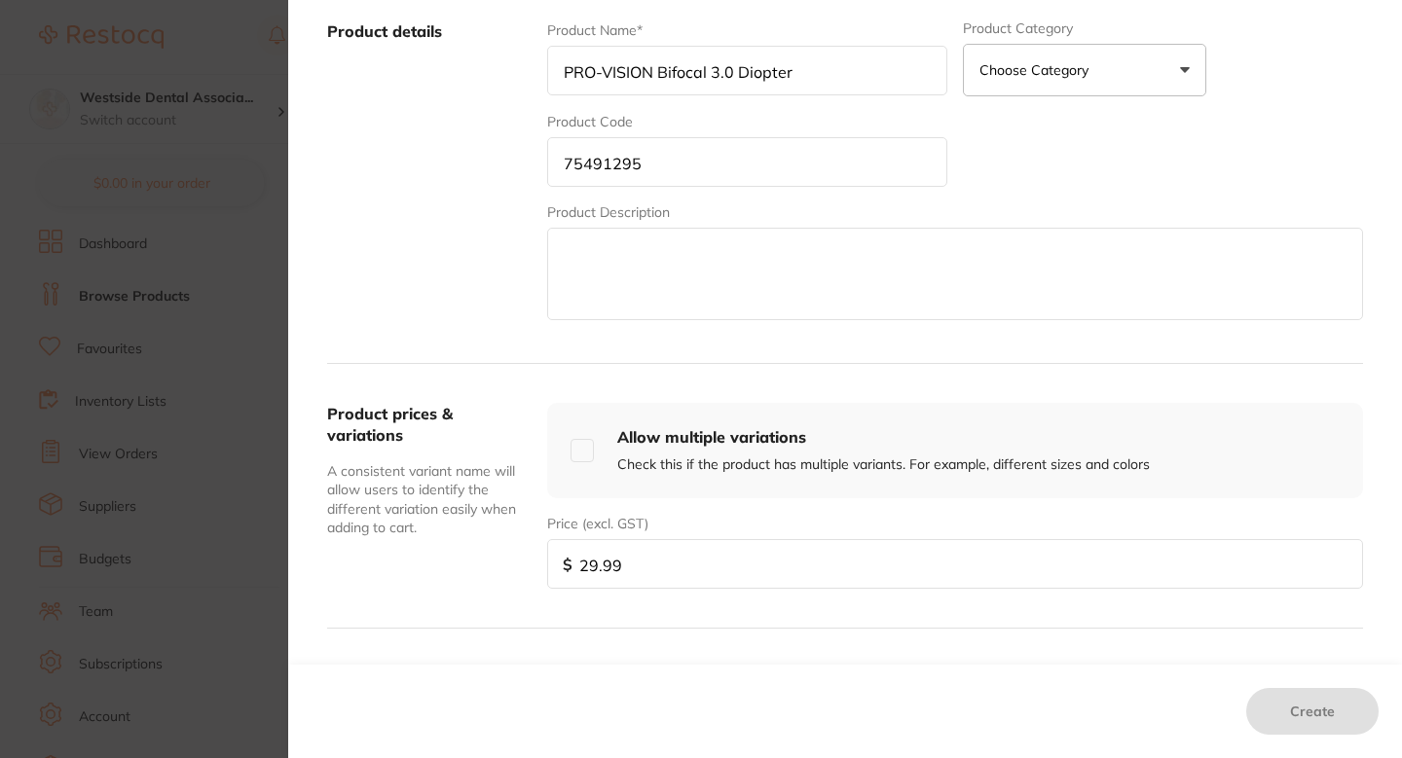
scroll to position [67, 0]
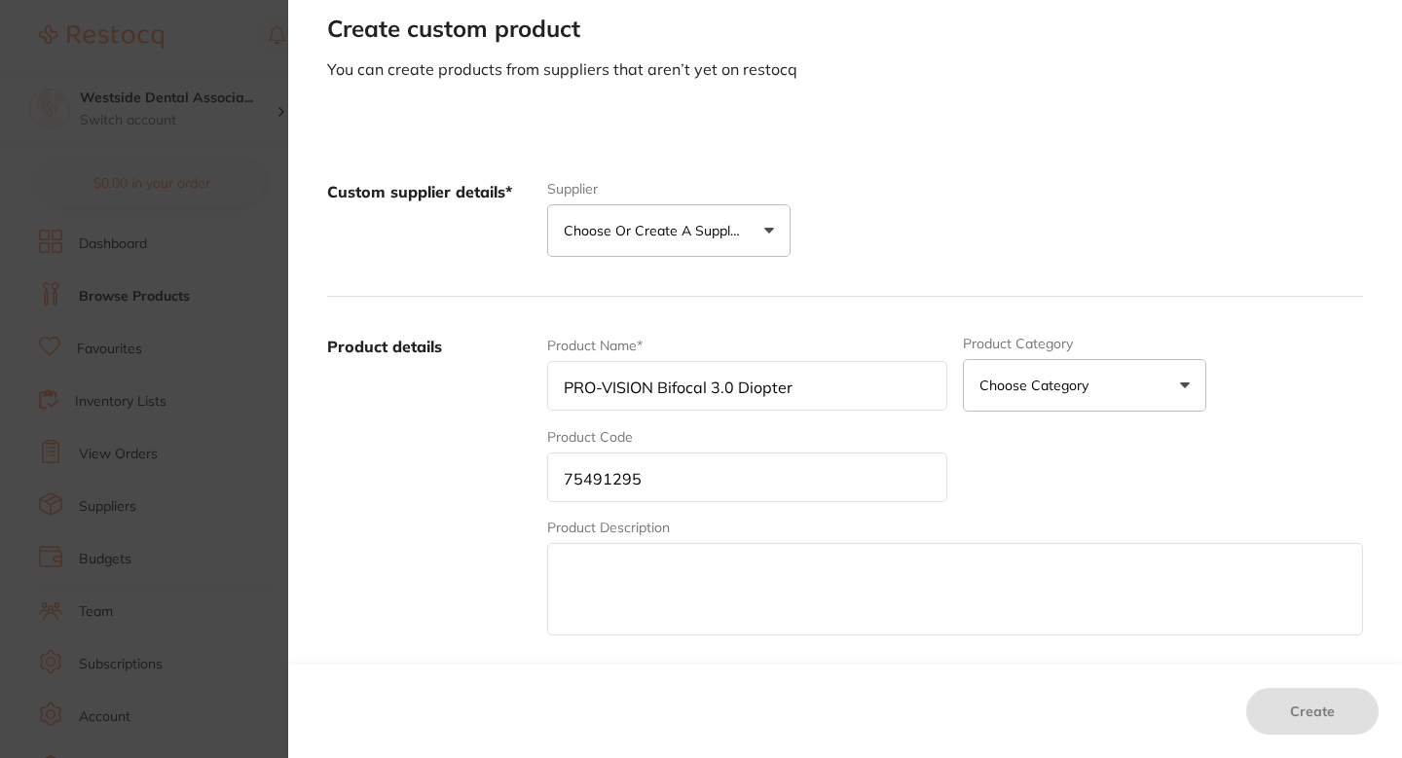
type input "29.99"
click at [711, 229] on p "Choose or create a supplier" at bounding box center [656, 230] width 185 height 19
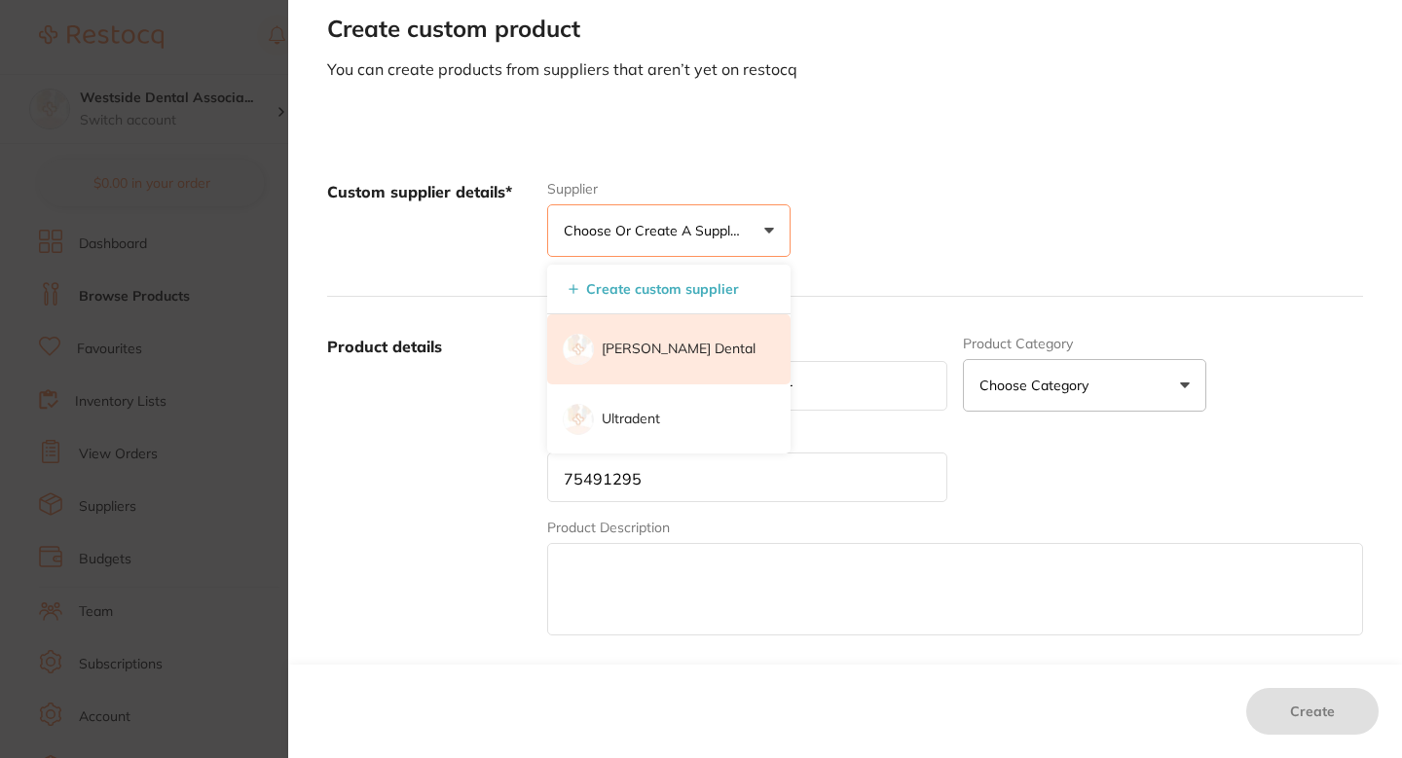
click at [674, 362] on li "[PERSON_NAME] Dental" at bounding box center [668, 349] width 243 height 70
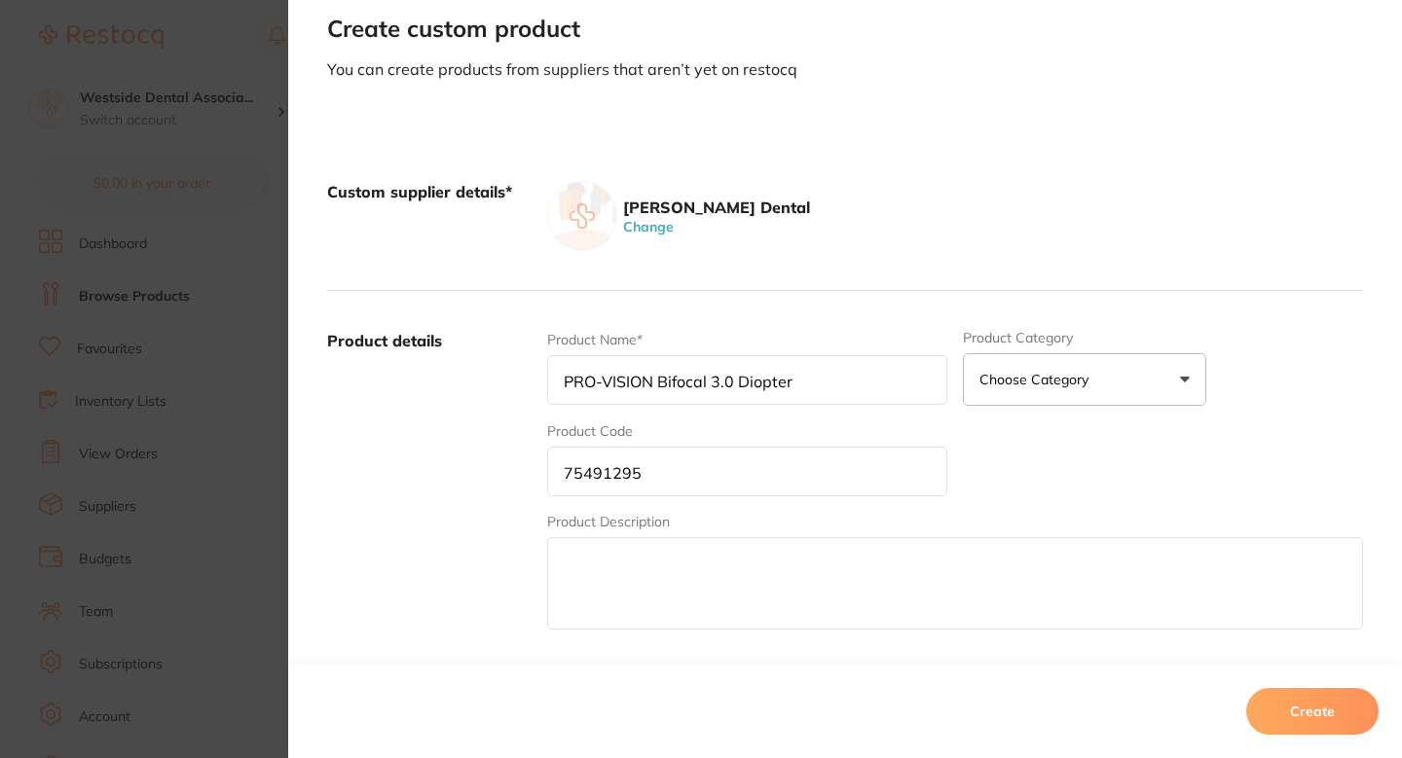
click at [1207, 487] on div "Product Name* PRO-VISION Bifocal 3.0 Diopter Product Category Choose Category 3…" at bounding box center [955, 482] width 816 height 304
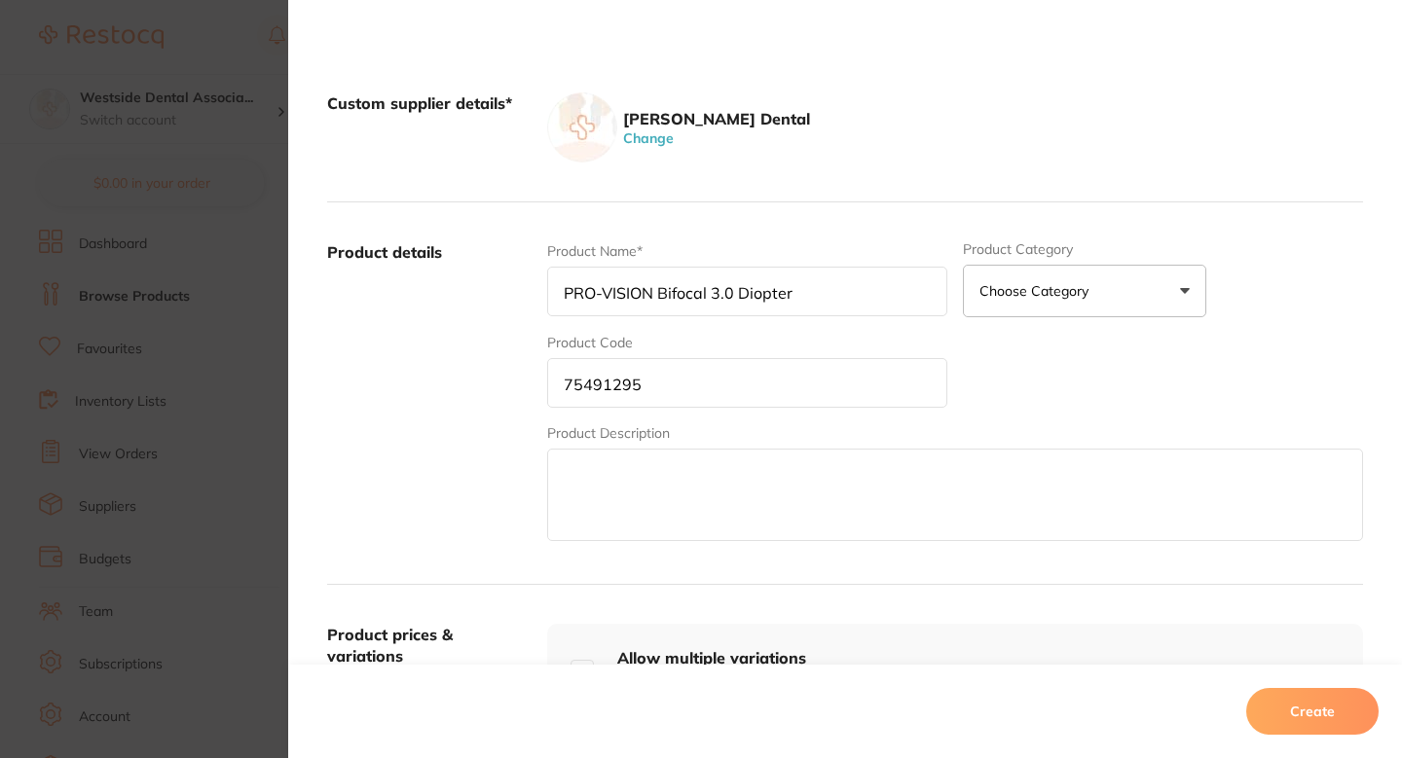
scroll to position [268, 0]
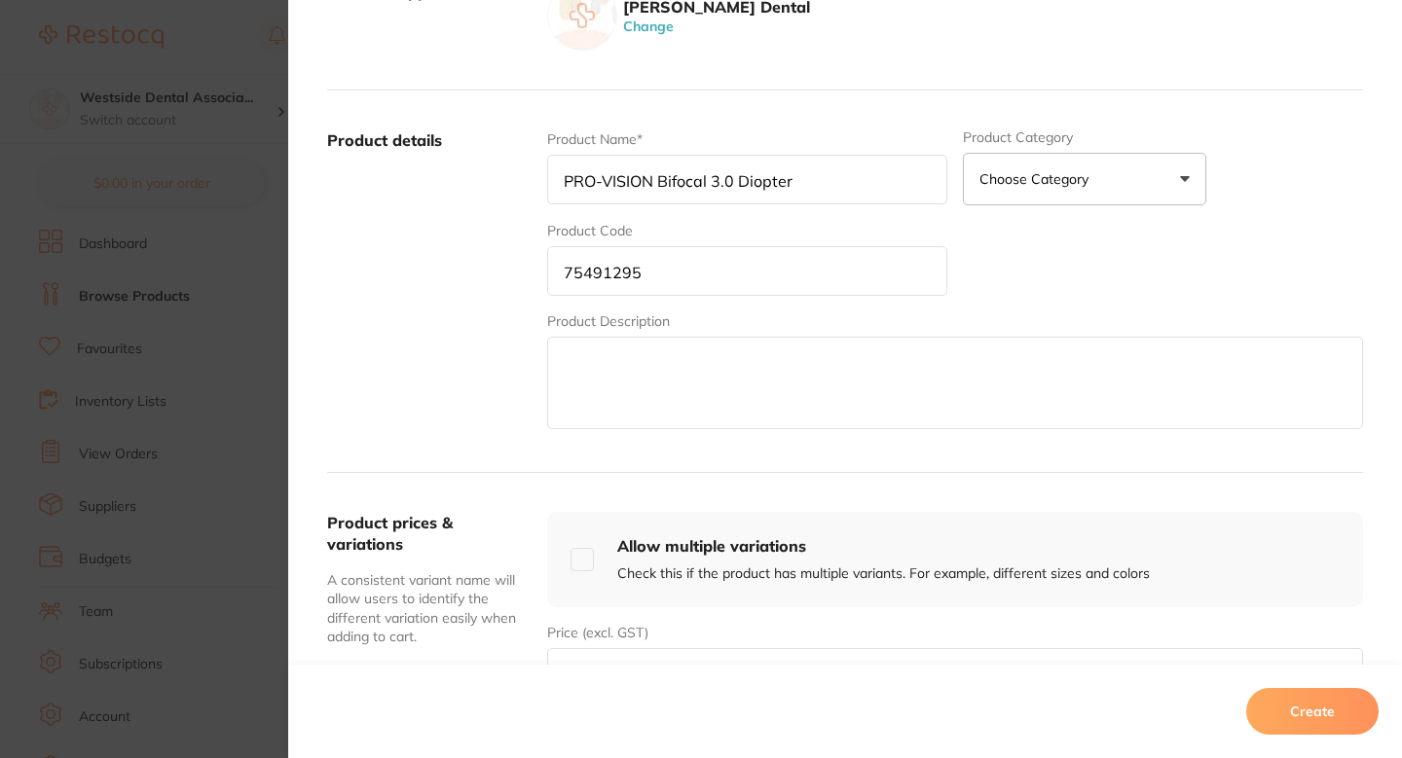
click at [1338, 676] on div "Create" at bounding box center [845, 711] width 1114 height 93
click at [1335, 702] on button "Create" at bounding box center [1312, 711] width 132 height 47
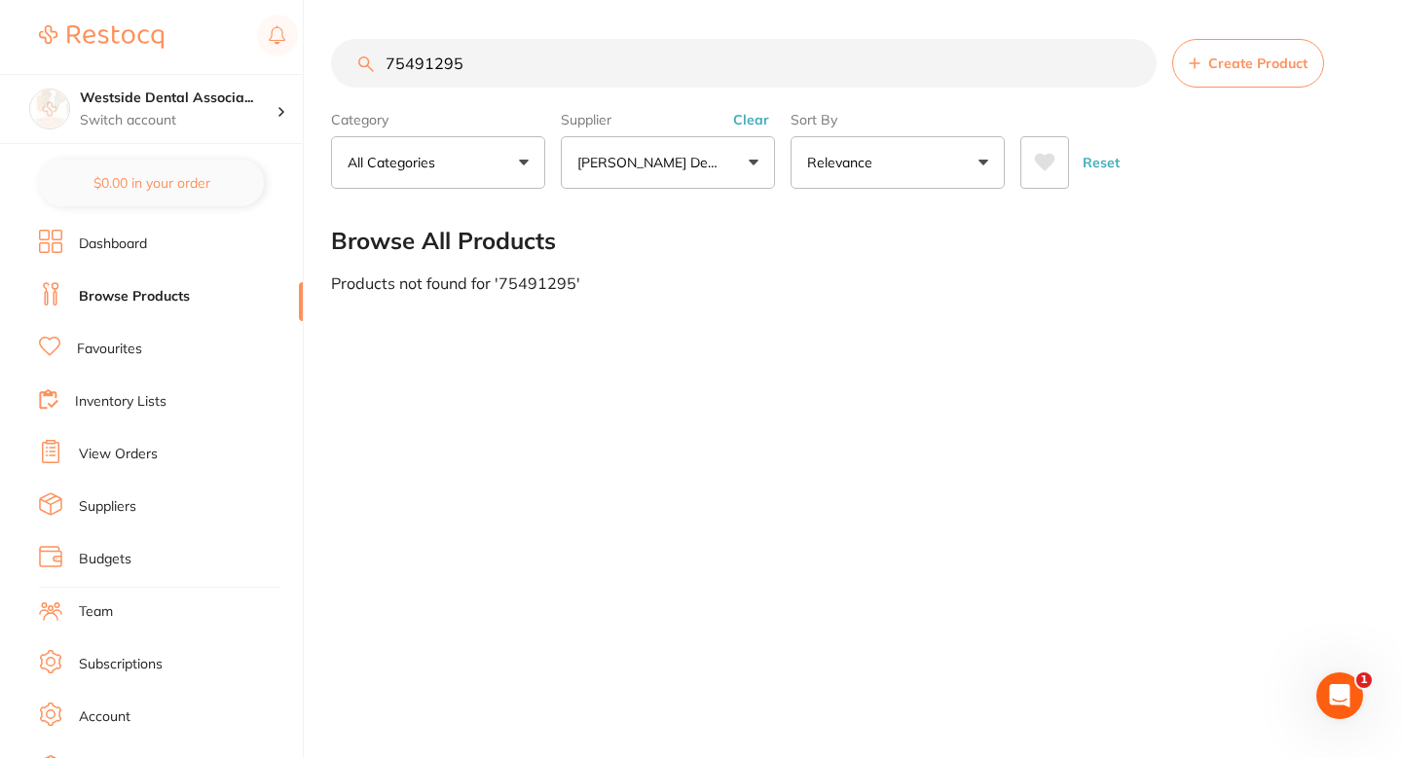
click at [705, 336] on div "75491295 Create Product Category All Categories All Categories No categories fo…" at bounding box center [866, 379] width 1071 height 758
click at [626, 57] on input "75491295" at bounding box center [744, 63] width 826 height 49
paste input "1514868"
type input "71514868"
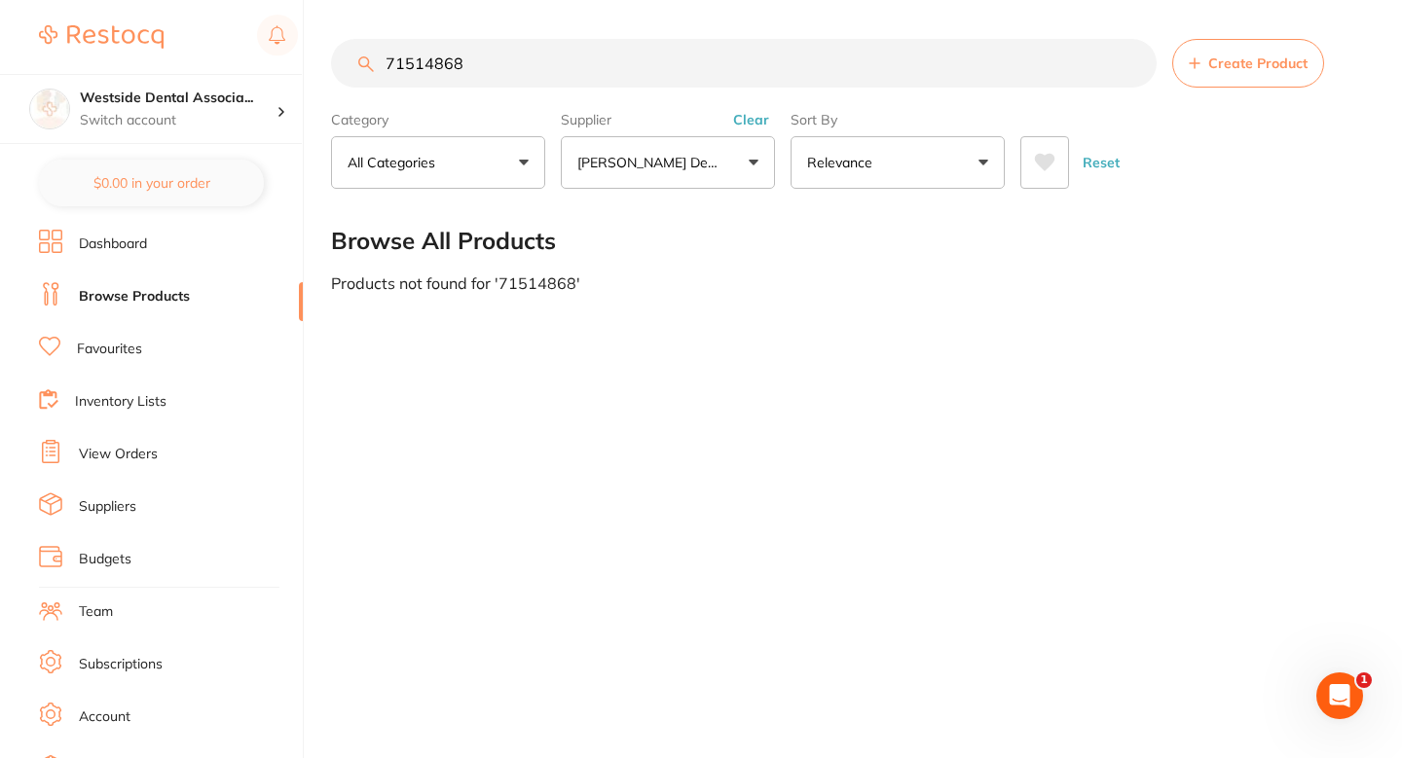
click at [1212, 57] on span "Create Product" at bounding box center [1257, 63] width 99 height 16
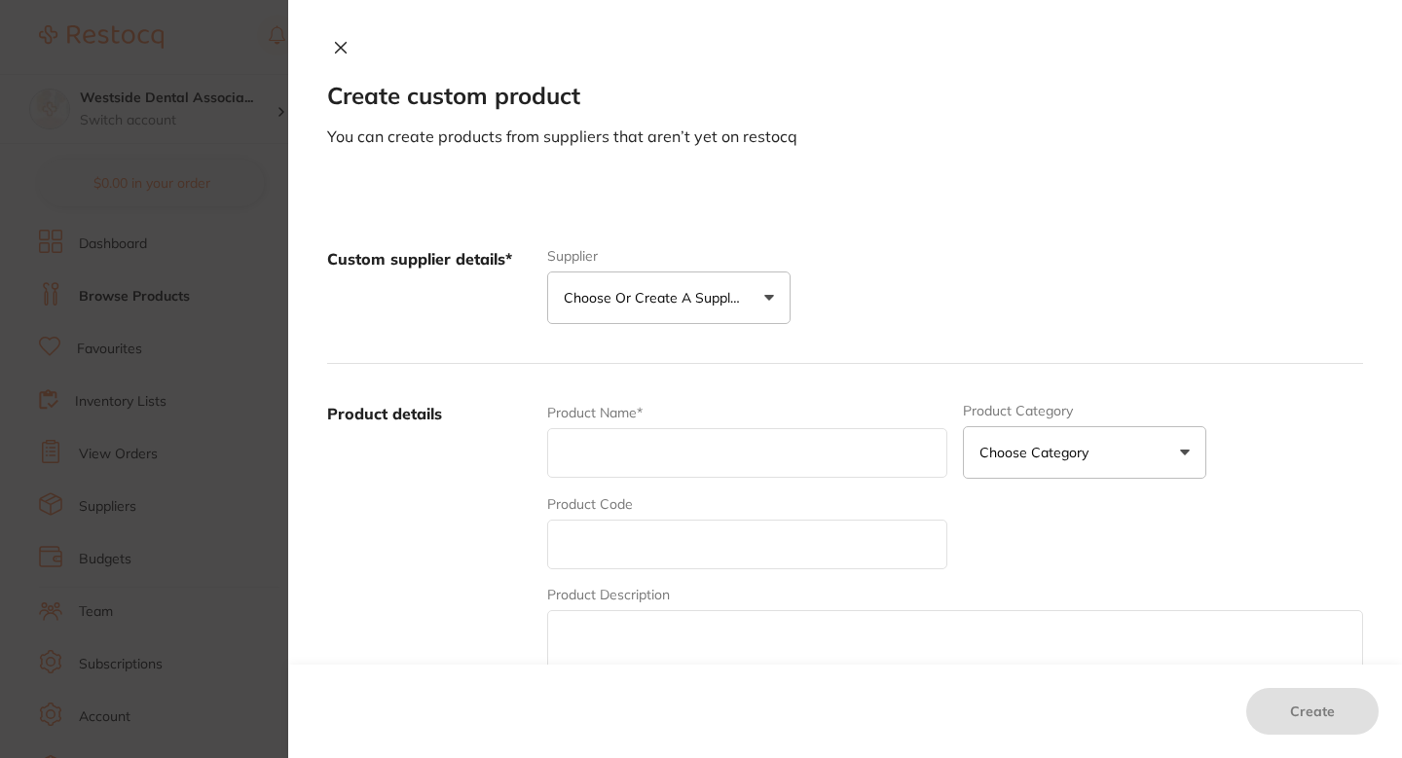
click at [653, 292] on p "Choose or create a supplier" at bounding box center [656, 297] width 185 height 19
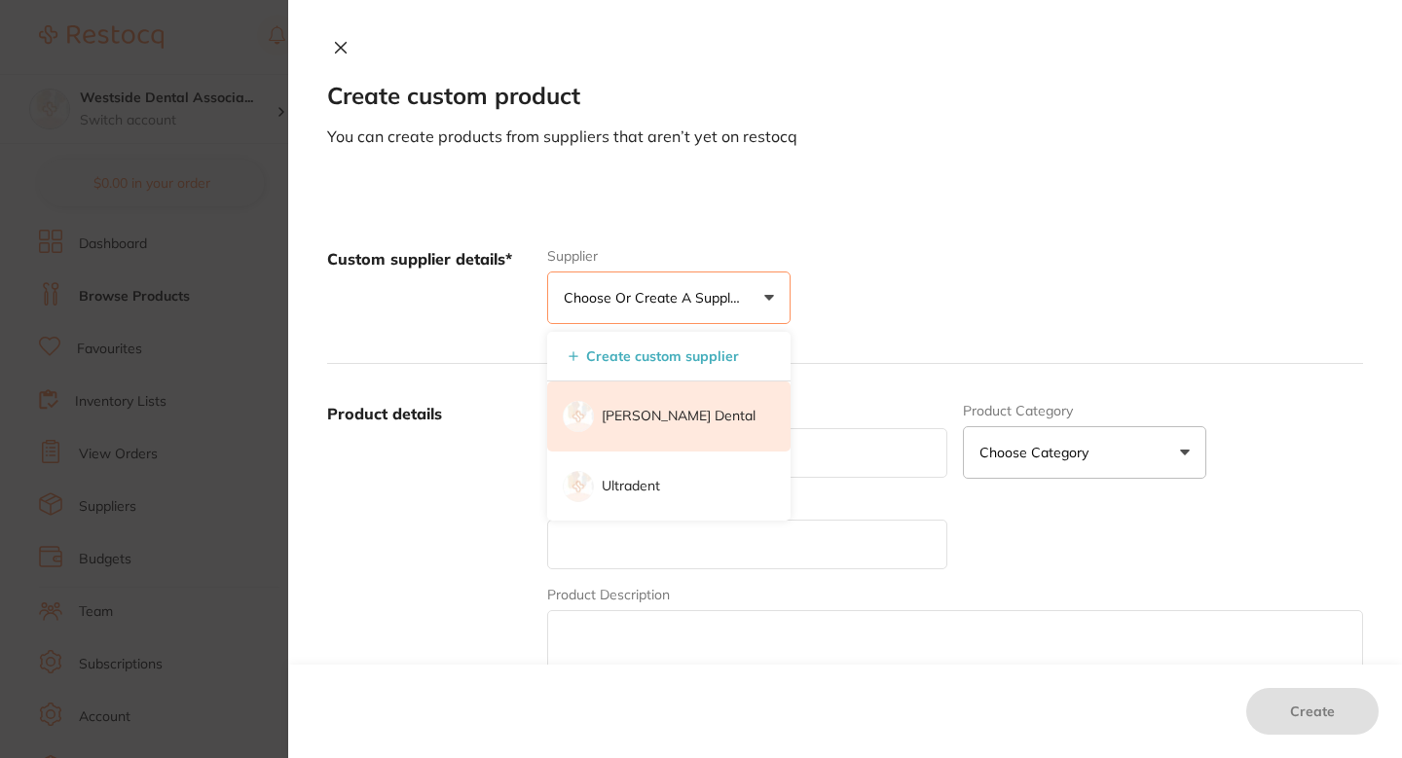
click at [632, 424] on p "[PERSON_NAME] Dental" at bounding box center [679, 416] width 154 height 19
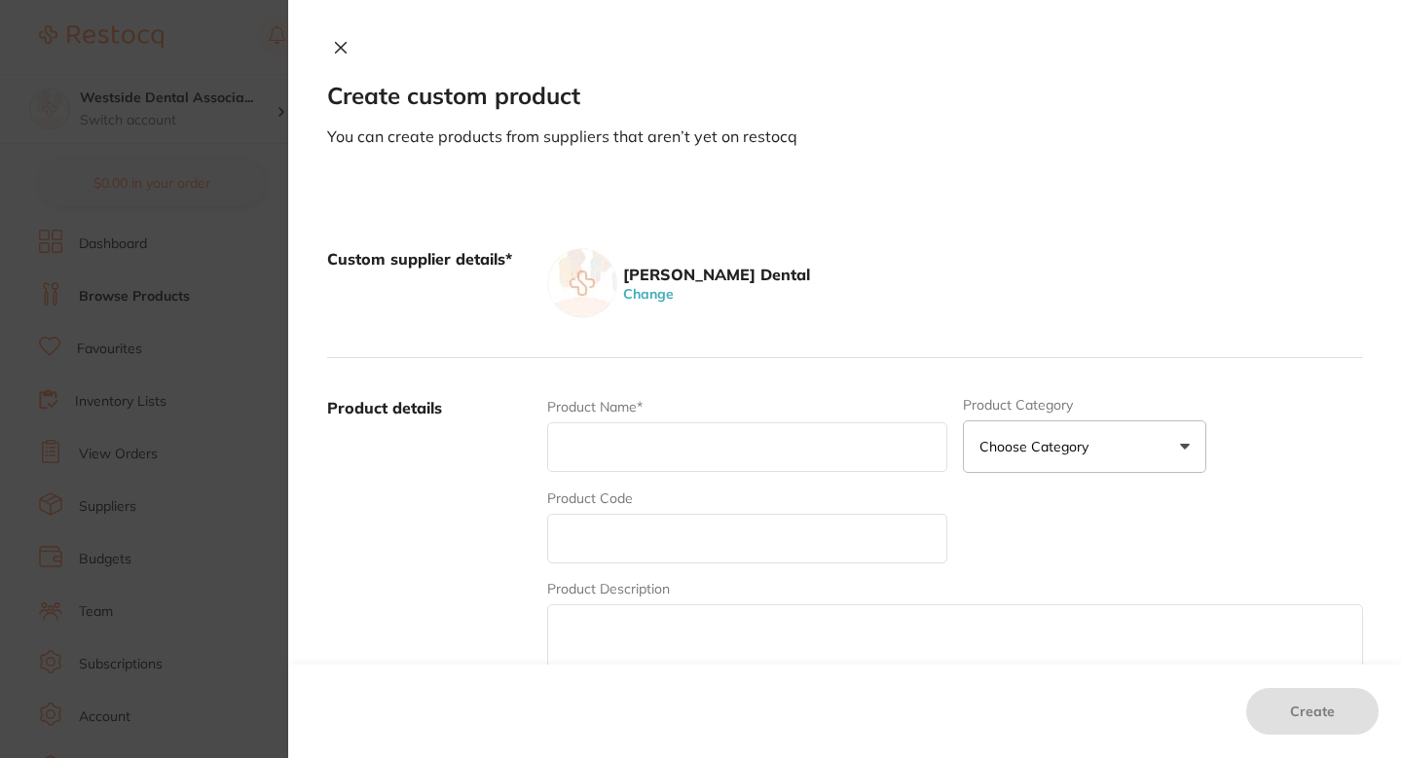
scroll to position [0, 0]
click at [632, 514] on input "text" at bounding box center [747, 539] width 400 height 50
paste input "71514868"
type input "71514868"
click at [644, 468] on input "text" at bounding box center [747, 448] width 400 height 50
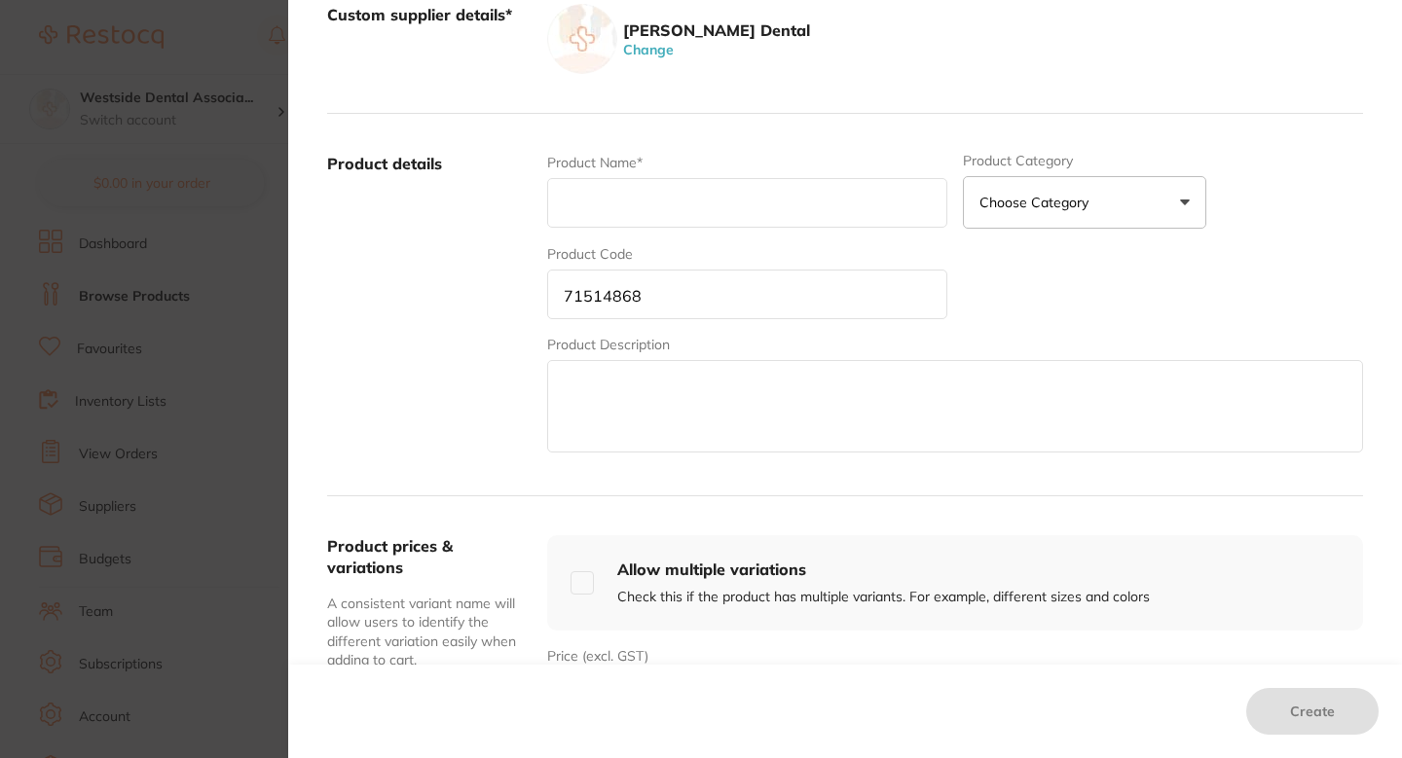
scroll to position [274, 0]
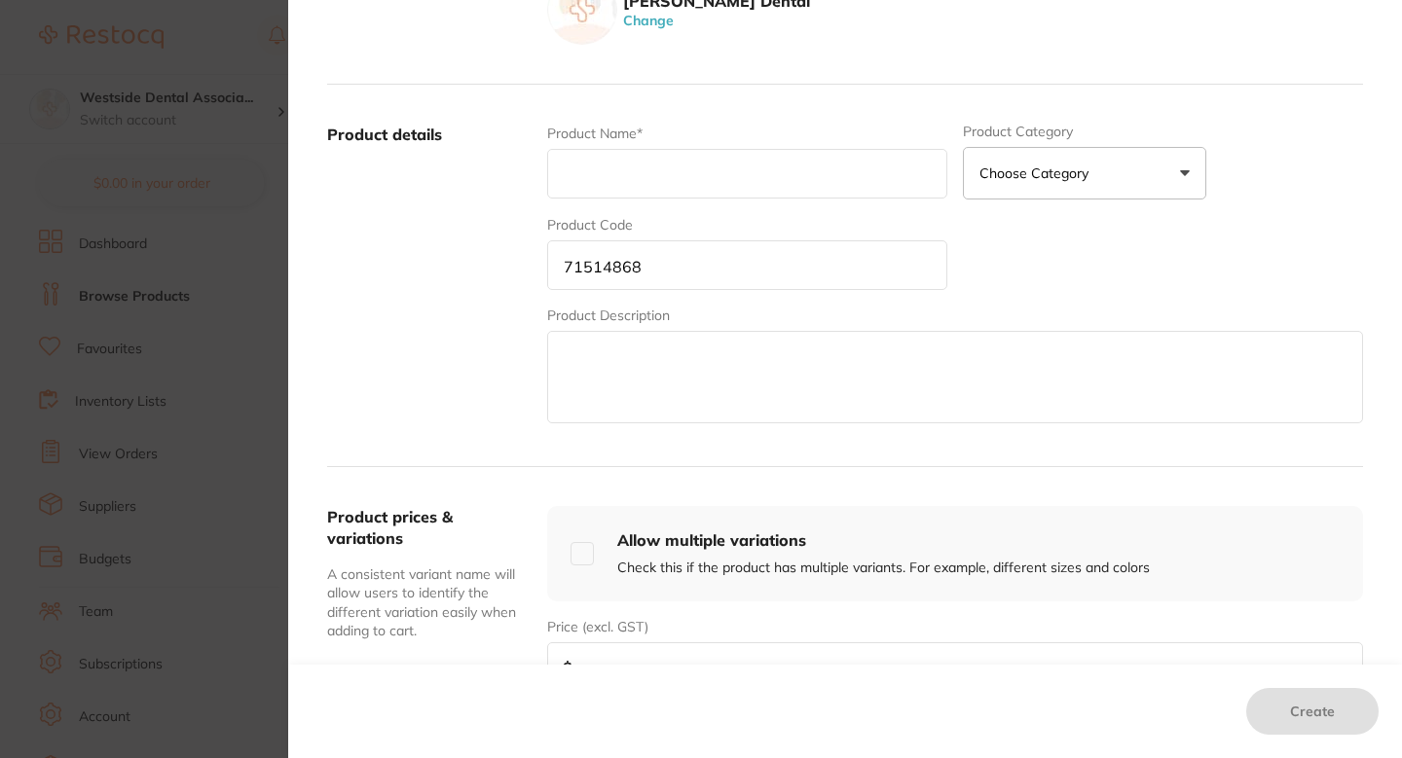
click at [635, 661] on input "number" at bounding box center [955, 668] width 816 height 50
paste input "56.99"
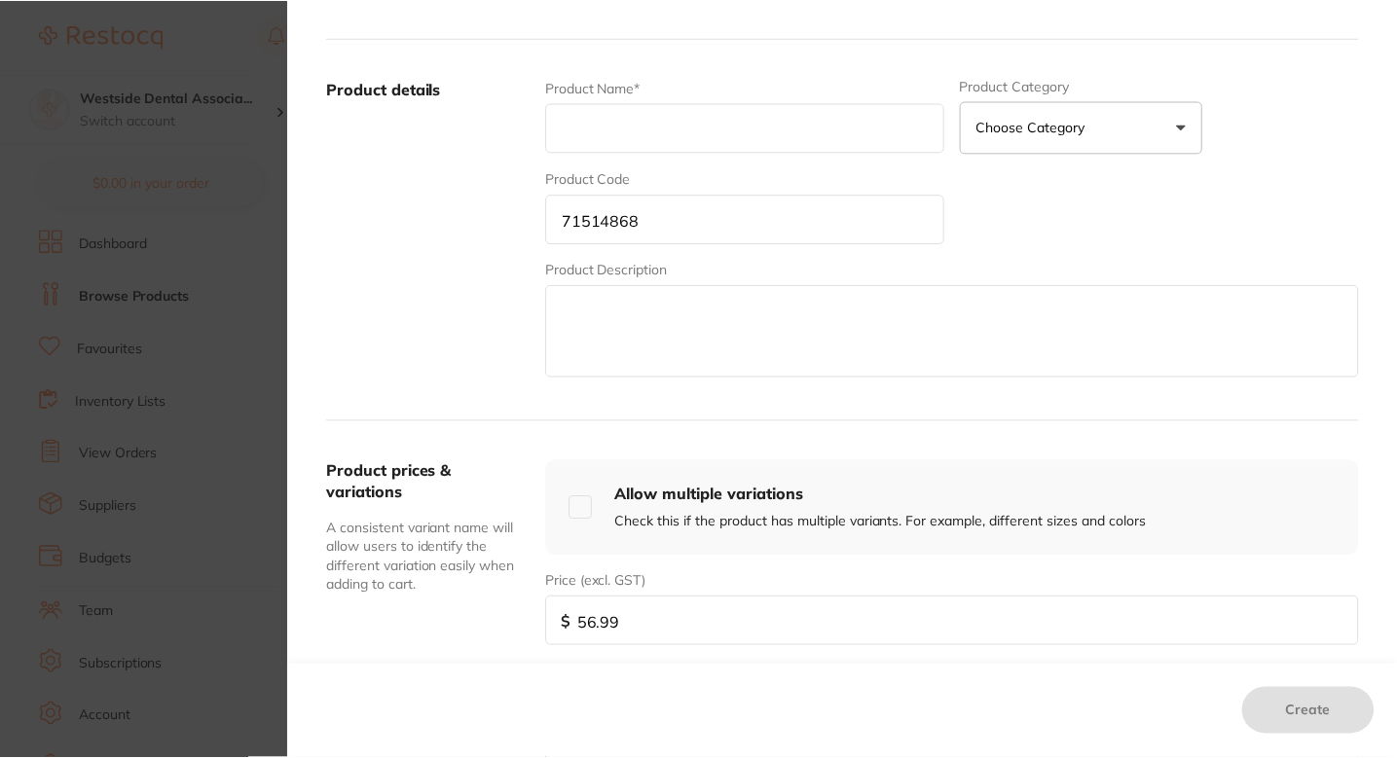
scroll to position [336, 0]
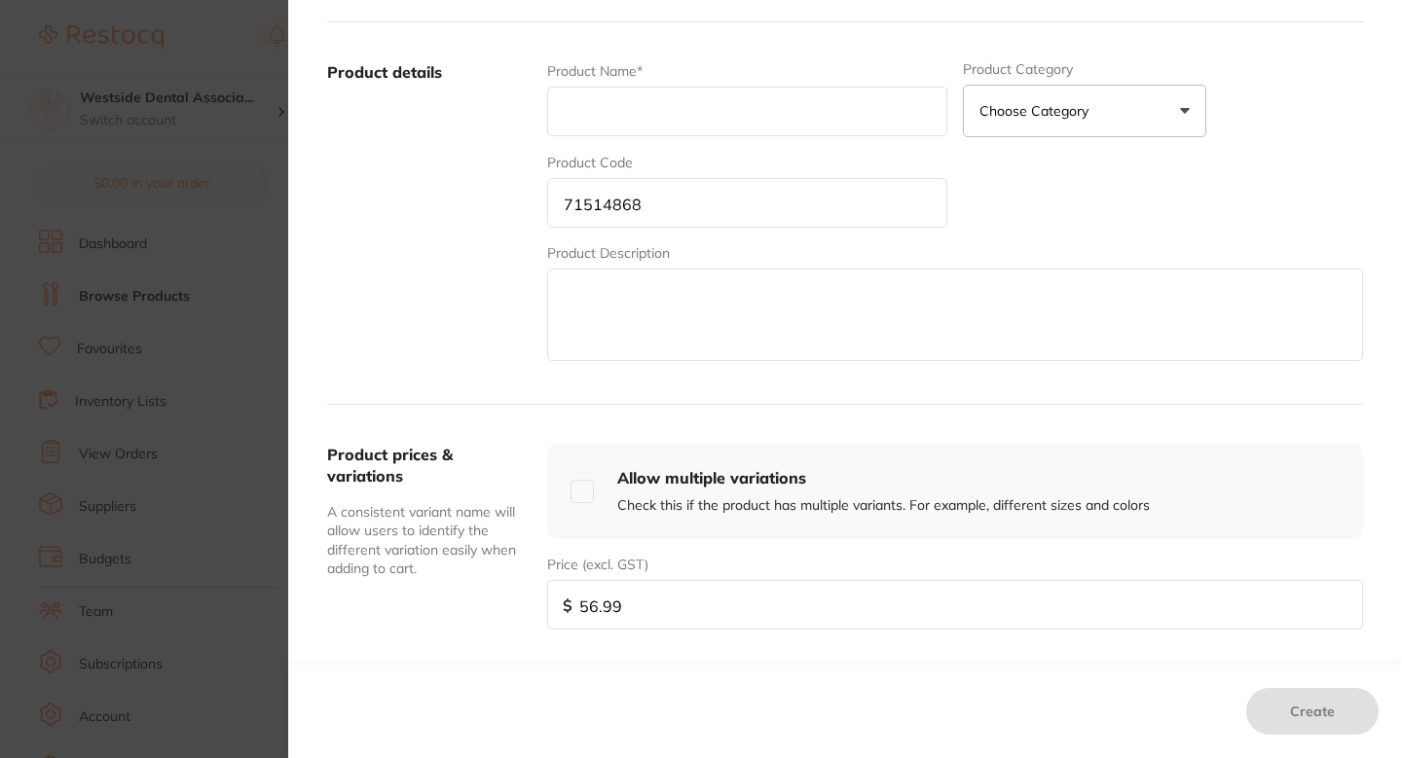
type input "56.99"
click at [698, 123] on input "text" at bounding box center [747, 112] width 400 height 50
click at [707, 130] on input "text" at bounding box center [747, 112] width 400 height 50
paste input "Alpen Diamond G879K-314-014-10.0-M 5/P"
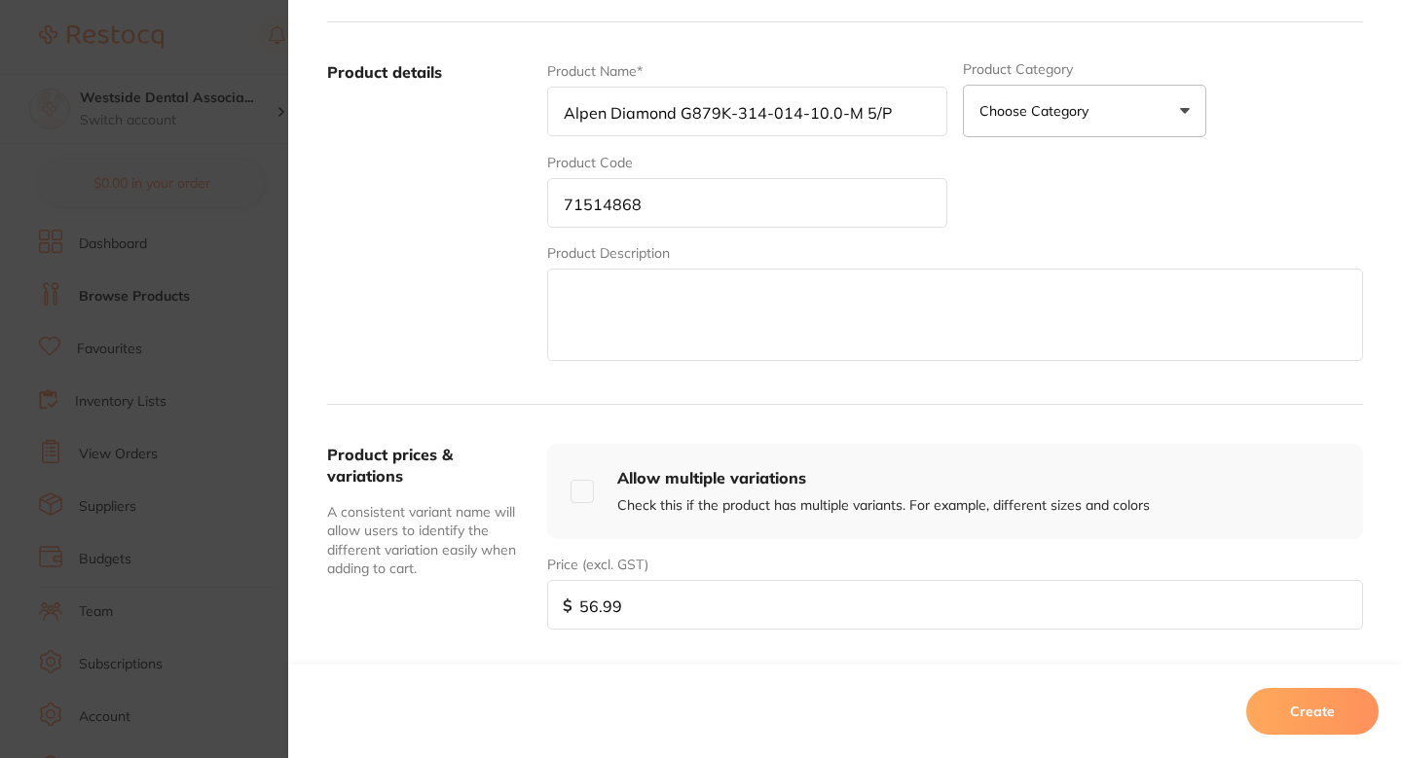
type input "Alpen Diamond G879K-314-014-10.0-M 5/P"
click at [1281, 696] on button "Create" at bounding box center [1312, 711] width 132 height 47
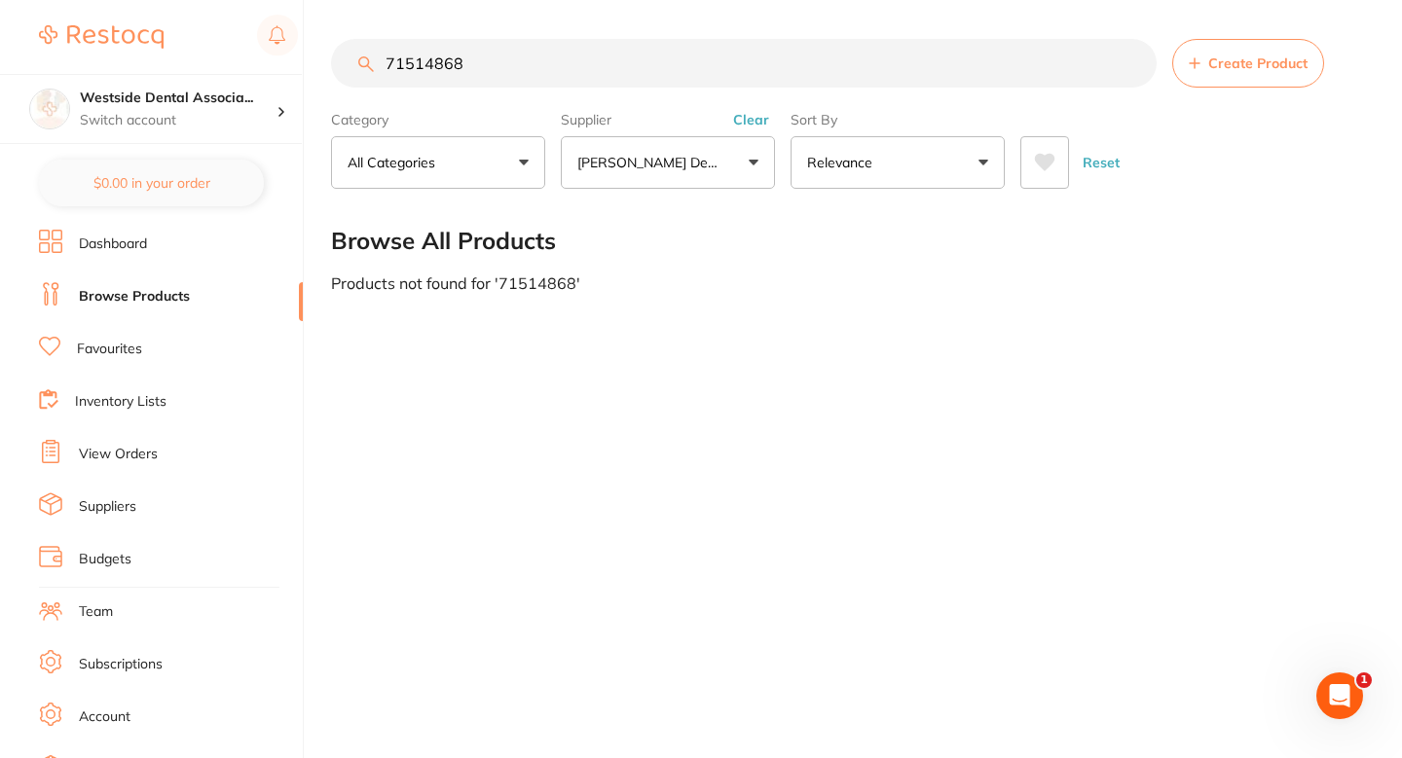
click at [611, 67] on input "71514868" at bounding box center [744, 63] width 826 height 49
paste input "7222425"
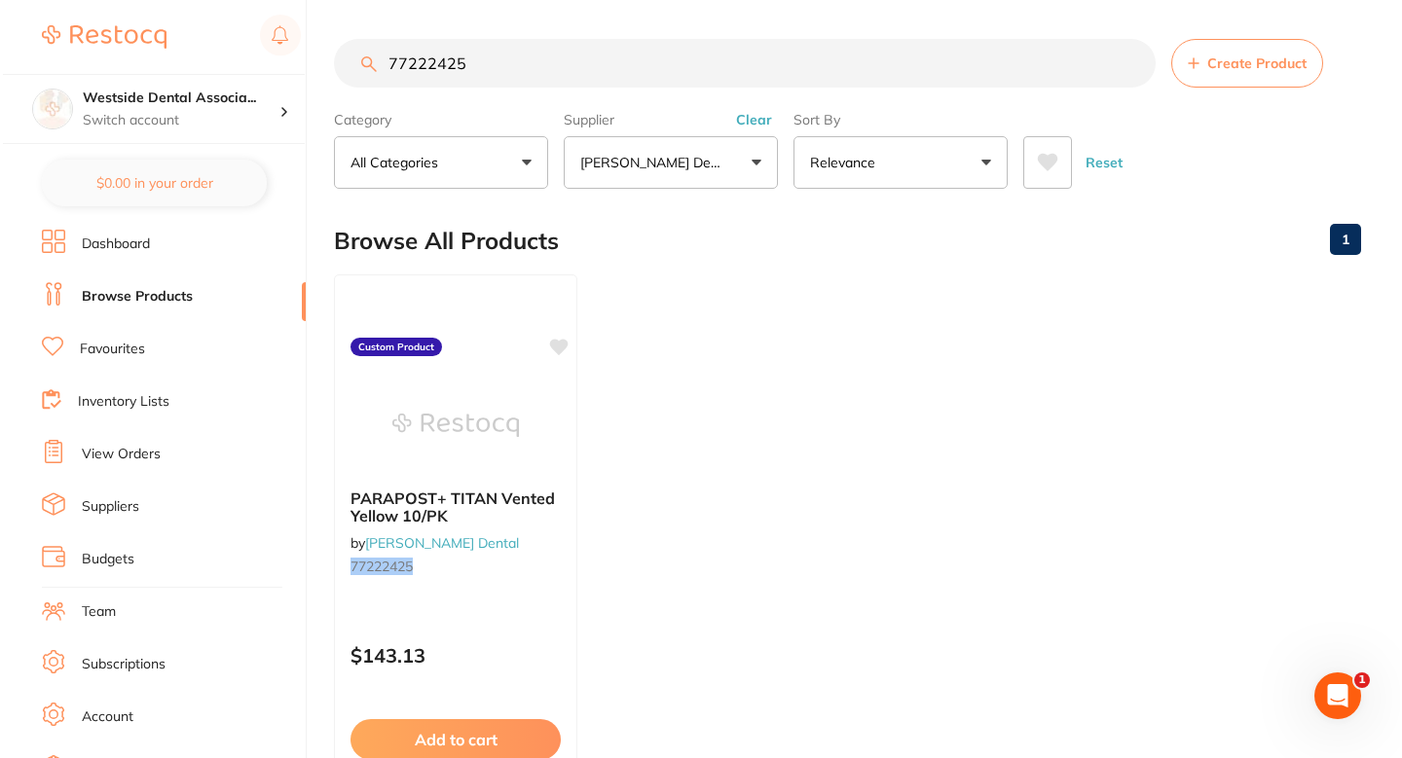
scroll to position [0, 0]
type input "77222425"
click at [536, 593] on div "PARAPOST+ TITAN Vented Yellow 10/PK by Patterson Dental 77222425" at bounding box center [452, 536] width 243 height 126
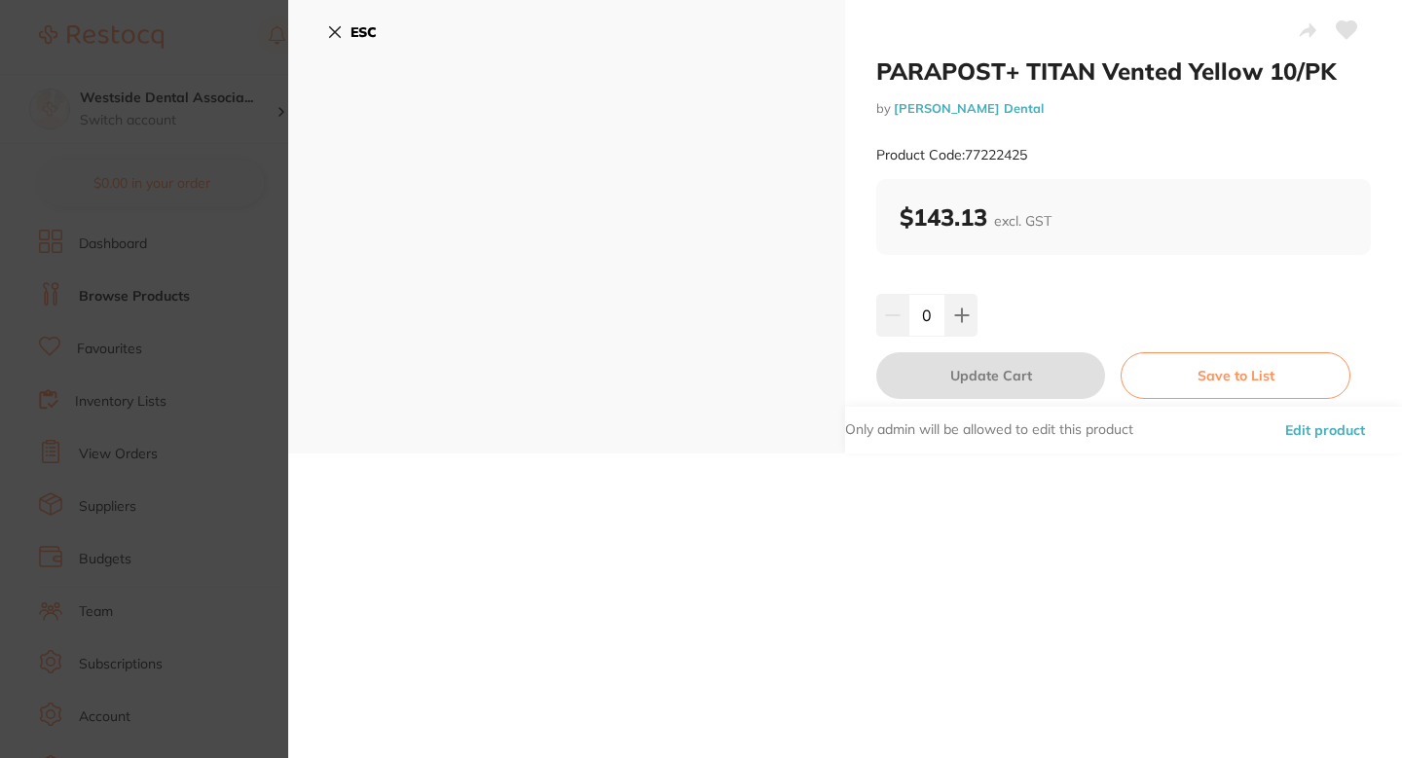
click at [1309, 433] on button "Edit product" at bounding box center [1325, 430] width 92 height 47
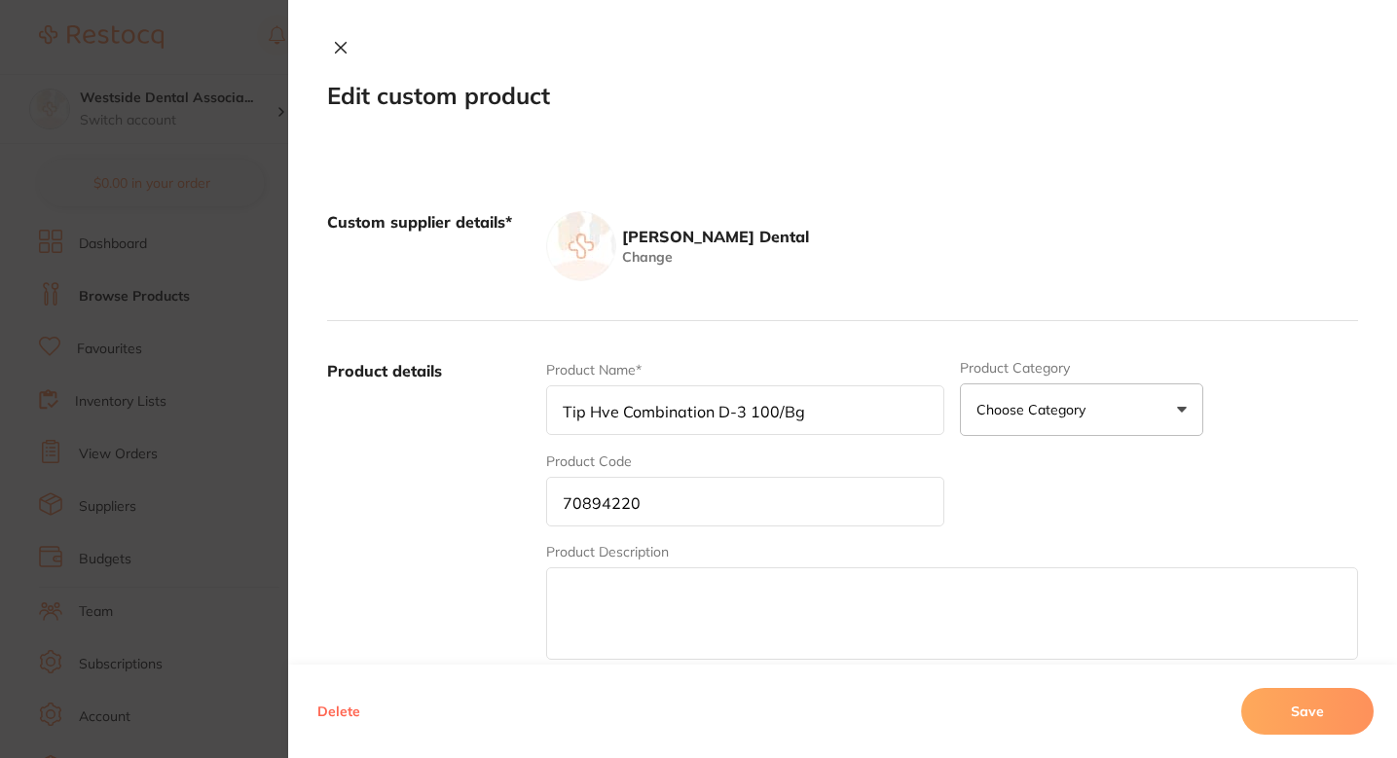
type input "PARAPOST+ TITAN Vented Yellow 10/PK"
type input "77222425"
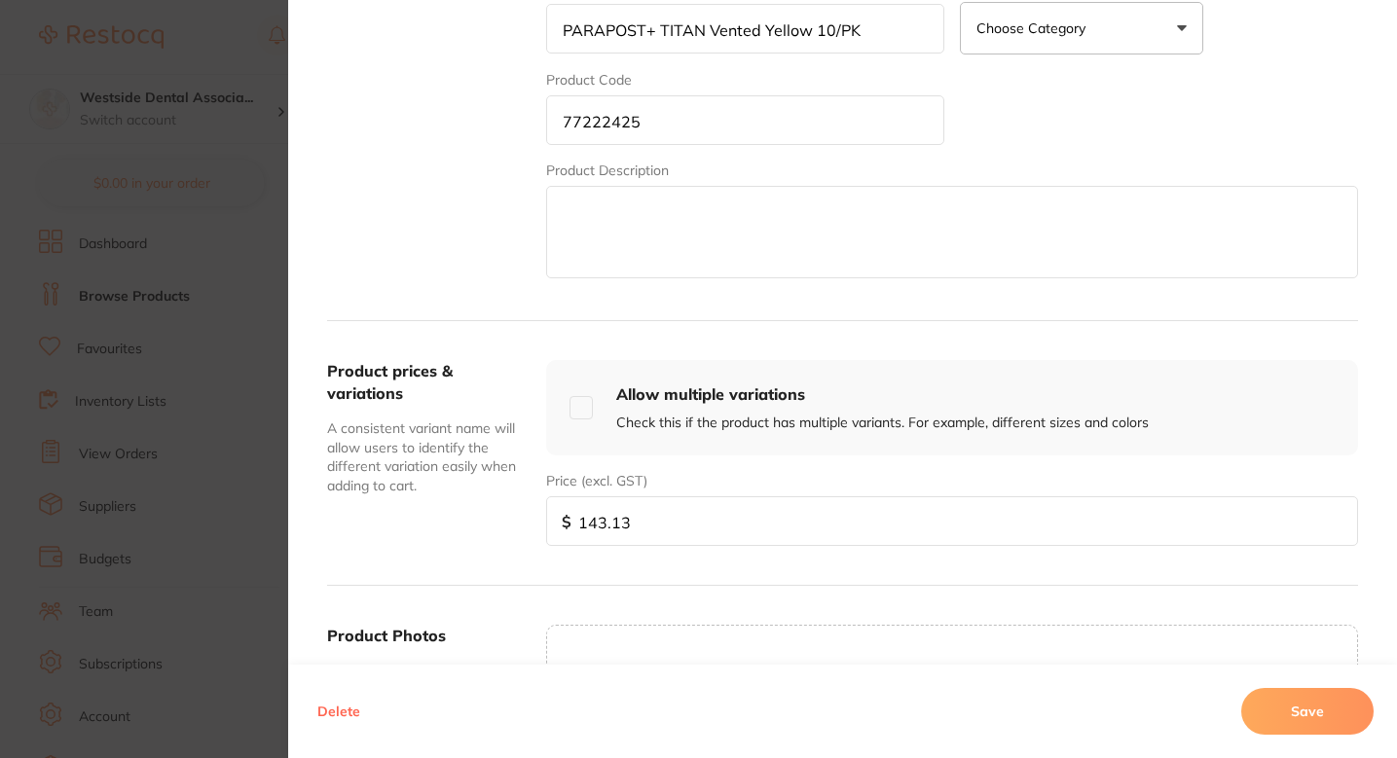
click at [670, 521] on input "143.13" at bounding box center [952, 522] width 812 height 50
paste input "7.42"
type input "147.42"
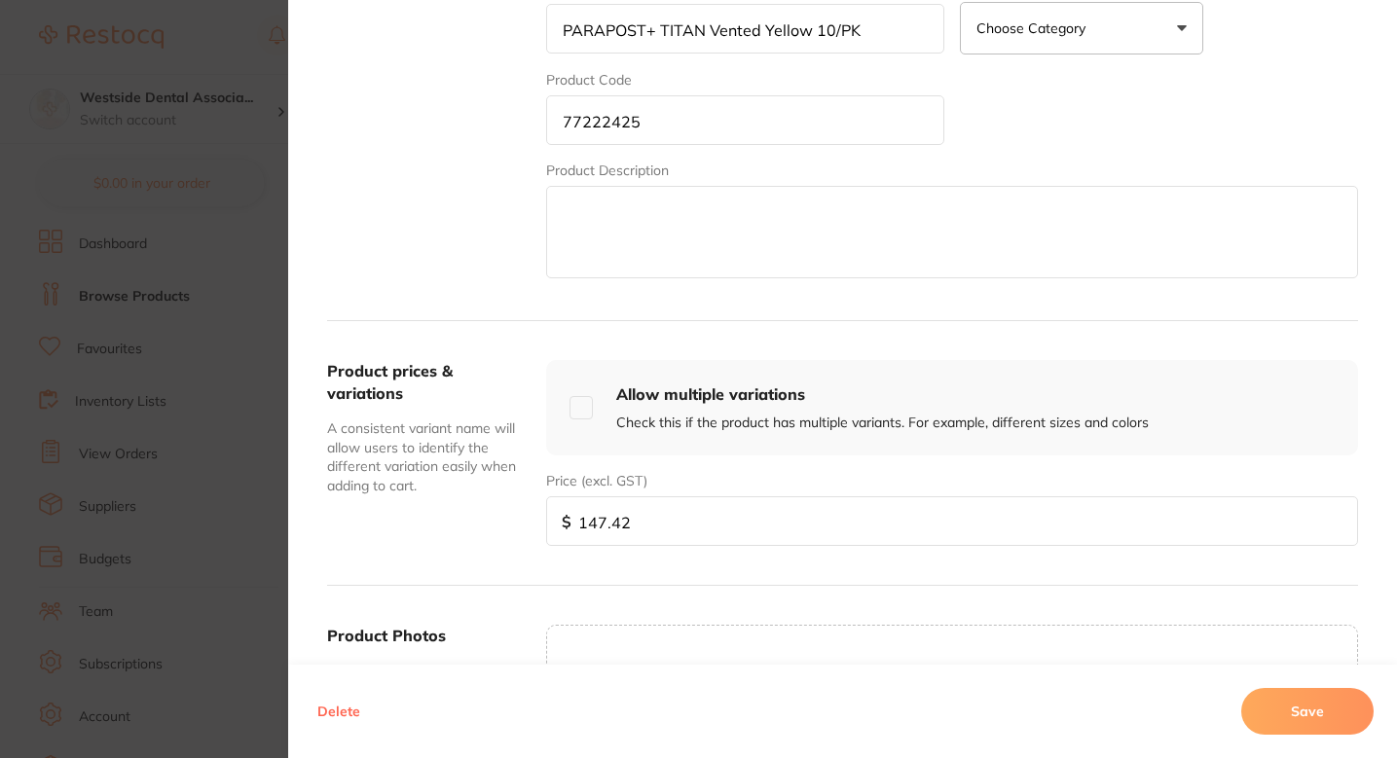
click at [1286, 703] on button "Save" at bounding box center [1307, 711] width 132 height 47
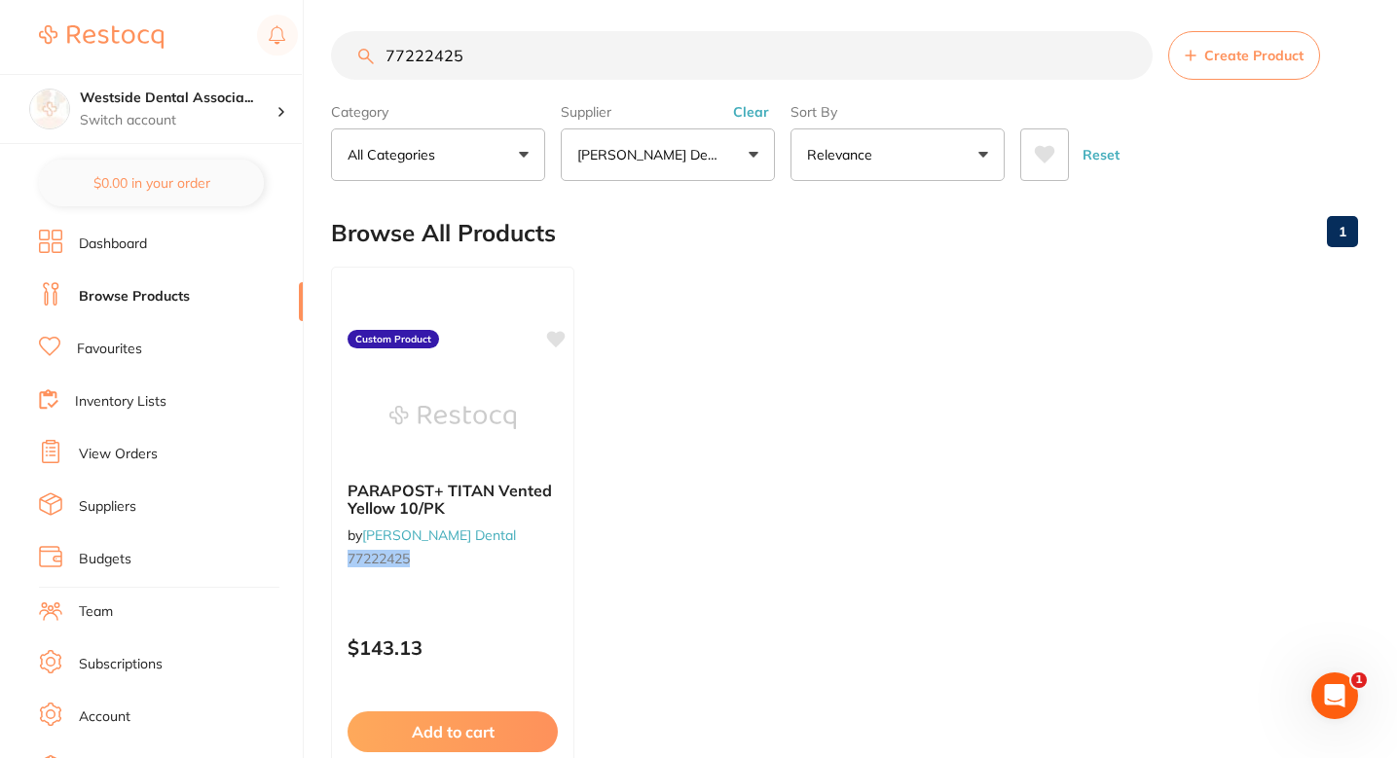
click at [733, 276] on ul "PARAPOST+ TITAN Vented Yellow 10/PK by Patterson Dental 77222425 Custom Product…" at bounding box center [844, 547] width 1027 height 560
click at [629, 62] on input "77222425" at bounding box center [742, 55] width 822 height 49
paste input "549129"
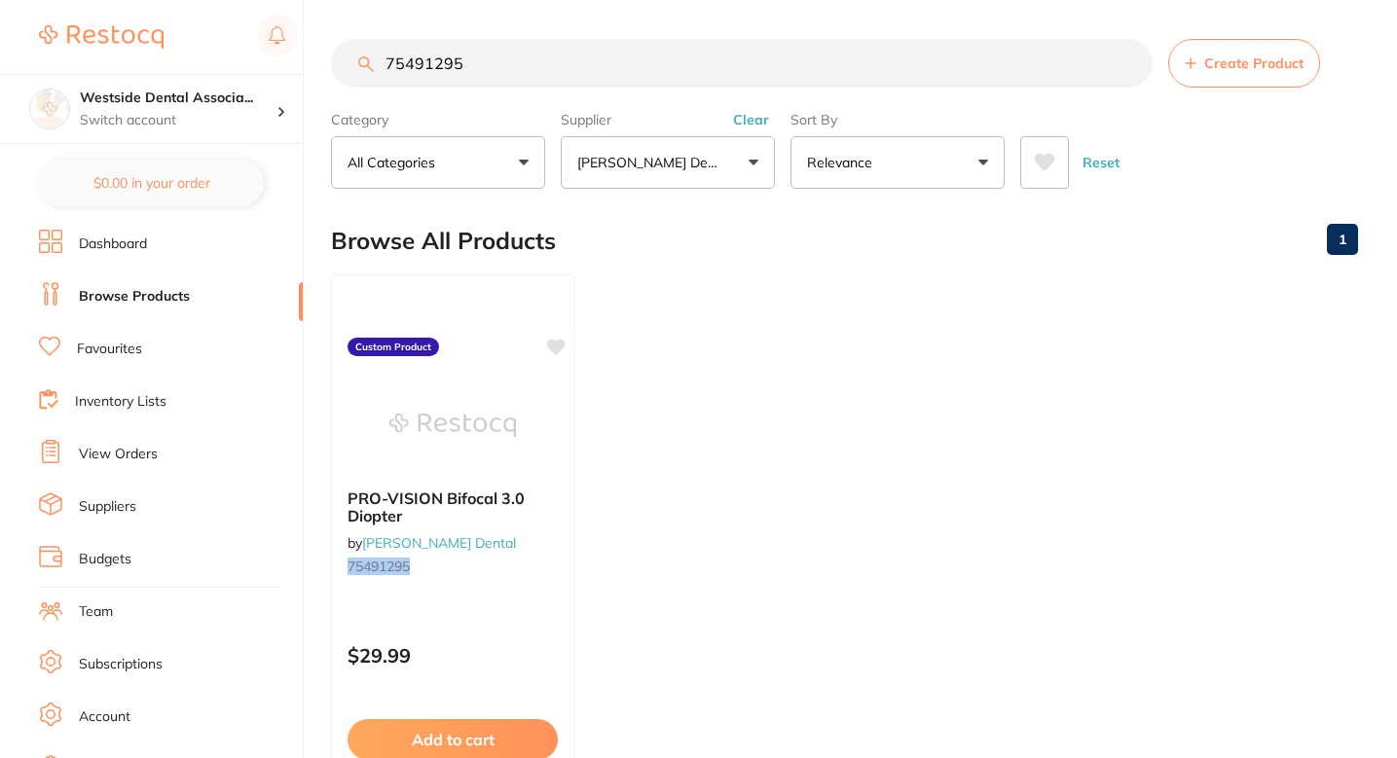
type input "75491295"
click at [538, 668] on p "$29.99" at bounding box center [453, 657] width 212 height 22
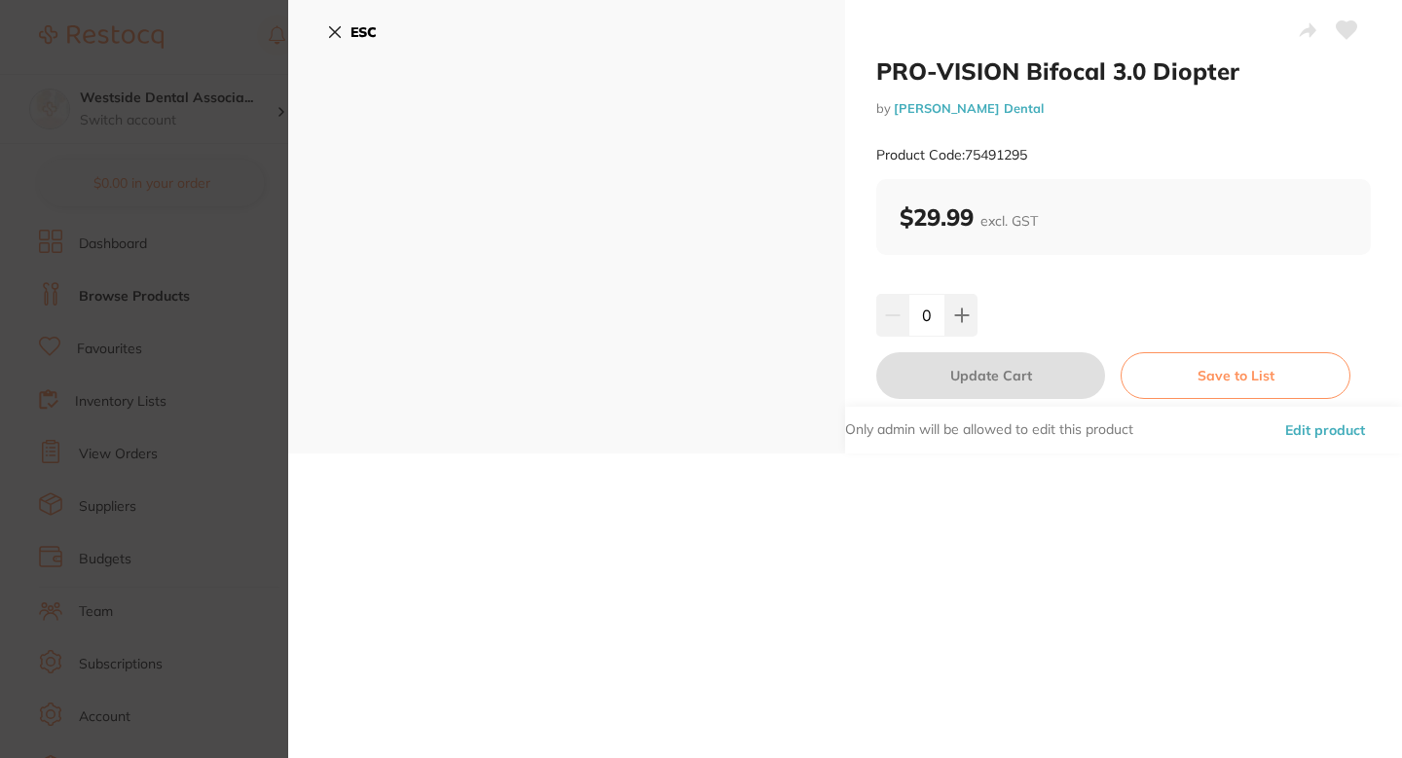
click at [1312, 450] on button "Edit product" at bounding box center [1325, 430] width 92 height 47
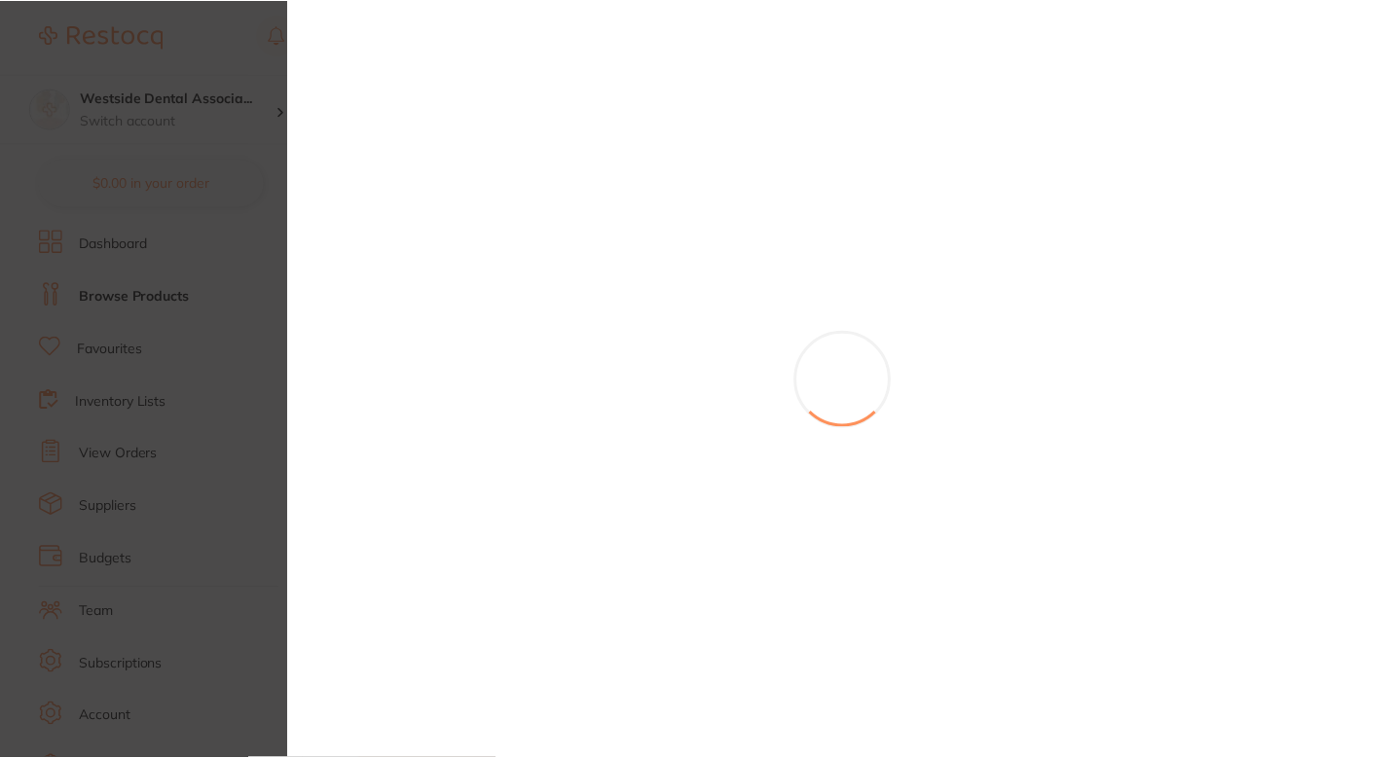
scroll to position [8, 0]
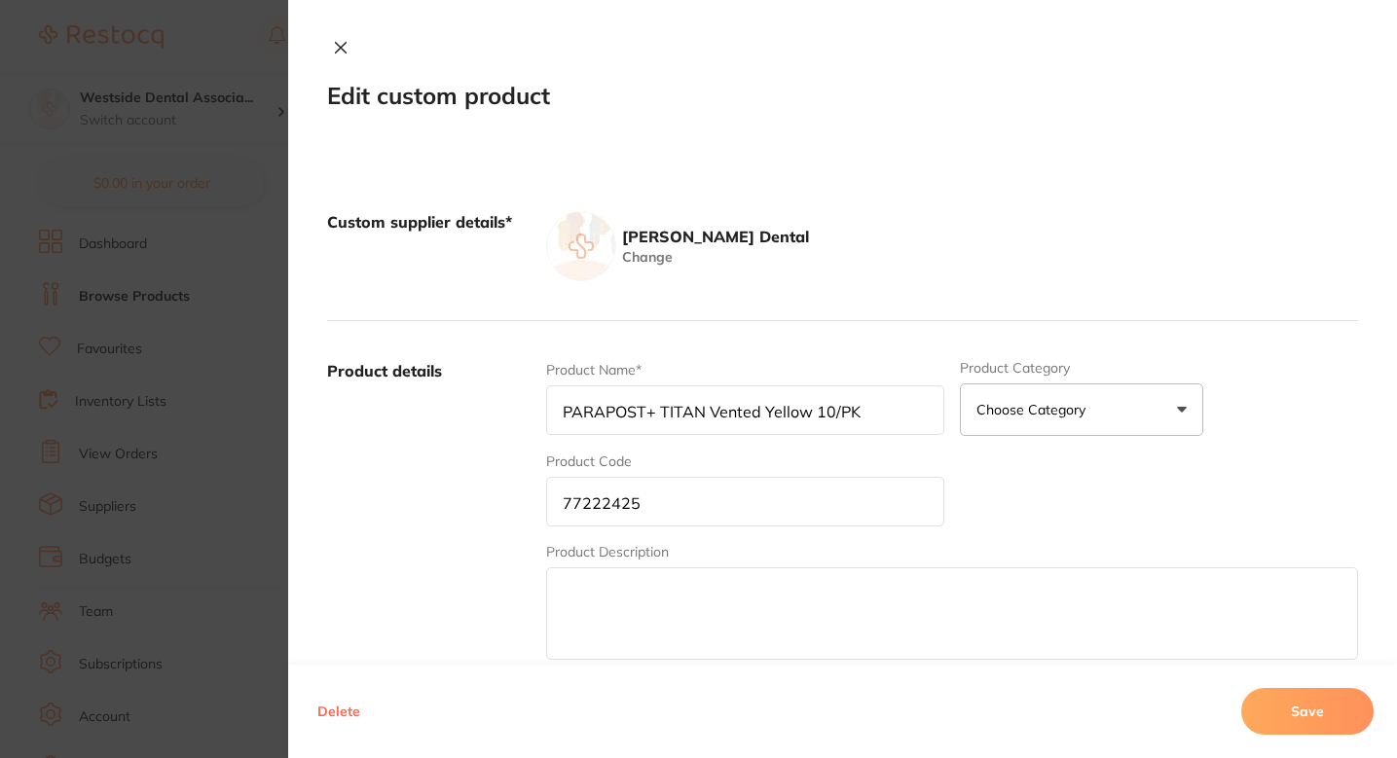
type input "PRO-VISION Bifocal 3.0 Diopter"
type input "75491295"
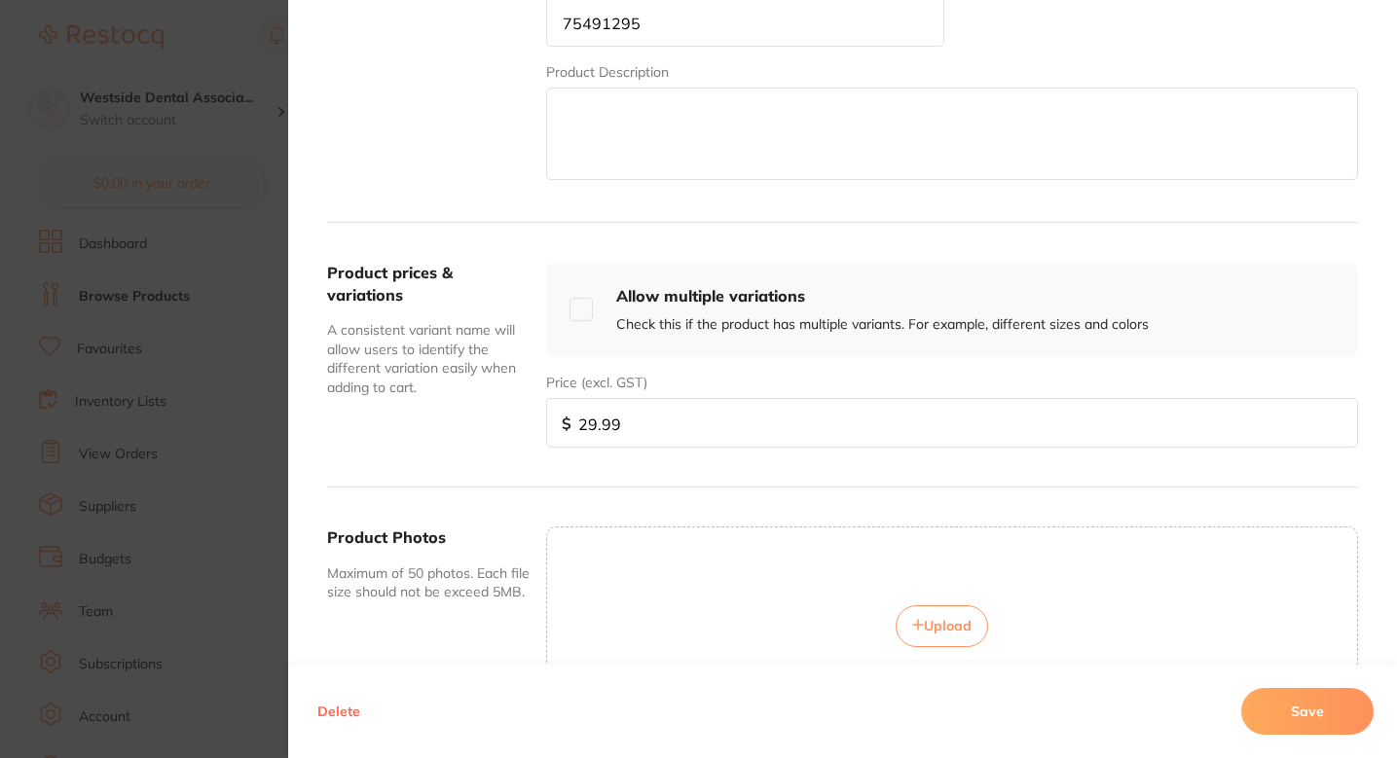
scroll to position [0, 0]
click at [699, 450] on div "Product prices & variations A consistent variant name will allow users to ident…" at bounding box center [842, 355] width 1031 height 265
click at [699, 428] on input "29.99" at bounding box center [952, 423] width 812 height 50
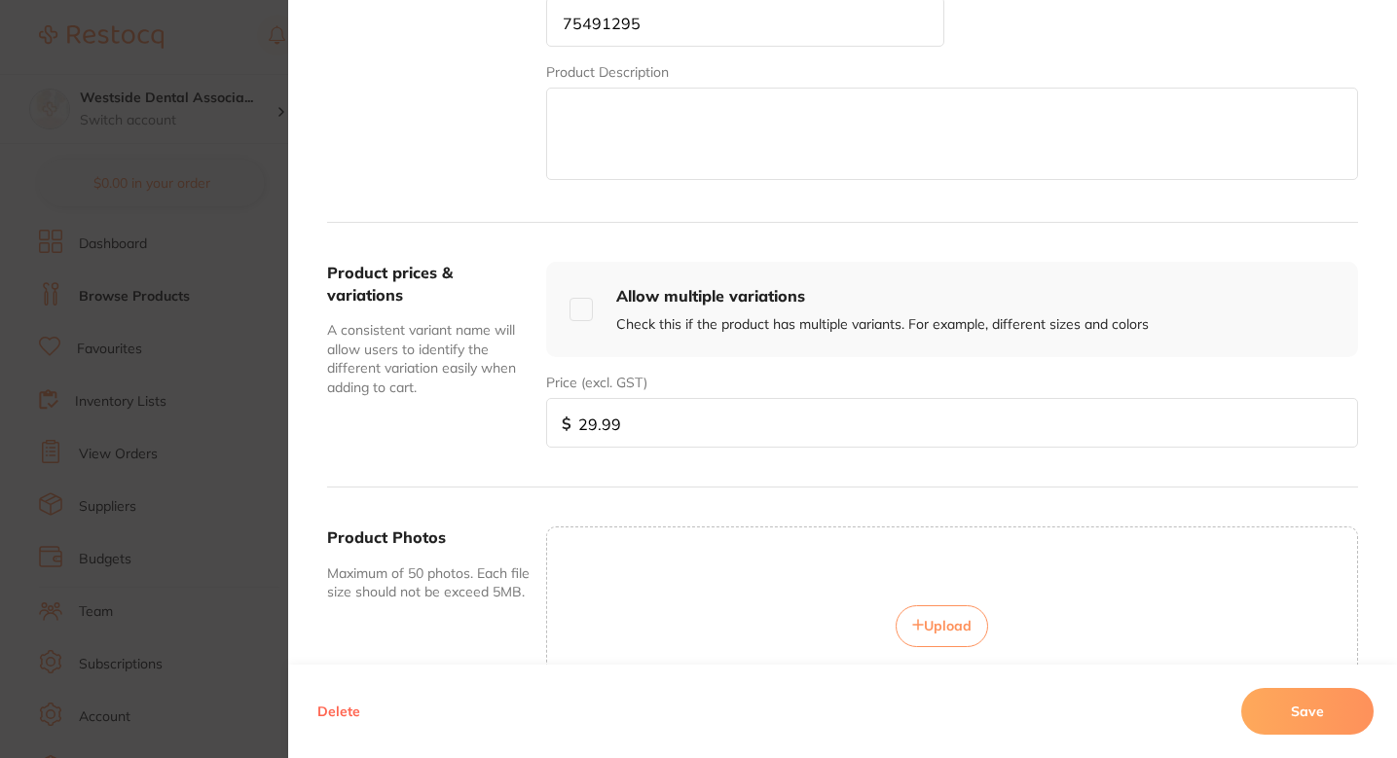
click at [699, 428] on input "29.99" at bounding box center [952, 423] width 812 height 50
paste input "7"
type input "27.99"
click at [1297, 693] on button "Save" at bounding box center [1307, 711] width 132 height 47
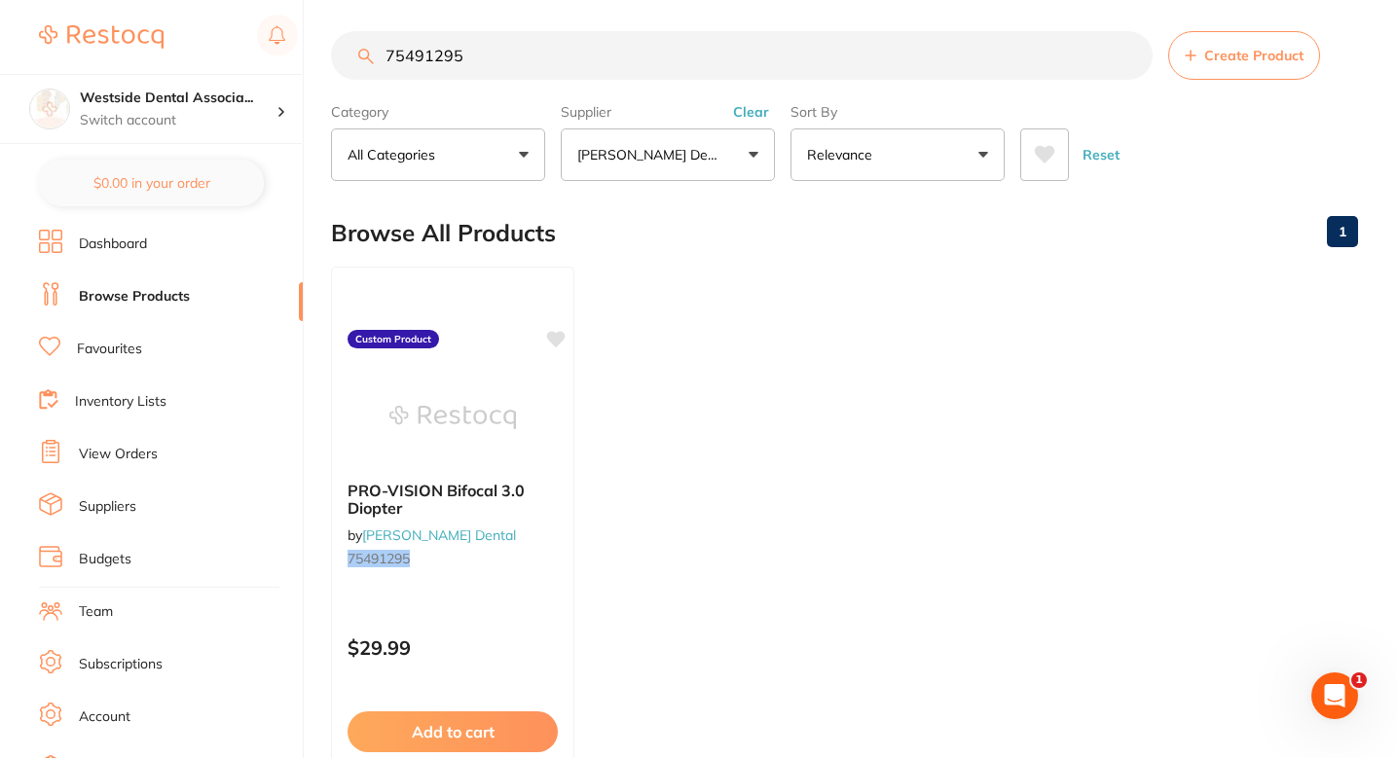
click at [688, 43] on input "75491295" at bounding box center [742, 55] width 822 height 49
paste input "0853978"
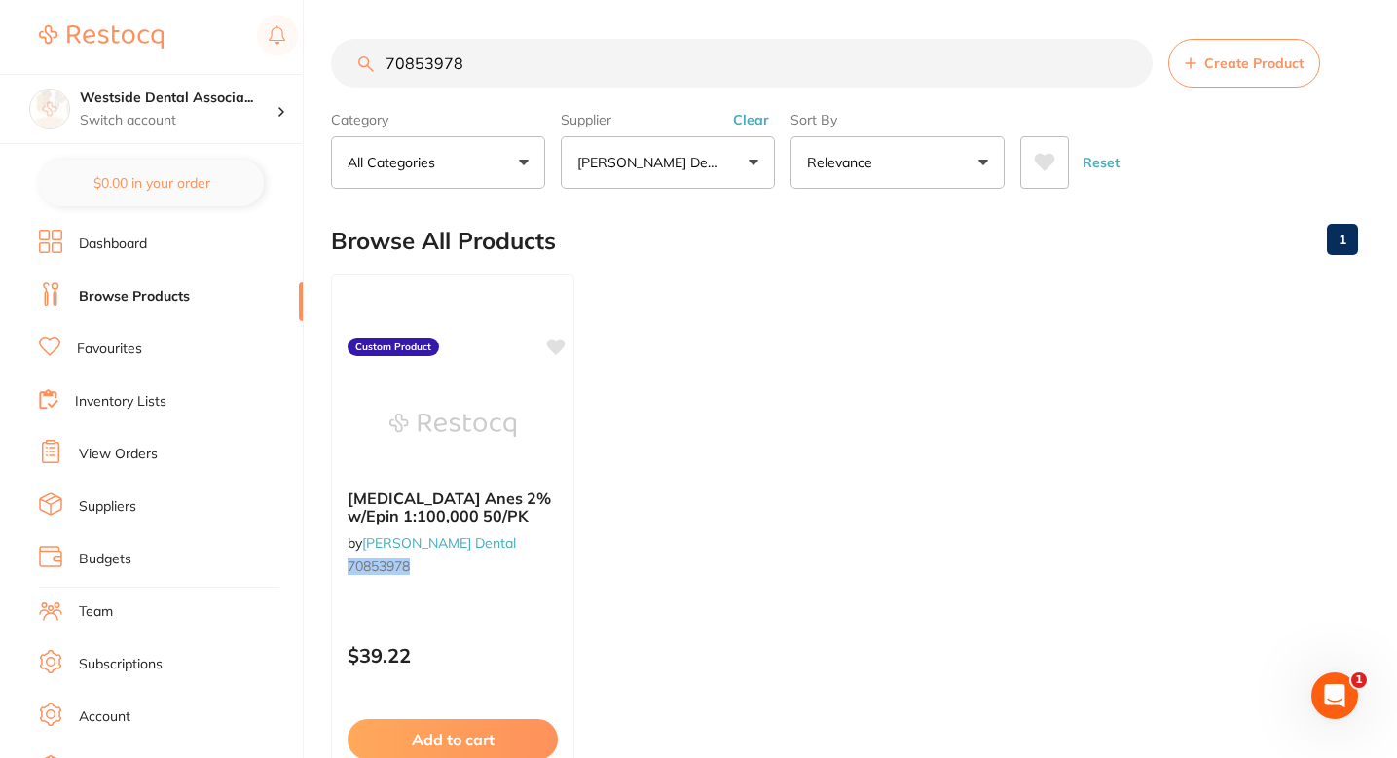
type input "70853978"
click at [548, 568] on small "70853978" at bounding box center [453, 567] width 212 height 16
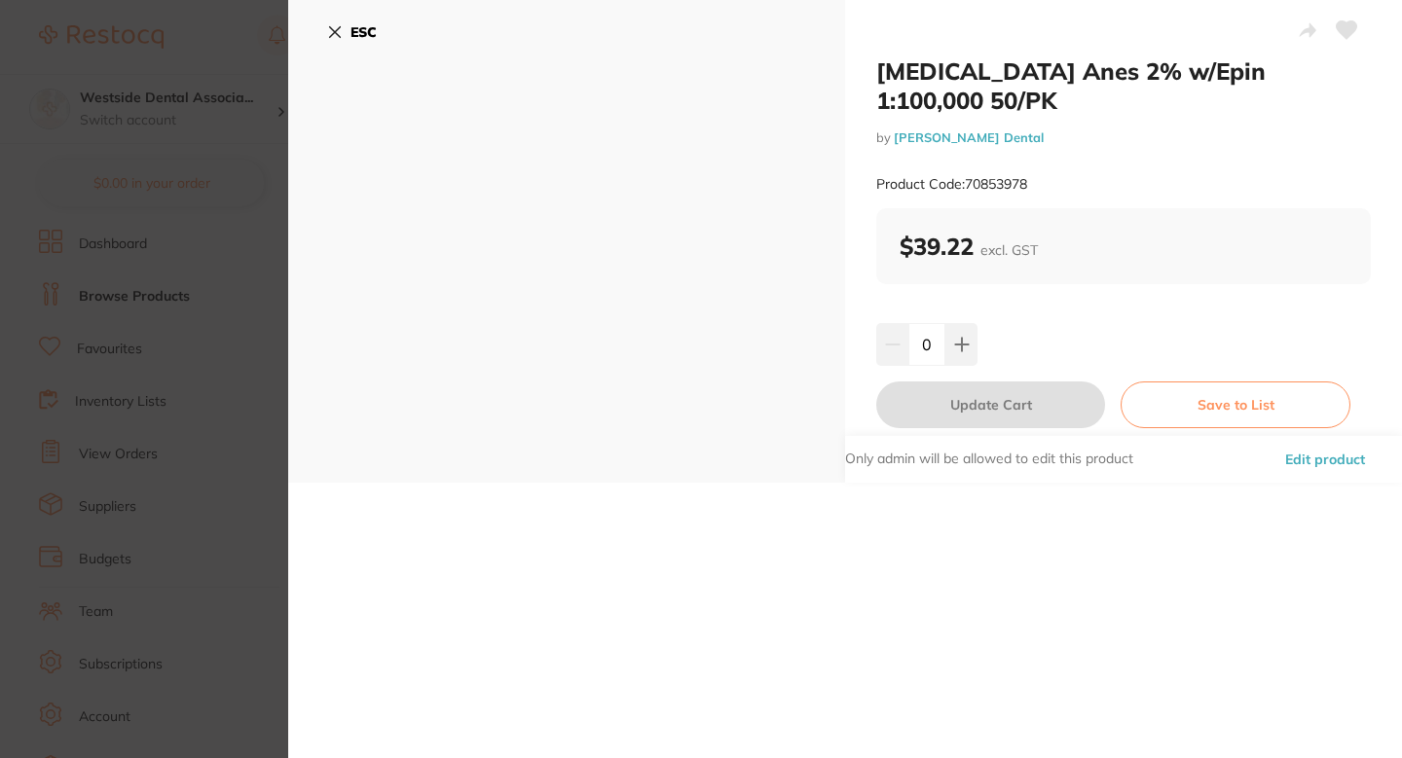
click at [1285, 436] on button "Edit product" at bounding box center [1325, 459] width 92 height 47
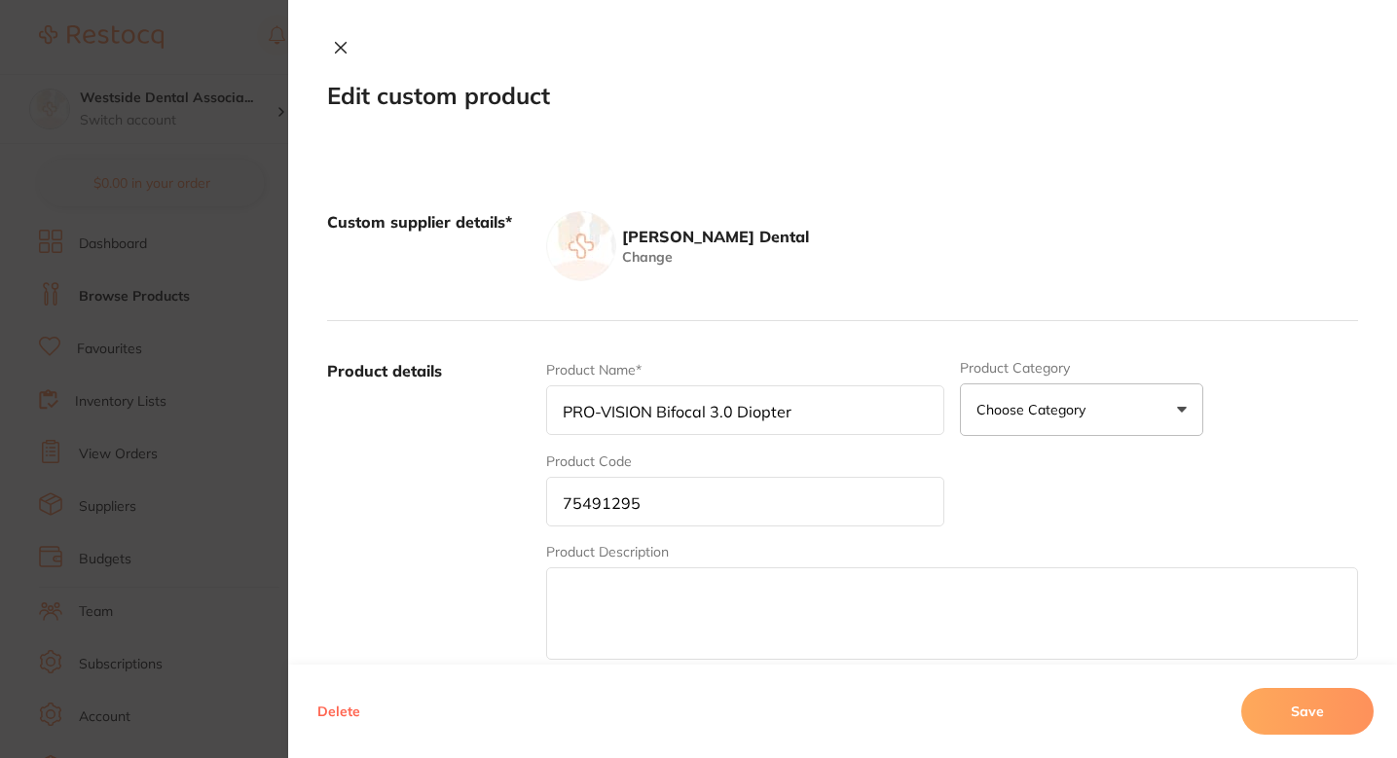
type input "Lidocaine Anes 2% w/Epin 1:100,000 50/PK"
type input "70853978"
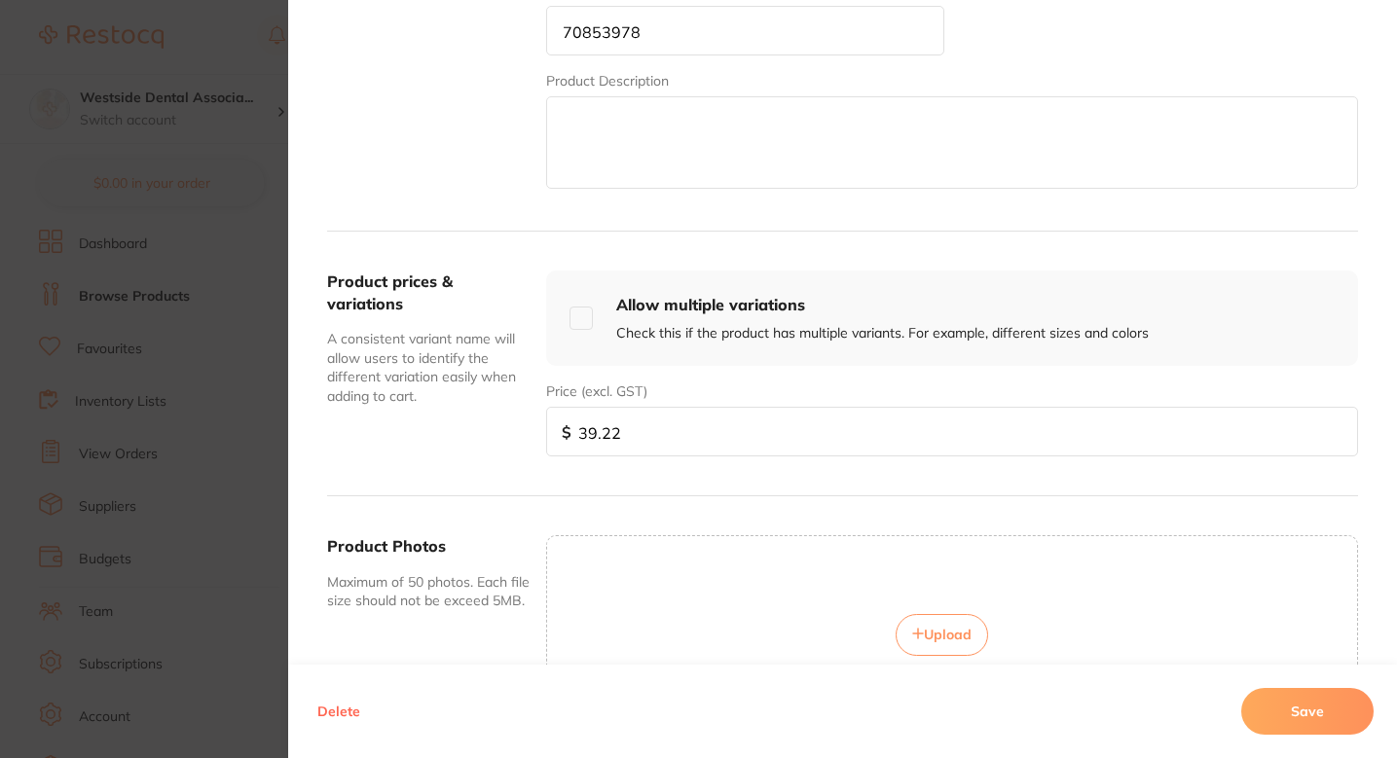
scroll to position [515, 0]
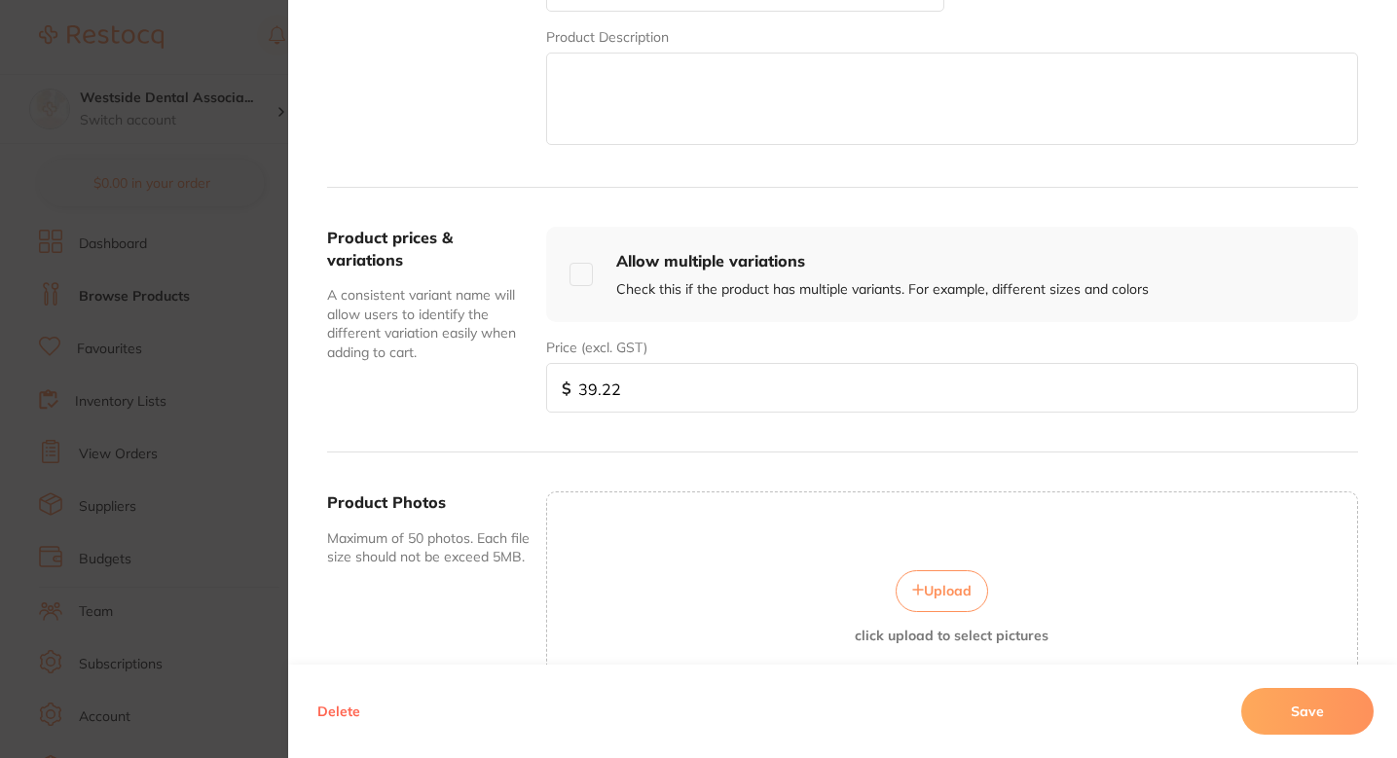
click at [755, 380] on input "39.22" at bounding box center [952, 388] width 812 height 50
paste input "4099"
click at [755, 380] on input "39.224099" at bounding box center [952, 388] width 812 height 50
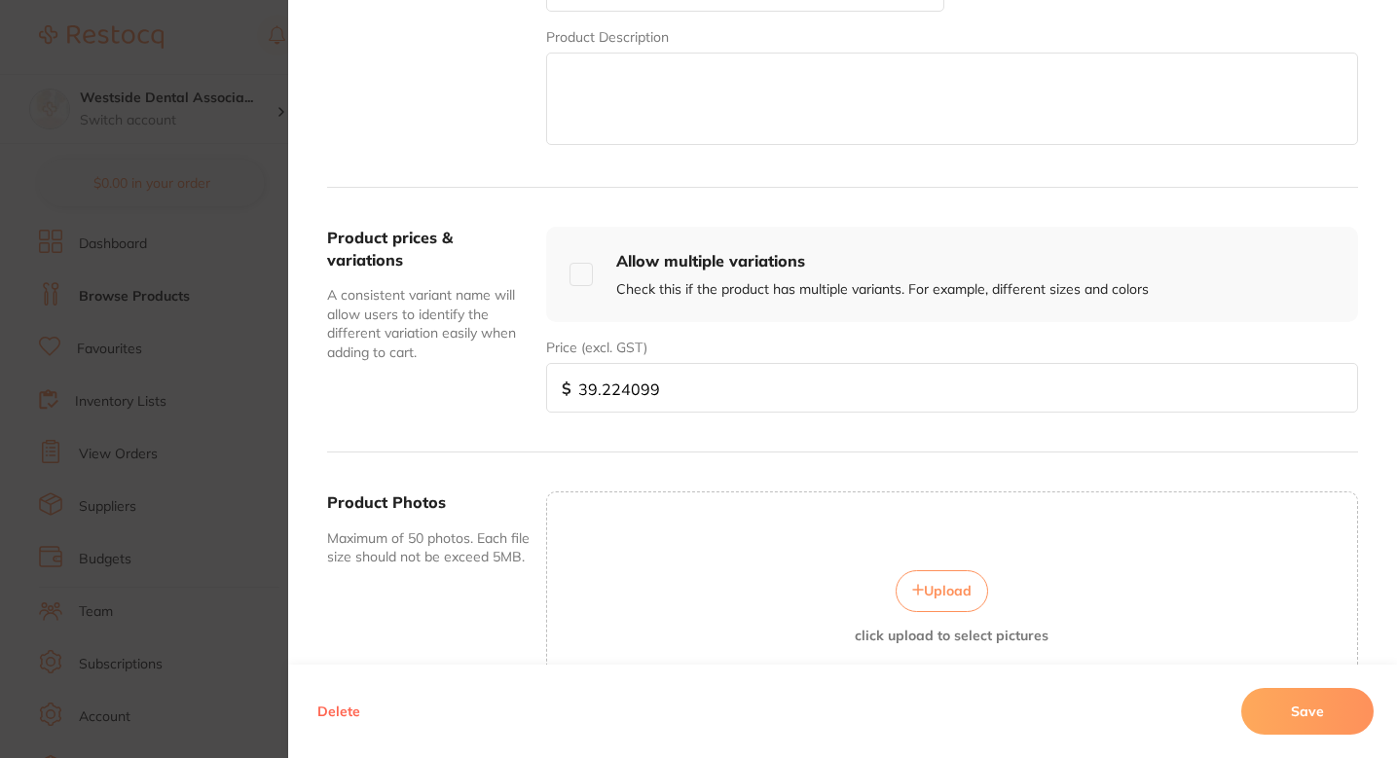
paste input "4099"
click at [694, 396] on input "39.2240994099" at bounding box center [952, 388] width 812 height 50
paste input "40."
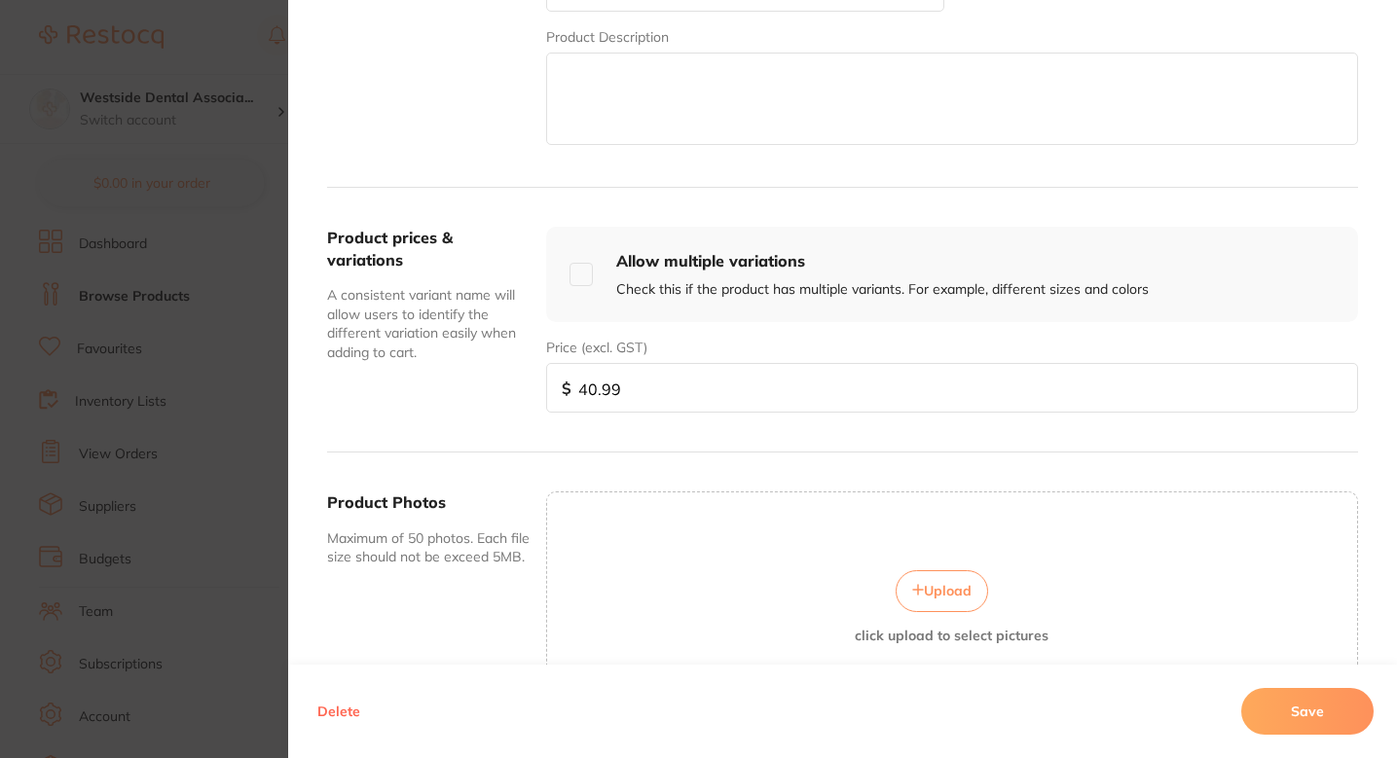
type input "40.99"
click at [1303, 722] on button "Save" at bounding box center [1307, 711] width 132 height 47
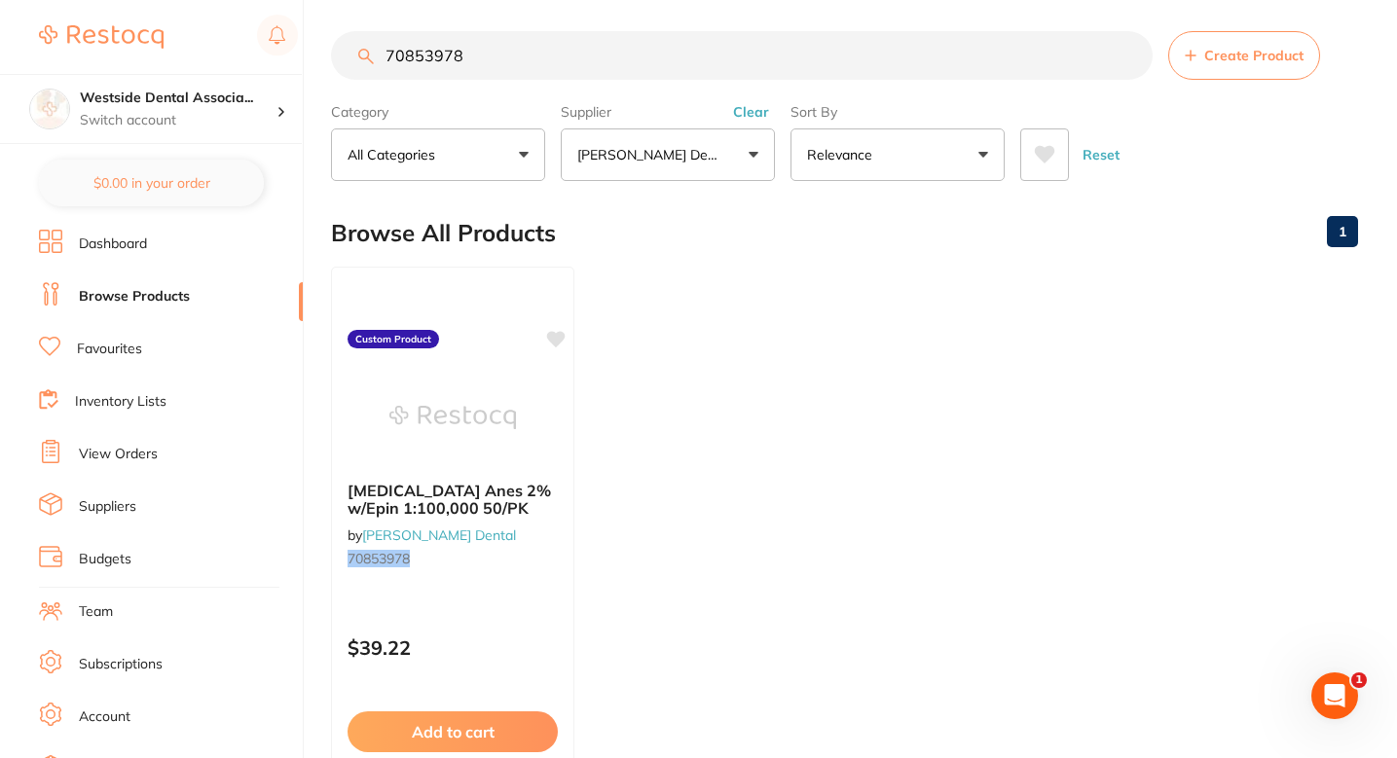
click at [608, 69] on input "70853978" at bounding box center [742, 55] width 822 height 49
paste input "6314389"
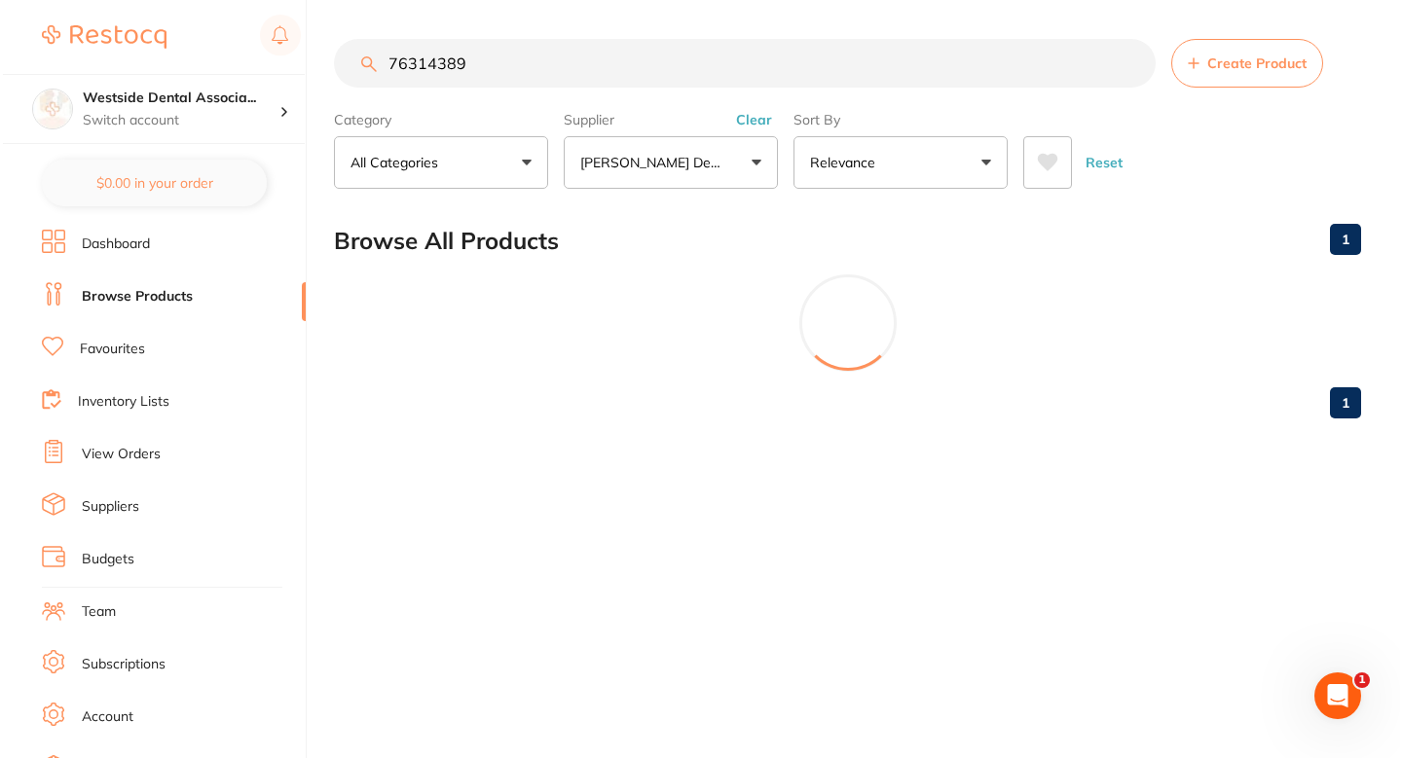
scroll to position [0, 0]
type input "76314389"
click at [1277, 88] on section "76314389 Create Product Category All Categories All Categories No categories fo…" at bounding box center [847, 114] width 1032 height 150
click at [1219, 76] on button "Create Product" at bounding box center [1248, 63] width 152 height 49
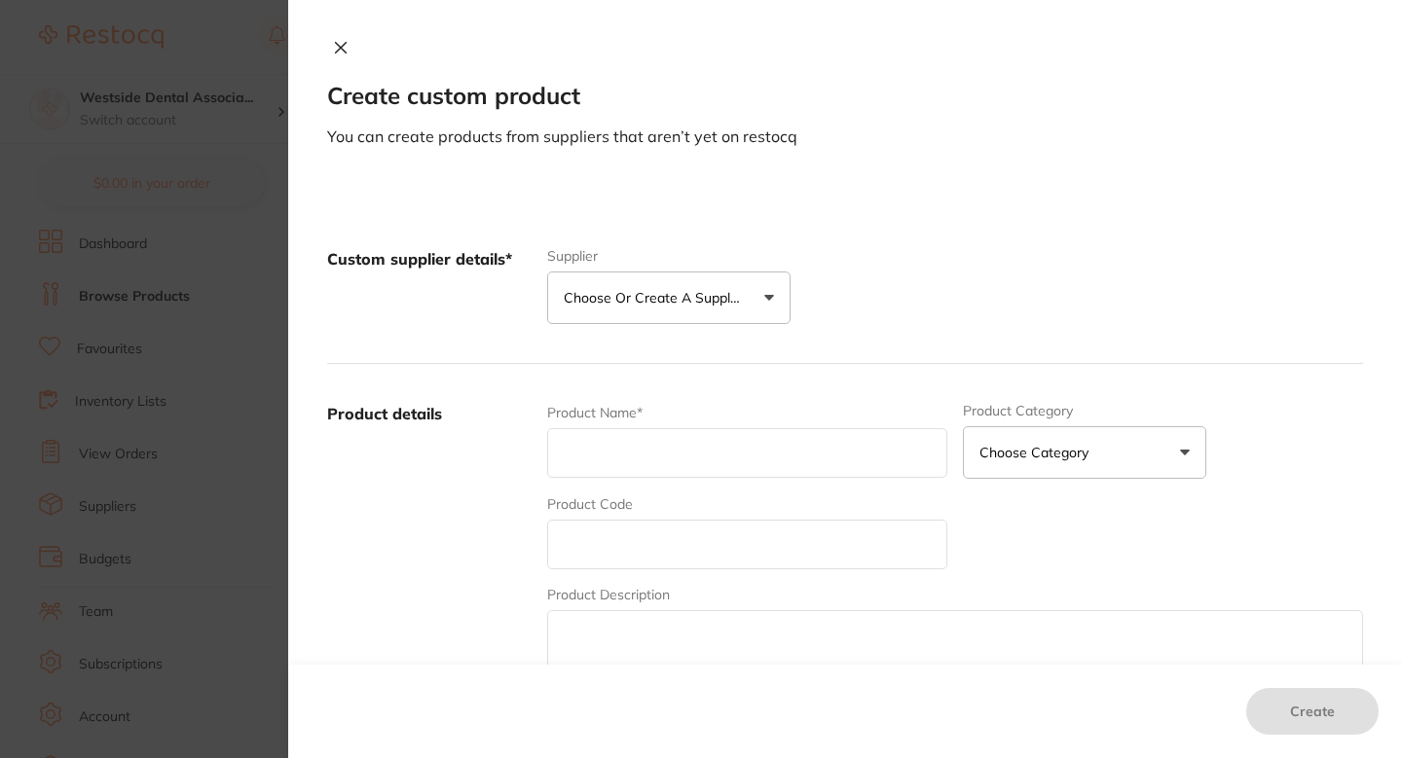
click at [732, 278] on button "Choose or create a supplier" at bounding box center [668, 298] width 243 height 53
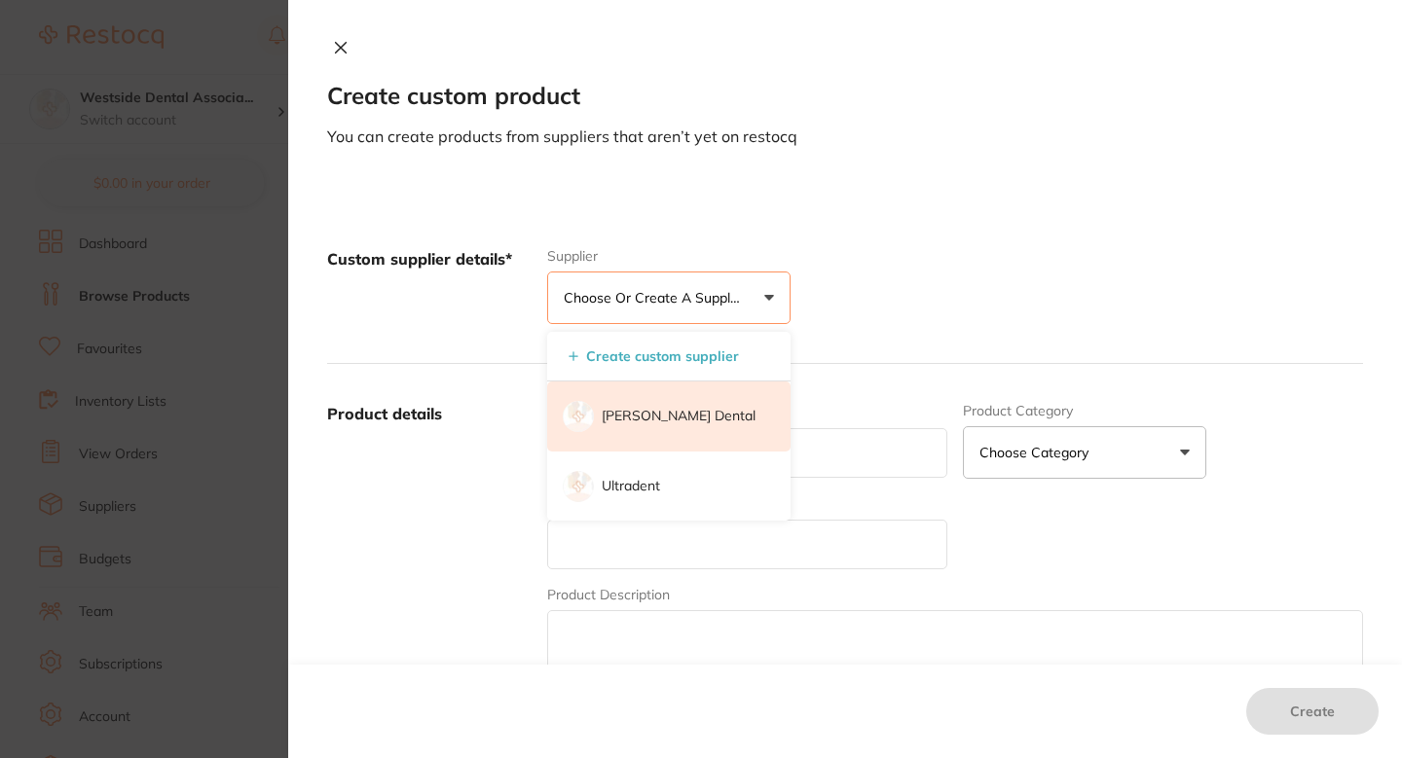
click at [685, 393] on li "[PERSON_NAME] Dental" at bounding box center [668, 417] width 243 height 70
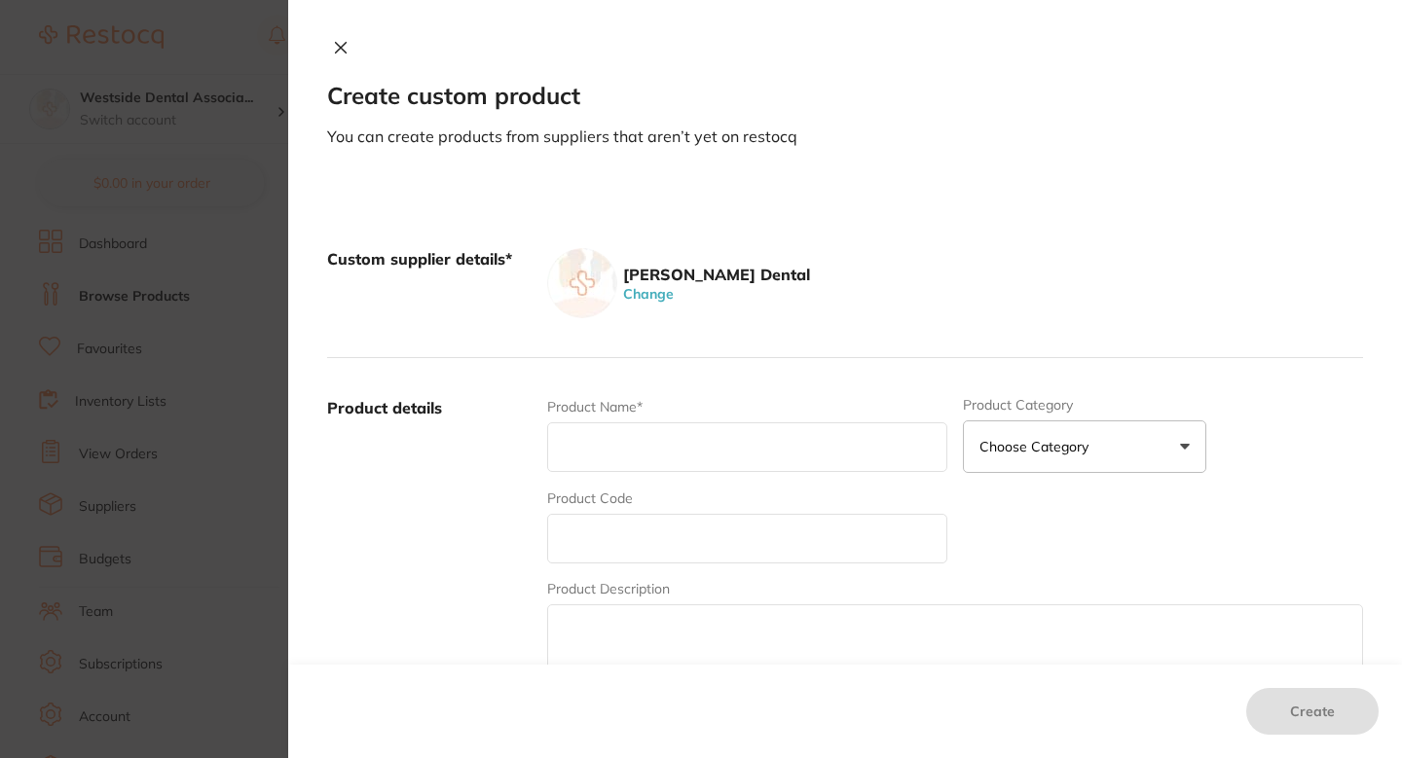
click at [675, 495] on div "Product Code" at bounding box center [747, 526] width 400 height 75
click at [667, 528] on input "text" at bounding box center [747, 539] width 400 height 50
paste input "76314389"
type input "76314389"
click at [665, 455] on input "text" at bounding box center [747, 448] width 400 height 50
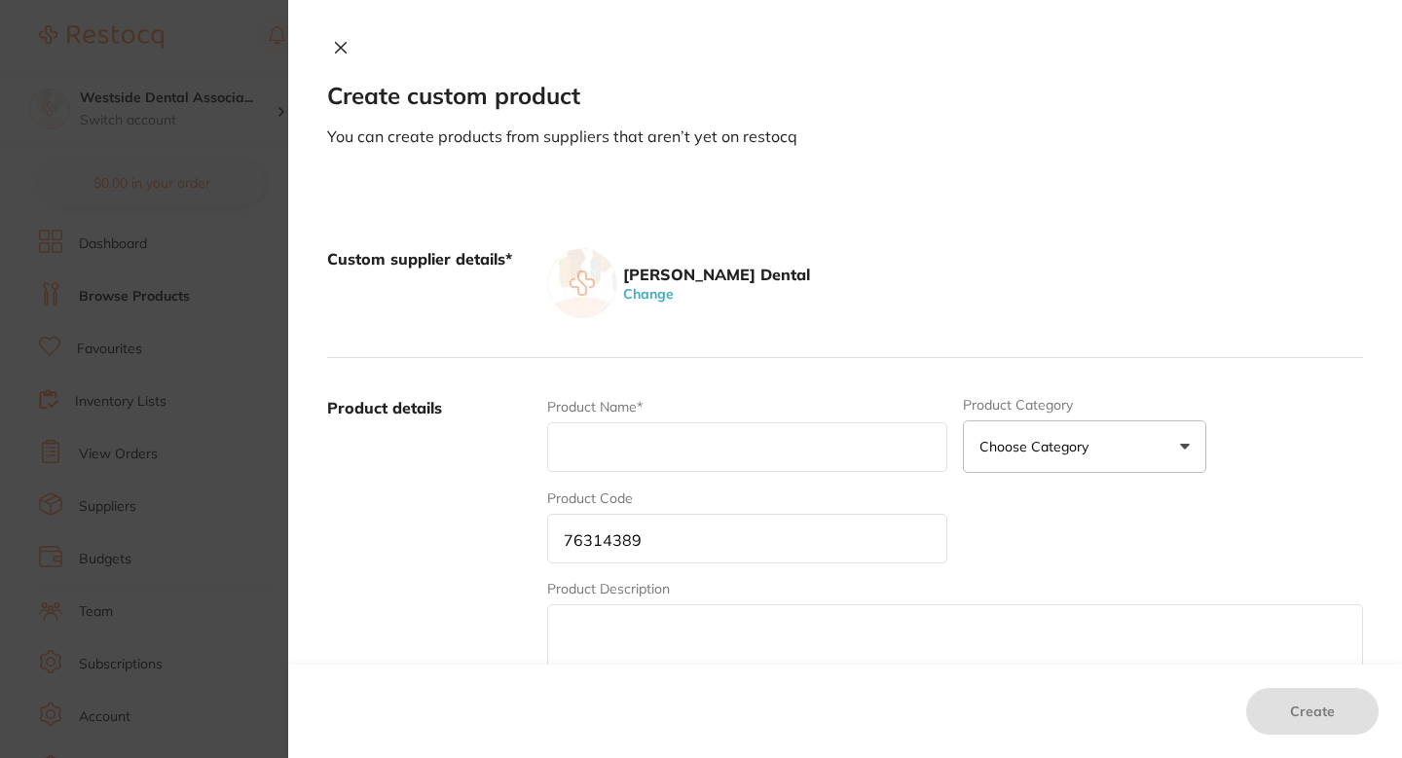
click at [644, 464] on input "text" at bounding box center [747, 448] width 400 height 50
paste input "Septocaine 1:100,000 Anes 50/Pk"
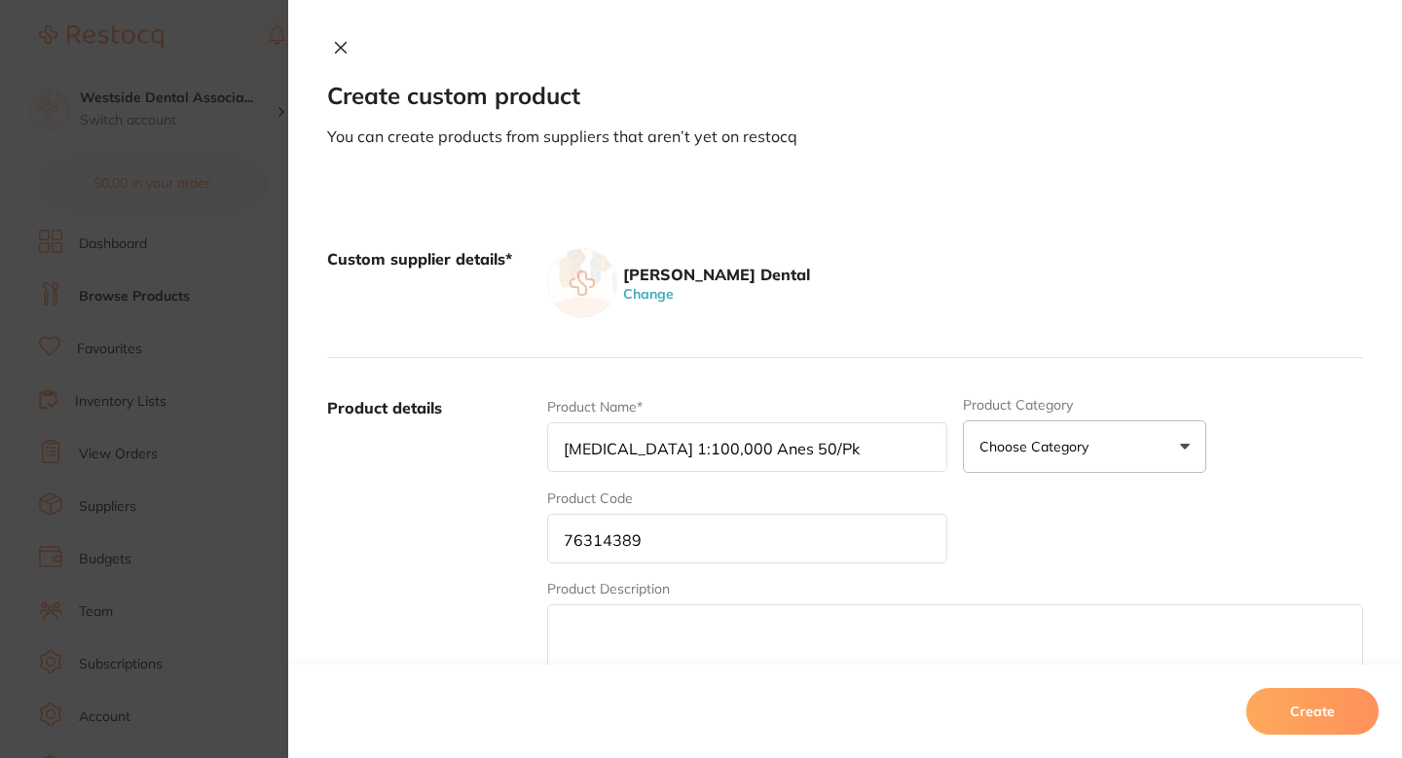
type input "Septocaine 1:100,000 Anes 50/Pk"
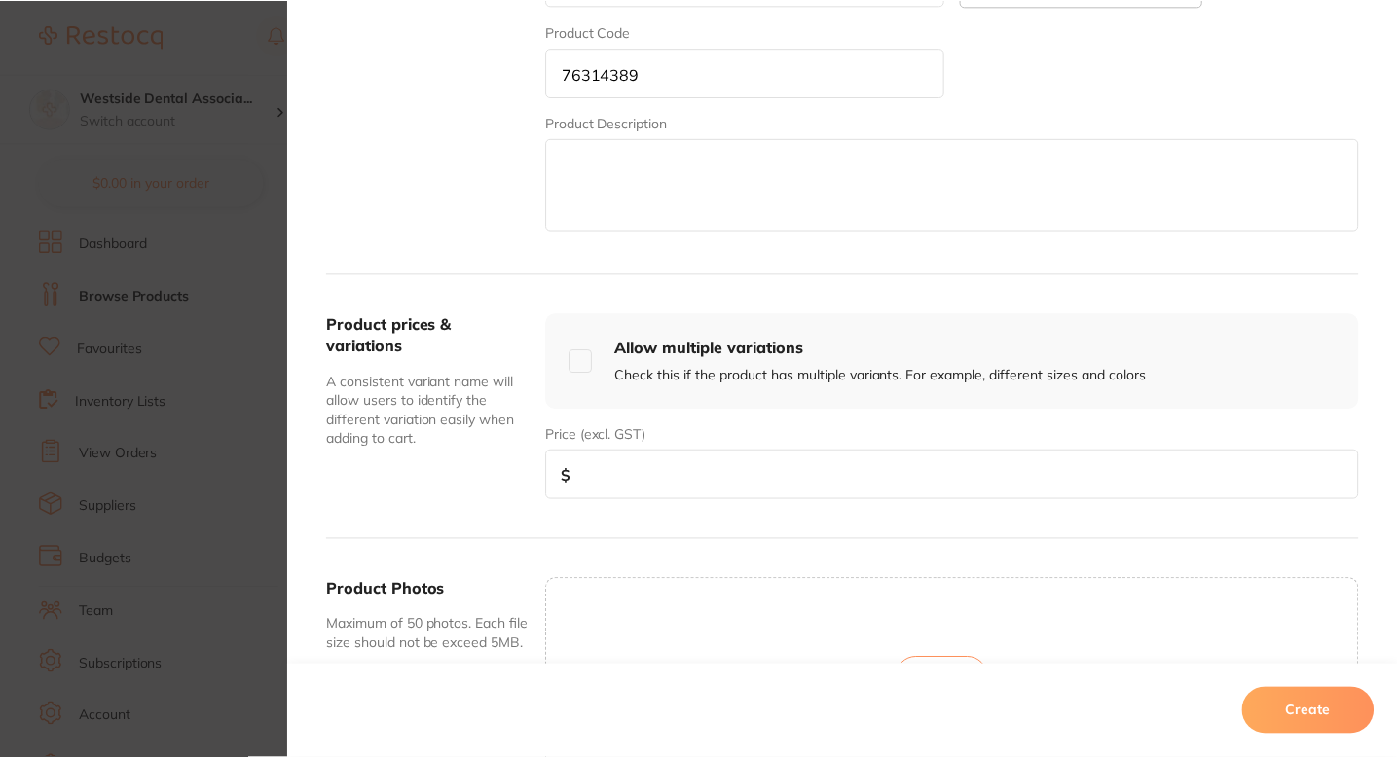
scroll to position [486, 0]
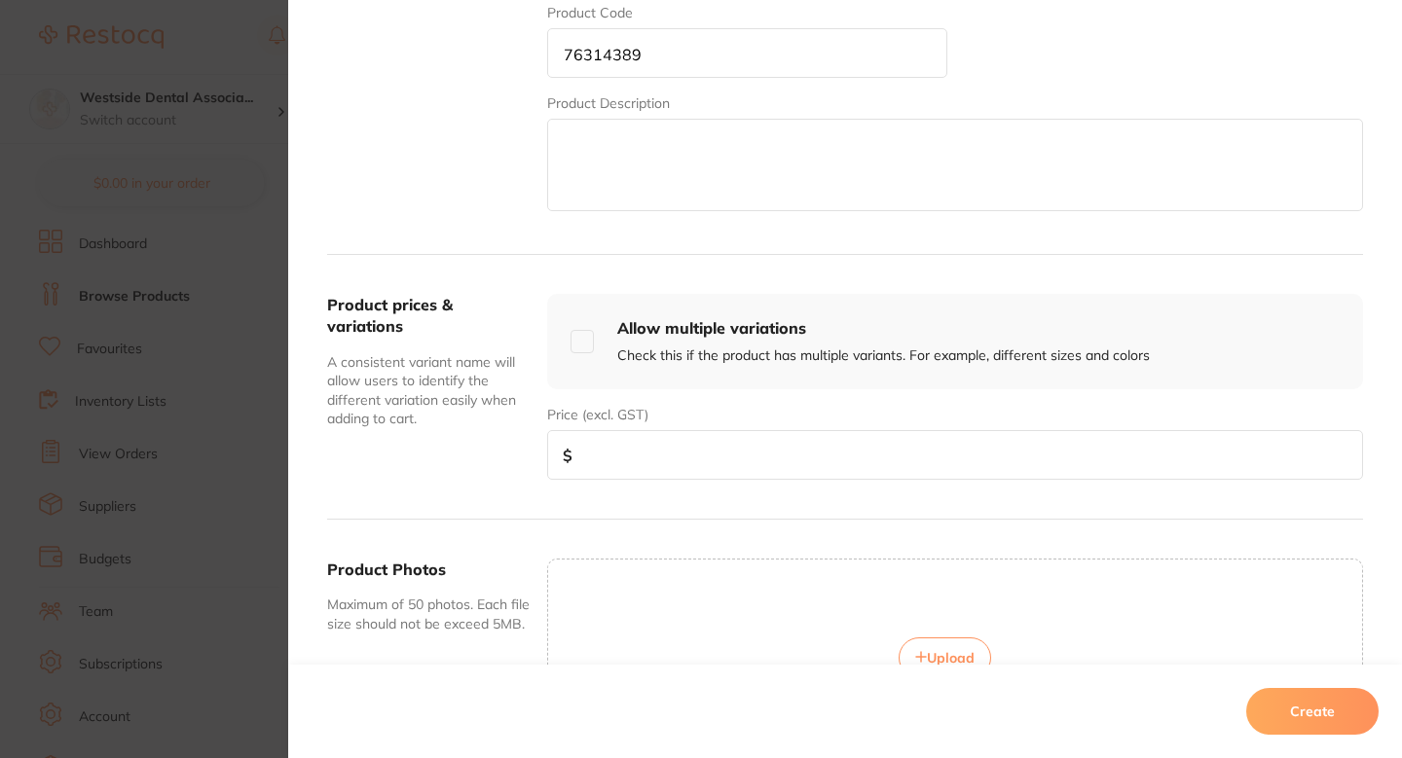
click at [745, 477] on input "number" at bounding box center [955, 455] width 816 height 50
paste input "69.99"
type input "69.99"
click at [1283, 704] on button "Create" at bounding box center [1312, 711] width 132 height 47
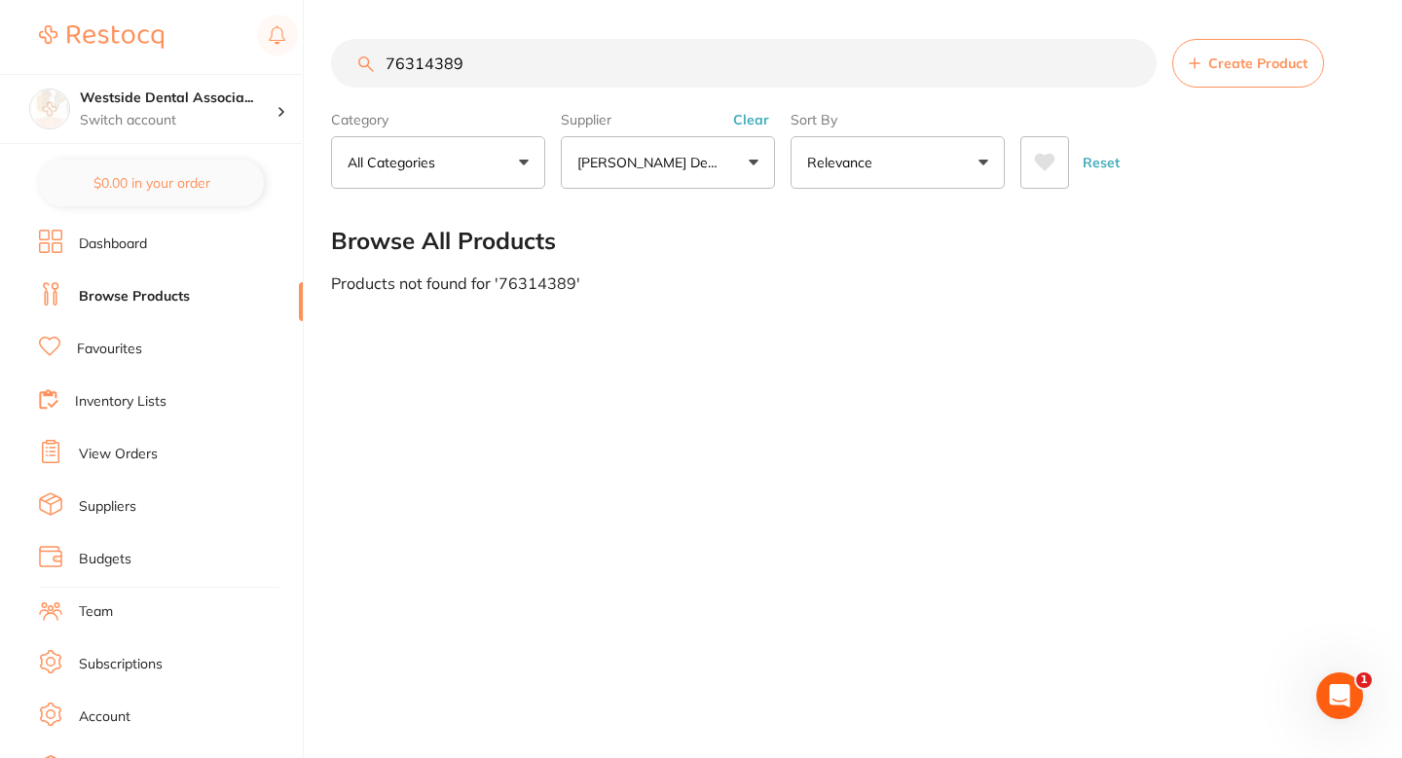
click at [579, 44] on input "76314389" at bounding box center [744, 63] width 826 height 49
paste input "0842617"
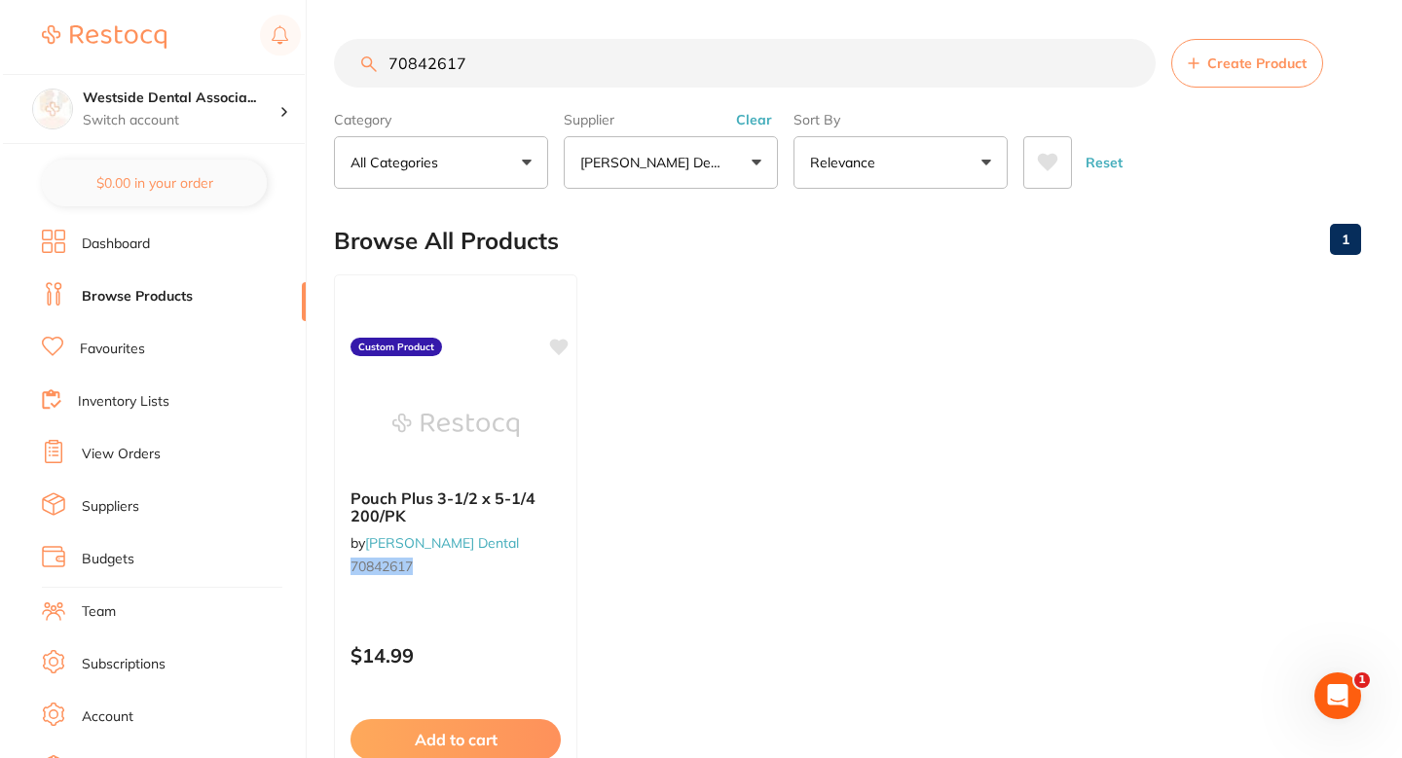
scroll to position [0, 0]
type input "70842617"
click at [534, 561] on small "70842617" at bounding box center [453, 567] width 212 height 16
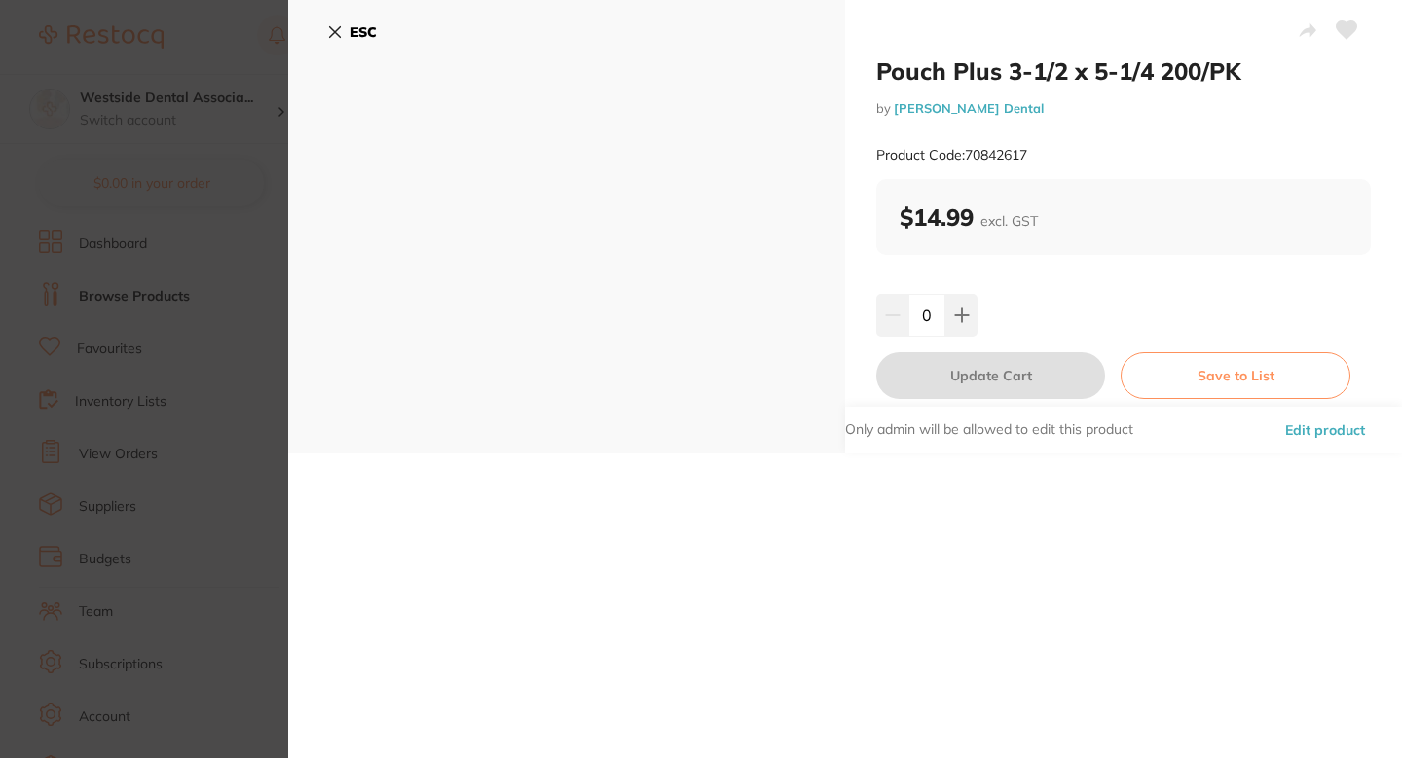
click at [1298, 433] on button "Edit product" at bounding box center [1325, 430] width 92 height 47
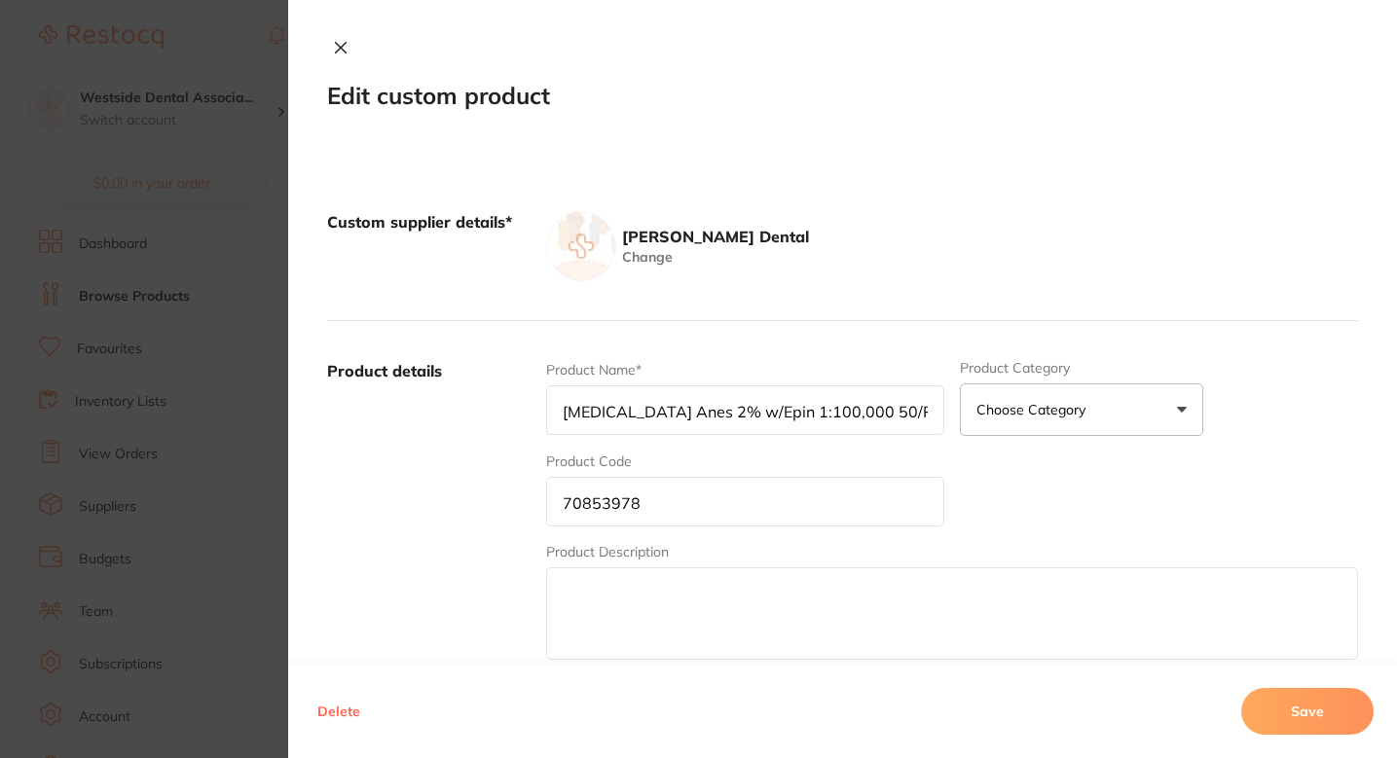
type input "Pouch Plus 3-1/2 x 5-1/4 200/PK"
type input "70842617"
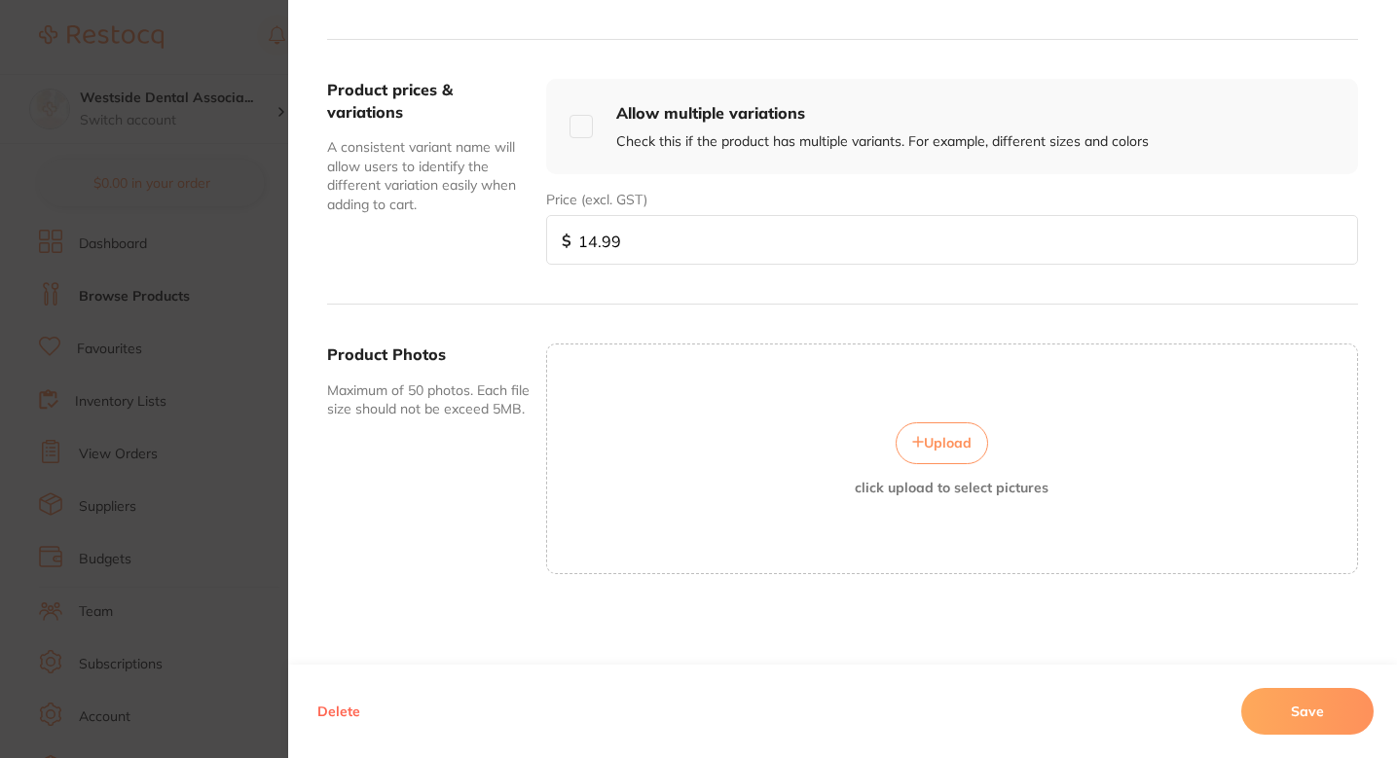
click at [652, 262] on input "14.99" at bounding box center [952, 240] width 812 height 50
paste input "1"
type input "11.99"
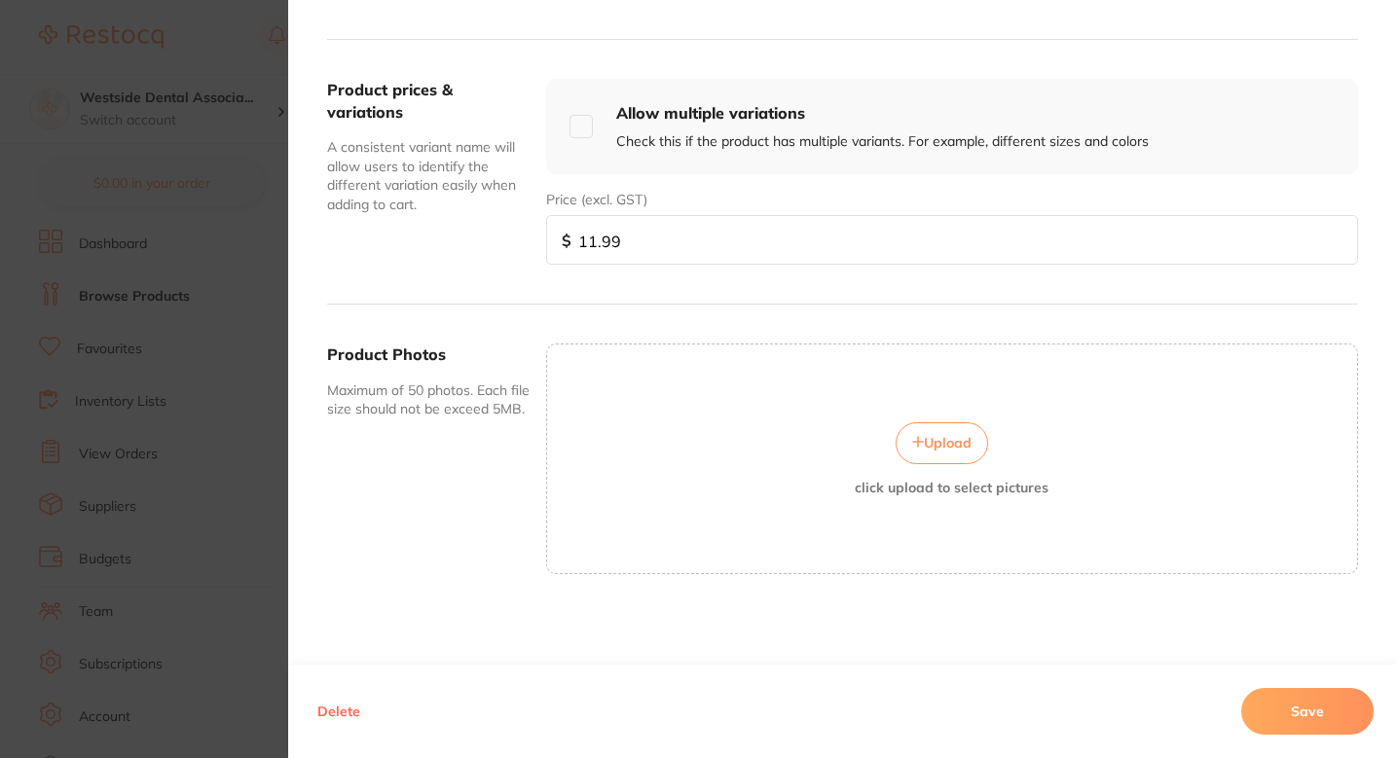
click at [1326, 717] on button "Save" at bounding box center [1307, 711] width 132 height 47
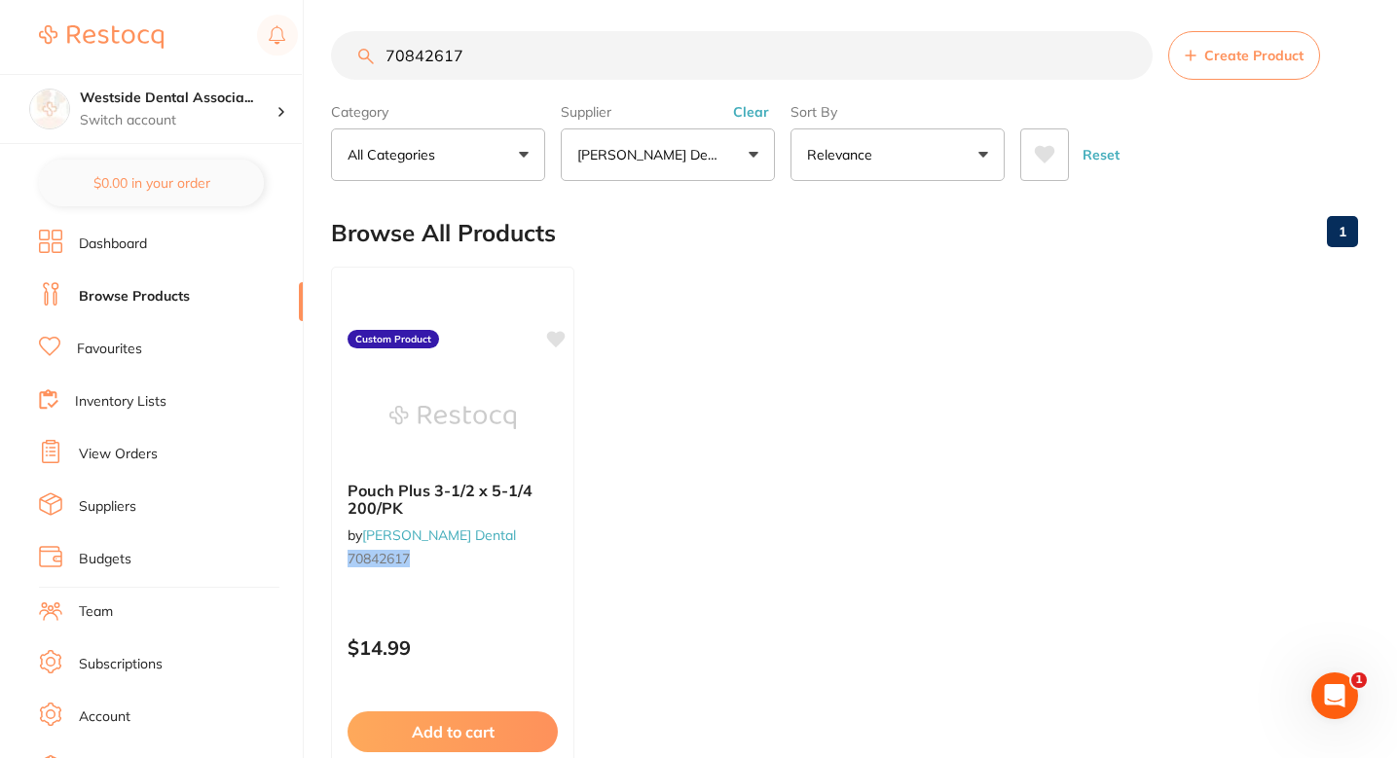
click at [590, 42] on input "70842617" at bounding box center [742, 55] width 822 height 49
paste input "583"
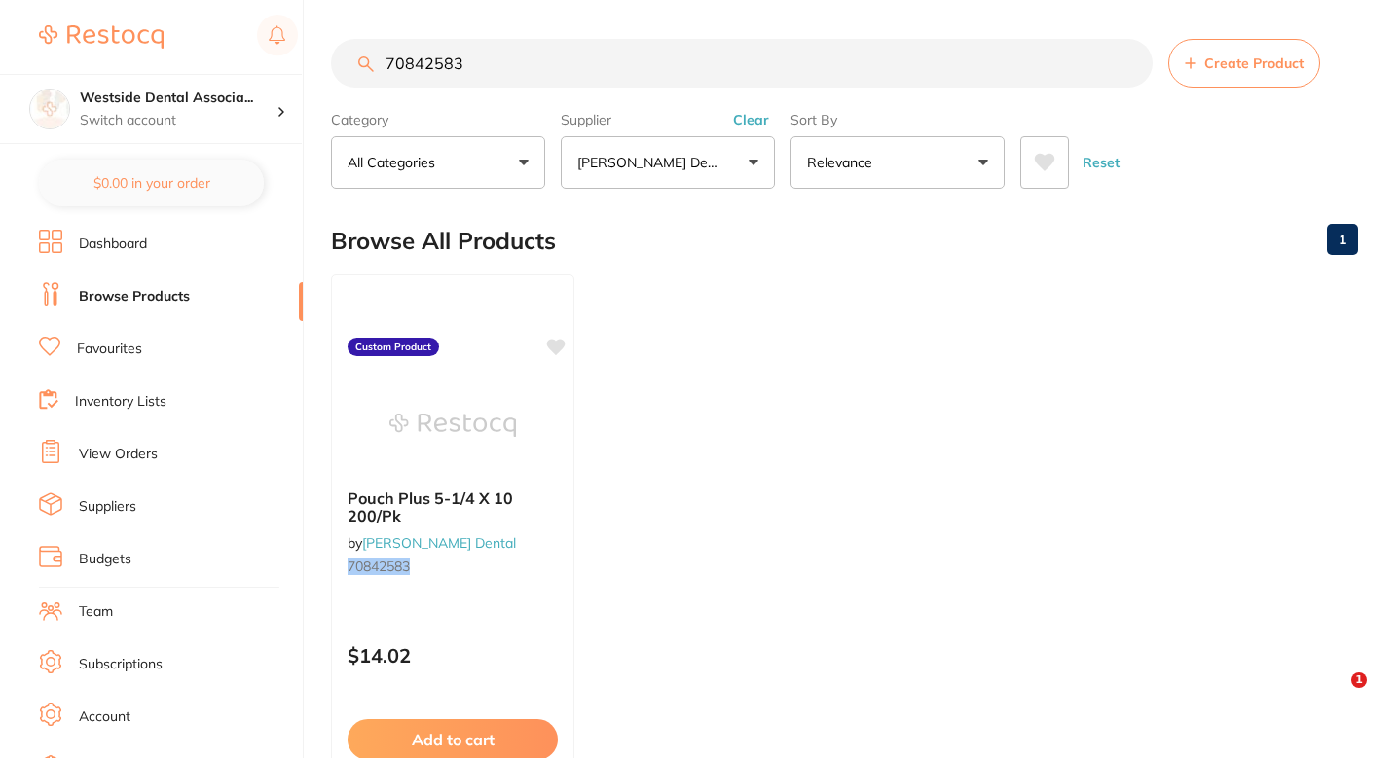
type input "70842583"
click at [511, 602] on div "Pouch Plus 5-1/4 X 10 200/Pk by [PERSON_NAME] Dental 70842583 Custom Product $1…" at bounding box center [453, 555] width 246 height 566
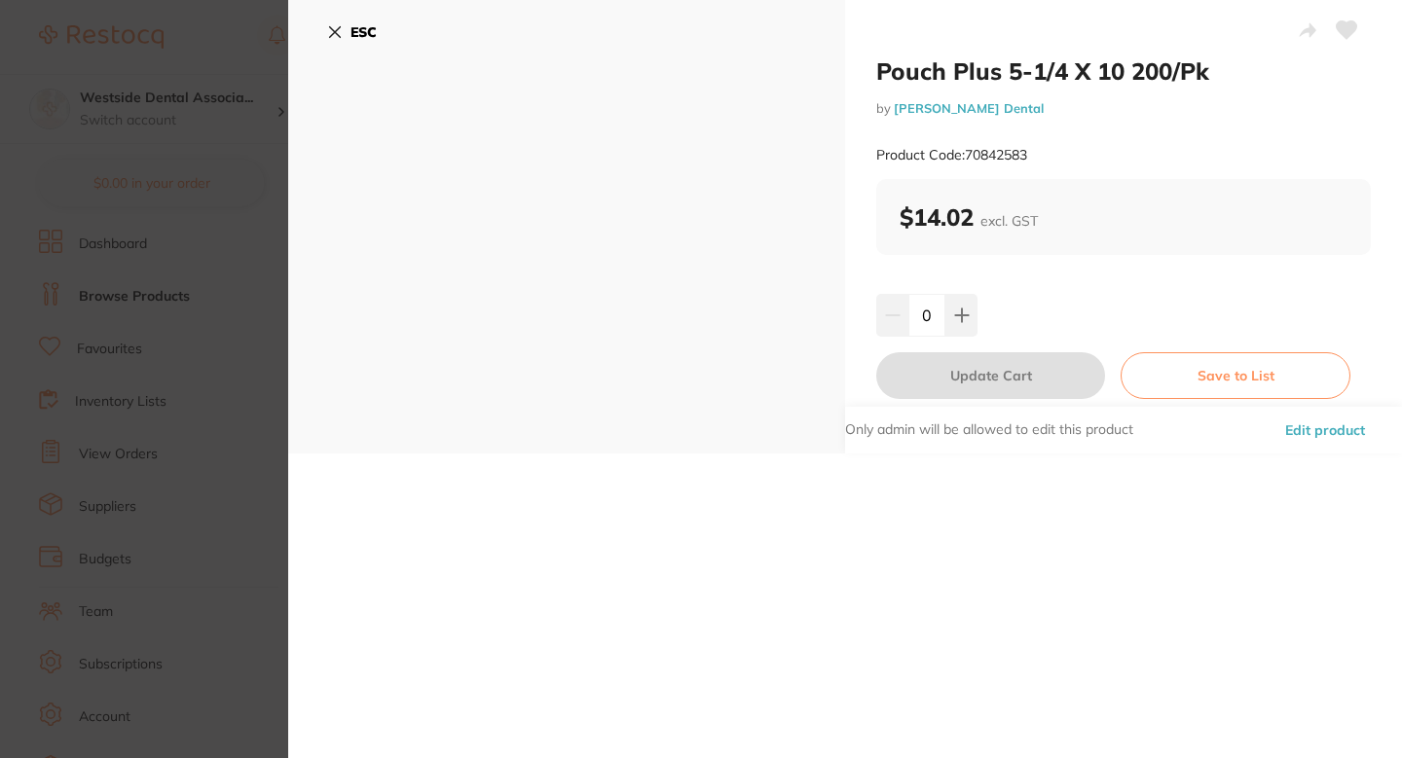
click at [1279, 426] on button "Edit product" at bounding box center [1325, 430] width 92 height 47
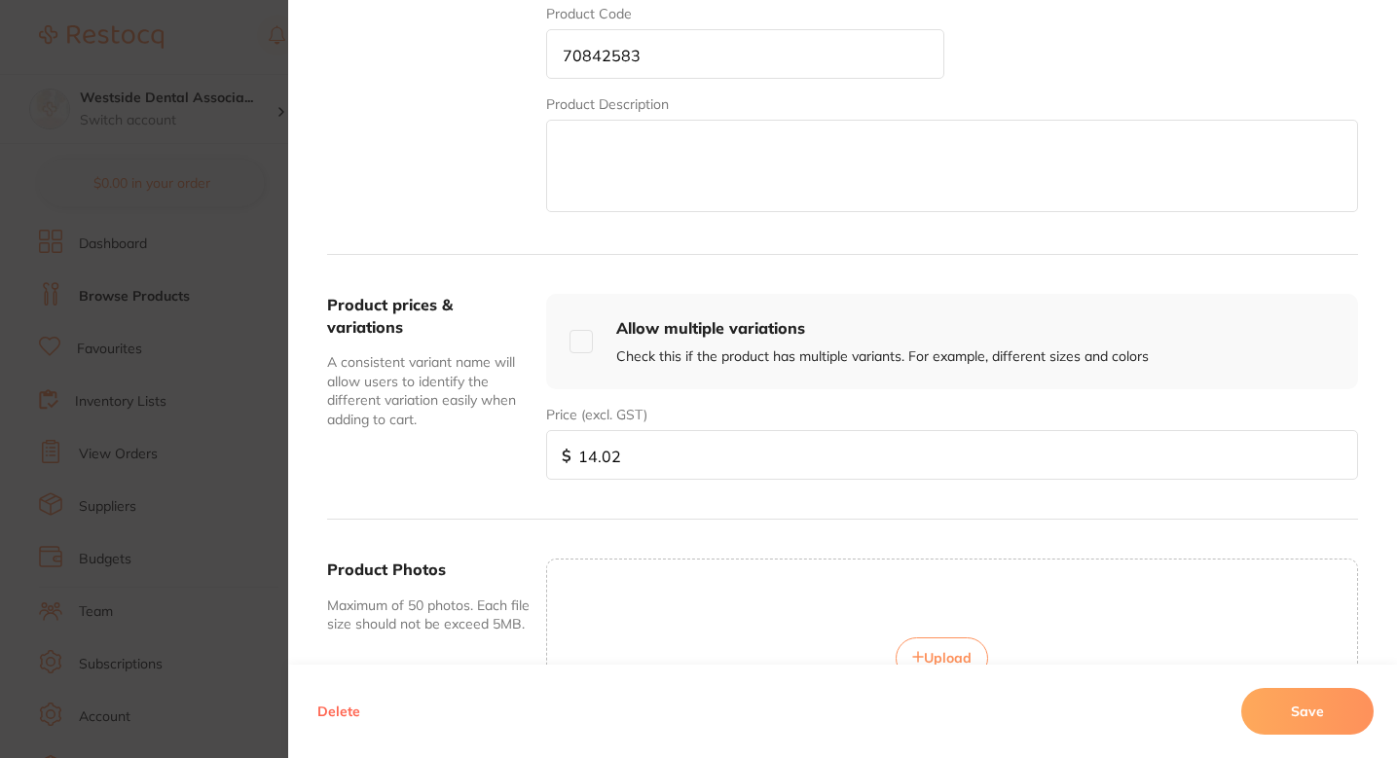
click at [694, 464] on input "14.02" at bounding box center [952, 455] width 812 height 50
paste input "1599"
click at [694, 464] on input "14.021599" at bounding box center [952, 455] width 812 height 50
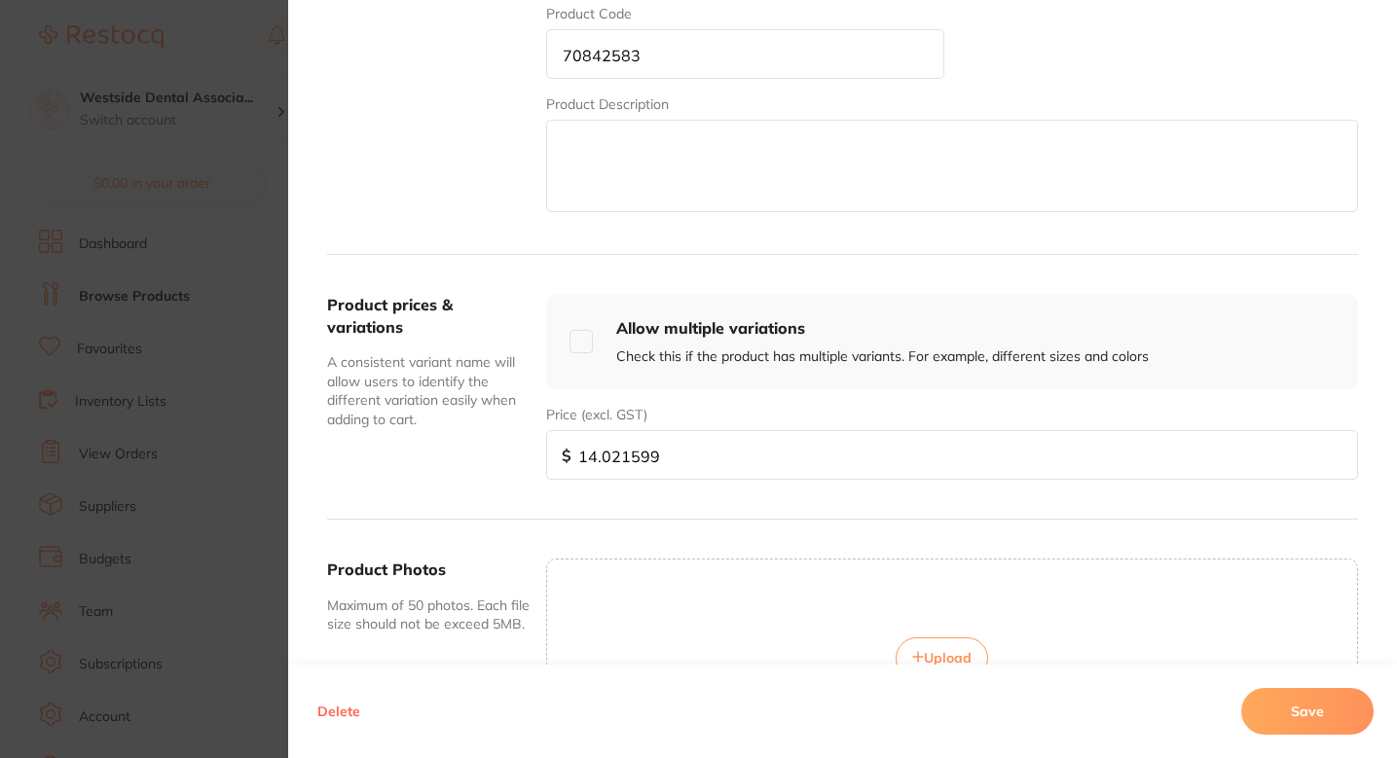
click at [694, 464] on input "14.021599" at bounding box center [952, 455] width 812 height 50
paste input "5."
type input "15.99"
click at [1292, 693] on button "Save" at bounding box center [1307, 711] width 132 height 47
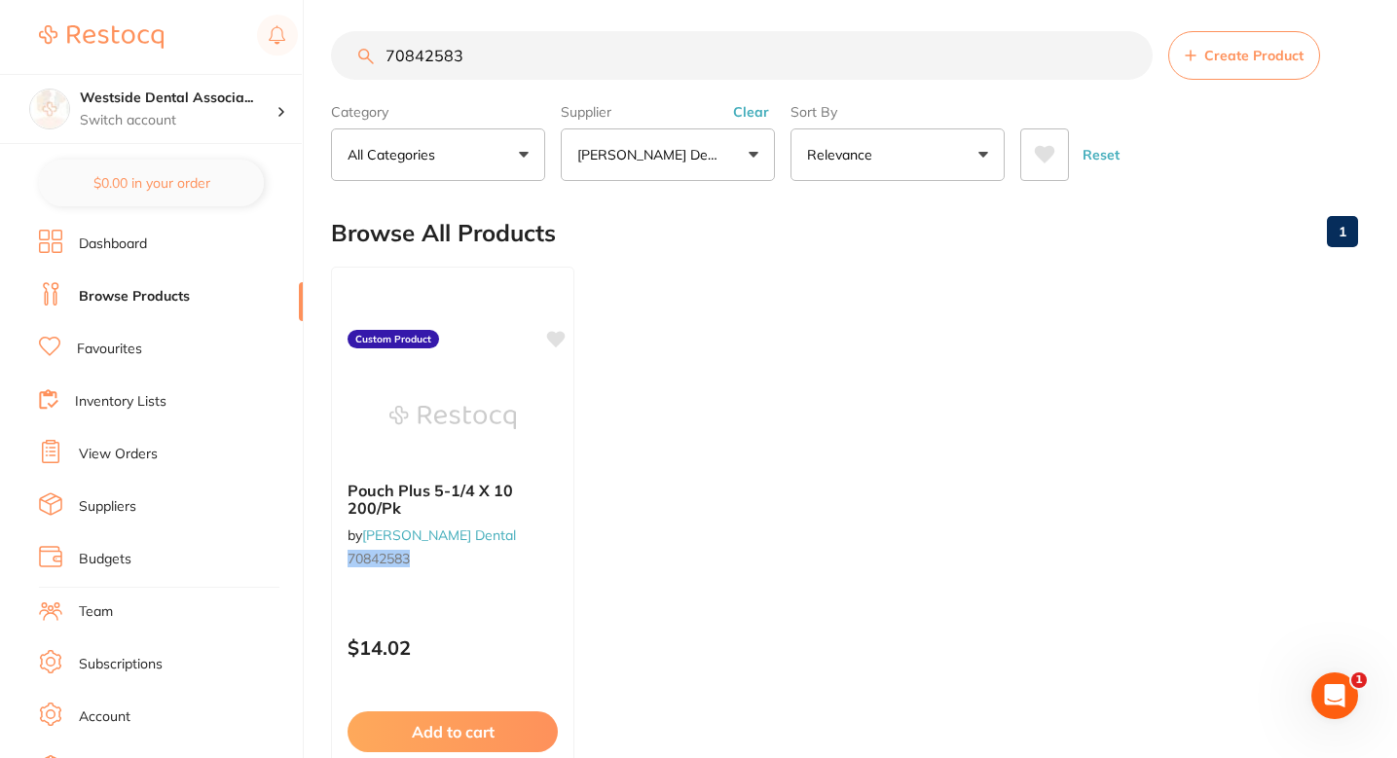
click at [623, 35] on input "70842583" at bounding box center [742, 55] width 822 height 49
paste input "437541"
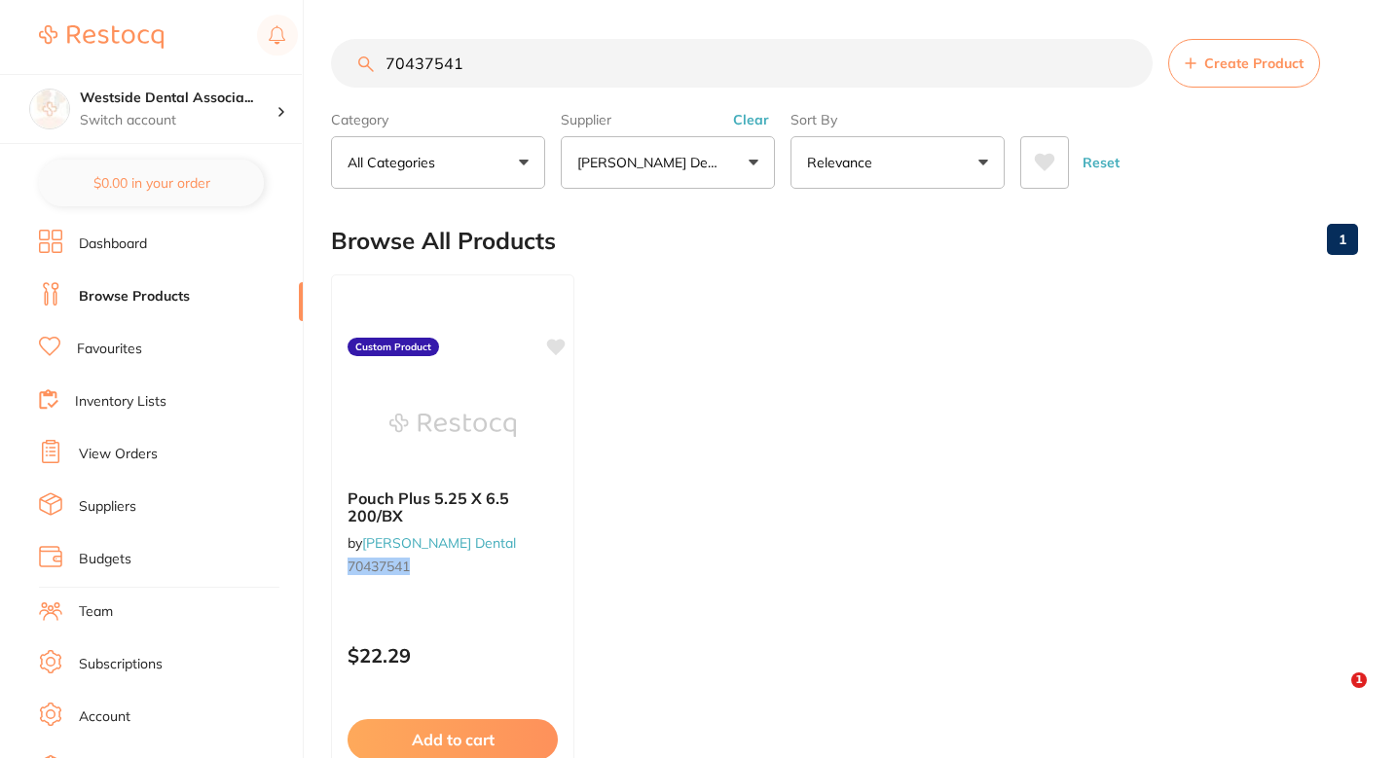
type input "70437541"
click at [526, 532] on div "Pouch Plus 5.25 X 6.5 200/BX by [PERSON_NAME] Dental 70437541" at bounding box center [452, 536] width 243 height 126
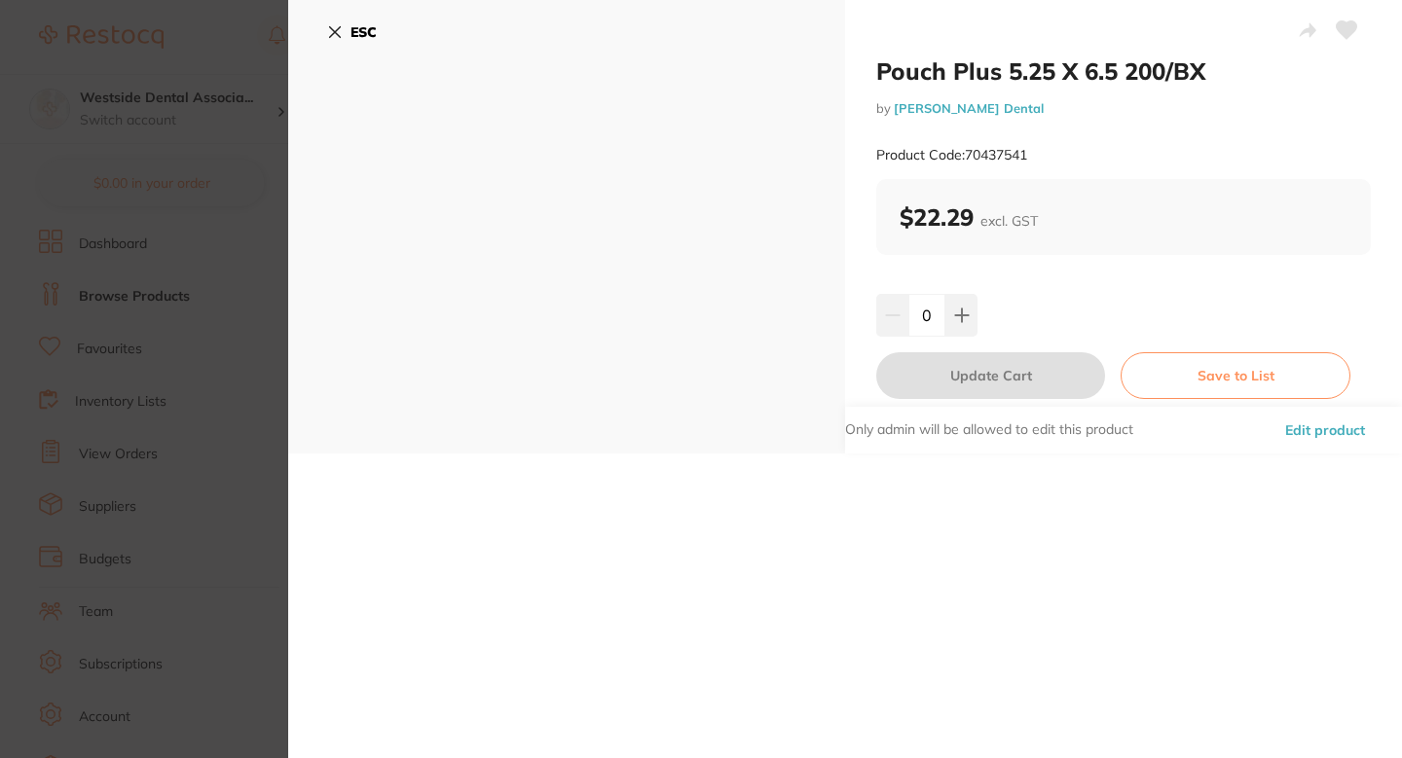
click at [1318, 420] on button "Edit product" at bounding box center [1325, 430] width 92 height 47
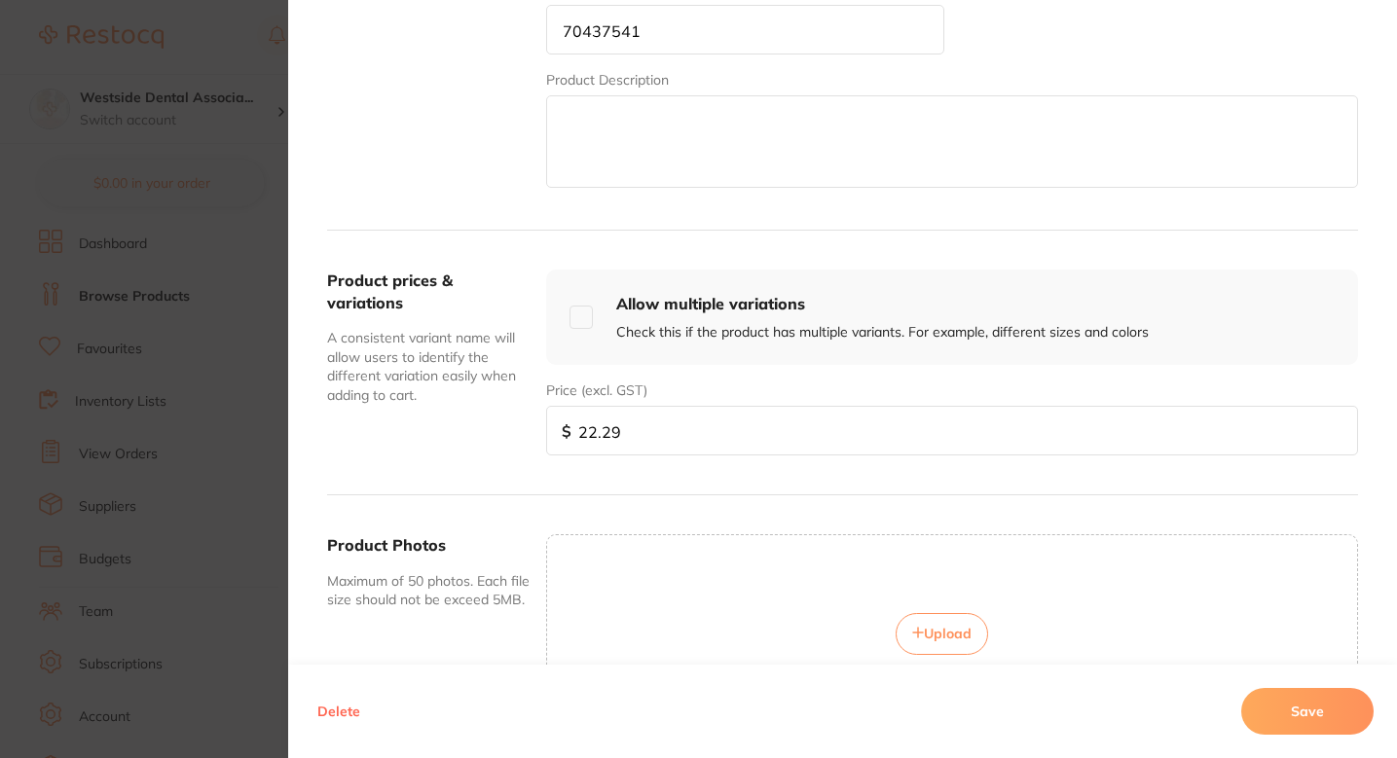
click at [660, 424] on input "22.29" at bounding box center [952, 431] width 812 height 50
paste input "1599"
click at [660, 424] on input "22.291599" at bounding box center [952, 431] width 812 height 50
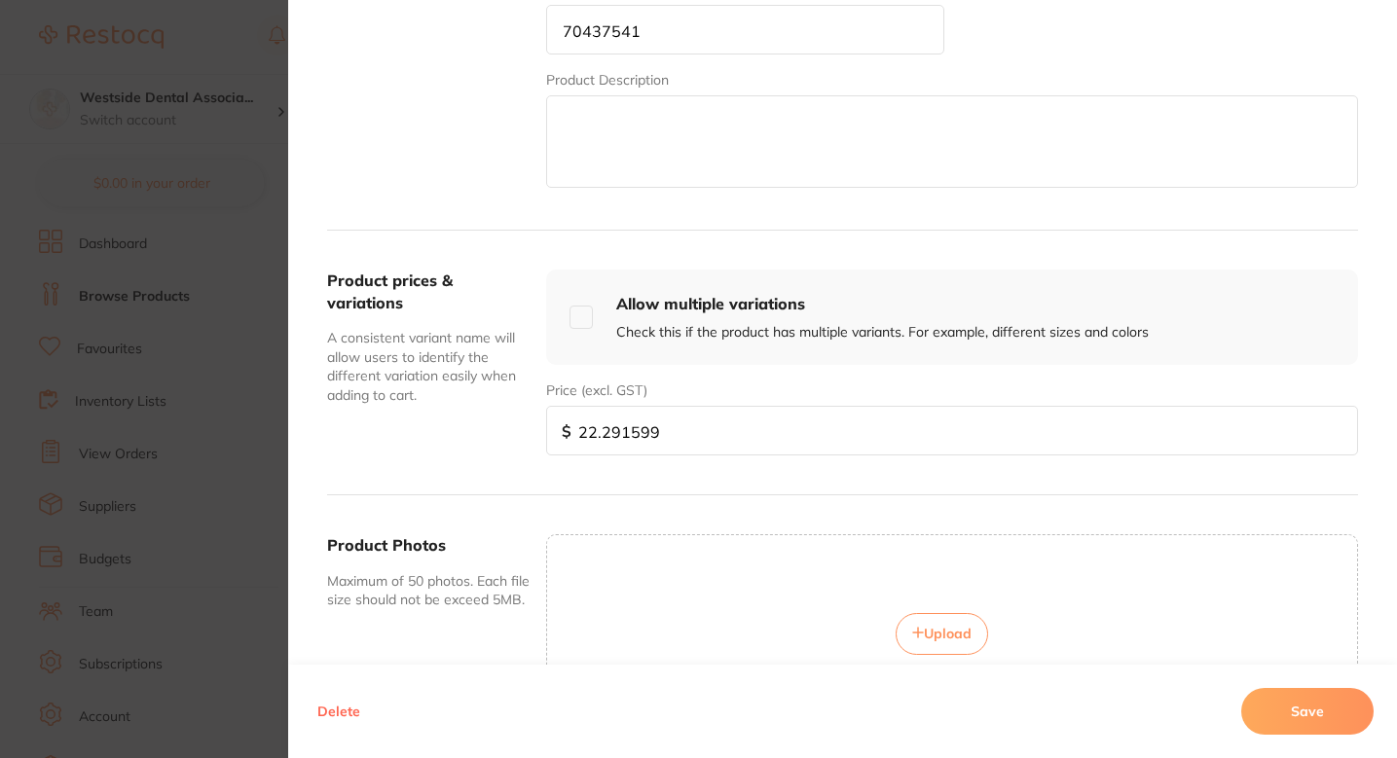
click at [660, 424] on input "22.291599" at bounding box center [952, 431] width 812 height 50
paste input "15."
type input "15.99"
click at [1260, 708] on button "Save" at bounding box center [1307, 711] width 132 height 47
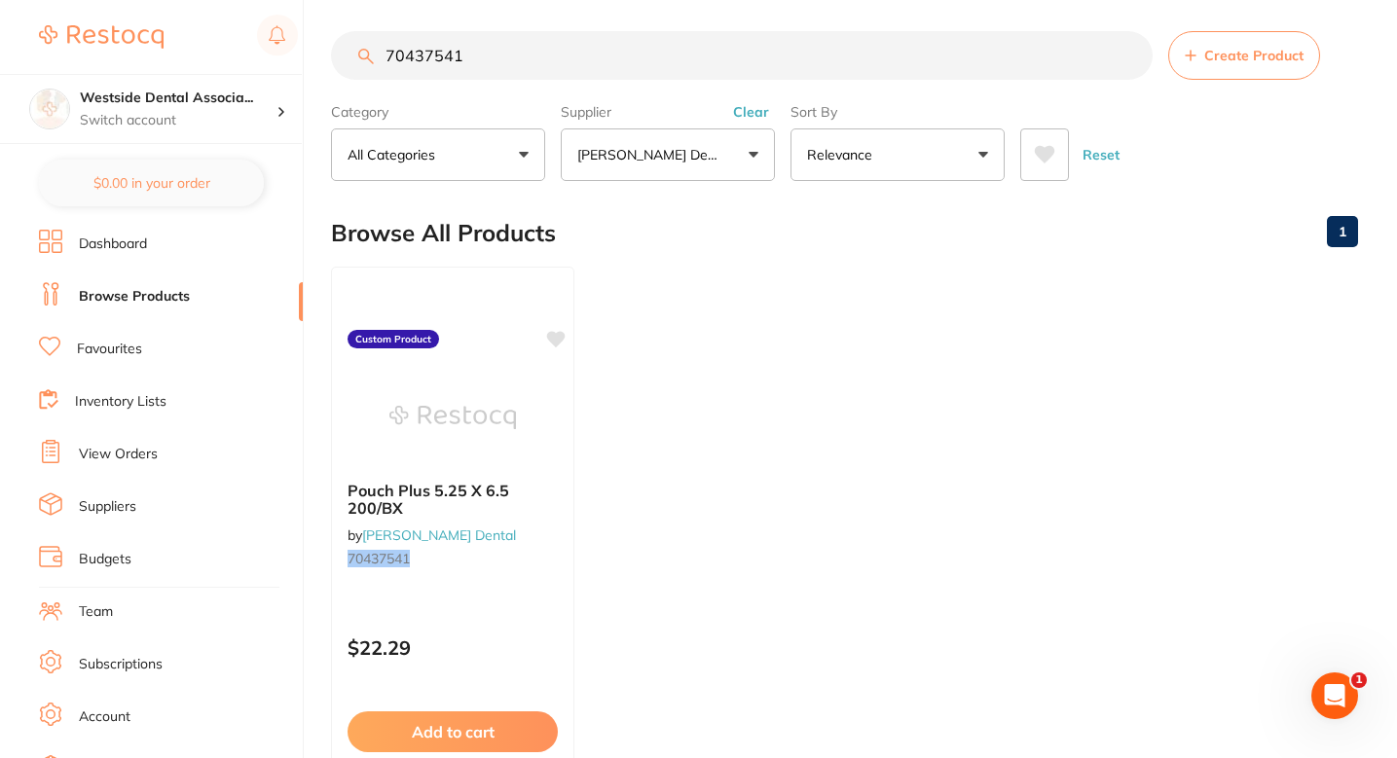
click at [560, 45] on input "70437541" at bounding box center [742, 55] width 822 height 49
paste input "1073972"
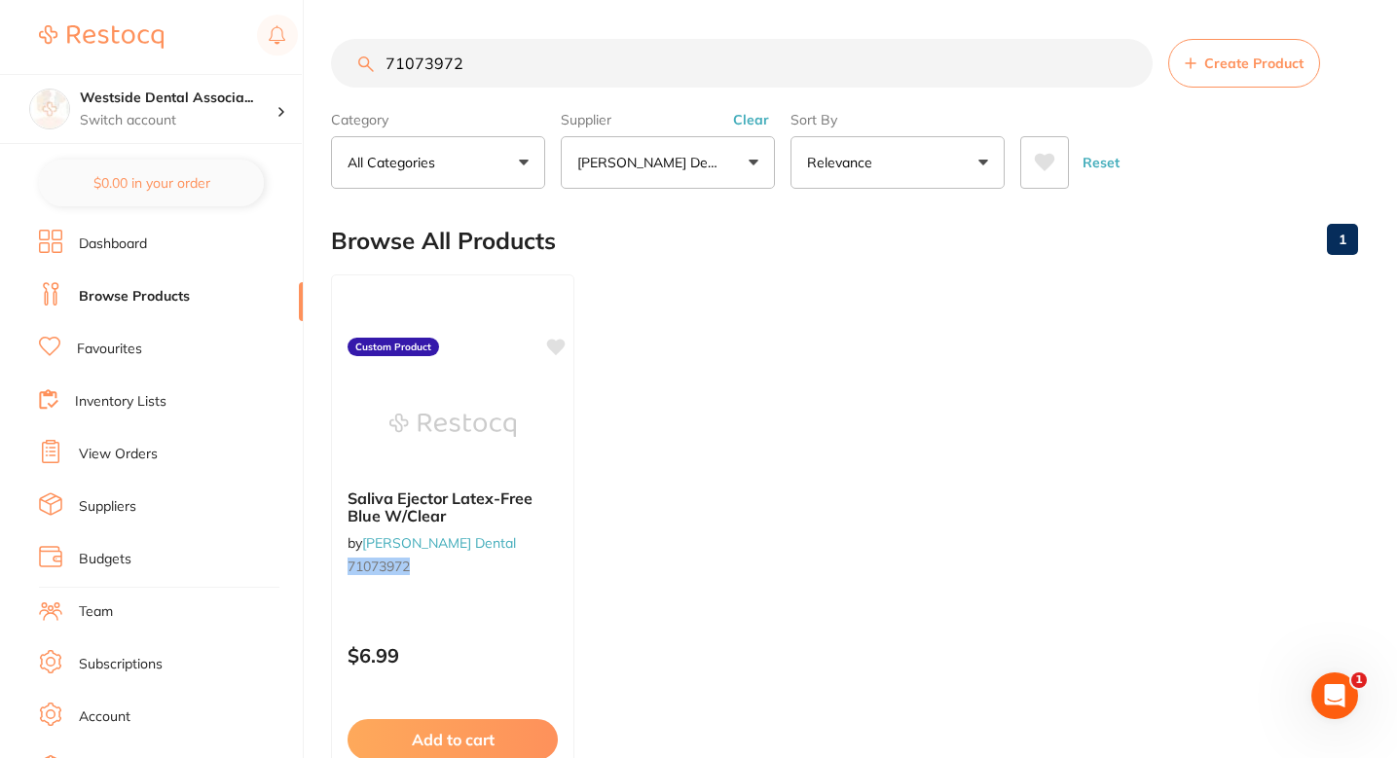
click at [619, 64] on input "71073972" at bounding box center [742, 63] width 822 height 49
paste input "5323019"
type input "75323019"
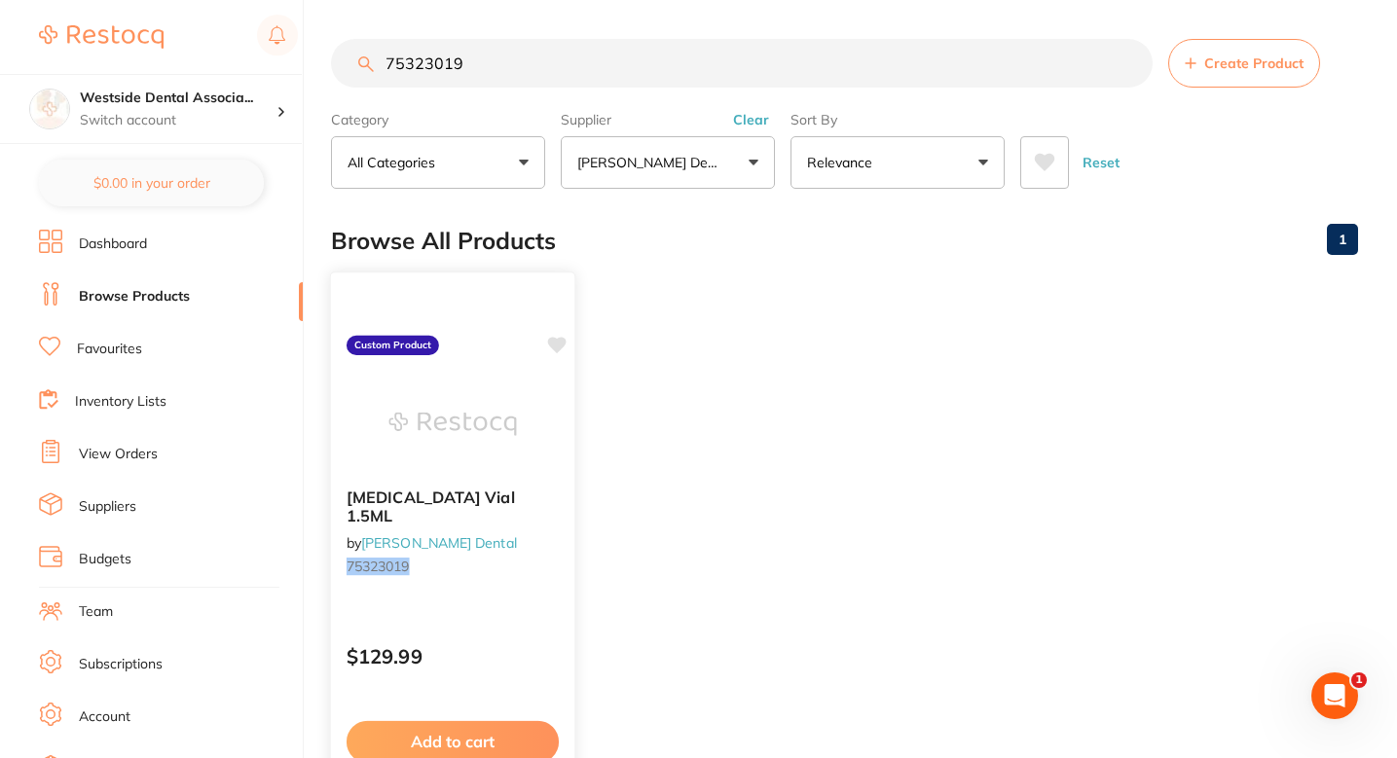
click at [522, 612] on div "[MEDICAL_DATA] Vial 1.5ML by [PERSON_NAME] Dental 75323019 Custom Product $129.…" at bounding box center [453, 555] width 246 height 566
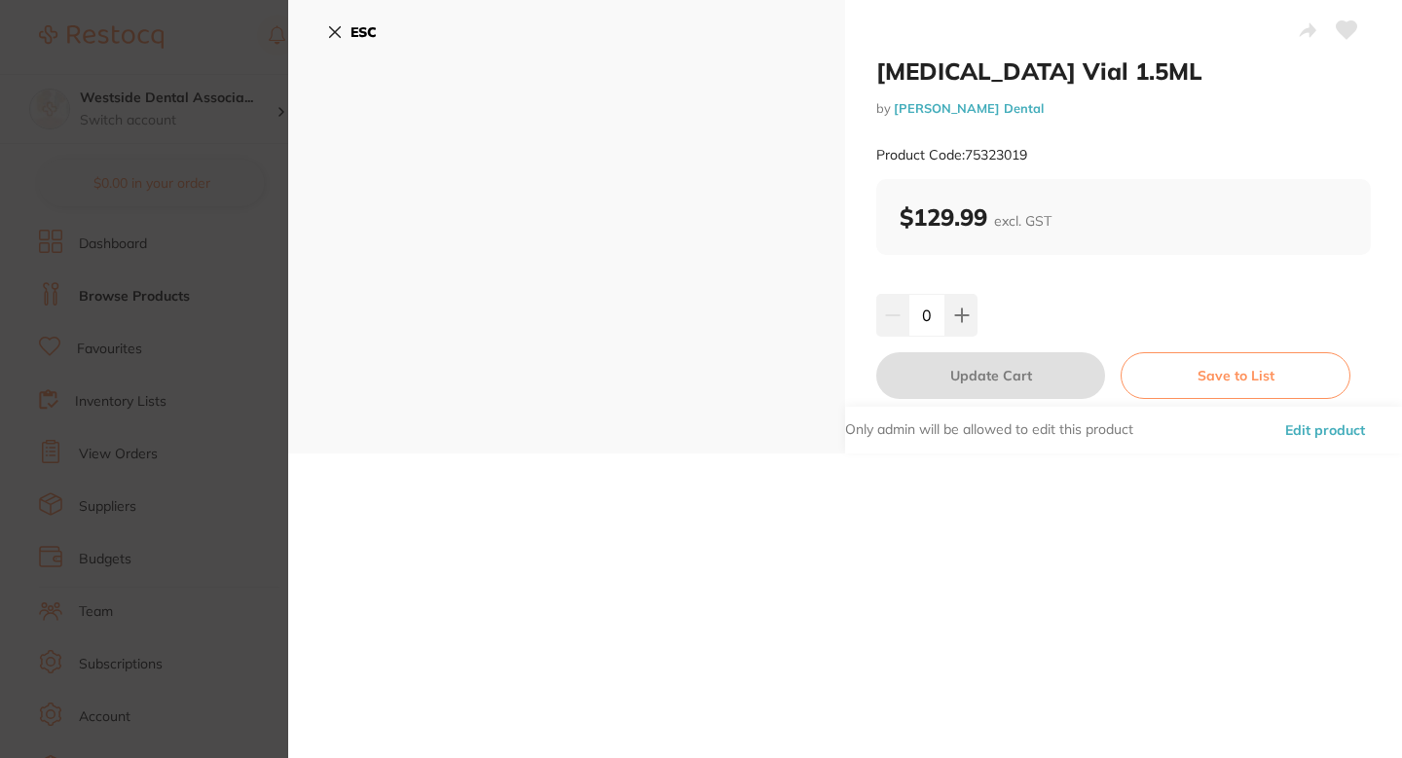
click at [1319, 423] on button "Edit product" at bounding box center [1325, 430] width 92 height 47
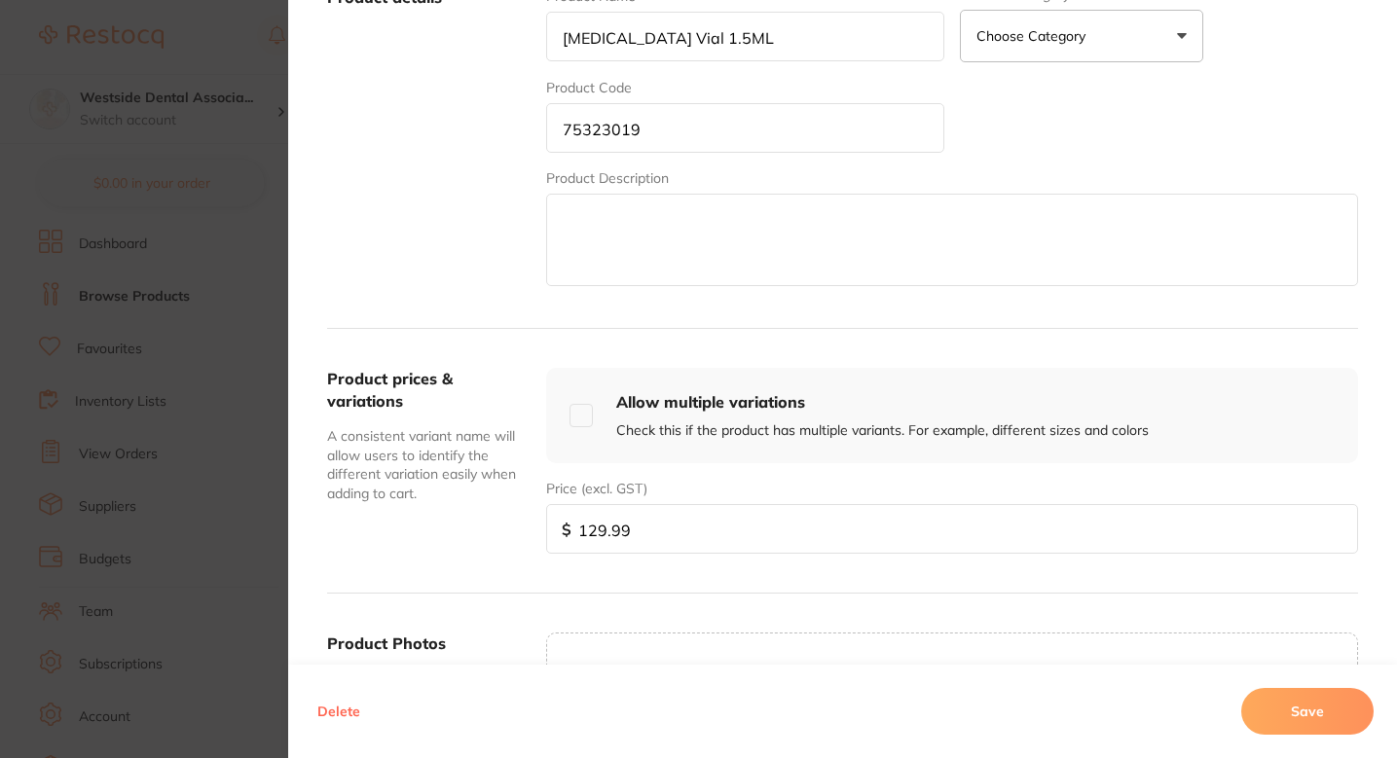
click at [714, 526] on input "129.99" at bounding box center [952, 529] width 812 height 50
paste input "11099"
click at [714, 526] on input "129.9911099" at bounding box center [952, 529] width 812 height 50
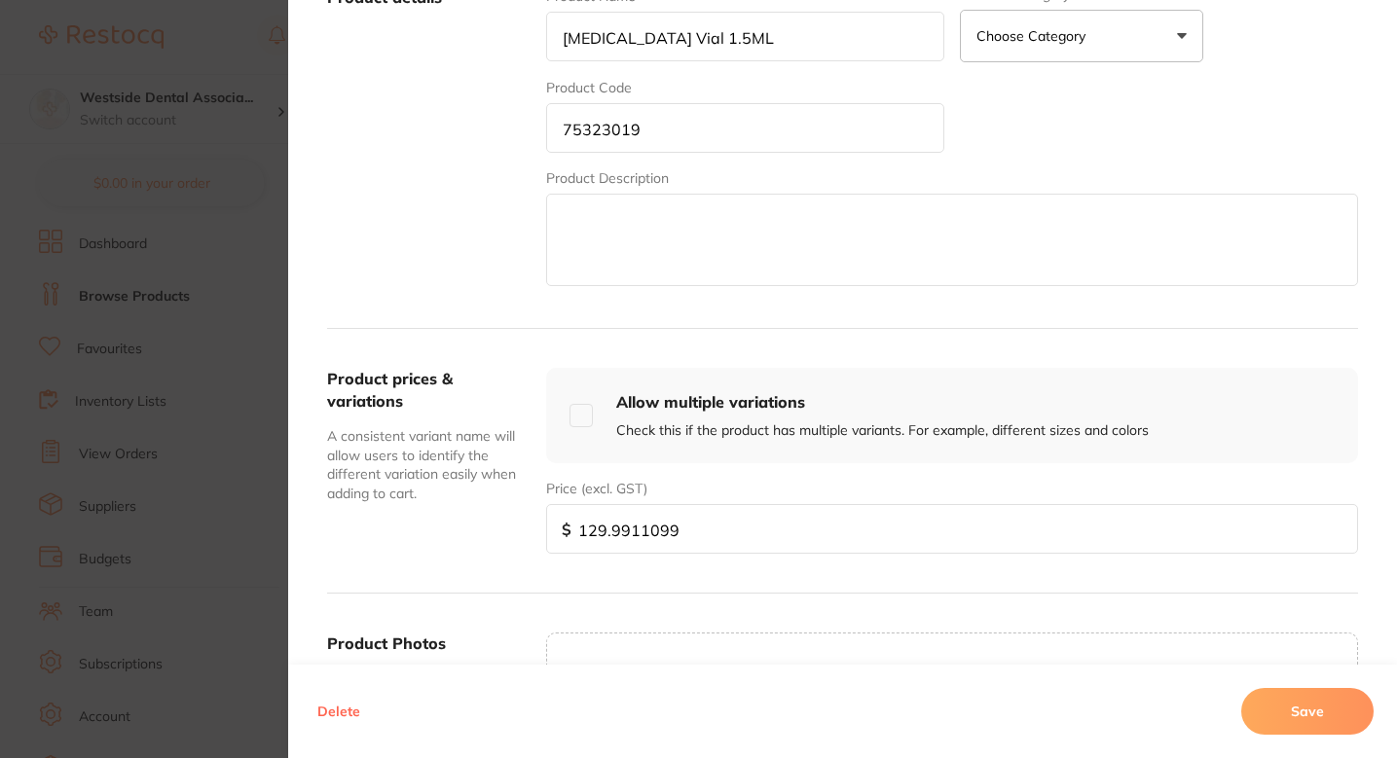
click at [611, 533] on input "129.9911099" at bounding box center [952, 529] width 812 height 50
paste input "10."
type input "110.99"
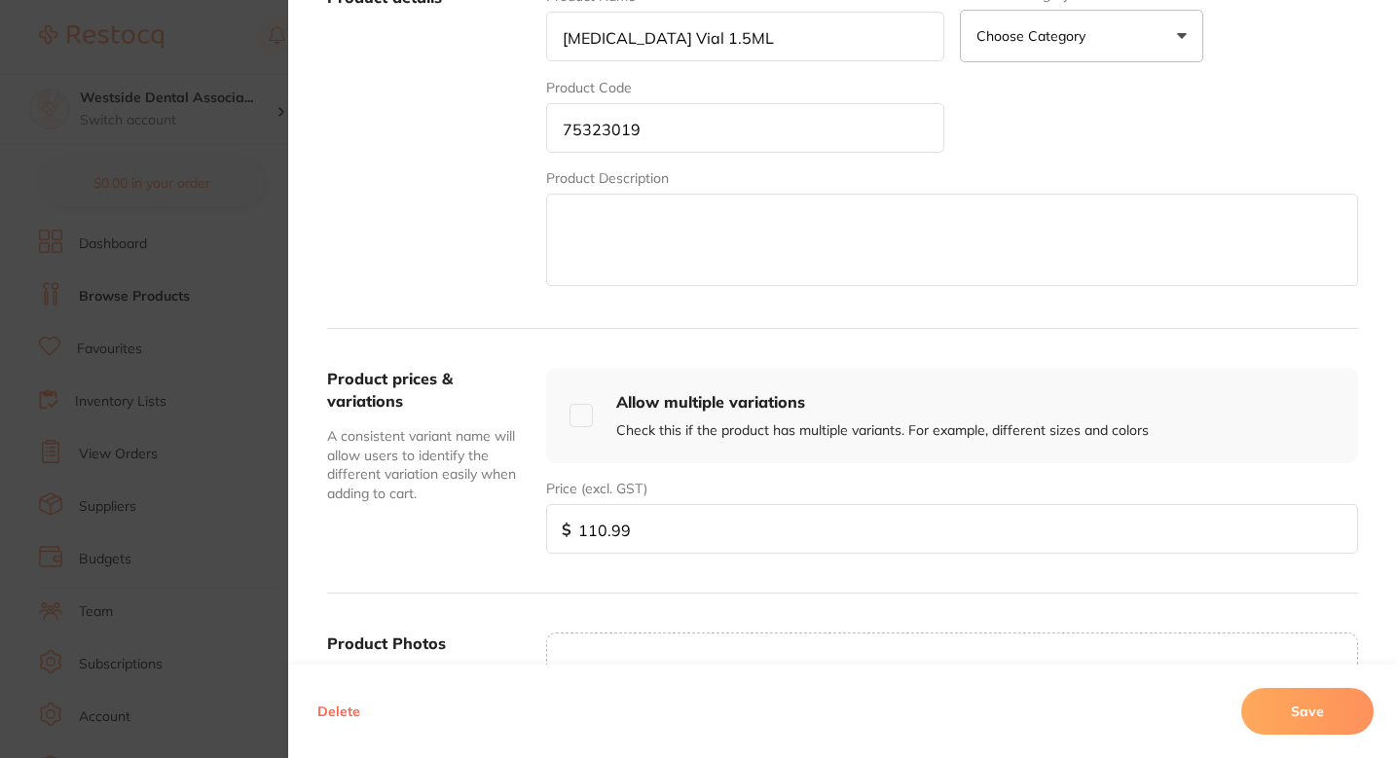
click at [1295, 702] on button "Save" at bounding box center [1307, 711] width 132 height 47
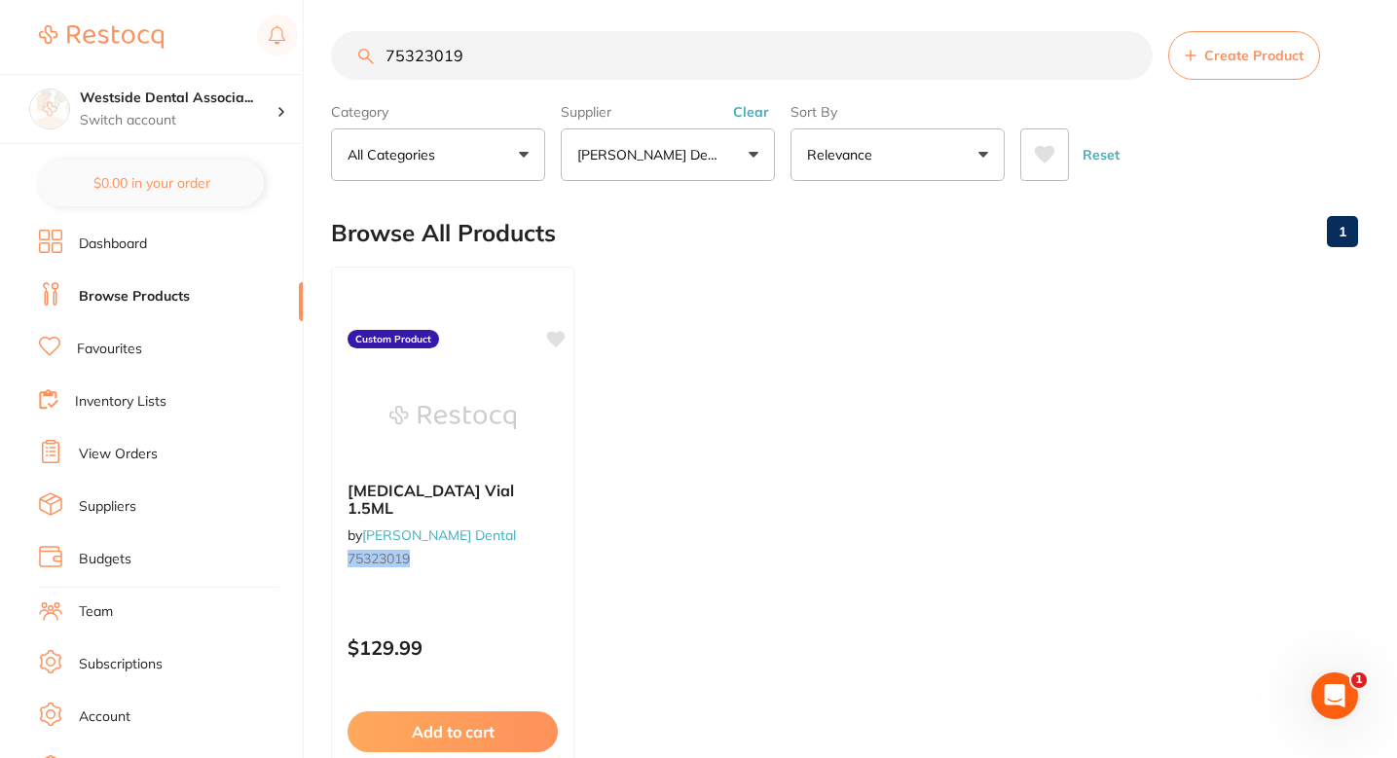
click at [751, 323] on ul "[MEDICAL_DATA] Vial 1.5ML by [PERSON_NAME] Dental 75323019 Custom Product $129.…" at bounding box center [844, 547] width 1027 height 560
click at [779, 424] on ul "[MEDICAL_DATA] Vial 1.5ML by [PERSON_NAME] Dental 75323019 Custom Product $129.…" at bounding box center [844, 547] width 1027 height 560
click at [553, 63] on input "75323019" at bounding box center [742, 55] width 822 height 49
paste input "2088516"
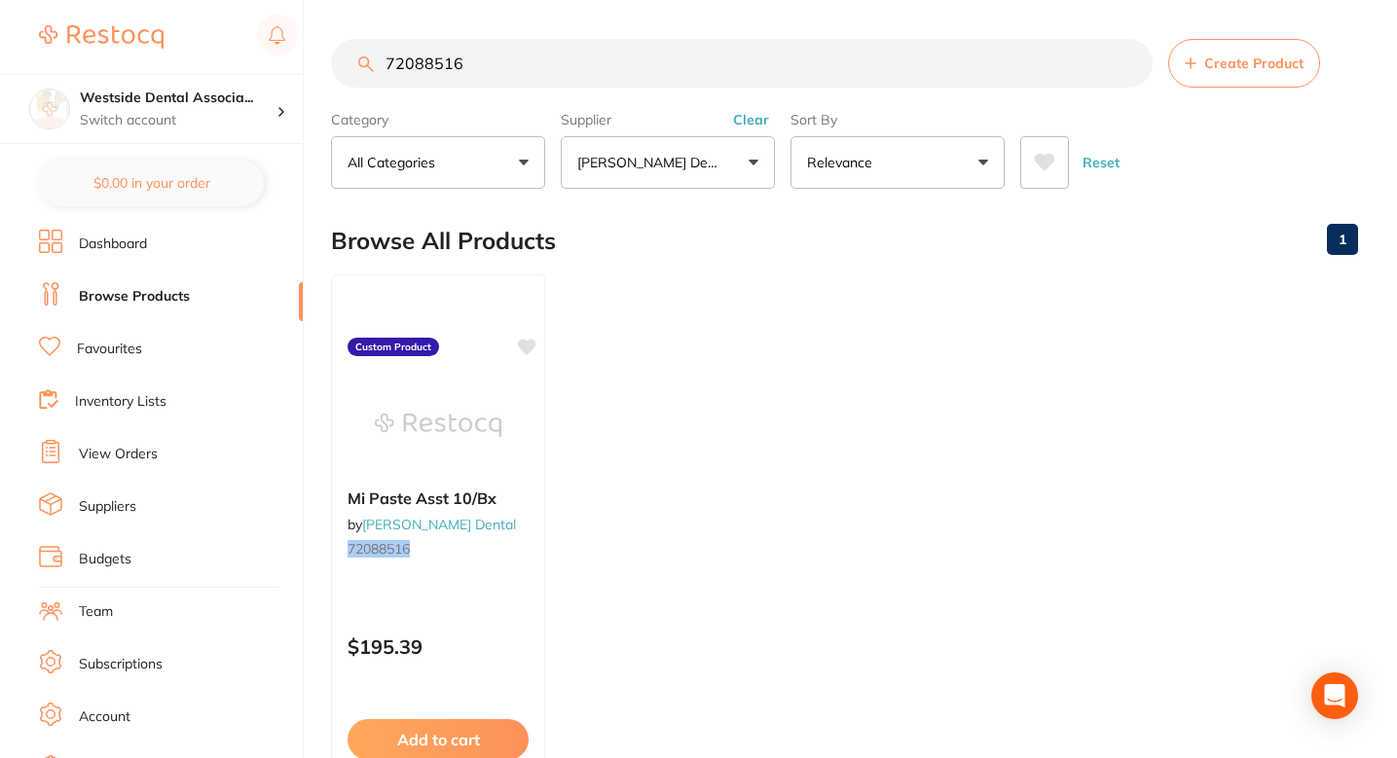
type input "72088516"
click at [517, 507] on div "Mi Paste Asst 10/Bx by [PERSON_NAME] Dental 72088516" at bounding box center [438, 526] width 214 height 107
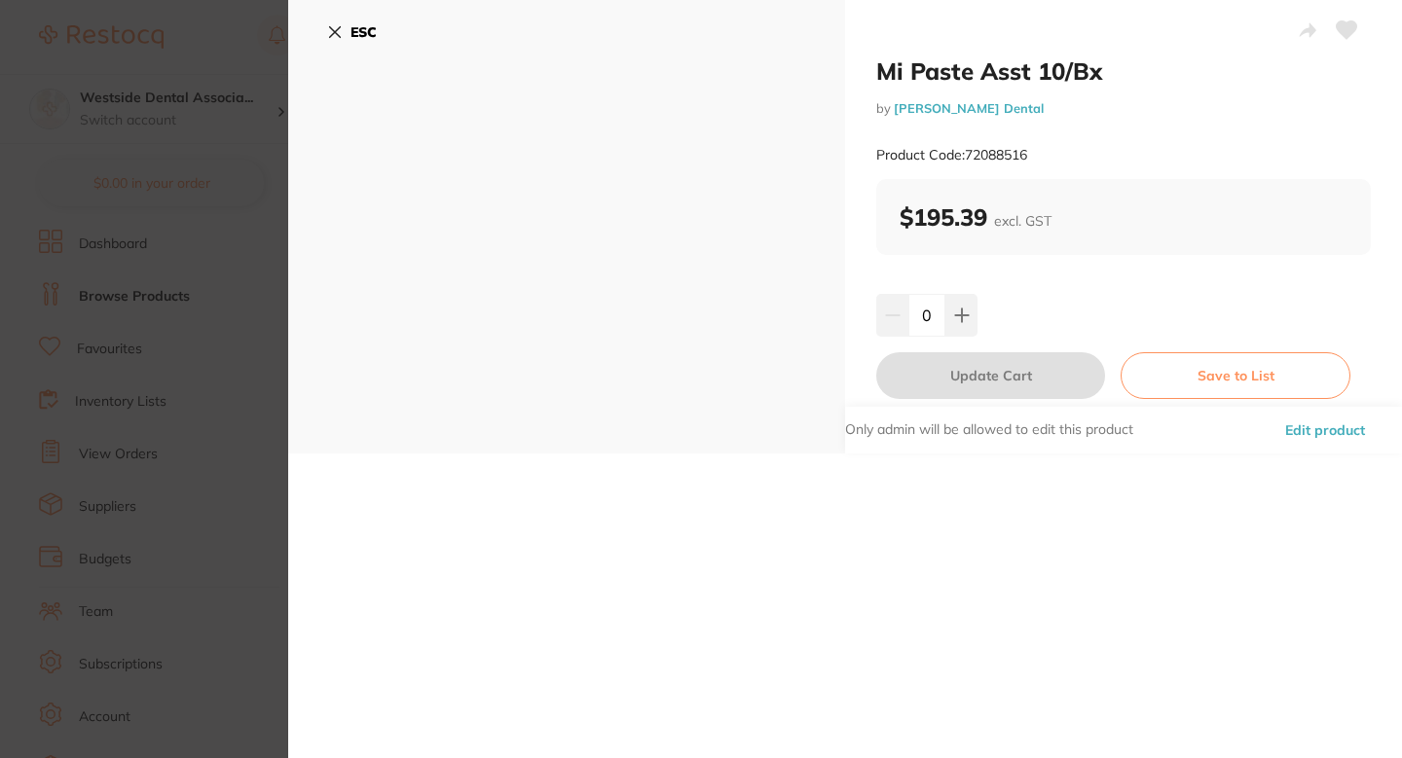
click at [1285, 443] on button "Edit product" at bounding box center [1325, 430] width 92 height 47
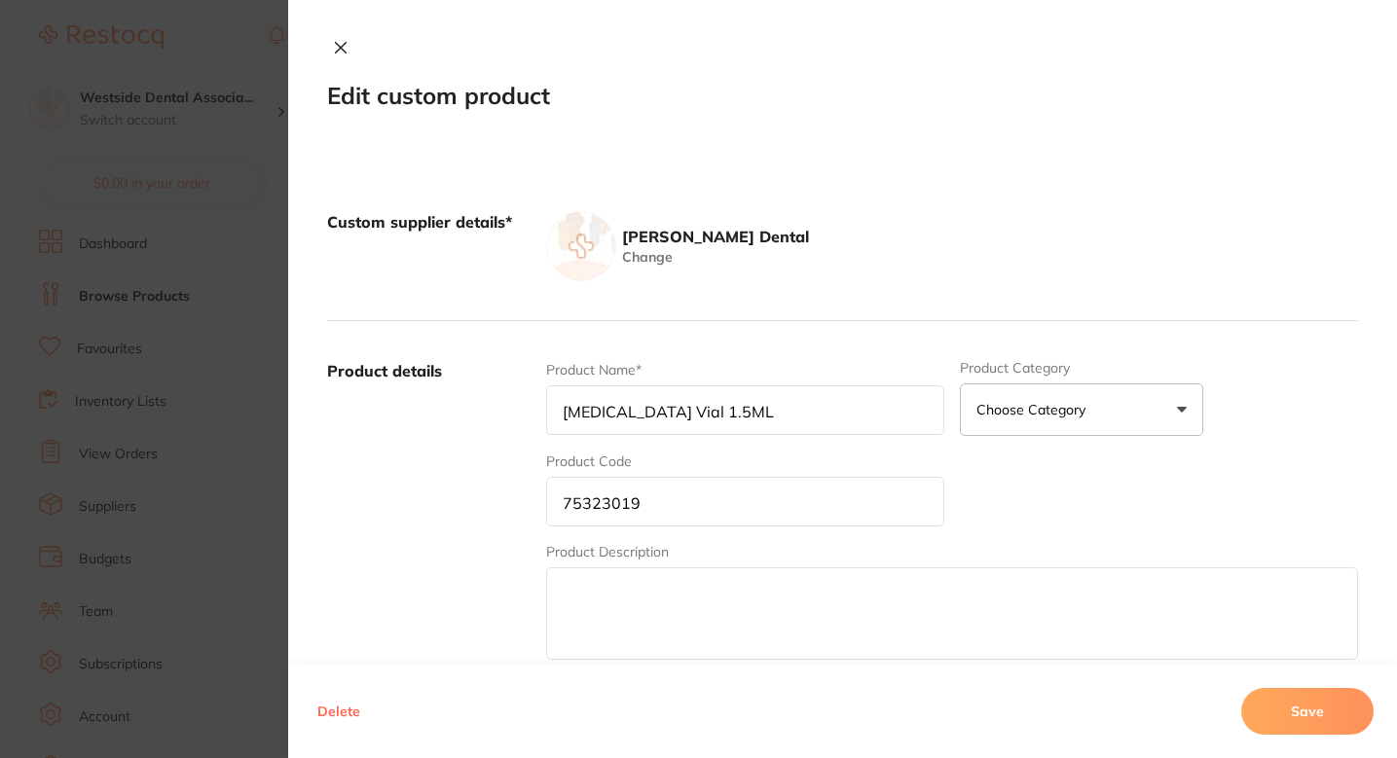
type input "Mi Paste Asst 10/Bx"
type input "72088516"
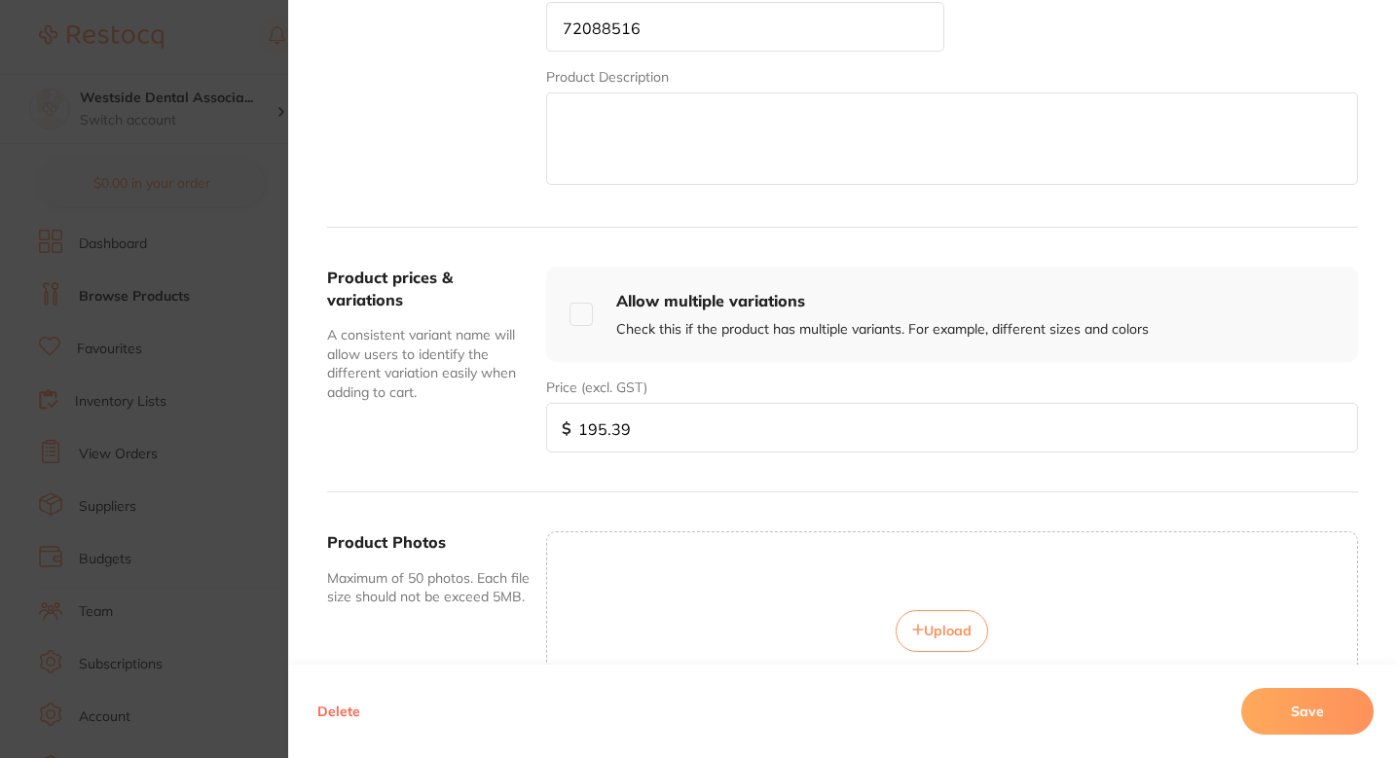
scroll to position [530, 0]
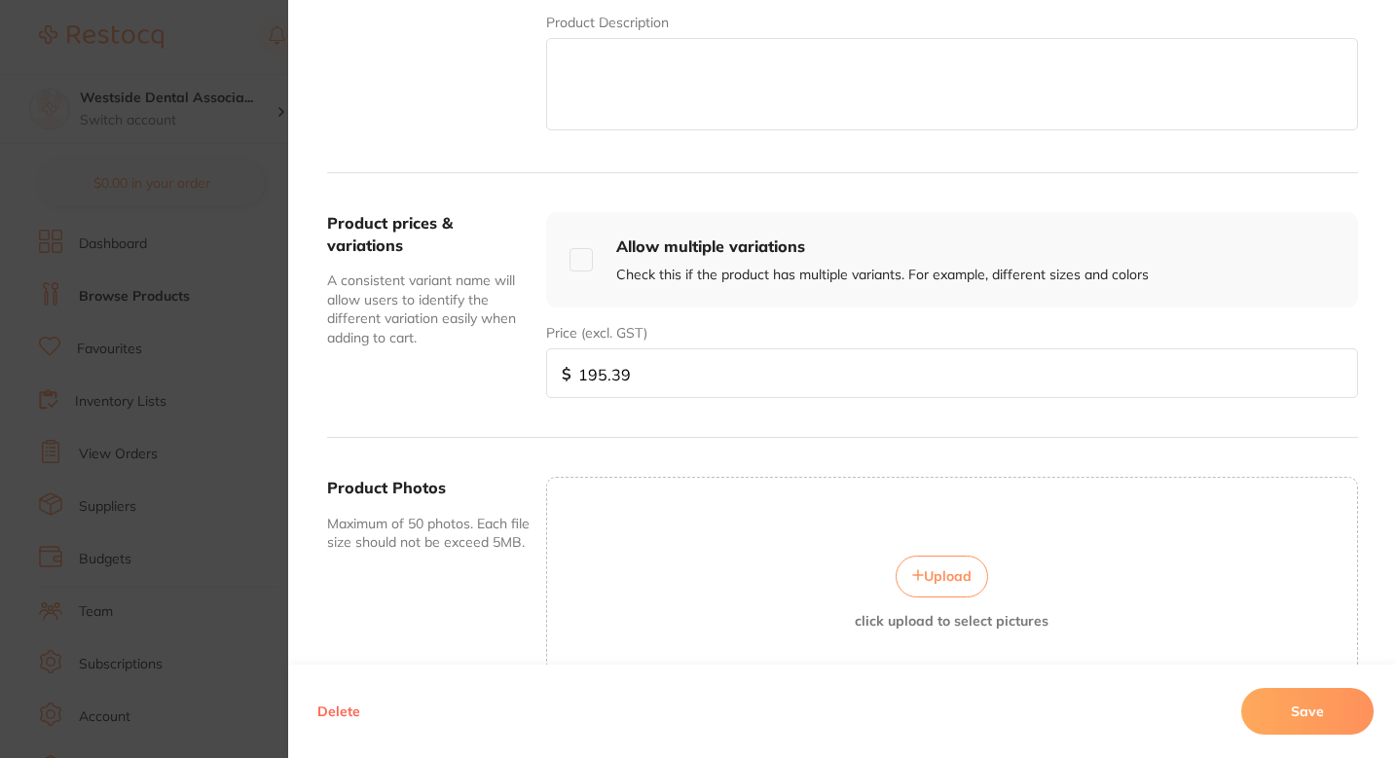
click at [686, 393] on input "195.39" at bounding box center [952, 374] width 812 height 50
paste input "70.9"
type input "170.99"
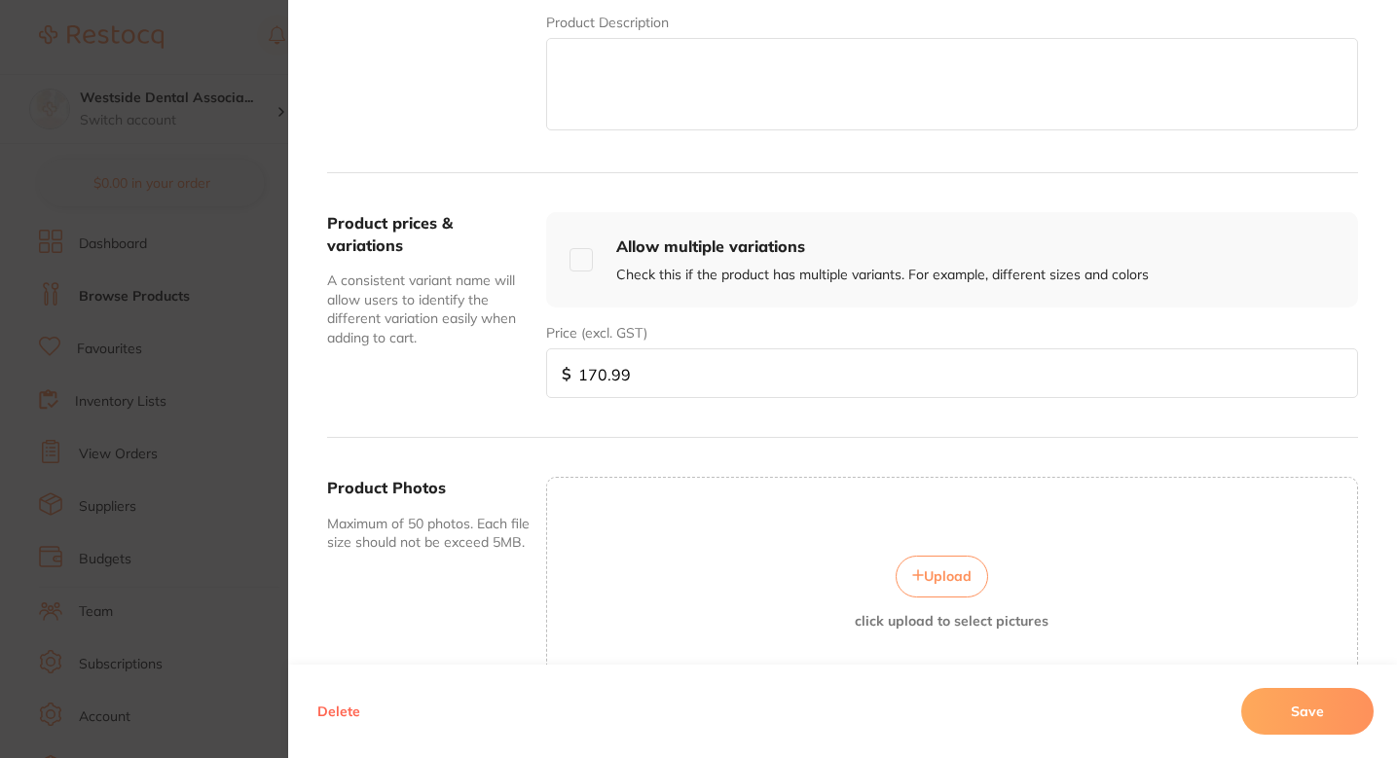
click at [1295, 699] on button "Save" at bounding box center [1307, 711] width 132 height 47
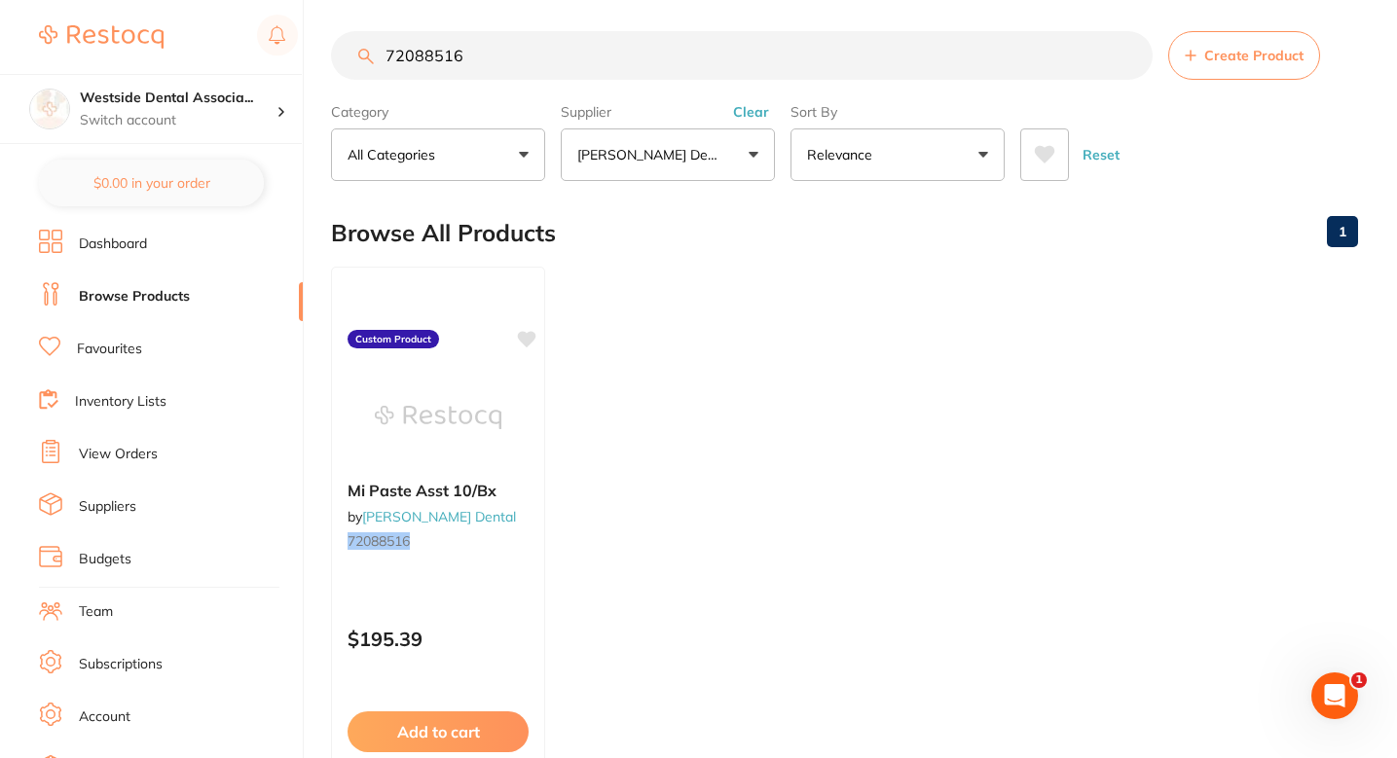
click at [610, 71] on input "72088516" at bounding box center [742, 55] width 822 height 49
paste input "0893750"
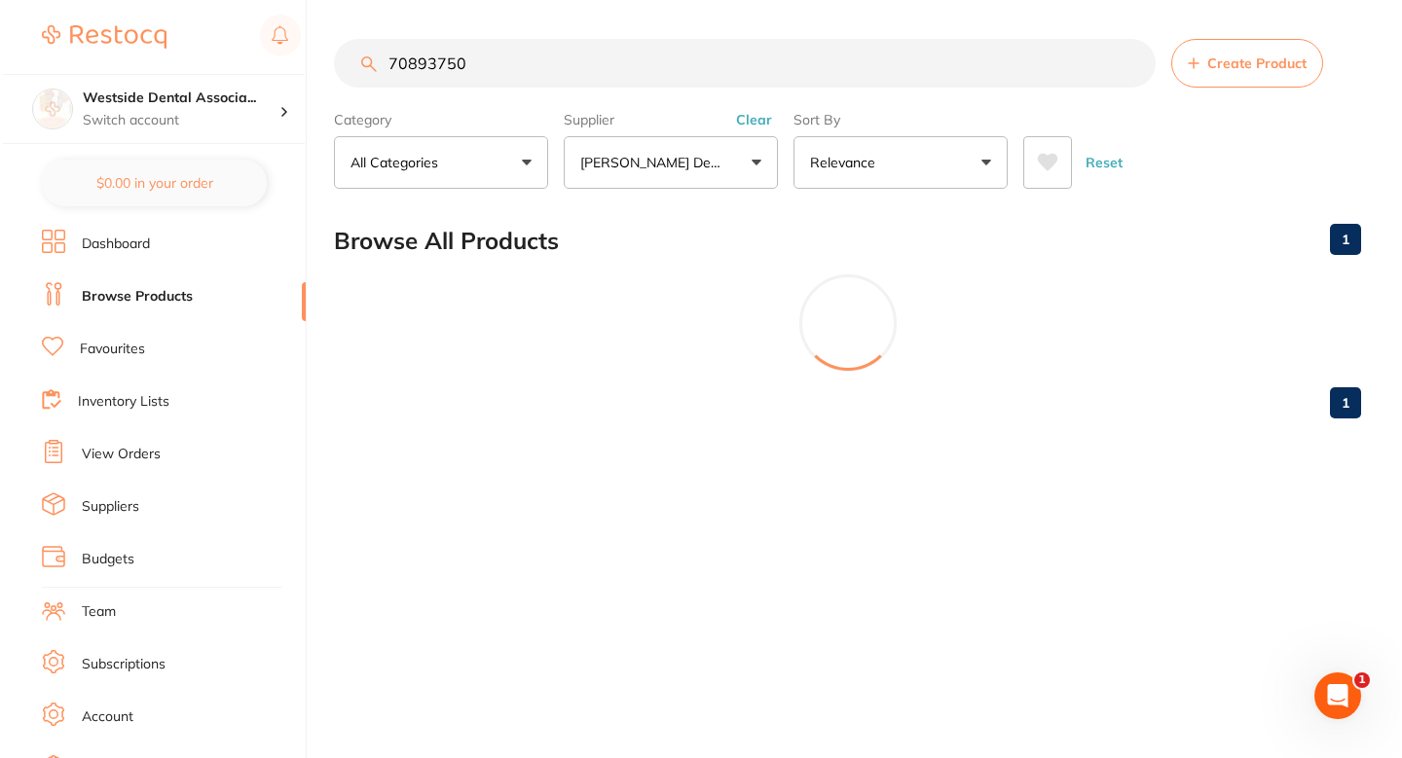
scroll to position [0, 0]
click at [684, 58] on input "70893750" at bounding box center [744, 63] width 826 height 49
type input "70893750"
click at [1223, 67] on span "Create Product" at bounding box center [1257, 63] width 99 height 16
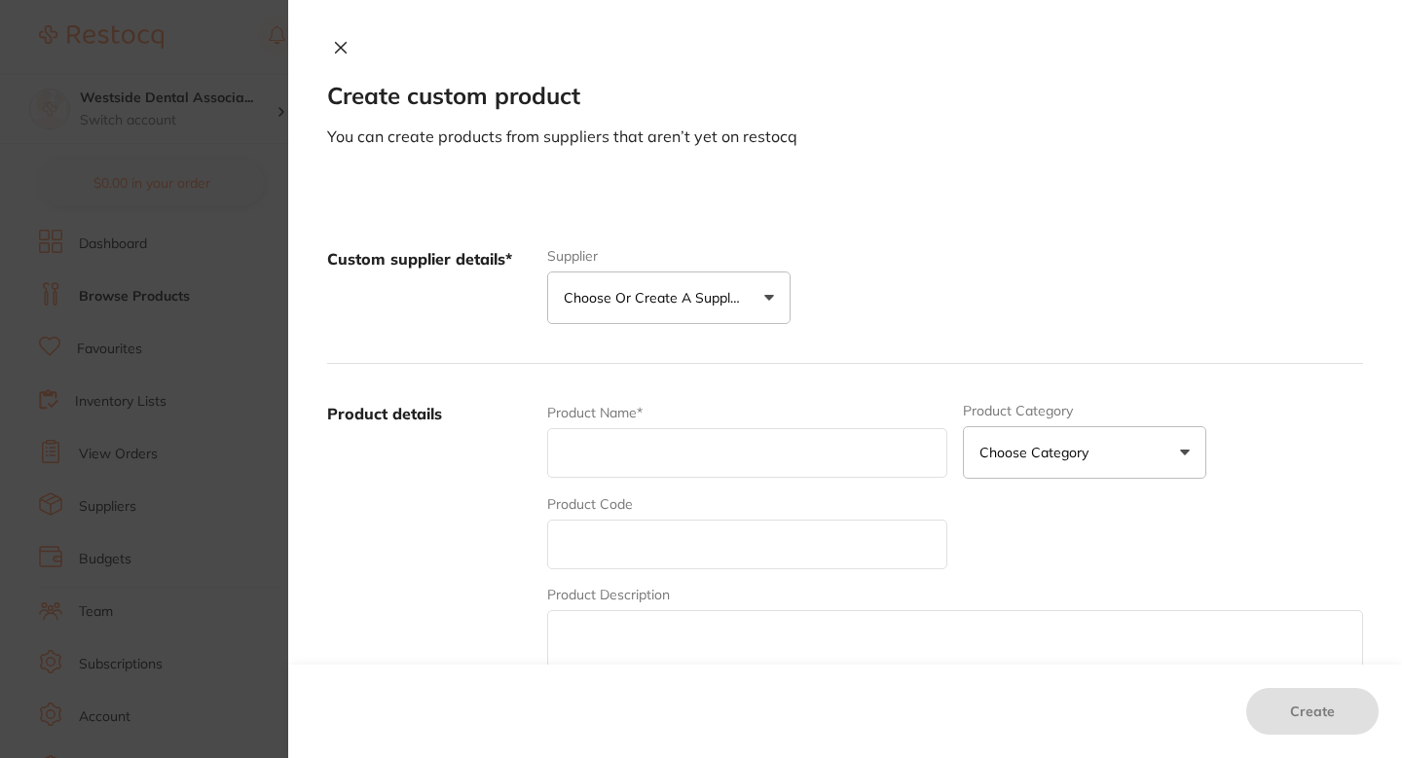
click at [671, 323] on div "Supplier Choose or create a supplier Create custom supplier [PERSON_NAME] Denta…" at bounding box center [668, 286] width 243 height 76
click at [657, 269] on div "Supplier Choose or create a supplier Create custom supplier [PERSON_NAME] Denta…" at bounding box center [668, 286] width 243 height 76
click at [659, 303] on p "Choose or create a supplier" at bounding box center [656, 297] width 185 height 19
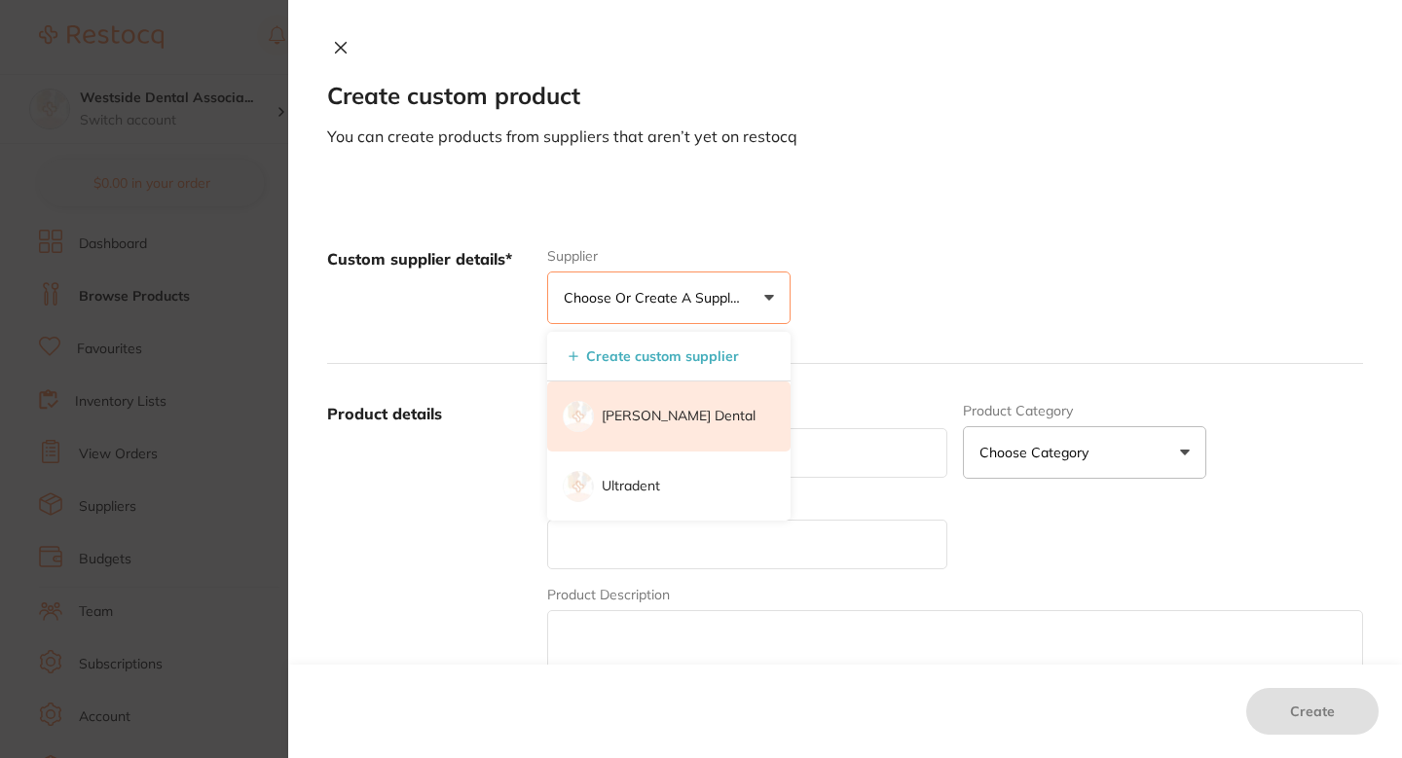
click at [653, 414] on p "[PERSON_NAME] Dental" at bounding box center [679, 416] width 154 height 19
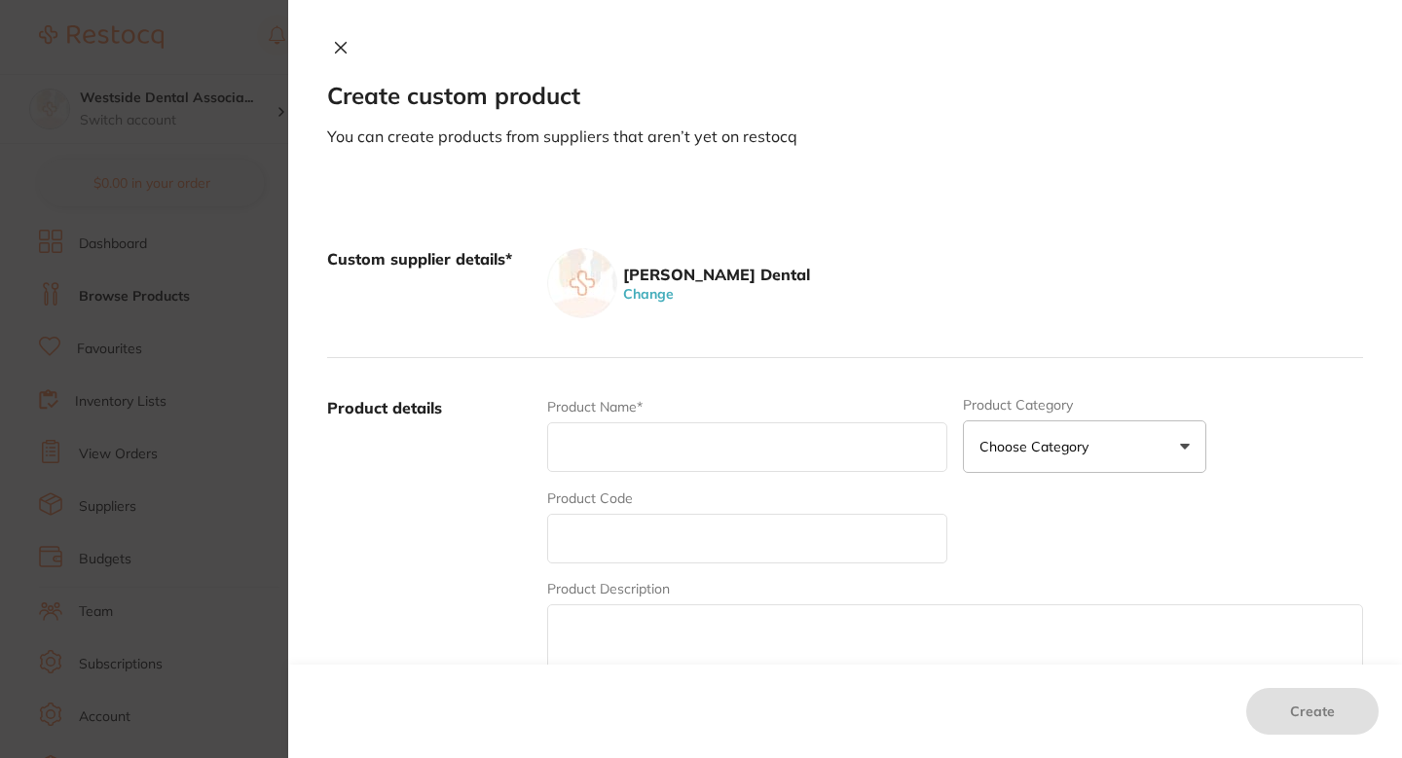
click at [635, 523] on input "text" at bounding box center [747, 539] width 400 height 50
paste input "70893750"
type input "70893750"
click at [631, 456] on input "text" at bounding box center [747, 448] width 400 height 50
click at [623, 473] on div "Product Name*" at bounding box center [747, 435] width 400 height 76
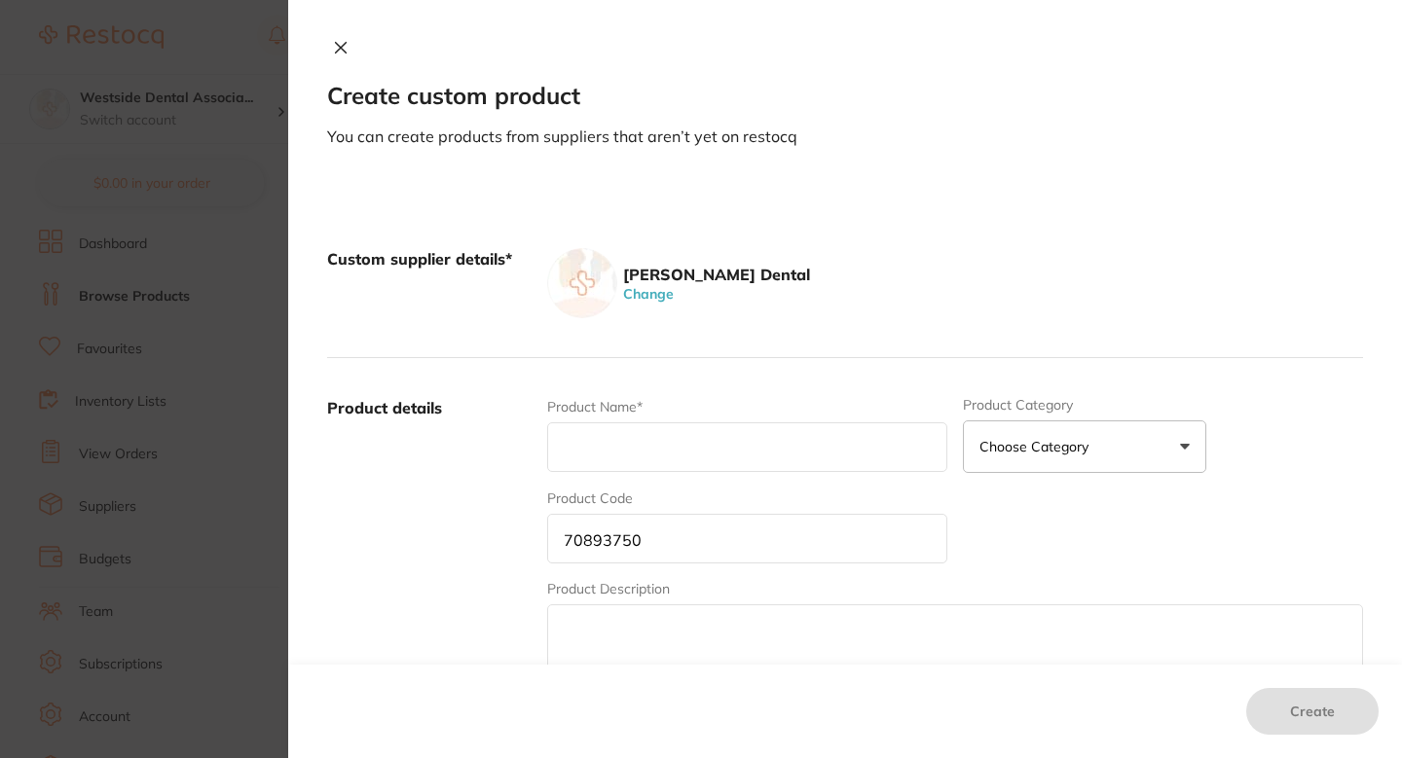
click at [654, 447] on input "text" at bounding box center [747, 448] width 400 height 50
paste input "Scissors Iris Cvd 4 1/2"
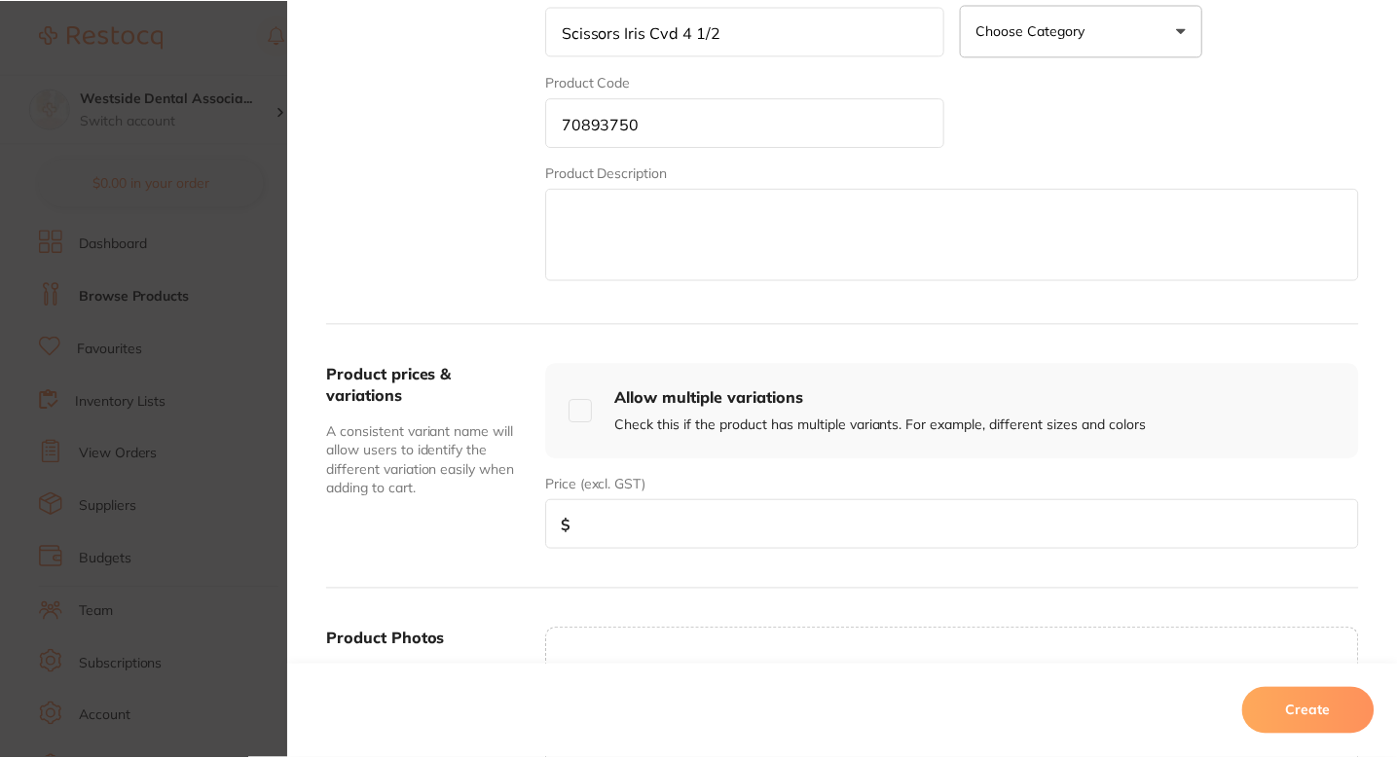
scroll to position [425, 0]
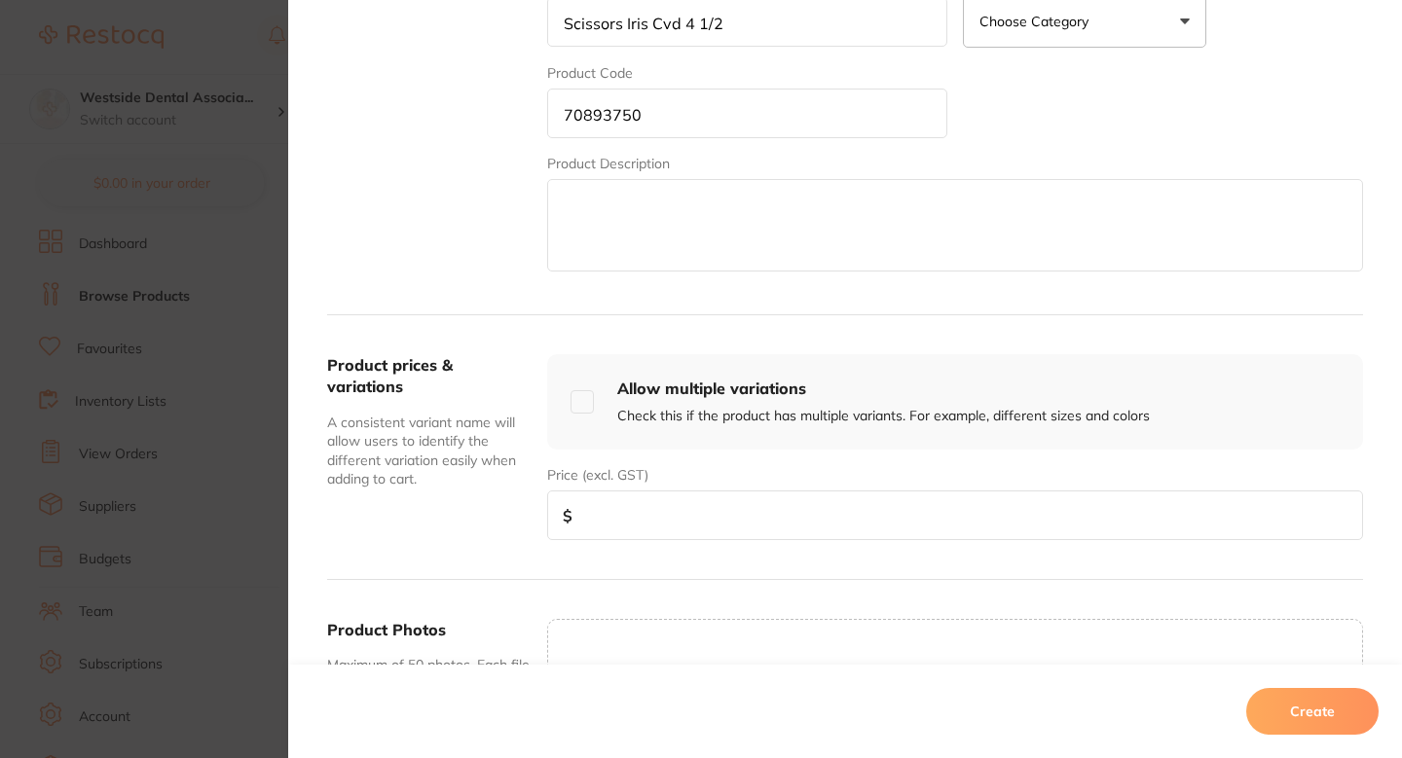
type input "Scissors Iris Cvd 4 1/2"
click at [692, 512] on input "number" at bounding box center [955, 516] width 816 height 50
click at [697, 498] on input "number" at bounding box center [955, 516] width 816 height 50
paste input "29.99"
type input "29.99"
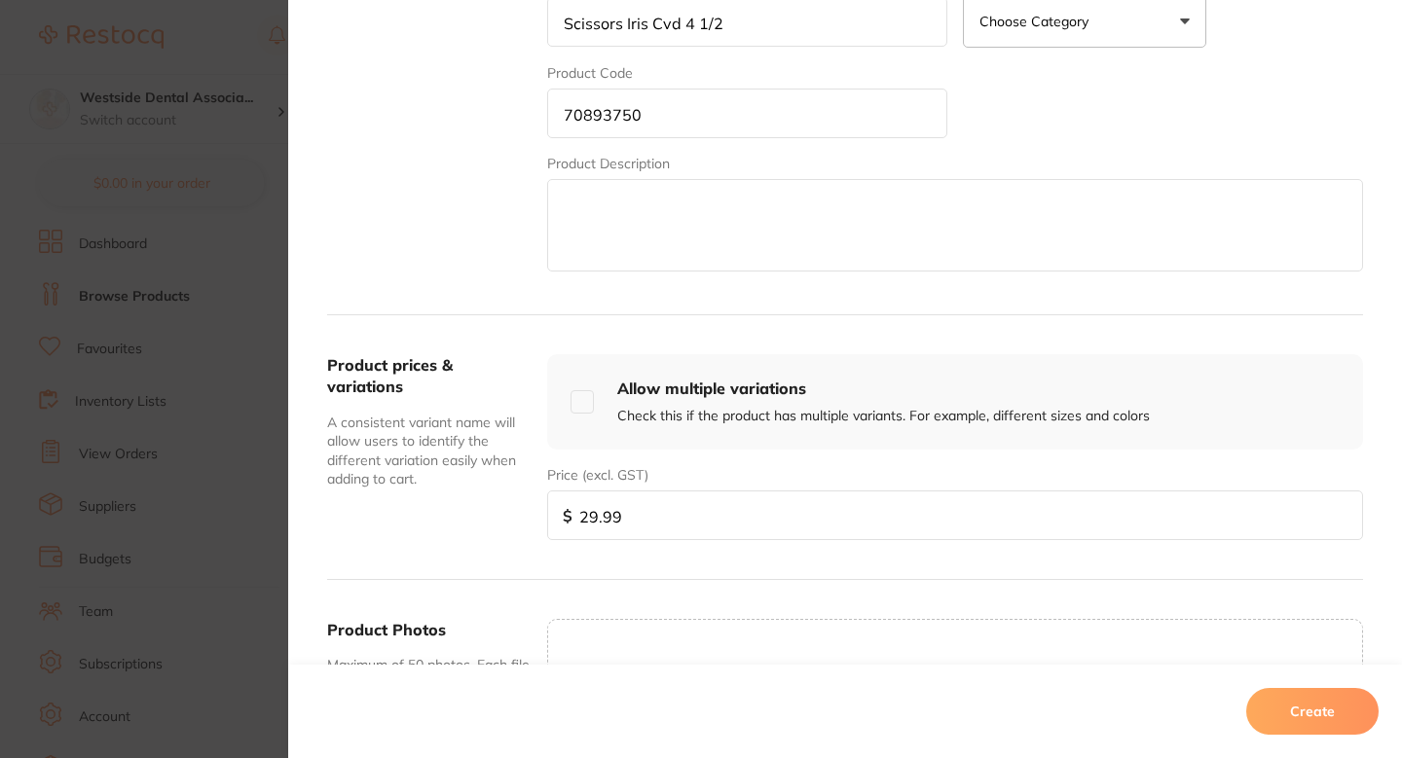
click at [1318, 716] on button "Create" at bounding box center [1312, 711] width 132 height 47
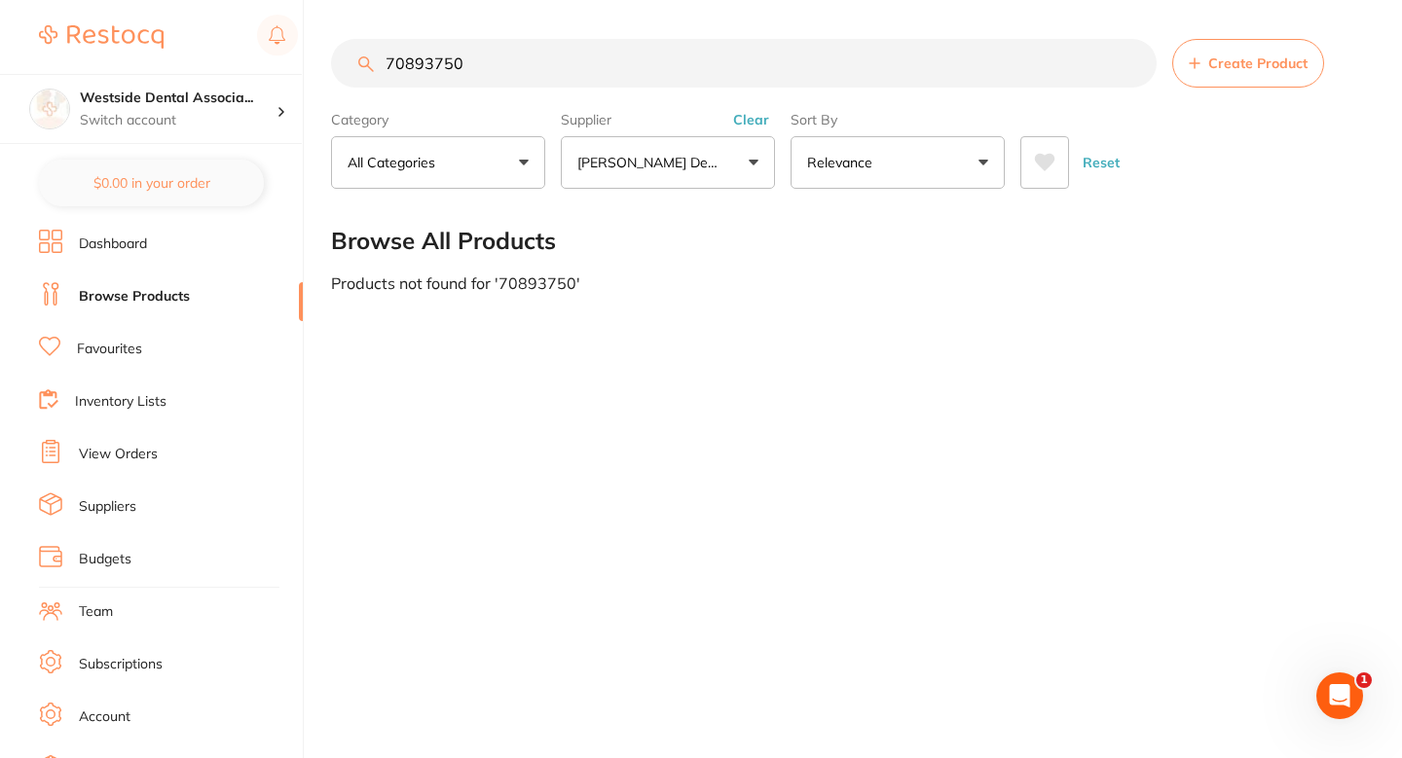
click at [567, 97] on section "70893750 Create Product Category All Categories All Categories No categories fo…" at bounding box center [847, 114] width 1032 height 150
click at [574, 90] on section "70893750 Create Product Category All Categories All Categories No categories fo…" at bounding box center [847, 114] width 1032 height 150
click at [554, 73] on input "70893750" at bounding box center [744, 63] width 826 height 49
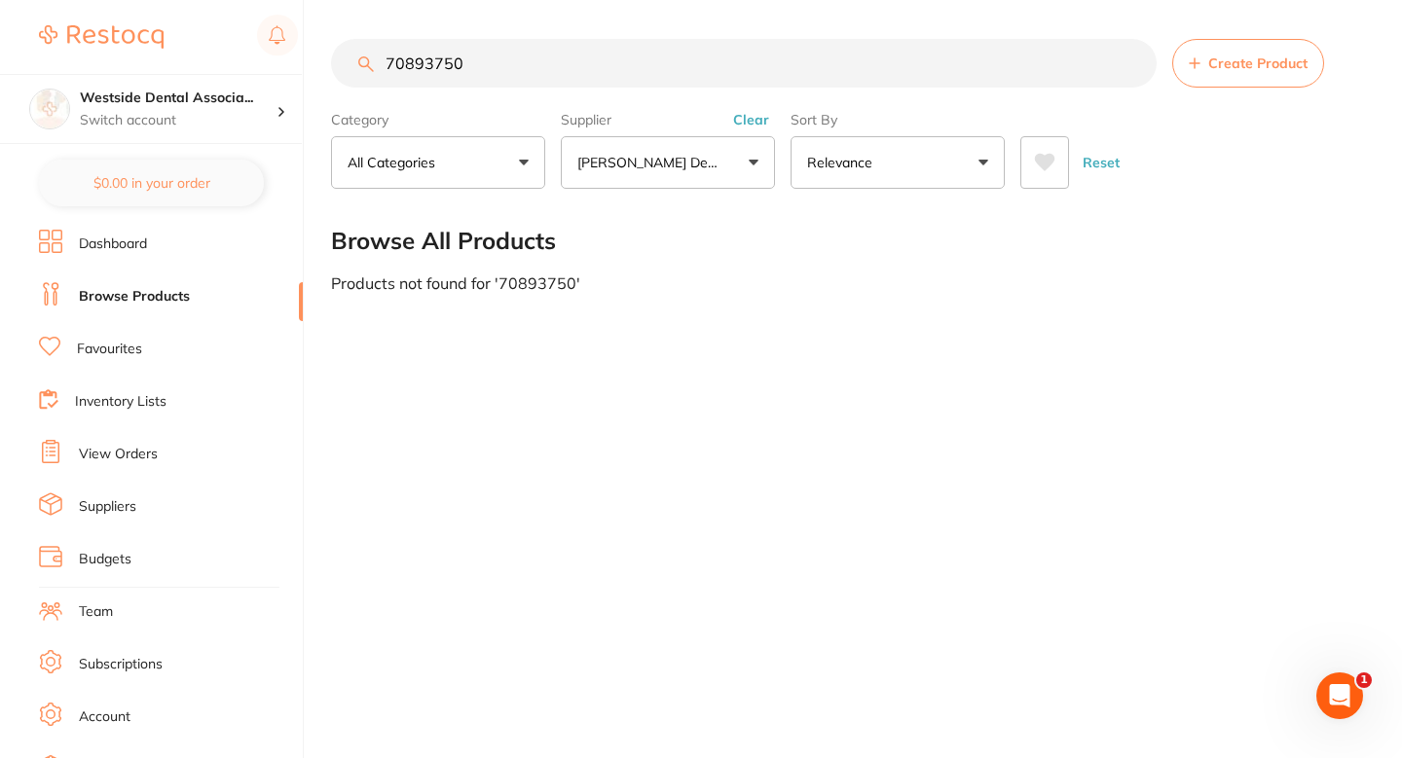
click at [554, 73] on input "70893750" at bounding box center [744, 63] width 826 height 49
paste input "77191"
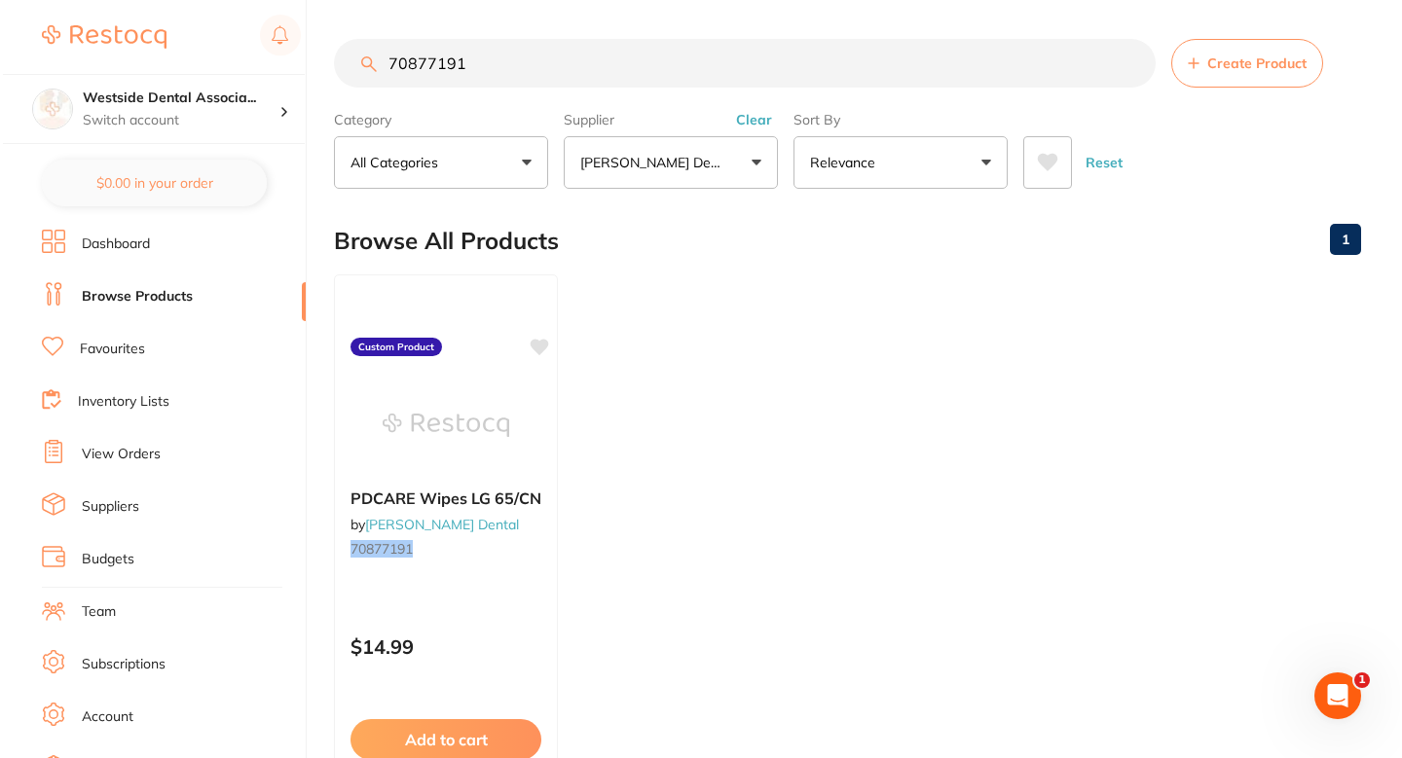
scroll to position [0, 0]
type input "70877191"
click at [524, 422] on div at bounding box center [443, 424] width 224 height 98
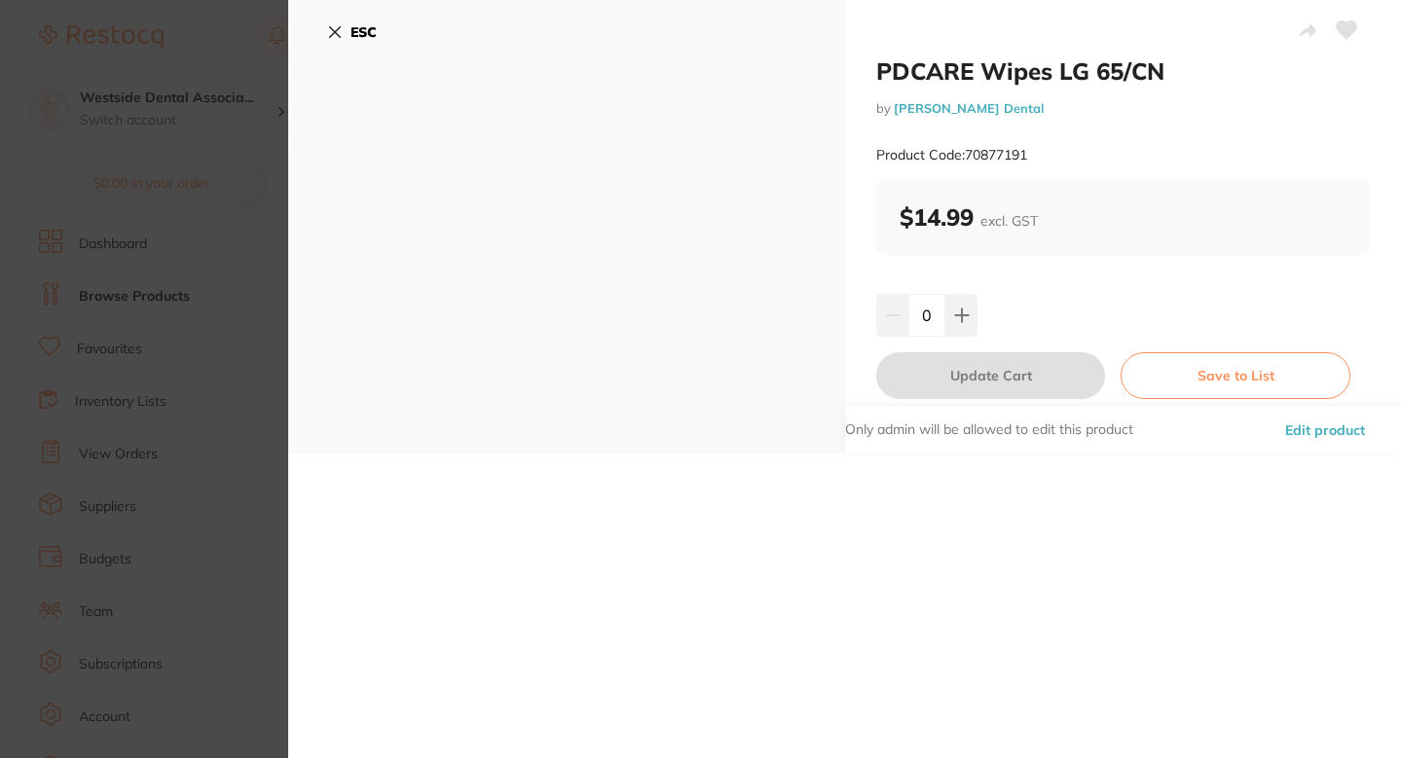
click at [1307, 443] on button "Edit product" at bounding box center [1325, 430] width 92 height 47
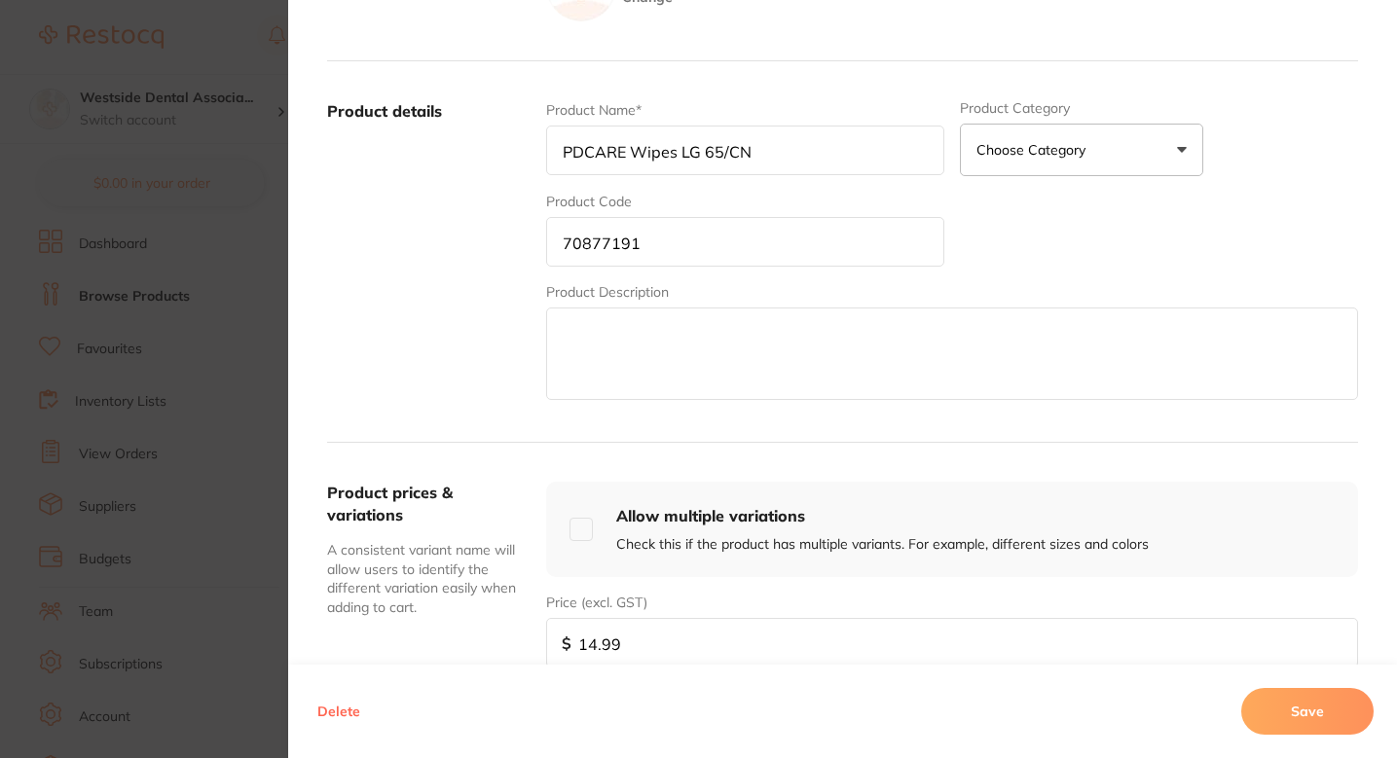
scroll to position [279, 0]
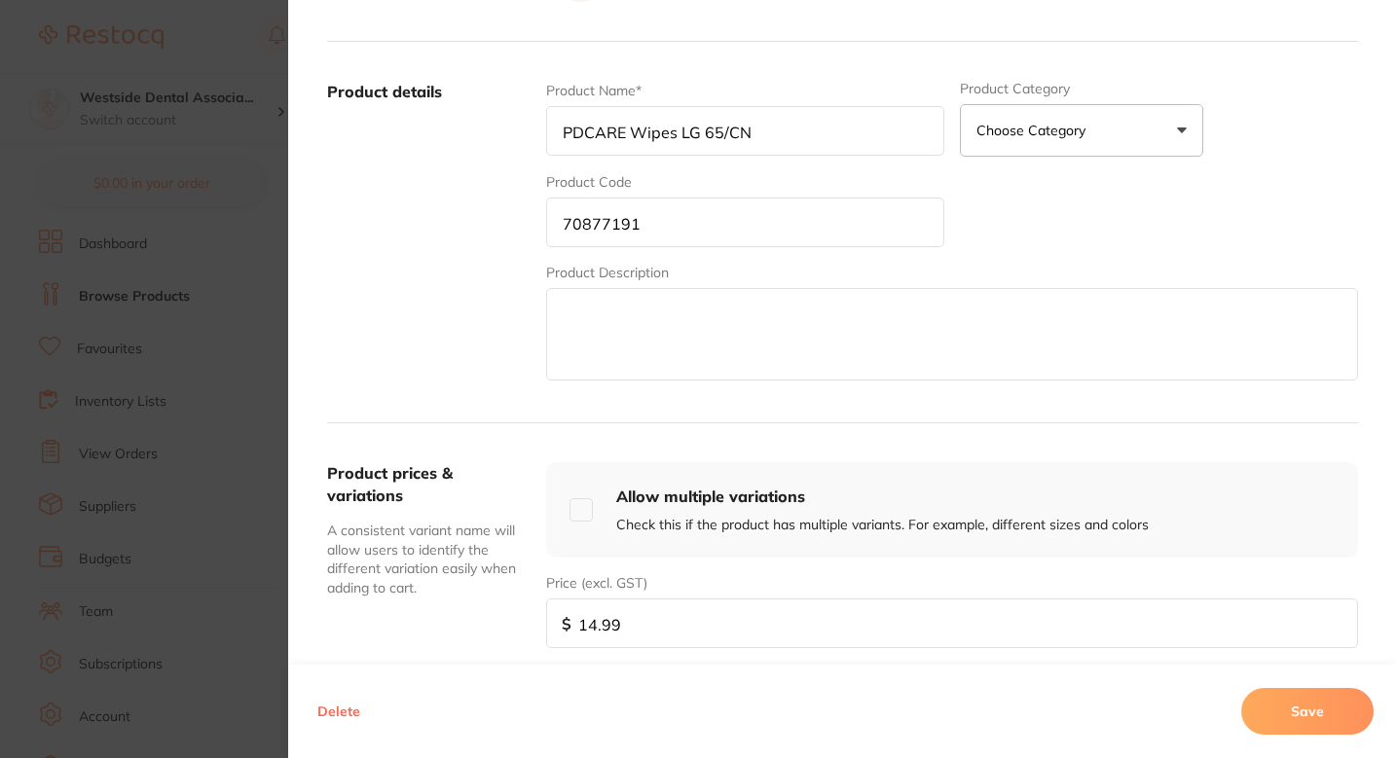
click at [662, 641] on input "14.99" at bounding box center [952, 624] width 812 height 50
paste input "2"
type input "12.99"
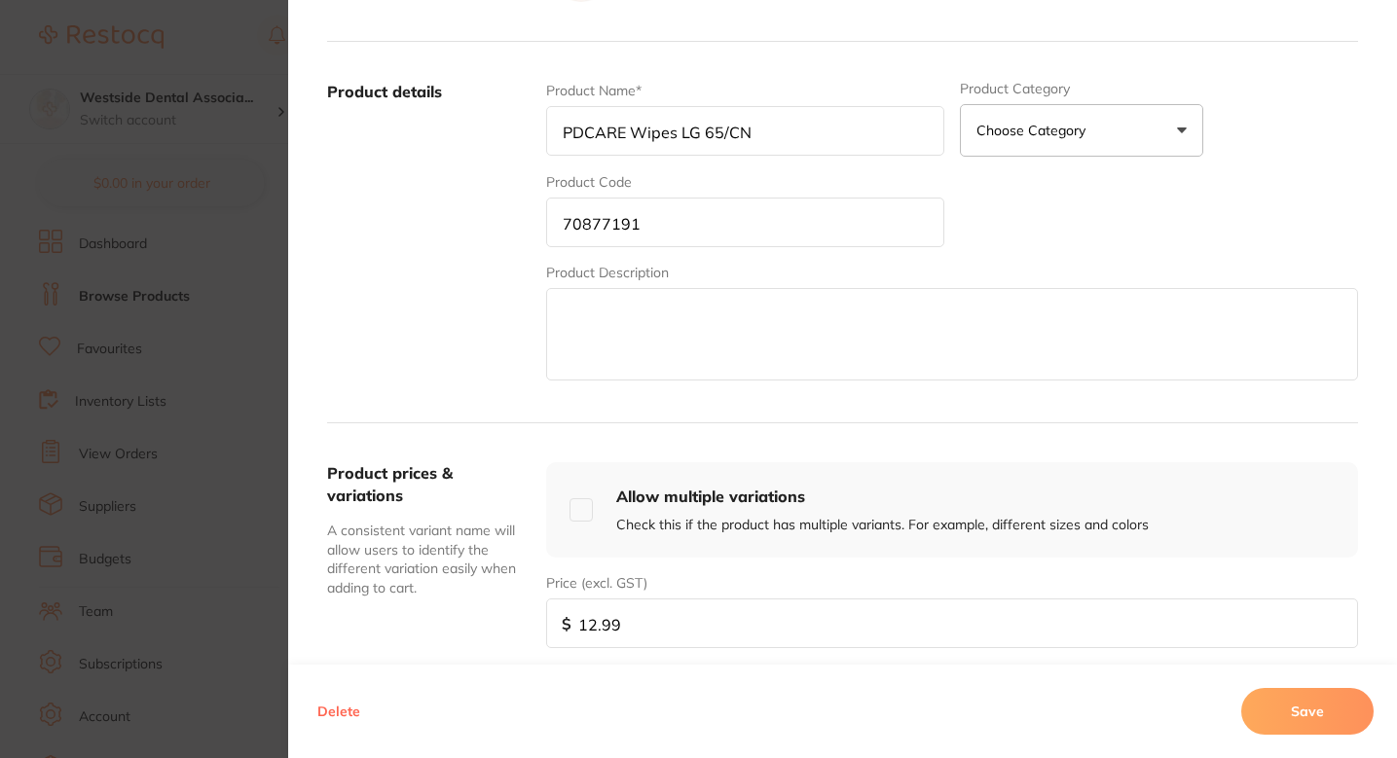
click at [1295, 713] on button "Save" at bounding box center [1307, 711] width 132 height 47
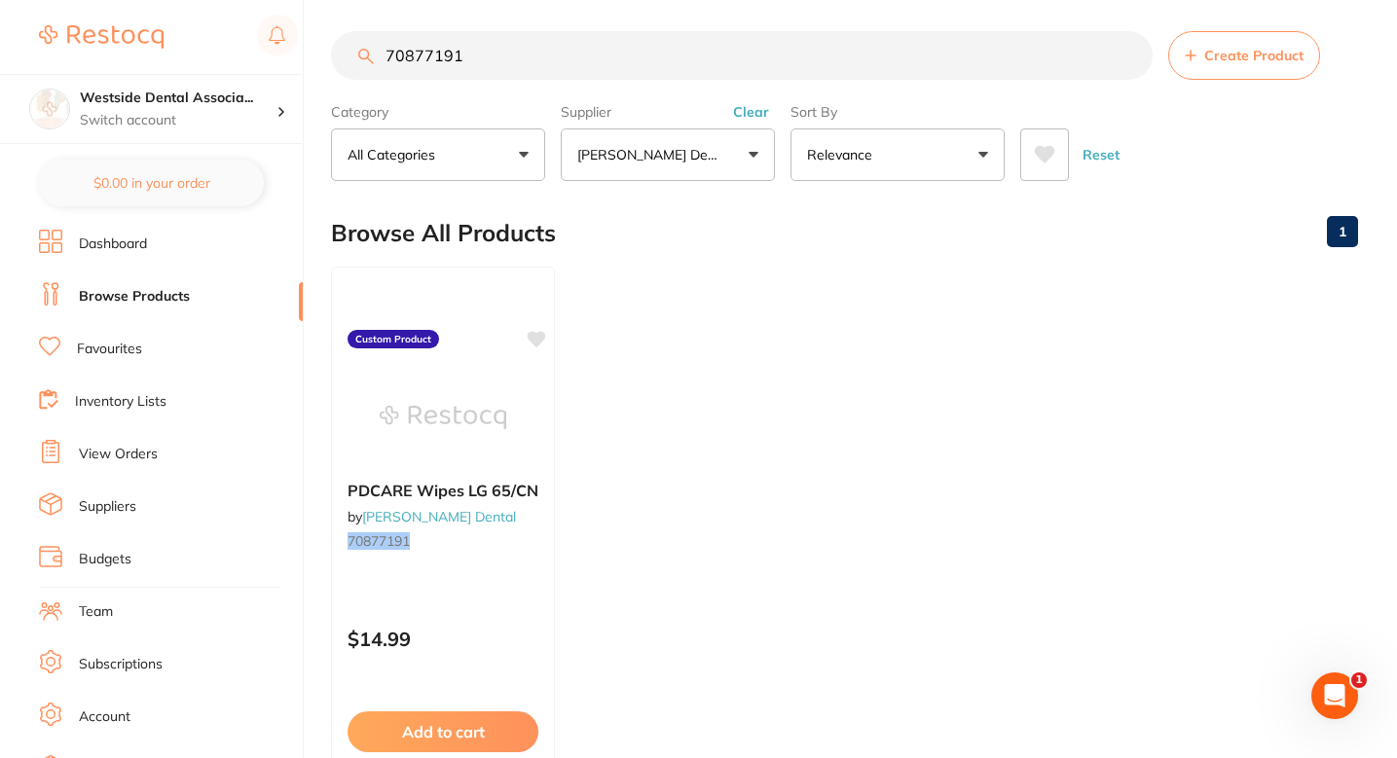
click at [979, 314] on ul "PDCARE Wipes LG 65/CN by [PERSON_NAME] Dental 70877191 Custom Product $14.99 Ad…" at bounding box center [844, 547] width 1027 height 560
click at [555, 57] on input "70877191" at bounding box center [742, 55] width 822 height 49
paste input "1200385"
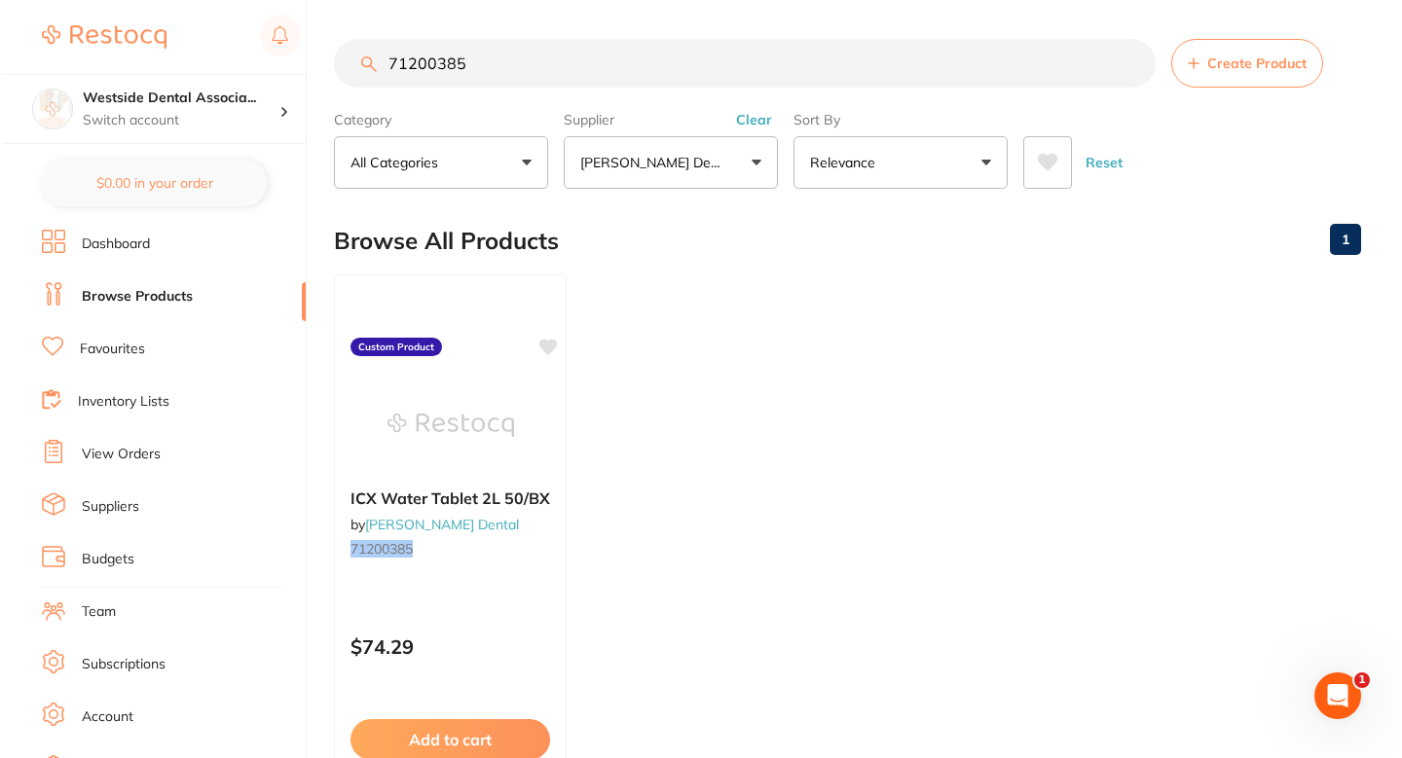
scroll to position [0, 0]
type input "71200385"
click at [539, 552] on small "71200385" at bounding box center [448, 548] width 202 height 16
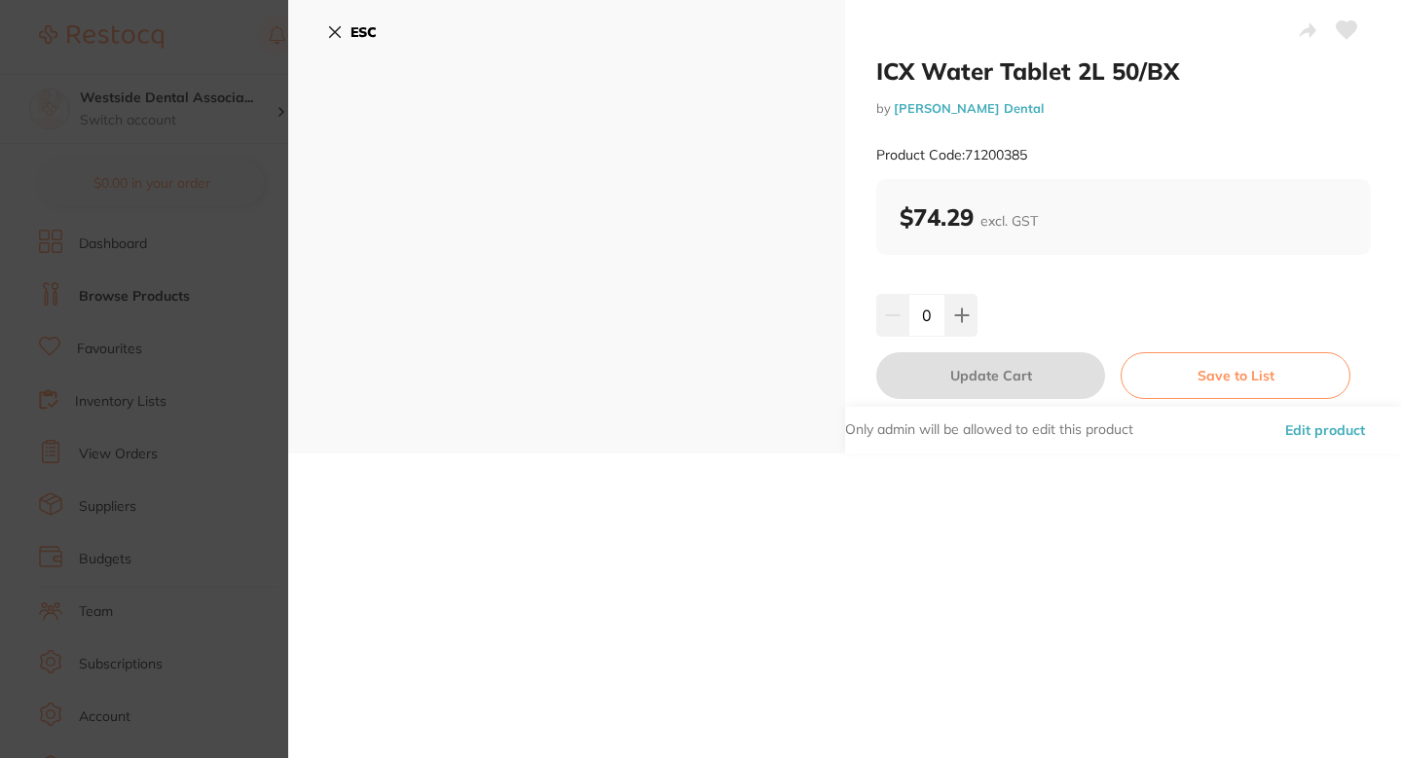
click at [1314, 428] on button "Edit product" at bounding box center [1325, 430] width 92 height 47
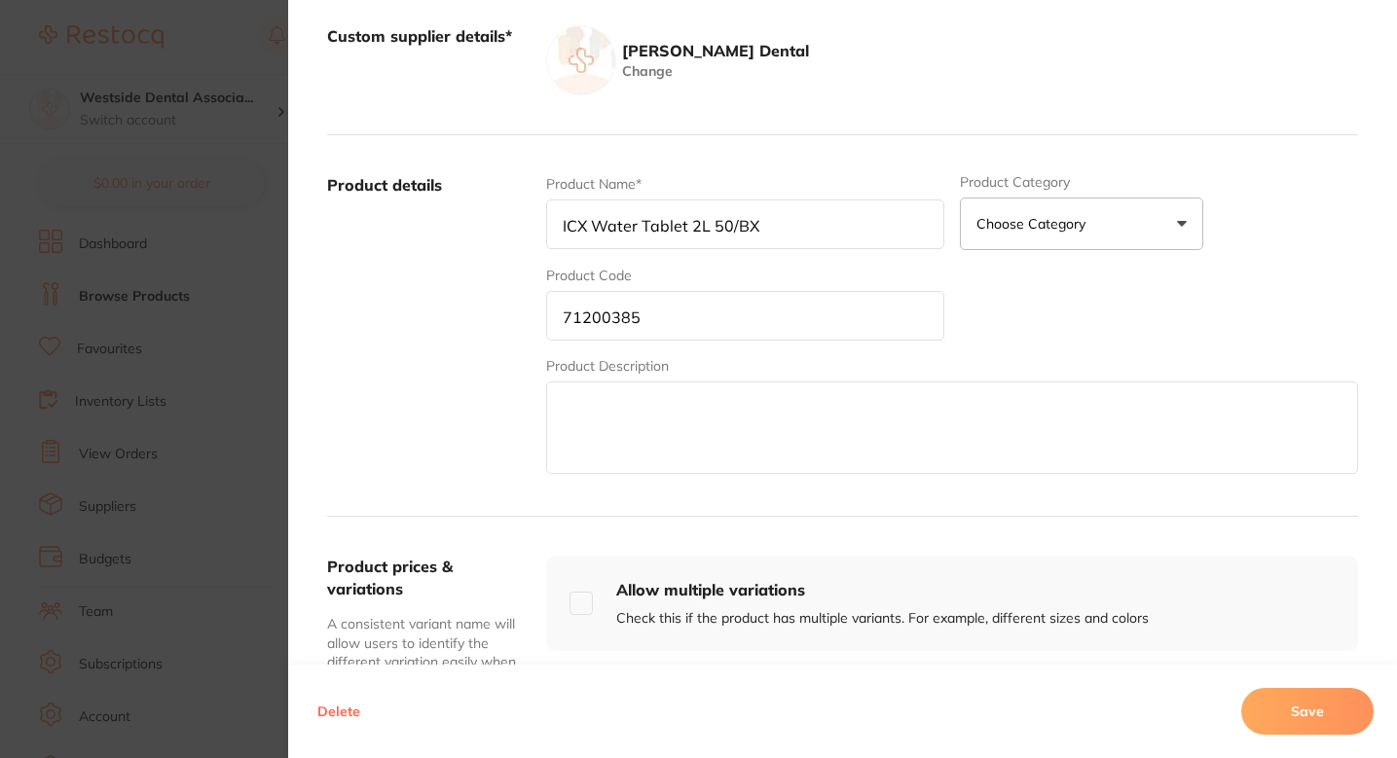
scroll to position [380, 0]
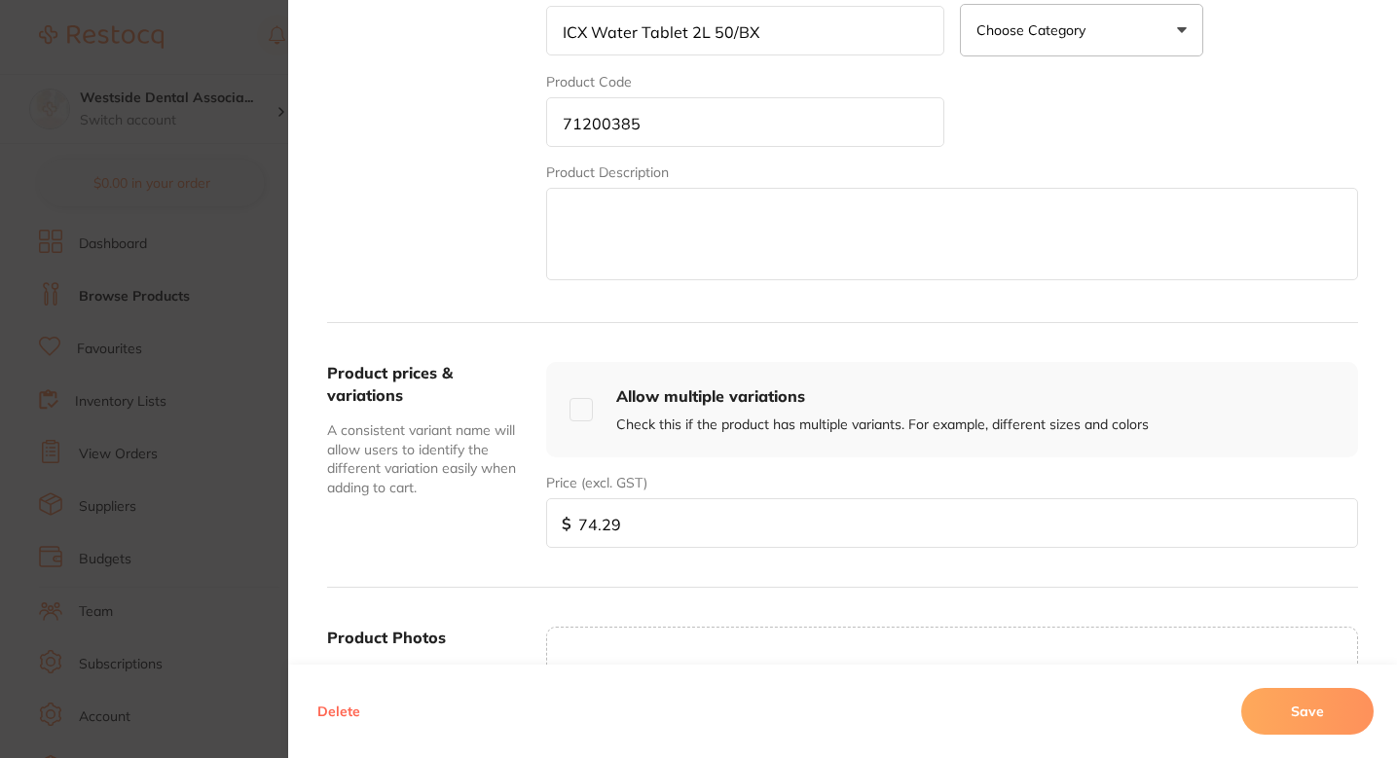
click at [626, 529] on input "74.29" at bounding box center [952, 523] width 812 height 50
paste input "59.9"
type input "59.99"
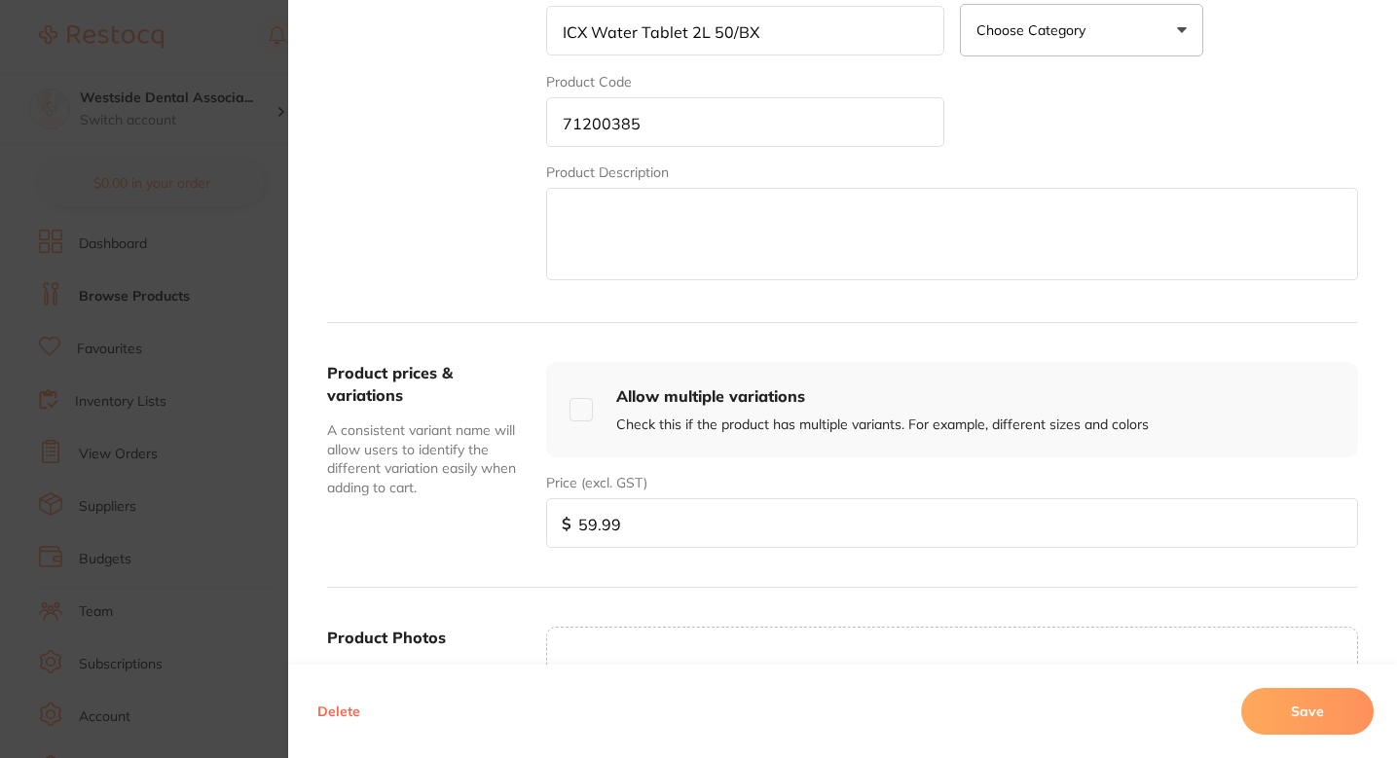
click at [1344, 693] on button "Save" at bounding box center [1307, 711] width 132 height 47
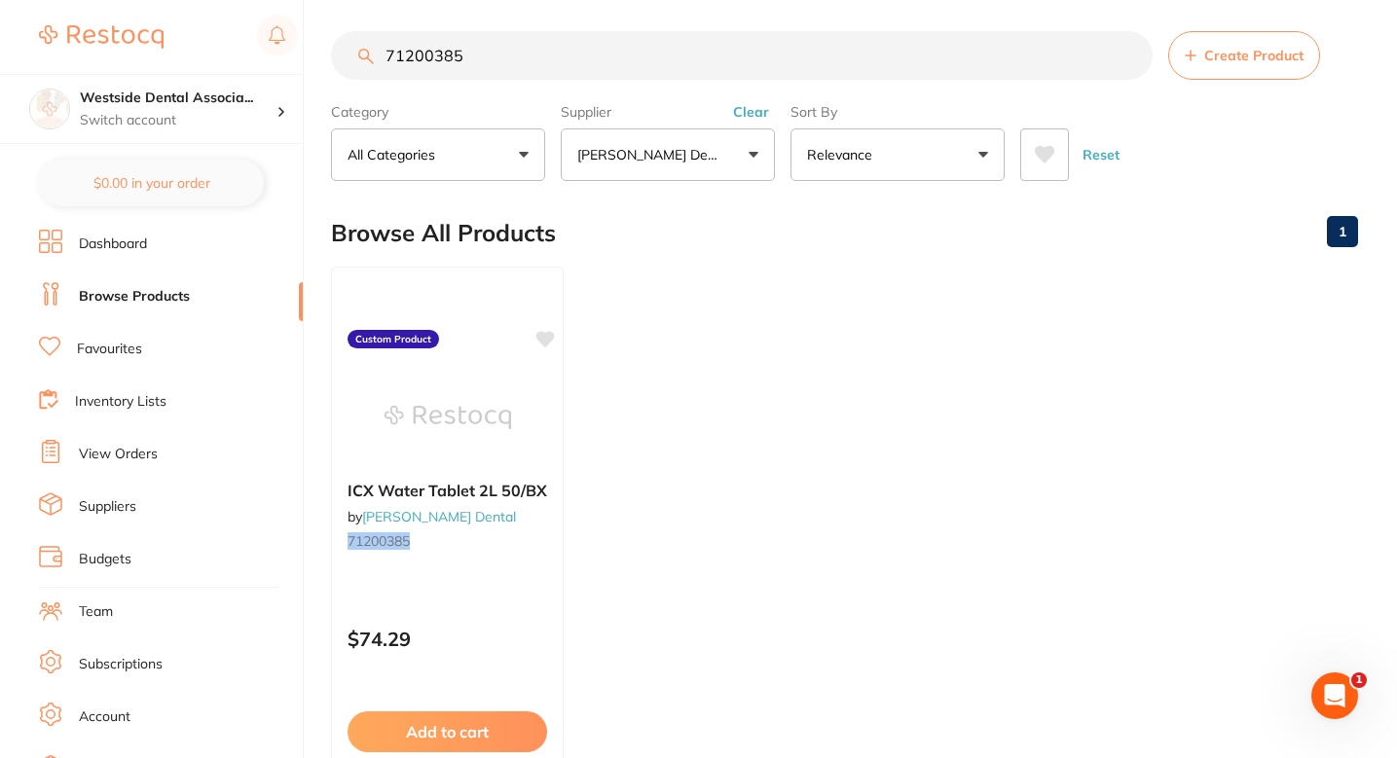
click at [561, 89] on section "71200385 Create Product Category All Categories All Categories No categories fo…" at bounding box center [844, 106] width 1027 height 150
click at [560, 76] on input "71200385" at bounding box center [742, 55] width 822 height 49
paste input "6164156"
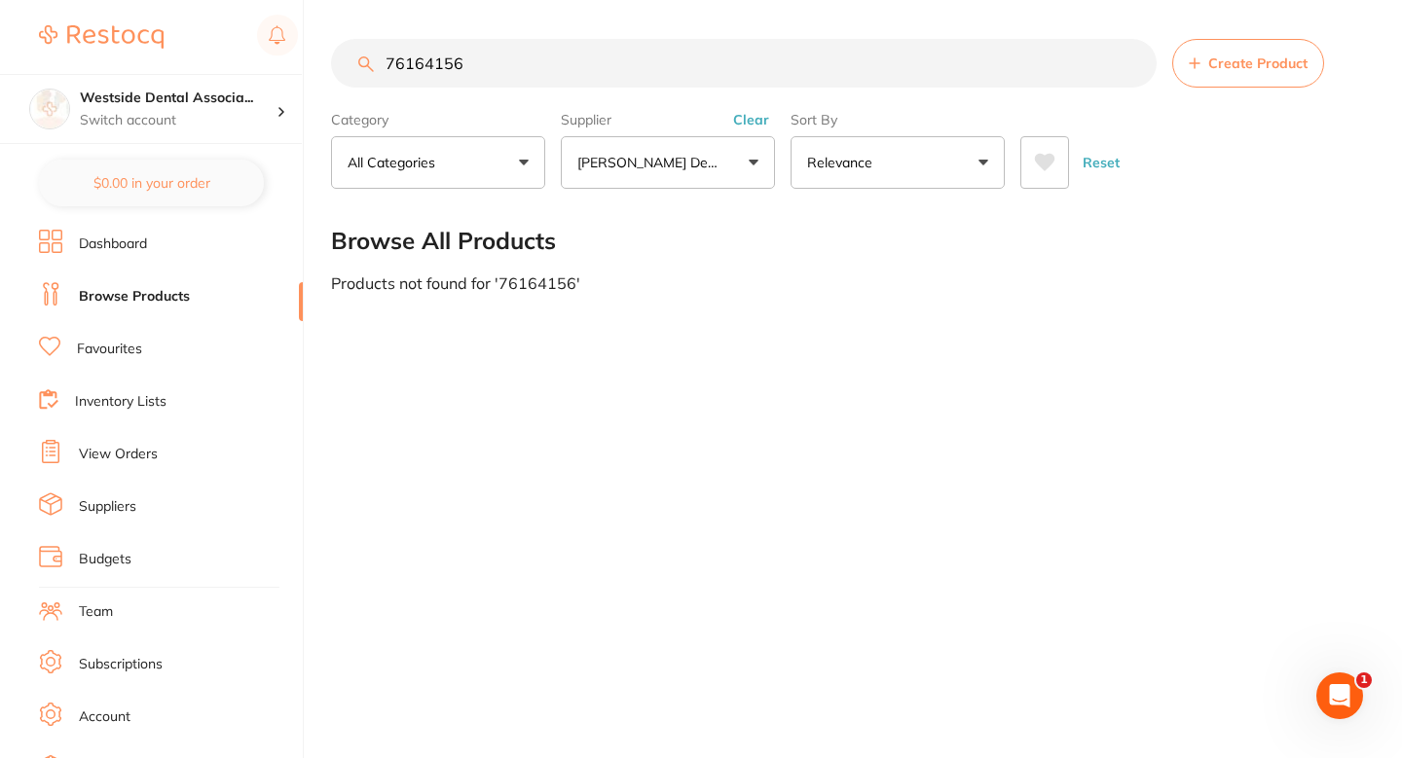
type input "76164156"
click at [1241, 69] on span "Create Product" at bounding box center [1257, 63] width 99 height 16
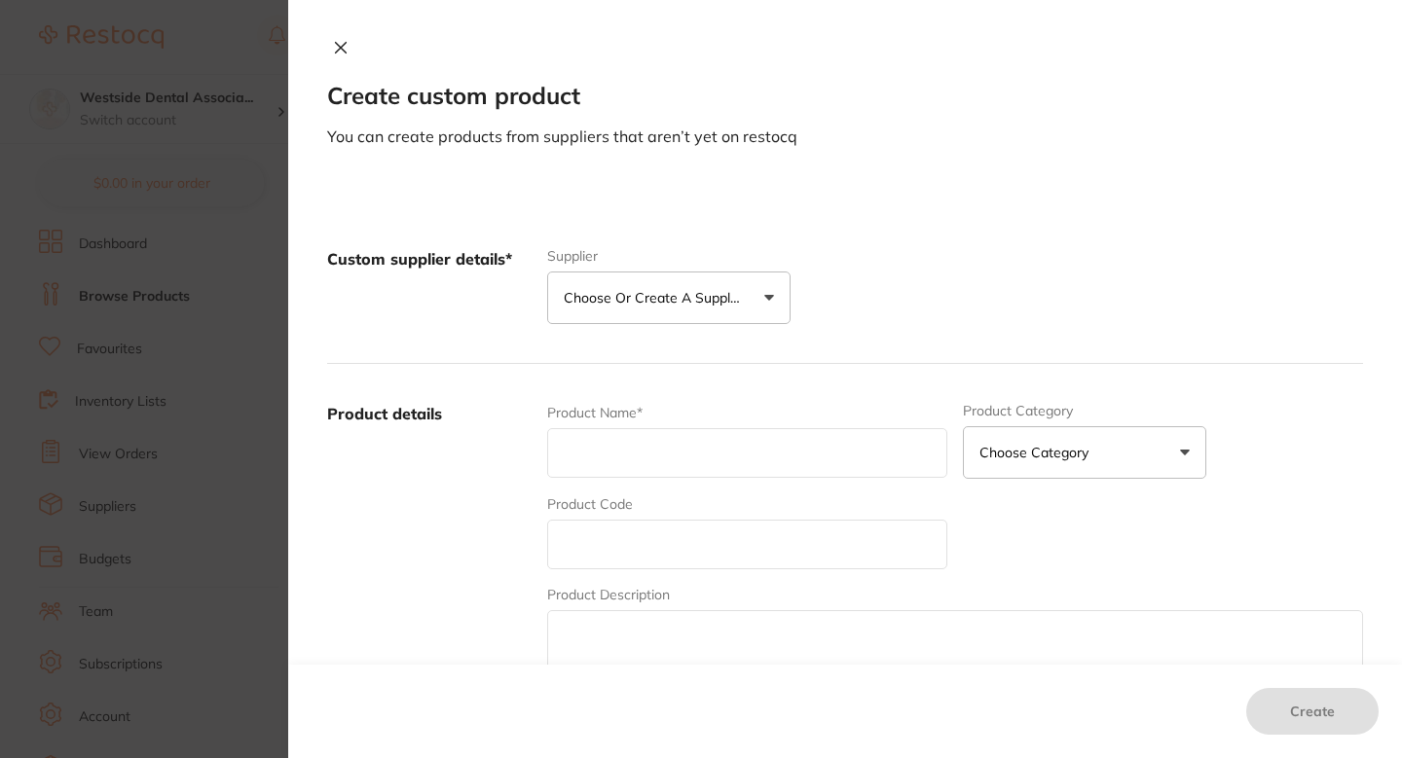
click at [702, 292] on p "Choose or create a supplier" at bounding box center [656, 297] width 185 height 19
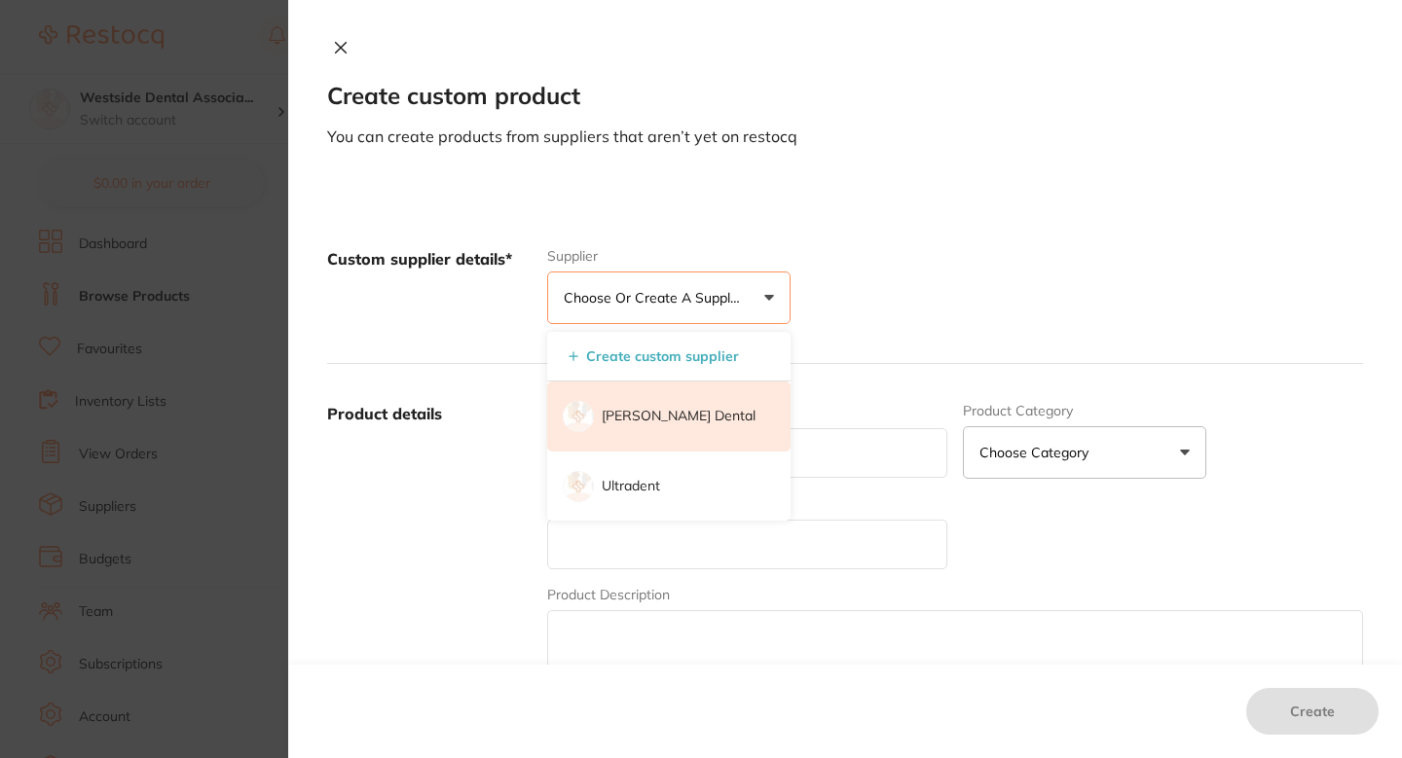
click at [662, 403] on li "[PERSON_NAME] Dental" at bounding box center [668, 417] width 243 height 70
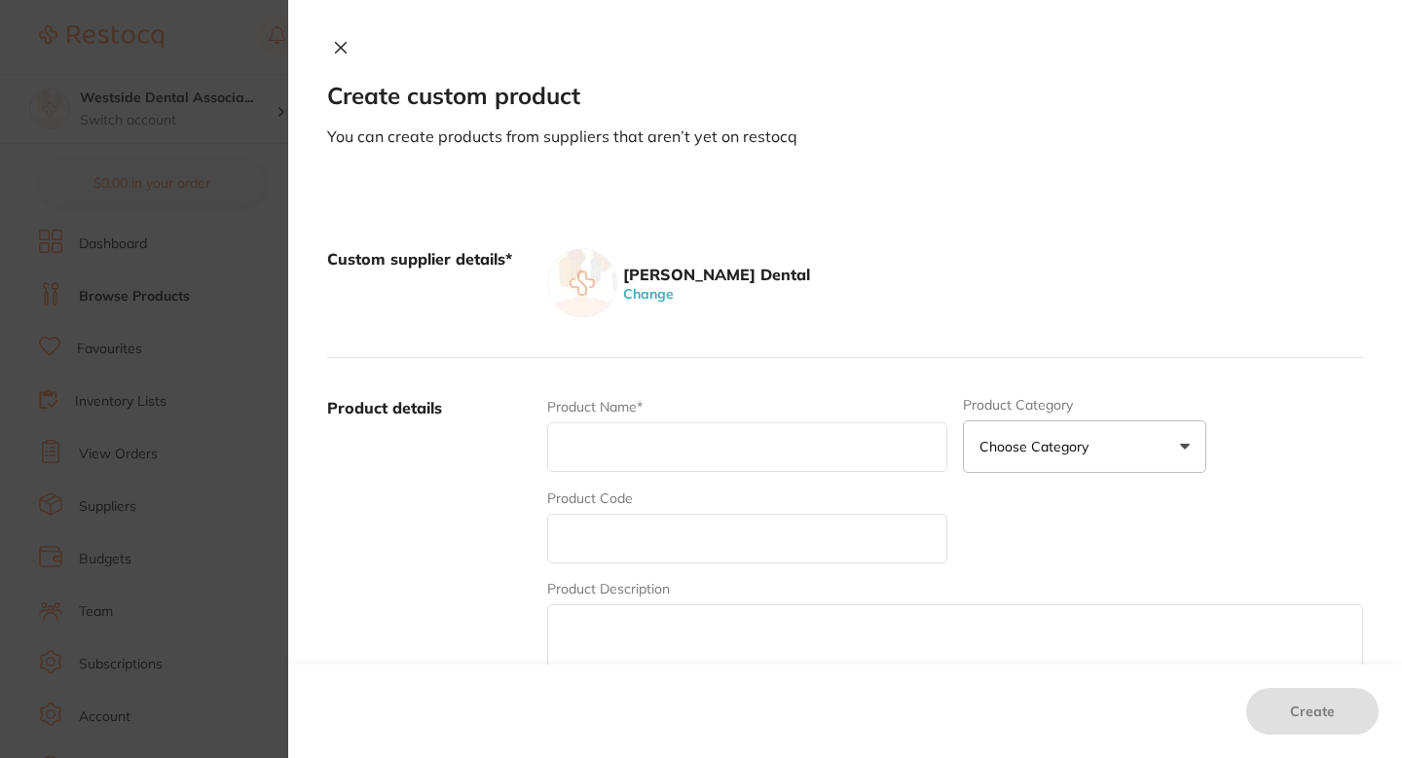
click at [650, 546] on input "text" at bounding box center [747, 539] width 400 height 50
paste input "76164156"
type input "76164156"
click at [680, 446] on input "text" at bounding box center [747, 448] width 400 height 50
click at [688, 444] on input "text" at bounding box center [747, 448] width 400 height 50
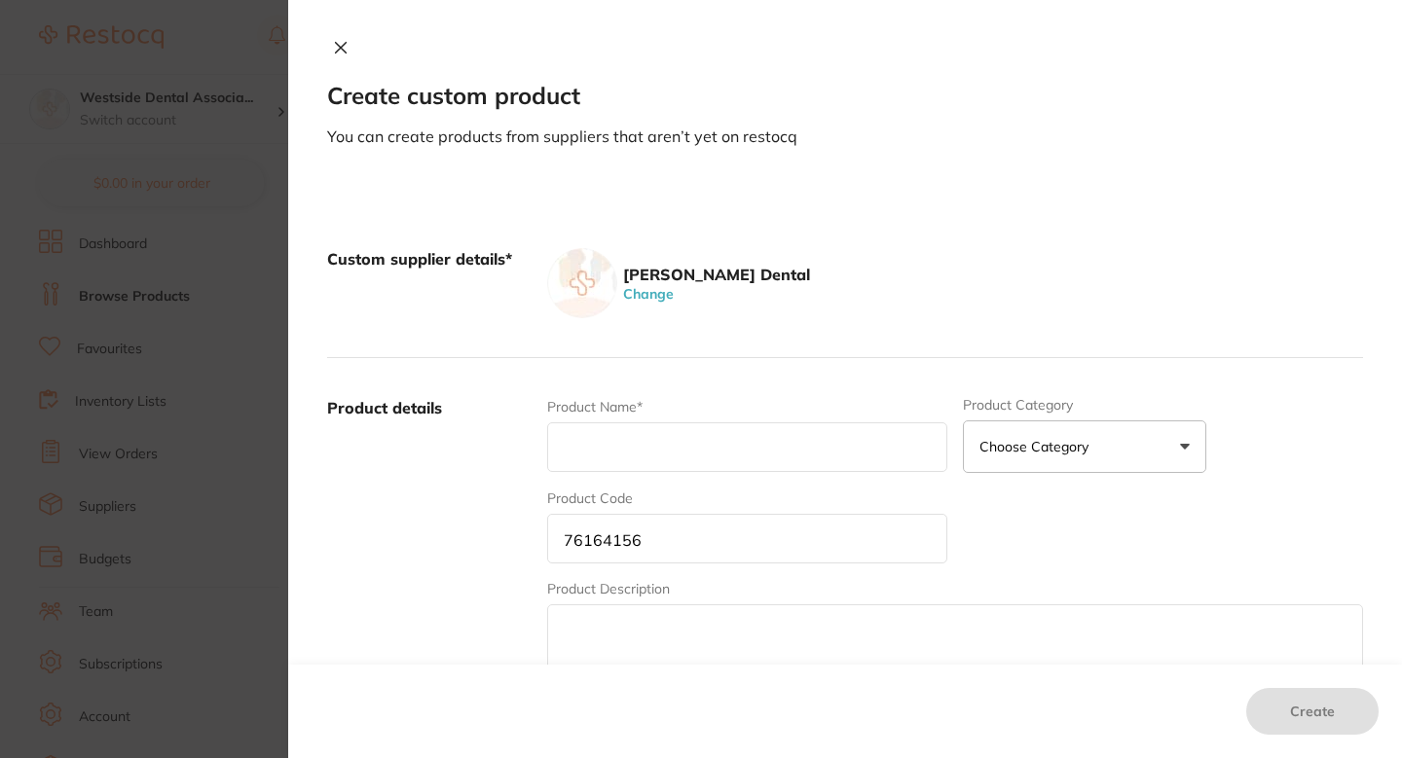
paste input "Xcp Evolut 2000 Bw Aim Ring"
type input "Xcp Evolut 2000 Bw Aim Ring"
click at [501, 498] on label "Product details" at bounding box center [429, 549] width 204 height 304
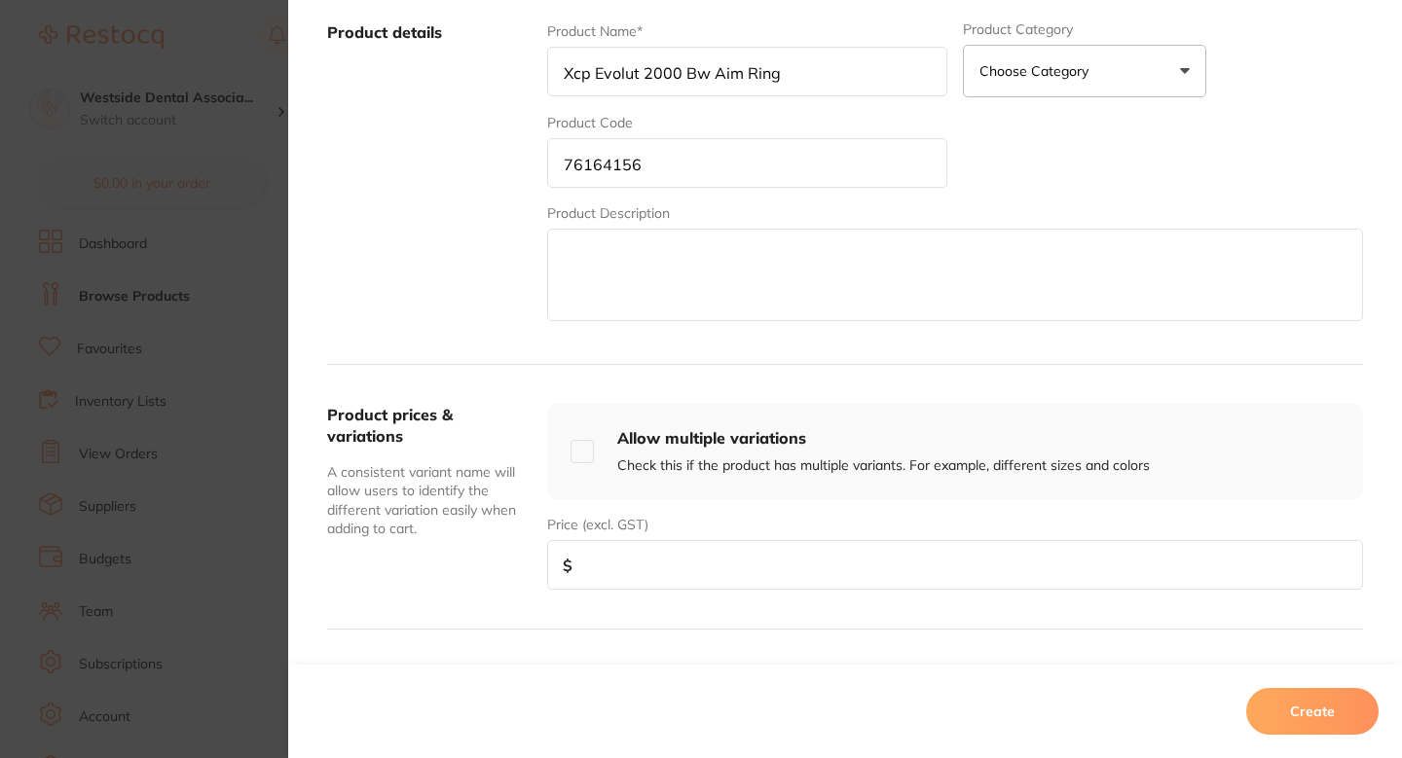
scroll to position [446, 0]
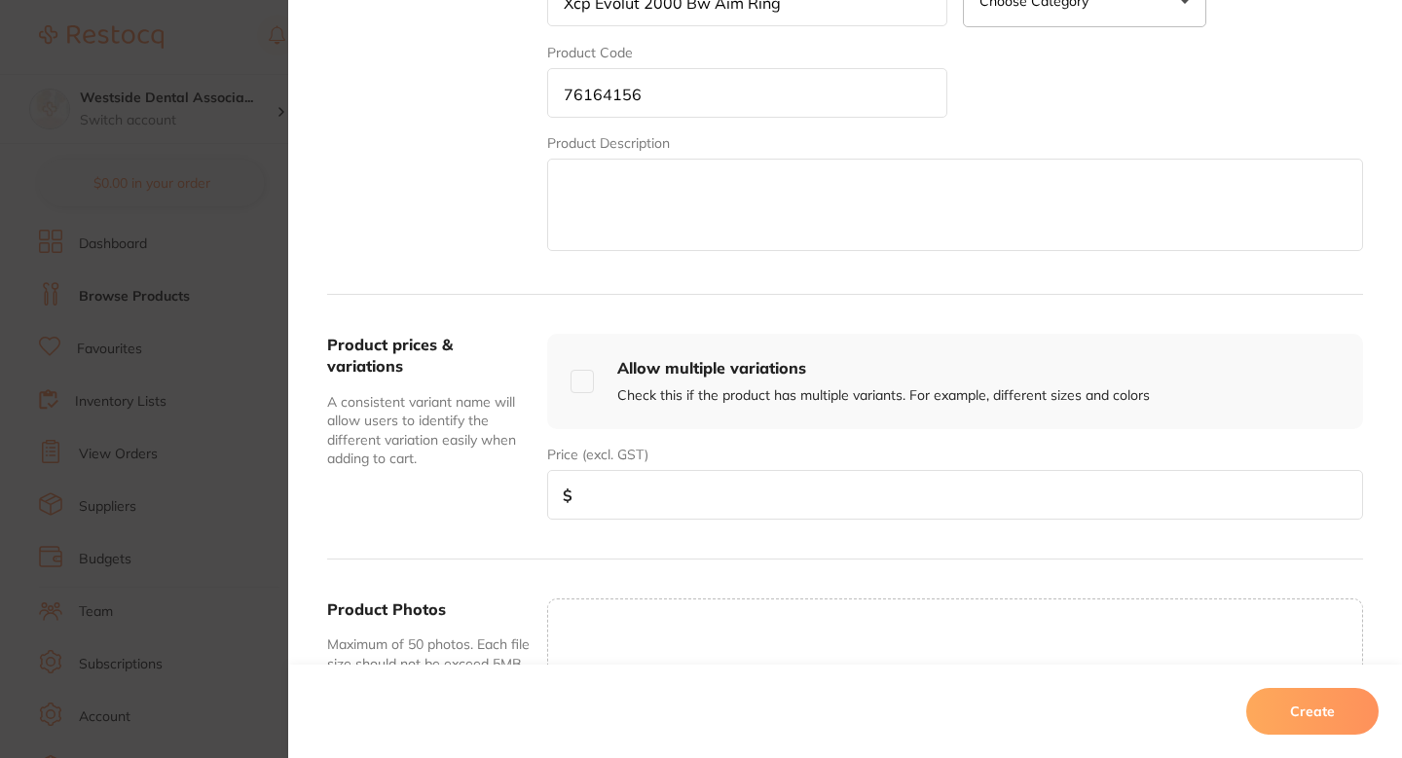
click at [609, 525] on div "Product prices & variations A consistent variant name will allow users to ident…" at bounding box center [845, 427] width 1036 height 265
click at [656, 480] on input "number" at bounding box center [955, 495] width 816 height 50
type input "15.99"
click at [1345, 713] on button "Create" at bounding box center [1312, 711] width 132 height 47
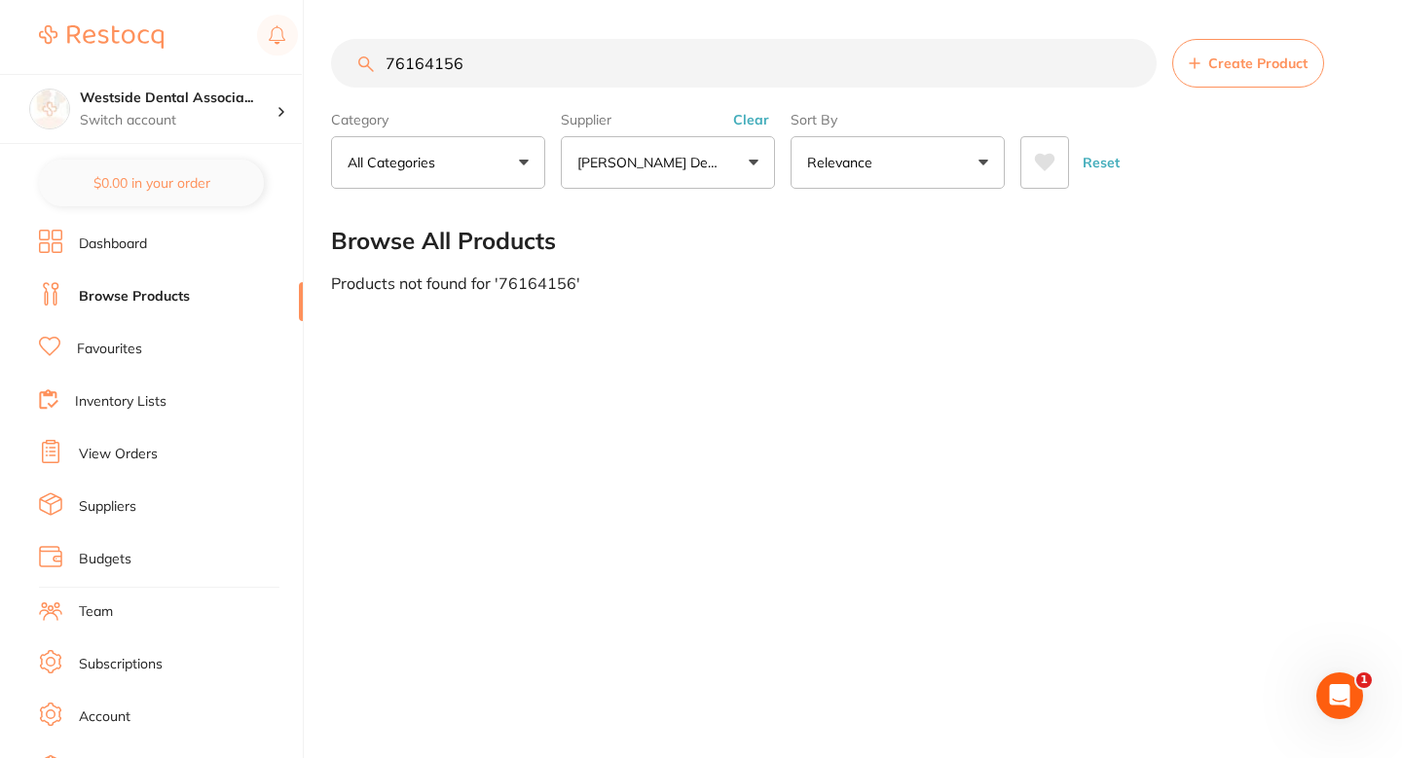
click at [891, 288] on div "Products not found for ' 76164156 '" at bounding box center [847, 284] width 1032 height 18
click at [630, 55] on input "76164156" at bounding box center [744, 63] width 826 height 49
paste input "615983"
type input "76615983"
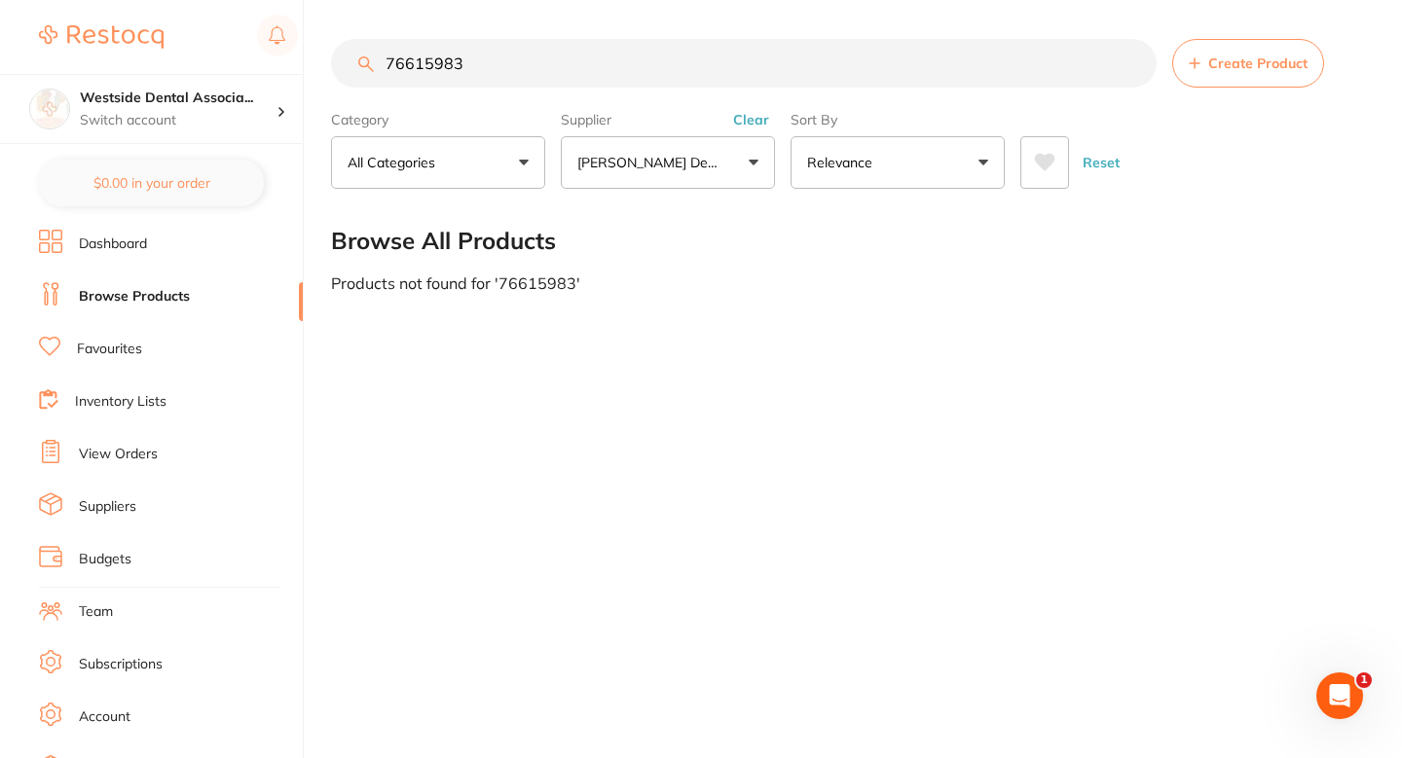
click at [1205, 50] on button "Create Product" at bounding box center [1248, 63] width 152 height 49
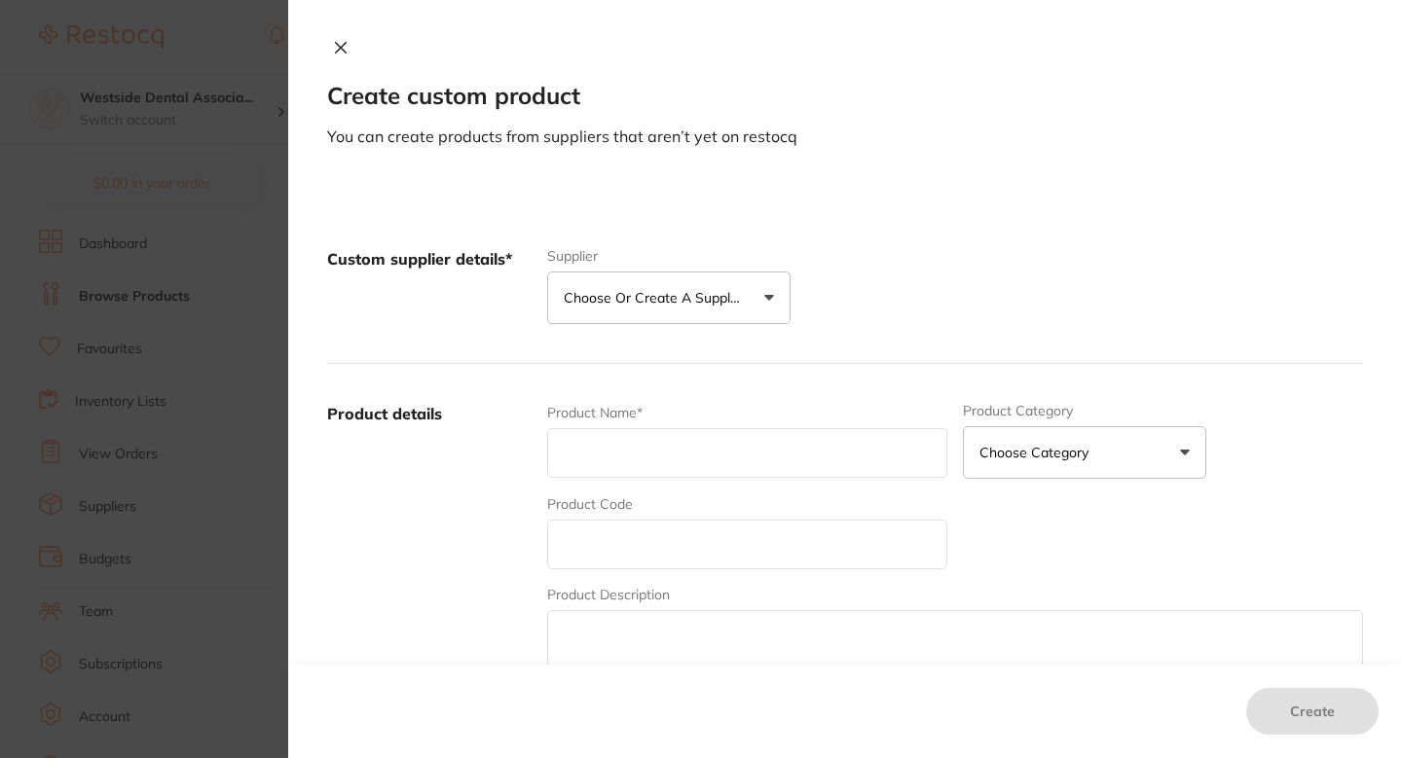
click at [772, 351] on div "Custom supplier details* Supplier Choose or create a supplier Create custom sup…" at bounding box center [845, 286] width 1036 height 155
click at [705, 307] on p "Choose or create a supplier" at bounding box center [656, 297] width 185 height 19
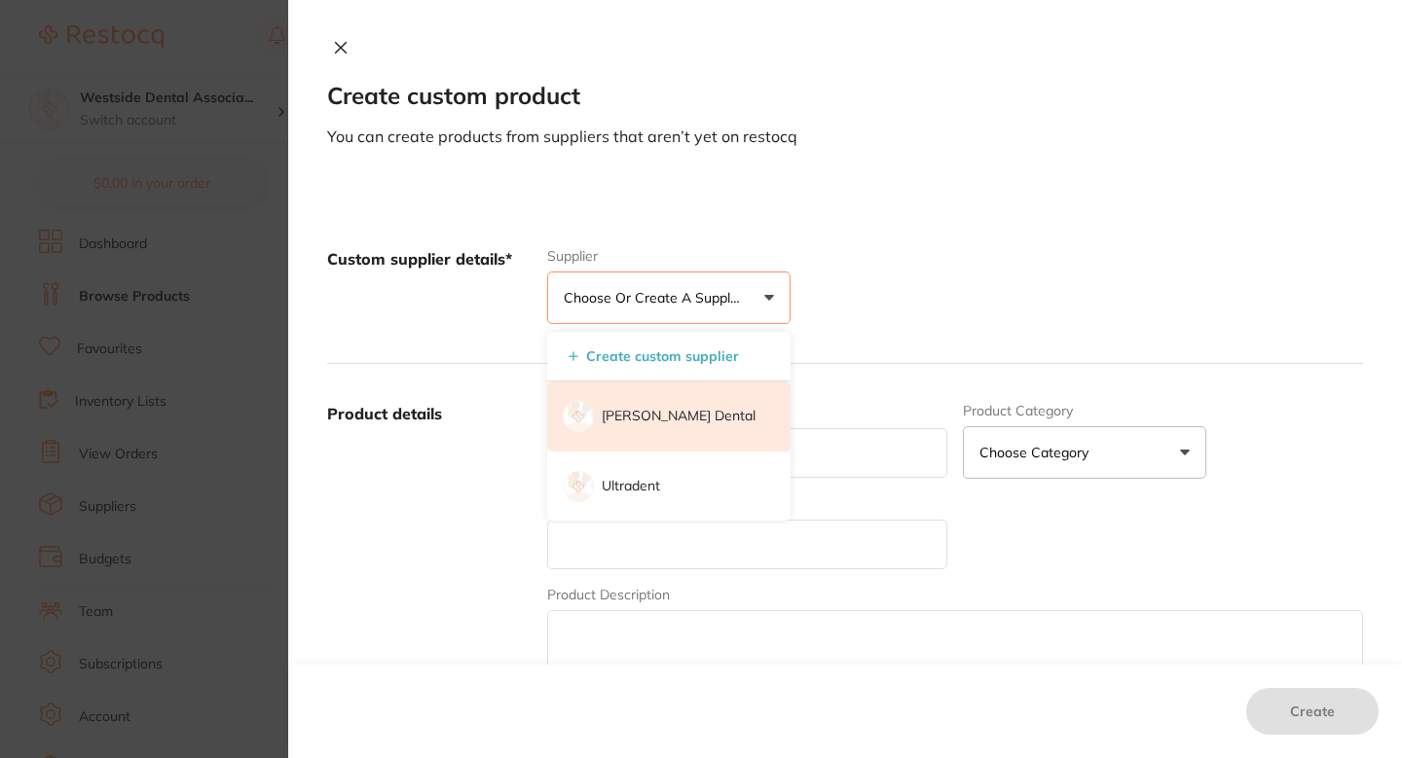
click at [658, 428] on li "[PERSON_NAME] Dental" at bounding box center [668, 417] width 243 height 70
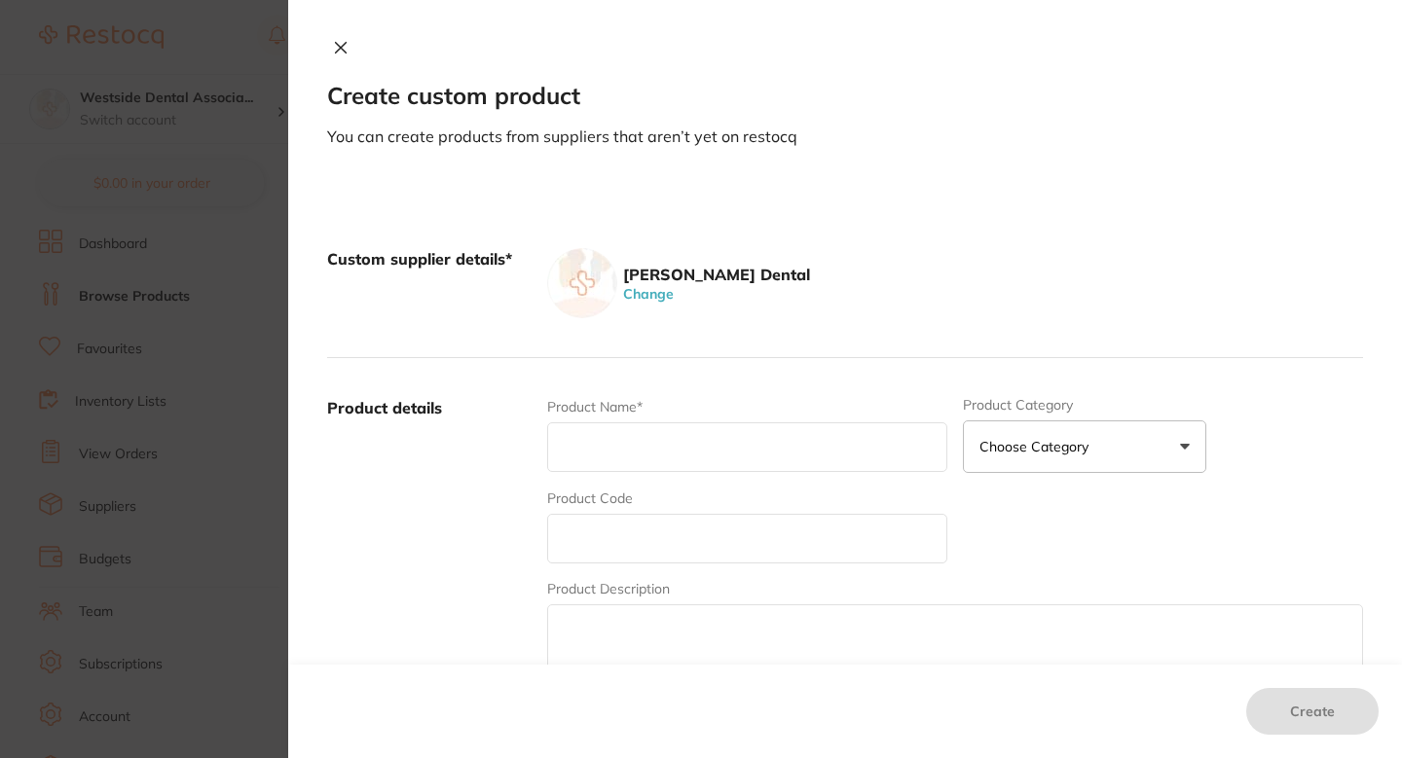
click at [674, 514] on input "text" at bounding box center [747, 539] width 400 height 50
paste input "76615983"
type input "76615983"
click at [660, 452] on input "text" at bounding box center [747, 448] width 400 height 50
click at [588, 457] on input "text" at bounding box center [747, 448] width 400 height 50
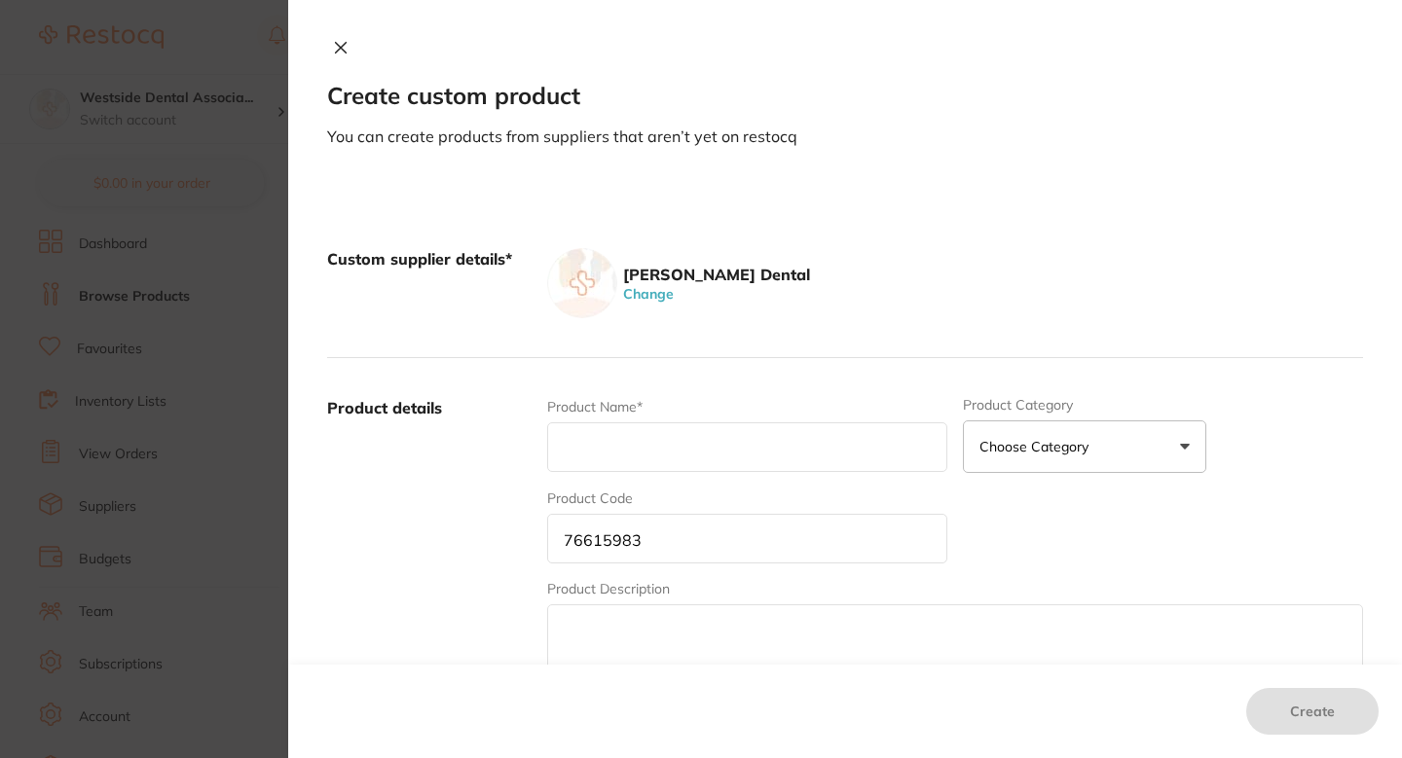
paste input "Anterior Arm"
type input "Anterior Arm"
click at [471, 477] on label "Product details" at bounding box center [429, 549] width 204 height 304
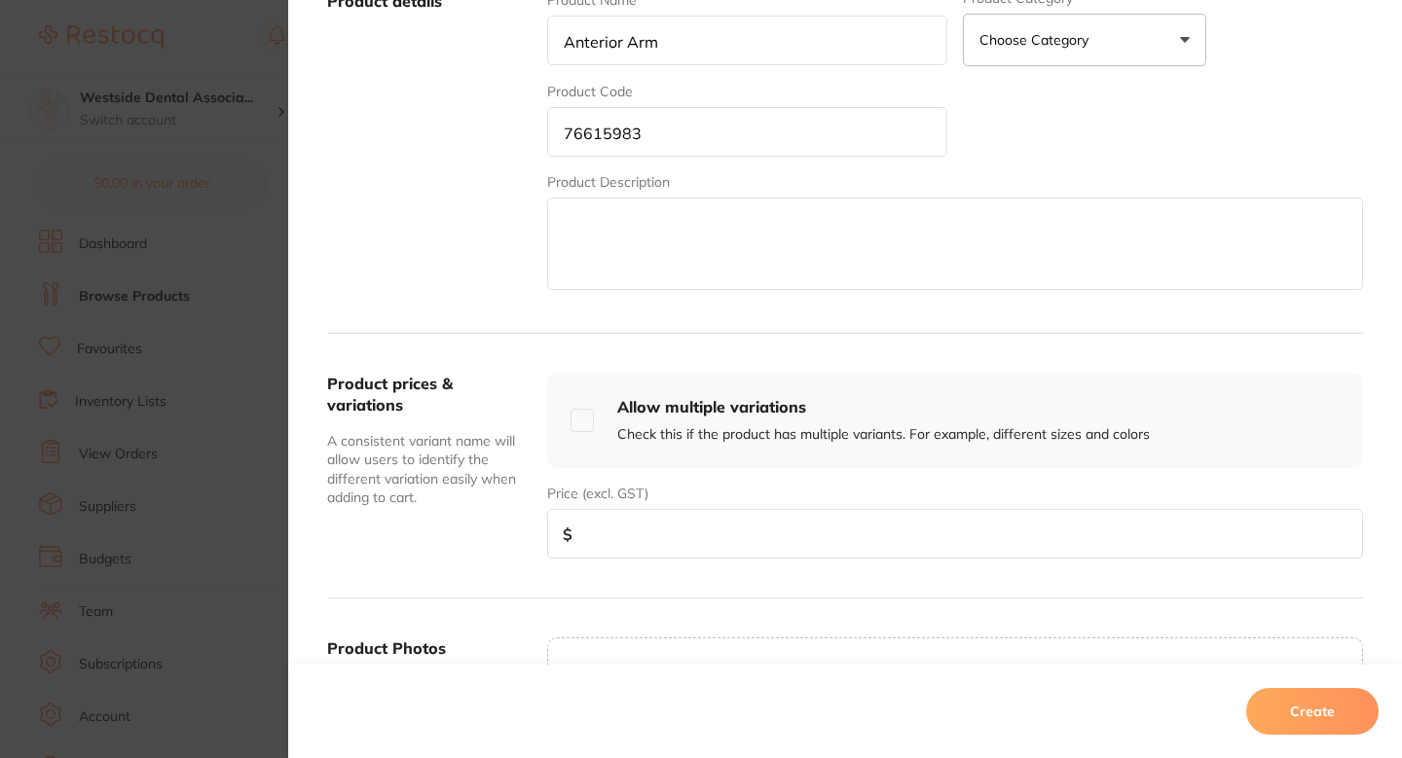
click at [713, 518] on input "number" at bounding box center [955, 534] width 816 height 50
paste input "33.99"
type input "33.99"
click at [1289, 691] on button "Create" at bounding box center [1312, 711] width 132 height 47
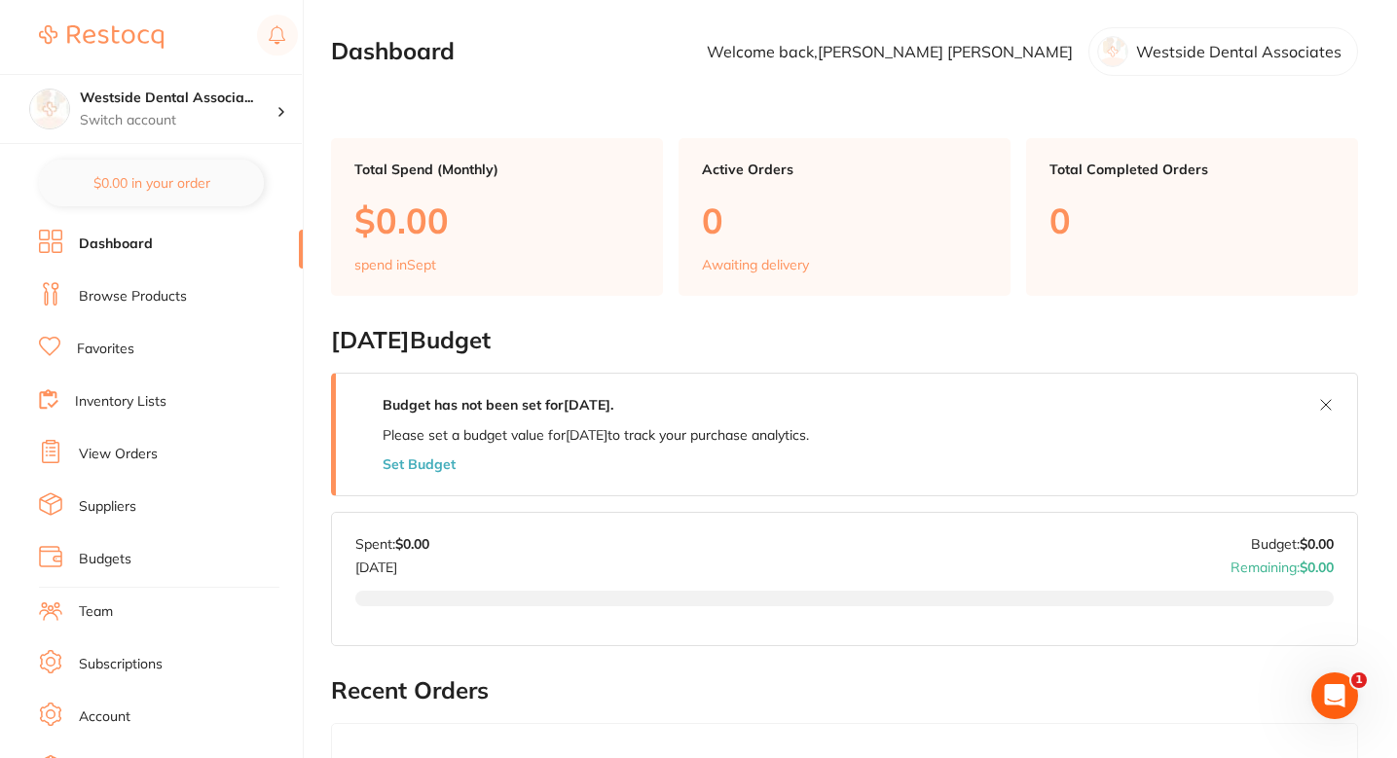
click at [106, 314] on ul "Dashboard Browse Products Favorites Inventory Lists View Orders Suppliers Budge…" at bounding box center [171, 566] width 264 height 672
click at [142, 294] on font "Browse Products" at bounding box center [133, 296] width 108 height 18
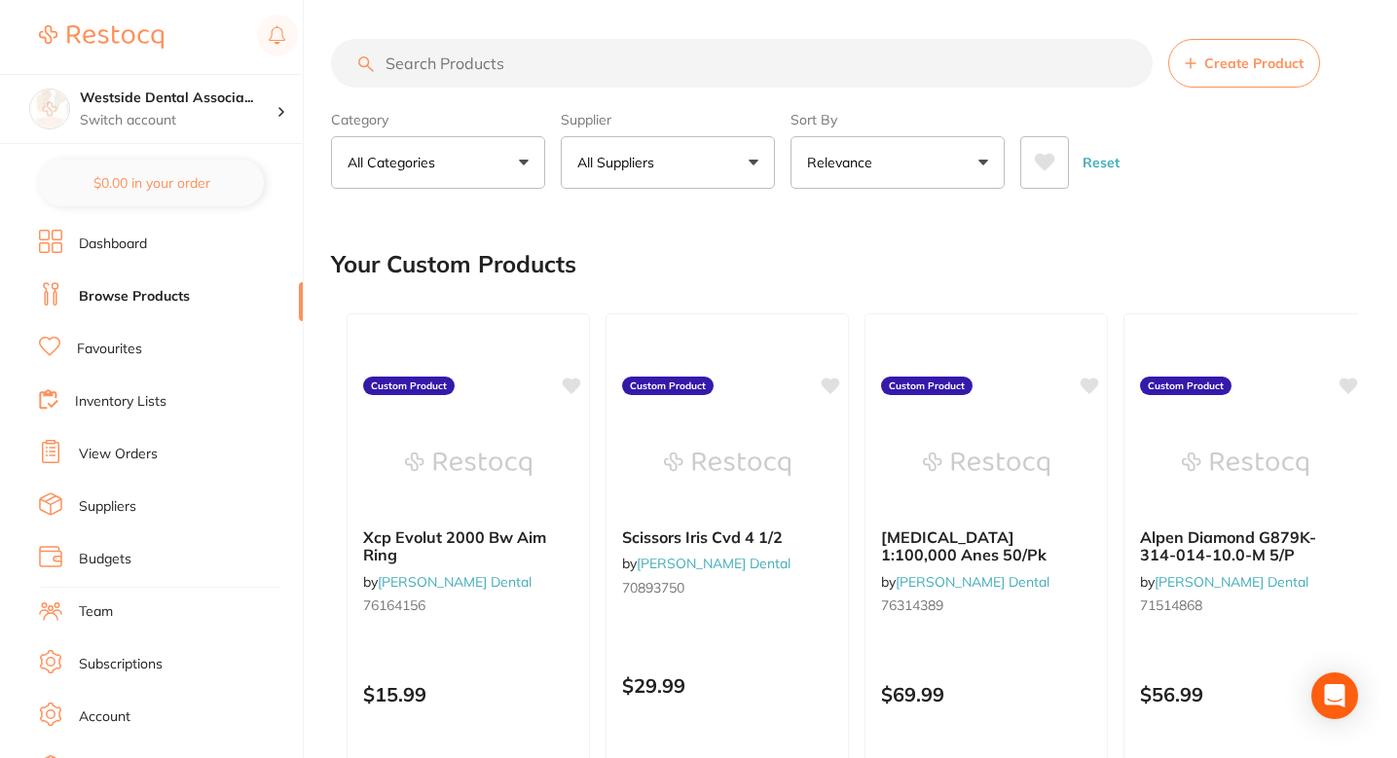
click at [687, 186] on button "All Suppliers" at bounding box center [668, 162] width 214 height 53
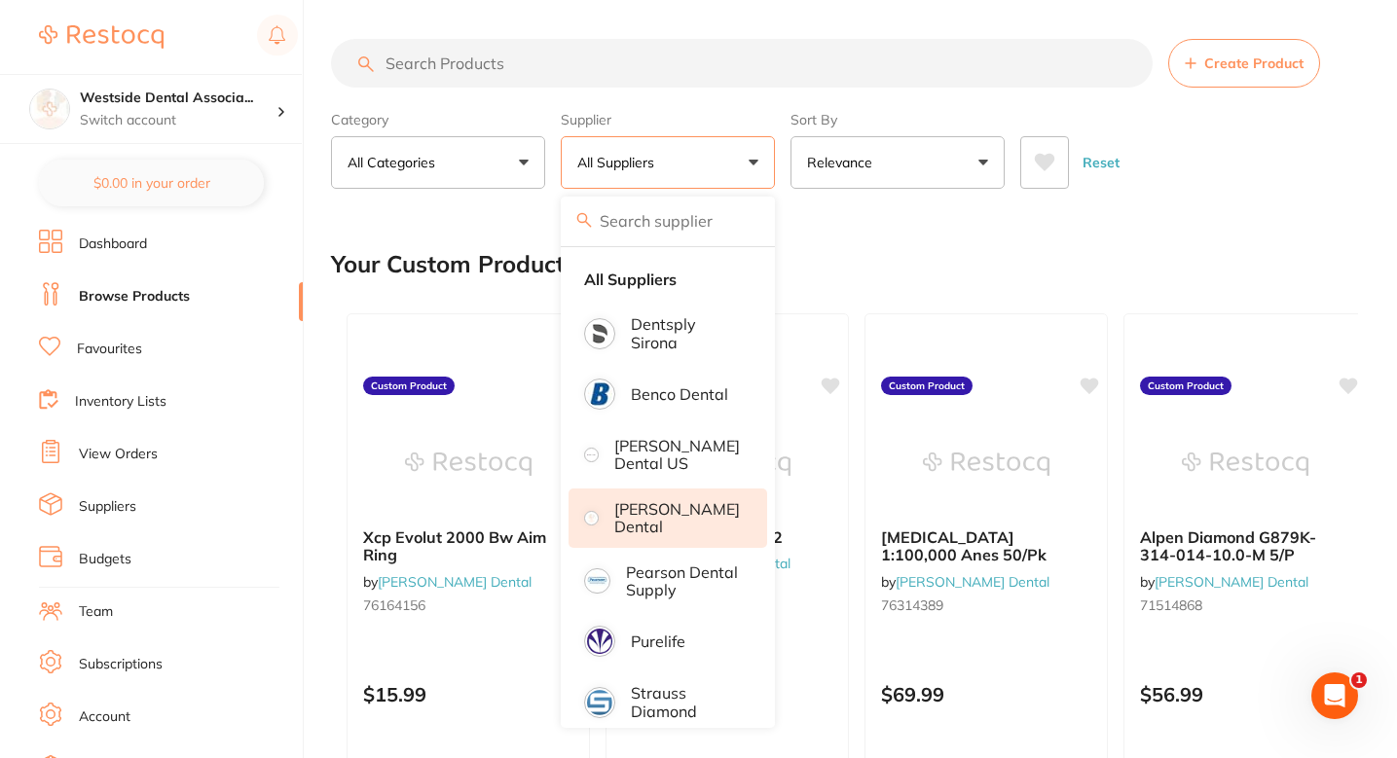
click at [661, 510] on font "[PERSON_NAME] Dental" at bounding box center [677, 517] width 126 height 37
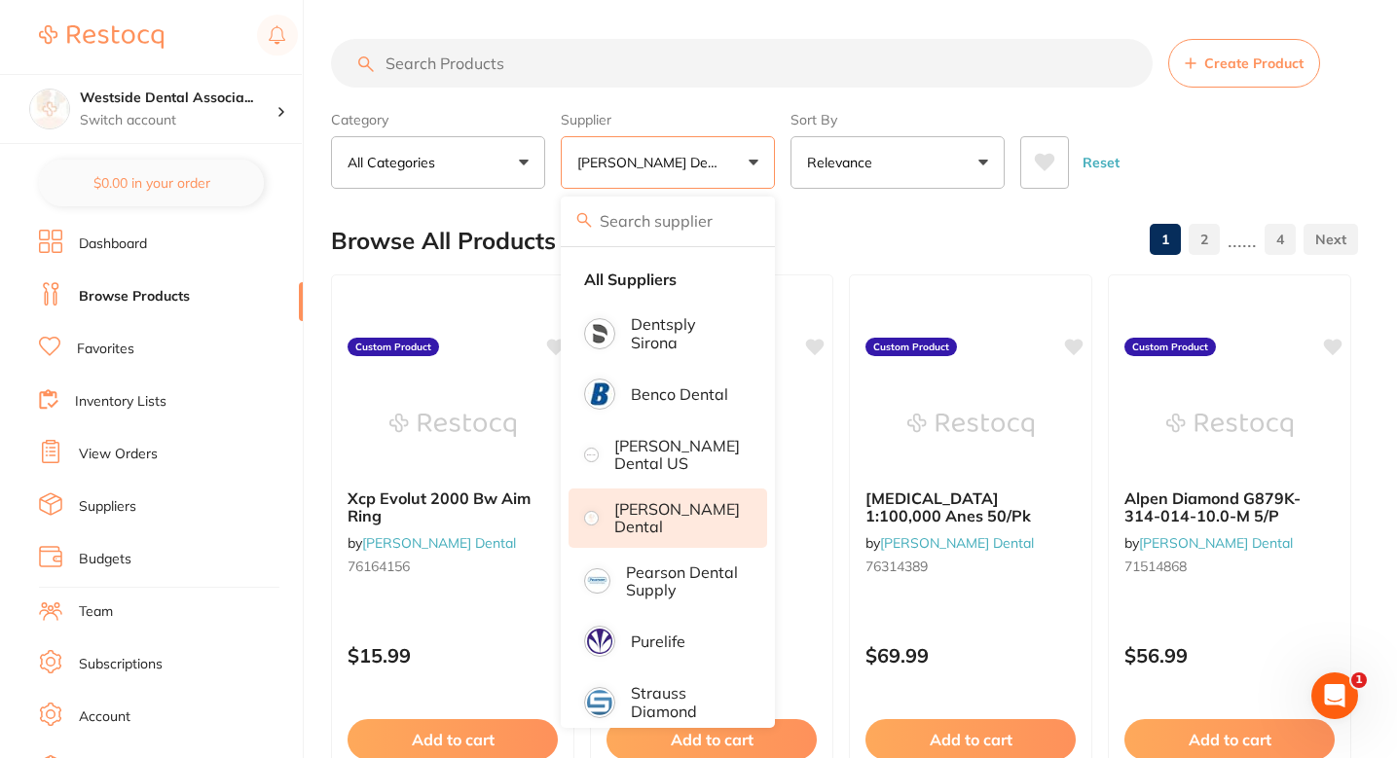
click at [560, 72] on input "search" at bounding box center [742, 63] width 822 height 49
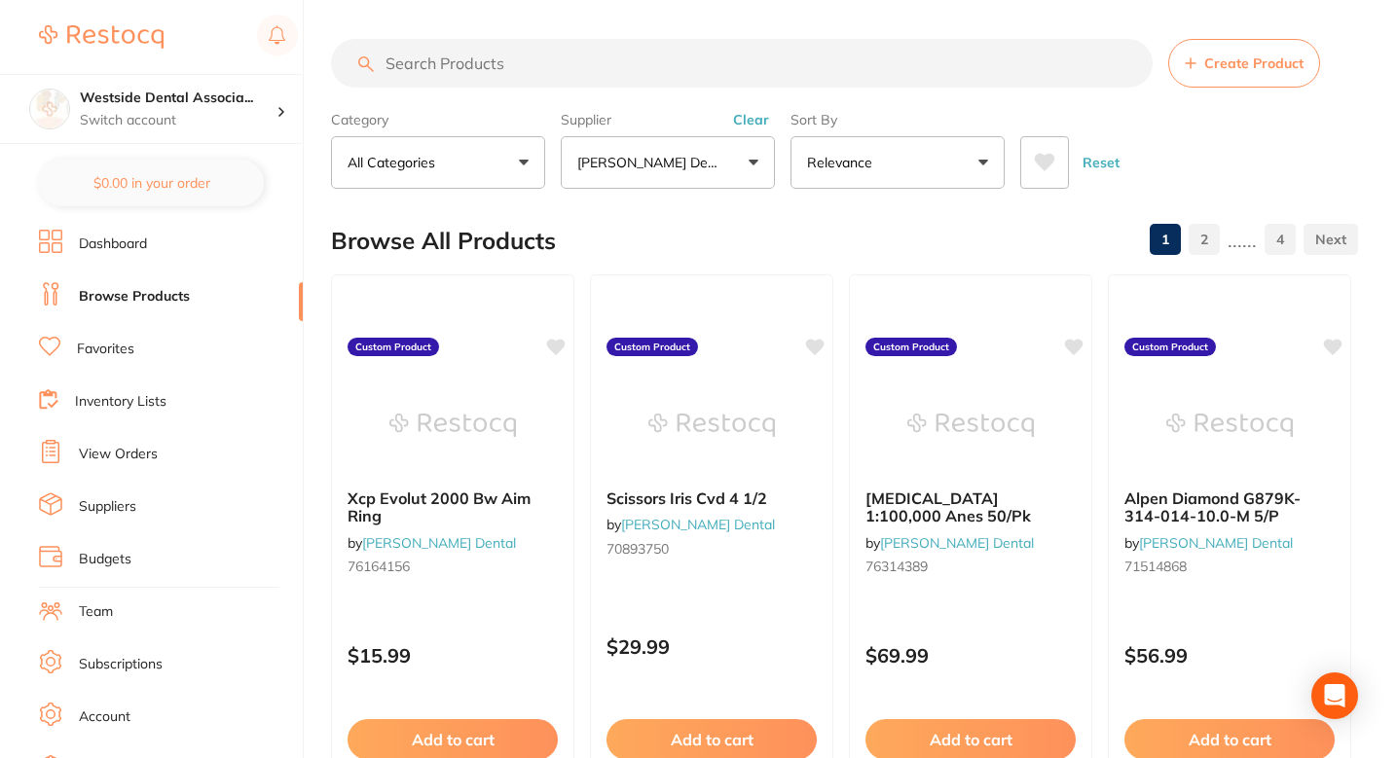
paste input "76615983"
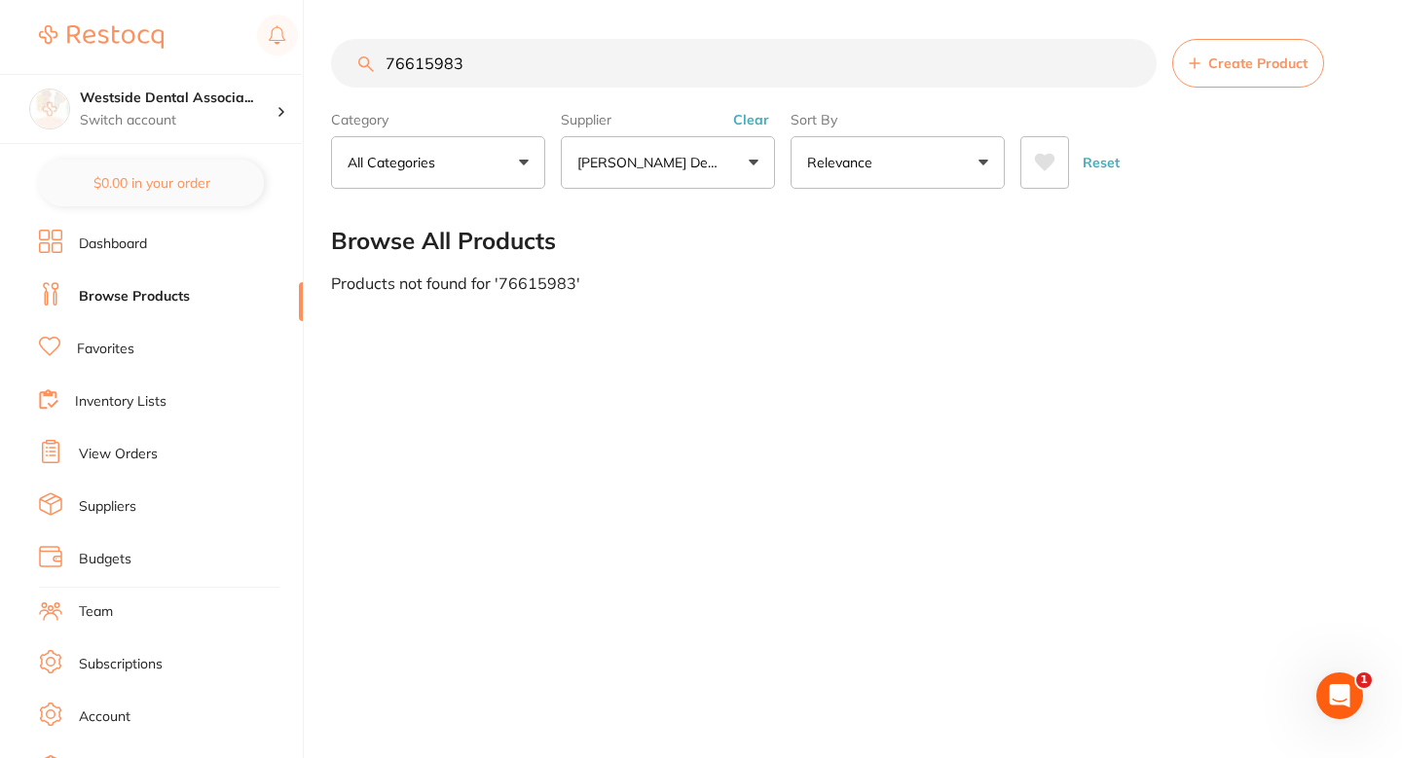
type input "76615983"
click at [1225, 57] on font "Create Product" at bounding box center [1257, 64] width 99 height 18
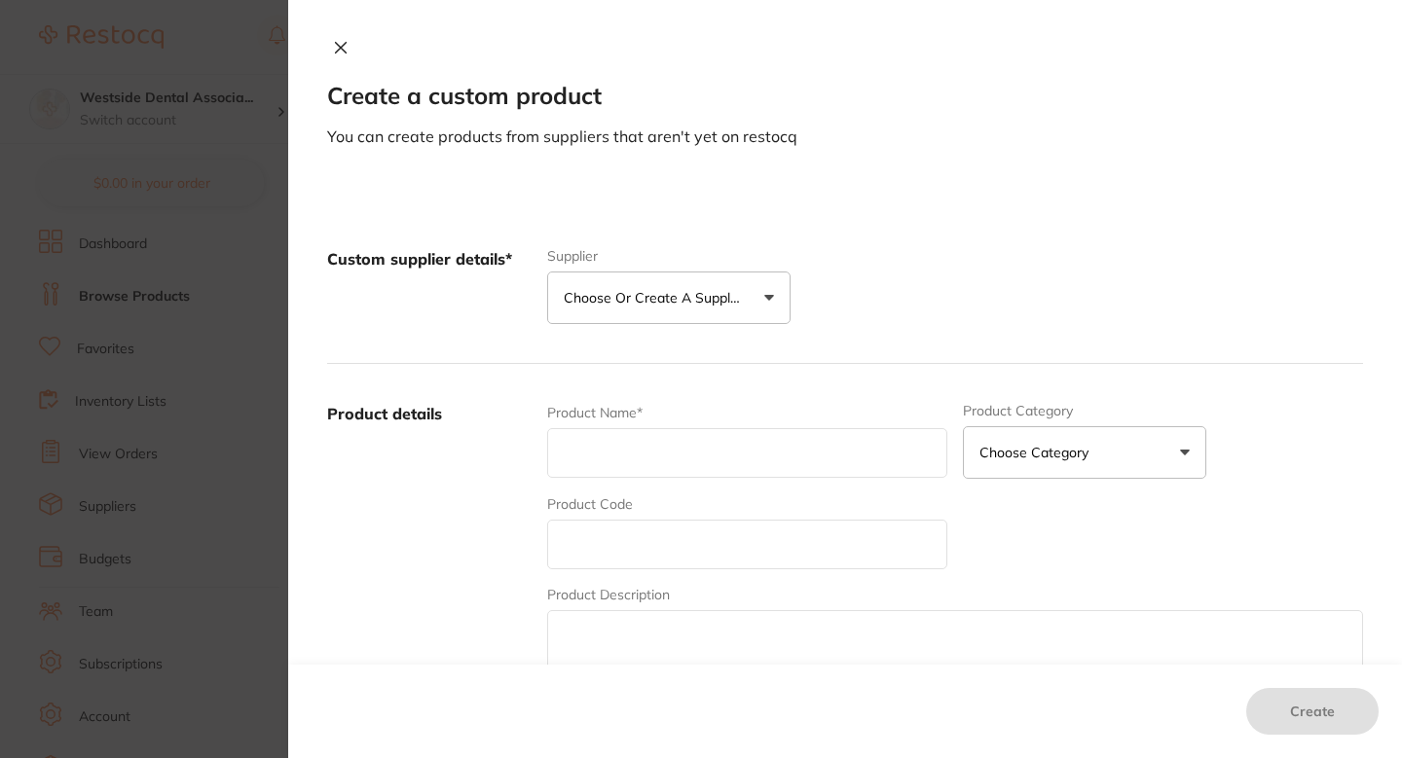
click at [729, 276] on button "Choose or create a supplier" at bounding box center [668, 298] width 243 height 53
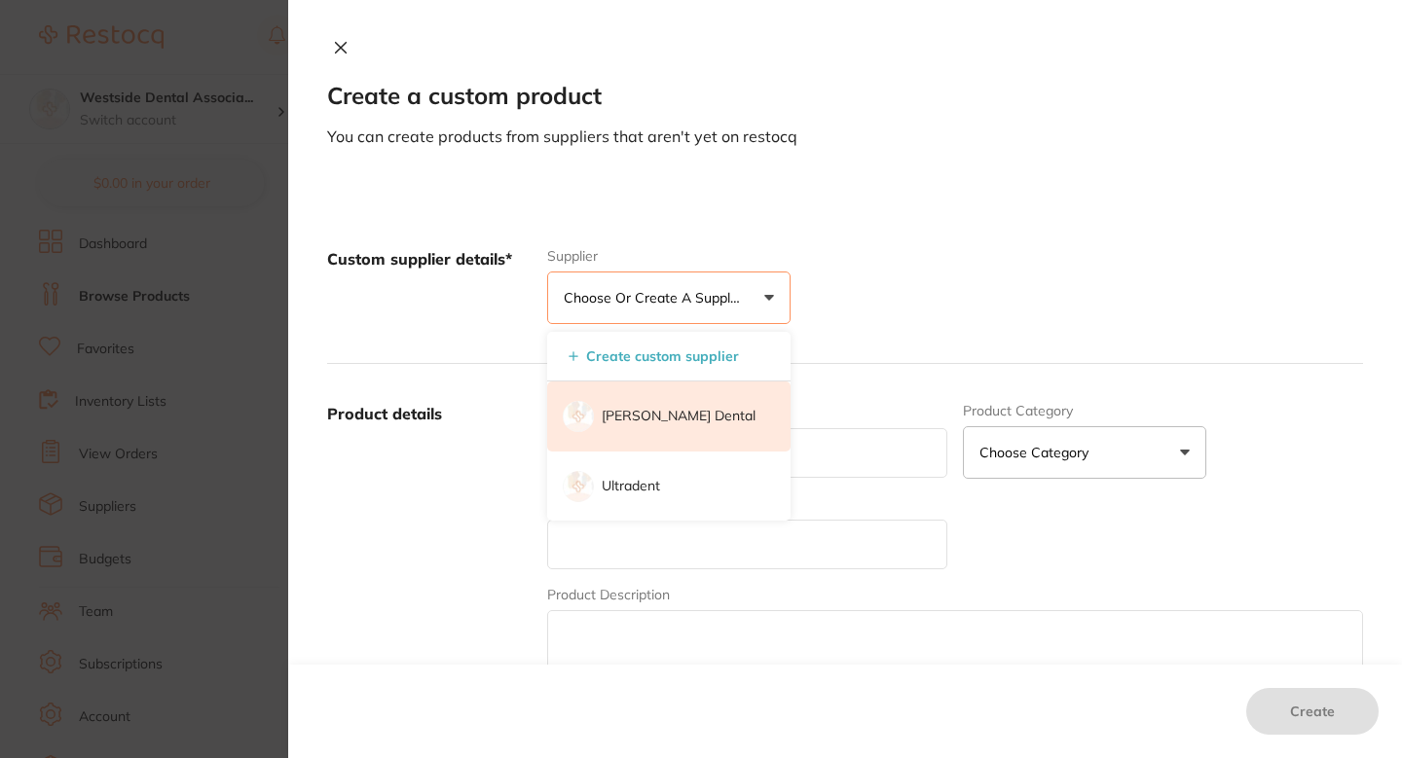
click at [682, 424] on font "[PERSON_NAME] Dental" at bounding box center [679, 416] width 154 height 18
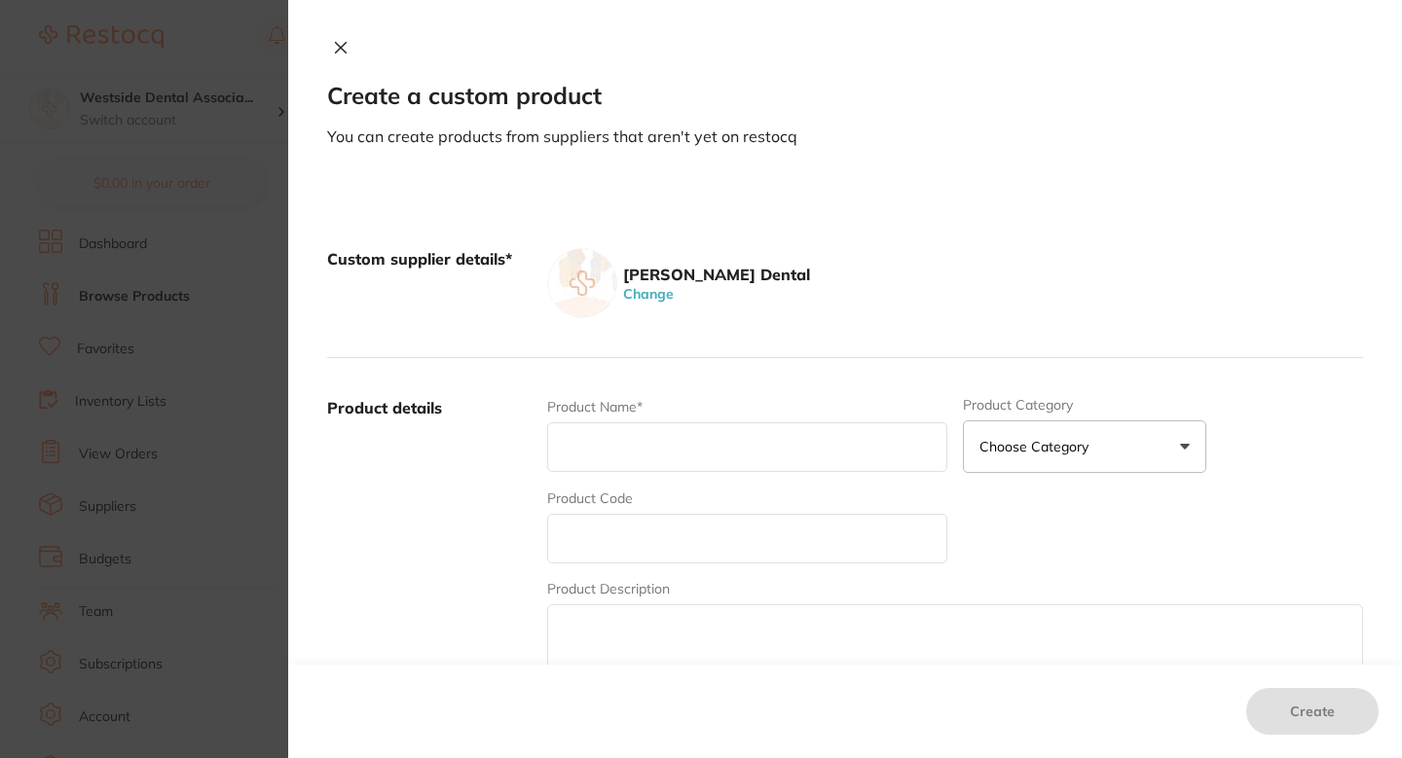
click at [665, 522] on input "text" at bounding box center [747, 539] width 400 height 50
paste input "76615983"
type input "76615983"
click at [658, 465] on input "text" at bounding box center [747, 448] width 400 height 50
paste input "Anterior Arm"
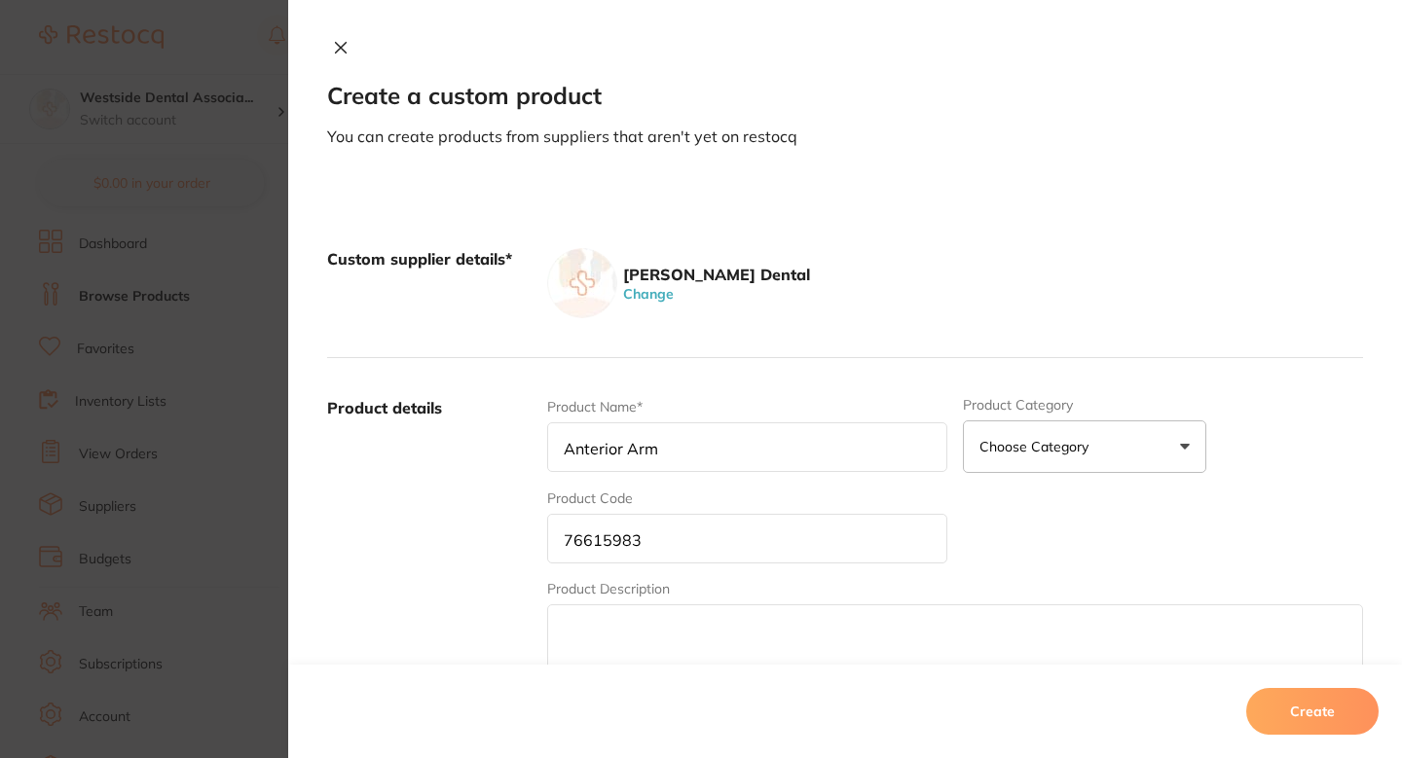
type input "Anterior Arm"
click at [570, 417] on div "Product Name* Anterior Arm" at bounding box center [747, 435] width 400 height 76
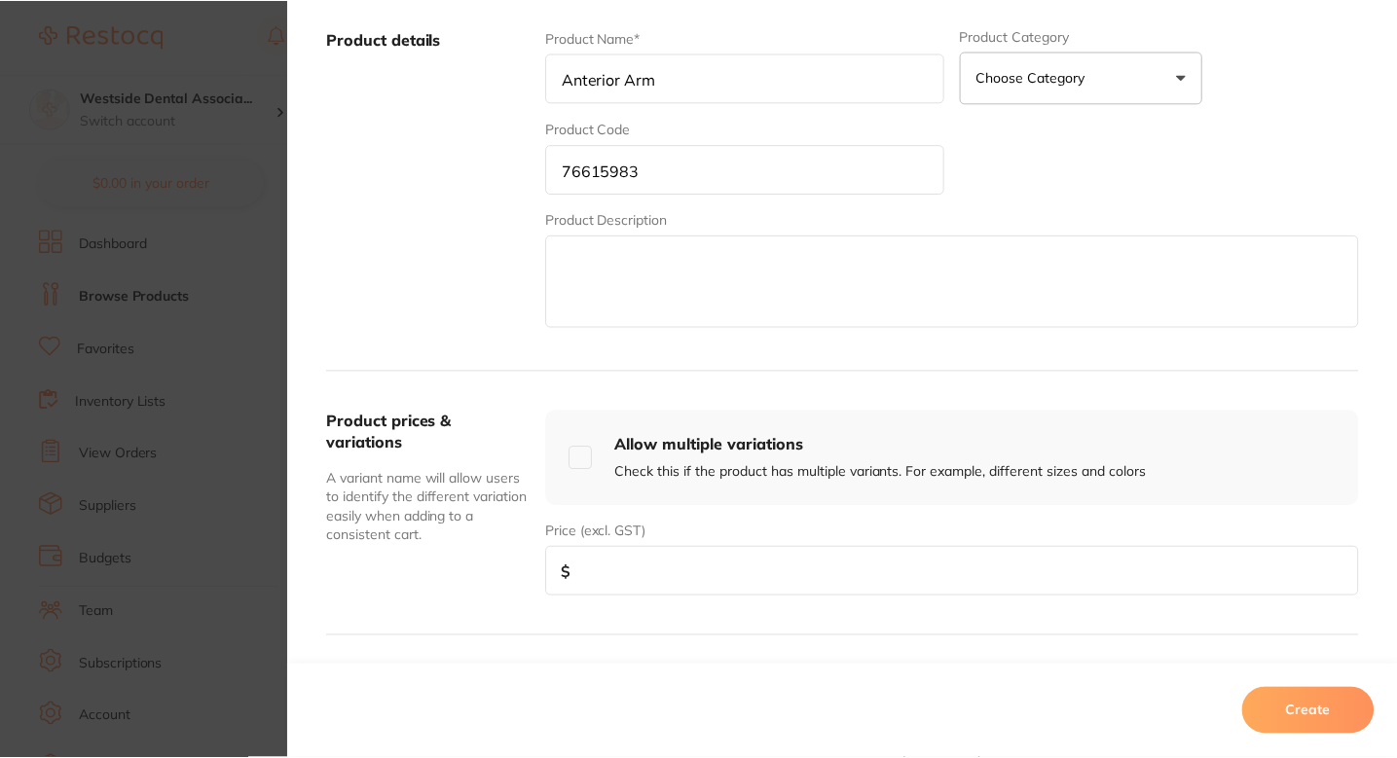
scroll to position [446, 0]
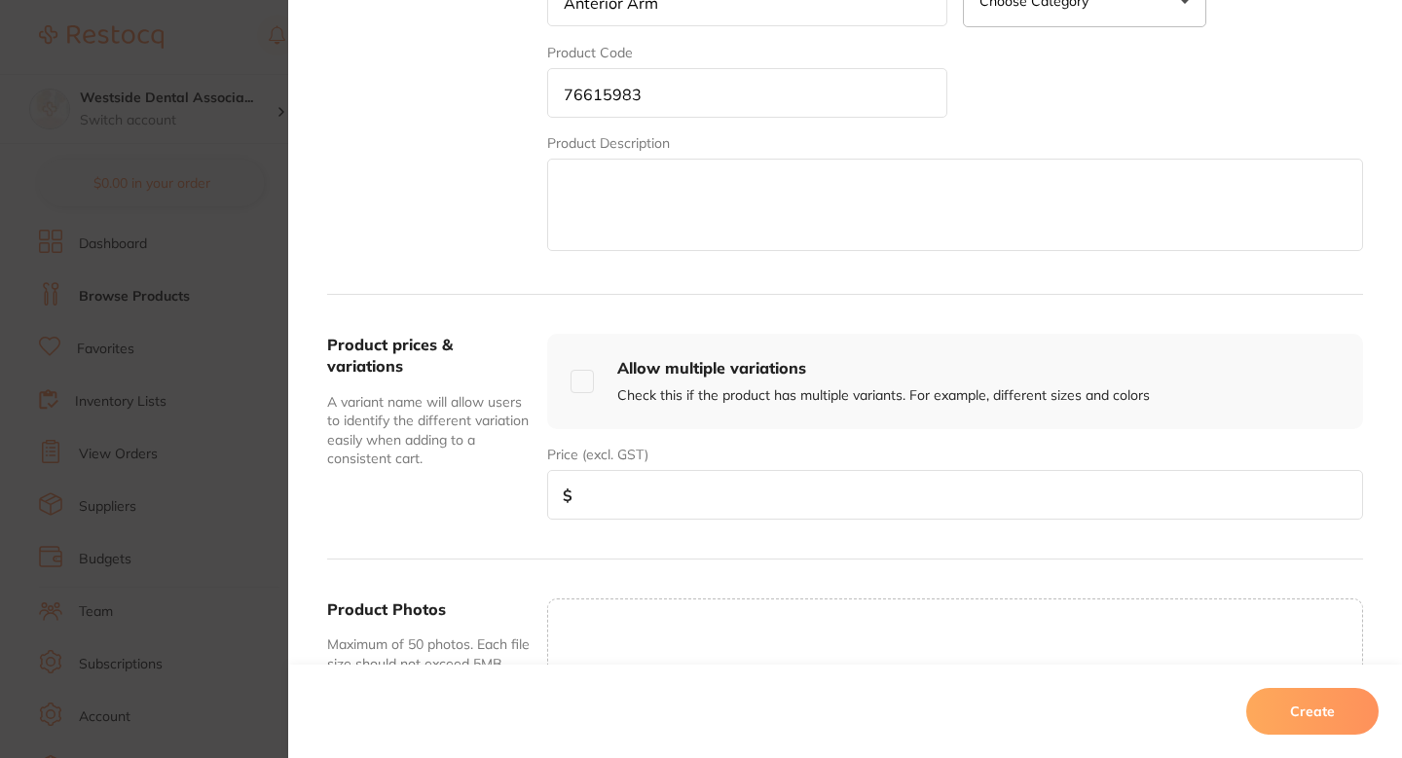
click at [647, 490] on input "number" at bounding box center [955, 495] width 816 height 50
paste input "33.99"
type input "33.99"
click at [1310, 745] on div "Create" at bounding box center [845, 711] width 1114 height 93
click at [1303, 716] on font "Create" at bounding box center [1312, 712] width 45 height 18
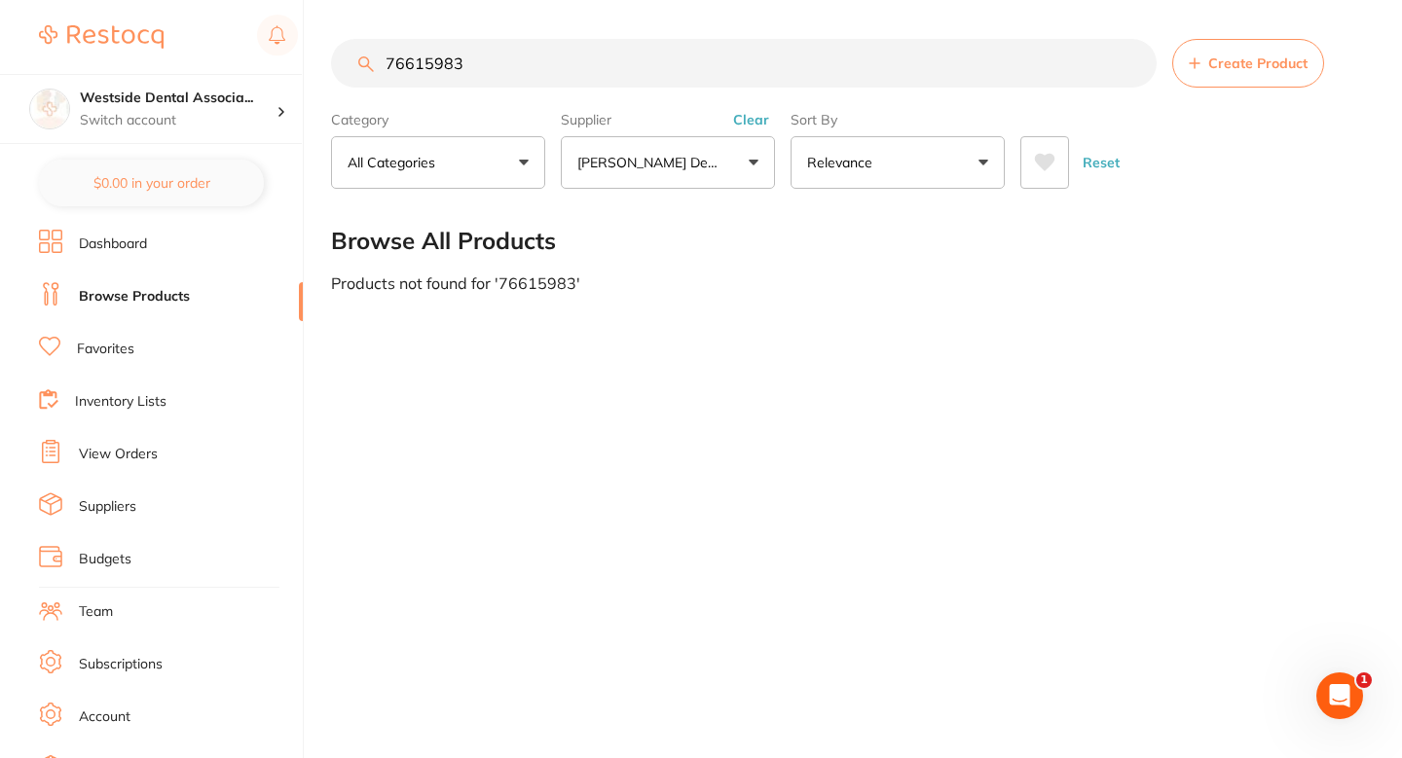
click at [624, 67] on input "76615983" at bounding box center [744, 63] width 826 height 49
paste input "0842609"
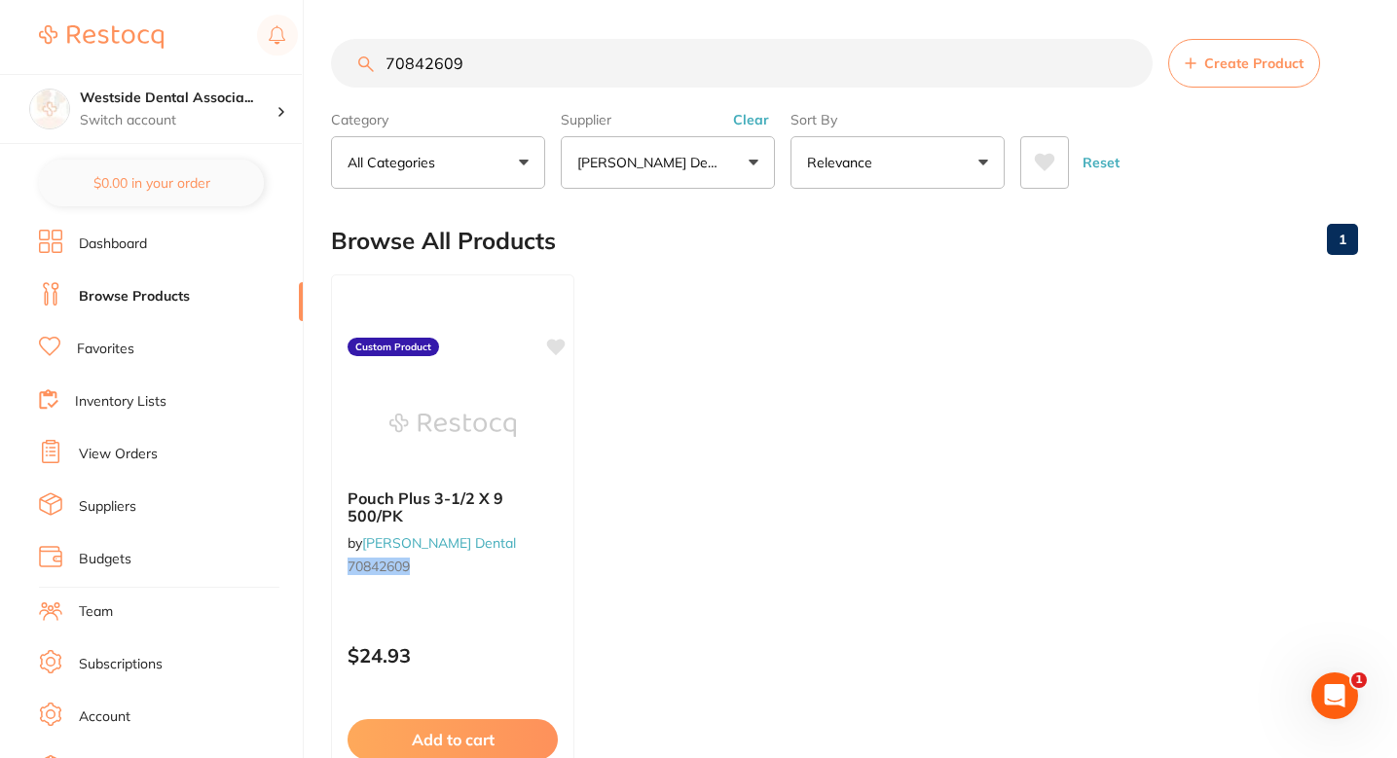
type input "70842609"
click at [620, 514] on ul "Pouch Plus 3-1/2 X 9 500/PK by Patterson Dental 70842609 Custom Product $24.93 …" at bounding box center [844, 555] width 1027 height 560
click at [548, 558] on div "Pouch Plus 3-1/2 X 9 500/PK by Patterson Dental 70842609" at bounding box center [452, 536] width 243 height 126
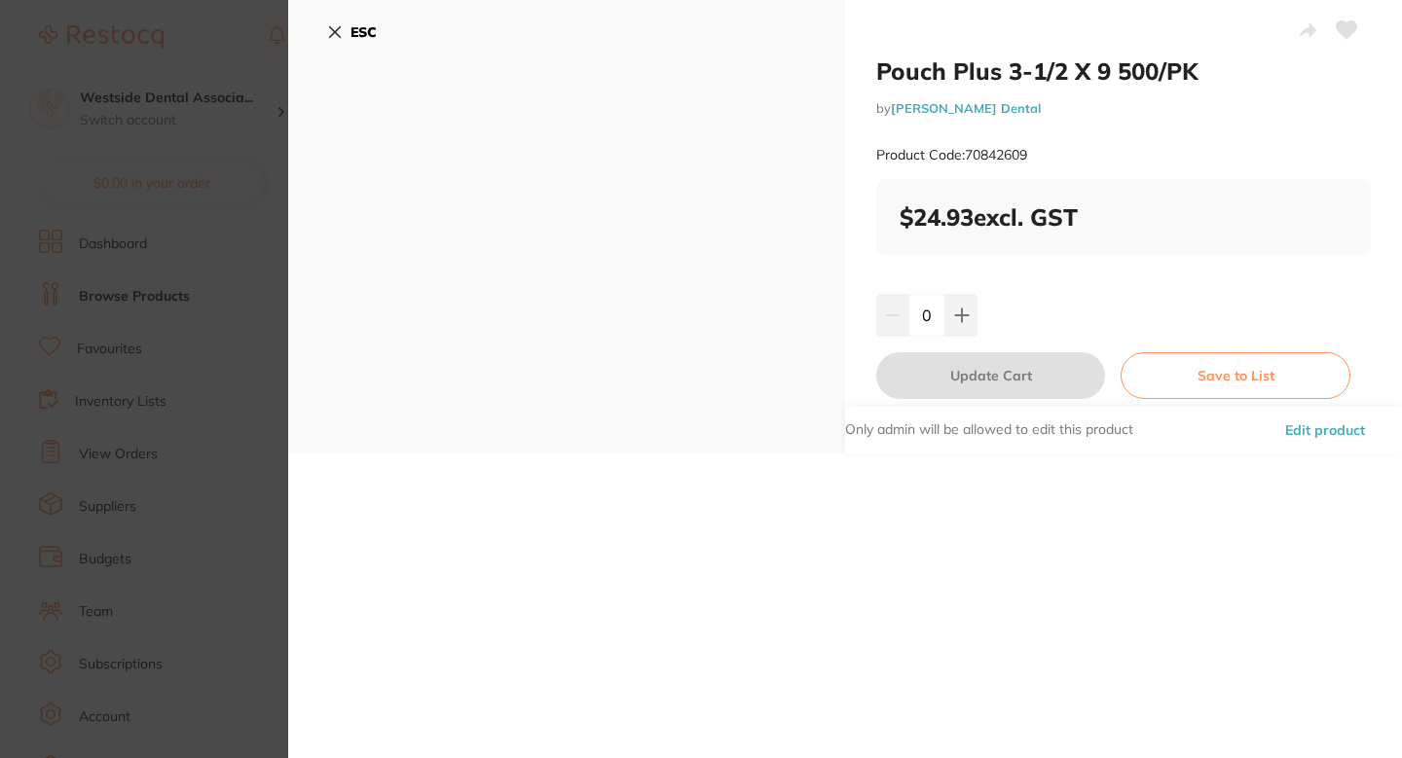
click at [1313, 426] on font "Edit product" at bounding box center [1325, 431] width 80 height 18
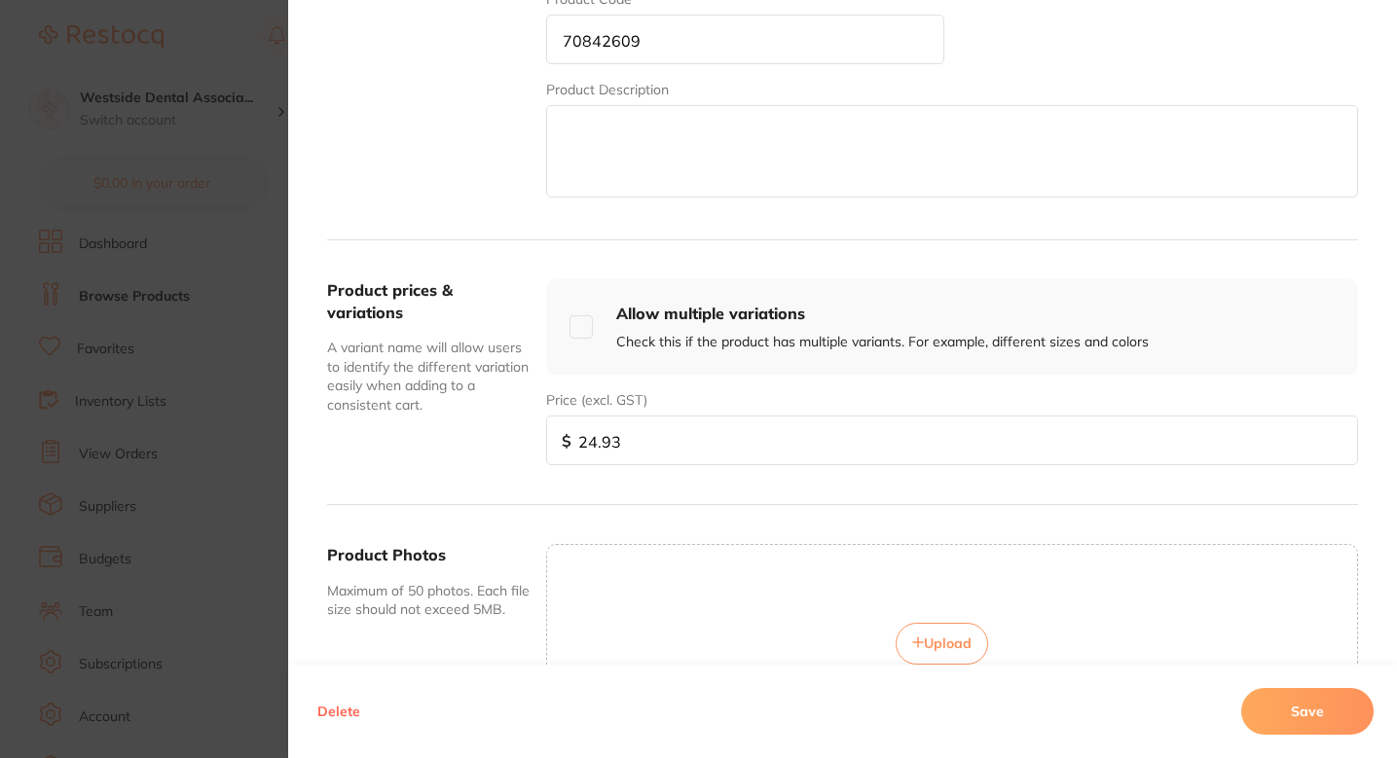
scroll to position [502, 0]
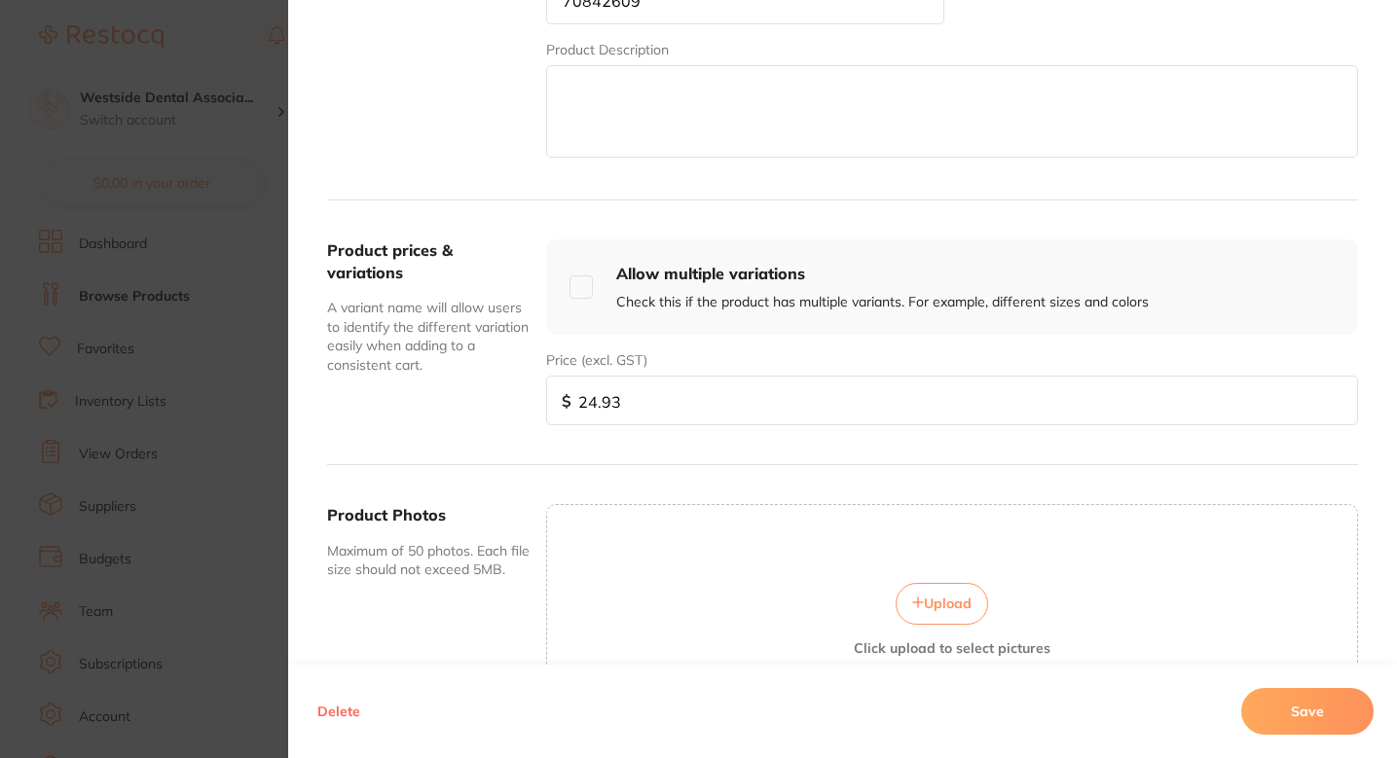
click at [709, 382] on input "24.93" at bounding box center [952, 401] width 812 height 50
paste input "2.26"
type input "22.26"
click at [1285, 711] on button "Save" at bounding box center [1307, 711] width 132 height 47
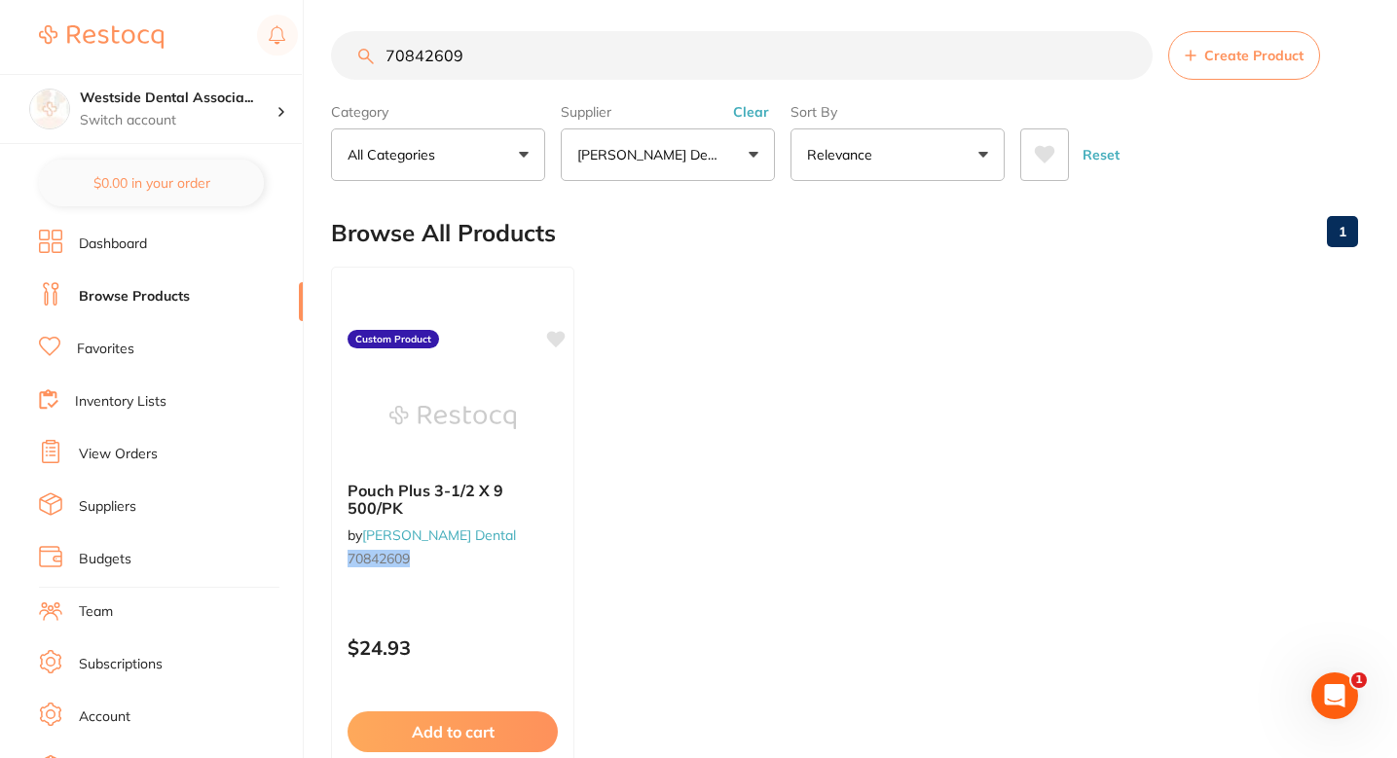
click at [826, 291] on ul "Pouch Plus 3-1/2 X 9 500/PK by Patterson Dental 70842609 Custom Product $24.93 …" at bounding box center [844, 547] width 1027 height 560
click at [584, 26] on main "70842609 Create Product Category All Categories All Categories No categories fo…" at bounding box center [864, 460] width 1066 height 936
click at [584, 34] on input "70842609" at bounding box center [742, 55] width 822 height 49
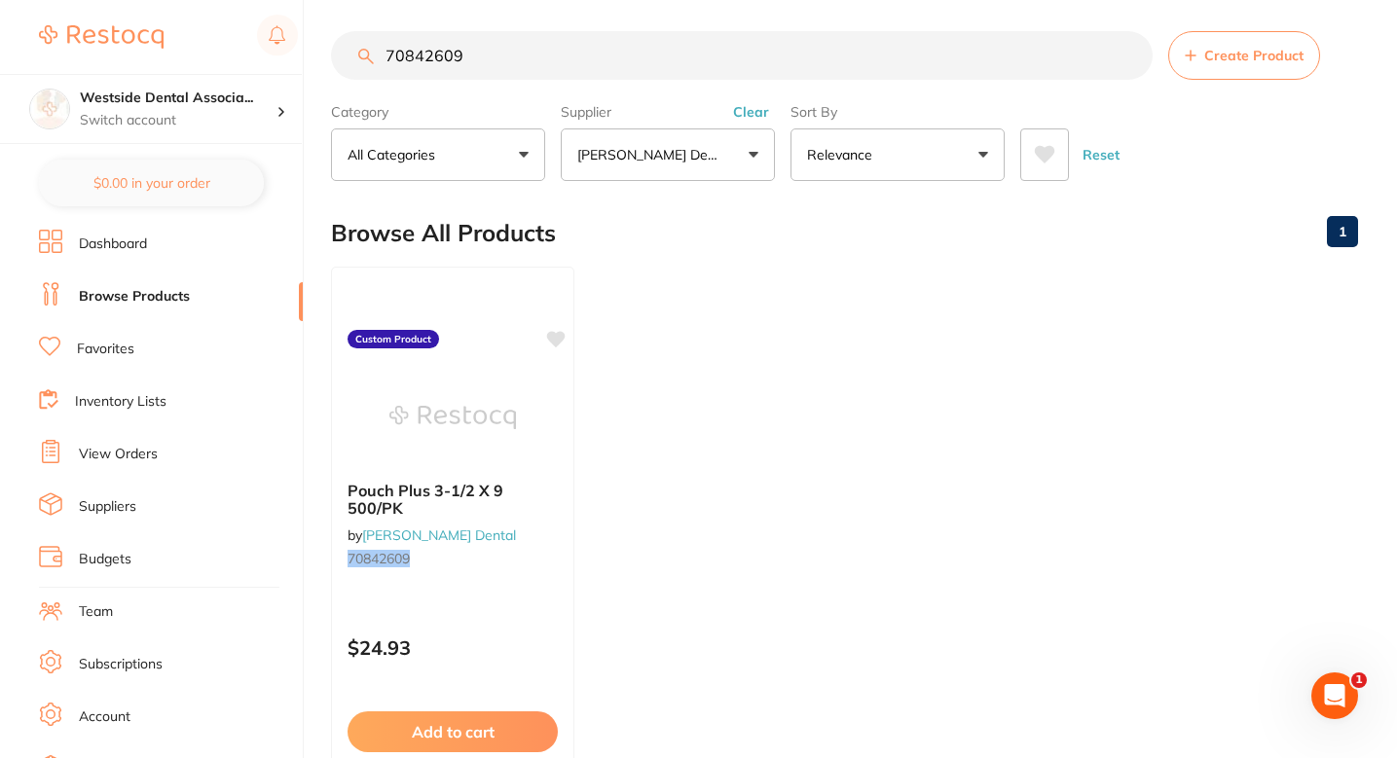
paste input "437574"
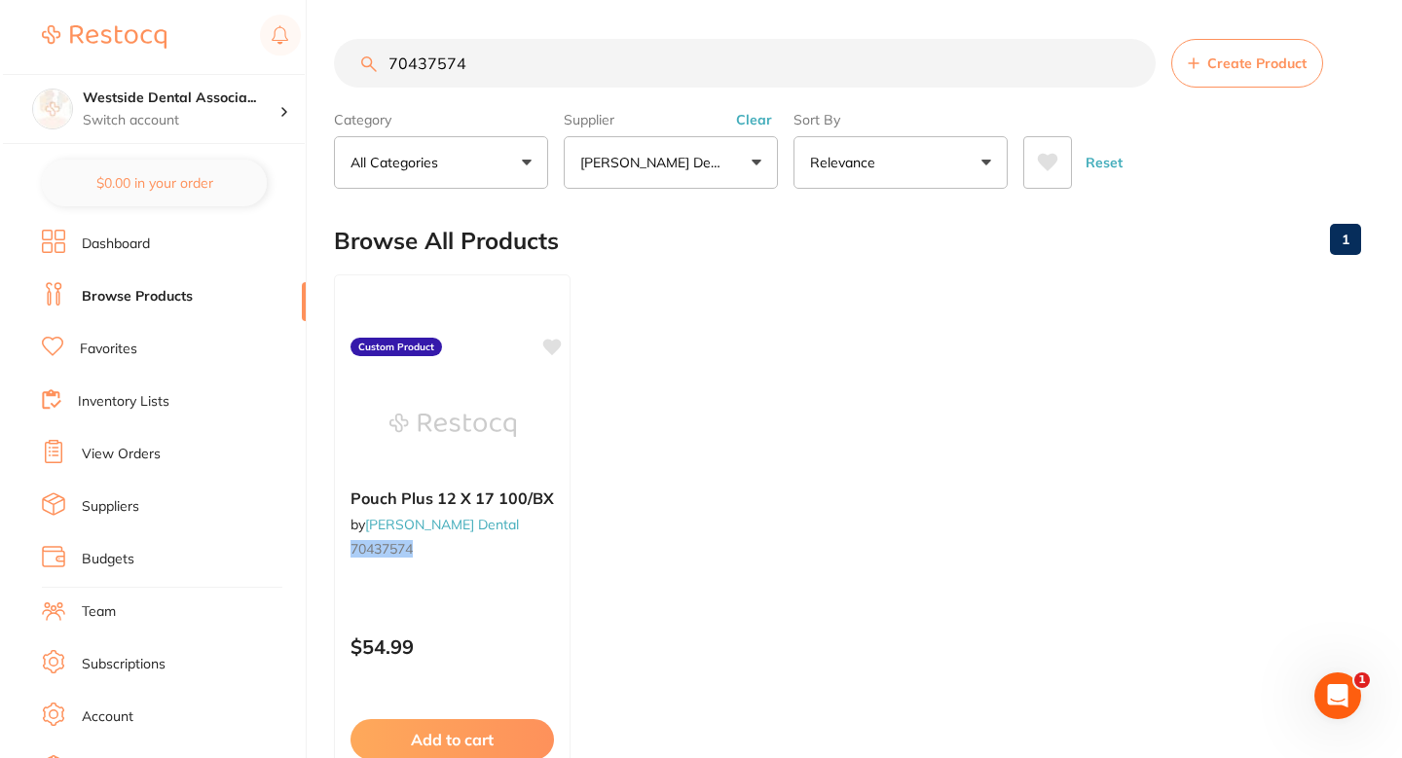
scroll to position [0, 0]
type input "70437574"
click at [542, 555] on small "70437574" at bounding box center [449, 548] width 205 height 16
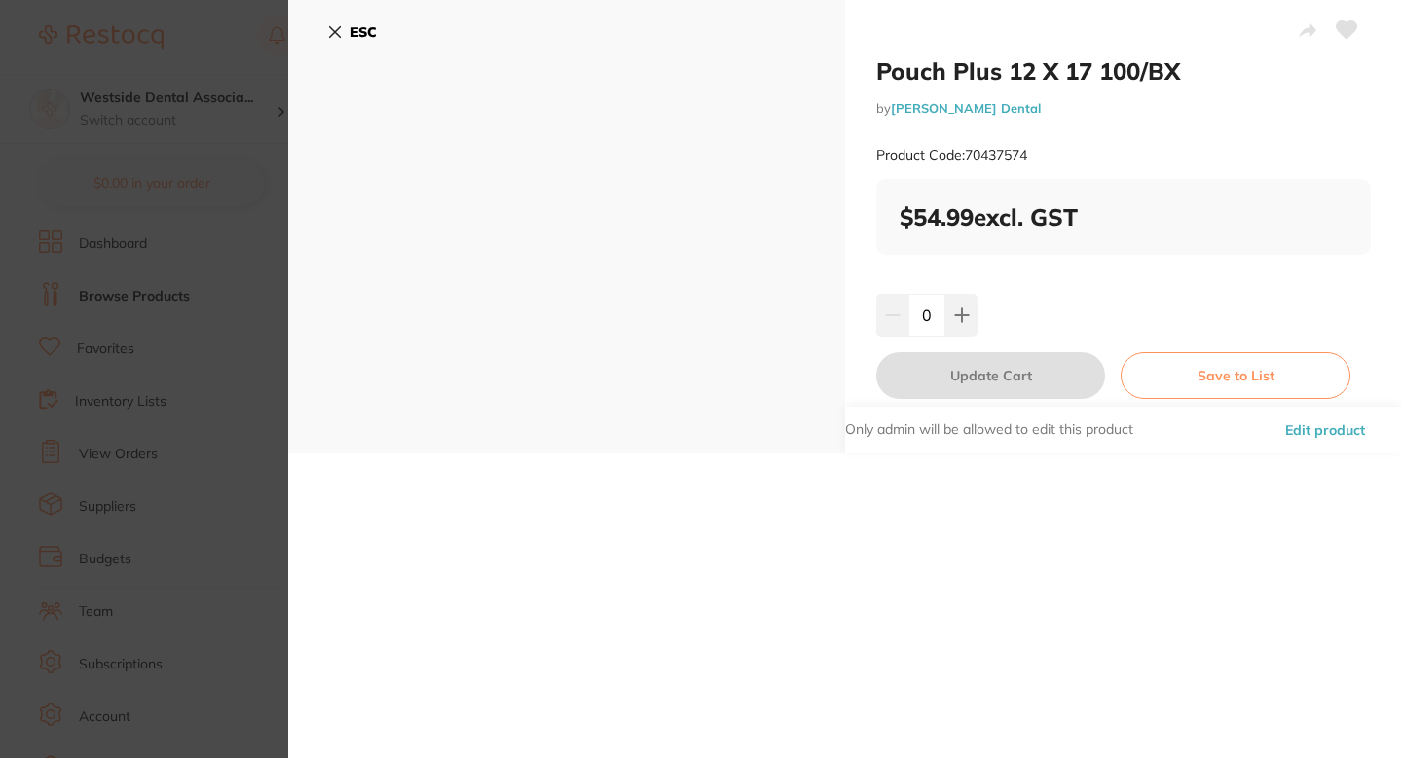
click at [1310, 426] on font "Edit product" at bounding box center [1325, 431] width 80 height 18
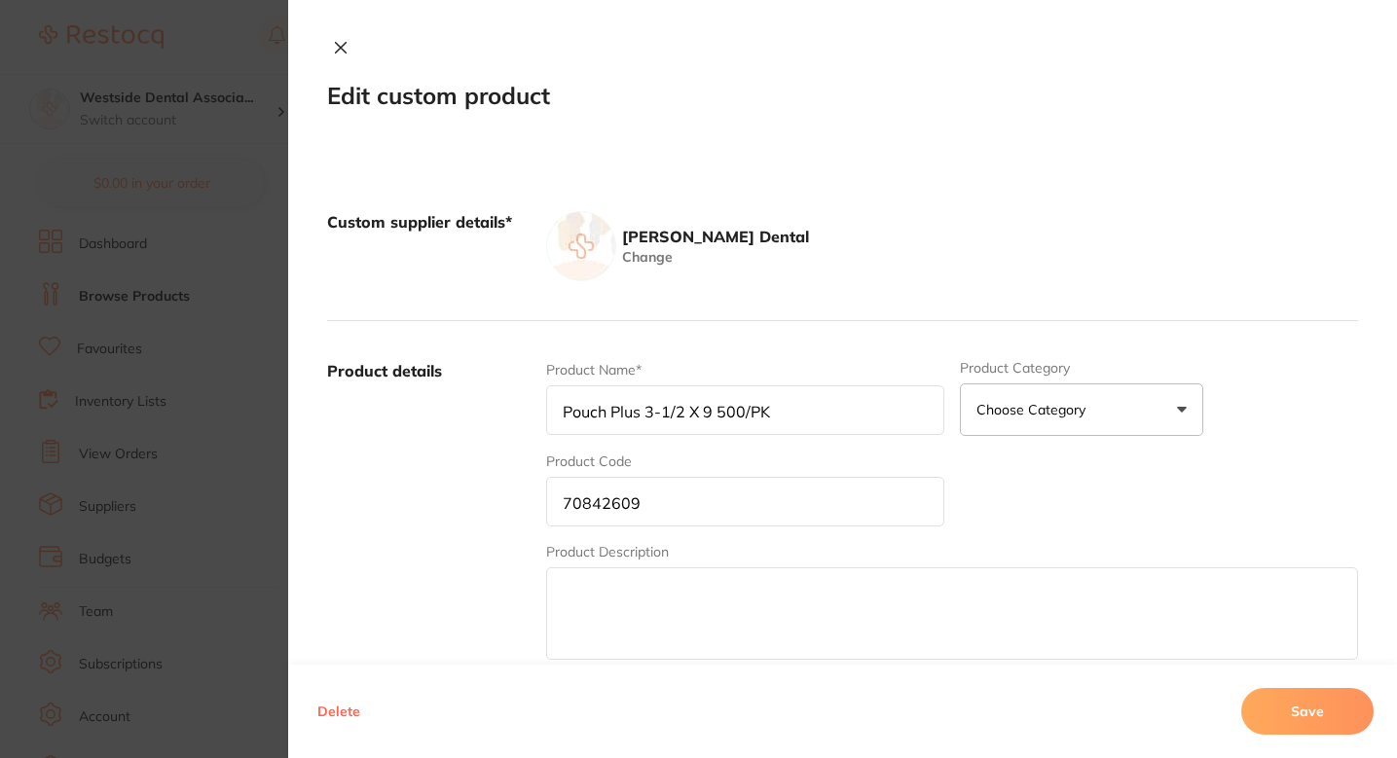
type input "Pouch Plus 12 X 17 100/BX"
type input "70437574"
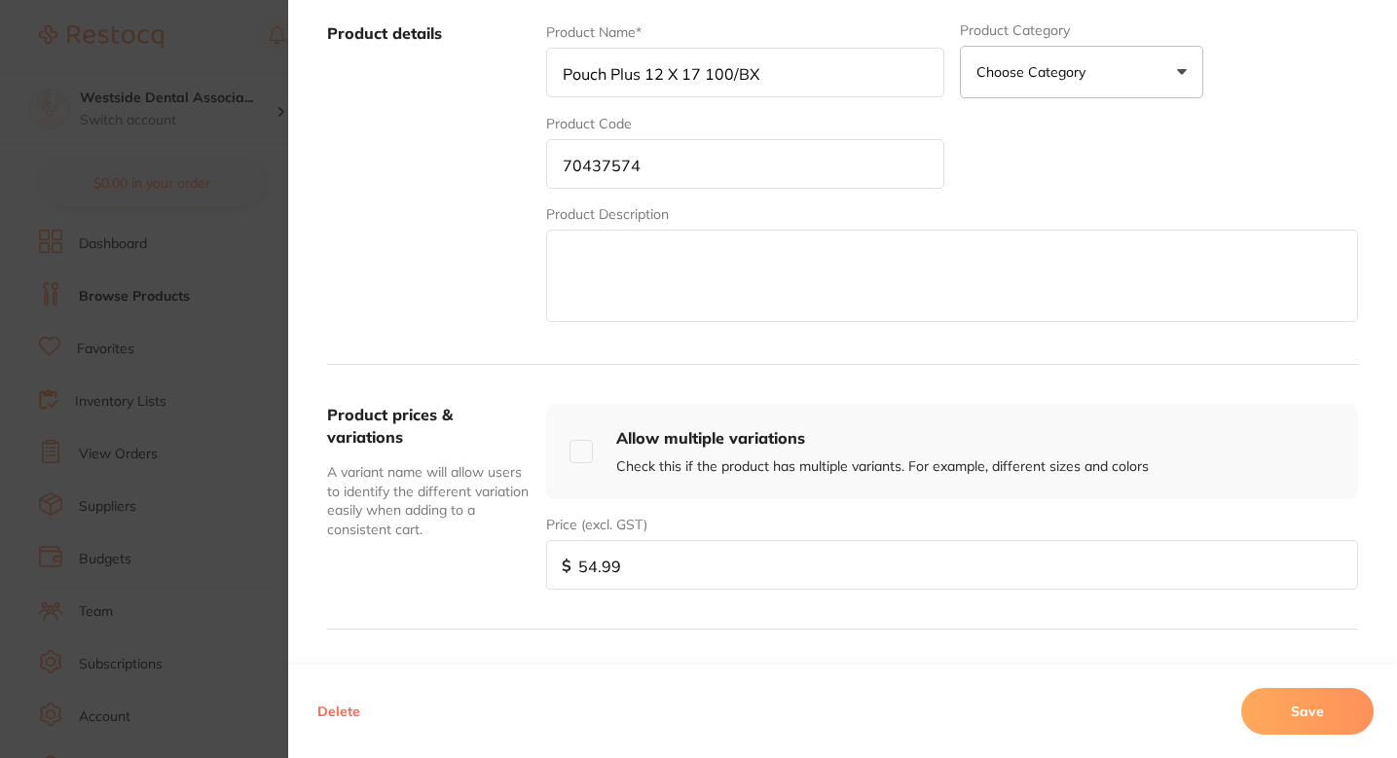
scroll to position [383, 0]
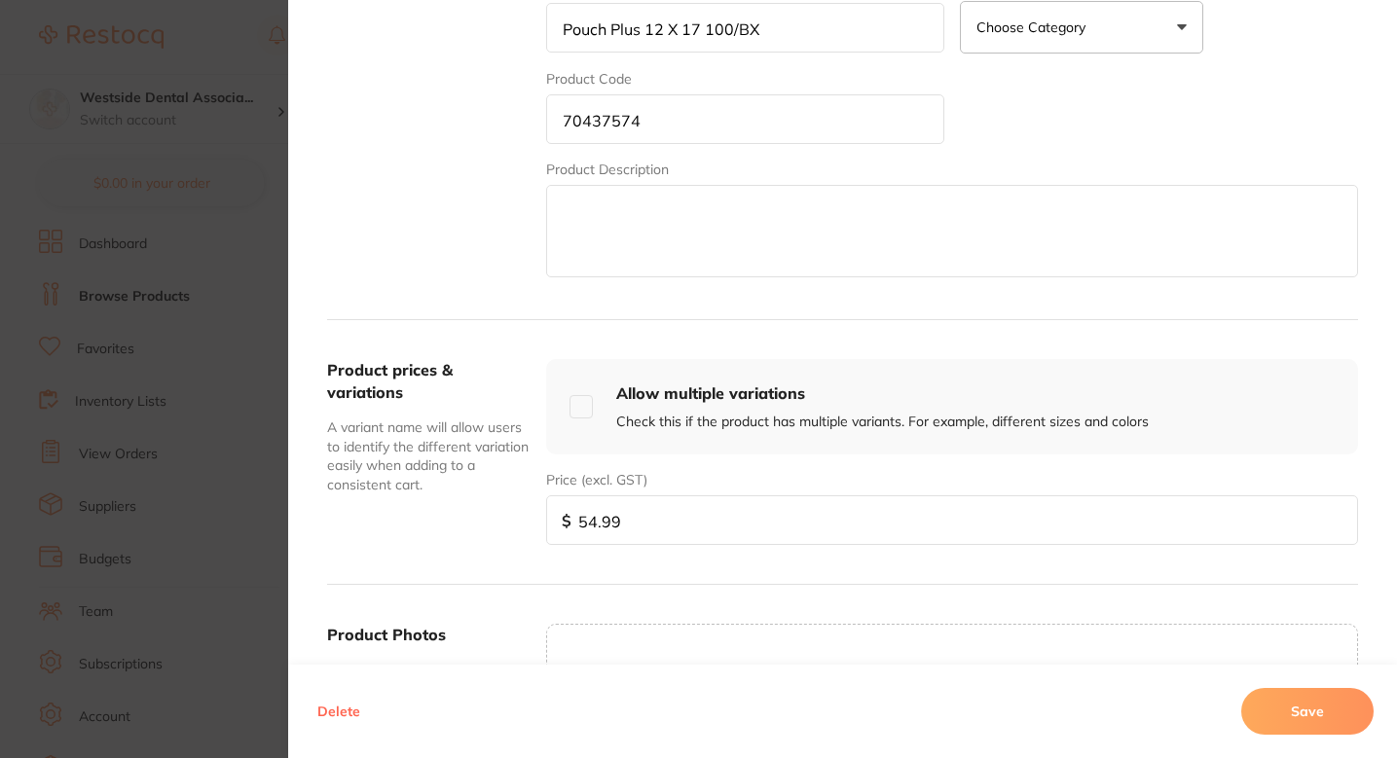
click at [683, 516] on input "54.99" at bounding box center [952, 521] width 812 height 50
paste input "7489"
click at [724, 538] on input "54.997489" at bounding box center [952, 521] width 812 height 50
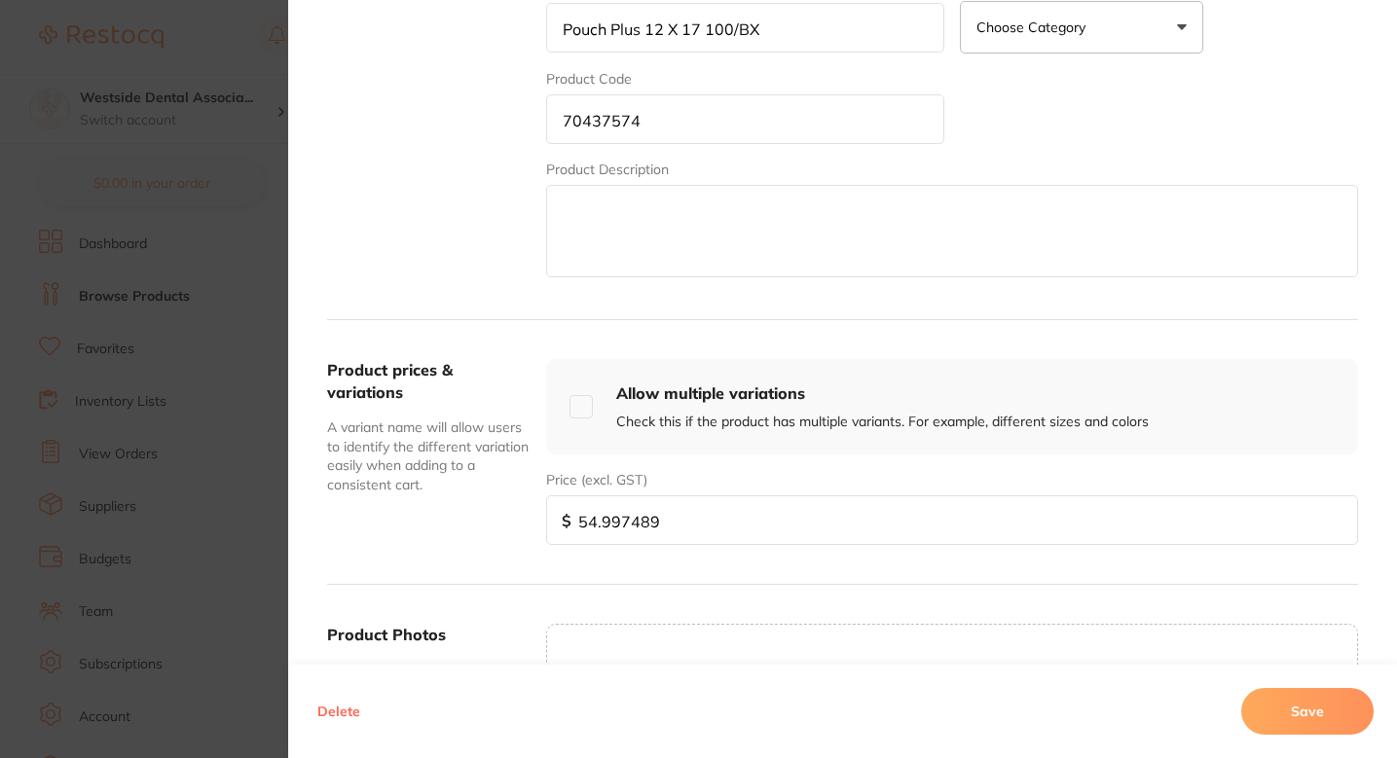
paste input "7489"
click at [642, 529] on input "54.9974897489" at bounding box center [952, 521] width 812 height 50
paste input "74."
type input "74.89"
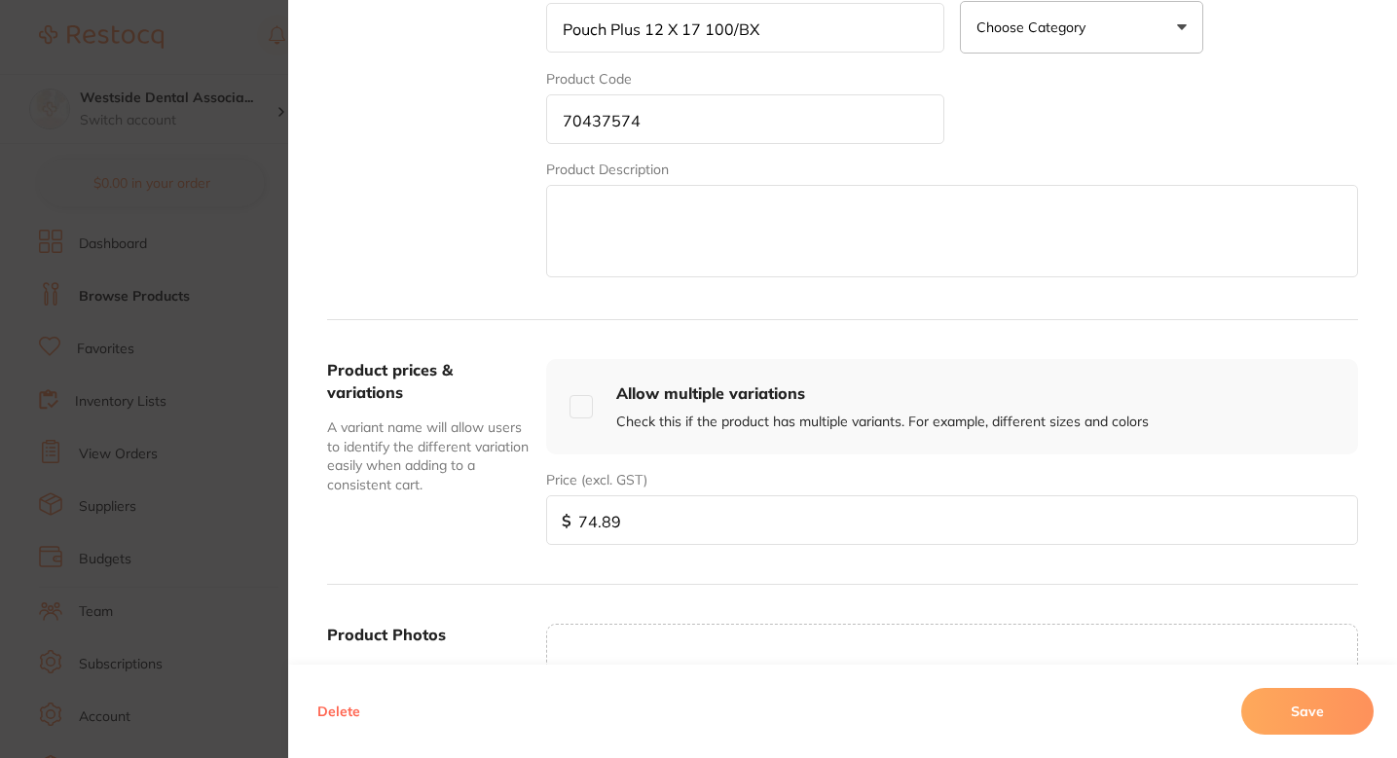
click at [1266, 714] on button "Save" at bounding box center [1307, 711] width 132 height 47
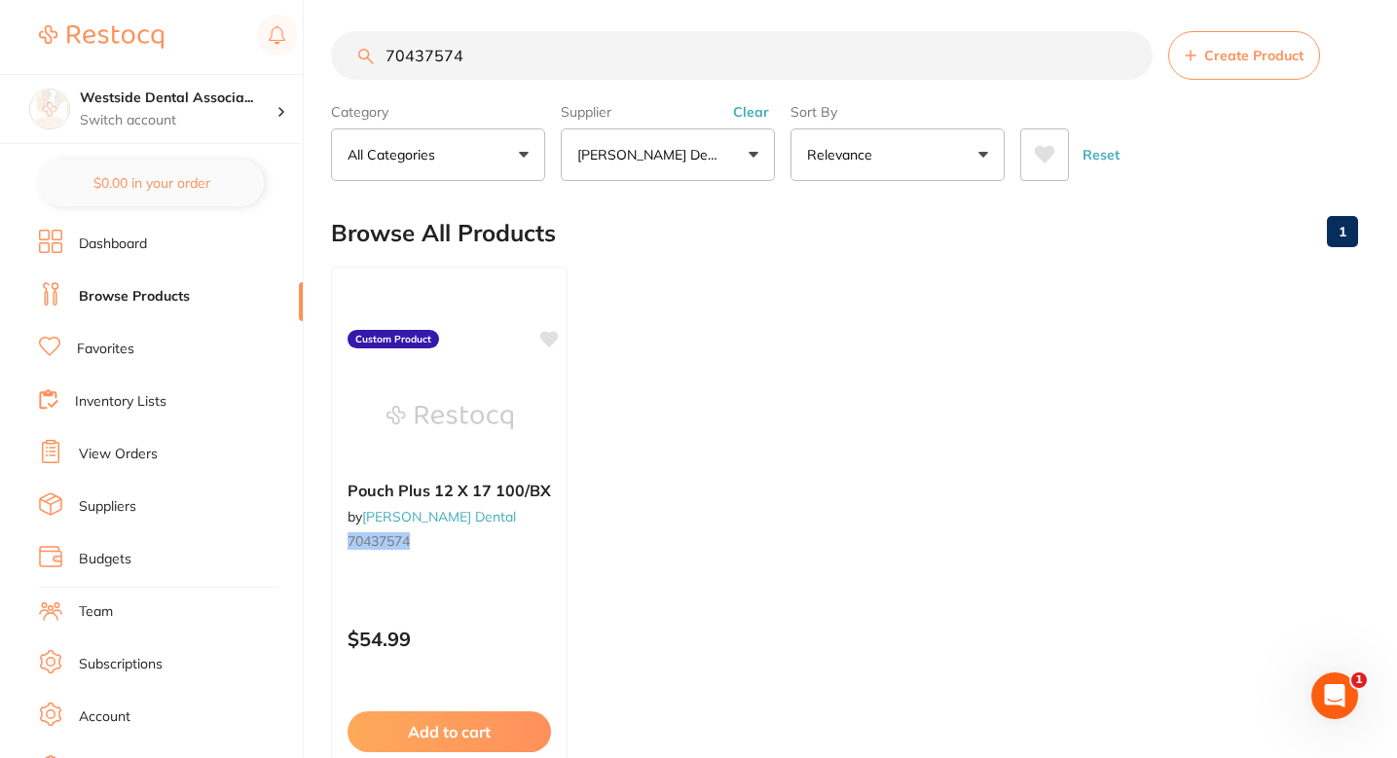
click at [572, 94] on section "70437574 Create Product Category All Categories All Categories No categories fo…" at bounding box center [844, 106] width 1027 height 150
click at [572, 86] on section "70437574 Create Product Category All Categories All Categories No categories fo…" at bounding box center [844, 106] width 1027 height 150
click at [587, 64] on input "70437574" at bounding box center [742, 55] width 822 height 49
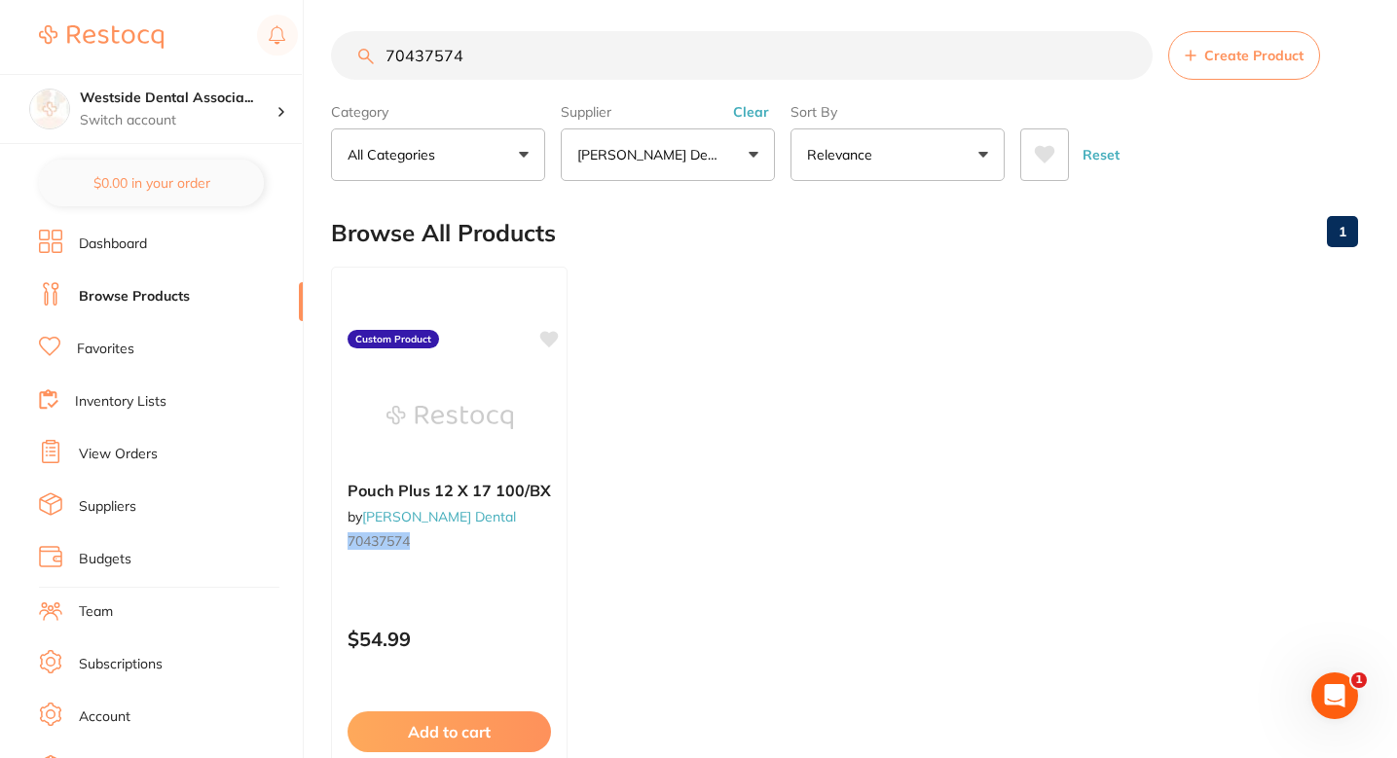
paste input "75053"
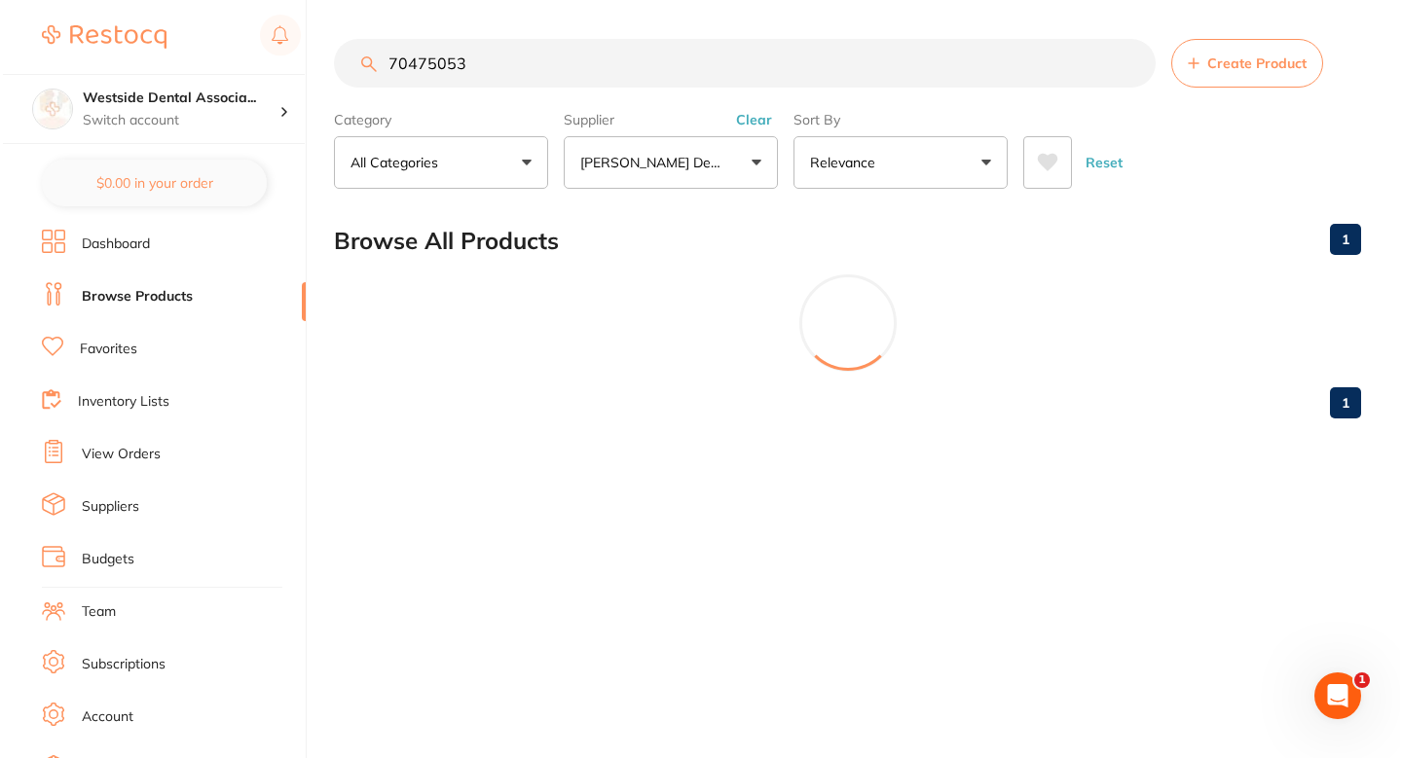
scroll to position [0, 0]
type input "70475053"
click at [1214, 49] on button "Create Product" at bounding box center [1248, 63] width 152 height 49
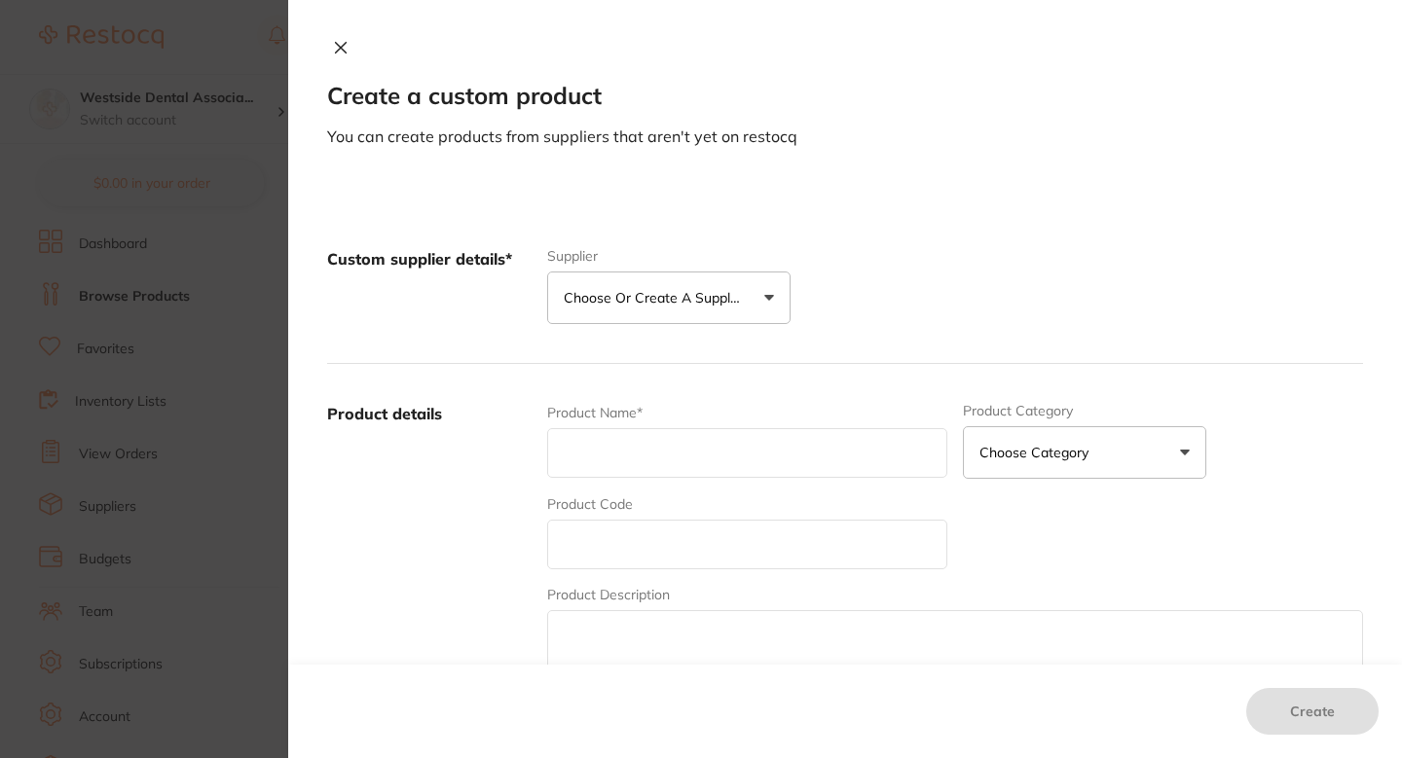
click at [658, 277] on button "Choose or create a supplier" at bounding box center [668, 298] width 243 height 53
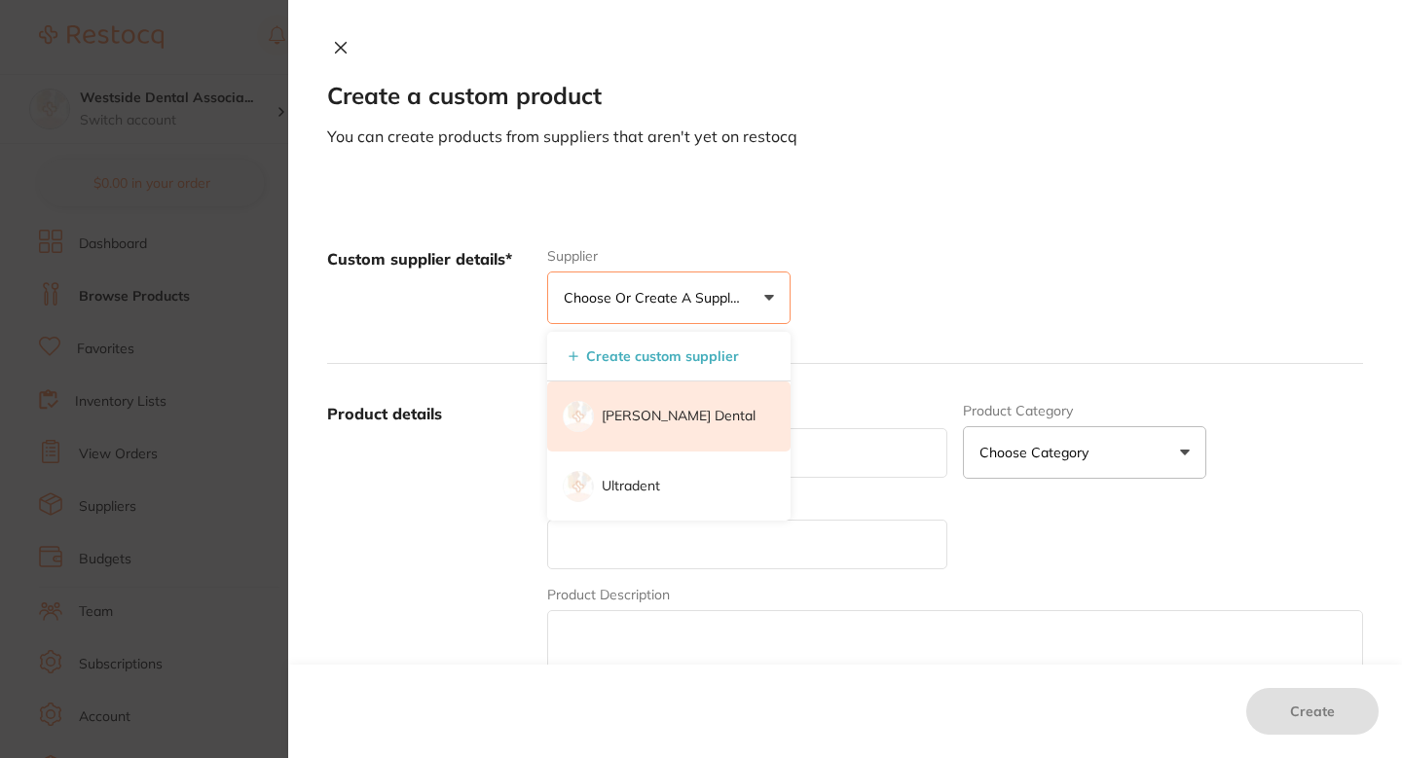
click at [655, 416] on font "[PERSON_NAME] Dental" at bounding box center [679, 416] width 154 height 18
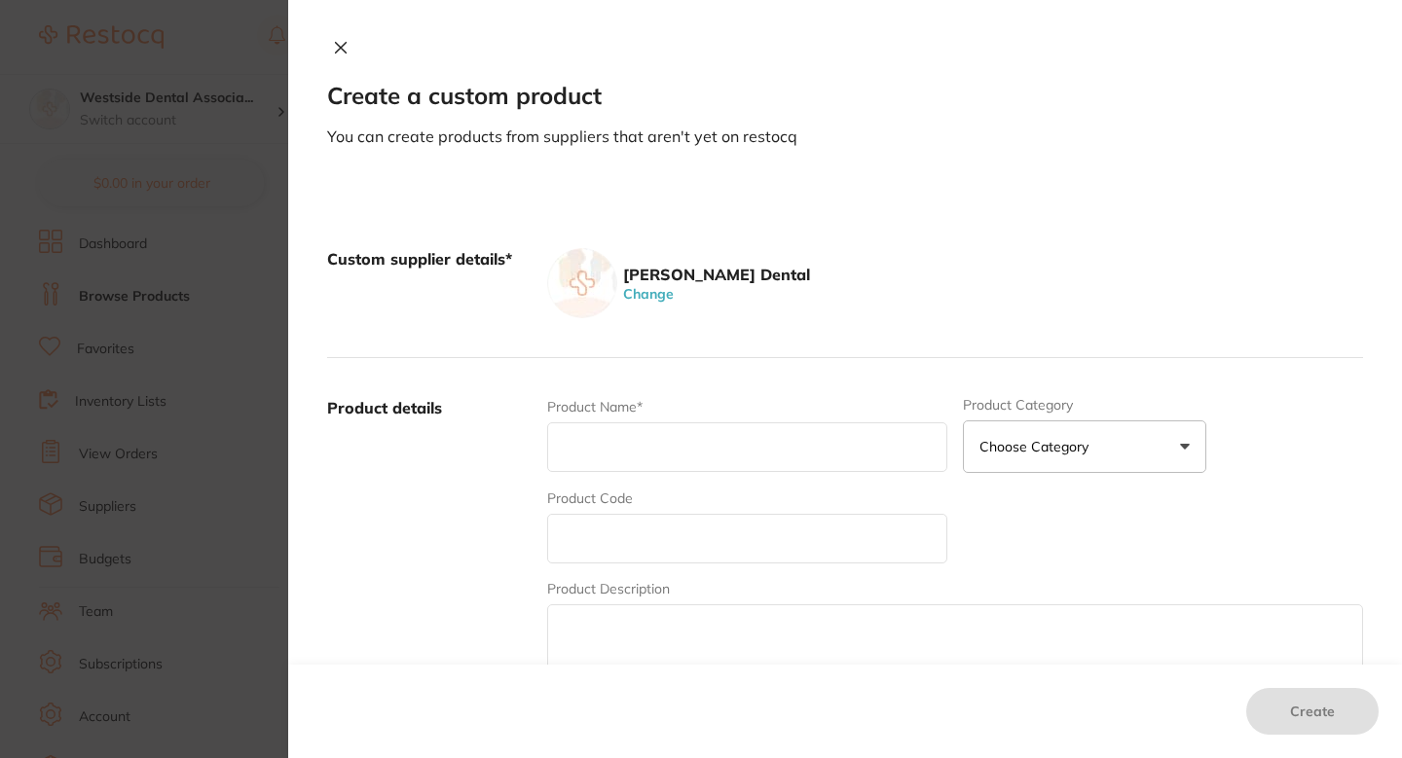
click at [654, 494] on div "Product Code" at bounding box center [747, 526] width 400 height 75
click at [653, 531] on input "text" at bounding box center [747, 539] width 400 height 50
paste input "70475053"
type input "70475053"
click at [657, 437] on input "text" at bounding box center [747, 448] width 400 height 50
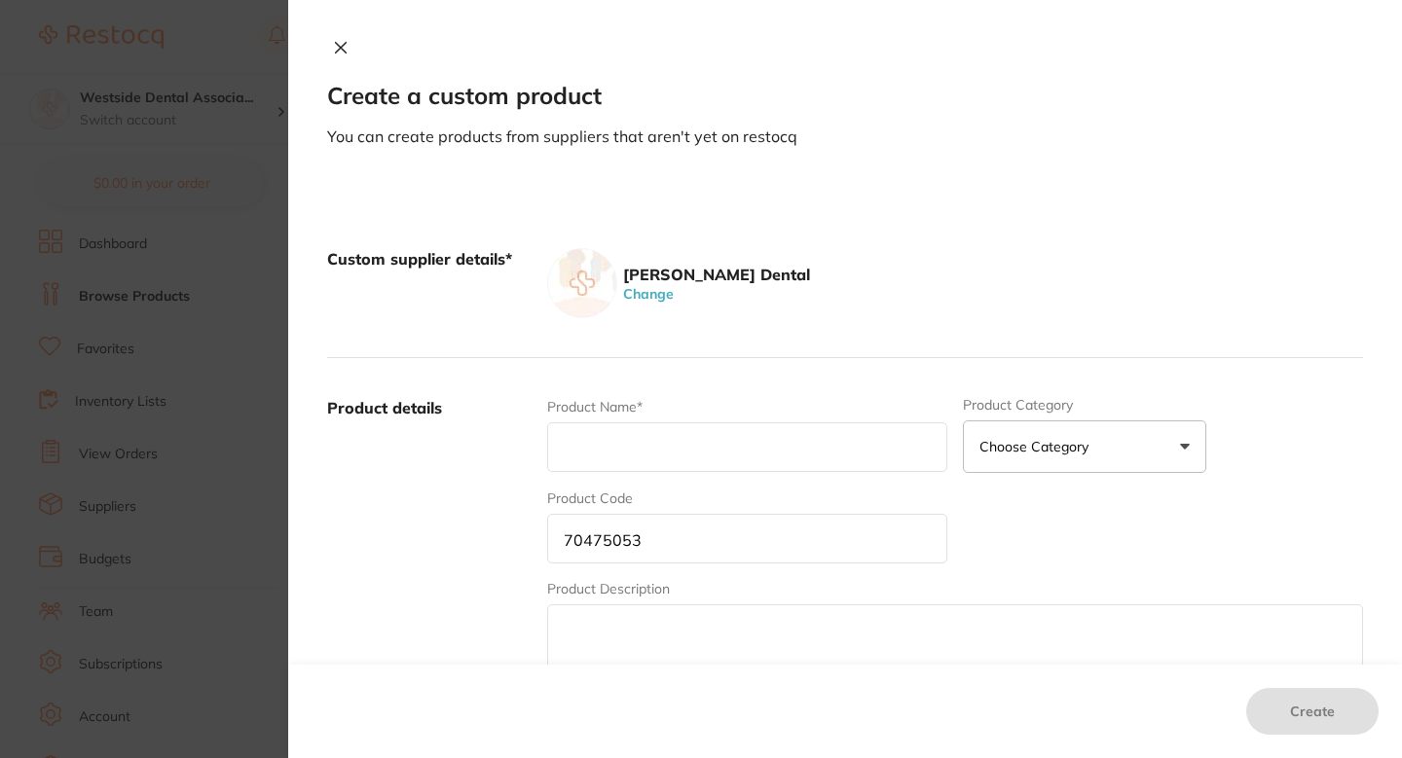
click at [762, 341] on div "Custom supplier details* Patterson Dental Change" at bounding box center [845, 283] width 1036 height 149
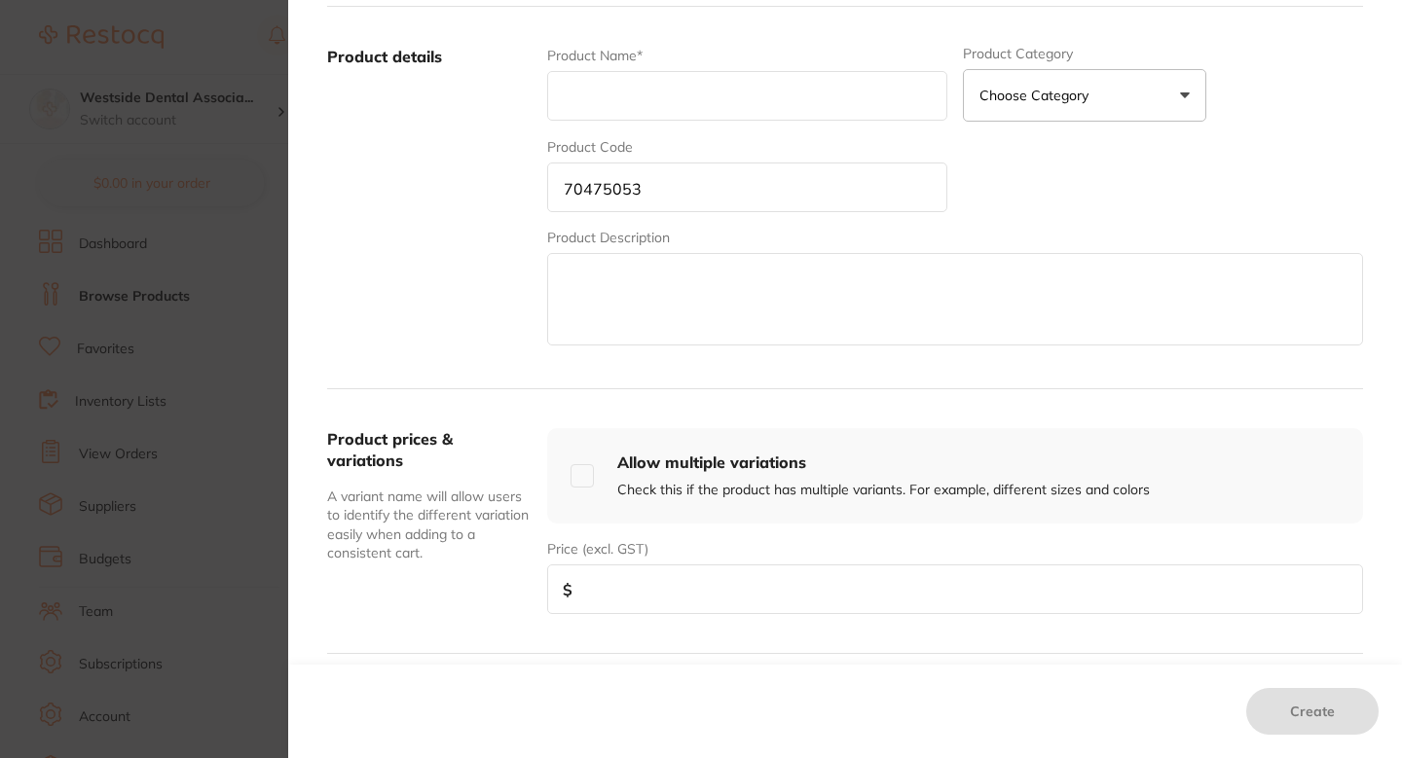
scroll to position [368, 0]
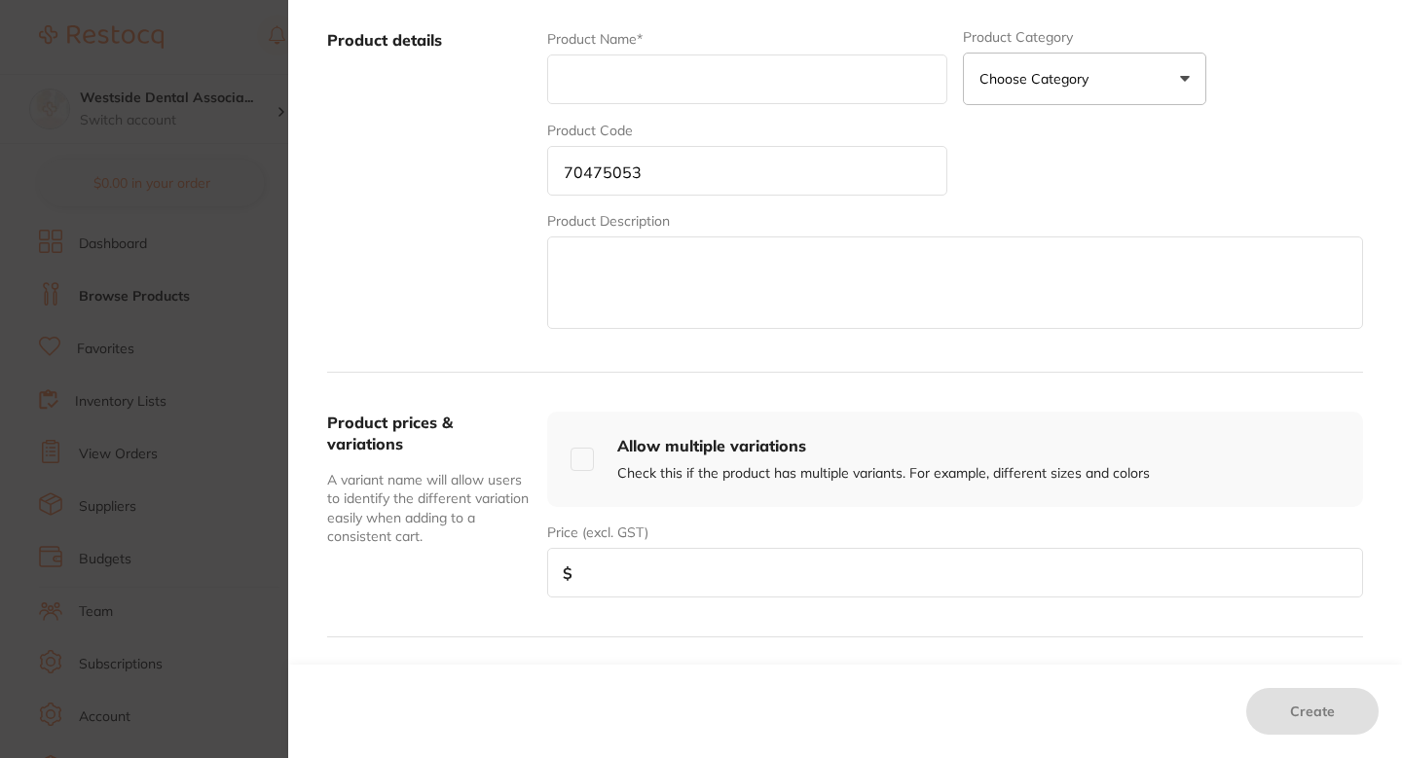
click at [694, 582] on input "number" at bounding box center [955, 573] width 816 height 50
paste input "47.19"
type input "47.19"
click at [720, 256] on textarea at bounding box center [955, 283] width 816 height 92
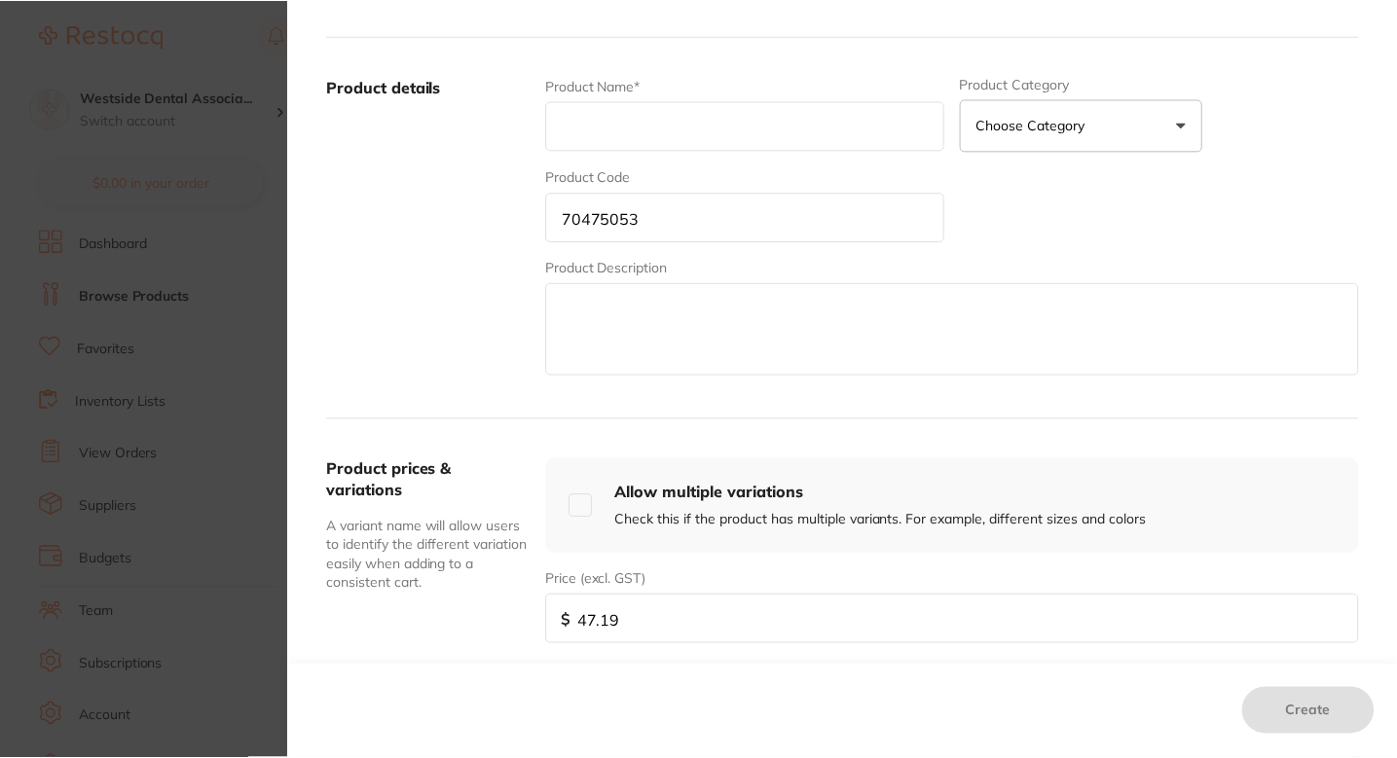
scroll to position [272, 0]
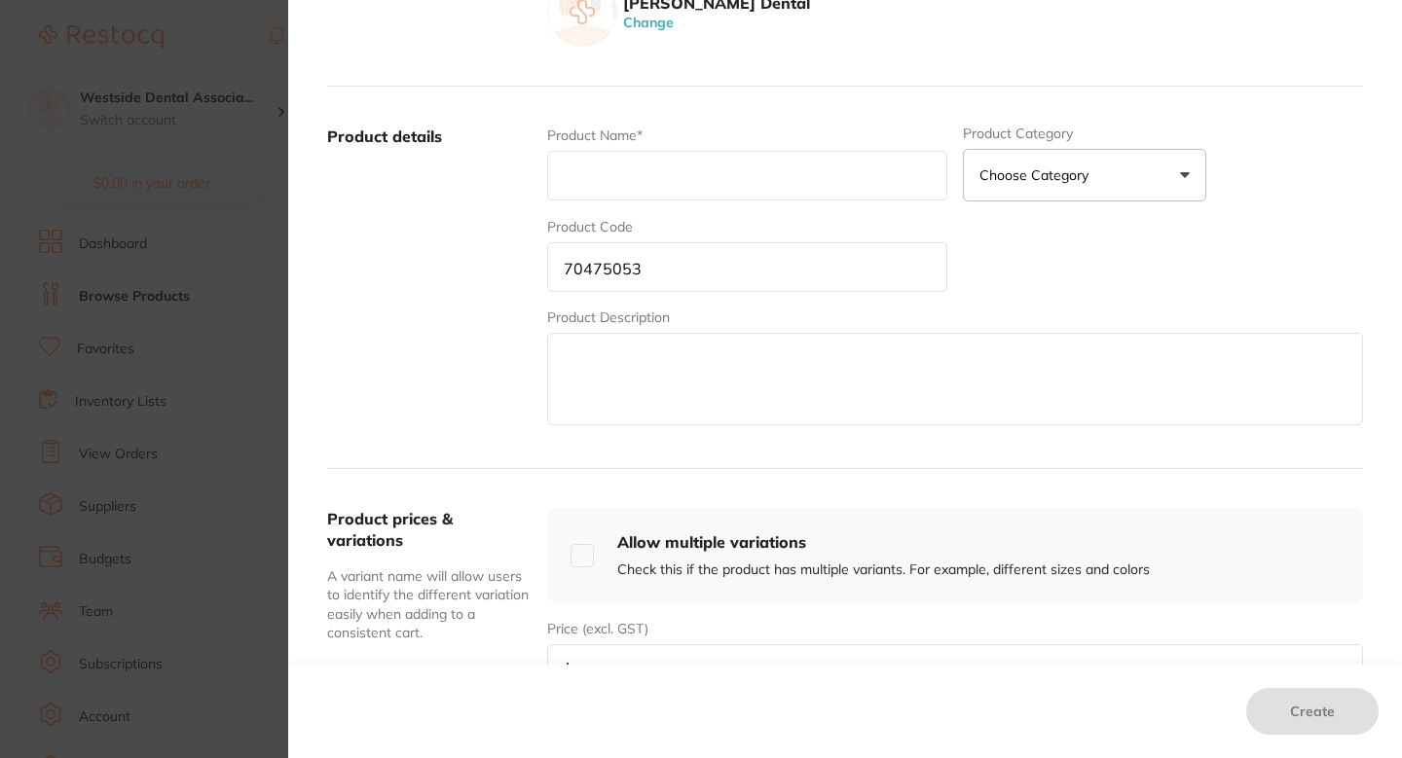
click at [742, 185] on input "text" at bounding box center [747, 176] width 400 height 50
click at [635, 170] on input "text" at bounding box center [747, 176] width 400 height 50
paste input "Dynamic Mixer Tips Red 50/Pk Red 50/Pk"
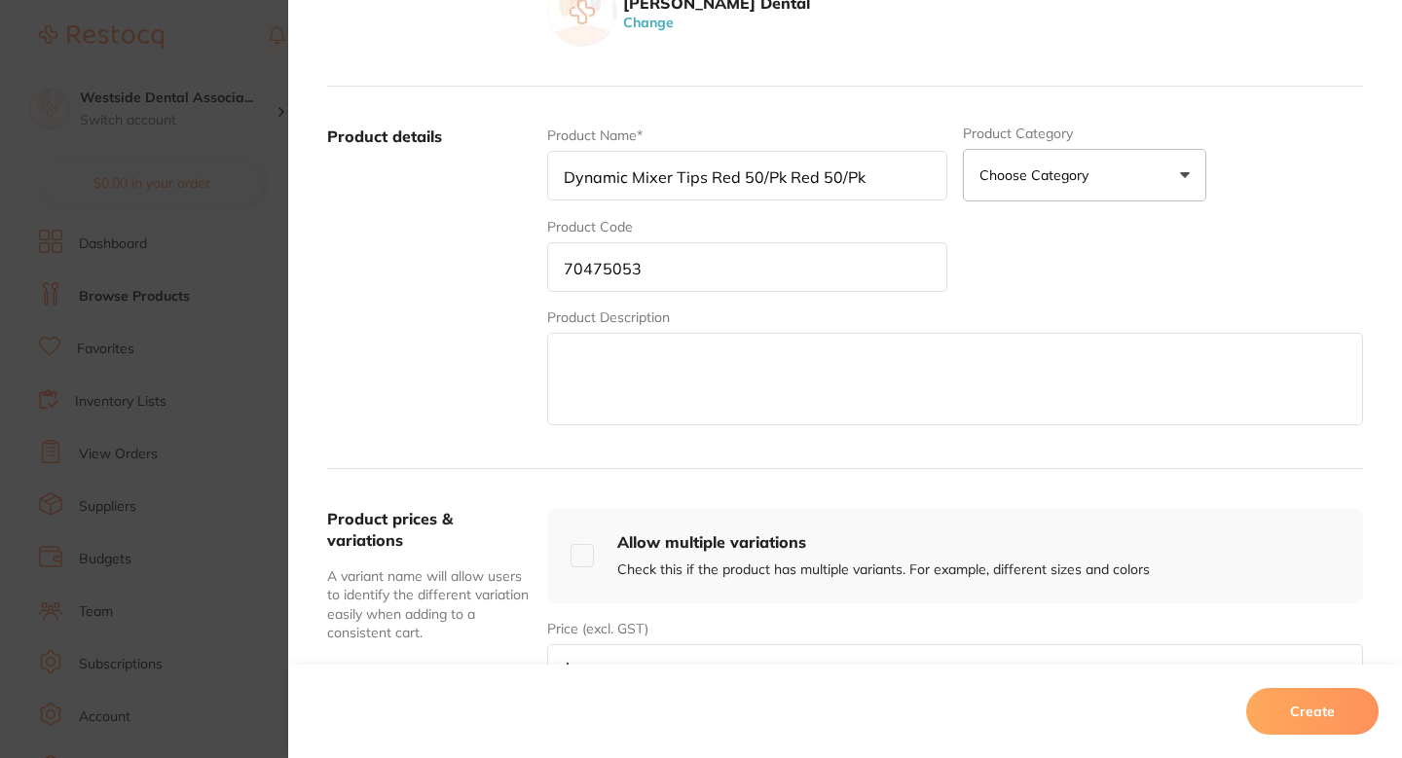
type input "Dynamic Mixer Tips Red 50/Pk Red 50/Pk"
click at [1315, 726] on button "Create" at bounding box center [1312, 711] width 132 height 47
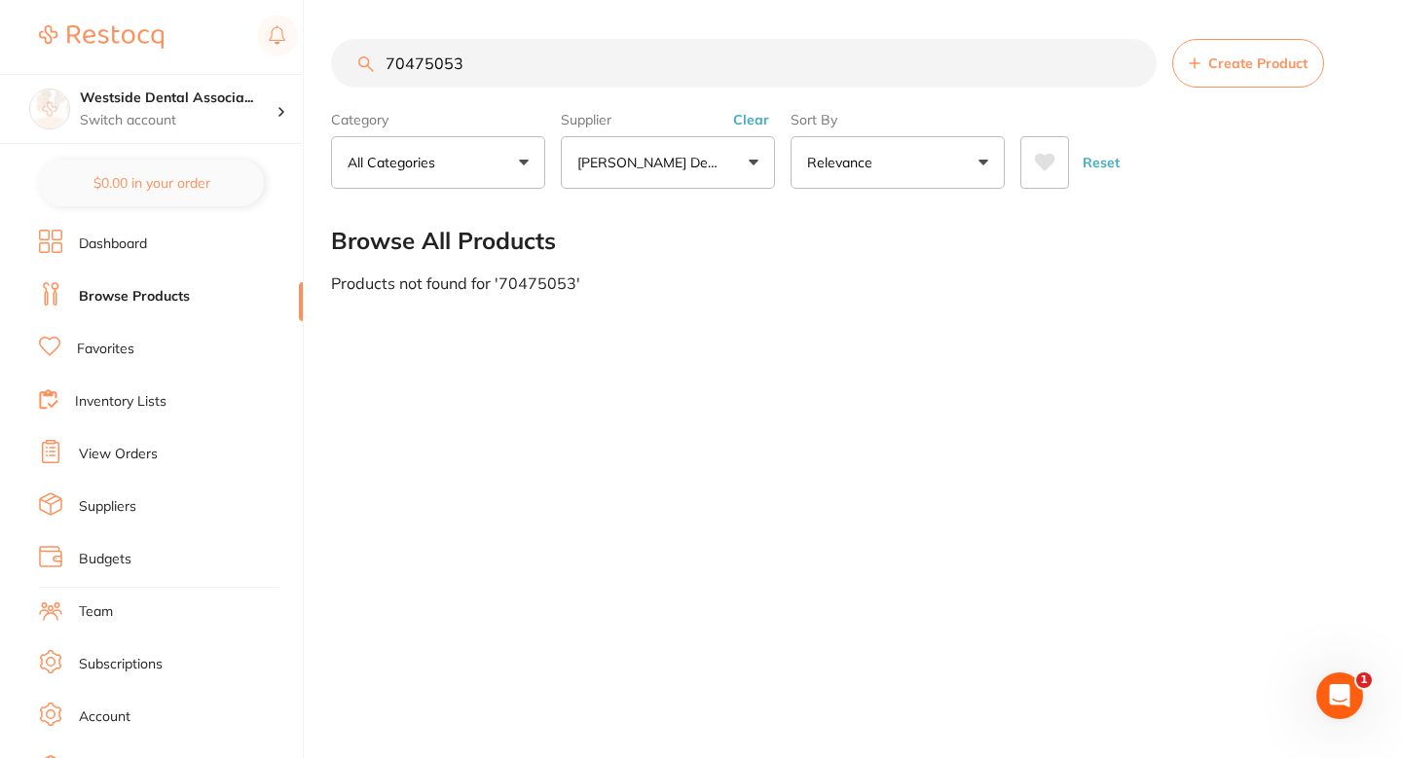
click at [668, 75] on input "70475053" at bounding box center [744, 63] width 826 height 49
paste input "5034475"
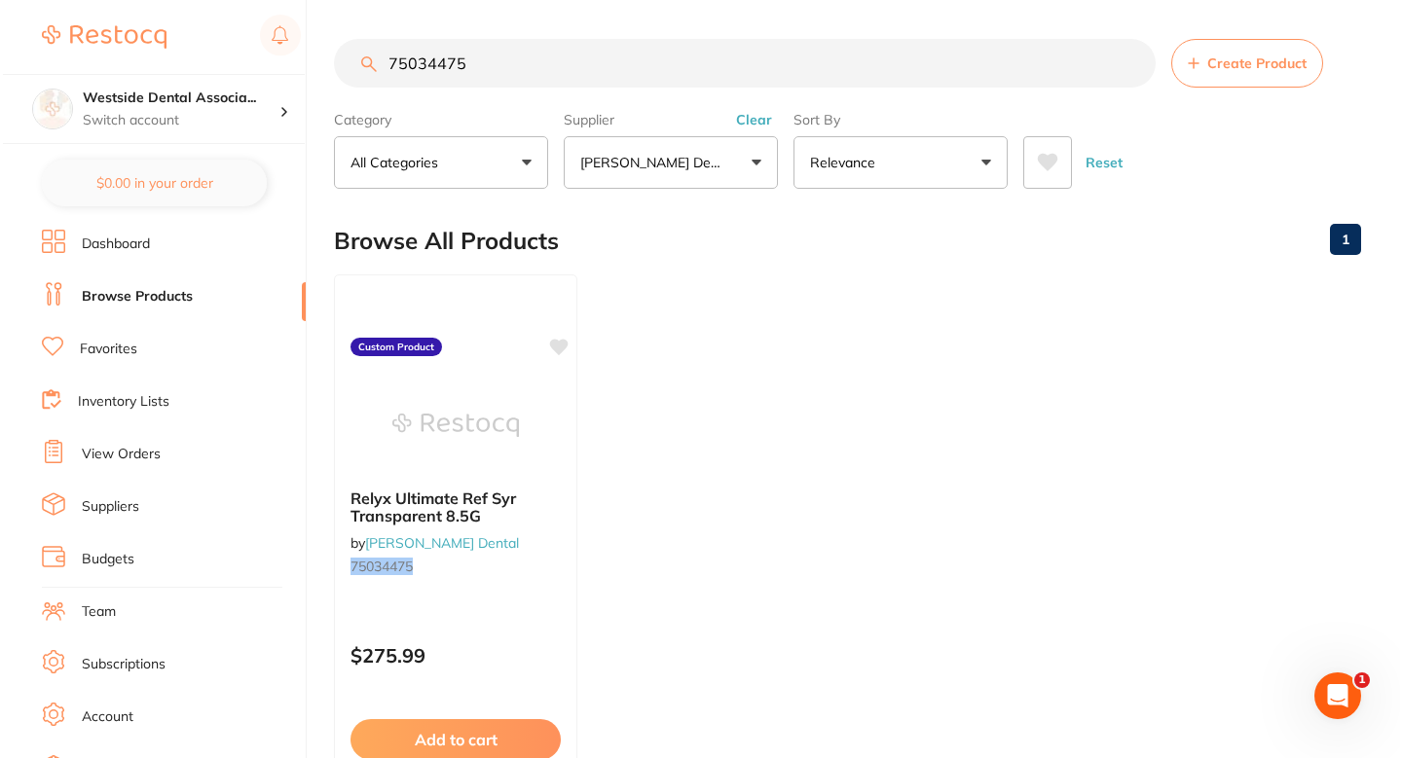
scroll to position [0, 0]
type input "75034475"
click at [552, 536] on div "Relyx Ultimate Ref Syr Transparent 8.5G by Patterson Dental 75034475" at bounding box center [452, 536] width 243 height 126
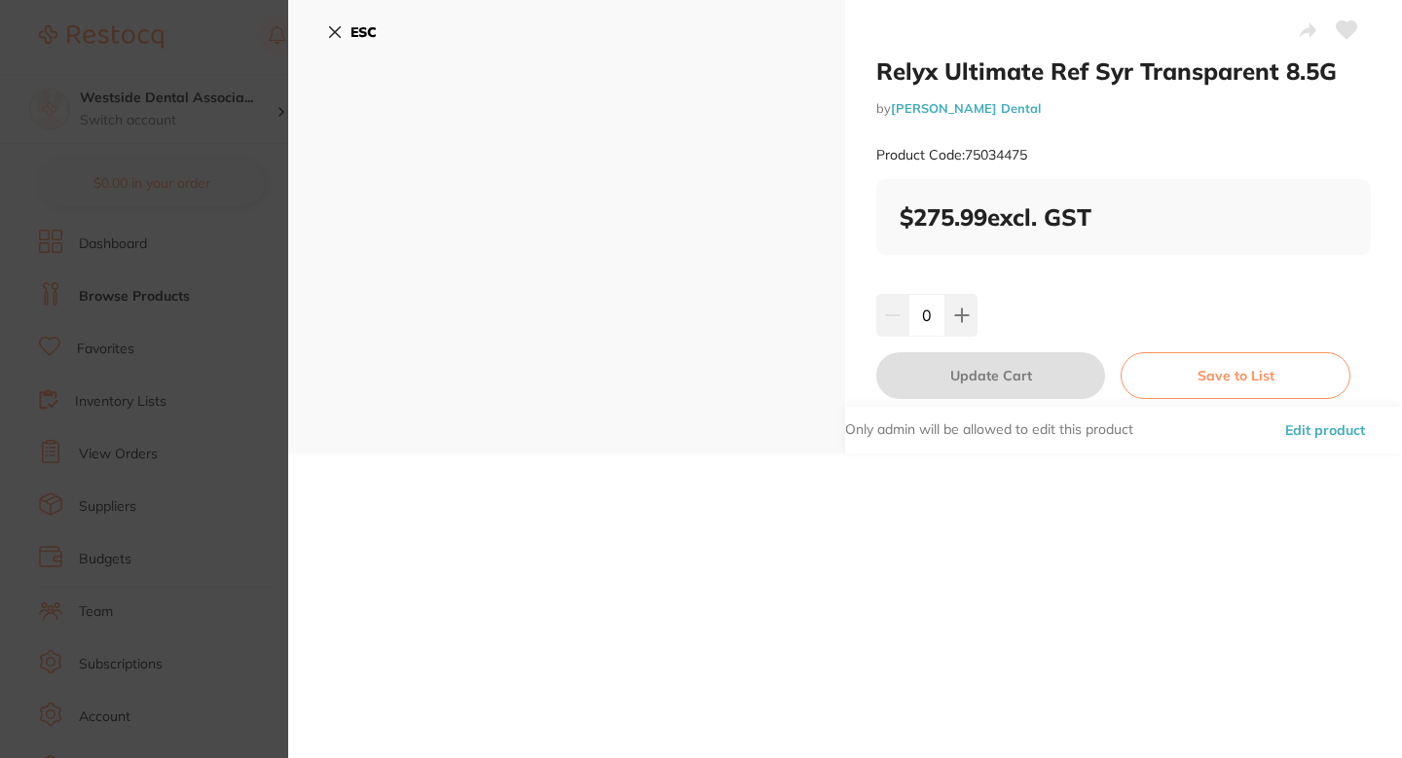
click at [1301, 432] on font "Edit product" at bounding box center [1325, 431] width 80 height 18
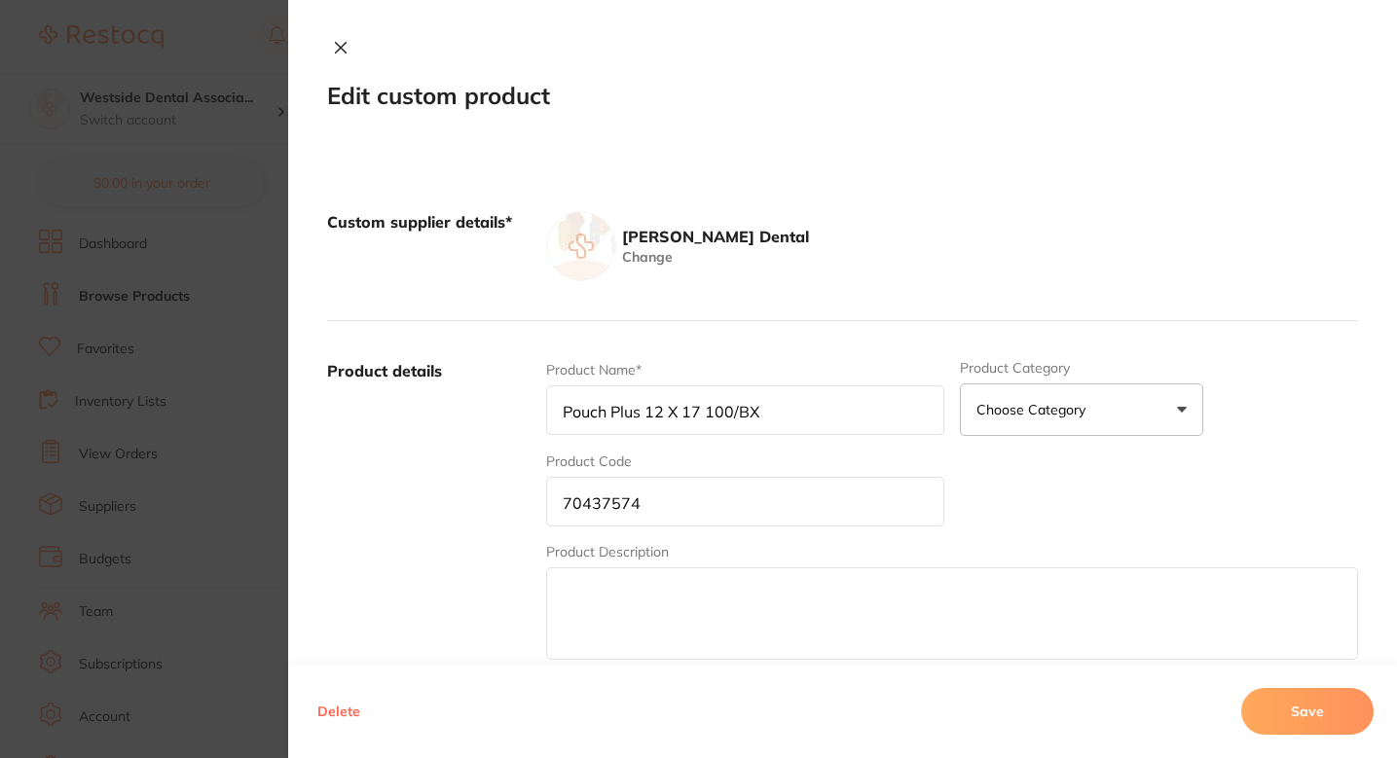
type input "Relyx Ultimate Ref Syr Transparent 8.5G"
type input "75034475"
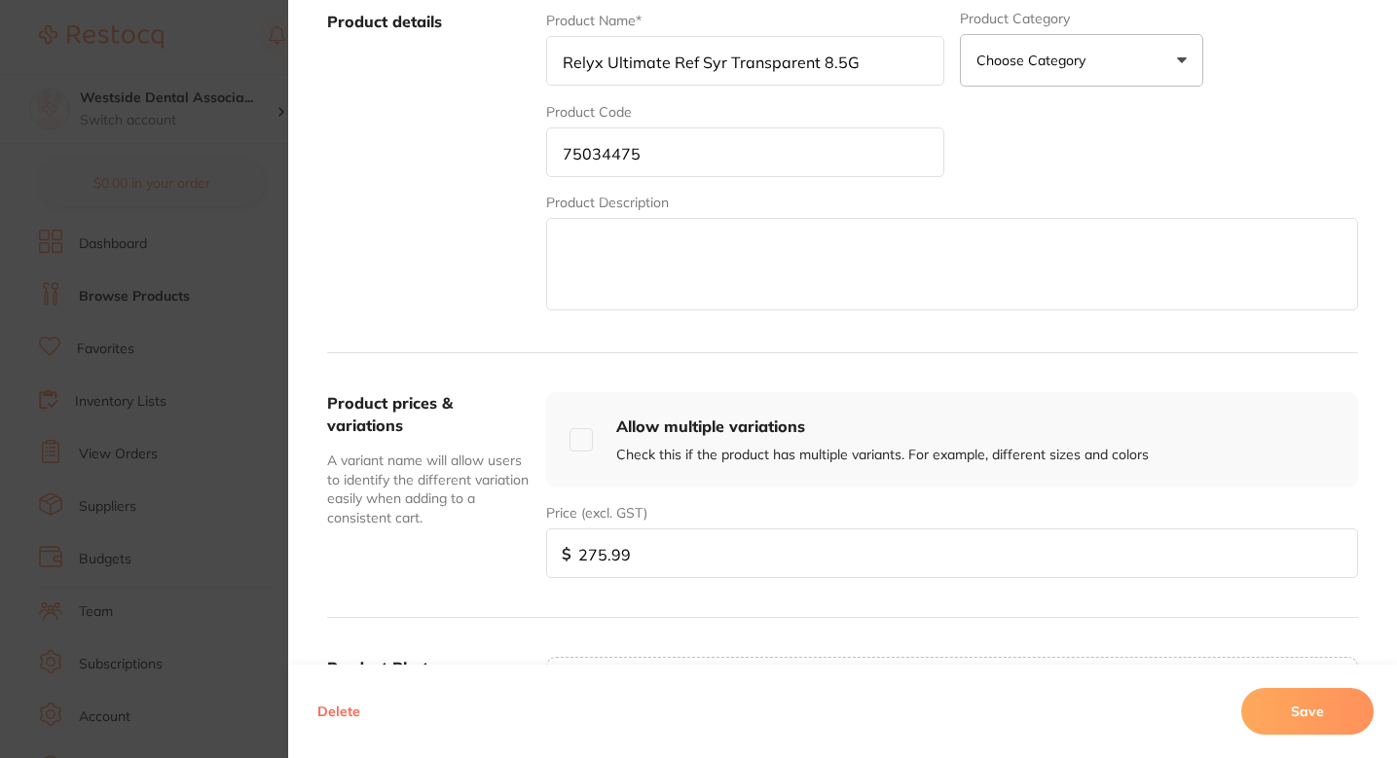
scroll to position [386, 0]
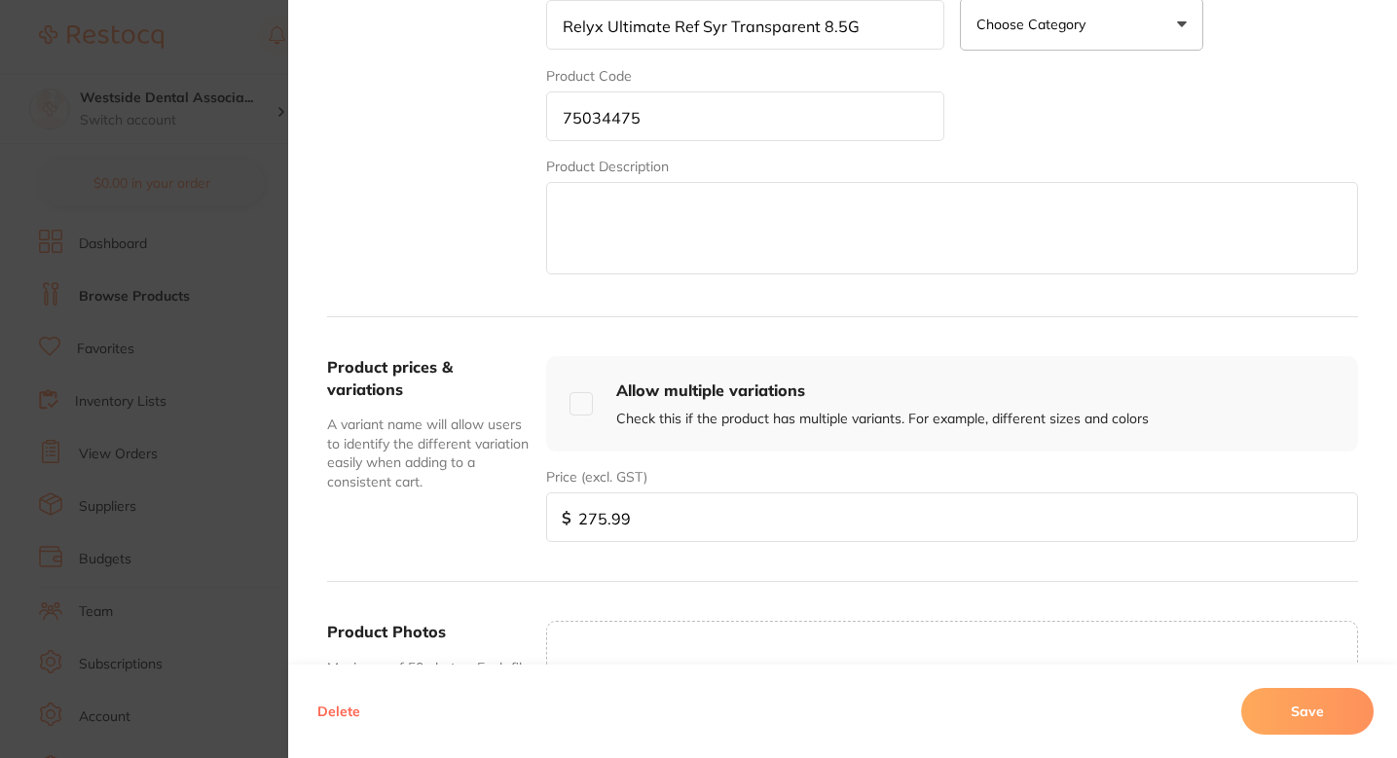
click at [653, 509] on input "275.99" at bounding box center [952, 518] width 812 height 50
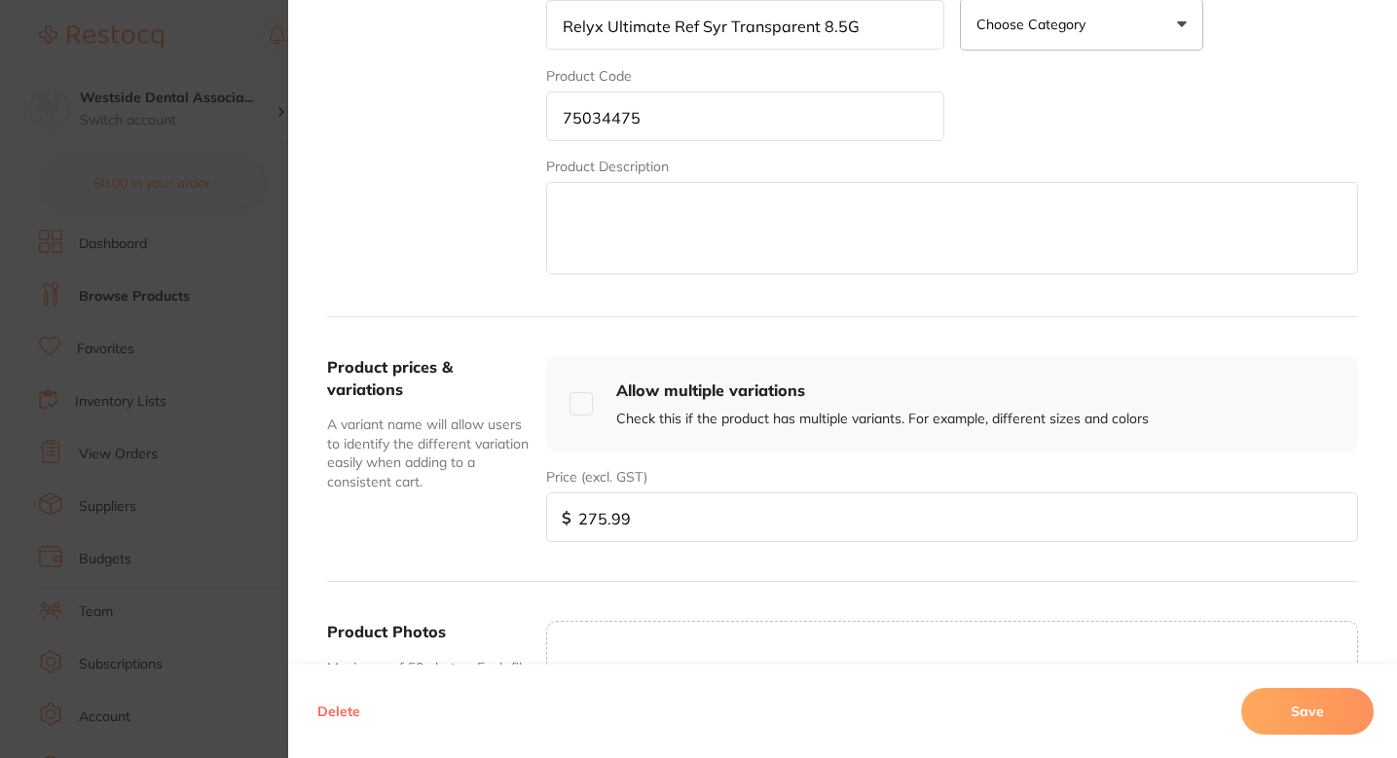
click at [653, 509] on input "275.99" at bounding box center [952, 518] width 812 height 50
paste input "0"
type input "270.99"
click at [1265, 702] on button "Save" at bounding box center [1307, 711] width 132 height 47
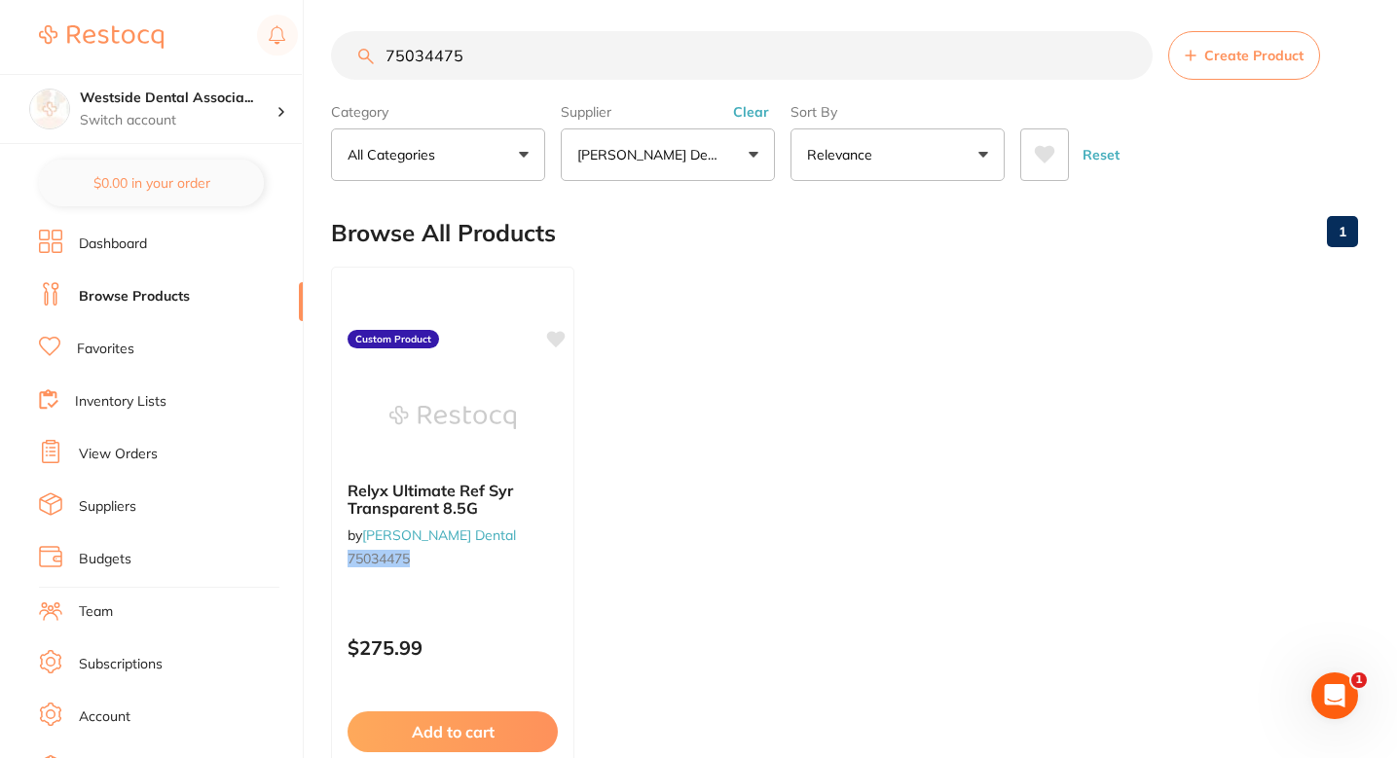
click at [806, 282] on ul "Relyx Ultimate Ref Syr Transparent 8.5G by Patterson Dental 75034475 Custom Pro…" at bounding box center [844, 547] width 1027 height 560
click at [588, 39] on input "75034475" at bounding box center [742, 55] width 822 height 49
paste input "6359616"
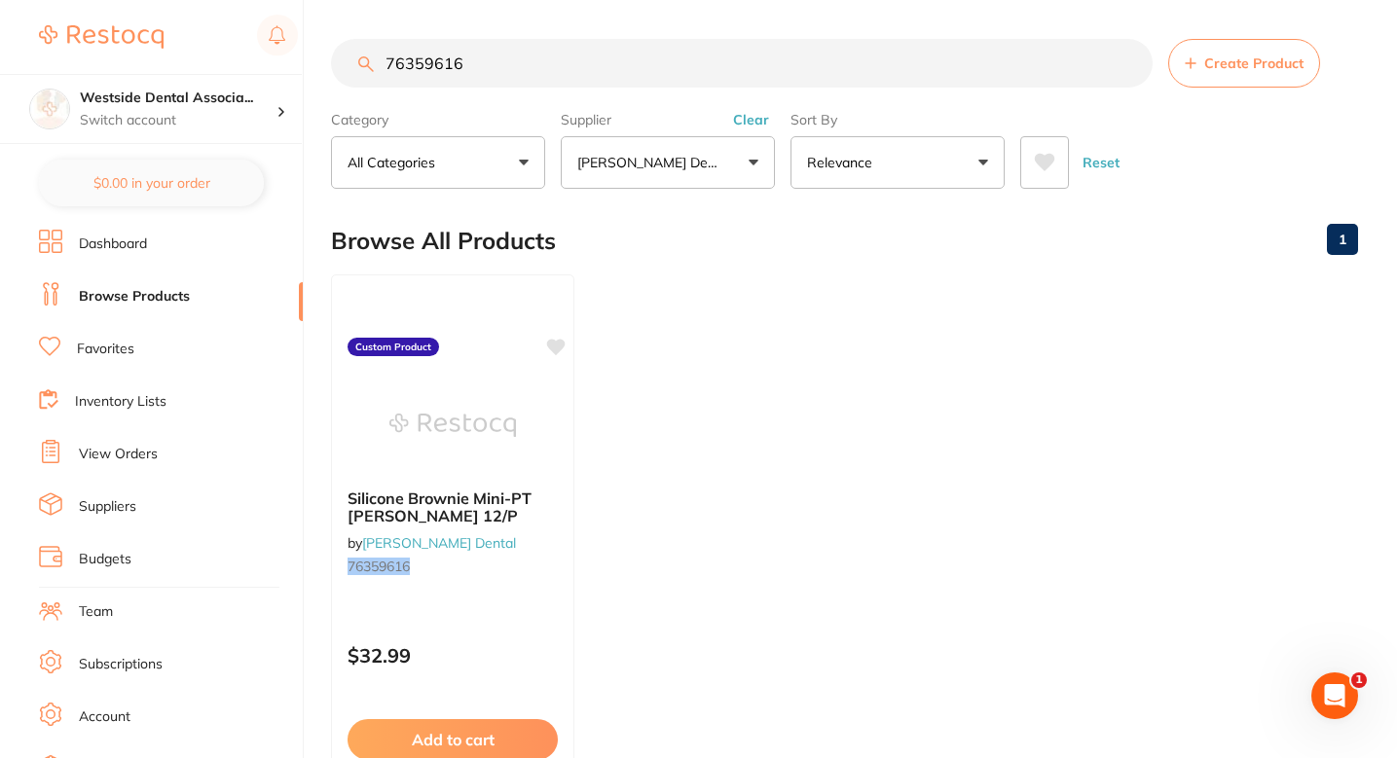
scroll to position [0, 0]
click at [603, 34] on main "76359616 Create Product Category All Categories All Categories No categories fo…" at bounding box center [864, 468] width 1066 height 936
click at [603, 57] on input "76359616" at bounding box center [742, 63] width 822 height 49
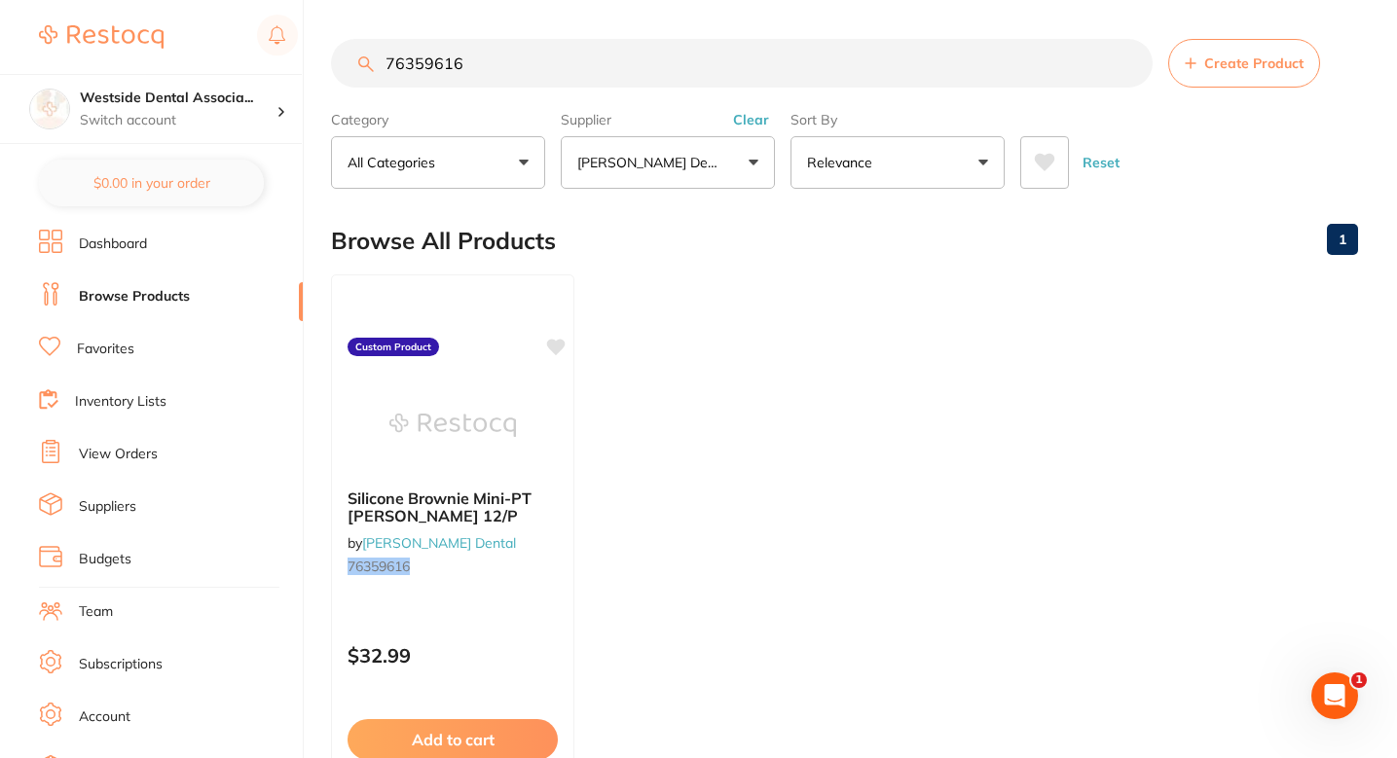
paste input "4383717"
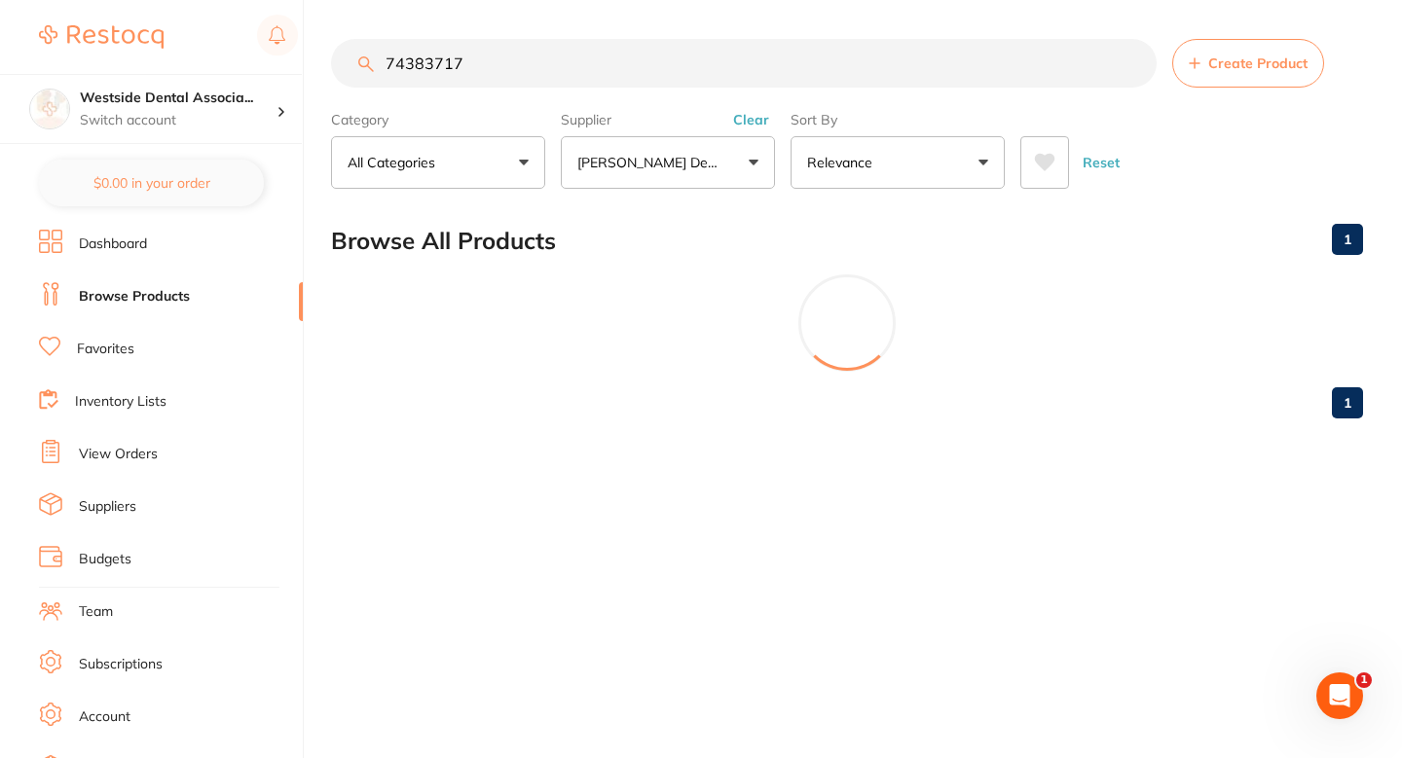
type input "74383717"
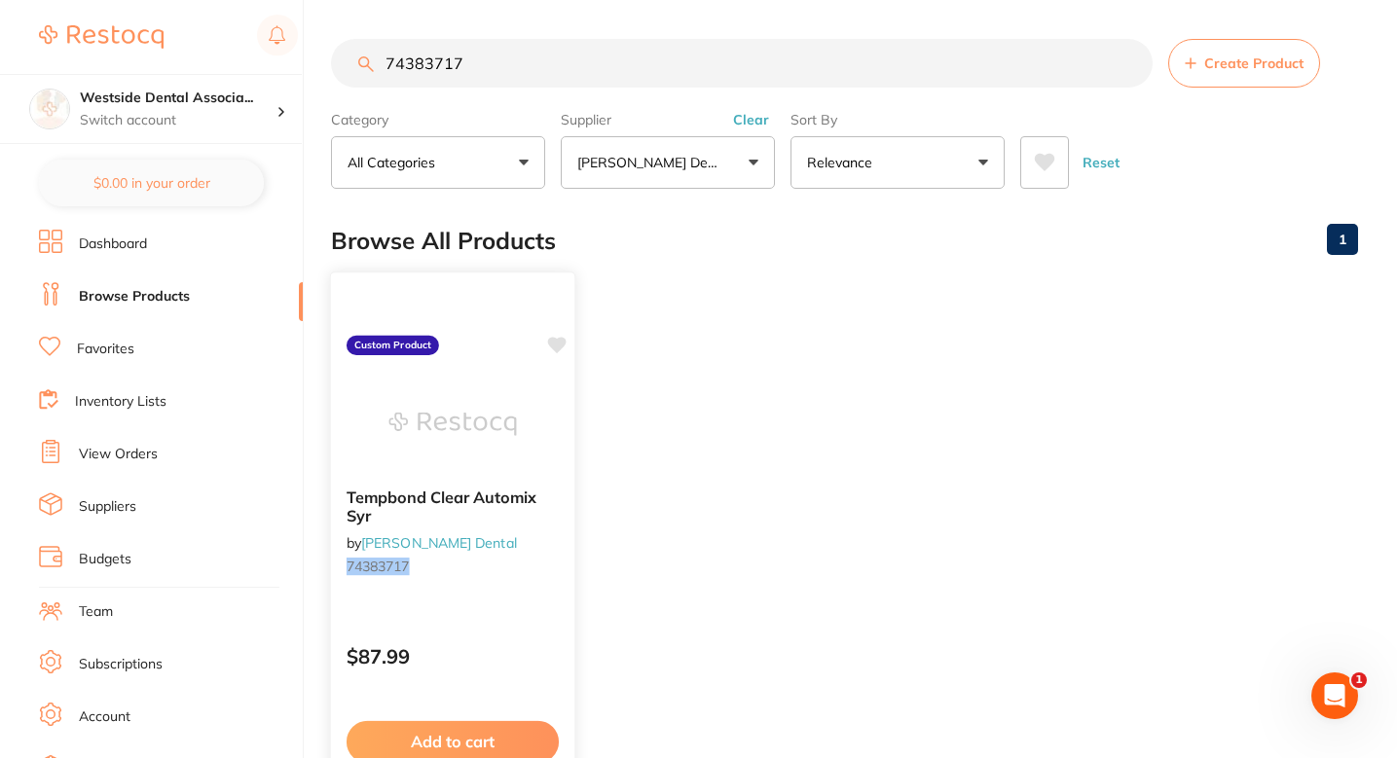
click at [551, 530] on div "Tempbond Clear Automix Syr by Patterson Dental 74383717" at bounding box center [452, 536] width 243 height 126
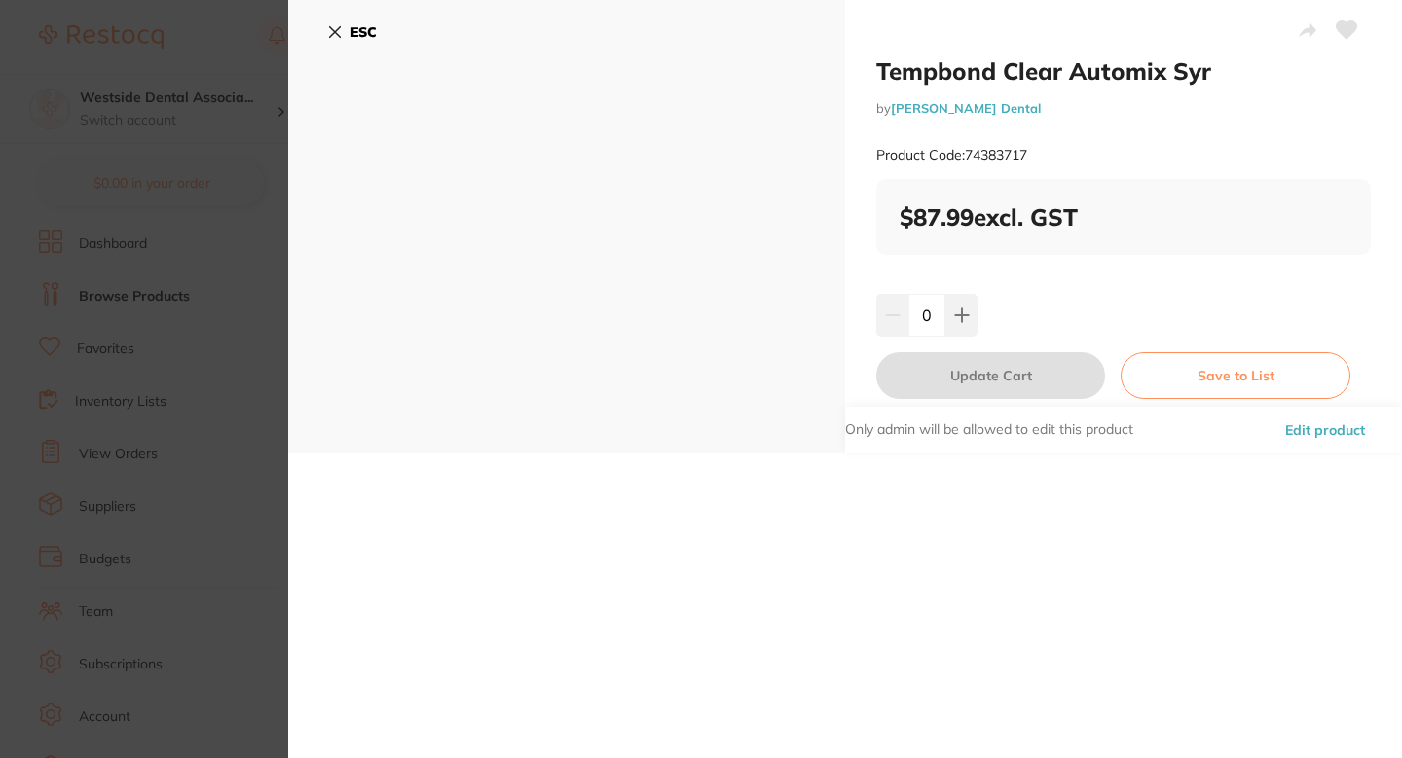
click at [1307, 429] on font "Edit product" at bounding box center [1325, 431] width 80 height 18
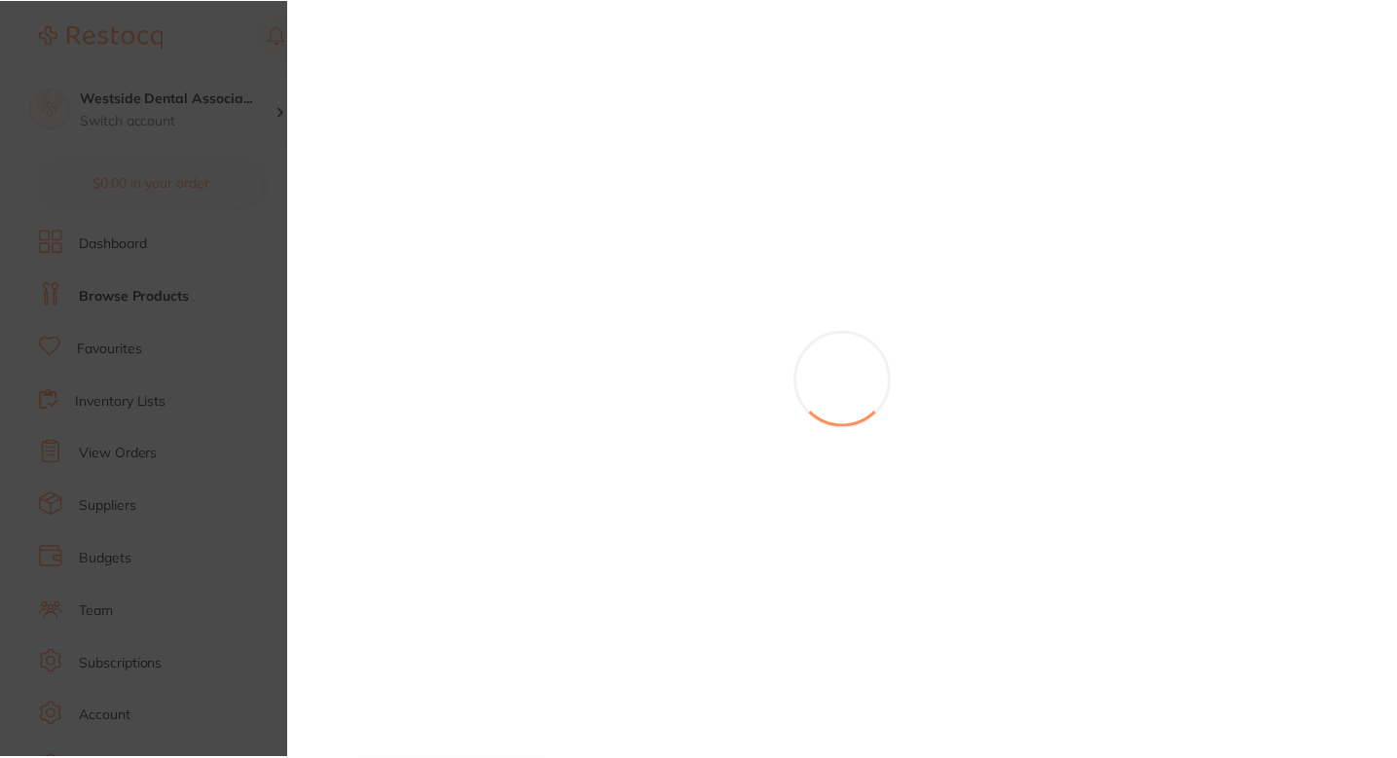
scroll to position [8, 0]
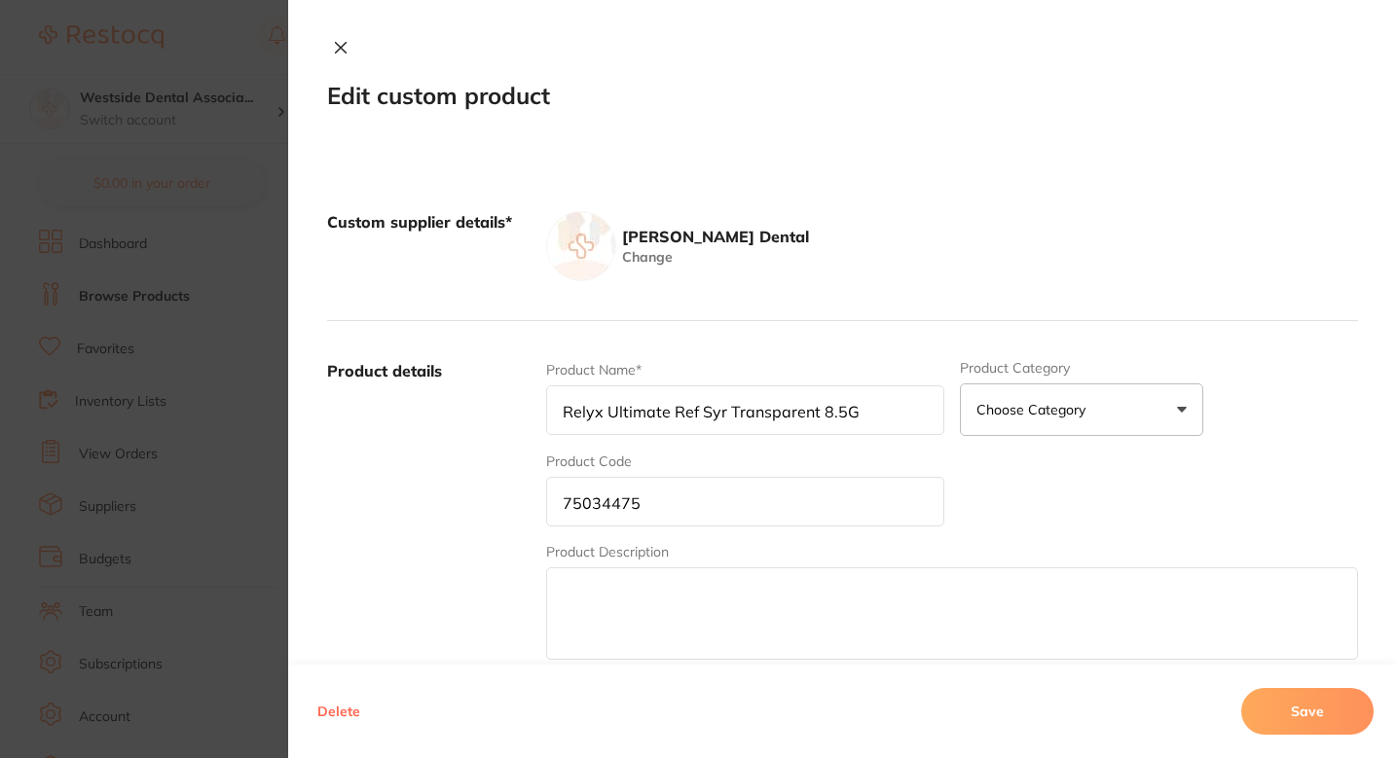
type input "Tempbond Clear Automix Syr"
type input "74383717"
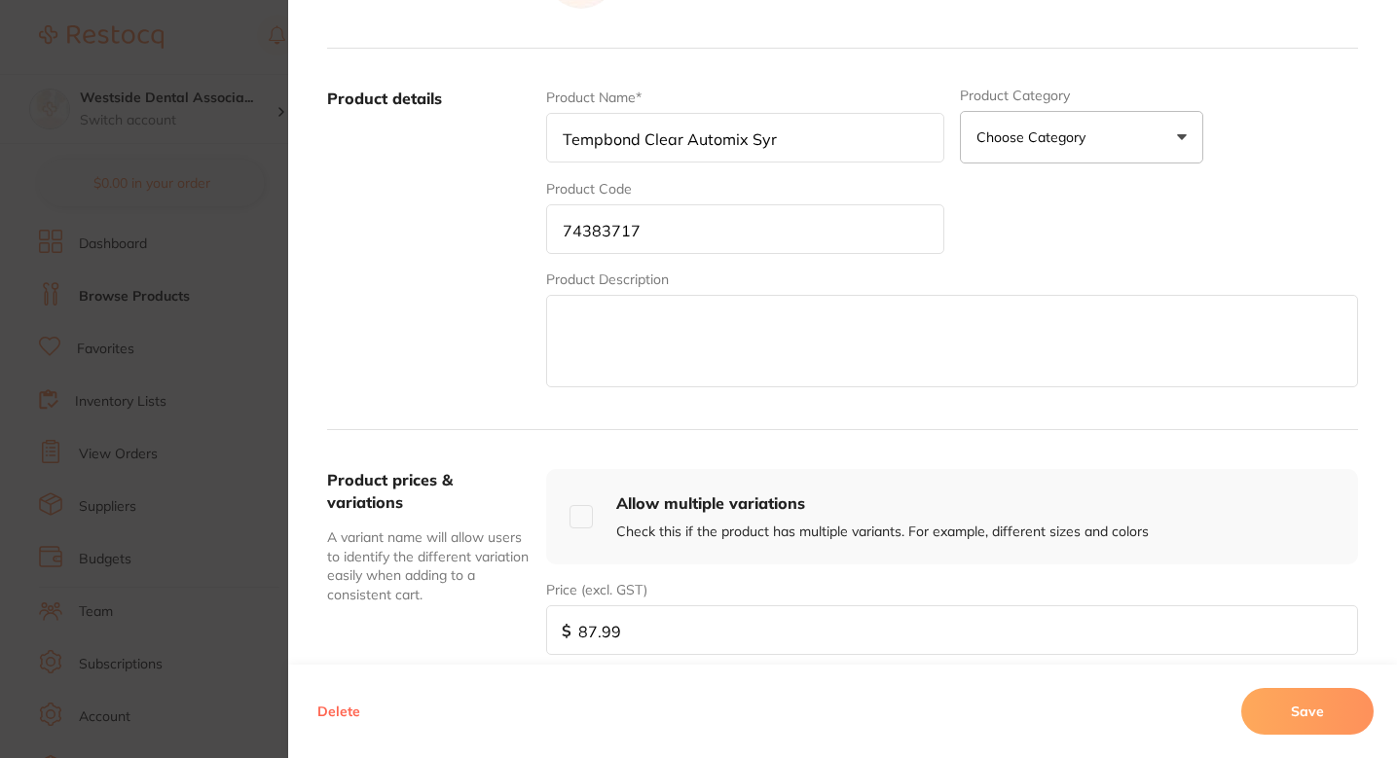
scroll to position [330, 0]
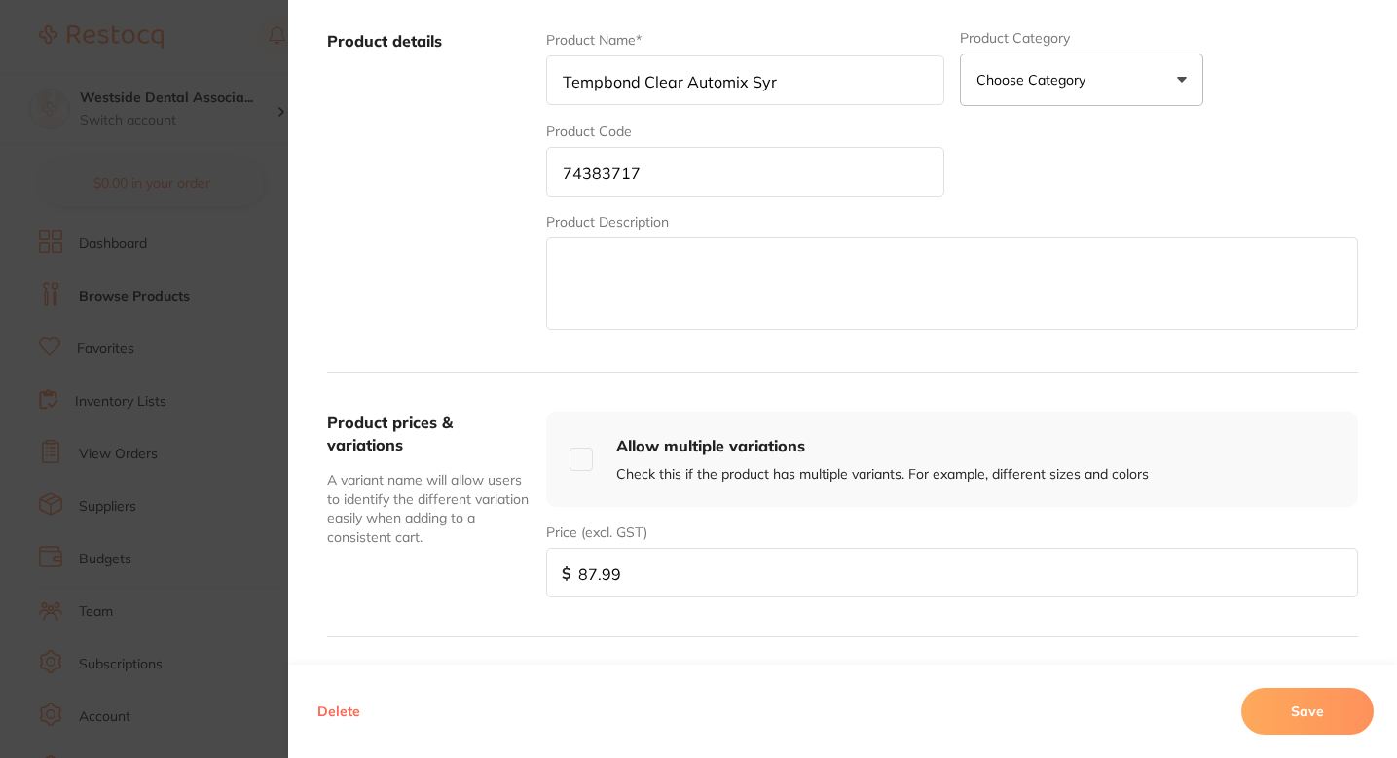
click at [631, 573] on input "87.99" at bounding box center [952, 573] width 812 height 50
paste input "8"
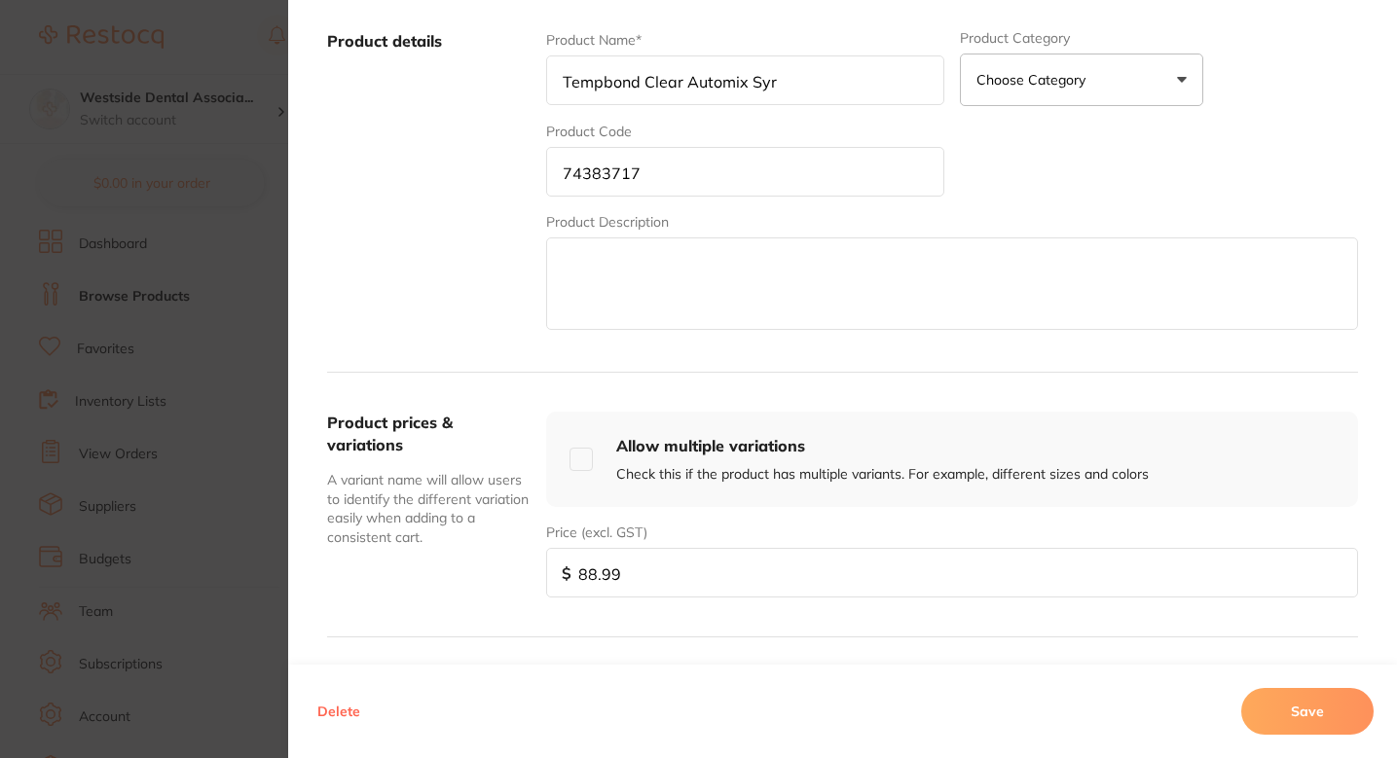
type input "88.99"
click at [1283, 694] on button "Save" at bounding box center [1307, 711] width 132 height 47
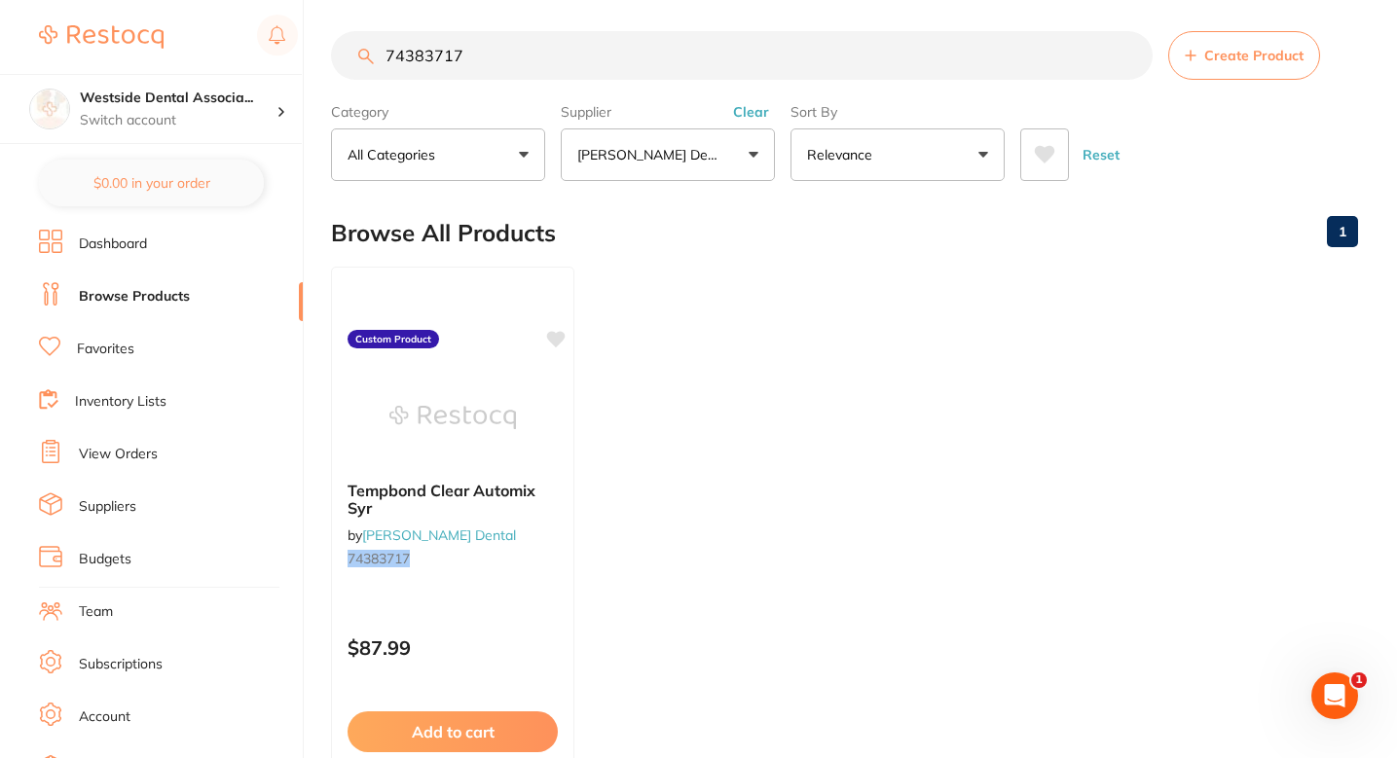
click at [577, 58] on input "74383717" at bounding box center [742, 55] width 822 height 49
paste input "6659759"
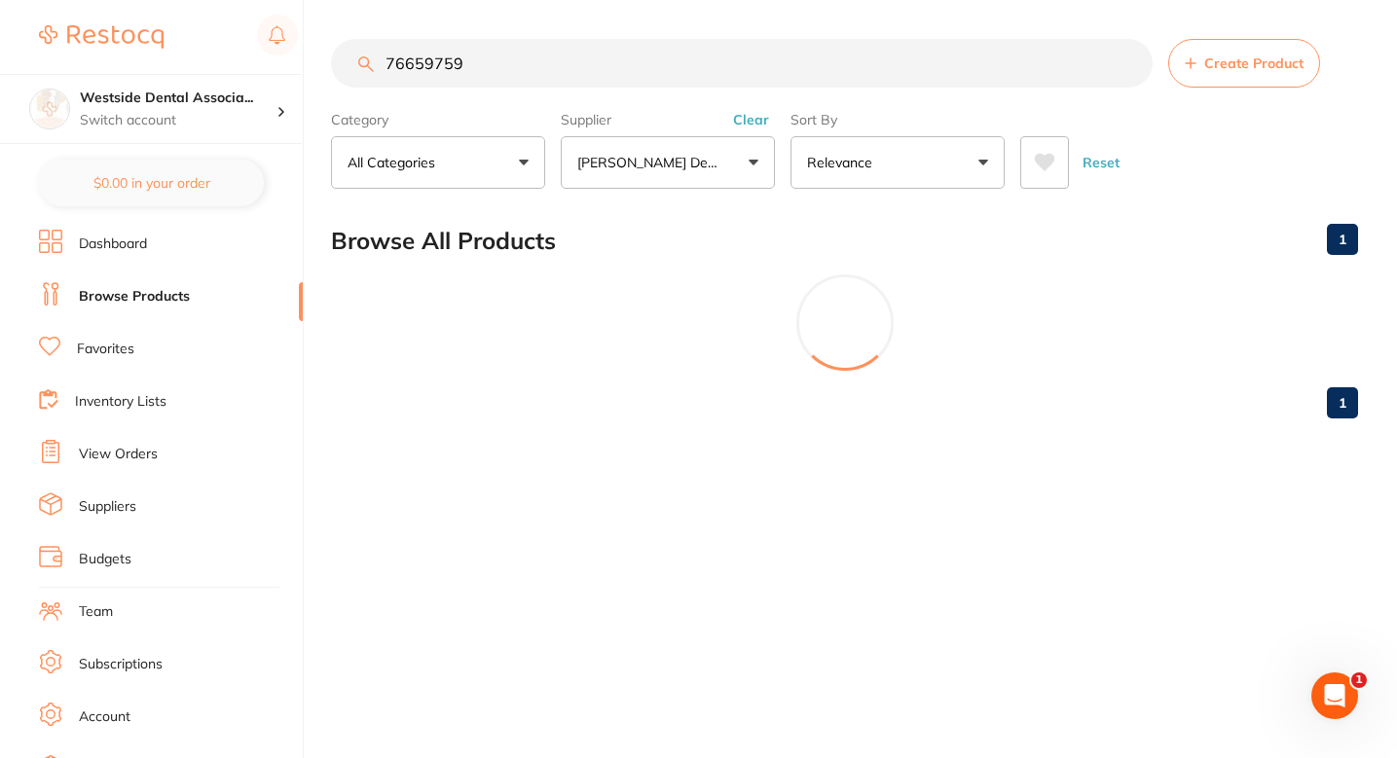
scroll to position [0, 0]
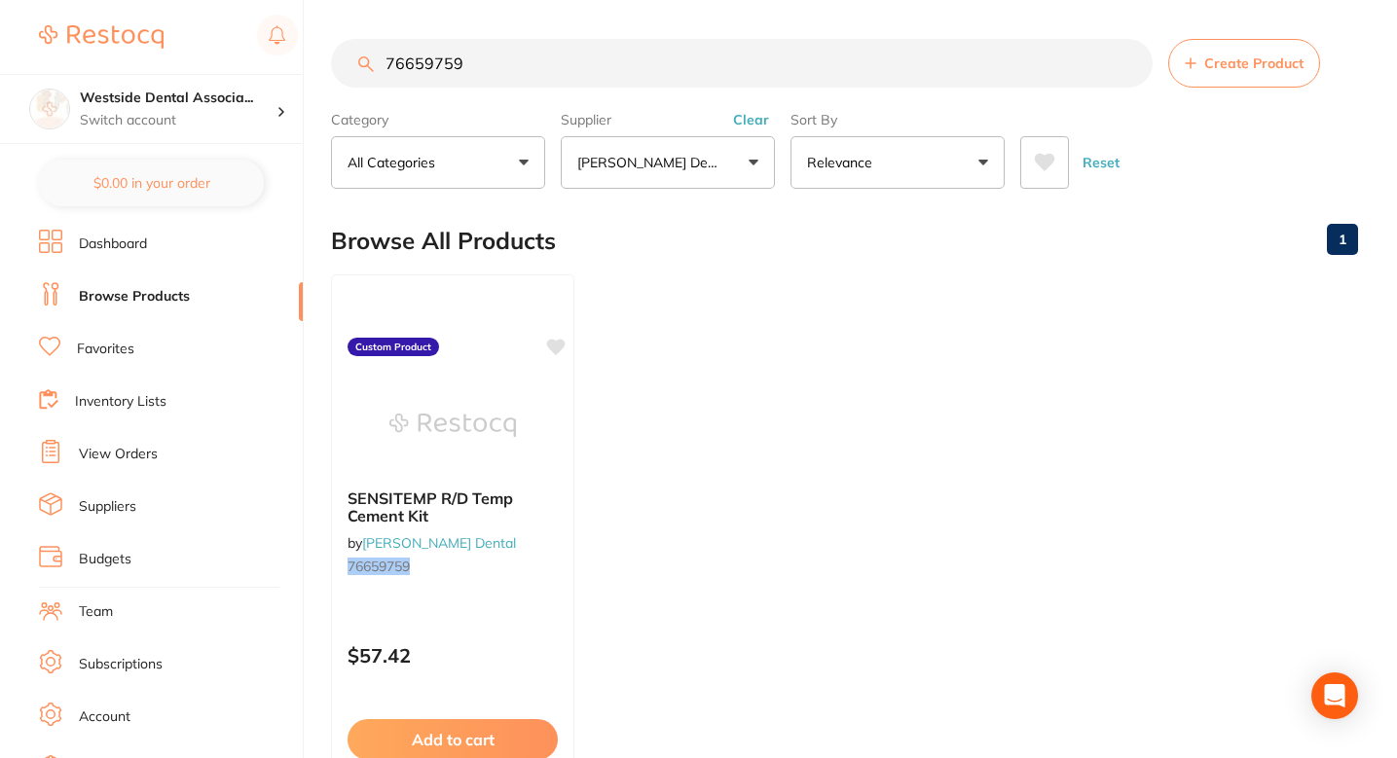
type input "76659759"
click at [527, 519] on b "SENSITEMP R/D Temp Cement Kit" at bounding box center [453, 507] width 212 height 36
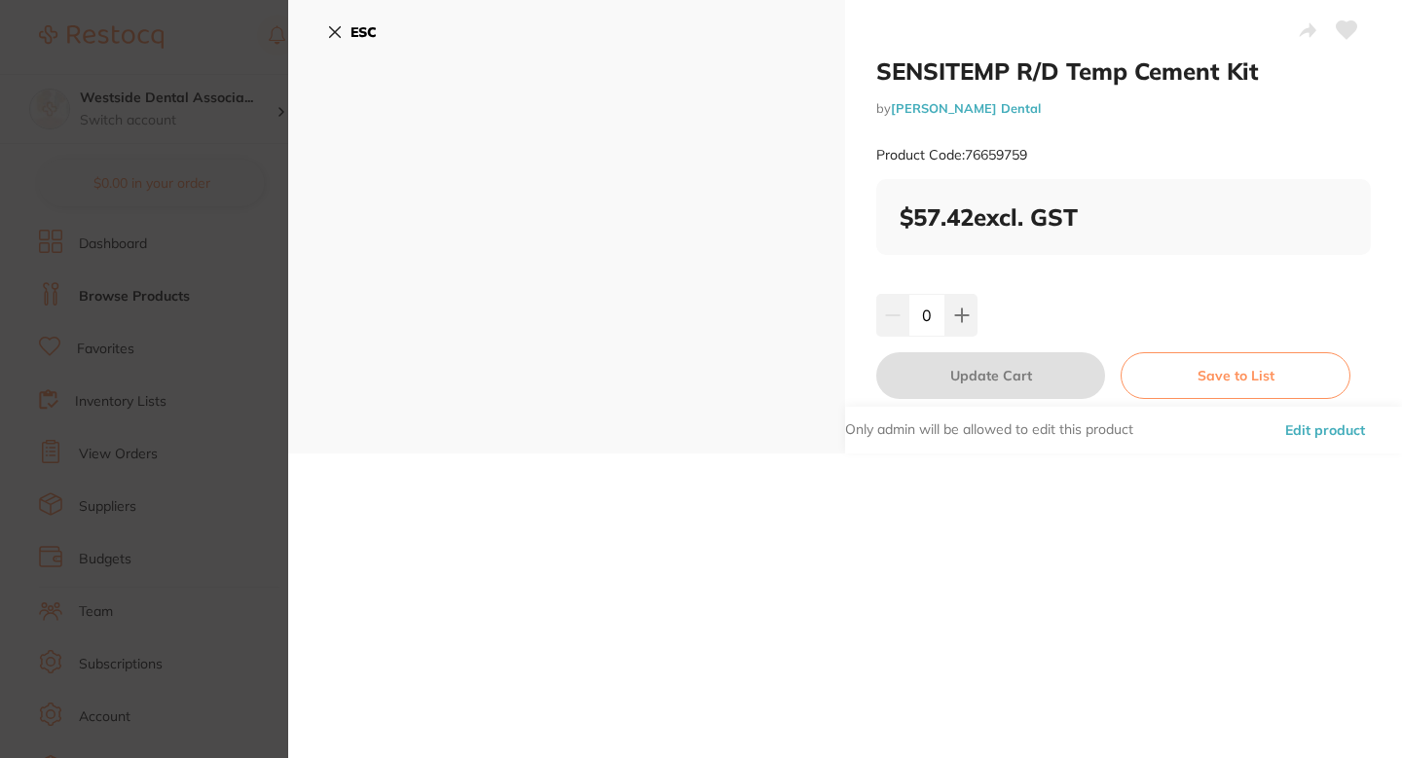
click at [1323, 433] on font "Edit product" at bounding box center [1325, 431] width 80 height 18
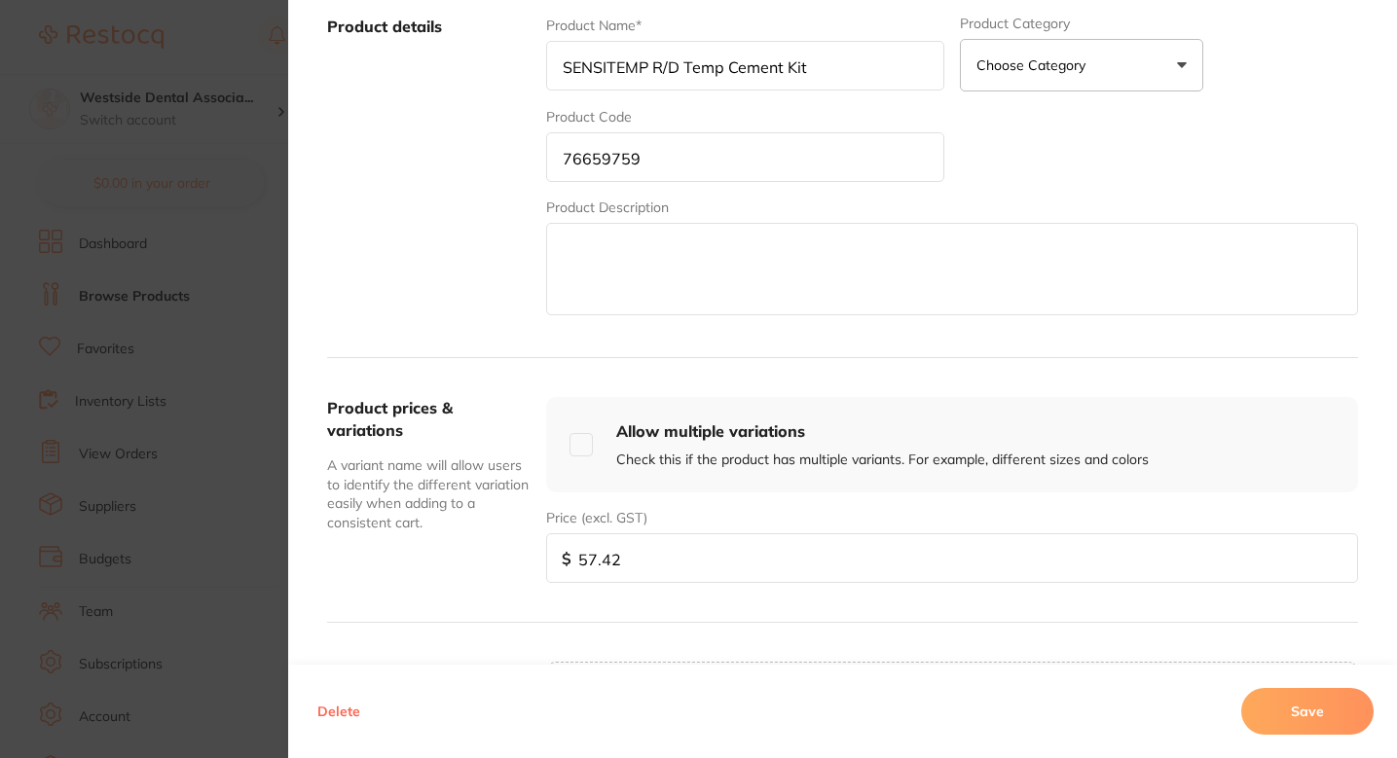
click at [728, 552] on input "57.42" at bounding box center [952, 559] width 812 height 50
paste input "60.29"
type input "60.29"
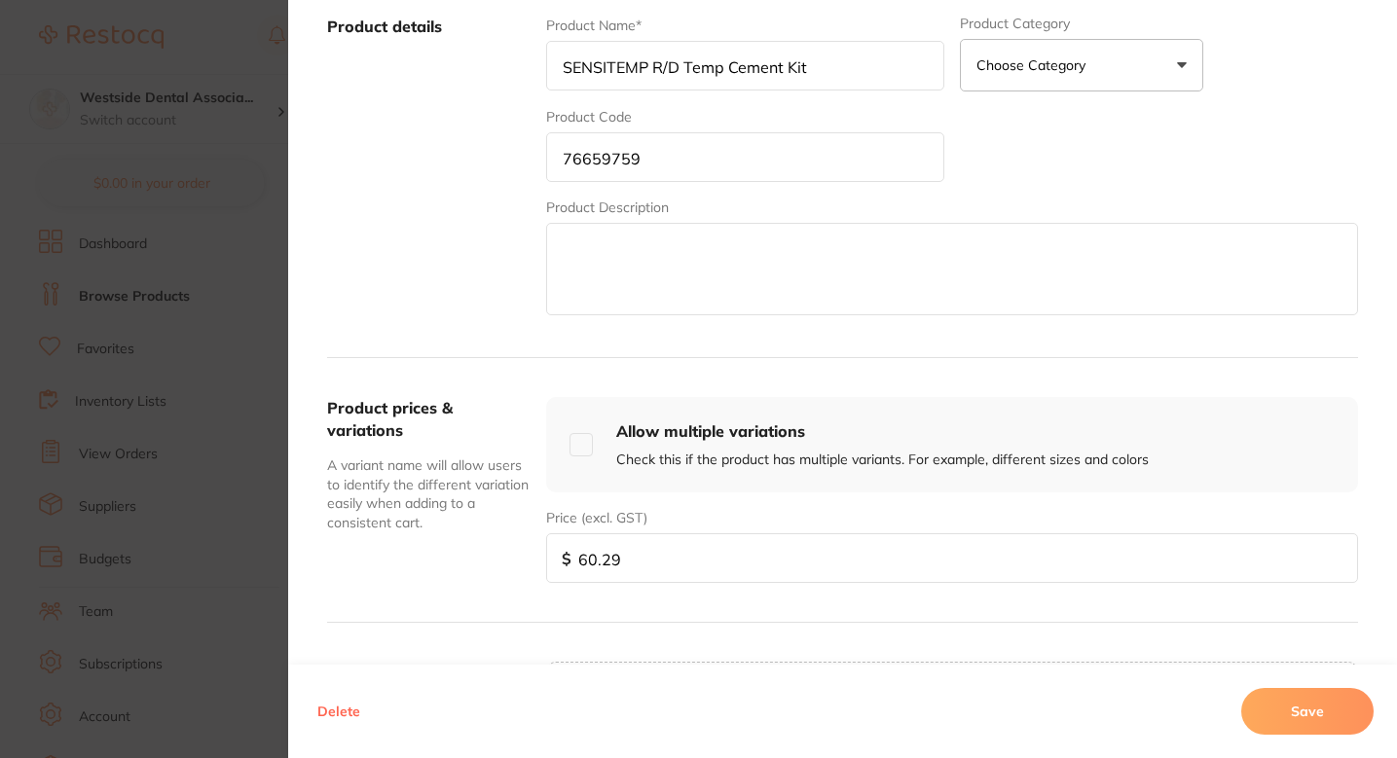
click at [1290, 716] on button "Save" at bounding box center [1307, 711] width 132 height 47
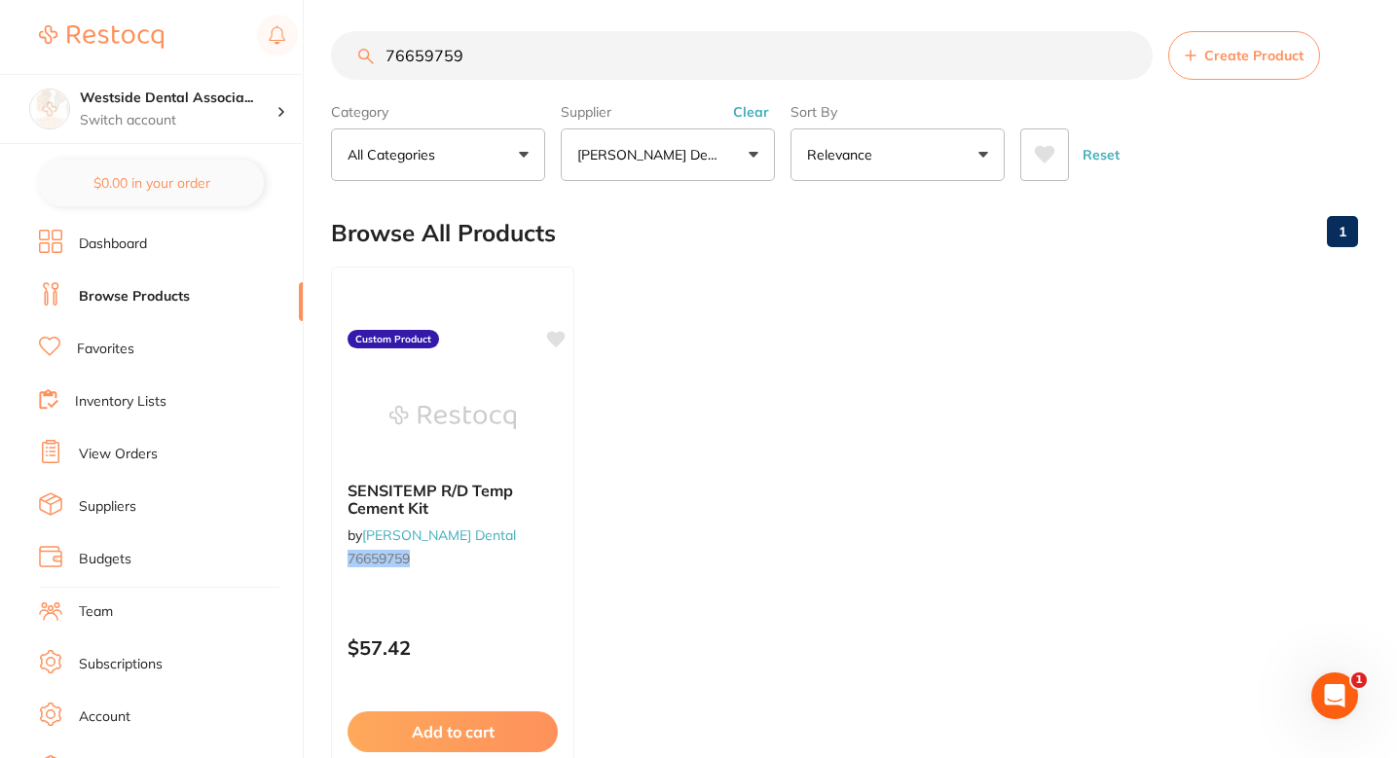
scroll to position [8, 0]
click at [610, 49] on input "76659759" at bounding box center [742, 55] width 822 height 49
paste input "4870218"
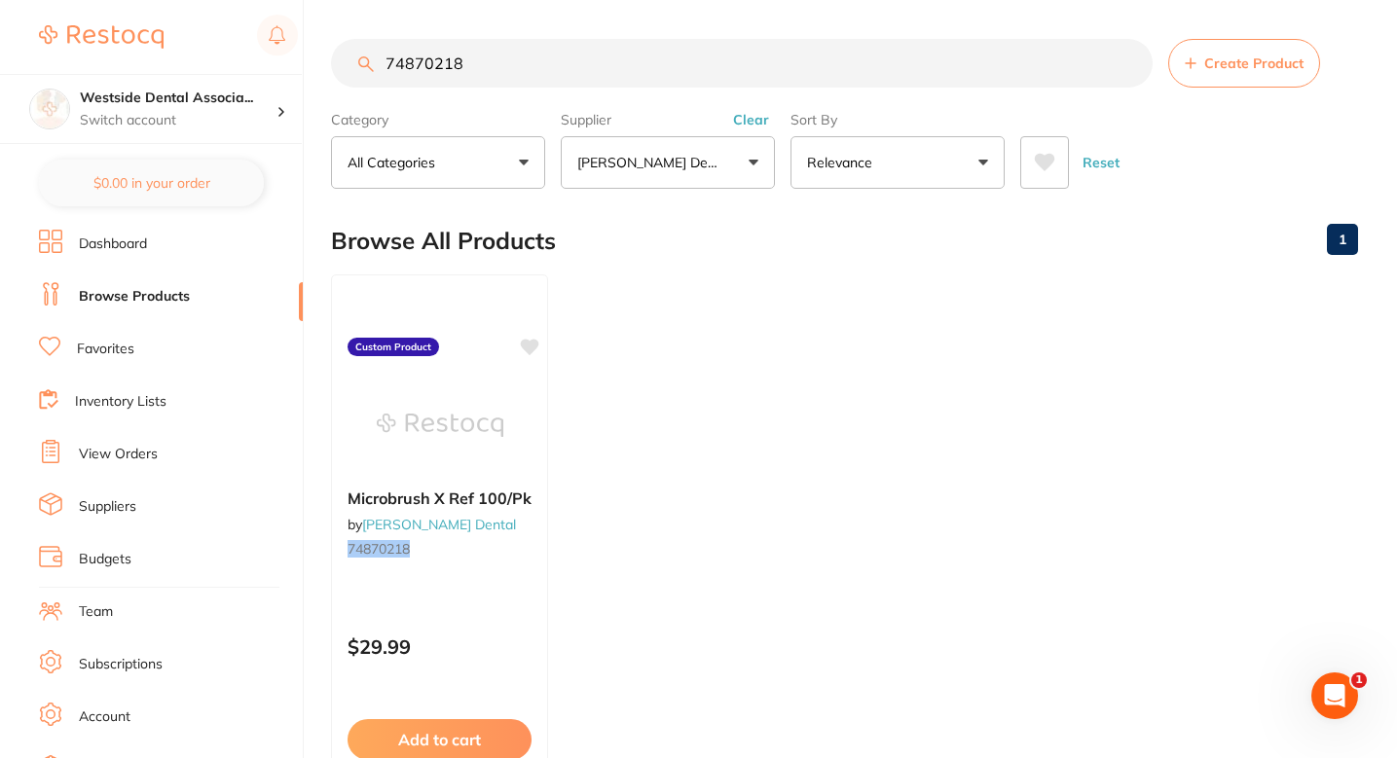
scroll to position [0, 0]
click at [599, 77] on input "74870218" at bounding box center [742, 63] width 822 height 49
paste input "2349363"
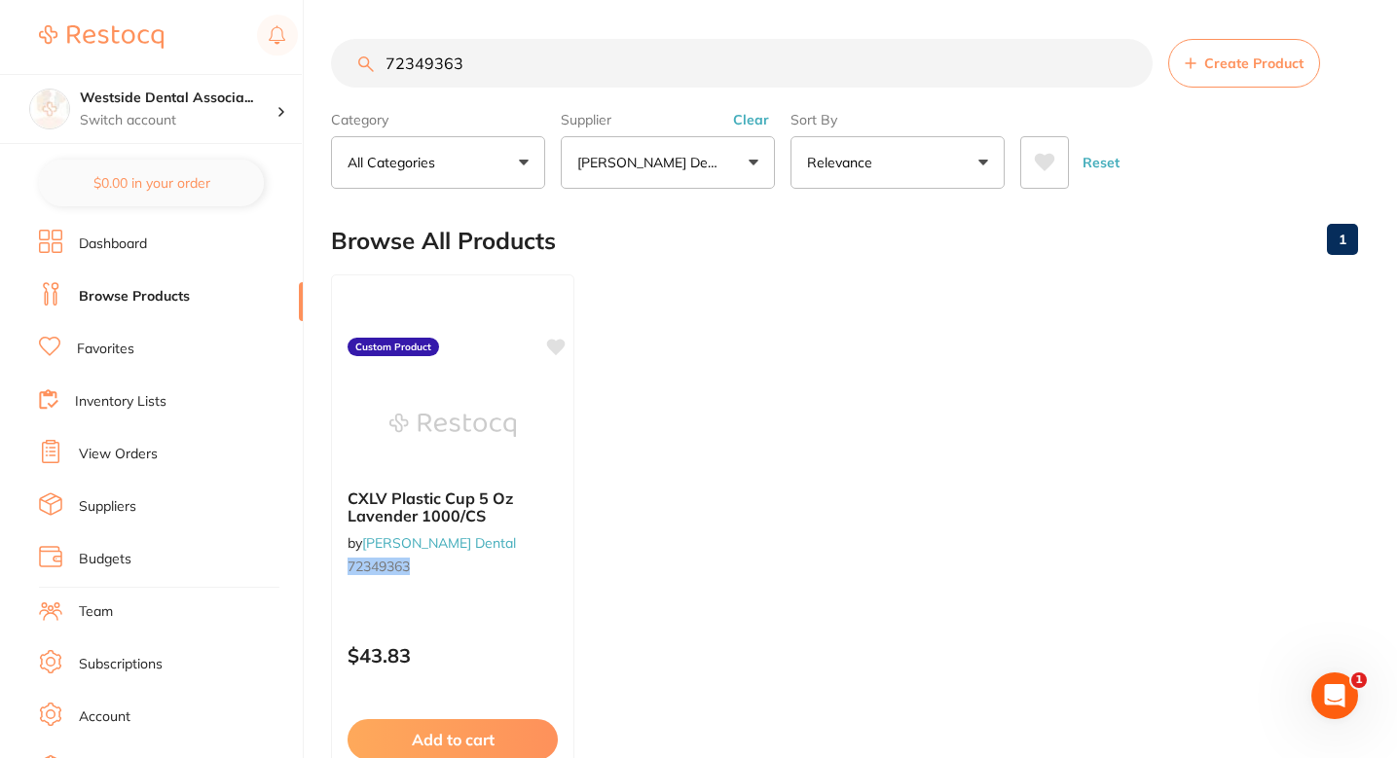
click at [617, 84] on input "72349363" at bounding box center [742, 63] width 822 height 49
paste input "5028386"
click at [614, 40] on input "75028386" at bounding box center [742, 63] width 822 height 49
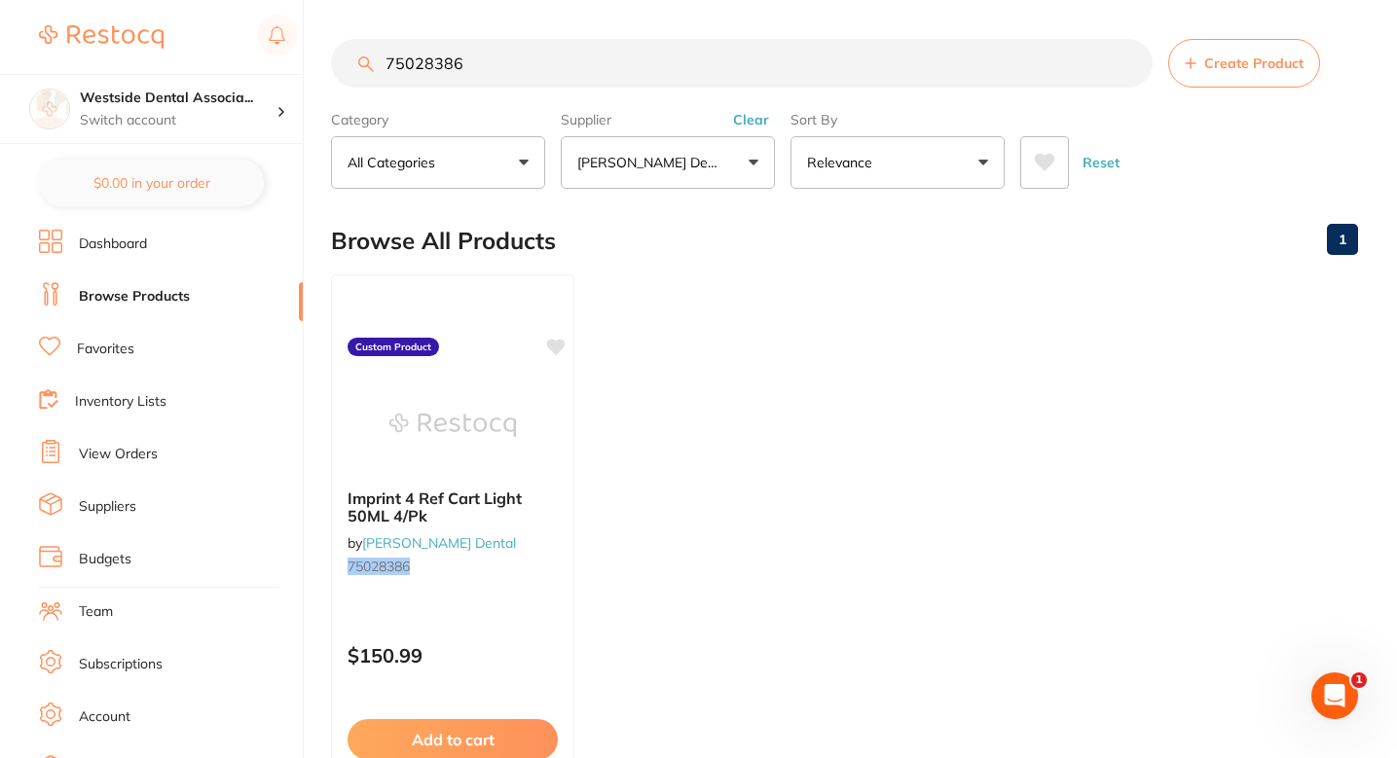
click at [614, 40] on input "75028386" at bounding box center [742, 63] width 822 height 49
paste input "0406322"
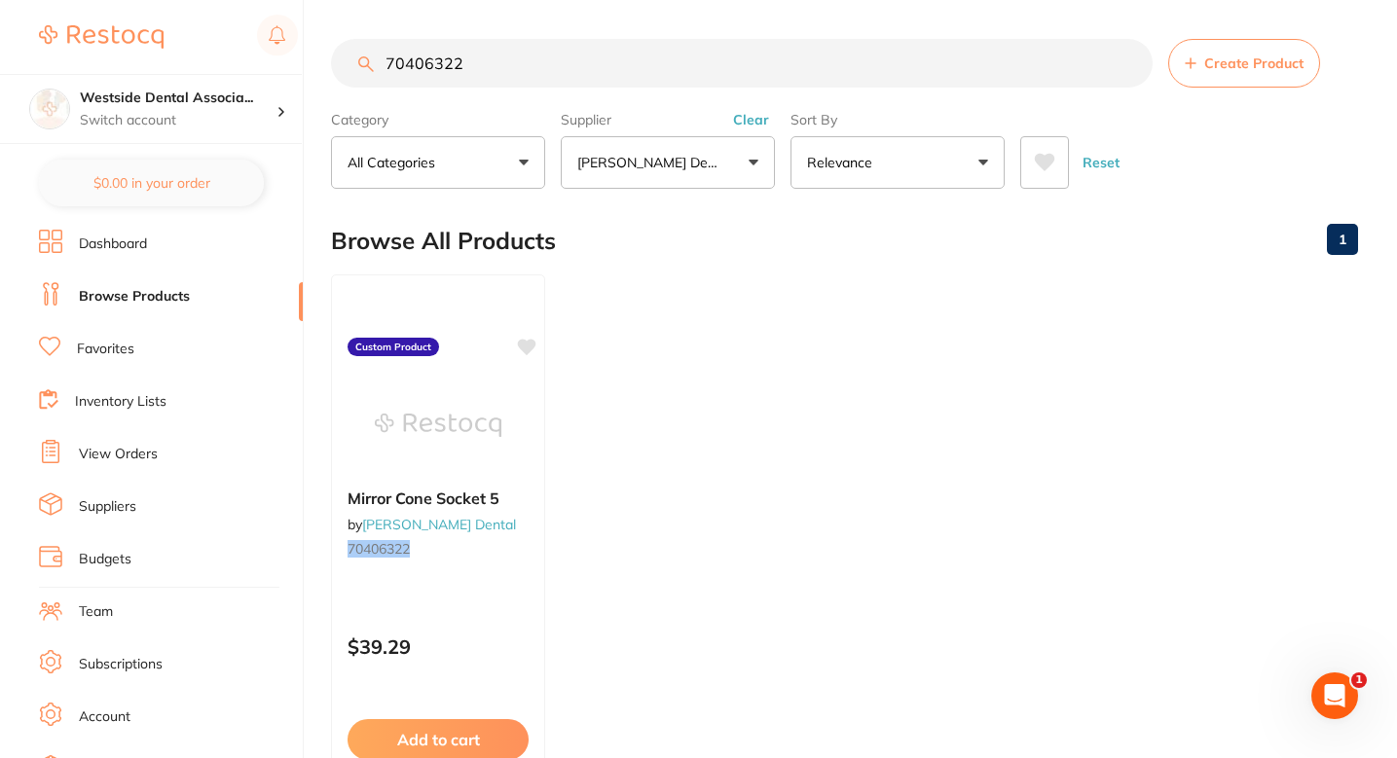
type input "70406322"
click at [490, 599] on div "Mirror Cone Socket 5 by [PERSON_NAME] Dental 70406322 Custom Product $39.29 Add…" at bounding box center [438, 555] width 216 height 566
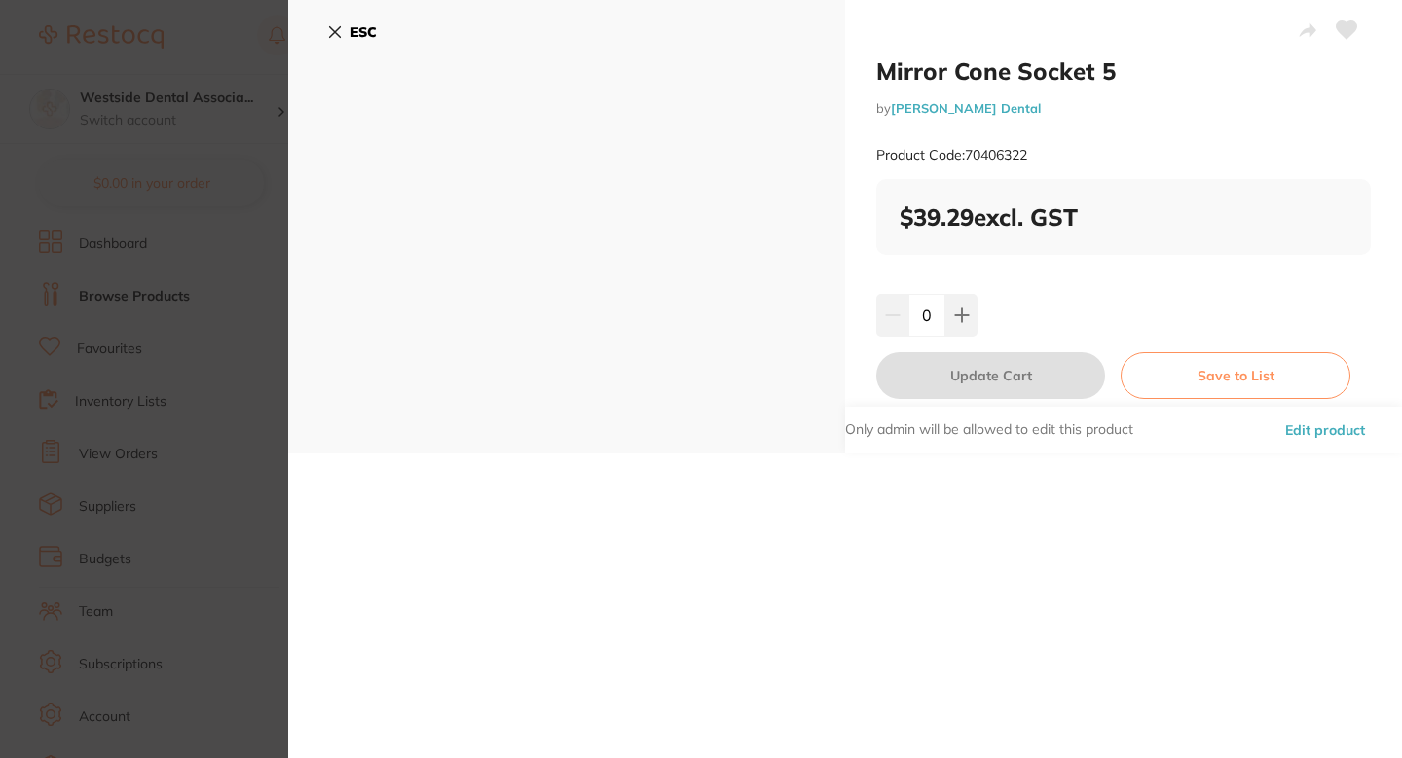
click at [1322, 441] on button "Edit product" at bounding box center [1325, 430] width 92 height 47
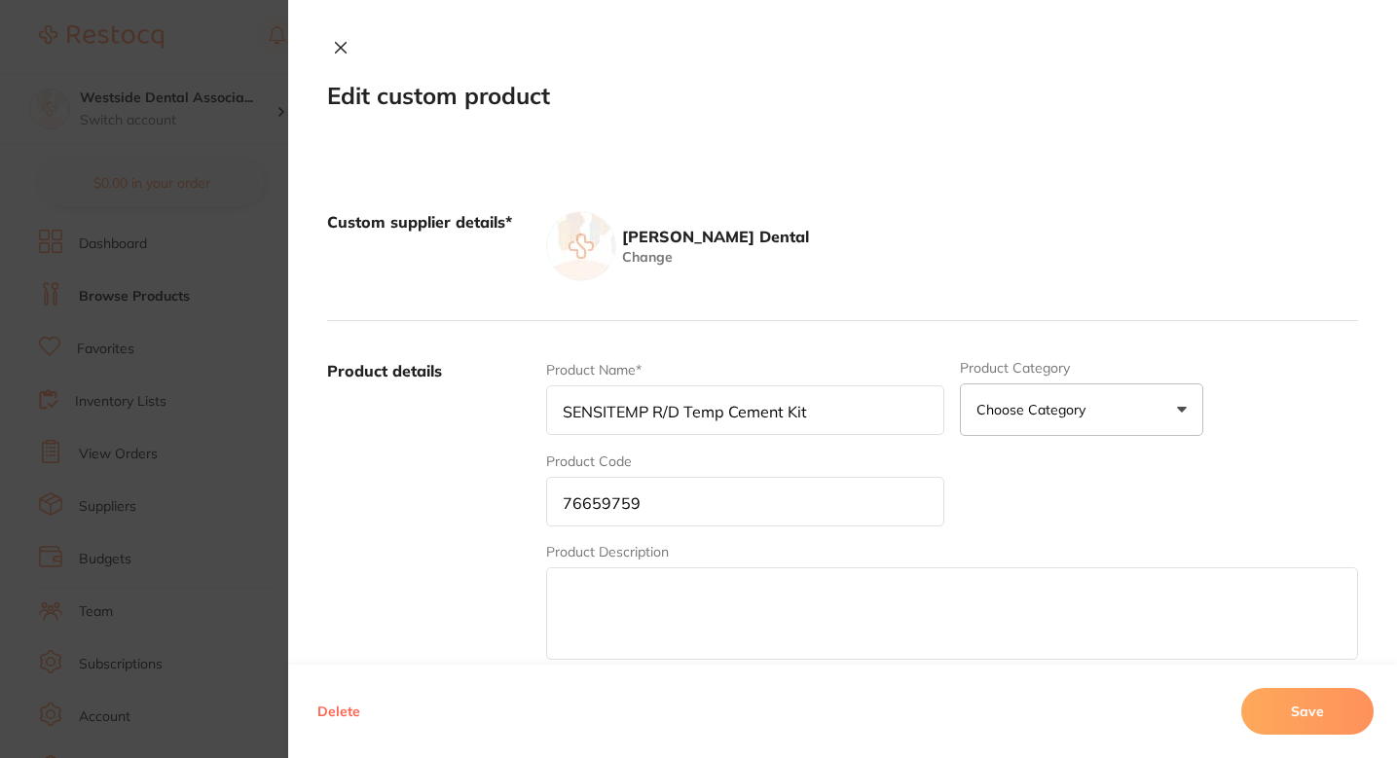
type input "Mirror Cone Socket 5"
type input "70406322"
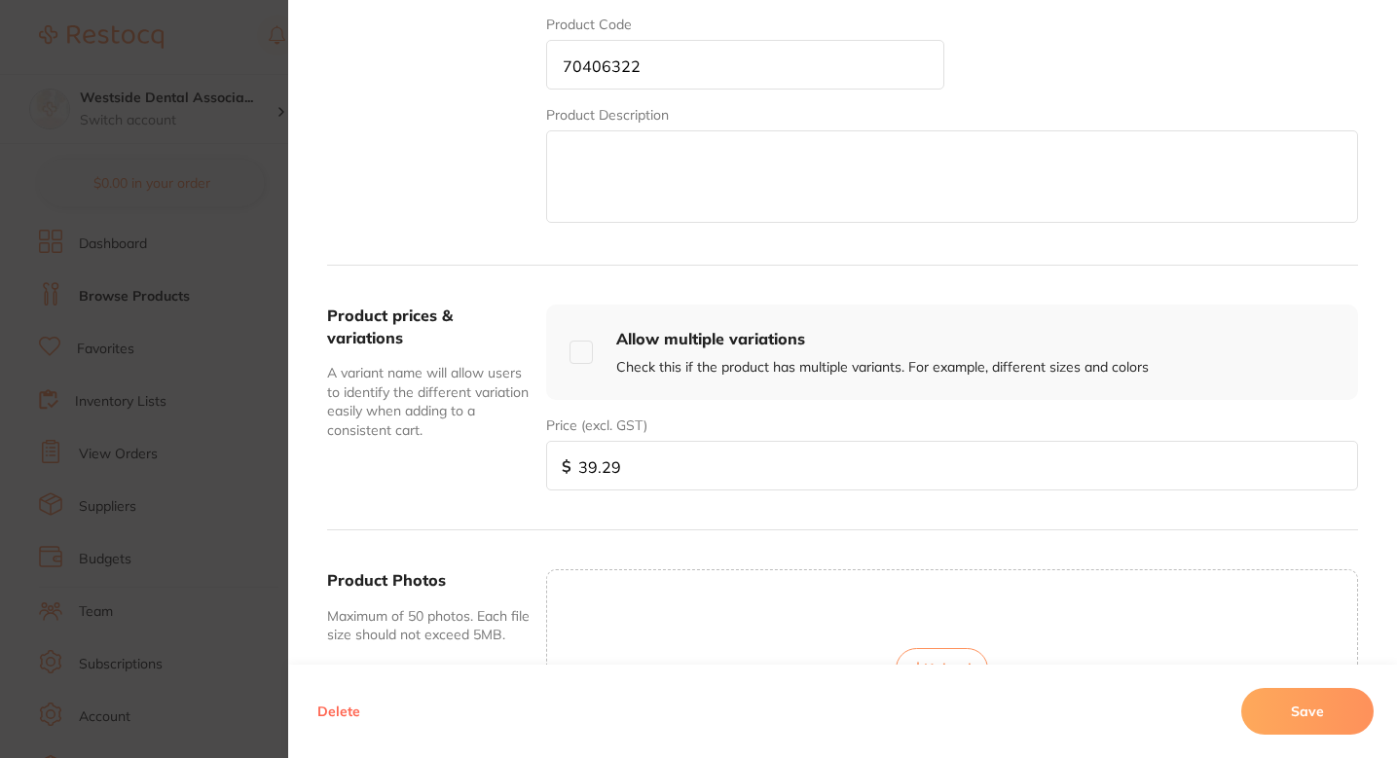
scroll to position [446, 0]
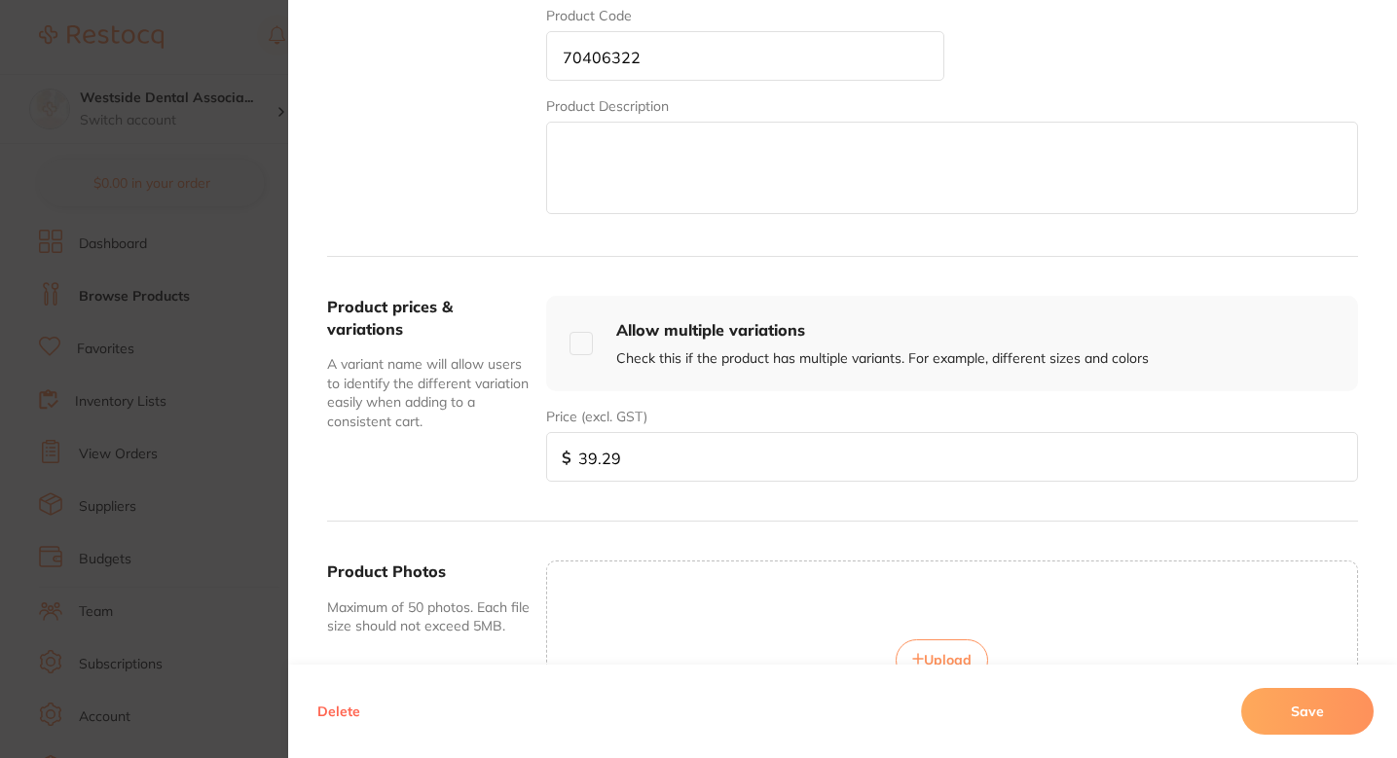
click at [712, 489] on div "Product prices & variations A variant name will allow users to identify the dif…" at bounding box center [842, 389] width 1031 height 265
click at [710, 471] on input "39.29" at bounding box center [952, 457] width 812 height 50
paste input "29.9"
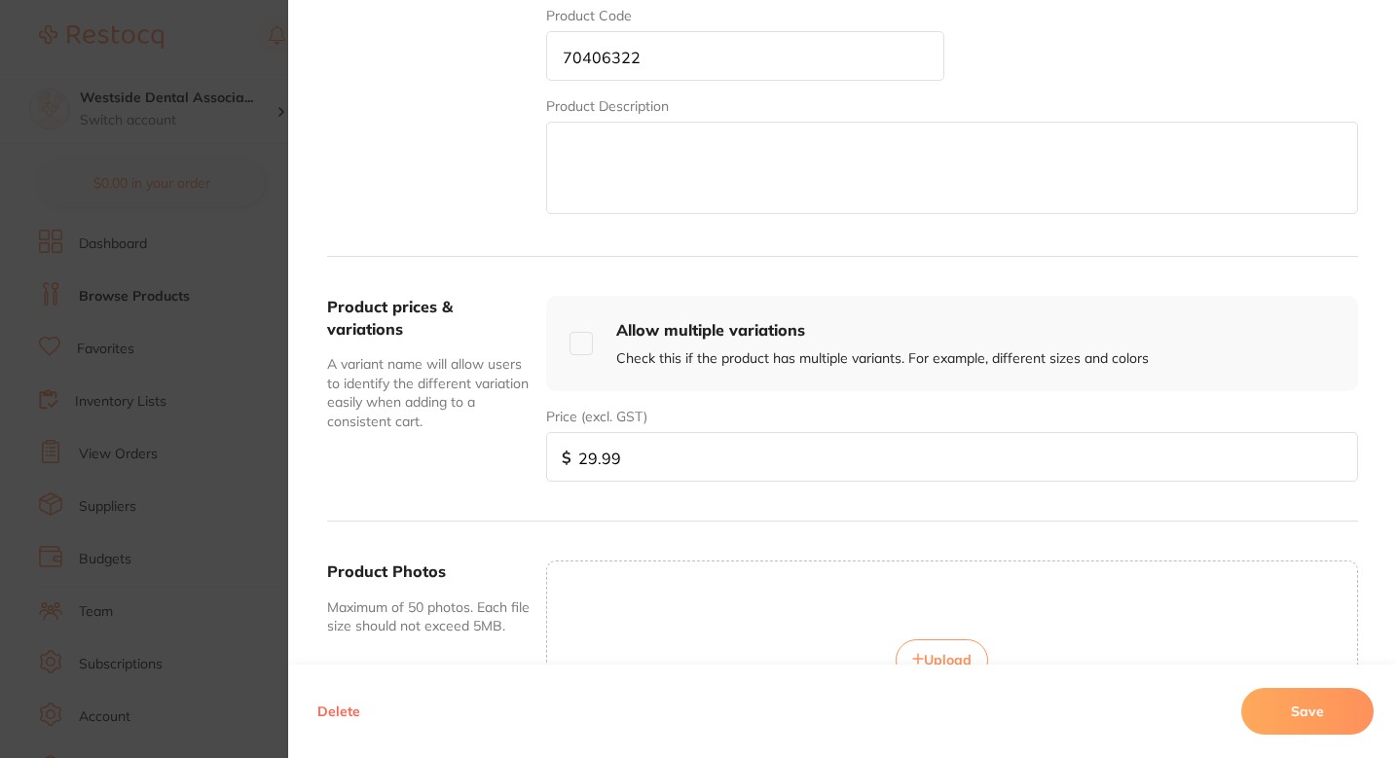
type input "29.99"
click at [1312, 742] on div "Delete Save" at bounding box center [842, 711] width 1109 height 93
click at [1309, 719] on font "Save" at bounding box center [1307, 712] width 33 height 18
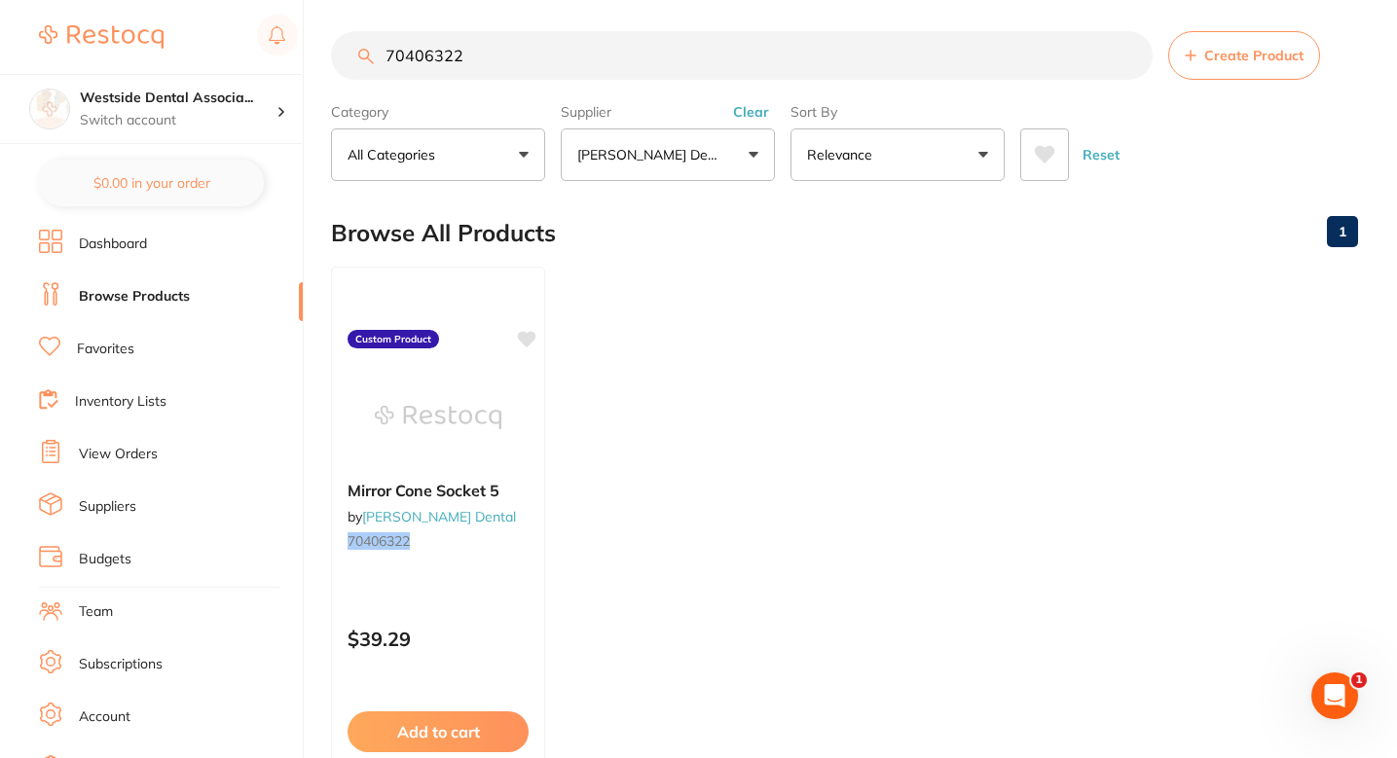
click at [583, 66] on input "70406322" at bounding box center [742, 55] width 822 height 49
paste input "117358"
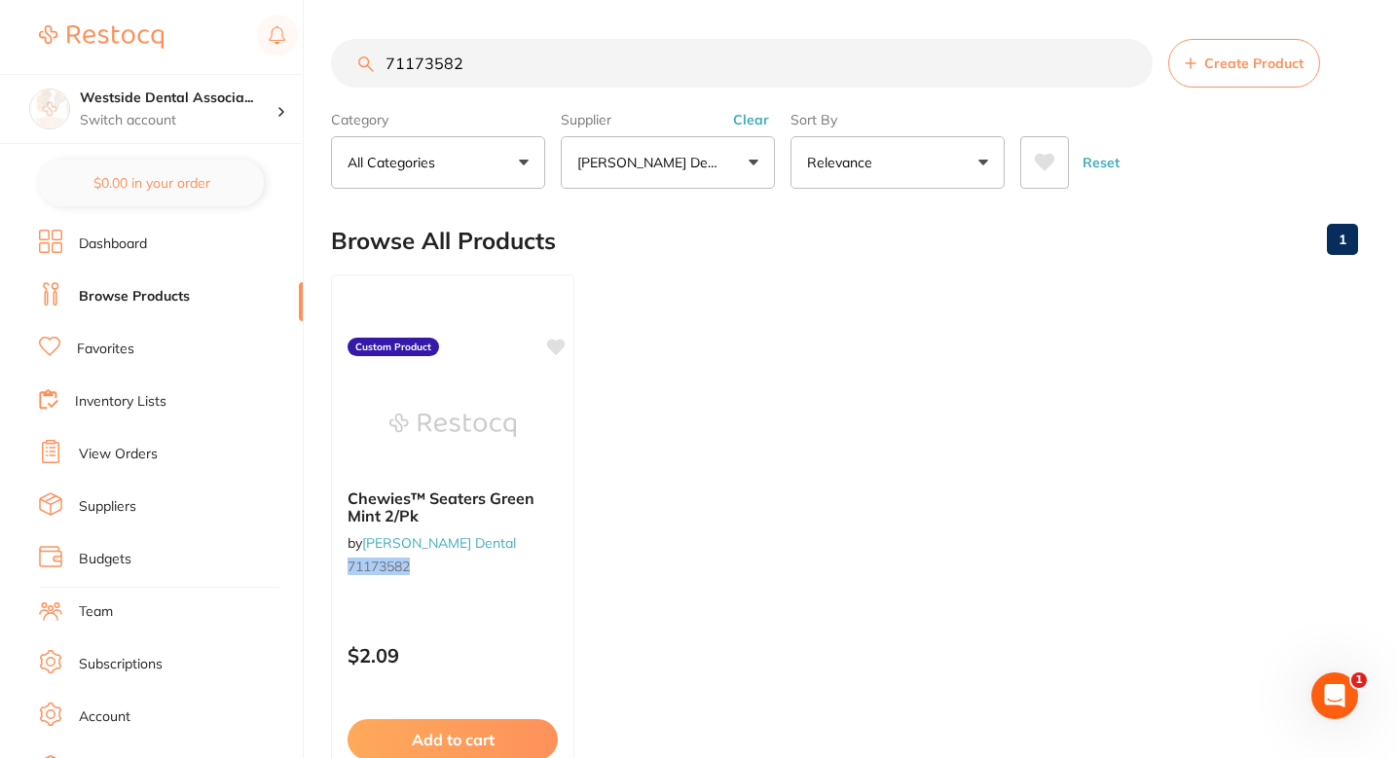
scroll to position [0, 0]
click at [529, 76] on input "71173582" at bounding box center [742, 63] width 822 height 49
paste input "4648"
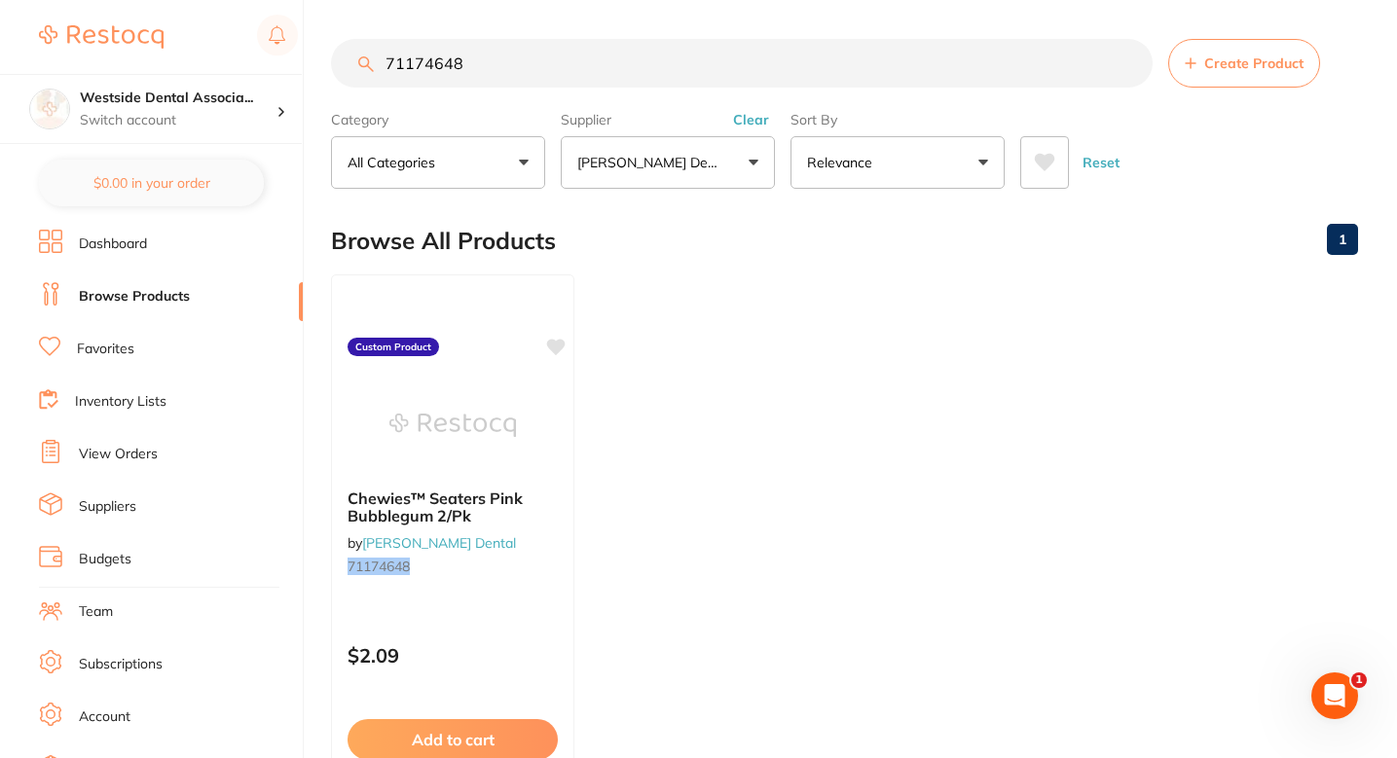
click at [574, 53] on input "71174648" at bounding box center [742, 63] width 822 height 49
paste input "598"
click at [605, 84] on input "71174598" at bounding box center [742, 63] width 822 height 49
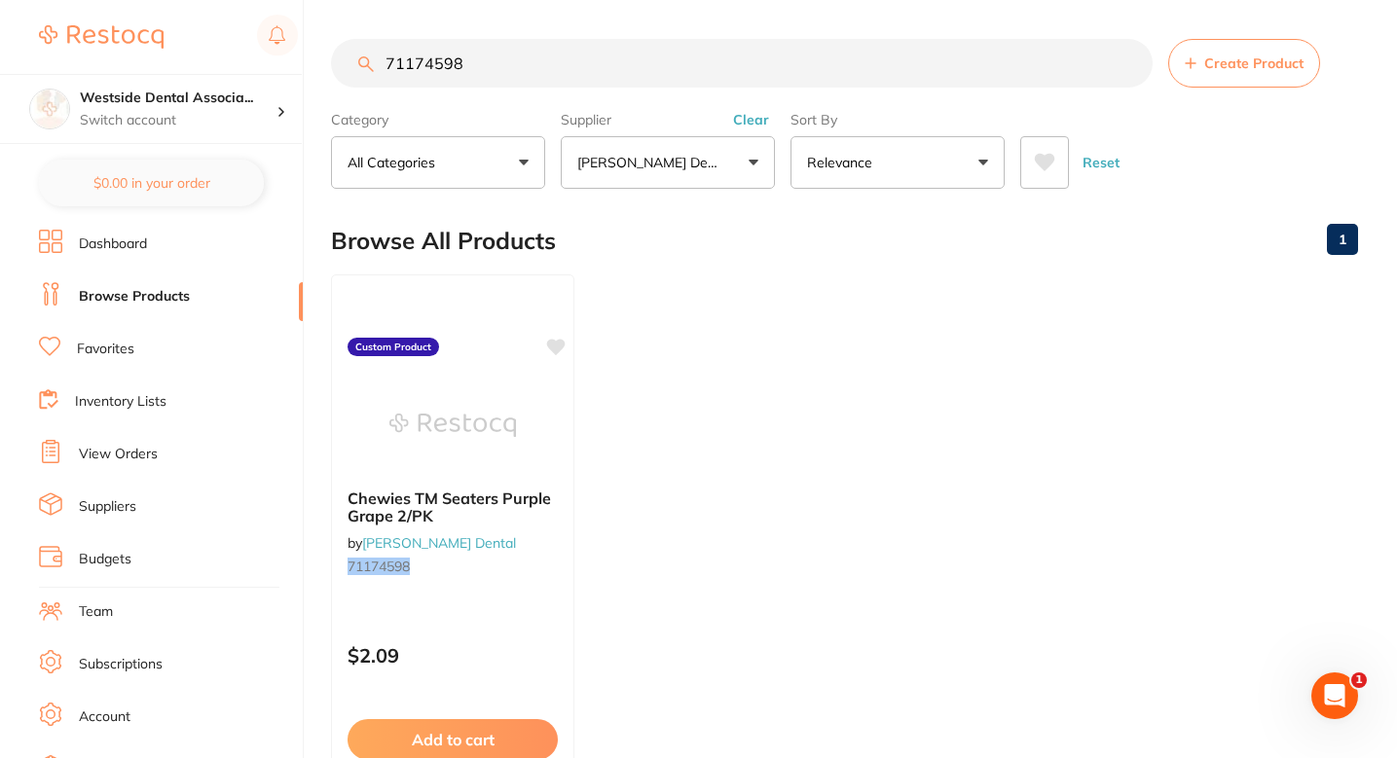
click at [605, 84] on input "71174598" at bounding box center [742, 63] width 822 height 49
paste input "437730"
type input "71437730"
click at [535, 572] on small "71437730" at bounding box center [453, 567] width 212 height 16
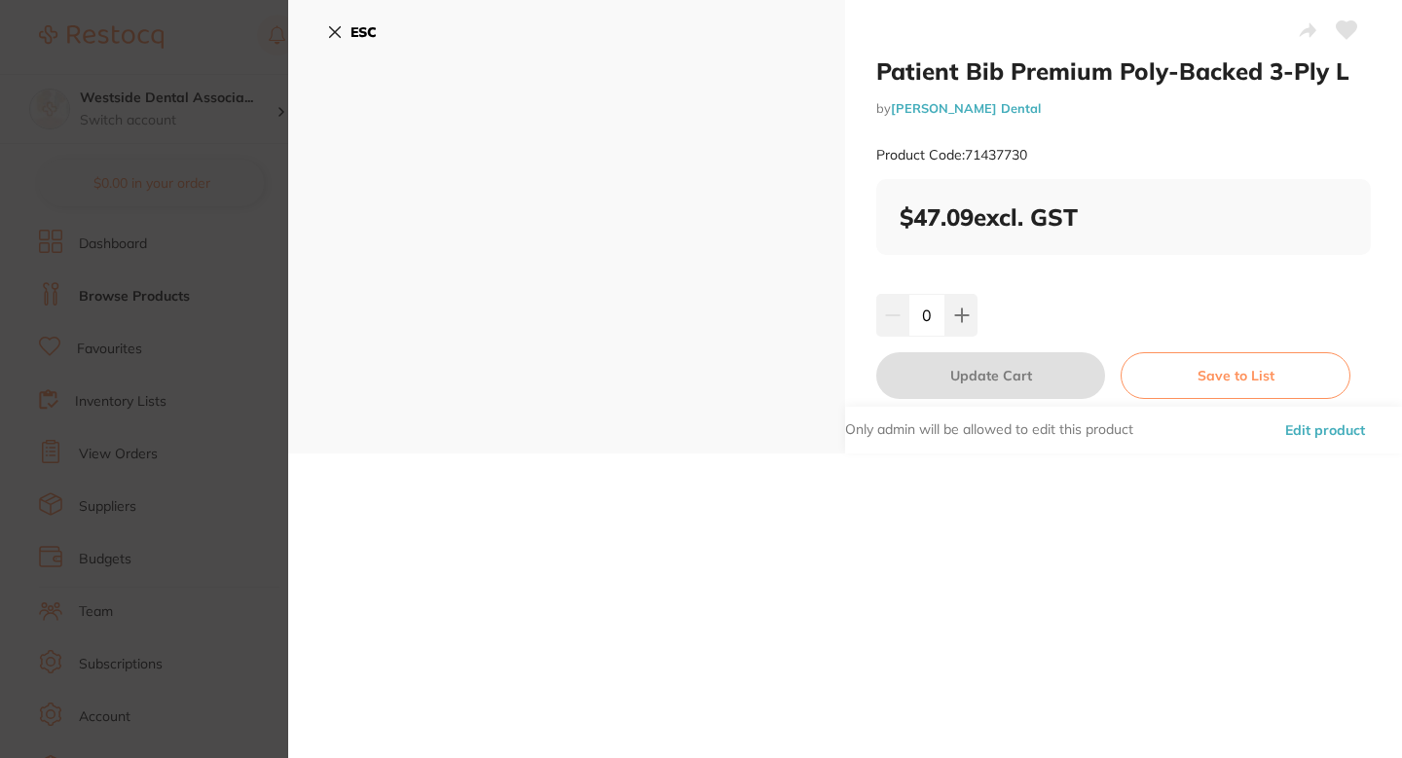
click at [1325, 428] on font "Edit product" at bounding box center [1325, 431] width 80 height 18
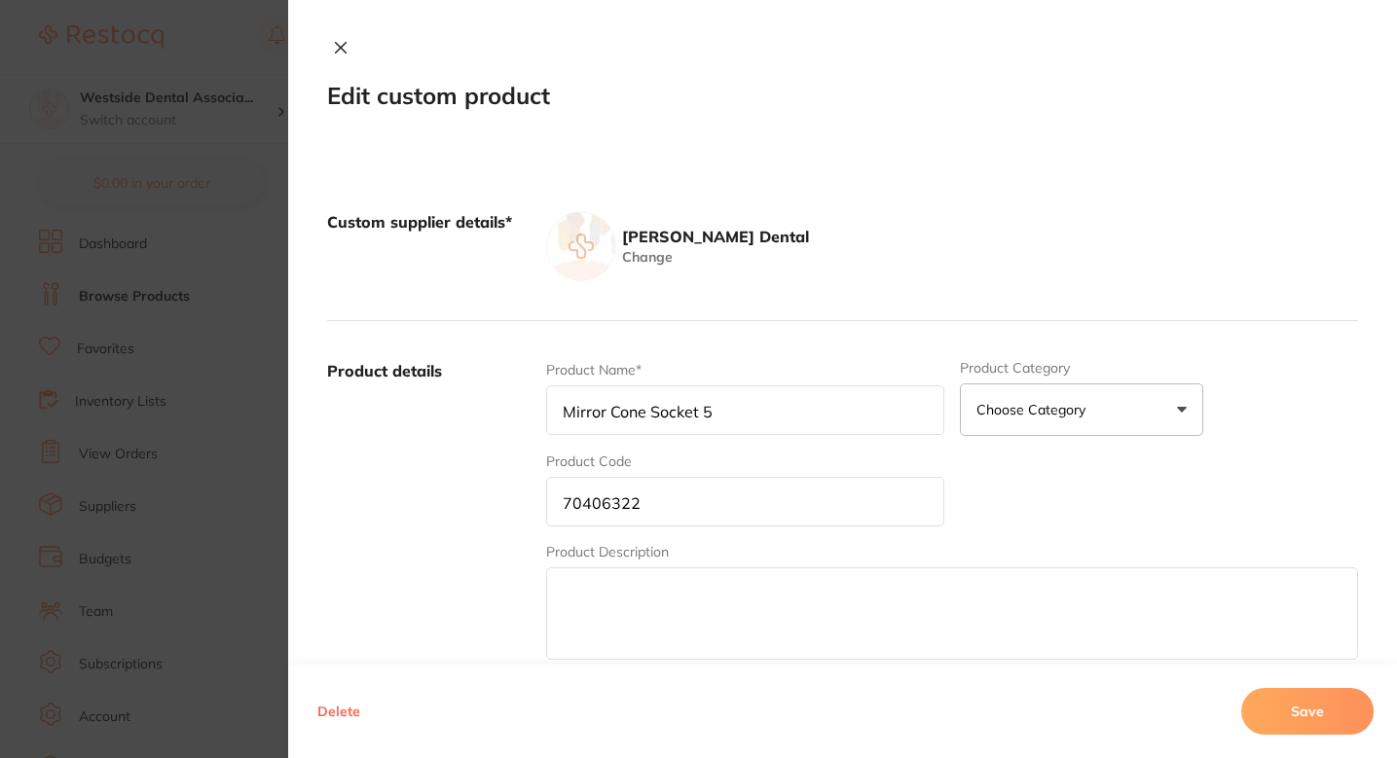
type input "Patient Bib Premium Poly-Backed 3-Ply L"
type input "71437730"
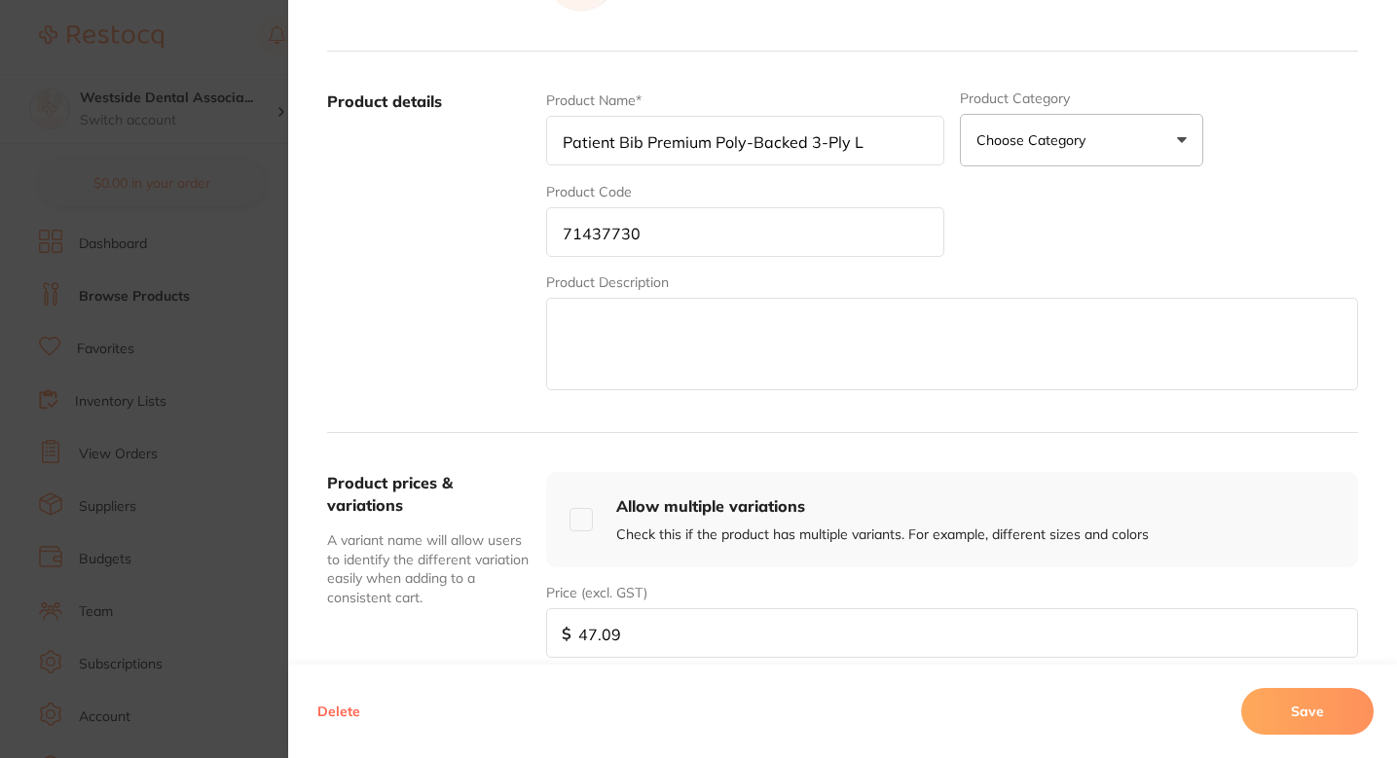
scroll to position [341, 0]
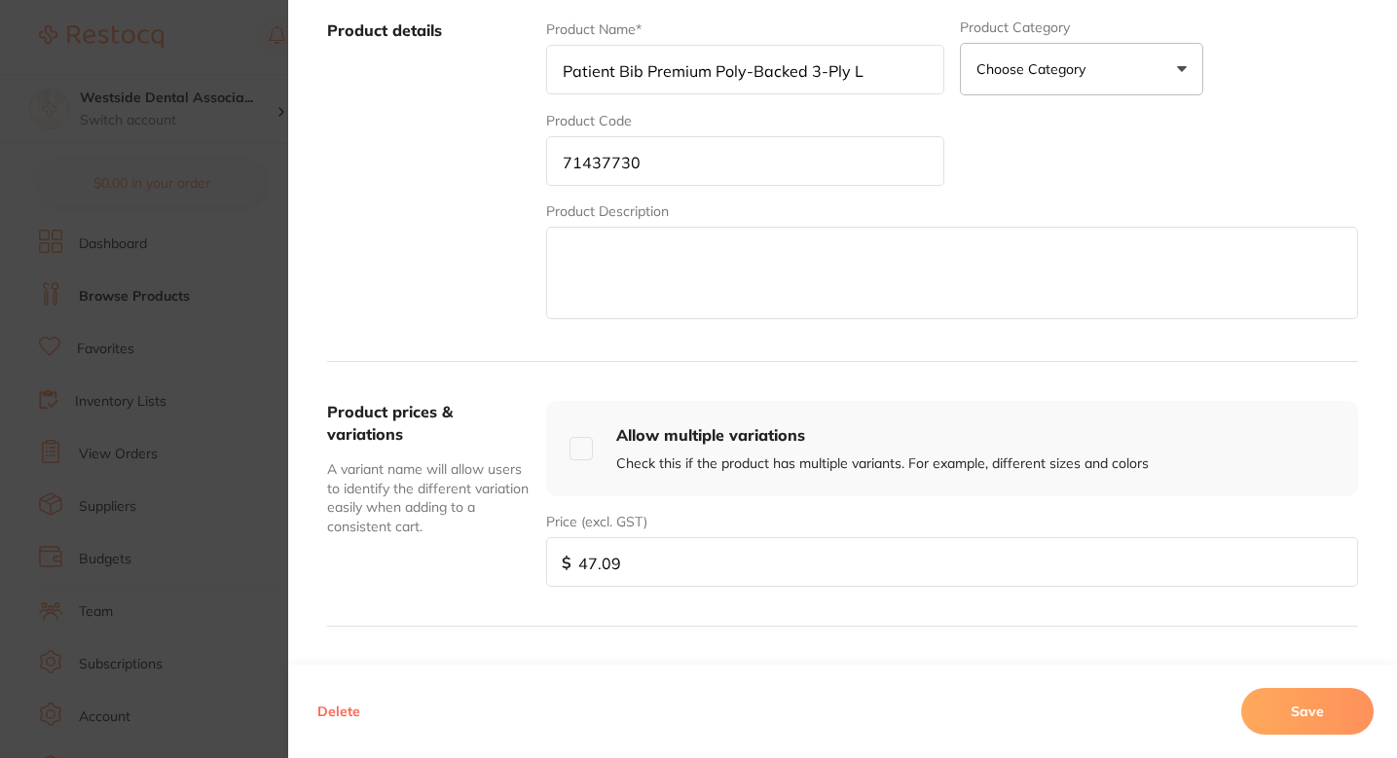
click at [663, 553] on input "47.09" at bounding box center [952, 562] width 812 height 50
paste input "29.9"
type input "29.99"
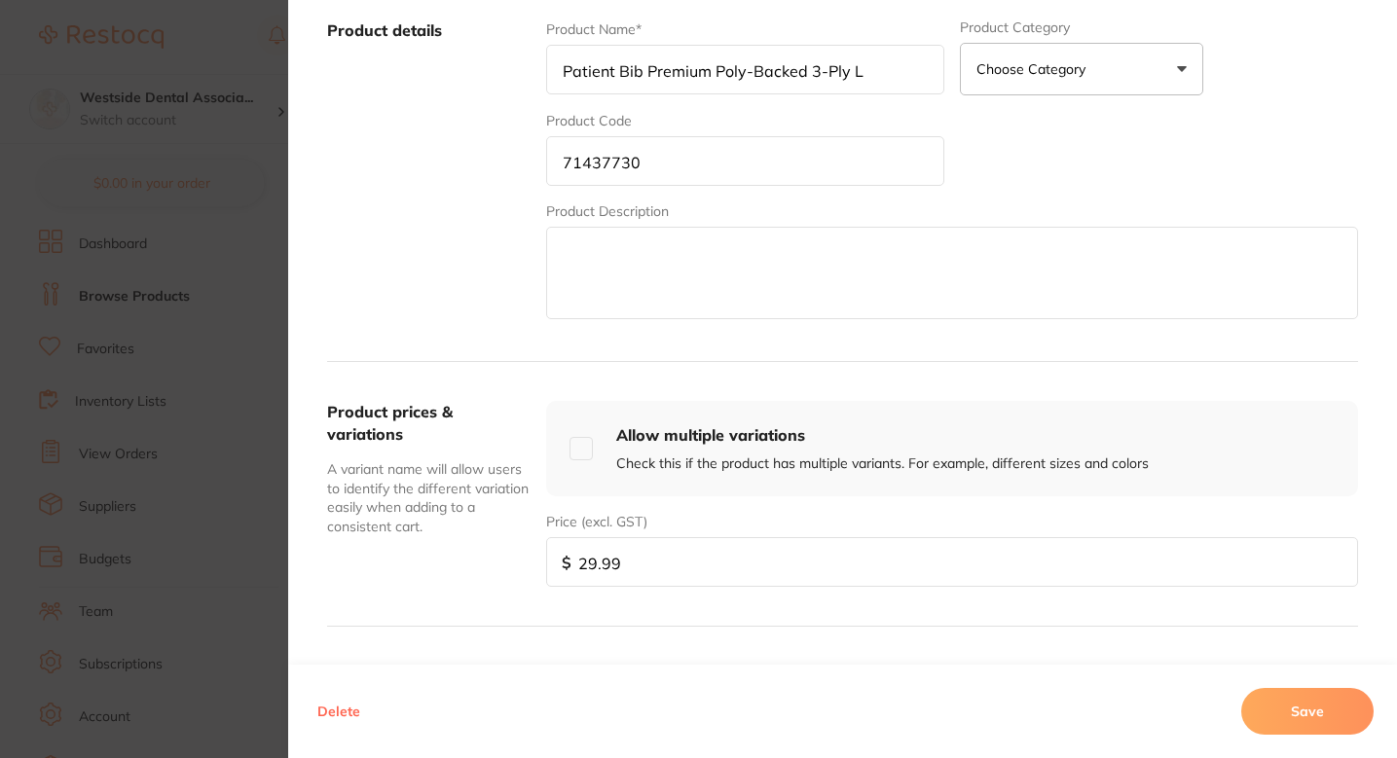
click at [1265, 702] on button "Save" at bounding box center [1307, 711] width 132 height 47
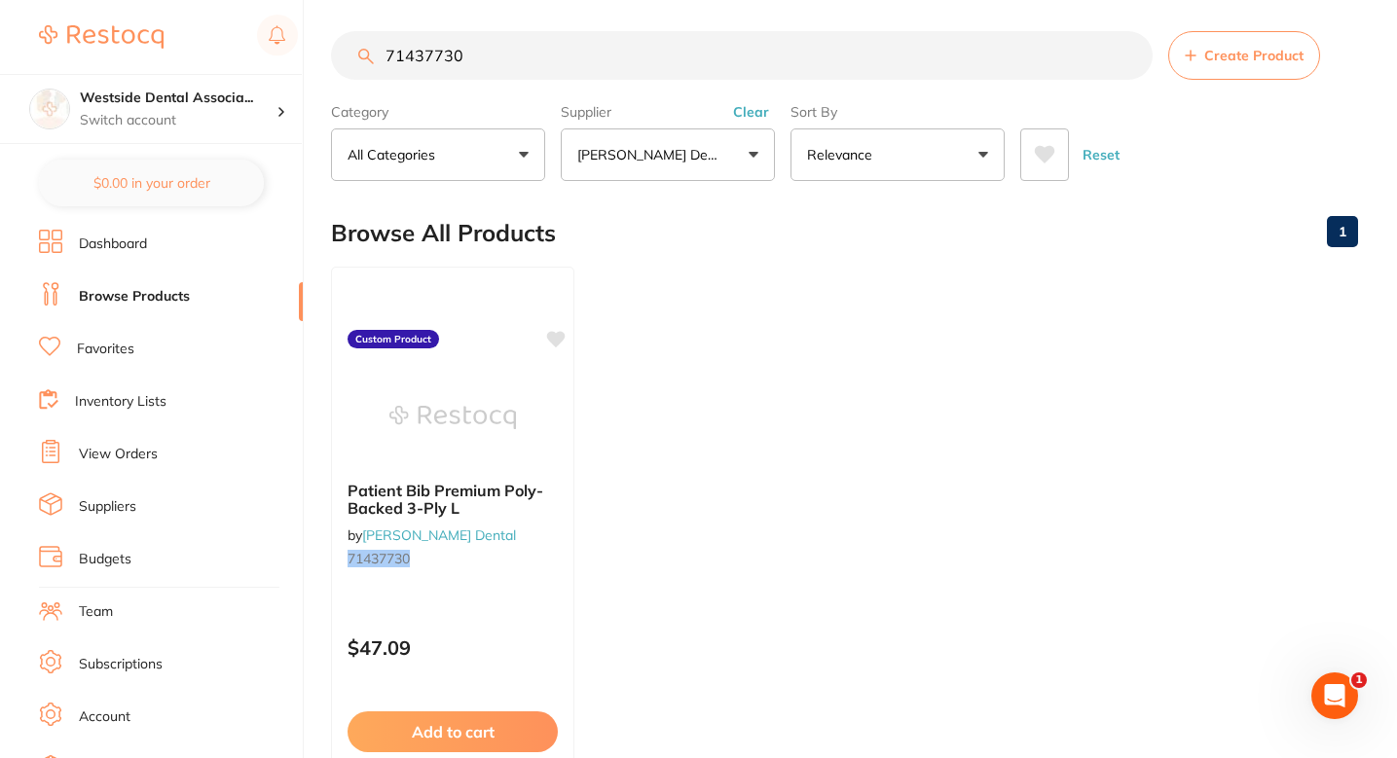
click at [1033, 265] on div "Browse All Products 1" at bounding box center [844, 233] width 1027 height 65
click at [603, 54] on input "71437730" at bounding box center [742, 55] width 822 height 49
paste input "077809"
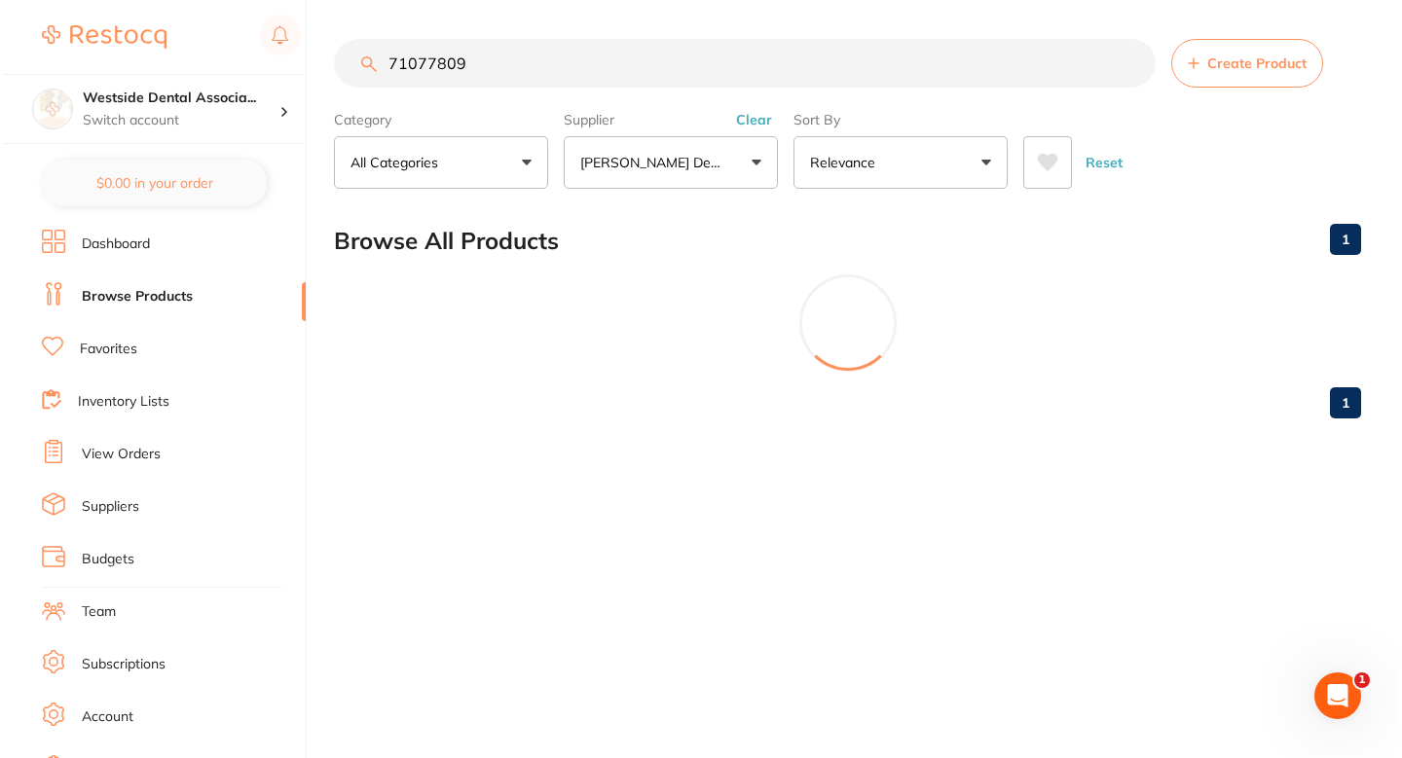
scroll to position [0, 0]
type input "71077809"
click at [1181, 55] on button "Create Product" at bounding box center [1248, 63] width 152 height 49
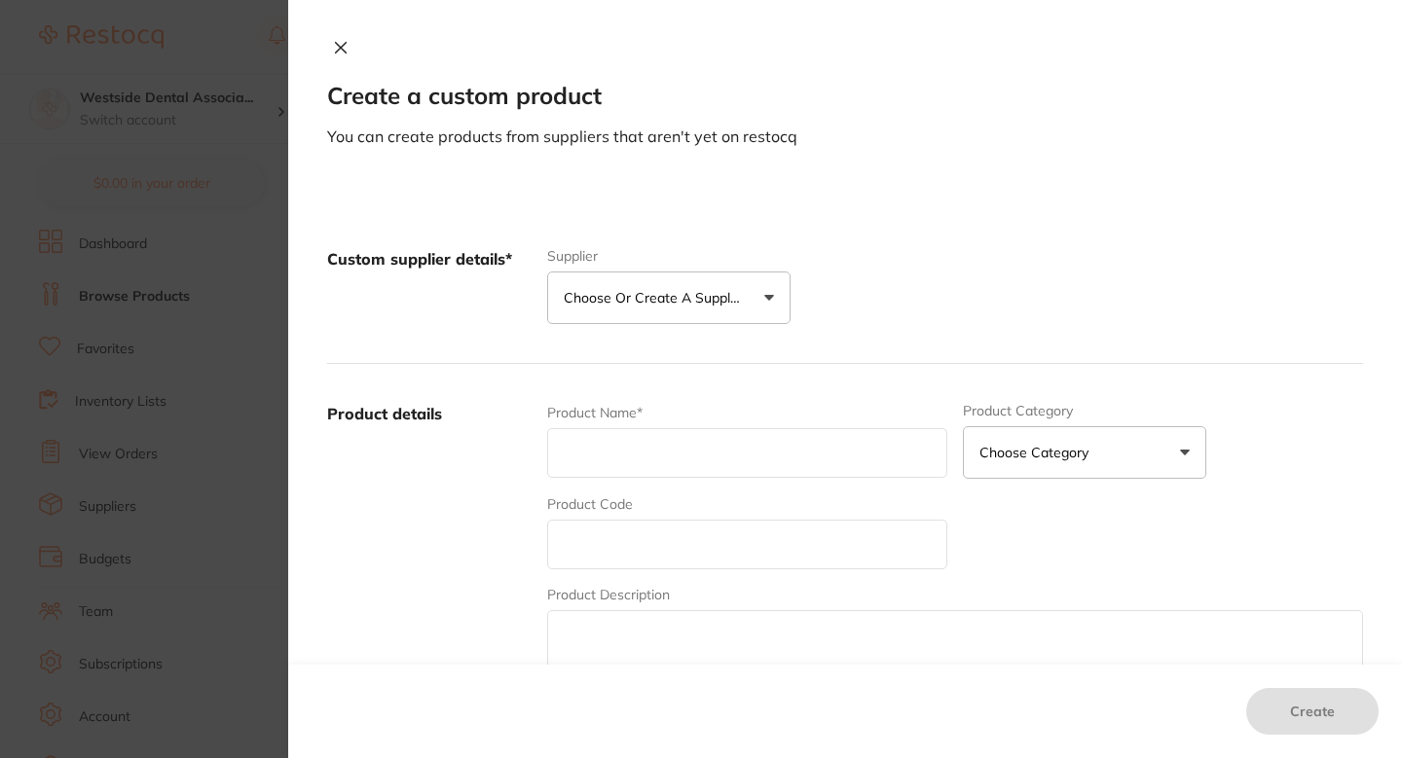
click at [646, 309] on button "Choose or create a supplier" at bounding box center [668, 298] width 243 height 53
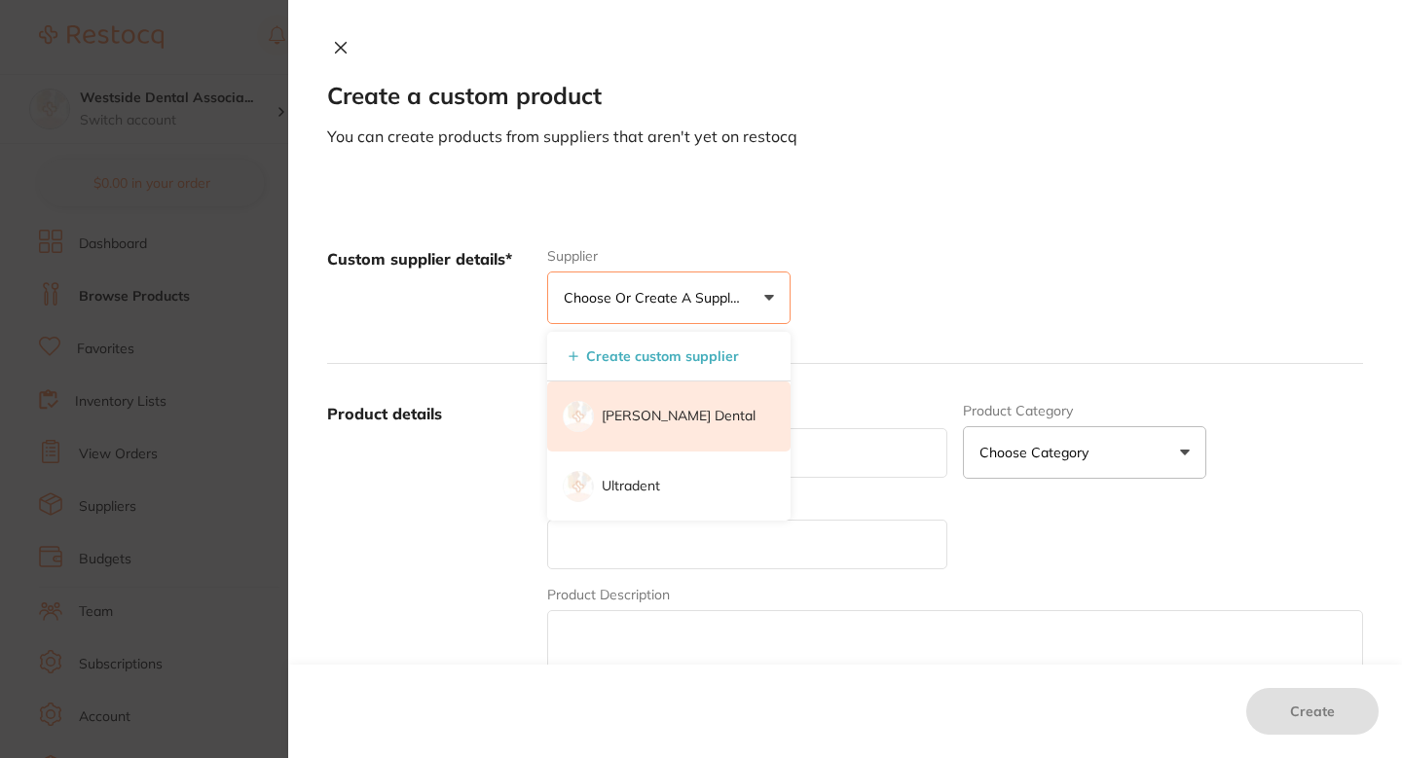
click at [656, 411] on font "[PERSON_NAME] Dental" at bounding box center [679, 416] width 154 height 18
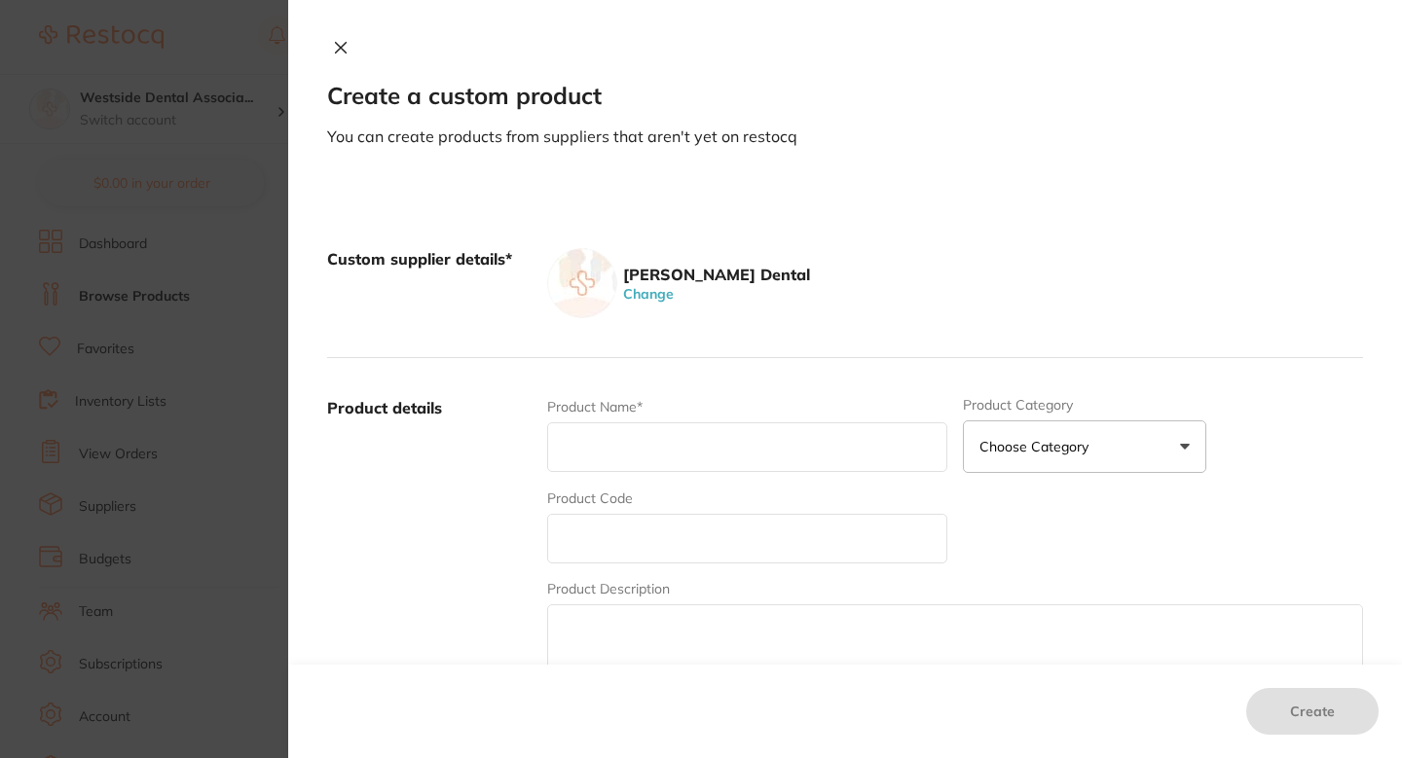
click at [660, 514] on input "text" at bounding box center [747, 539] width 400 height 50
paste input "71077809"
type input "71077809"
click at [634, 444] on input "text" at bounding box center [747, 448] width 400 height 50
click at [683, 414] on div "Product Name*" at bounding box center [747, 435] width 400 height 76
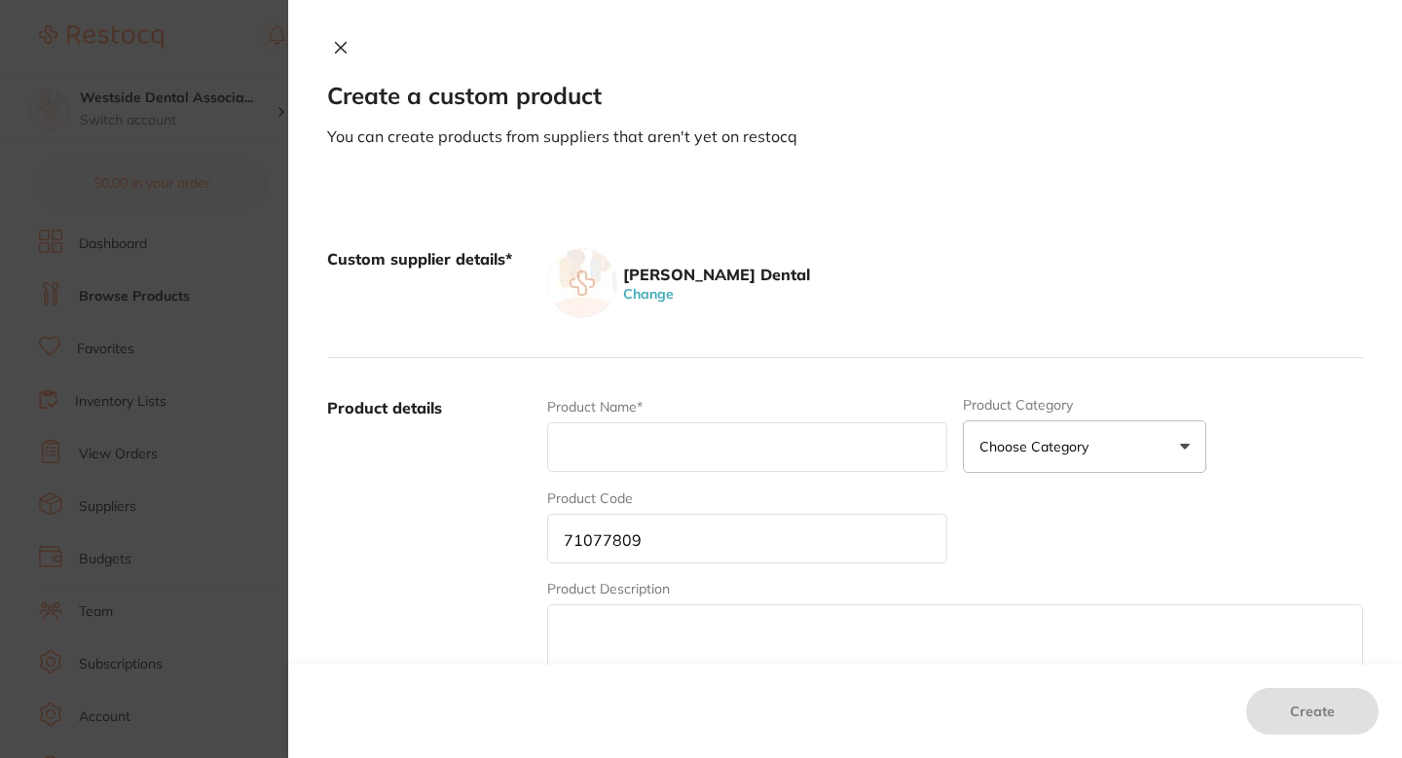
click at [683, 451] on input "text" at bounding box center [747, 448] width 400 height 50
paste input "Omnichroma Plt Ref 0.2 Gram 20/Box"
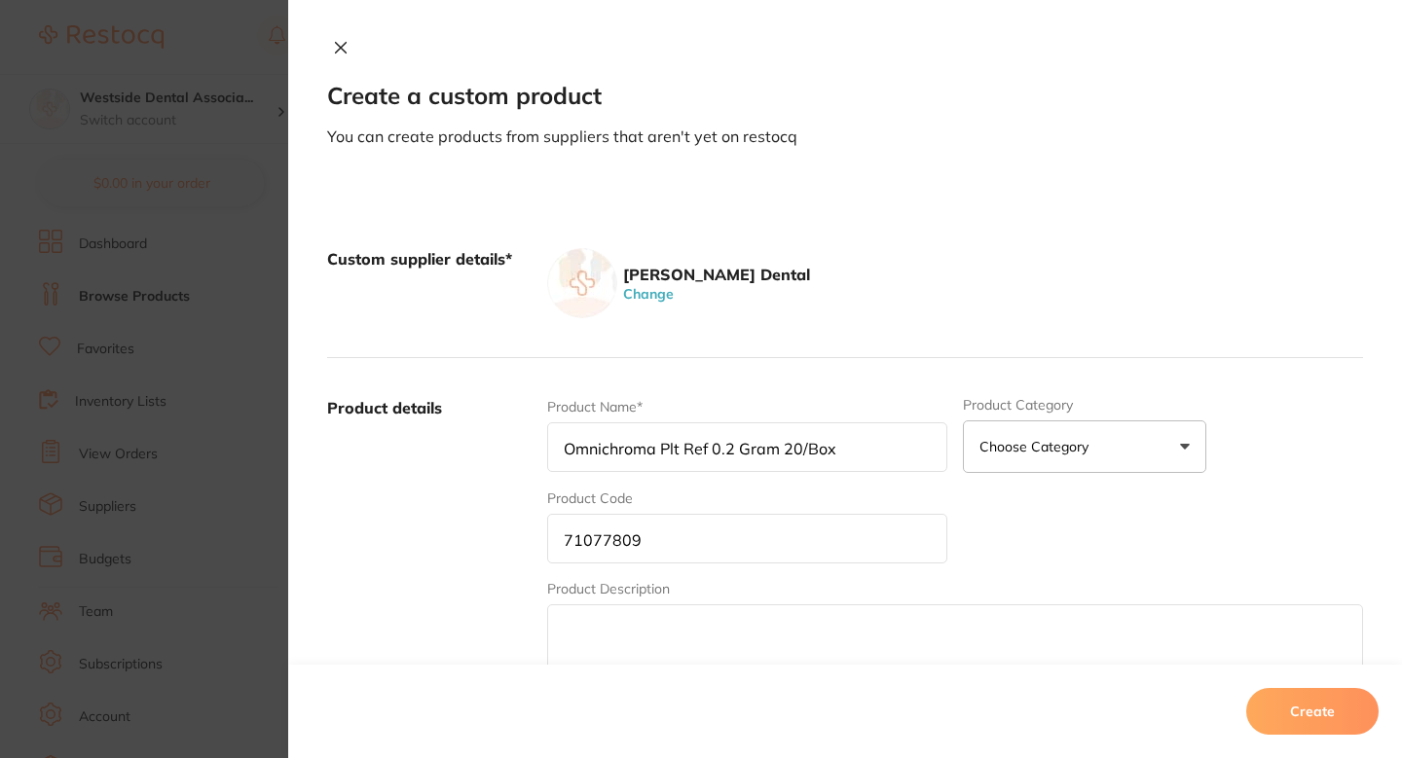
type input "Omnichroma Plt Ref 0.2 Gram 20/Box"
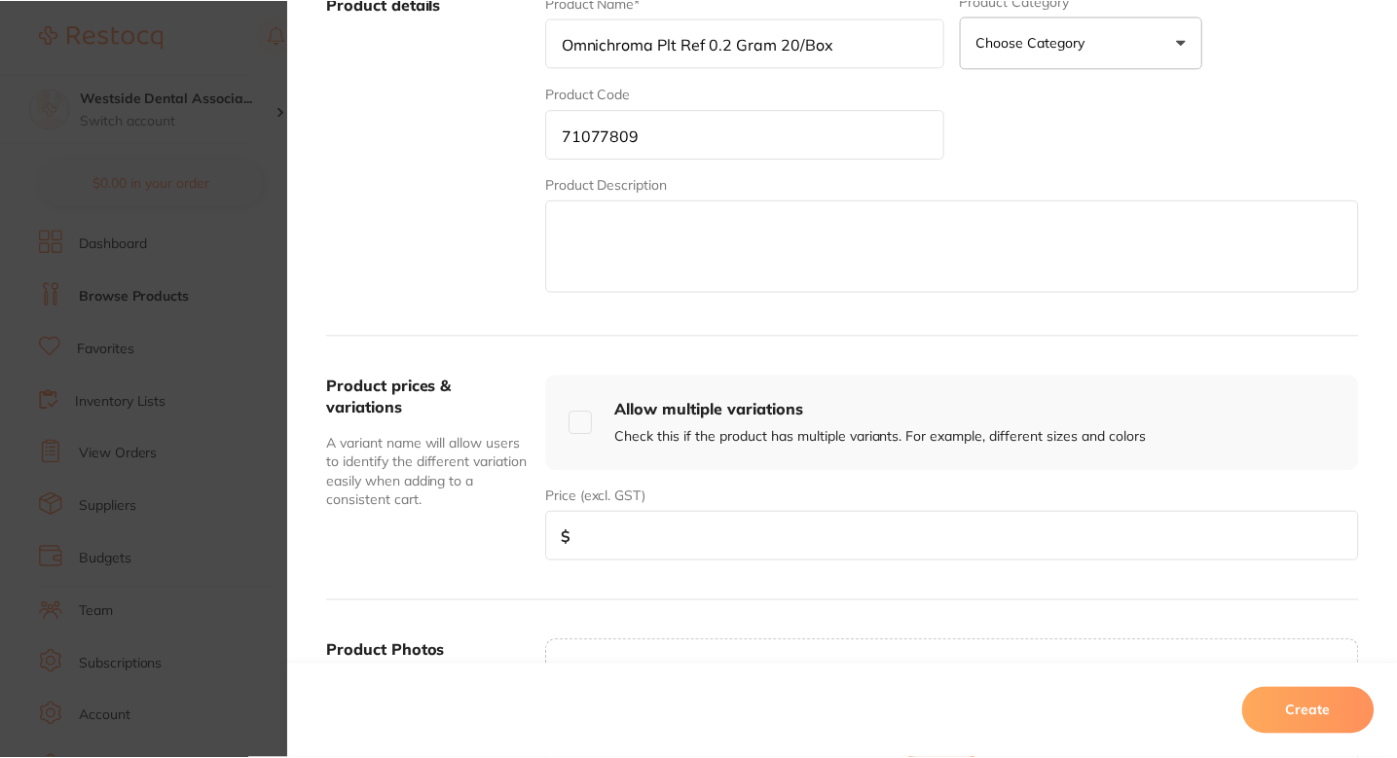
scroll to position [450, 0]
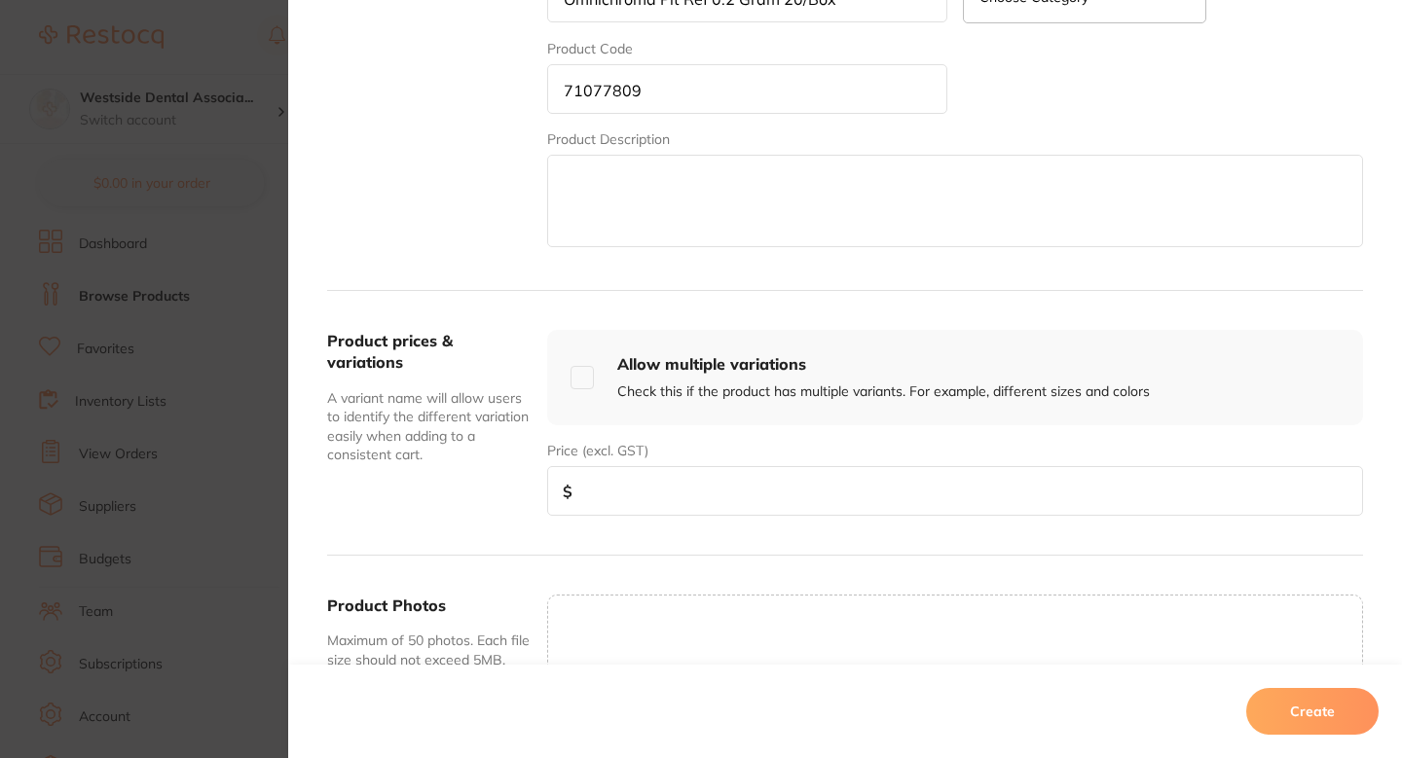
click at [672, 524] on div "Product prices & variations A variant name will allow users to identify the dif…" at bounding box center [845, 423] width 1036 height 265
click at [733, 489] on input "number" at bounding box center [955, 491] width 816 height 50
paste input "102.99"
type input "102.99"
click at [1308, 701] on button "Create" at bounding box center [1312, 711] width 132 height 47
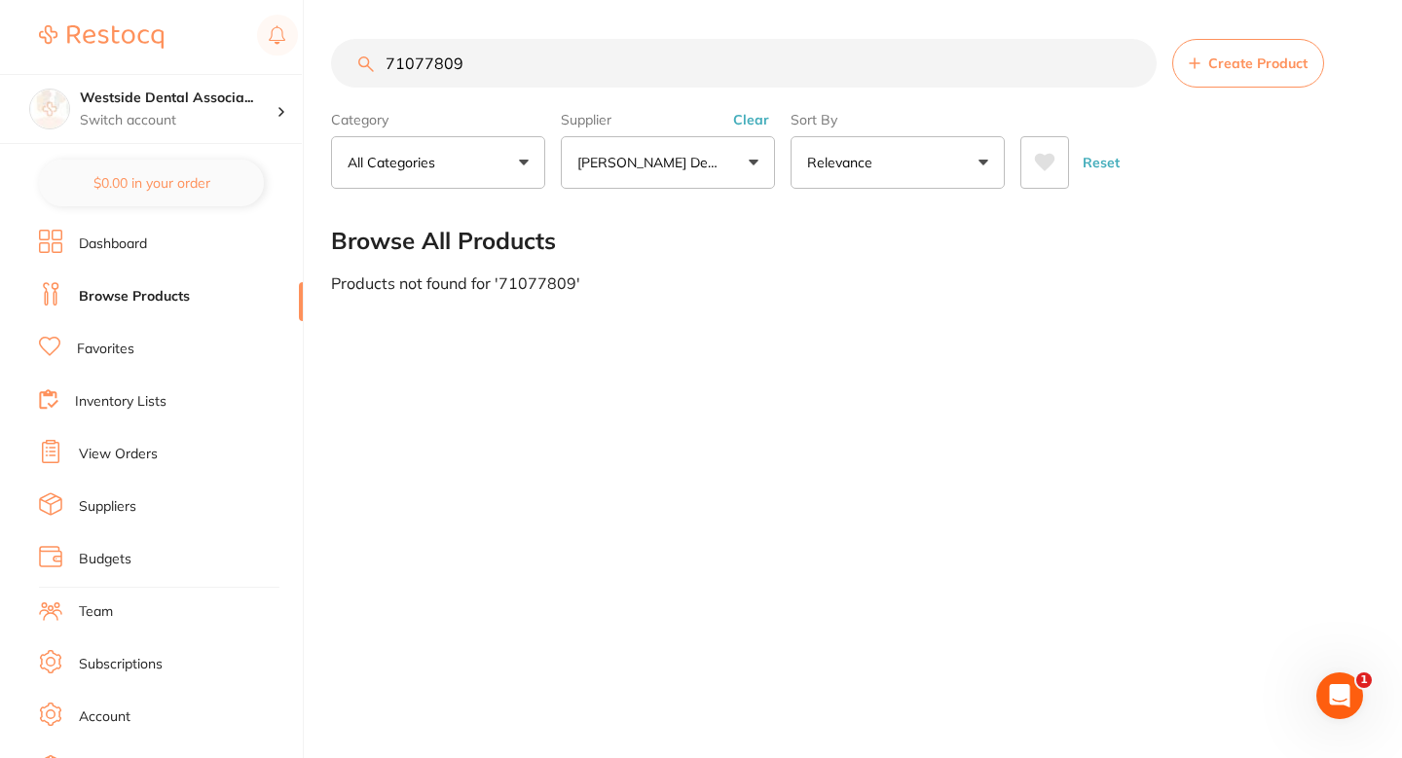
click at [606, 52] on input "71077809" at bounding box center [744, 63] width 826 height 49
paste input "0850602"
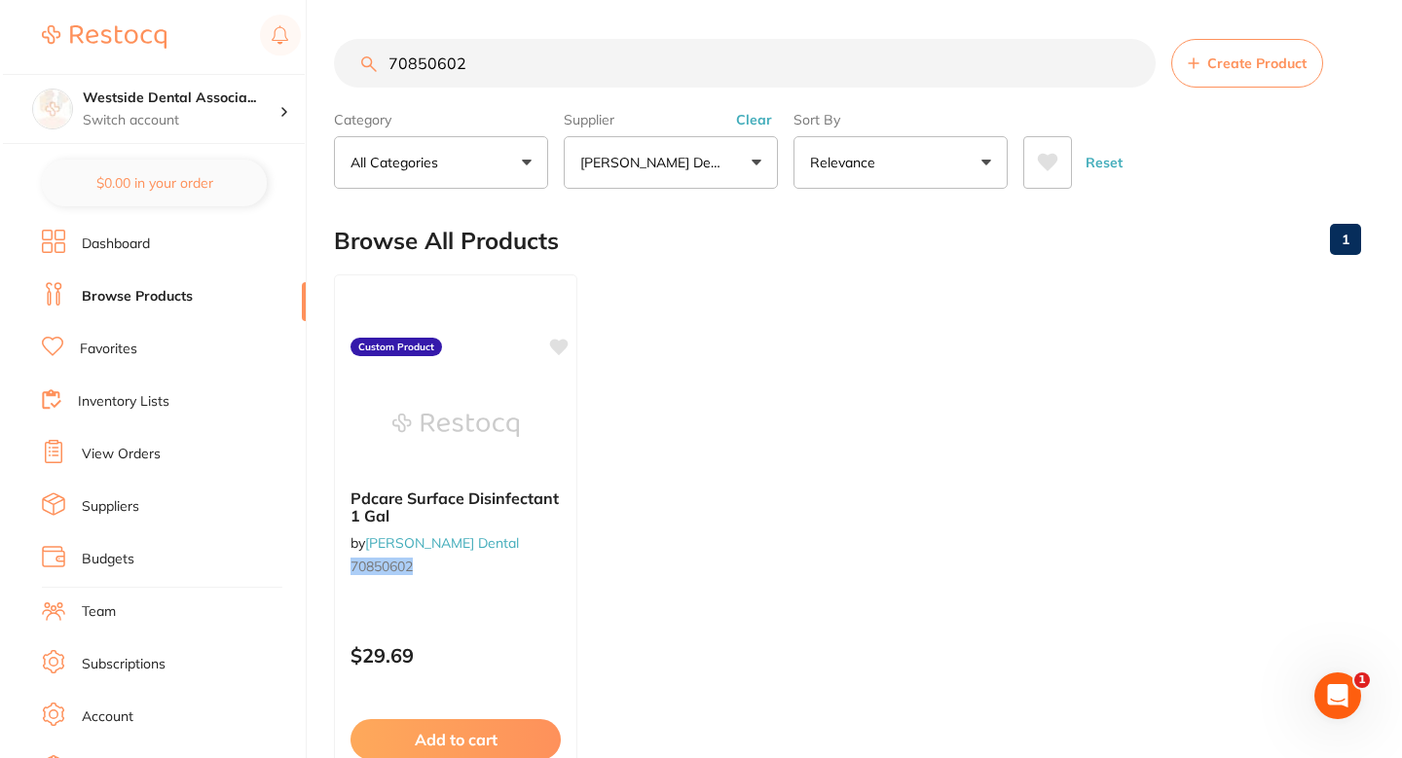
scroll to position [0, 0]
type input "70850602"
click at [531, 614] on div "Pdcare Surface Disinfectant 1 Gal by [PERSON_NAME] Dental 70850602 Custom Produ…" at bounding box center [453, 555] width 246 height 566
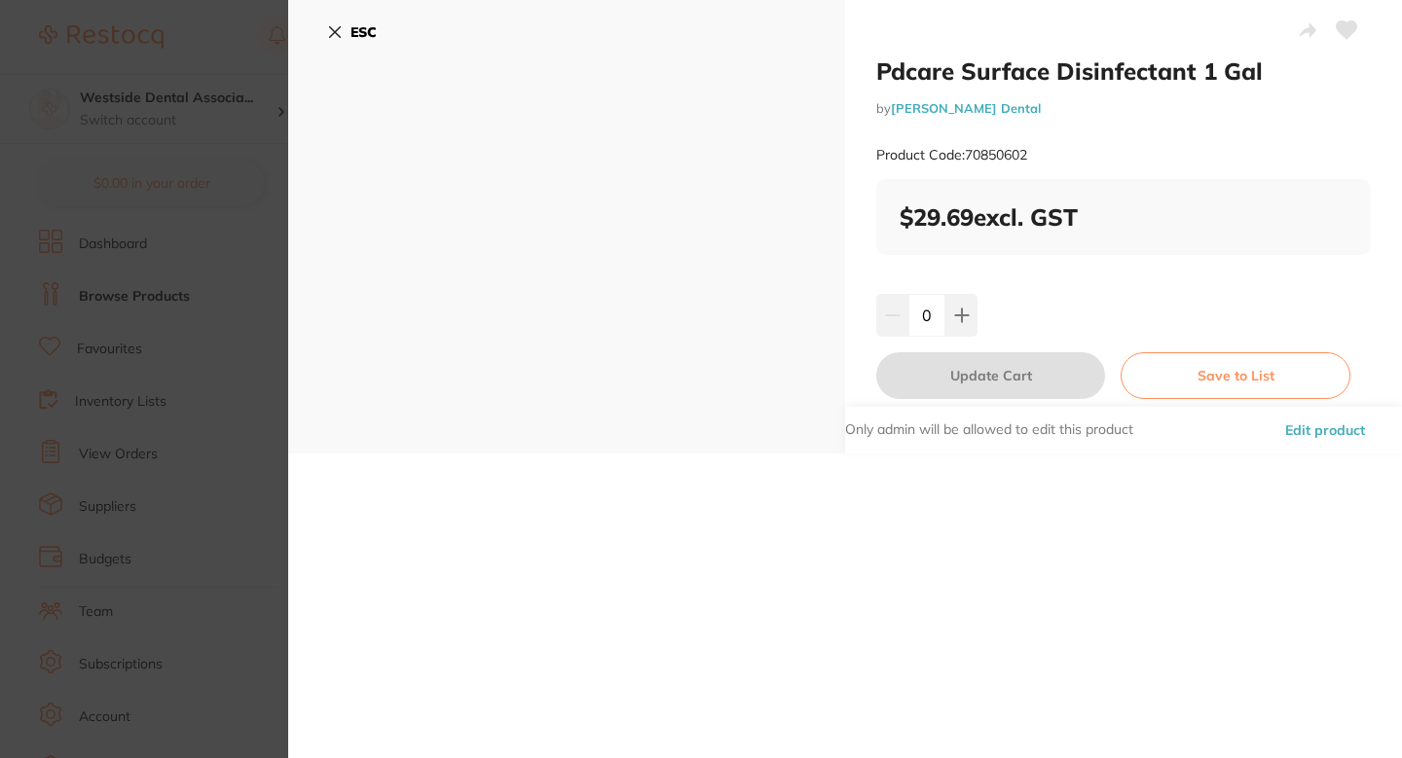
click at [1327, 427] on font "Edit product" at bounding box center [1325, 431] width 80 height 18
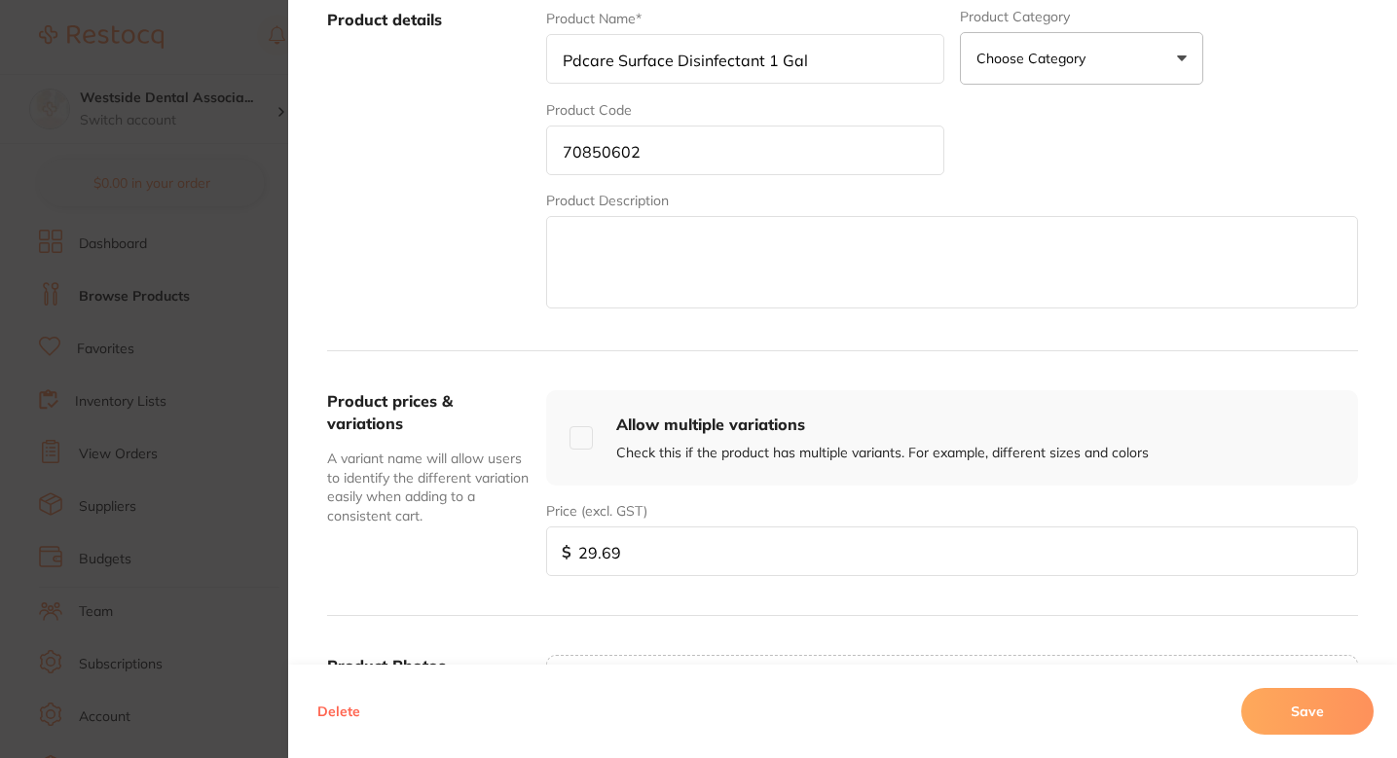
click at [639, 568] on input "29.69" at bounding box center [952, 552] width 812 height 50
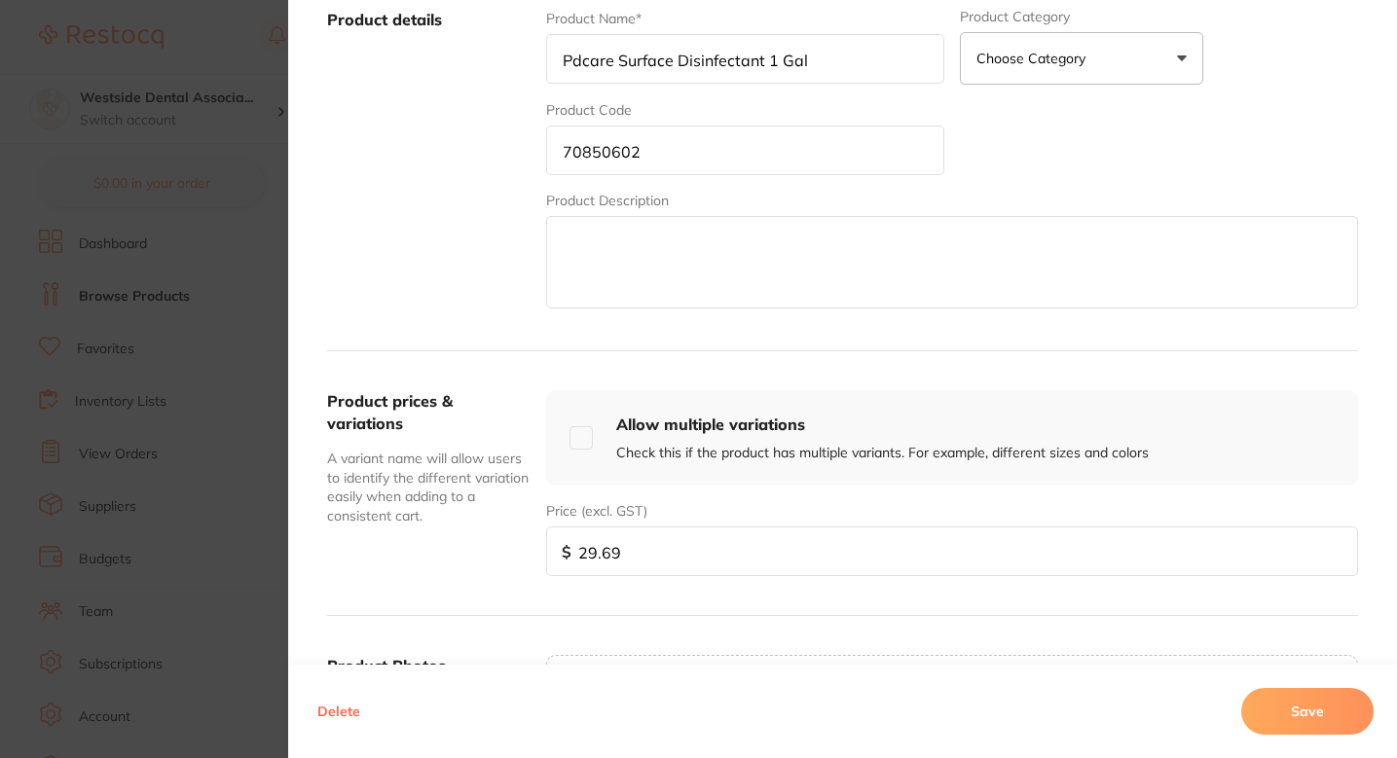
paste input "9"
type input "29.99"
click at [1307, 723] on button "Save" at bounding box center [1307, 711] width 132 height 47
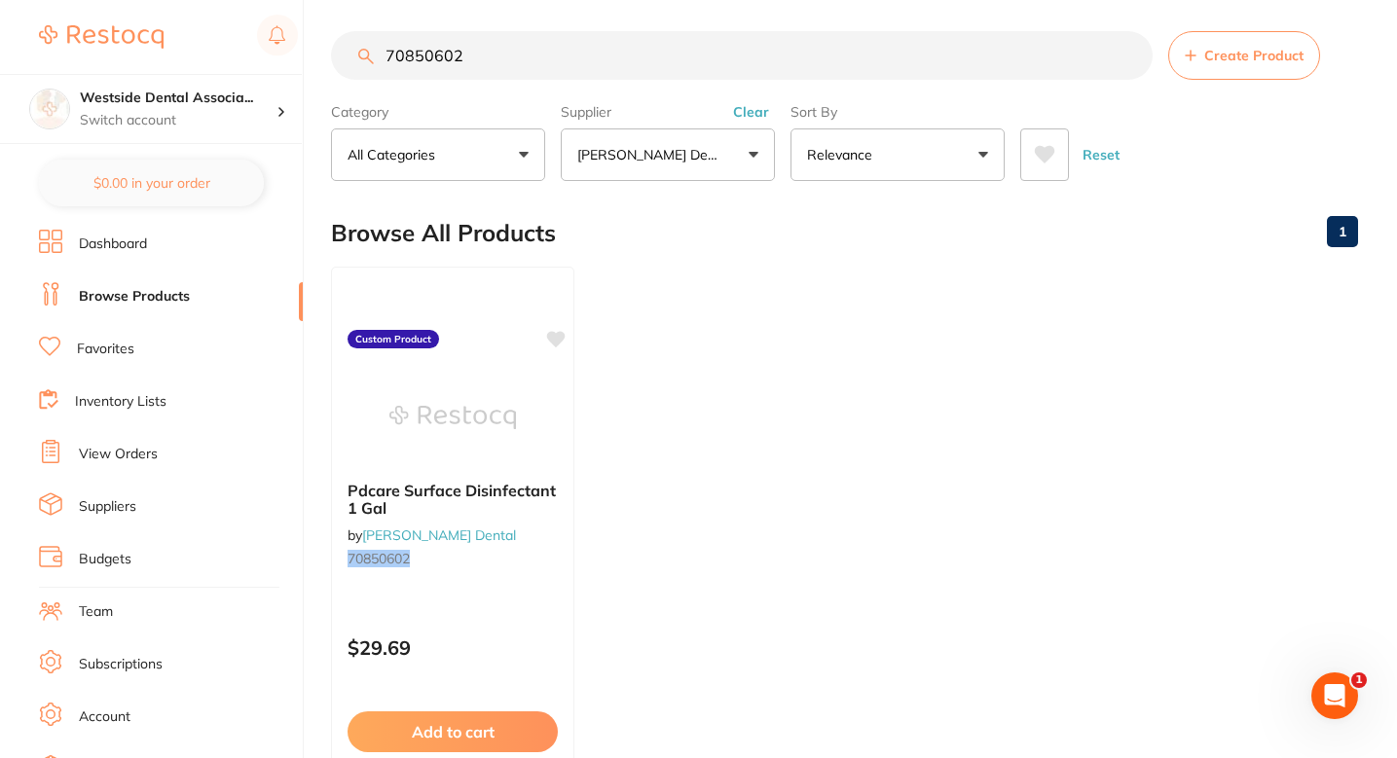
click at [606, 61] on input "70850602" at bounding box center [742, 55] width 822 height 49
paste input "5650"
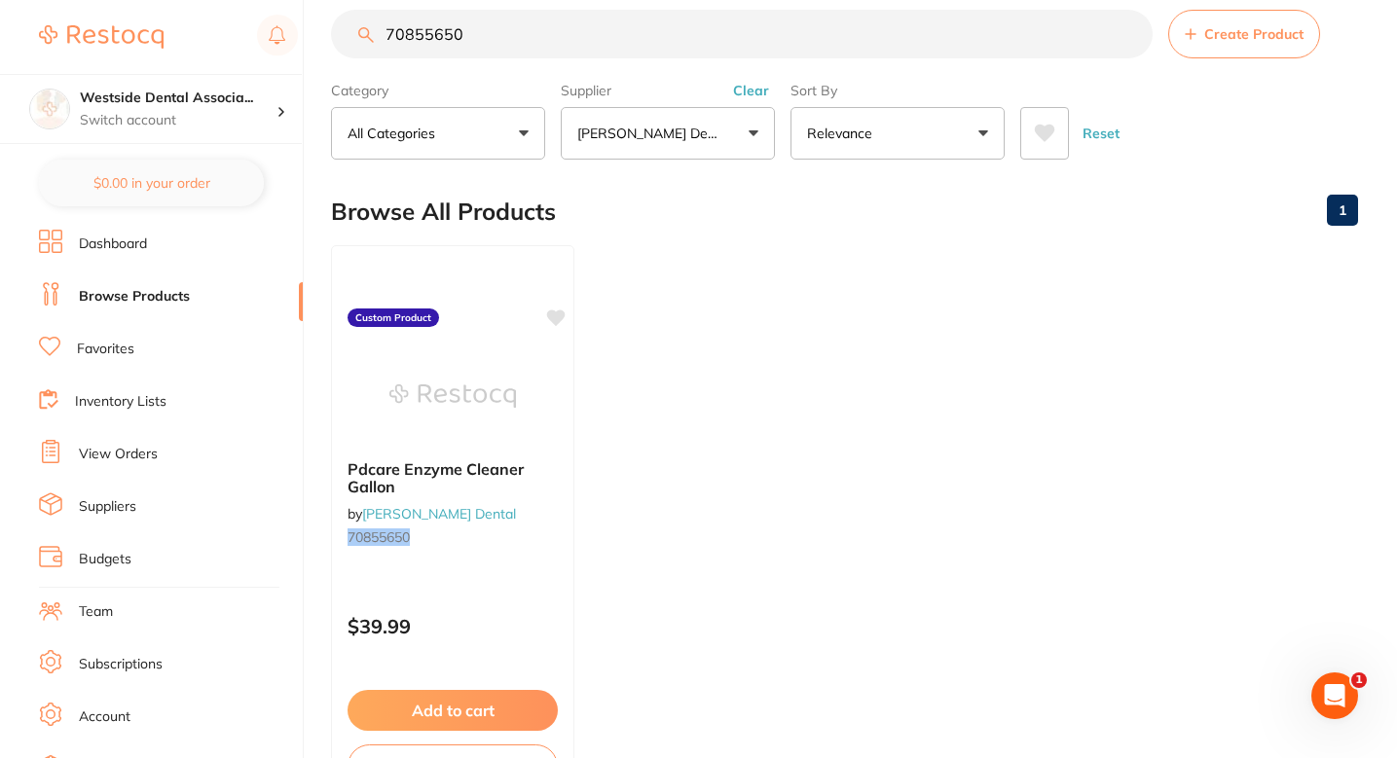
type input "70855650"
click at [534, 417] on div at bounding box center [452, 395] width 243 height 98
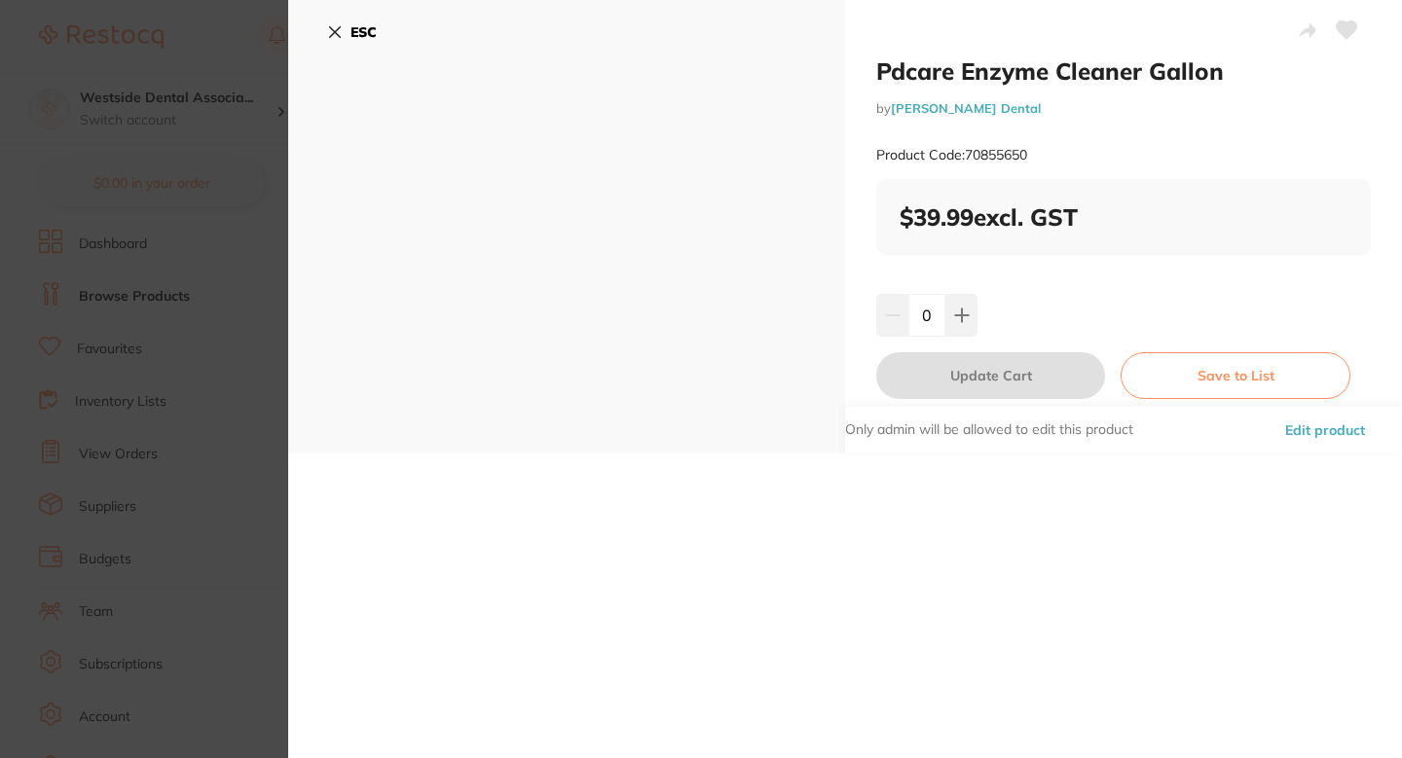
click at [1297, 430] on font "Edit product" at bounding box center [1325, 431] width 80 height 18
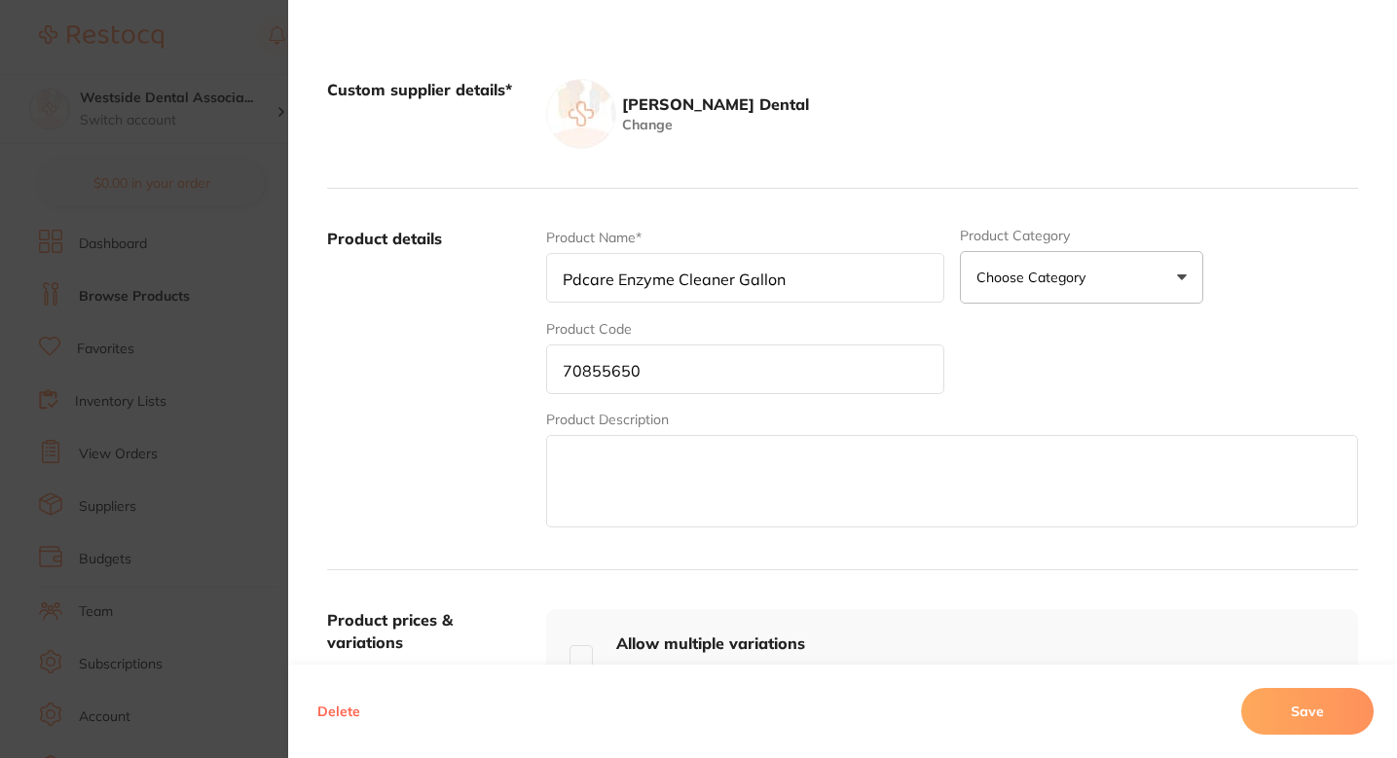
scroll to position [286, 0]
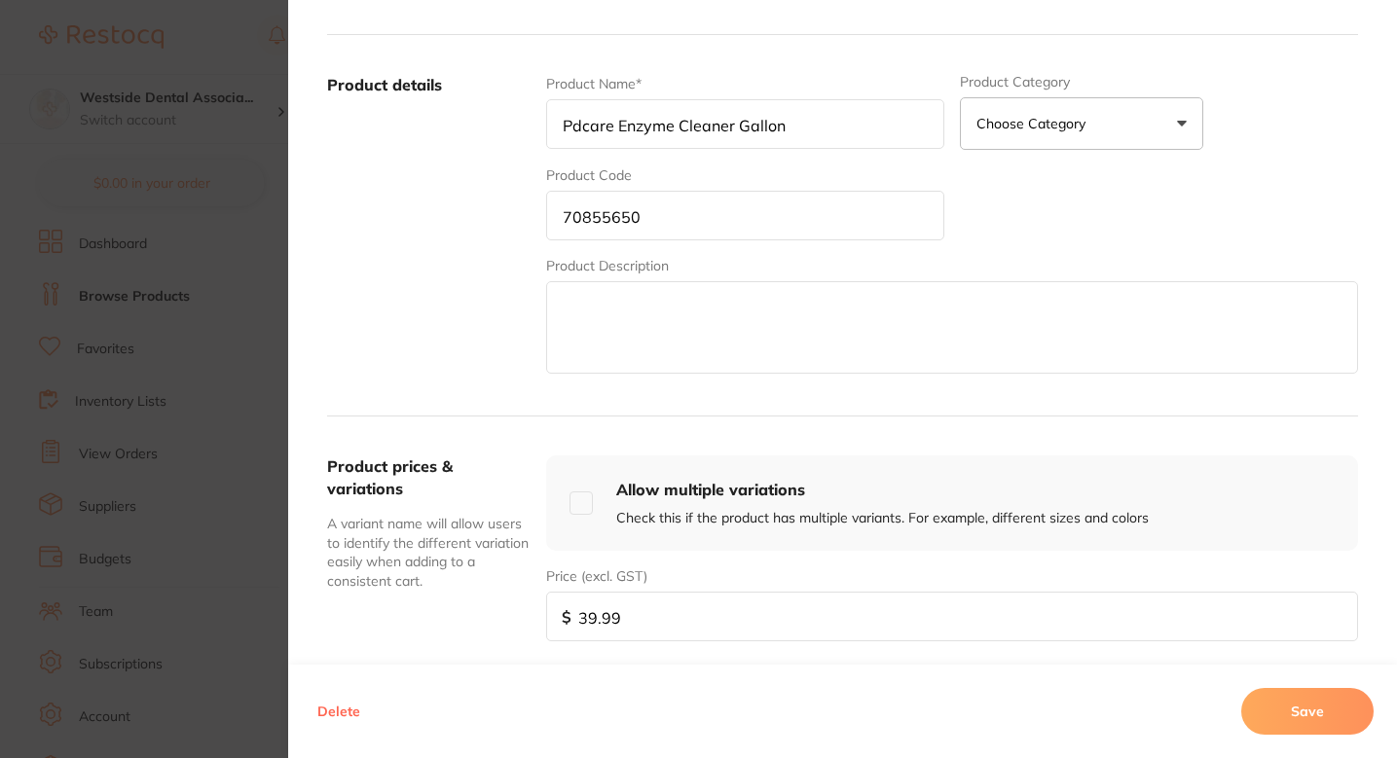
click at [650, 606] on input "39.99" at bounding box center [952, 617] width 812 height 50
paste input "5"
type input "35.99"
click at [1279, 697] on button "Save" at bounding box center [1307, 711] width 132 height 47
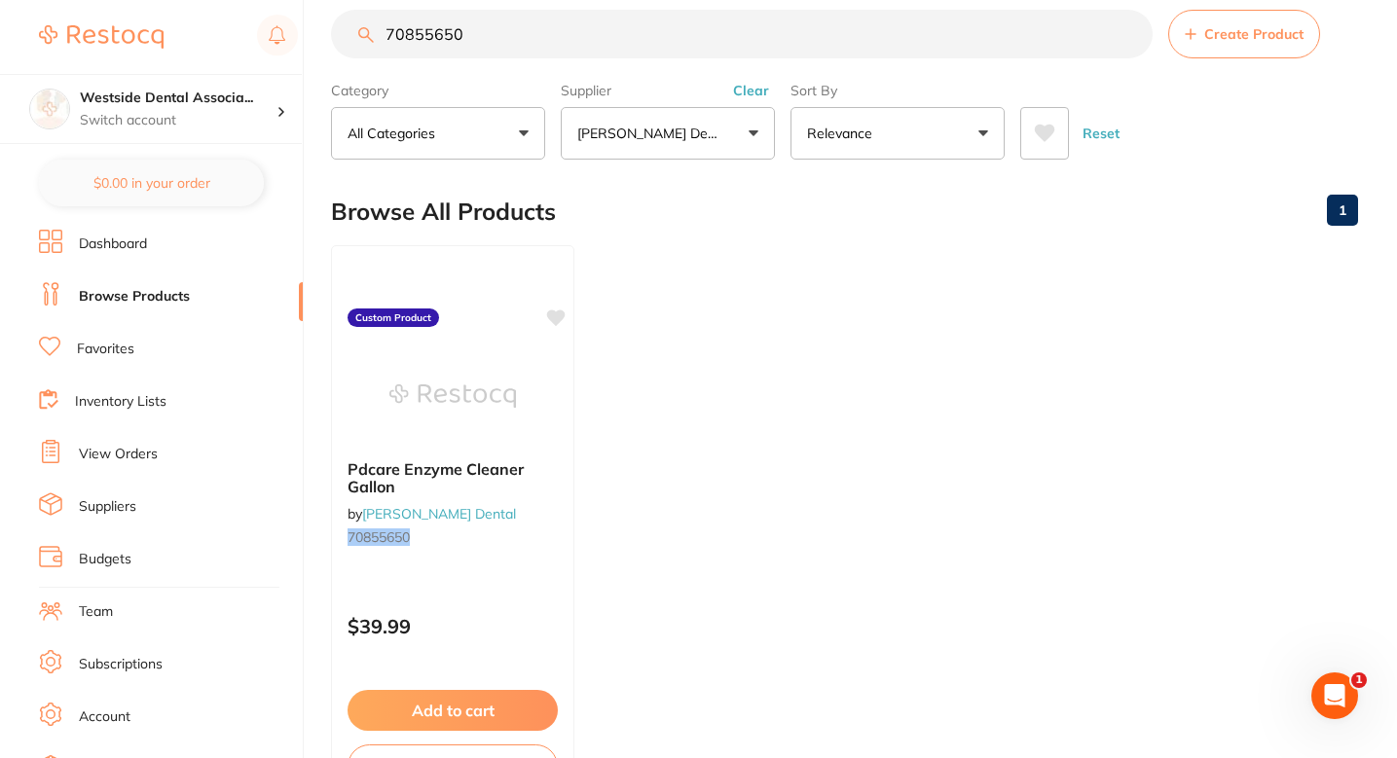
click at [595, 31] on input "70855650" at bounding box center [742, 34] width 822 height 49
paste input "6616718"
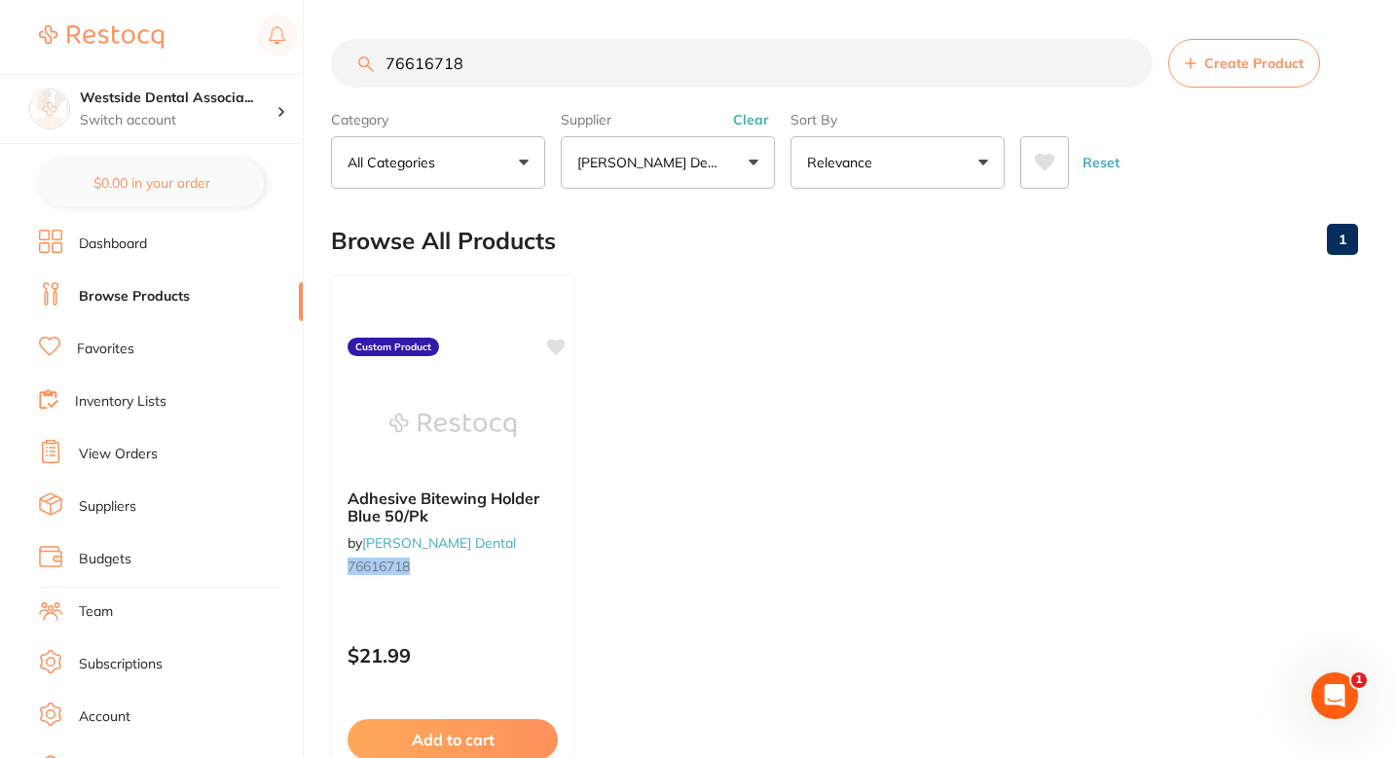
scroll to position [0, 0]
type input "76616718"
click at [626, 72] on input "76616718" at bounding box center [742, 63] width 822 height 49
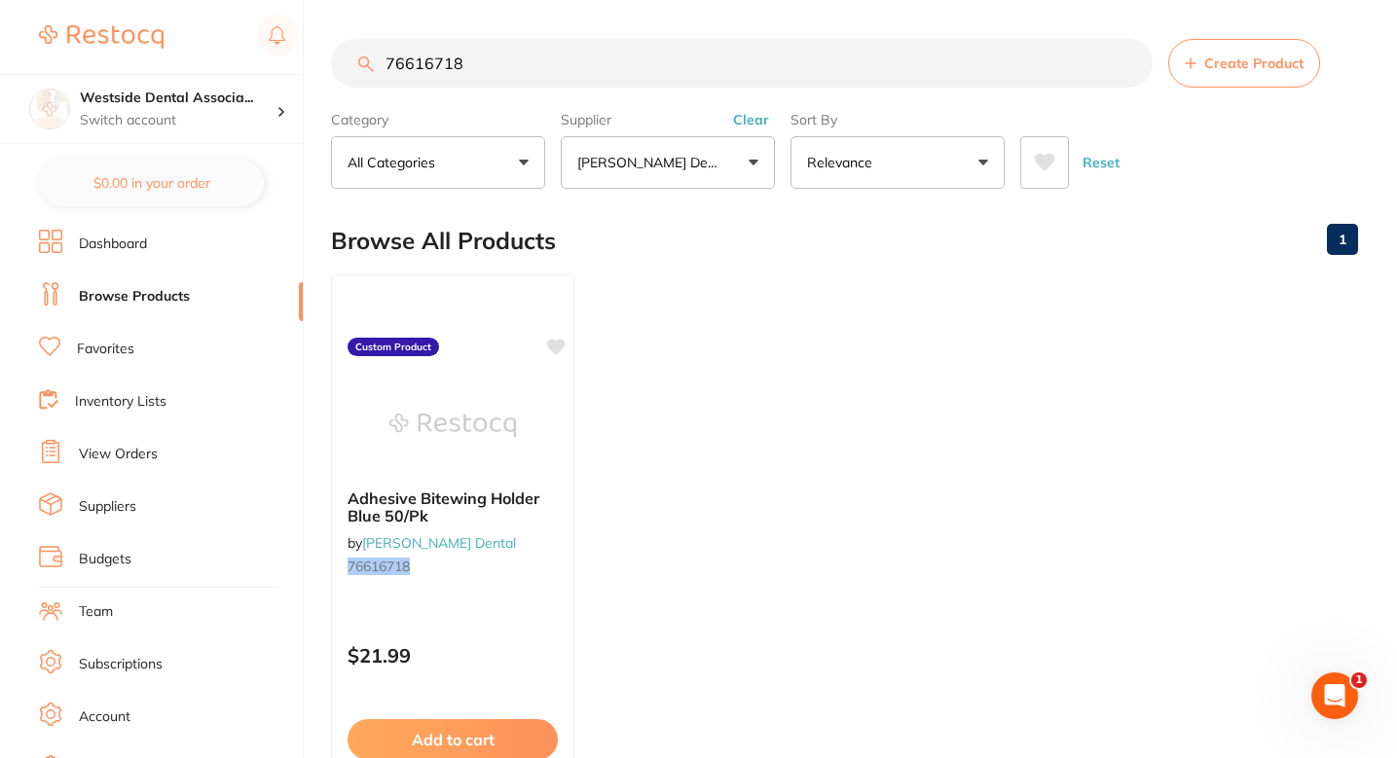
paste input "34"
click at [574, 68] on input "76616734" at bounding box center [742, 63] width 822 height 49
paste input "42"
click at [759, 418] on ul "Adhesive Periapical Holders Yellow 50/P by [PERSON_NAME] Dental 76616742 Custom…" at bounding box center [844, 555] width 1027 height 560
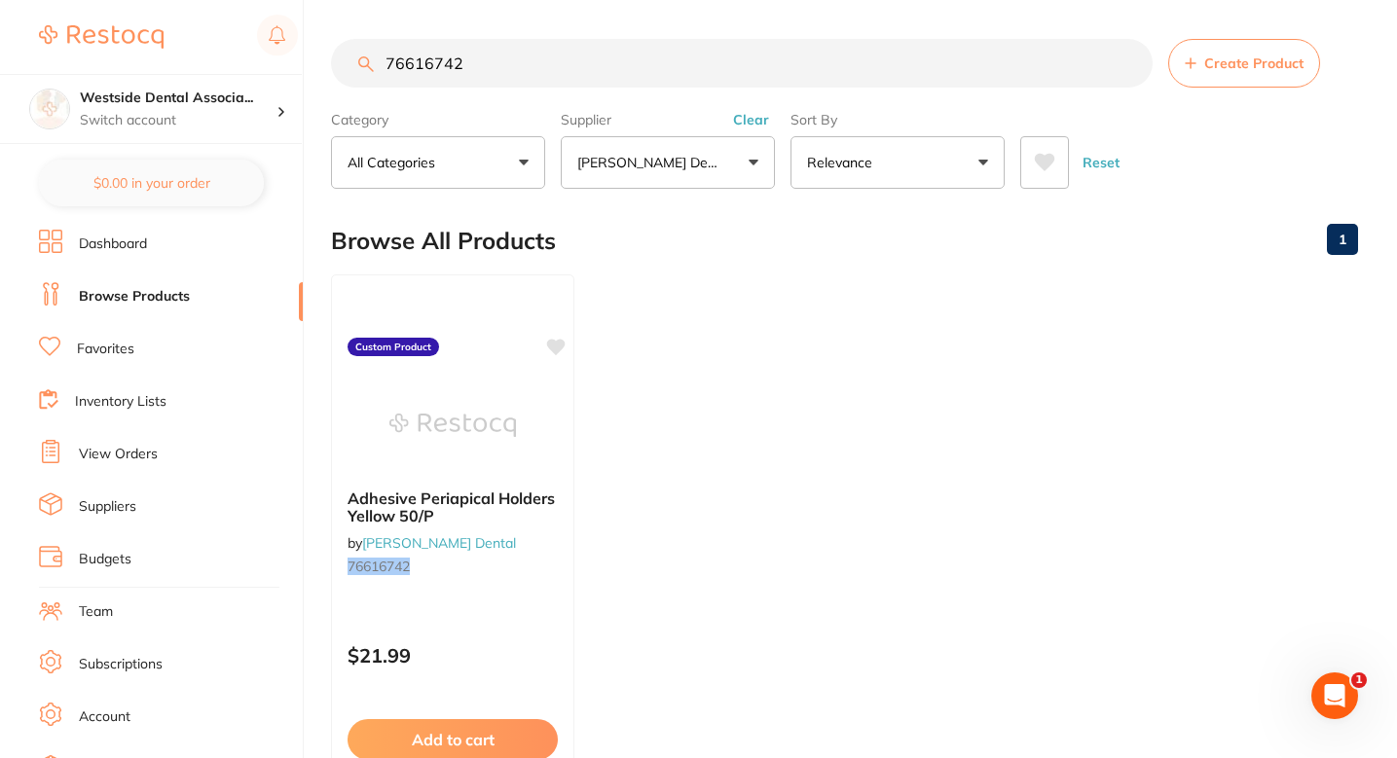
click at [604, 66] on input "76616742" at bounding box center [742, 63] width 822 height 49
paste input "00"
click at [623, 456] on ul "Adhesive Bite Tab Holder Red 50/PK by [PERSON_NAME] Dental 76616700 Custom Prod…" at bounding box center [844, 555] width 1027 height 560
click at [548, 91] on section "76616700 Create Product Category All Categories All Categories No categories fo…" at bounding box center [844, 114] width 1027 height 150
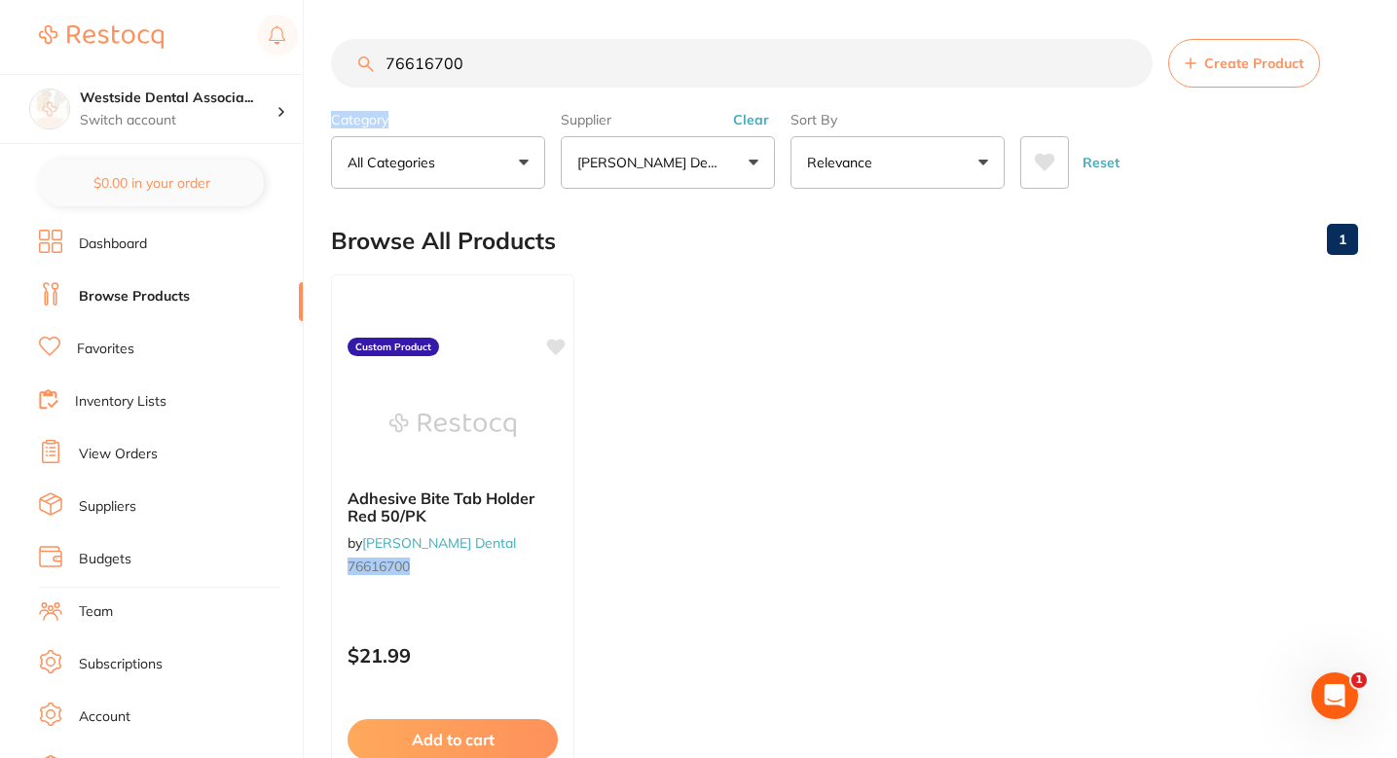
click at [548, 91] on section "76616700 Create Product Category All Categories All Categories No categories fo…" at bounding box center [844, 114] width 1027 height 150
click at [577, 71] on input "76616700" at bounding box center [742, 63] width 822 height 49
paste input "4066775"
type input "74066775"
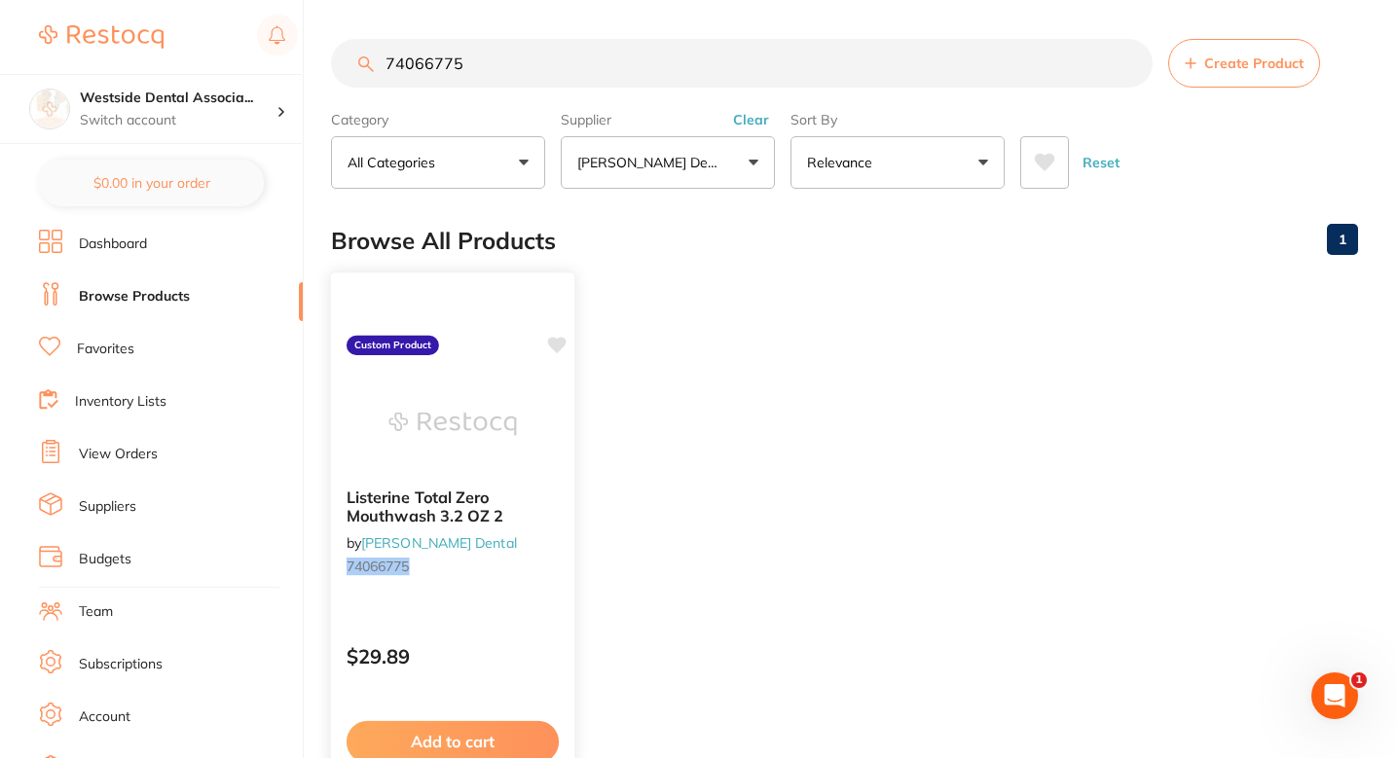
click at [526, 562] on small "74066775" at bounding box center [453, 567] width 212 height 16
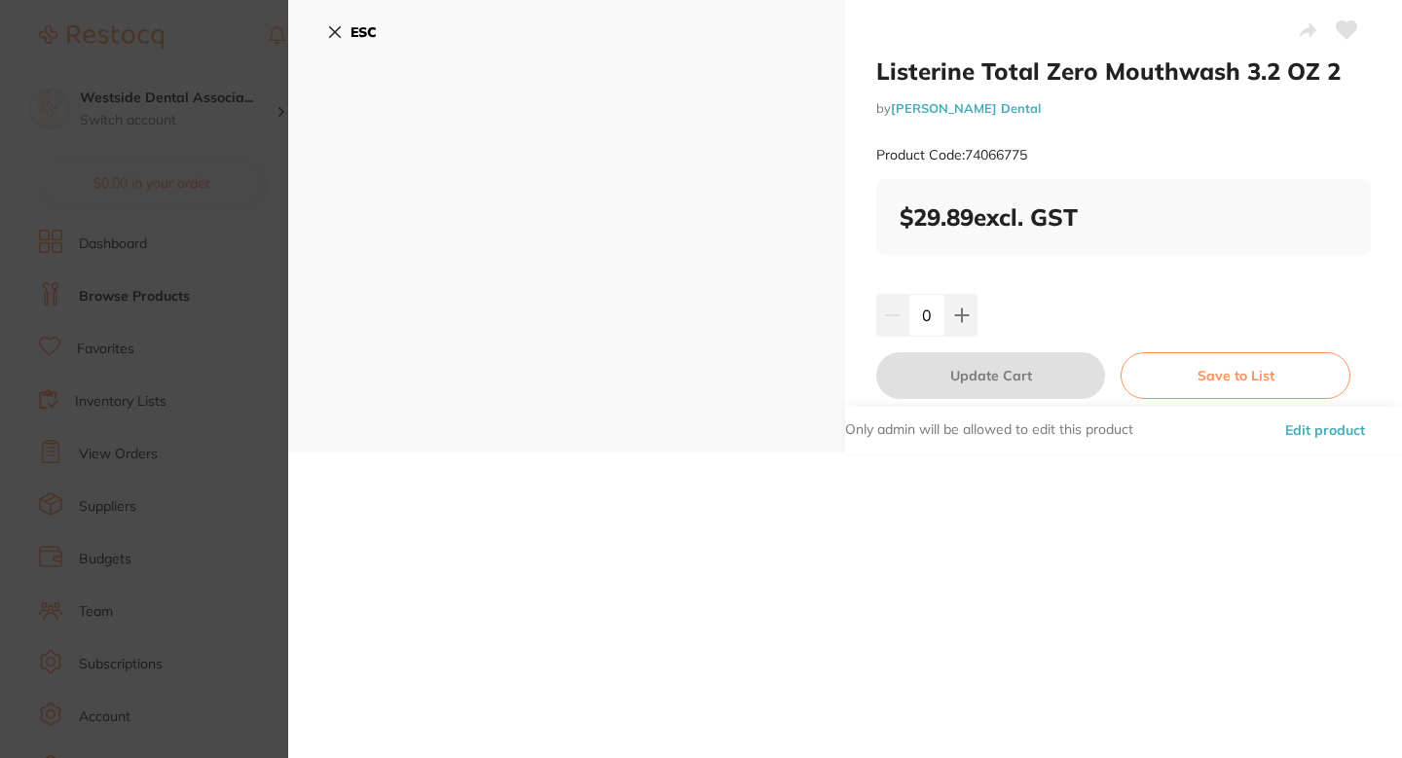
click at [1303, 444] on button "Edit product" at bounding box center [1325, 430] width 92 height 47
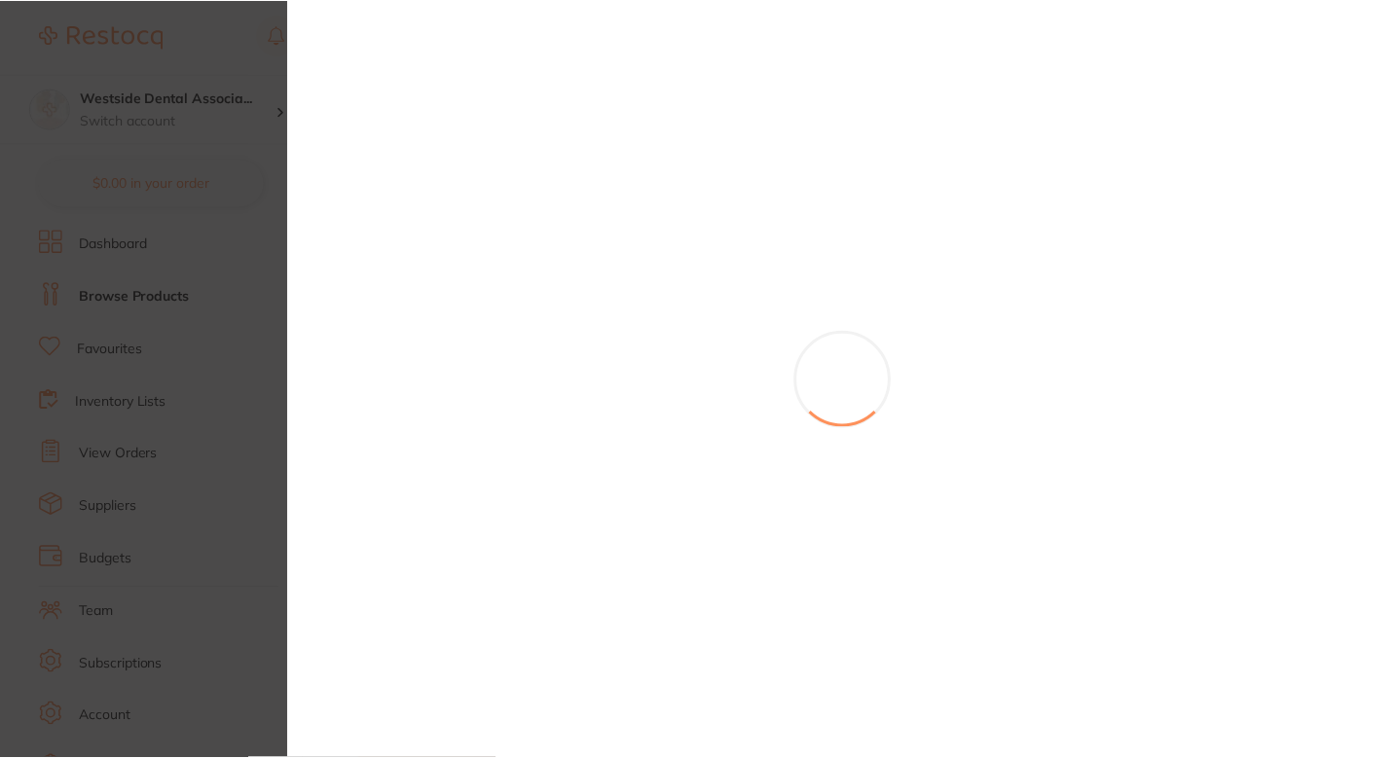
scroll to position [29, 0]
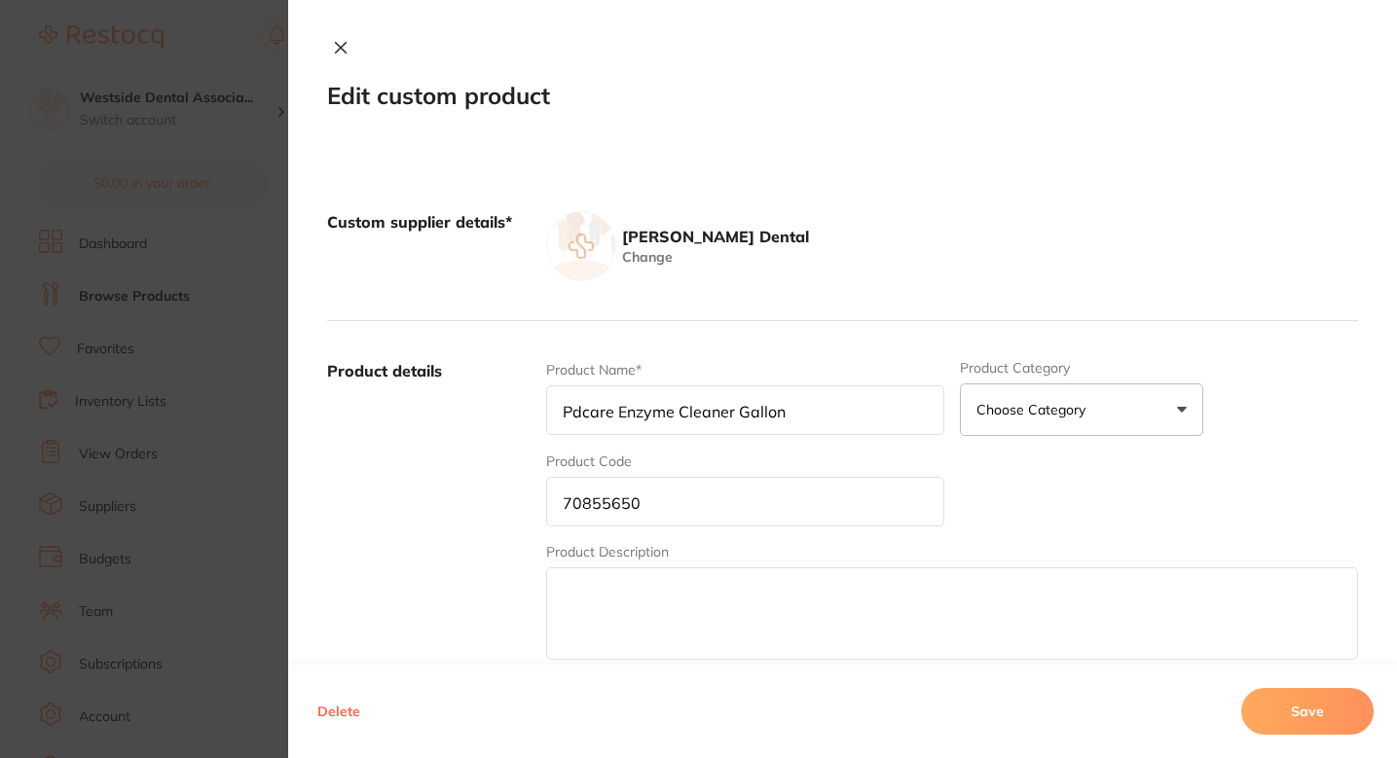
type input "Listerine Total Zero Mouthwash 3.2 OZ 2"
type input "74066775"
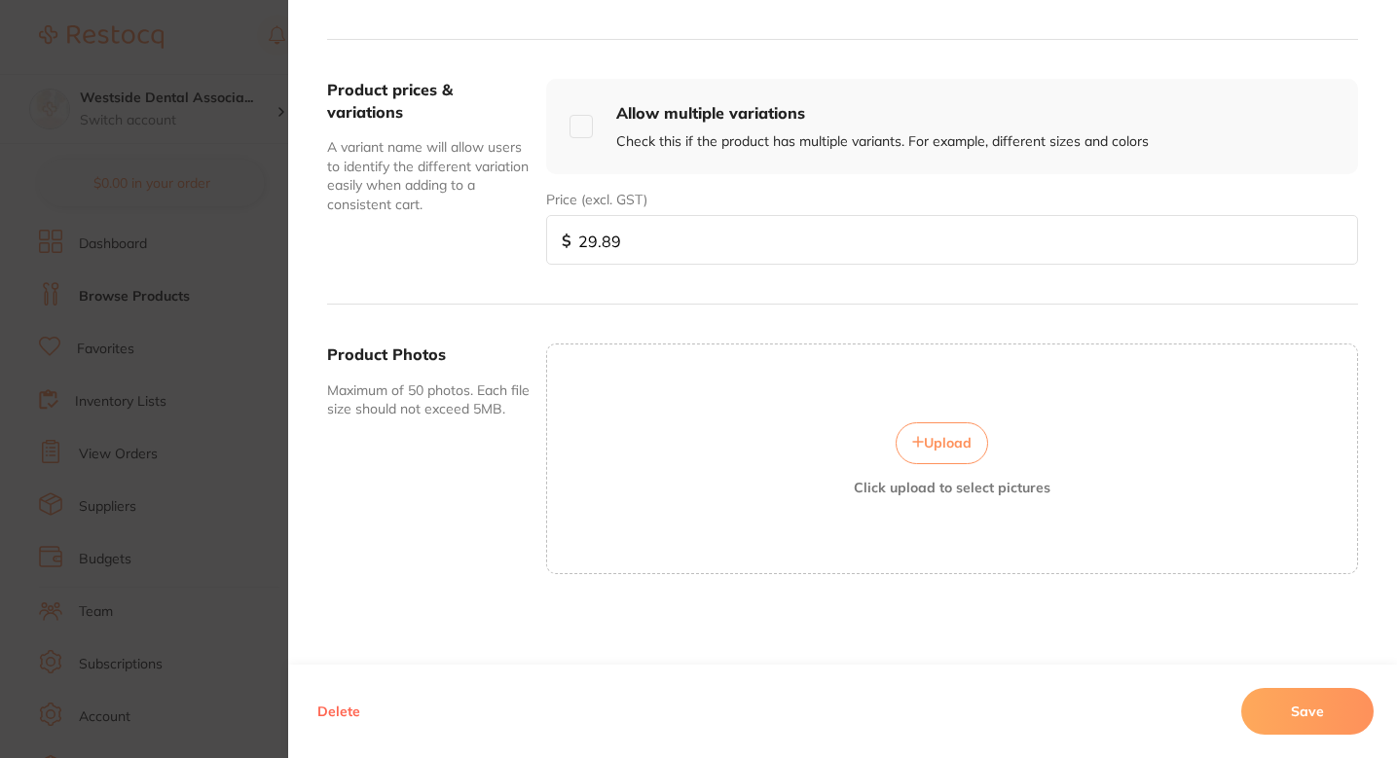
scroll to position [0, 0]
click at [657, 234] on input "29.89" at bounding box center [952, 240] width 812 height 50
paste input "30.0"
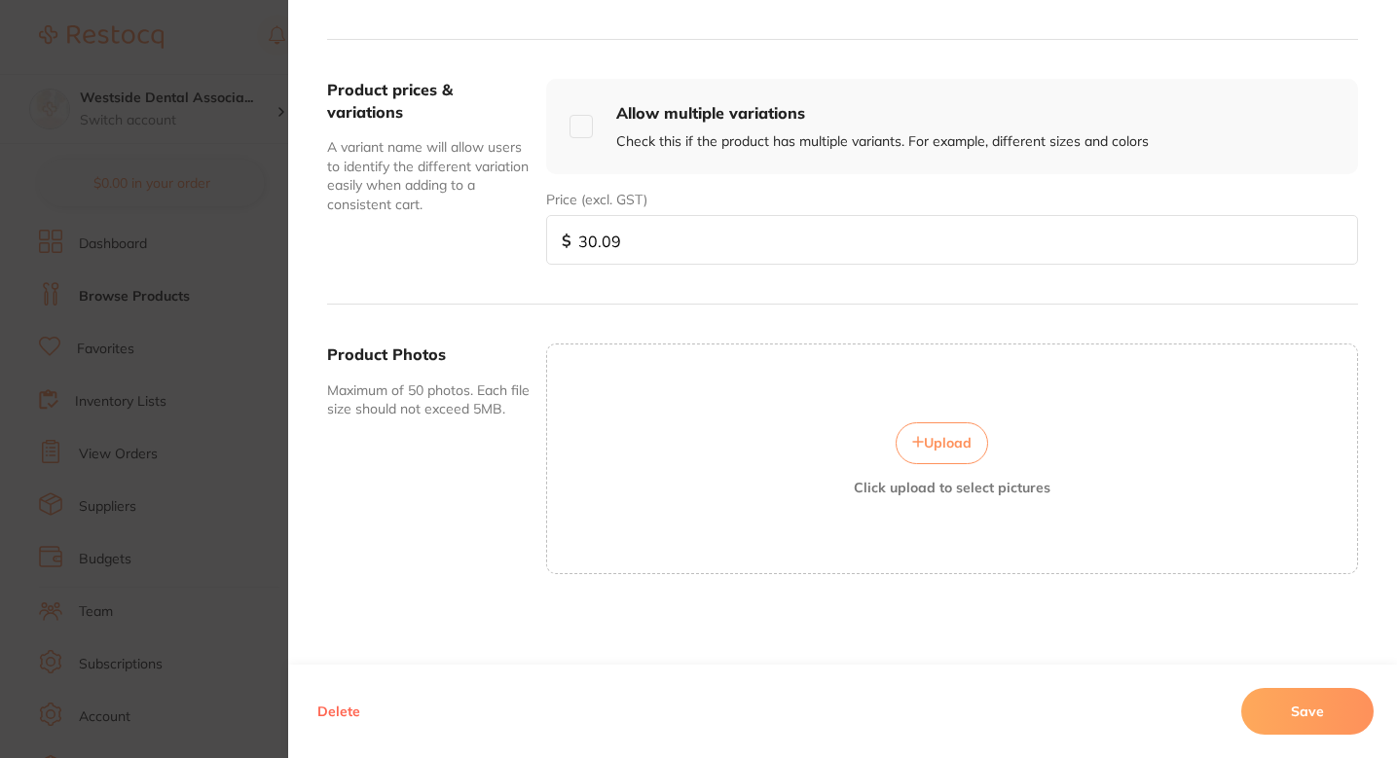
type input "30.09"
click at [1309, 694] on button "Save" at bounding box center [1307, 711] width 132 height 47
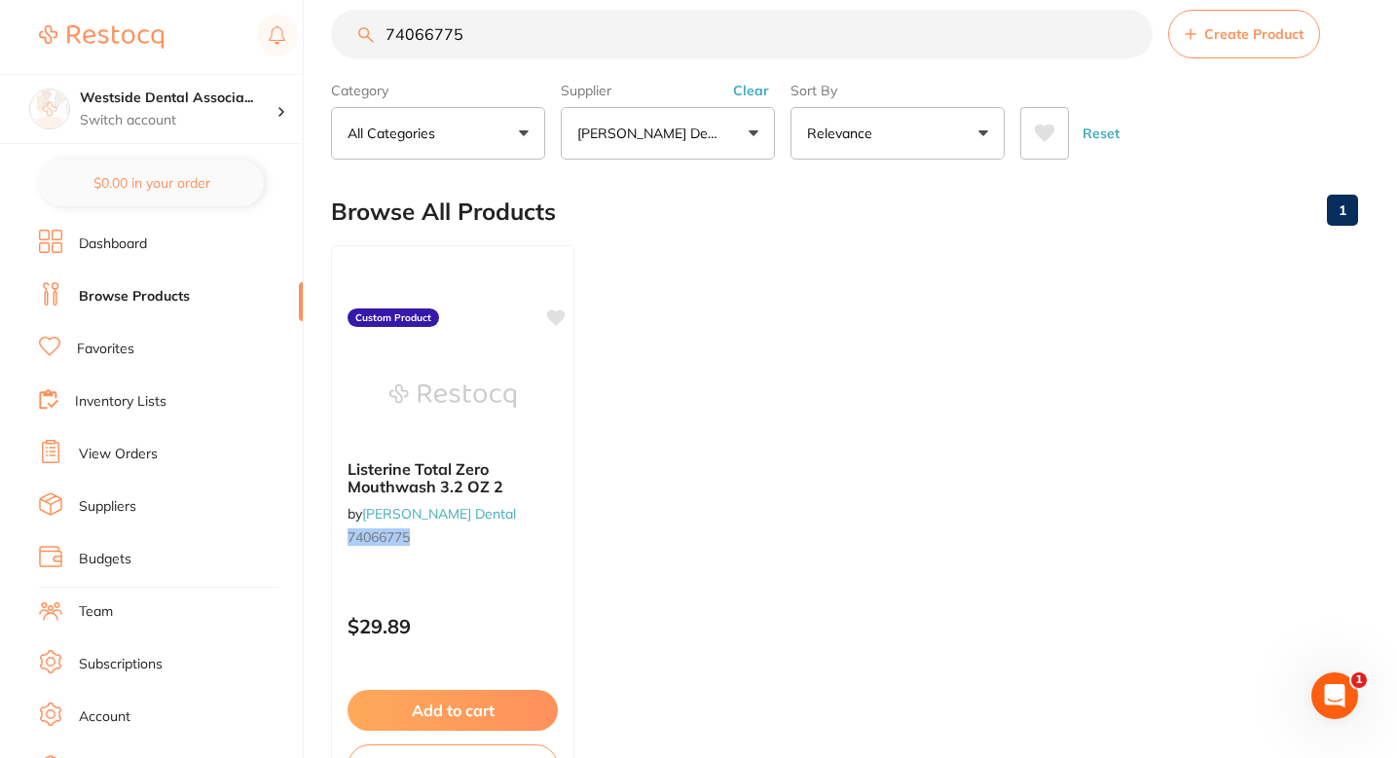
click at [867, 325] on ul "Listerine Total Zero Mouthwash 3.2 OZ 2 by [PERSON_NAME] Dental 74066775 Custom…" at bounding box center [844, 525] width 1027 height 560
click at [650, 51] on input "74066775" at bounding box center [742, 34] width 822 height 49
paste input "0355701"
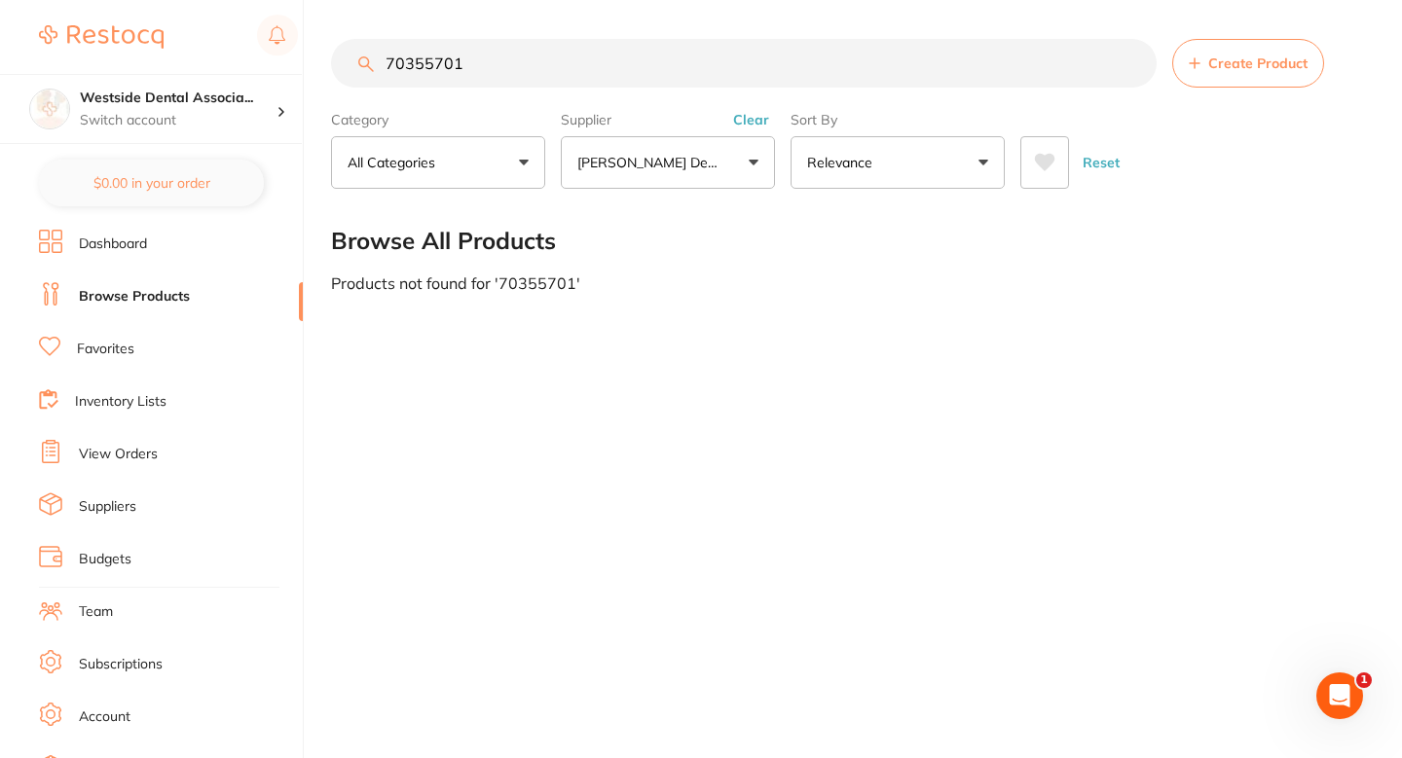
type input "70355701"
click at [1235, 92] on section "70355701 Create Product Category All Categories All Categories No categories fo…" at bounding box center [847, 114] width 1032 height 150
click at [1234, 71] on font "Create Product" at bounding box center [1257, 64] width 99 height 18
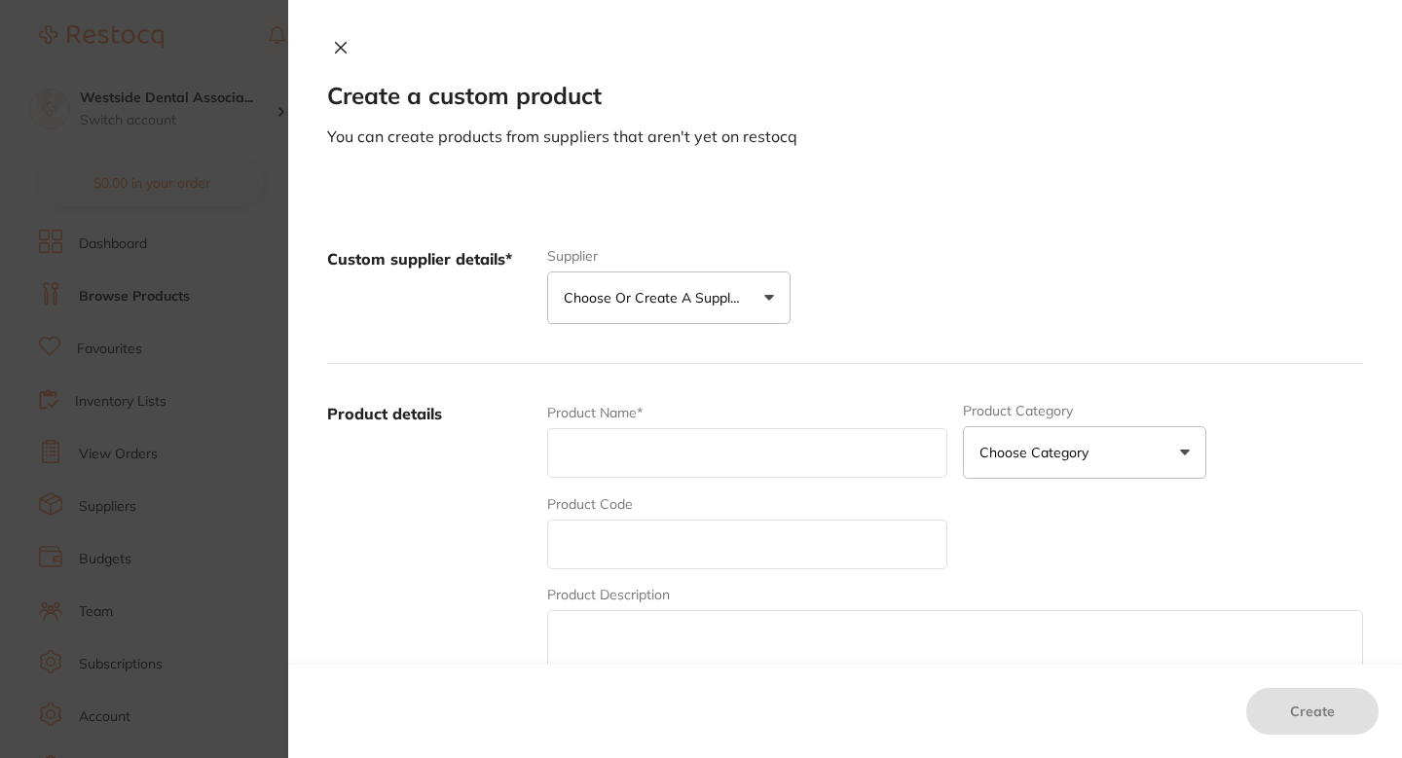
click at [722, 293] on font "Choose or create a supplier" at bounding box center [655, 298] width 182 height 18
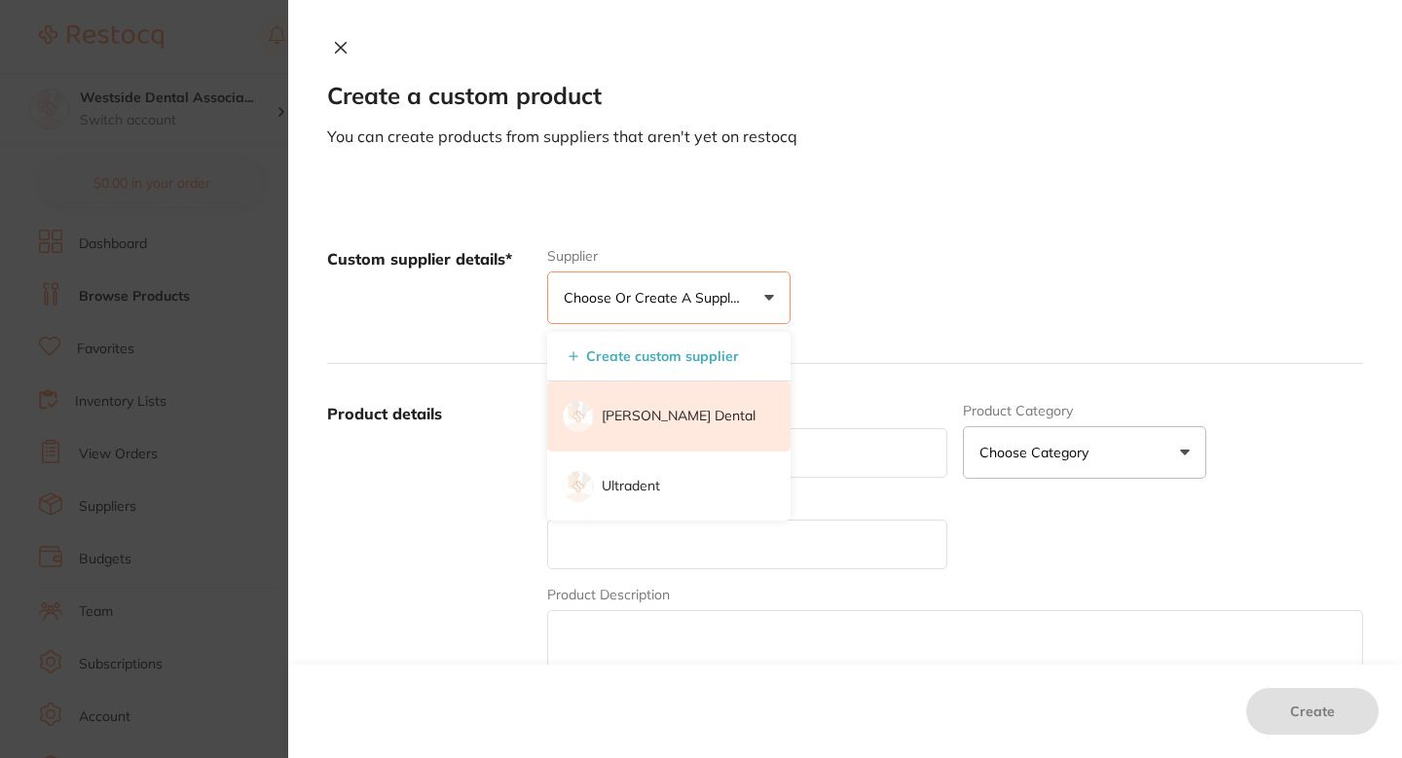
click at [656, 426] on li "[PERSON_NAME] Dental" at bounding box center [668, 417] width 243 height 70
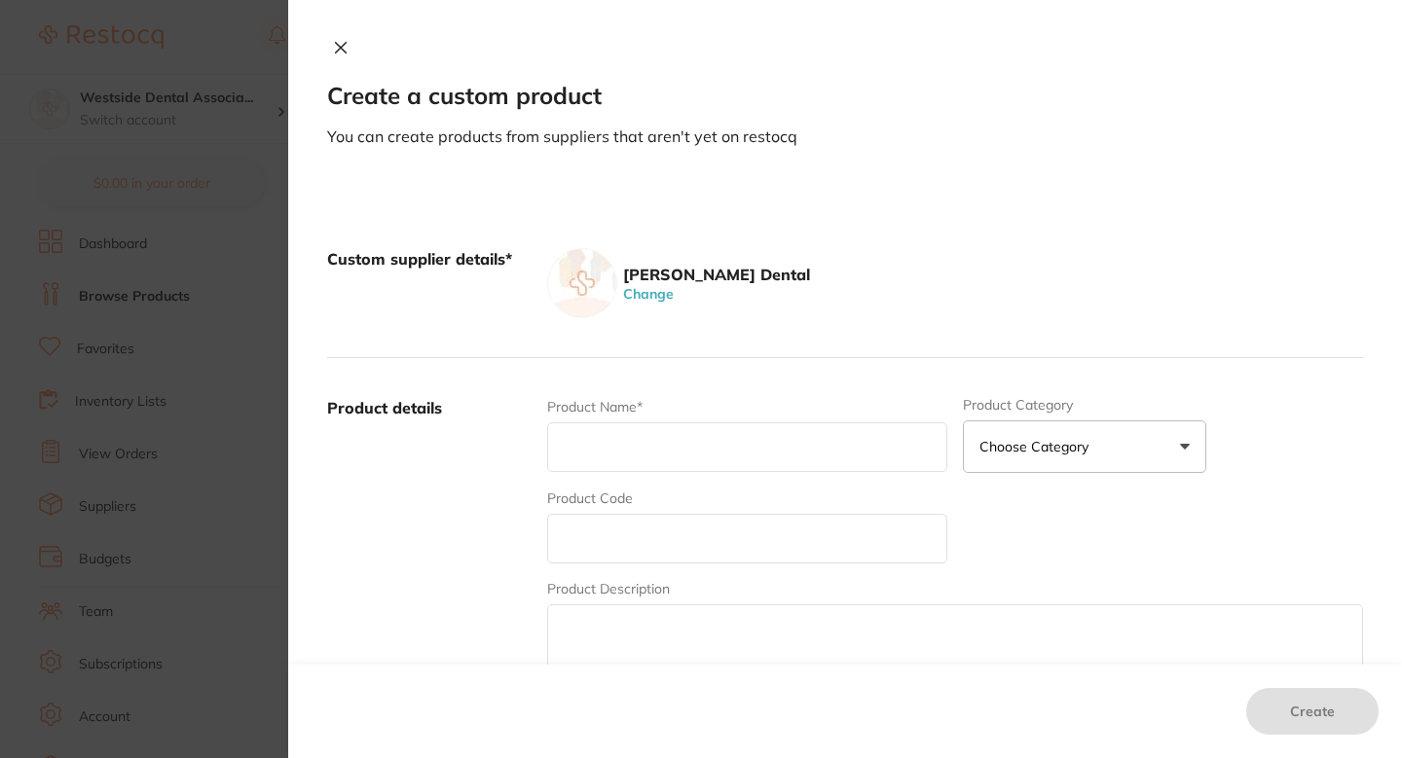
click at [655, 544] on input "text" at bounding box center [747, 539] width 400 height 50
paste input "70355701"
type input "70355701"
click at [659, 473] on div "Product Name*" at bounding box center [747, 435] width 400 height 76
click at [667, 450] on input "text" at bounding box center [747, 448] width 400 height 50
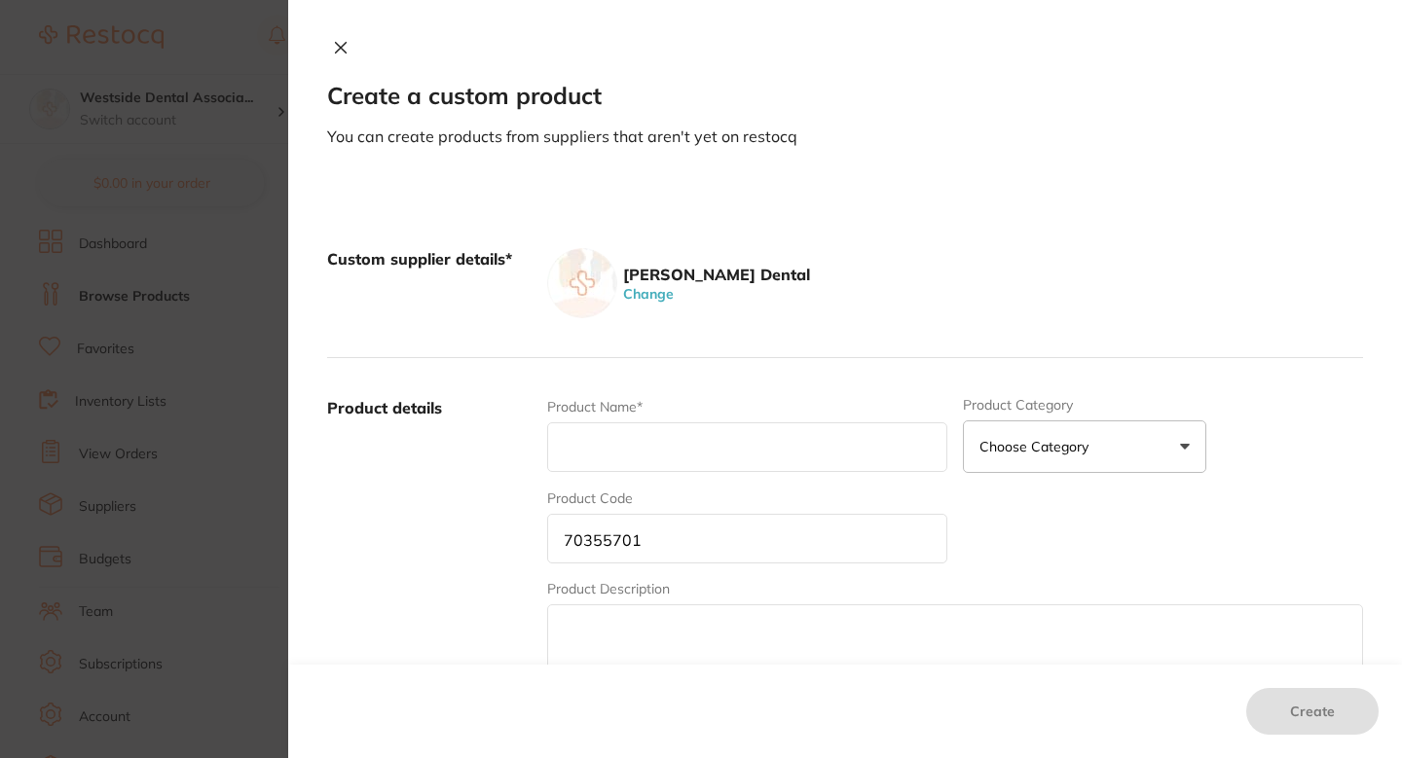
click at [663, 473] on div "Product Name*" at bounding box center [747, 435] width 400 height 76
click at [679, 467] on input "text" at bounding box center [747, 448] width 400 height 50
paste input "Velsheath Vx 250/Bx"
type input "Velsheath Vx 250/Bx"
click at [882, 317] on div "[PERSON_NAME] Dental Change" at bounding box center [955, 283] width 816 height 70
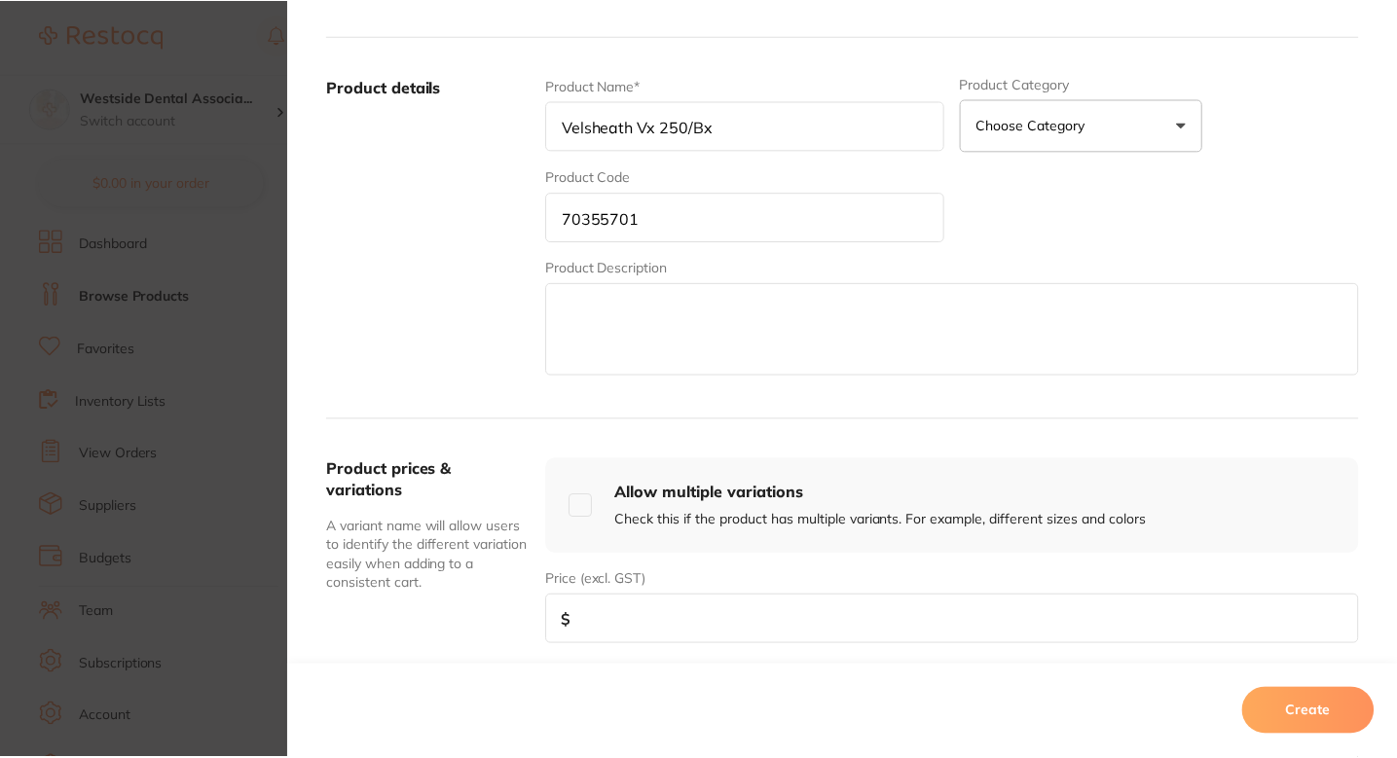
scroll to position [430, 0]
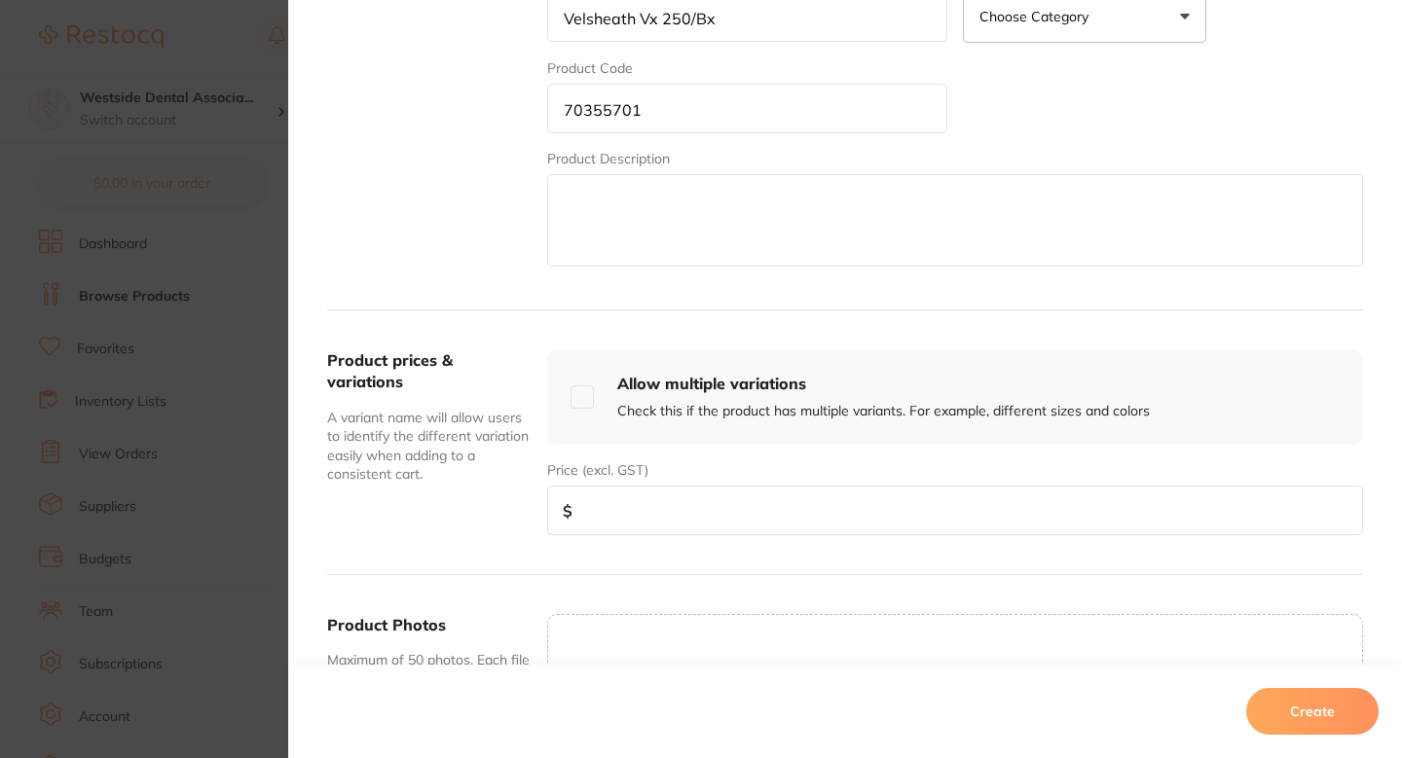
click at [650, 486] on input "number" at bounding box center [955, 511] width 816 height 50
paste input "44.39"
type input "44.39"
click at [1304, 706] on font "Create" at bounding box center [1312, 712] width 45 height 18
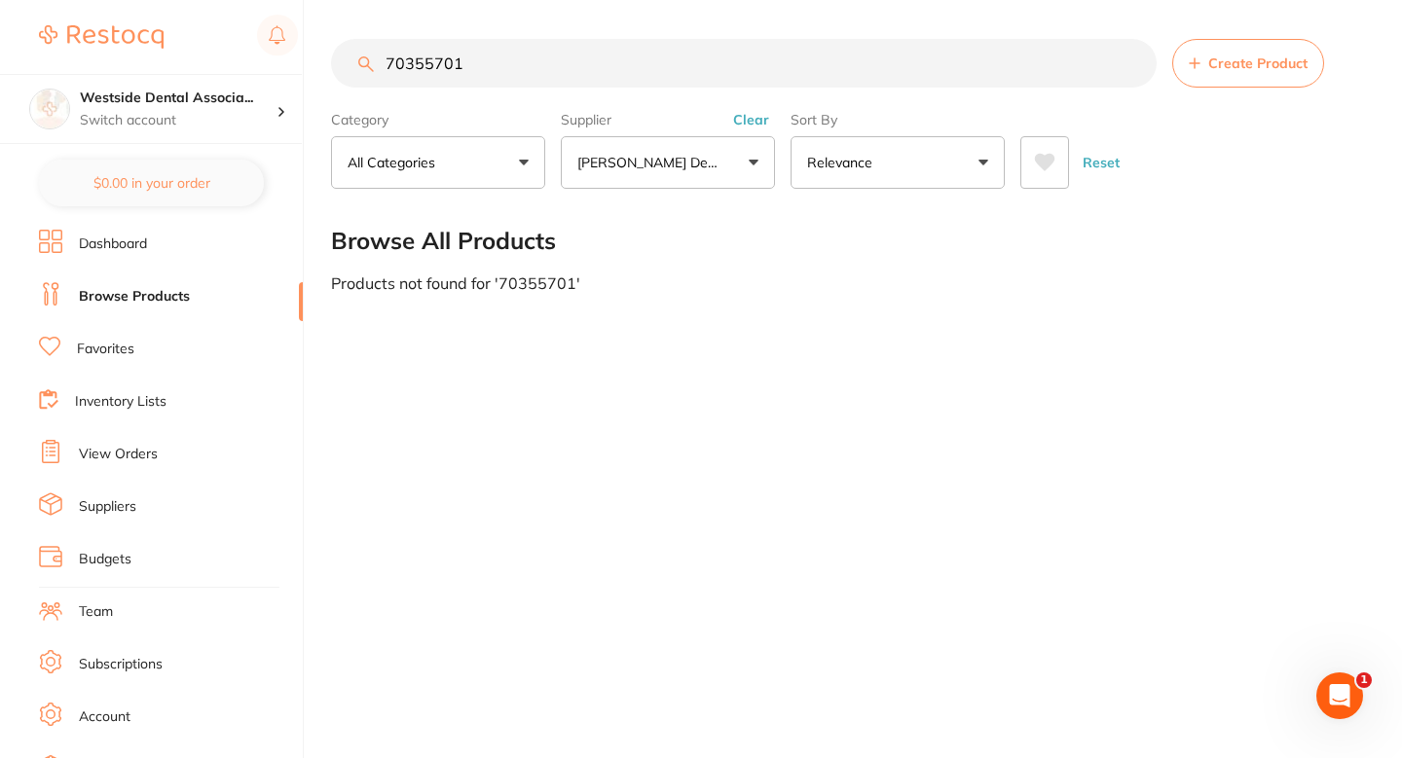
click at [838, 354] on div "70355701 Create Product Category All Categories All Categories No categories fo…" at bounding box center [866, 379] width 1071 height 758
click at [872, 340] on div "70355701 Create Product Category All Categories All Categories No categories fo…" at bounding box center [866, 379] width 1071 height 758
click at [912, 316] on main "70355701 Create Product Category All Categories All Categories No categories fo…" at bounding box center [866, 165] width 1071 height 331
click at [898, 258] on div "Browse All Products" at bounding box center [847, 240] width 1032 height 65
click at [862, 313] on main "70355701 Create Product Category All Categories All Categories No categories fo…" at bounding box center [866, 165] width 1071 height 331
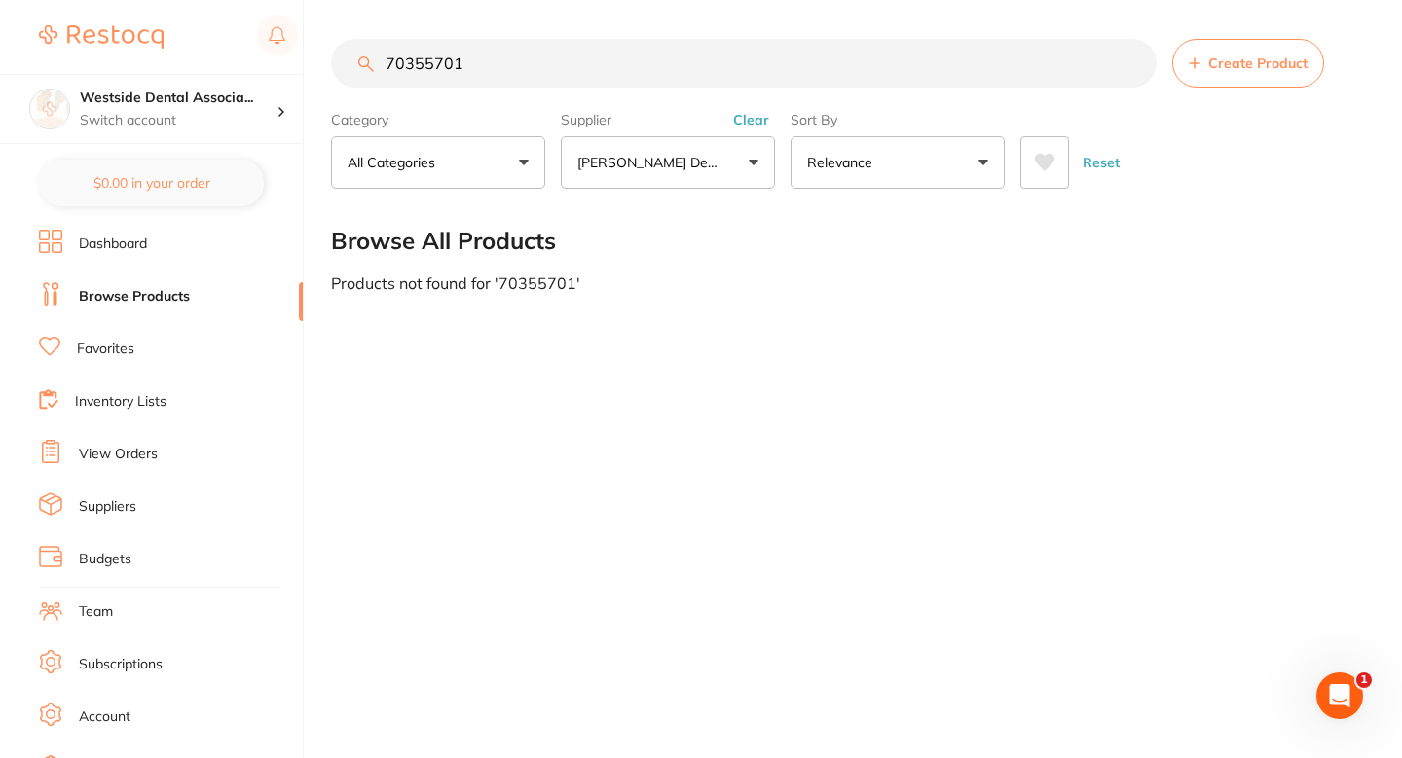
click at [784, 387] on div "70355701 Create Product Category All Categories All Categories No categories fo…" at bounding box center [866, 379] width 1071 height 758
click at [945, 330] on main "70355701 Create Product Category All Categories All Categories No categories fo…" at bounding box center [866, 165] width 1071 height 331
click at [601, 322] on main "70355701 Create Product Category All Categories All Categories No categories fo…" at bounding box center [866, 165] width 1071 height 331
click at [548, 61] on input "70355701" at bounding box center [744, 63] width 826 height 49
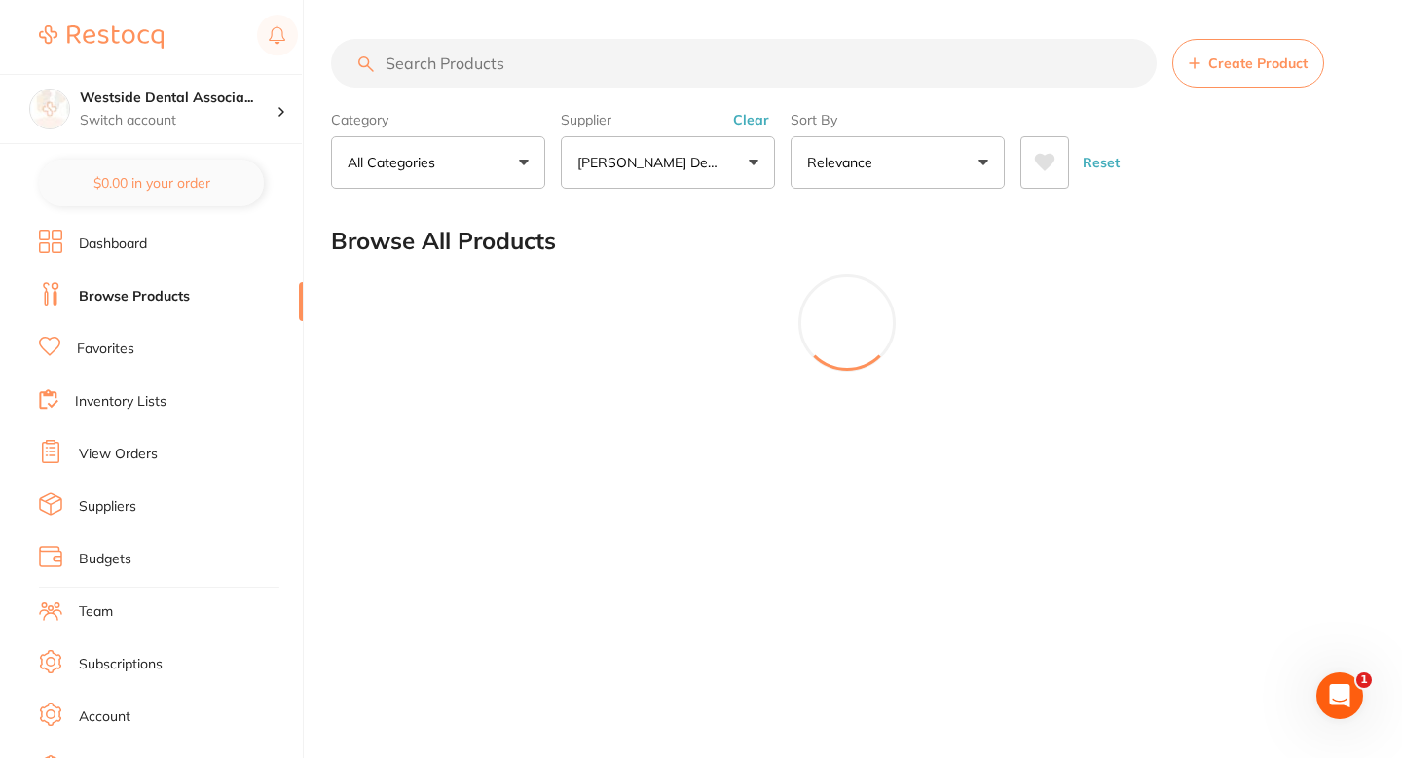
paste input "70355701"
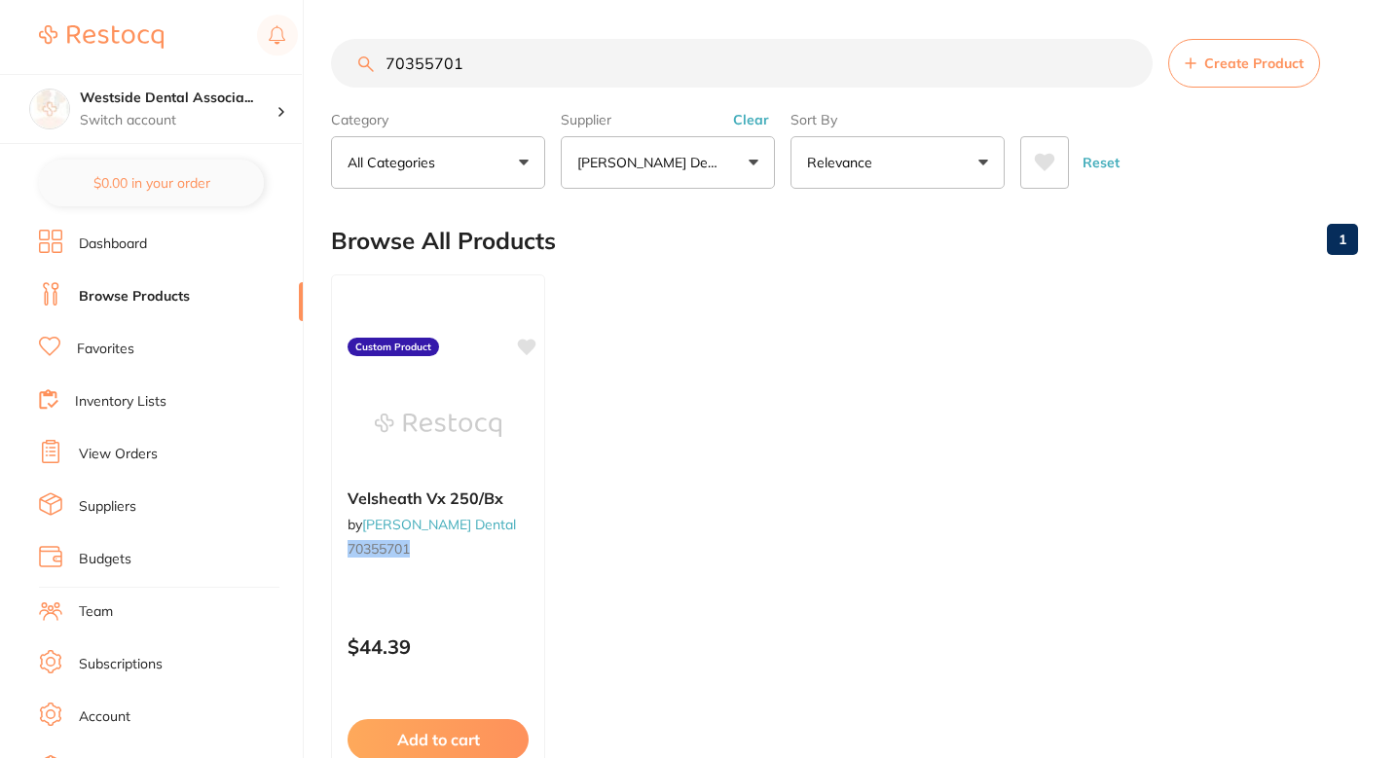
click at [665, 337] on ul "Velsheath Vx 250/Bx by [PERSON_NAME] Dental 70355701 Custom Product $44.39 Add …" at bounding box center [844, 555] width 1027 height 560
click at [602, 64] on input "70355701" at bounding box center [742, 63] width 822 height 49
paste input "877209"
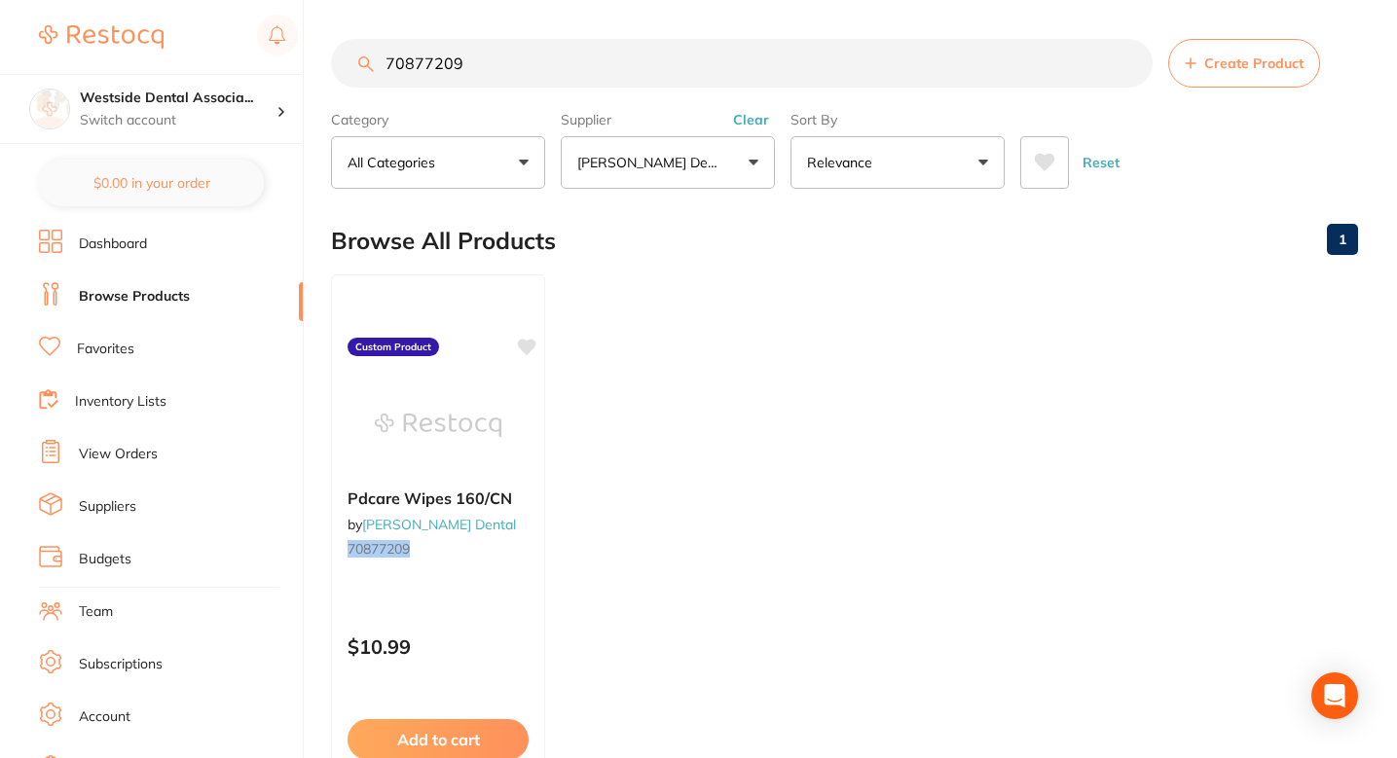
type input "70877209"
click at [474, 625] on div "$10.99" at bounding box center [438, 642] width 214 height 53
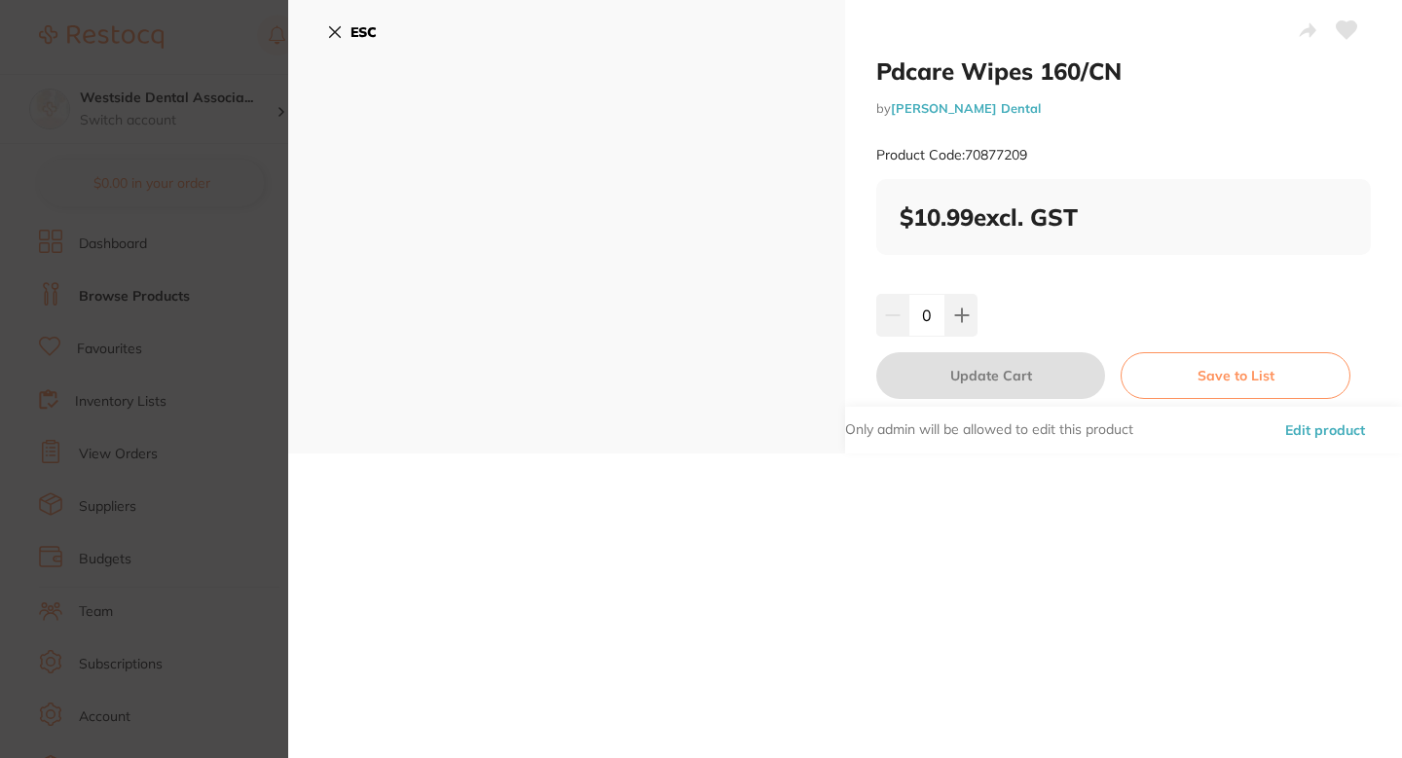
click at [1297, 432] on font "Edit product" at bounding box center [1325, 431] width 80 height 18
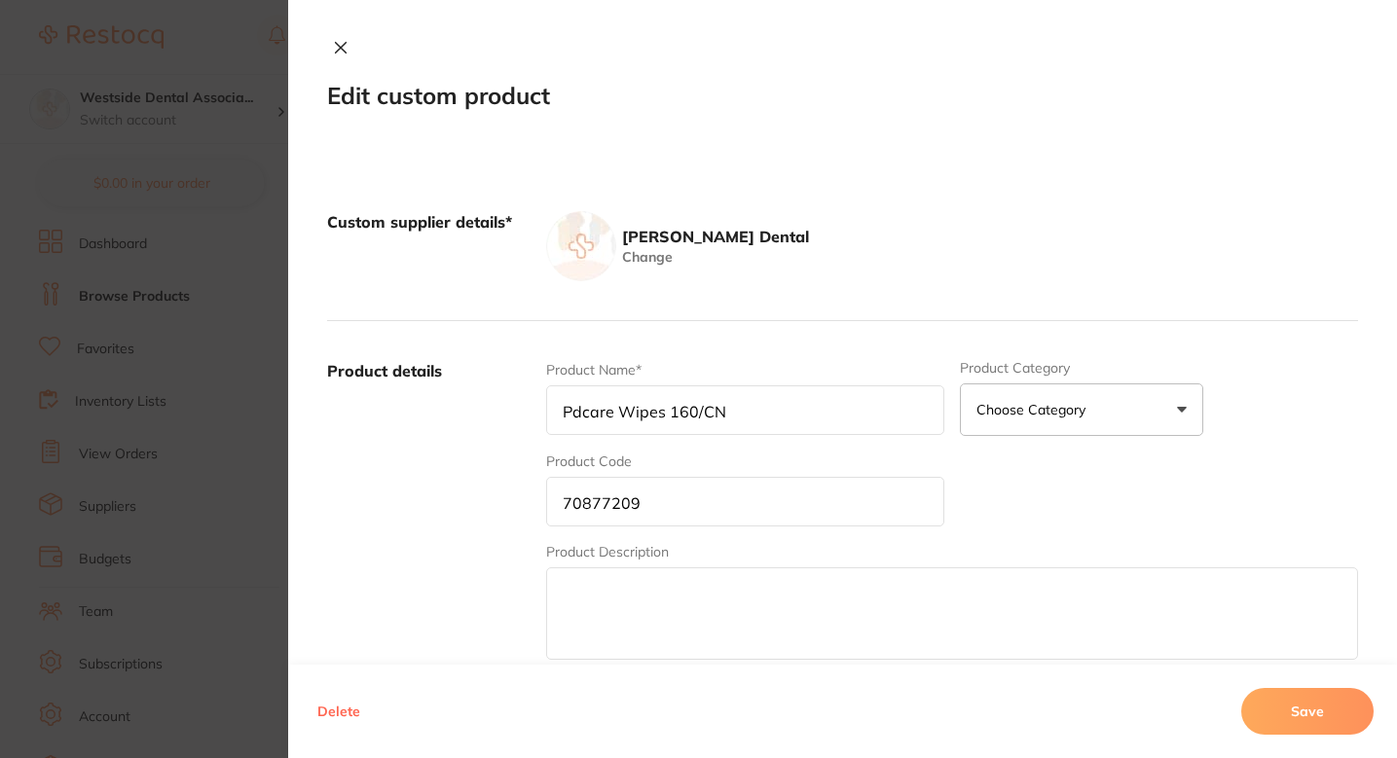
scroll to position [663, 0]
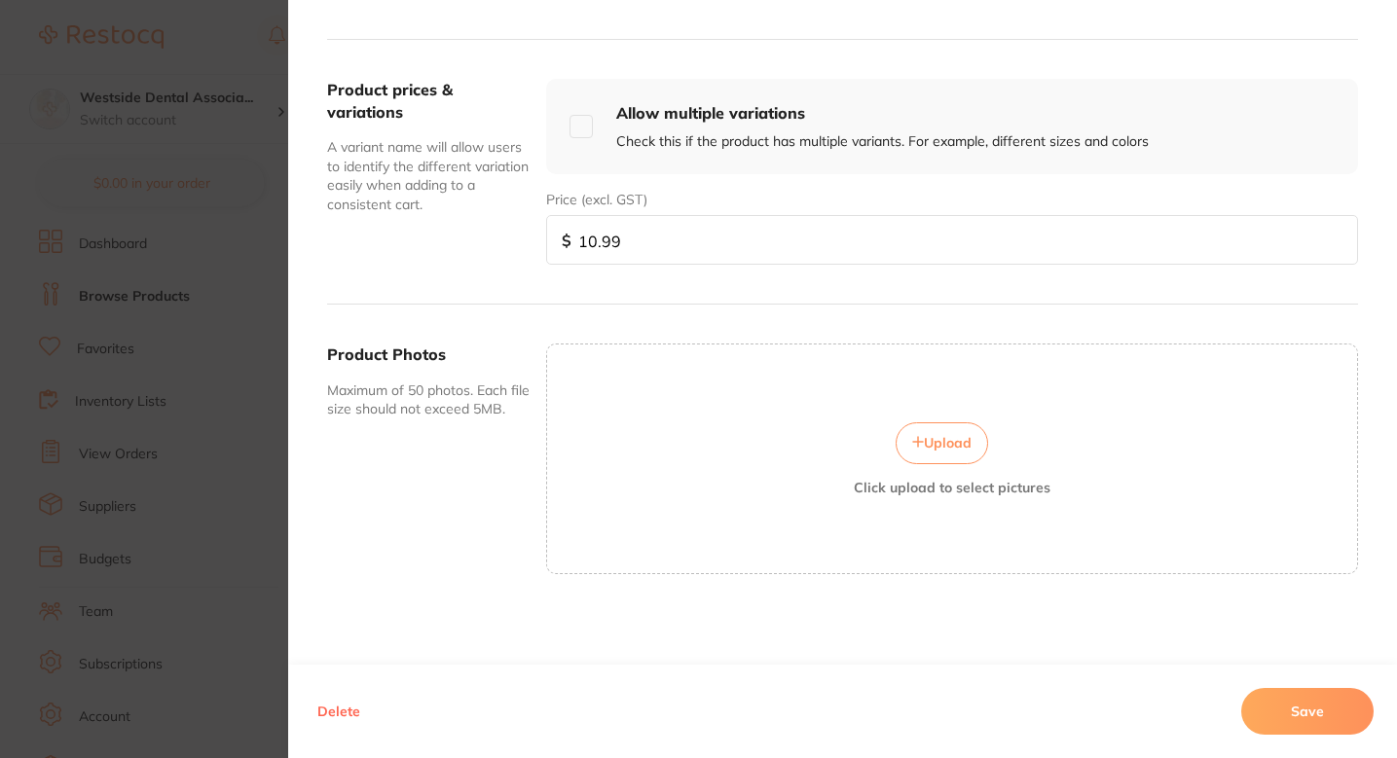
click at [661, 238] on input "10.99" at bounding box center [952, 240] width 812 height 50
paste input "1539"
click at [661, 238] on input "10.991539" at bounding box center [952, 240] width 812 height 50
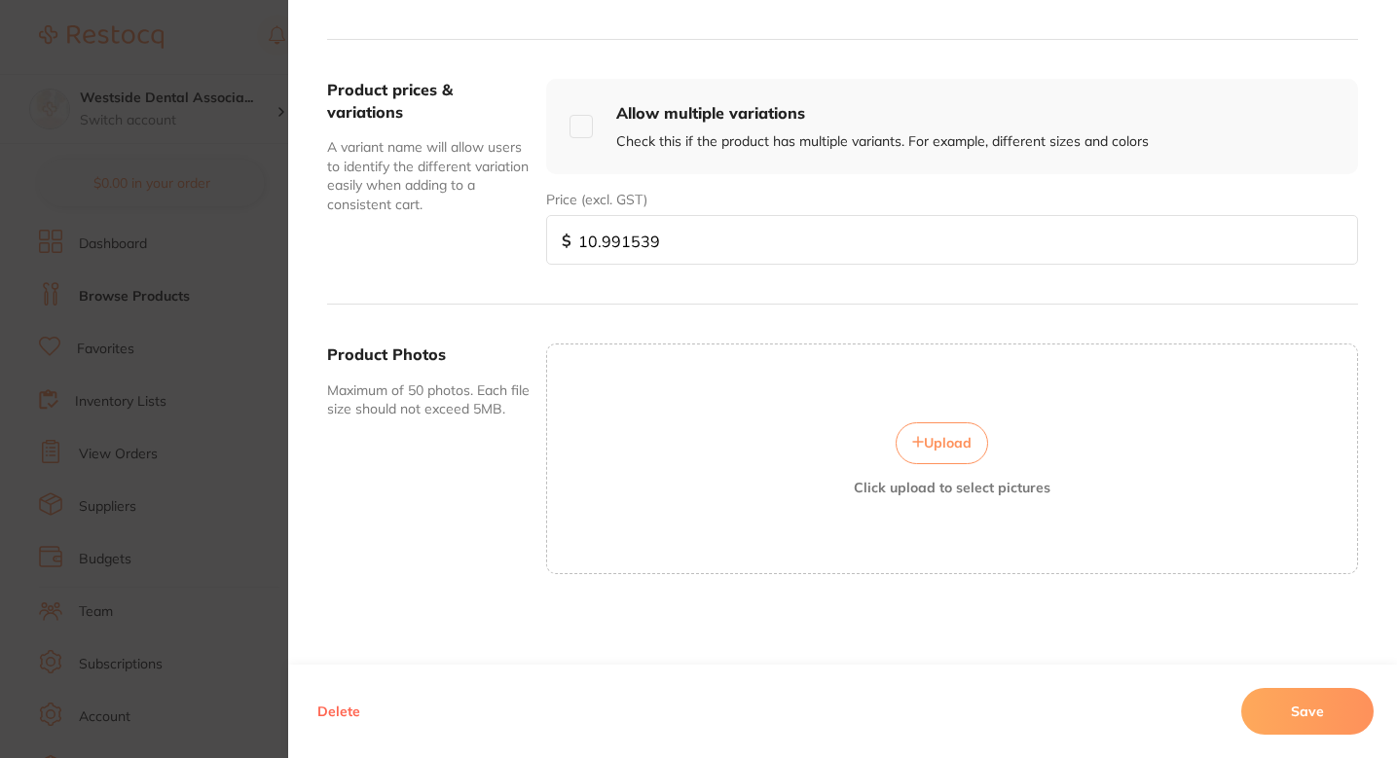
click at [635, 239] on input "10.991539" at bounding box center [952, 240] width 812 height 50
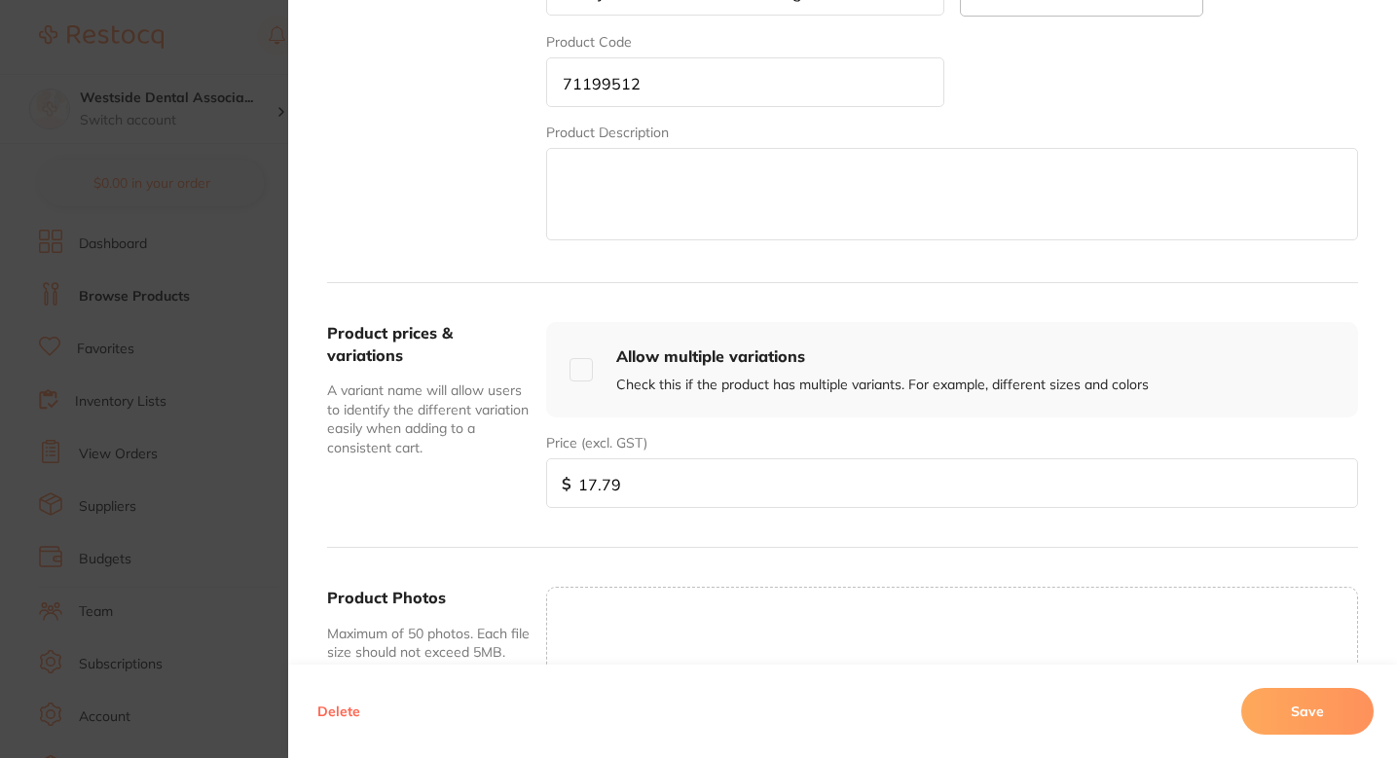
scroll to position [427, 0]
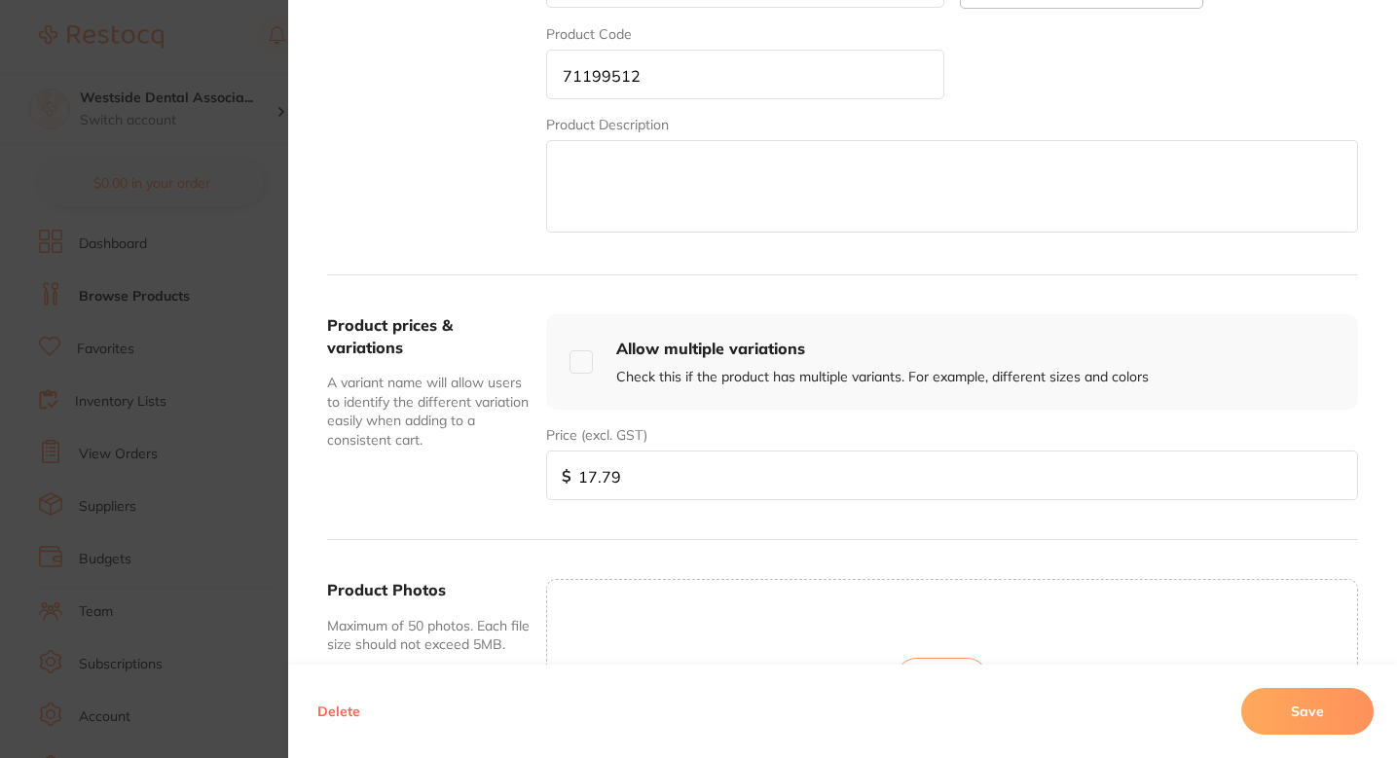
click at [690, 462] on input "17.79" at bounding box center [952, 476] width 812 height 50
paste input "98"
type input "17.98"
click at [1278, 717] on button "Save" at bounding box center [1307, 711] width 132 height 47
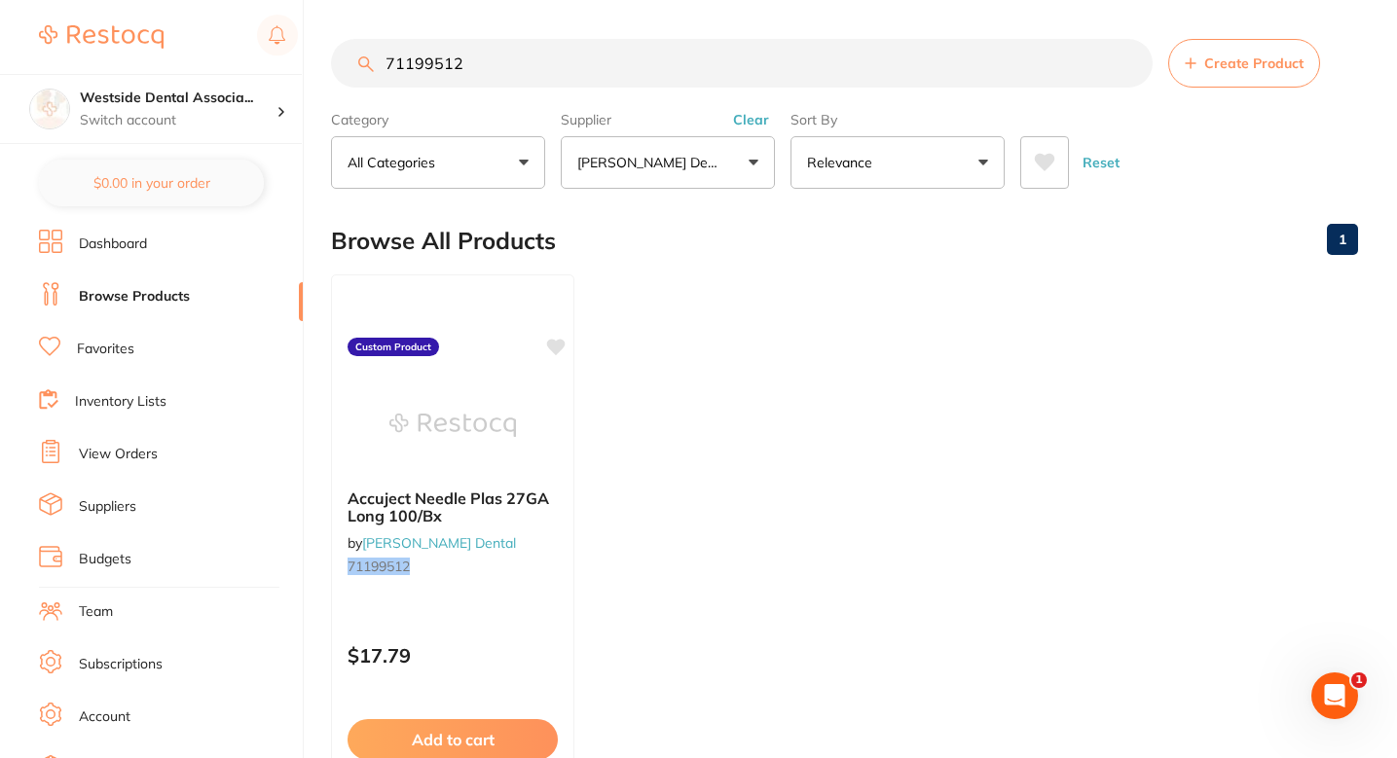
click at [638, 55] on input "71199512" at bounding box center [742, 63] width 822 height 49
paste input "20"
type input "71199520"
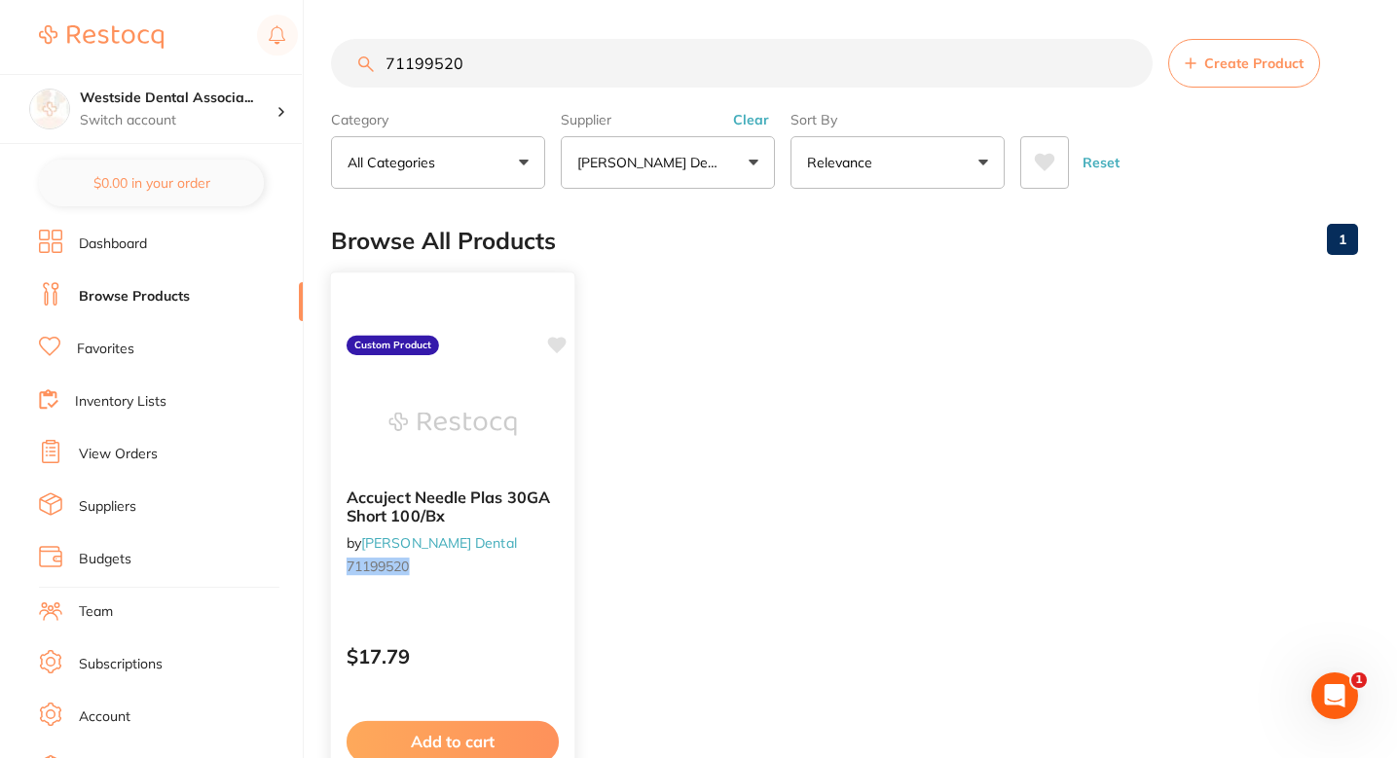
click at [535, 410] on div at bounding box center [452, 424] width 243 height 98
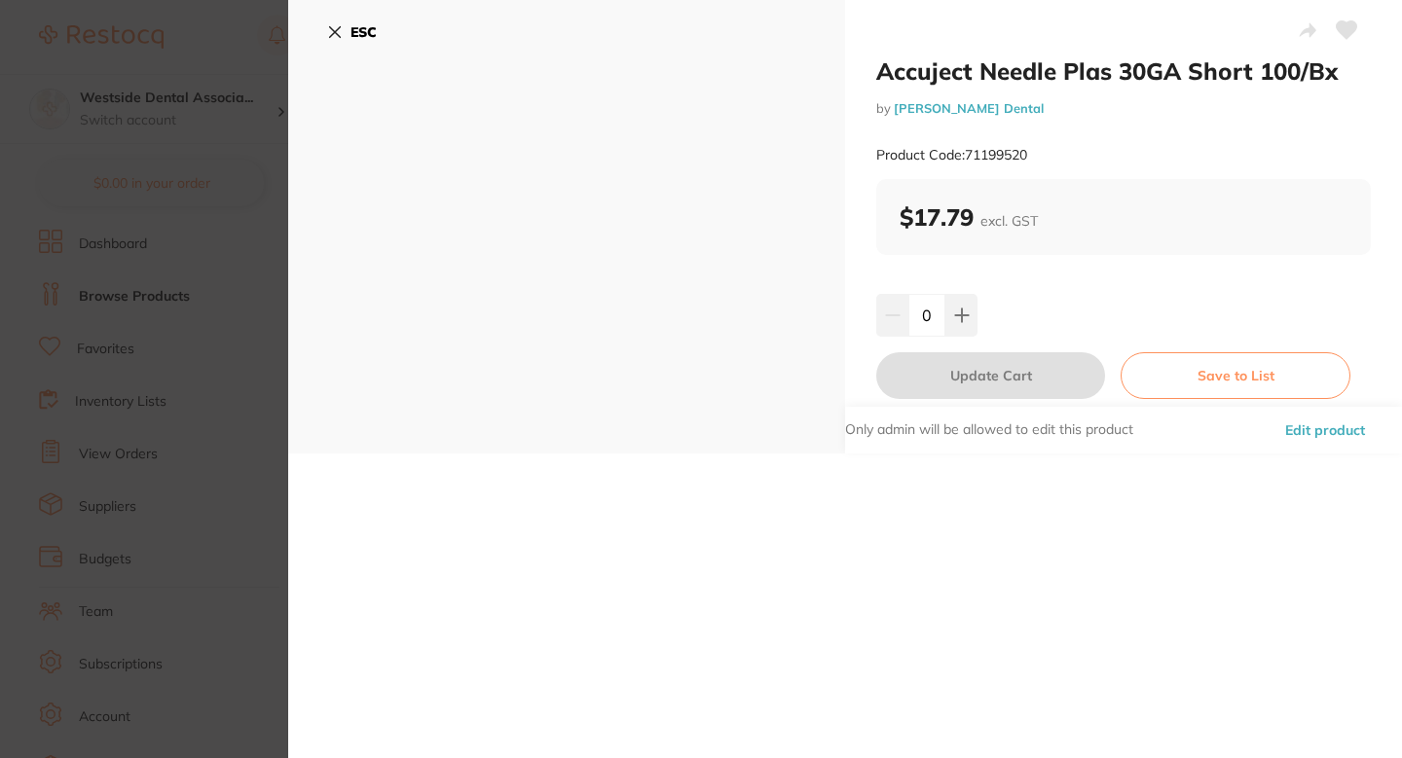
click at [1304, 441] on button "Edit product" at bounding box center [1325, 430] width 92 height 47
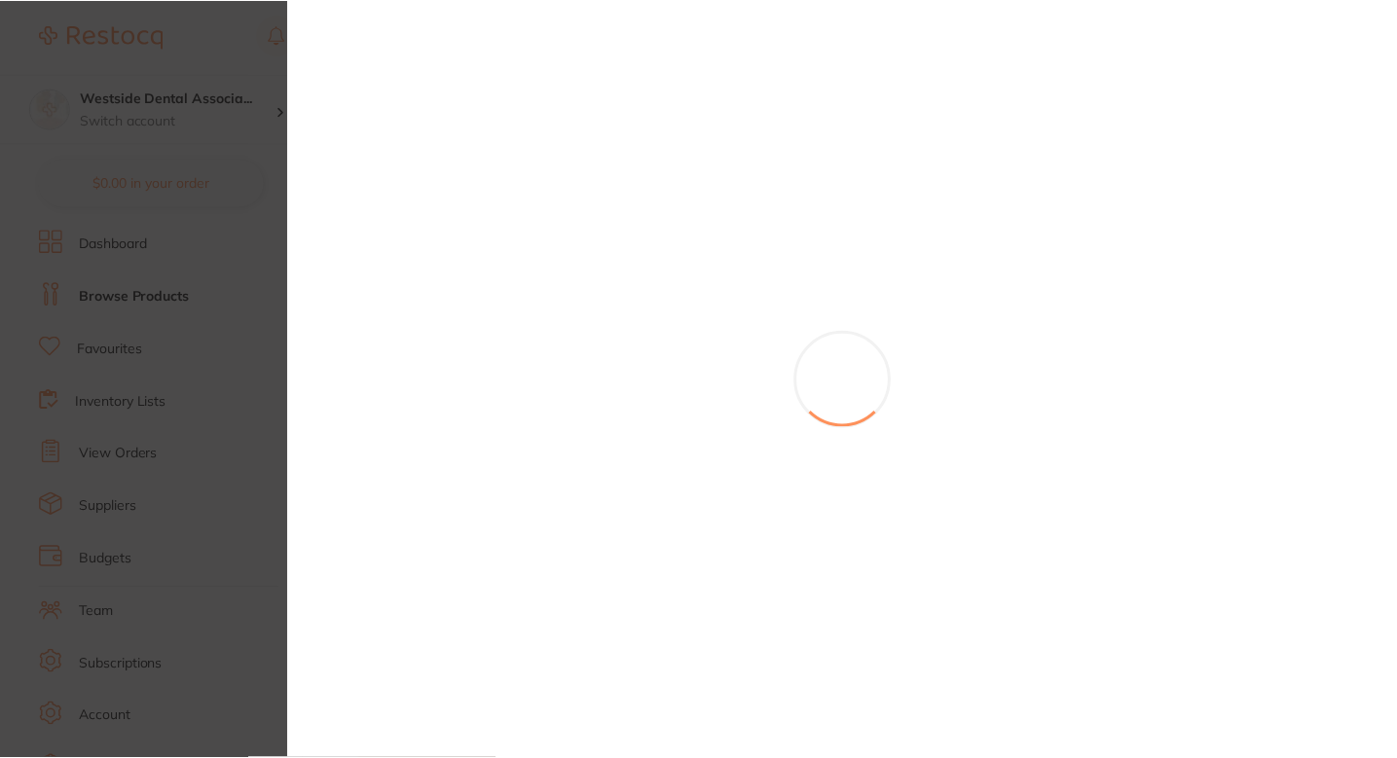
scroll to position [29, 0]
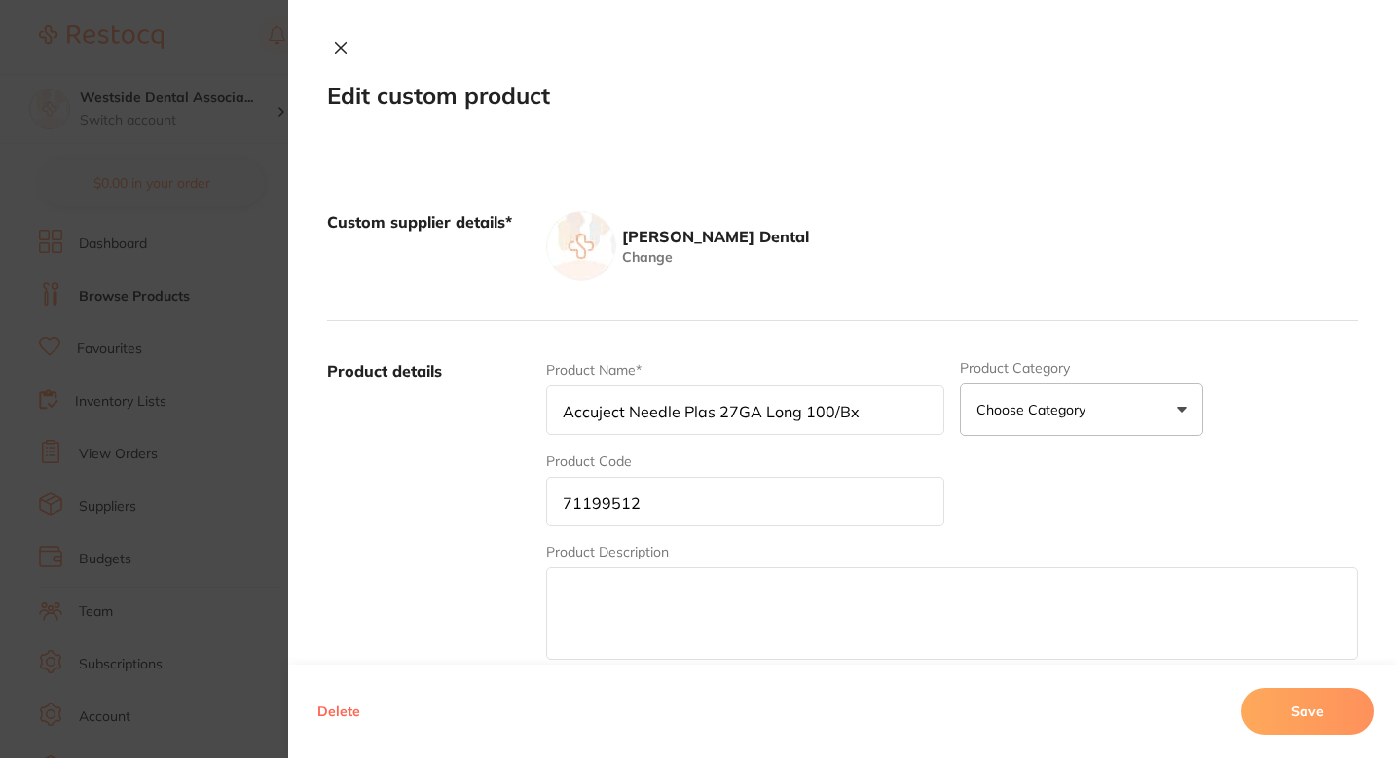
type input "Accuject Needle Plas 30GA Short 100/Bx"
type input "71199520"
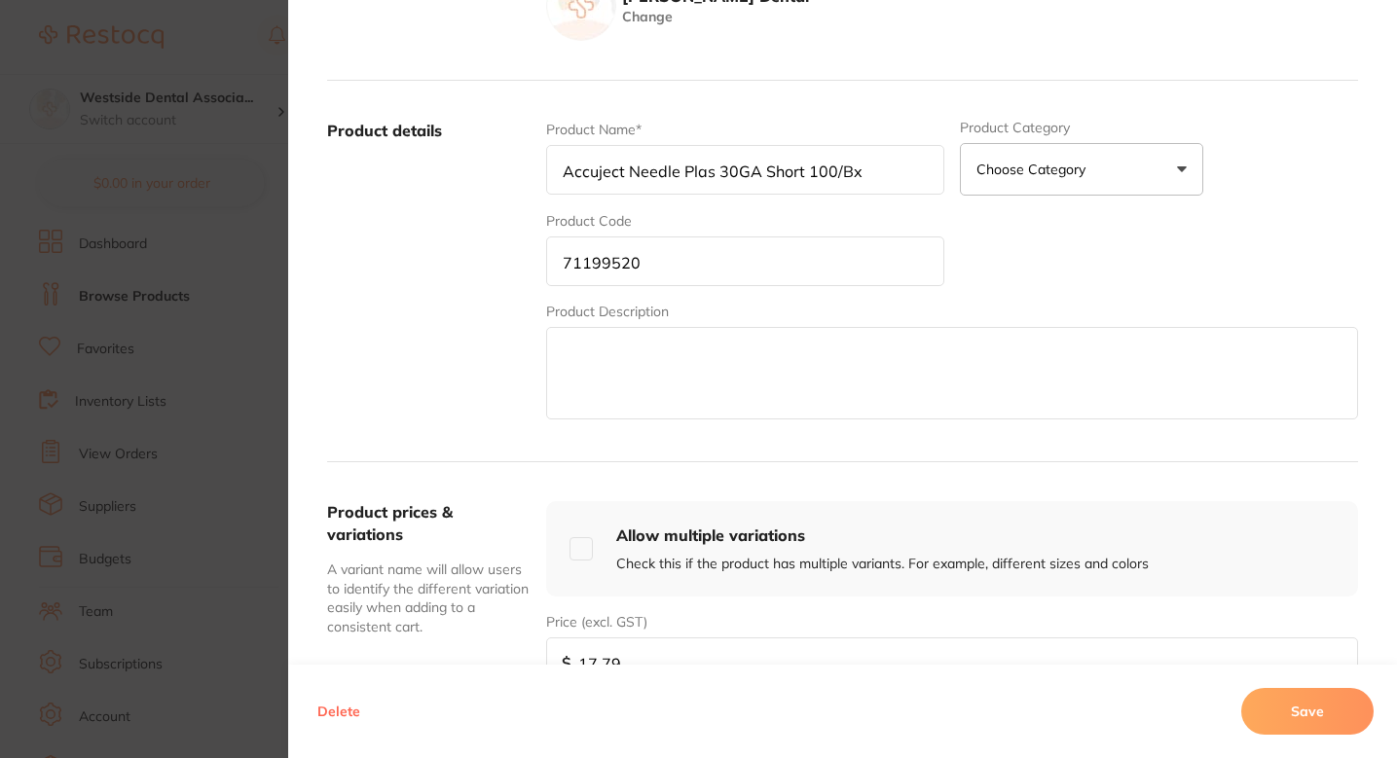
scroll to position [320, 0]
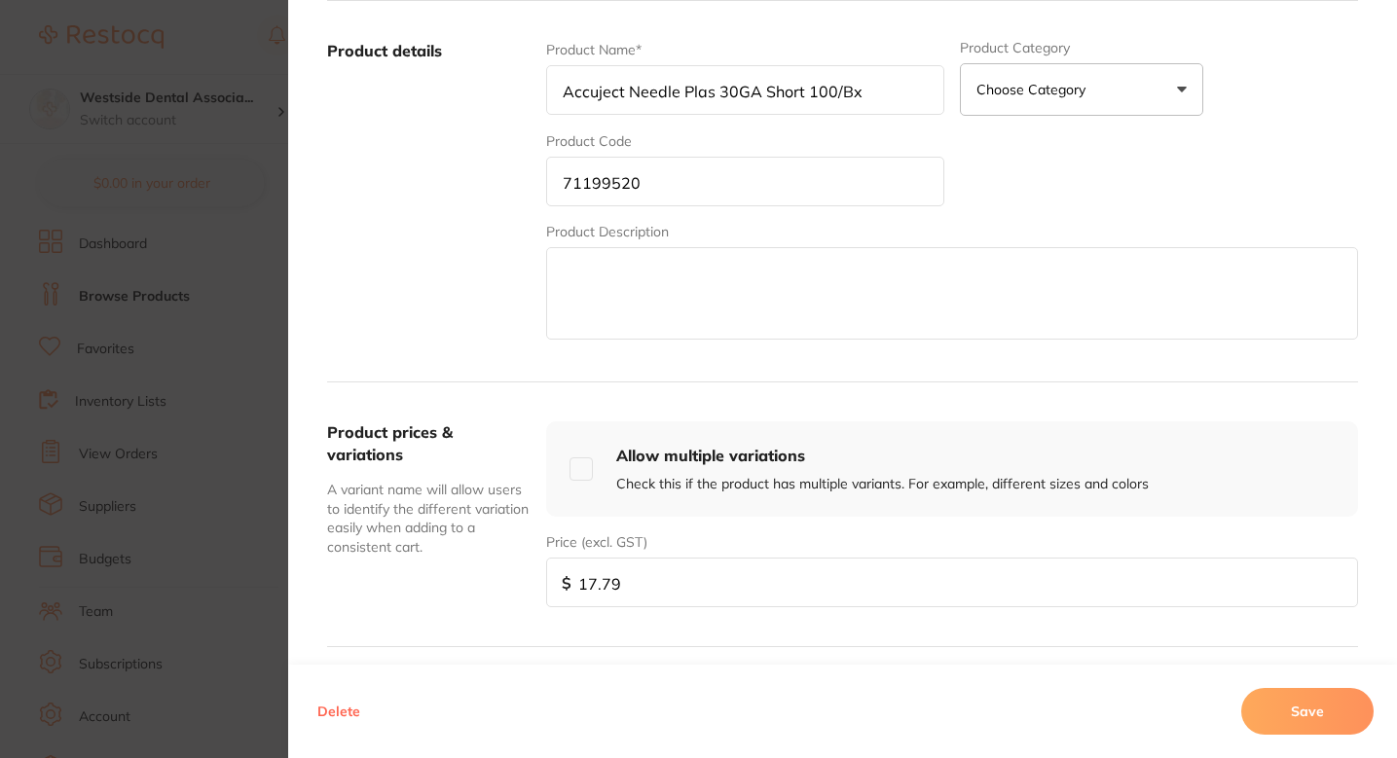
click at [682, 539] on div "Price (excl. GST) $ 17.79" at bounding box center [952, 570] width 812 height 75
click at [682, 577] on input "17.79" at bounding box center [952, 583] width 812 height 50
paste input "1798"
click at [683, 590] on input "17.791798" at bounding box center [952, 583] width 812 height 50
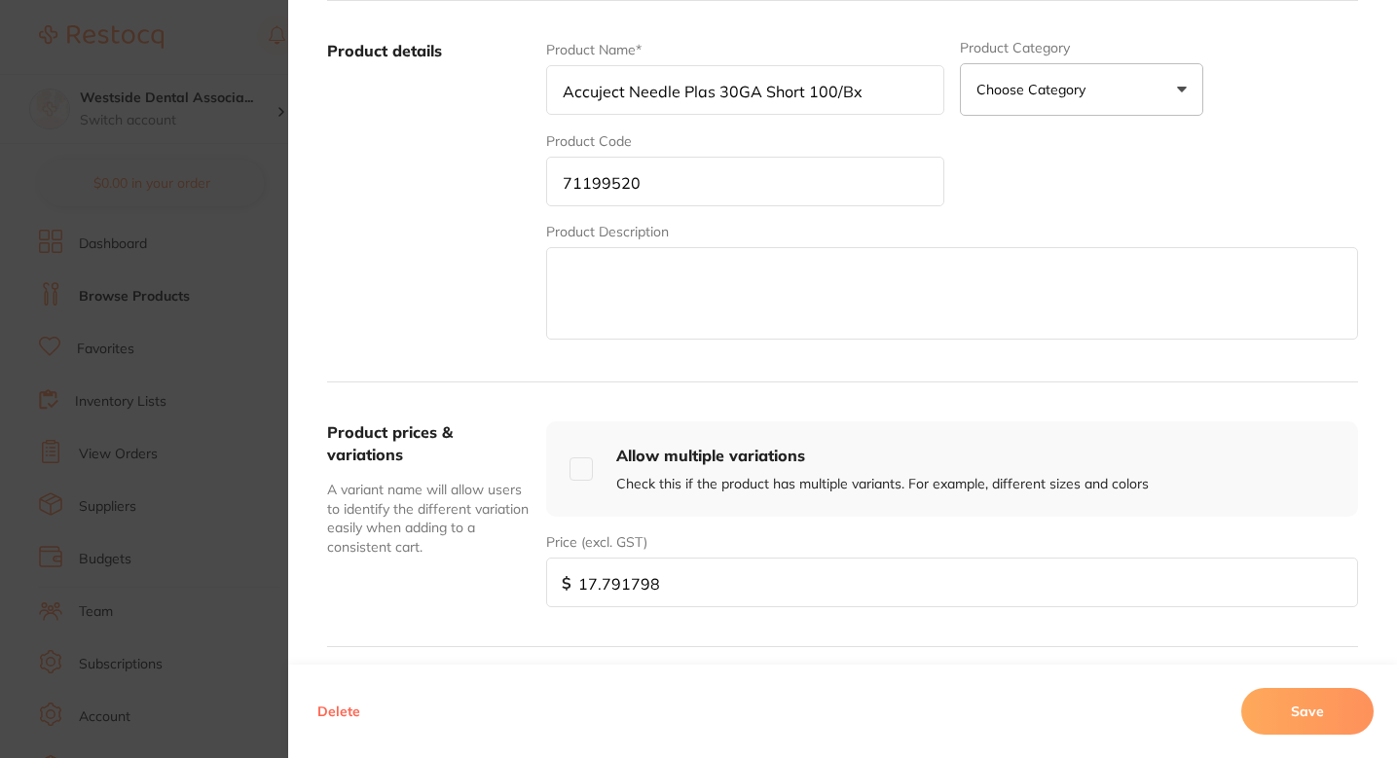
click at [683, 590] on input "17.791798" at bounding box center [952, 583] width 812 height 50
click at [614, 583] on input "17.791798" at bounding box center [952, 583] width 812 height 50
paste input "number"
type input "17.98"
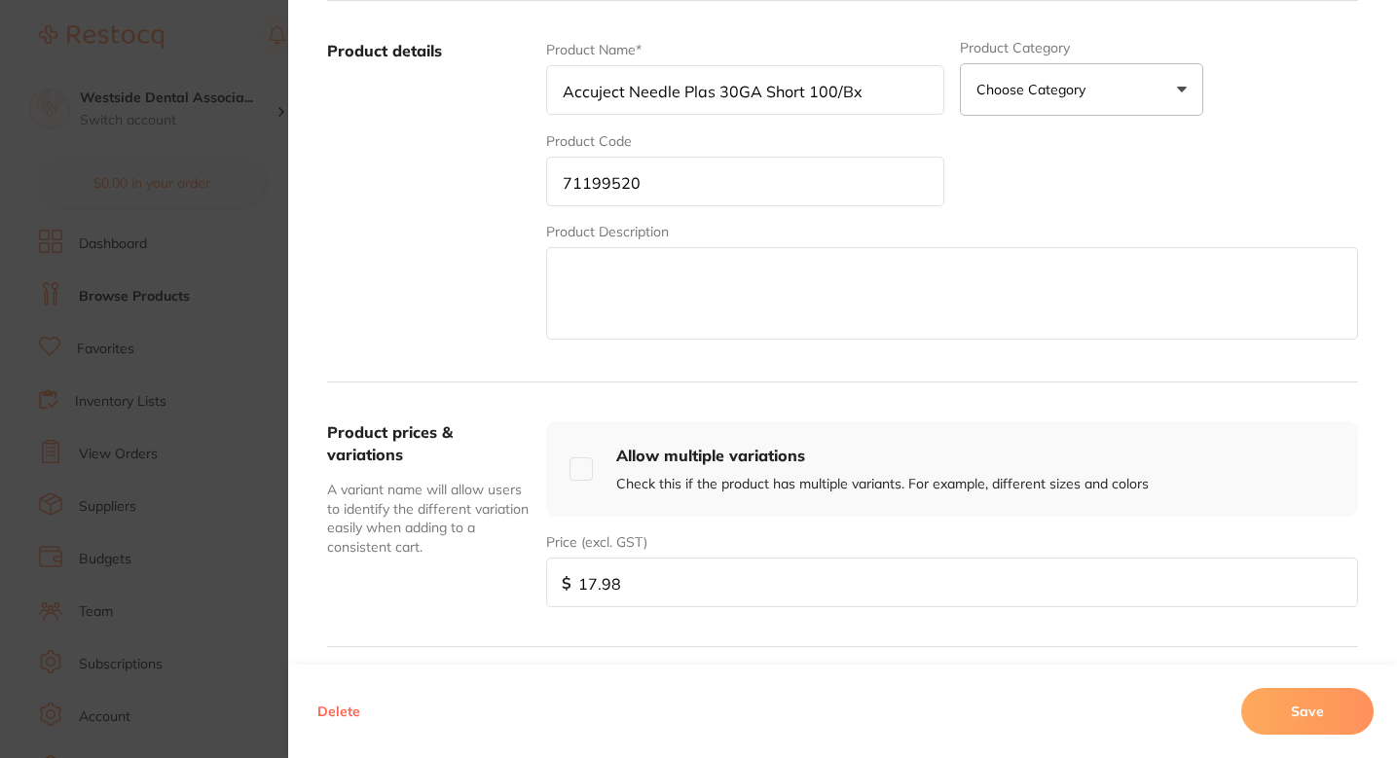
click at [1259, 701] on button "Save" at bounding box center [1307, 711] width 132 height 47
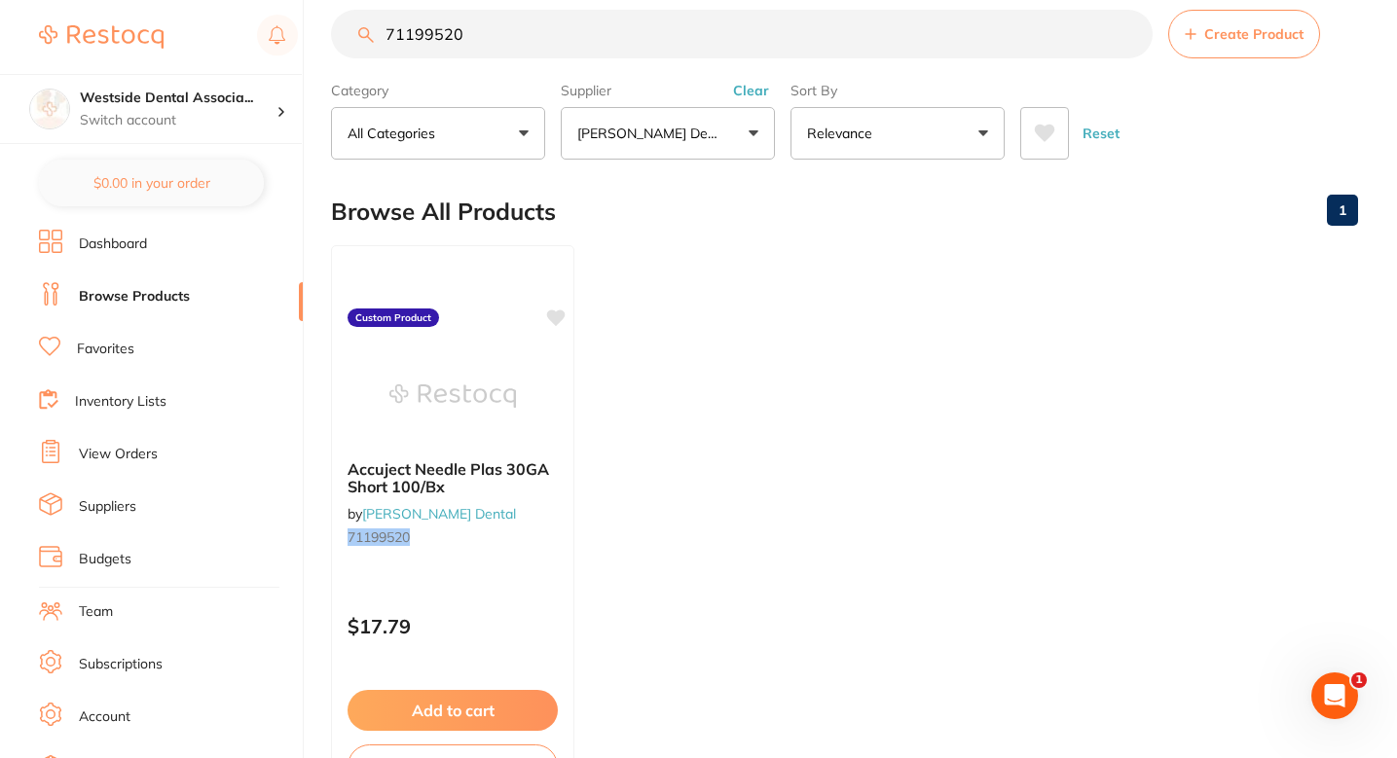
click at [566, 25] on input "71199520" at bounding box center [742, 34] width 822 height 49
paste input "0370858"
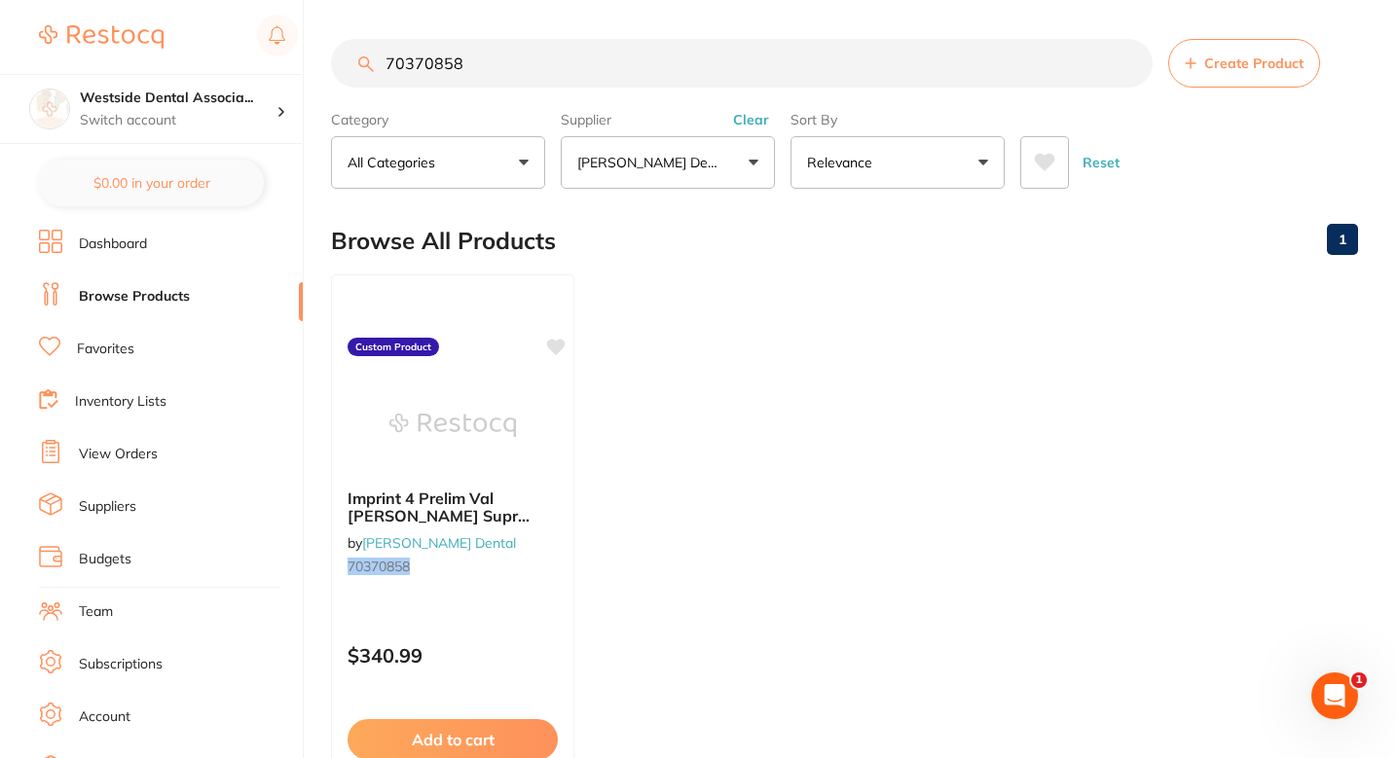
scroll to position [0, 0]
type input "70370858"
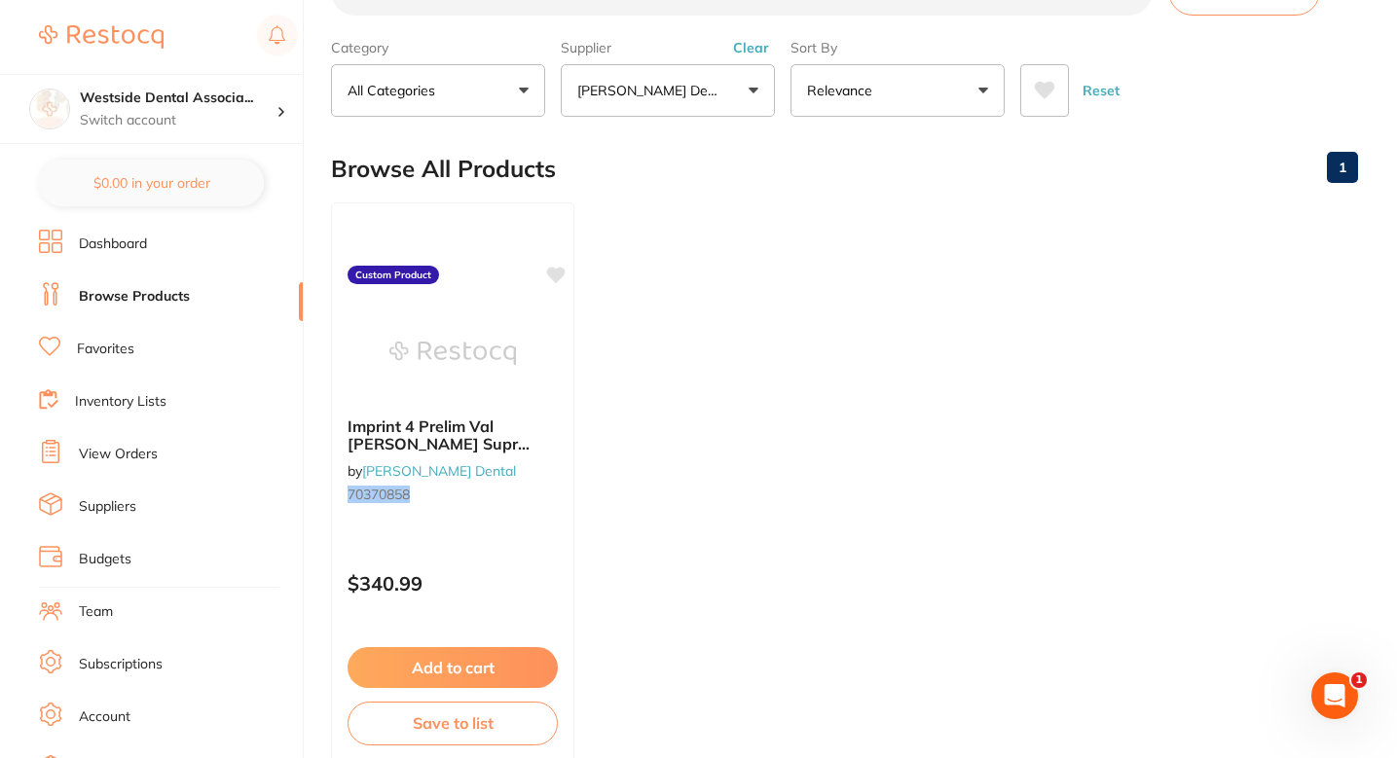
scroll to position [127, 0]
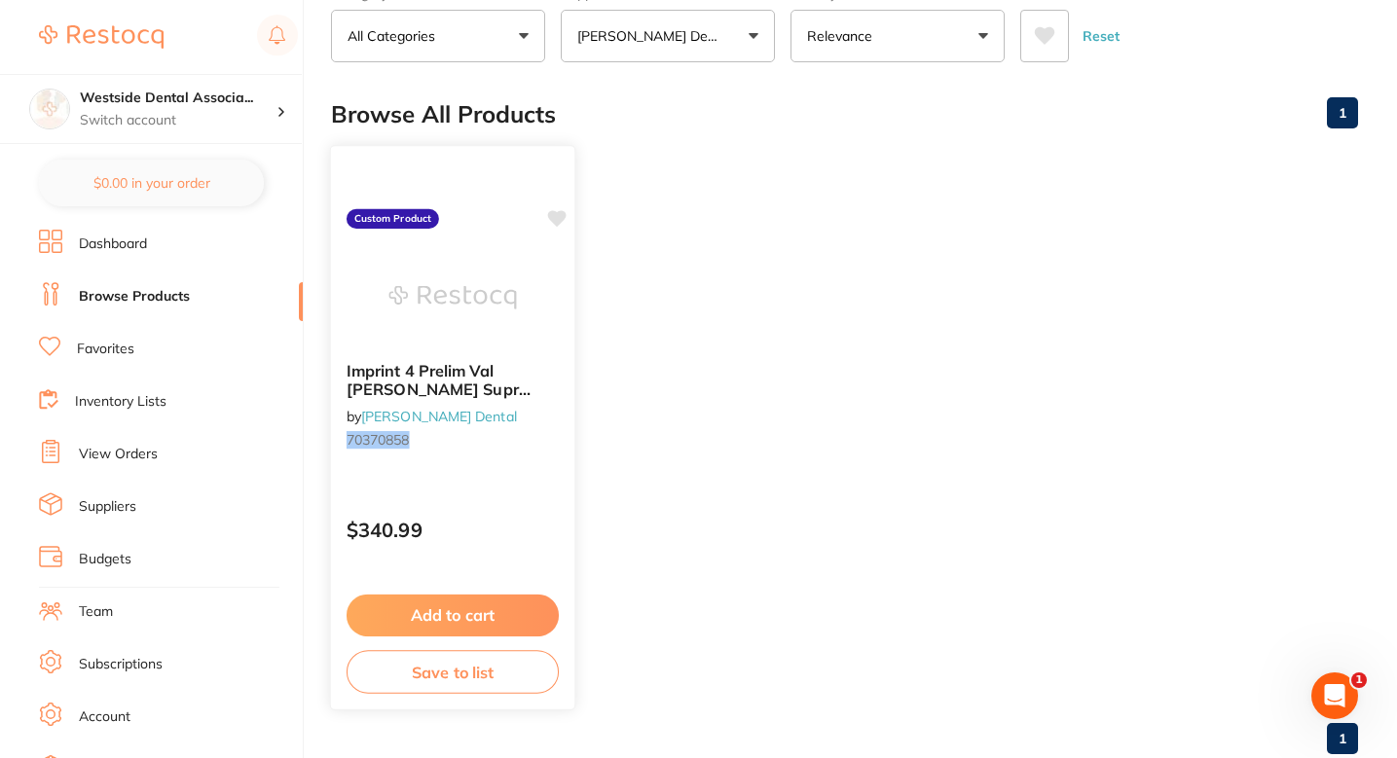
click at [525, 503] on div "$340.99" at bounding box center [452, 525] width 243 height 53
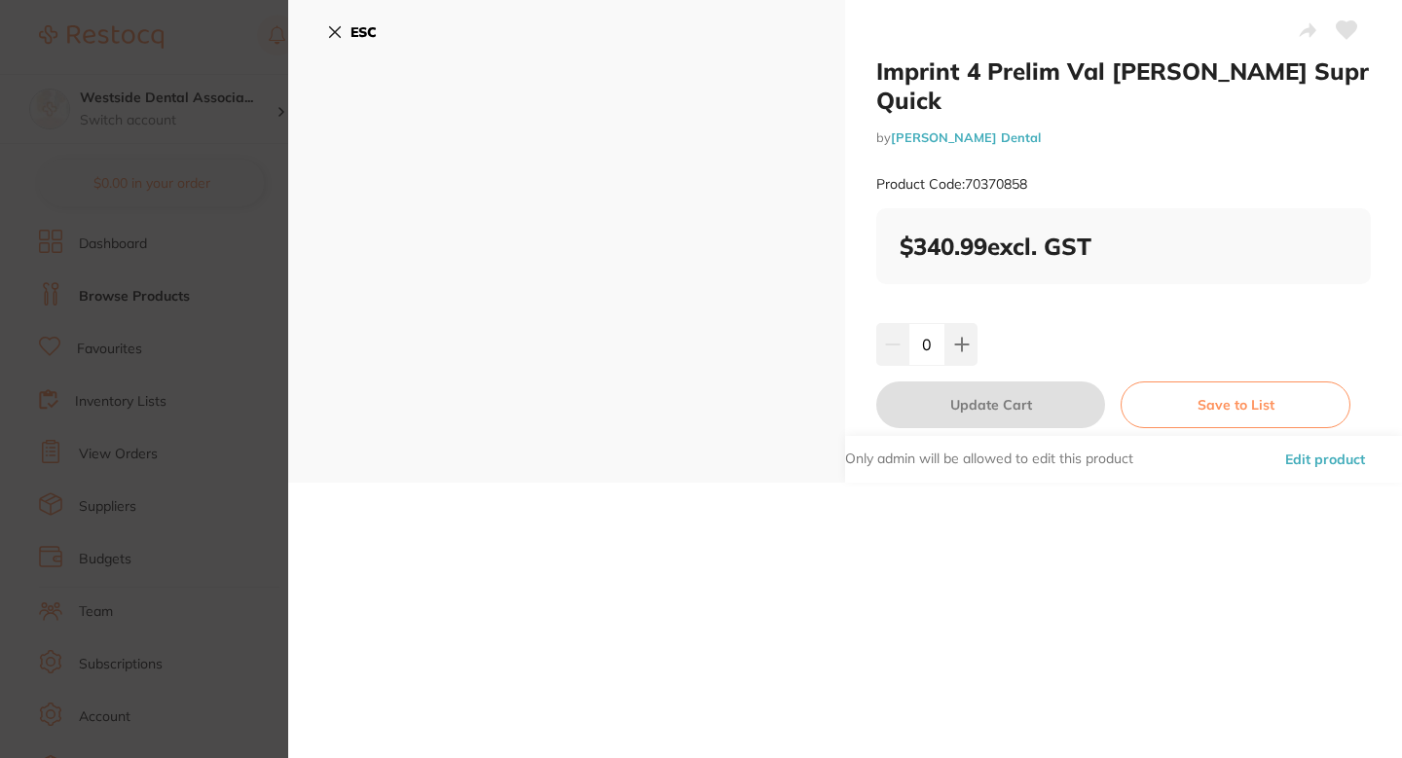
click at [1303, 451] on font "Edit product" at bounding box center [1325, 460] width 80 height 18
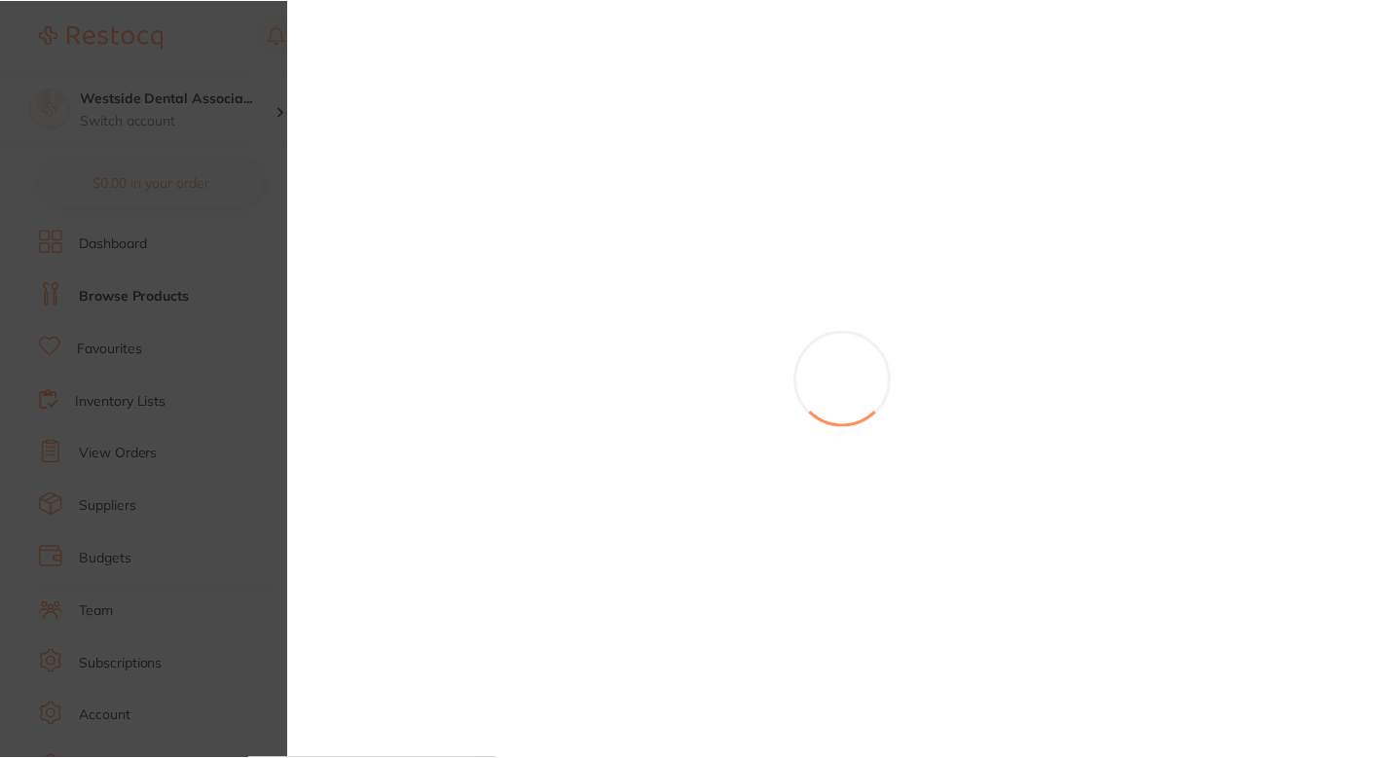
scroll to position [127, 0]
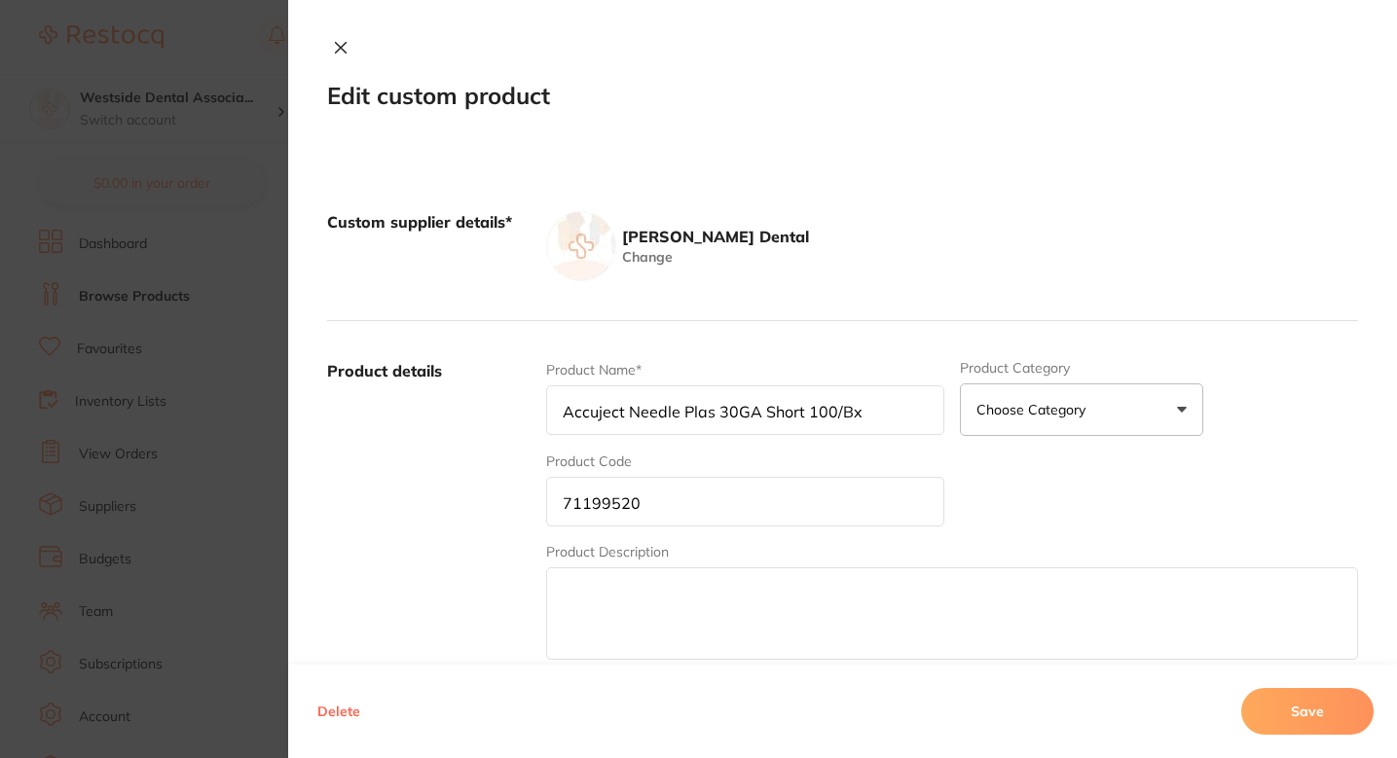
type input "Imprint 4 Prelim Val [PERSON_NAME] Supr Quick"
type input "70370858"
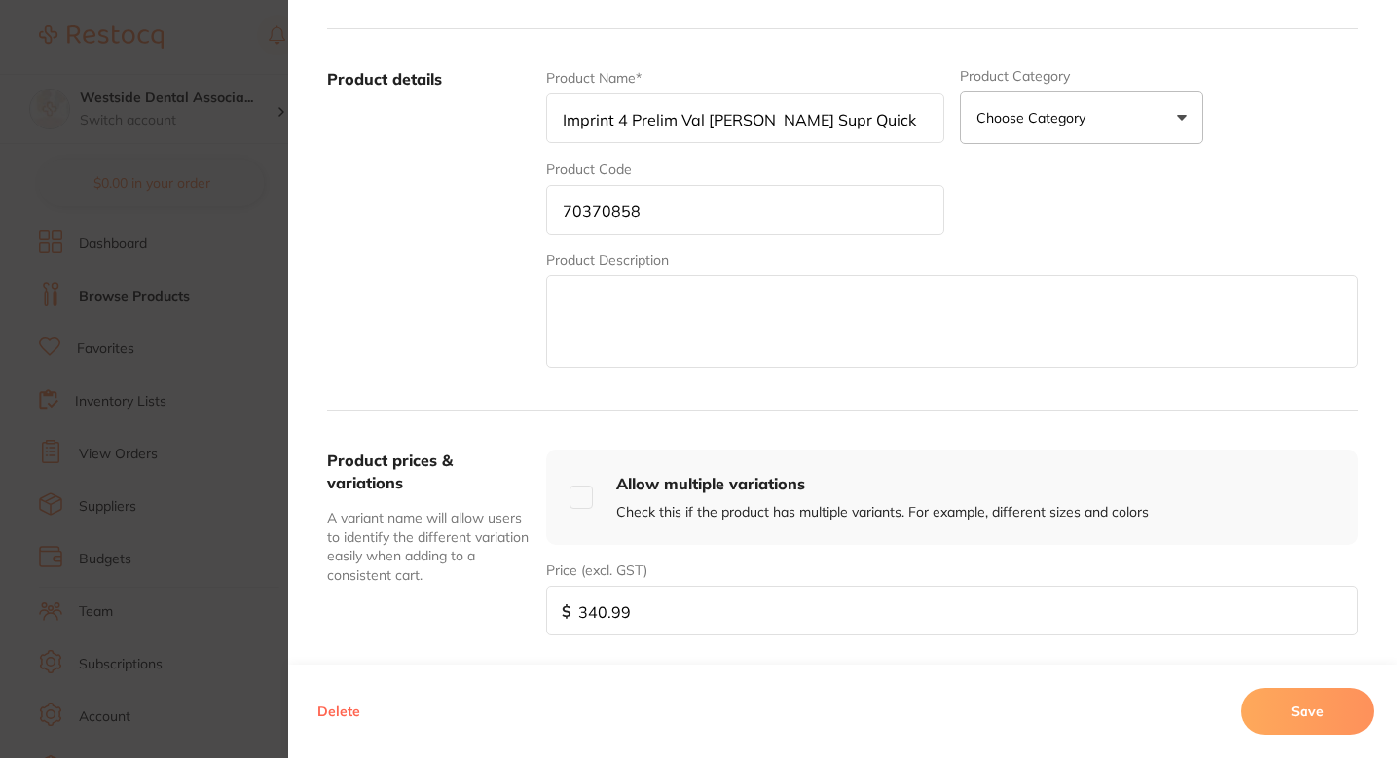
scroll to position [350, 0]
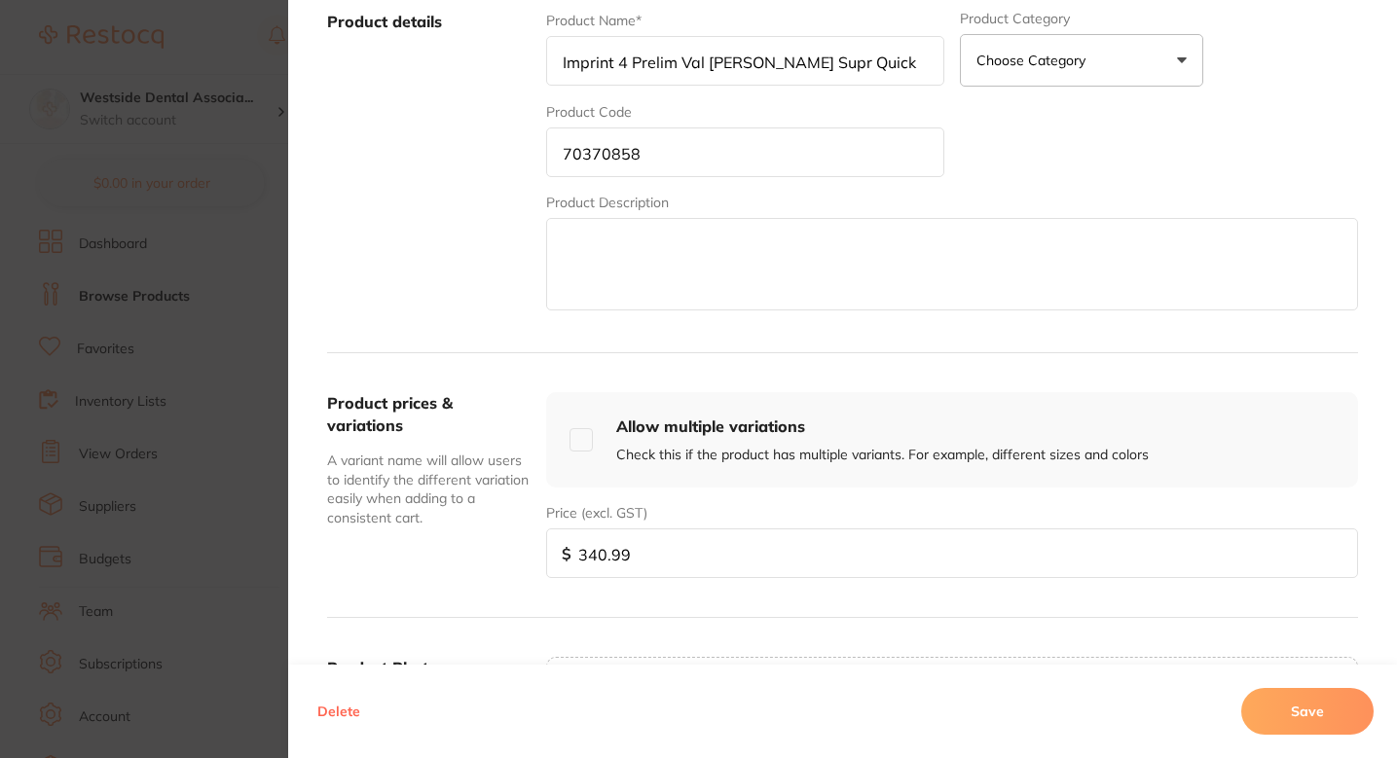
click at [706, 562] on input "340.99" at bounding box center [952, 554] width 812 height 50
paste input "08.66"
type input "308.66"
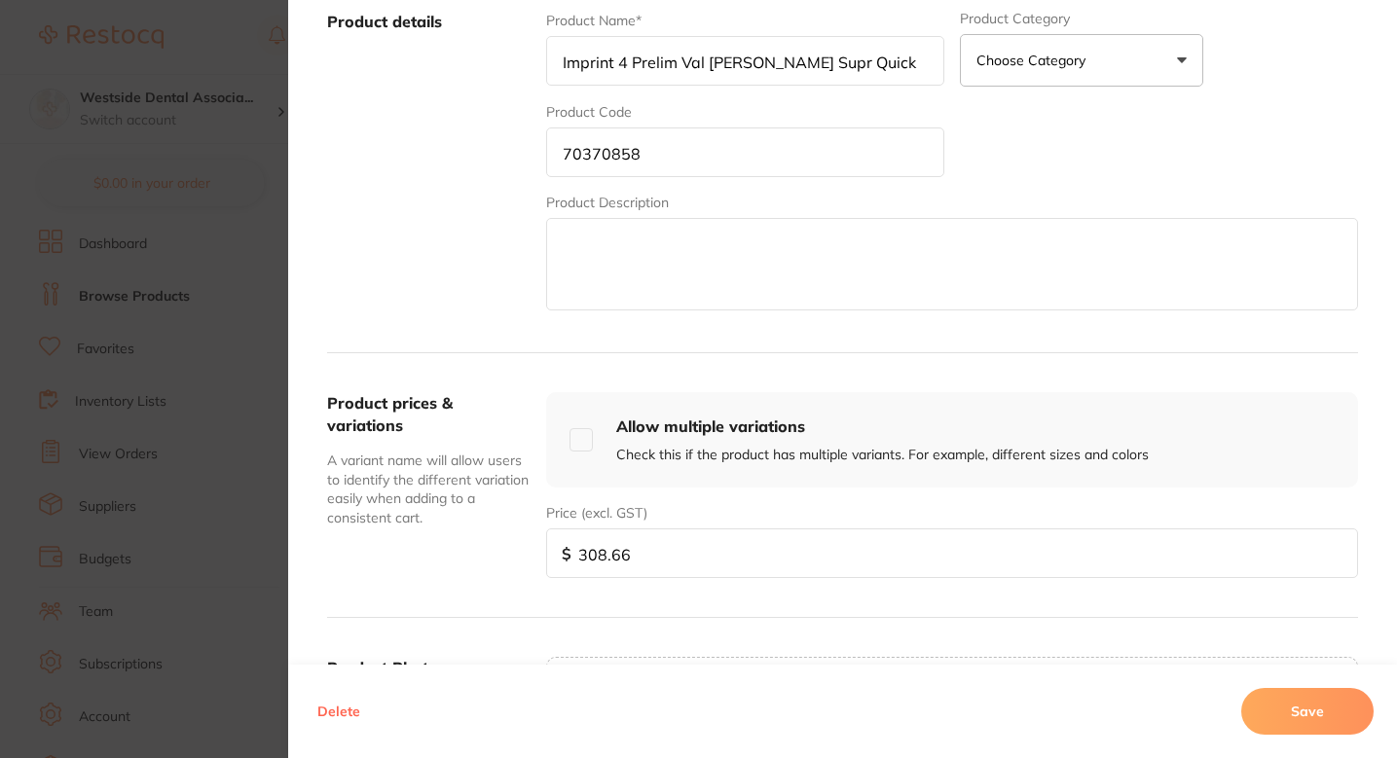
click at [1284, 719] on button "Save" at bounding box center [1307, 711] width 132 height 47
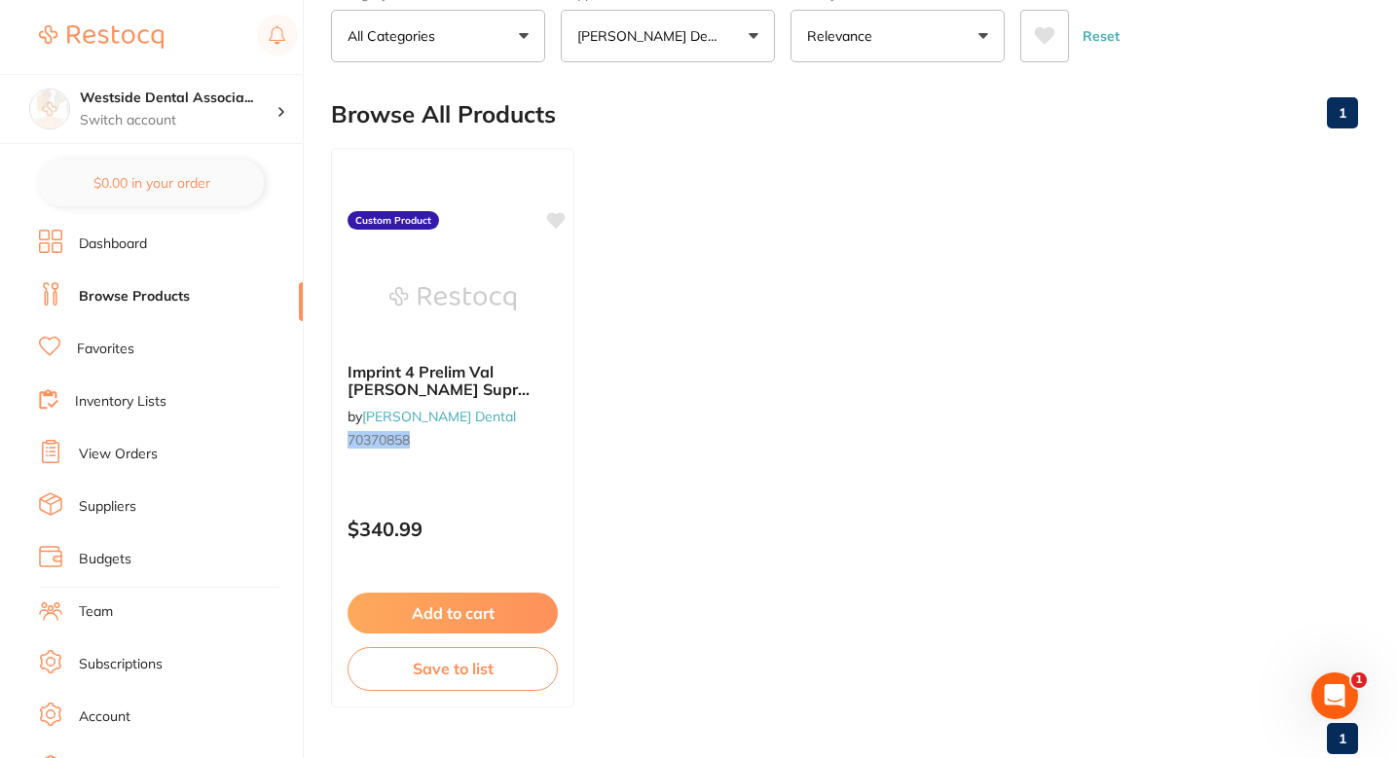
scroll to position [0, 0]
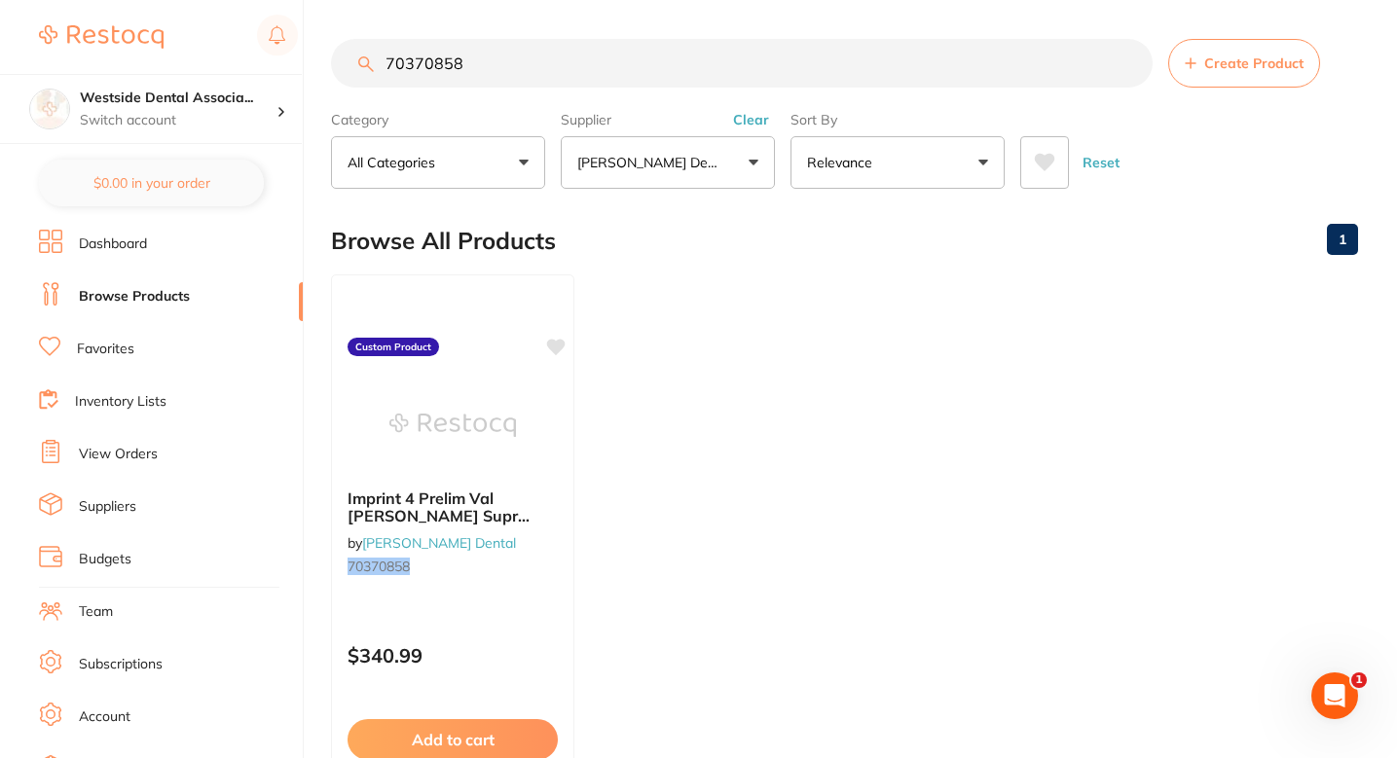
click at [583, 66] on input "70370858" at bounding box center [742, 63] width 822 height 49
click at [583, 67] on input "70370858" at bounding box center [742, 63] width 822 height 49
paste input "855650"
click at [839, 371] on ul "Pdcare Enzyme Cleaner Gallon by [PERSON_NAME] Dental 70855650 Custom Product $3…" at bounding box center [844, 555] width 1027 height 560
click at [781, 338] on ul "Pdcare Enzyme Cleaner Gallon by [PERSON_NAME] Dental 70855650 Custom Product $3…" at bounding box center [844, 555] width 1027 height 560
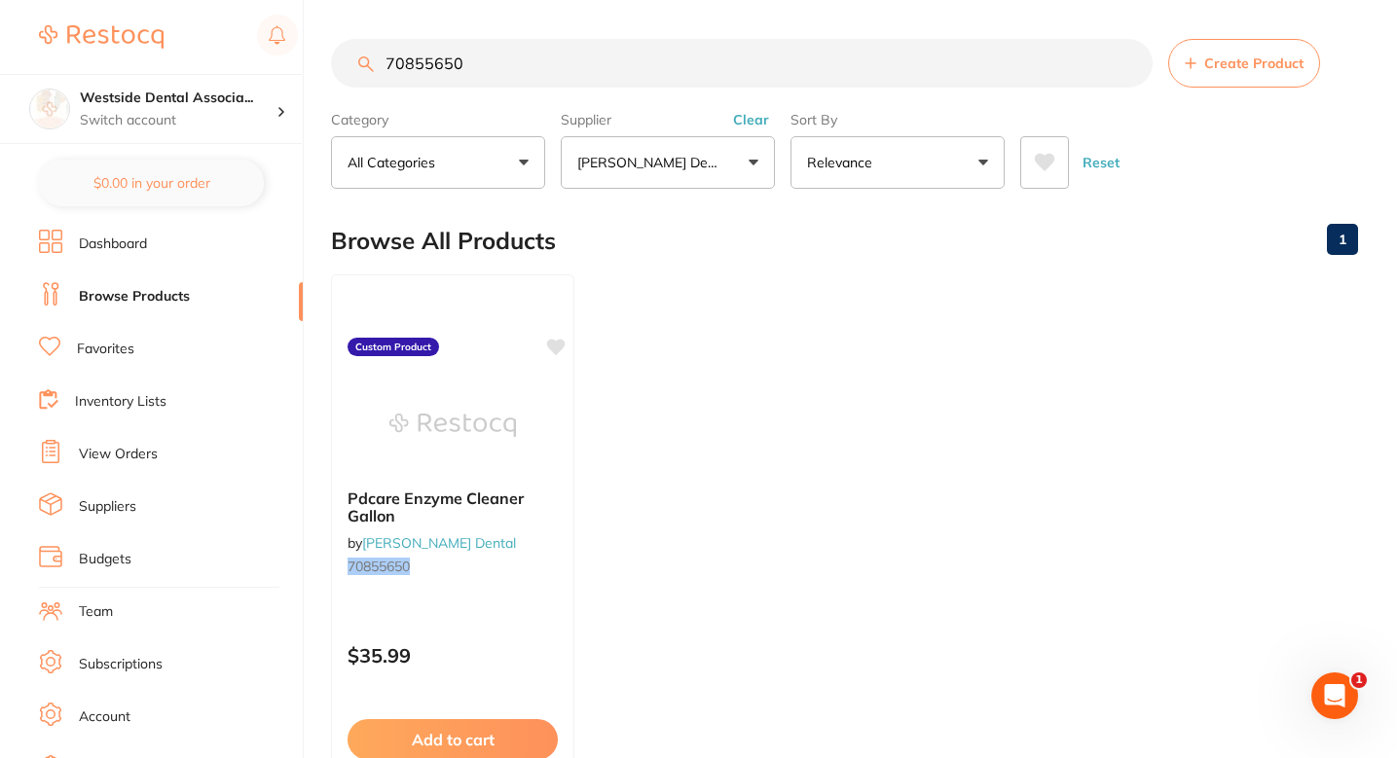
click at [821, 240] on div "Browse All Products 1" at bounding box center [844, 240] width 1027 height 65
click at [793, 399] on ul "Pdcare Enzyme Cleaner Gallon by [PERSON_NAME] Dental 70855650 Custom Product $3…" at bounding box center [844, 555] width 1027 height 560
click at [630, 67] on input "70855650" at bounding box center [742, 63] width 822 height 49
paste input "50155085"
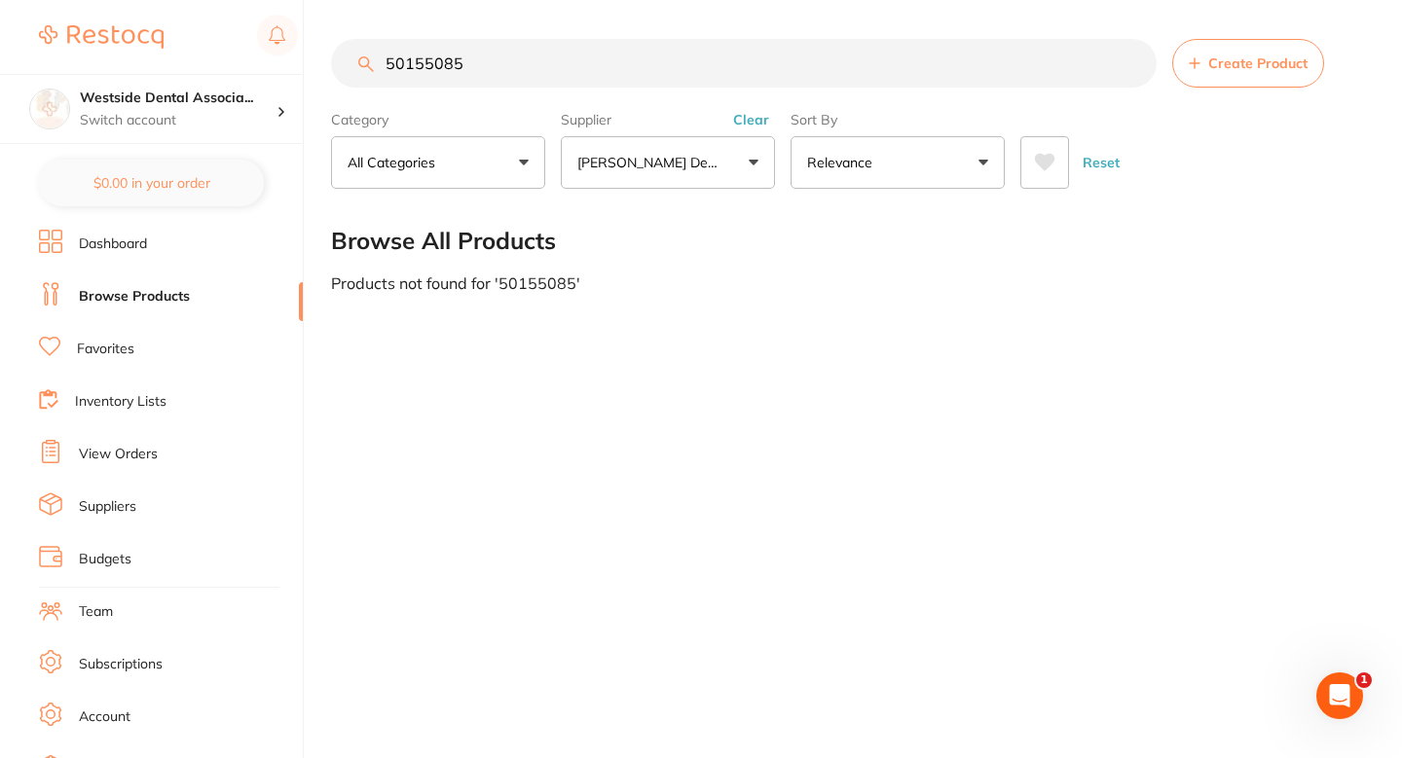
type input "50155085"
click at [1235, 73] on button "Create Product" at bounding box center [1248, 63] width 152 height 49
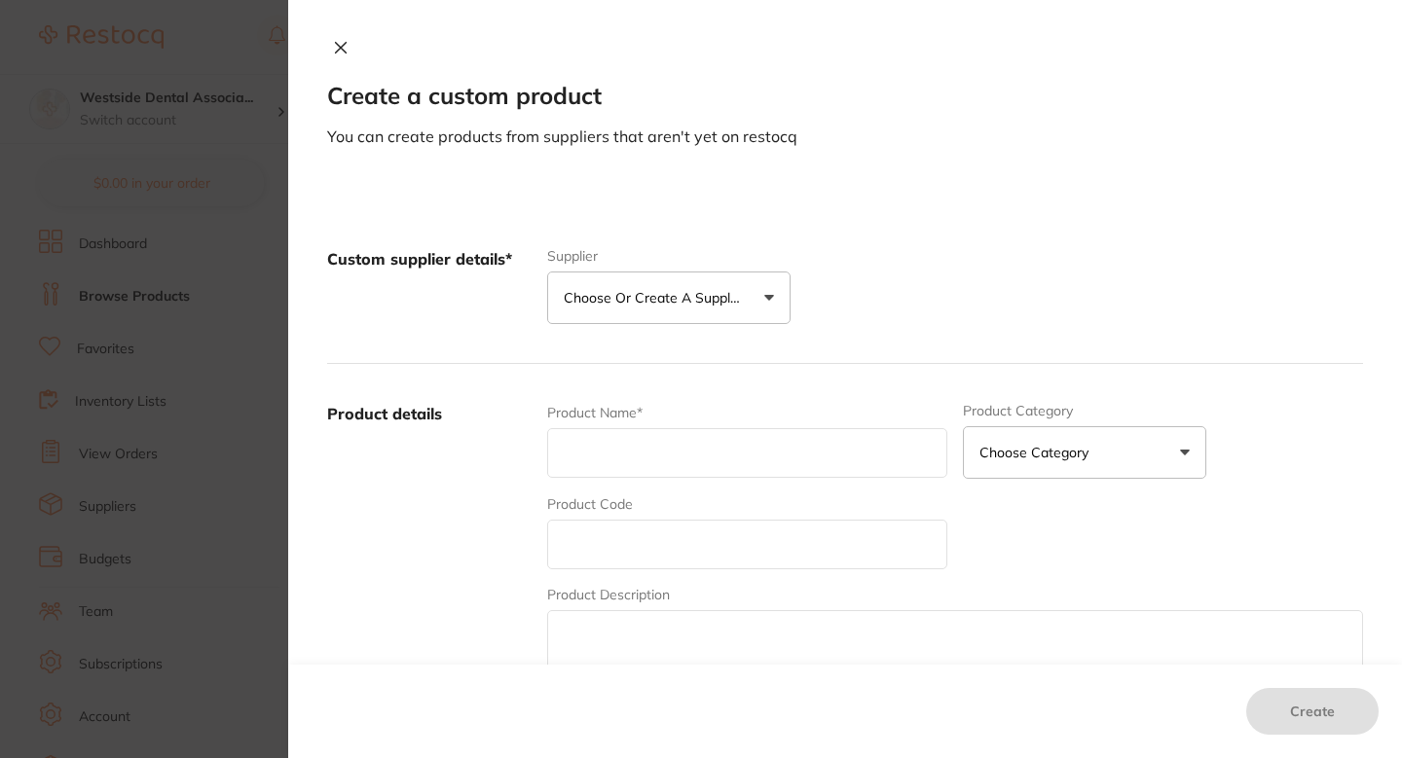
click at [747, 278] on button "Choose or create a supplier" at bounding box center [668, 298] width 243 height 53
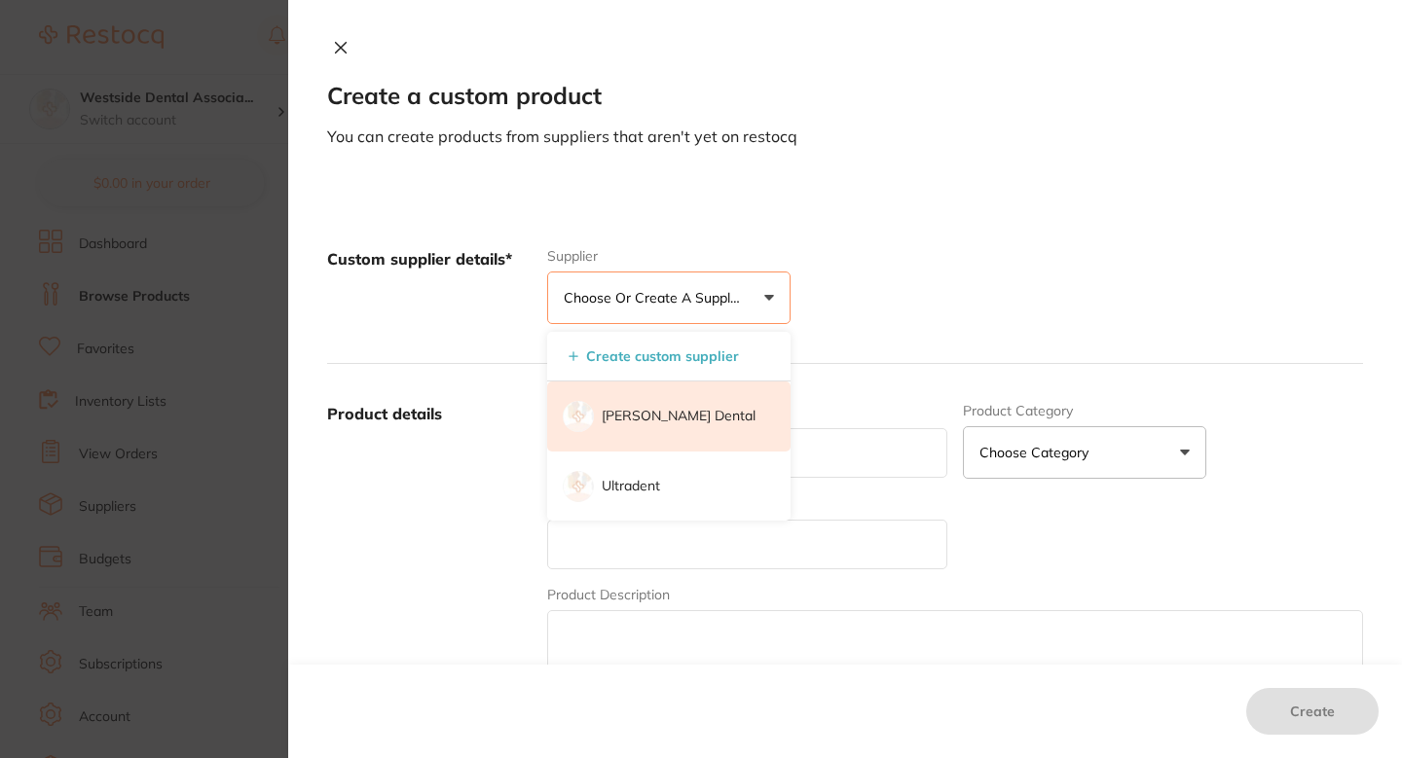
click at [686, 408] on font "[PERSON_NAME] Dental" at bounding box center [679, 416] width 154 height 18
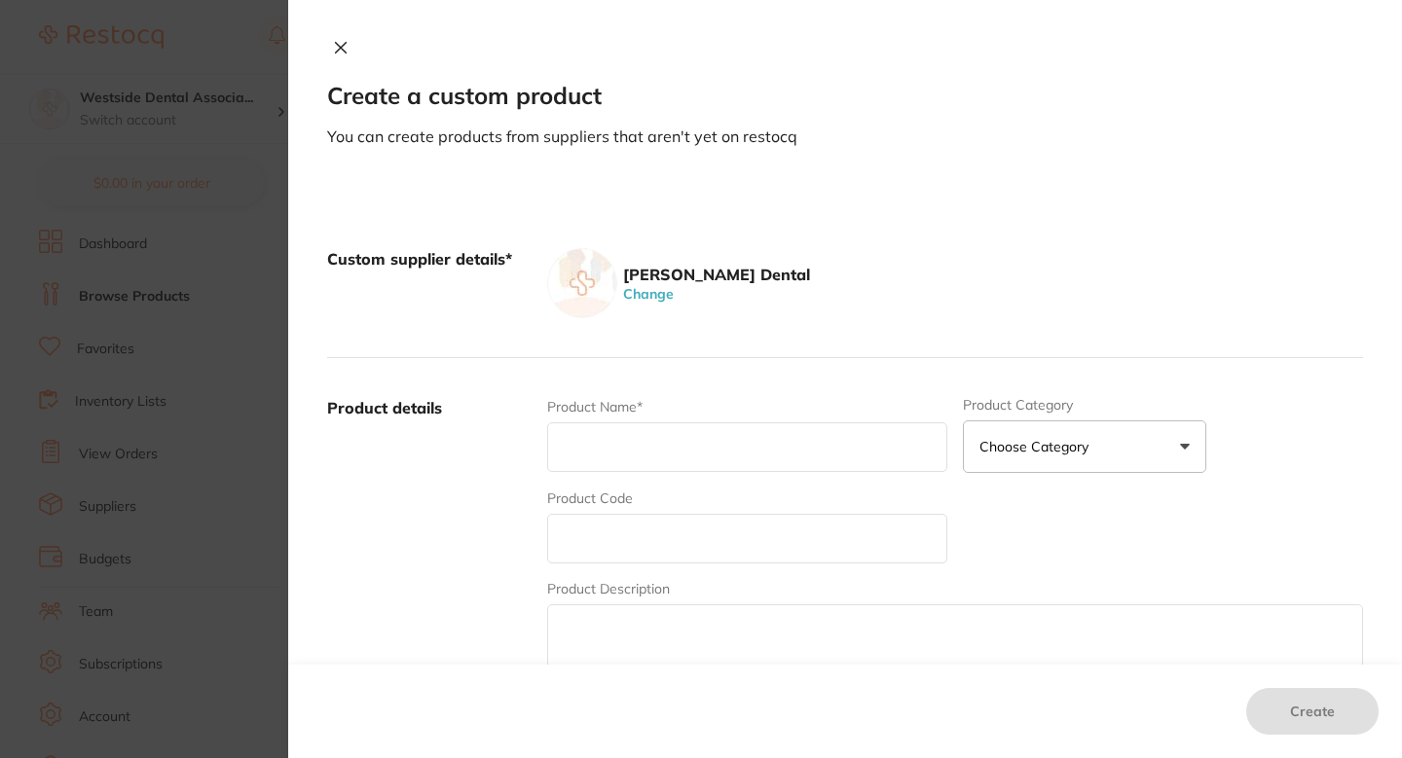
click at [655, 547] on input "text" at bounding box center [747, 539] width 400 height 50
paste input "50155085"
type input "50155085"
click at [636, 466] on input "text" at bounding box center [747, 448] width 400 height 50
click at [668, 457] on input "text" at bounding box center [747, 448] width 400 height 50
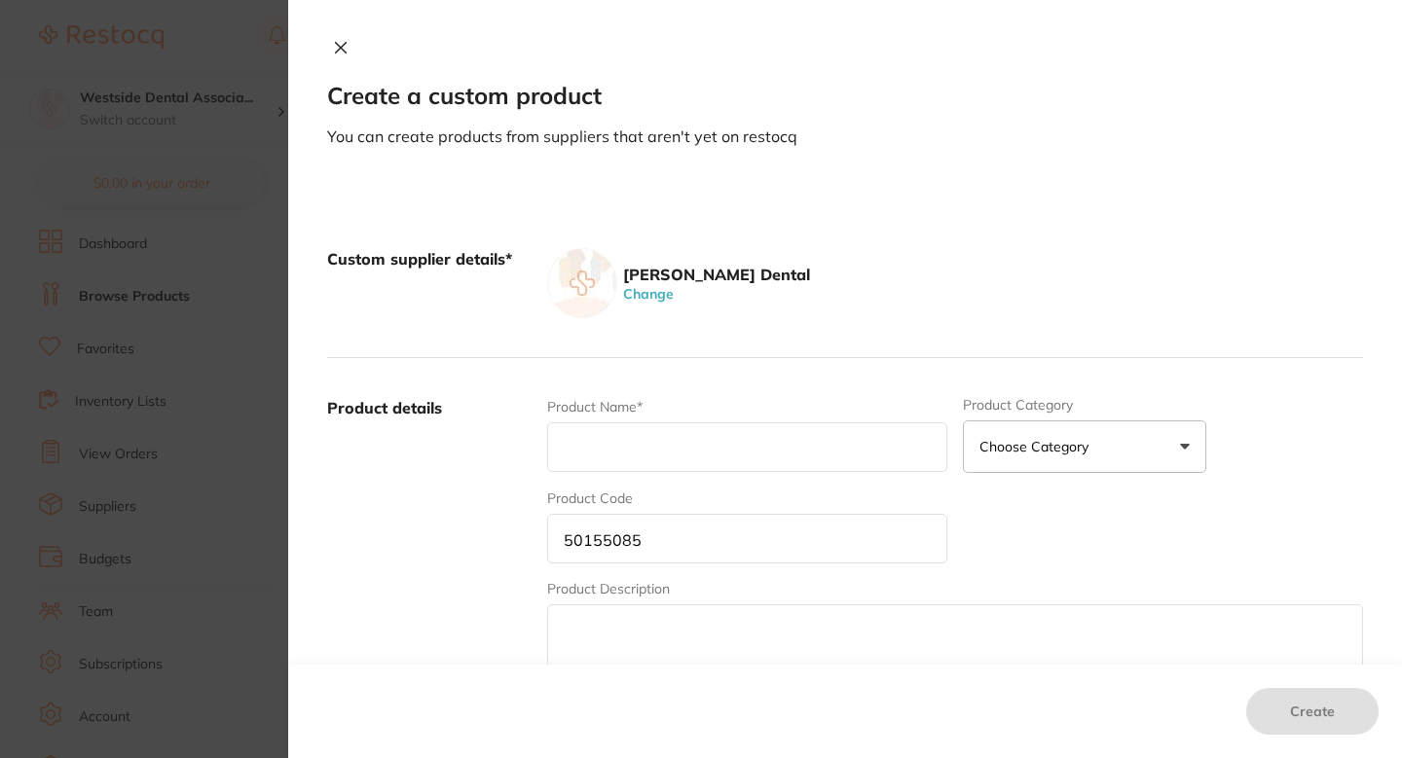
paste input "Syringe Button W/Spring Prec Comfort"
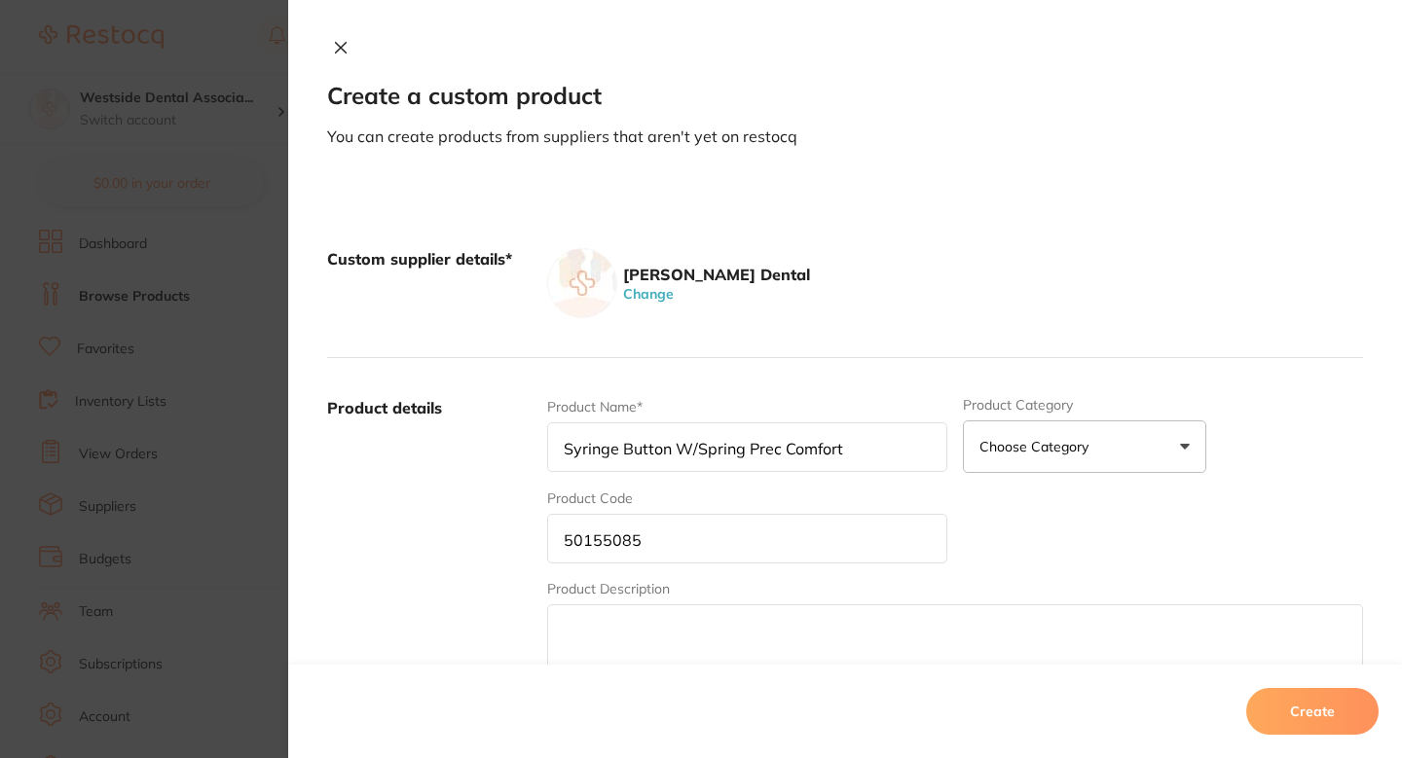
type input "Syringe Button W/Spring Prec Comfort"
click at [500, 466] on label "Product details" at bounding box center [429, 549] width 204 height 304
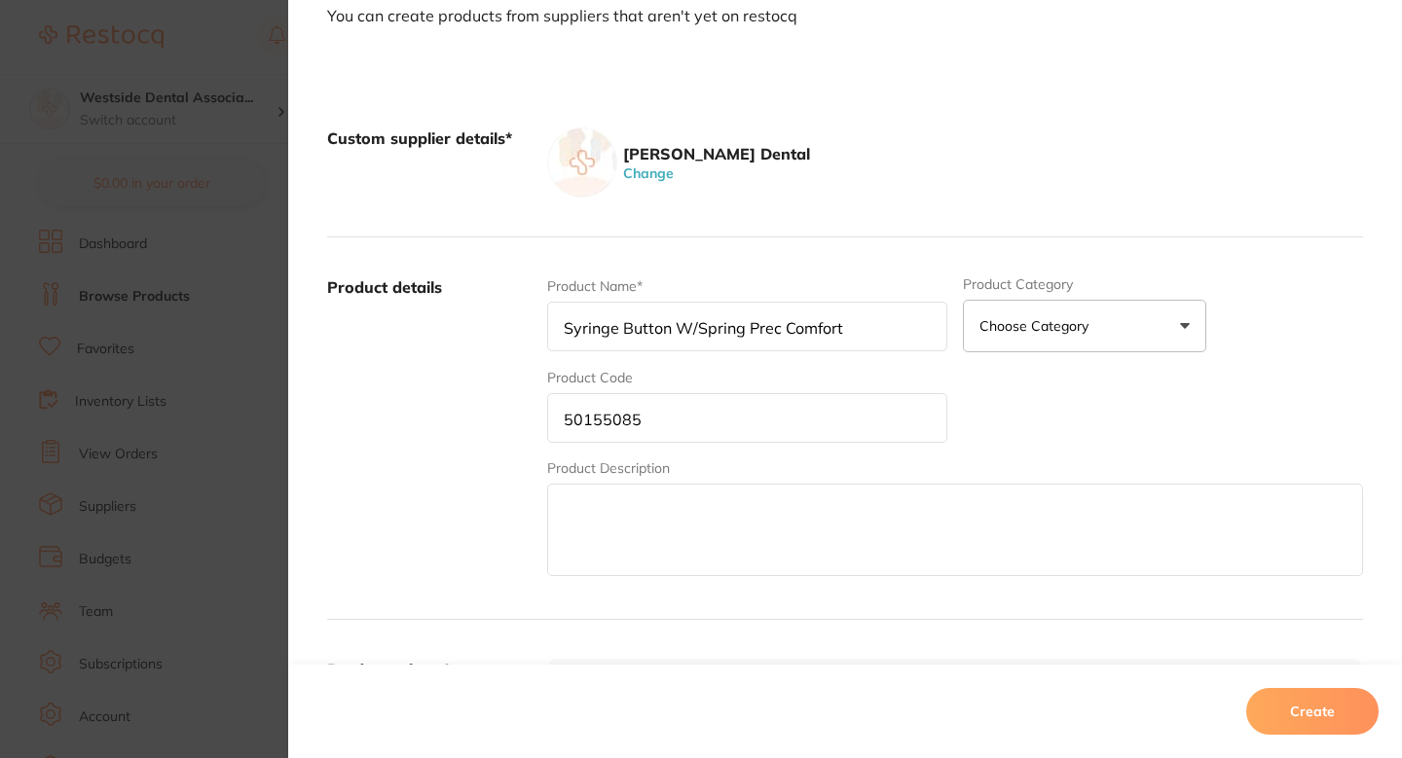
scroll to position [98, 0]
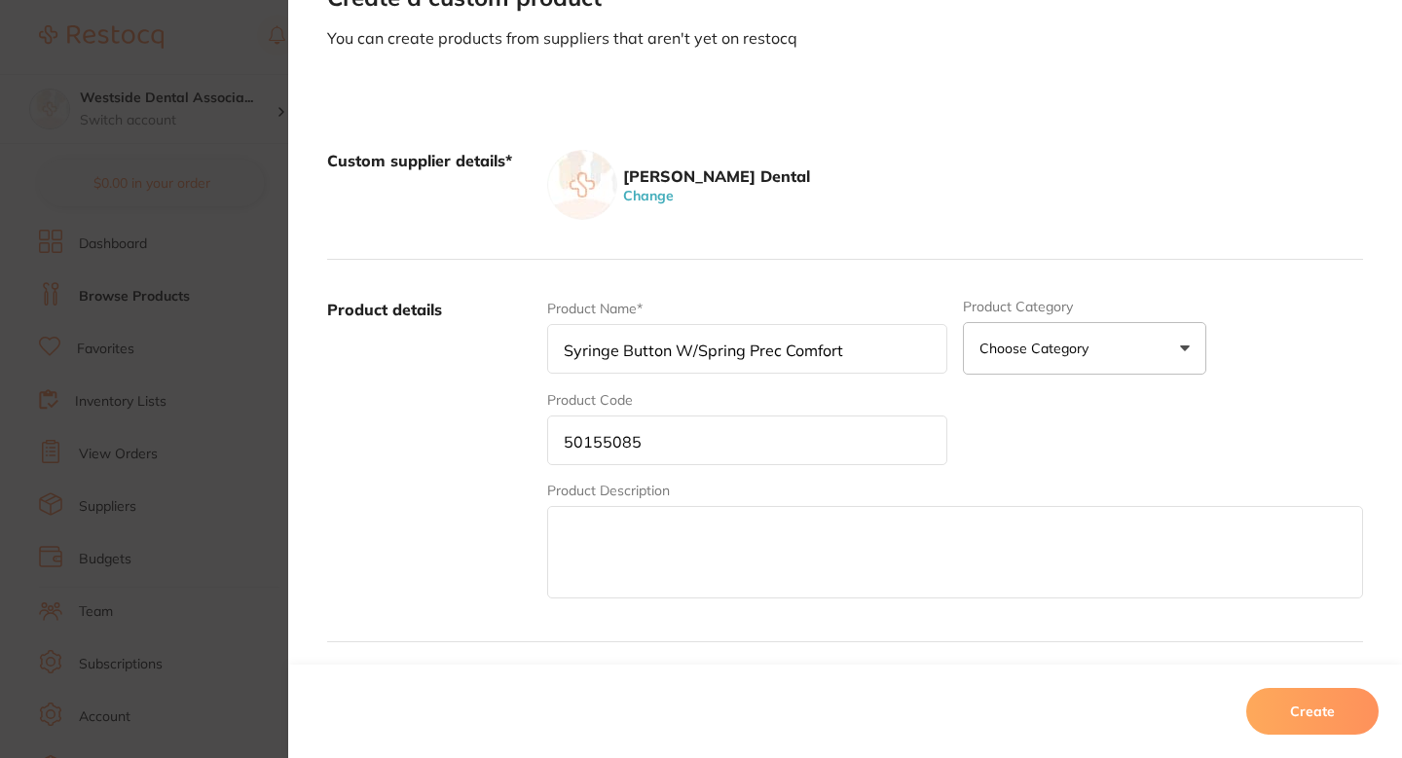
click at [498, 430] on label "Product details" at bounding box center [429, 451] width 204 height 304
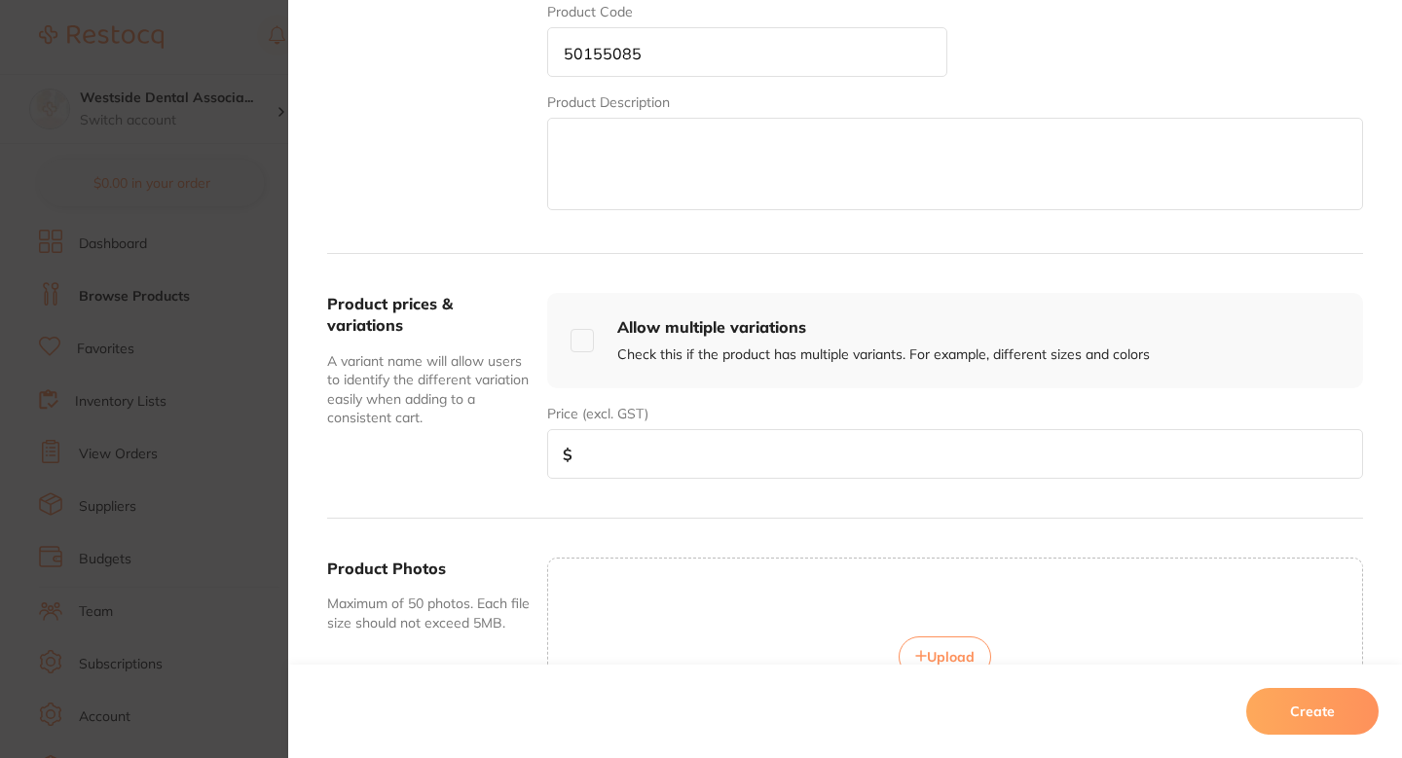
scroll to position [500, 0]
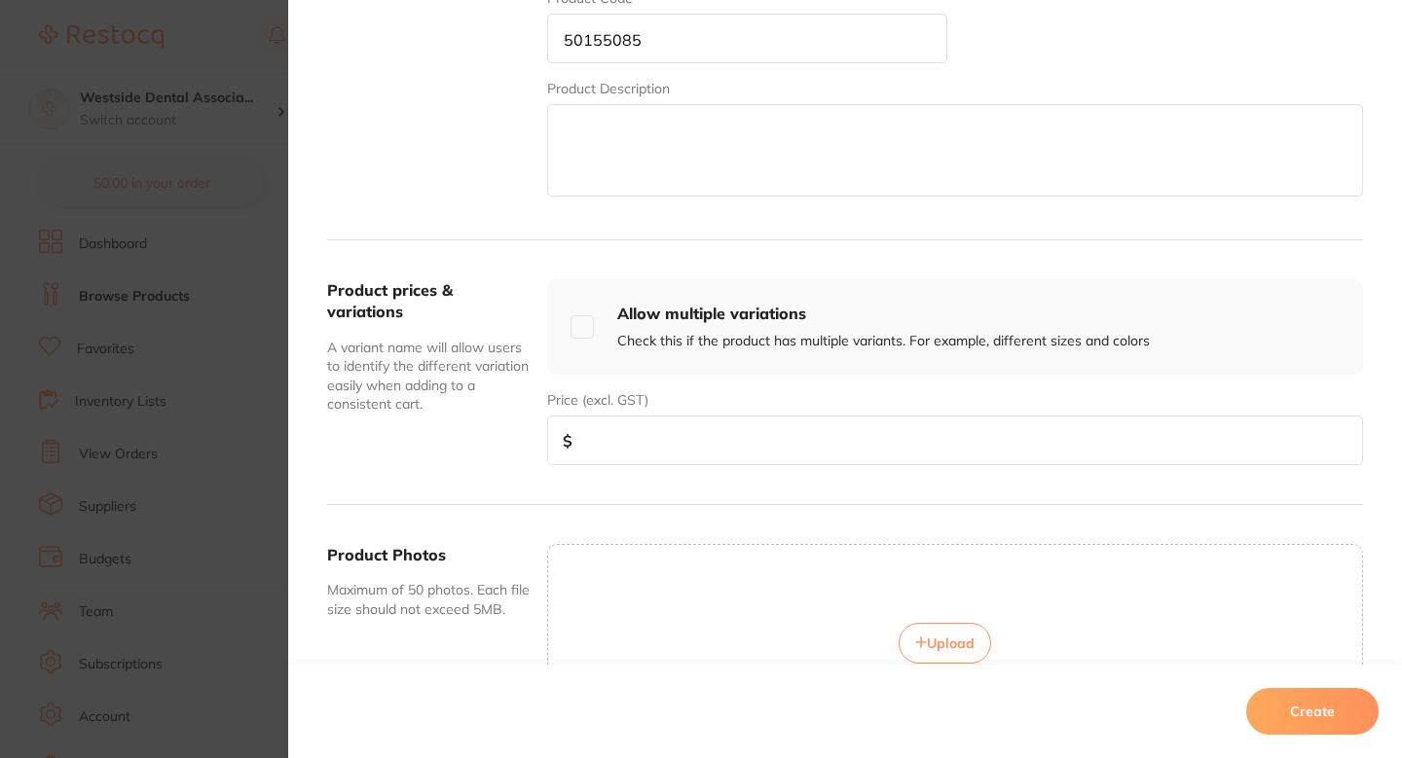
click at [728, 446] on input "number" at bounding box center [955, 441] width 816 height 50
paste input "11.52"
type input "11.52"
click at [1295, 716] on font "Create" at bounding box center [1312, 712] width 45 height 18
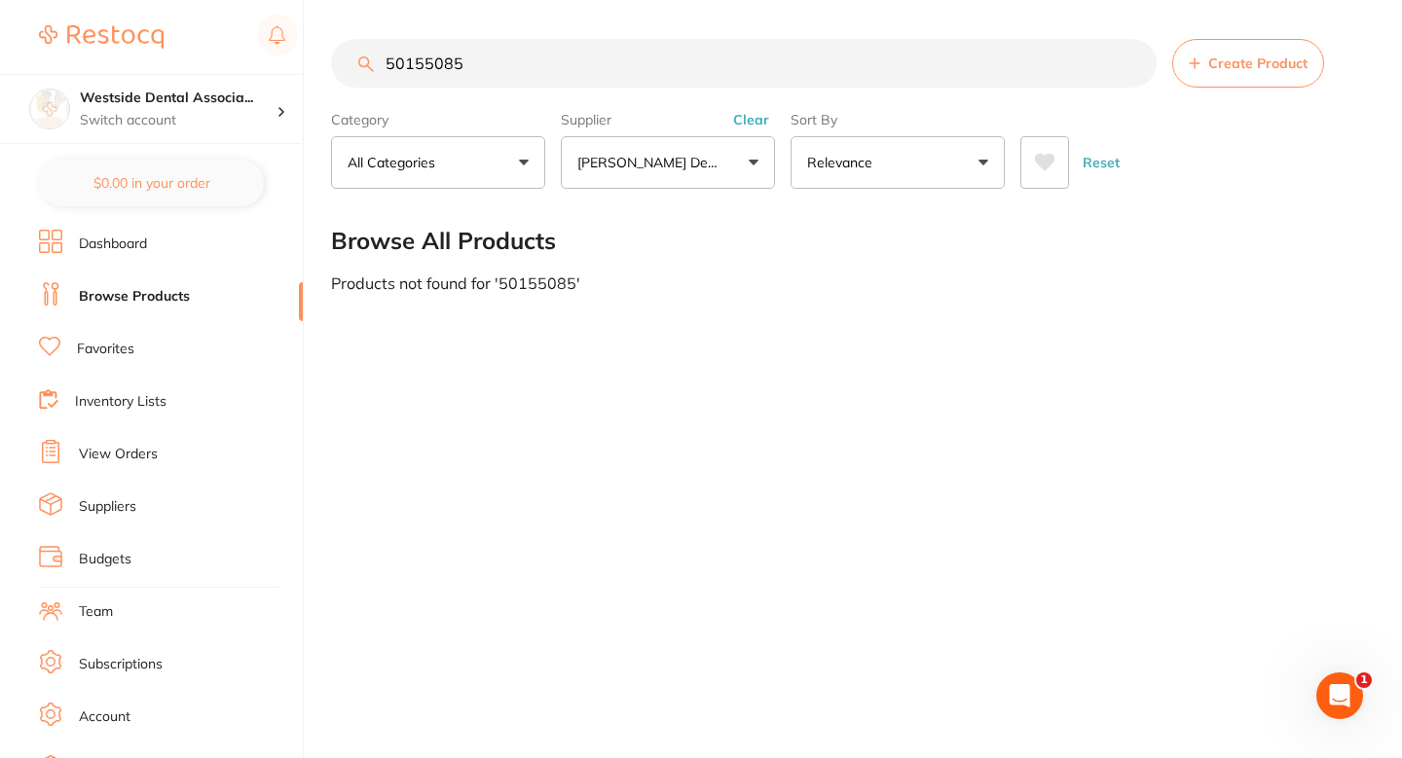
click at [762, 325] on main "50155085 Create Product Category All Categories All Categories No categories fo…" at bounding box center [866, 165] width 1071 height 331
click at [639, 76] on input "50155085" at bounding box center [744, 63] width 826 height 49
paste input "237887"
type input "52378875"
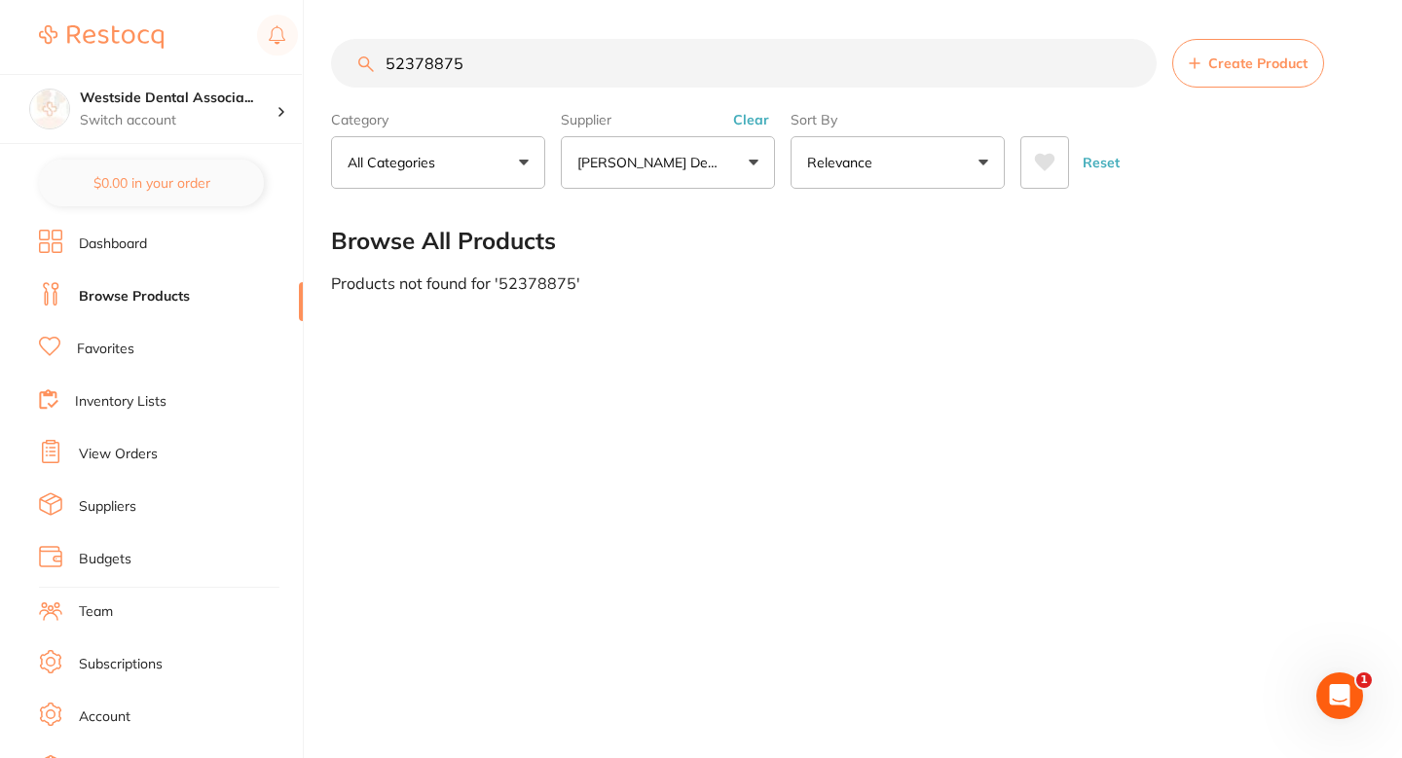
click at [1225, 45] on button "Create Product" at bounding box center [1248, 63] width 152 height 49
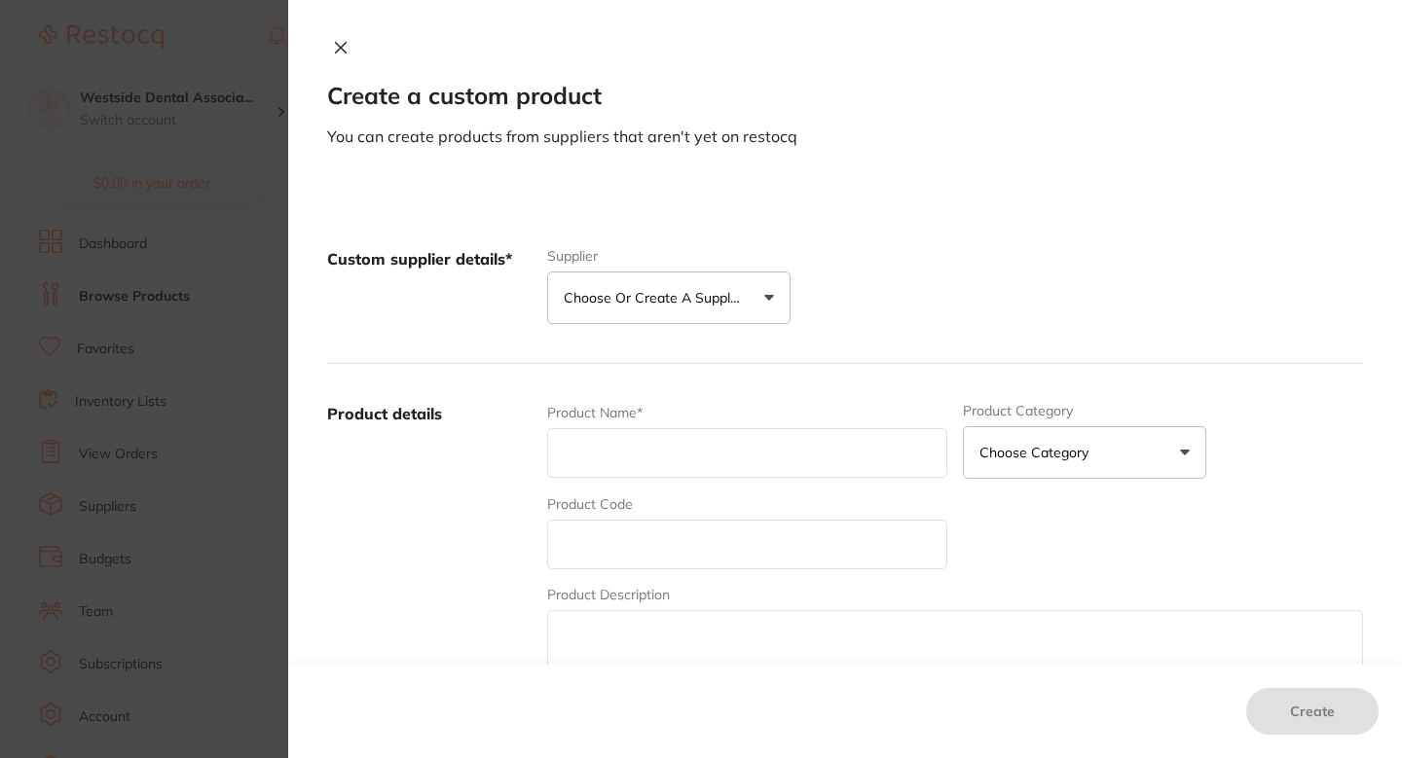
click at [716, 298] on font "Choose or create a supplier" at bounding box center [655, 298] width 182 height 18
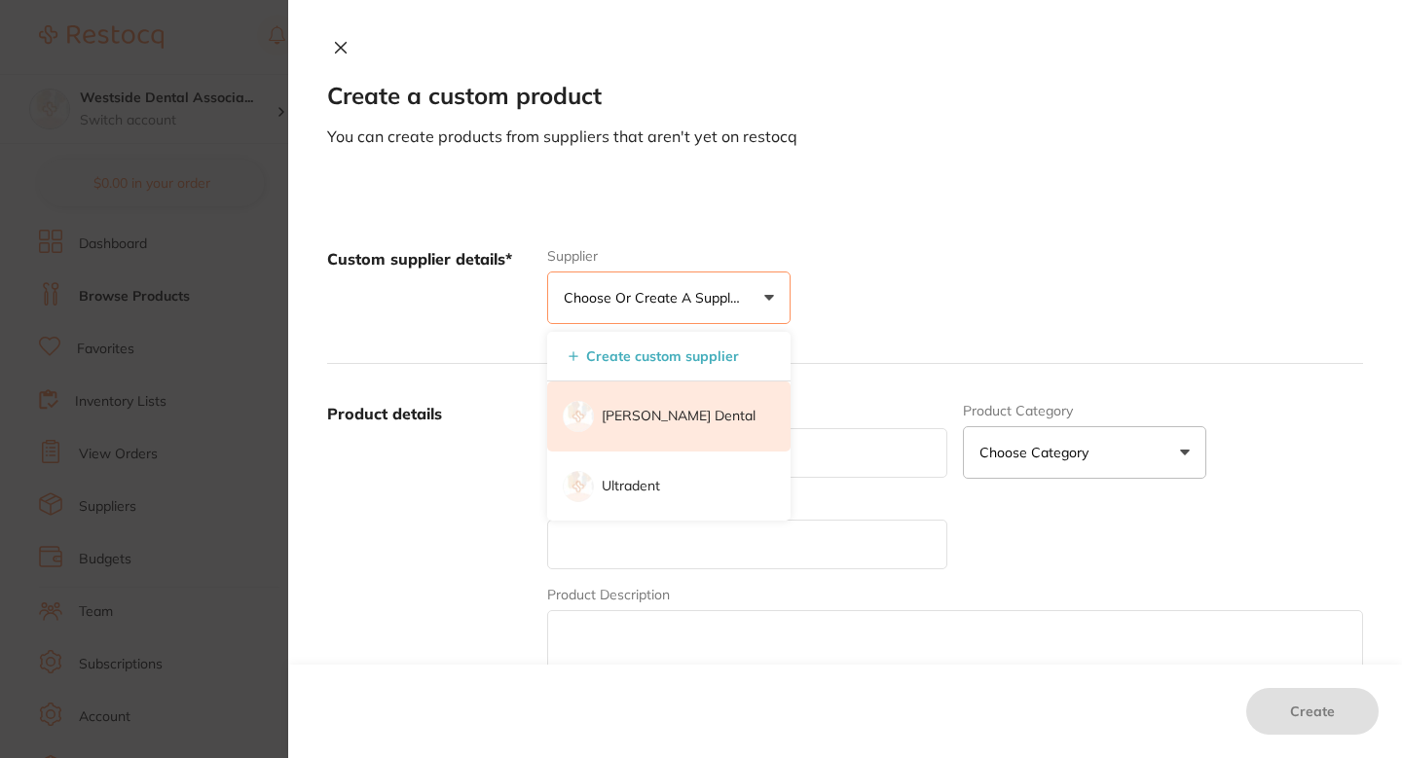
click at [660, 408] on font "[PERSON_NAME] Dental" at bounding box center [679, 416] width 154 height 18
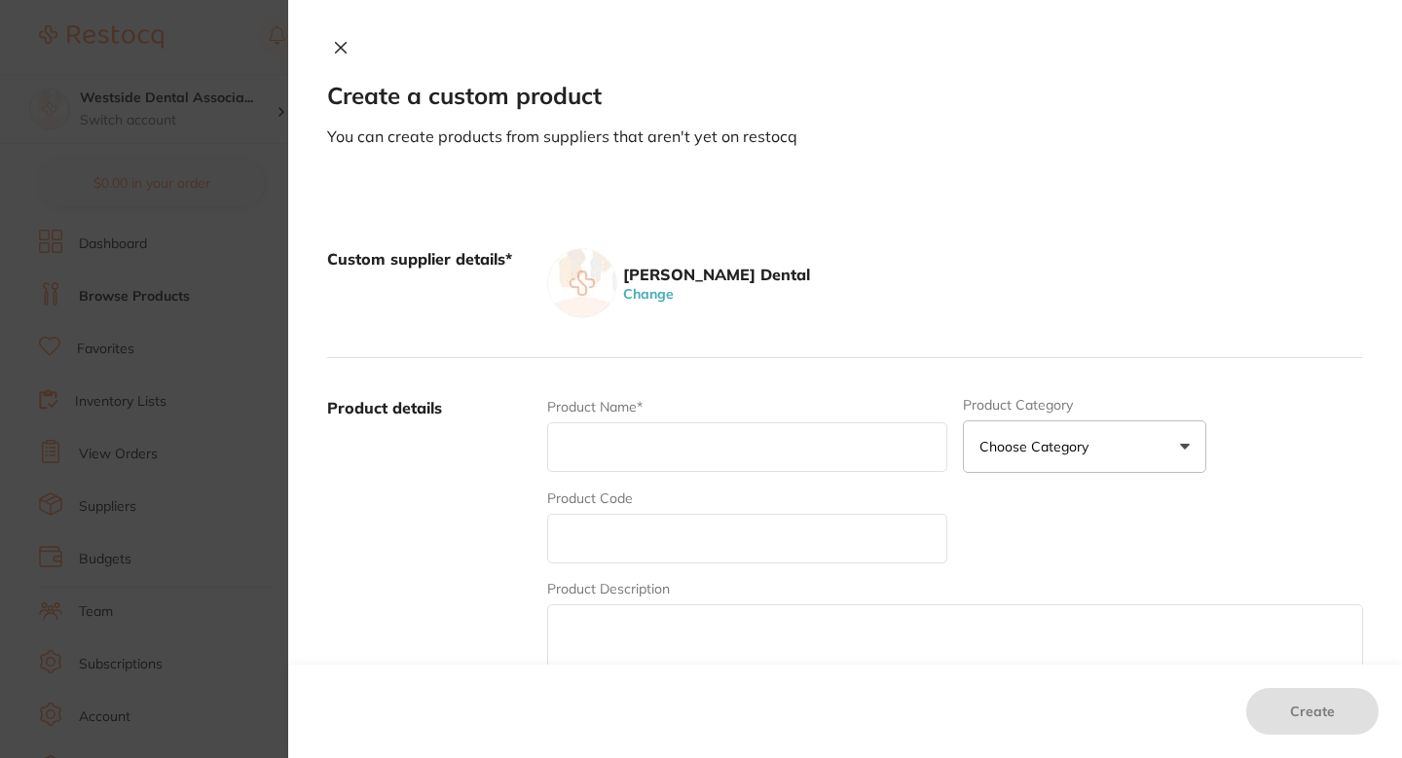
scroll to position [0, 0]
click at [646, 532] on input "text" at bounding box center [747, 539] width 400 height 50
paste input "52378875"
type input "52378875"
click at [646, 460] on input "text" at bounding box center [747, 448] width 400 height 50
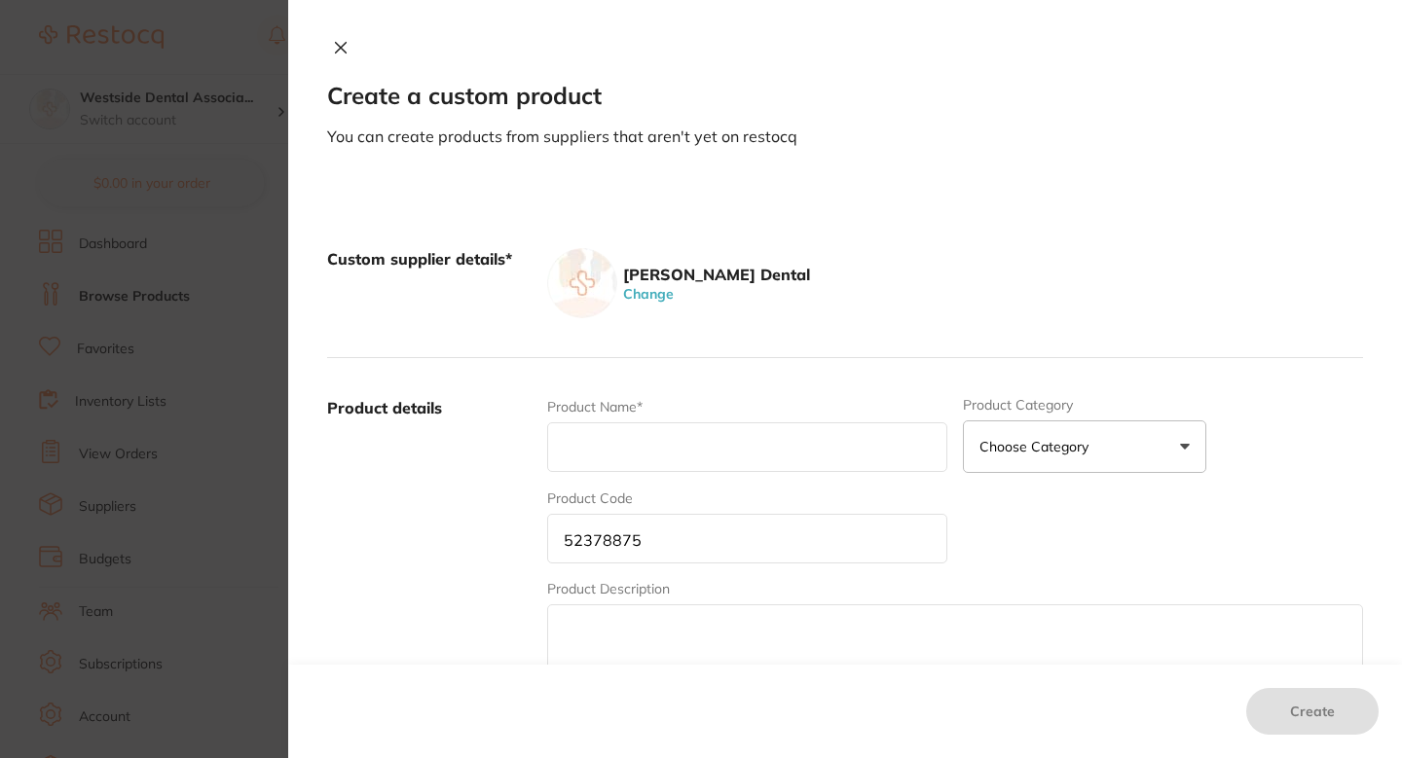
scroll to position [286, 0]
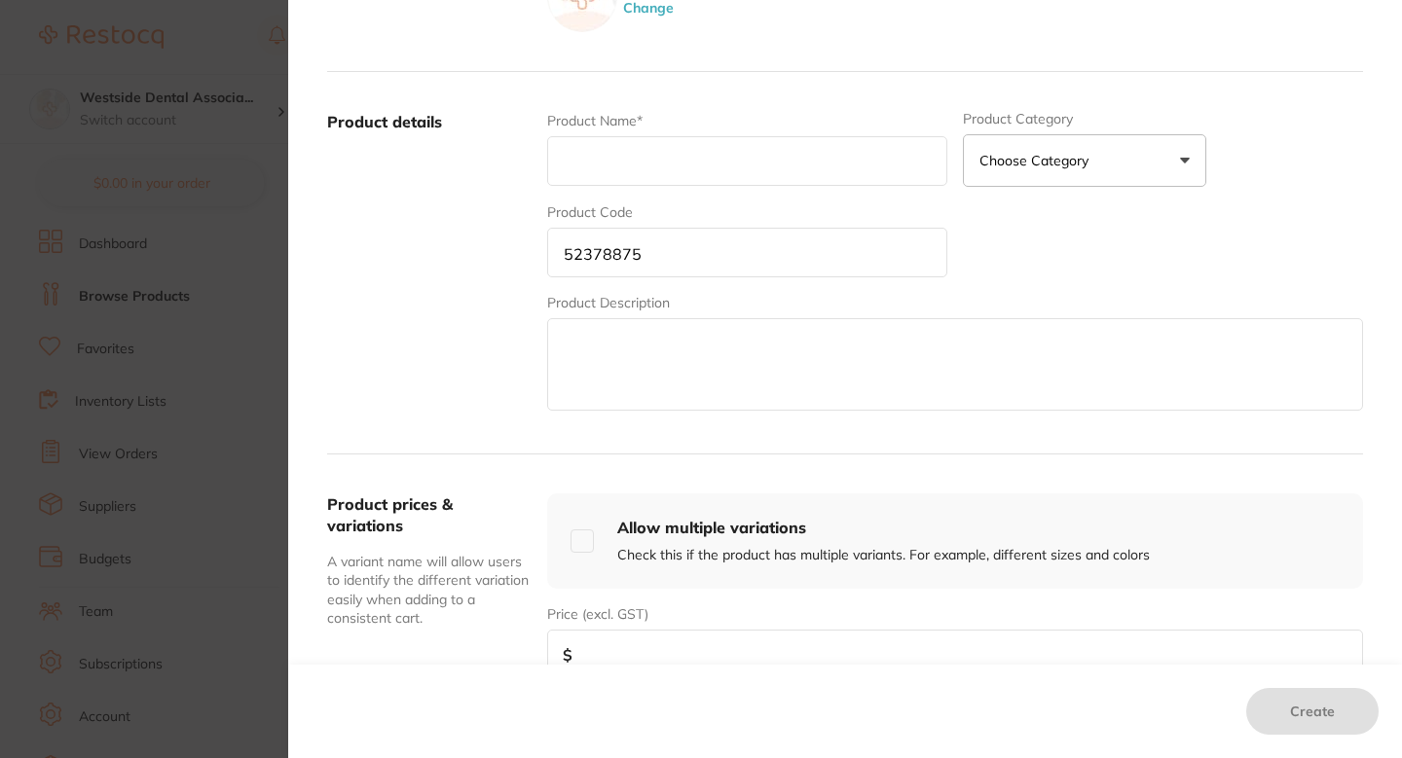
click at [623, 654] on input "number" at bounding box center [955, 655] width 816 height 50
paste input "16.44"
type input "16.44"
click at [726, 197] on div "Product Name* Product Category Choose Category 3d Printing Anaesthetic Articula…" at bounding box center [955, 263] width 816 height 304
click at [742, 131] on div "Product Name*" at bounding box center [747, 149] width 400 height 76
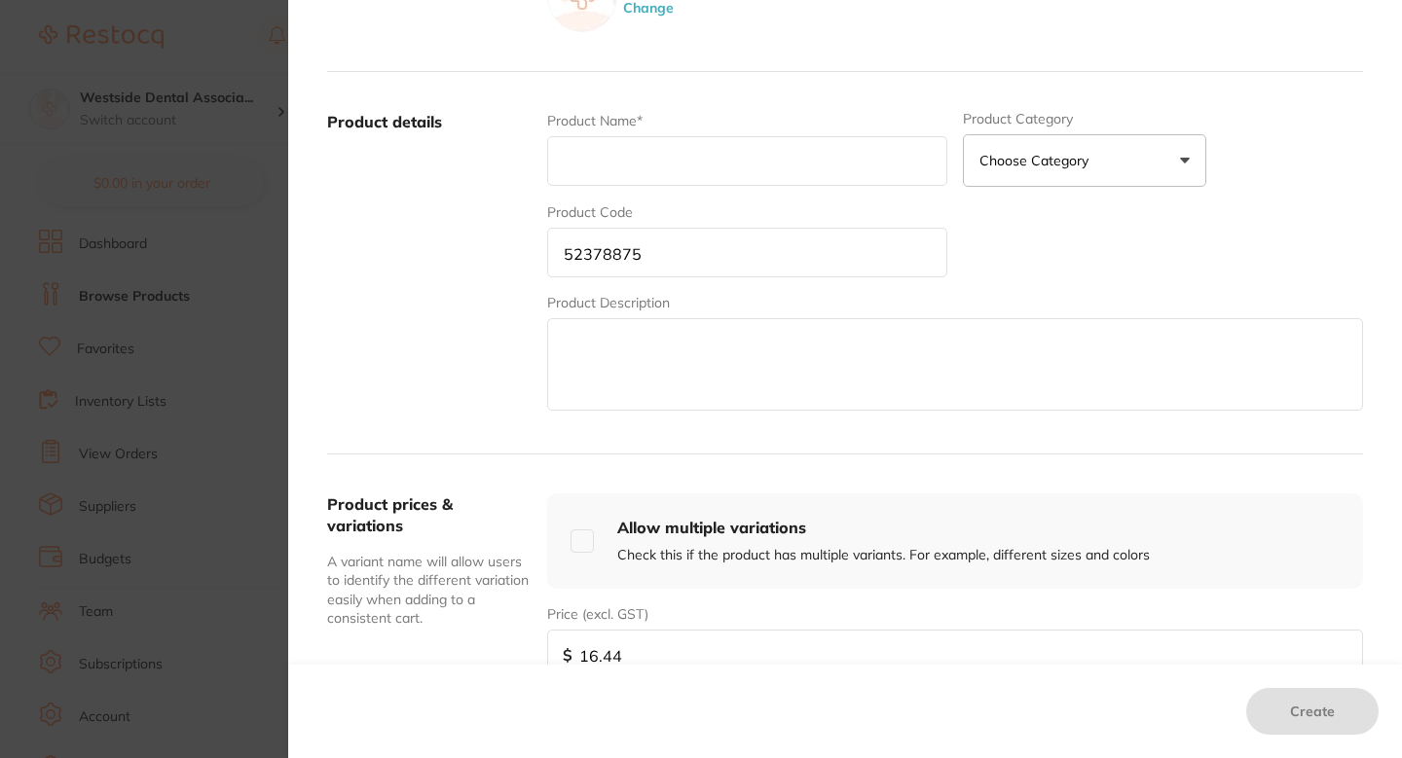
click at [846, 114] on div "Product Name*" at bounding box center [747, 149] width 400 height 76
click at [827, 168] on input "text" at bounding box center [747, 161] width 400 height 50
click at [704, 164] on input "text" at bounding box center [747, 161] width 400 height 50
paste input "1/4" Poly QD Panel Mt W/Shut-Off [DEMOGRAPHIC_DATA]"
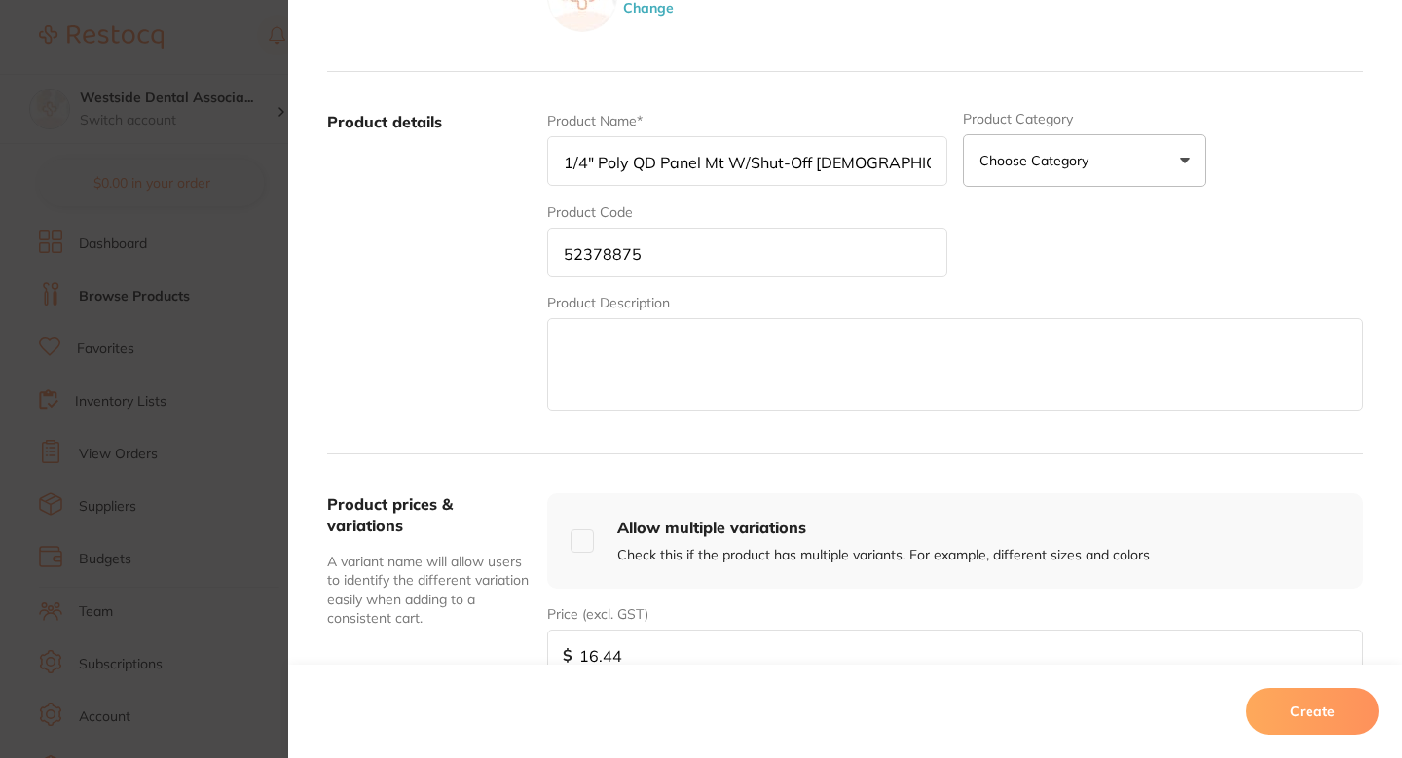
type input "1/4" Poly QD Panel Mt W/Shut-Off [DEMOGRAPHIC_DATA]"
click at [453, 304] on label "Product details" at bounding box center [429, 263] width 204 height 304
click at [1302, 710] on font "Create" at bounding box center [1312, 712] width 45 height 18
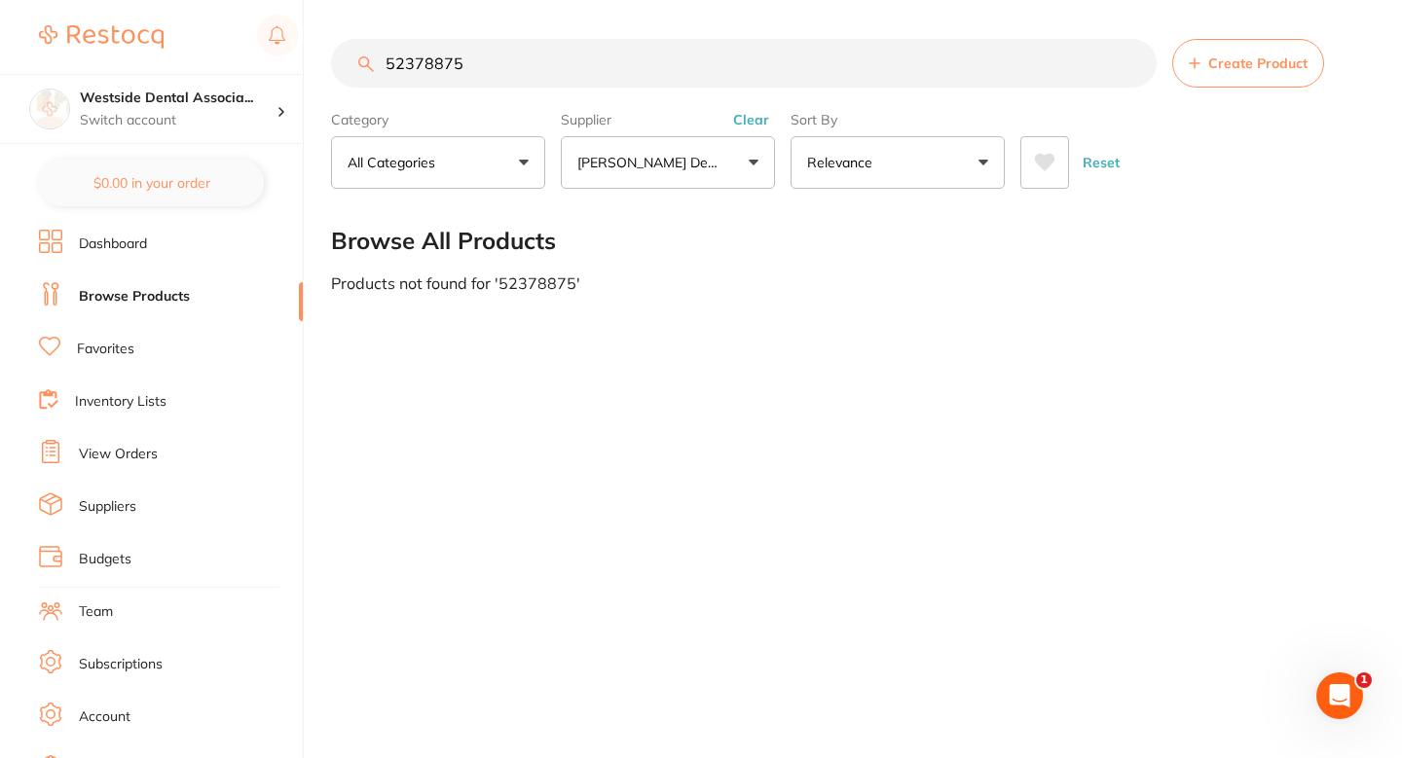
click at [657, 61] on input "52378875" at bounding box center [744, 63] width 826 height 49
paste input "70867267"
type input "70867267"
click at [1180, 62] on button "Create Product" at bounding box center [1248, 63] width 152 height 49
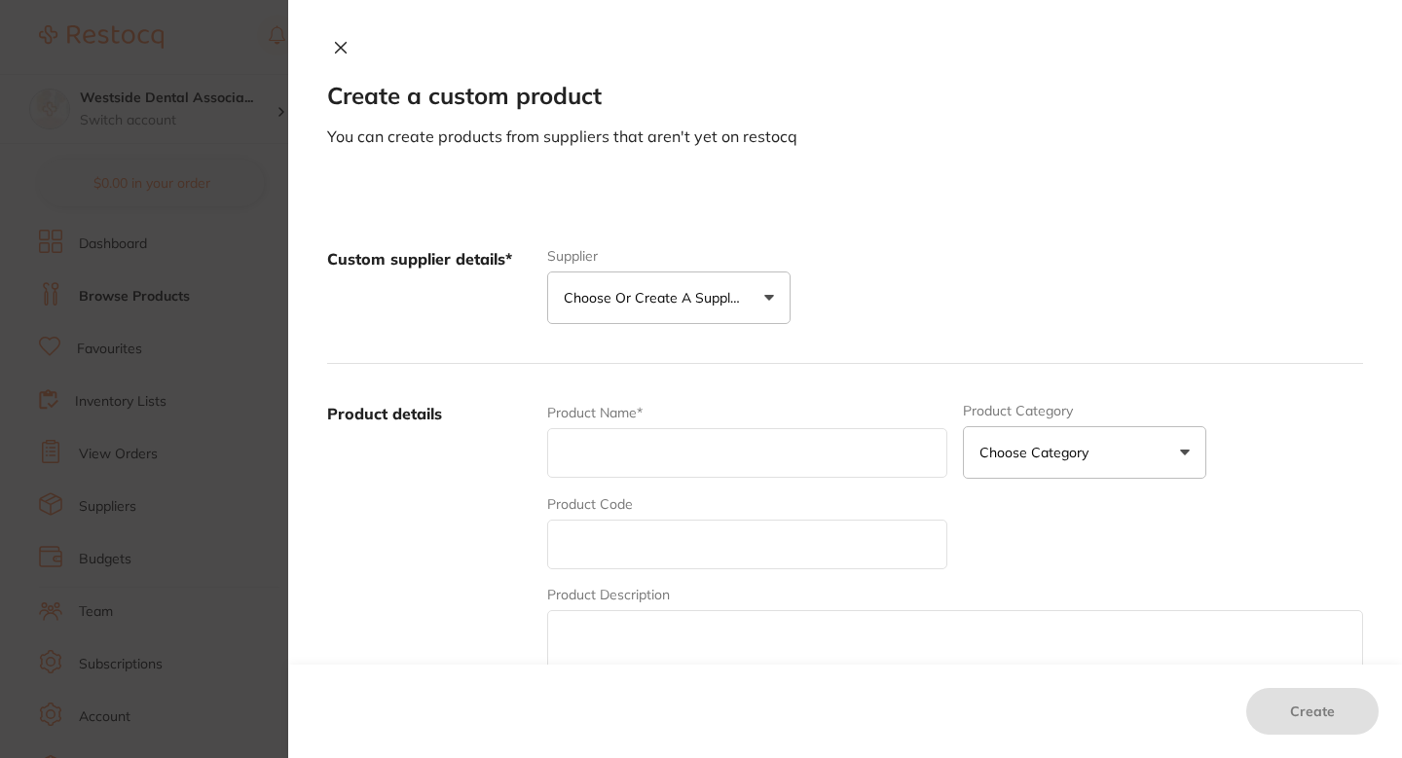
click at [714, 255] on label "Supplier" at bounding box center [668, 256] width 243 height 16
click at [704, 295] on font "Choose or create a supplier" at bounding box center [655, 298] width 182 height 18
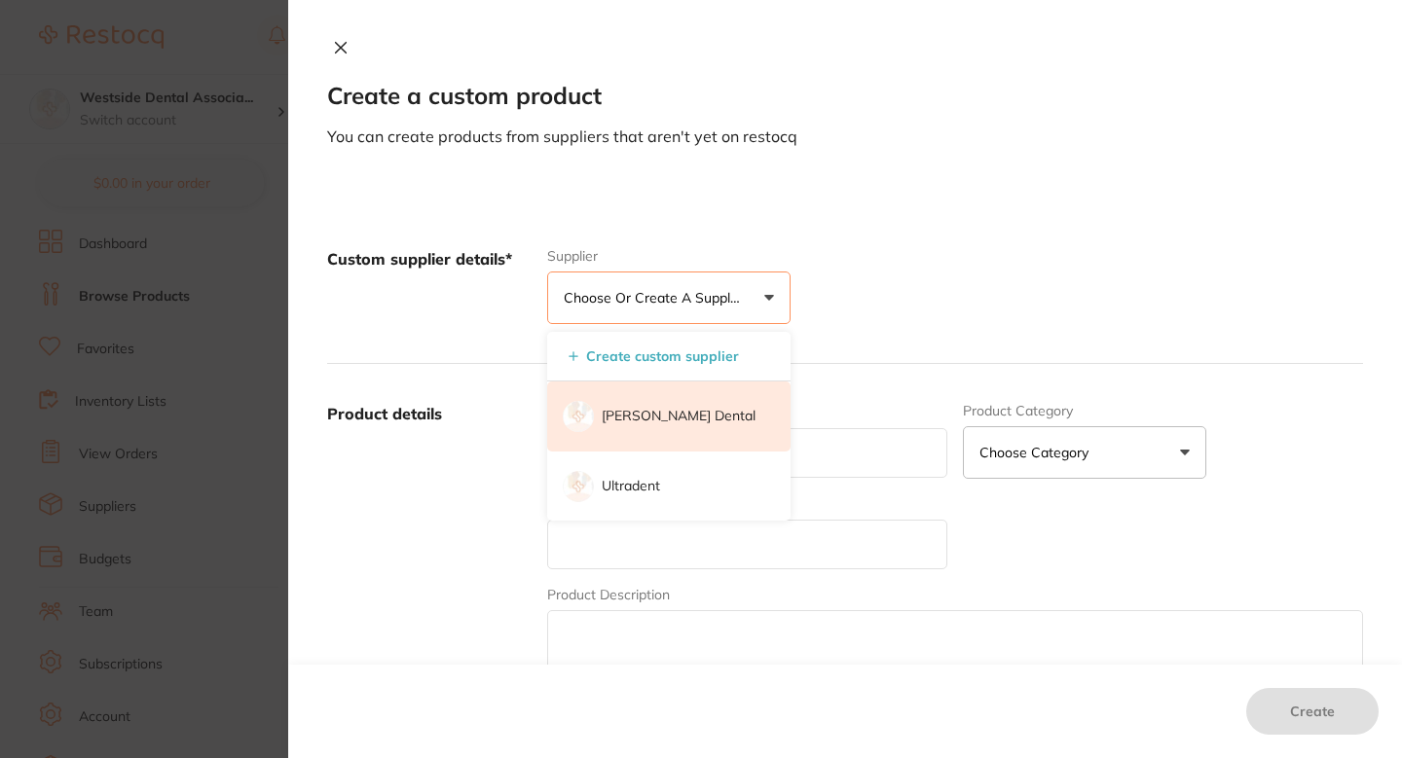
scroll to position [0, 0]
click at [682, 410] on font "[PERSON_NAME] Dental" at bounding box center [679, 416] width 154 height 18
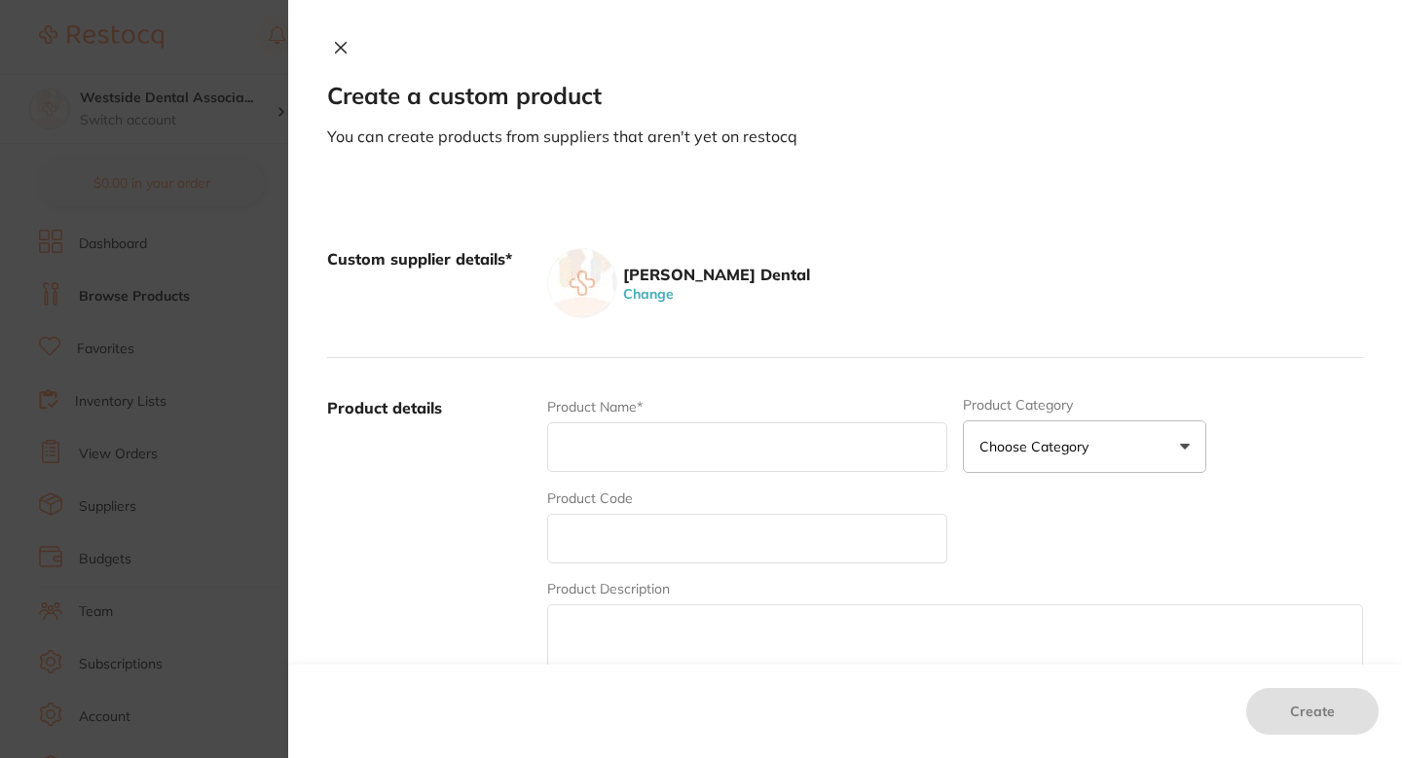
click at [663, 536] on input "text" at bounding box center [747, 539] width 400 height 50
paste input "70867267"
type input "70867267"
click at [660, 439] on input "text" at bounding box center [747, 448] width 400 height 50
click at [682, 413] on div "Product Name*" at bounding box center [747, 435] width 400 height 76
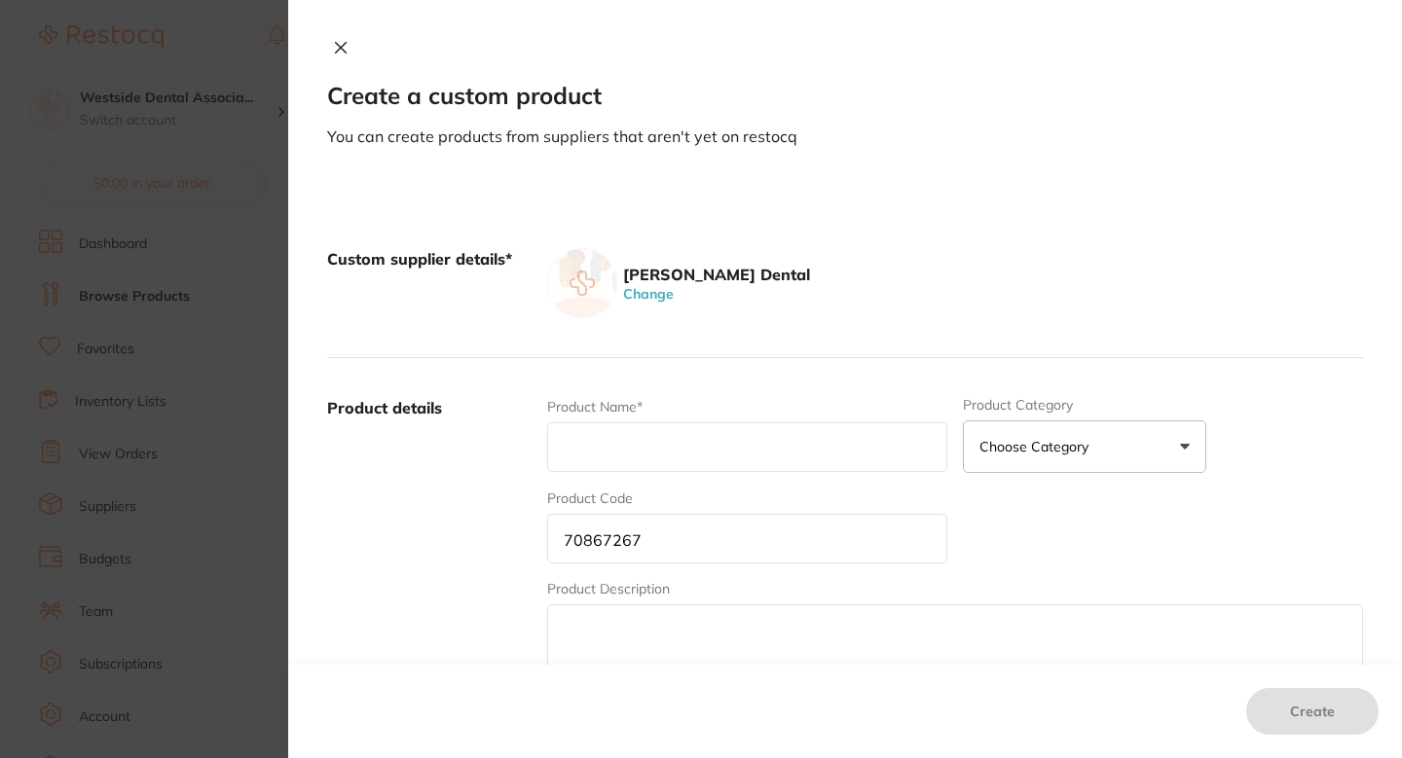
click at [657, 467] on input "text" at bounding box center [747, 448] width 400 height 50
paste input "NXT HG5 Collect Container W/Recycling Kit"
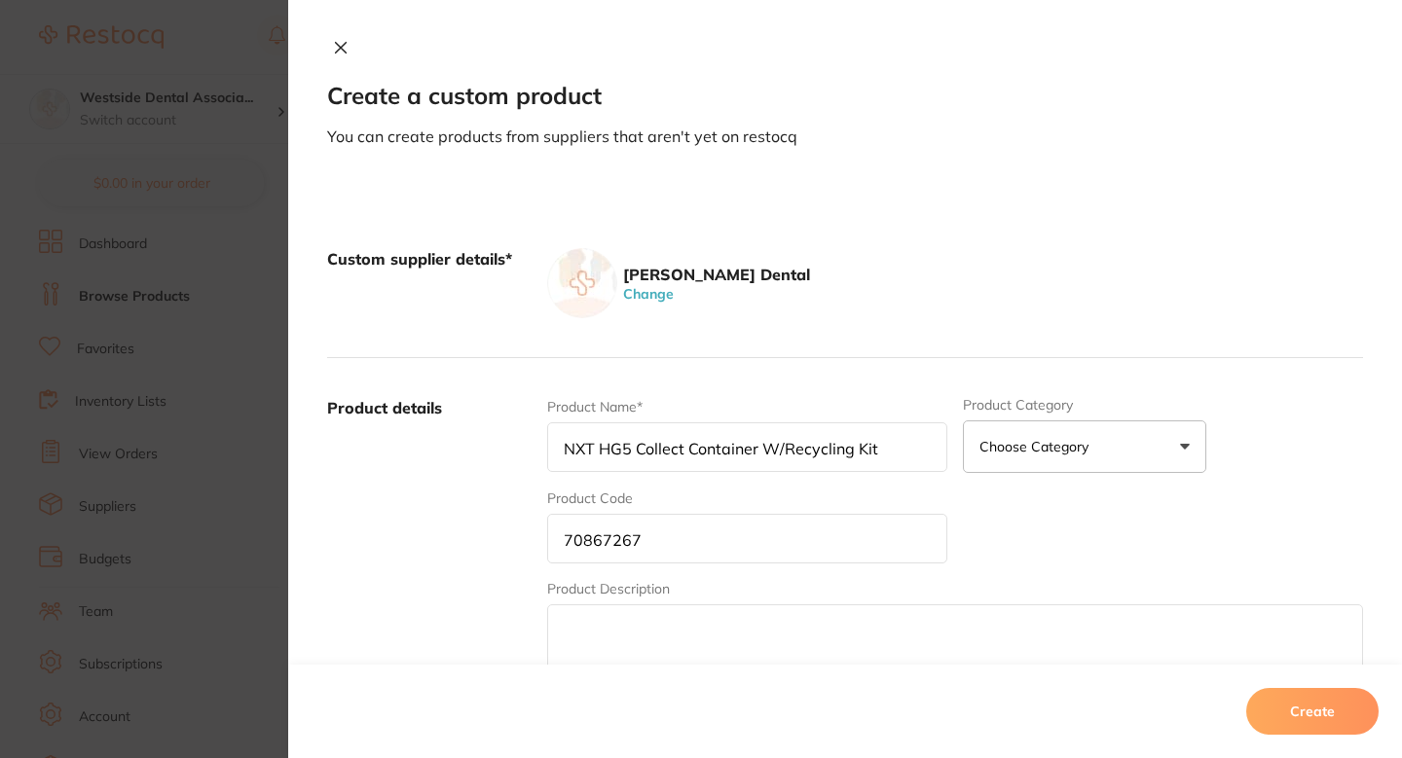
type input "NXT HG5 Collect Container W/Recycling Kit"
click at [503, 493] on label "Product details" at bounding box center [429, 549] width 204 height 304
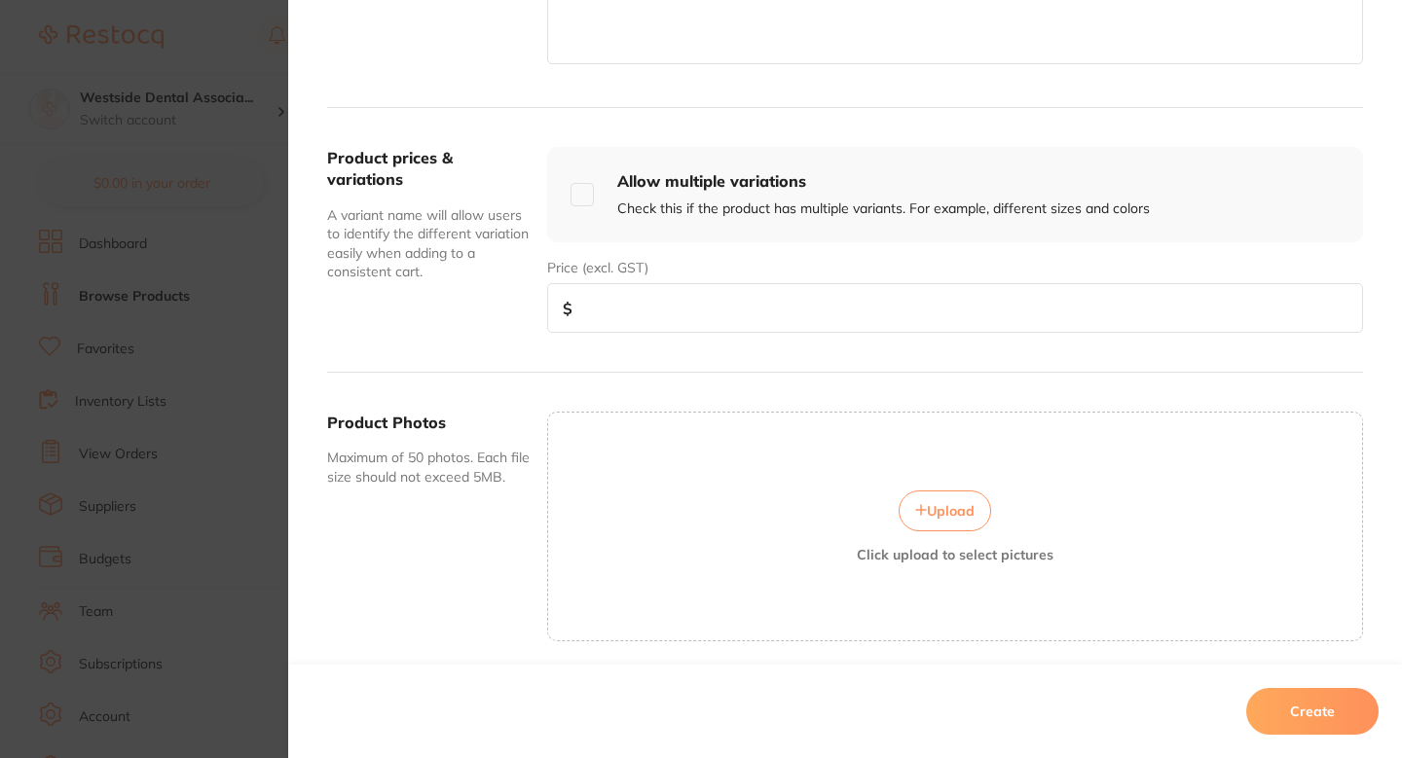
scroll to position [641, 0]
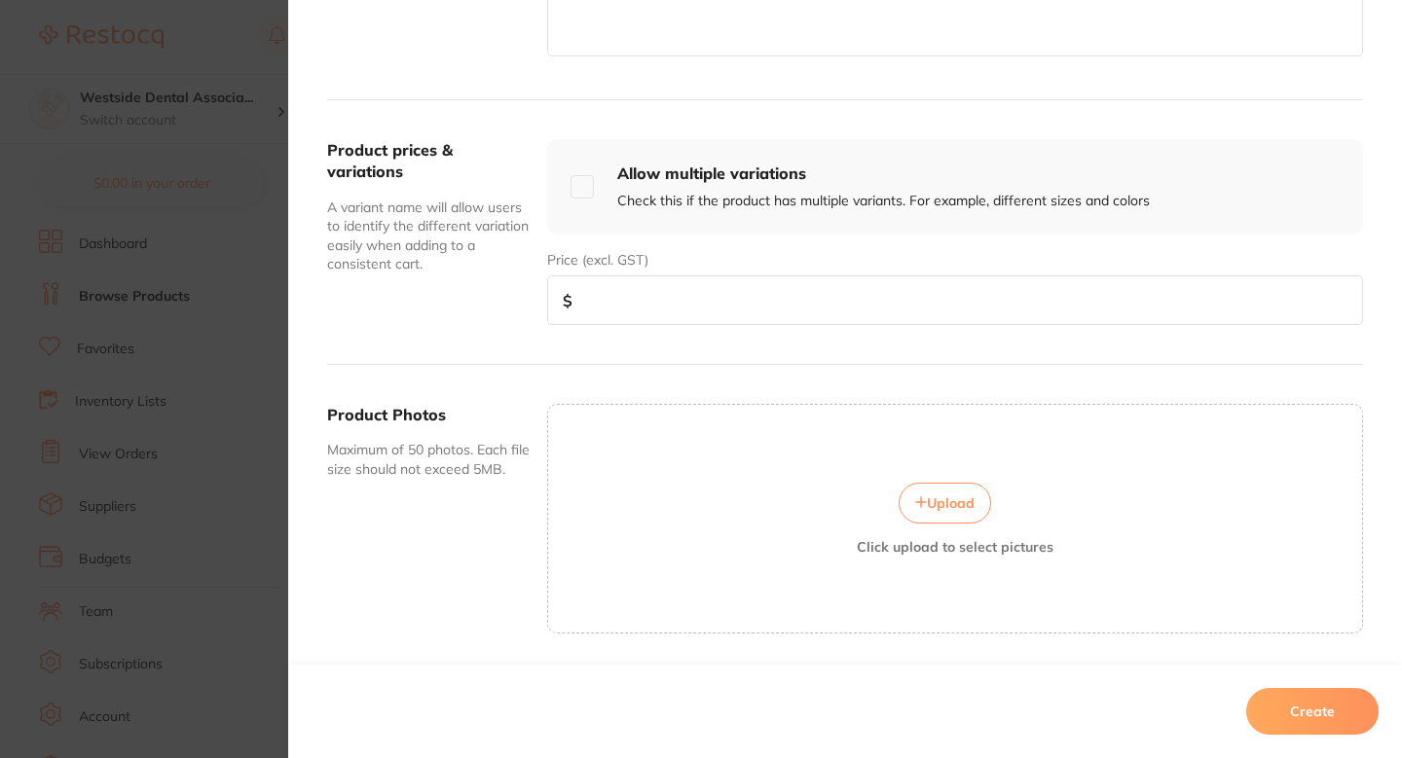
click at [697, 294] on input "number" at bounding box center [955, 301] width 816 height 50
paste input "384.99"
type input "384.99"
click at [1301, 700] on button "Create" at bounding box center [1312, 711] width 132 height 47
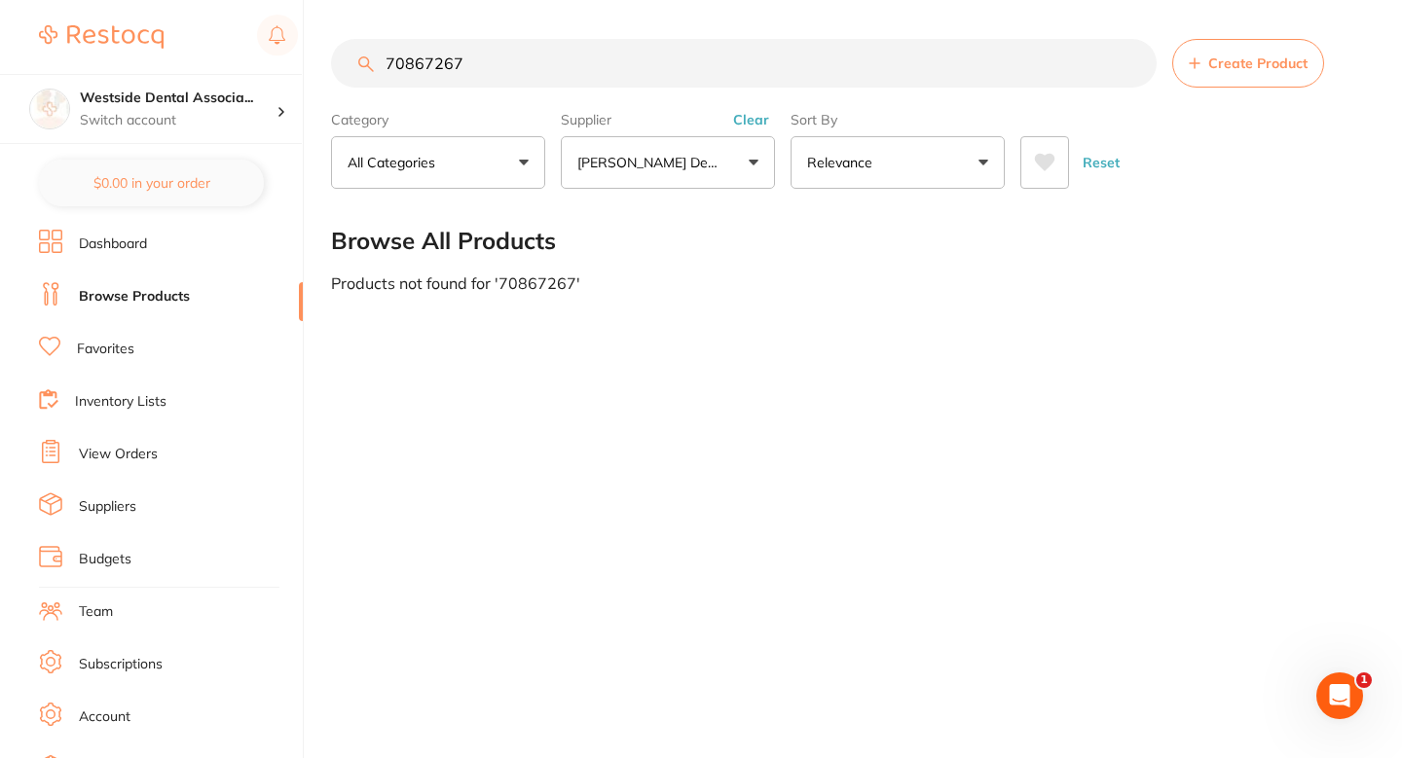
click at [605, 76] on input "70867267" at bounding box center [744, 63] width 826 height 49
paste input "51665074"
type input "51665074"
click at [634, 35] on main "51665074 Create Product Category All Categories All Categories No categories fo…" at bounding box center [866, 165] width 1071 height 331
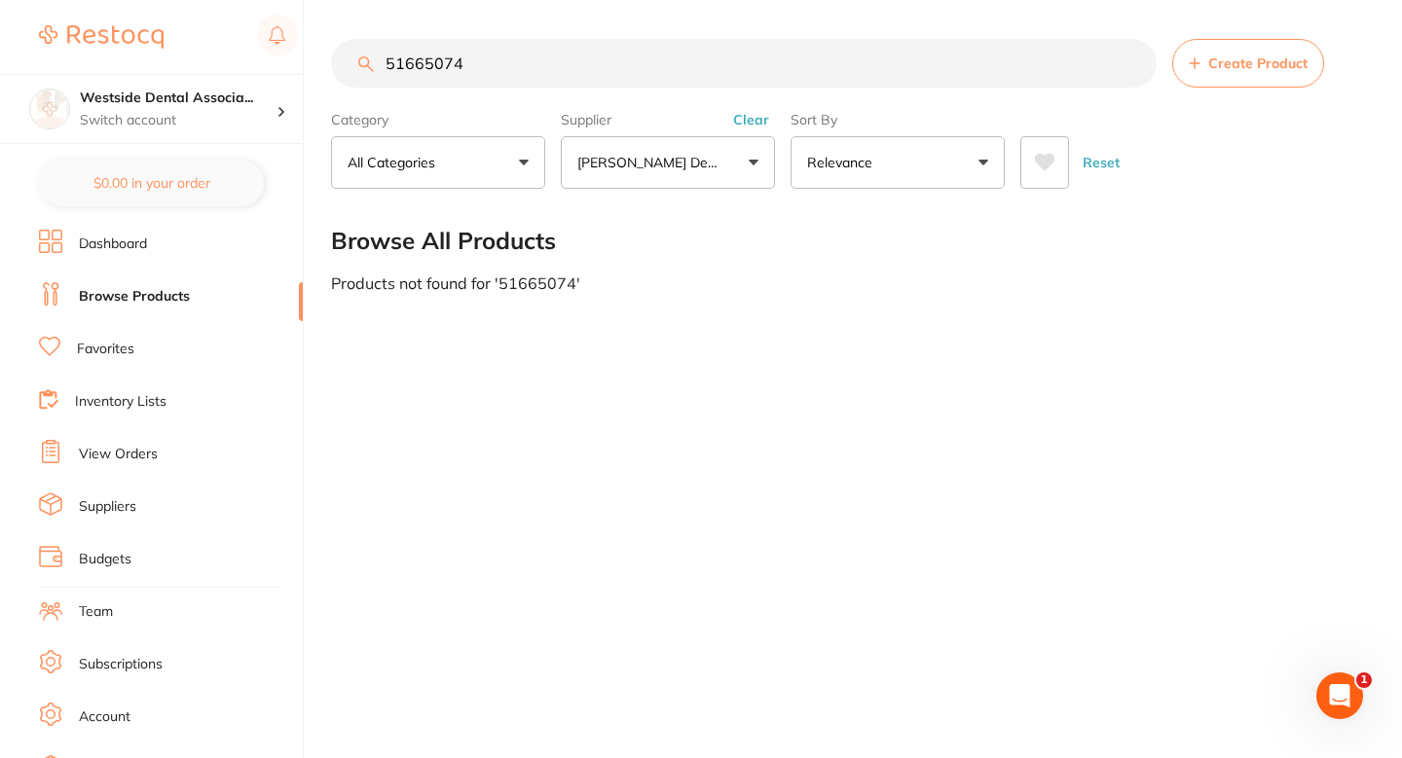
click at [622, 62] on input "51665074" at bounding box center [744, 63] width 826 height 49
click at [1263, 75] on button "Create Product" at bounding box center [1248, 63] width 152 height 49
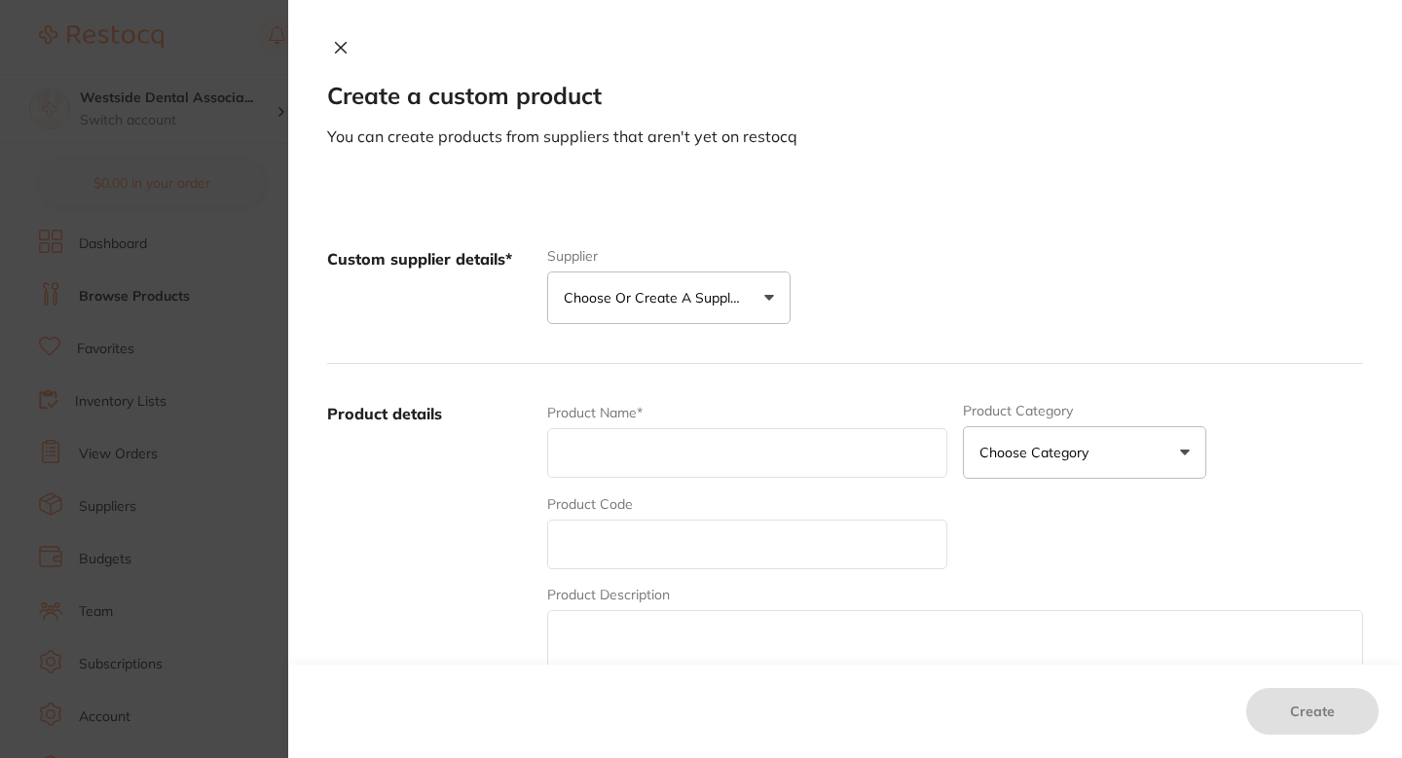
click at [766, 273] on button "Choose or create a supplier" at bounding box center [668, 298] width 243 height 53
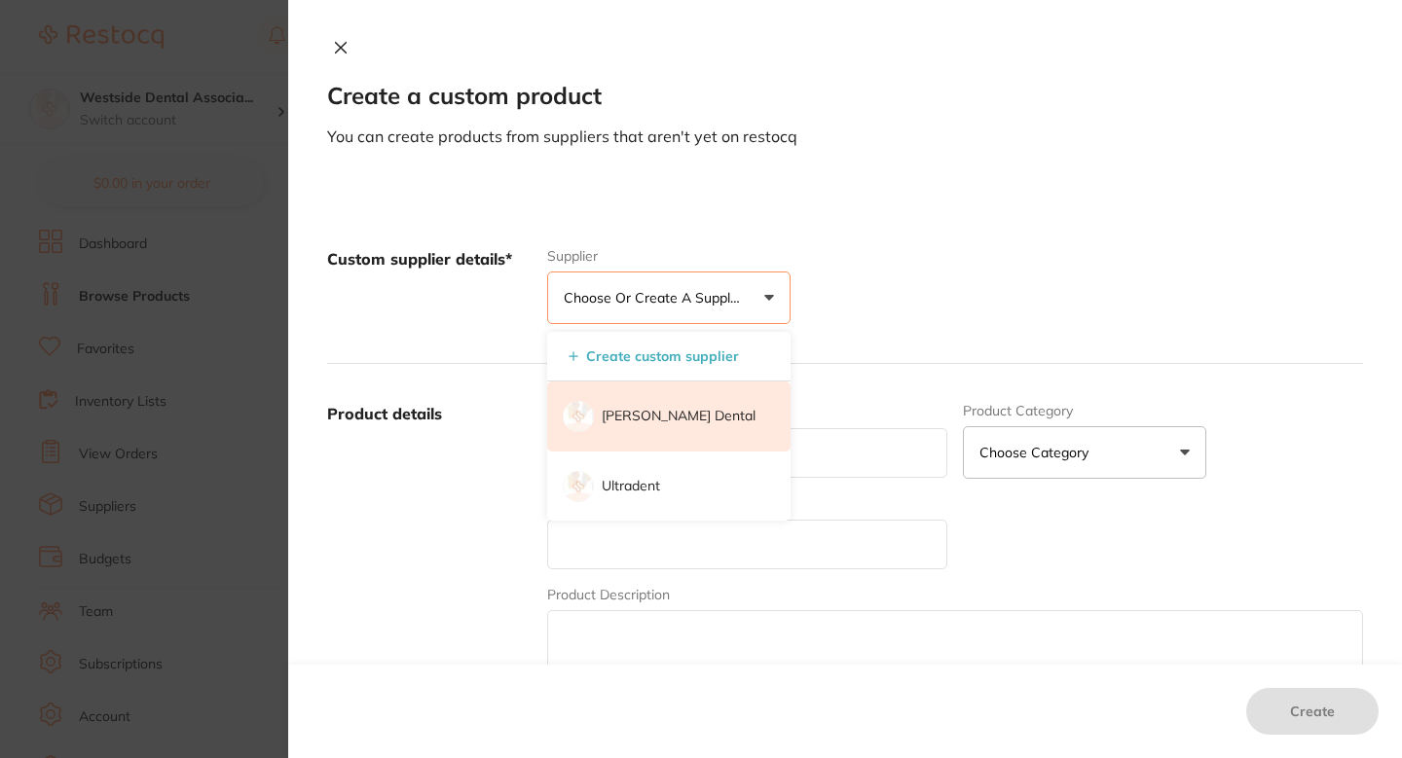
click at [662, 411] on font "[PERSON_NAME] Dental" at bounding box center [679, 416] width 154 height 18
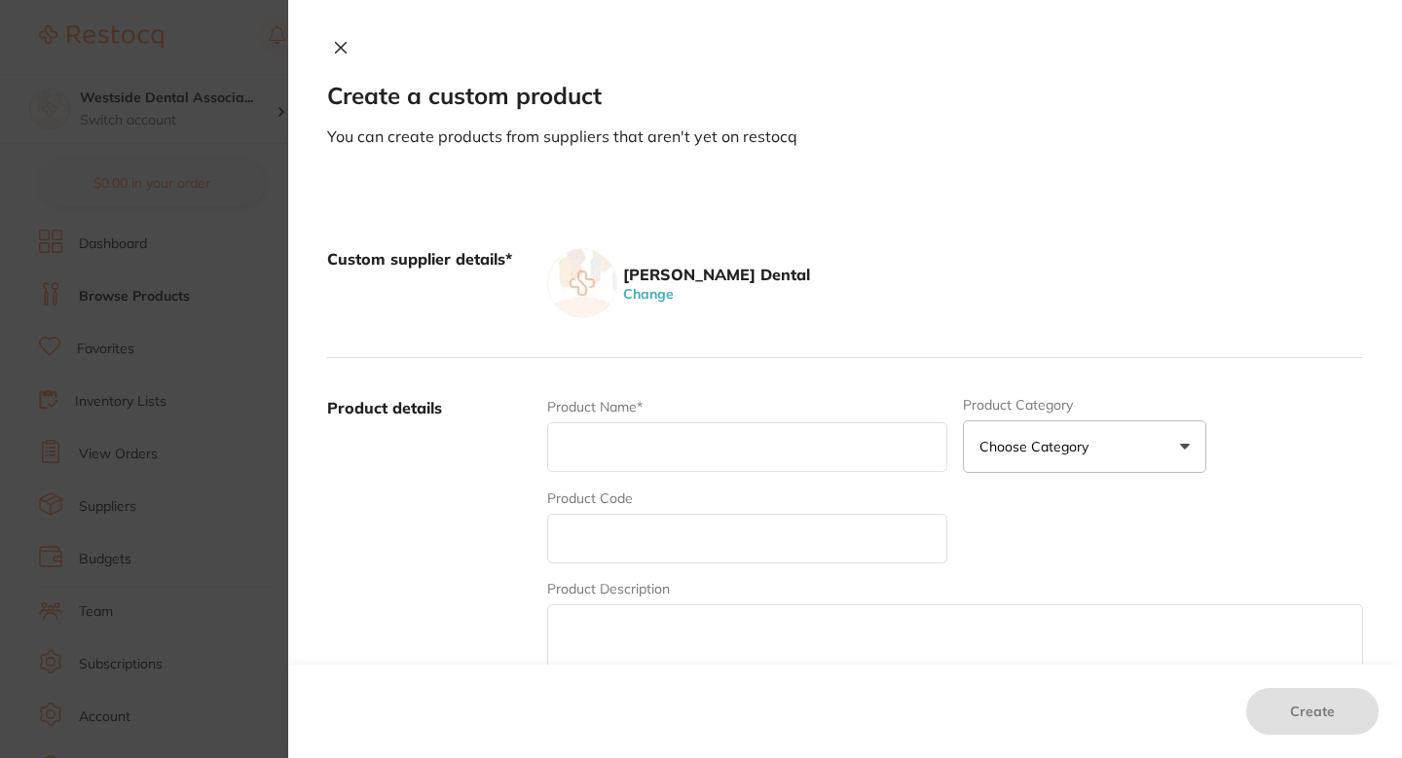
scroll to position [0, 0]
click at [650, 512] on div "Product Code" at bounding box center [747, 526] width 400 height 75
click at [650, 518] on input "text" at bounding box center [747, 539] width 400 height 50
paste input "51665074"
type input "51665074"
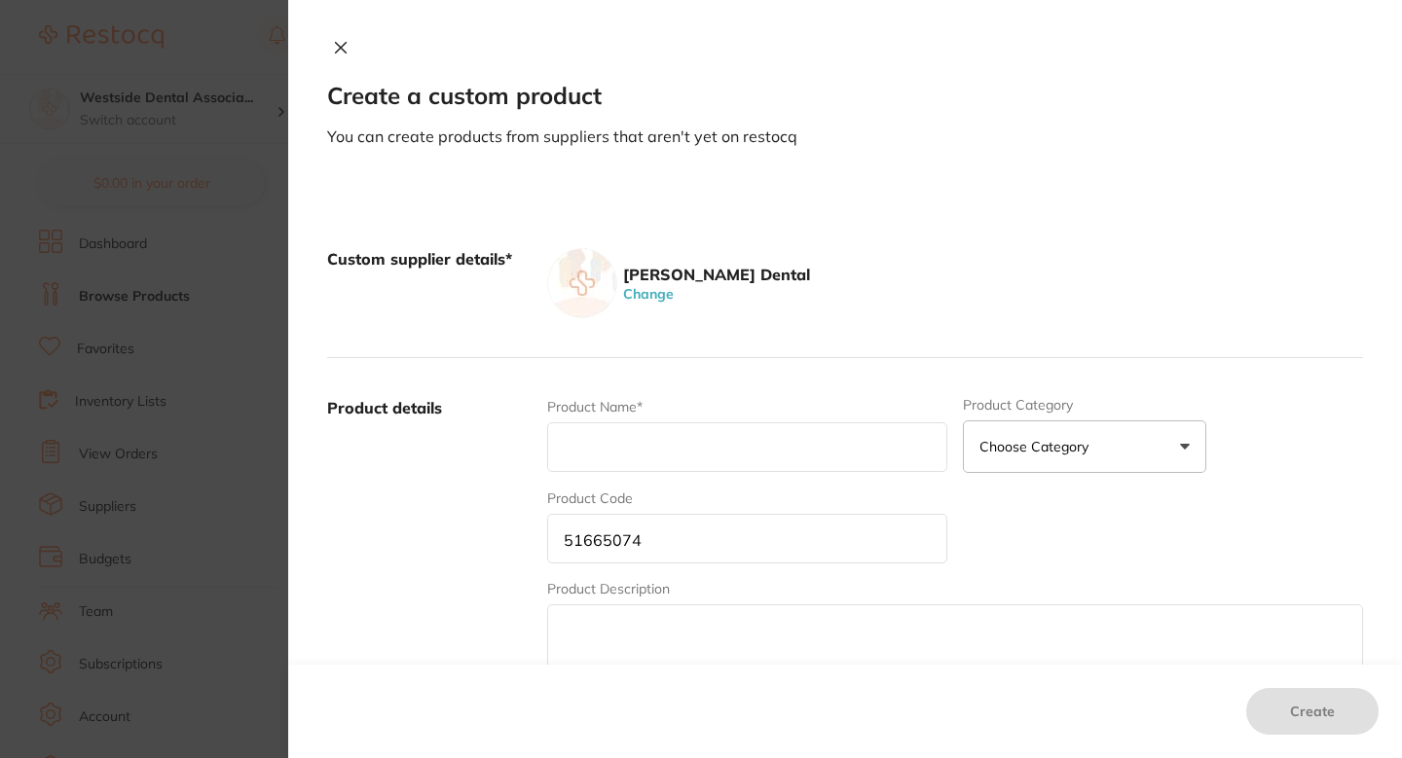
click at [653, 473] on div "Product Name*" at bounding box center [747, 435] width 400 height 76
paste input "Service Kit Foot Control II"
type input "Service Kit Foot Control II"
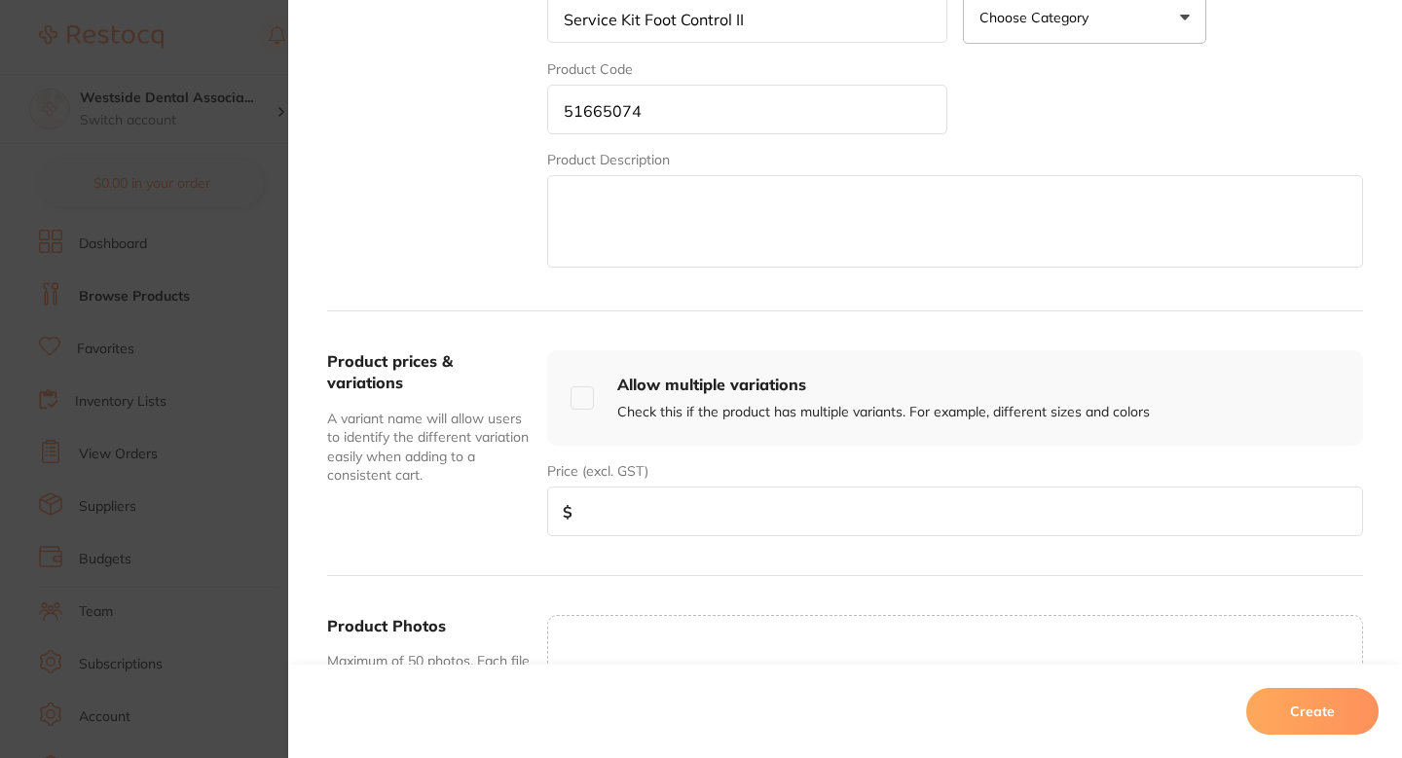
click at [663, 498] on input "number" at bounding box center [955, 512] width 816 height 50
paste input "65.00"
type input "65.00"
click at [1287, 710] on button "Create" at bounding box center [1312, 711] width 132 height 47
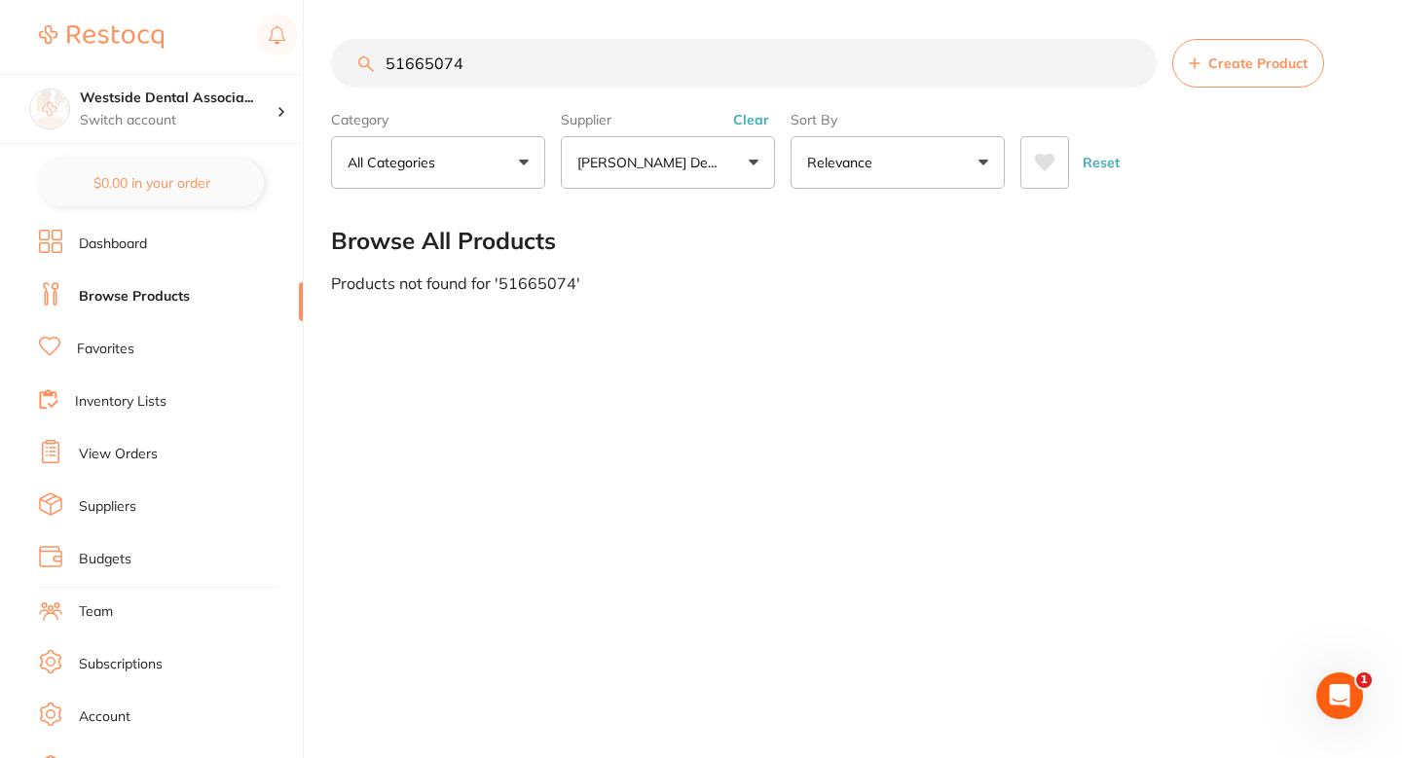
click at [625, 58] on input "51665074" at bounding box center [744, 63] width 826 height 49
paste input "54420"
type input "51544204"
click at [1227, 77] on button "Create Product" at bounding box center [1248, 63] width 152 height 49
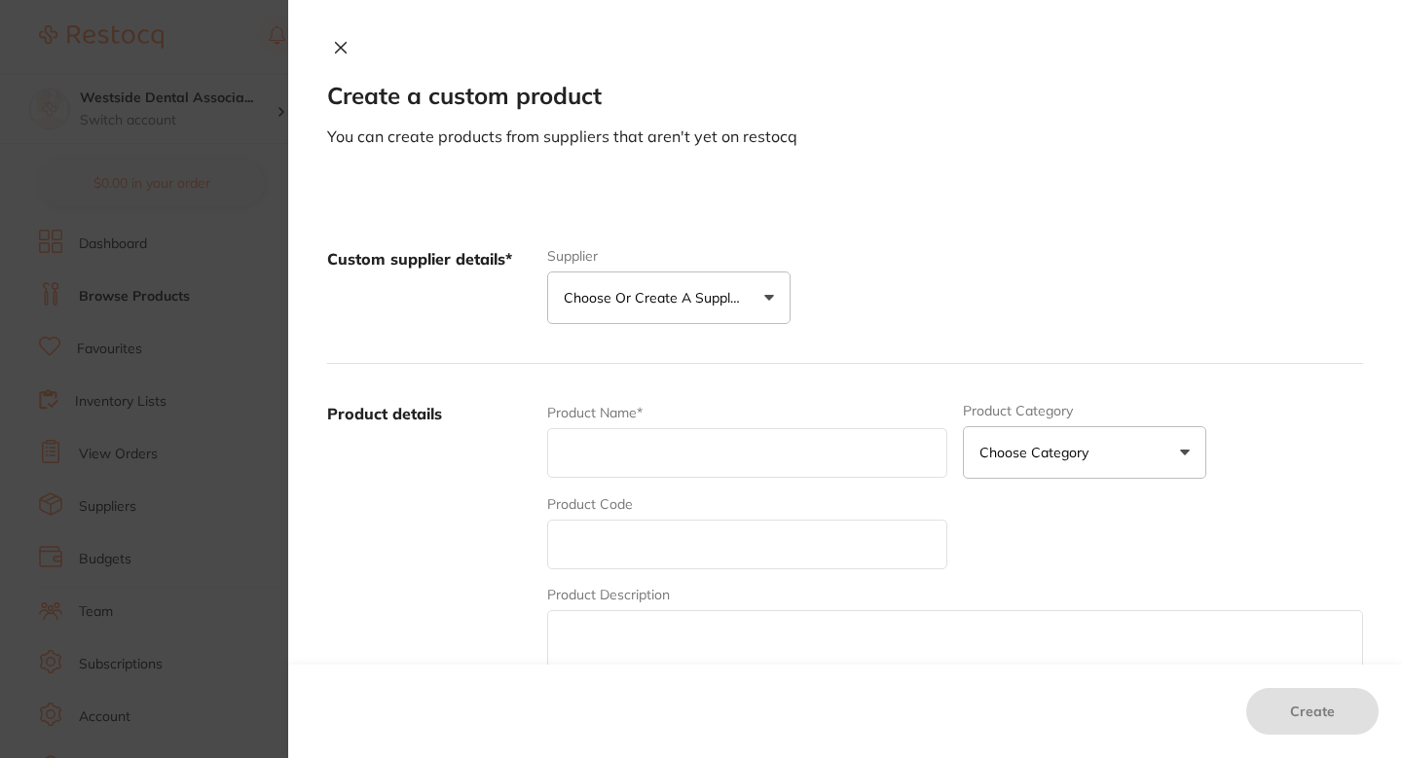
click at [697, 333] on div "Custom supplier details* Supplier Choose or create a supplier Create custom sup…" at bounding box center [845, 286] width 1036 height 155
click at [699, 313] on button "Choose or create a supplier" at bounding box center [668, 298] width 243 height 53
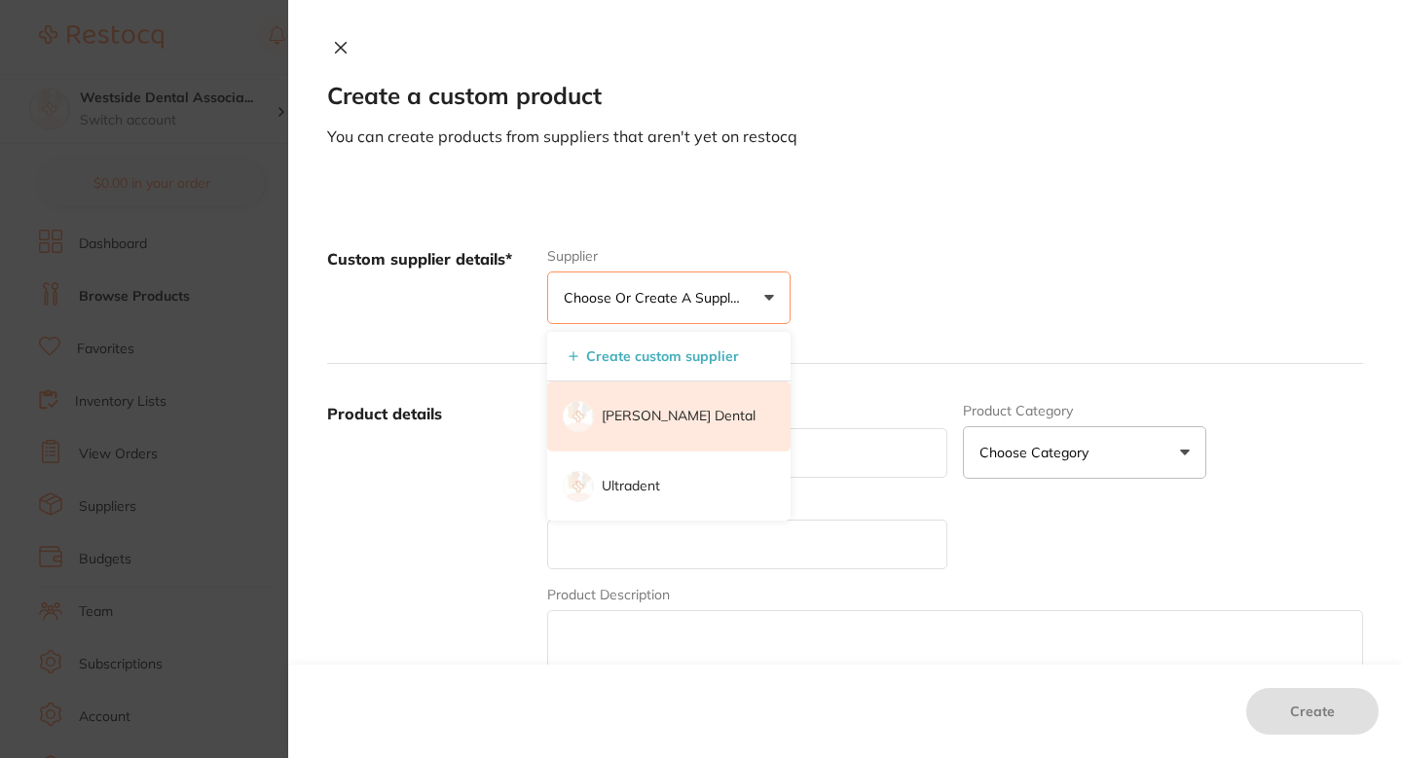
click at [677, 422] on font "[PERSON_NAME] Dental" at bounding box center [679, 416] width 154 height 18
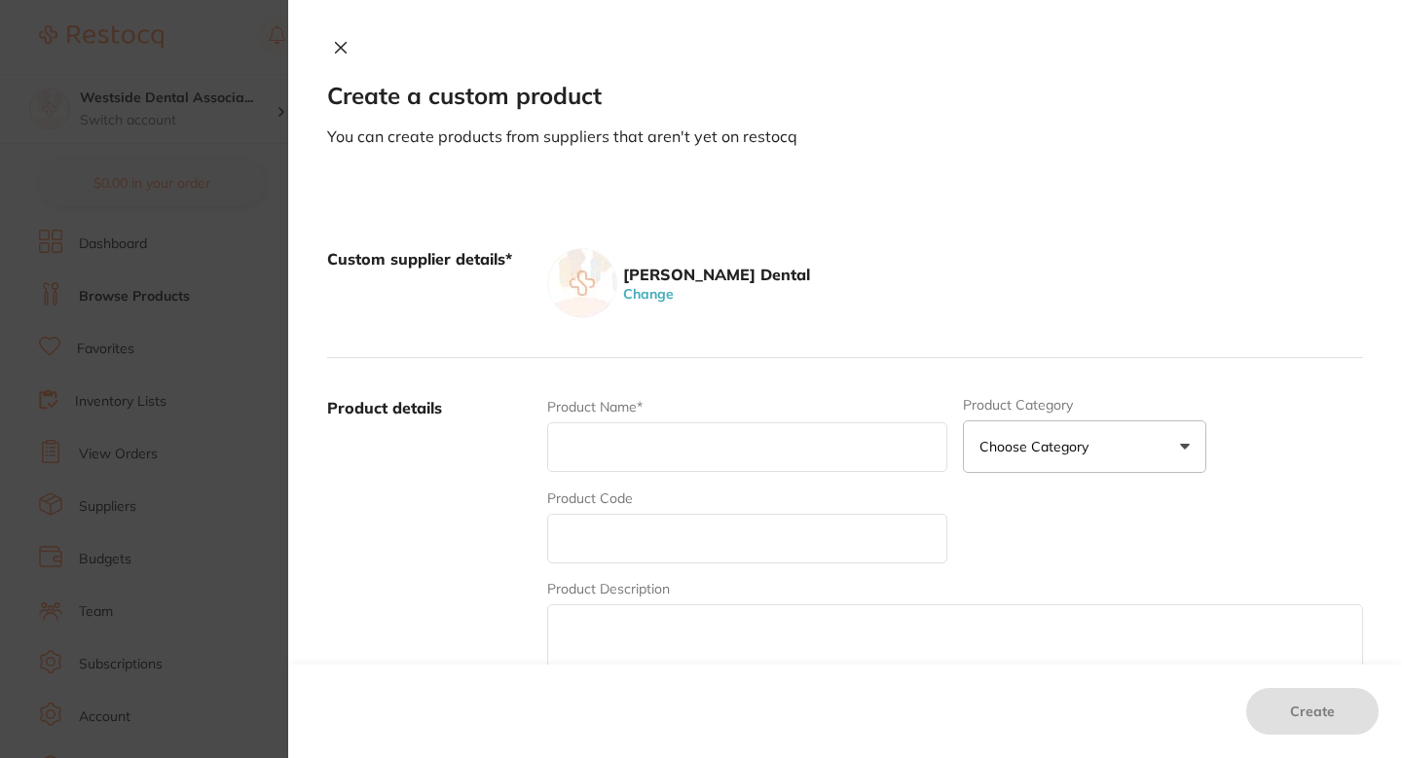
click at [665, 531] on input "text" at bounding box center [747, 539] width 400 height 50
paste input "51544204"
type input "51544204"
click at [662, 465] on input "text" at bounding box center [747, 448] width 400 height 50
click at [648, 463] on input "text" at bounding box center [747, 448] width 400 height 50
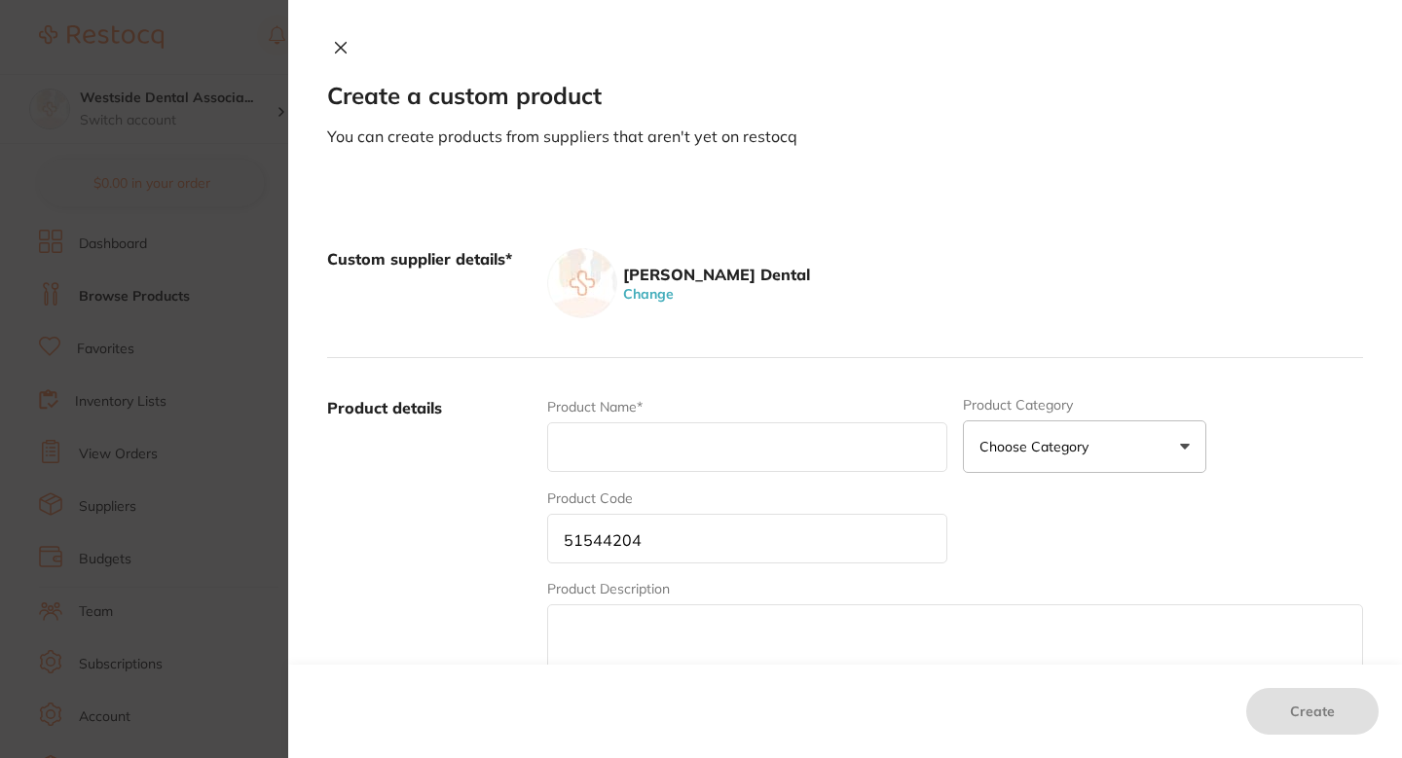
paste input "Retaining Ring Internal 5.00 OD"
type input "Retaining Ring Internal 5.00 OD"
click at [500, 498] on label "Product details" at bounding box center [429, 549] width 204 height 304
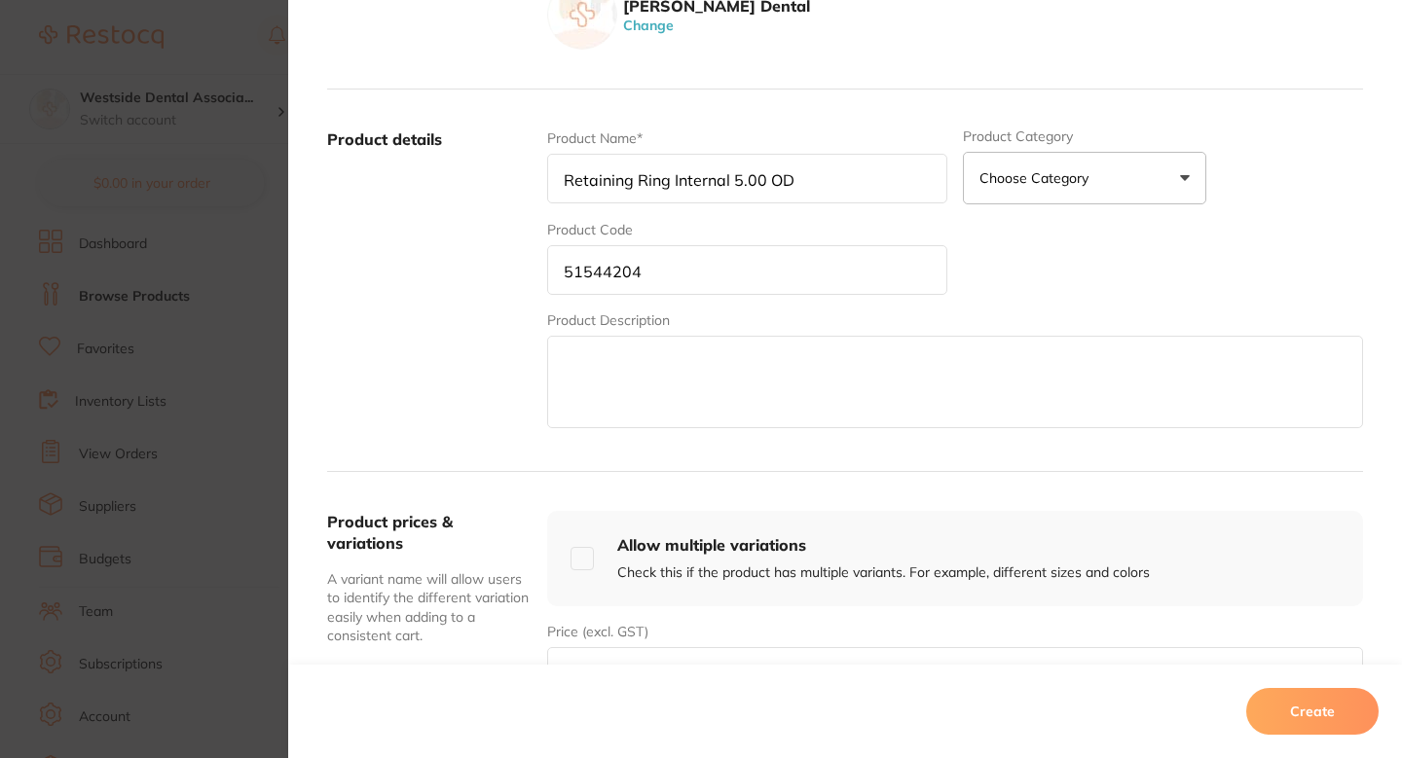
scroll to position [338, 0]
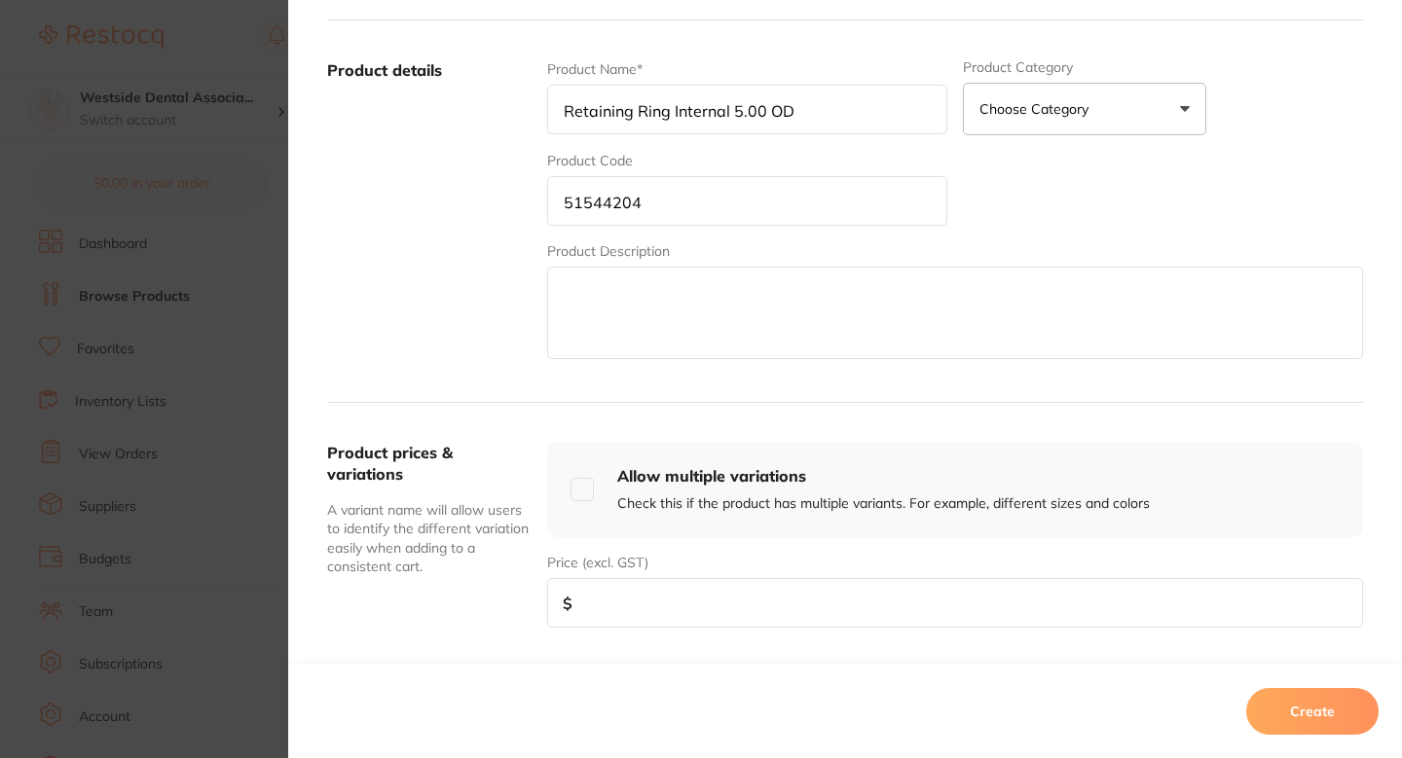
click at [678, 584] on input "number" at bounding box center [955, 603] width 816 height 50
paste input "12.19"
type input "12.19"
click at [1298, 708] on font "Create" at bounding box center [1312, 712] width 45 height 18
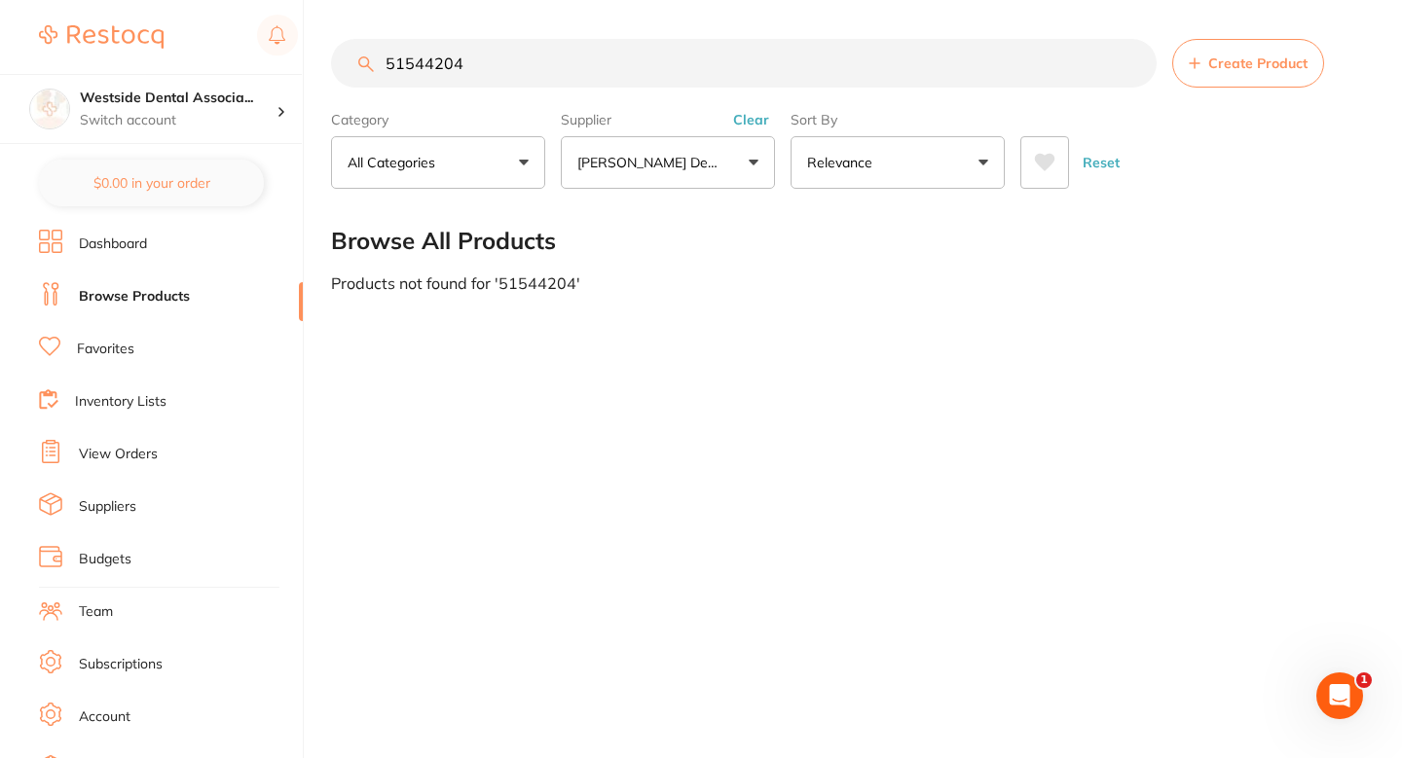
click at [572, 67] on input "51544204" at bounding box center [744, 63] width 826 height 49
paste input "2408326"
type input "52408326"
click at [1247, 67] on font "Create Product" at bounding box center [1257, 64] width 99 height 18
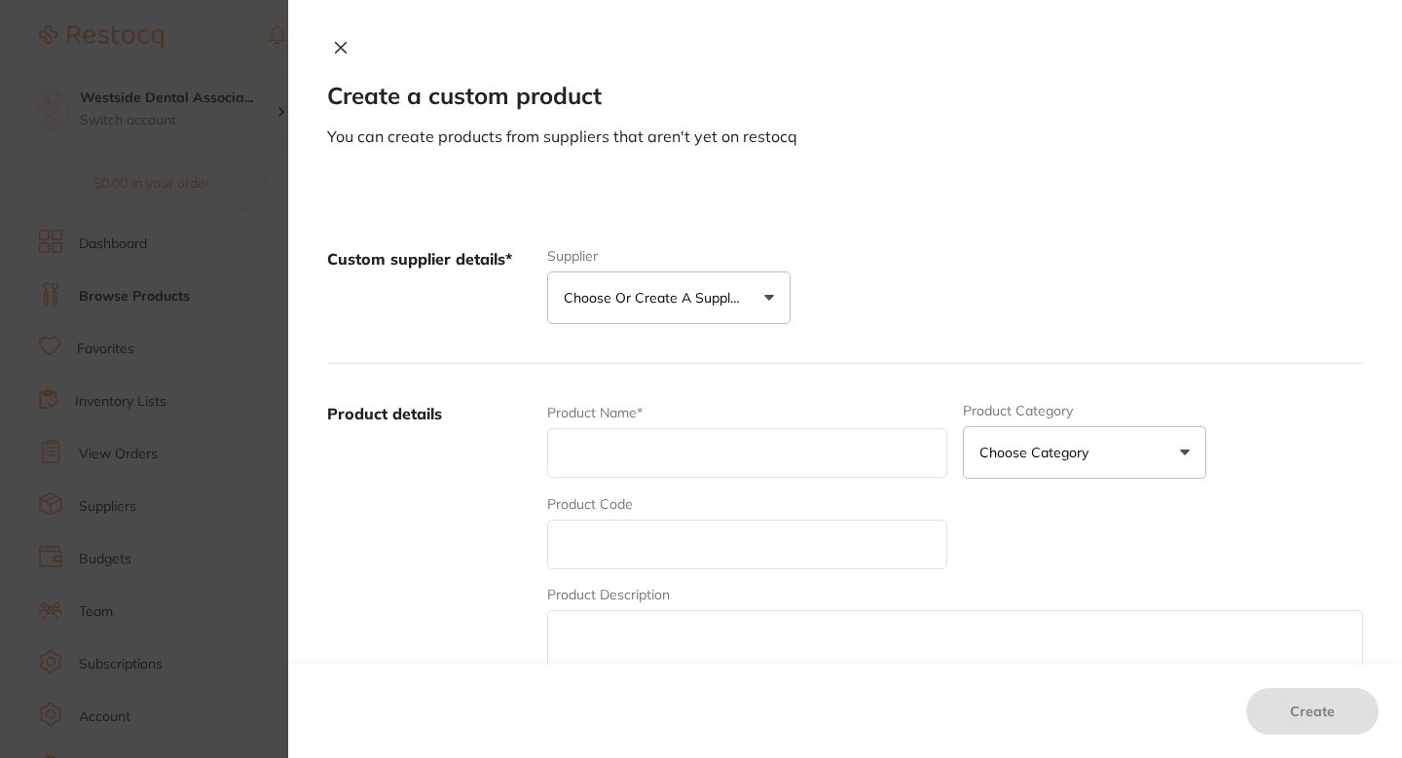
click at [734, 305] on font "Choose or create a supplier" at bounding box center [655, 298] width 182 height 18
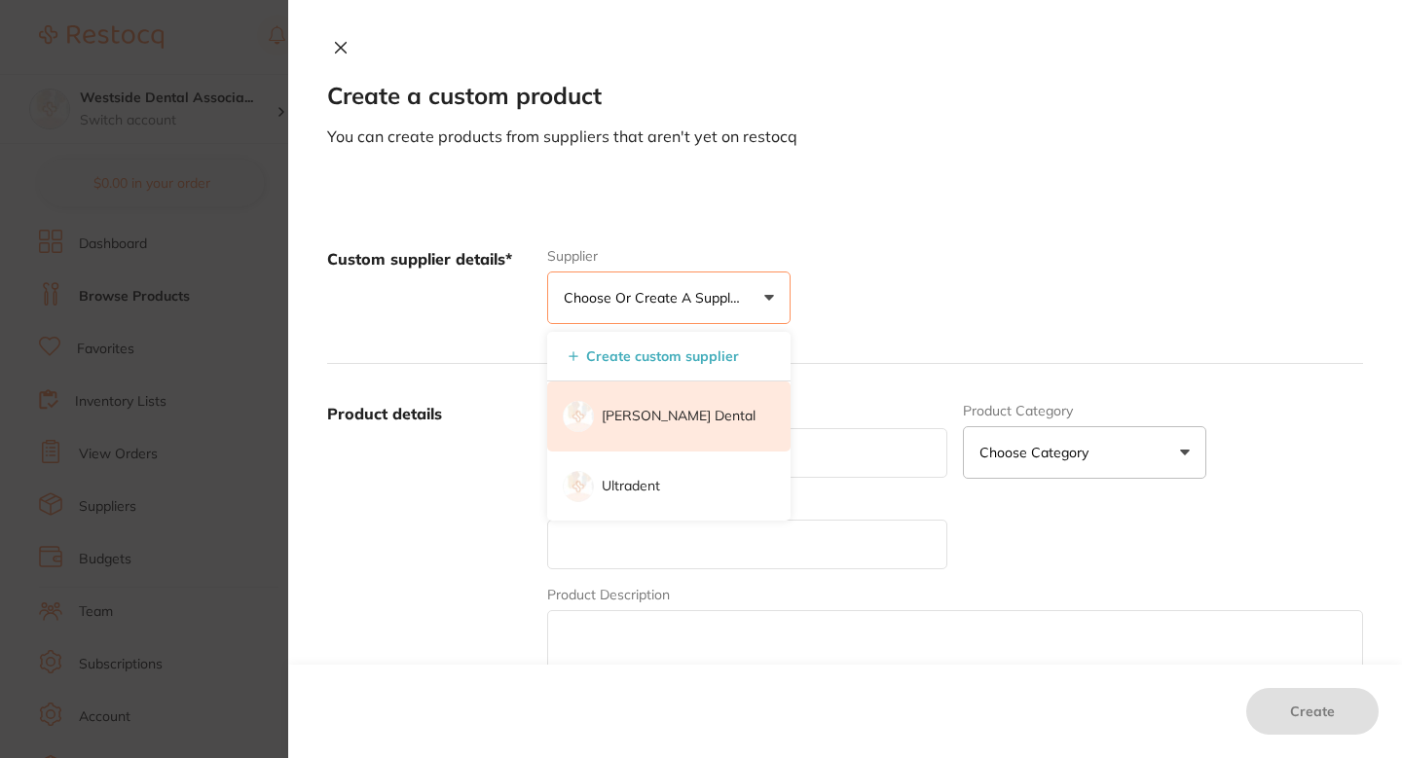
click at [671, 410] on font "[PERSON_NAME] Dental" at bounding box center [679, 416] width 154 height 18
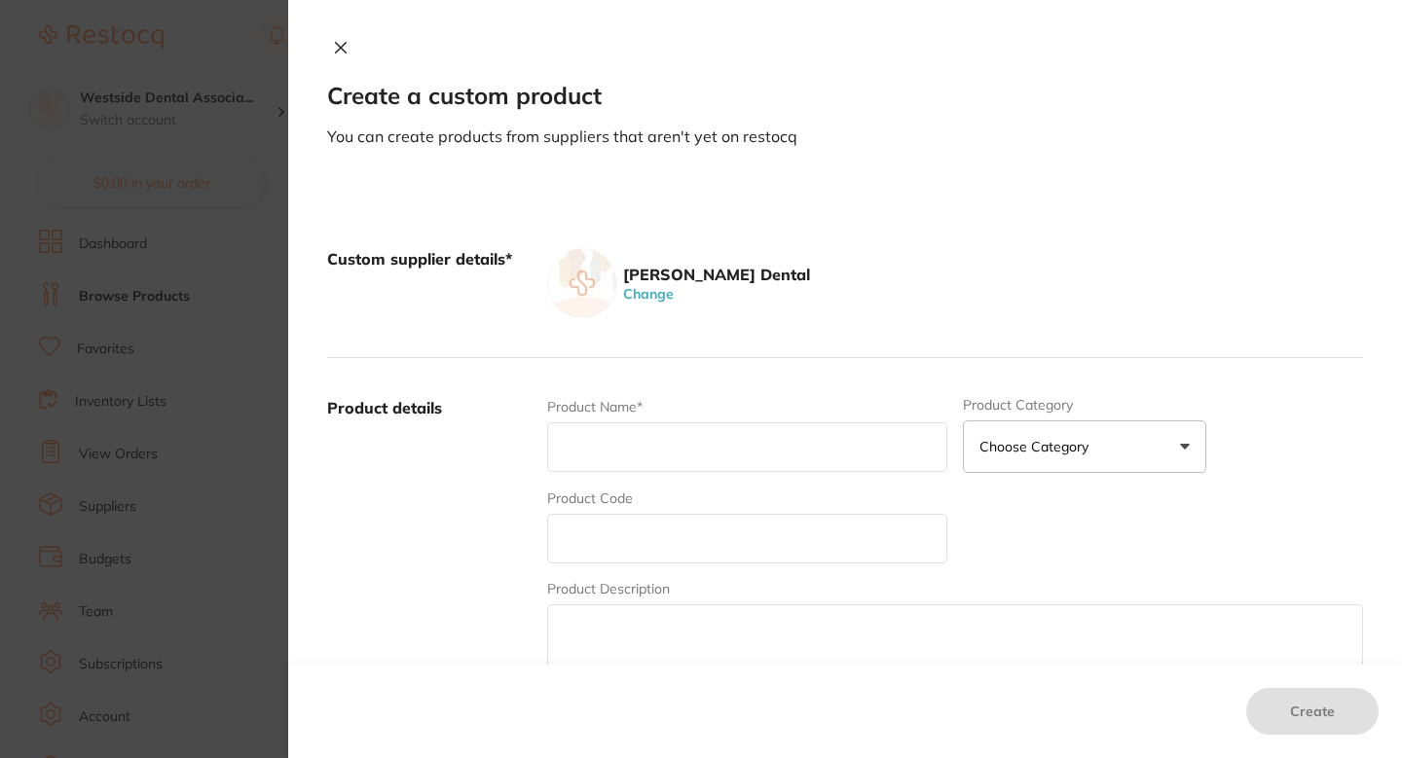
click at [662, 556] on input "text" at bounding box center [747, 539] width 400 height 50
paste input "52408326"
type input "52408326"
click at [709, 439] on input "text" at bounding box center [747, 448] width 400 height 50
click at [665, 473] on div "Product Name*" at bounding box center [747, 435] width 400 height 76
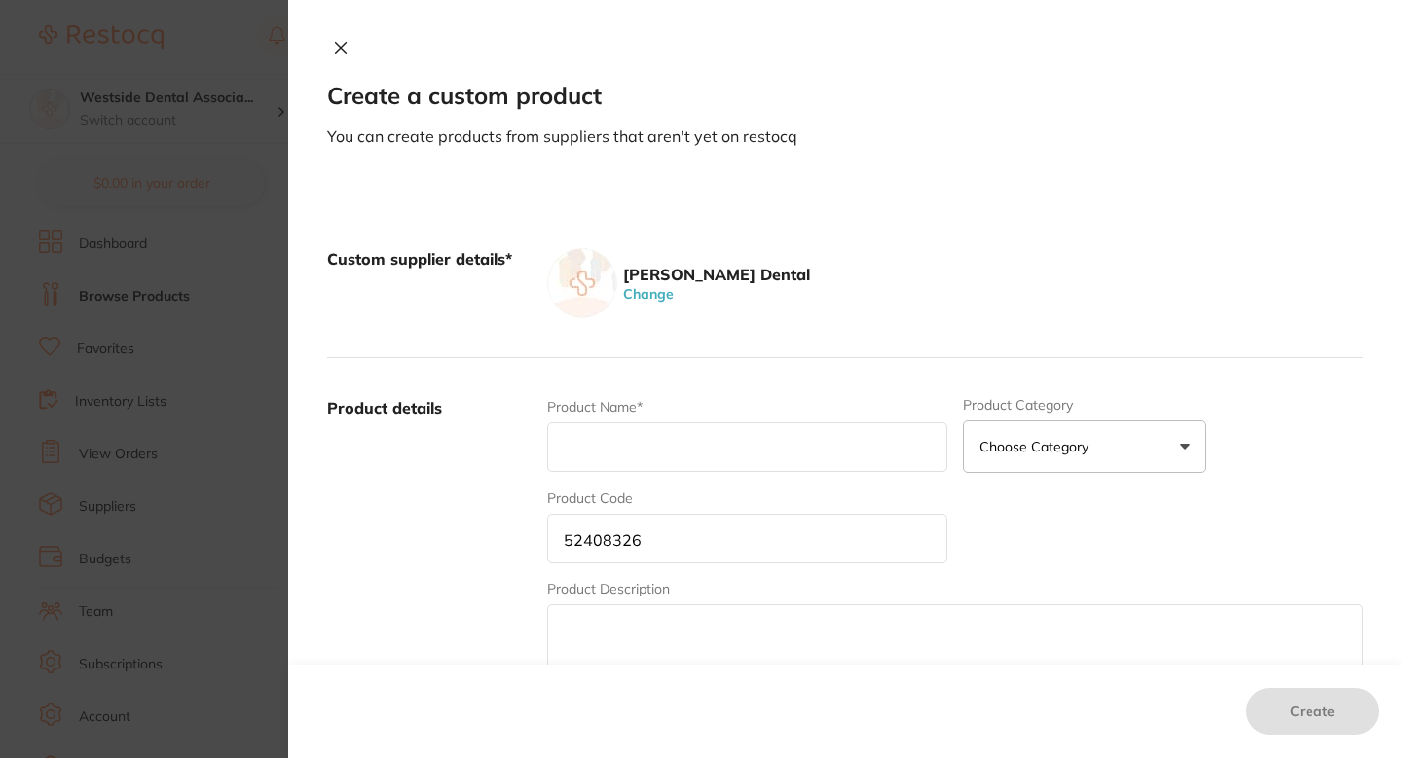
click at [698, 449] on input "text" at bounding box center [747, 448] width 400 height 50
paste input "Foot Control Tbg, 4-Hole, P/Ft"
click at [683, 454] on input "Foot Control Tbg, 4-Hole, P/Ft" at bounding box center [747, 448] width 400 height 50
click at [745, 454] on input "Foot Control TBG 4-Hole, P/Ft" at bounding box center [747, 448] width 400 height 50
type input "Foot Control TBG 4-Hole P/Ft"
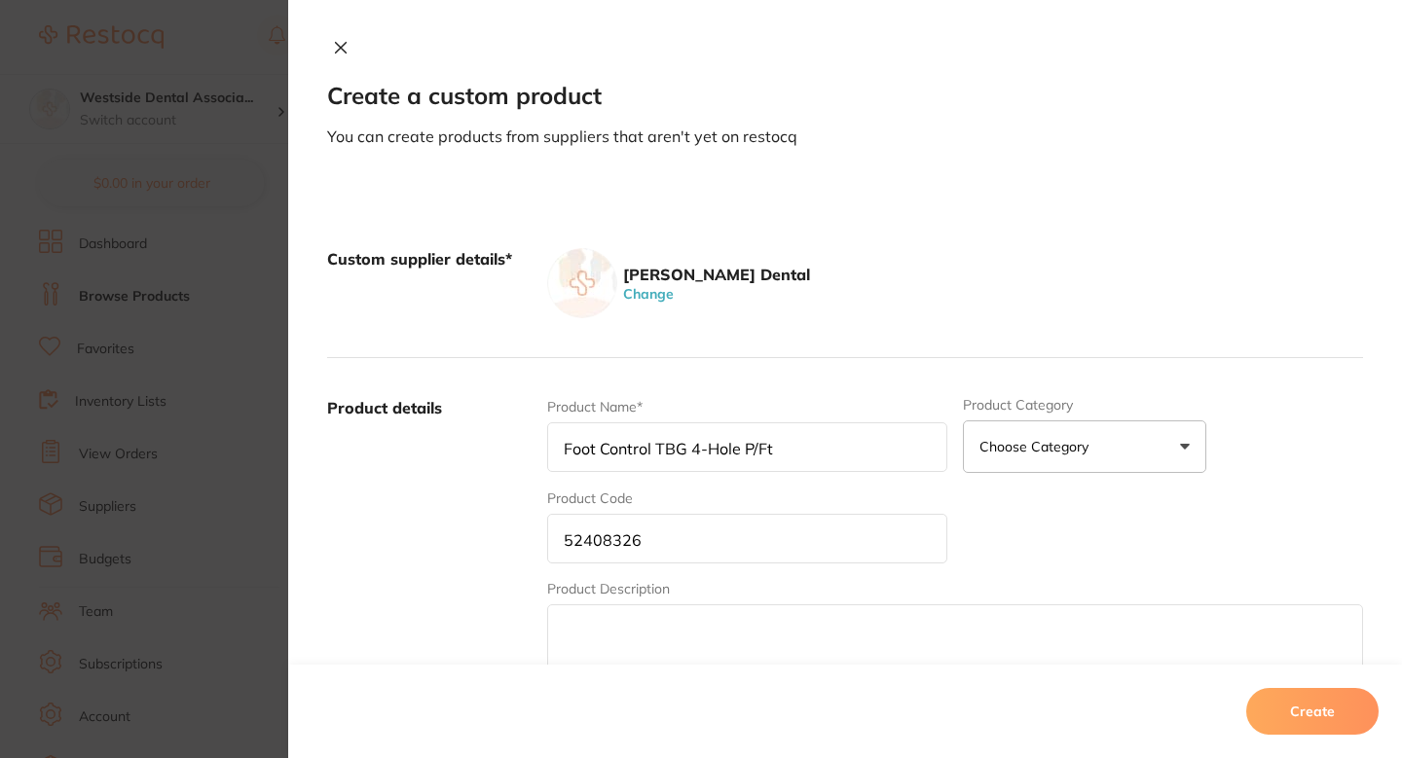
click at [783, 524] on input "52408326" at bounding box center [747, 539] width 400 height 50
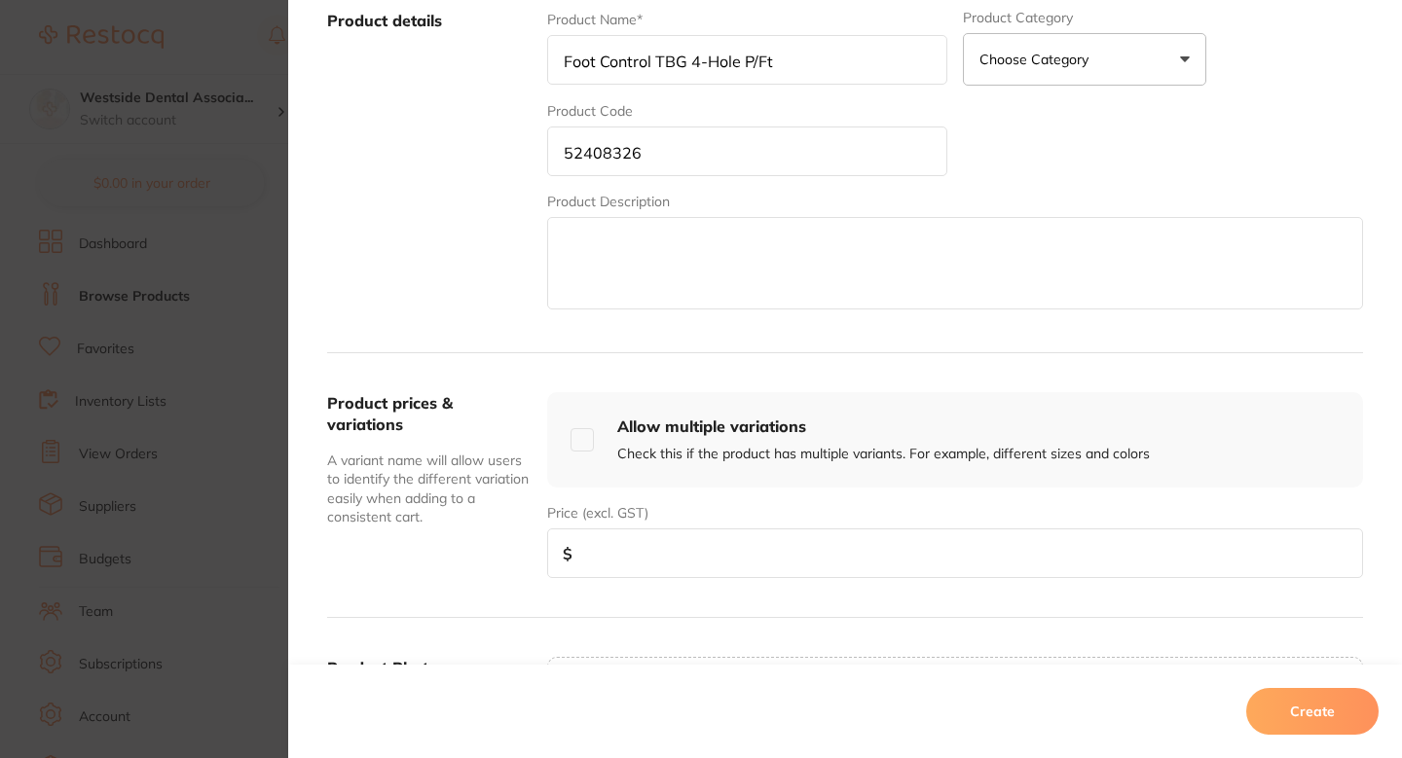
scroll to position [408, 0]
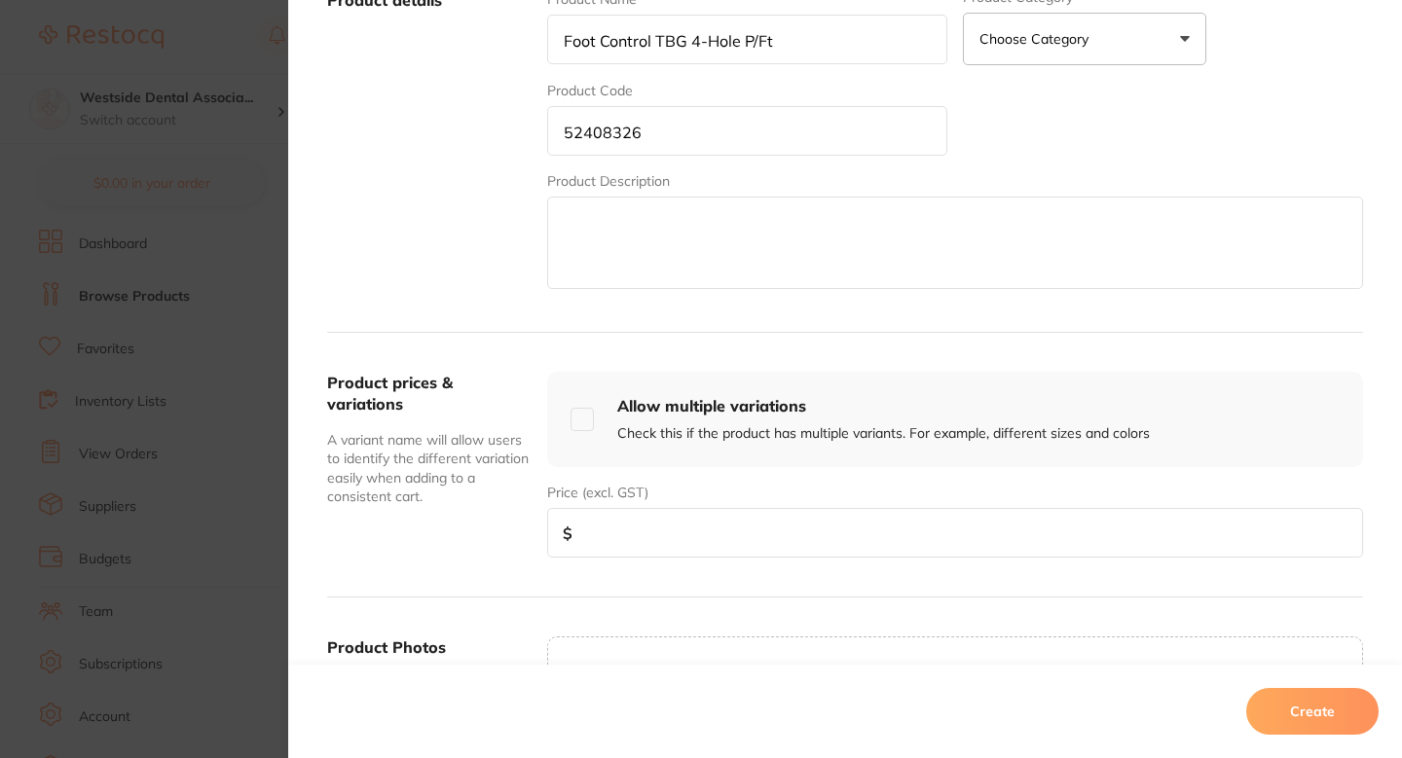
click at [703, 538] on input "number" at bounding box center [955, 533] width 816 height 50
paste input "3.56"
type input "3.56"
click at [1287, 724] on button "Create" at bounding box center [1312, 711] width 132 height 47
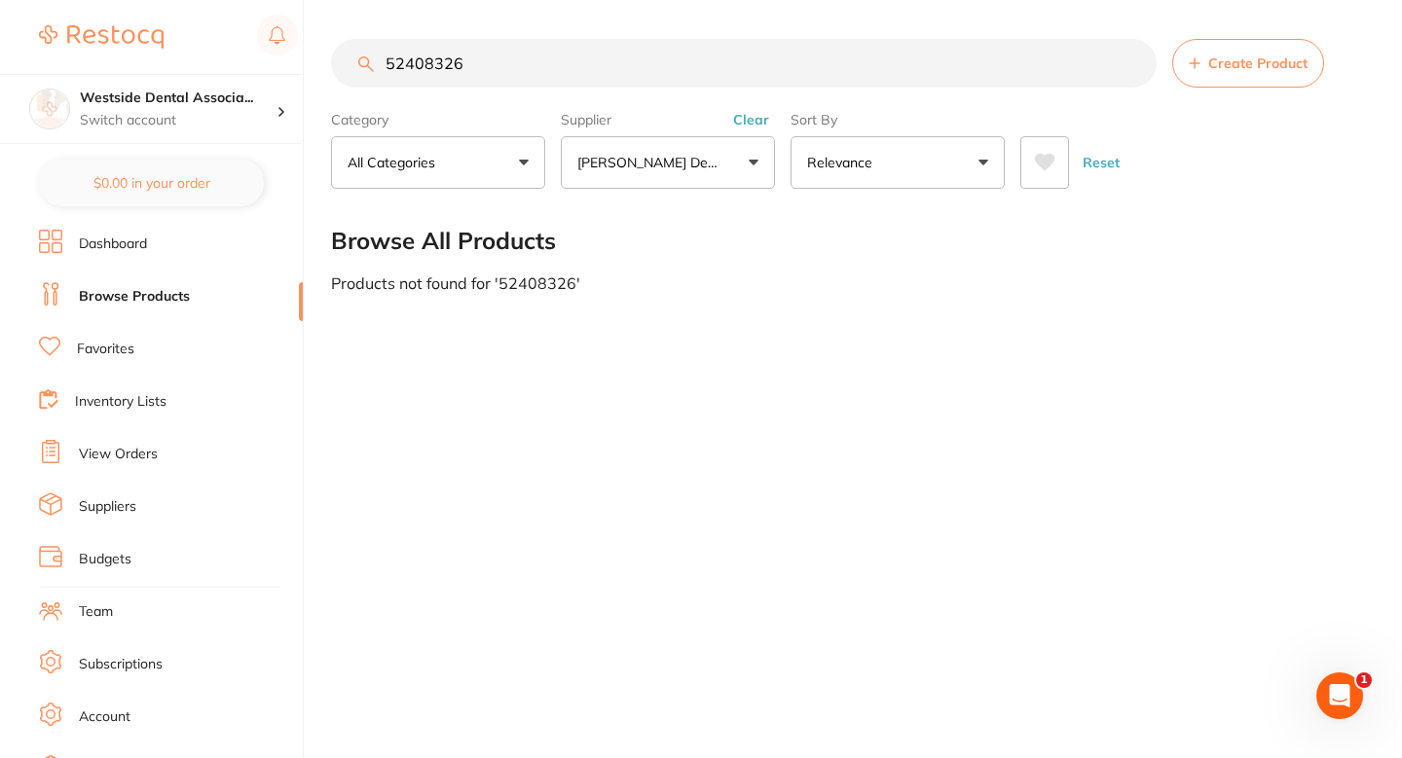
click at [688, 82] on input "52408326" at bounding box center [744, 63] width 826 height 49
paste input "1015130"
type input "51015130"
click at [1212, 73] on button "Create Product" at bounding box center [1248, 63] width 152 height 49
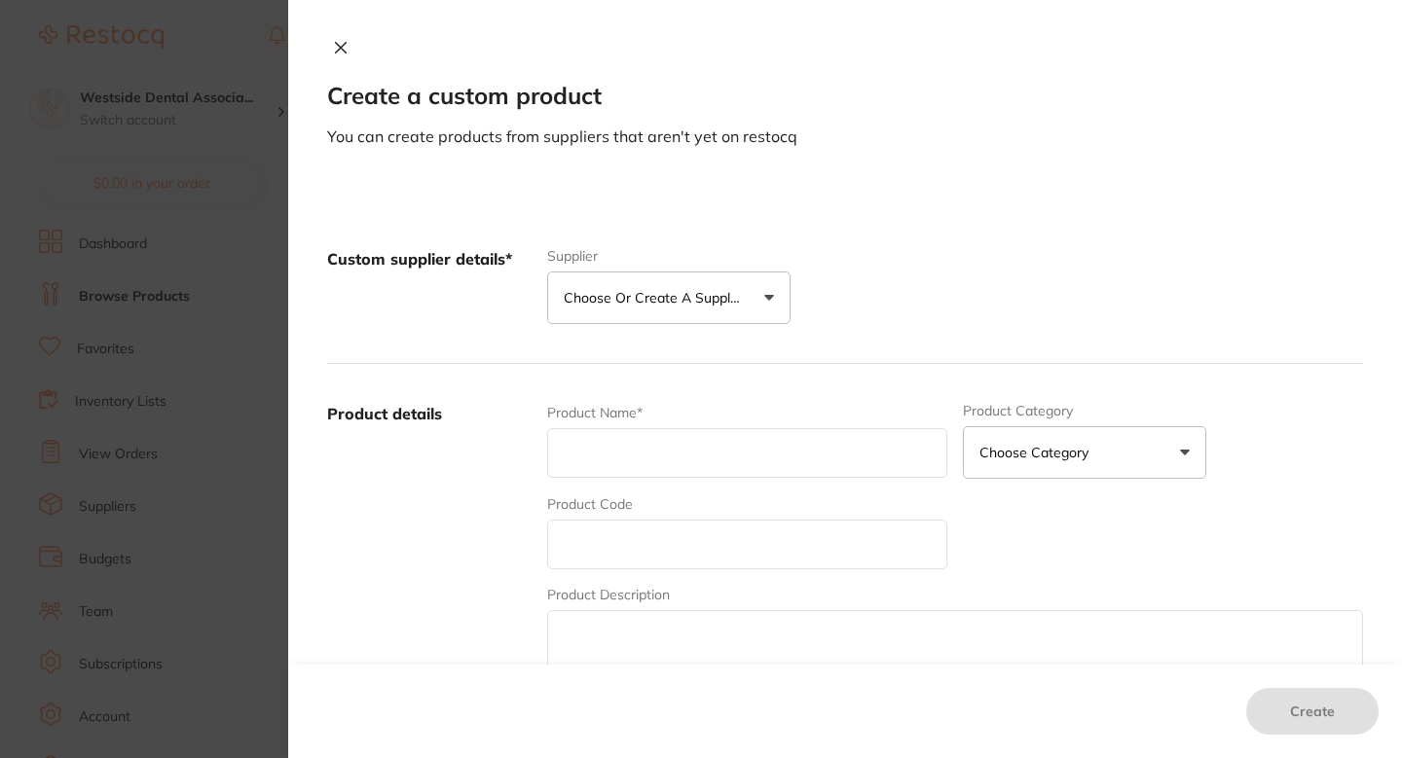
click at [734, 287] on button "Choose or create a supplier" at bounding box center [668, 298] width 243 height 53
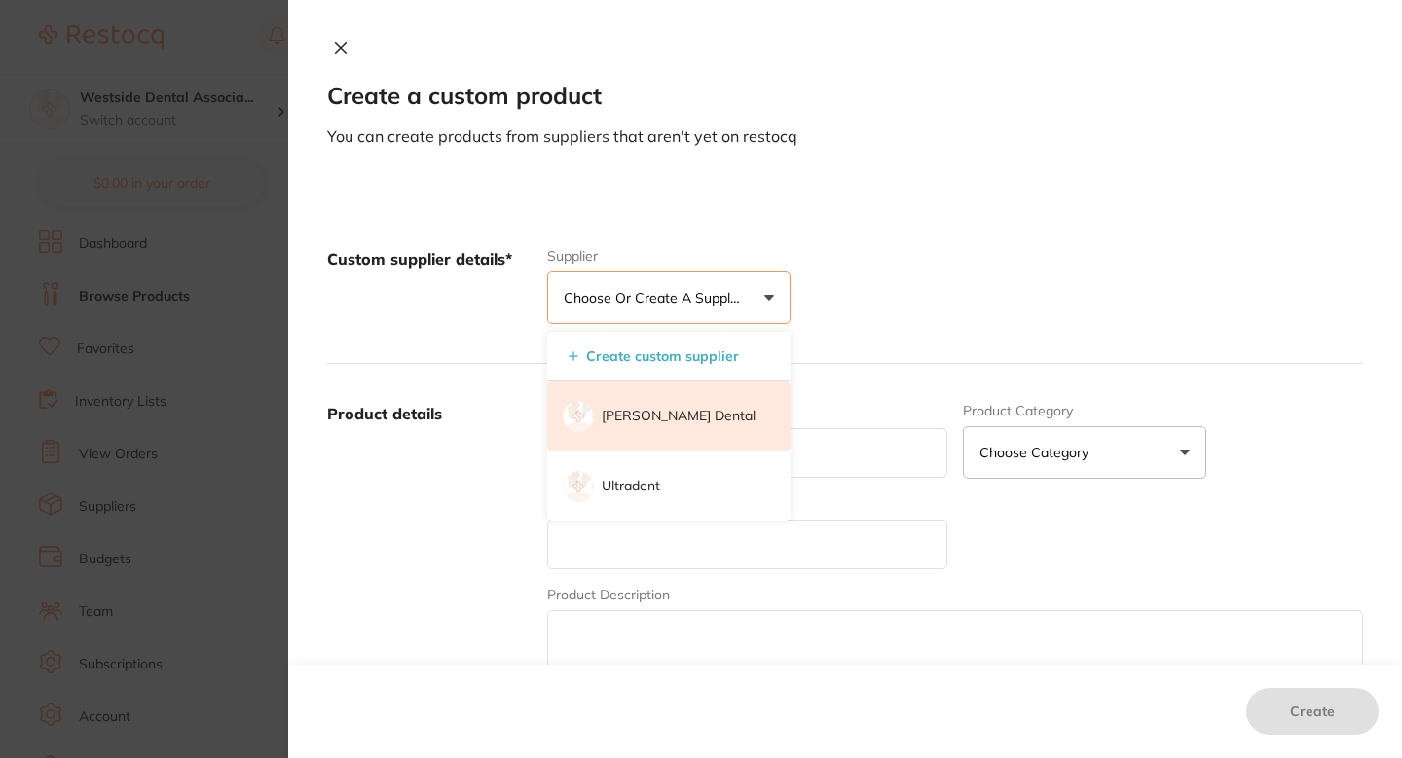
click at [674, 417] on font "[PERSON_NAME] Dental" at bounding box center [679, 416] width 154 height 18
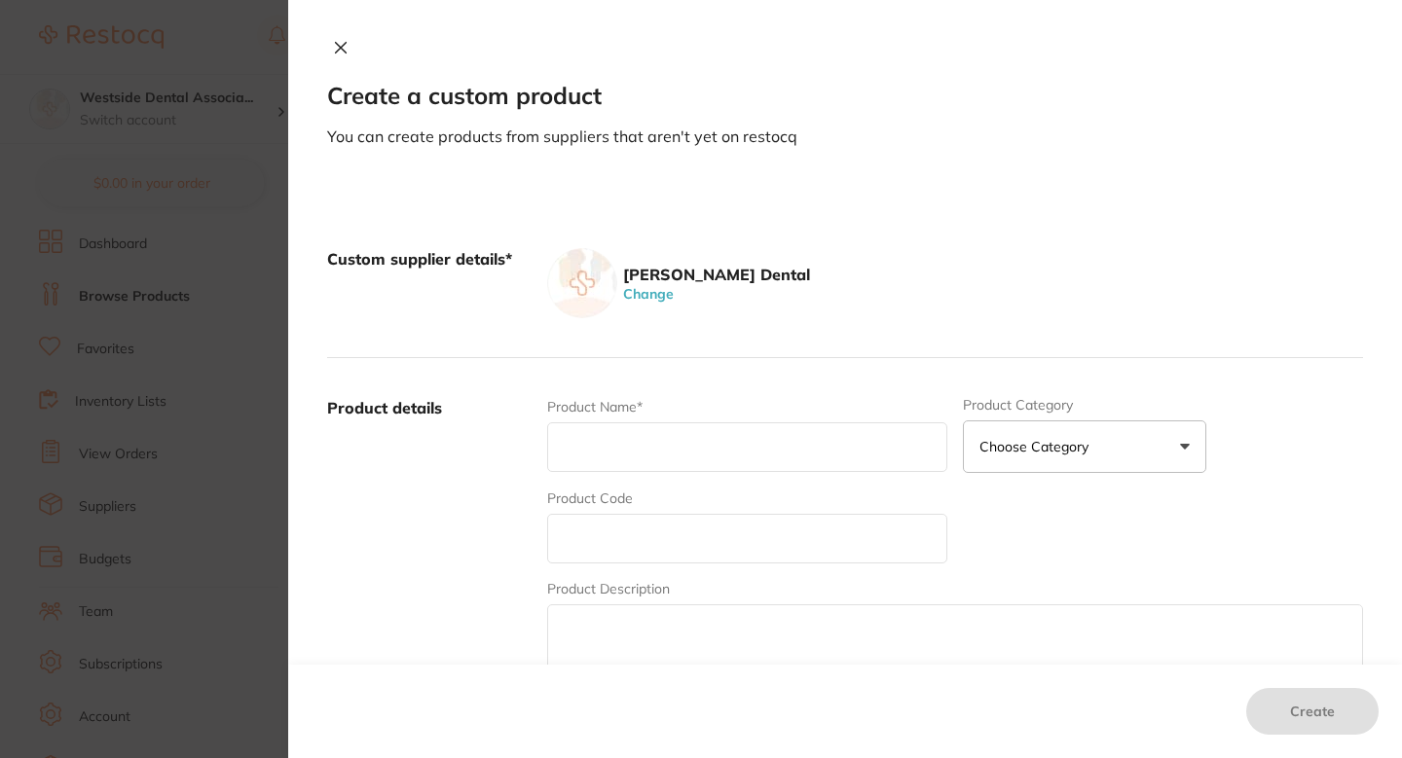
scroll to position [0, 0]
click at [659, 517] on input "text" at bounding box center [747, 539] width 400 height 50
paste input "51015130"
type input "51015130"
click at [657, 415] on div "Product Name*" at bounding box center [747, 435] width 400 height 76
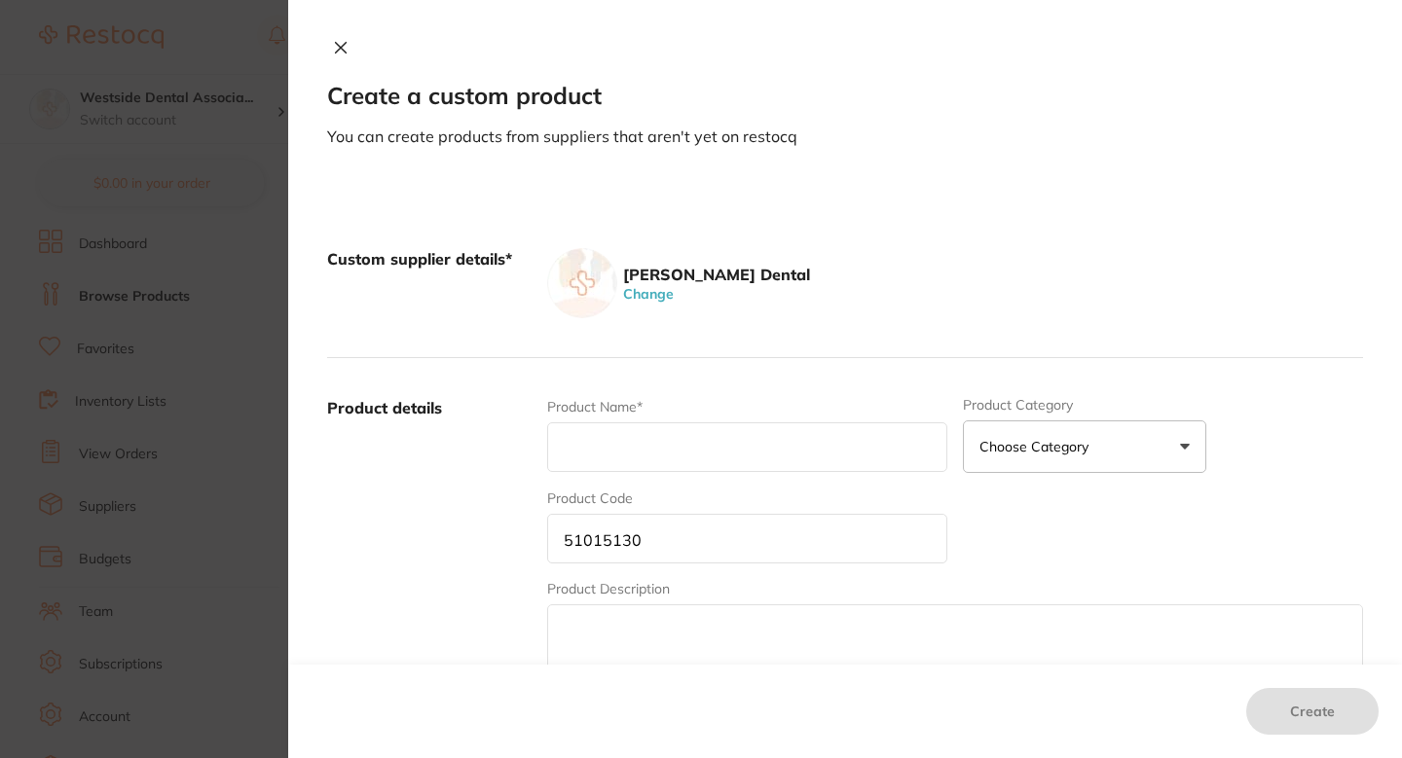
click at [663, 433] on input "text" at bounding box center [747, 448] width 400 height 50
paste input "Block Non-Retract Century Black/Gray"
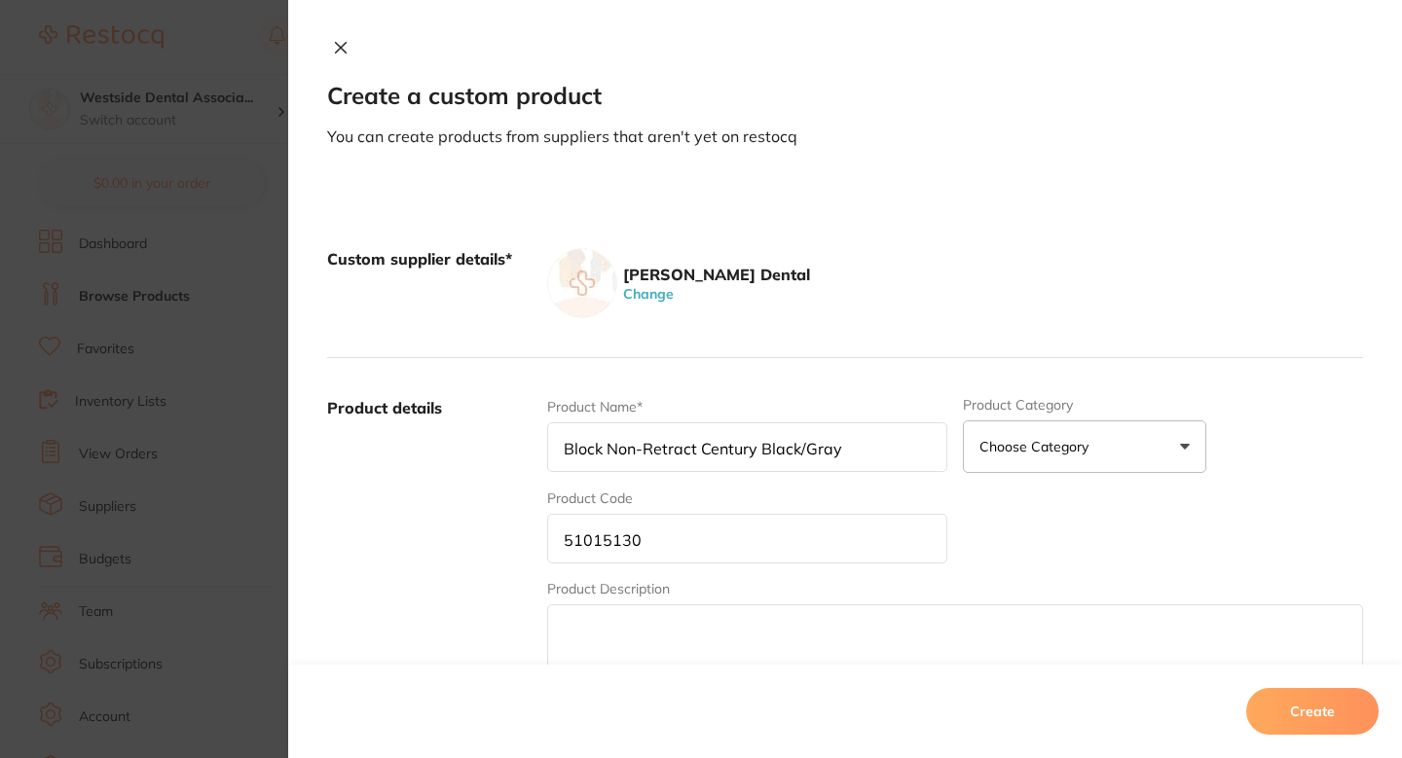
type input "Block Non-Retract Century Black/Gray"
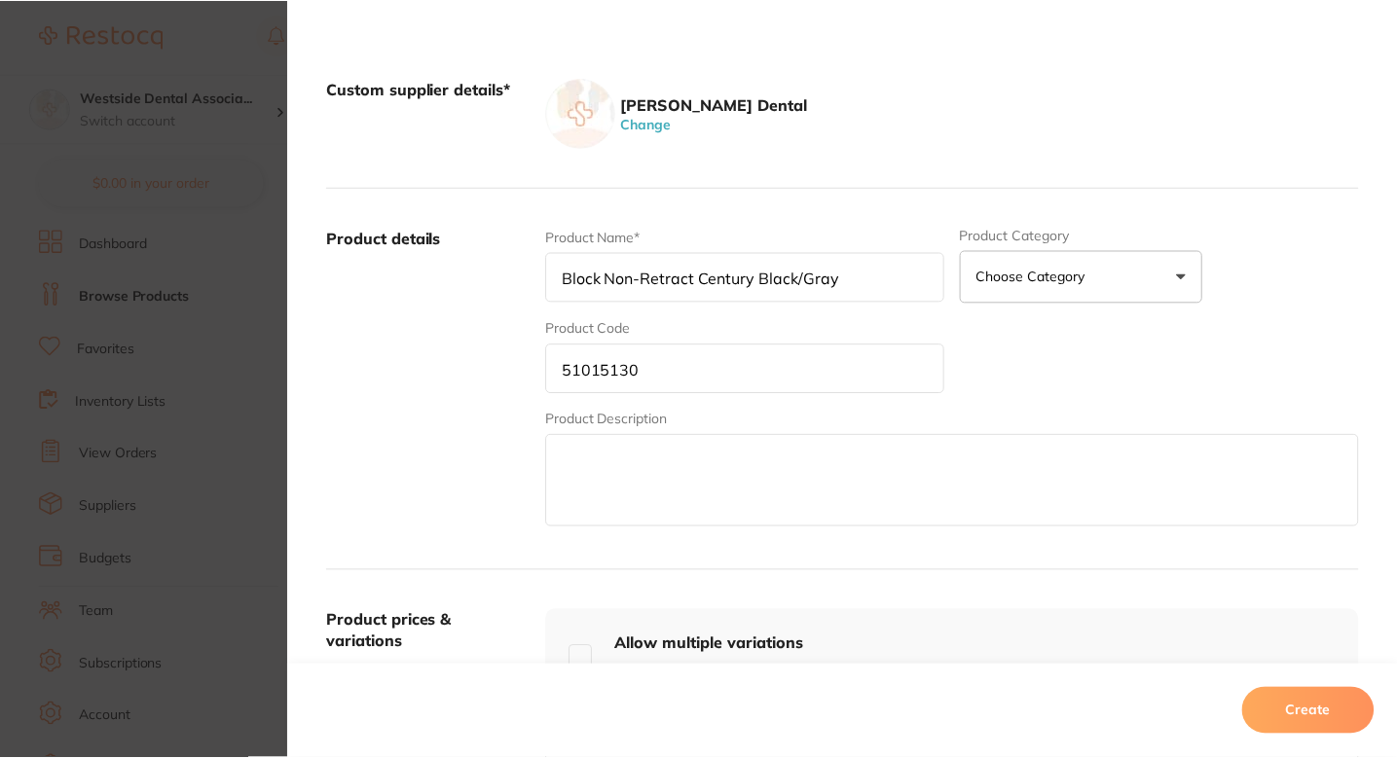
scroll to position [418, 0]
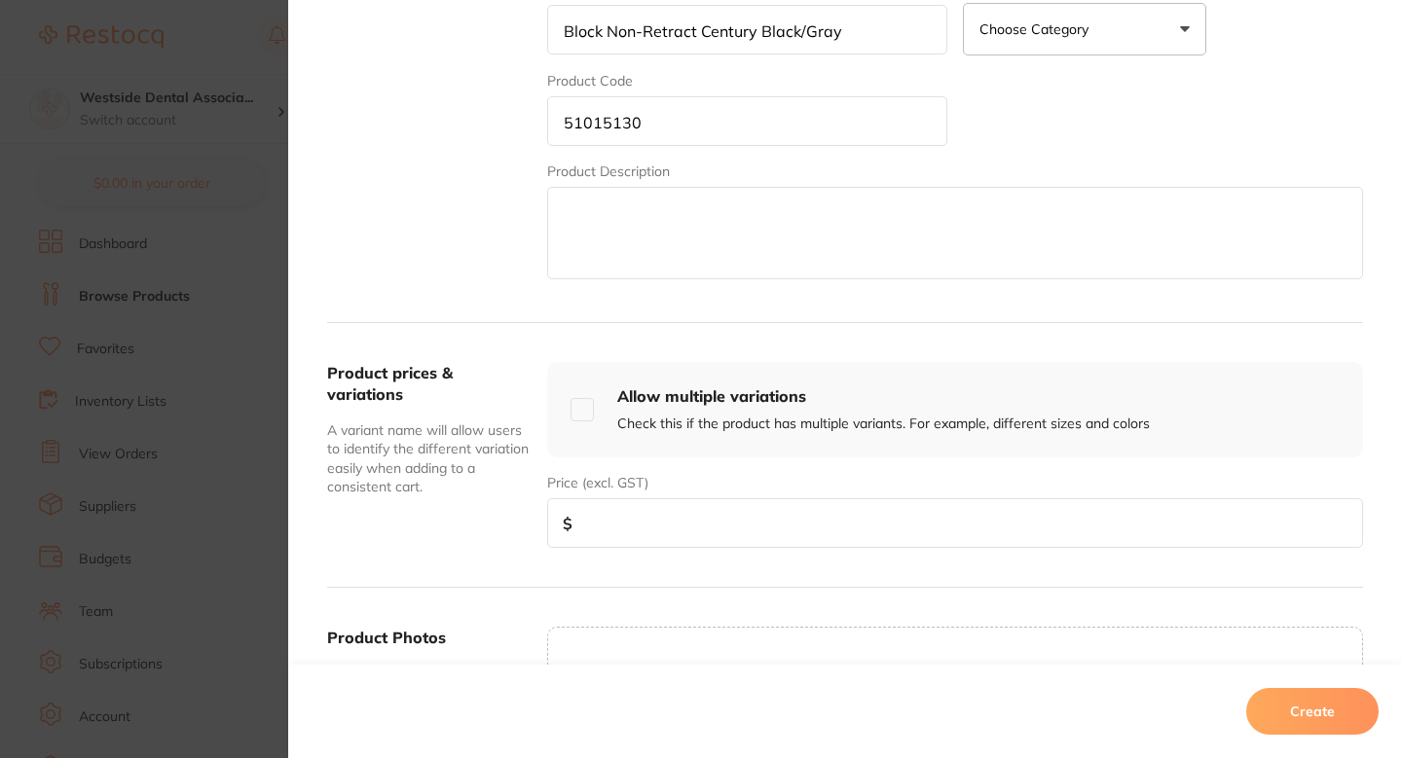
click at [710, 506] on input "number" at bounding box center [955, 523] width 816 height 50
paste input "650.00"
type input "650.00"
click at [1328, 691] on button "Create" at bounding box center [1312, 711] width 132 height 47
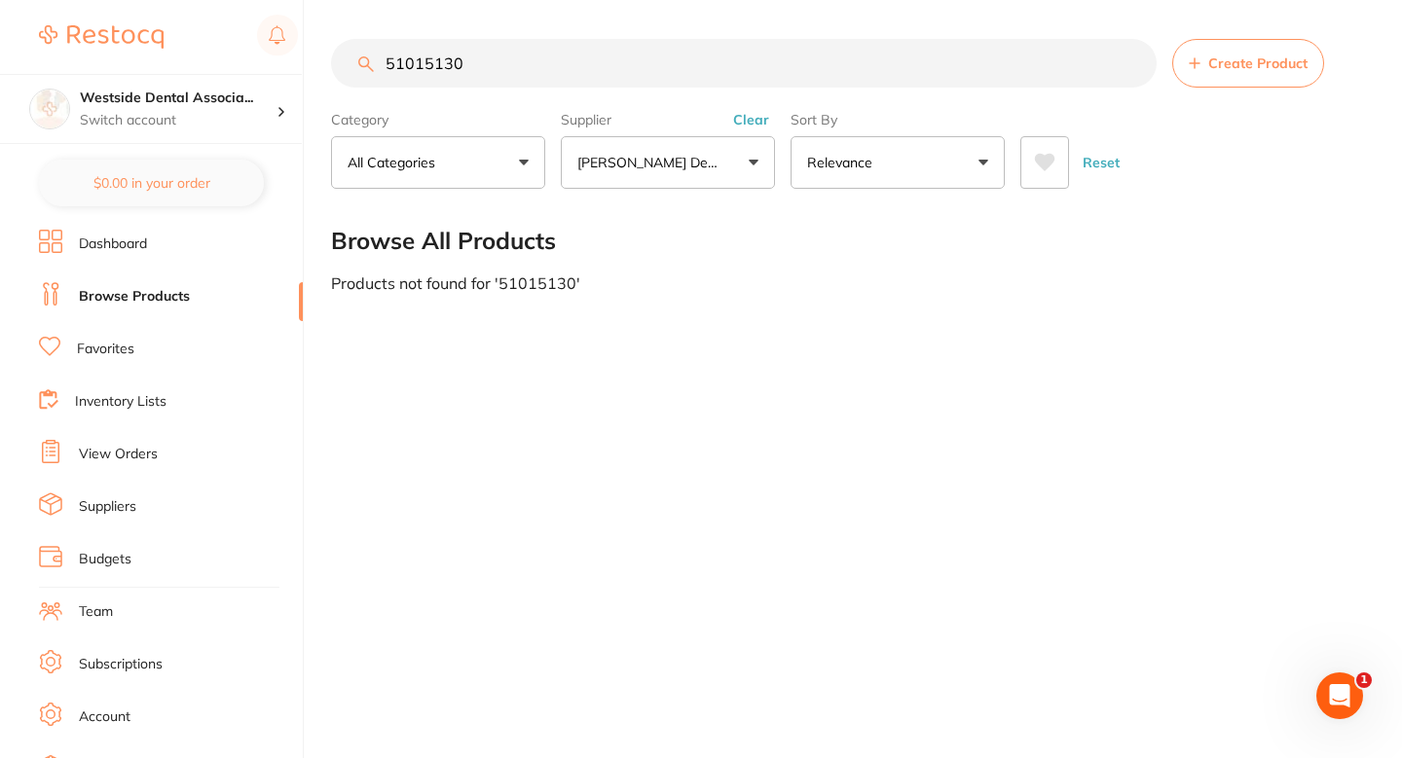
click at [790, 443] on div "51015130 Create Product Category All Categories All Categories No categories fo…" at bounding box center [866, 379] width 1071 height 758
click at [479, 78] on input "51015130" at bounding box center [744, 63] width 826 height 49
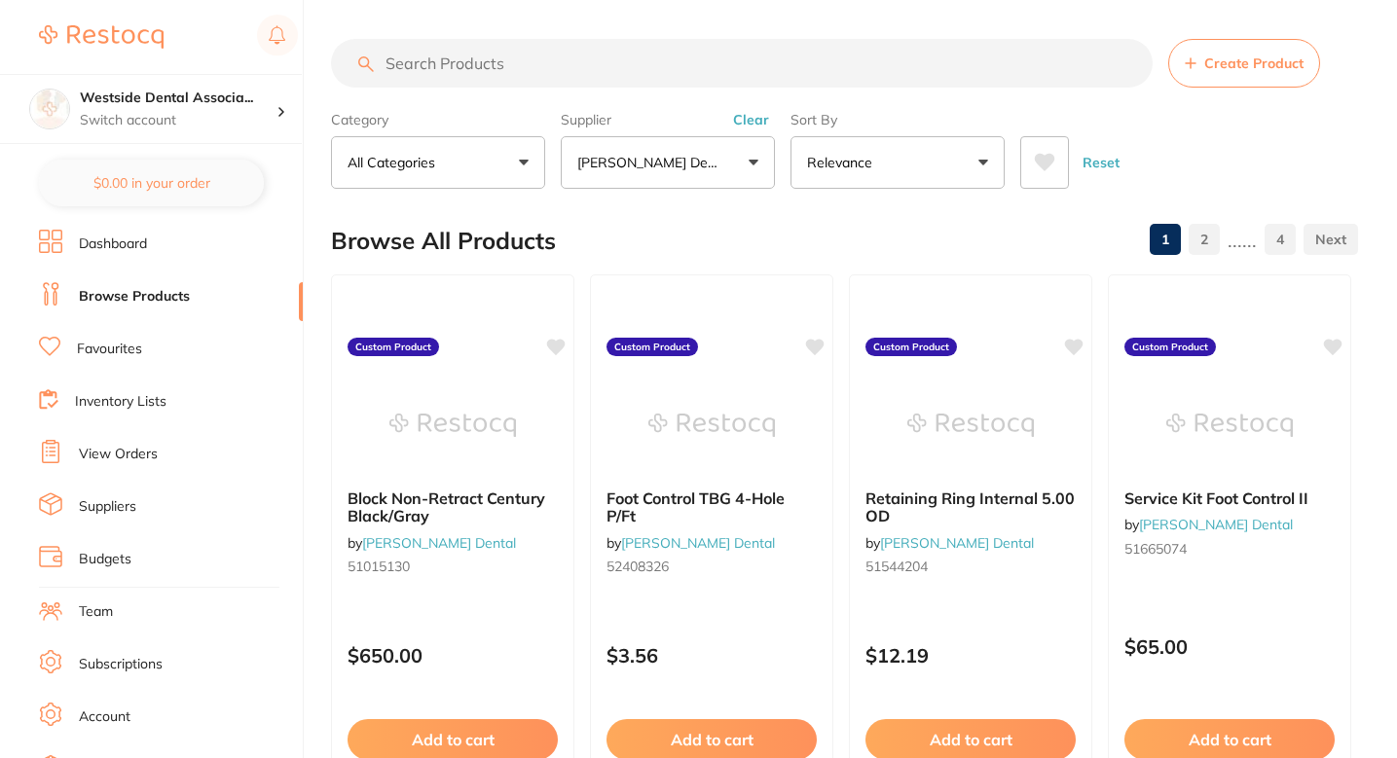
click at [1009, 241] on div "Browse All Products 1 2 ...... 4" at bounding box center [844, 240] width 1027 height 65
